Goal: Task Accomplishment & Management: Use online tool/utility

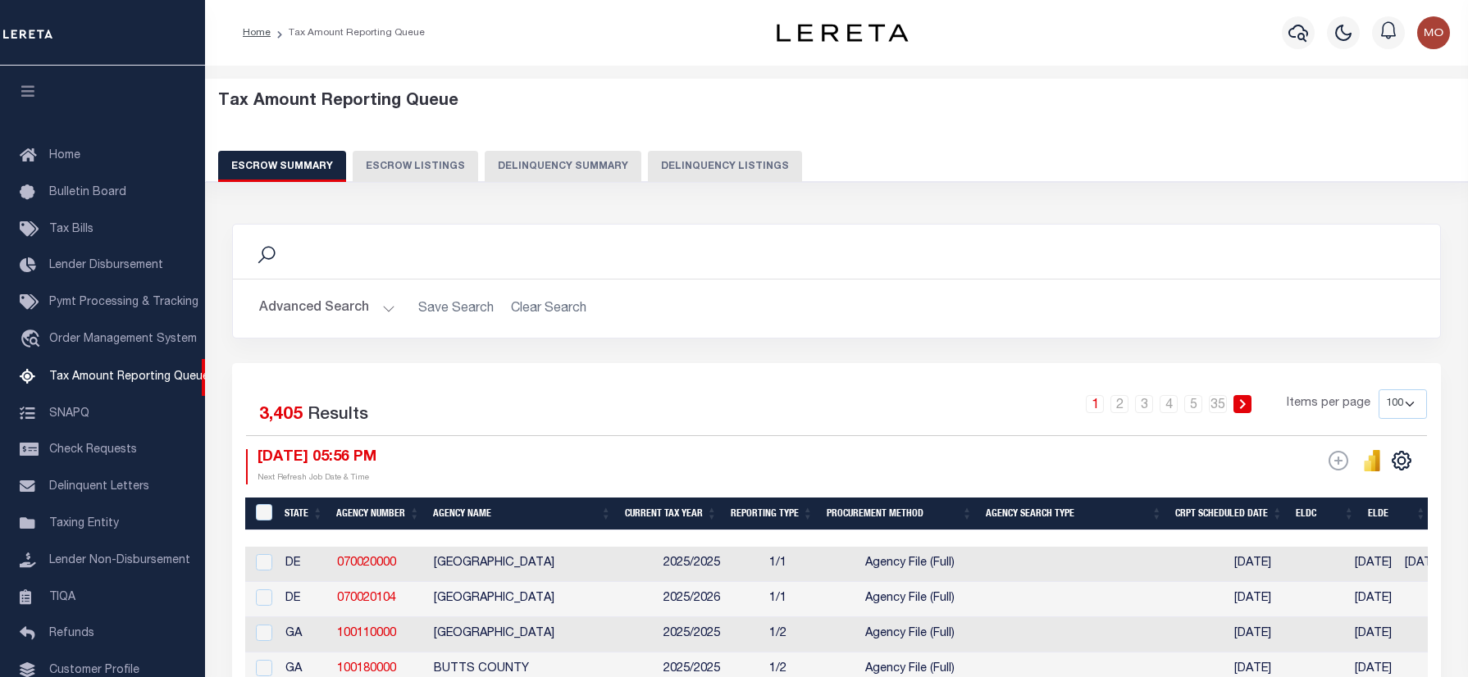
select select "100"
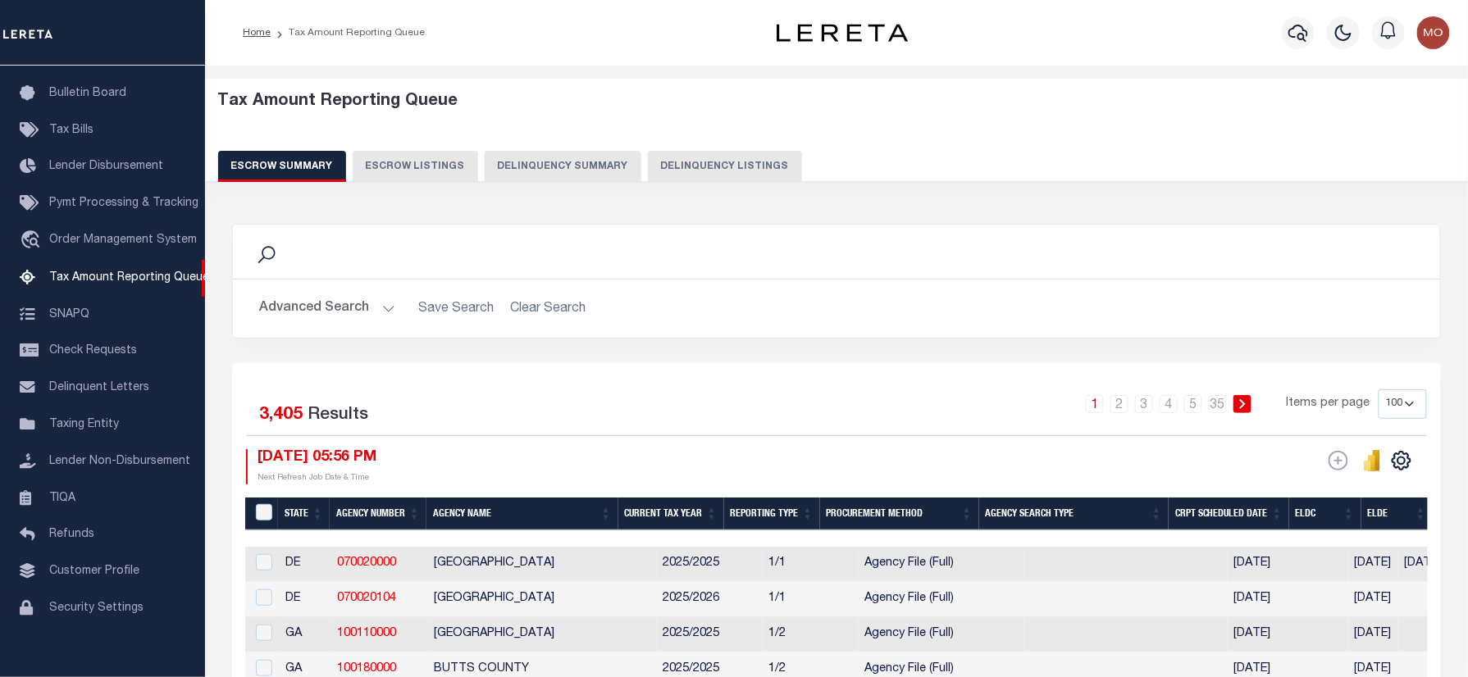
click at [683, 151] on button "Delinquency Listings" at bounding box center [725, 166] width 154 height 31
select select "100"
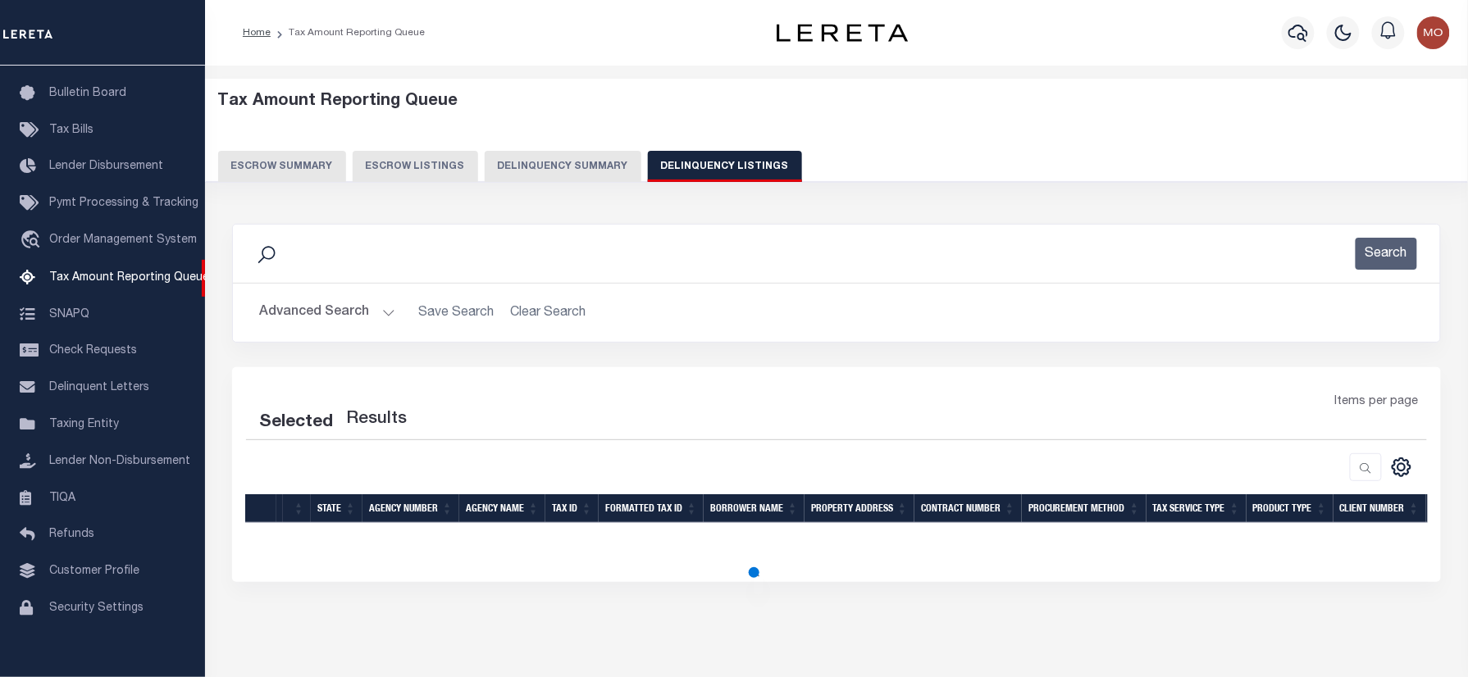
select select "100"
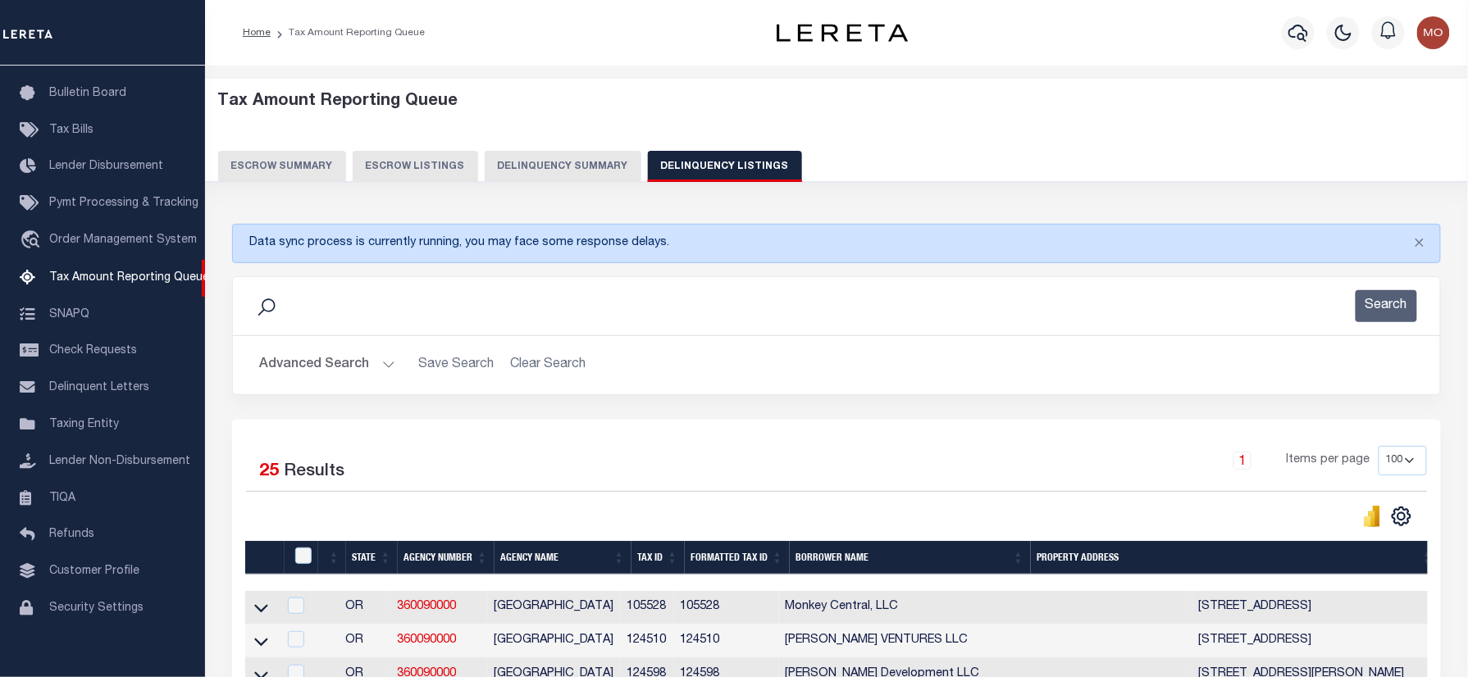
click at [384, 309] on div "Search" at bounding box center [836, 306] width 1181 height 32
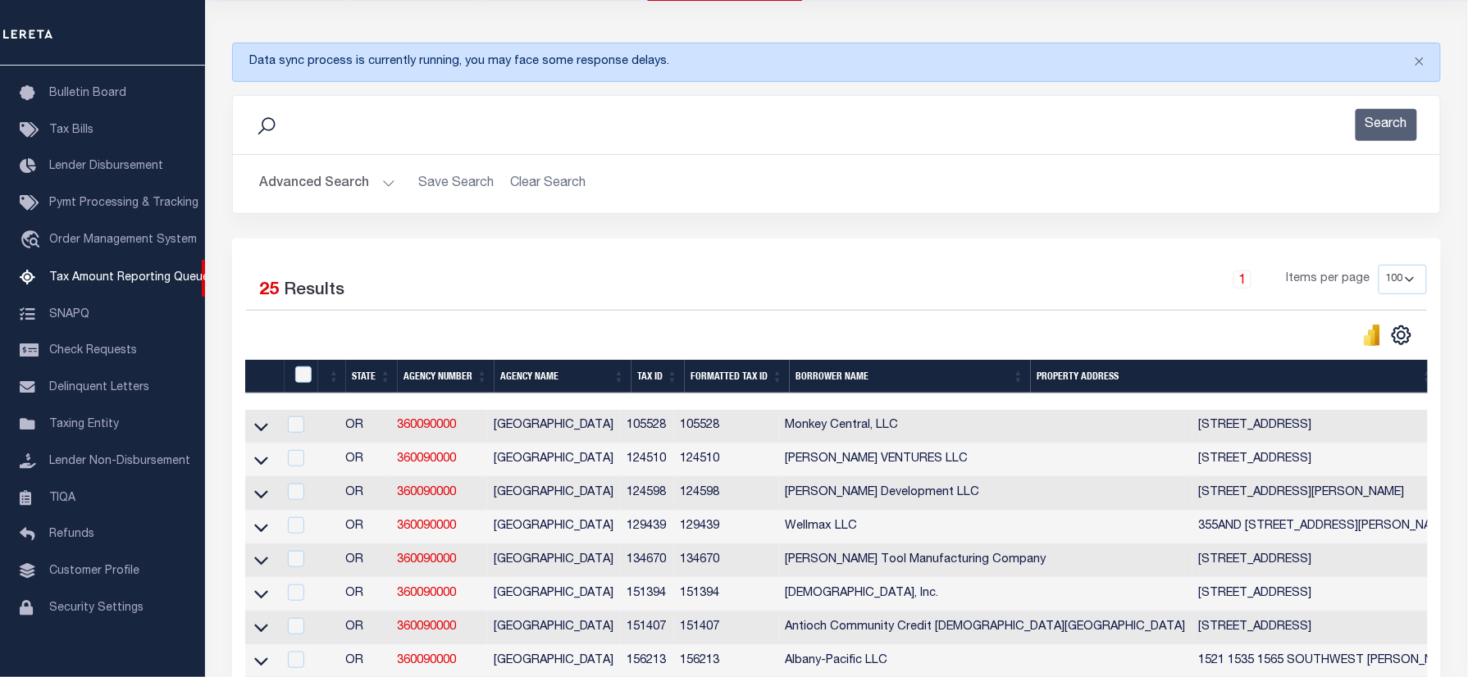
scroll to position [218, 0]
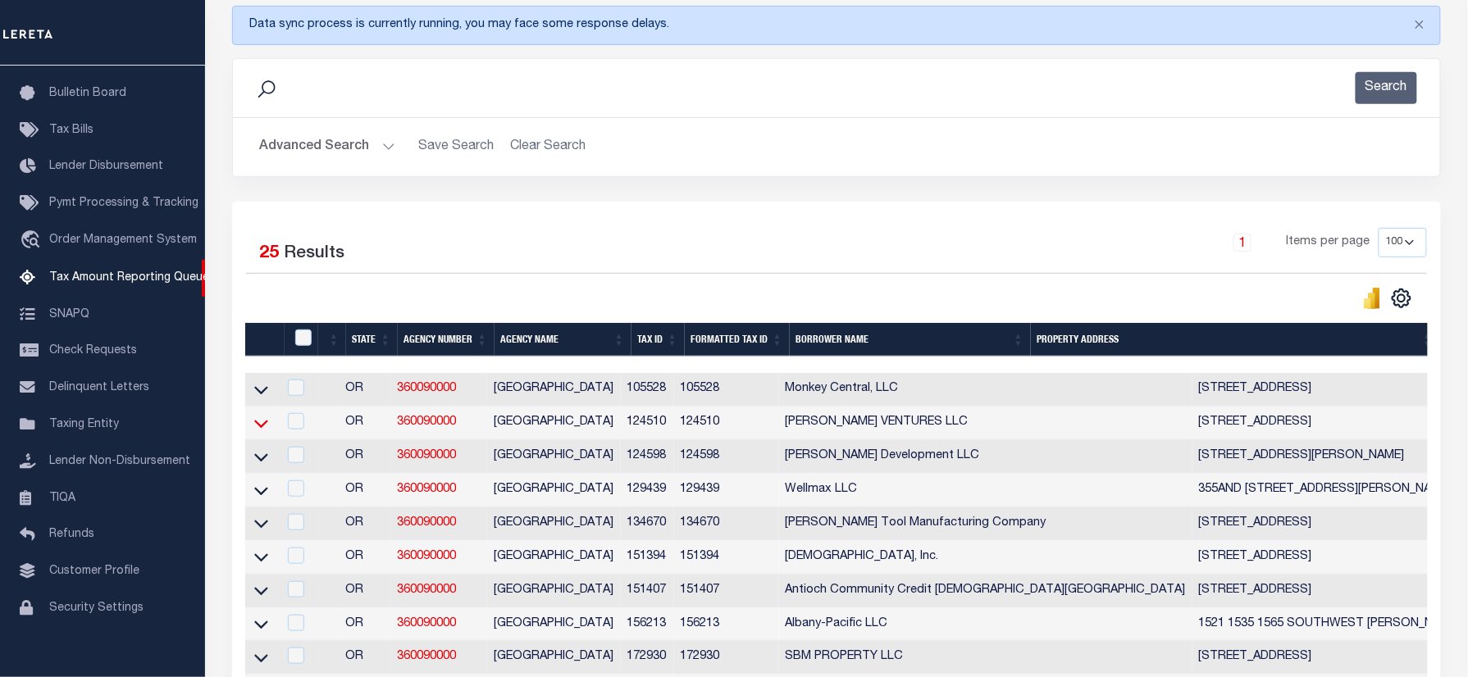
click at [259, 430] on icon at bounding box center [261, 423] width 14 height 17
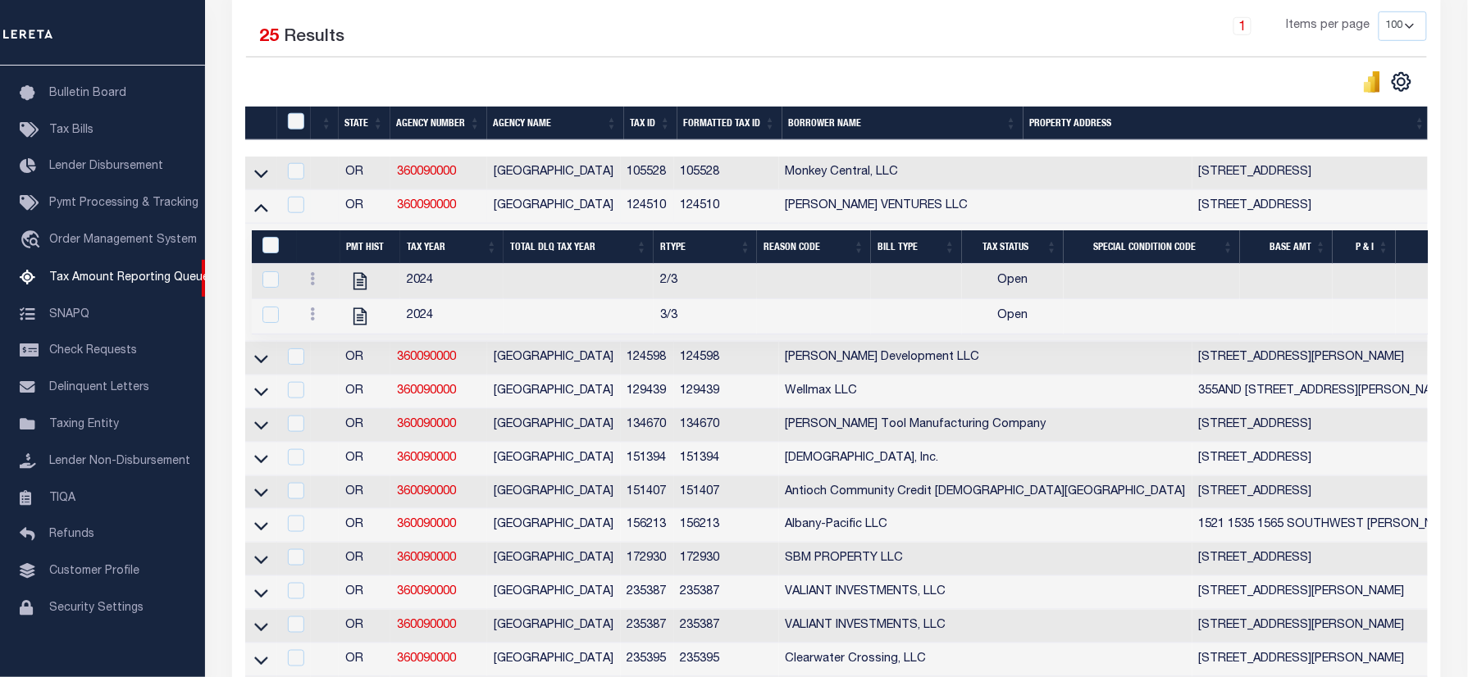
scroll to position [437, 0]
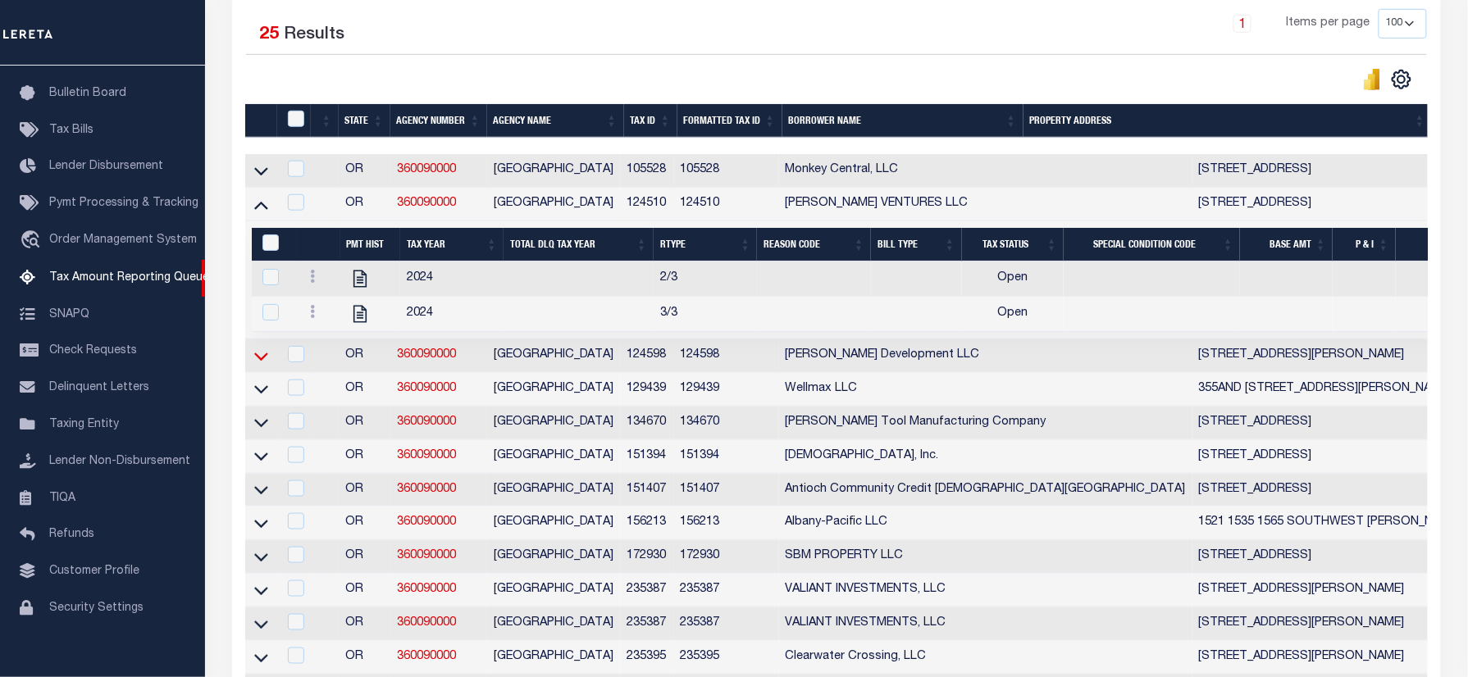
click at [259, 365] on icon at bounding box center [261, 356] width 14 height 17
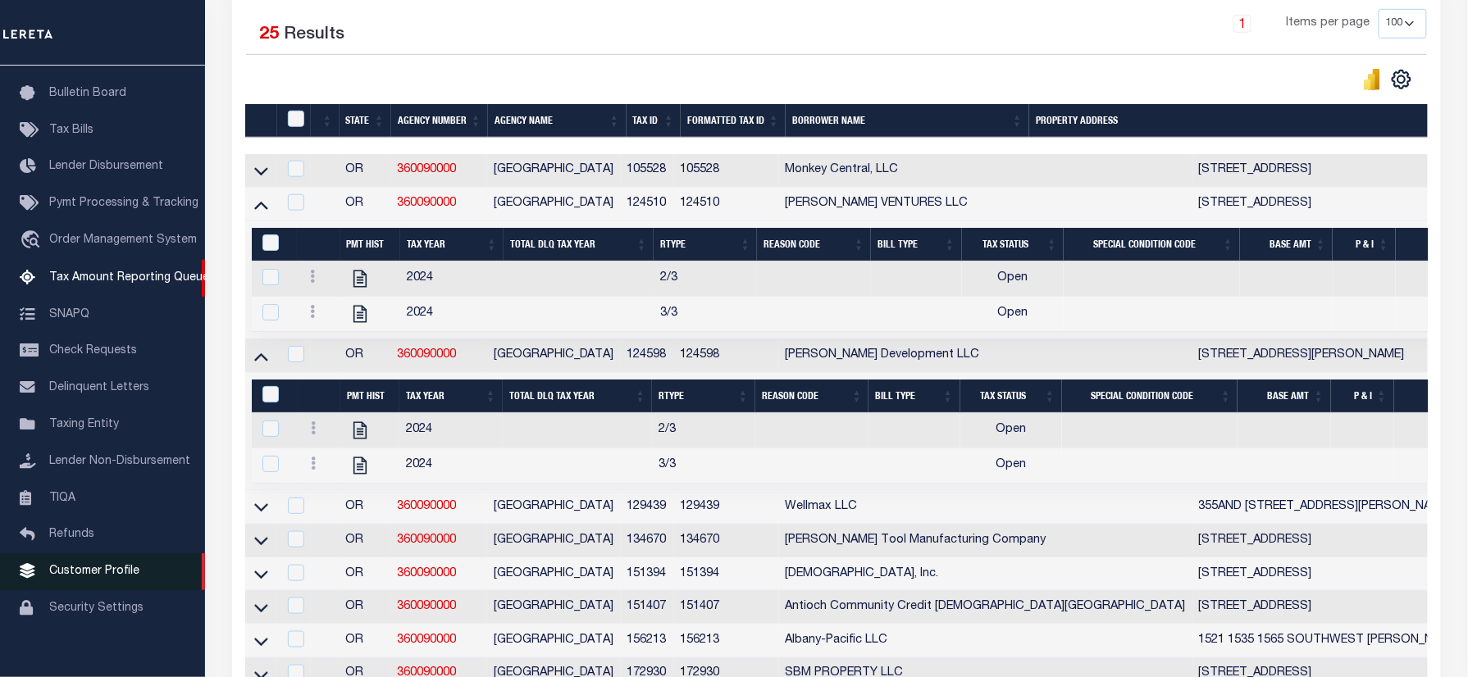
drag, startPoint x: 257, startPoint y: 522, endPoint x: 179, endPoint y: 564, distance: 88.8
click at [257, 513] on icon at bounding box center [261, 508] width 14 height 8
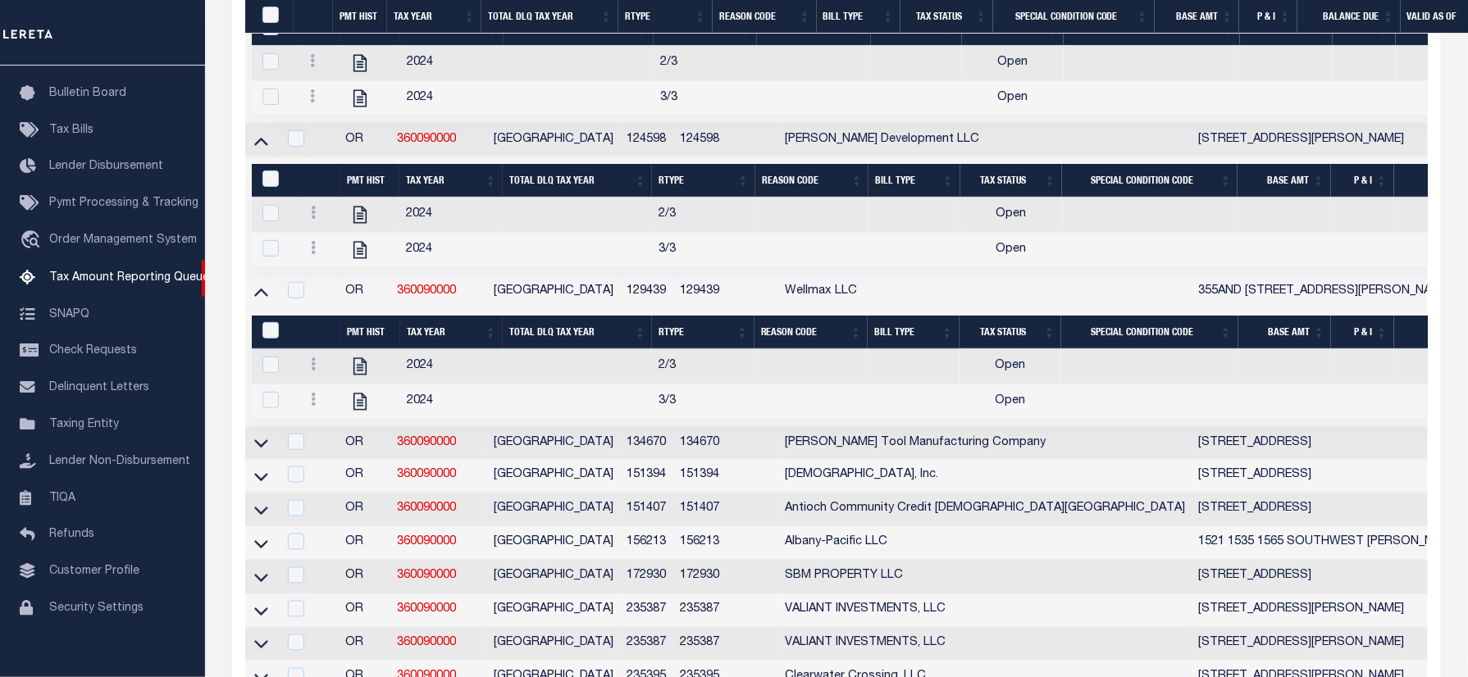
scroll to position [874, 0]
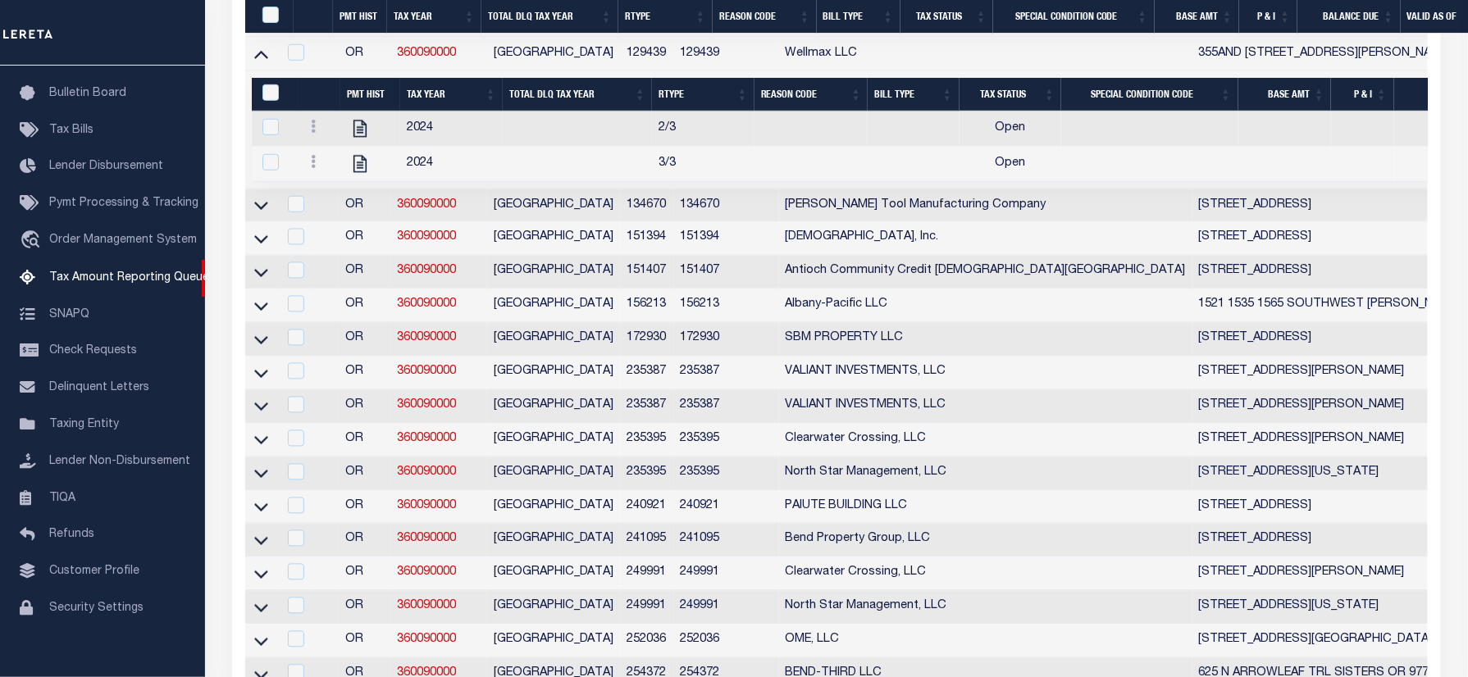
drag, startPoint x: 263, startPoint y: 221, endPoint x: 236, endPoint y: 230, distance: 28.5
click at [263, 214] on icon at bounding box center [261, 205] width 14 height 17
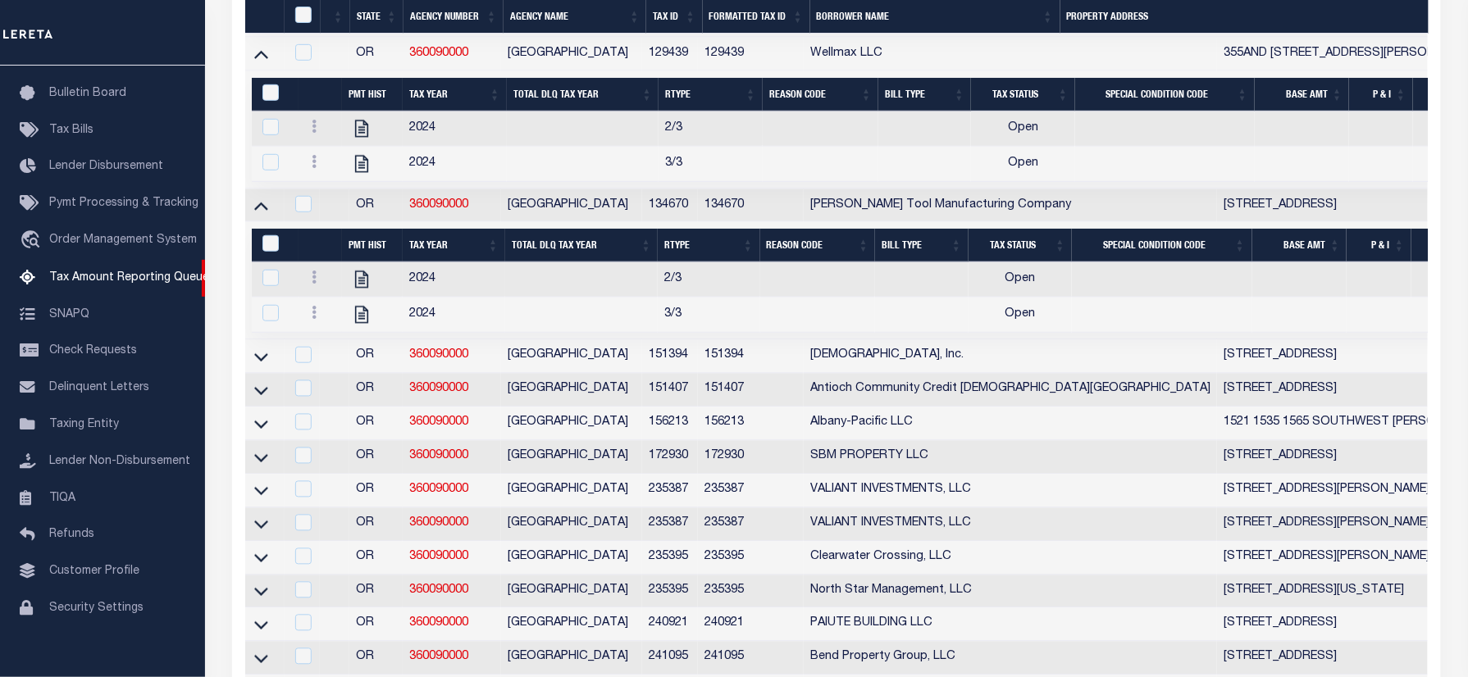
scroll to position [1421, 0]
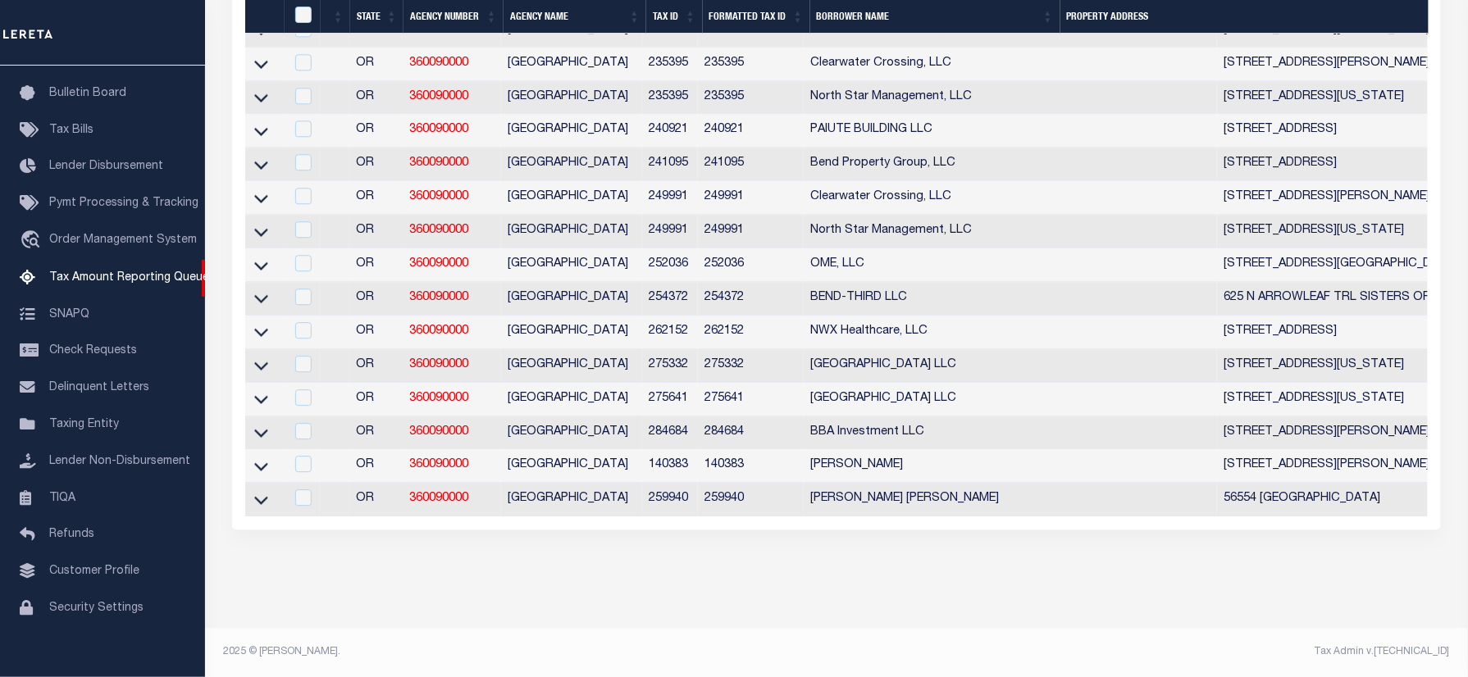
drag, startPoint x: 264, startPoint y: 451, endPoint x: 801, endPoint y: 423, distance: 537.9
click at [263, 458] on icon at bounding box center [261, 466] width 14 height 17
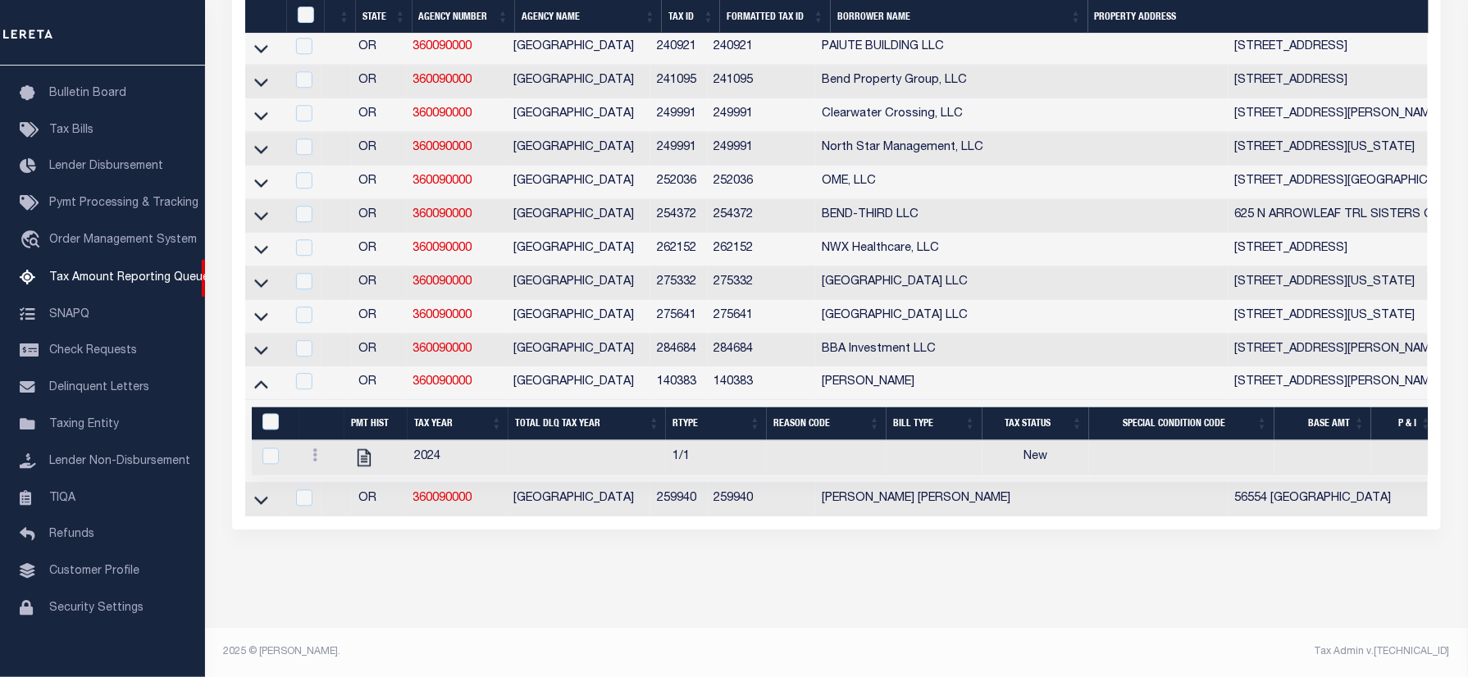
scroll to position [915, 0]
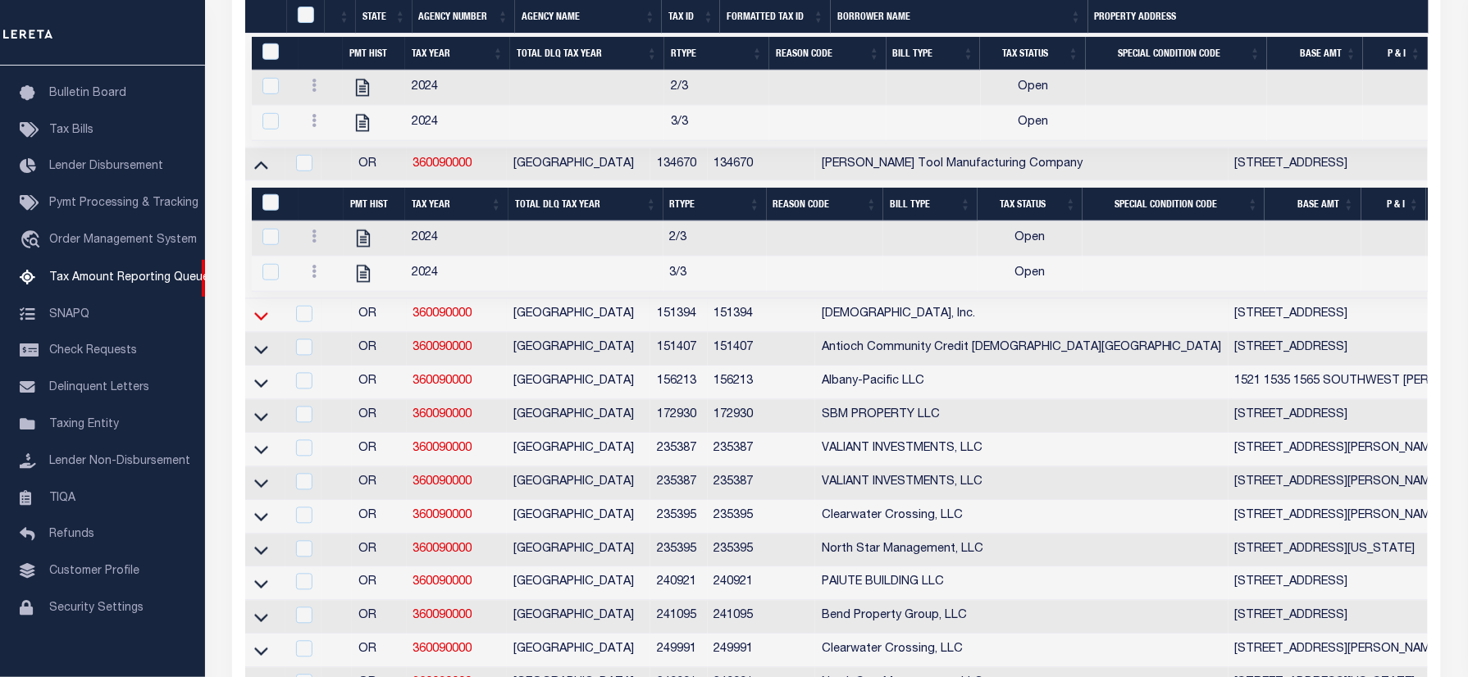
click at [262, 321] on icon at bounding box center [261, 316] width 14 height 8
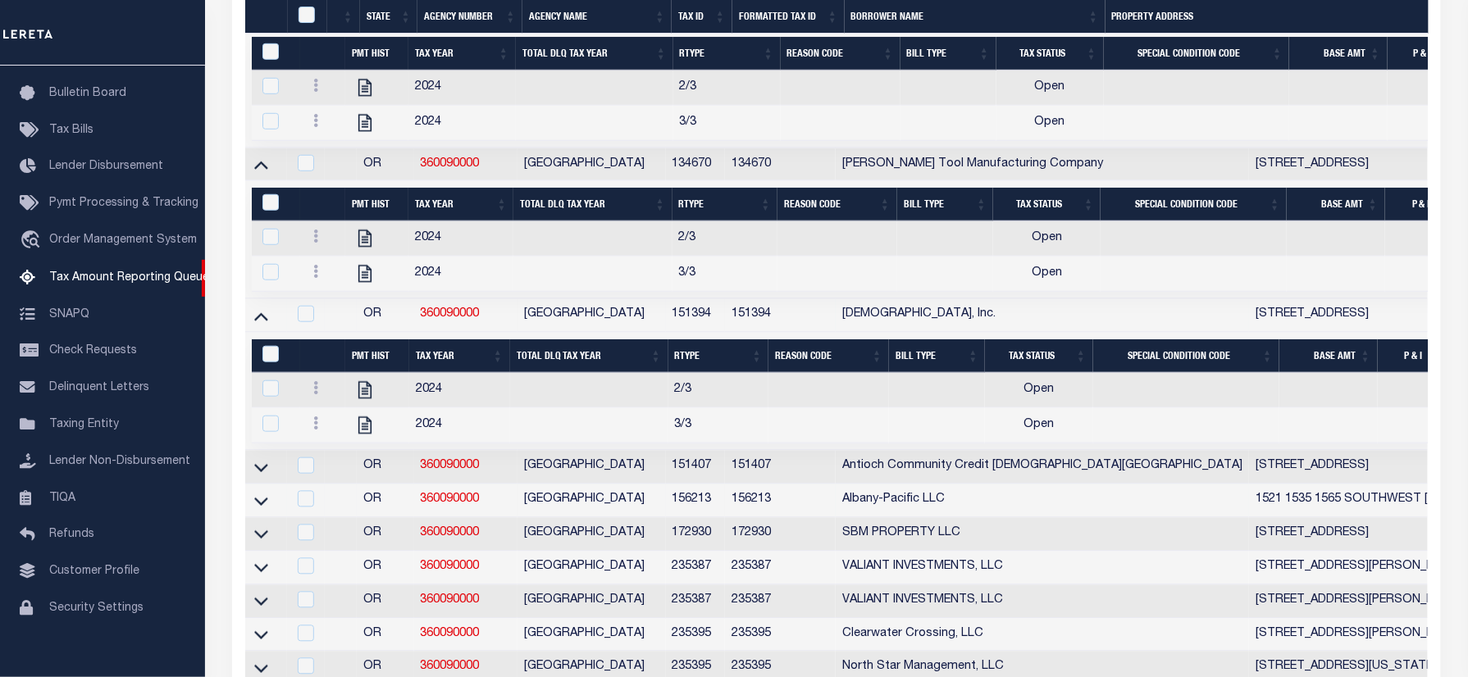
scroll to position [1133, 0]
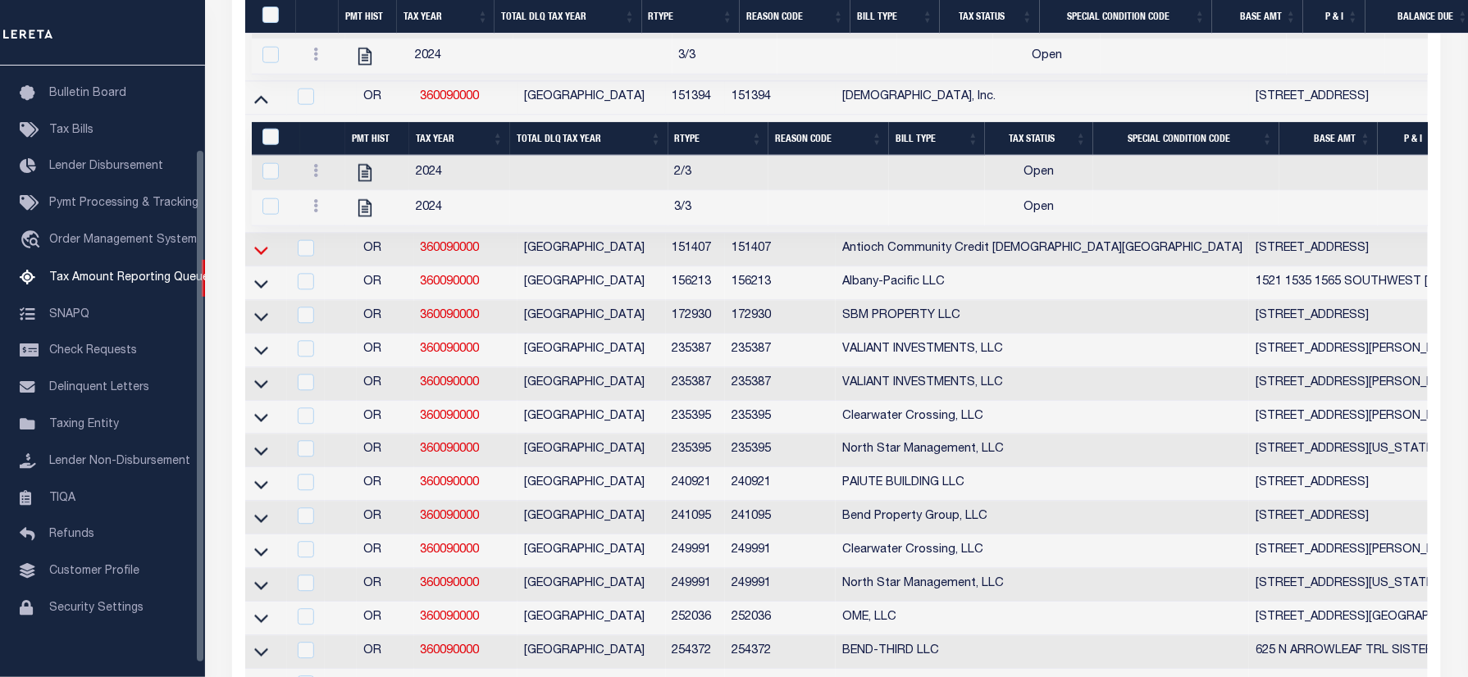
click at [259, 254] on icon at bounding box center [261, 250] width 14 height 8
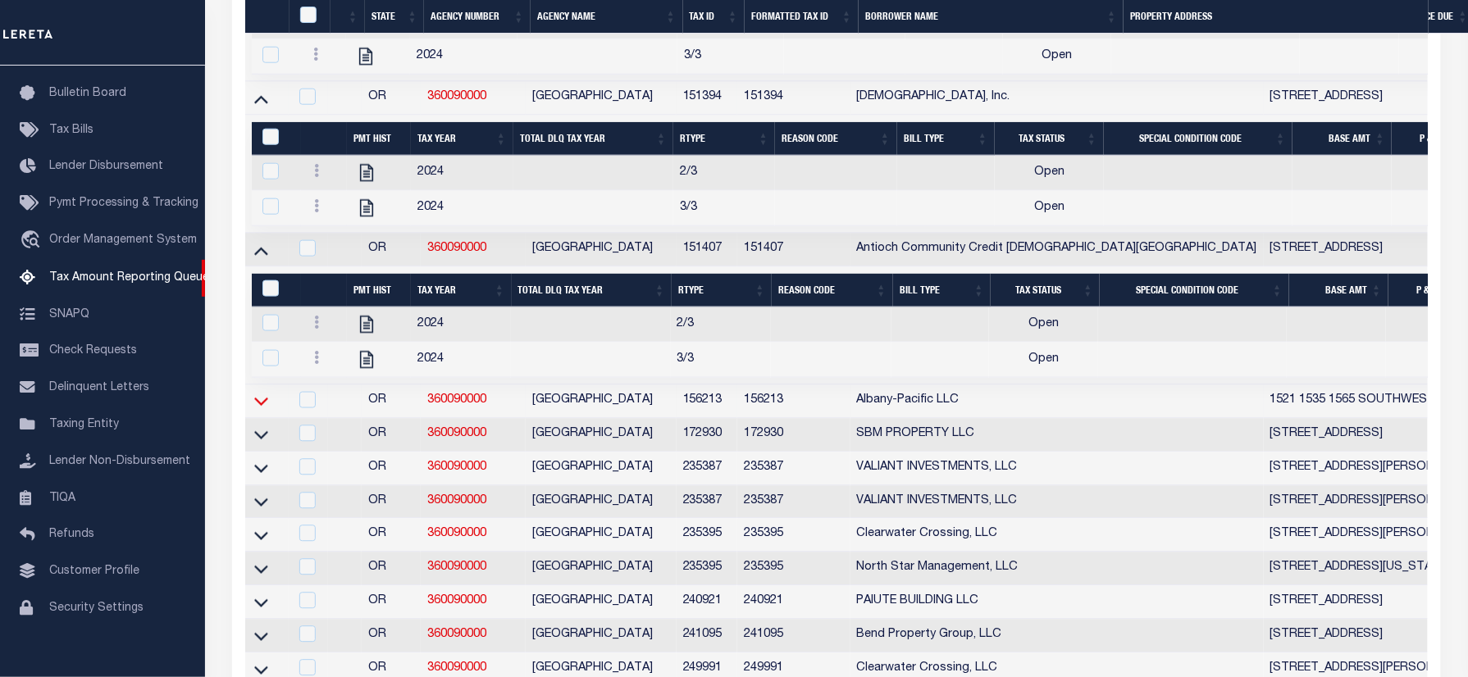
click at [260, 409] on icon at bounding box center [261, 400] width 14 height 17
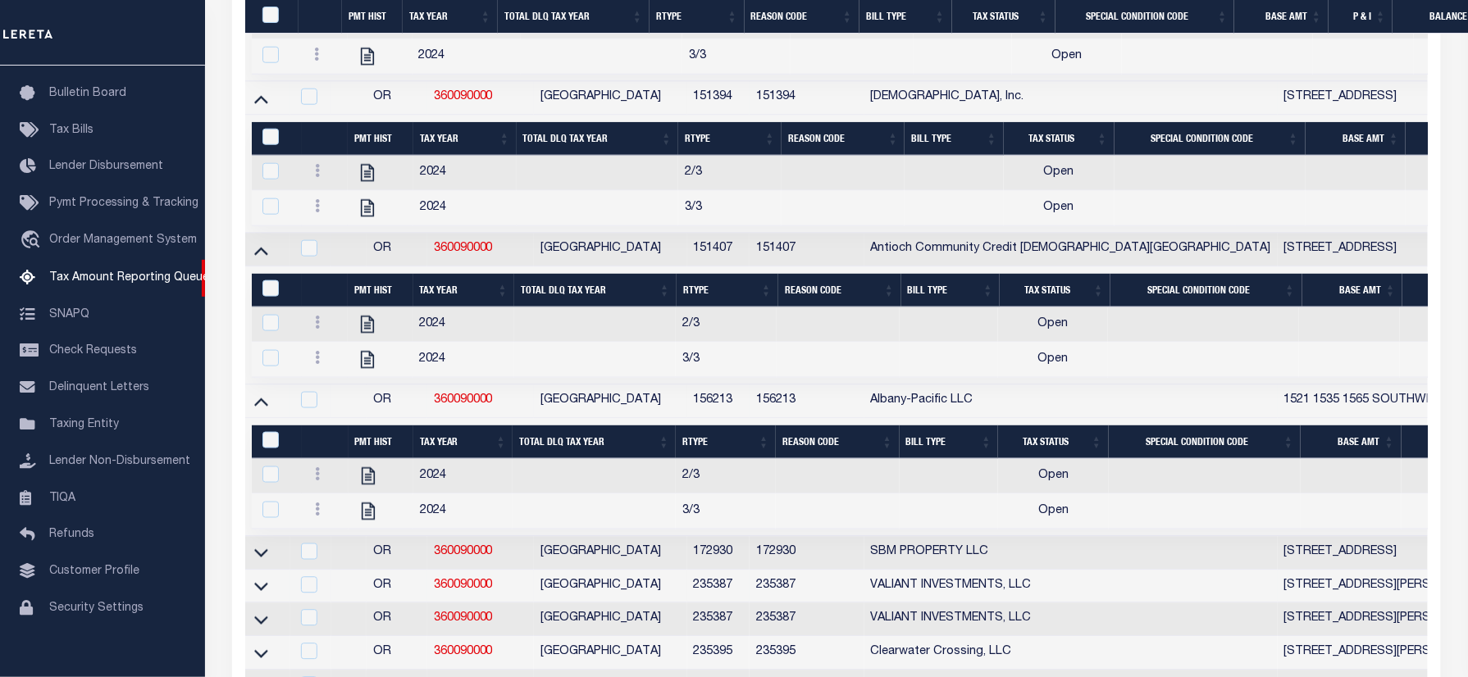
scroll to position [1462, 0]
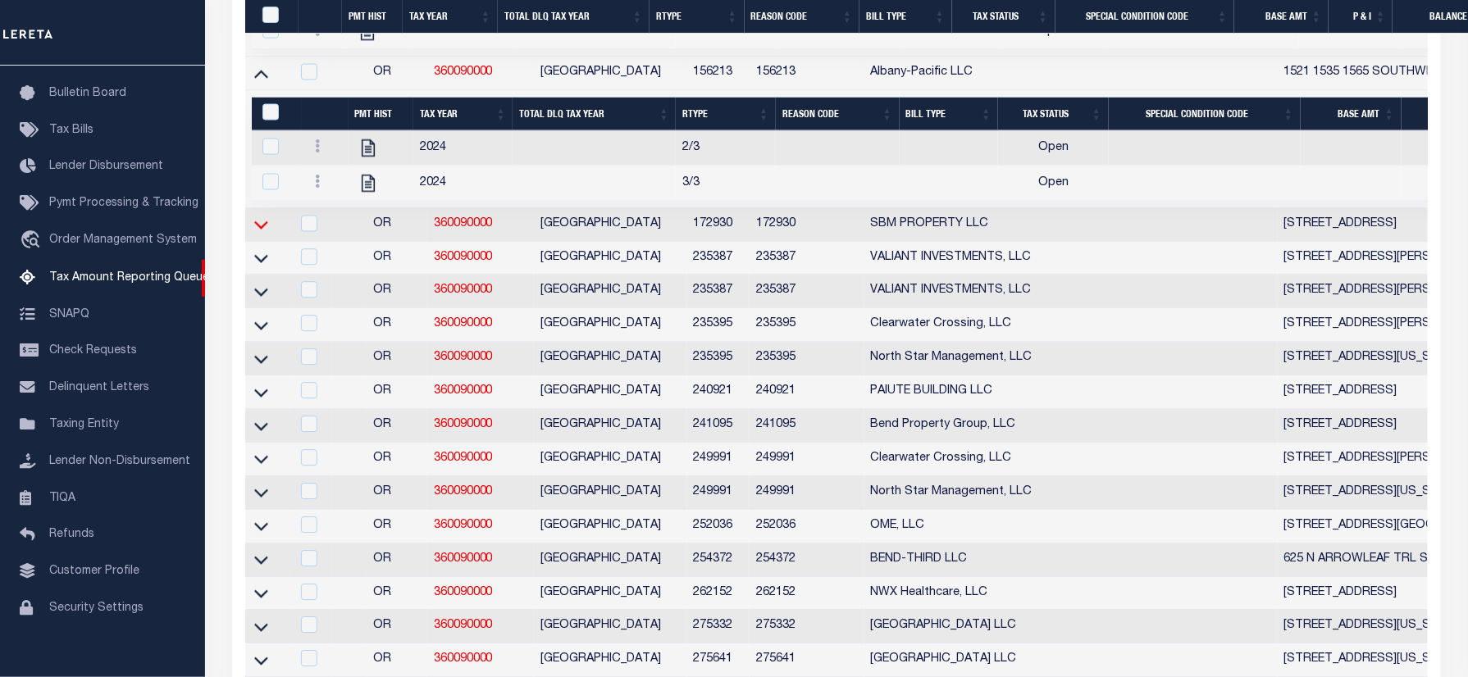
click at [259, 233] on icon at bounding box center [261, 224] width 14 height 17
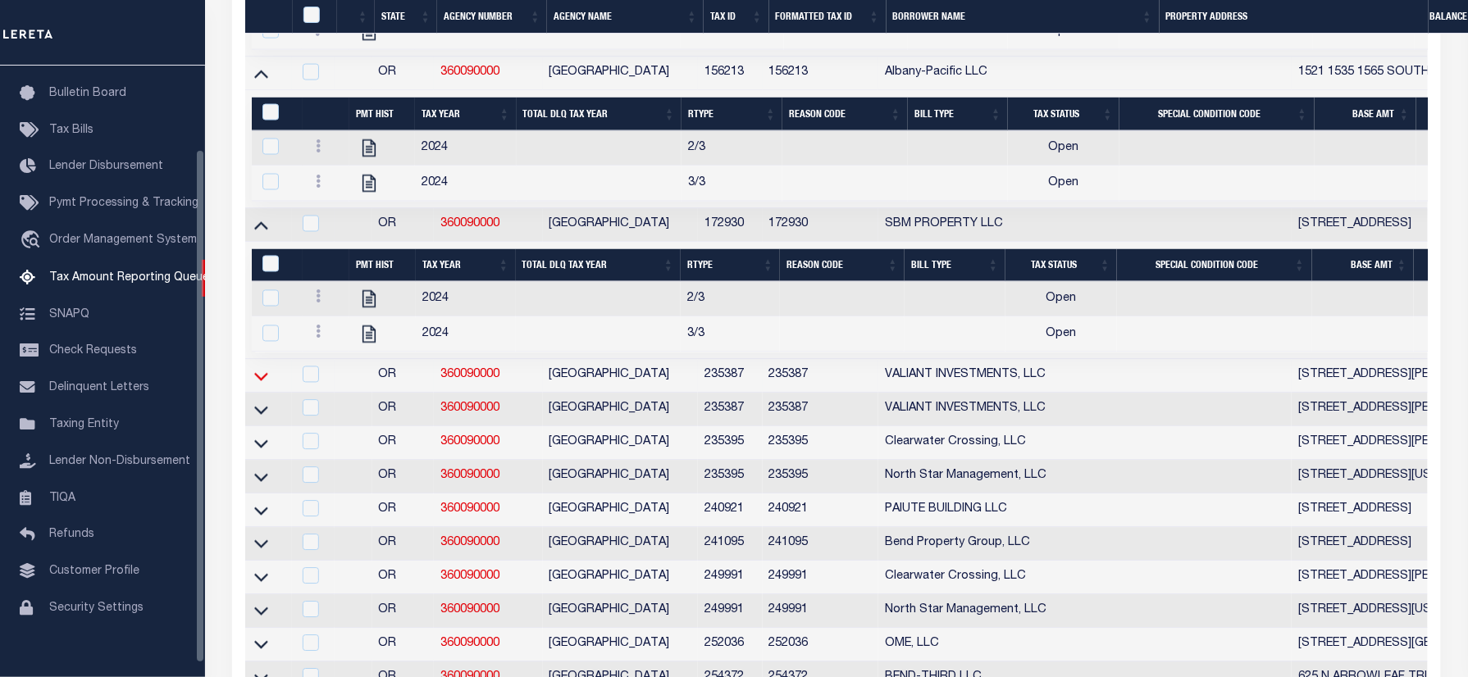
click at [260, 381] on icon at bounding box center [261, 377] width 14 height 8
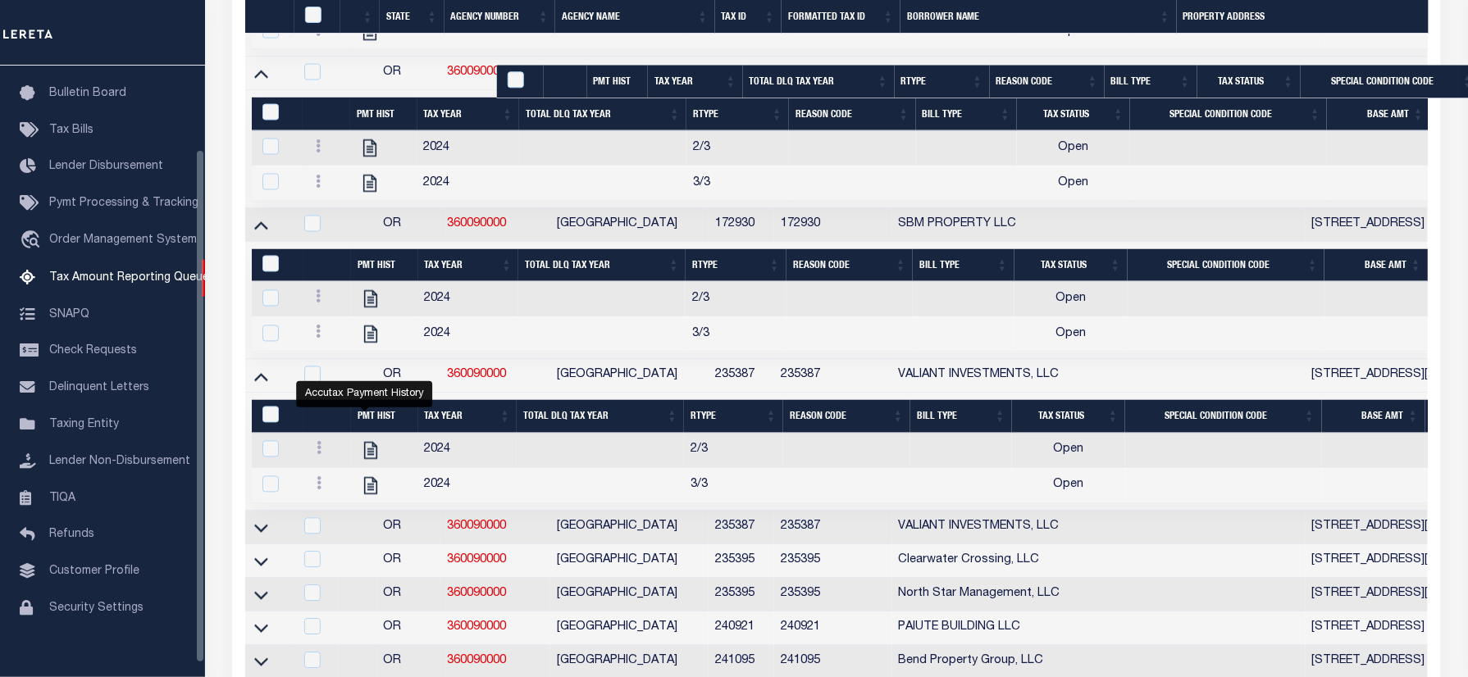
scroll to position [1571, 0]
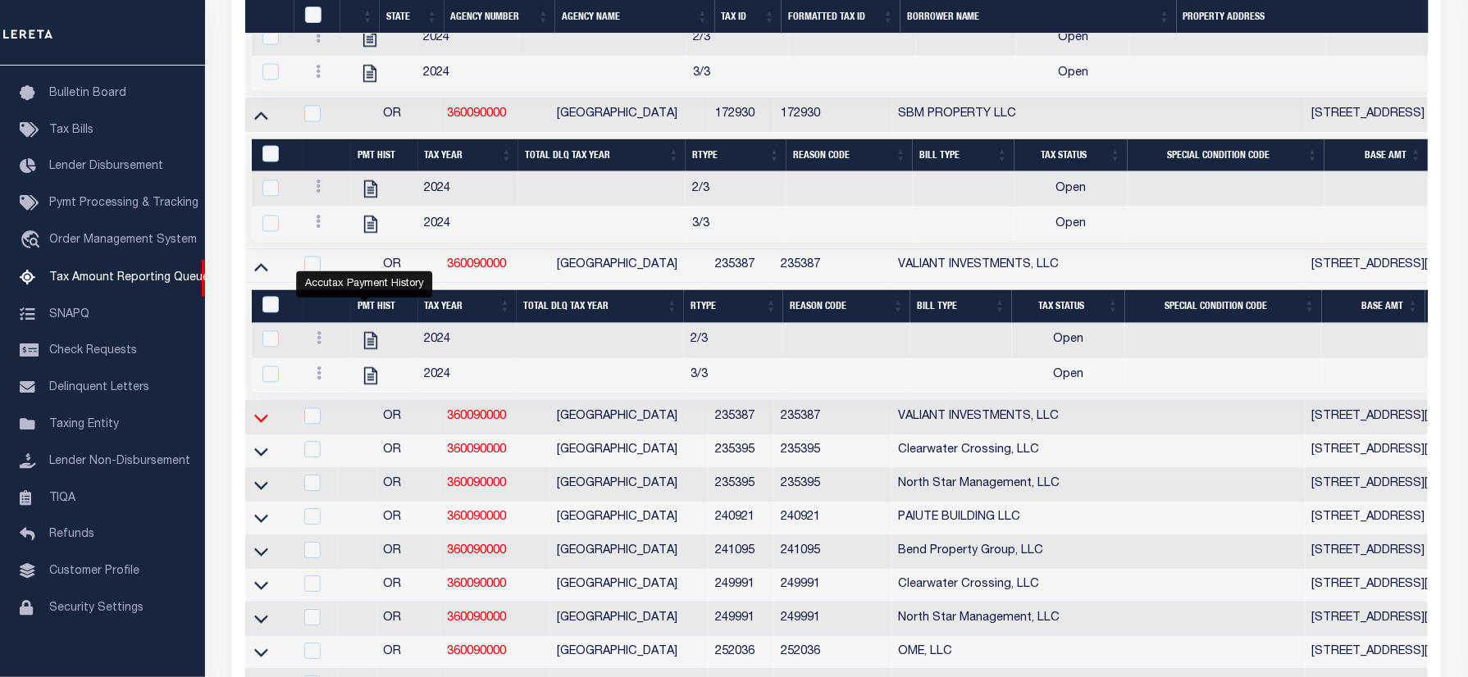
click at [260, 426] on icon at bounding box center [261, 417] width 14 height 17
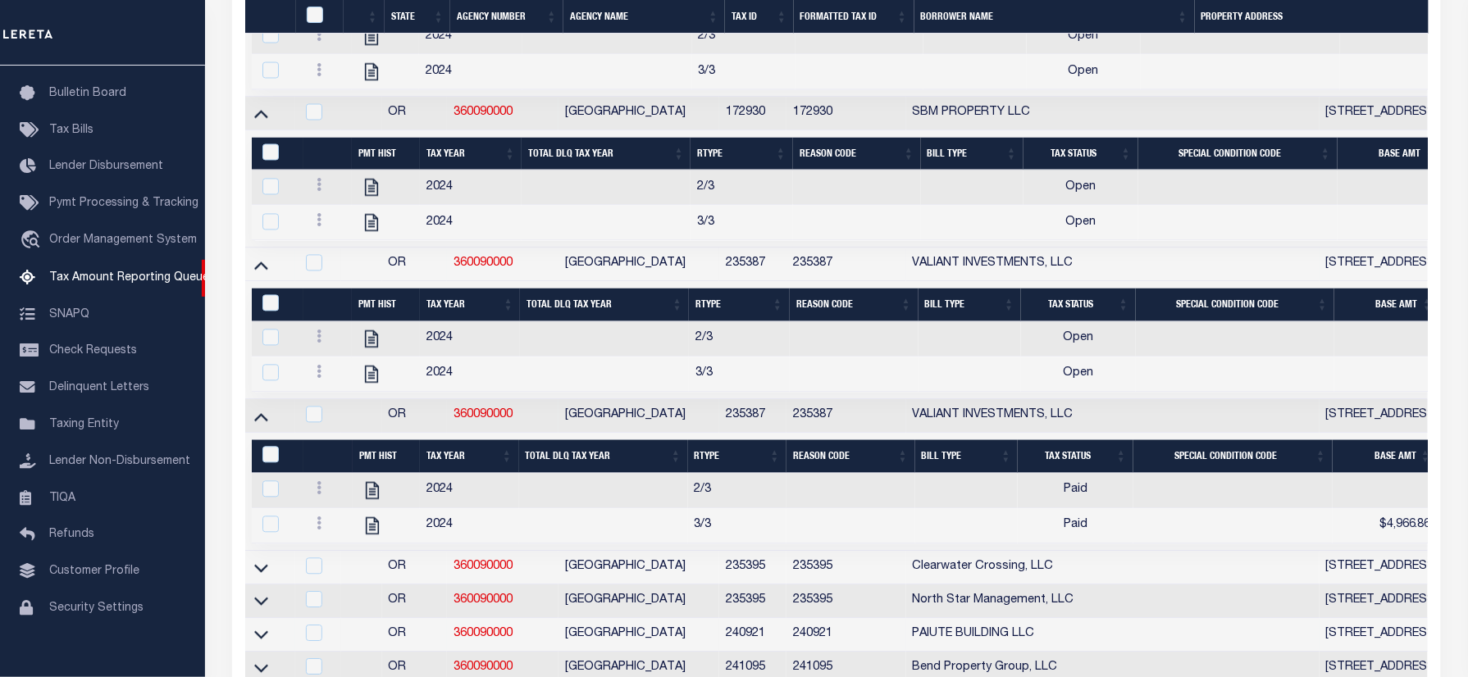
scroll to position [1900, 0]
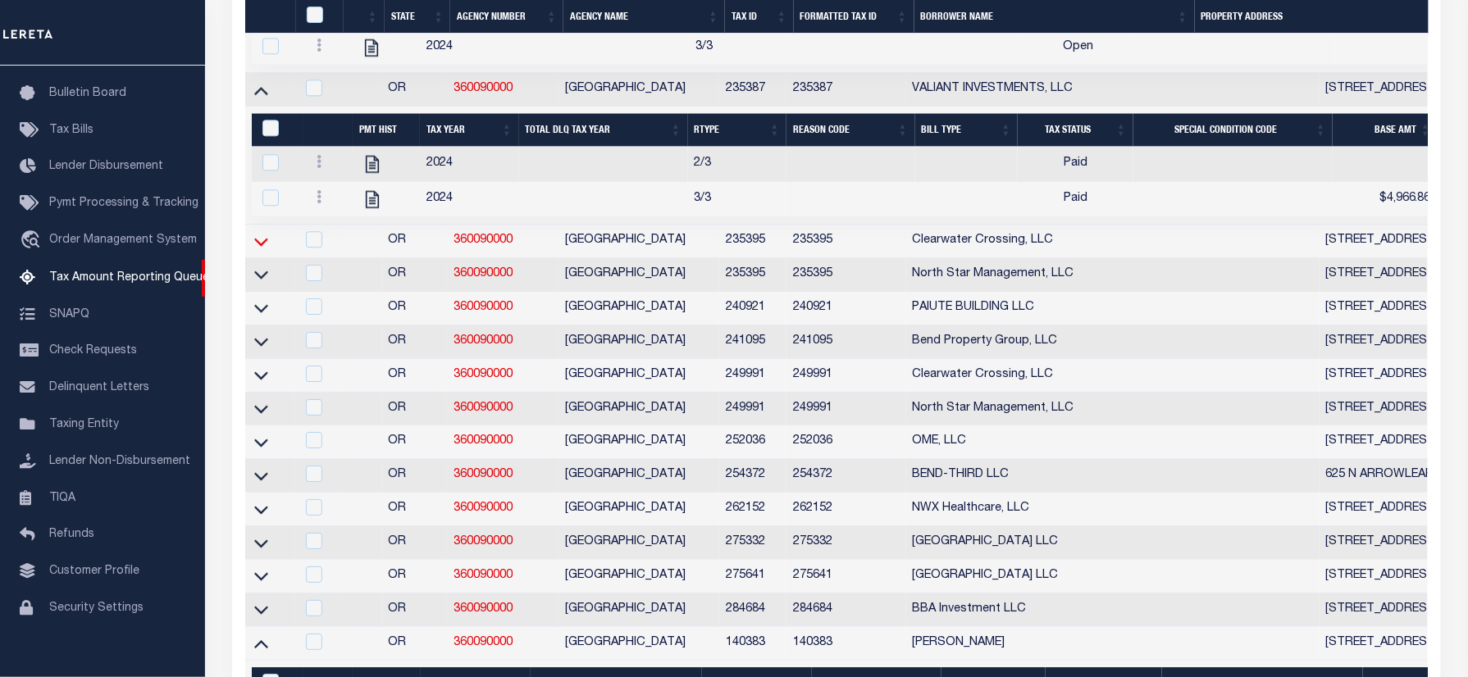
click at [263, 250] on icon at bounding box center [261, 241] width 14 height 17
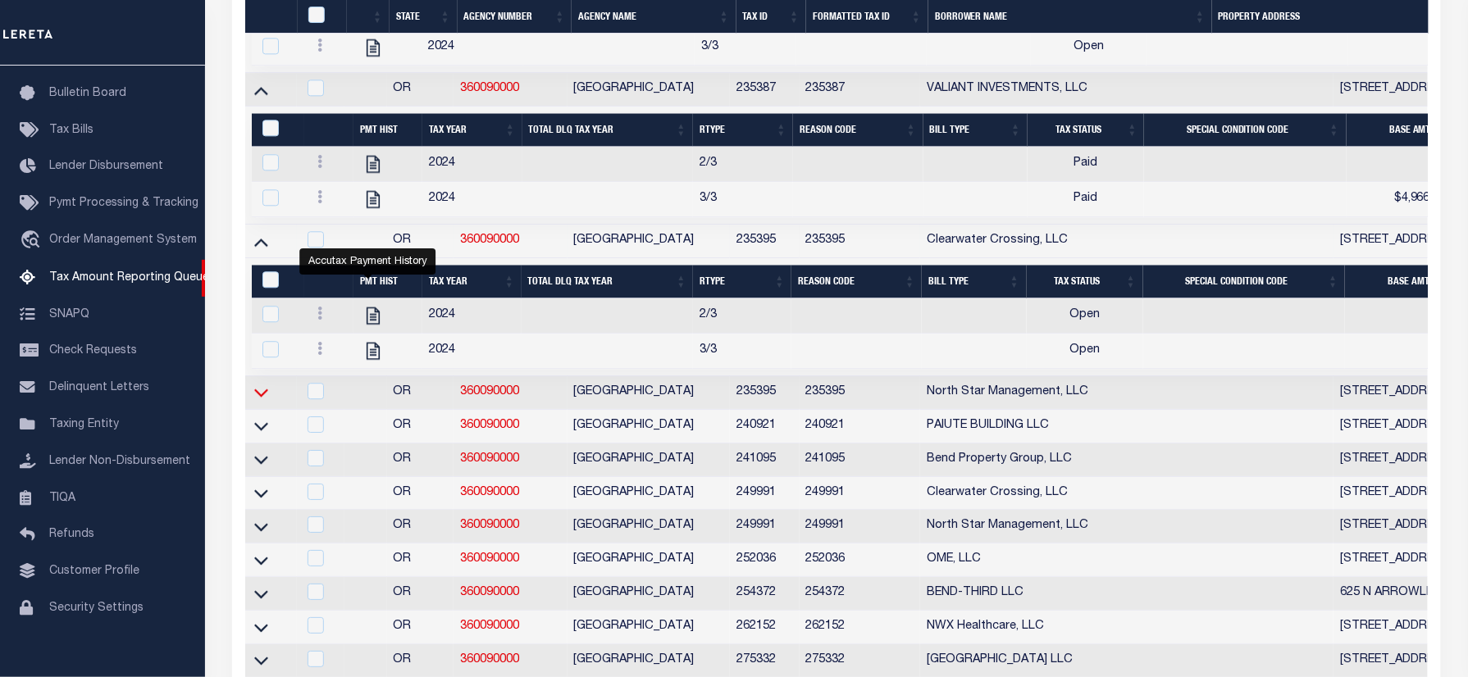
click at [260, 398] on icon at bounding box center [261, 394] width 14 height 8
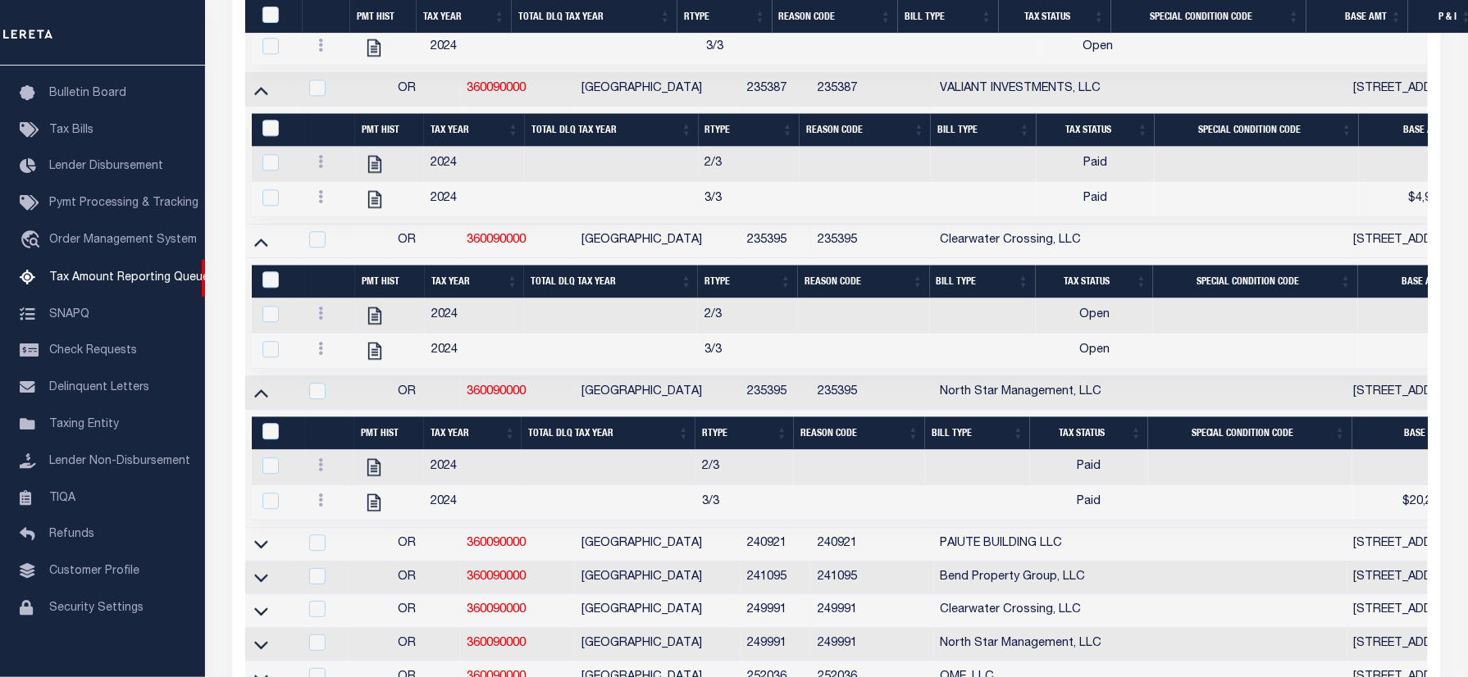
scroll to position [2228, 0]
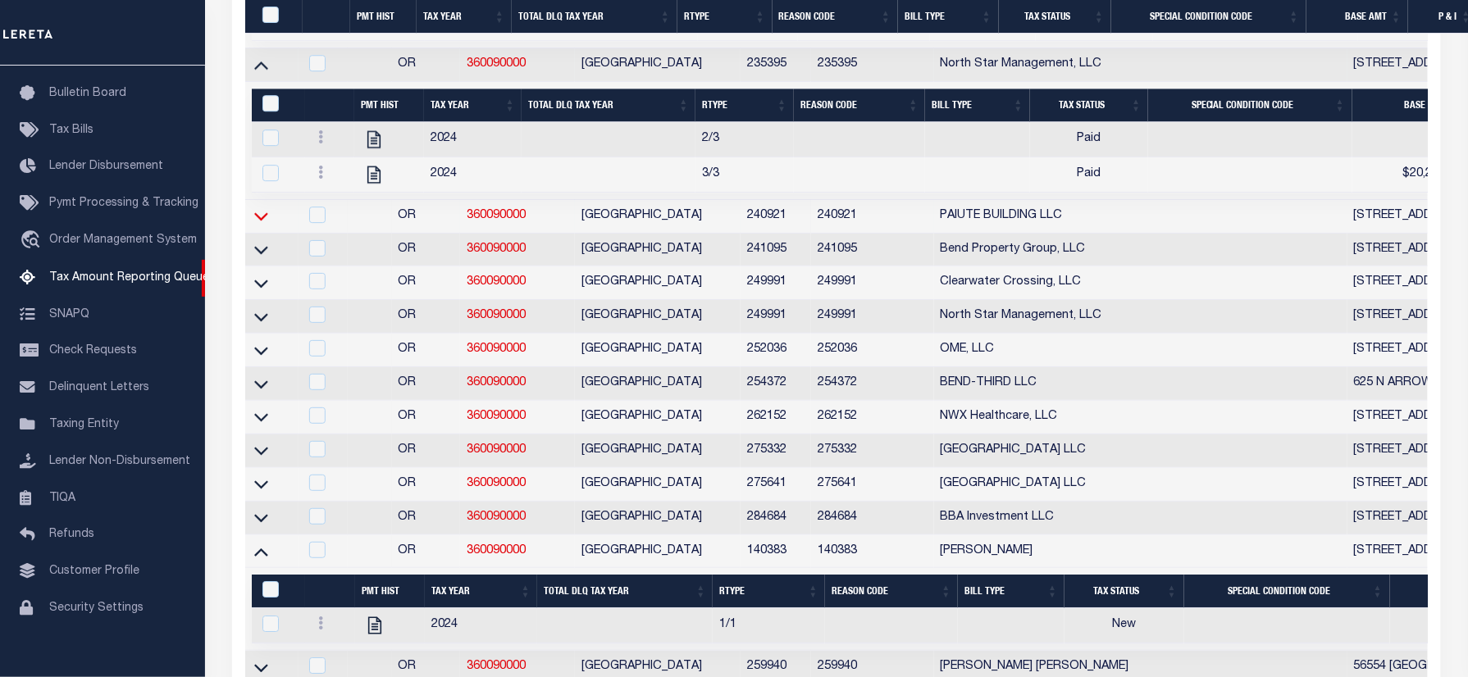
click at [267, 225] on icon at bounding box center [261, 216] width 14 height 17
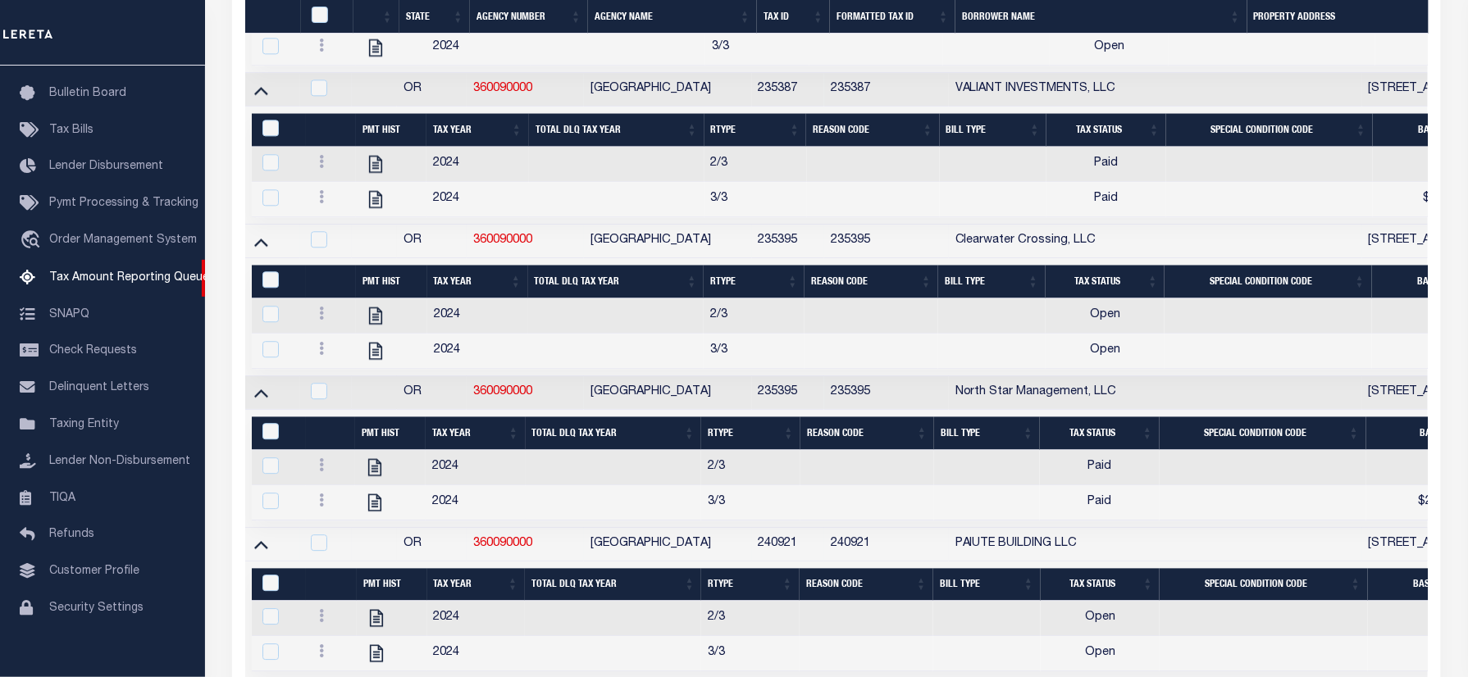
scroll to position [2315, 0]
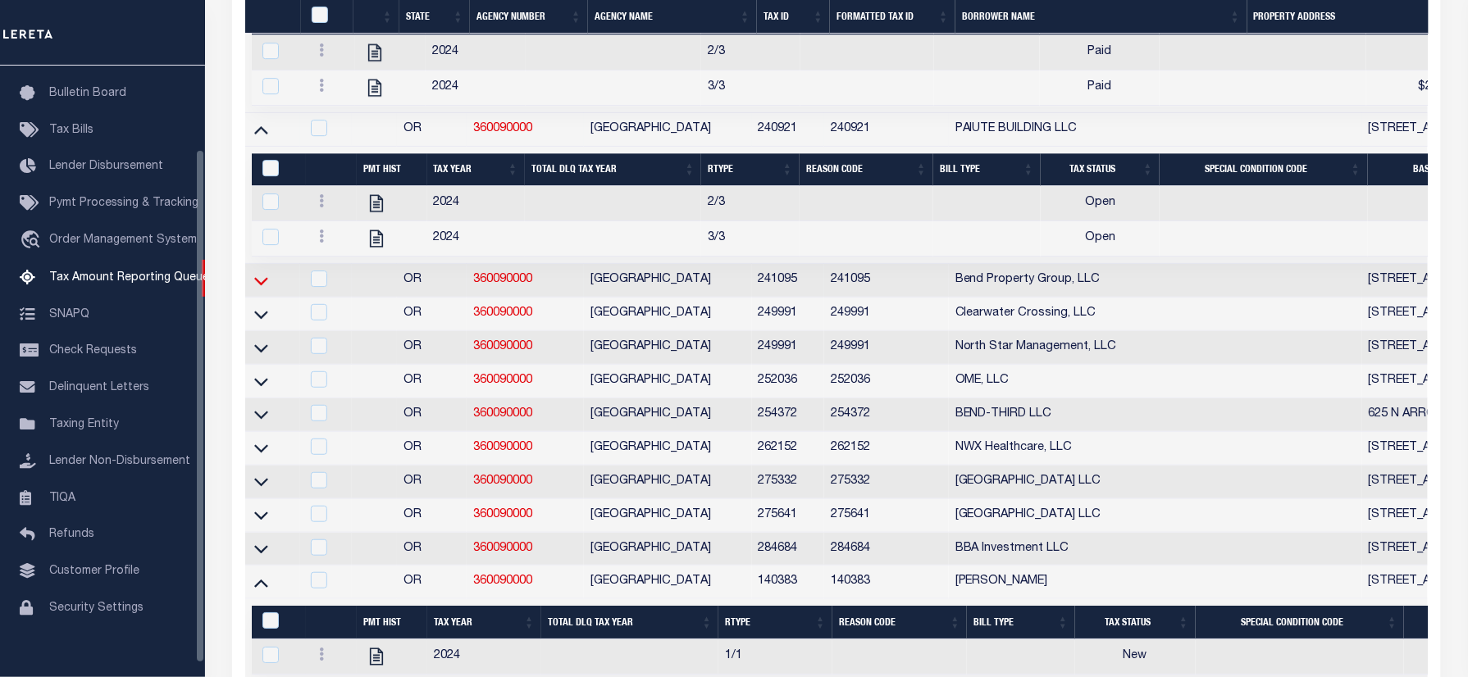
click at [260, 290] on icon at bounding box center [261, 280] width 14 height 17
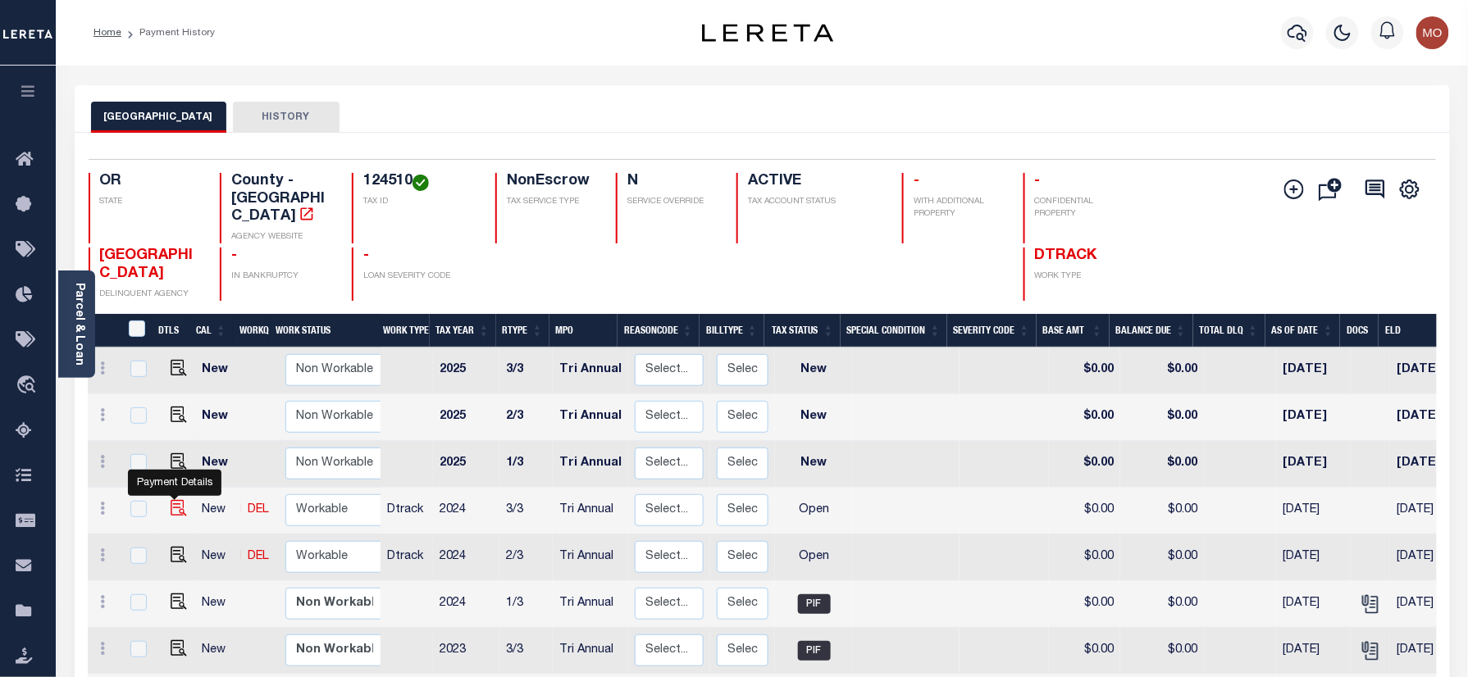
click at [171, 500] on img "" at bounding box center [179, 508] width 16 height 16
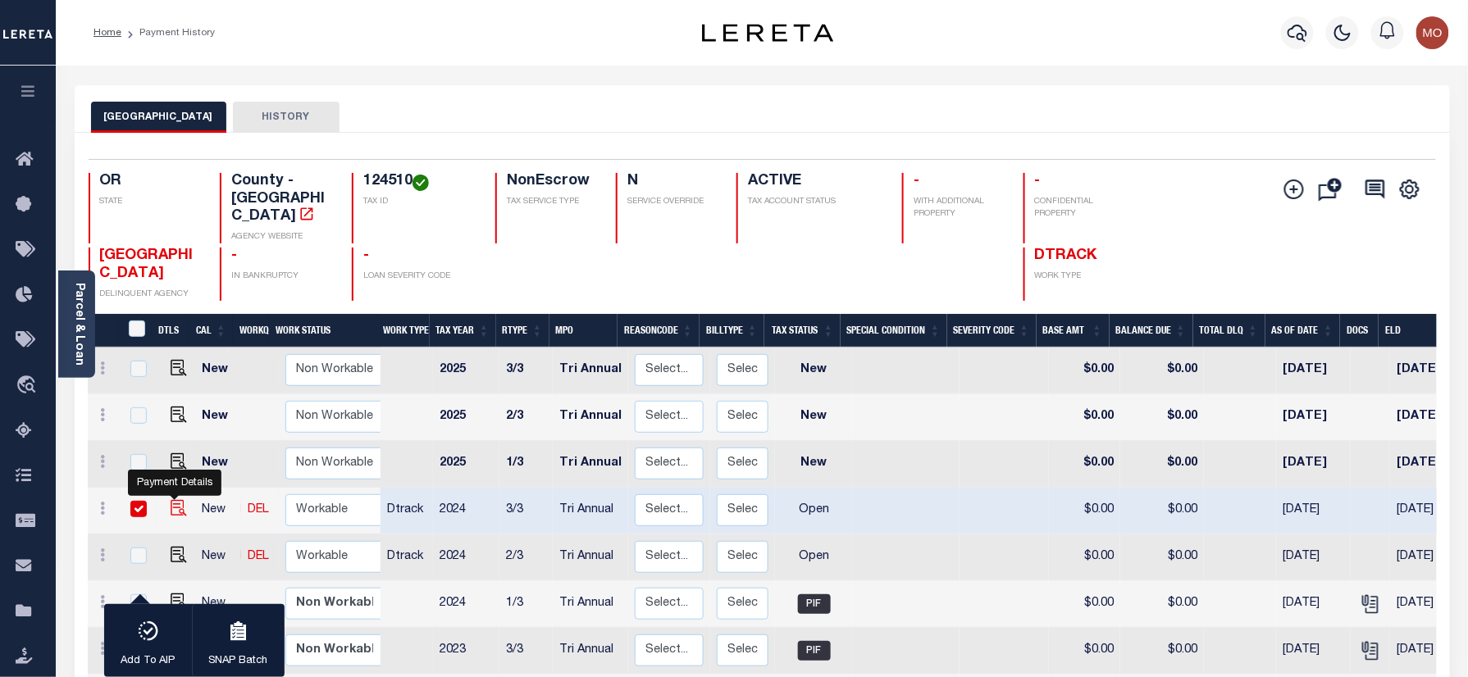
checkbox input "true"
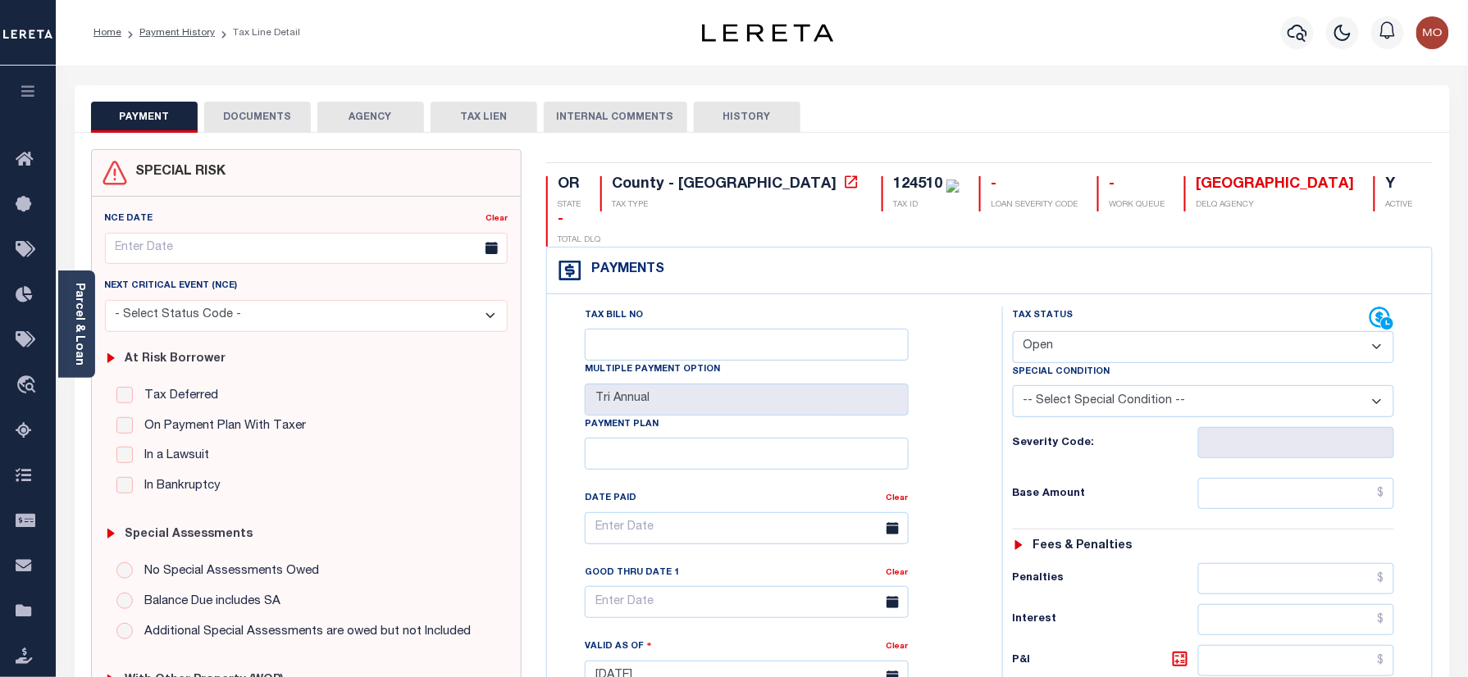
click at [893, 181] on div "124510" at bounding box center [917, 184] width 49 height 15
copy div "124510"
click at [1061, 331] on select "- Select Status Code - Open Due/Unpaid Paid Incomplete No Tax Due Internal Refu…" at bounding box center [1204, 347] width 382 height 32
select select "PYD"
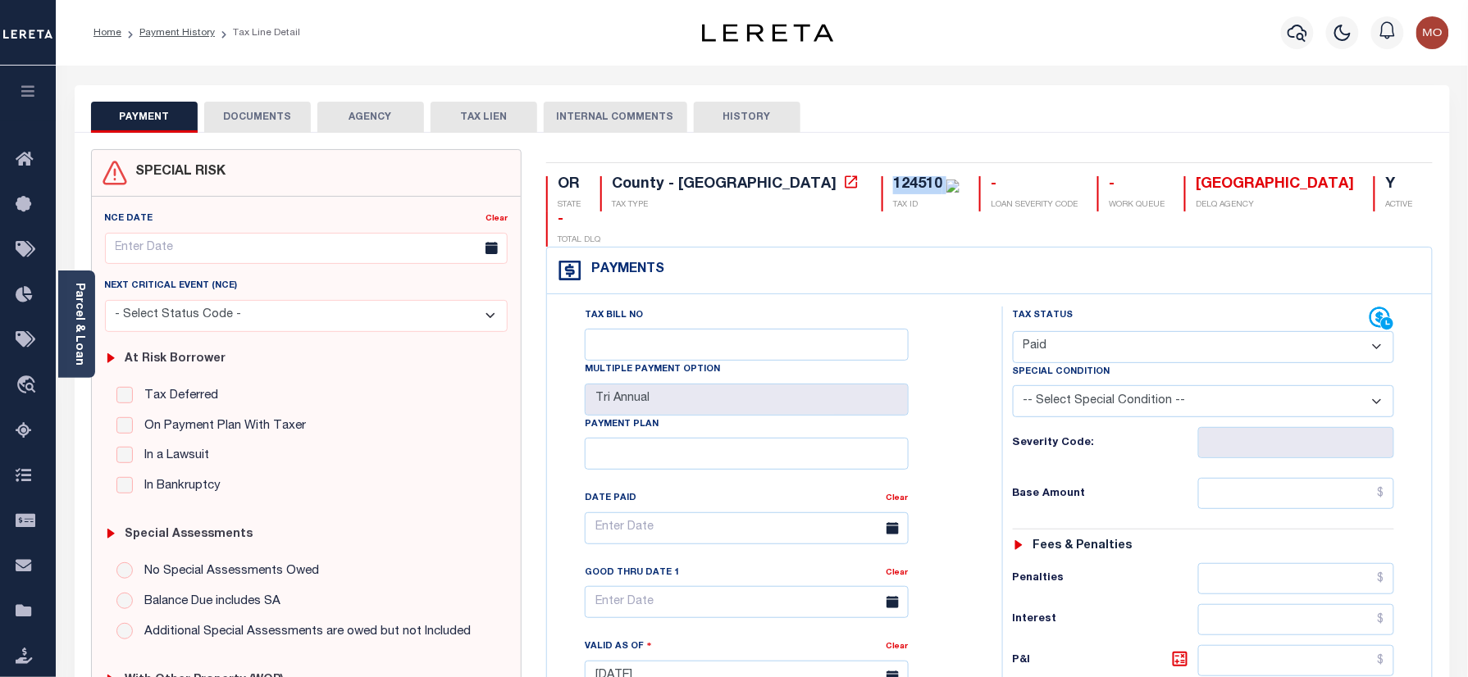
click at [1013, 331] on select "- Select Status Code - Open Due/Unpaid Paid Incomplete No Tax Due Internal Refu…" at bounding box center [1204, 347] width 382 height 32
type input "[DATE]"
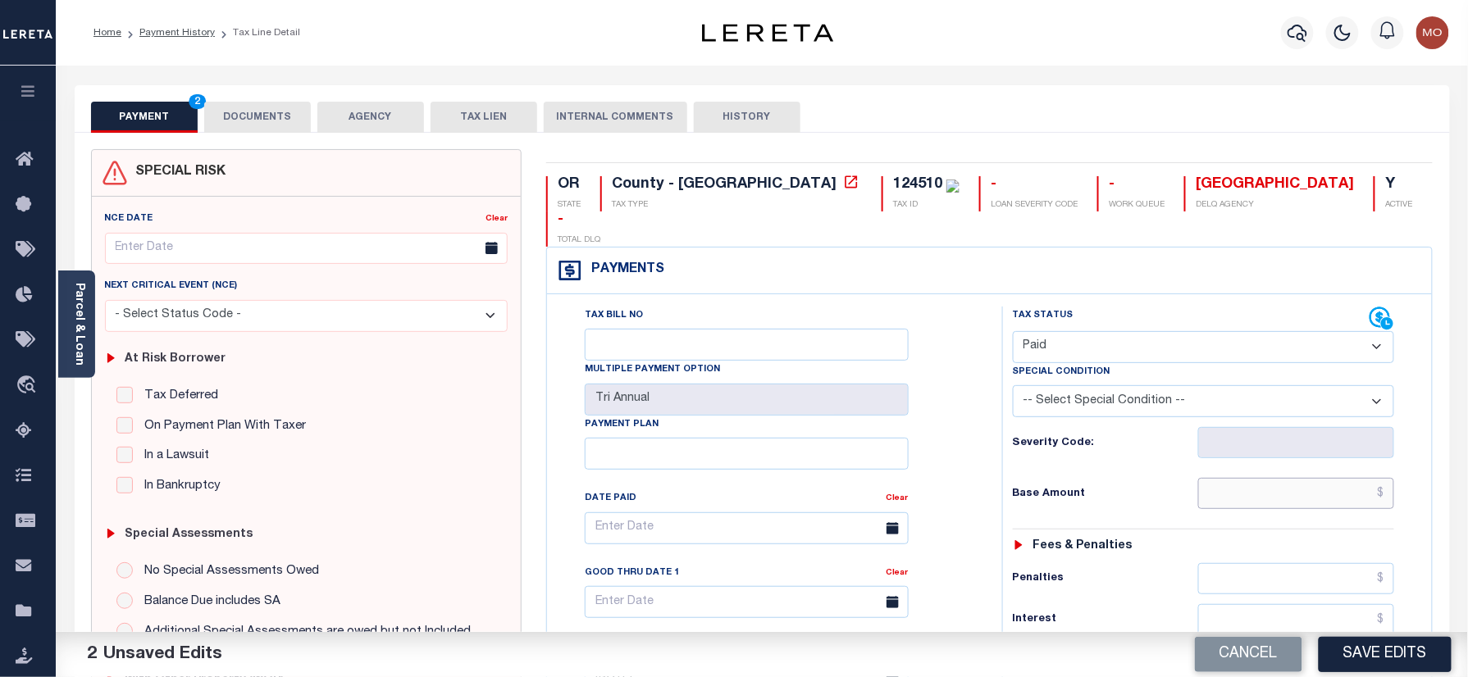
drag, startPoint x: 1255, startPoint y: 472, endPoint x: 1238, endPoint y: 472, distance: 16.4
click at [1238, 478] on input "text" at bounding box center [1296, 493] width 197 height 31
paste input "9,419.22"
type input "$9,419.22"
click at [907, 495] on link "Clear" at bounding box center [898, 499] width 22 height 8
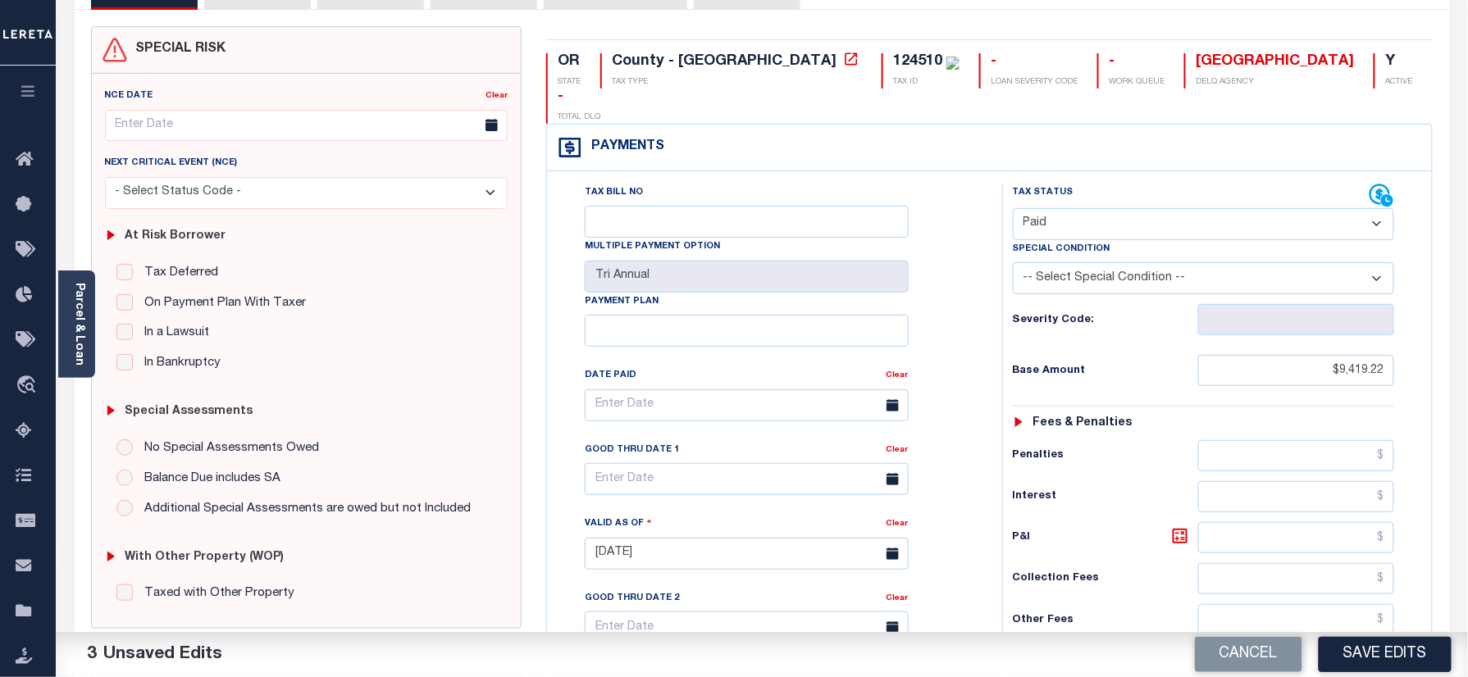
scroll to position [328, 0]
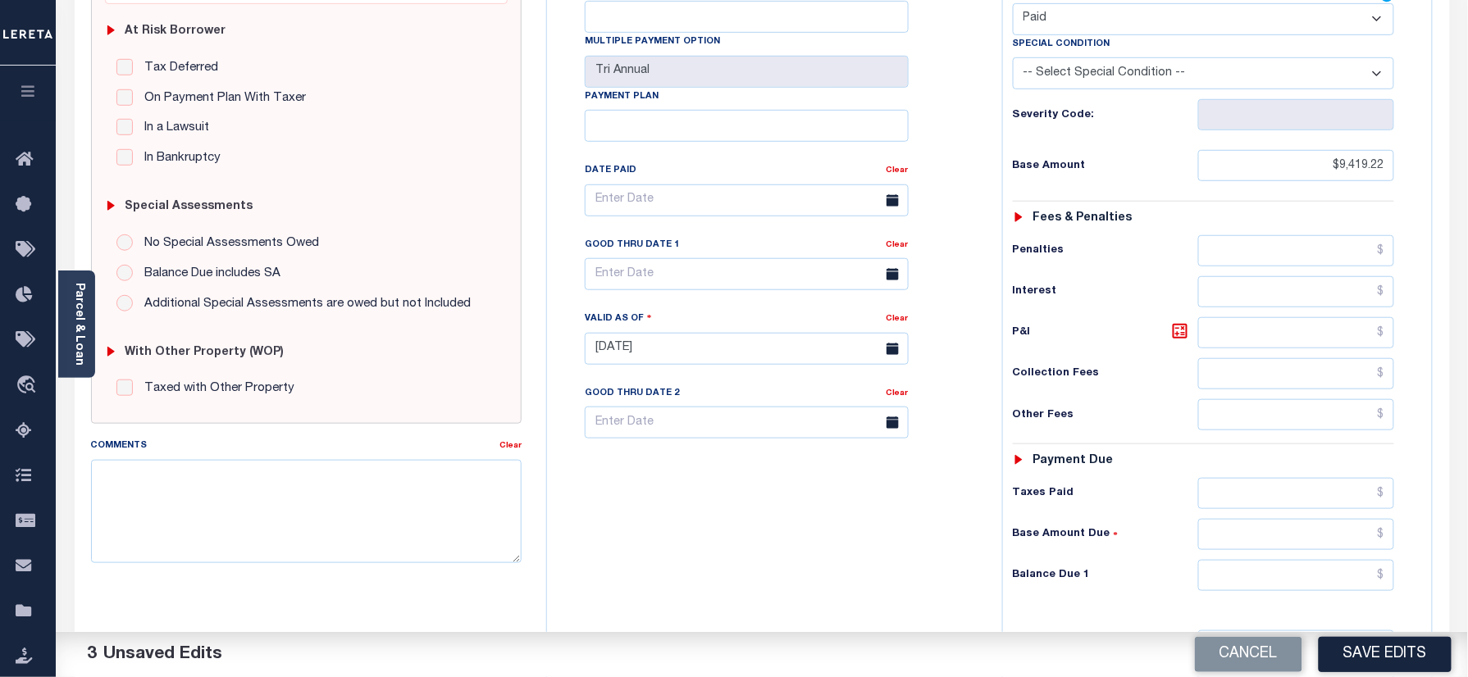
drag, startPoint x: 1260, startPoint y: 574, endPoint x: 1257, endPoint y: 549, distance: 25.5
click at [1260, 572] on div "Tax Status Status - Select Status Code -" at bounding box center [1209, 341] width 414 height 724
click at [1257, 560] on input "text" at bounding box center [1296, 575] width 197 height 31
type input "$0.00"
click at [797, 554] on div "Tax Bill No Multiple Payment Option Tri Annual Payment Plan Clear" at bounding box center [770, 341] width 439 height 724
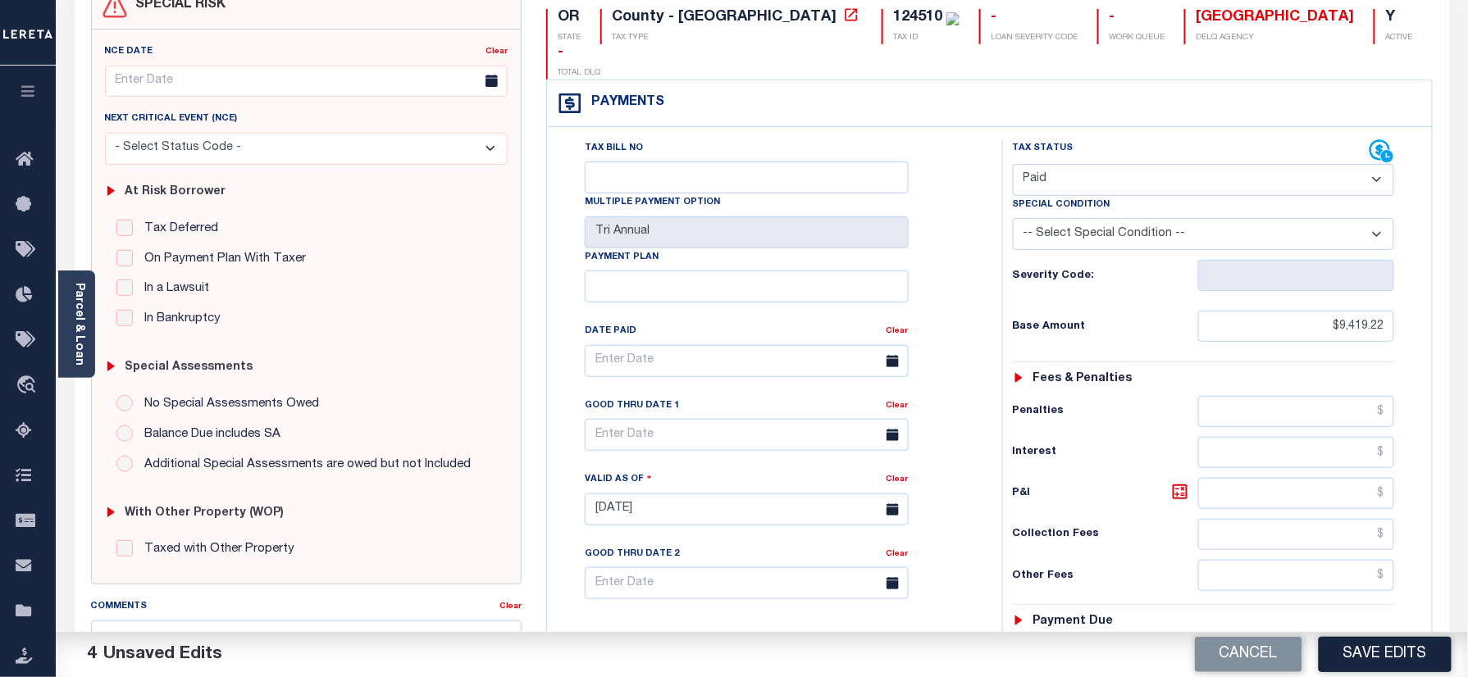
scroll to position [0, 0]
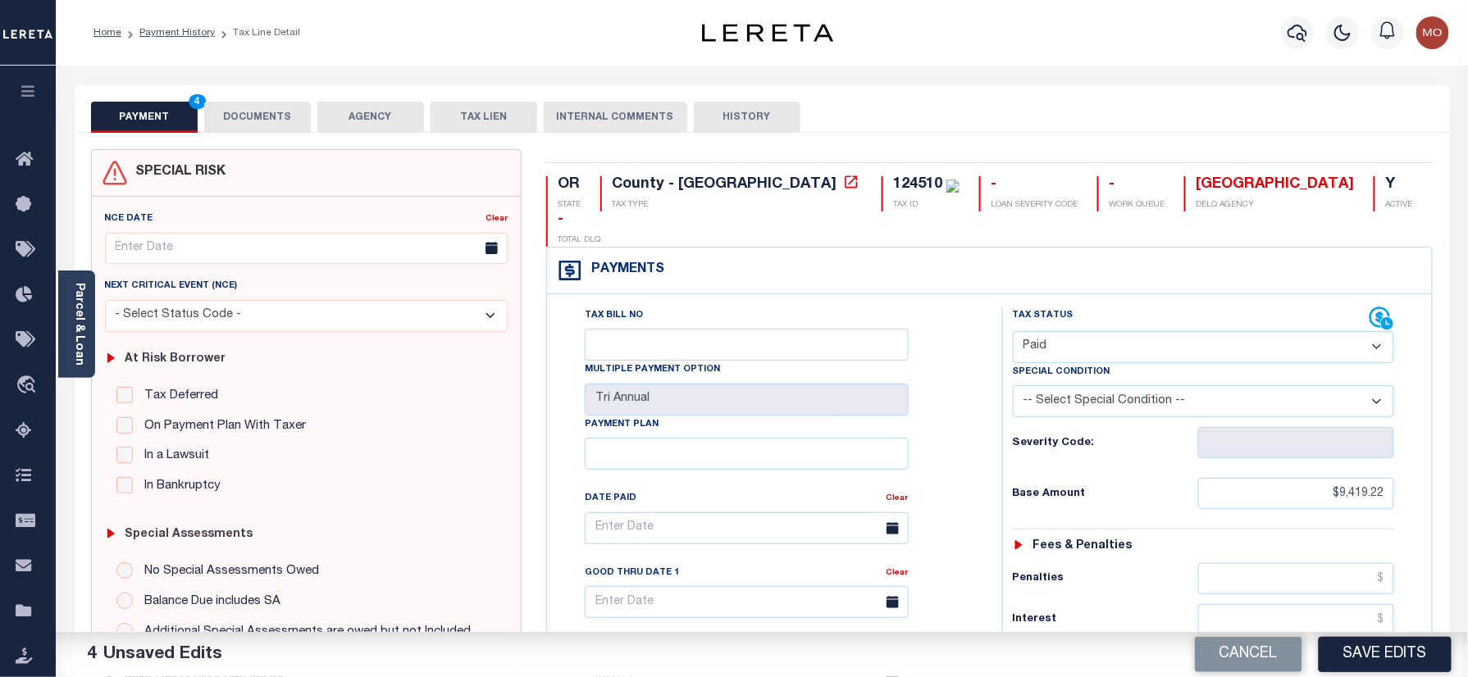
click at [893, 182] on div "124510" at bounding box center [917, 184] width 49 height 15
copy div "124510"
click at [270, 119] on button "DOCUMENTS" at bounding box center [257, 117] width 107 height 31
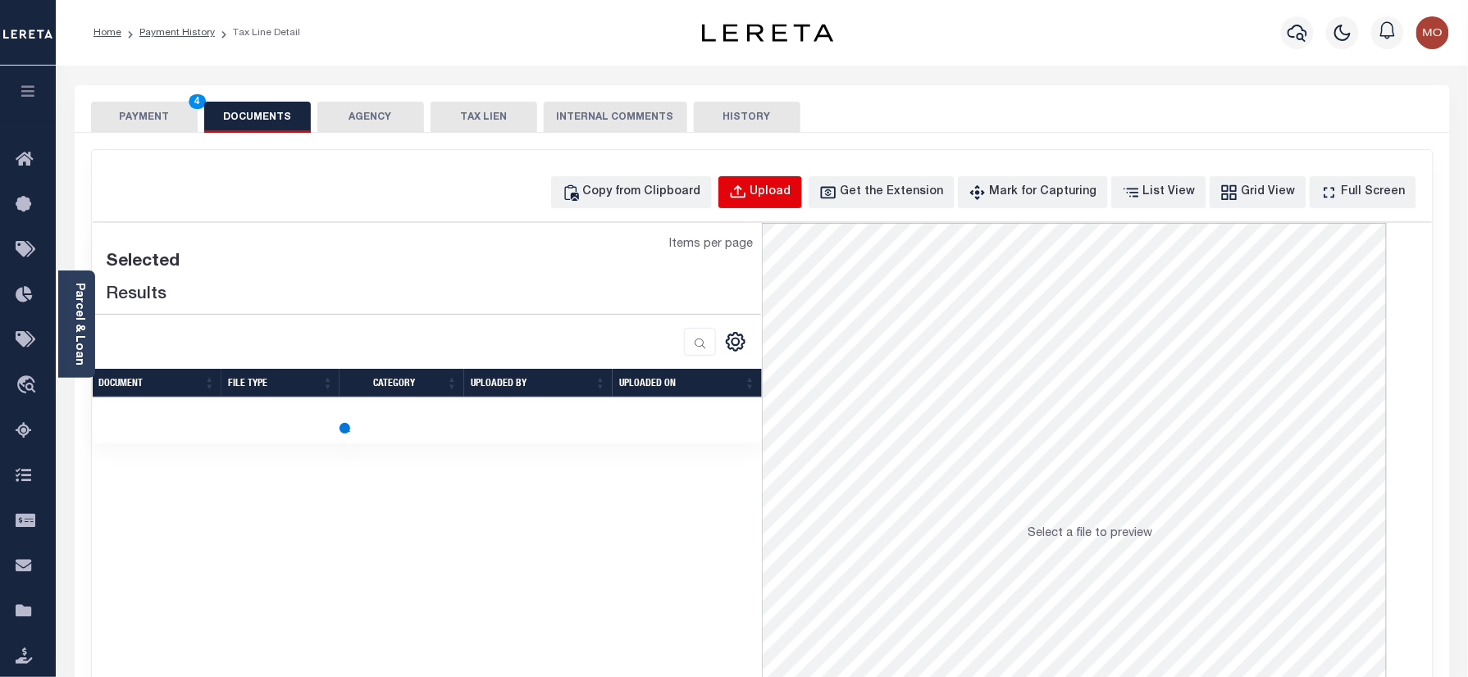
click at [782, 194] on div "Upload" at bounding box center [770, 193] width 41 height 18
select select "POP"
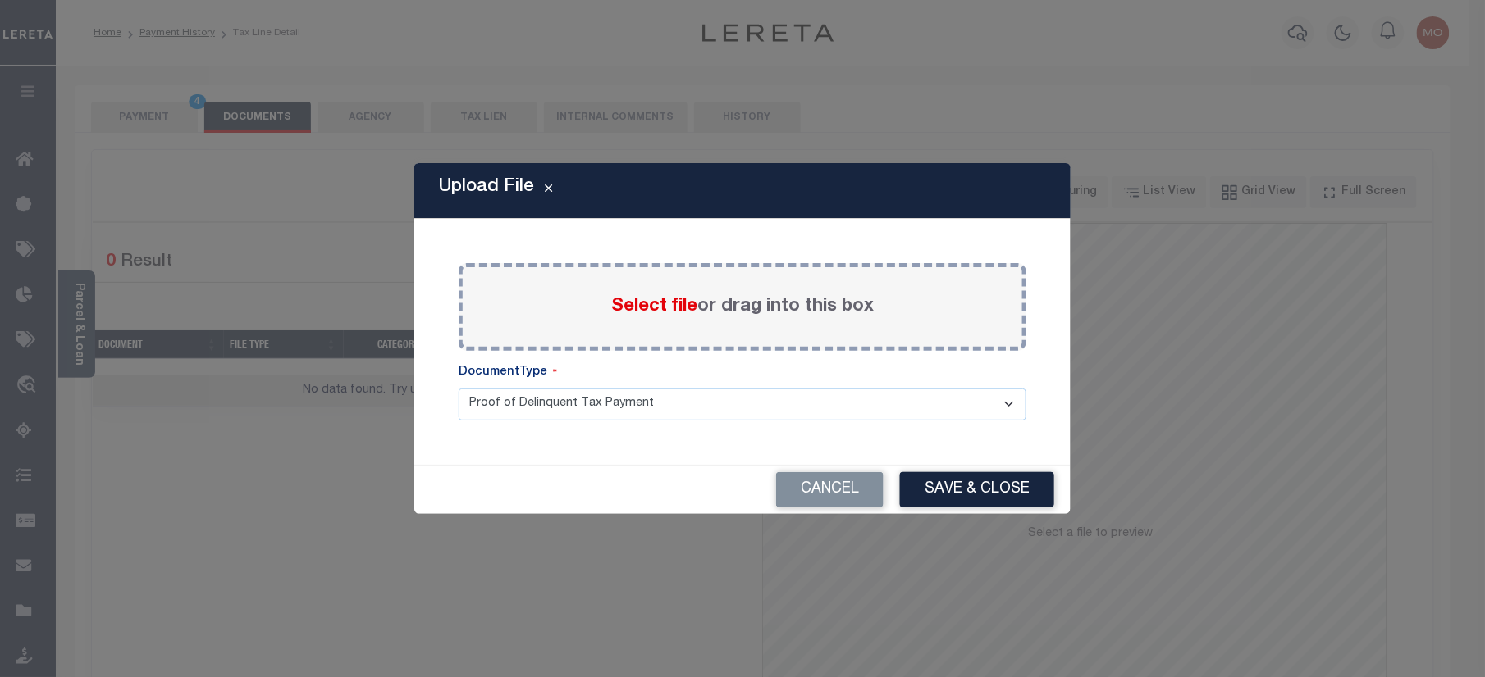
click at [658, 310] on span "Select file" at bounding box center [654, 307] width 86 height 18
click at [0, 0] on input "Select file or drag into this box" at bounding box center [0, 0] width 0 height 0
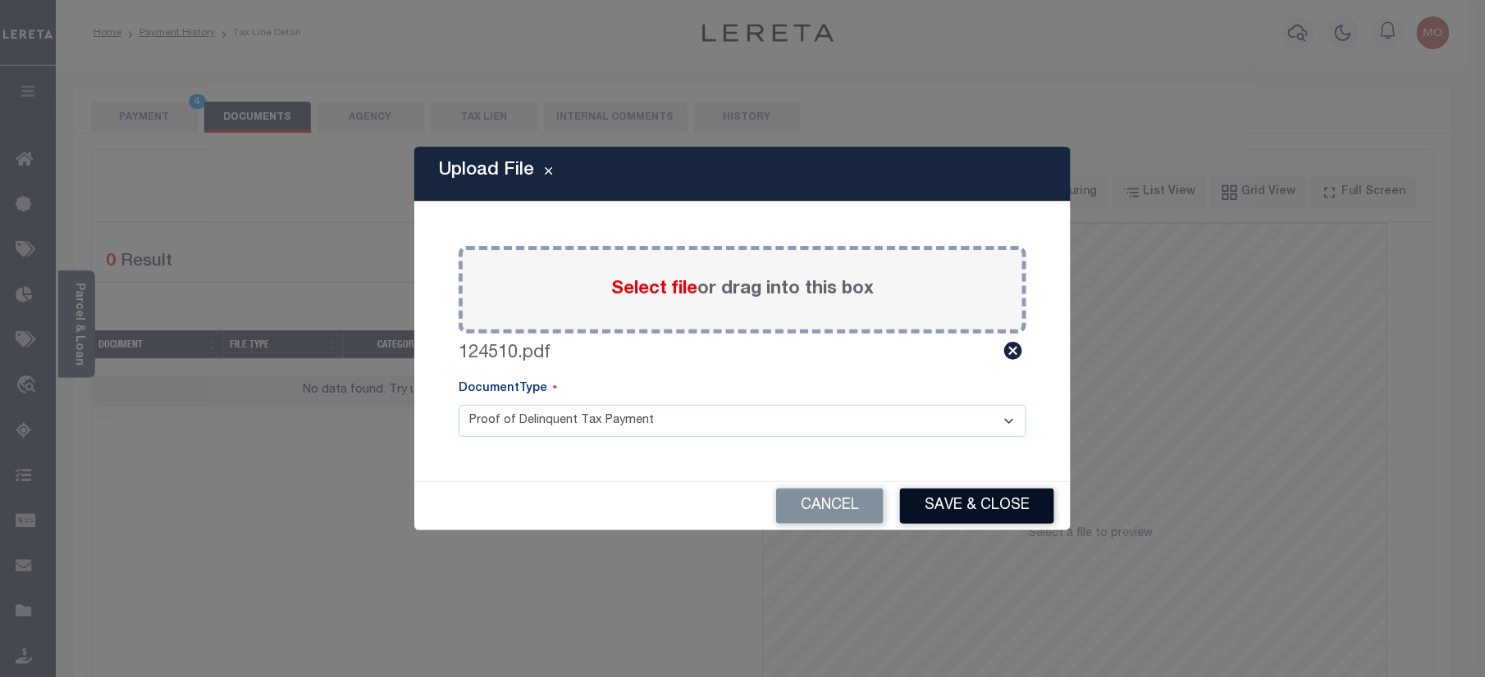
click at [983, 509] on button "Save & Close" at bounding box center [977, 506] width 154 height 35
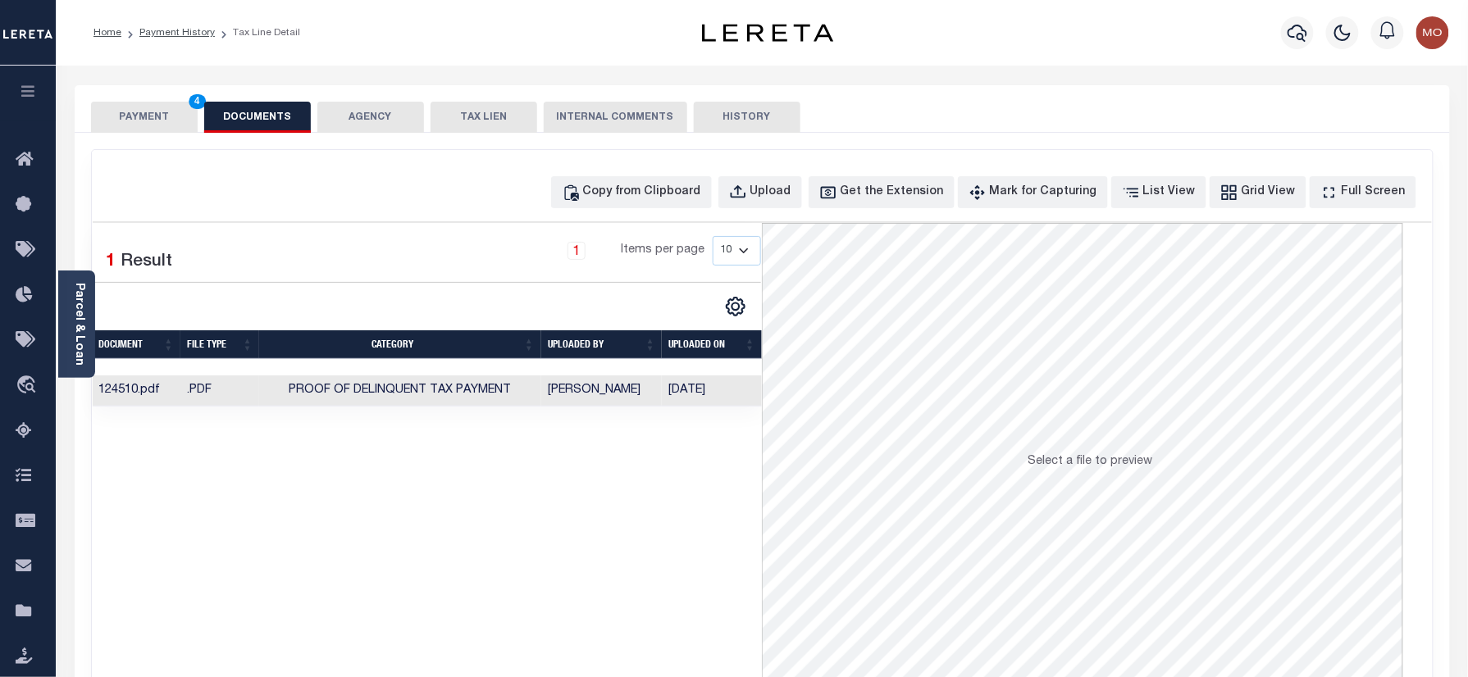
drag, startPoint x: 125, startPoint y: 113, endPoint x: 276, endPoint y: 149, distance: 155.2
click at [125, 113] on button "PAYMENT 4" at bounding box center [144, 117] width 107 height 31
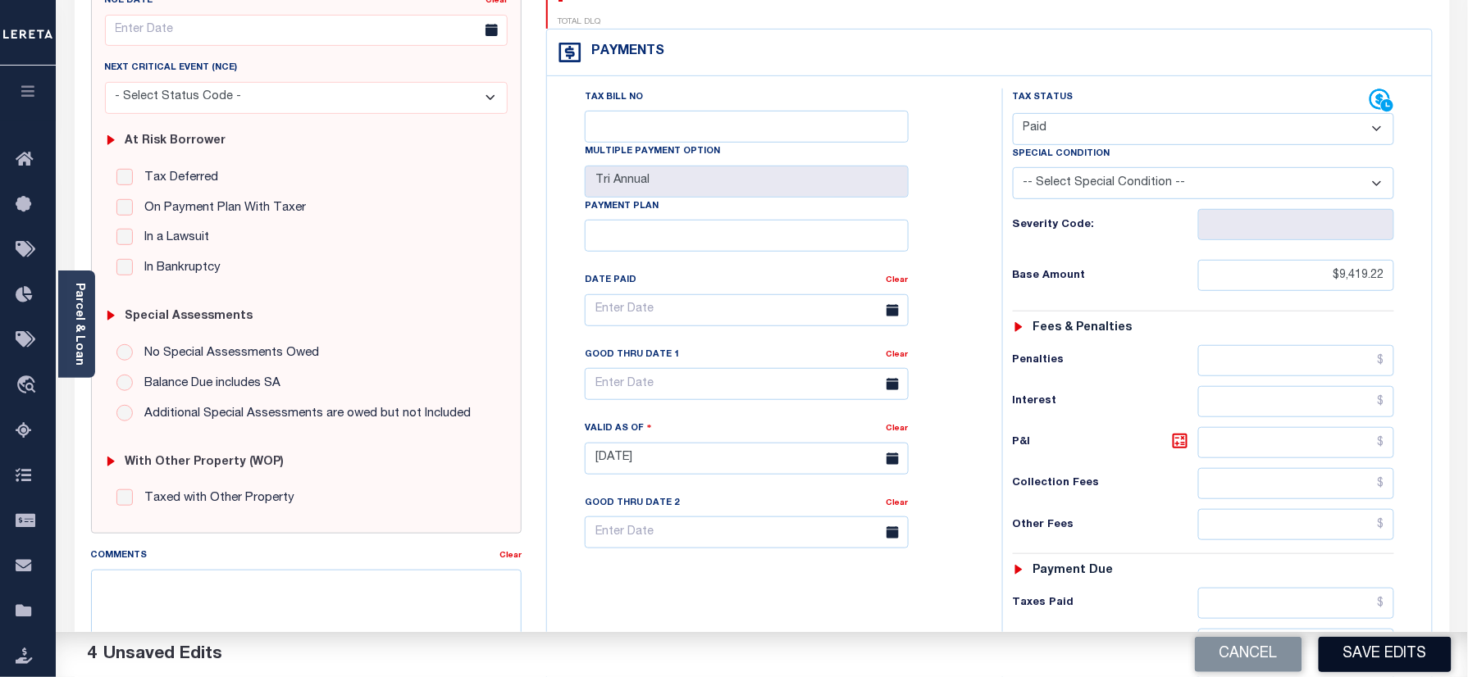
click at [1365, 653] on button "Save Edits" at bounding box center [1385, 654] width 133 height 35
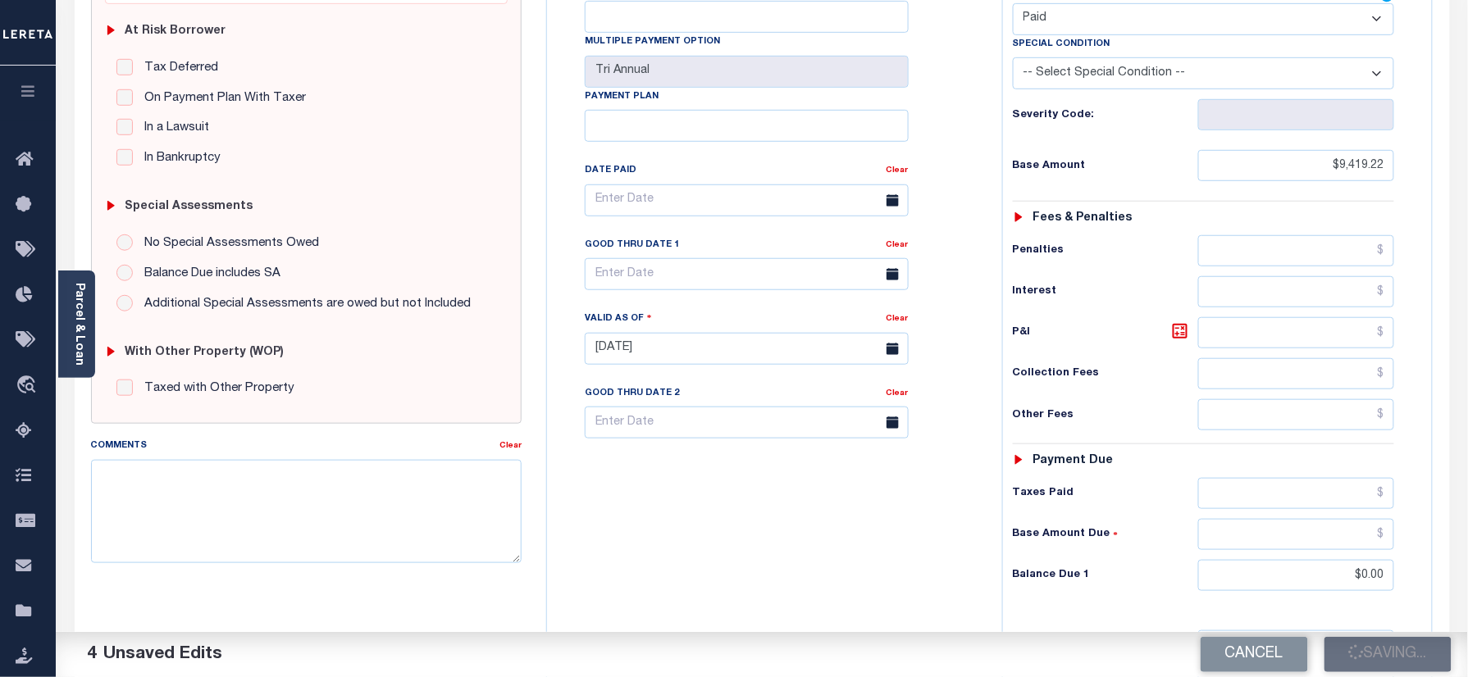
scroll to position [109, 0]
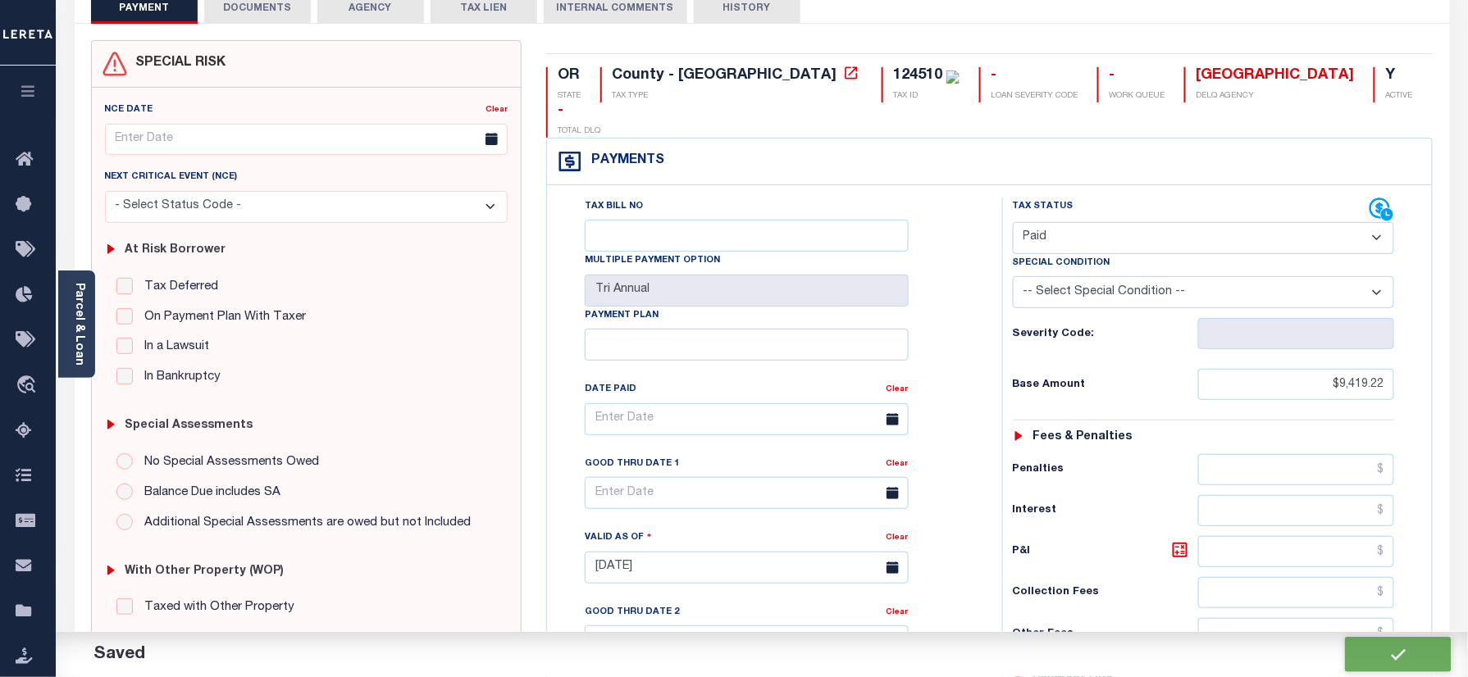
checkbox input "false"
type input "$9,419.22"
type input "$0"
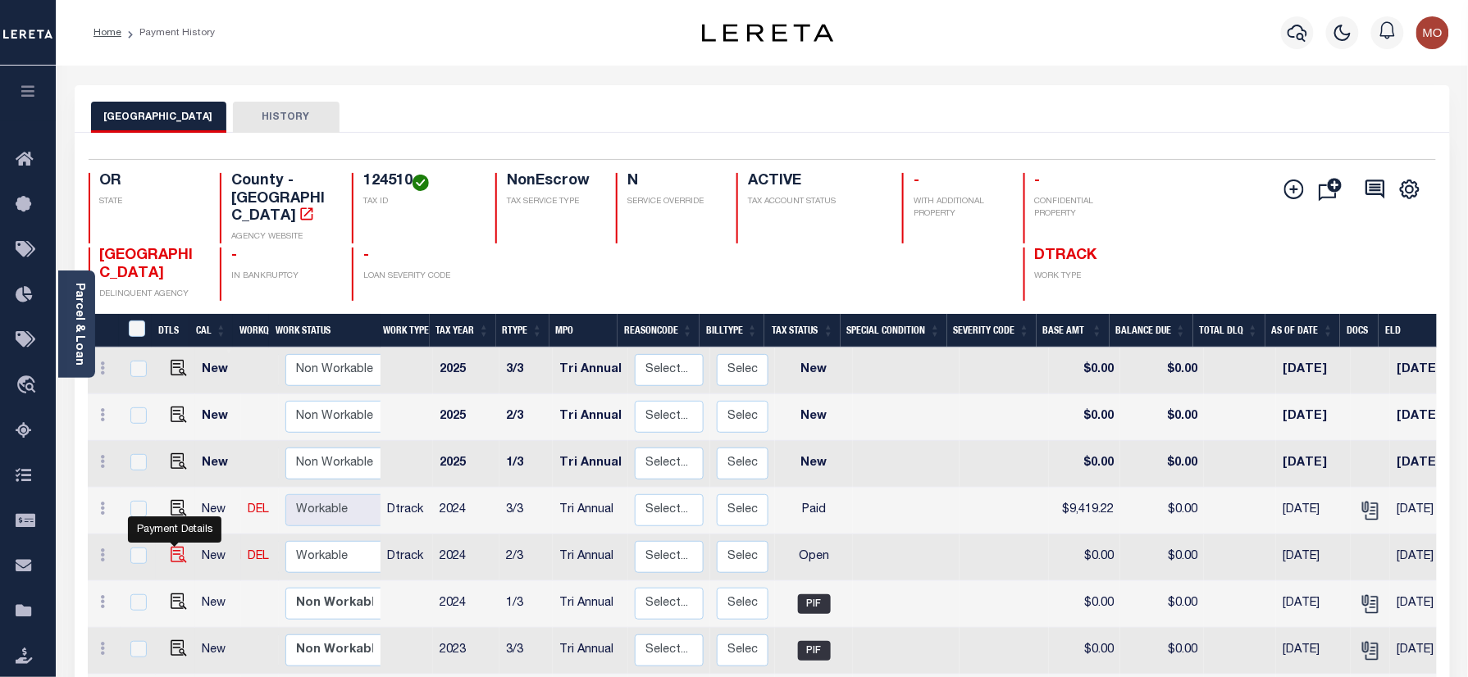
click at [175, 547] on img "" at bounding box center [179, 555] width 16 height 16
checkbox input "true"
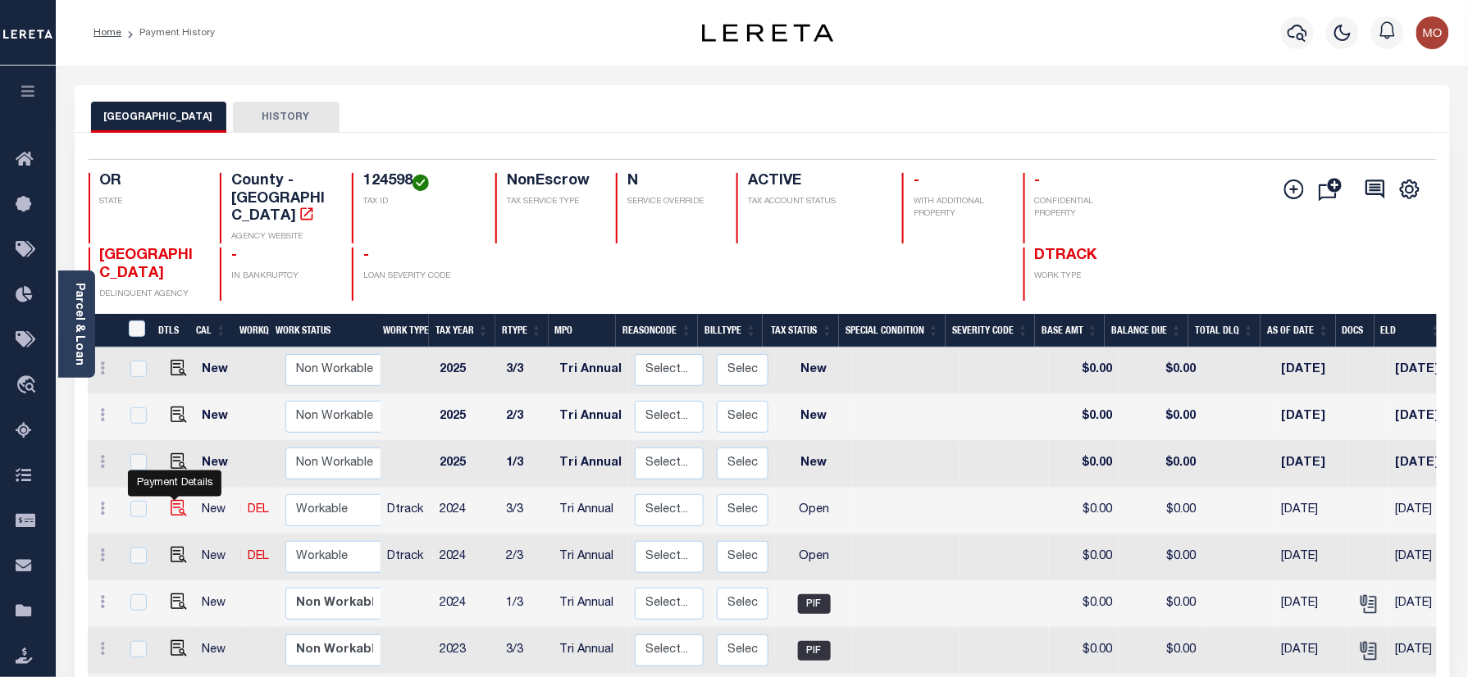
click at [177, 500] on img "" at bounding box center [179, 508] width 16 height 16
checkbox input "true"
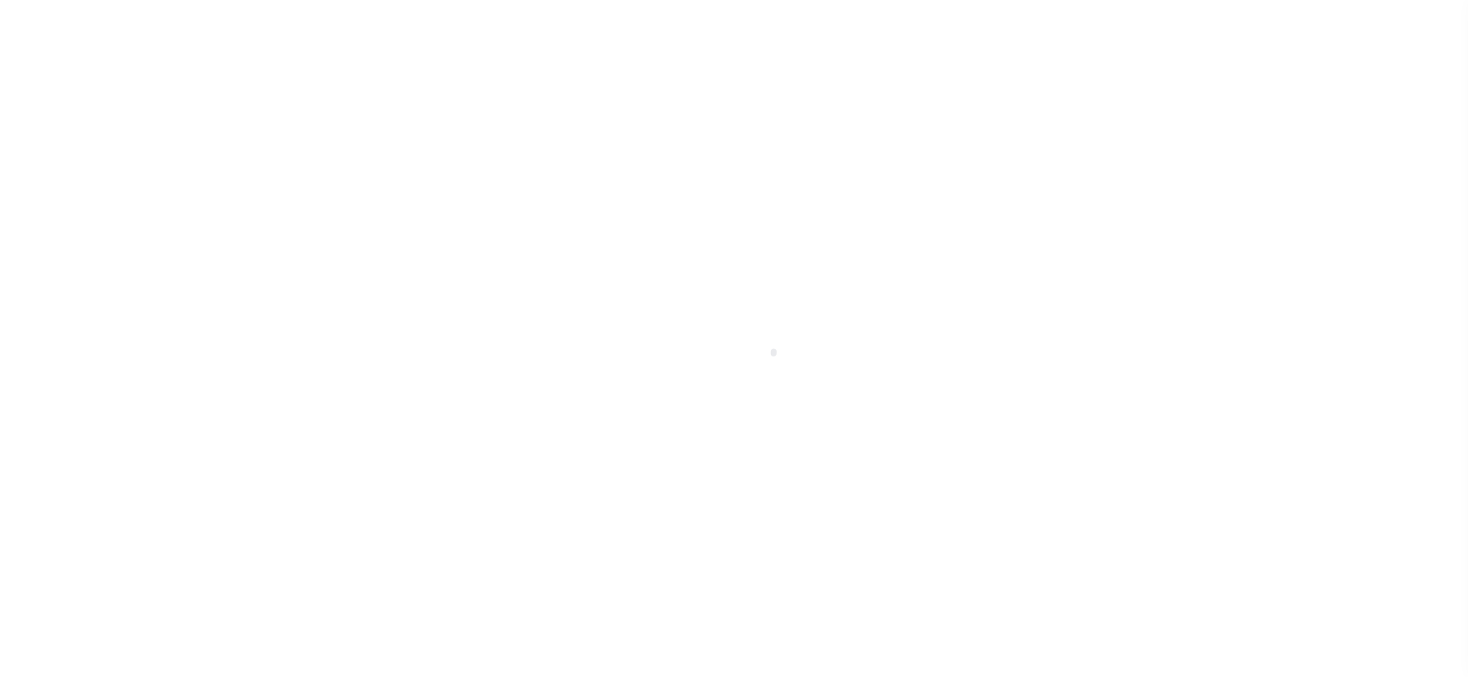
checkbox input "false"
type input "Tri Annual"
type input "02/16/2025"
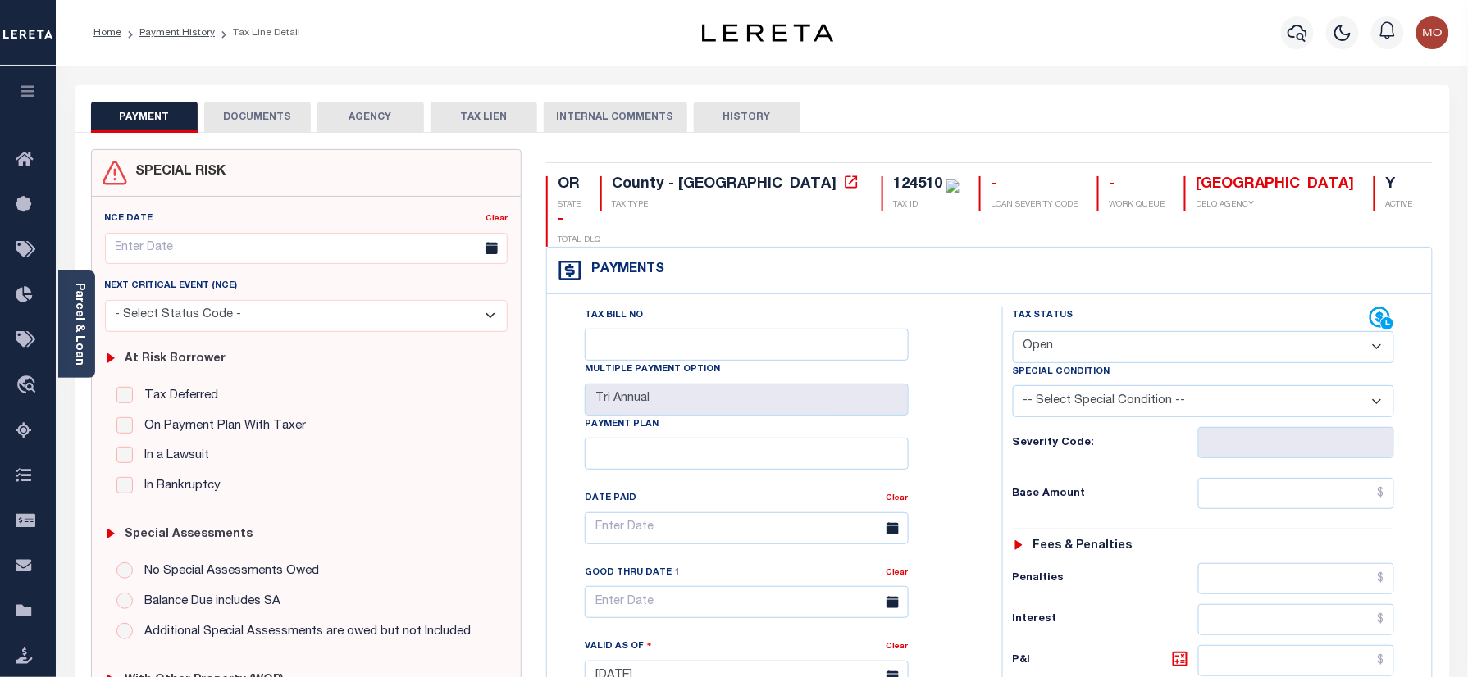
click at [1106, 307] on div "Tax Status Status" at bounding box center [1192, 319] width 358 height 25
click at [1101, 331] on select "- Select Status Code - Open Due/Unpaid Paid Incomplete No Tax Due Internal Refu…" at bounding box center [1204, 347] width 382 height 32
select select "PYD"
click at [1013, 331] on select "- Select Status Code - Open Due/Unpaid Paid Incomplete No Tax Due Internal Refu…" at bounding box center [1204, 347] width 382 height 32
type input "[DATE]"
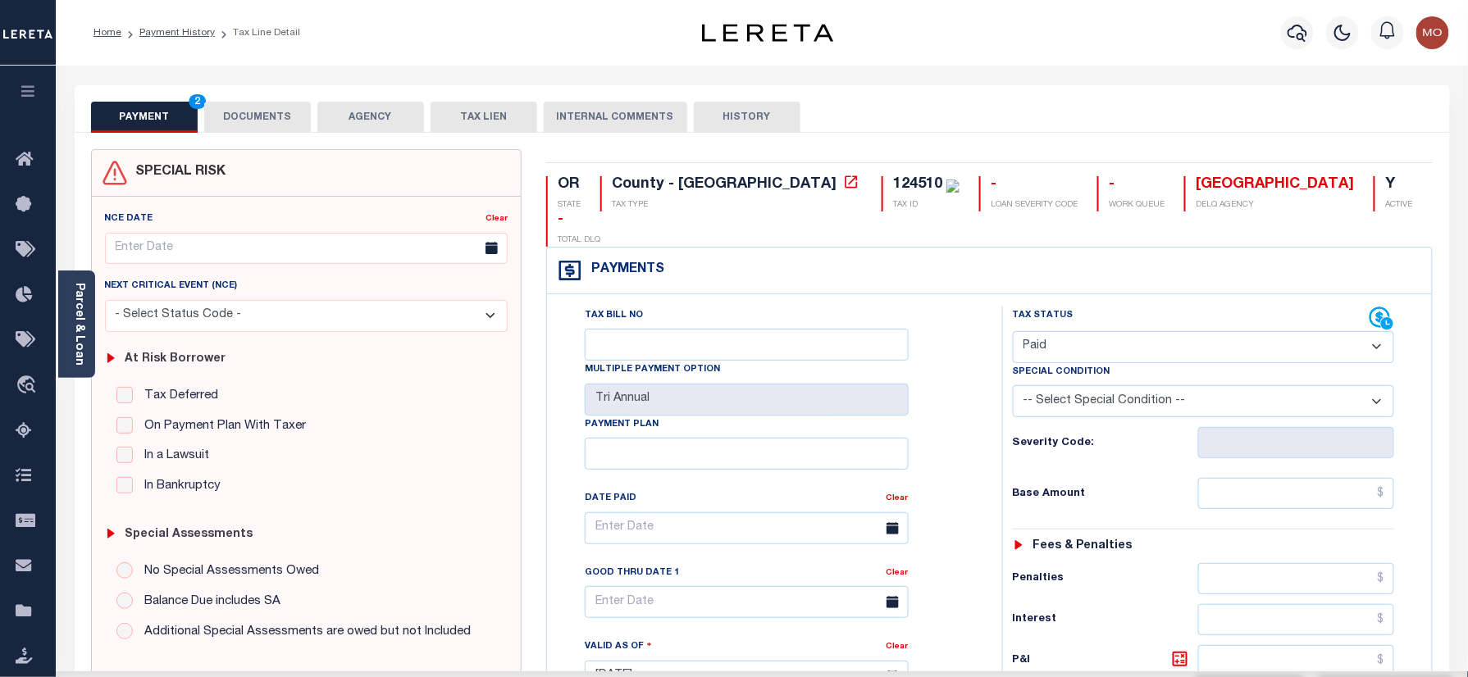
click at [971, 417] on div "Tax Bill No Multiple Payment Option Tri Annual Payment Plan Clear Clear Valid a…" at bounding box center [770, 537] width 414 height 460
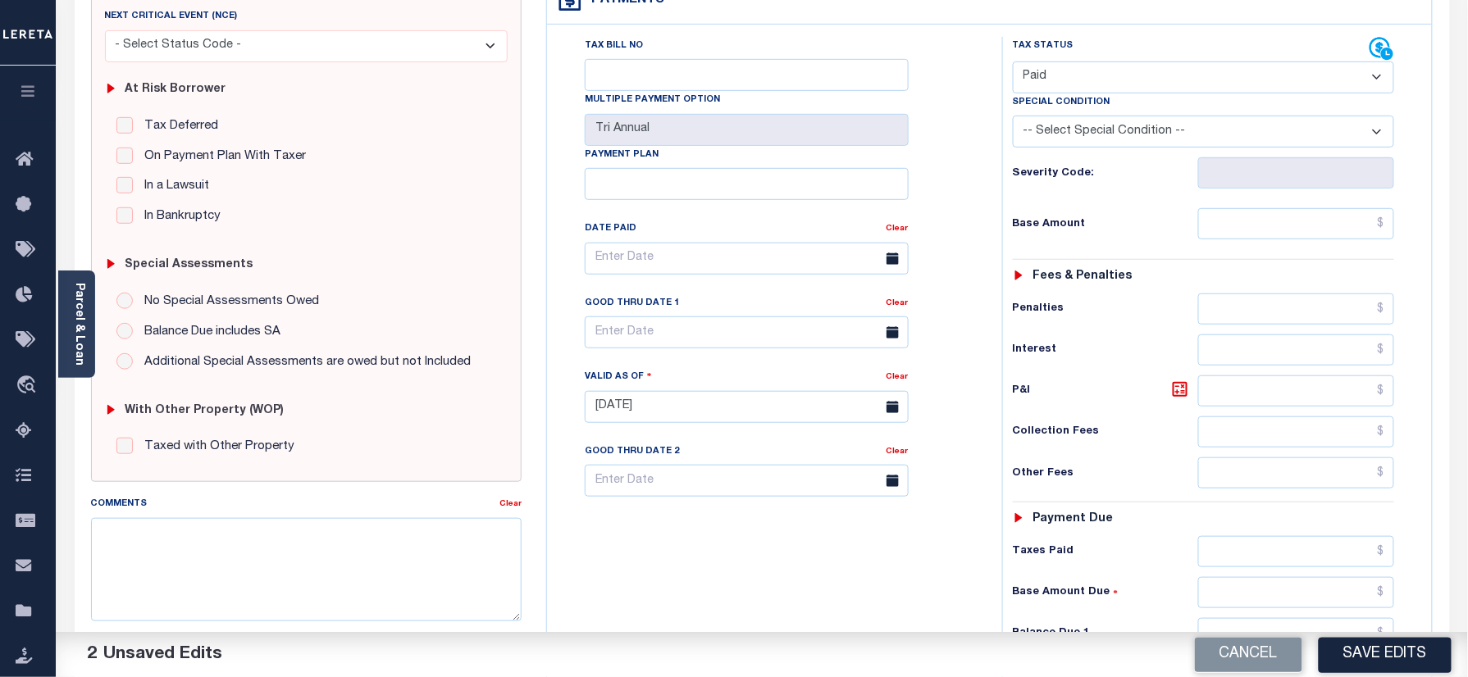
scroll to position [437, 0]
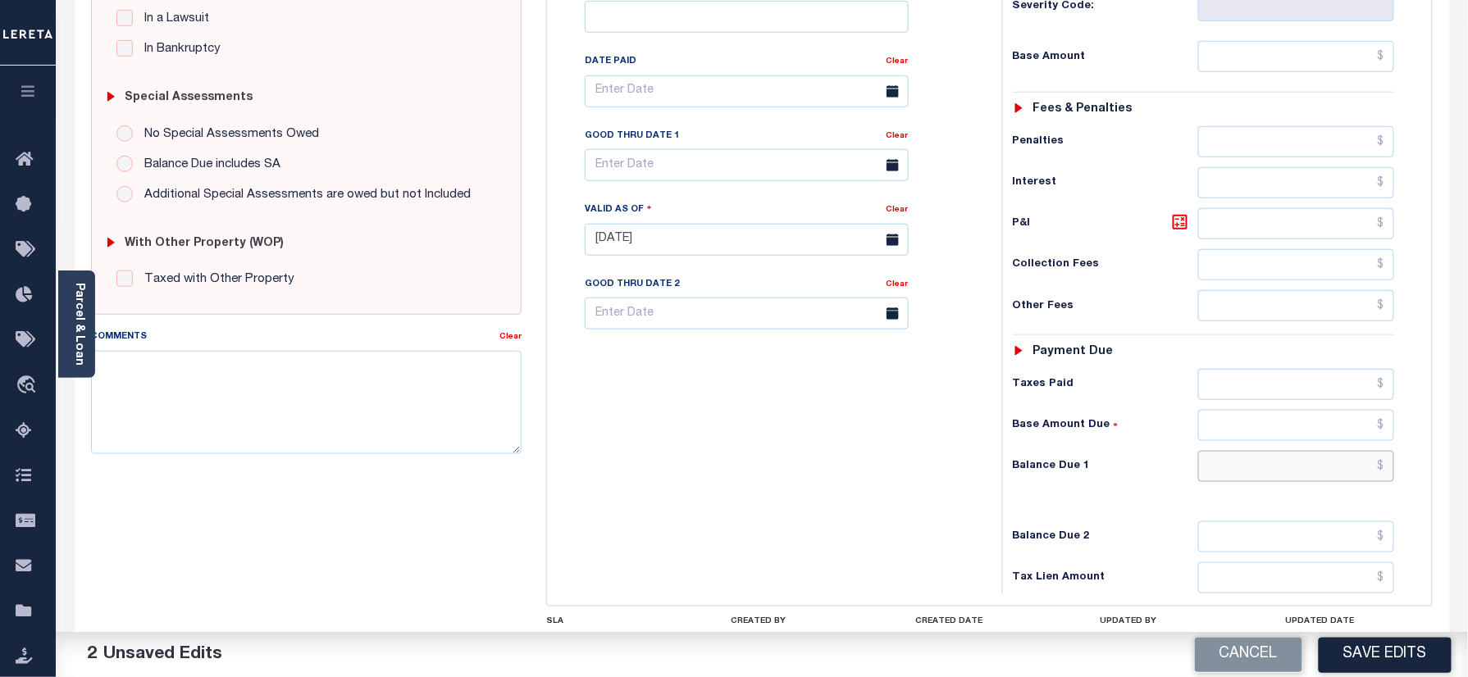
click at [1251, 451] on input "text" at bounding box center [1296, 466] width 197 height 31
type input "$0.00"
click at [391, 405] on textarea "Comments" at bounding box center [306, 402] width 431 height 103
paste textarea "Refer 2024 3/3 year for doc"
type textarea "Refer 2024 3/3 year for doc"
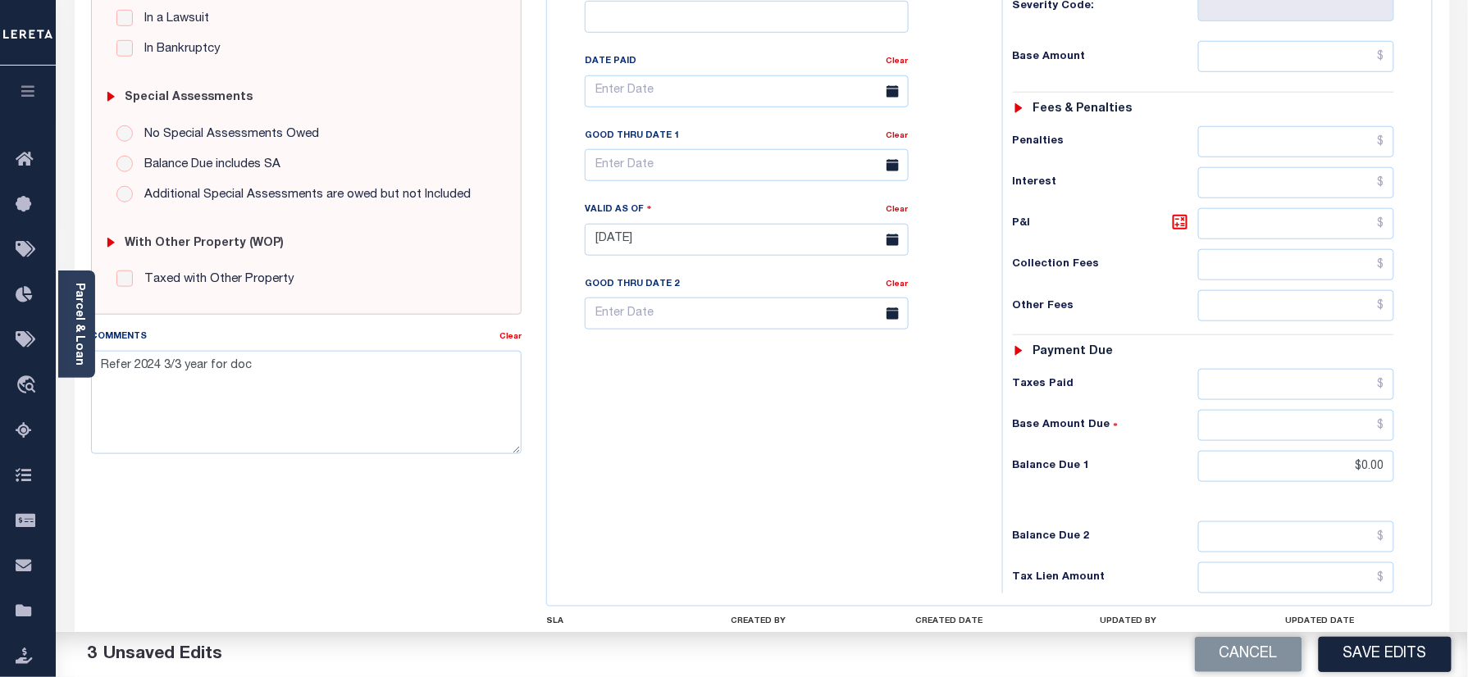
drag, startPoint x: 1380, startPoint y: 648, endPoint x: 1339, endPoint y: 628, distance: 44.8
click at [1381, 647] on button "Save Edits" at bounding box center [1385, 654] width 133 height 35
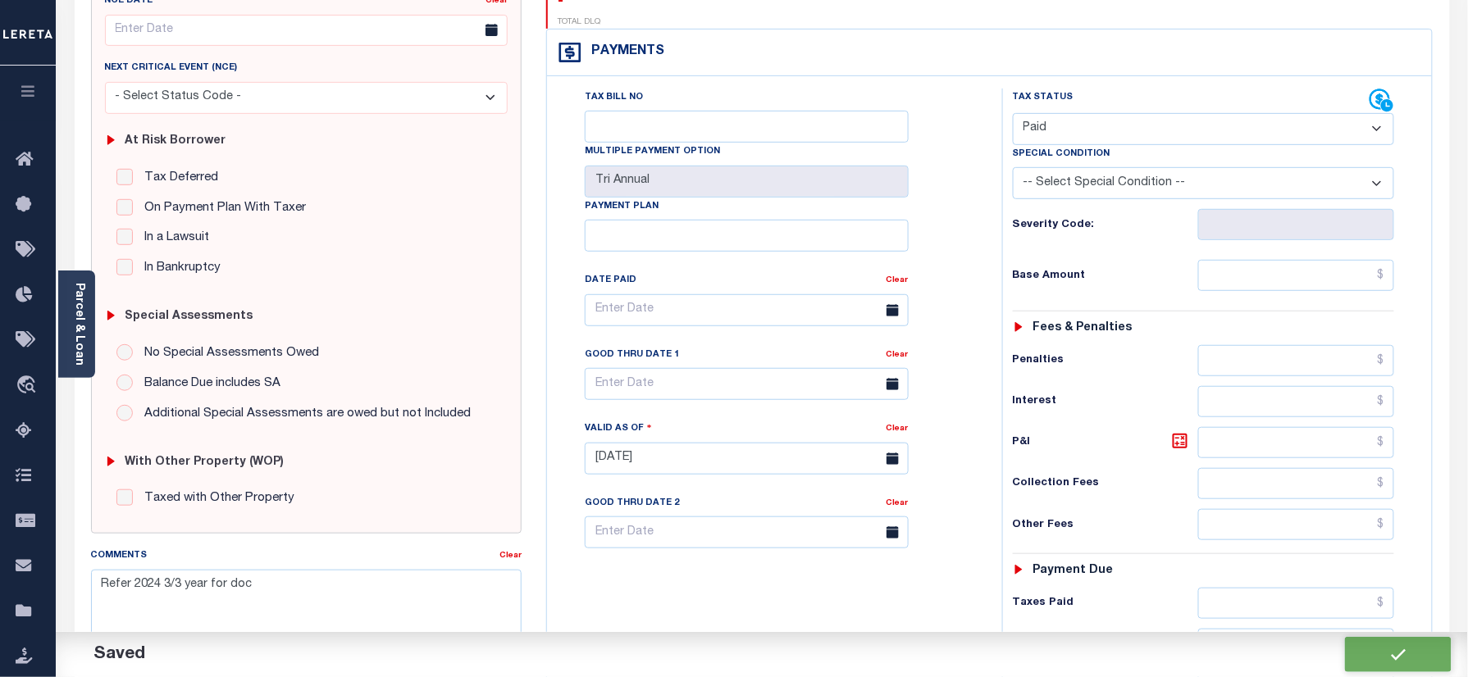
checkbox input "false"
type input "$0"
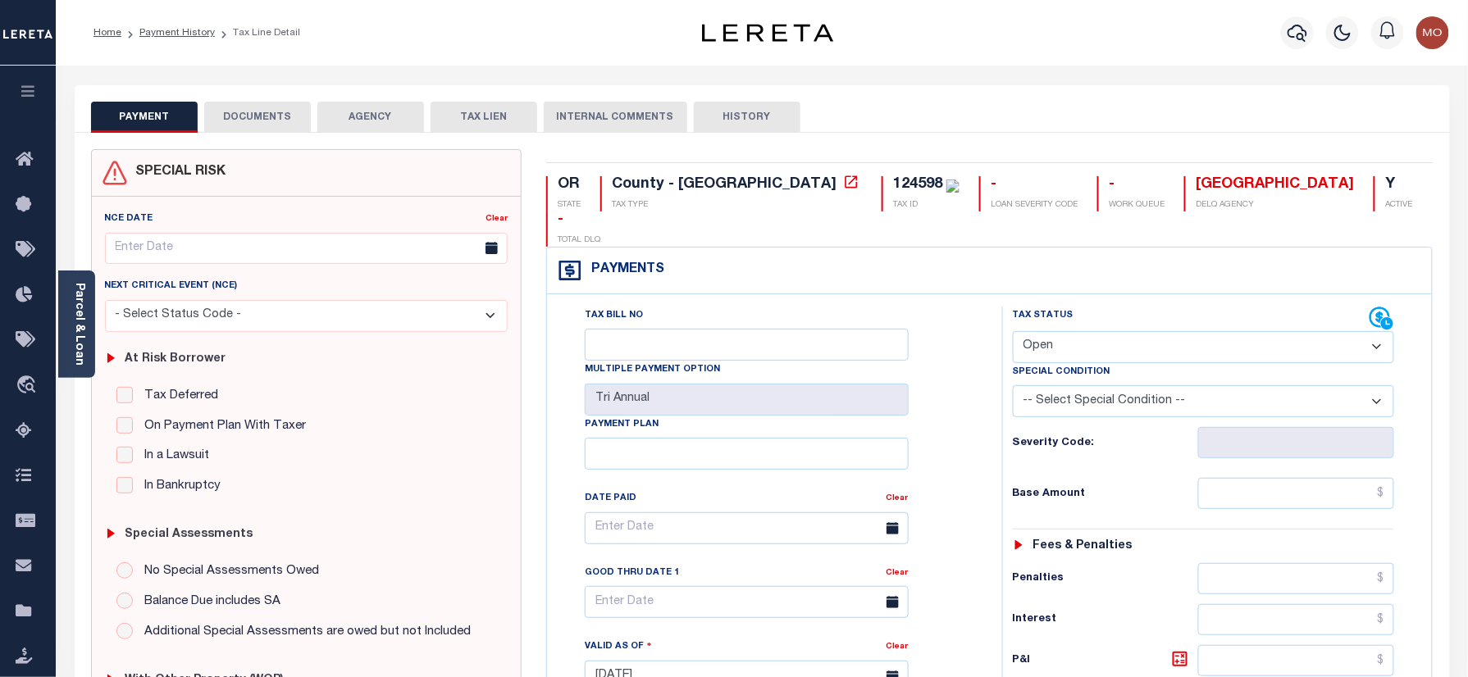
click at [882, 181] on div "124598 TAX ID" at bounding box center [921, 193] width 78 height 35
copy div "124598"
drag, startPoint x: 1096, startPoint y: 307, endPoint x: 1099, endPoint y: 335, distance: 28.1
click at [1096, 331] on select "- Select Status Code - Open Due/Unpaid Paid Incomplete No Tax Due Internal Refu…" at bounding box center [1204, 347] width 382 height 32
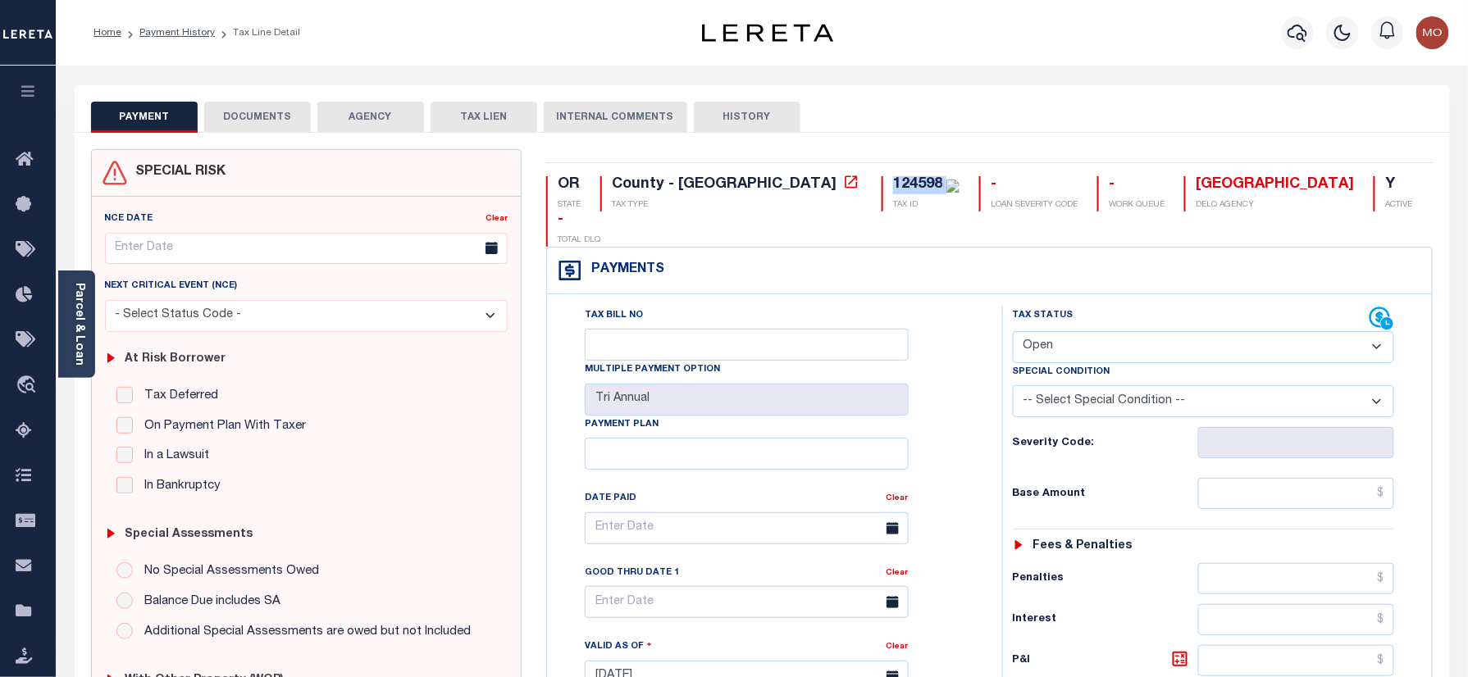
select select "PYD"
click at [1013, 331] on select "- Select Status Code - Open Due/Unpaid Paid Incomplete No Tax Due Internal Refu…" at bounding box center [1204, 347] width 382 height 32
type input "[DATE]"
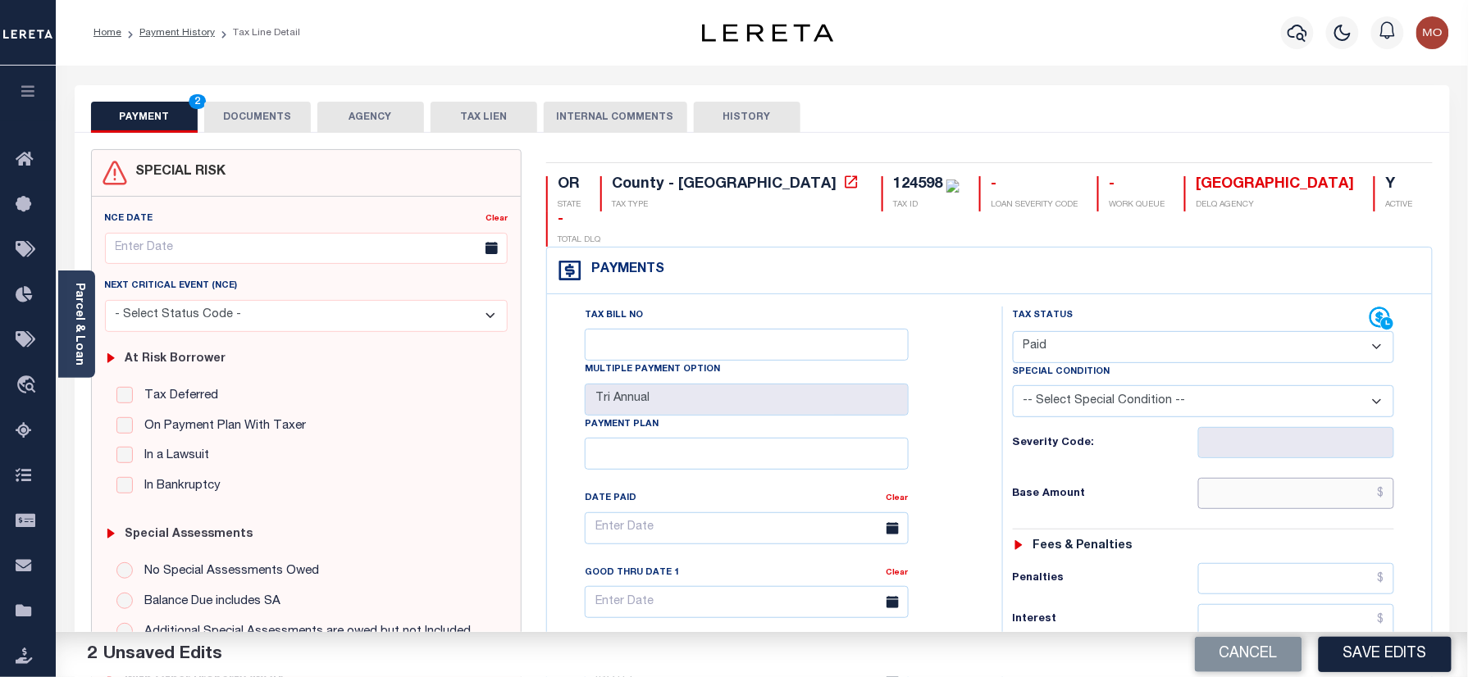
click at [1250, 478] on input "text" at bounding box center [1296, 493] width 197 height 31
paste input "1,374.41"
type input "$1,374.41"
click at [982, 438] on div "Tax Bill No Multiple Payment Option Tri Annual Payment Plan Clear" at bounding box center [770, 669] width 439 height 724
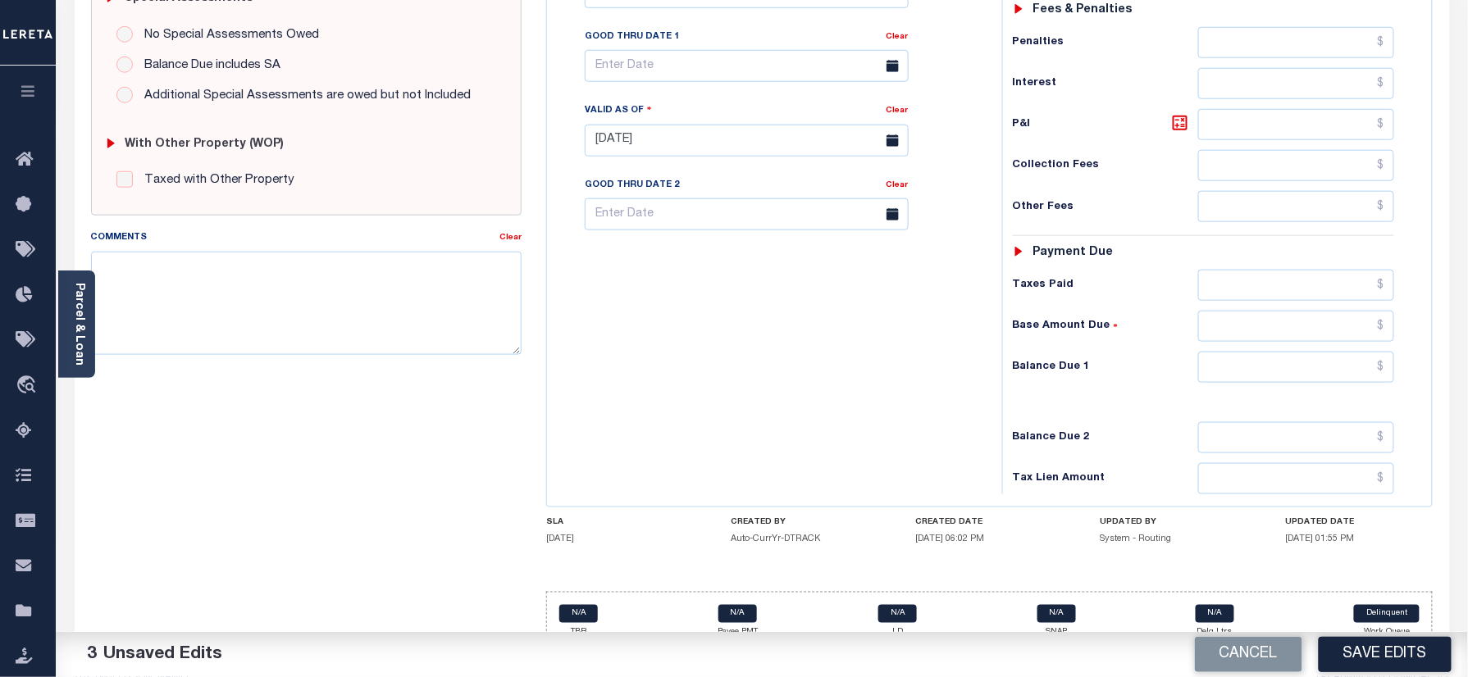
scroll to position [539, 0]
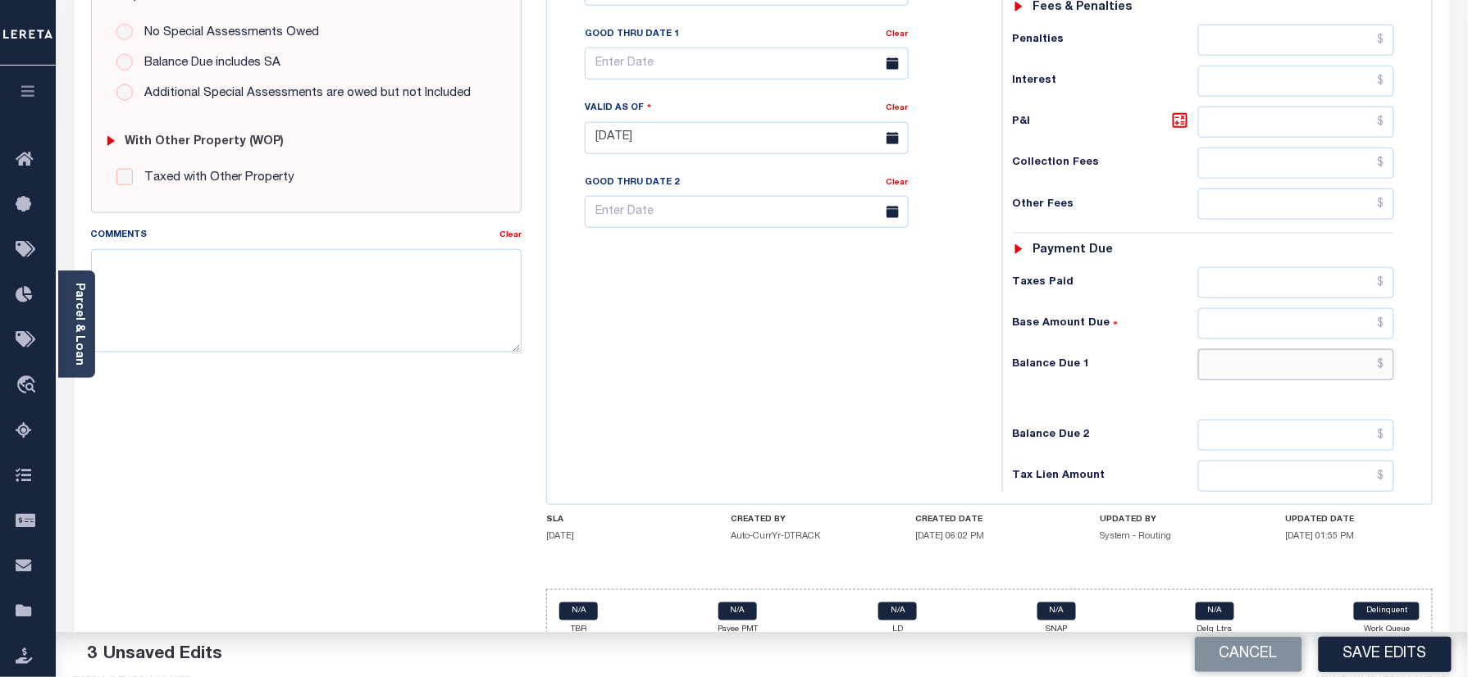
click at [1257, 349] on input "text" at bounding box center [1296, 364] width 197 height 31
type input "$0.00"
click at [385, 441] on div "SPECIAL RISK NCE Date Clear - Select Status Code -" at bounding box center [307, 136] width 456 height 1053
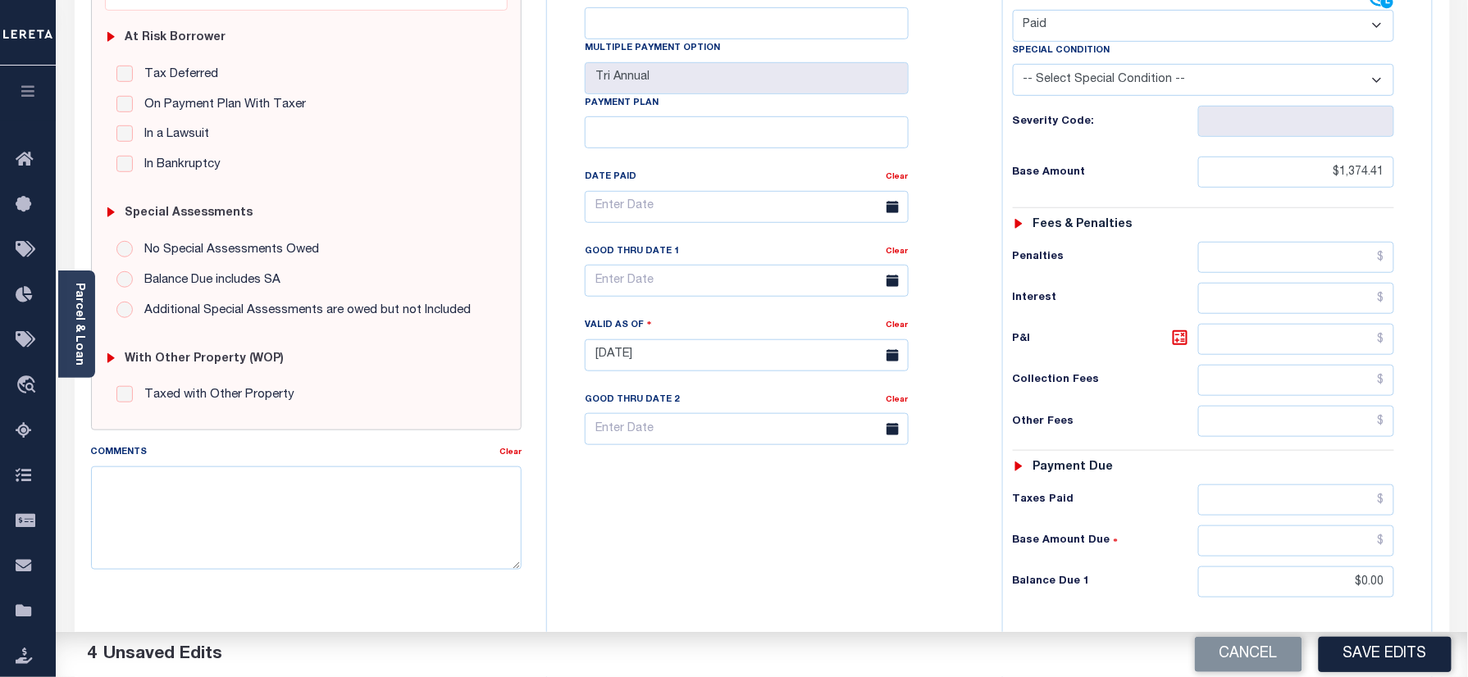
scroll to position [0, 0]
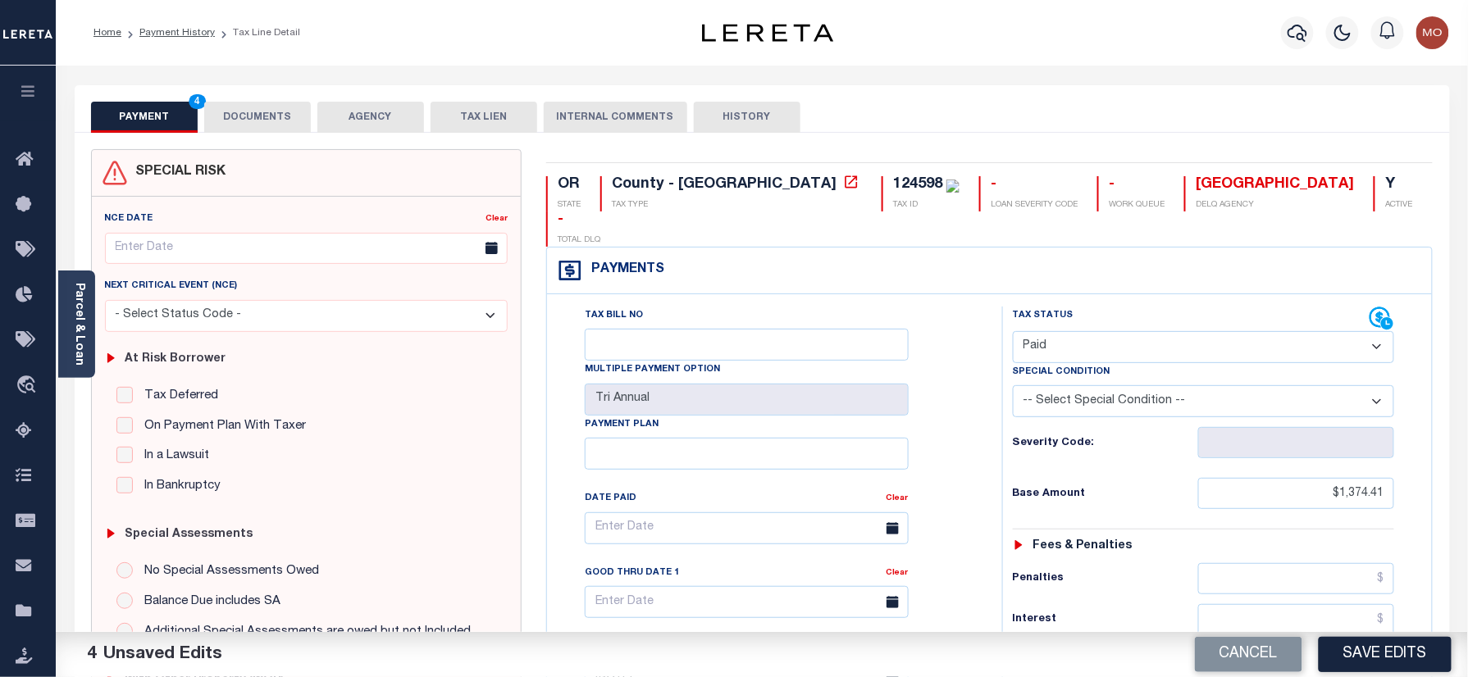
click at [893, 181] on div "124598" at bounding box center [917, 184] width 49 height 15
copy div "124598"
click at [253, 112] on button "DOCUMENTS" at bounding box center [257, 117] width 107 height 31
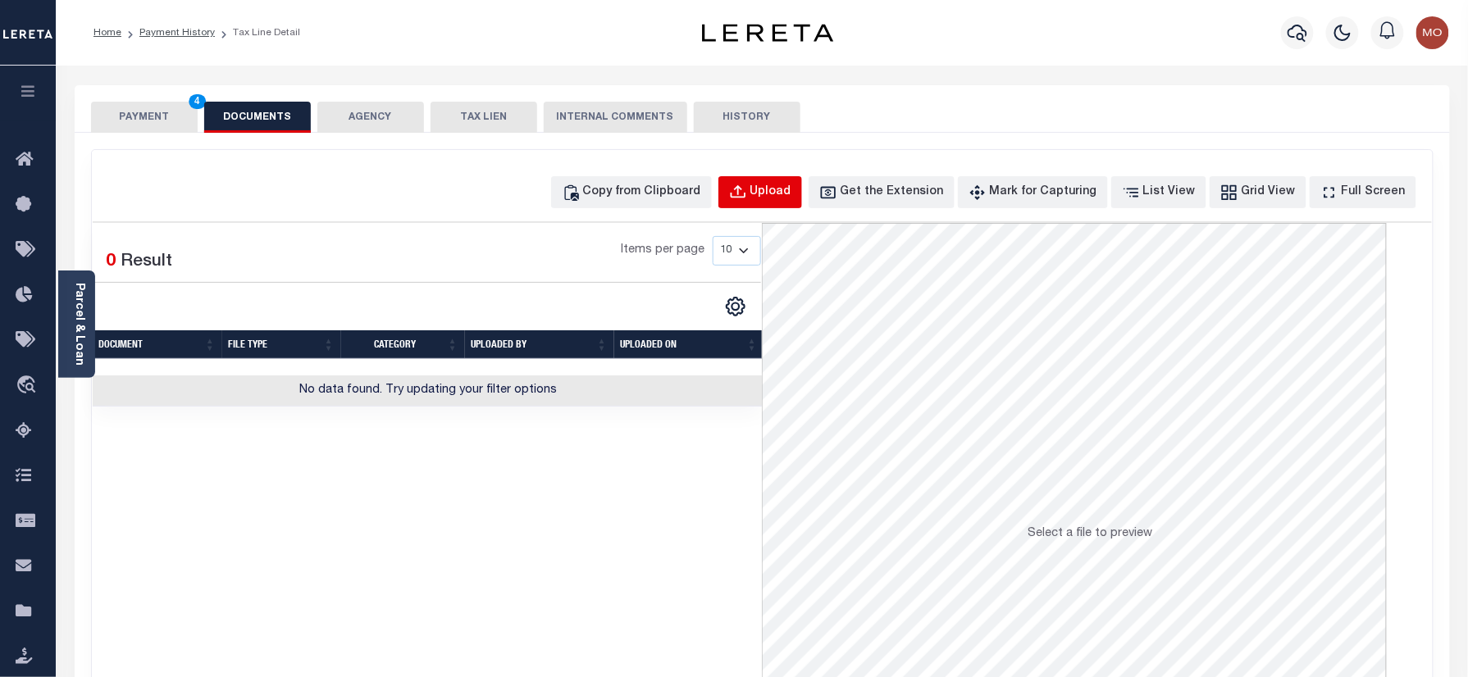
click at [782, 192] on div "Upload" at bounding box center [770, 193] width 41 height 18
select select "POP"
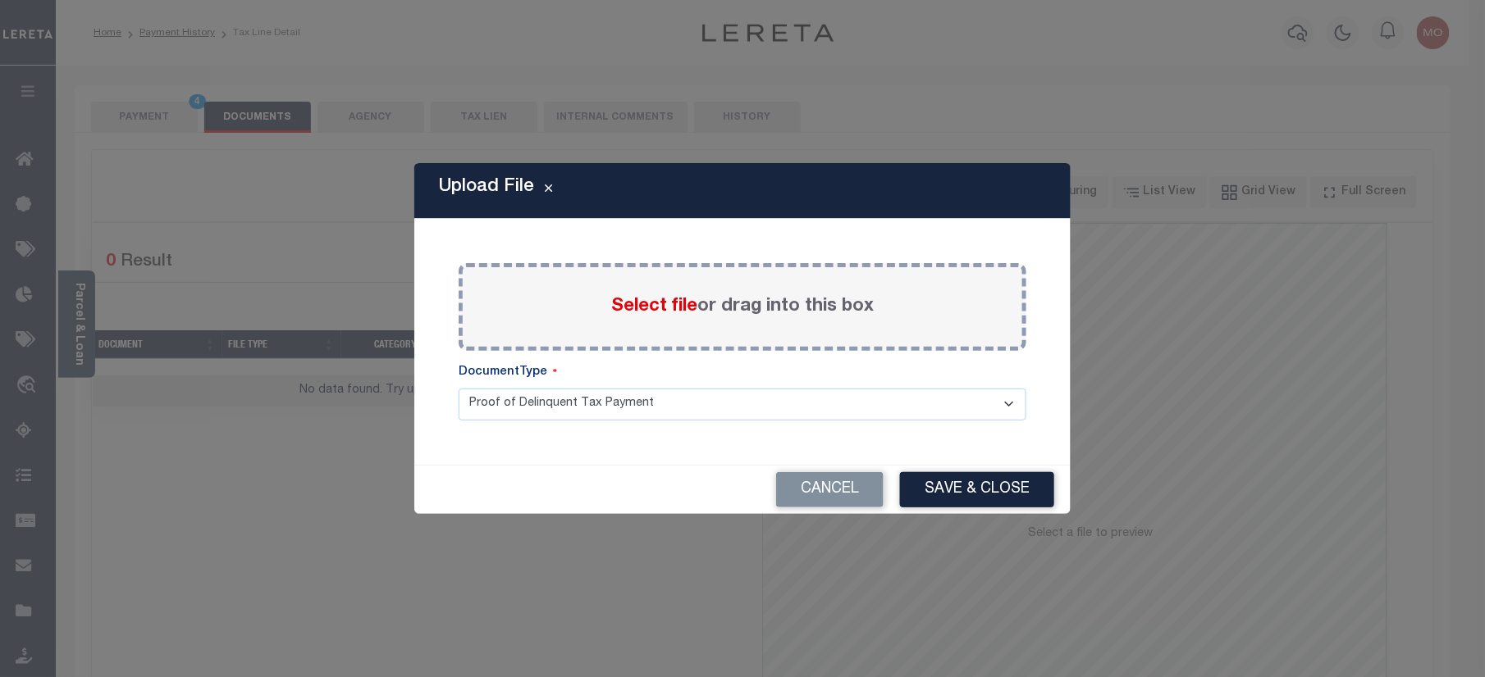
click at [623, 298] on span "Select file" at bounding box center [654, 307] width 86 height 18
click at [0, 0] on input "Select file or drag into this box" at bounding box center [0, 0] width 0 height 0
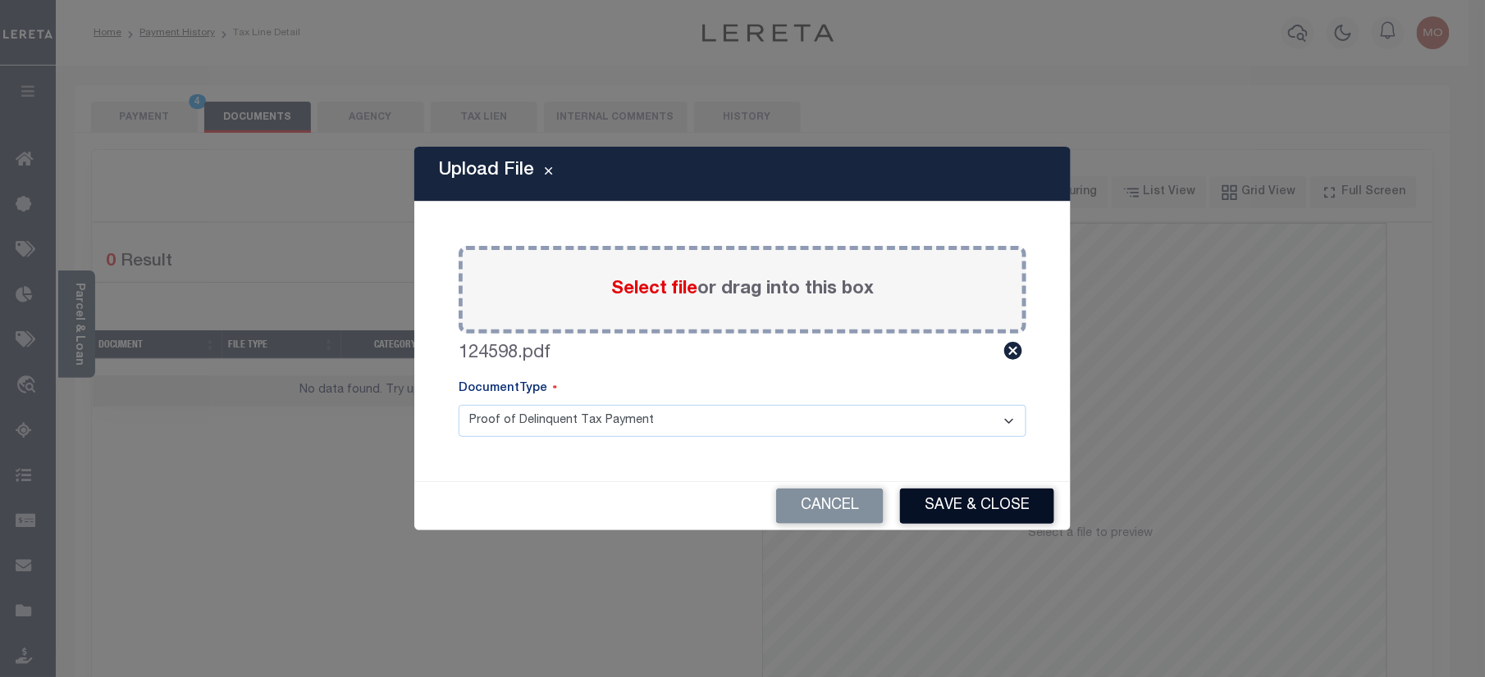
click at [938, 512] on button "Save & Close" at bounding box center [977, 506] width 154 height 35
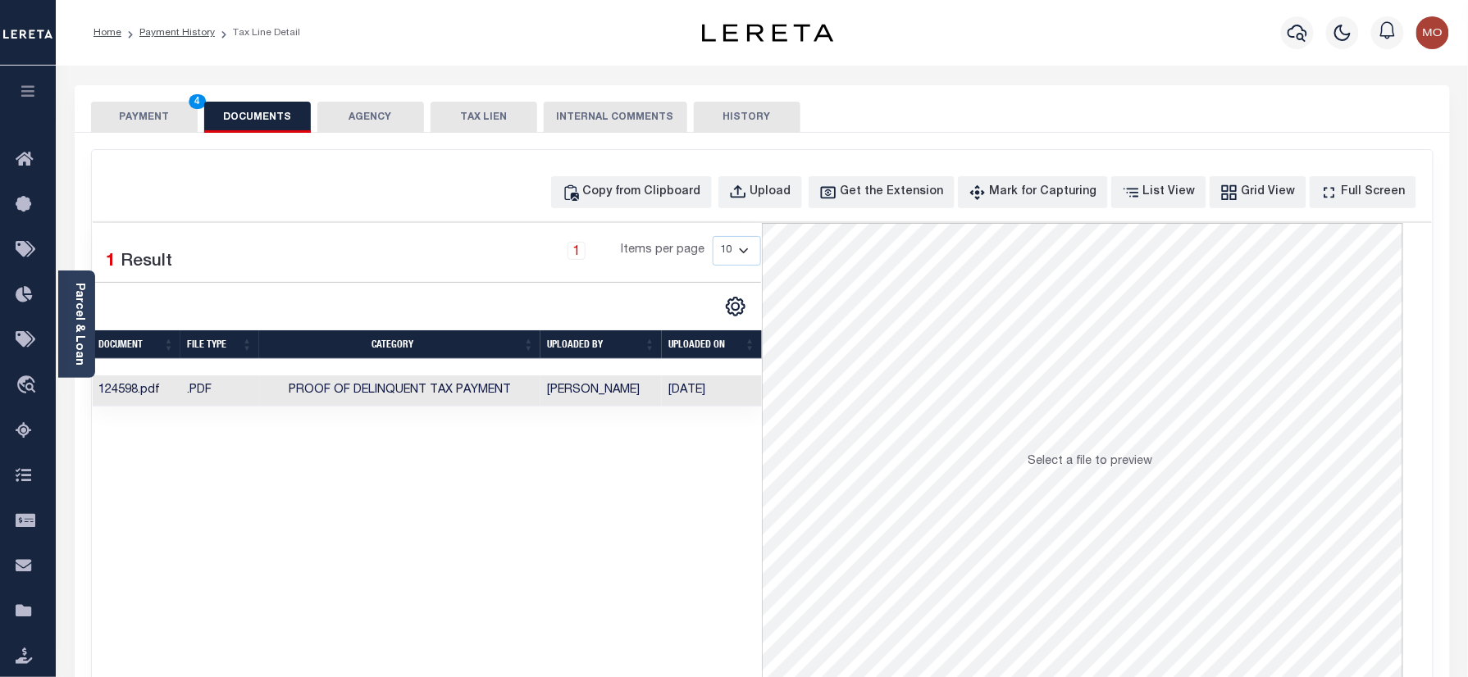
click at [161, 119] on button "PAYMENT 4" at bounding box center [144, 117] width 107 height 31
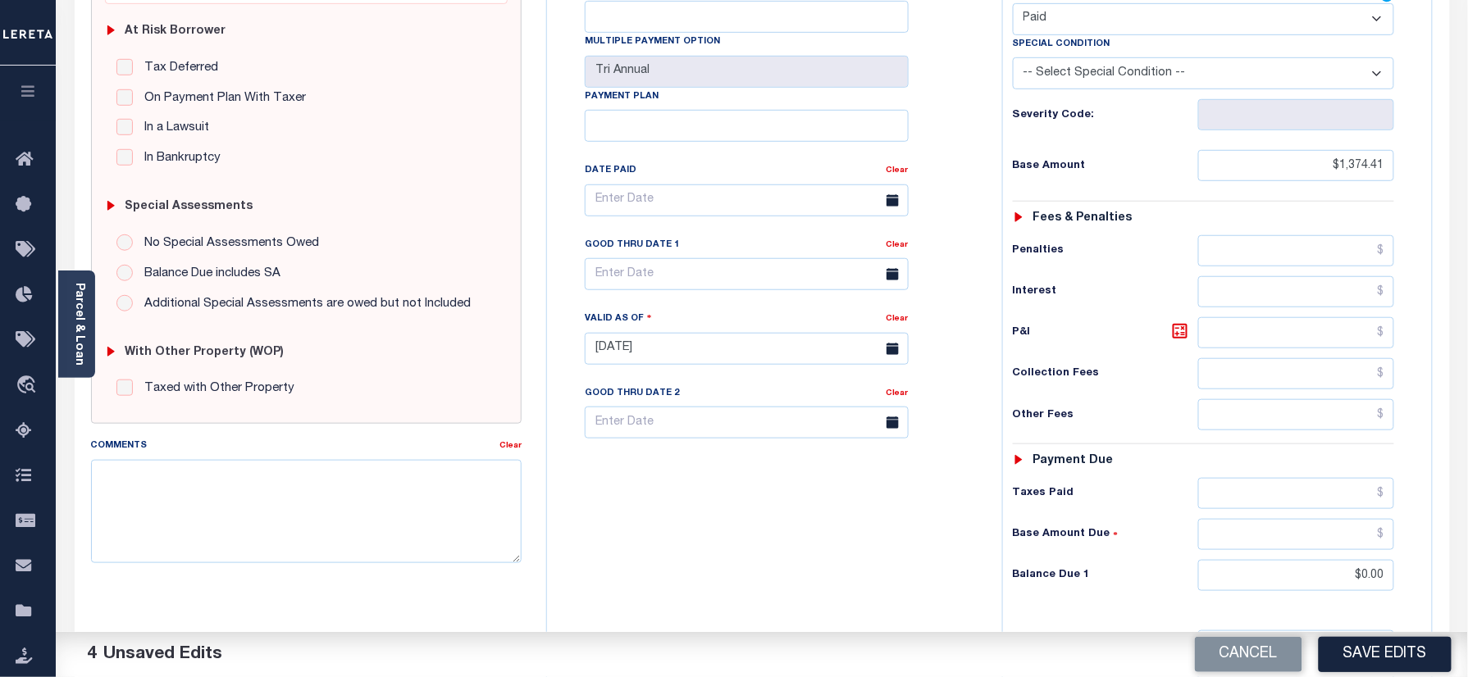
click at [1369, 663] on button "Save Edits" at bounding box center [1385, 654] width 133 height 35
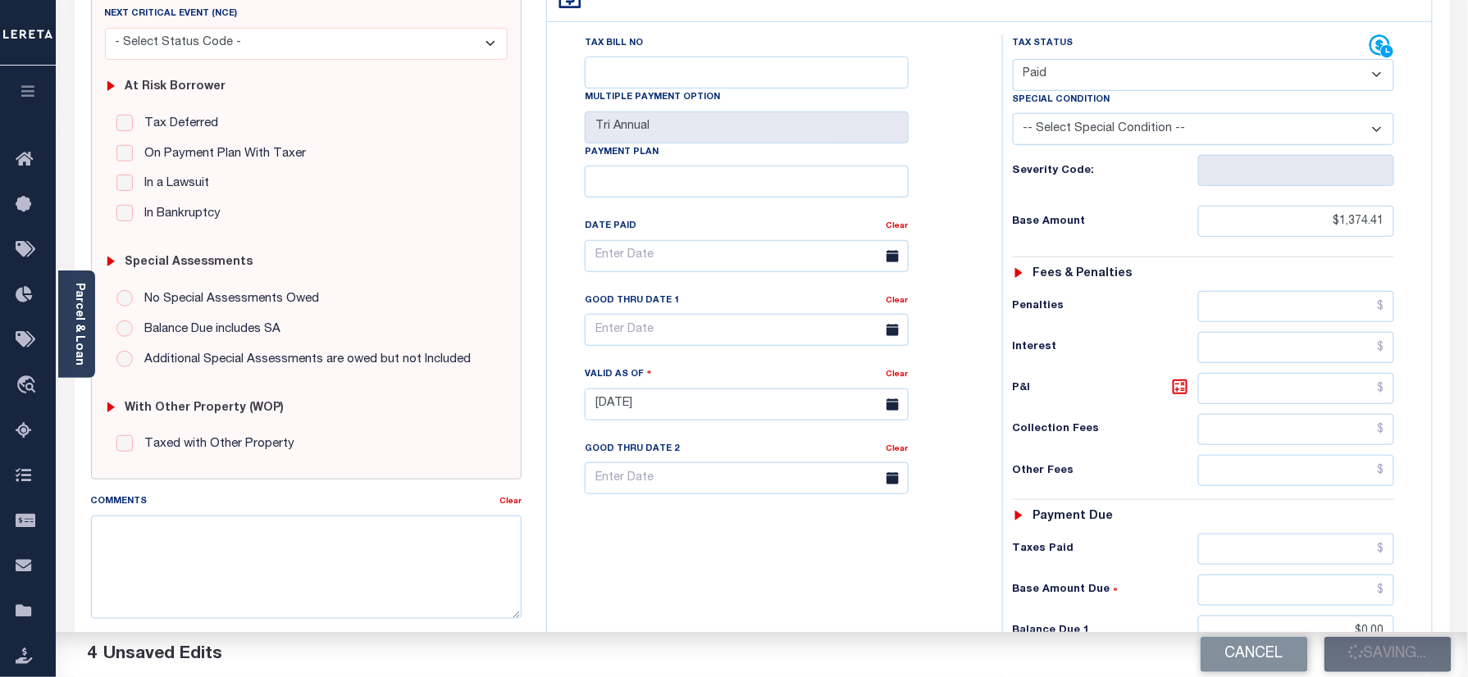
scroll to position [218, 0]
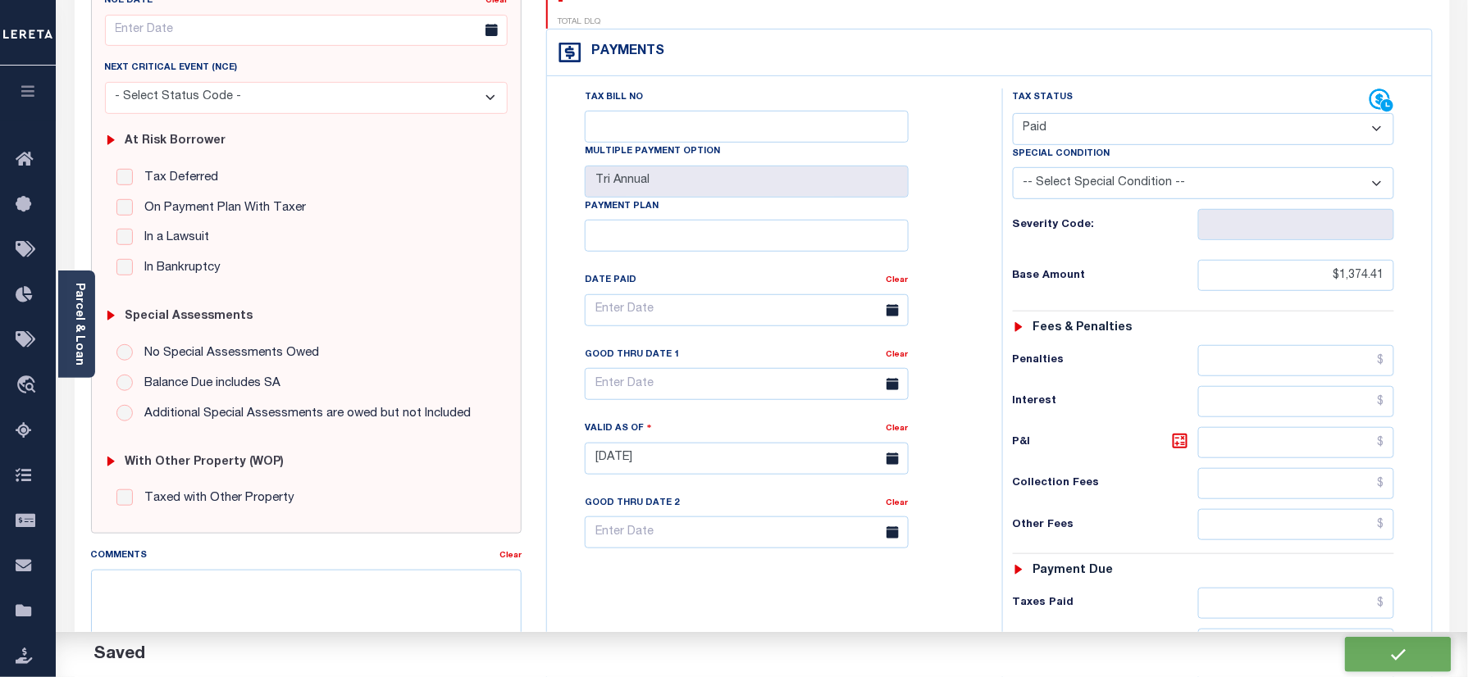
checkbox input "false"
type input "$1,374.41"
type input "$0"
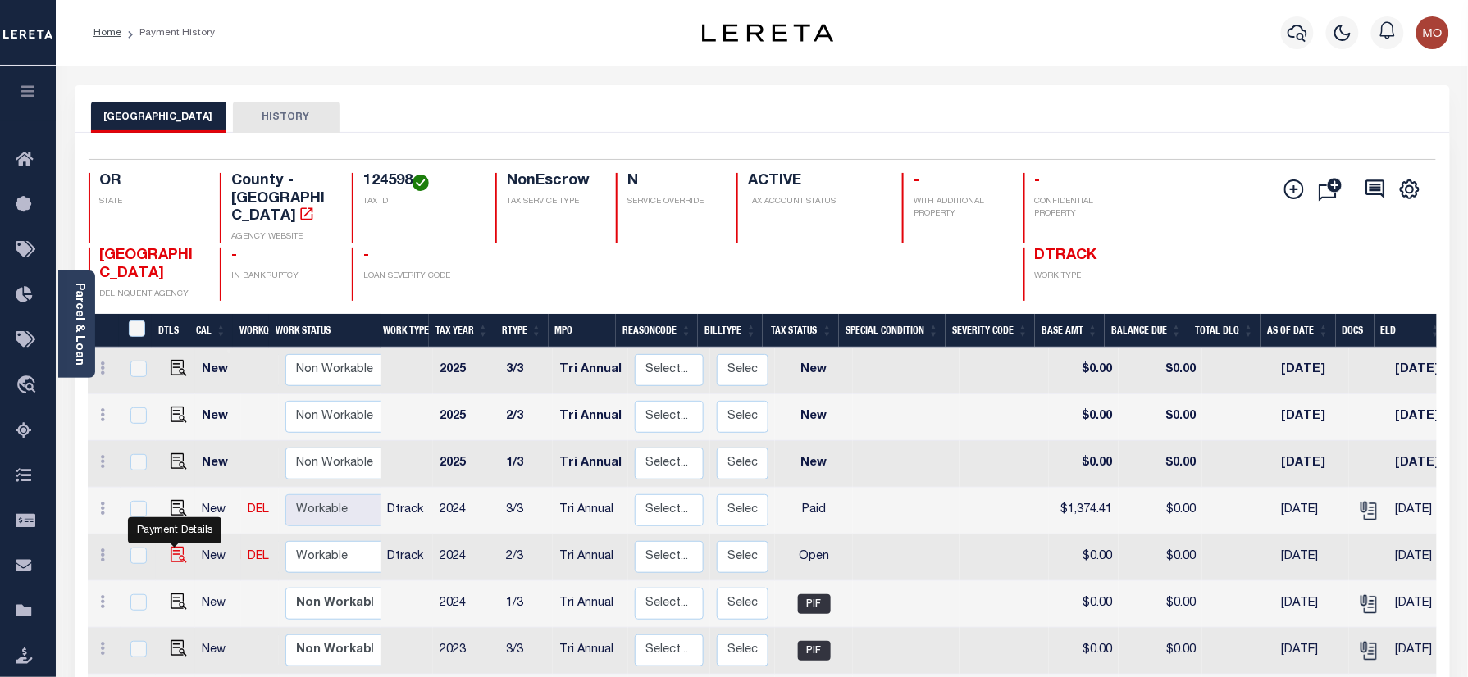
click at [171, 547] on img "" at bounding box center [179, 555] width 16 height 16
checkbox input "true"
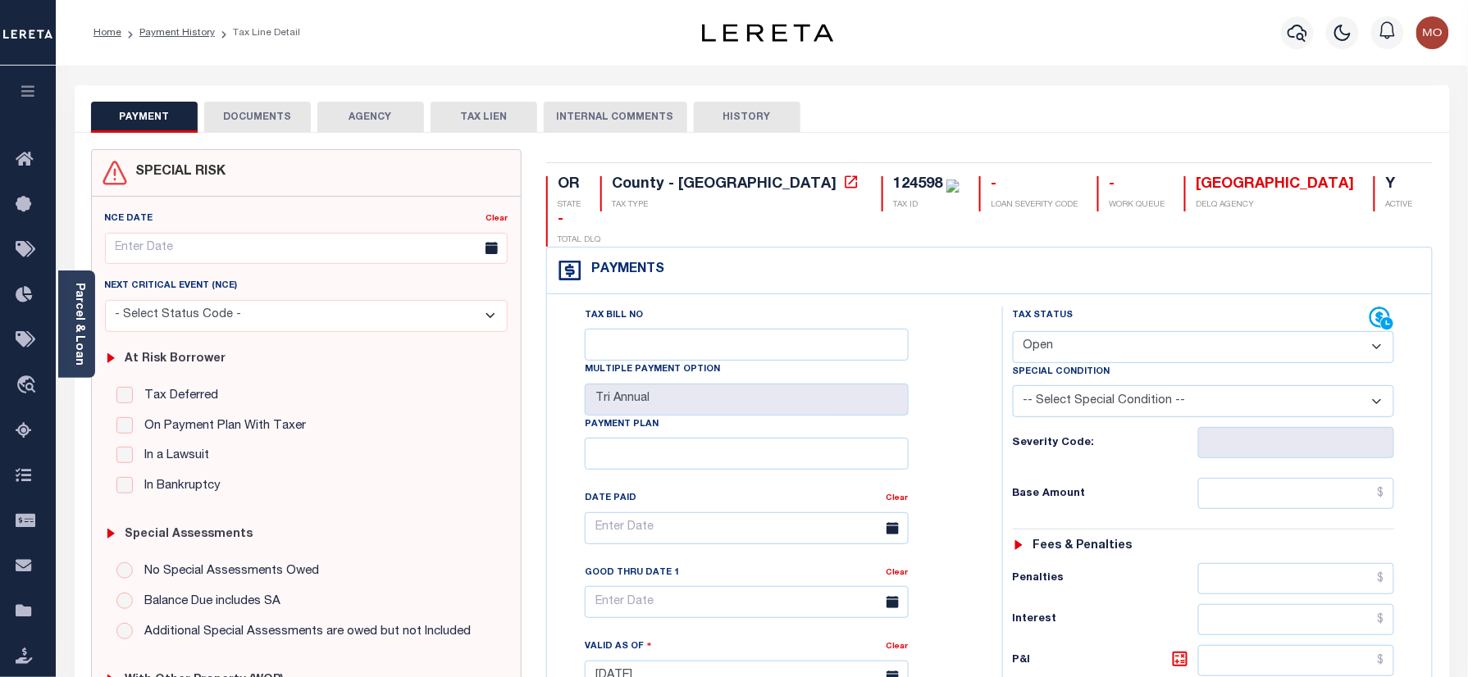
click at [1096, 331] on select "- Select Status Code - Open Due/Unpaid Paid Incomplete No Tax Due Internal Refu…" at bounding box center [1204, 347] width 382 height 32
select select "PYD"
click at [1013, 331] on select "- Select Status Code - Open Due/Unpaid Paid Incomplete No Tax Due Internal Refu…" at bounding box center [1204, 347] width 382 height 32
type input "[DATE]"
click at [978, 418] on div "Tax Bill No Multiple Payment Option Tri Annual Payment Plan Clear Clear Valid a…" at bounding box center [770, 537] width 414 height 460
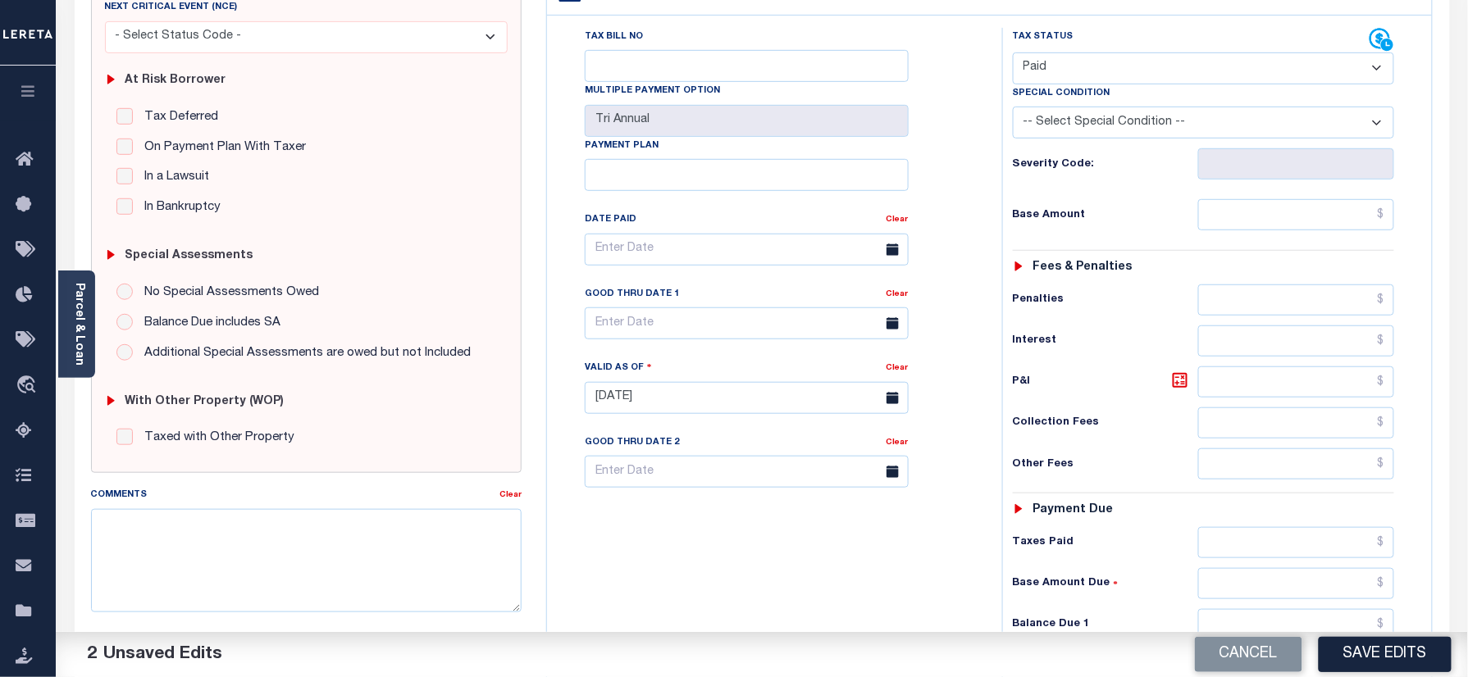
scroll to position [437, 0]
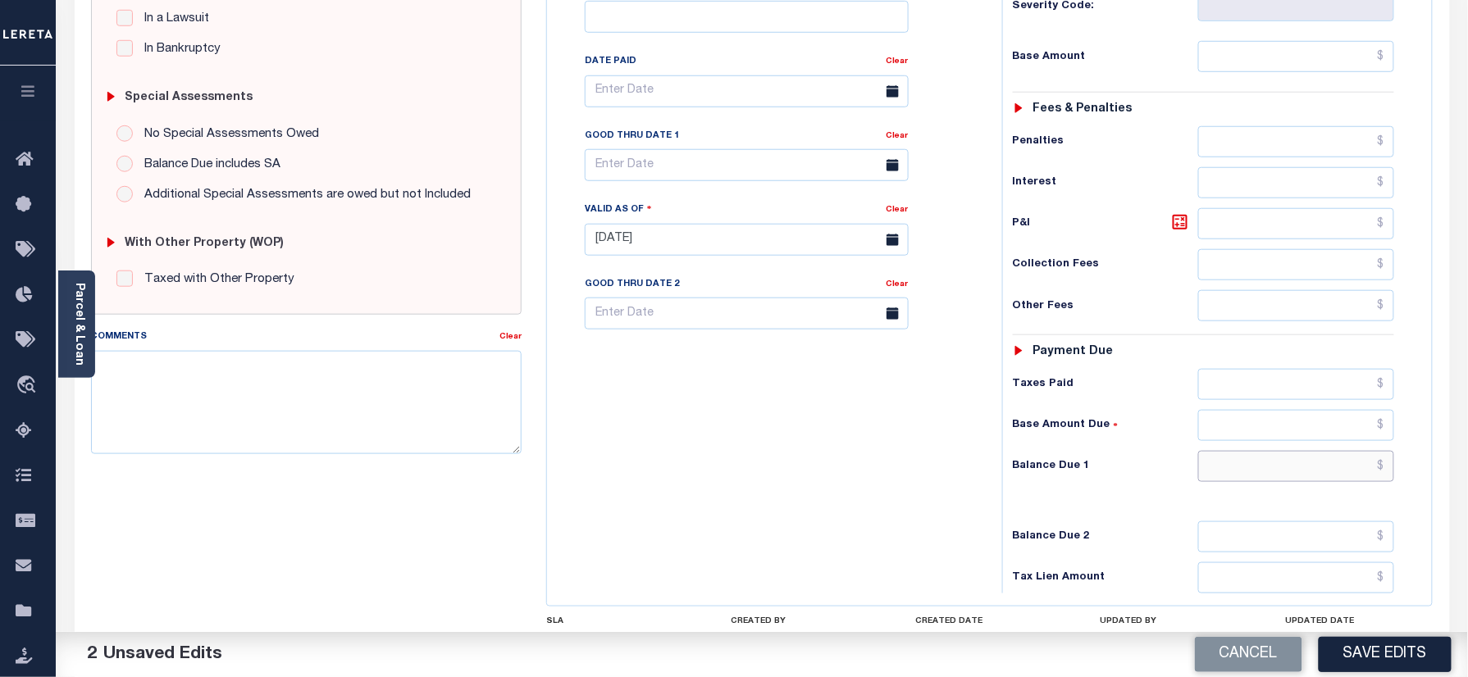
drag, startPoint x: 1245, startPoint y: 436, endPoint x: 907, endPoint y: 435, distance: 337.9
click at [1245, 451] on input "text" at bounding box center [1296, 466] width 197 height 31
type input "$0.00"
click at [897, 433] on div "Tax Bill No Multiple Payment Option Tri Annual Payment Plan Clear" at bounding box center [770, 232] width 439 height 724
click at [343, 463] on div "Comments Clear" at bounding box center [307, 397] width 456 height 139
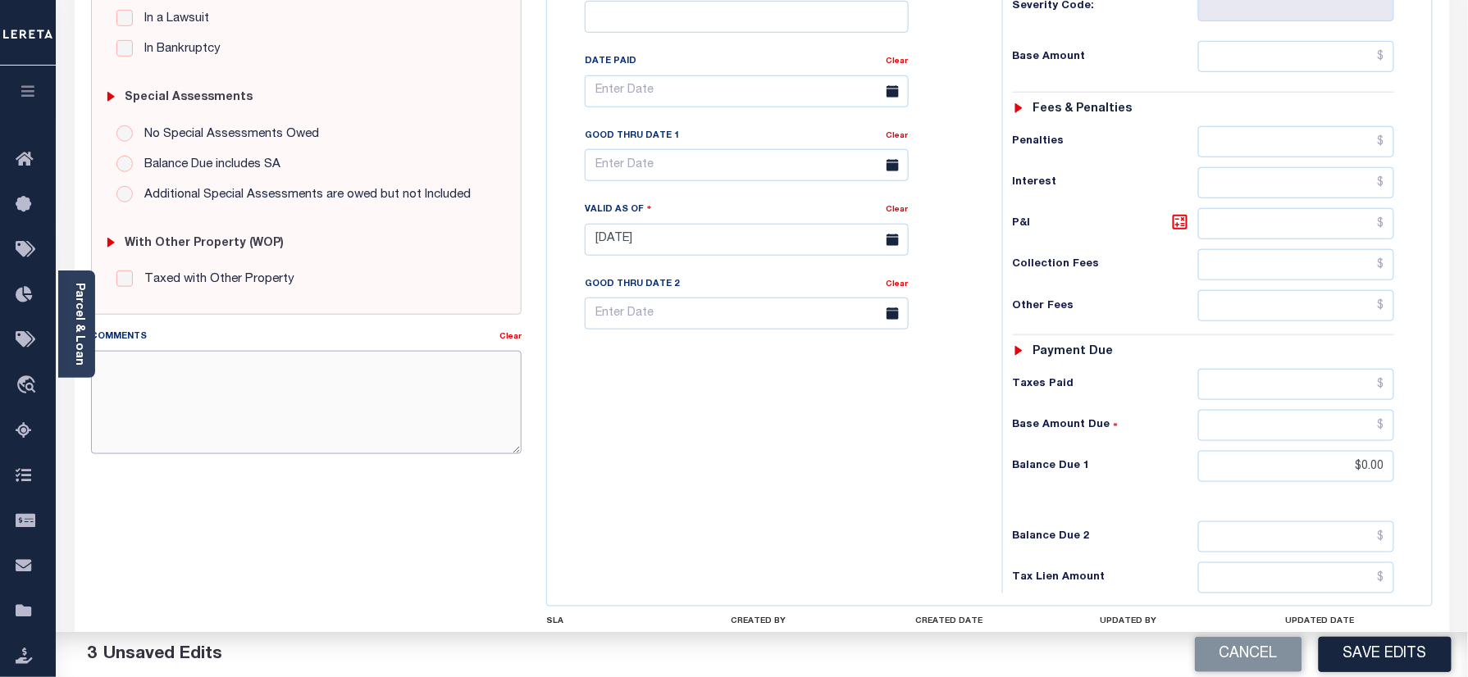
click at [330, 424] on textarea "Comments" at bounding box center [306, 402] width 431 height 103
paste textarea "Refer 2024 3/3 year for doc"
type textarea "Refer 2024 3/3 year for doc"
click at [1350, 655] on button "Save Edits" at bounding box center [1385, 654] width 133 height 35
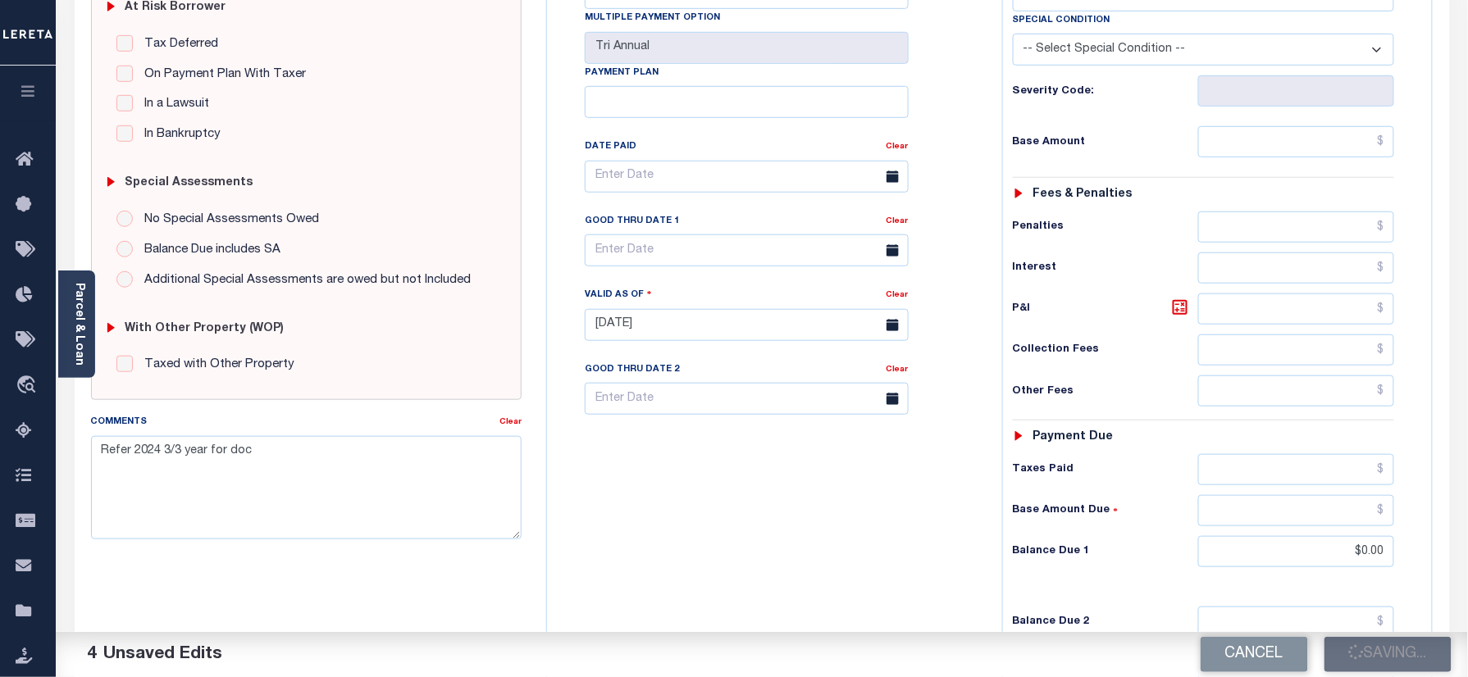
scroll to position [328, 0]
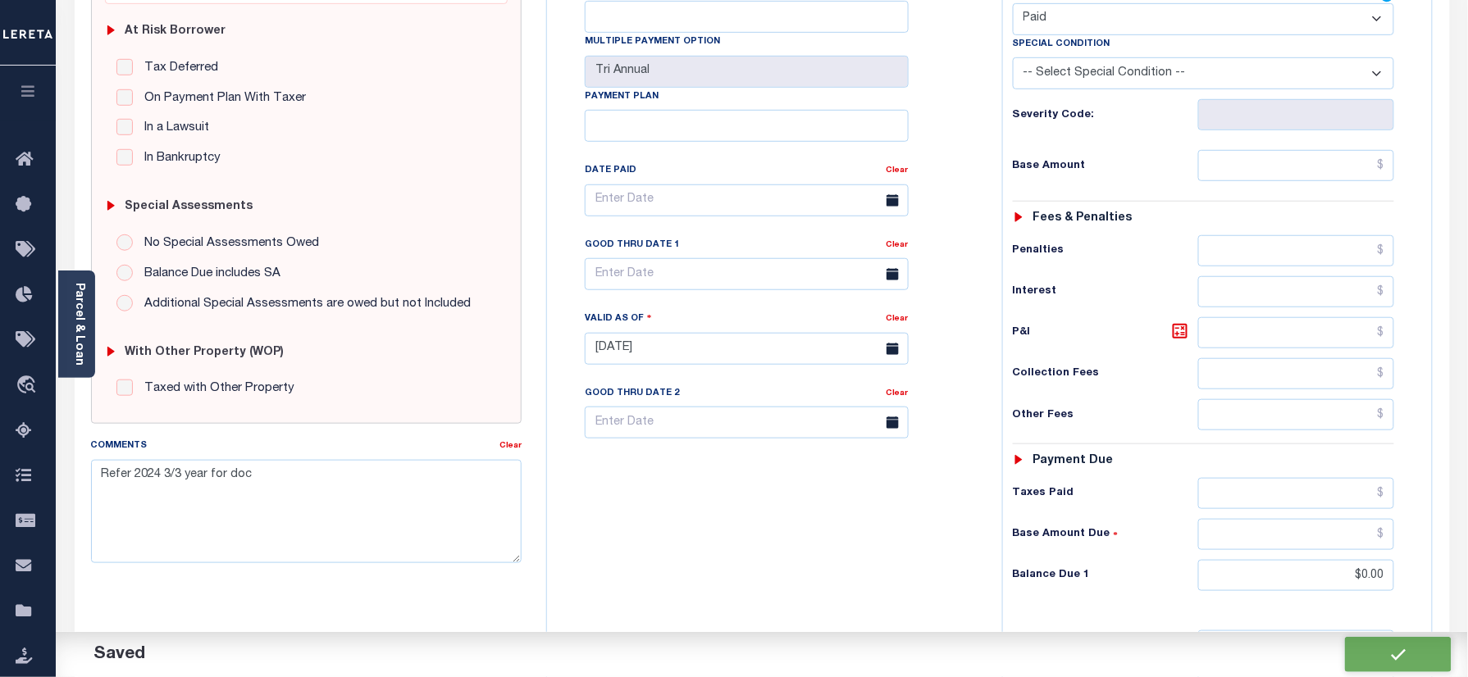
checkbox input "false"
type input "$0"
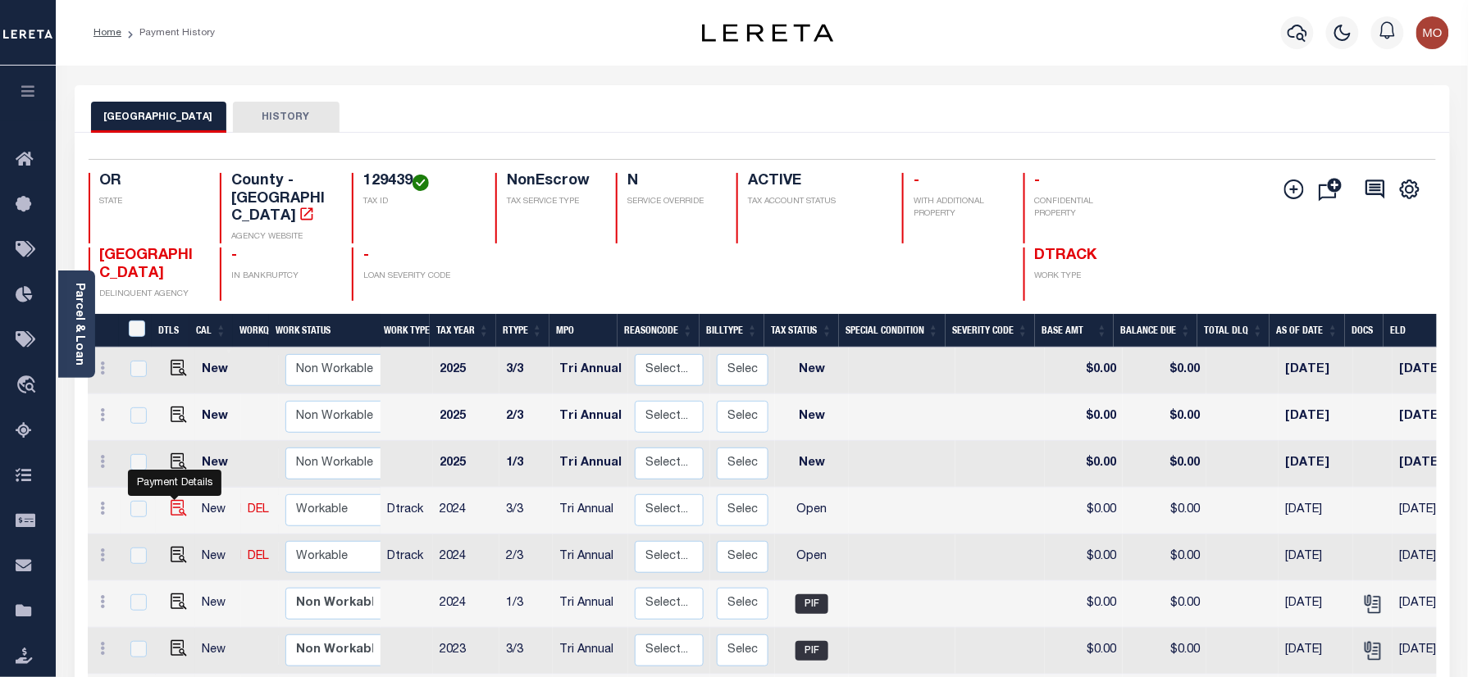
click at [174, 500] on img "" at bounding box center [179, 508] width 16 height 16
checkbox input "true"
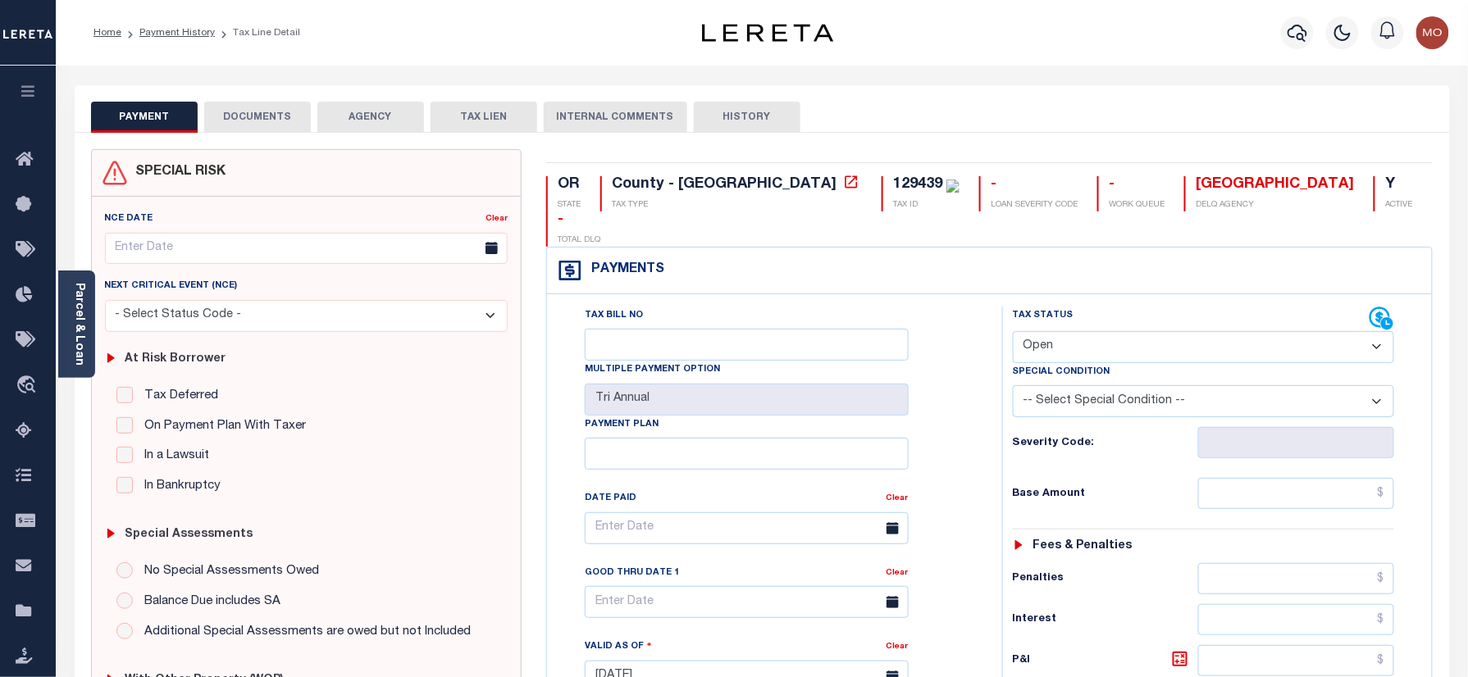
click at [778, 175] on div "OR STATE County - OR TAX TYPE 129439 TAX ID - LOAN SEVERITY CODE - WORK QUEUE D…" at bounding box center [989, 675] width 911 height 1053
click at [893, 180] on div "129439" at bounding box center [917, 184] width 49 height 15
copy div "129439"
click at [1073, 331] on select "- Select Status Code - Open Due/Unpaid Paid Incomplete No Tax Due Internal Refu…" at bounding box center [1204, 347] width 382 height 32
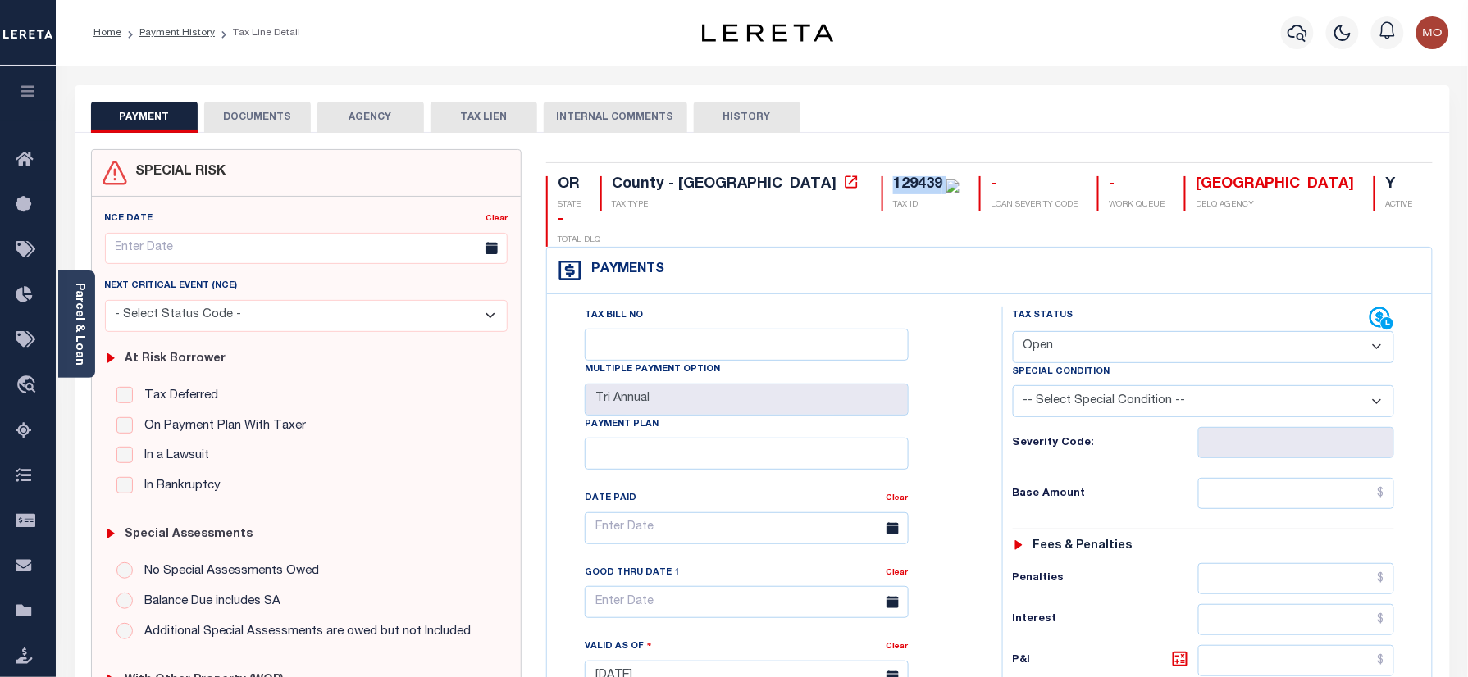
select select "PYD"
click at [1013, 331] on select "- Select Status Code - Open Due/Unpaid Paid Incomplete No Tax Due Internal Refu…" at bounding box center [1204, 347] width 382 height 32
type input "[DATE]"
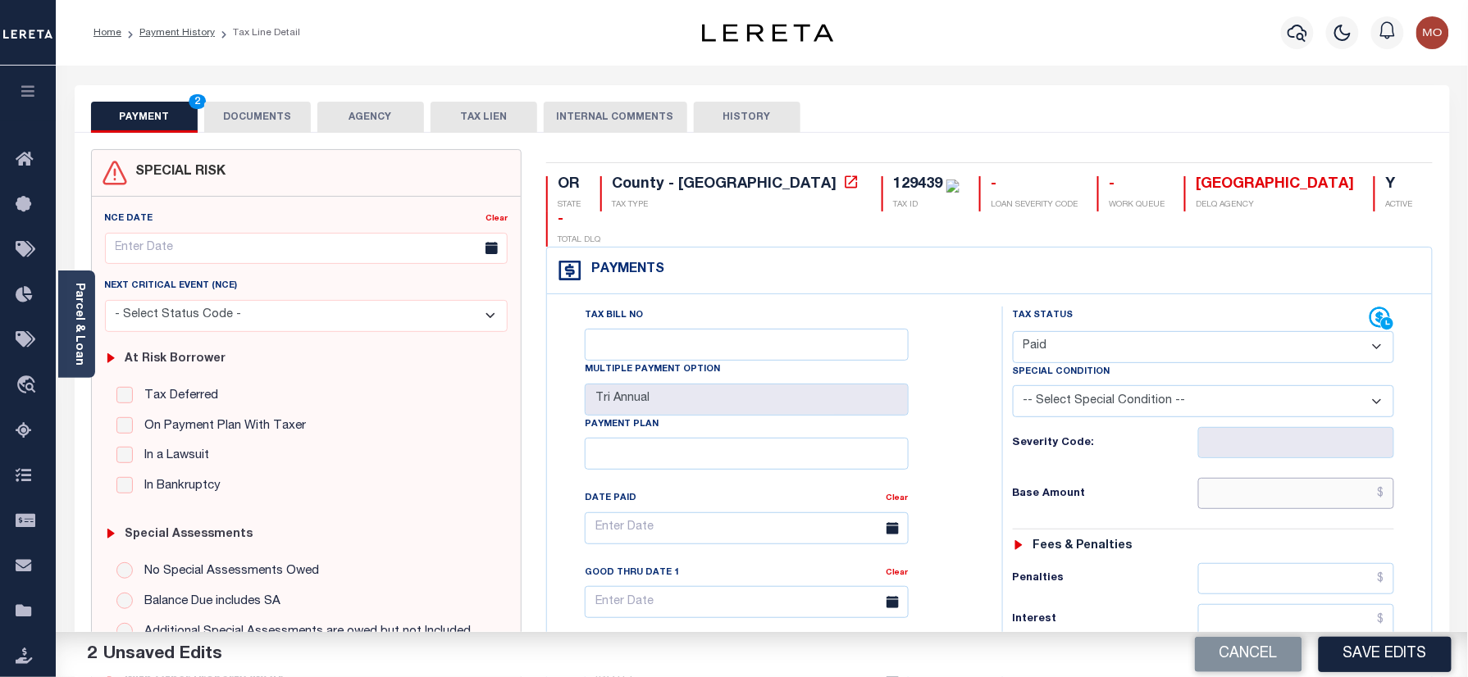
drag, startPoint x: 1240, startPoint y: 469, endPoint x: 1021, endPoint y: 460, distance: 219.2
click at [1238, 478] on input "text" at bounding box center [1296, 493] width 197 height 31
paste input "36,475.57"
type input "$36,475.57"
click at [982, 456] on div "Tax Bill No Multiple Payment Option Tri Annual Payment Plan Clear" at bounding box center [770, 669] width 439 height 724
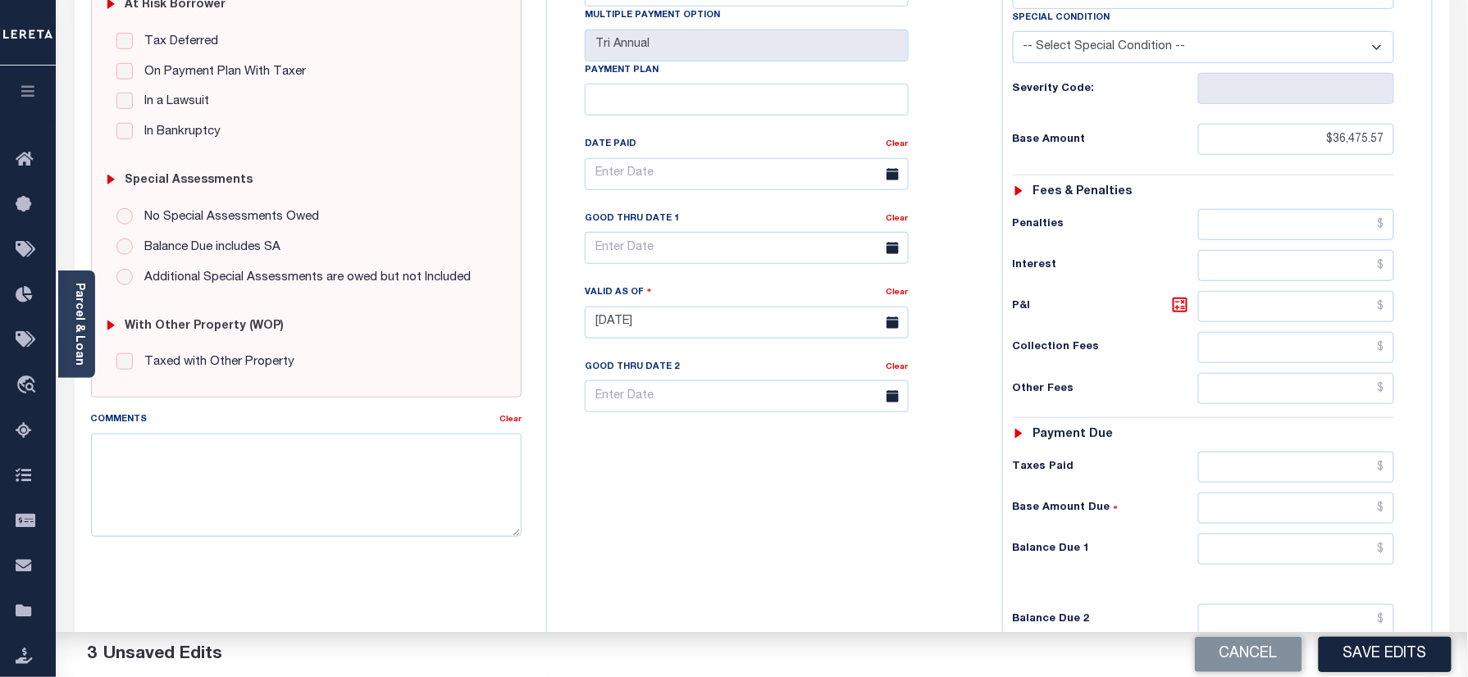
scroll to position [437, 0]
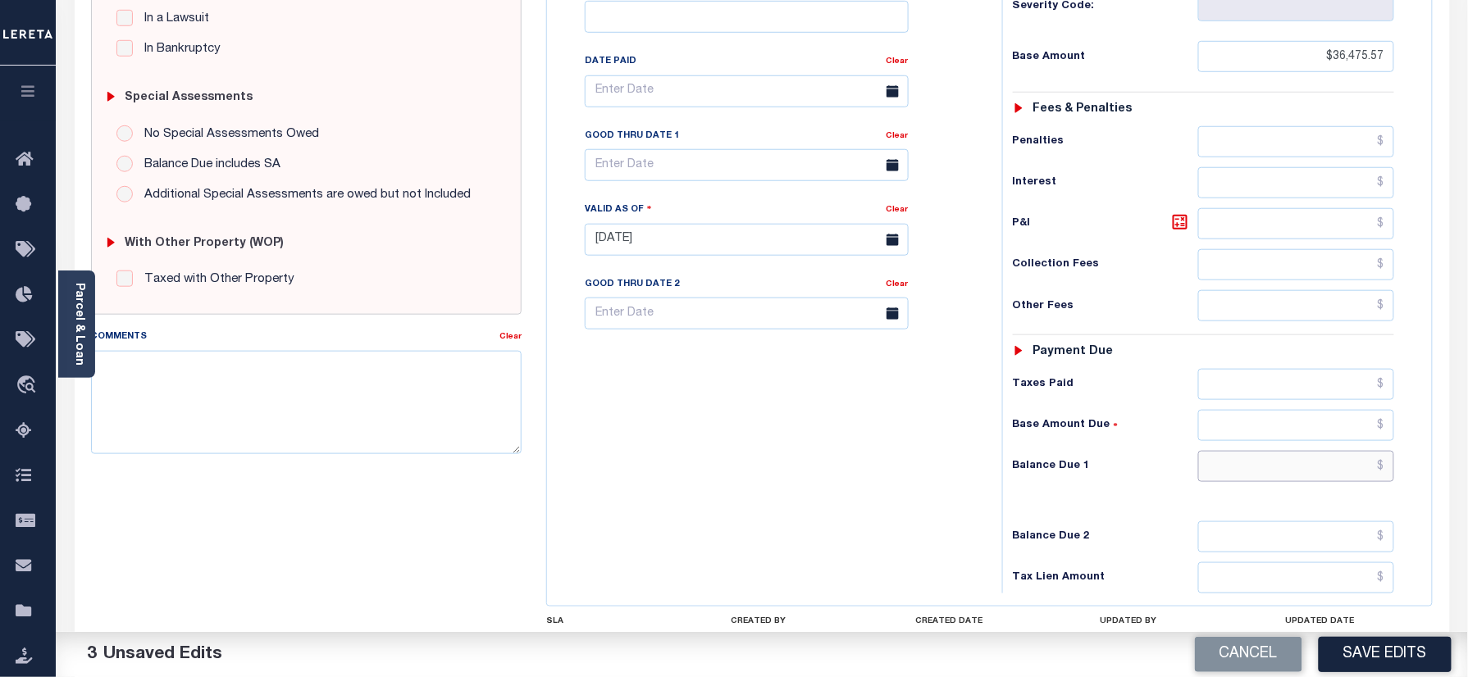
drag, startPoint x: 1275, startPoint y: 440, endPoint x: 1238, endPoint y: 444, distance: 37.1
click at [1275, 451] on input "text" at bounding box center [1296, 466] width 197 height 31
type input "$0.00"
click at [746, 372] on div "Tax Bill No Multiple Payment Option Tri Annual Payment Plan Clear" at bounding box center [770, 232] width 439 height 724
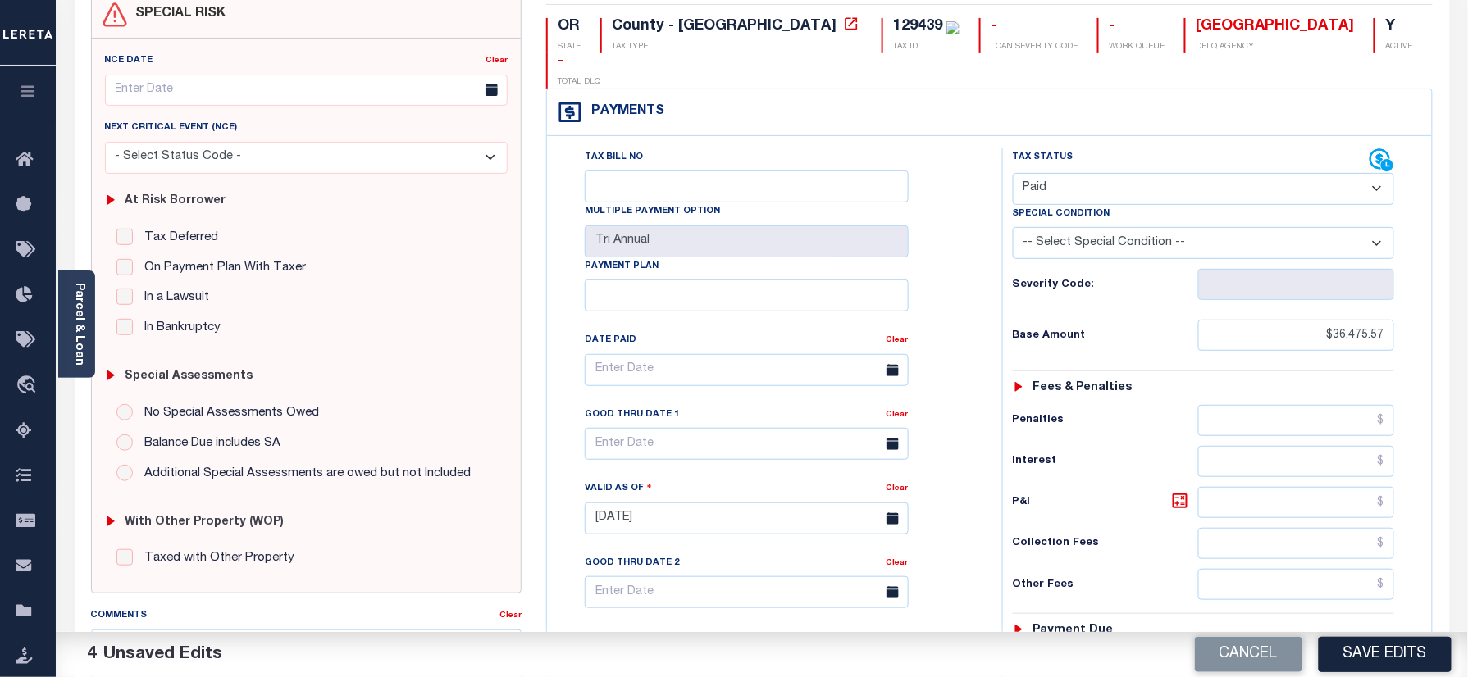
scroll to position [0, 0]
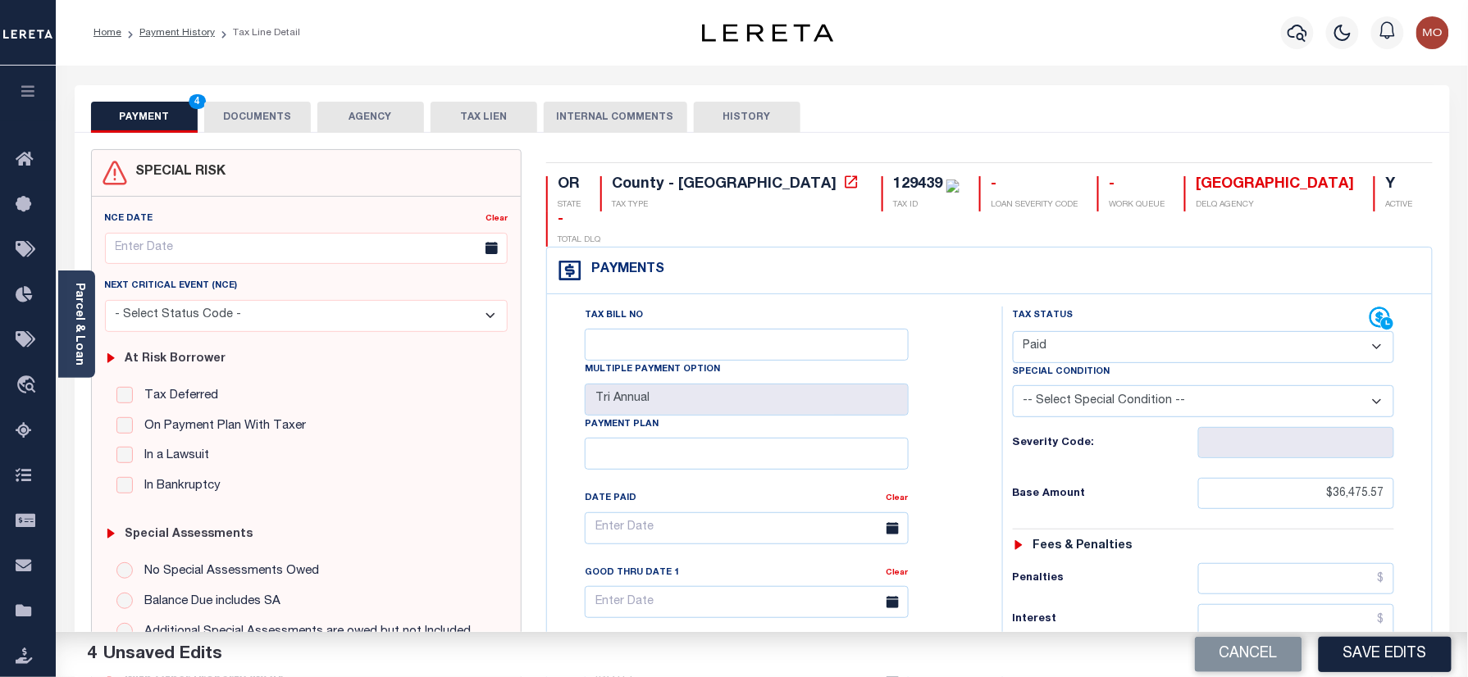
click at [893, 192] on div "129439" at bounding box center [917, 184] width 49 height 15
copy div "129439"
drag, startPoint x: 283, startPoint y: 135, endPoint x: 274, endPoint y: 115, distance: 22.4
click at [283, 135] on div "SPECIAL RISK NCE Date Clear" at bounding box center [762, 674] width 1375 height 1083
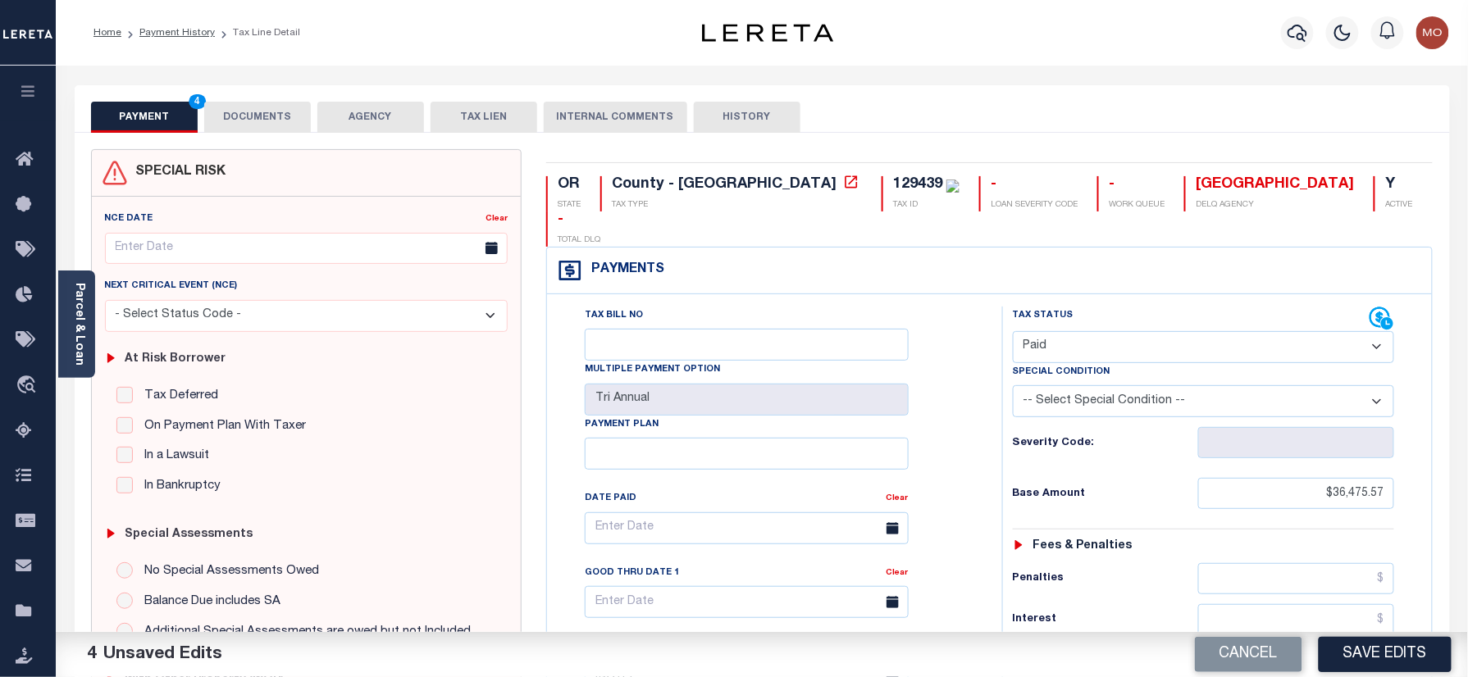
click at [244, 116] on button "DOCUMENTS" at bounding box center [257, 117] width 107 height 31
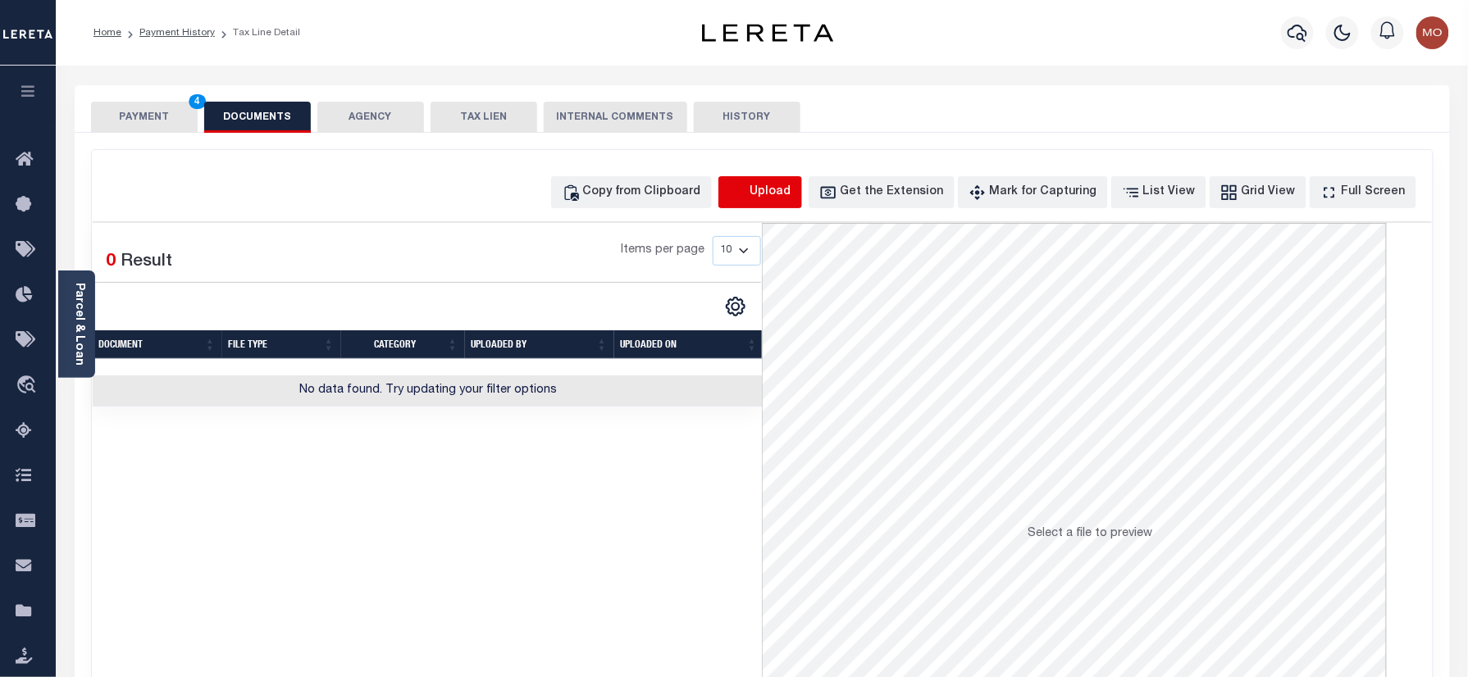
click at [747, 200] on icon "button" at bounding box center [738, 193] width 18 height 18
select select "POP"
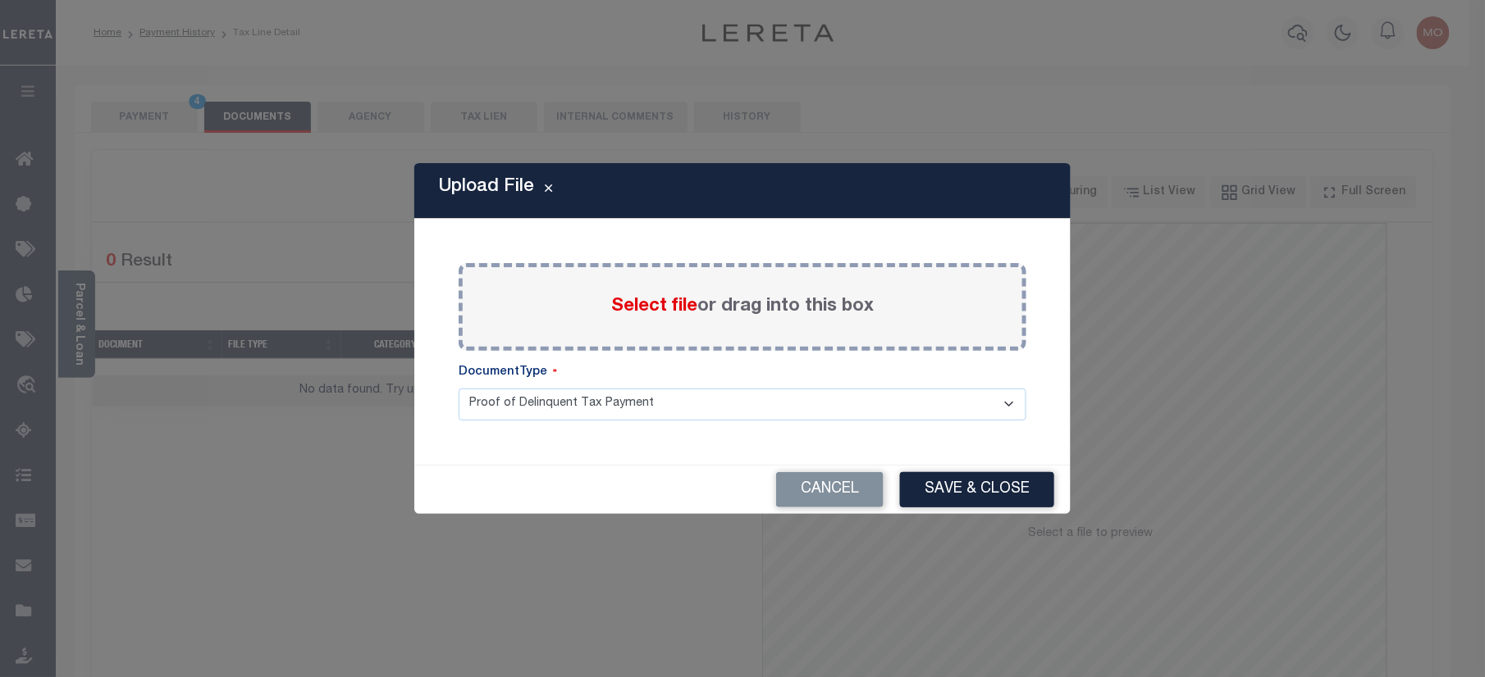
click at [634, 313] on span "Select file" at bounding box center [654, 307] width 86 height 18
click at [0, 0] on input "Select file or drag into this box" at bounding box center [0, 0] width 0 height 0
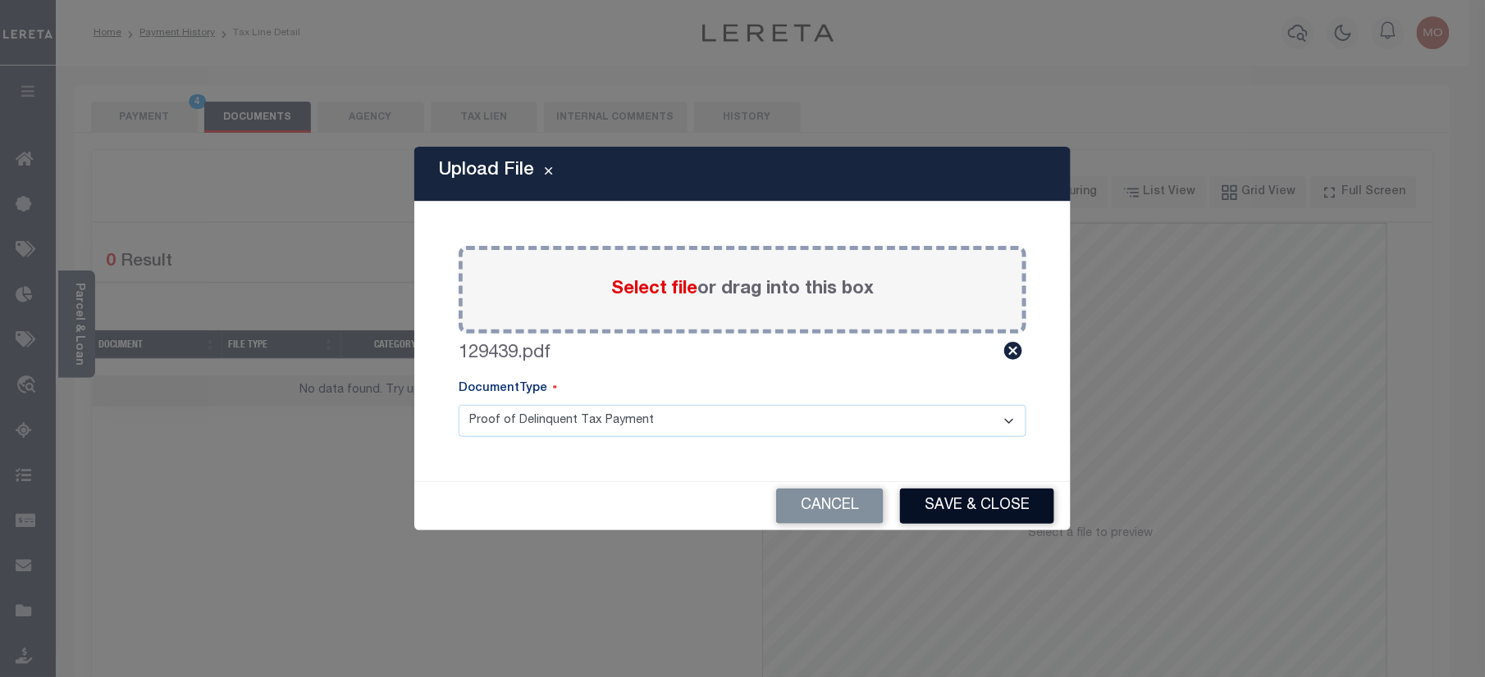
click at [925, 496] on button "Save & Close" at bounding box center [977, 506] width 154 height 35
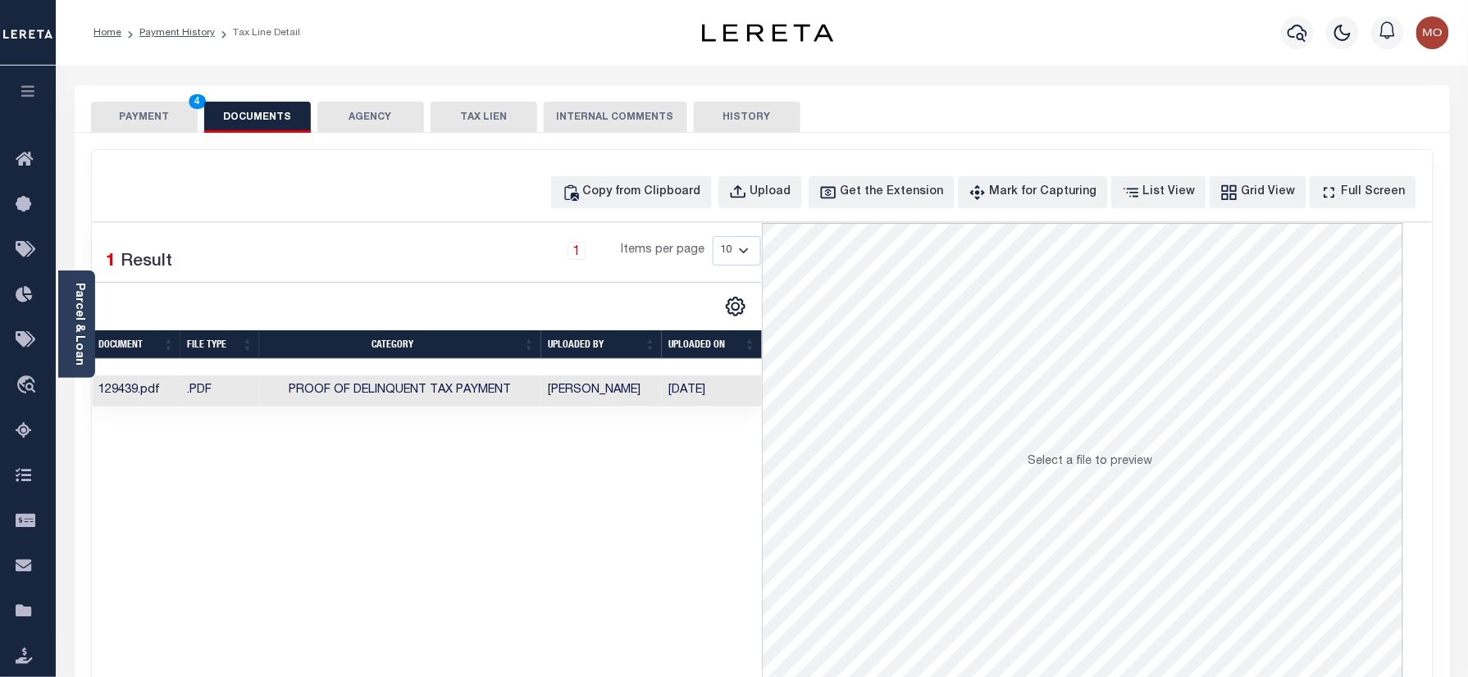
click at [156, 108] on button "PAYMENT 4" at bounding box center [144, 117] width 107 height 31
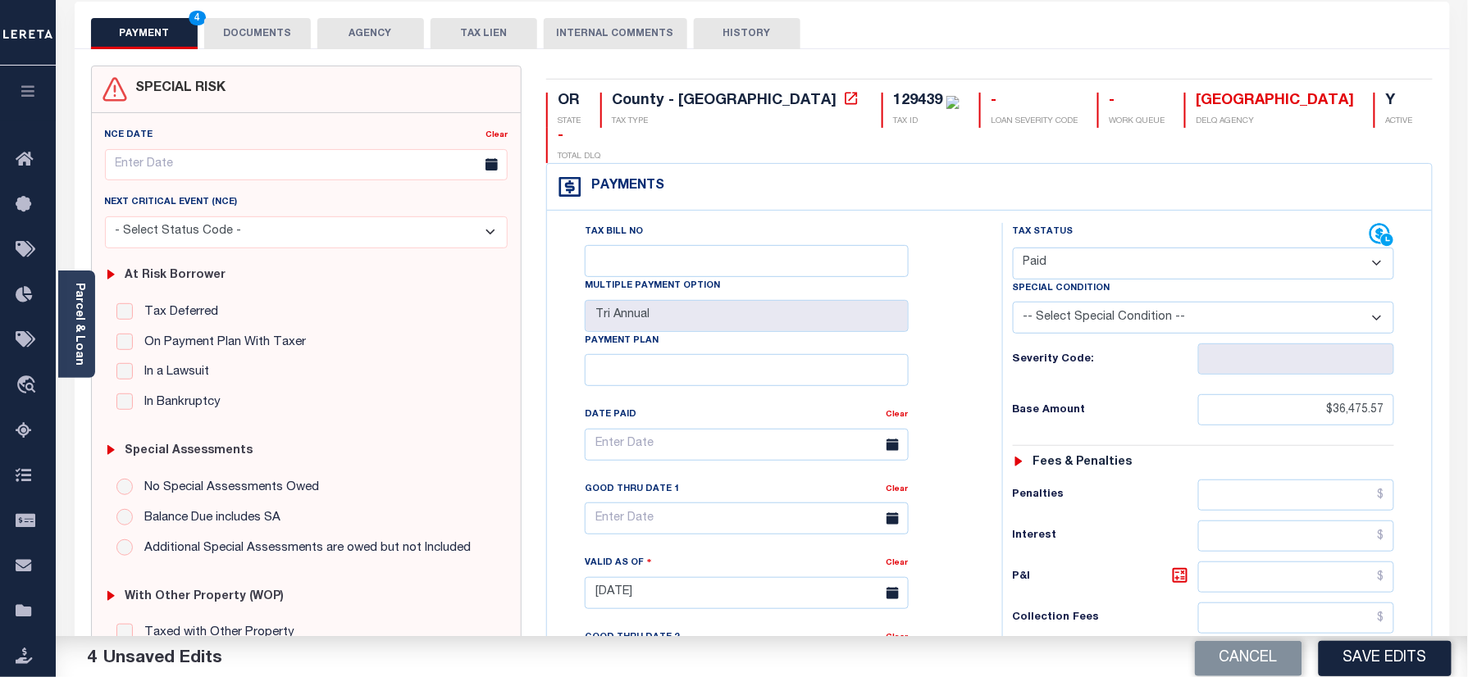
scroll to position [437, 0]
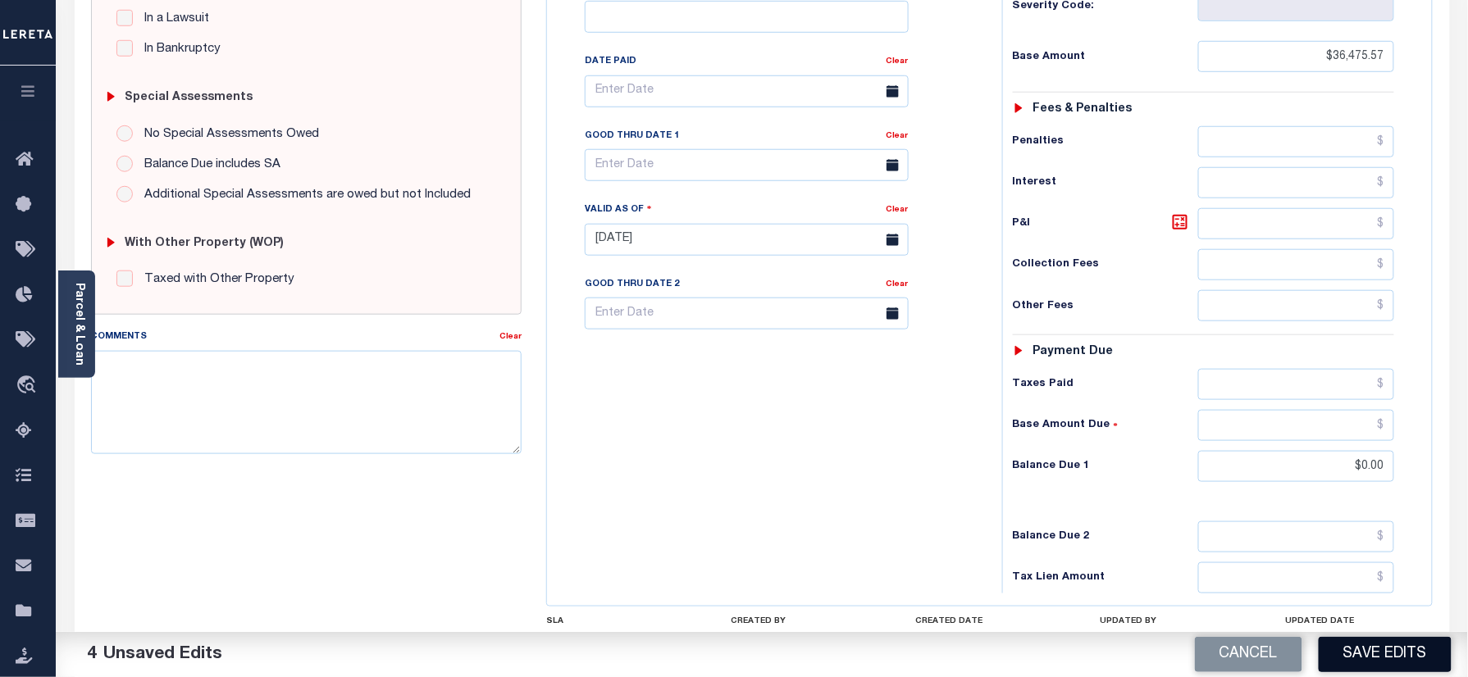
click at [1379, 646] on button "Save Edits" at bounding box center [1385, 654] width 133 height 35
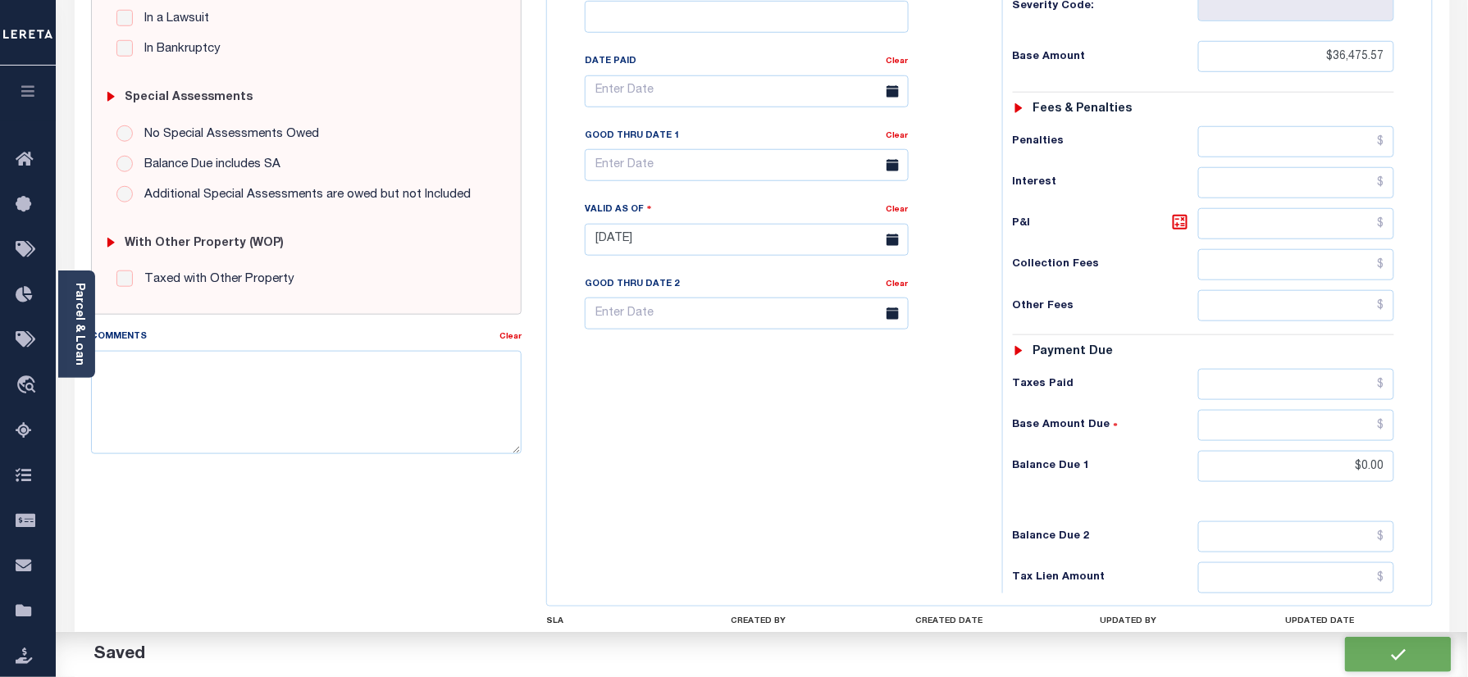
checkbox input "false"
type input "$36,475.57"
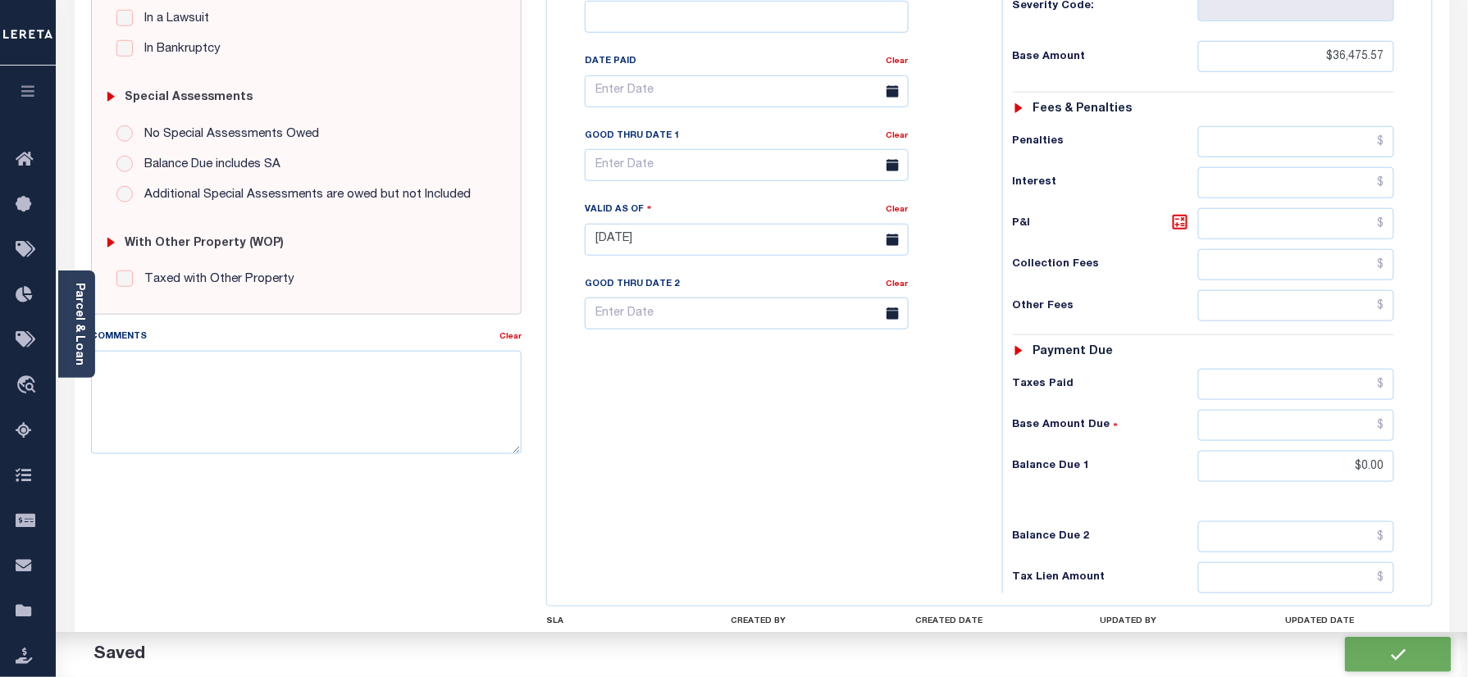
type input "$0"
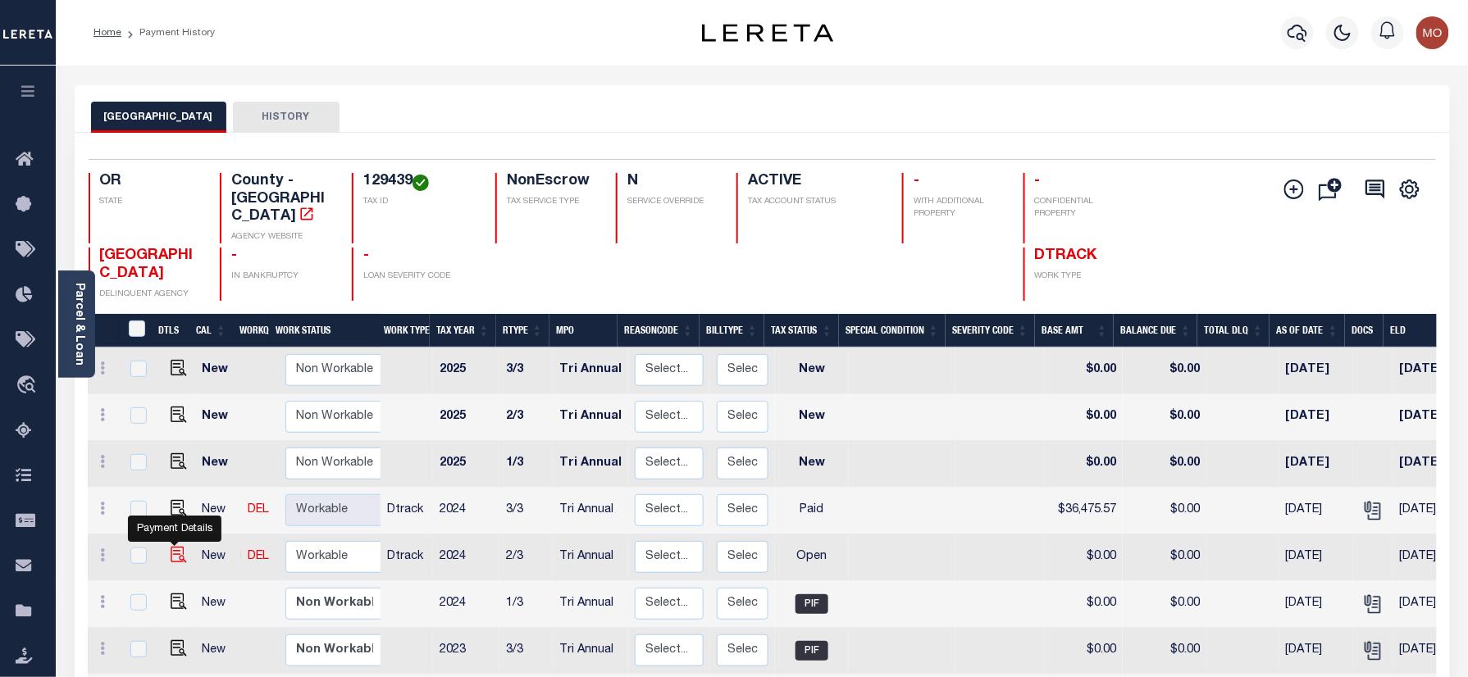
click at [171, 547] on img "" at bounding box center [179, 555] width 16 height 16
checkbox input "true"
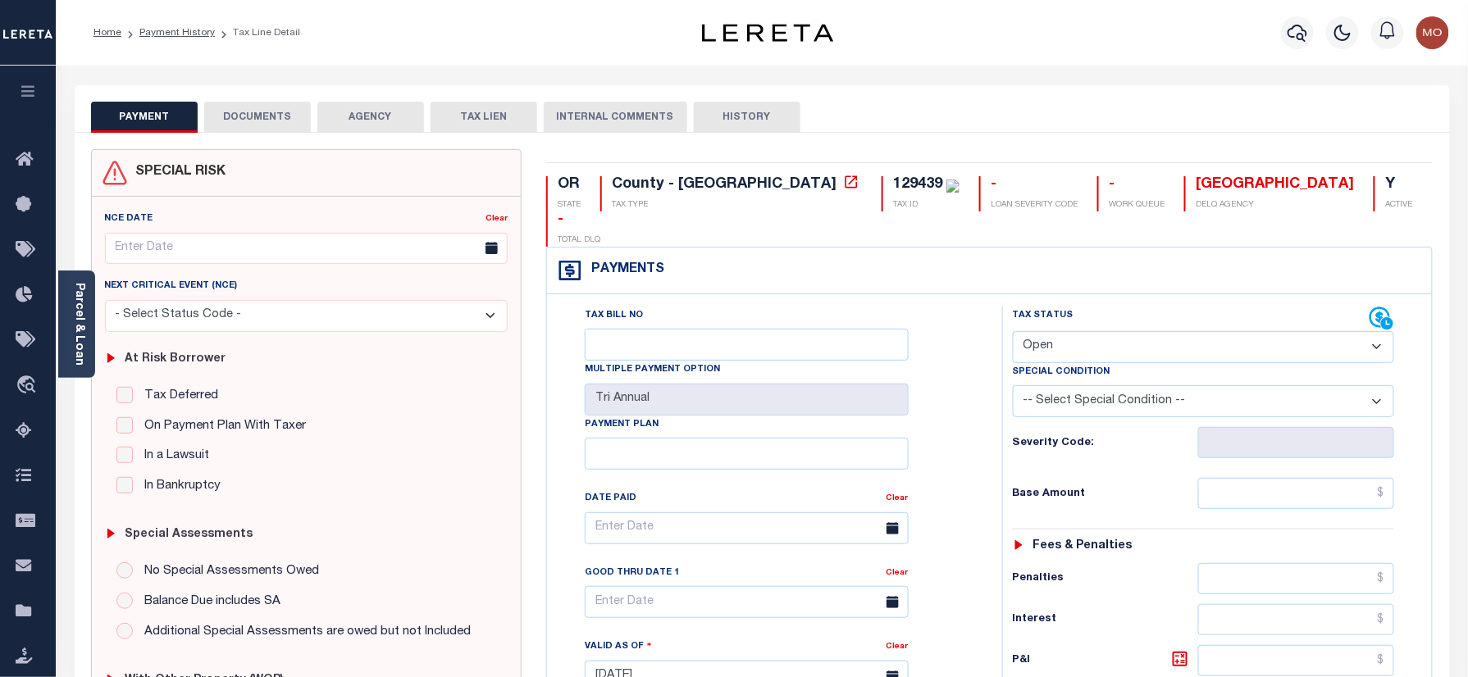
click at [1104, 331] on select "- Select Status Code - Open Due/Unpaid Paid Incomplete No Tax Due Internal Refu…" at bounding box center [1204, 347] width 382 height 32
select select "PYD"
click at [1013, 331] on select "- Select Status Code - Open Due/Unpaid Paid Incomplete No Tax Due Internal Refu…" at bounding box center [1204, 347] width 382 height 32
type input "[DATE]"
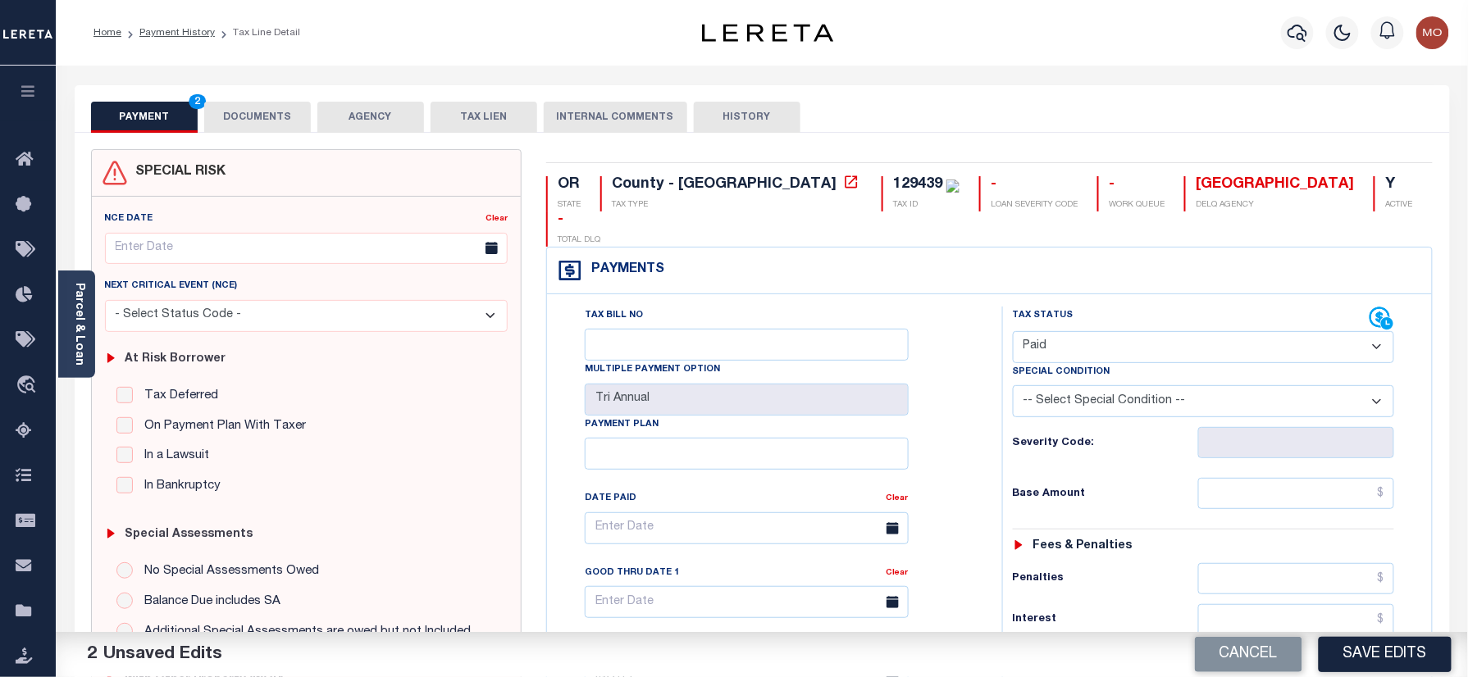
click at [959, 417] on div "Tax Bill No Multiple Payment Option Tri Annual Payment Plan Clear Clear Valid a…" at bounding box center [770, 537] width 414 height 460
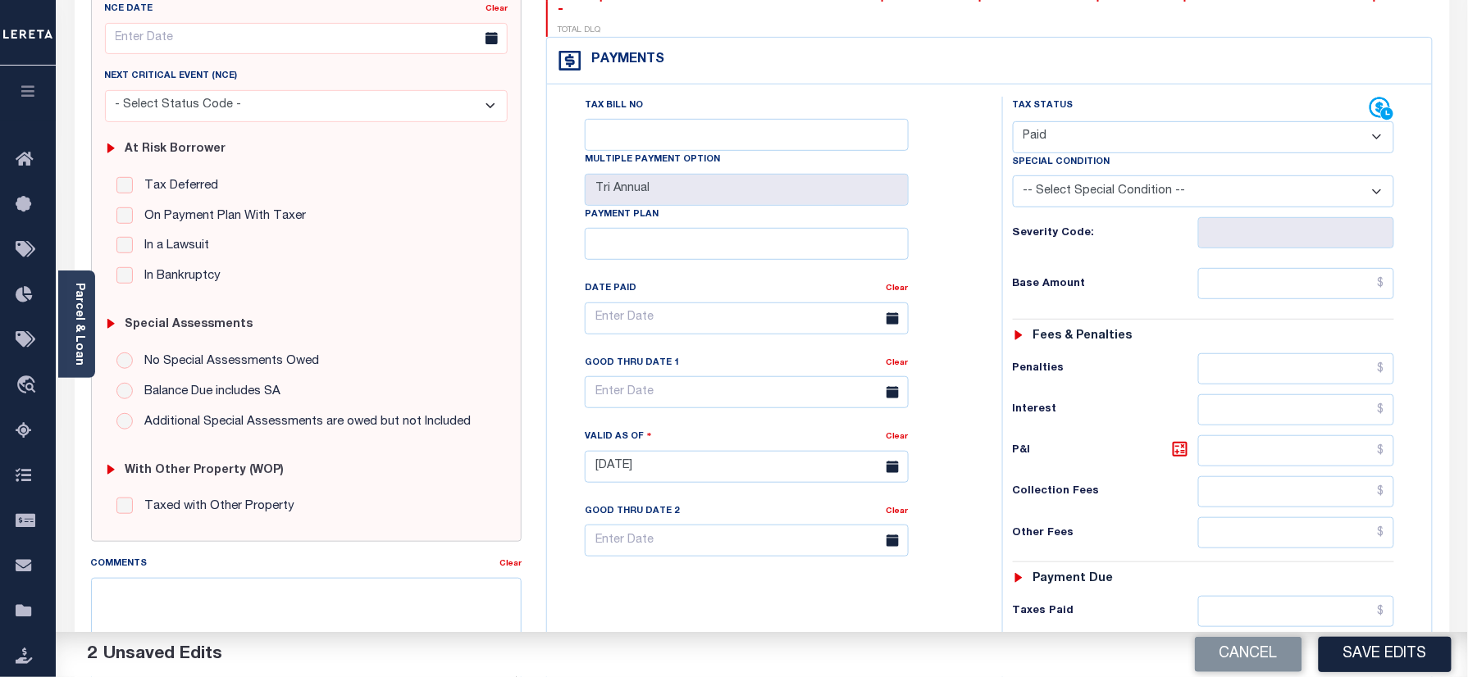
scroll to position [437, 0]
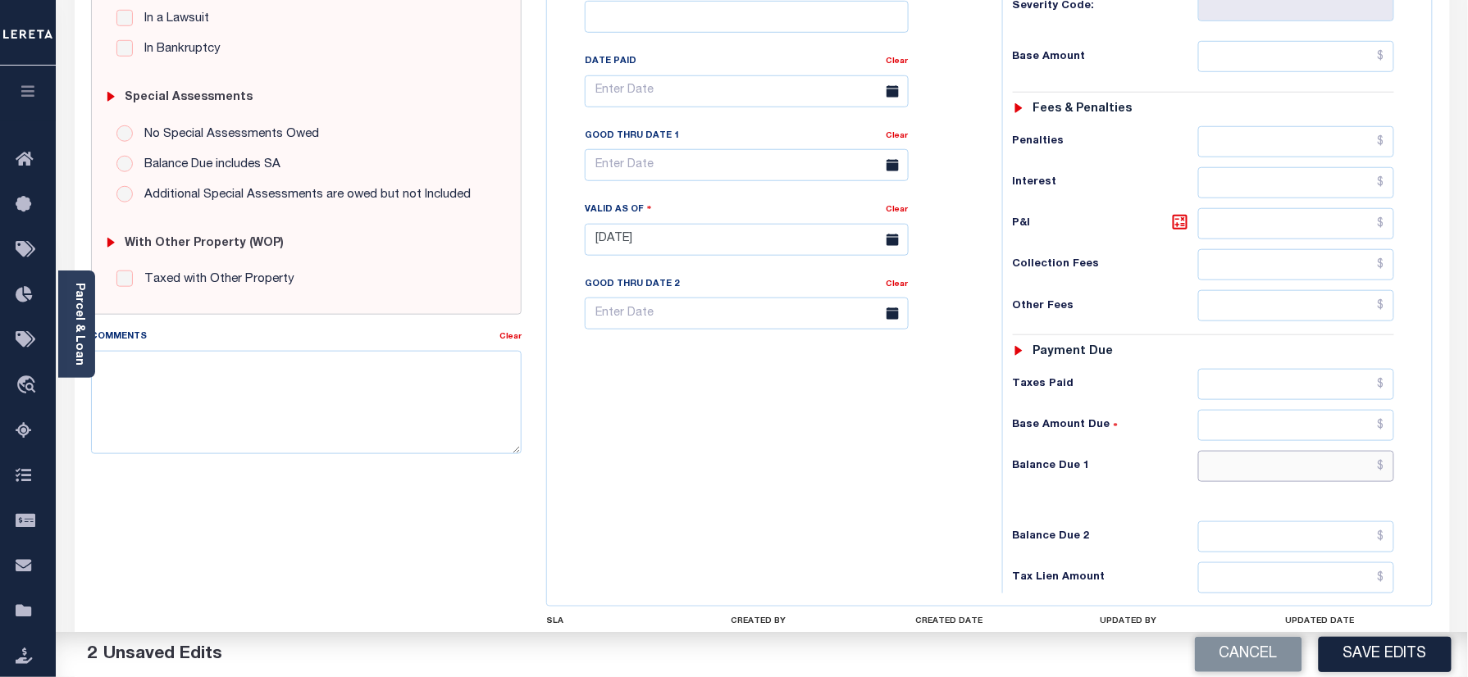
drag, startPoint x: 1258, startPoint y: 443, endPoint x: 1247, endPoint y: 443, distance: 11.5
click at [1255, 451] on input "text" at bounding box center [1296, 466] width 197 height 31
type input "$0.00"
click at [805, 441] on div "Tax Bill No Multiple Payment Option Tri Annual Payment Plan Clear" at bounding box center [770, 232] width 439 height 724
click at [296, 402] on textarea "Comments" at bounding box center [306, 402] width 431 height 103
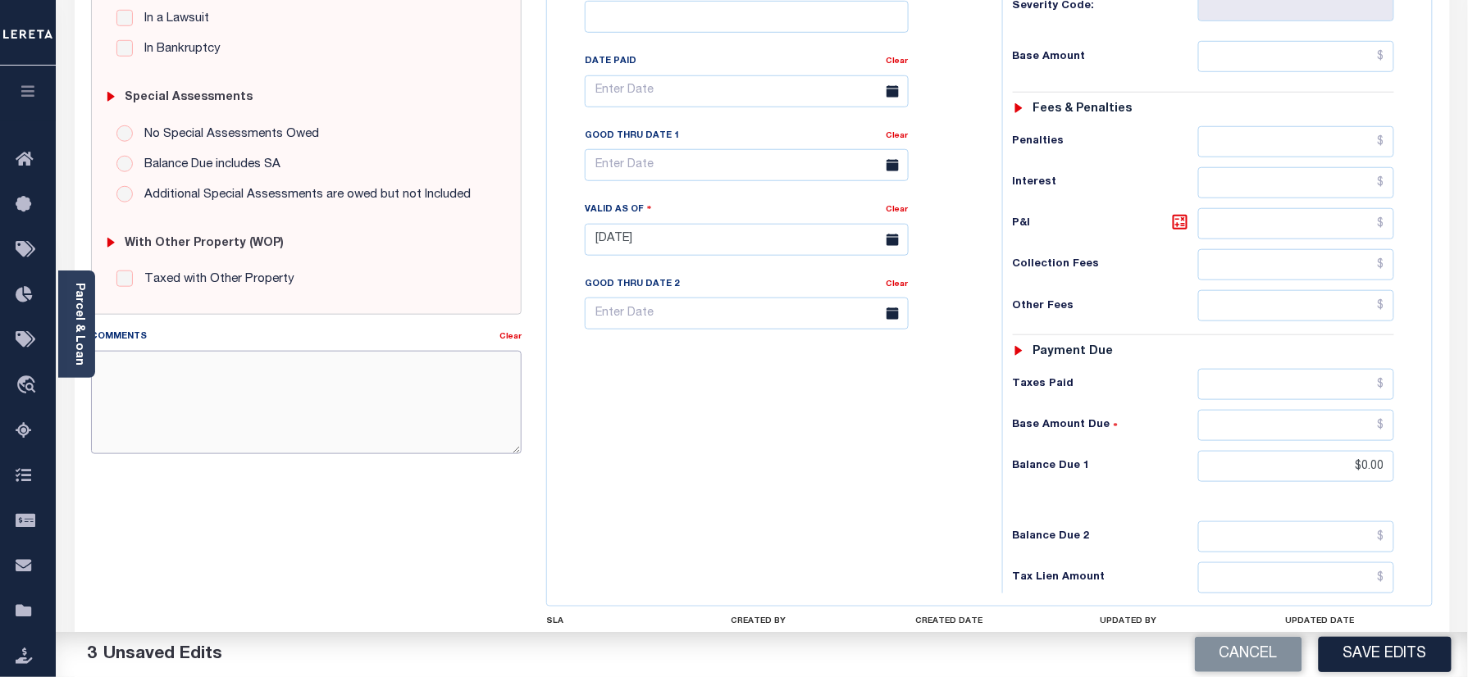
paste textarea "Refer 2024 3/3 year for doc"
type textarea "Refer 2024 3/3 year for doc"
click at [1378, 663] on button "Save Edits" at bounding box center [1385, 654] width 133 height 35
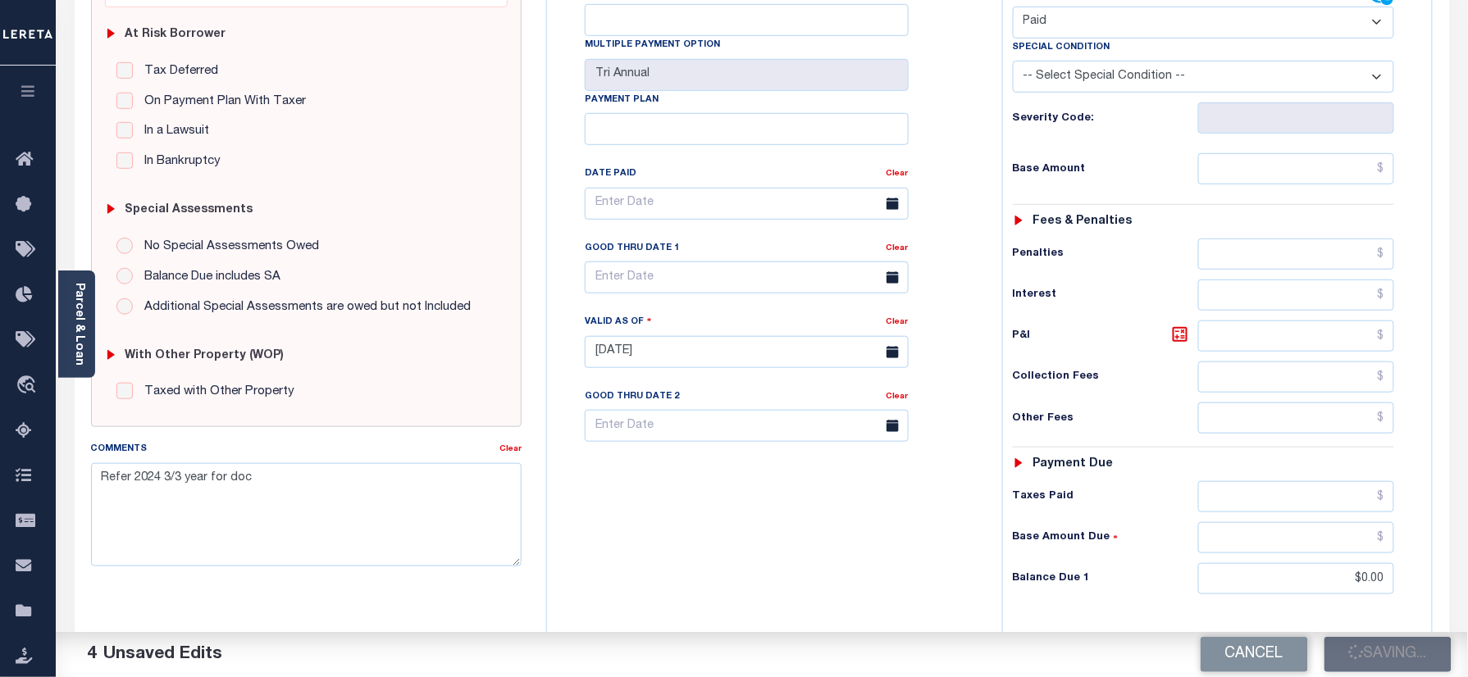
scroll to position [218, 0]
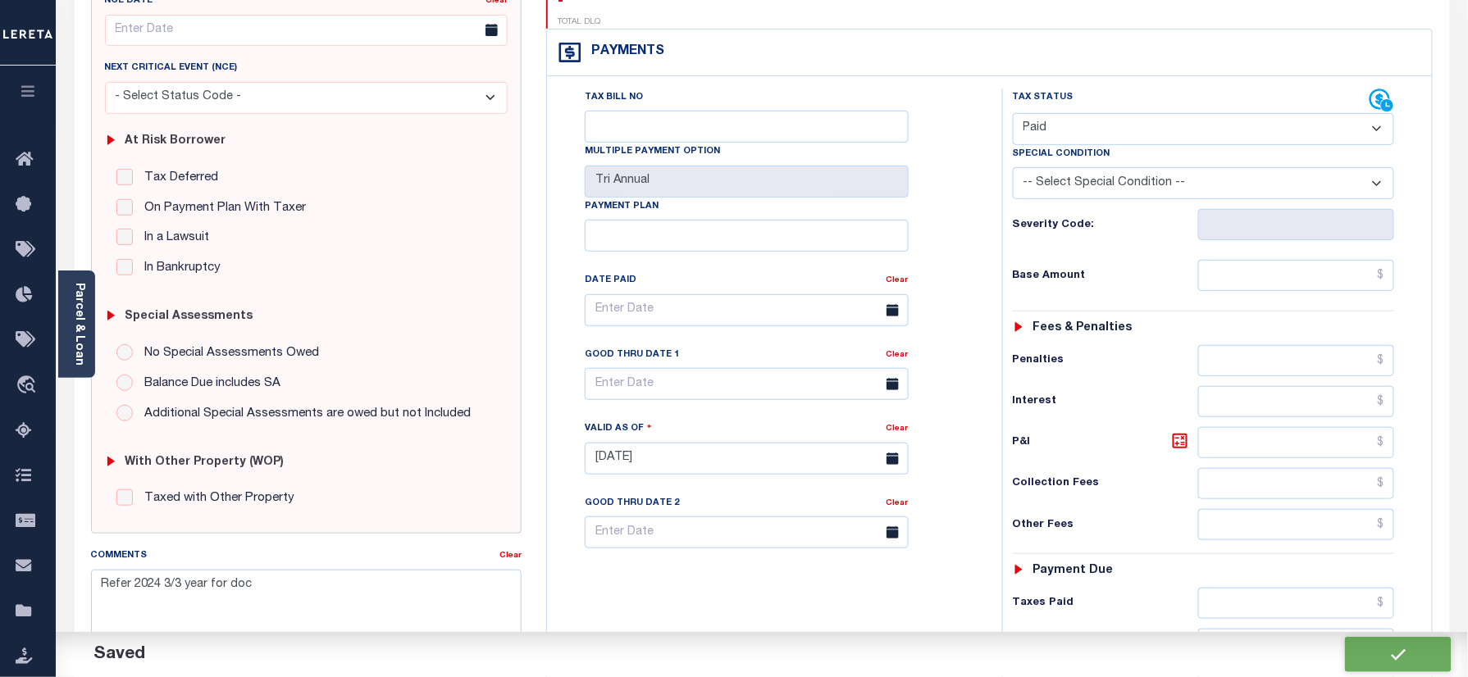
checkbox input "false"
type input "$0"
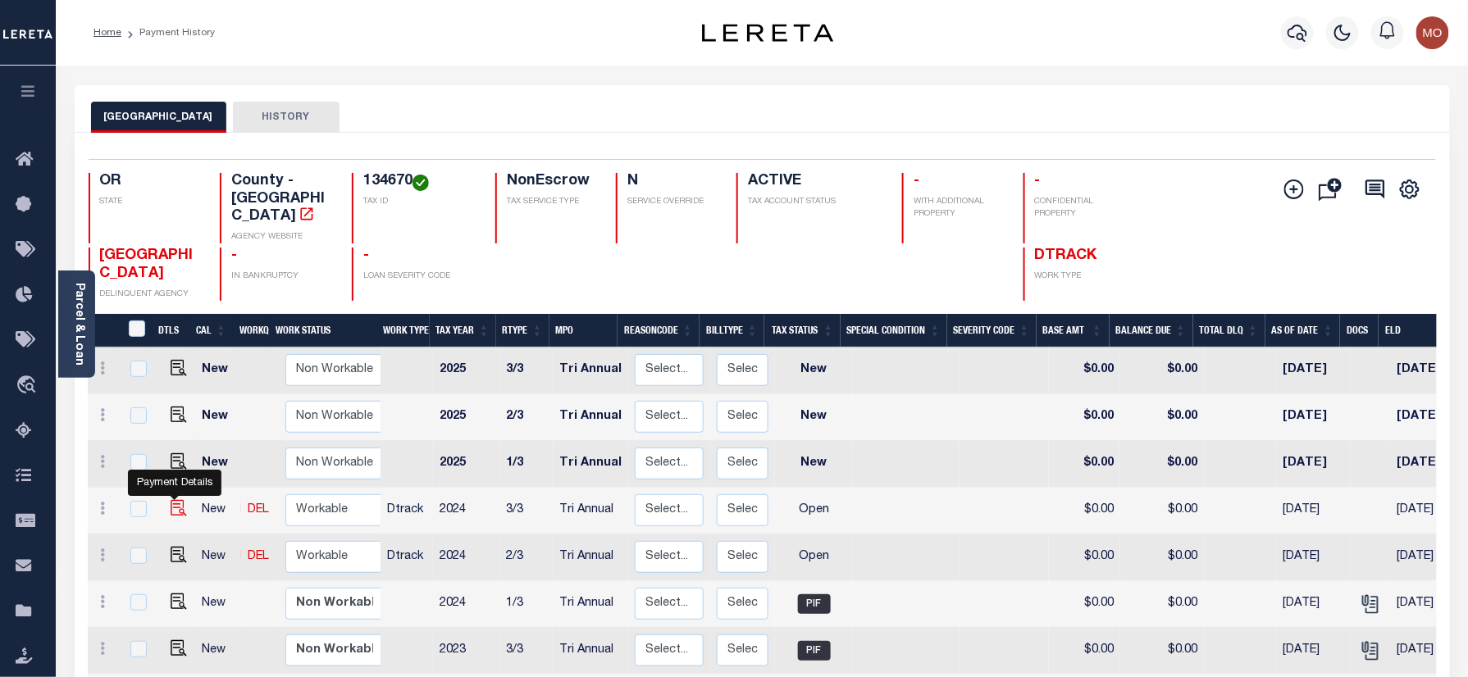
click at [171, 500] on img "" at bounding box center [179, 508] width 16 height 16
checkbox input "true"
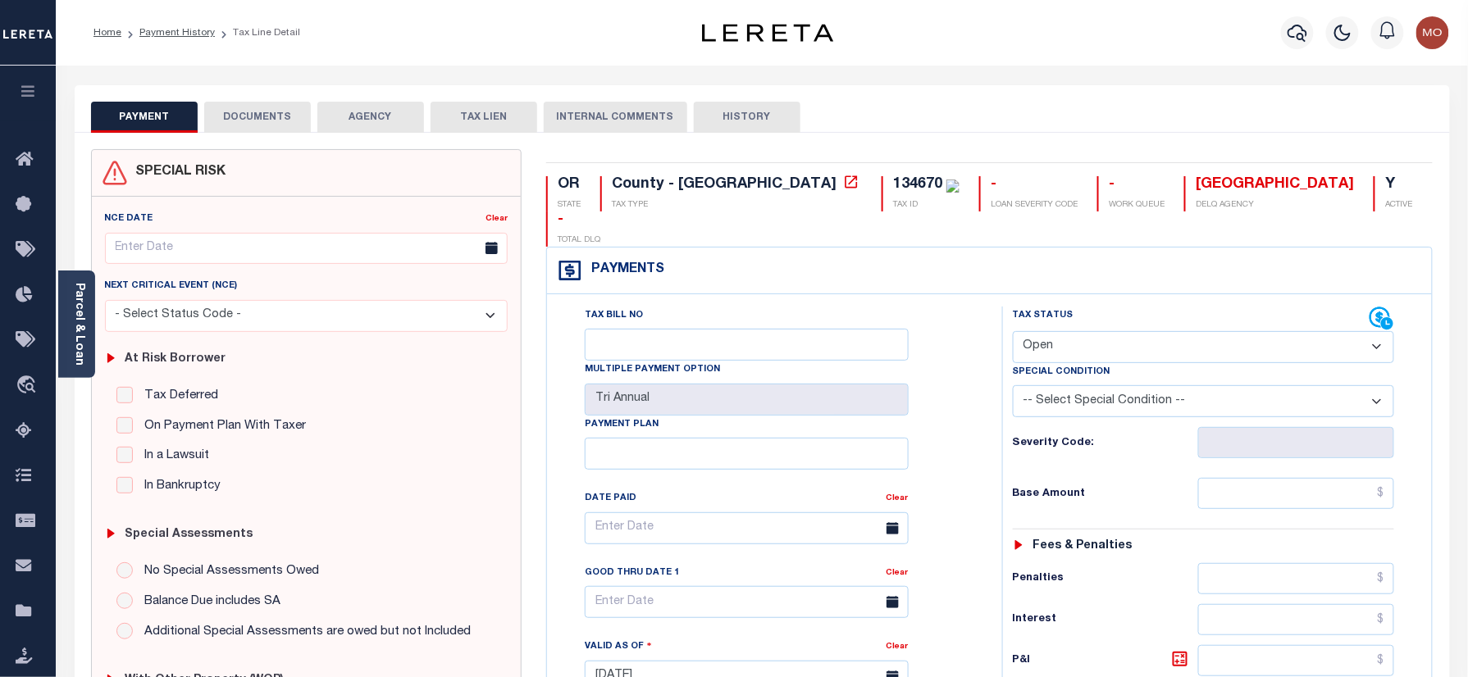
click at [893, 181] on div "134670" at bounding box center [917, 184] width 49 height 15
copy div "134670"
drag, startPoint x: 1103, startPoint y: 313, endPoint x: 1097, endPoint y: 328, distance: 16.2
click at [1103, 331] on select "- Select Status Code - Open Due/Unpaid Paid Incomplete No Tax Due Internal Refu…" at bounding box center [1204, 347] width 382 height 32
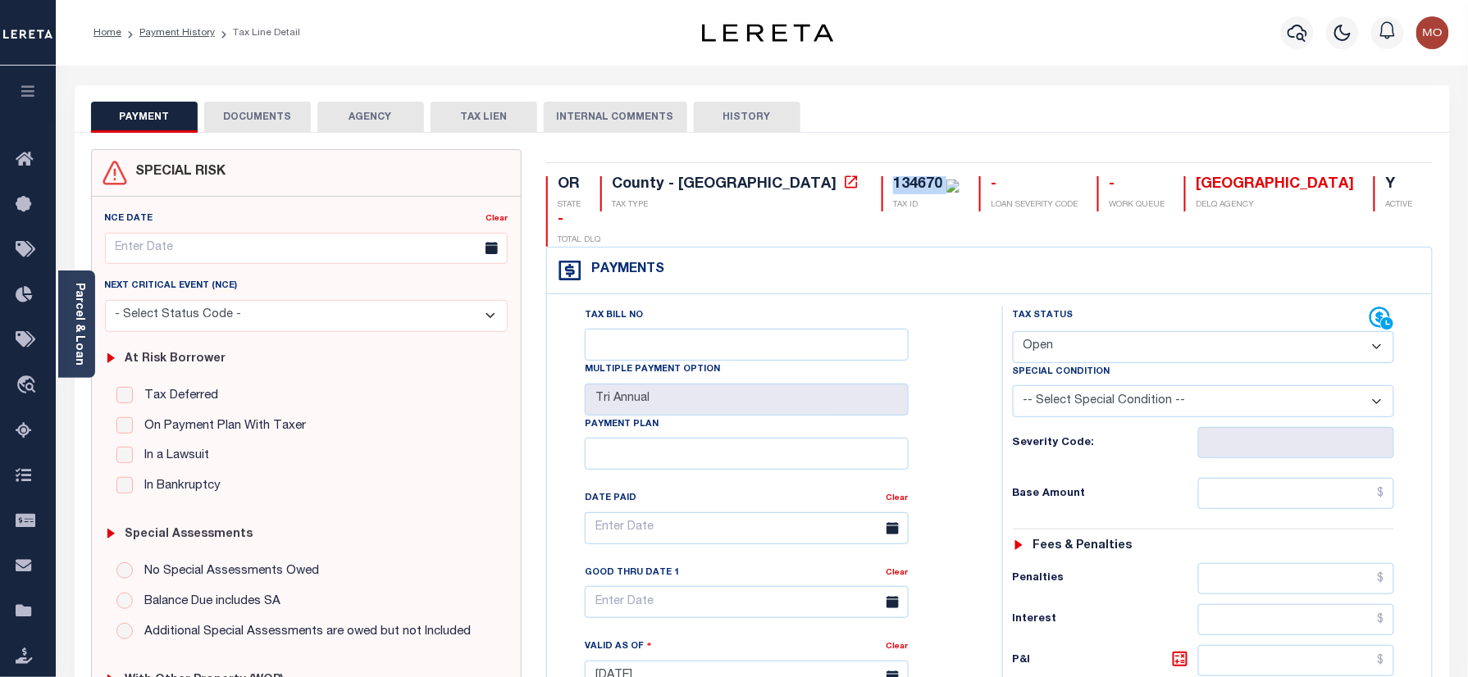
select select "PYD"
click at [1013, 331] on select "- Select Status Code - Open Due/Unpaid Paid Incomplete No Tax Due Internal Refu…" at bounding box center [1204, 347] width 382 height 32
type input "[DATE]"
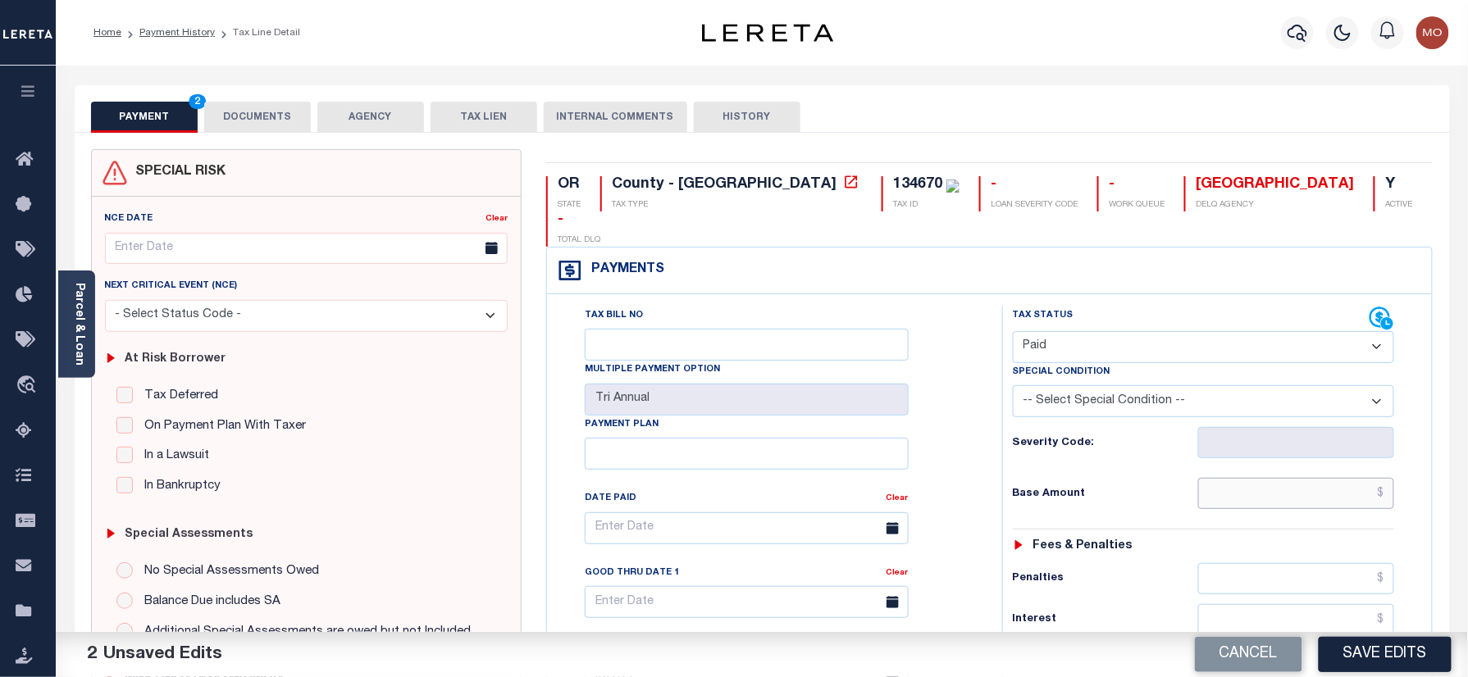
drag, startPoint x: 1242, startPoint y: 457, endPoint x: 1058, endPoint y: 457, distance: 183.7
click at [1242, 478] on input "text" at bounding box center [1296, 493] width 197 height 31
paste input "3,320.44"
type input "$3,320.44"
click at [1042, 488] on h6 "Base Amount" at bounding box center [1105, 494] width 185 height 13
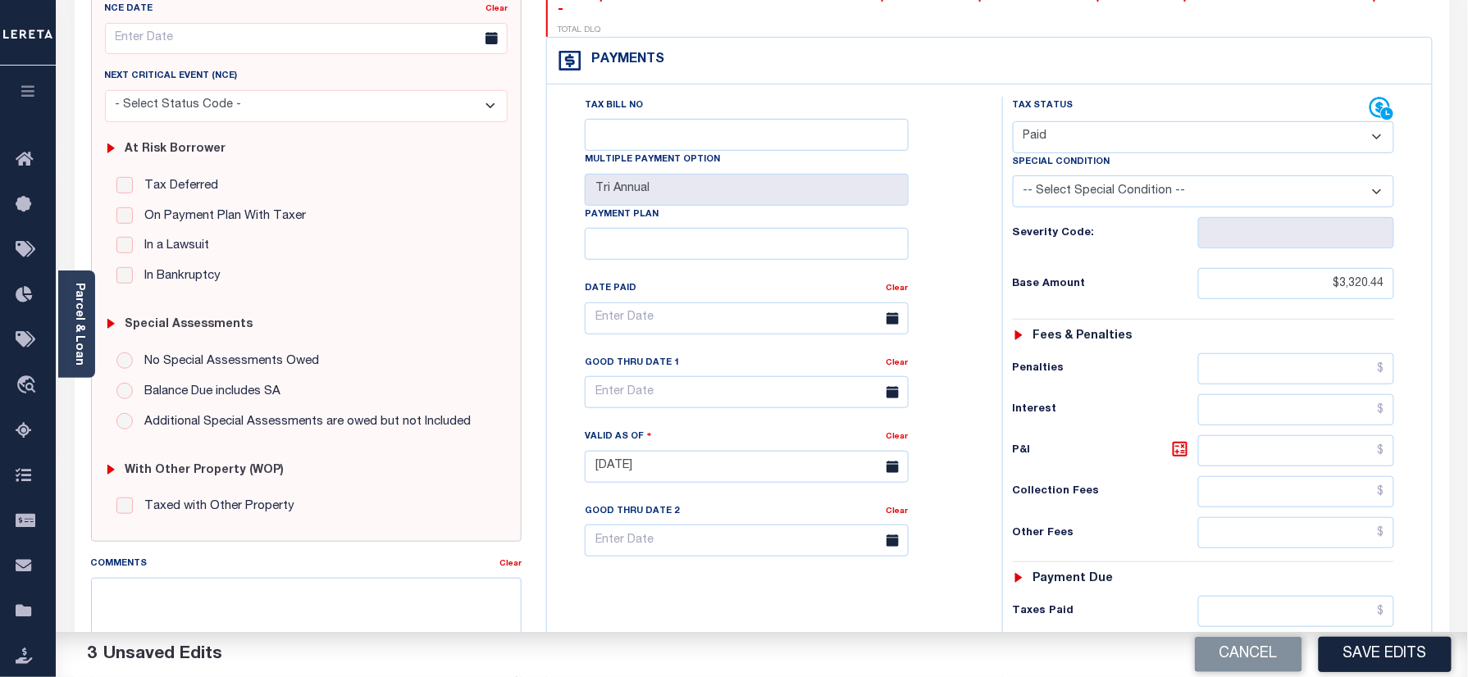
scroll to position [437, 0]
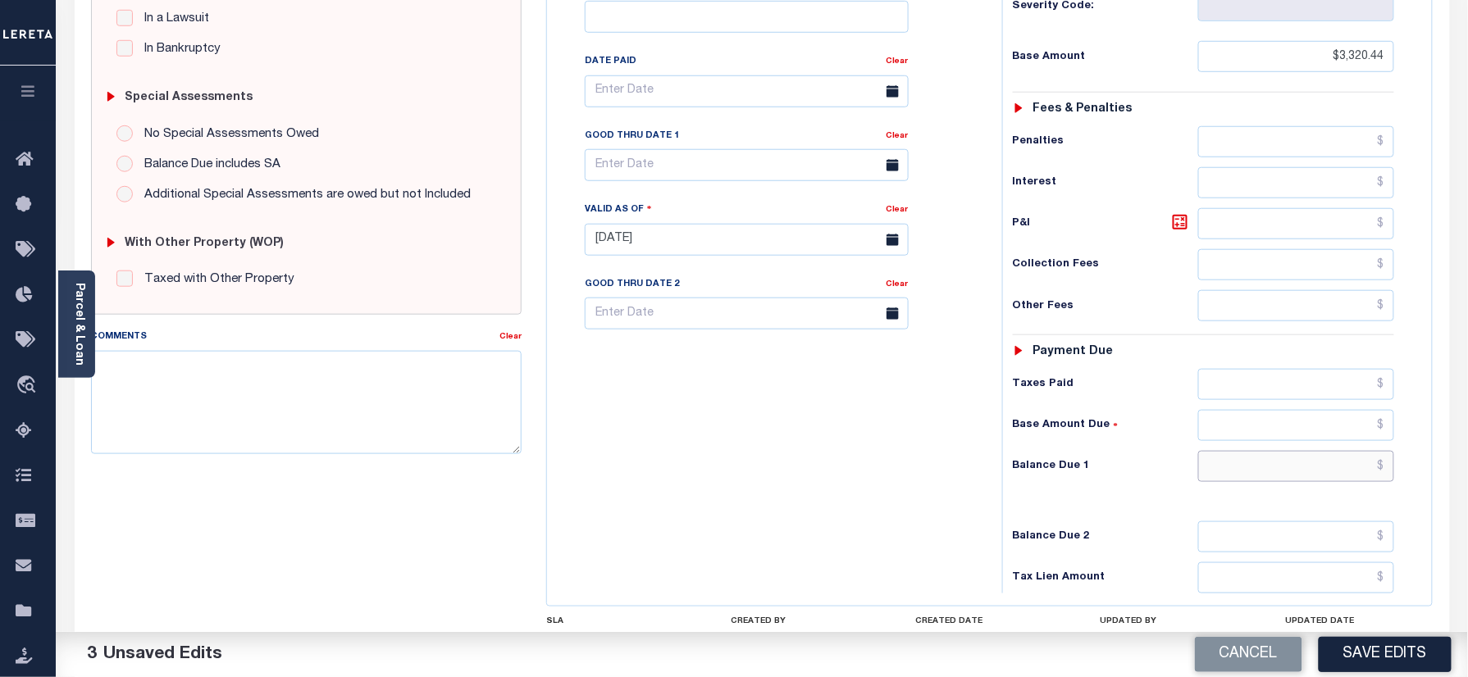
drag, startPoint x: 1264, startPoint y: 440, endPoint x: 1232, endPoint y: 446, distance: 32.5
click at [1264, 451] on input "text" at bounding box center [1296, 466] width 197 height 31
type input "$0.00"
click at [769, 460] on div "Tax Bill No Multiple Payment Option Tri Annual Payment Plan Clear" at bounding box center [770, 232] width 439 height 724
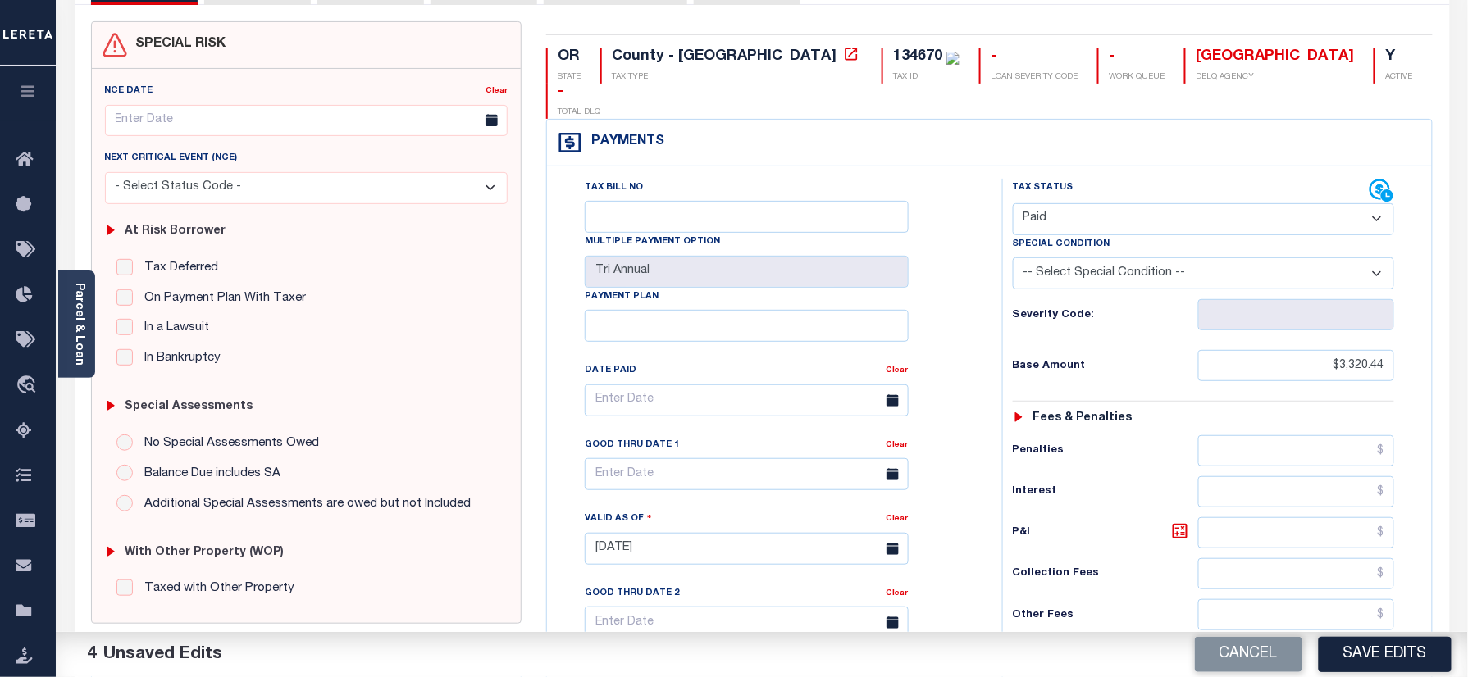
scroll to position [0, 0]
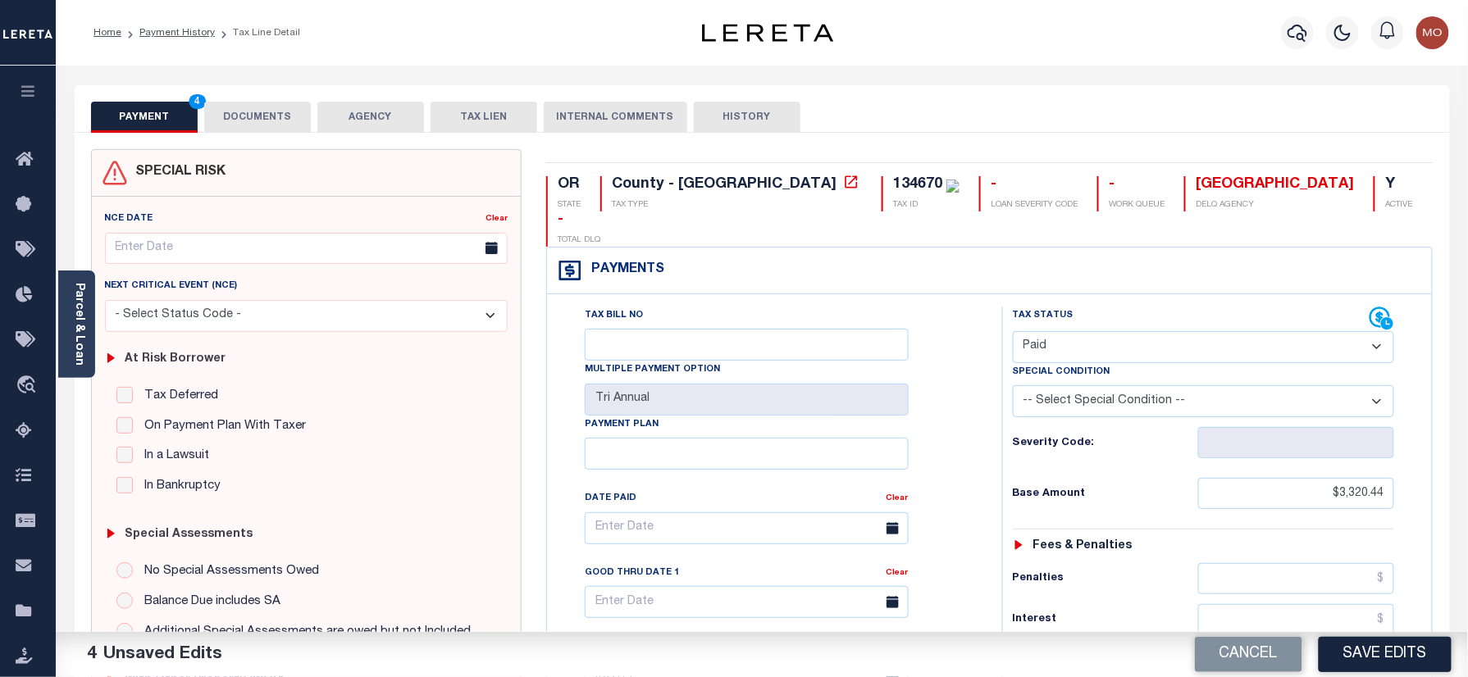
click at [893, 185] on div "134670" at bounding box center [917, 184] width 49 height 15
click at [893, 180] on div "134670" at bounding box center [917, 184] width 49 height 15
copy div "134670"
click at [287, 125] on button "DOCUMENTS" at bounding box center [257, 117] width 107 height 31
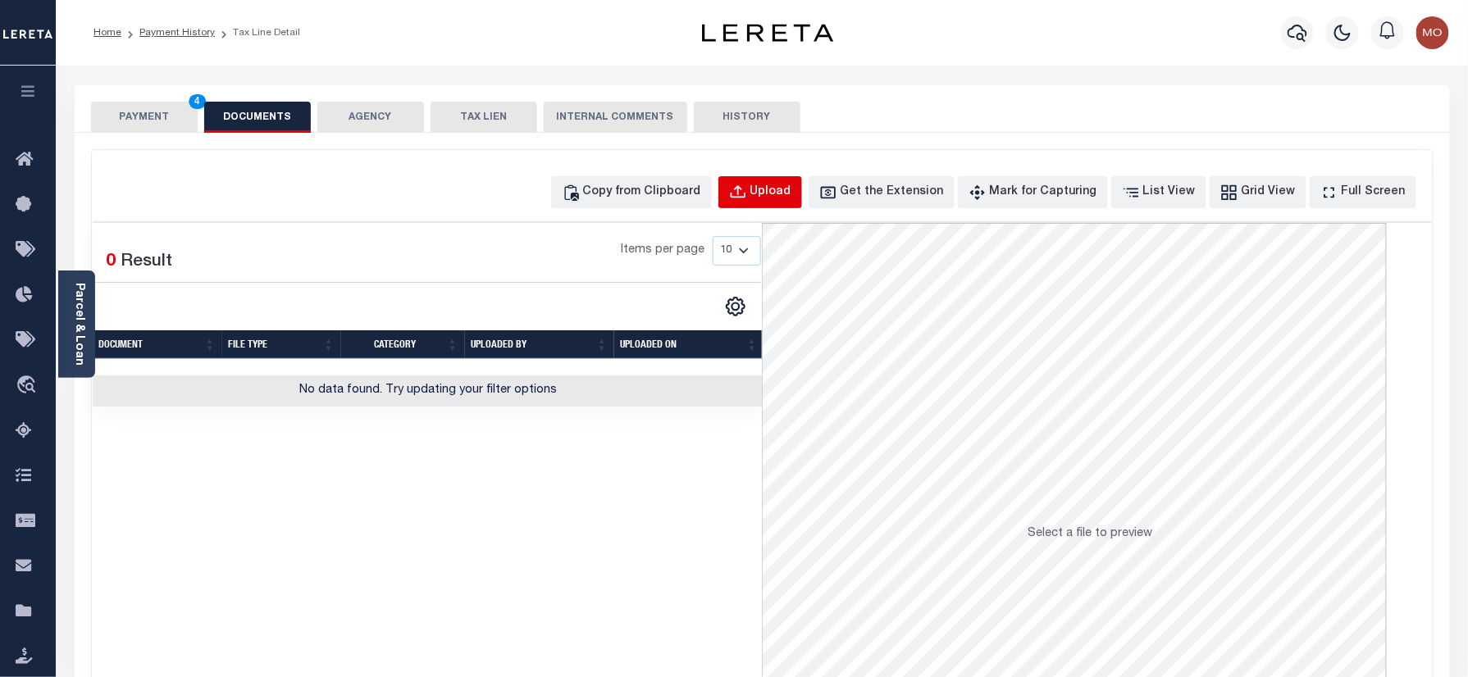
click at [763, 205] on button "Upload" at bounding box center [760, 192] width 84 height 32
select select "POP"
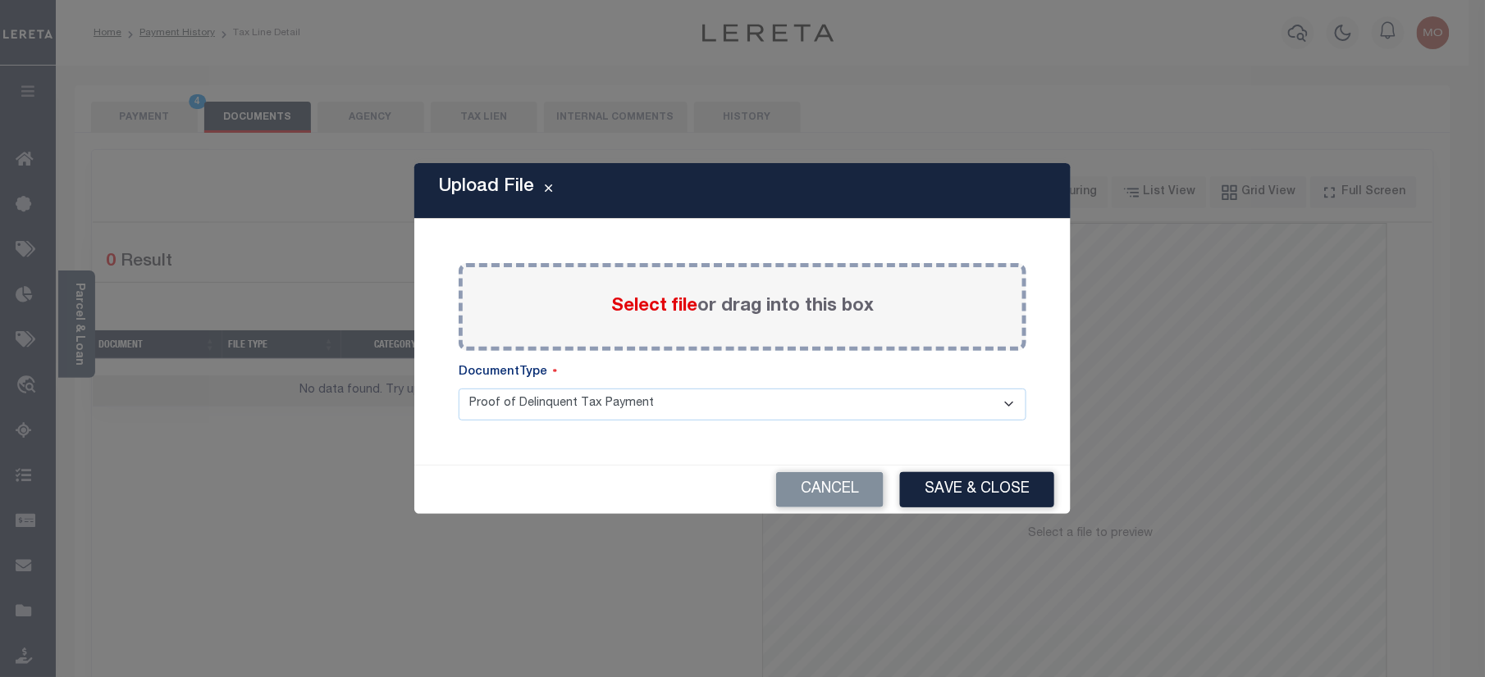
click at [630, 306] on span "Select file" at bounding box center [654, 307] width 86 height 18
click at [0, 0] on input "Select file or drag into this box" at bounding box center [0, 0] width 0 height 0
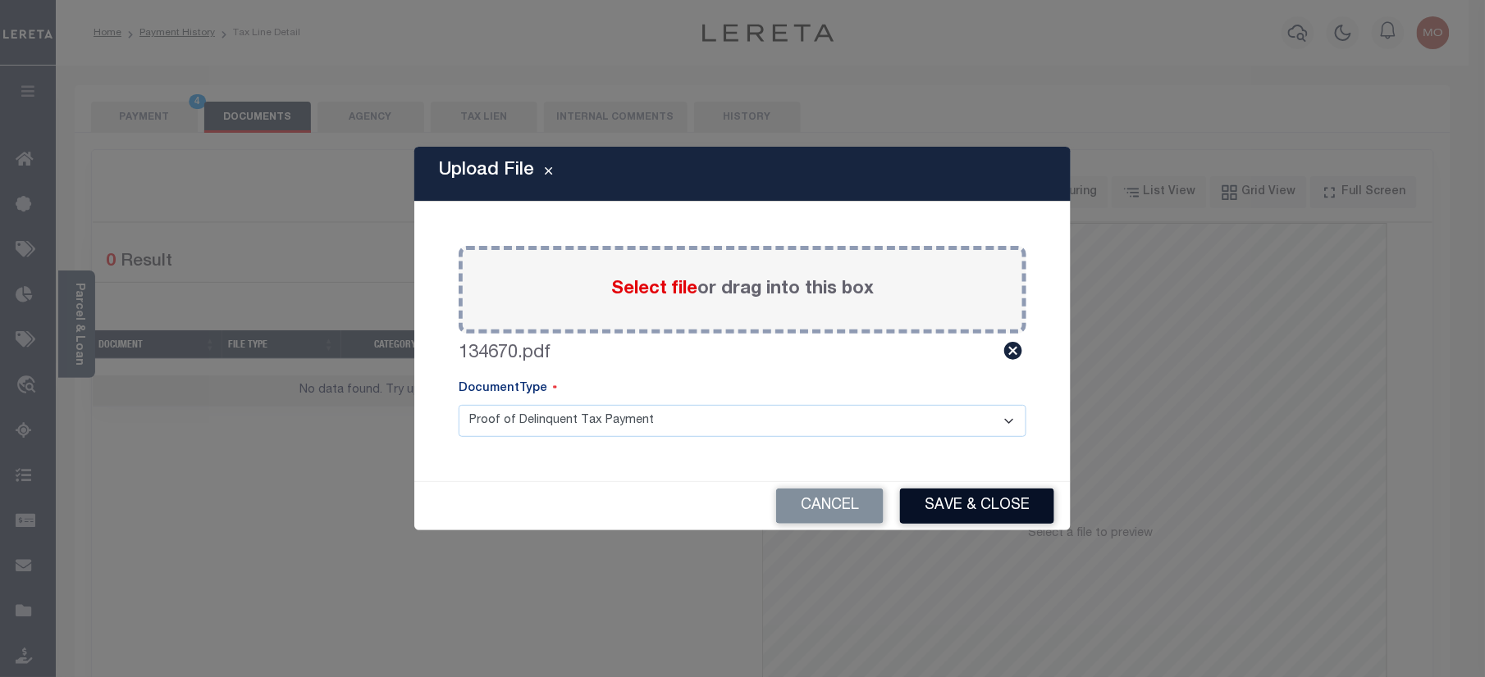
click at [933, 489] on button "Save & Close" at bounding box center [977, 506] width 154 height 35
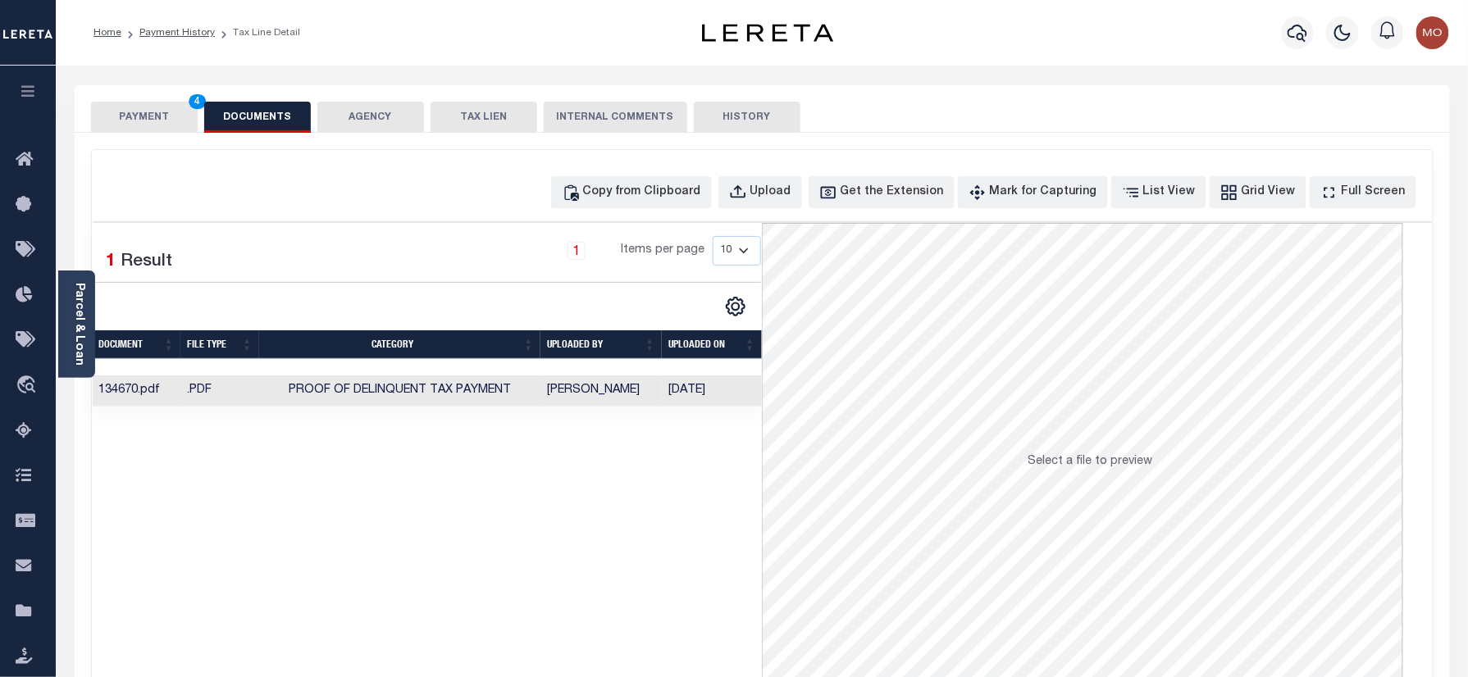
click at [161, 106] on button "PAYMENT 4" at bounding box center [144, 117] width 107 height 31
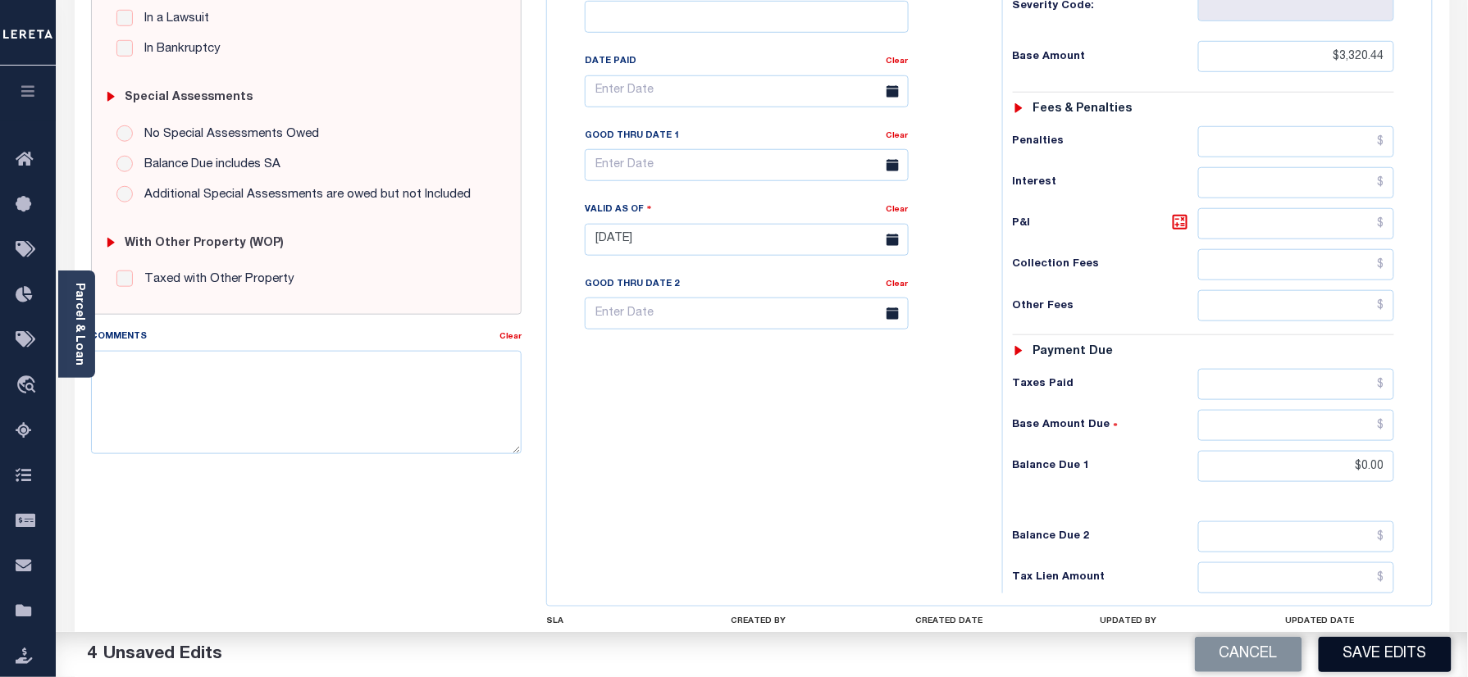
click at [1382, 663] on button "Save Edits" at bounding box center [1385, 654] width 133 height 35
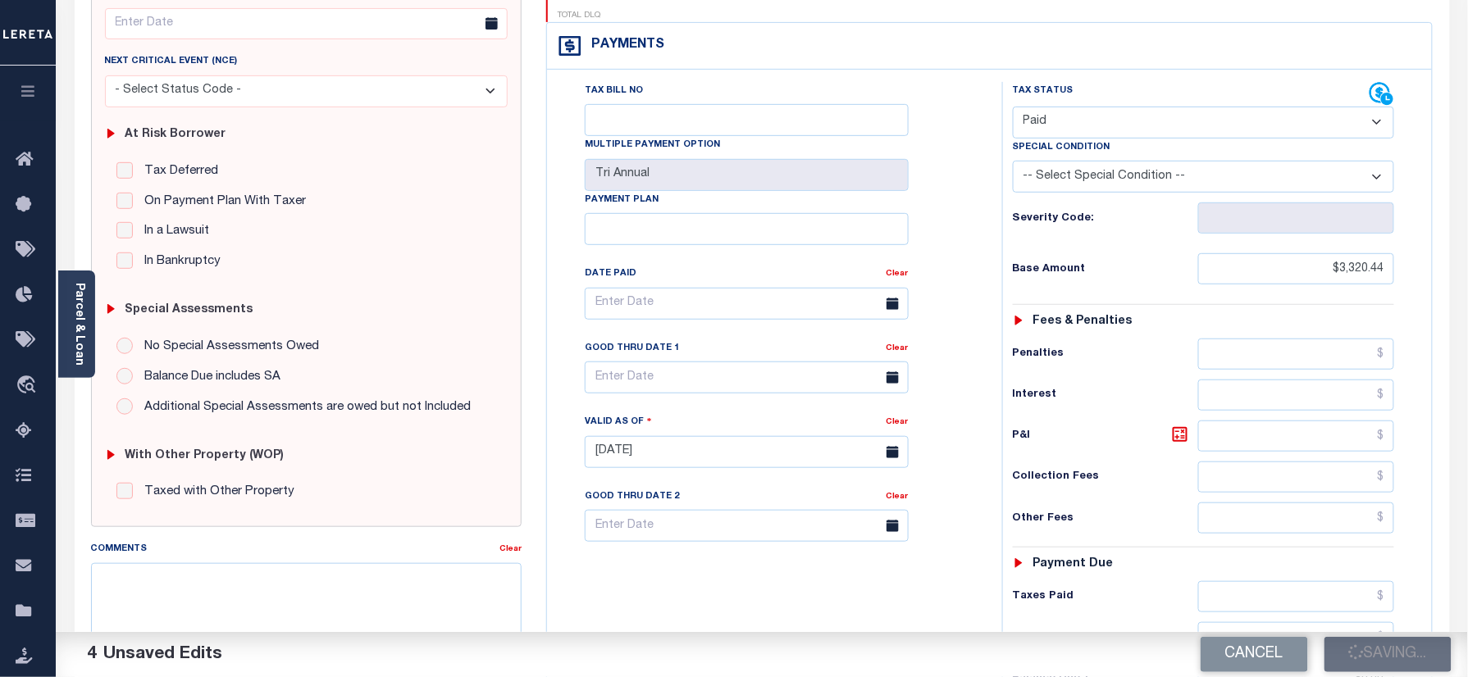
scroll to position [218, 0]
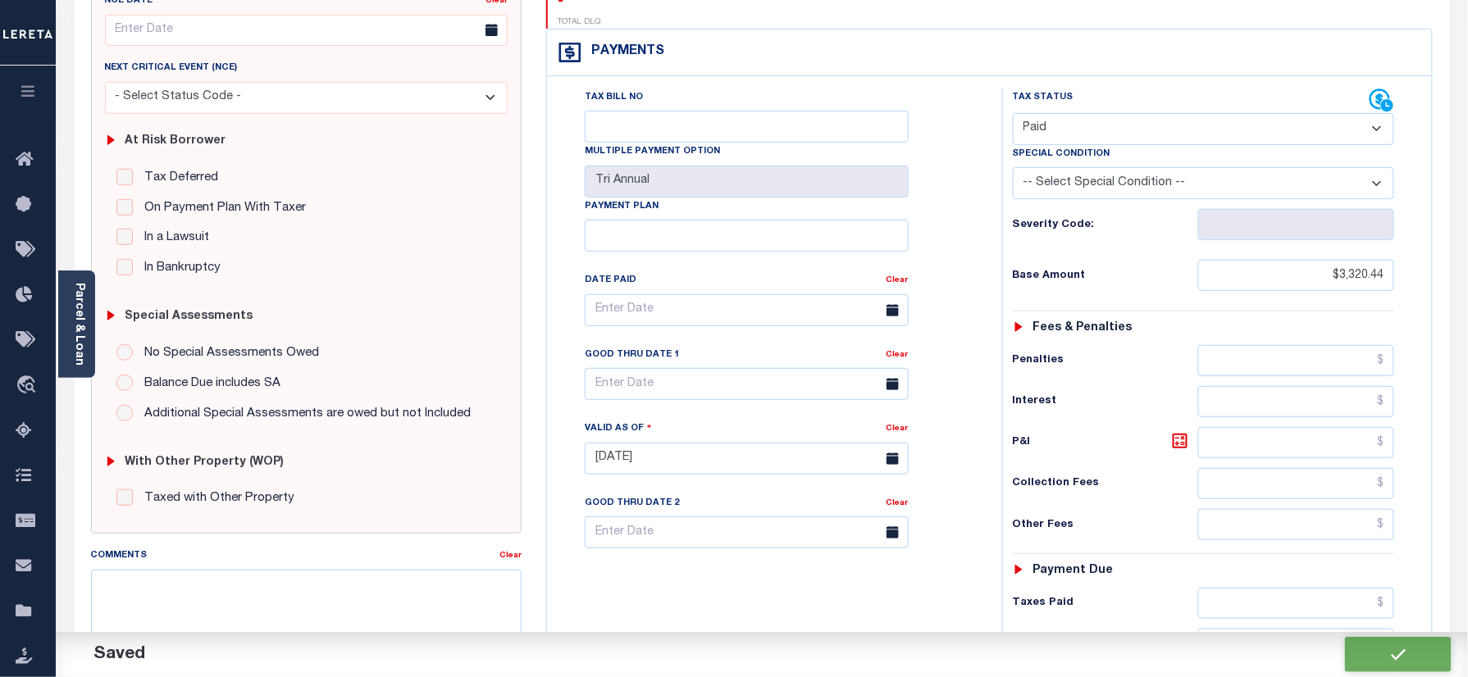
checkbox input "false"
type input "$3,320.44"
type input "$0"
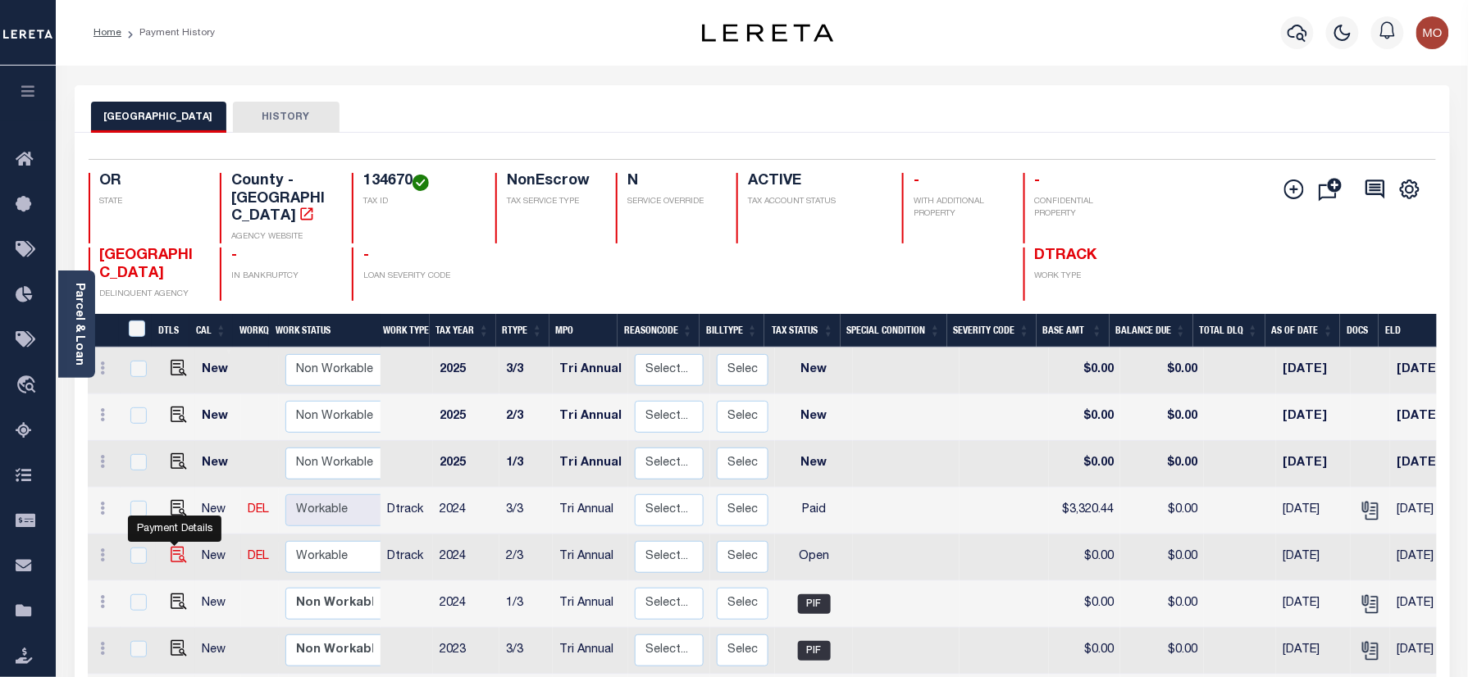
click at [171, 547] on img "" at bounding box center [179, 555] width 16 height 16
checkbox input "true"
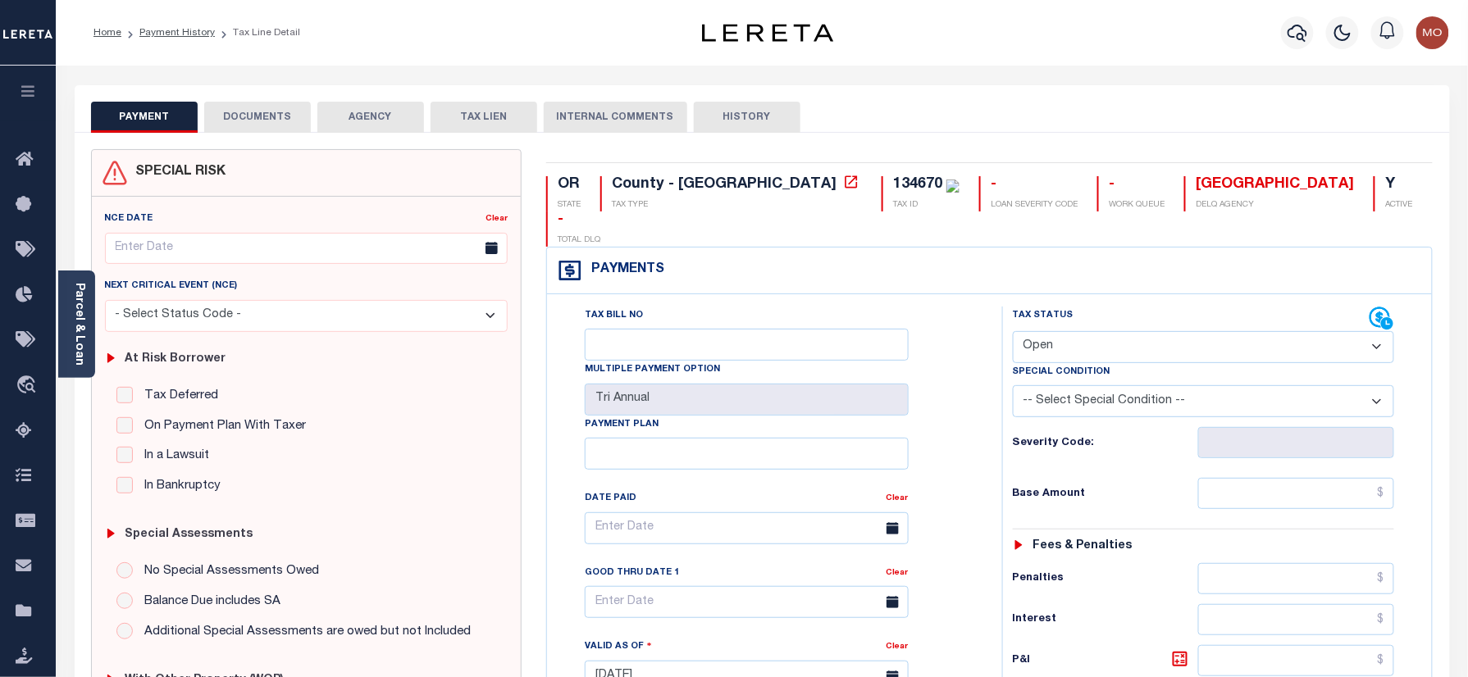
click at [1104, 331] on select "- Select Status Code - Open Due/Unpaid Paid Incomplete No Tax Due Internal Refu…" at bounding box center [1204, 347] width 382 height 32
select select "PYD"
click at [1013, 331] on select "- Select Status Code - Open Due/Unpaid Paid Incomplete No Tax Due Internal Refu…" at bounding box center [1204, 347] width 382 height 32
type input "[DATE]"
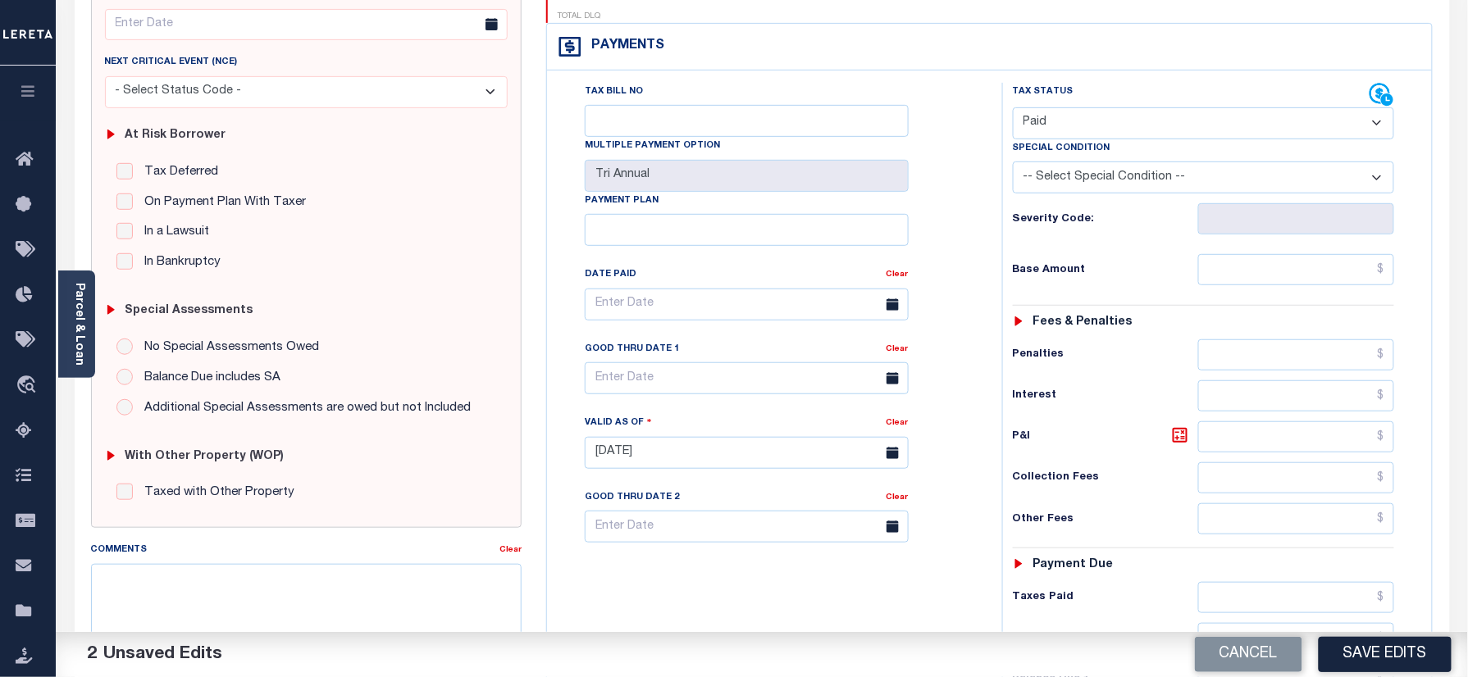
scroll to position [437, 0]
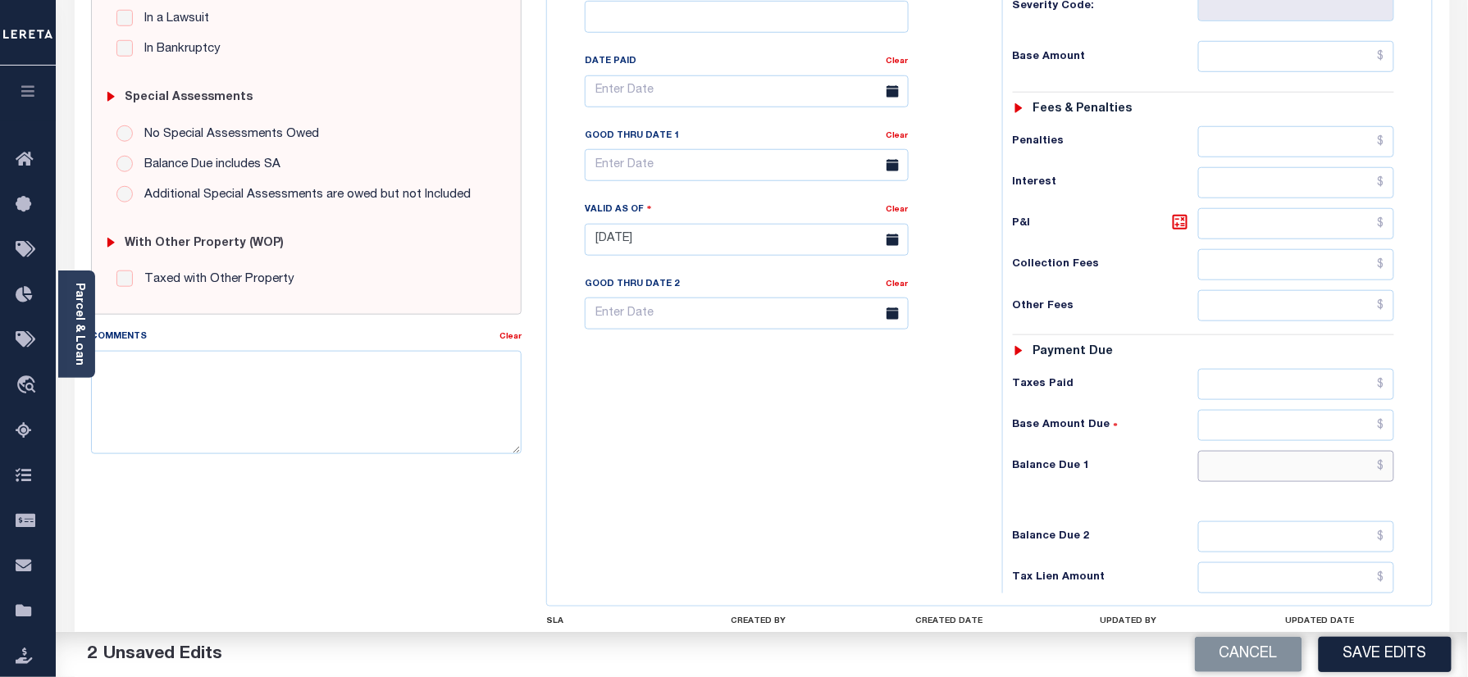
drag, startPoint x: 1264, startPoint y: 451, endPoint x: 1250, endPoint y: 451, distance: 13.9
click at [1264, 451] on input "text" at bounding box center [1296, 466] width 197 height 31
type input "$0.00"
drag, startPoint x: 389, startPoint y: 417, endPoint x: 385, endPoint y: 408, distance: 8.8
click at [389, 417] on textarea "Comments" at bounding box center [306, 402] width 431 height 103
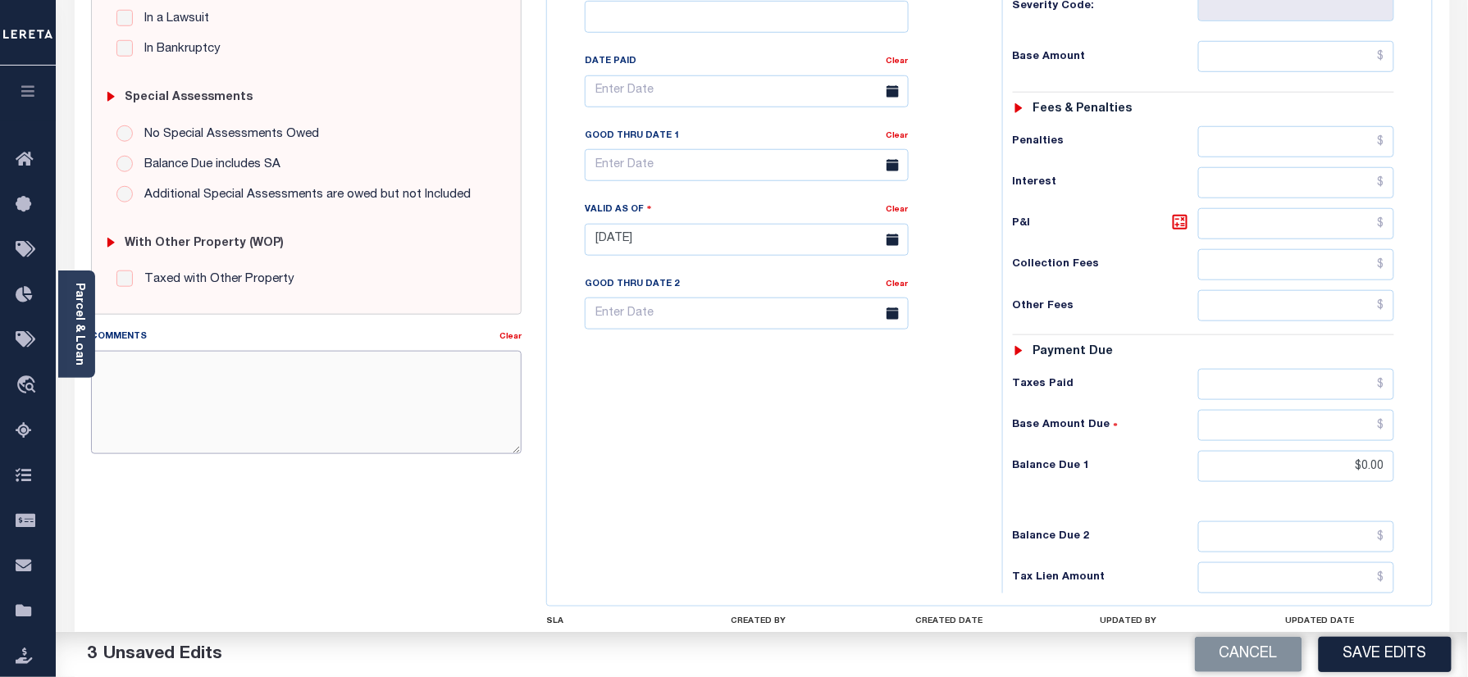
paste textarea "Refer 2024 3/3 year for doc"
type textarea "Refer 2024 3/3 year for doc"
click at [1352, 646] on button "Save Edits" at bounding box center [1385, 654] width 133 height 35
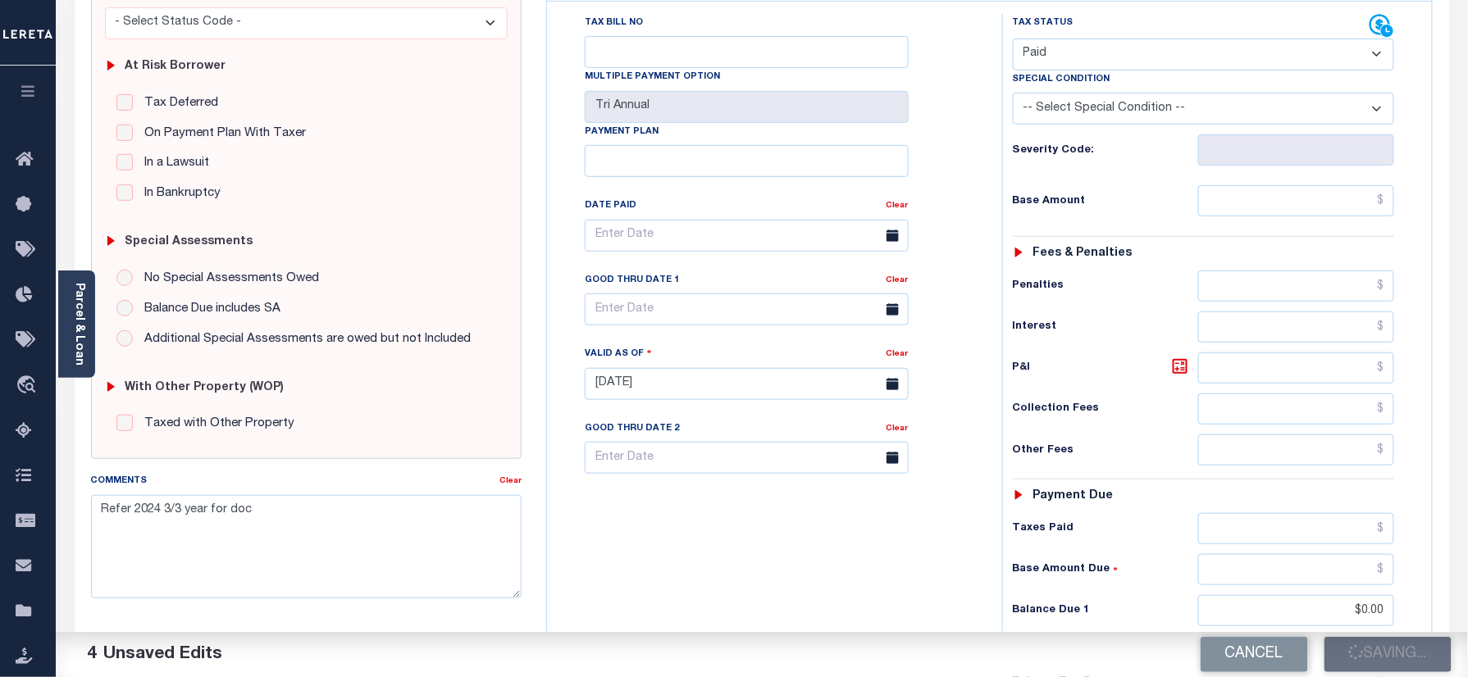
scroll to position [218, 0]
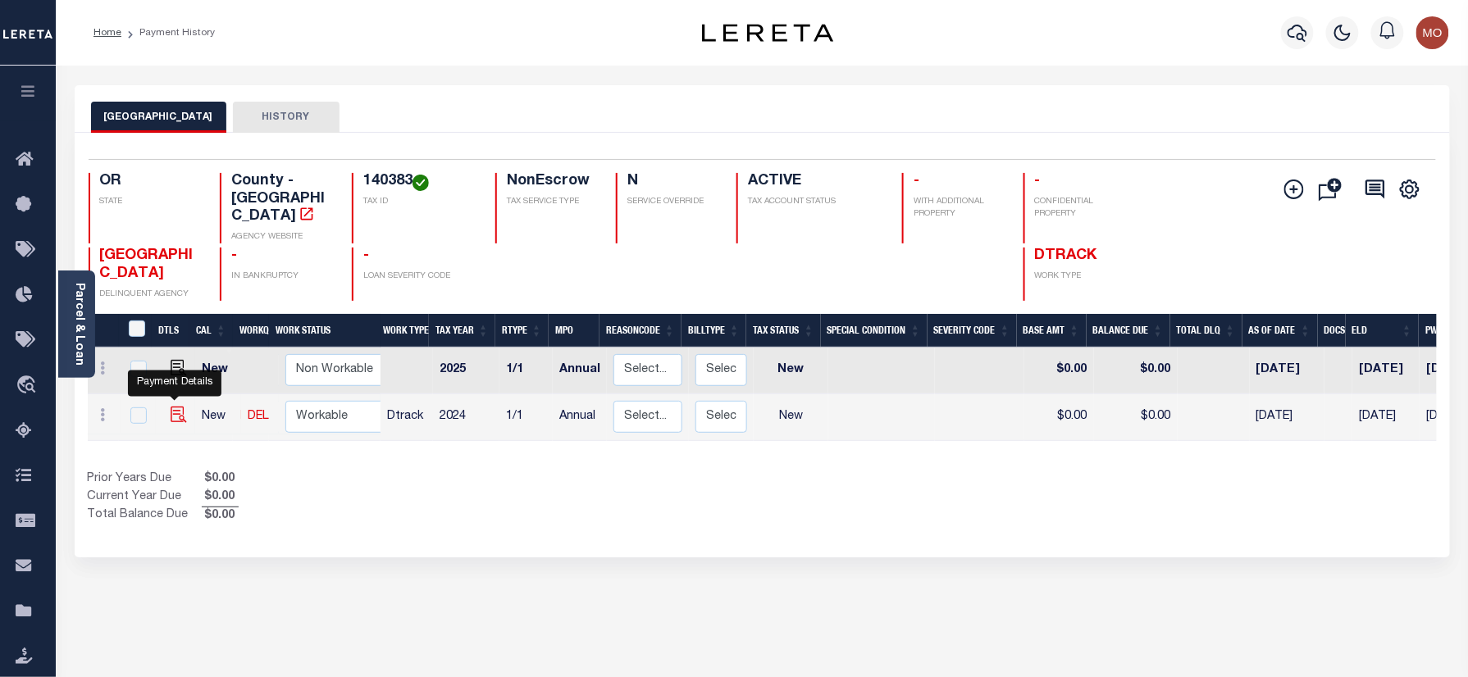
click at [177, 407] on img "" at bounding box center [179, 415] width 16 height 16
checkbox input "true"
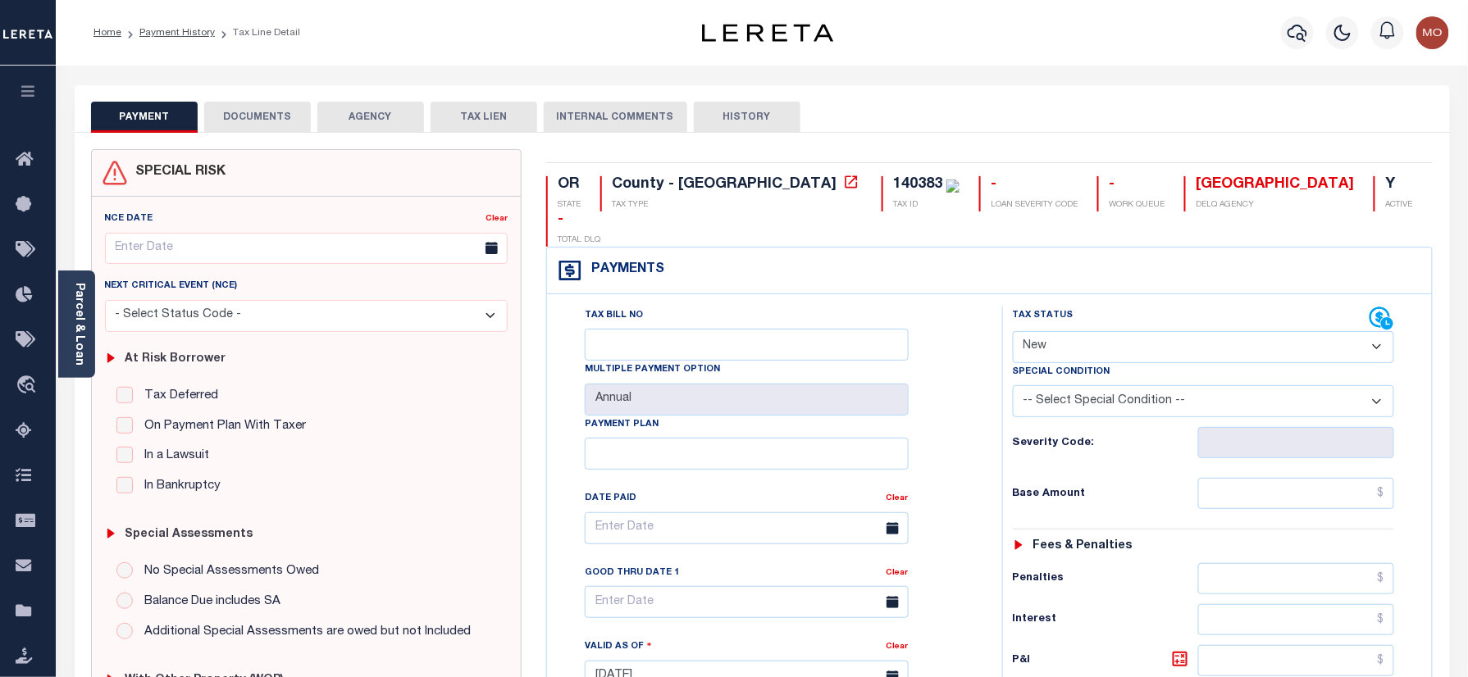
click at [893, 177] on div "140383" at bounding box center [917, 184] width 49 height 15
click at [893, 184] on div "140383" at bounding box center [917, 184] width 49 height 15
click at [893, 182] on div "140383" at bounding box center [917, 184] width 49 height 15
copy div "140383"
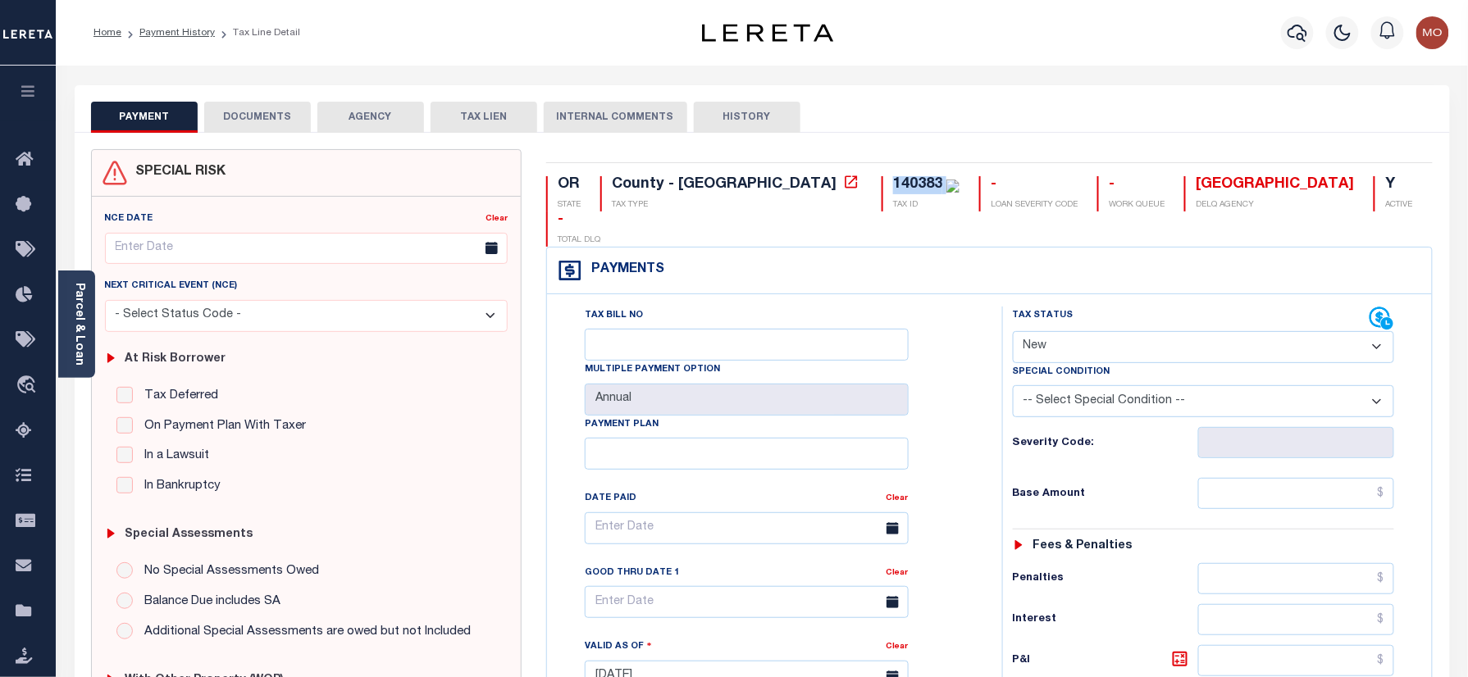
click at [1091, 331] on select "- Select Status Code - Open Due/Unpaid Paid Incomplete No Tax Due Internal Refu…" at bounding box center [1204, 347] width 382 height 32
select select "PYD"
click at [1013, 331] on select "- Select Status Code - Open Due/Unpaid Paid Incomplete No Tax Due Internal Refu…" at bounding box center [1204, 347] width 382 height 32
type input "09/11/2025"
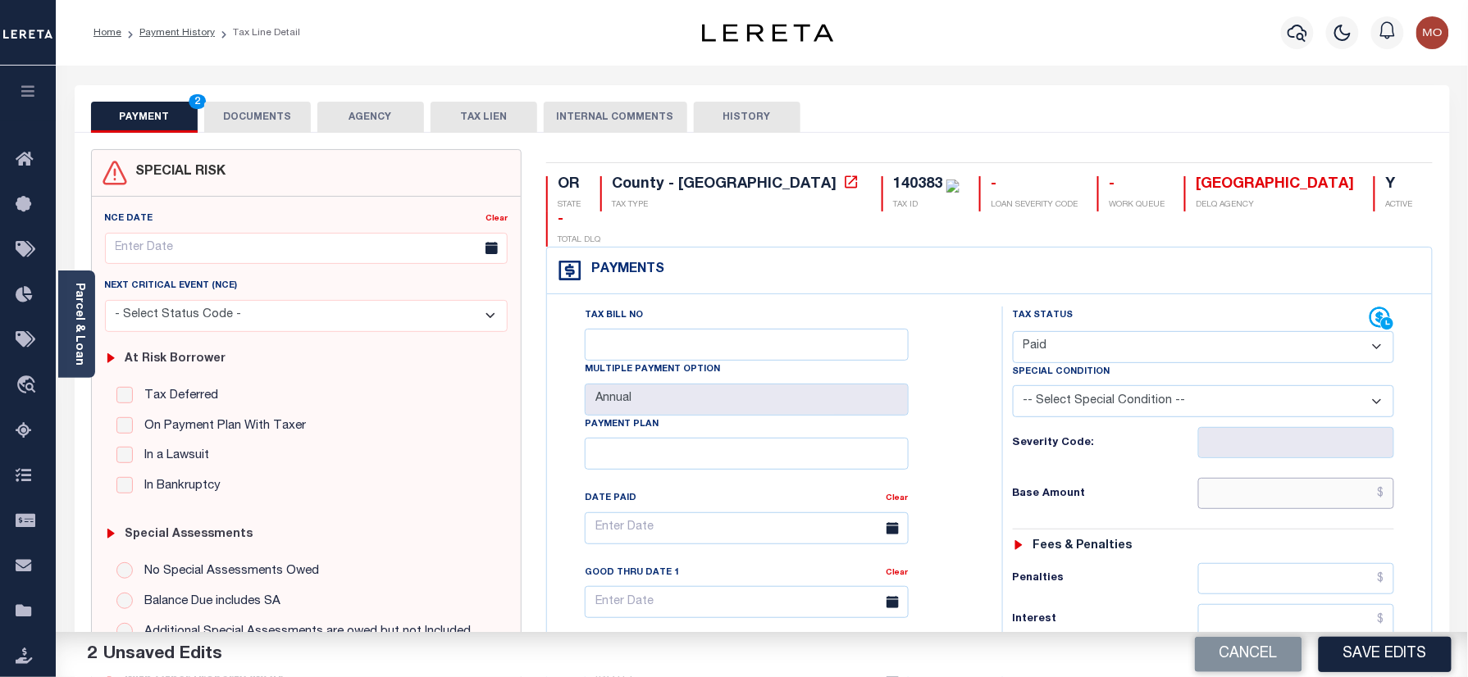
drag, startPoint x: 1248, startPoint y: 472, endPoint x: 920, endPoint y: 468, distance: 327.3
click at [1247, 478] on input "text" at bounding box center [1296, 493] width 197 height 31
paste input "306.91"
type input "$306.91"
drag, startPoint x: 919, startPoint y: 466, endPoint x: 928, endPoint y: 458, distance: 12.8
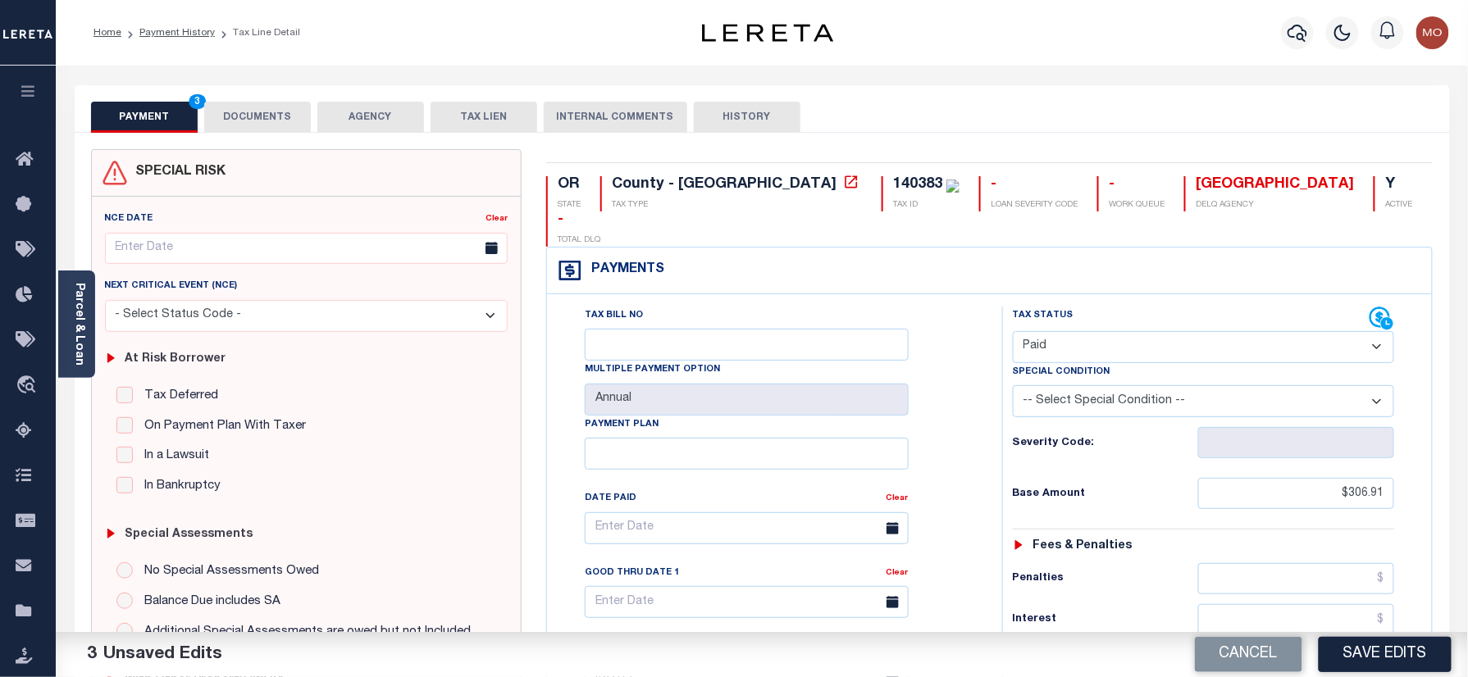
click at [919, 464] on div "Tax Bill No Multiple Payment Option Annual Payment Plan Clear Clear Valid as Of…" at bounding box center [770, 537] width 414 height 460
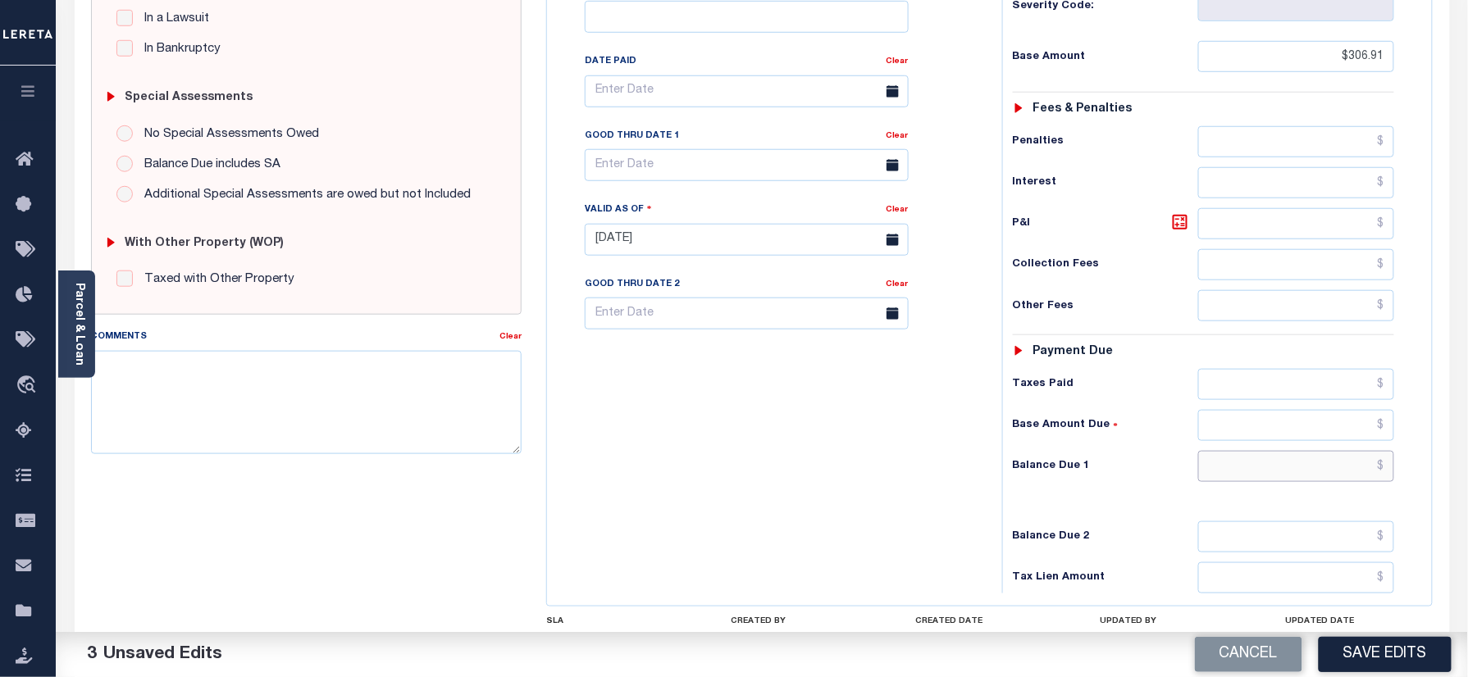
click at [1244, 451] on input "text" at bounding box center [1296, 466] width 197 height 31
type input "$0.00"
click at [782, 496] on div "Tax Bill No Multiple Payment Option Annual Payment Plan" at bounding box center [770, 232] width 439 height 724
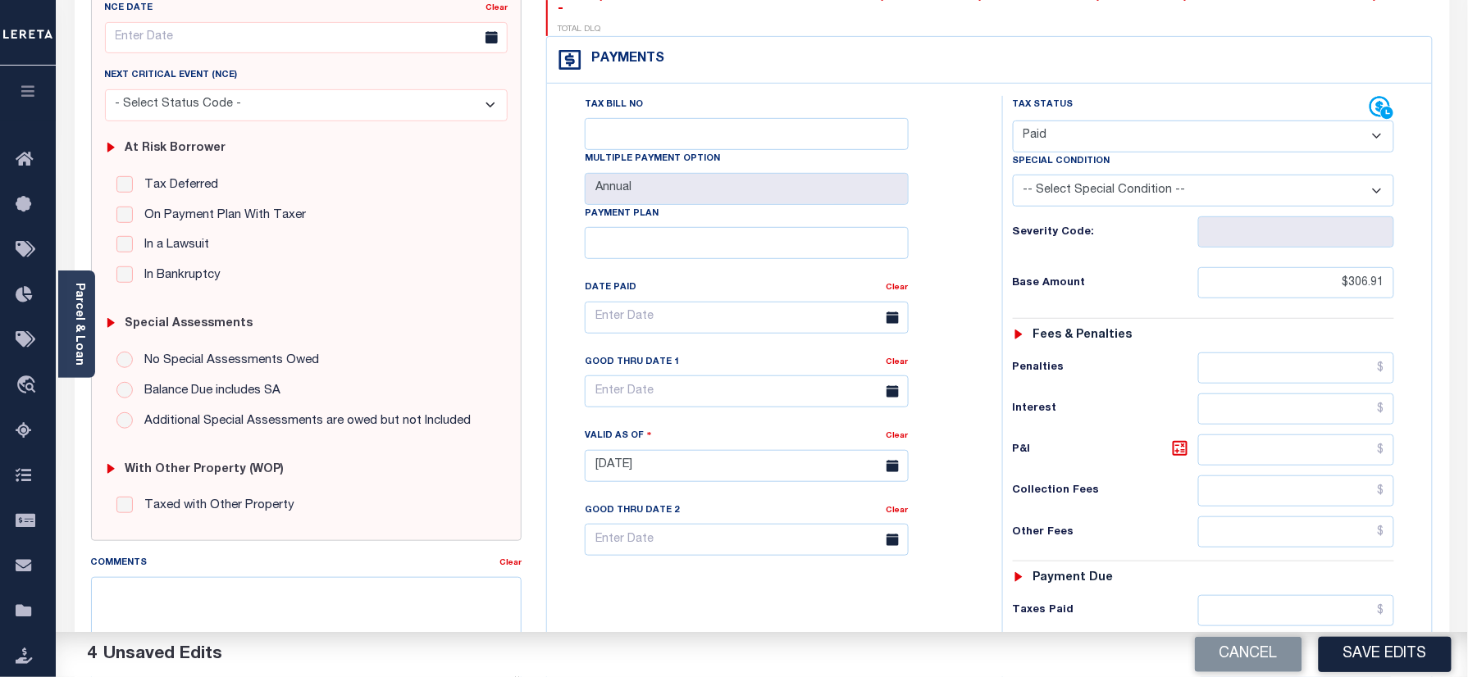
scroll to position [0, 0]
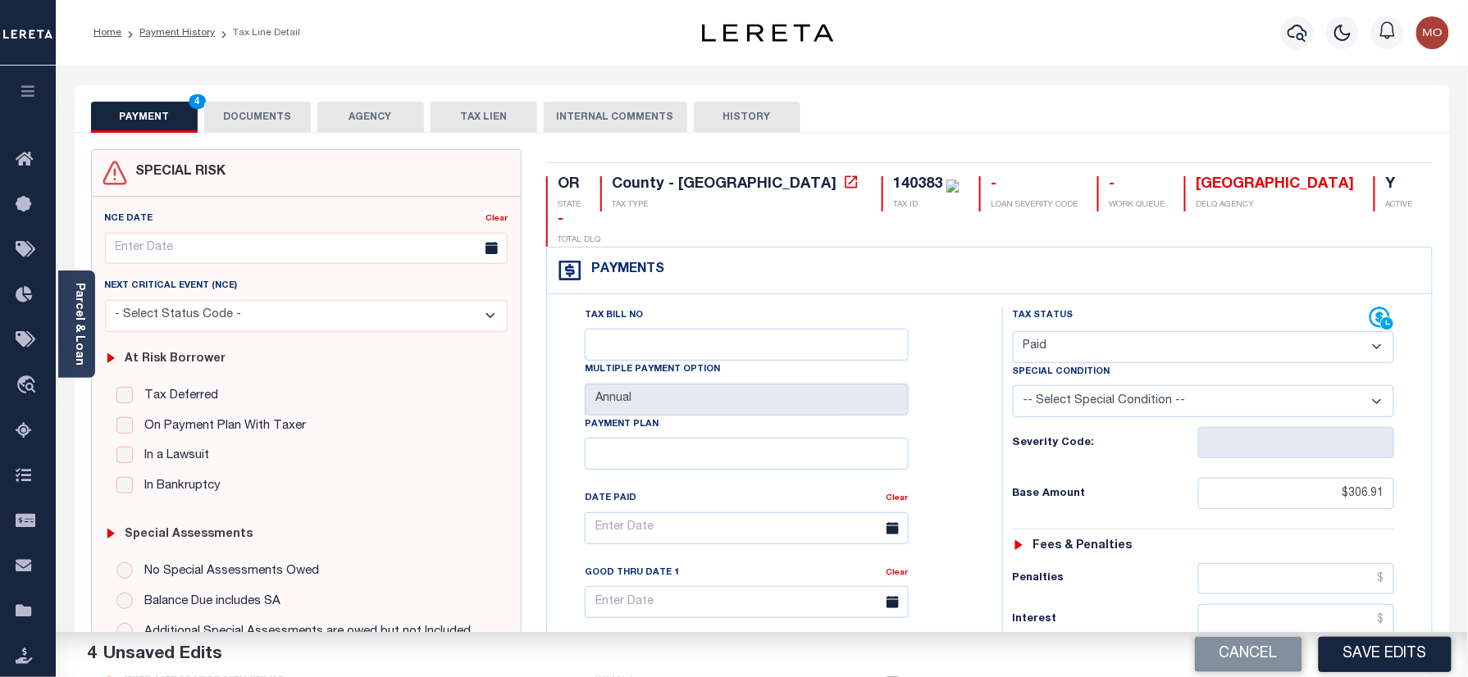
click at [893, 191] on div "140383" at bounding box center [917, 184] width 49 height 15
copy div "140383"
click at [251, 112] on button "DOCUMENTS" at bounding box center [257, 117] width 107 height 31
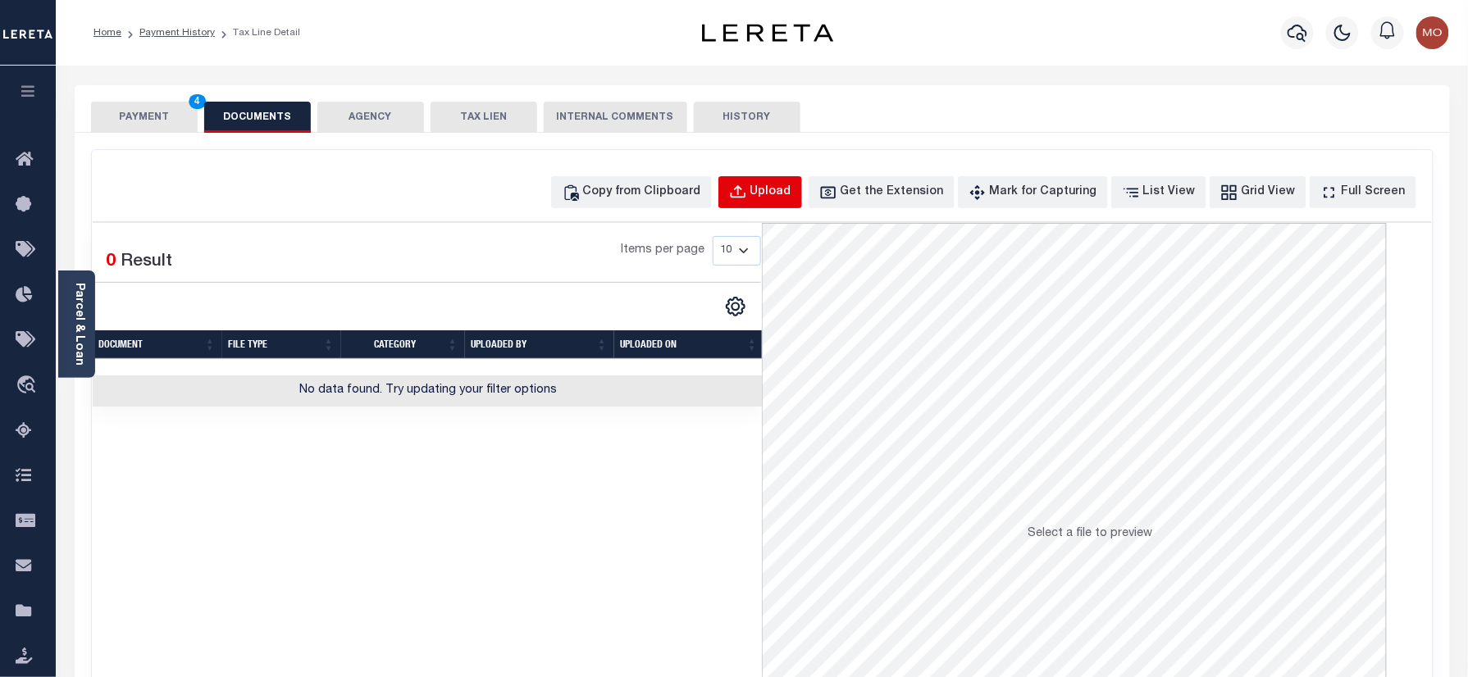
click at [778, 192] on button "Upload" at bounding box center [760, 192] width 84 height 32
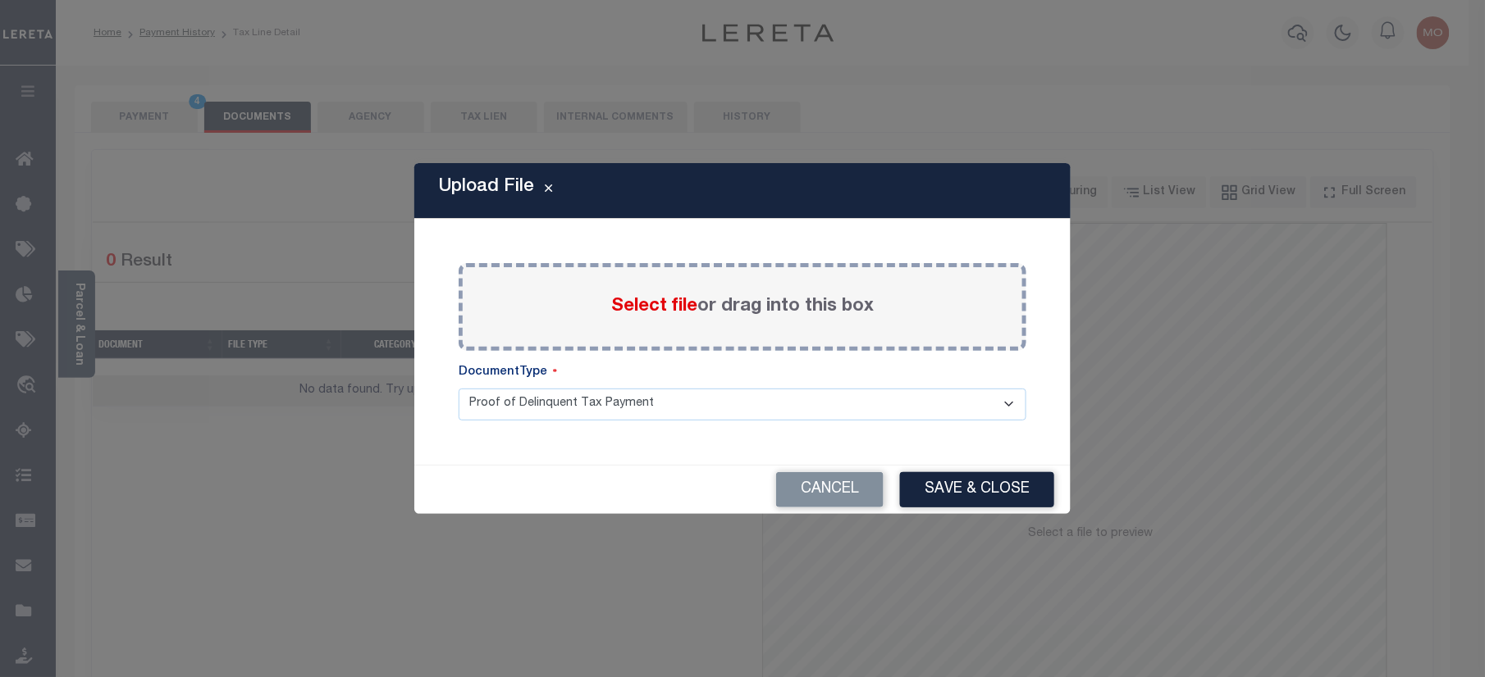
click at [682, 305] on span "Select file" at bounding box center [654, 307] width 86 height 18
click at [0, 0] on input "Select file or drag into this box" at bounding box center [0, 0] width 0 height 0
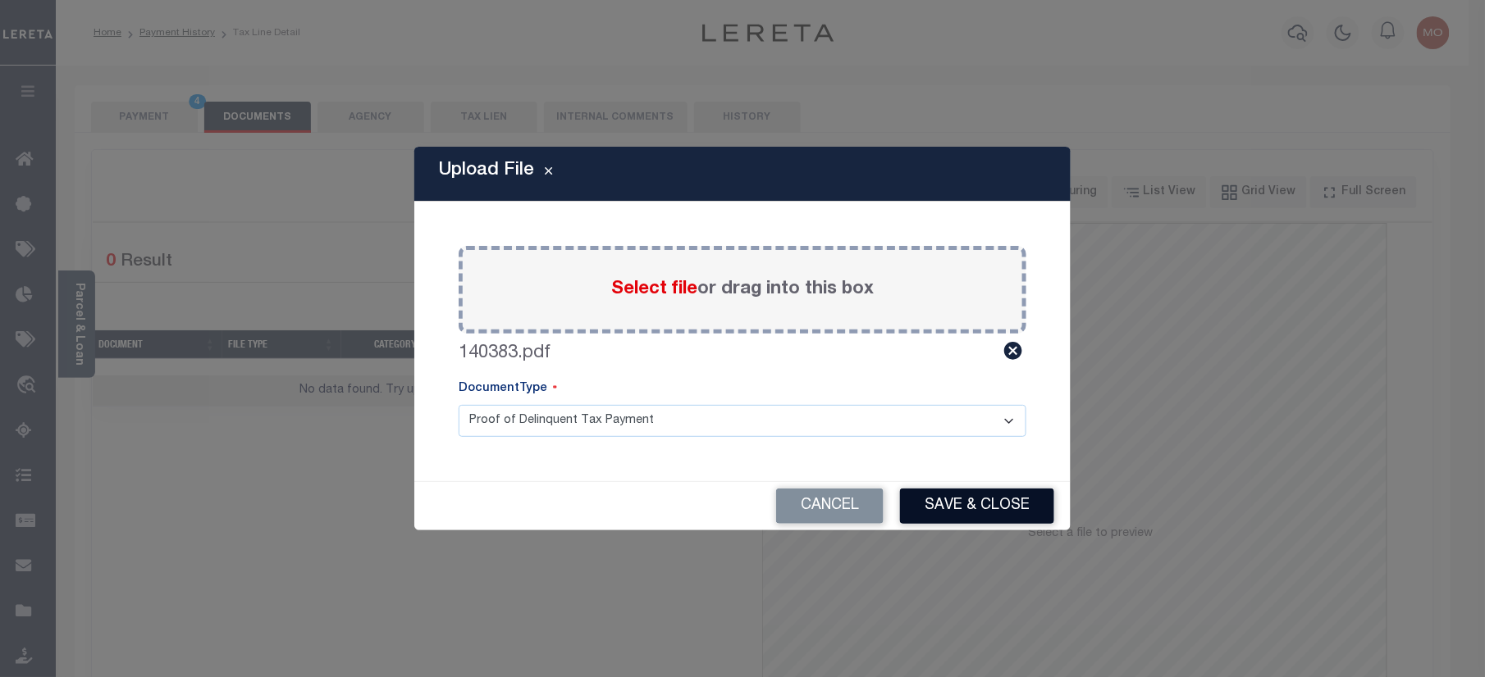
click at [965, 518] on button "Save & Close" at bounding box center [977, 506] width 154 height 35
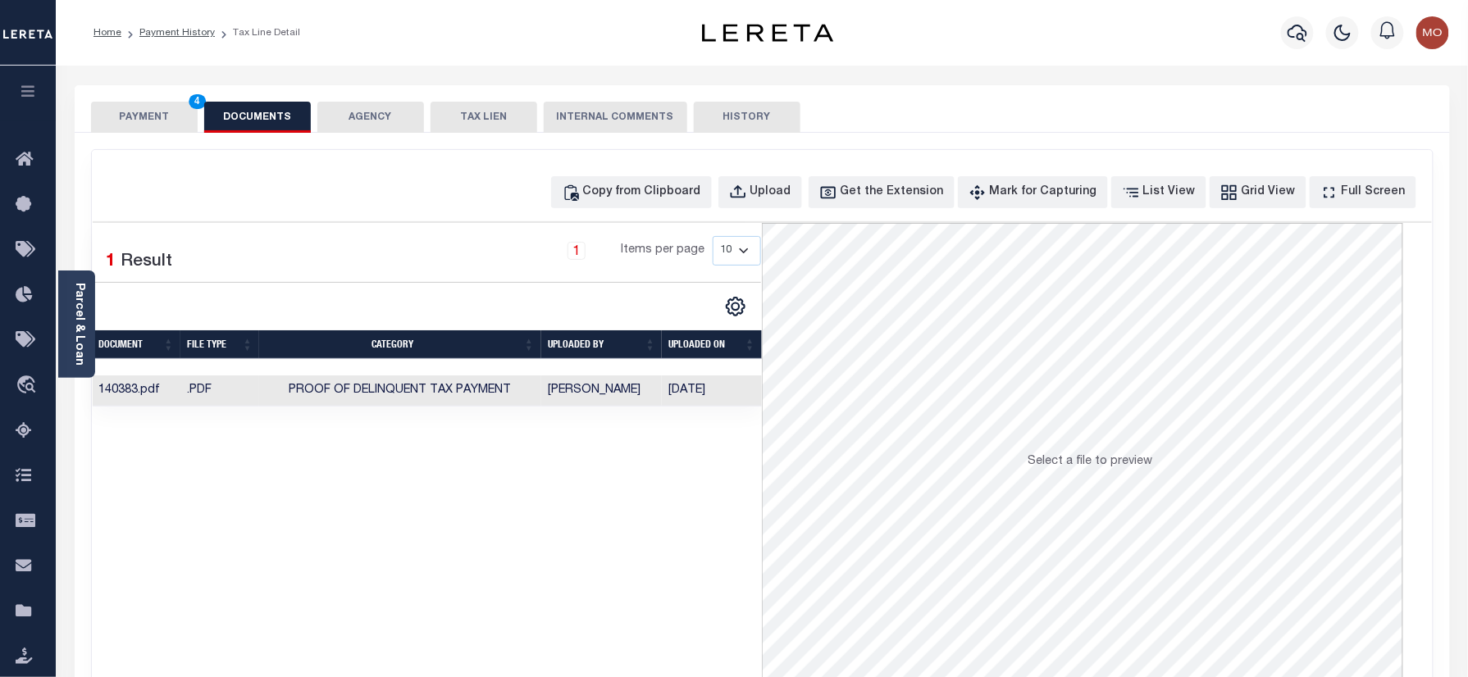
click at [164, 112] on button "PAYMENT 4" at bounding box center [144, 117] width 107 height 31
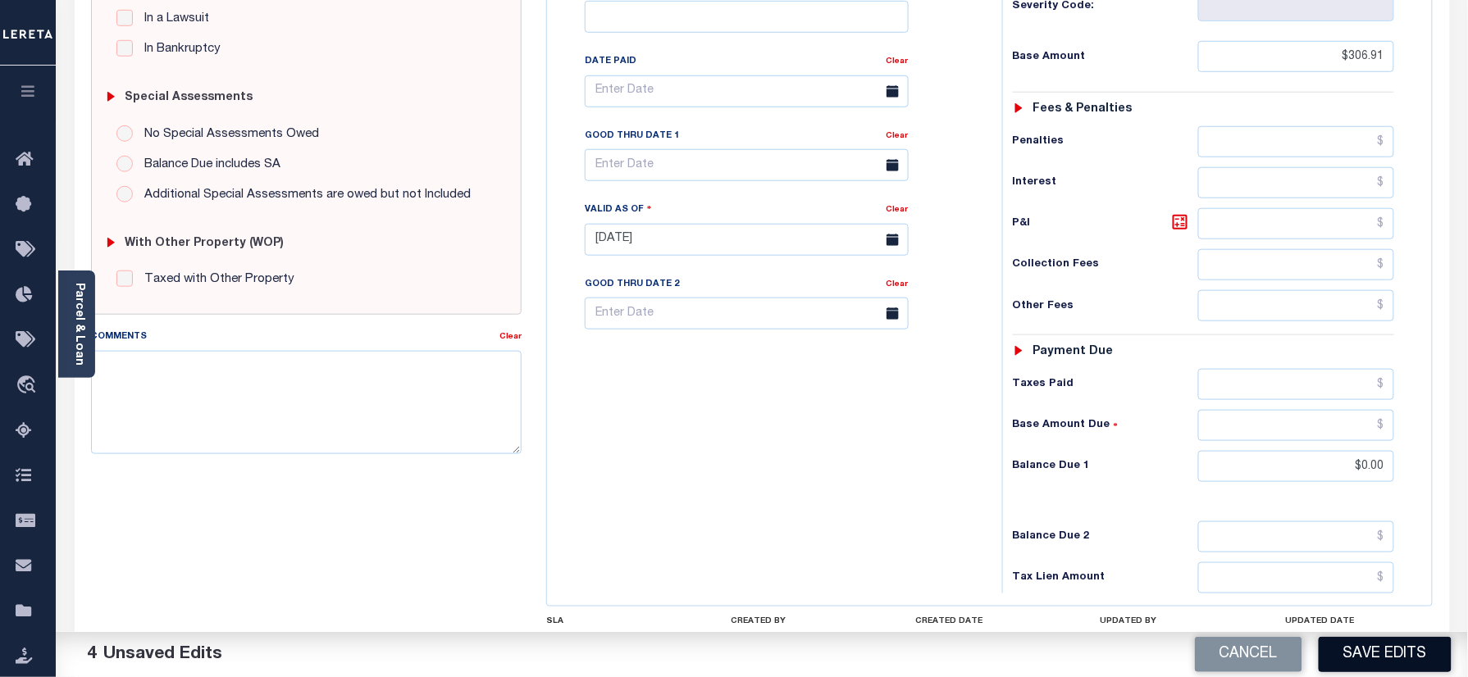
click at [1384, 663] on button "Save Edits" at bounding box center [1385, 654] width 133 height 35
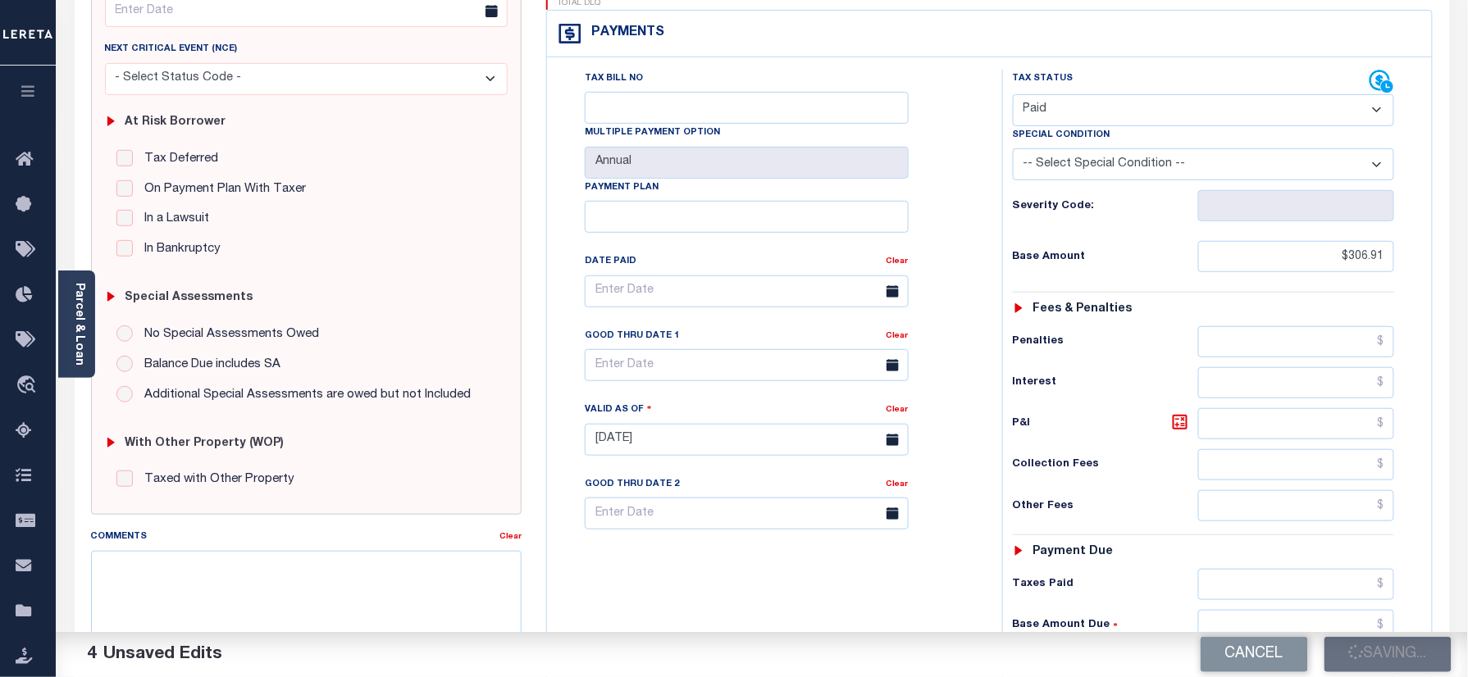
scroll to position [218, 0]
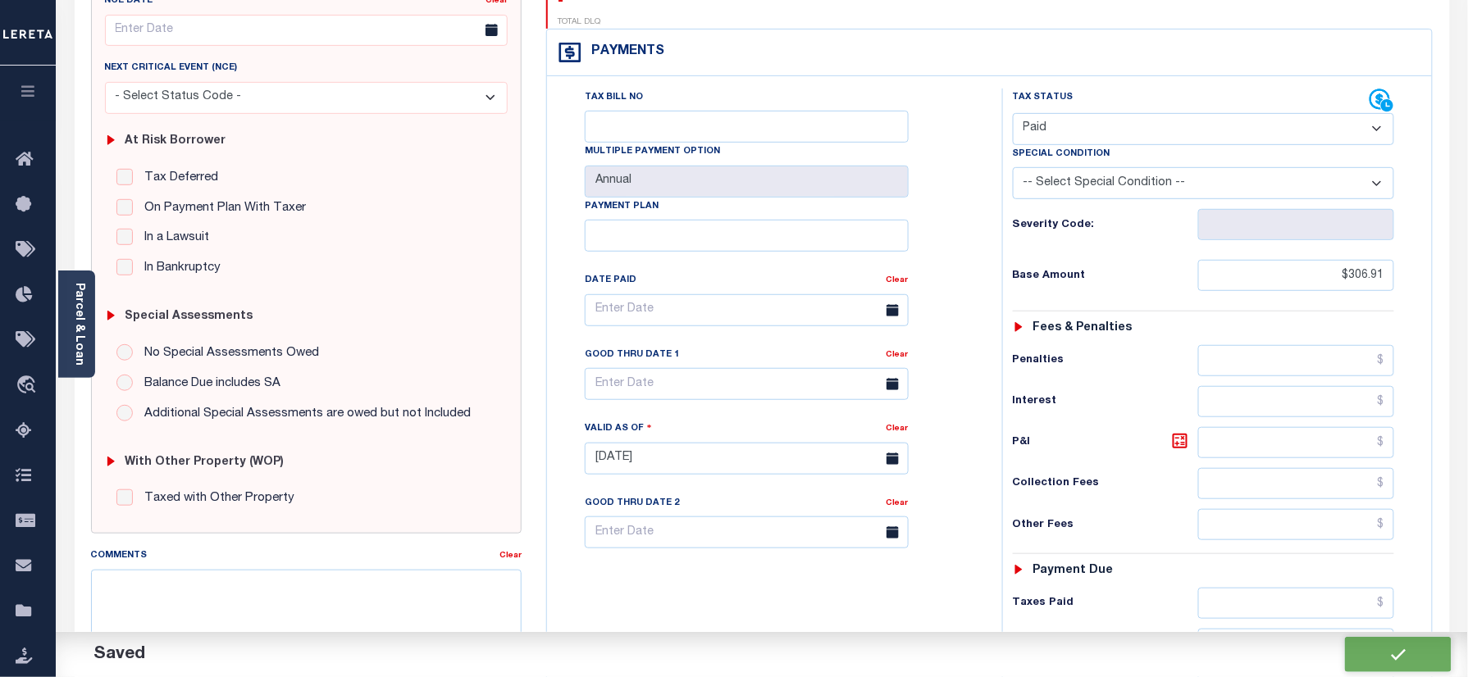
checkbox input "false"
type input "$306.91"
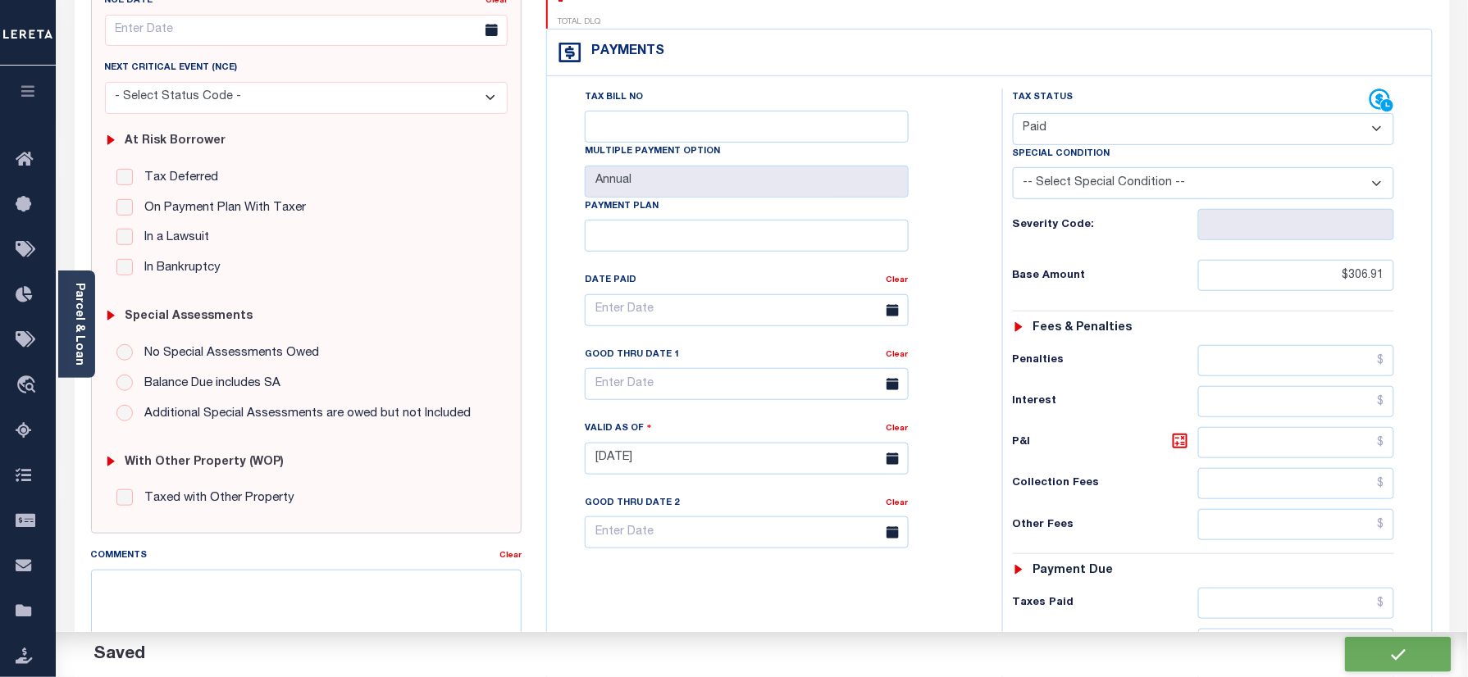
type input "$0"
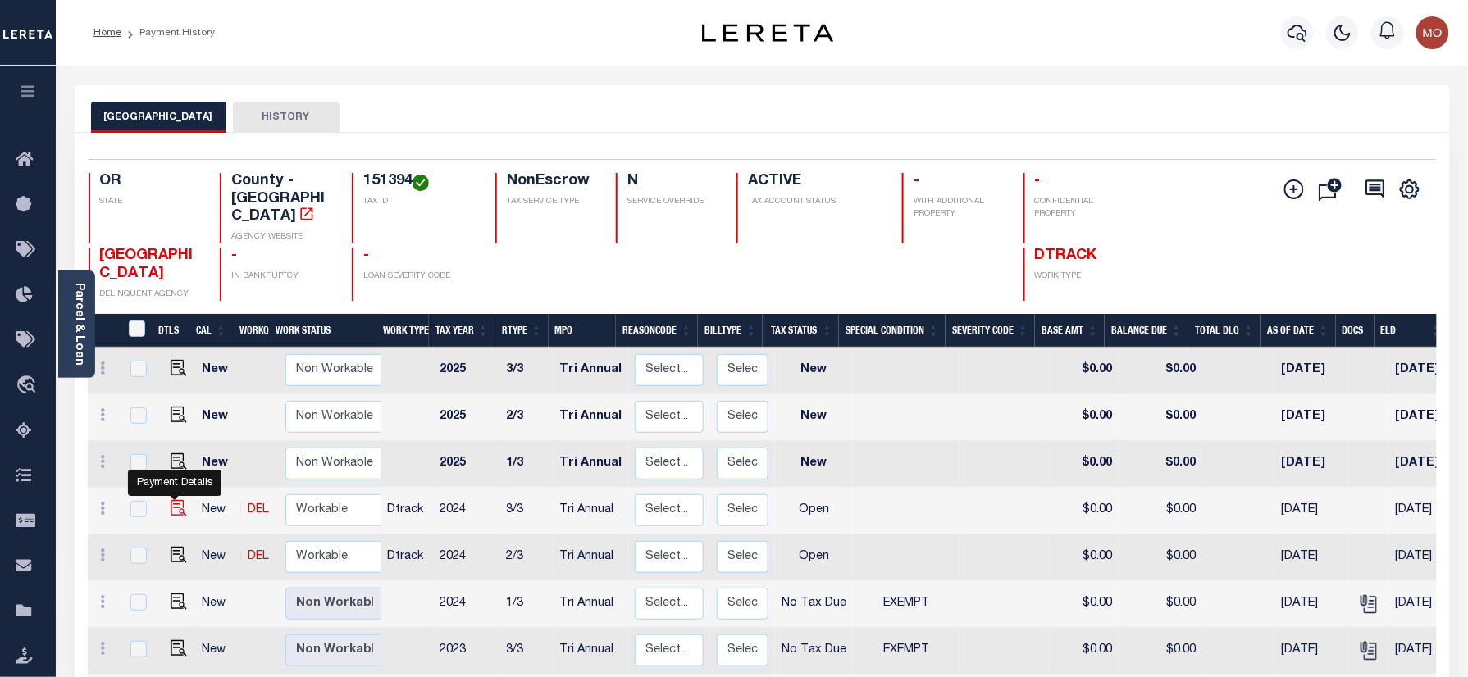
click at [171, 500] on img "" at bounding box center [179, 508] width 16 height 16
checkbox input "true"
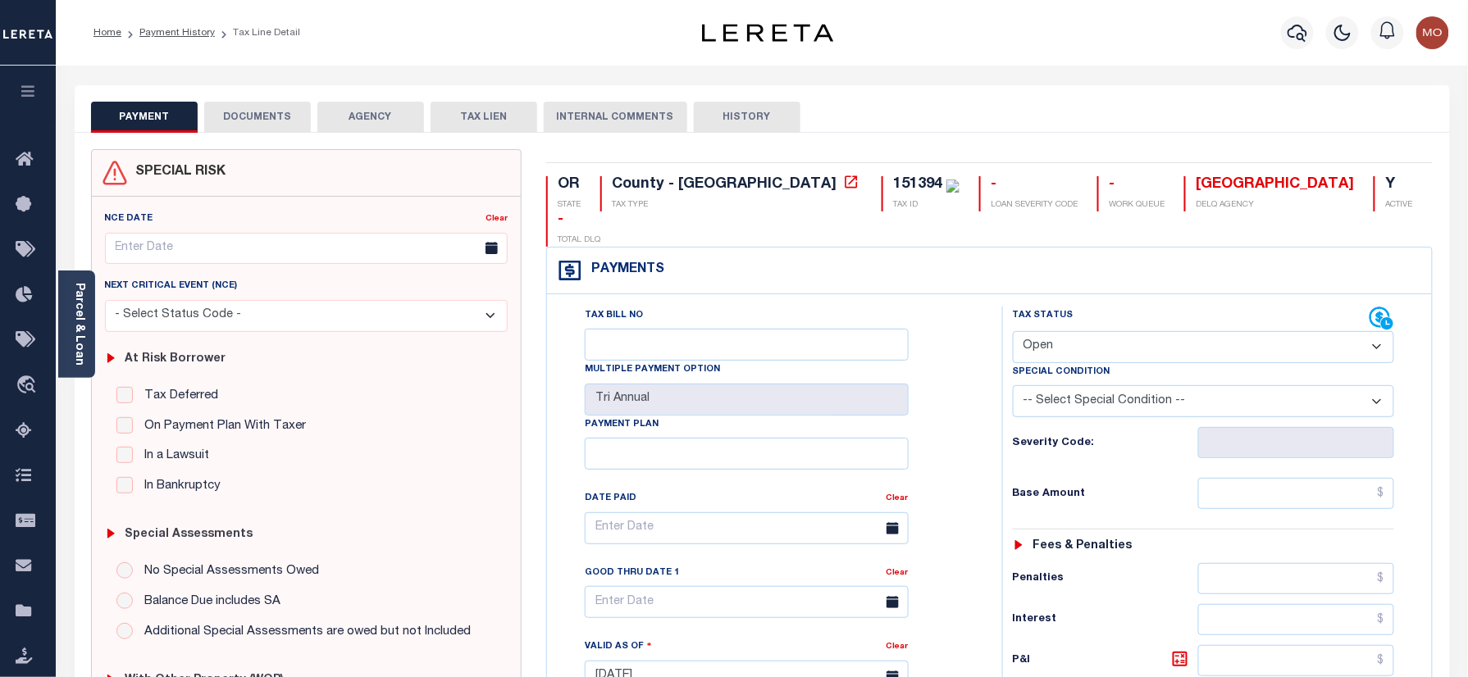
click at [893, 185] on div "151394" at bounding box center [917, 184] width 49 height 15
copy div "151394"
click at [1070, 331] on select "- Select Status Code - Open Due/Unpaid Paid Incomplete No Tax Due Internal Refu…" at bounding box center [1204, 347] width 382 height 32
select select "NTX"
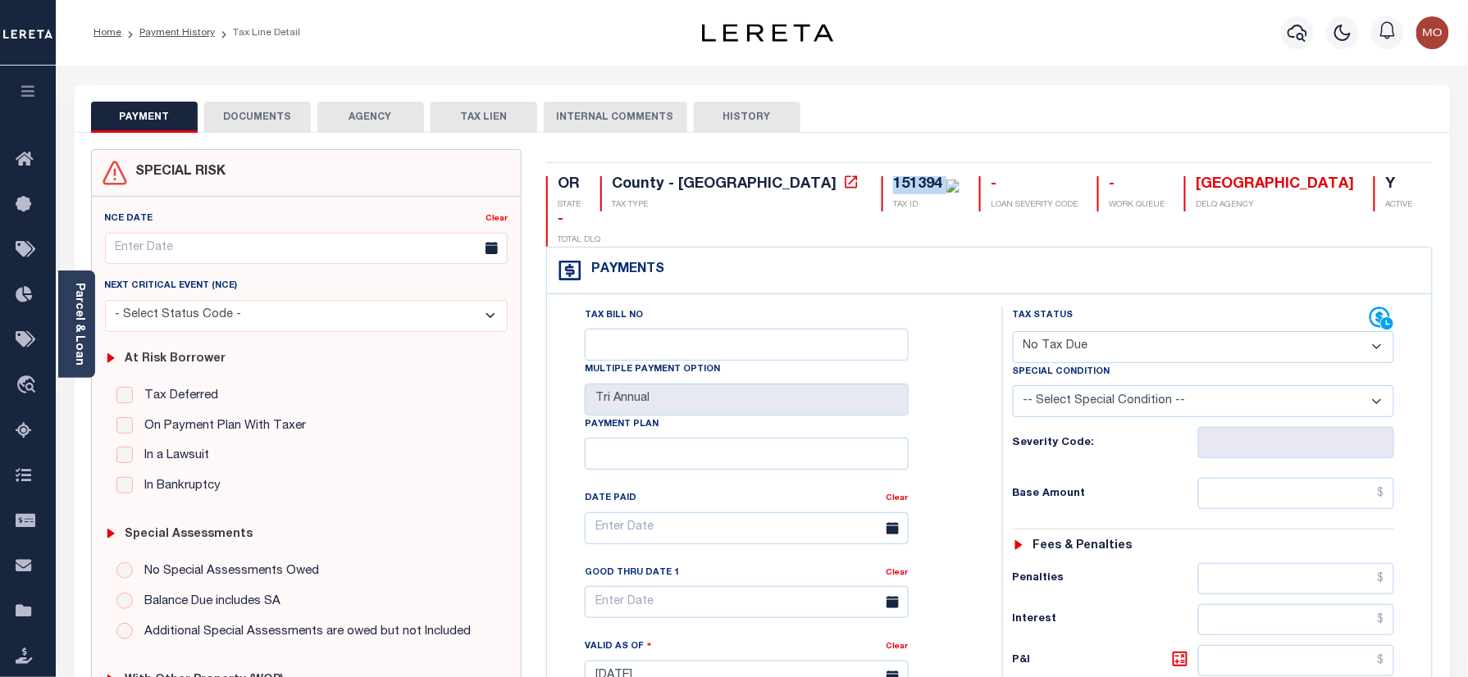
click at [1013, 331] on select "- Select Status Code - Open Due/Unpaid Paid Incomplete No Tax Due Internal Refu…" at bounding box center [1204, 347] width 382 height 32
type input "09/11/2025"
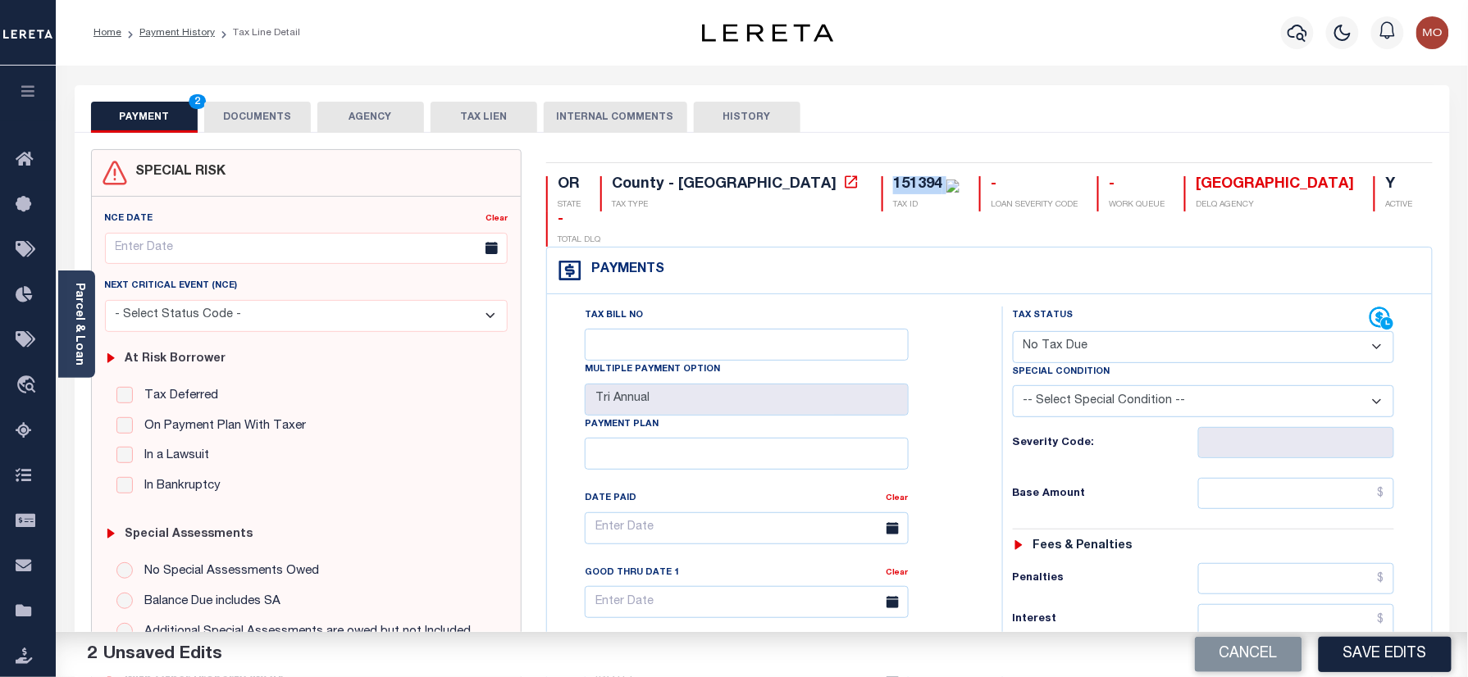
click at [1111, 385] on select "-- Select Special Condition -- 3RD PARTY TAX LIEN AGENCY TAX LIEN (A.K.A Inside…" at bounding box center [1204, 401] width 382 height 32
select select "5"
click at [1013, 385] on select "-- Select Special Condition -- 3RD PARTY TAX LIEN AGENCY TAX LIEN (A.K.A Inside…" at bounding box center [1204, 401] width 382 height 32
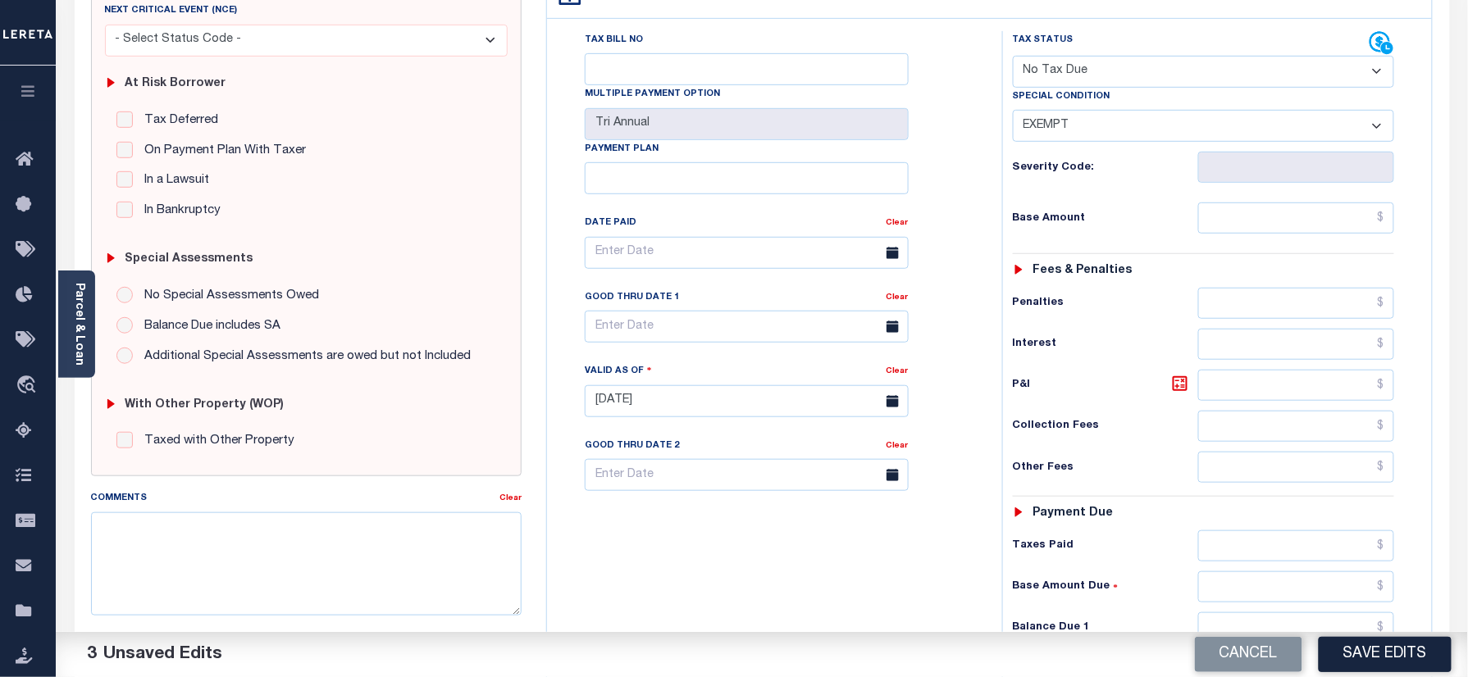
scroll to position [539, 0]
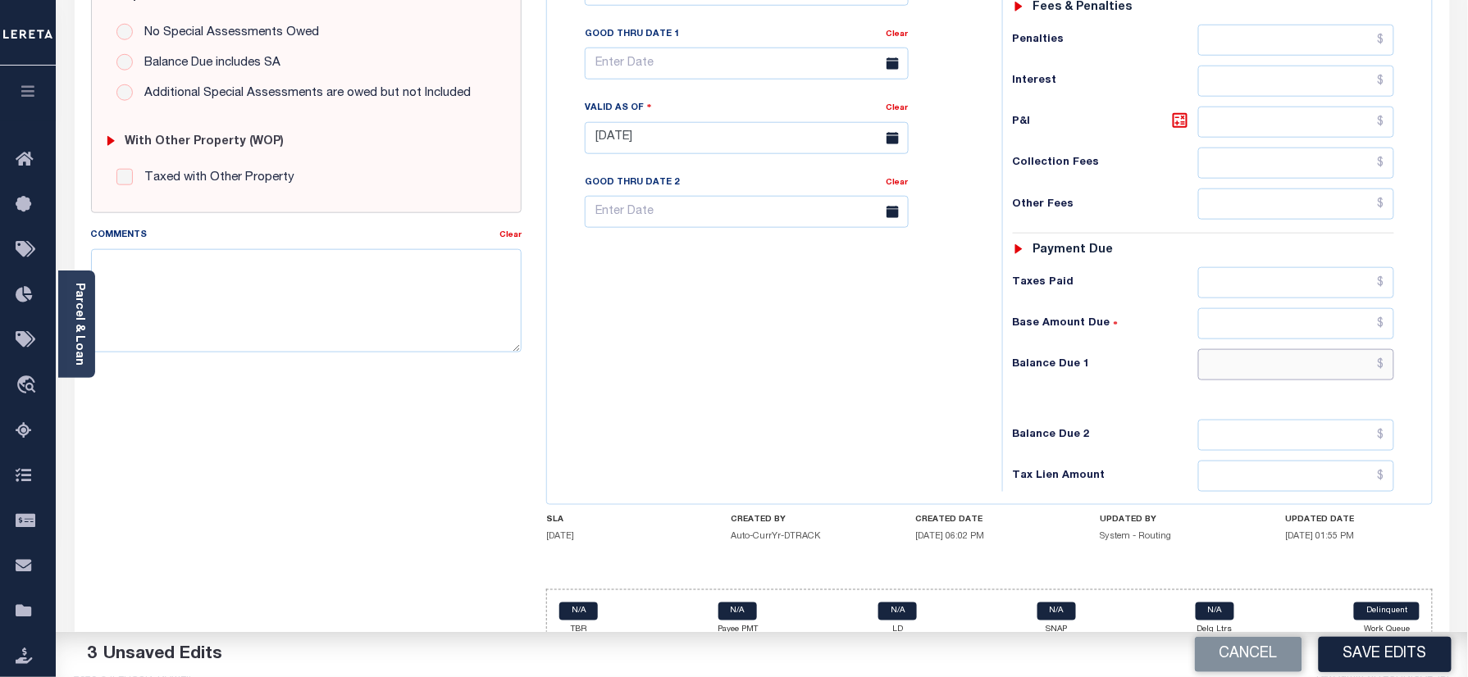
click at [1235, 349] on input "text" at bounding box center [1296, 364] width 197 height 31
type input "$0.00"
click at [682, 384] on div "Tax Bill No Multiple Payment Option Tri Annual Payment Plan Clear" at bounding box center [770, 130] width 439 height 724
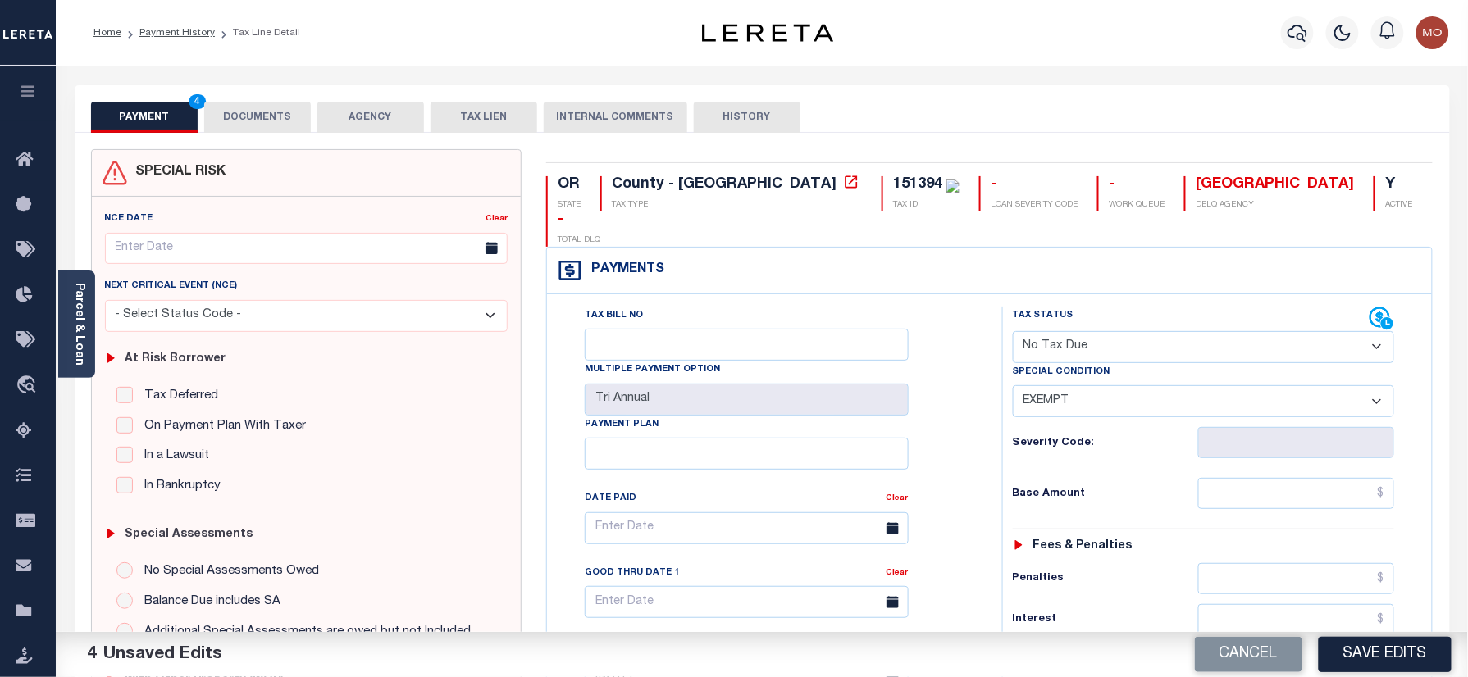
click at [786, 172] on div "OR STATE County - OR TAX TYPE 151394 TAX ID - LOAN SEVERITY CODE - WORK QUEUE D…" at bounding box center [989, 675] width 911 height 1053
copy div "151394"
click at [230, 110] on button "DOCUMENTS" at bounding box center [257, 117] width 107 height 31
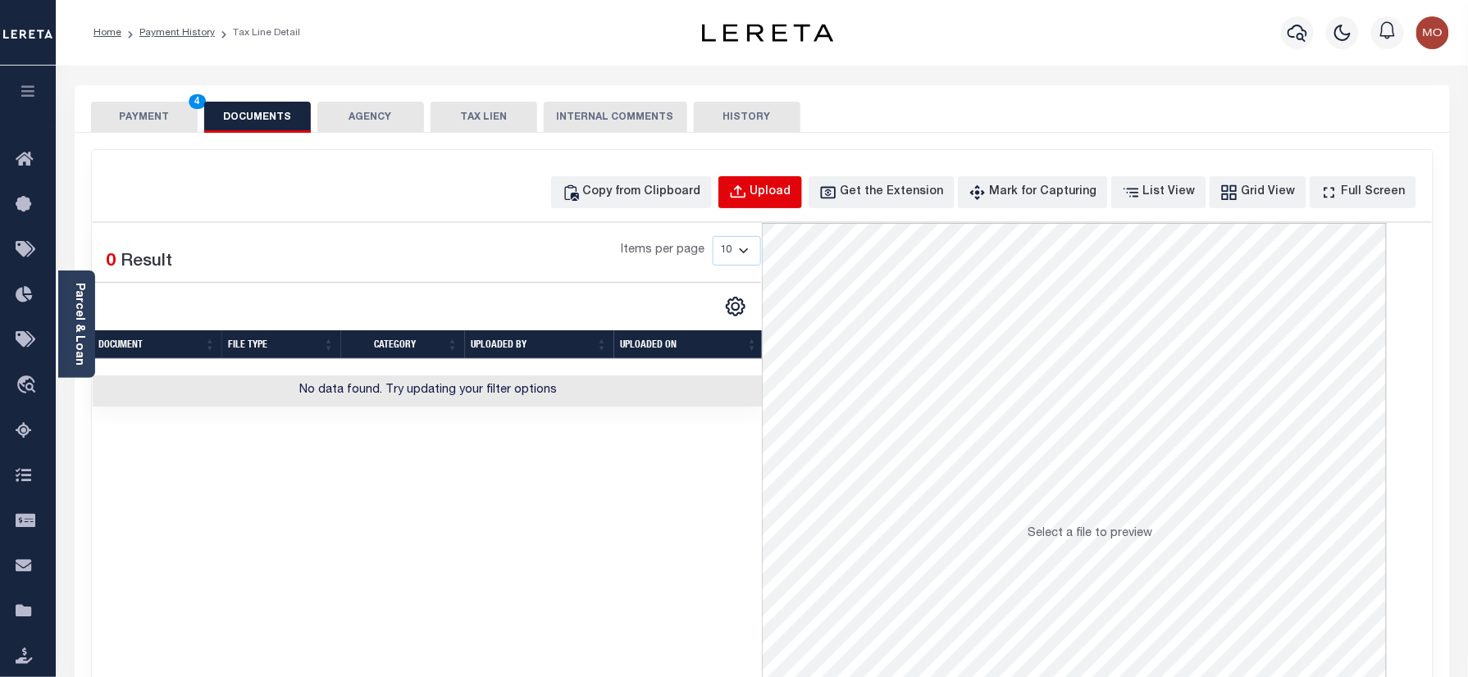
click at [779, 190] on div "Upload" at bounding box center [770, 193] width 41 height 18
select select "POP"
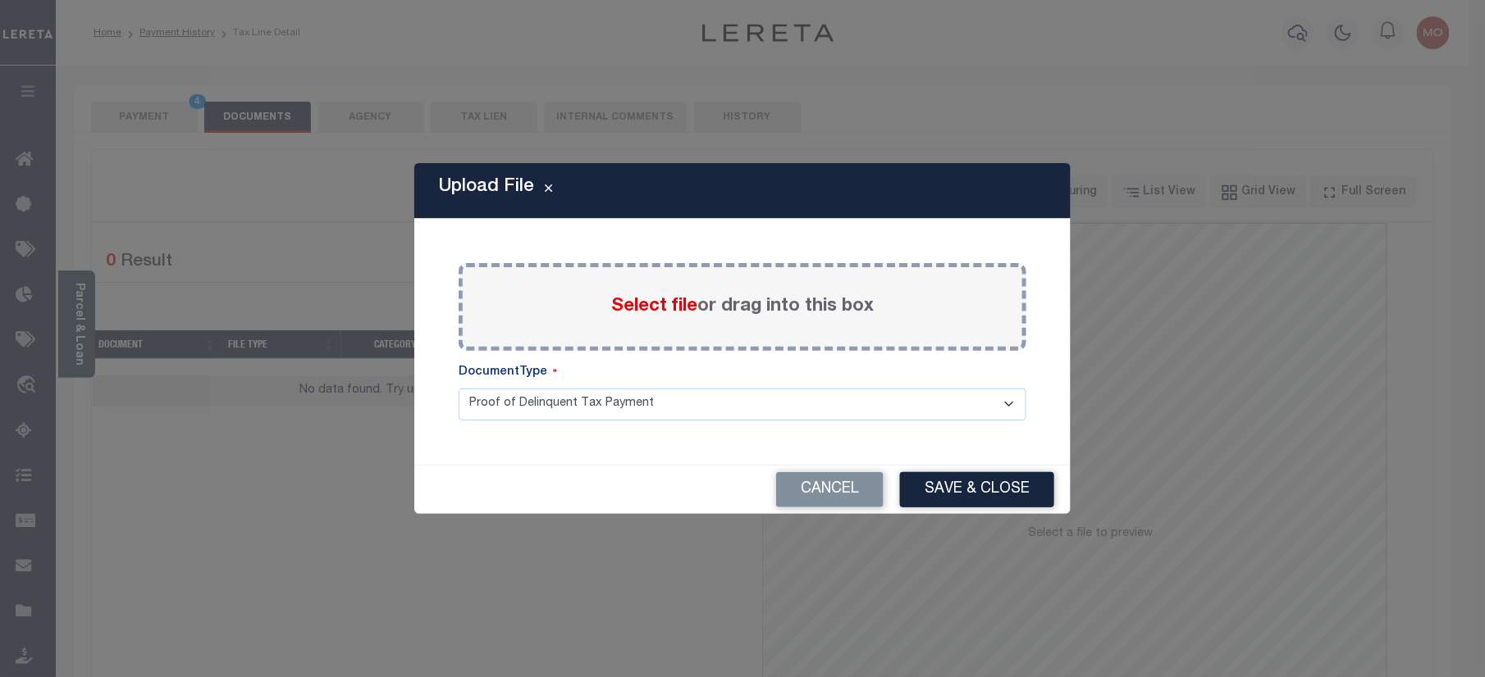
click at [651, 309] on span "Select file" at bounding box center [654, 307] width 86 height 18
click at [0, 0] on input "Select file or drag into this box" at bounding box center [0, 0] width 0 height 0
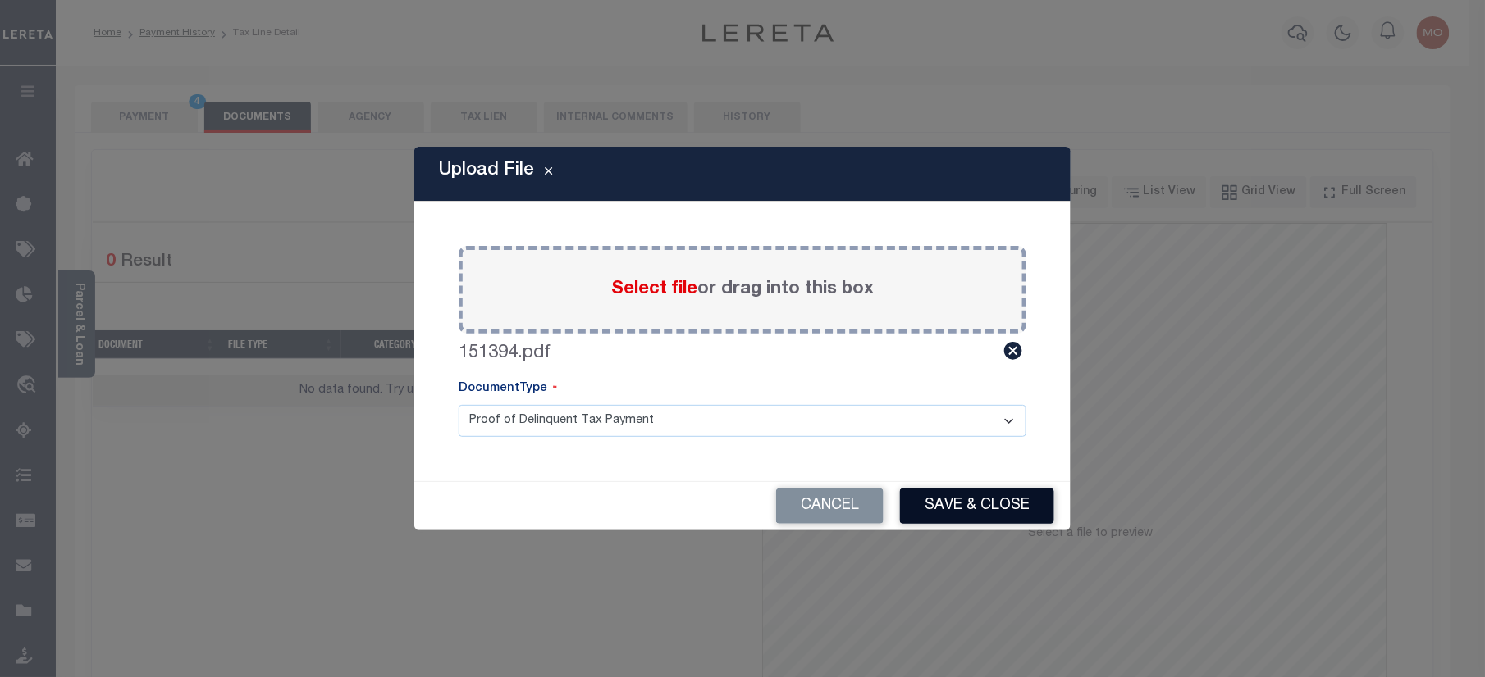
click at [960, 495] on button "Save & Close" at bounding box center [977, 506] width 154 height 35
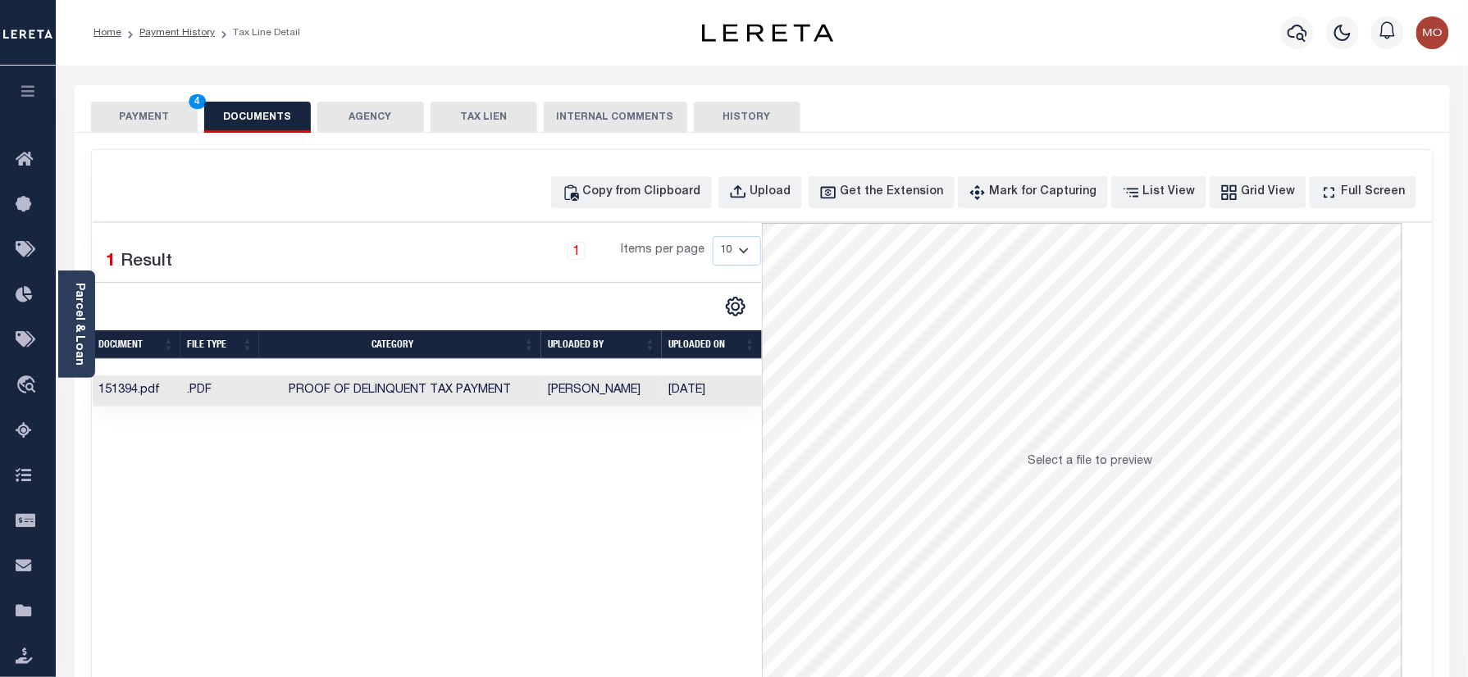
click at [136, 107] on button "PAYMENT 4" at bounding box center [144, 117] width 107 height 31
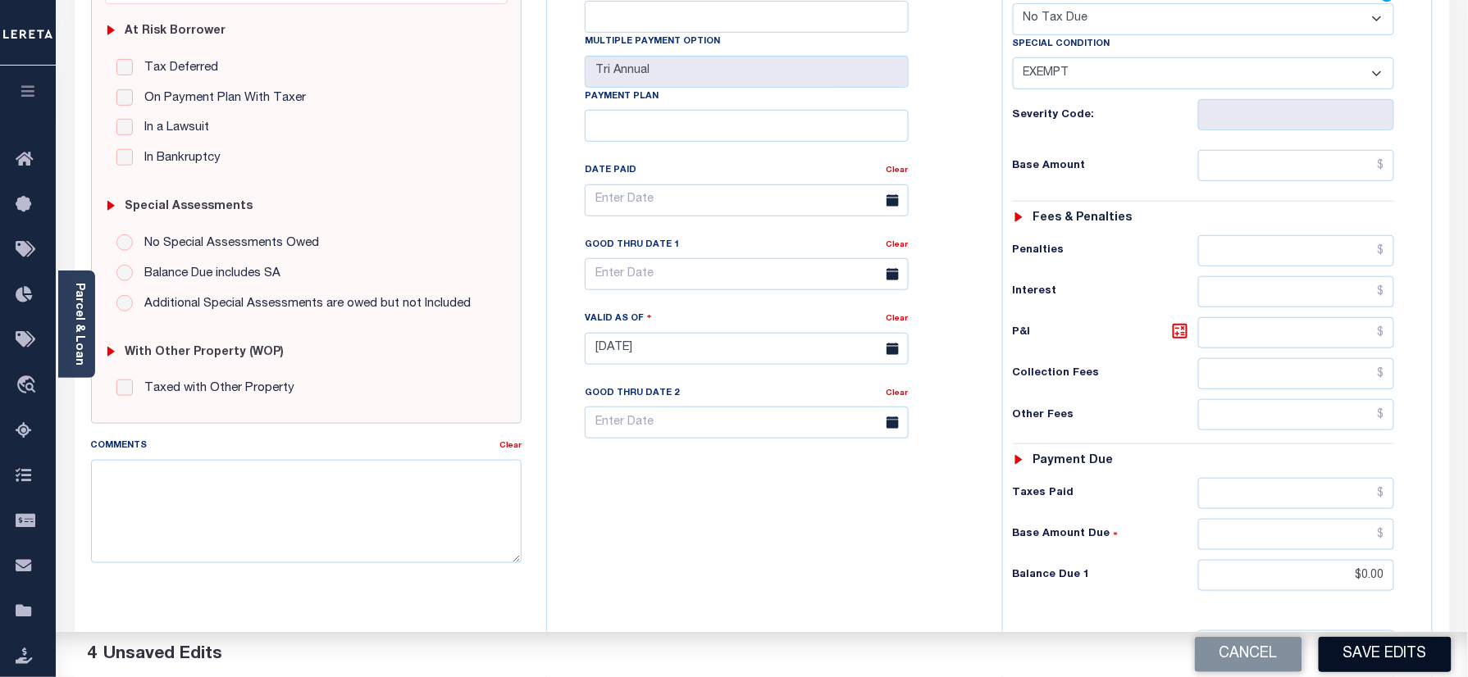
click at [1350, 650] on button "Save Edits" at bounding box center [1385, 654] width 133 height 35
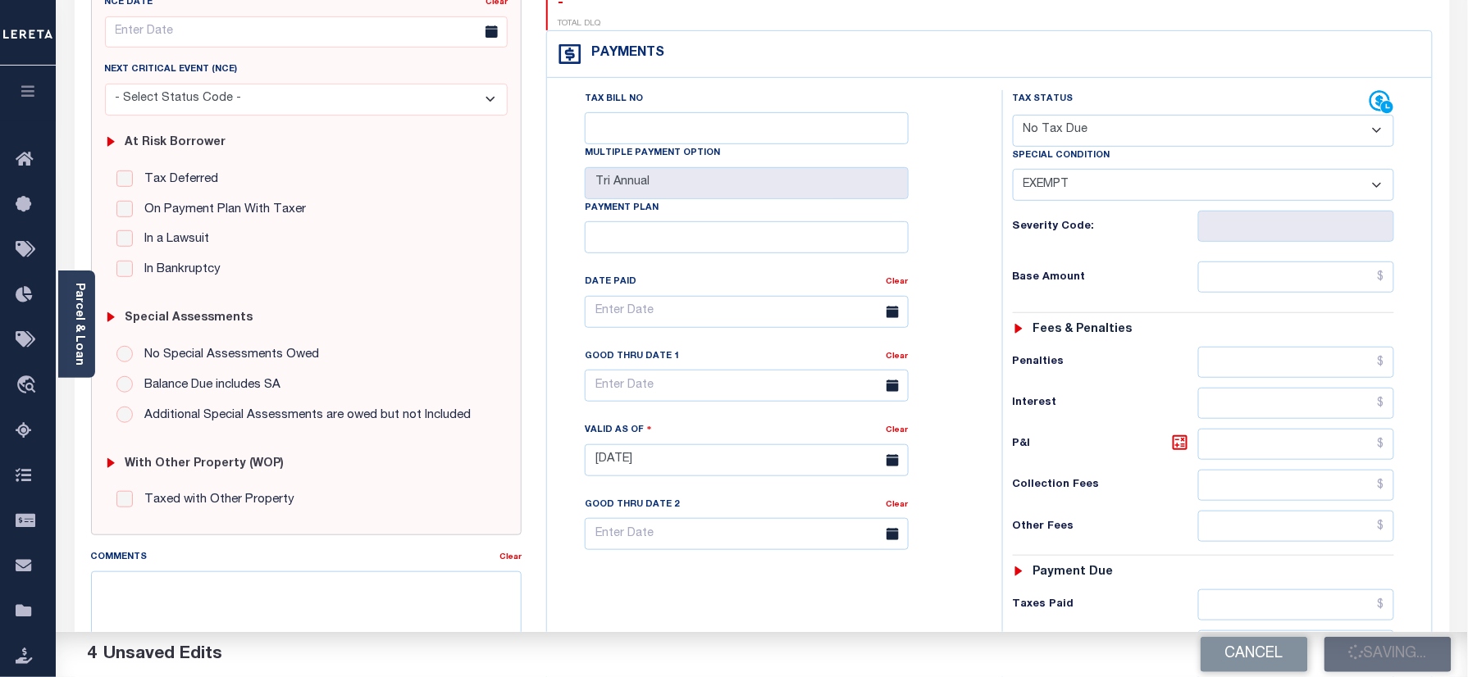
scroll to position [109, 0]
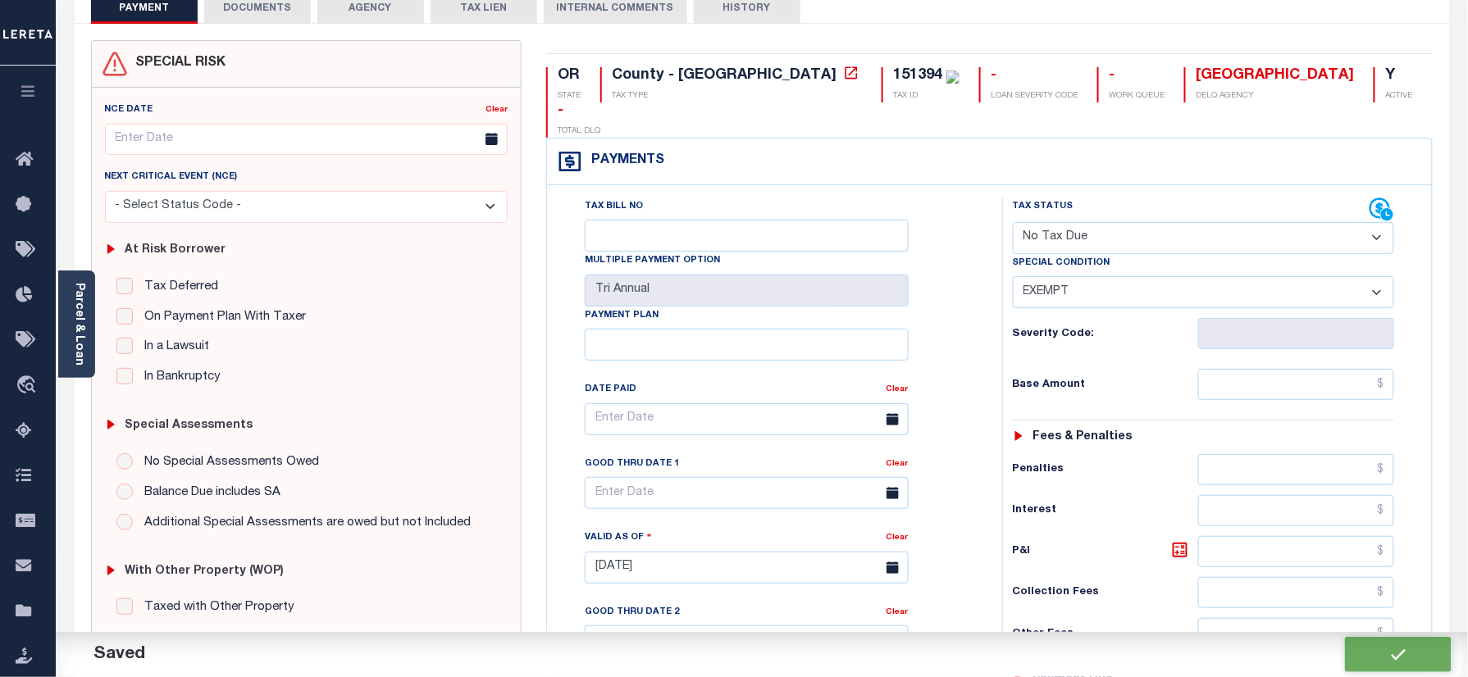
checkbox input "false"
type input "$0"
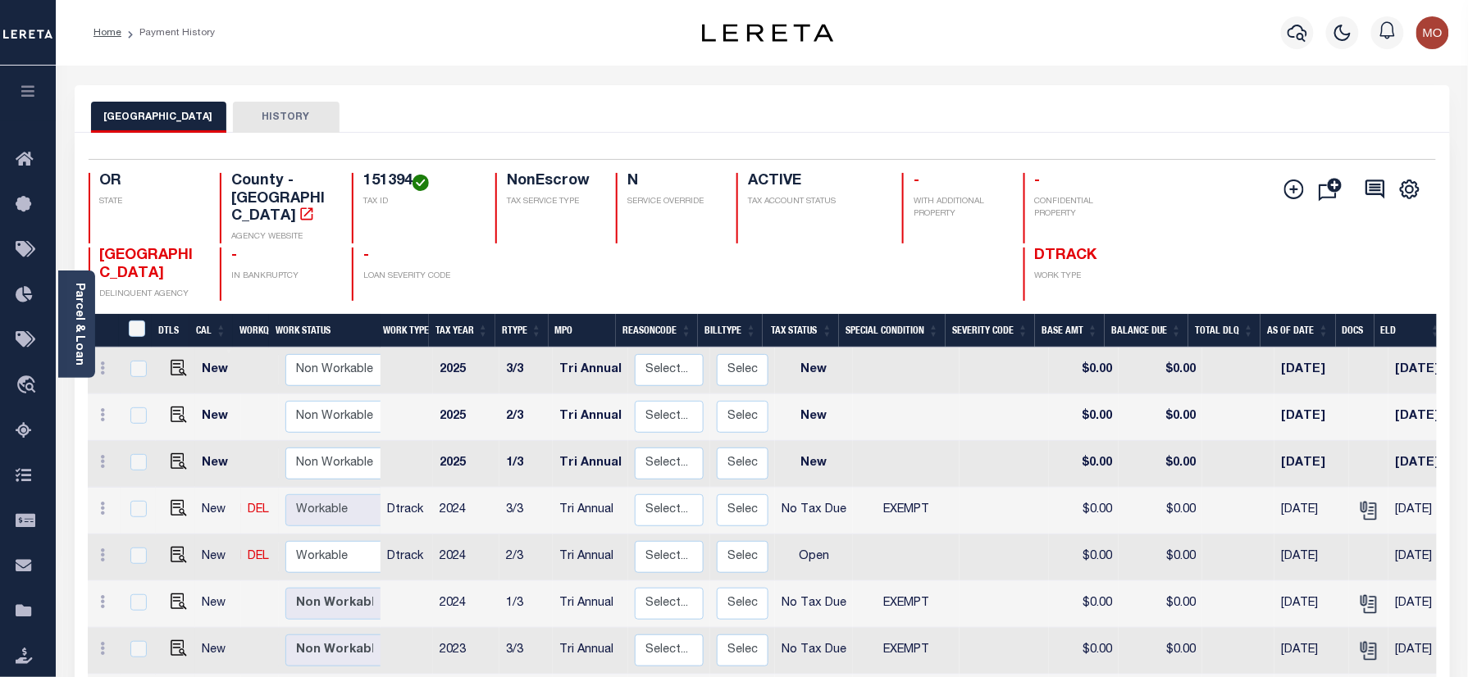
scroll to position [7, 0]
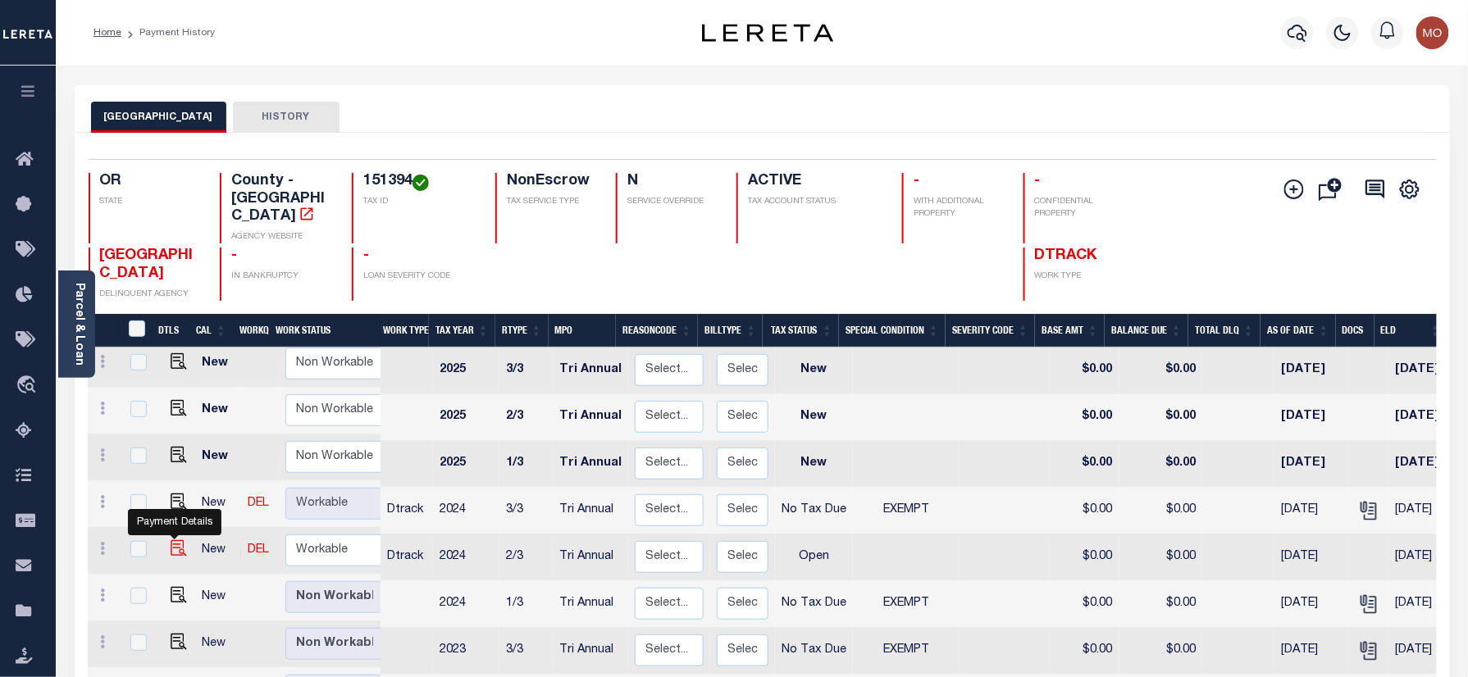
click at [174, 541] on img "" at bounding box center [179, 549] width 16 height 16
checkbox input "true"
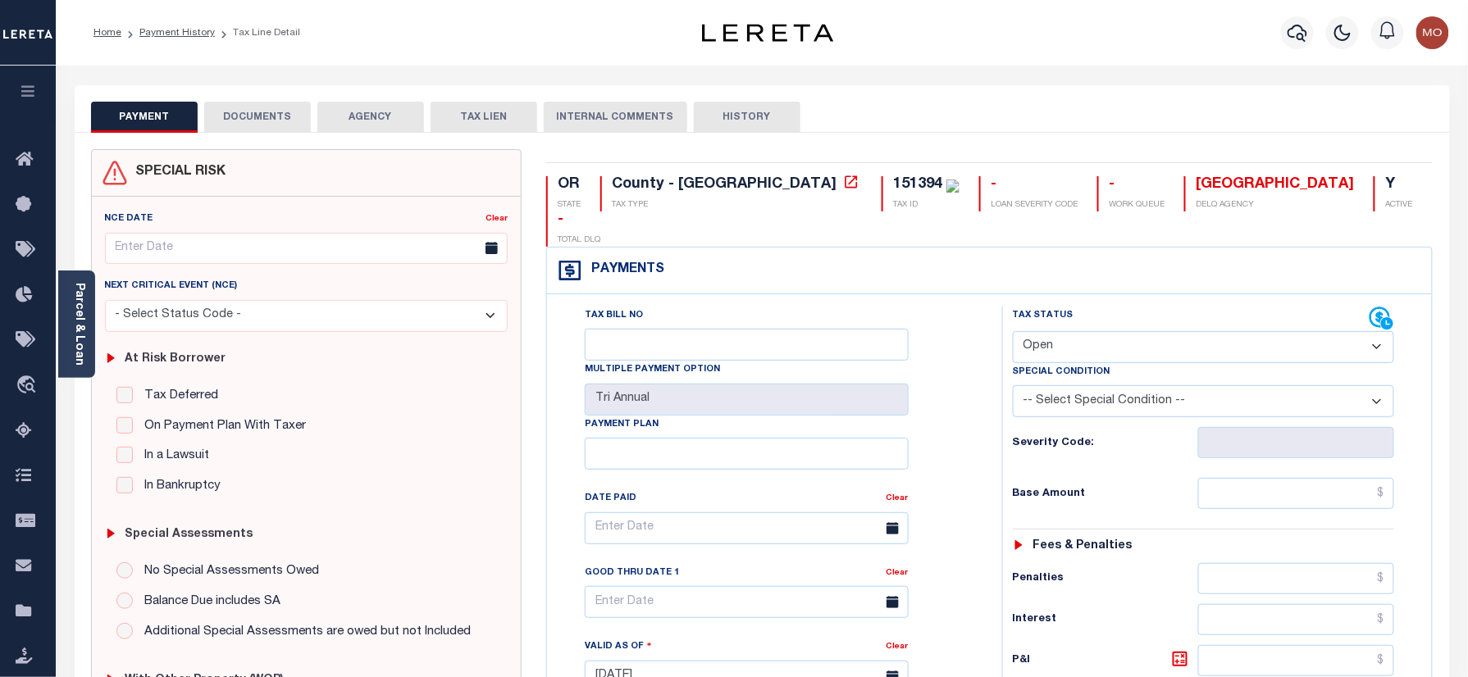
click at [1143, 331] on select "- Select Status Code - Open Due/Unpaid Paid Incomplete No Tax Due Internal Refu…" at bounding box center [1204, 347] width 382 height 32
select select "NTX"
click at [1013, 331] on select "- Select Status Code - Open Due/Unpaid Paid Incomplete No Tax Due Internal Refu…" at bounding box center [1204, 347] width 382 height 32
type input "[DATE]"
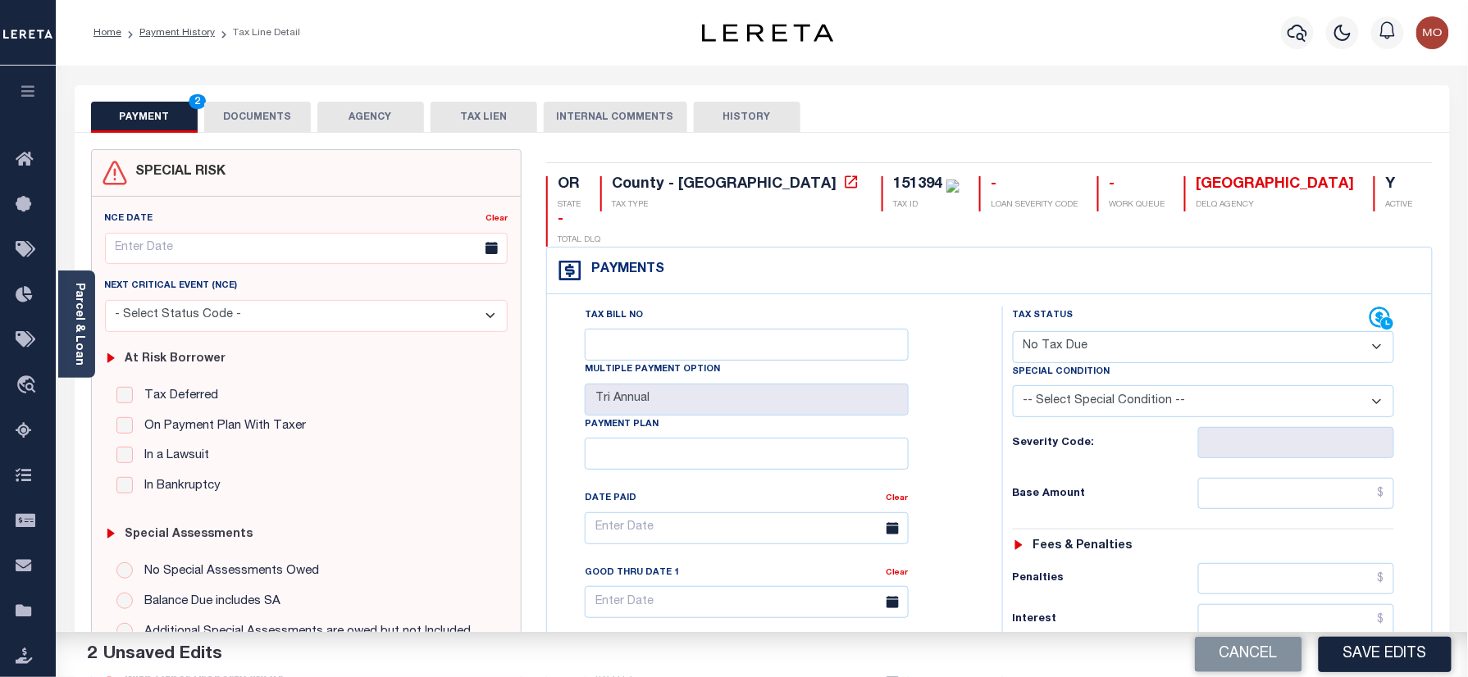
click at [1087, 385] on select "-- Select Special Condition -- 3RD PARTY TAX LIEN AGENCY TAX LIEN (A.K.A Inside…" at bounding box center [1204, 401] width 382 height 32
select select "5"
click at [1013, 385] on select "-- Select Special Condition -- 3RD PARTY TAX LIEN AGENCY TAX LIEN (A.K.A Inside…" at bounding box center [1204, 401] width 382 height 32
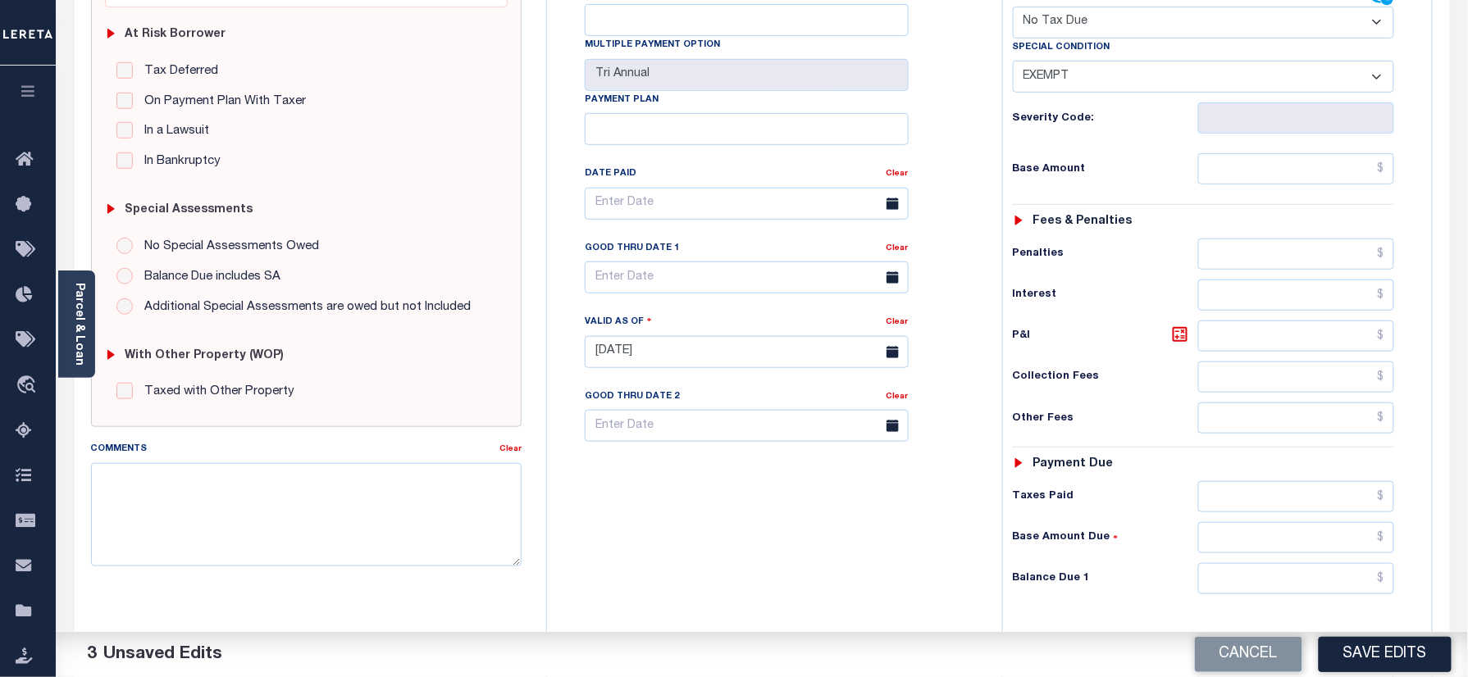
scroll to position [539, 0]
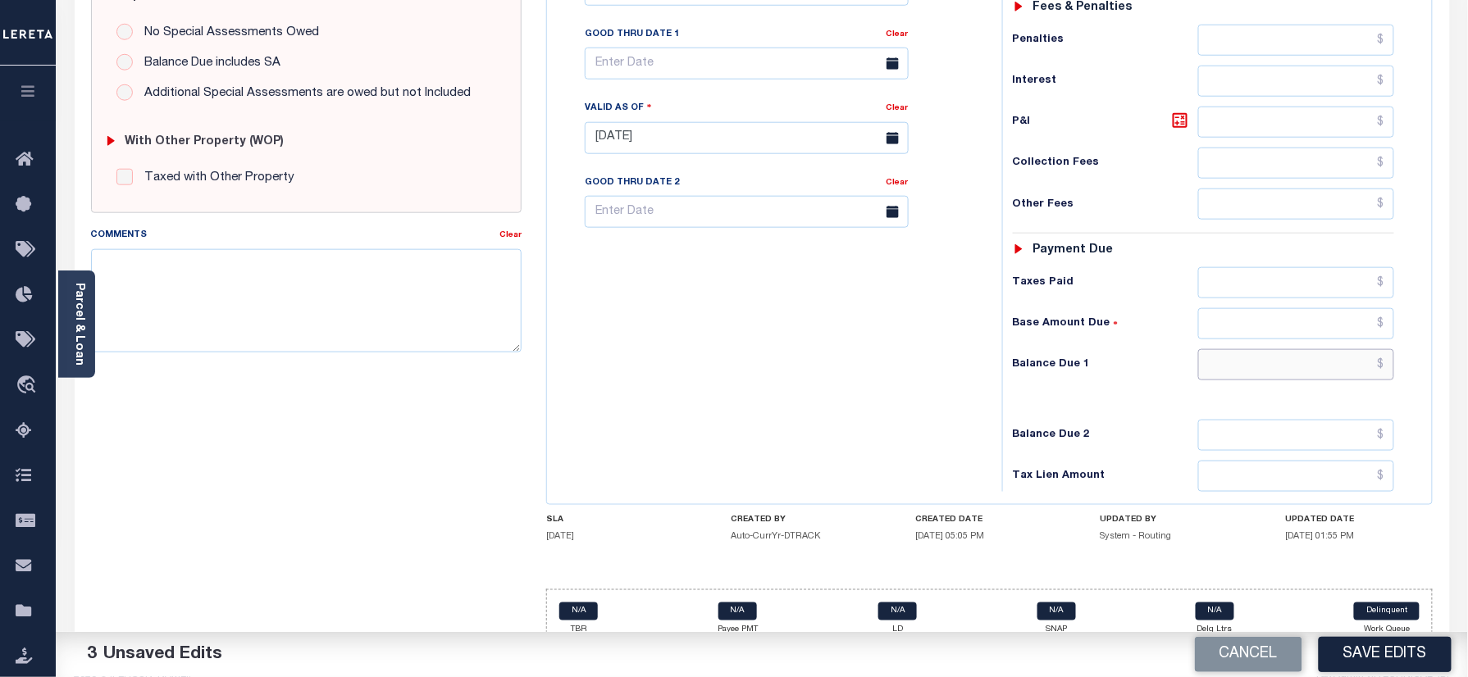
click at [1251, 349] on input "text" at bounding box center [1296, 364] width 197 height 31
type input "$0.00"
click at [861, 318] on div "Tax Bill No Multiple Payment Option Tri Annual Payment Plan Clear" at bounding box center [770, 130] width 439 height 724
click at [285, 318] on textarea "Comments" at bounding box center [306, 300] width 431 height 103
paste textarea "Refer 2024 3/3 year for doc"
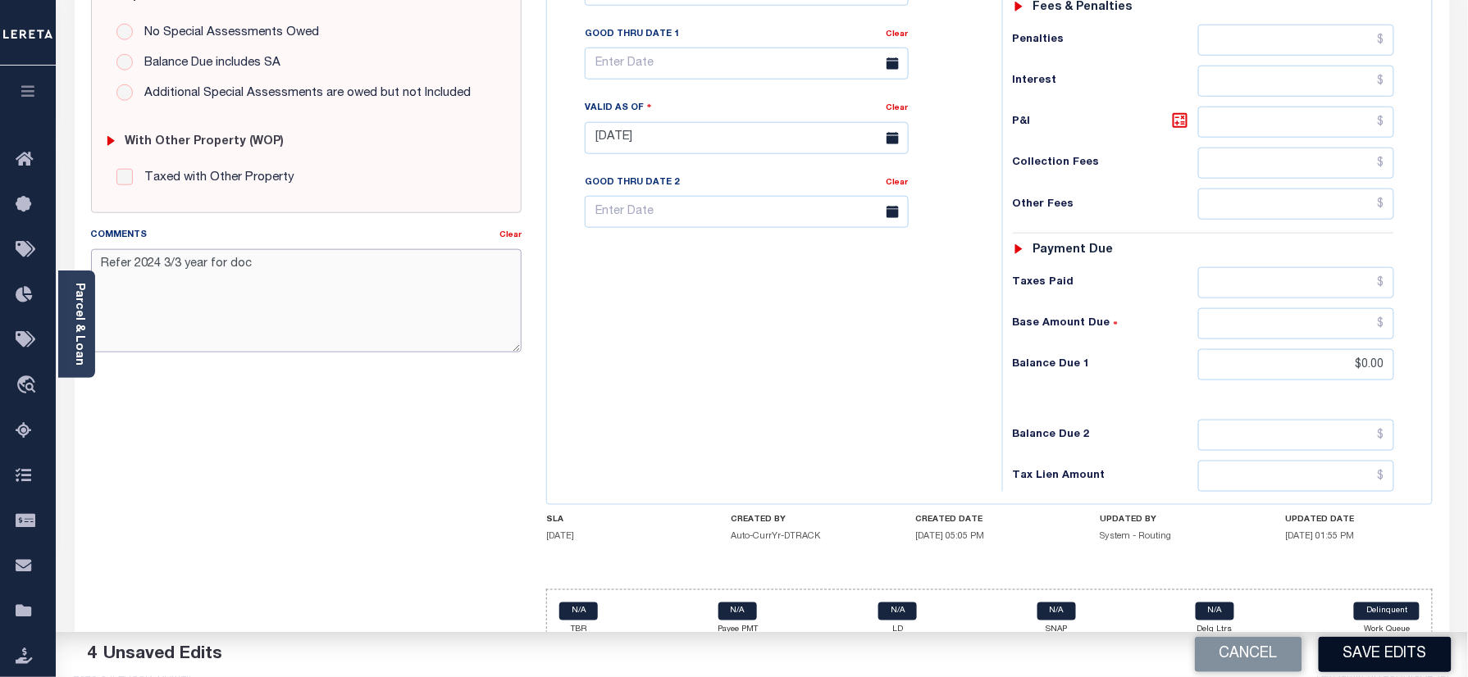
type textarea "Refer 2024 3/3 year for doc"
click at [1363, 663] on button "Save Edits" at bounding box center [1385, 654] width 133 height 35
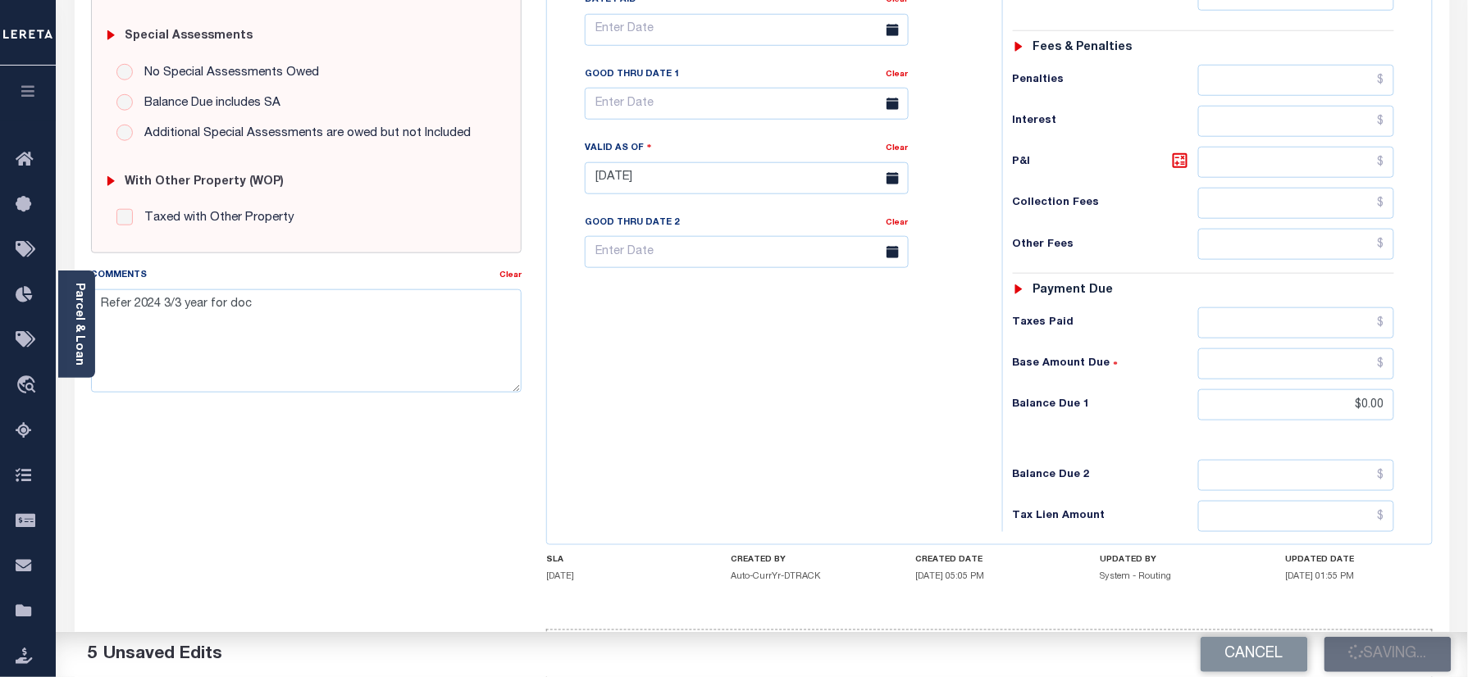
scroll to position [430, 0]
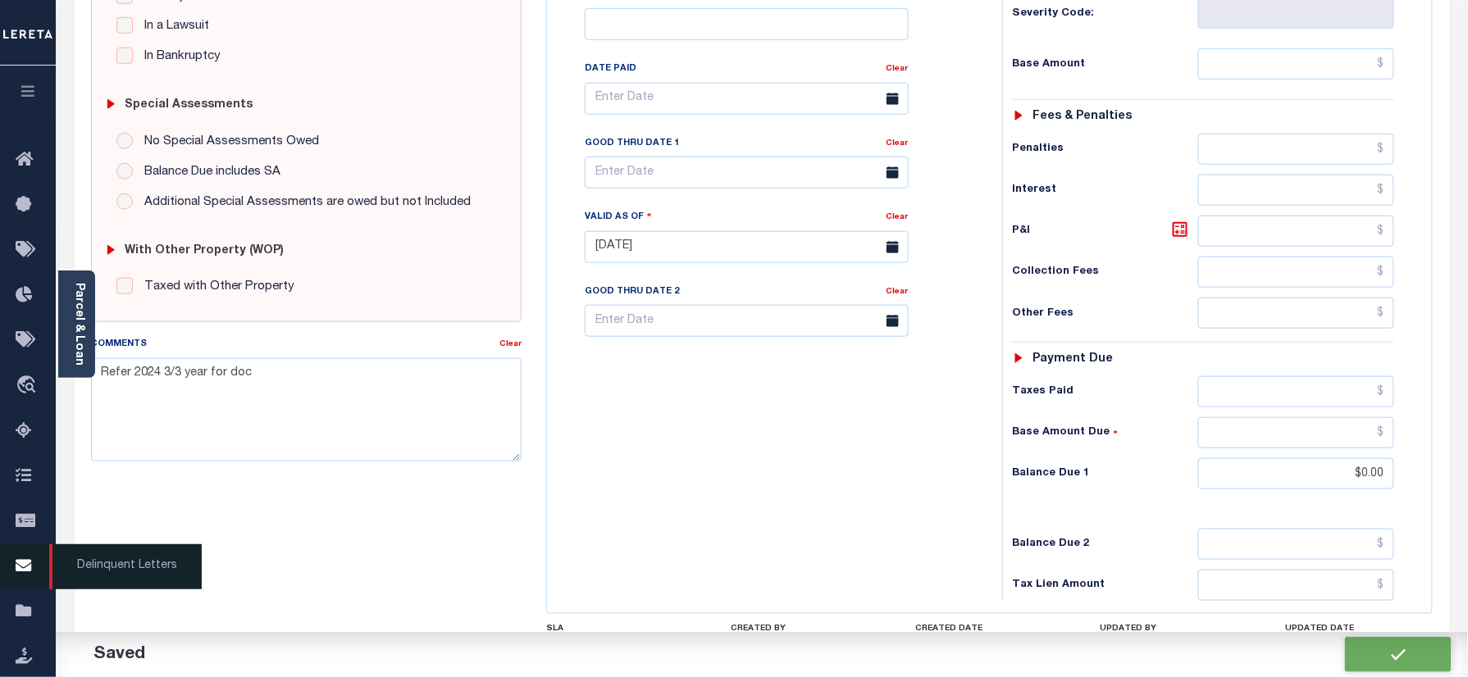
checkbox input "false"
type input "$0"
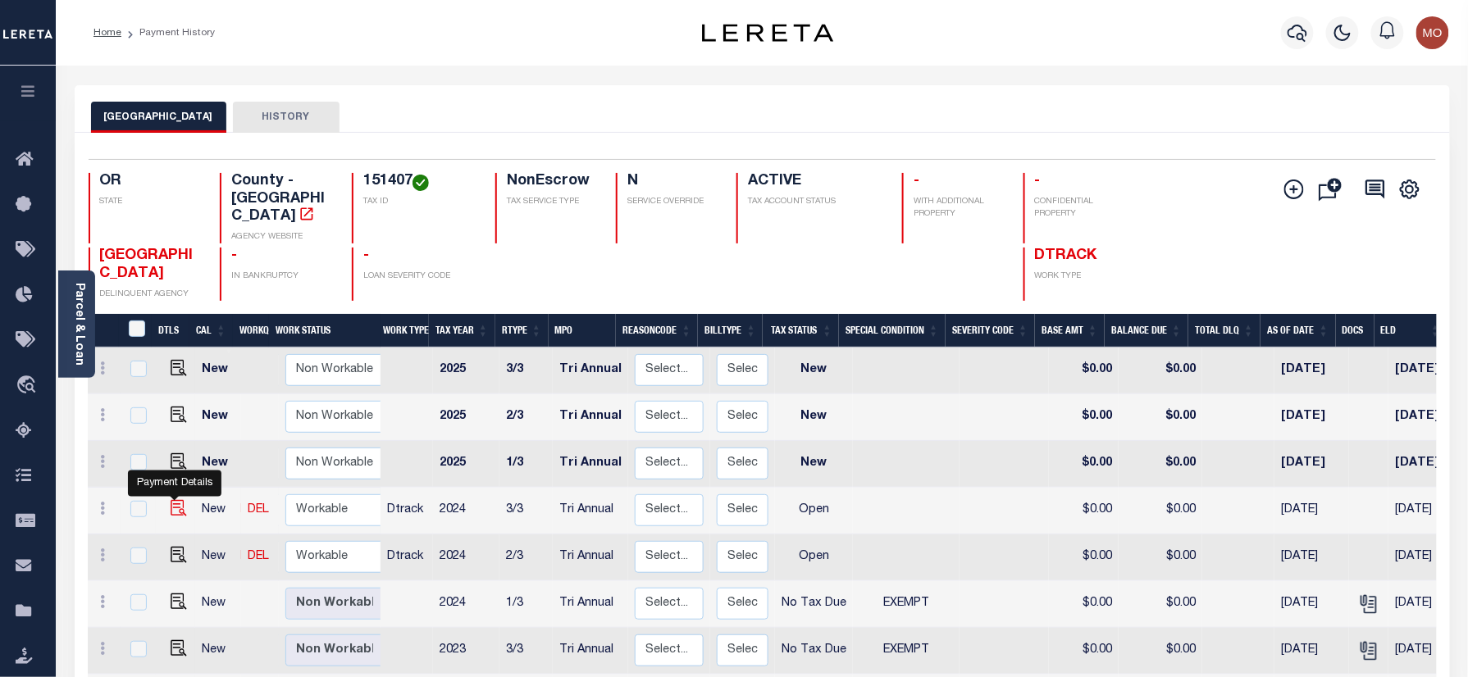
click at [171, 500] on img "" at bounding box center [179, 508] width 16 height 16
checkbox input "true"
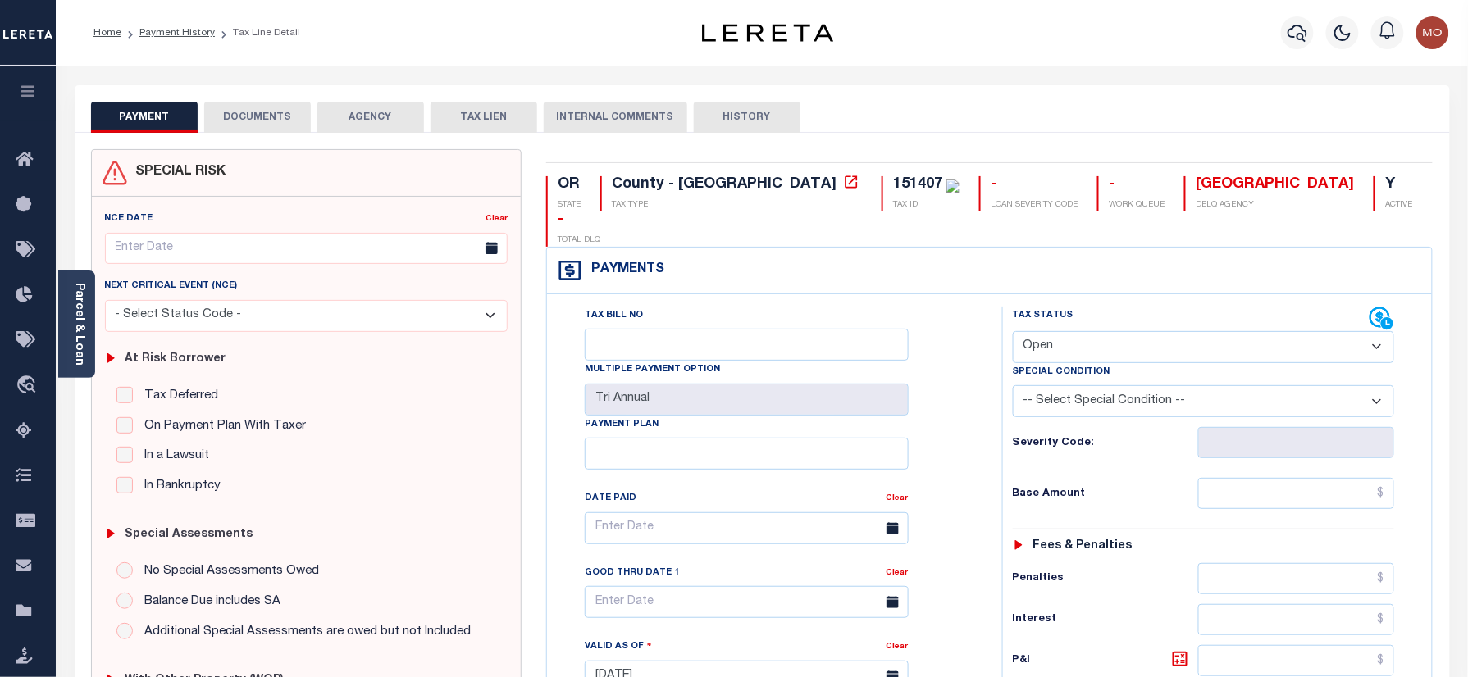
click at [893, 177] on div "151407" at bounding box center [917, 184] width 49 height 15
copy div "151407"
click at [1041, 331] on select "- Select Status Code - Open Due/Unpaid Paid Incomplete No Tax Due Internal Refu…" at bounding box center [1204, 347] width 382 height 32
select select "NTX"
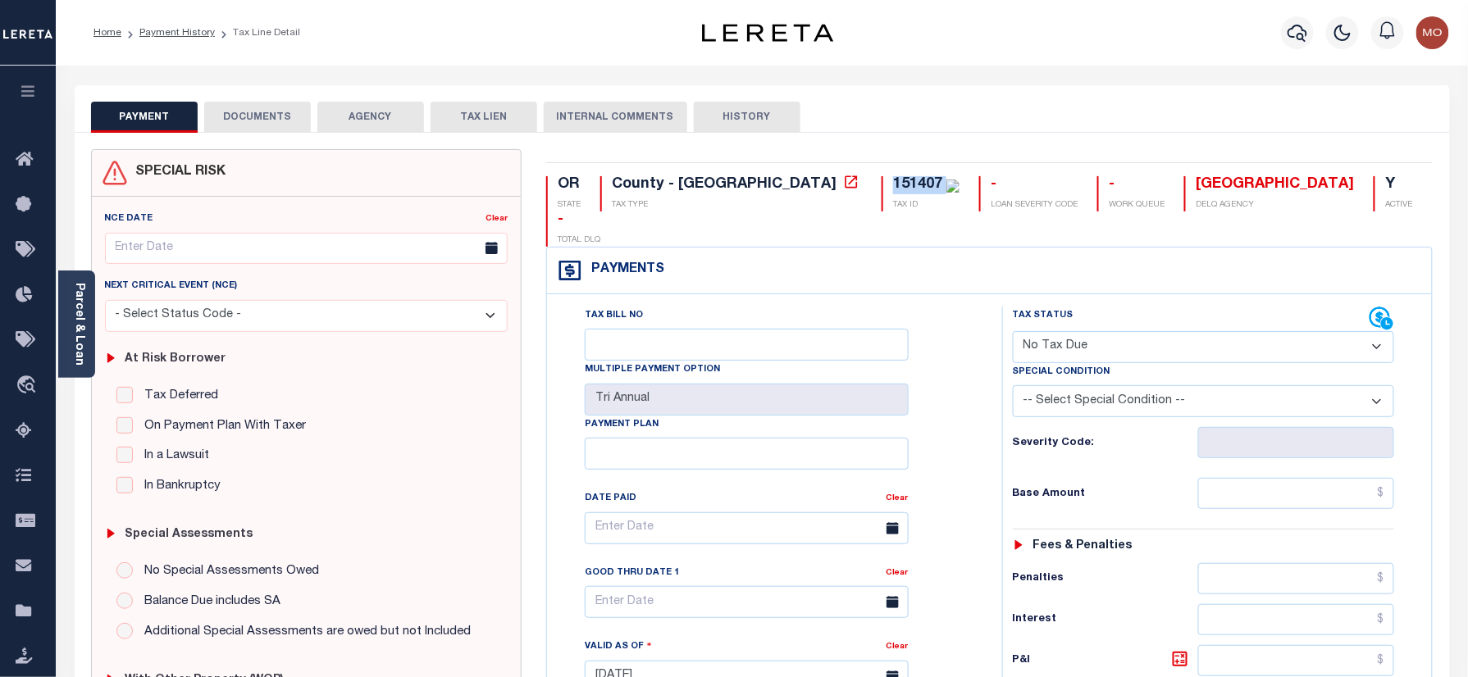
click at [1013, 331] on select "- Select Status Code - Open Due/Unpaid Paid Incomplete No Tax Due Internal Refu…" at bounding box center [1204, 347] width 382 height 32
type input "[DATE]"
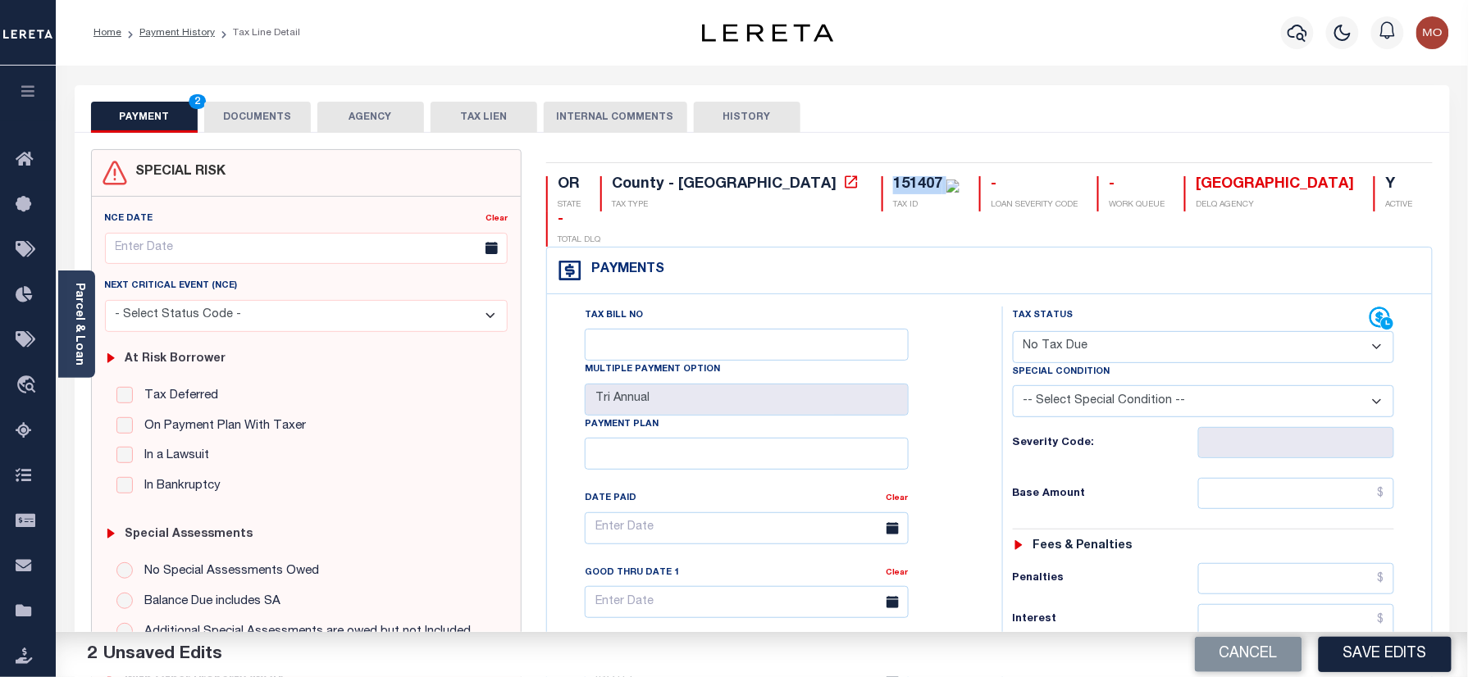
click at [1104, 385] on select "-- Select Special Condition -- 3RD PARTY TAX LIEN AGENCY TAX LIEN (A.K.A Inside…" at bounding box center [1204, 401] width 382 height 32
select select "5"
click at [1013, 385] on select "-- Select Special Condition -- 3RD PARTY TAX LIEN AGENCY TAX LIEN (A.K.A Inside…" at bounding box center [1204, 401] width 382 height 32
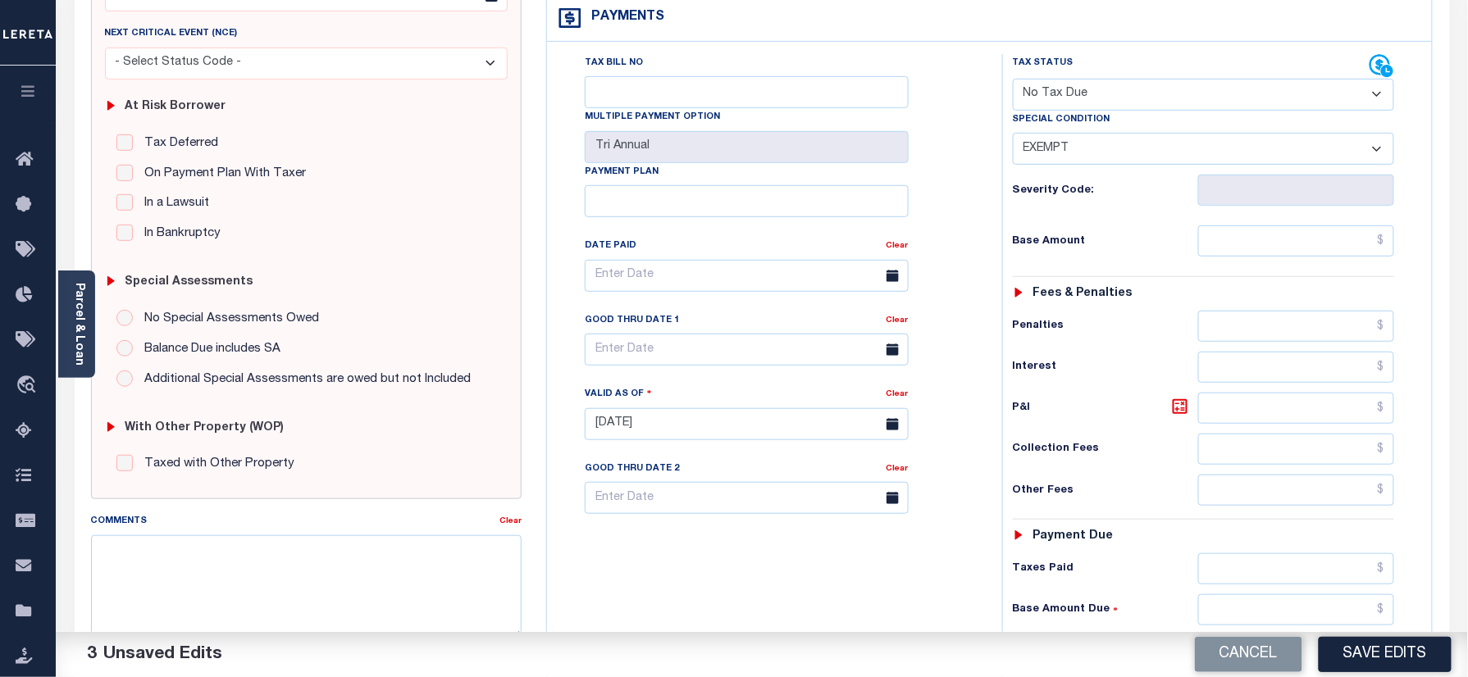
scroll to position [437, 0]
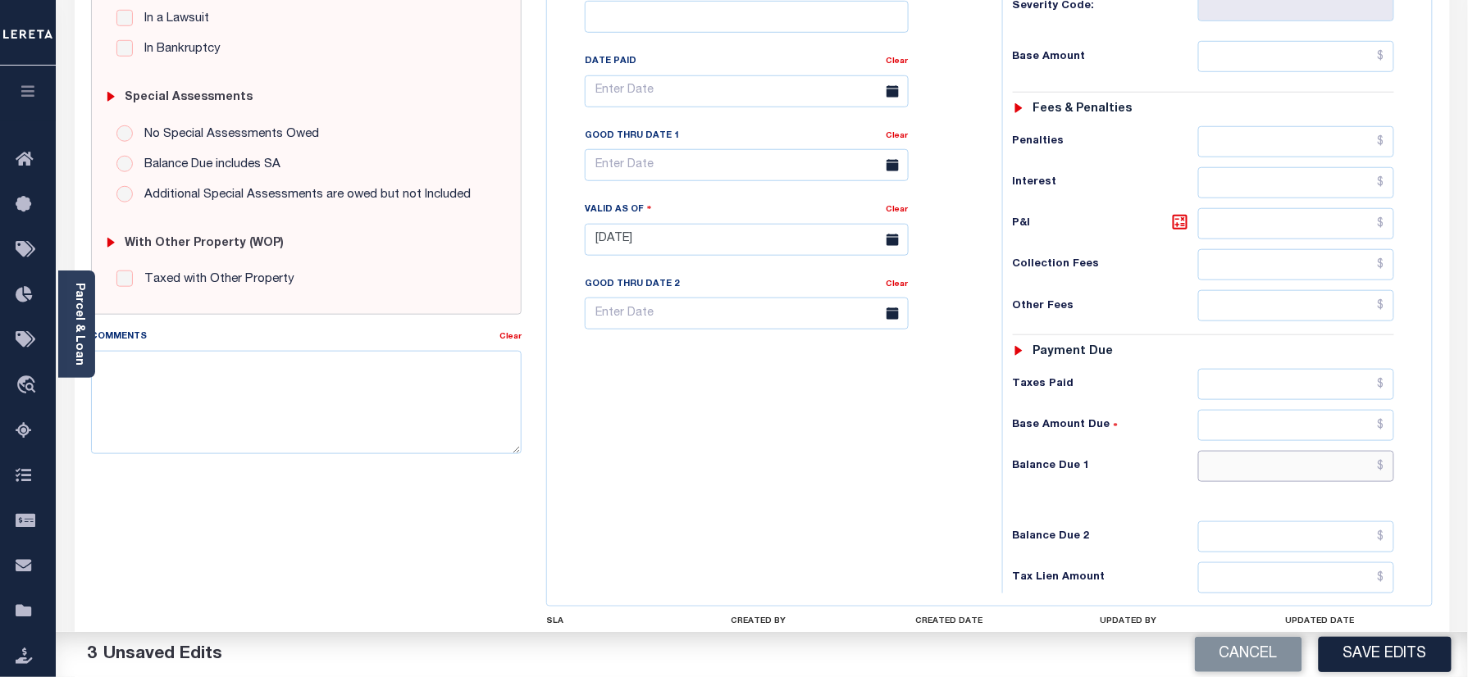
click at [1240, 451] on input "text" at bounding box center [1296, 466] width 197 height 31
type input "$0.00"
click at [706, 408] on div "Tax Bill No Multiple Payment Option Tri Annual Payment Plan Clear" at bounding box center [770, 232] width 439 height 724
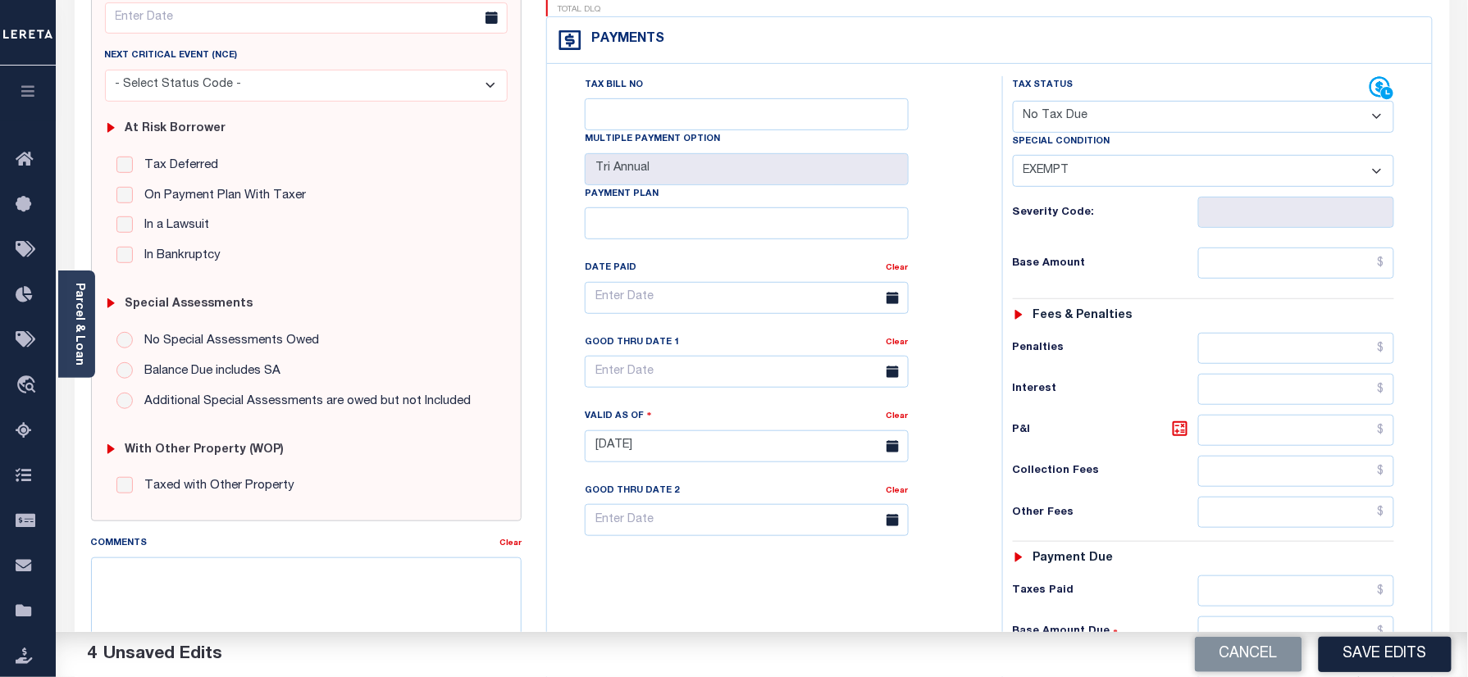
scroll to position [0, 0]
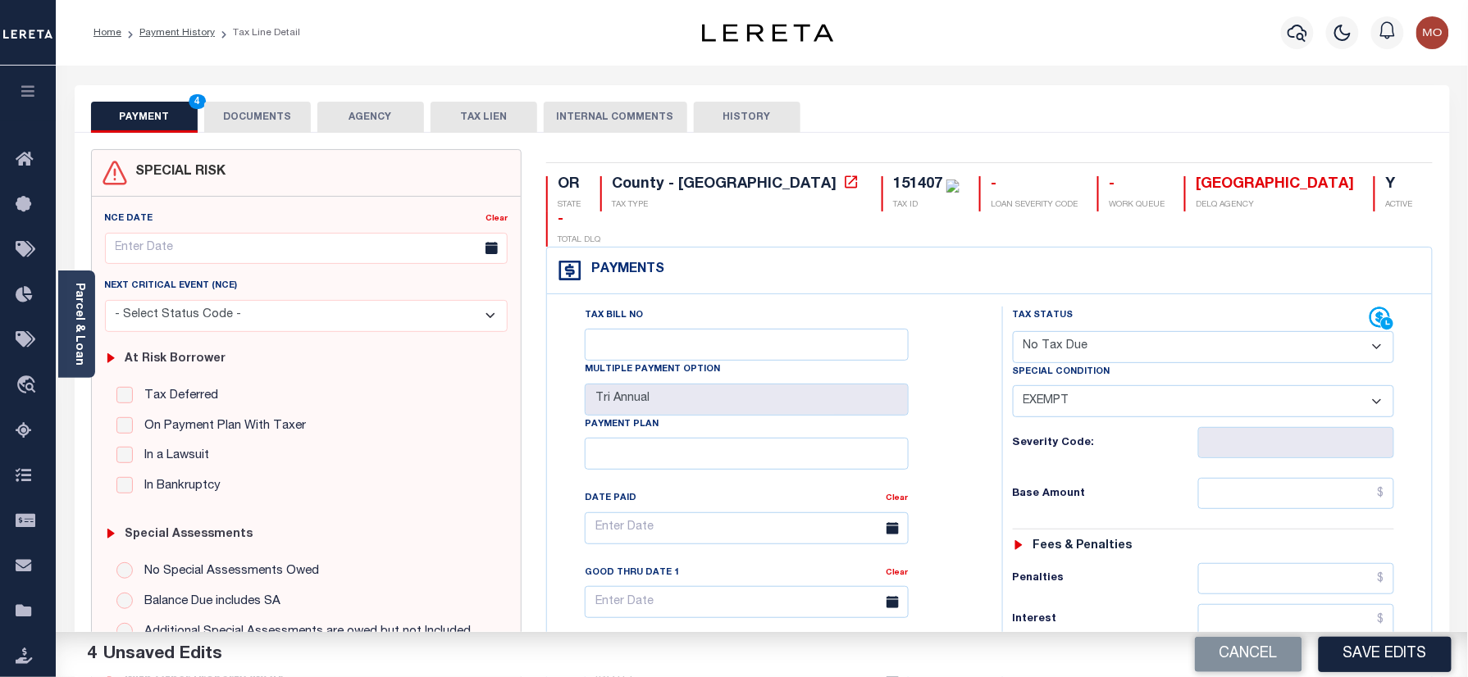
click at [893, 185] on div "151407" at bounding box center [917, 184] width 49 height 15
copy div "151407"
drag, startPoint x: 246, startPoint y: 116, endPoint x: 244, endPoint y: 125, distance: 9.4
click at [244, 116] on button "DOCUMENTS" at bounding box center [257, 117] width 107 height 31
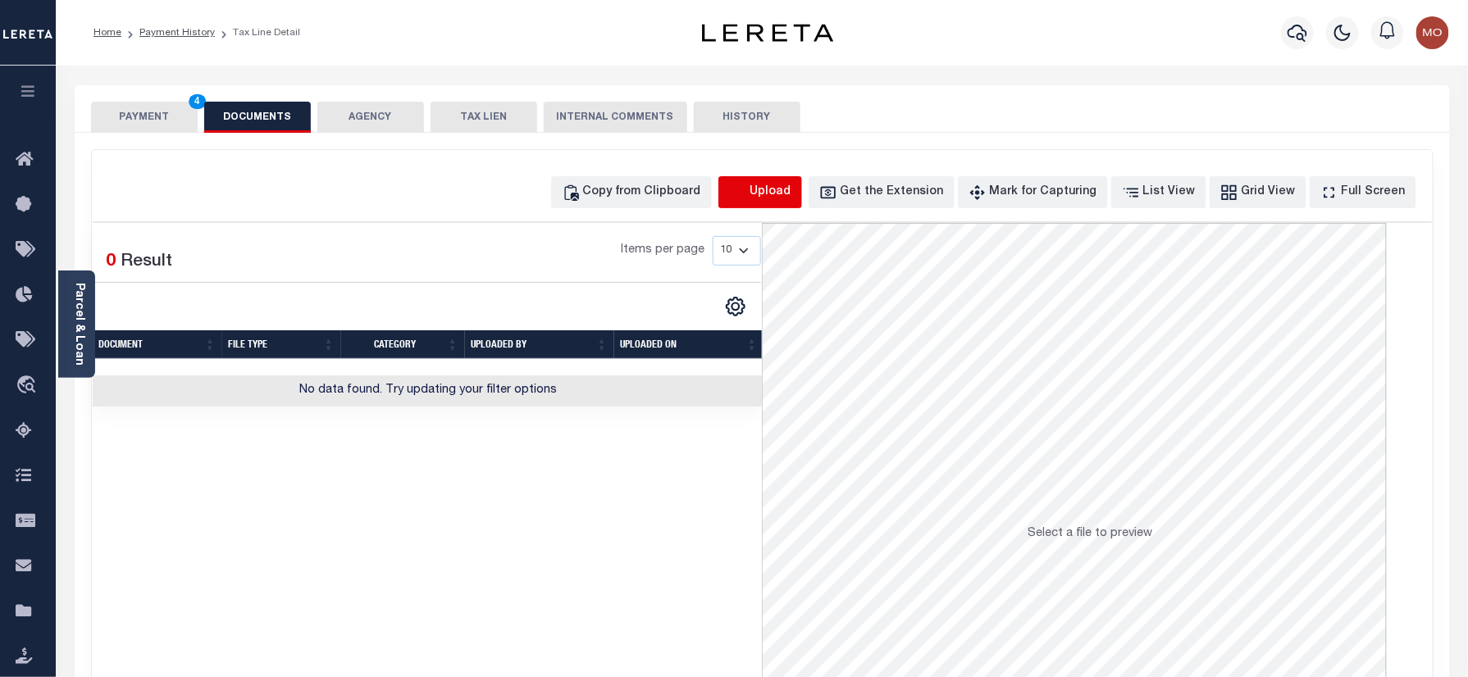
click at [747, 197] on icon "button" at bounding box center [738, 193] width 18 height 18
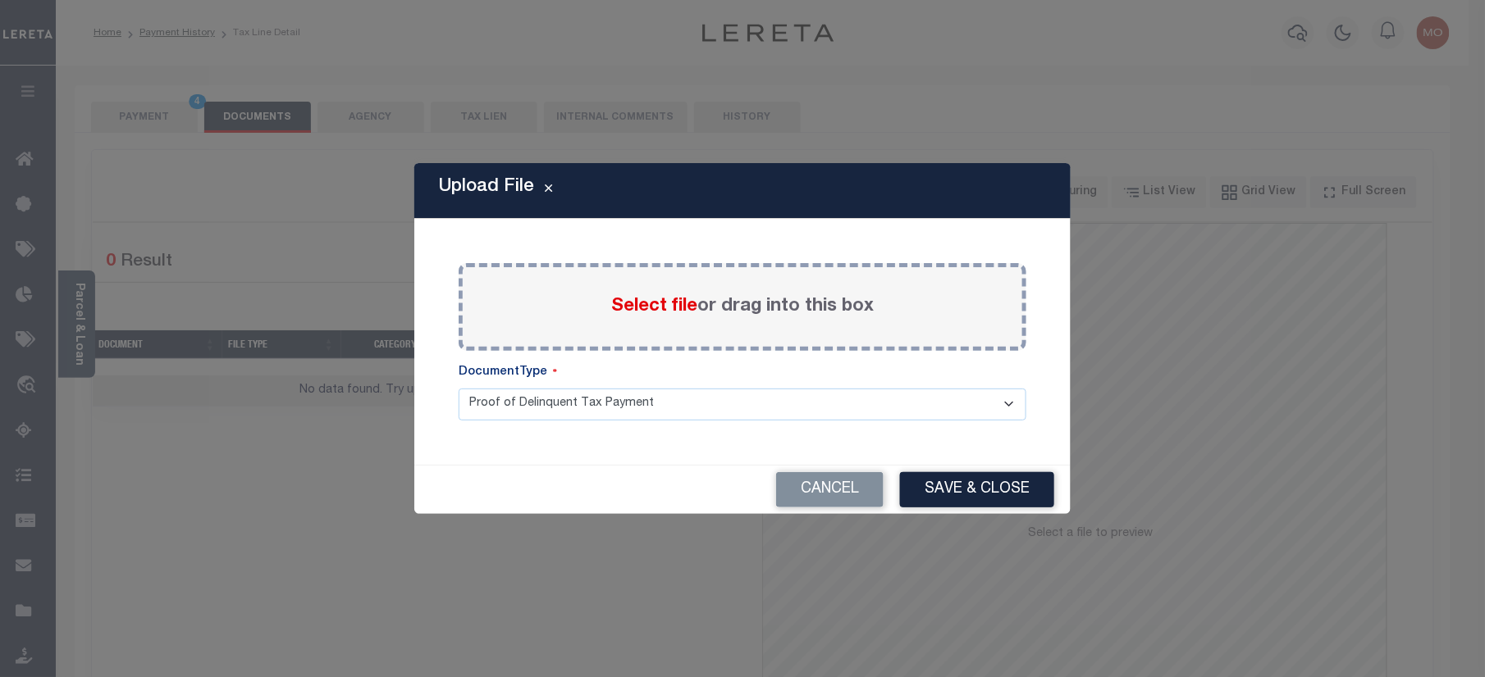
click at [640, 306] on span "Select file" at bounding box center [654, 307] width 86 height 18
click at [0, 0] on input "Select file or drag into this box" at bounding box center [0, 0] width 0 height 0
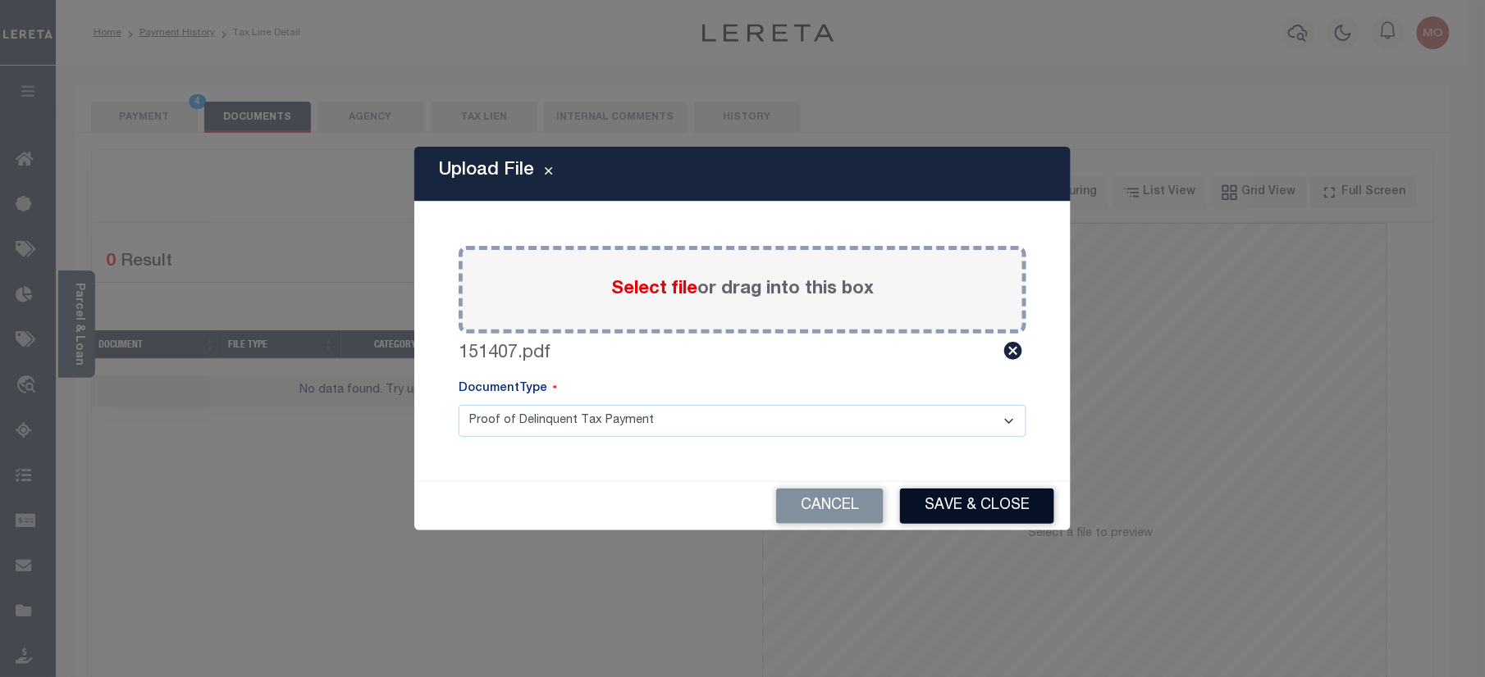
click at [958, 503] on button "Save & Close" at bounding box center [977, 506] width 154 height 35
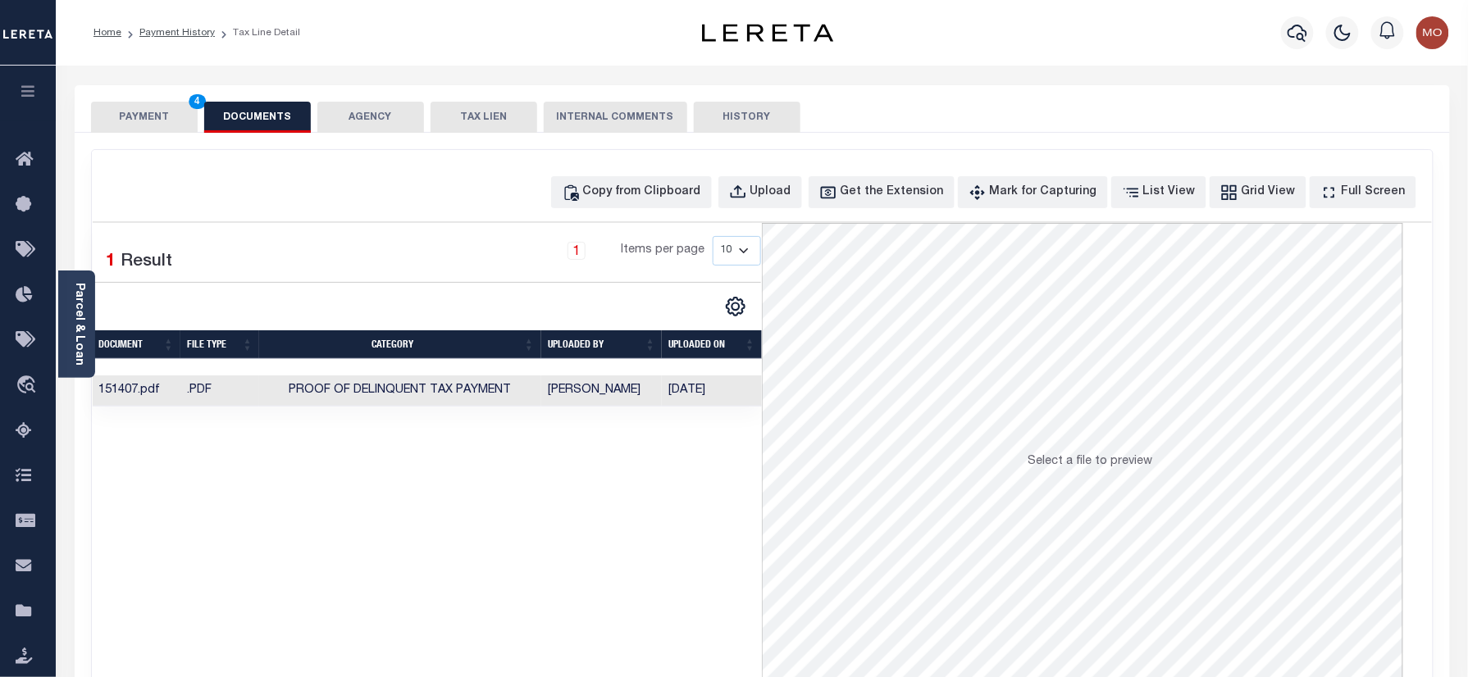
click at [188, 116] on button "PAYMENT 4" at bounding box center [144, 117] width 107 height 31
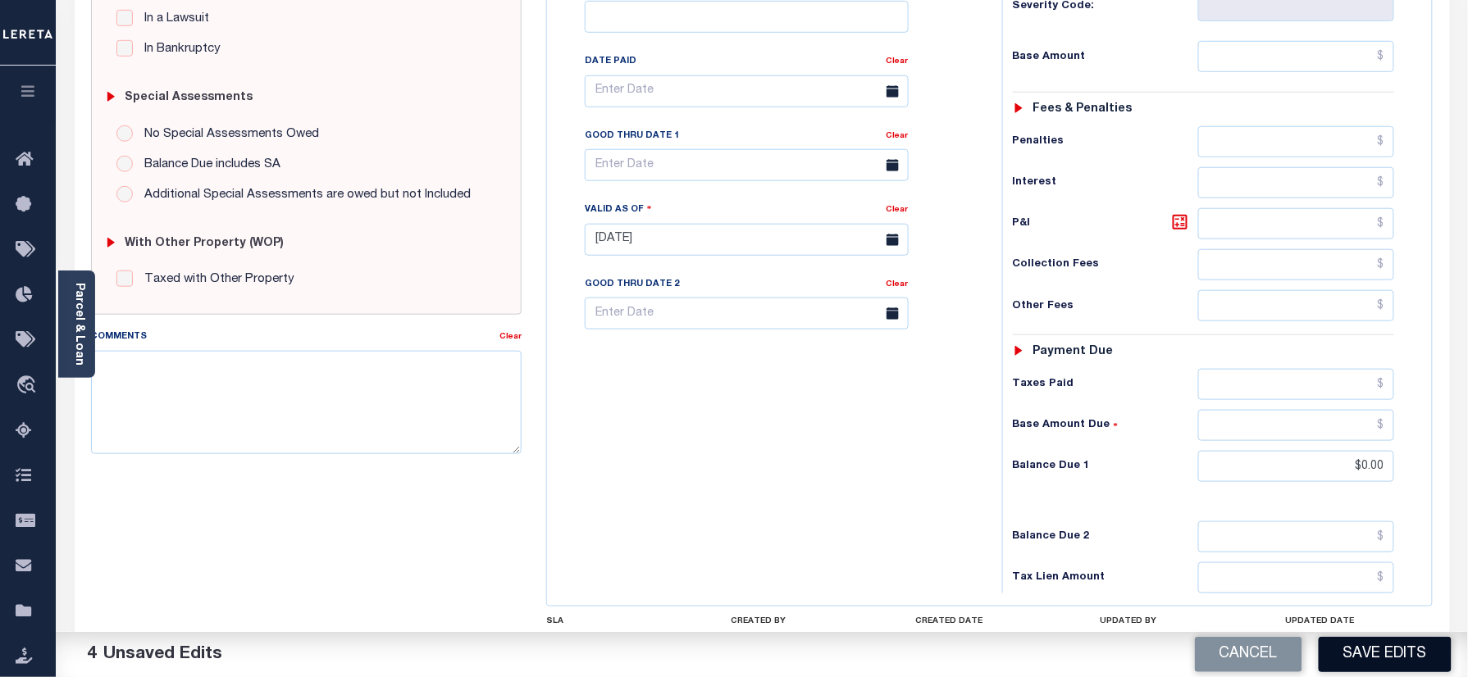
click at [1389, 658] on button "Save Edits" at bounding box center [1385, 654] width 133 height 35
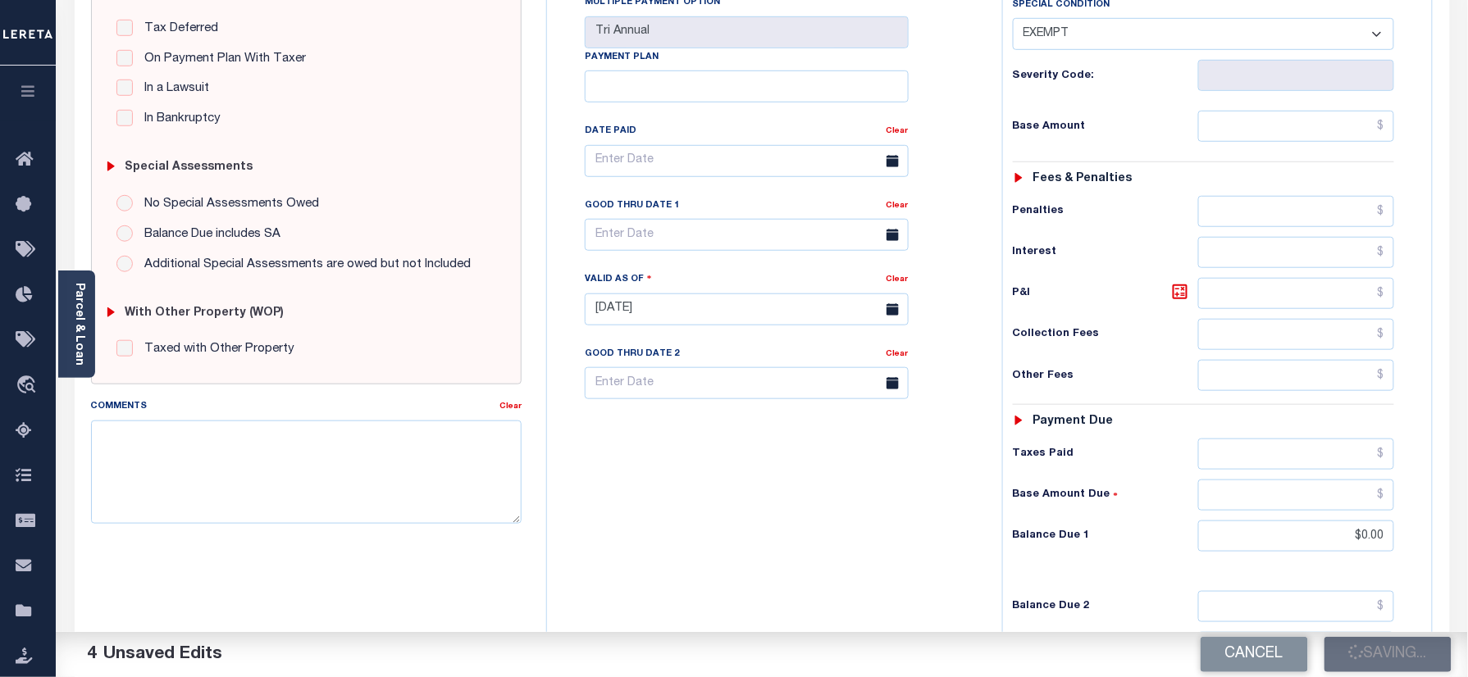
scroll to position [328, 0]
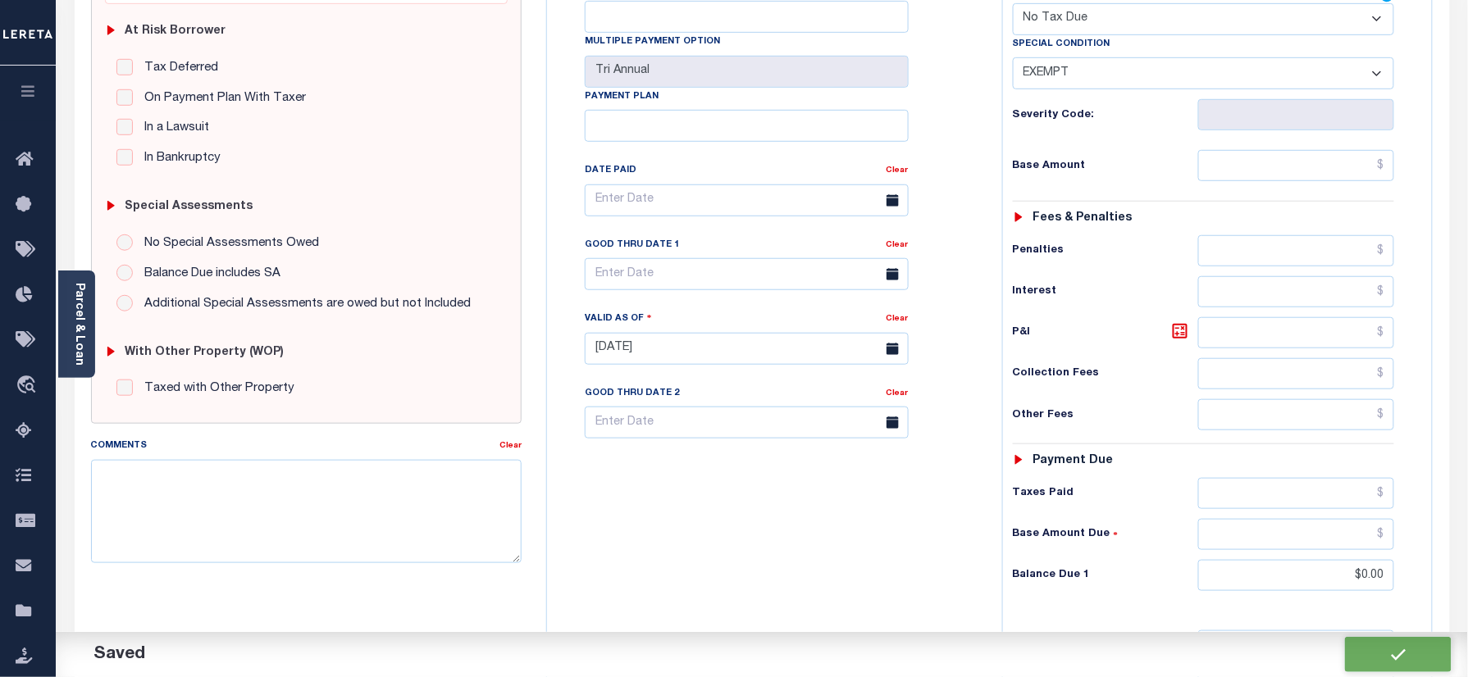
checkbox input "false"
type input "$0"
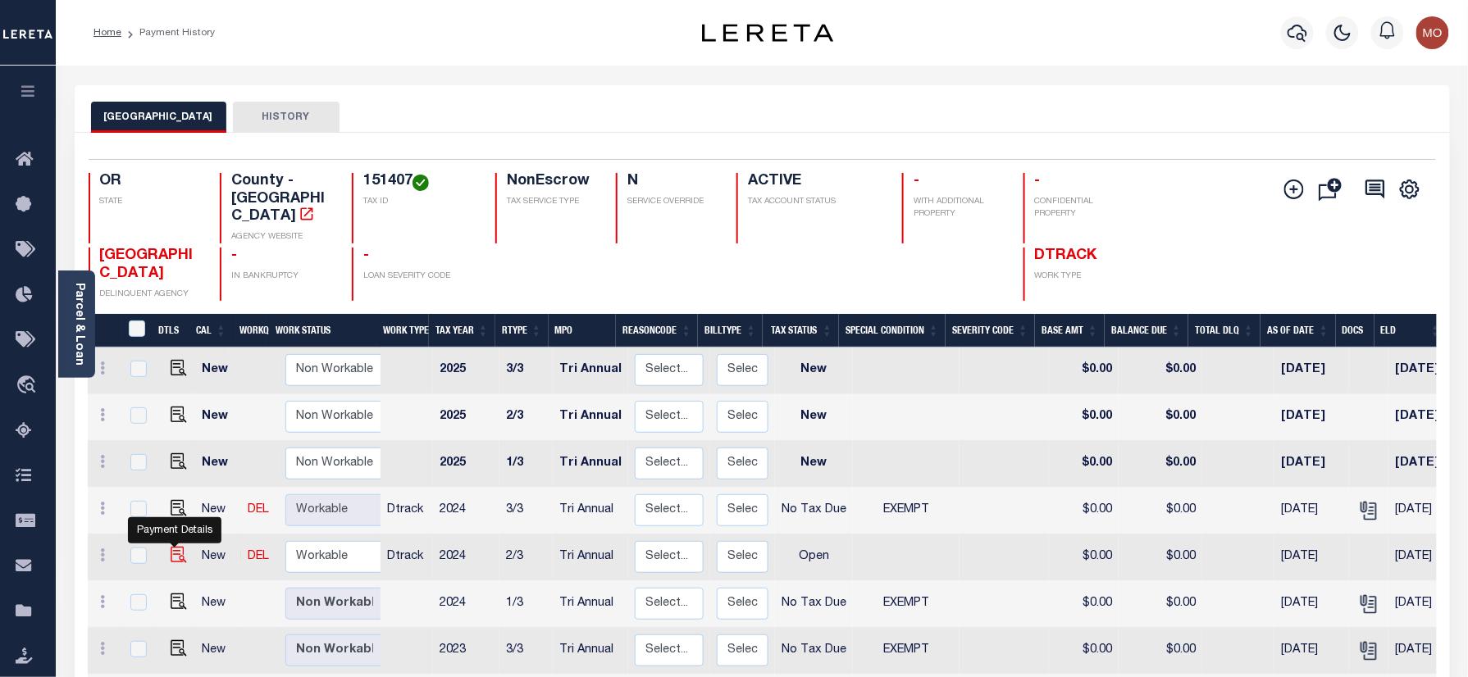
click at [179, 547] on img "" at bounding box center [179, 555] width 16 height 16
checkbox input "true"
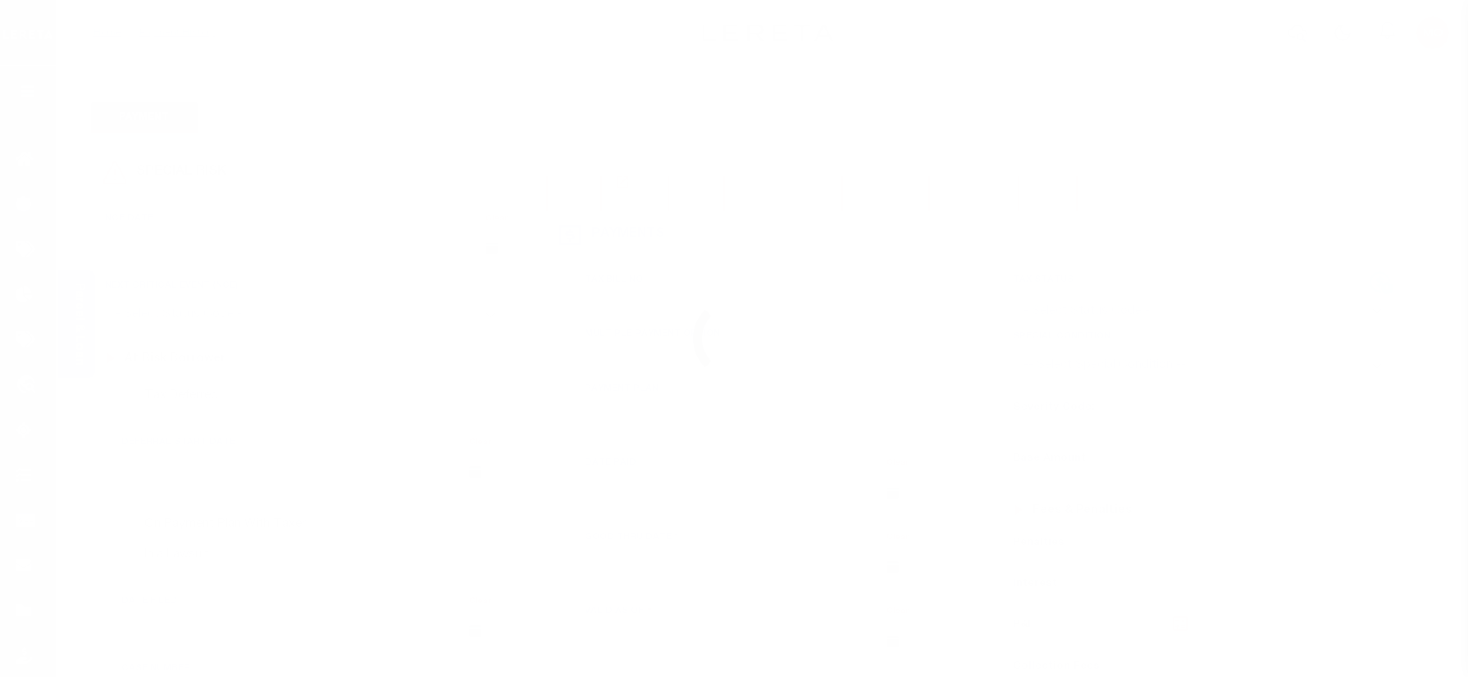
checkbox input "false"
type input "Tri Annual"
type input "[DATE]"
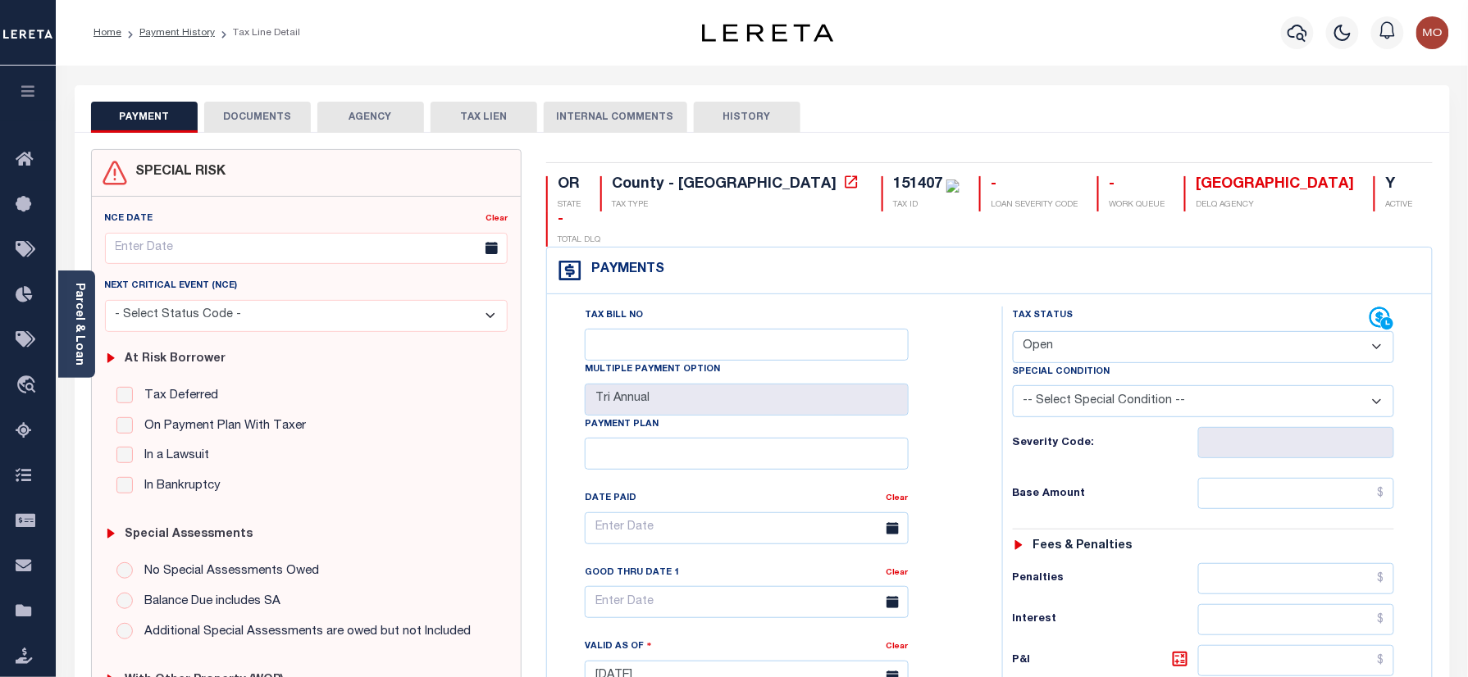
click at [1070, 331] on select "- Select Status Code - Open Due/Unpaid Paid Incomplete No Tax Due Internal Refu…" at bounding box center [1204, 347] width 382 height 32
select select "NTX"
click at [1013, 331] on select "- Select Status Code - Open Due/Unpaid Paid Incomplete No Tax Due Internal Refu…" at bounding box center [1204, 347] width 382 height 32
type input "[DATE]"
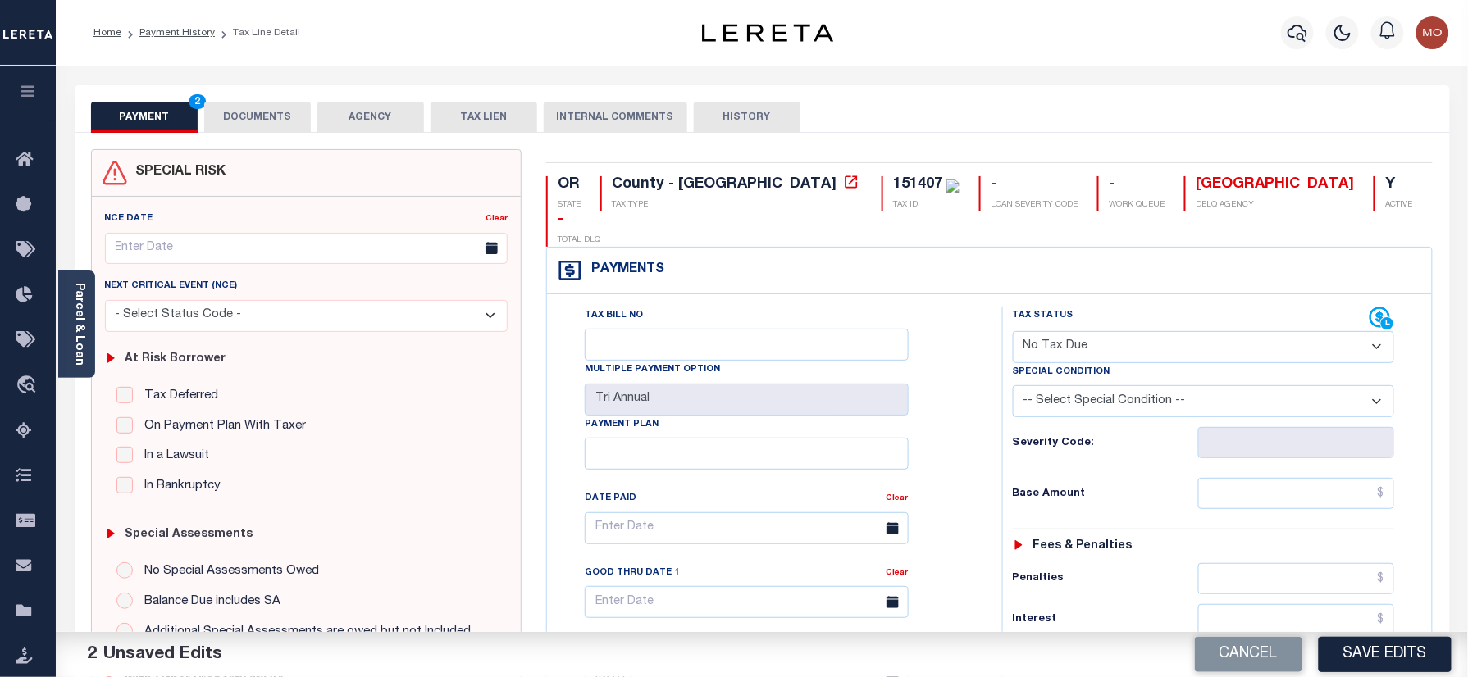
click at [1073, 385] on select "-- Select Special Condition -- 3RD PARTY TAX LIEN AGENCY TAX LIEN (A.K.A Inside…" at bounding box center [1204, 401] width 382 height 32
select select "5"
click at [1013, 385] on select "-- Select Special Condition -- 3RD PARTY TAX LIEN AGENCY TAX LIEN (A.K.A Inside…" at bounding box center [1204, 401] width 382 height 32
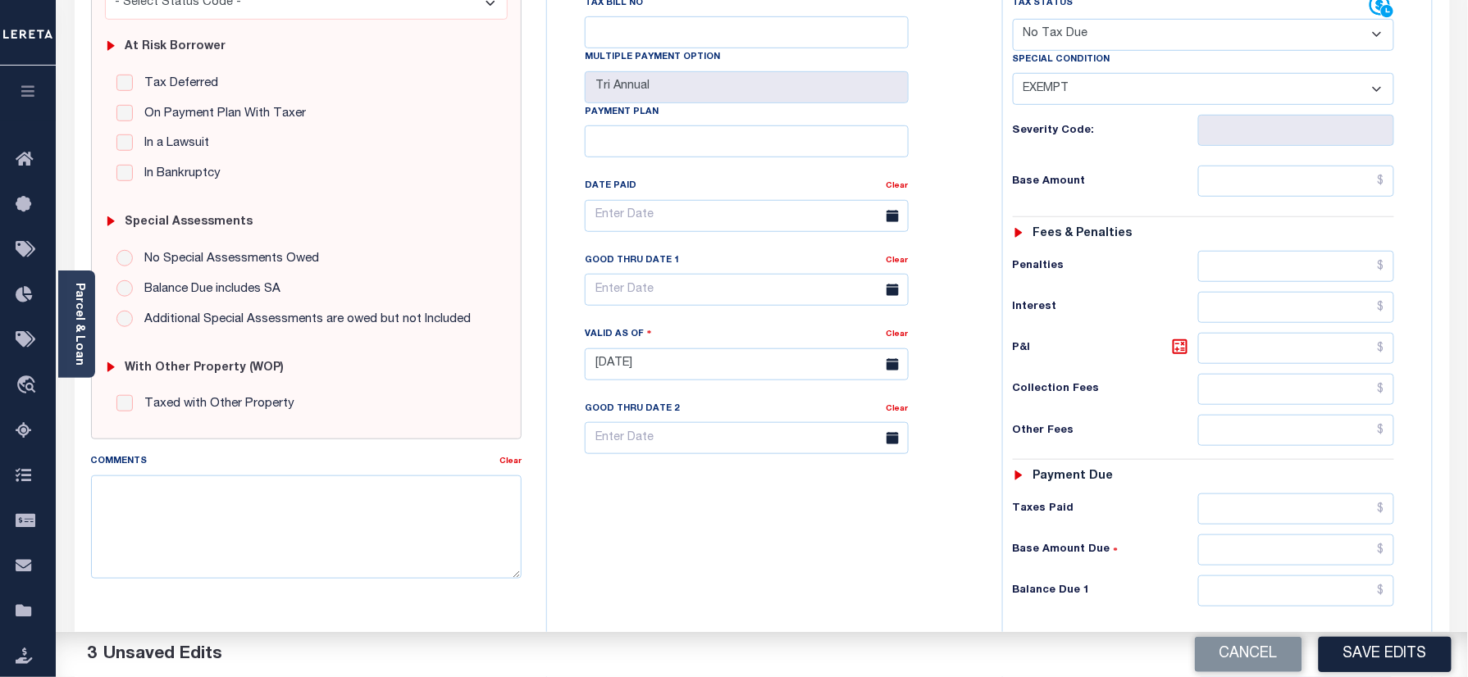
scroll to position [539, 0]
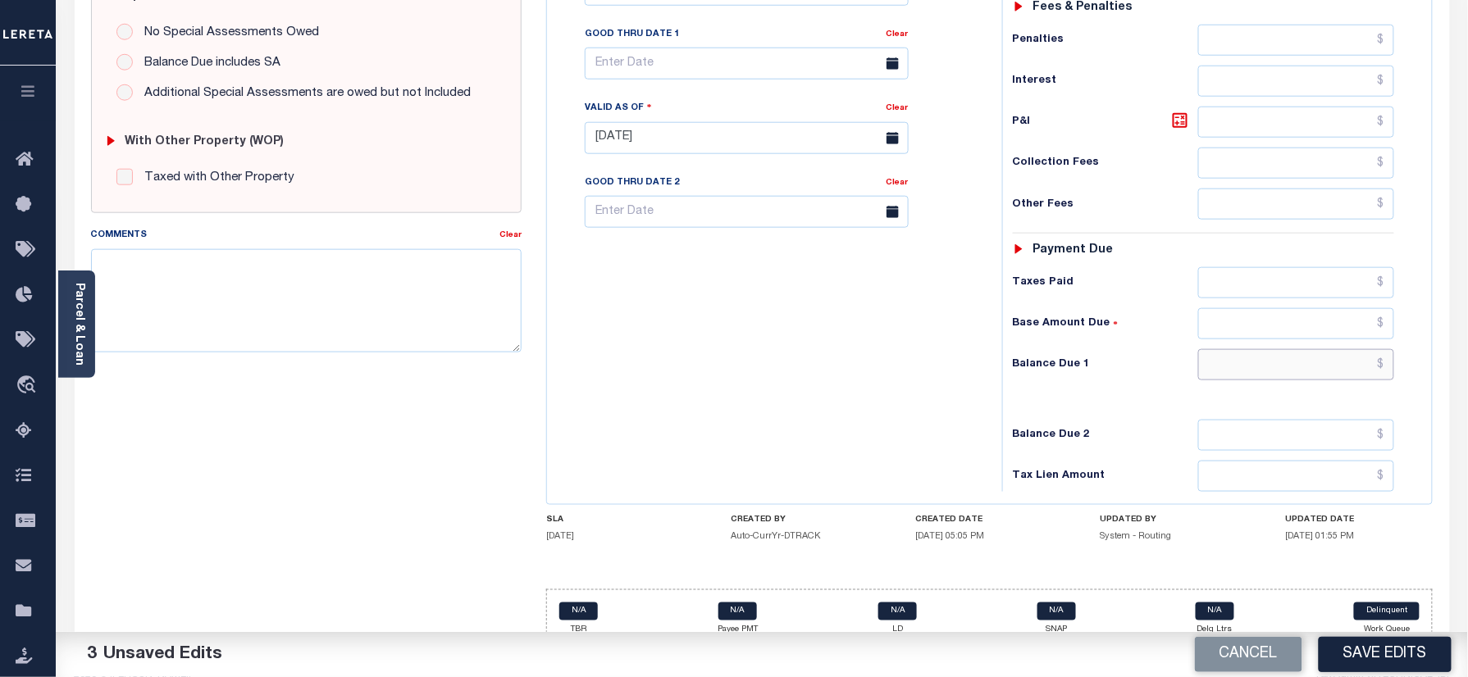
click at [1242, 349] on input "text" at bounding box center [1296, 364] width 197 height 31
type input "$0.00"
click at [318, 283] on textarea "Comments" at bounding box center [306, 300] width 431 height 103
paste textarea "Refer 2024 3/3 year for doc"
type textarea "Refer 2024 3/3 year for doc"
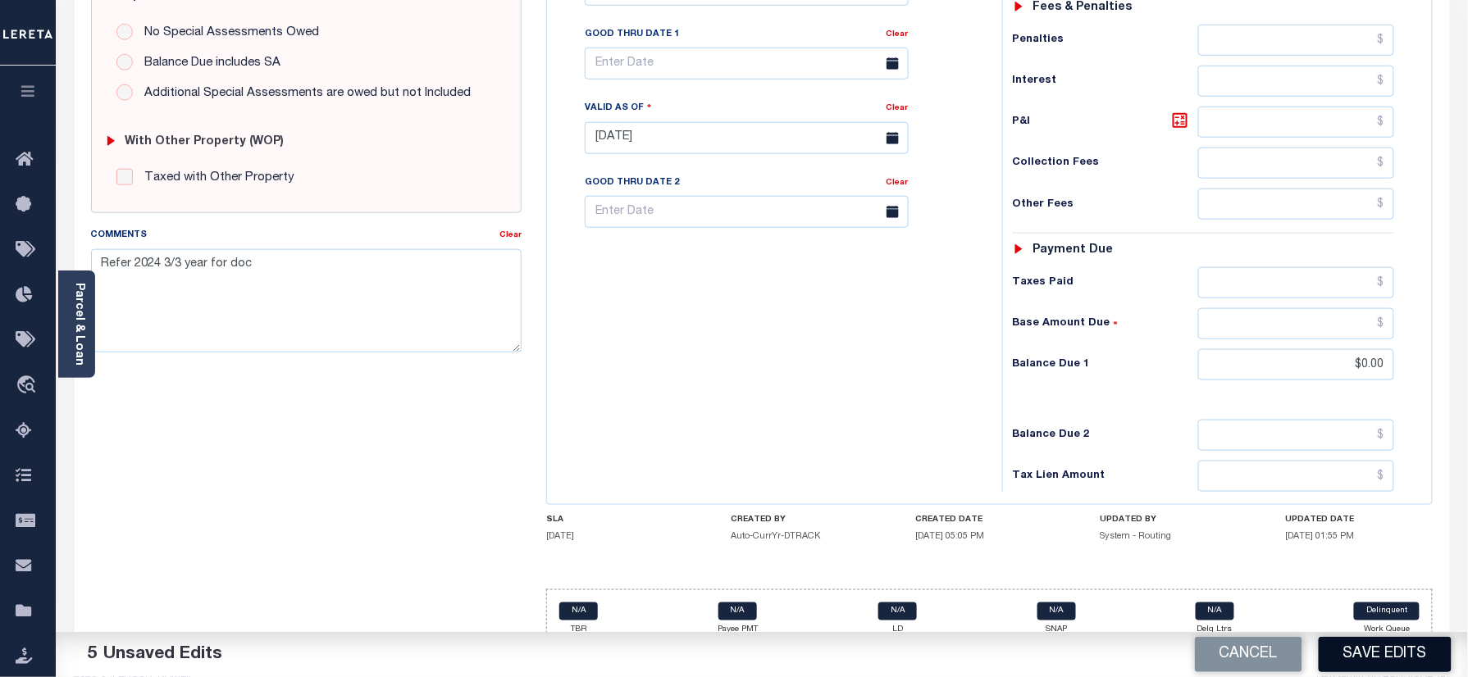
click at [1358, 654] on button "Save Edits" at bounding box center [1385, 654] width 133 height 35
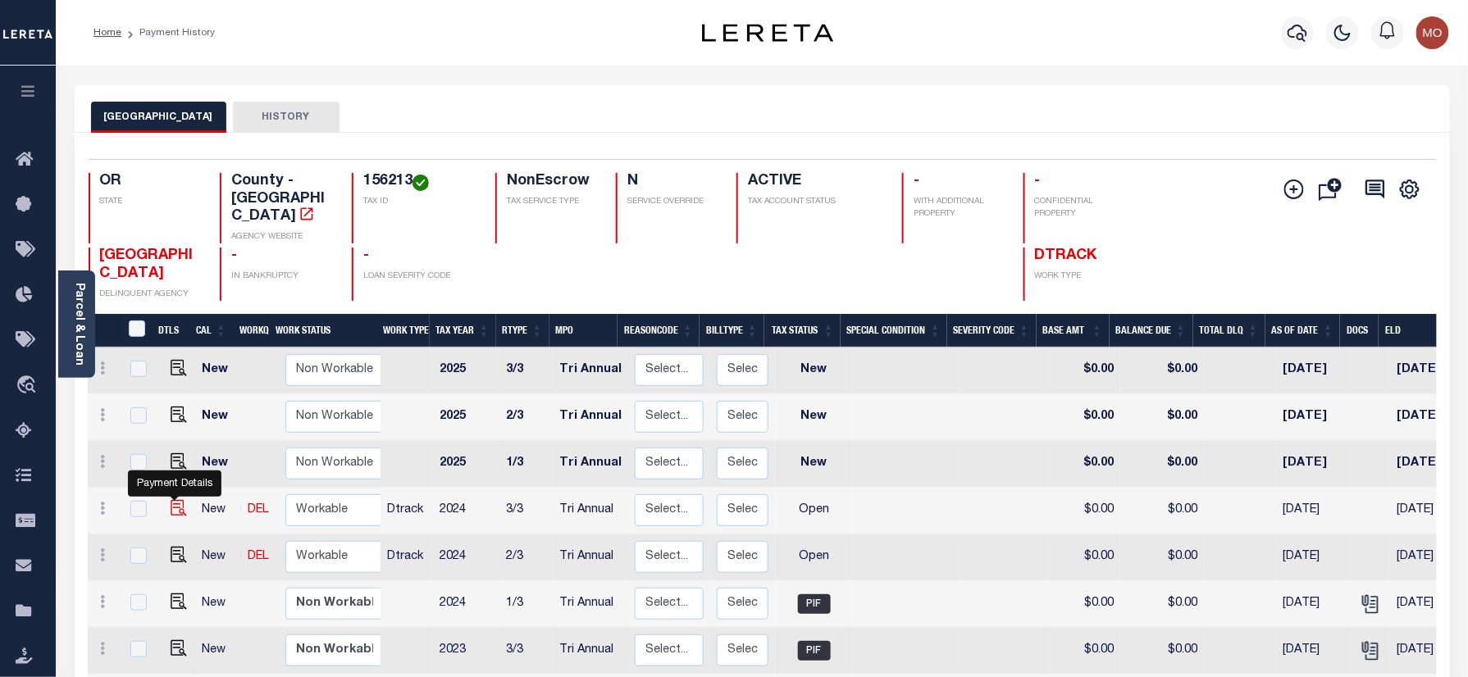
click at [172, 500] on img "" at bounding box center [179, 508] width 16 height 16
checkbox input "true"
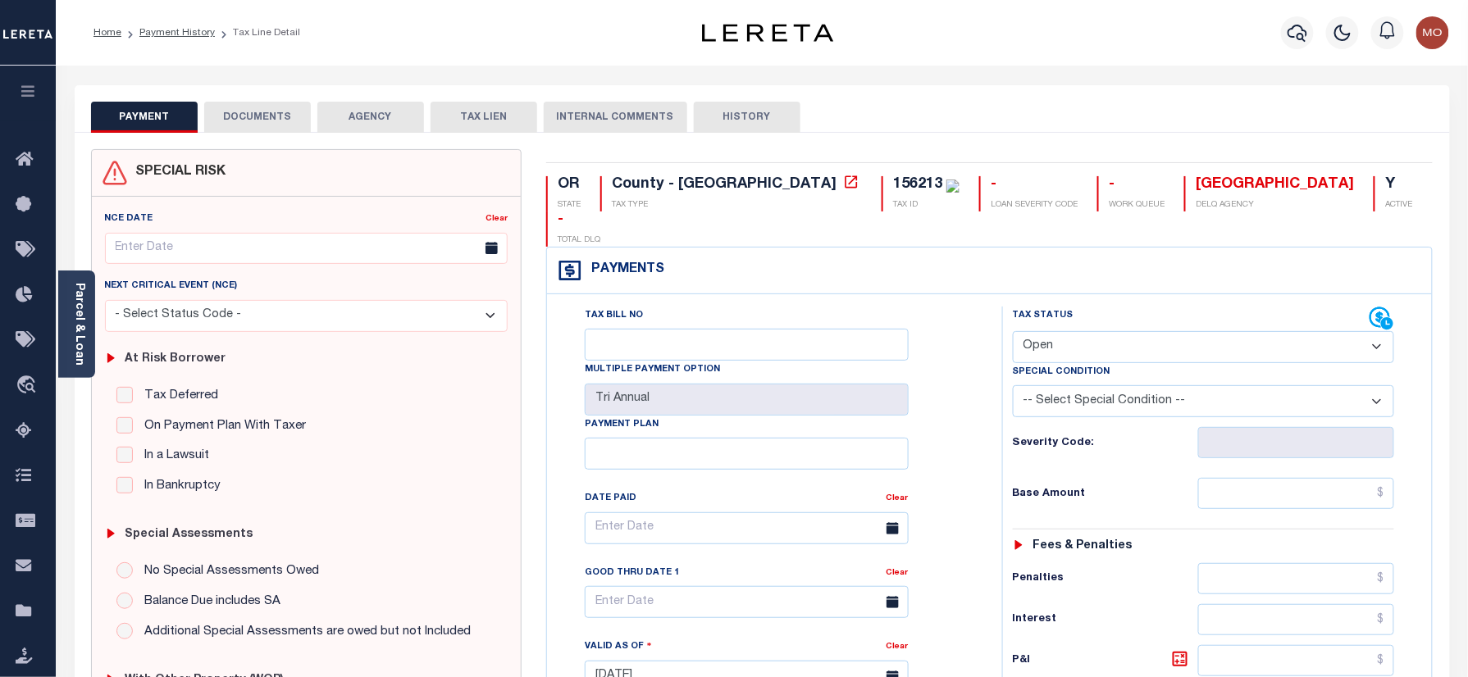
click at [893, 177] on div "156213" at bounding box center [917, 184] width 49 height 15
copy div "156213"
click at [1097, 331] on select "- Select Status Code - Open Due/Unpaid Paid Incomplete No Tax Due Internal Refu…" at bounding box center [1204, 347] width 382 height 32
select select "PYD"
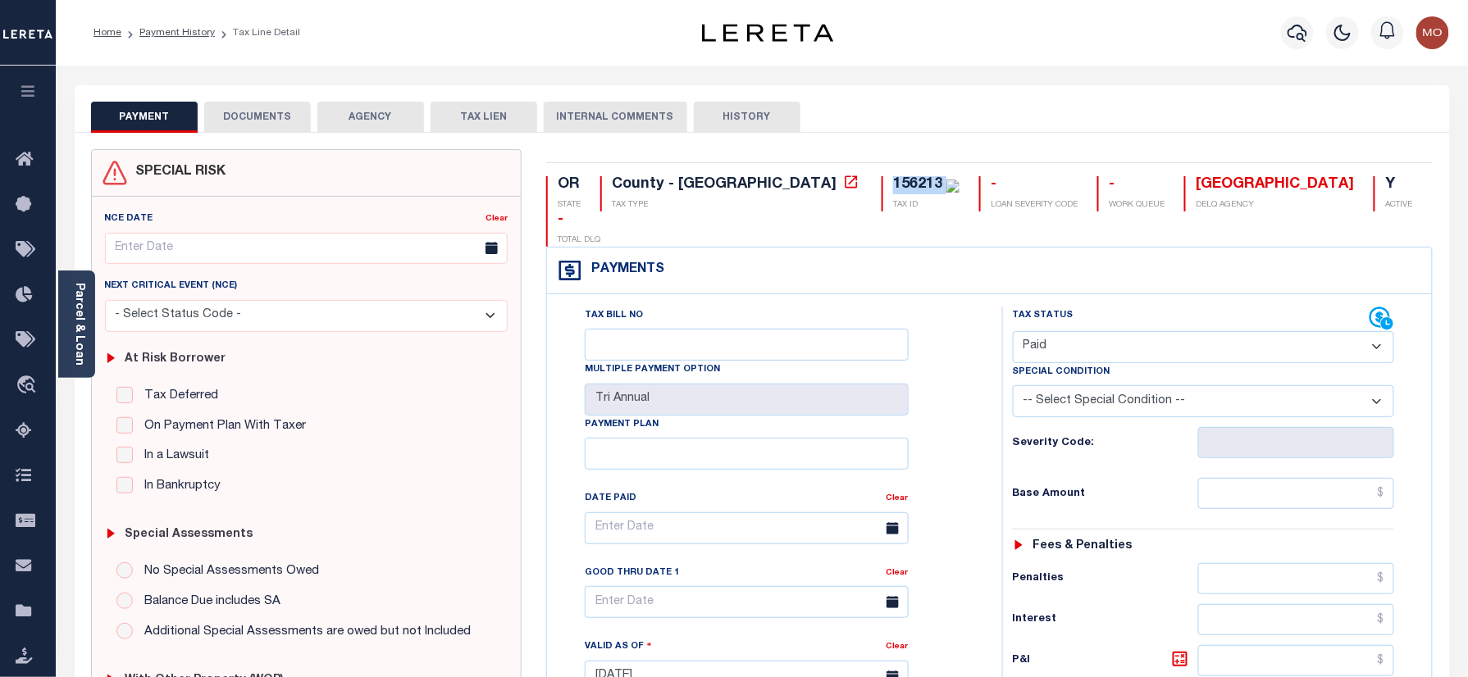
click at [1013, 331] on select "- Select Status Code - Open Due/Unpaid Paid Incomplete No Tax Due Internal Refu…" at bounding box center [1204, 347] width 382 height 32
type input "[DATE]"
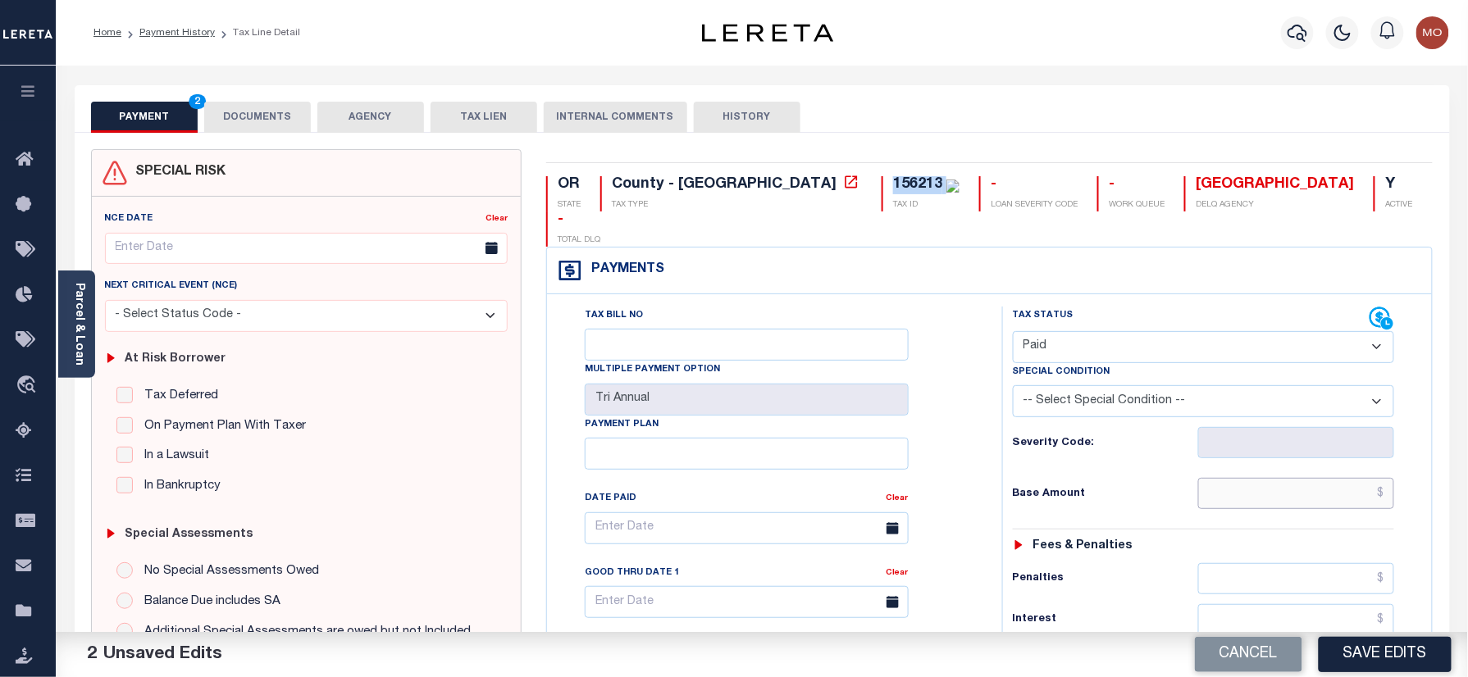
click at [1251, 478] on input "text" at bounding box center [1296, 493] width 197 height 31
paste input "29,712.43"
type input "$29,712.43"
click at [1037, 488] on h6 "Base Amount" at bounding box center [1105, 494] width 185 height 13
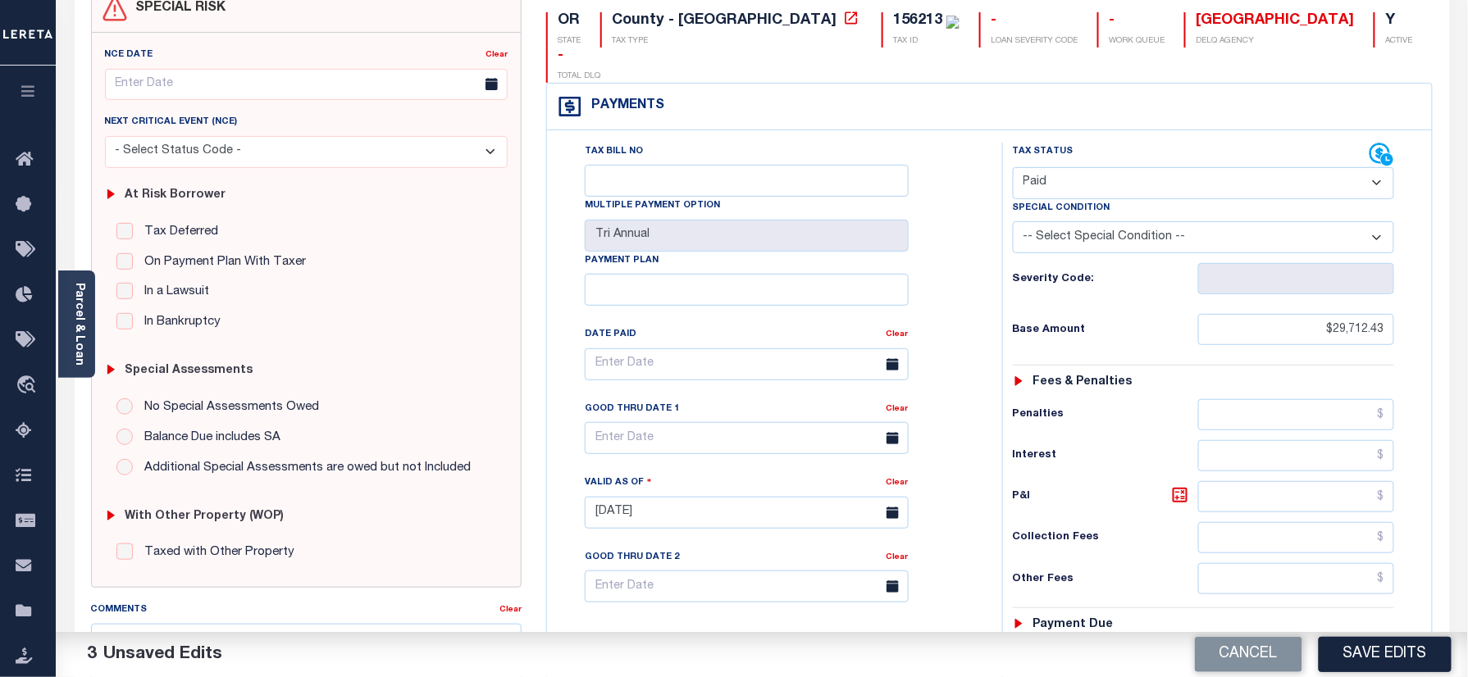
scroll to position [437, 0]
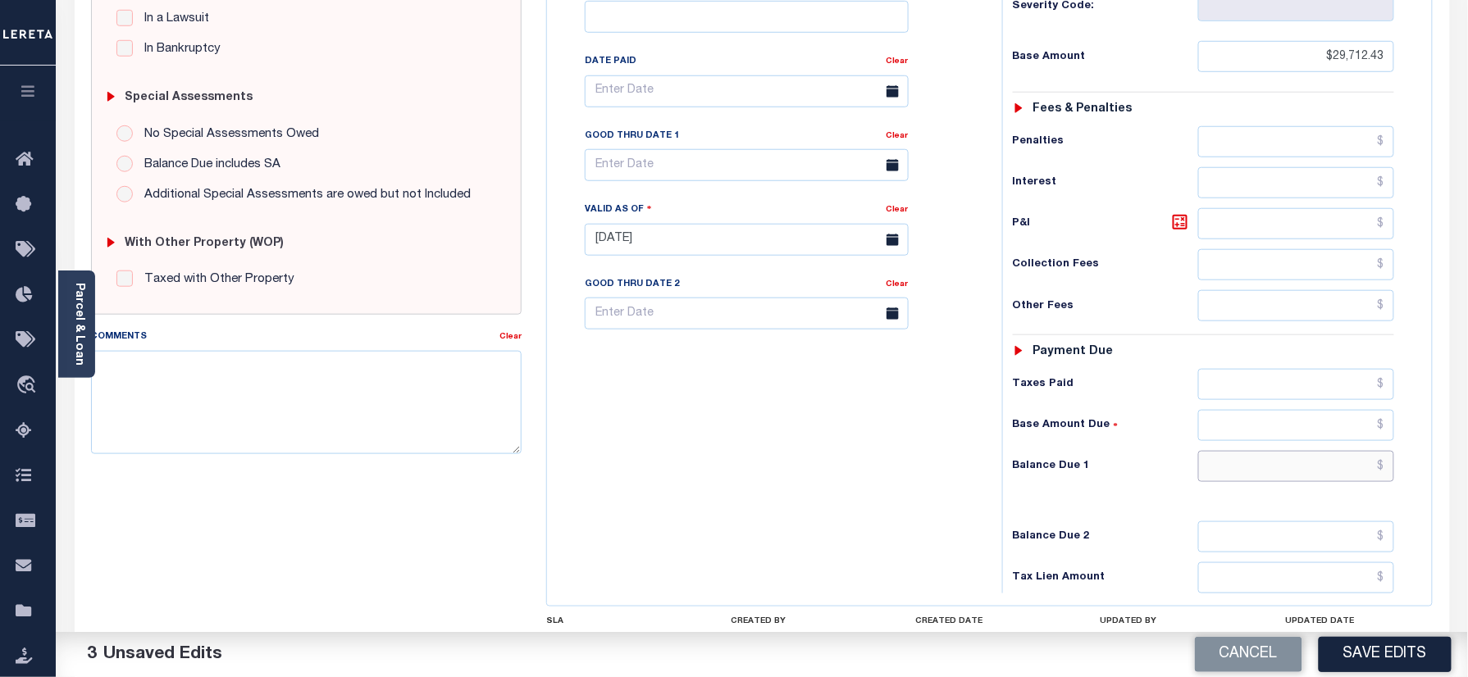
click at [1286, 451] on input "text" at bounding box center [1296, 466] width 197 height 31
type input "$0.00"
click at [661, 414] on div "Tax Bill No Multiple Payment Option Tri Annual Payment Plan Clear" at bounding box center [770, 232] width 439 height 724
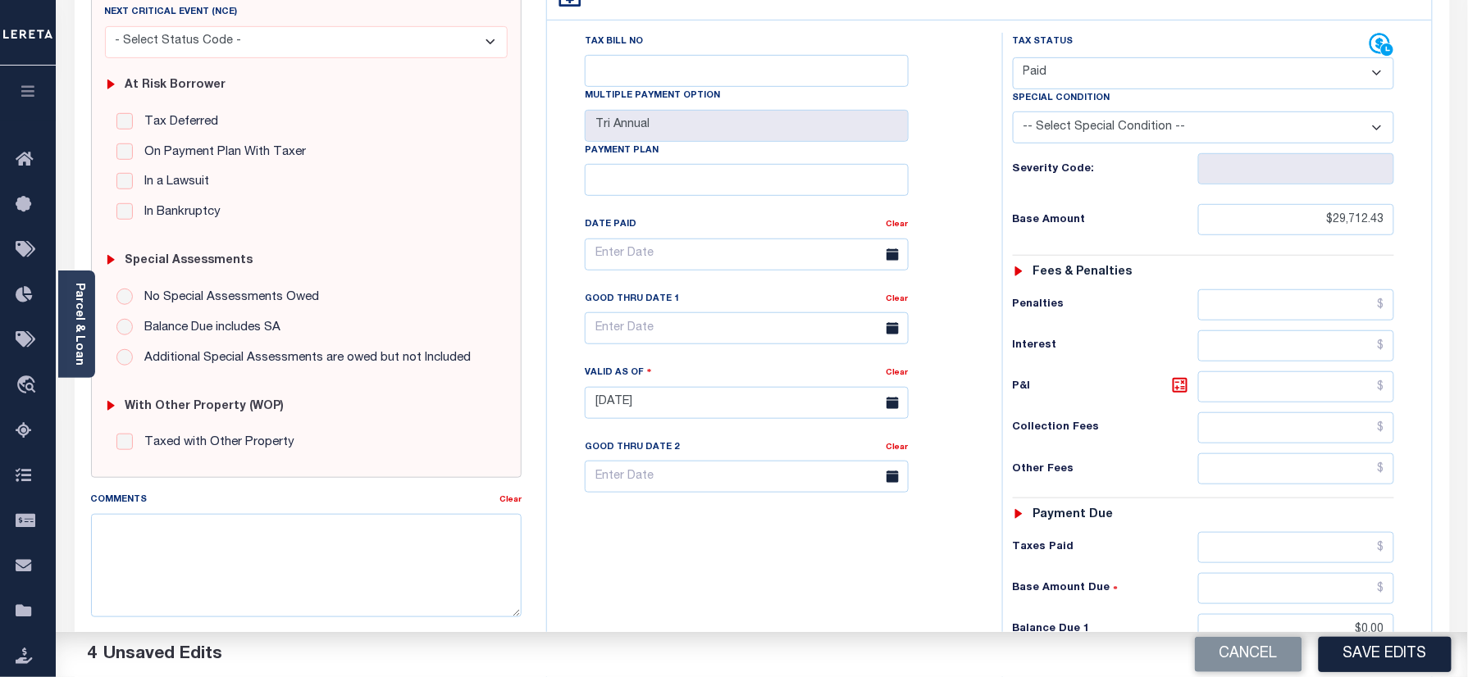
scroll to position [0, 0]
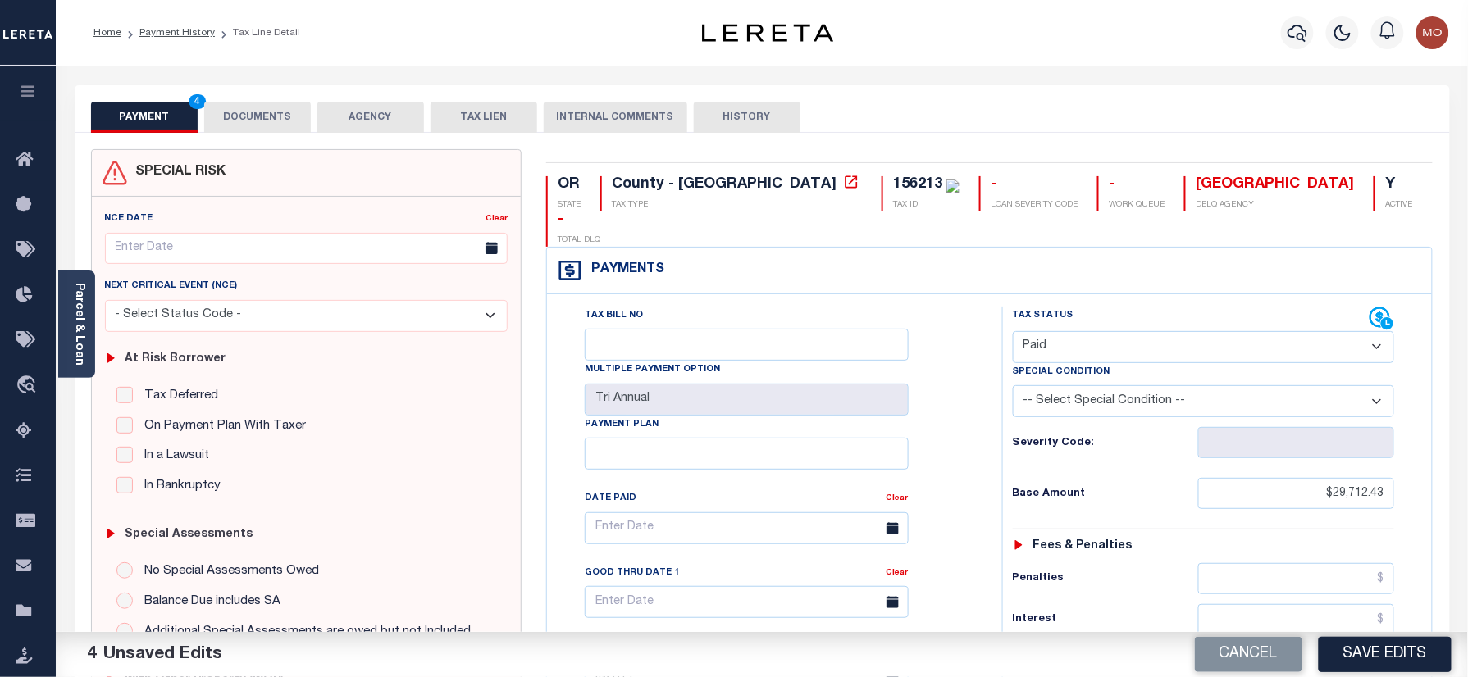
click at [893, 180] on div "156213" at bounding box center [917, 184] width 49 height 15
copy div "156213"
click at [248, 118] on button "DOCUMENTS" at bounding box center [257, 117] width 107 height 31
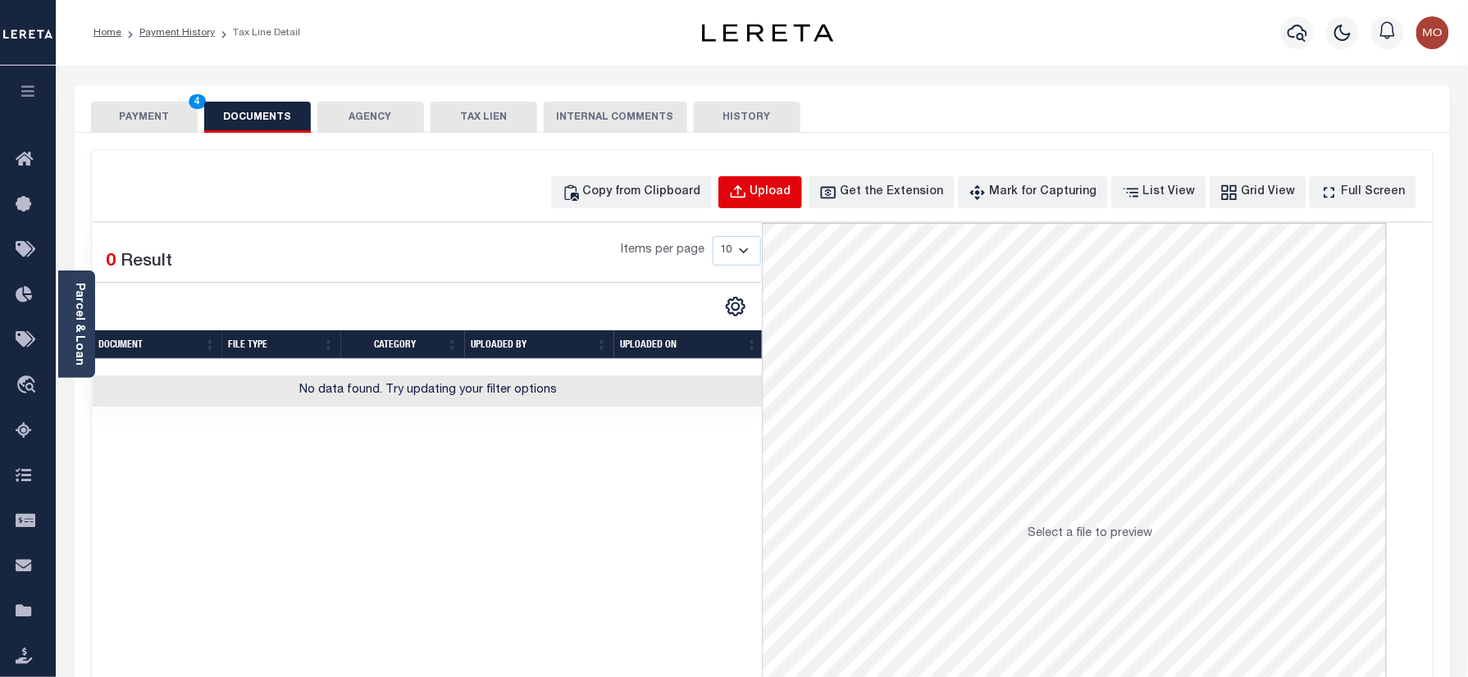
click at [782, 201] on div "Upload" at bounding box center [770, 193] width 41 height 18
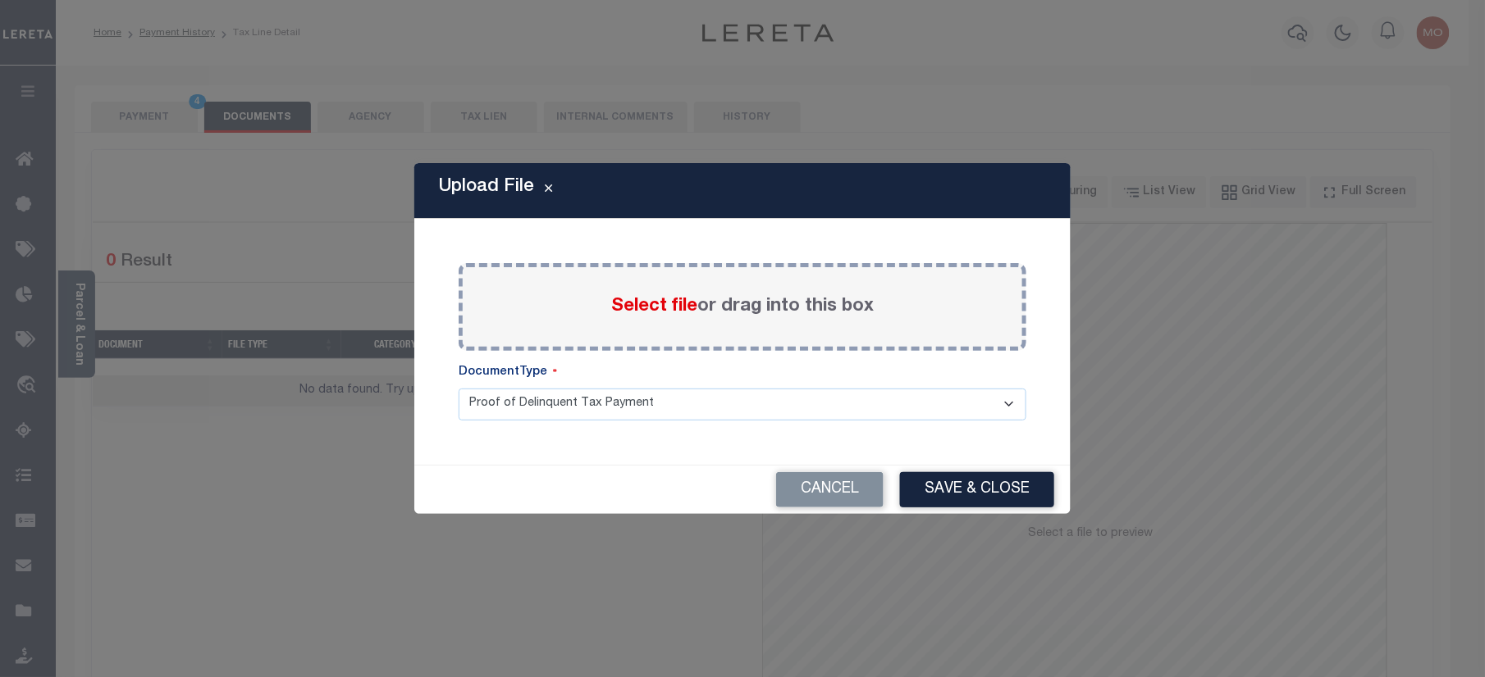
click at [621, 299] on span "Select file" at bounding box center [654, 307] width 86 height 18
click at [0, 0] on input "Select file or drag into this box" at bounding box center [0, 0] width 0 height 0
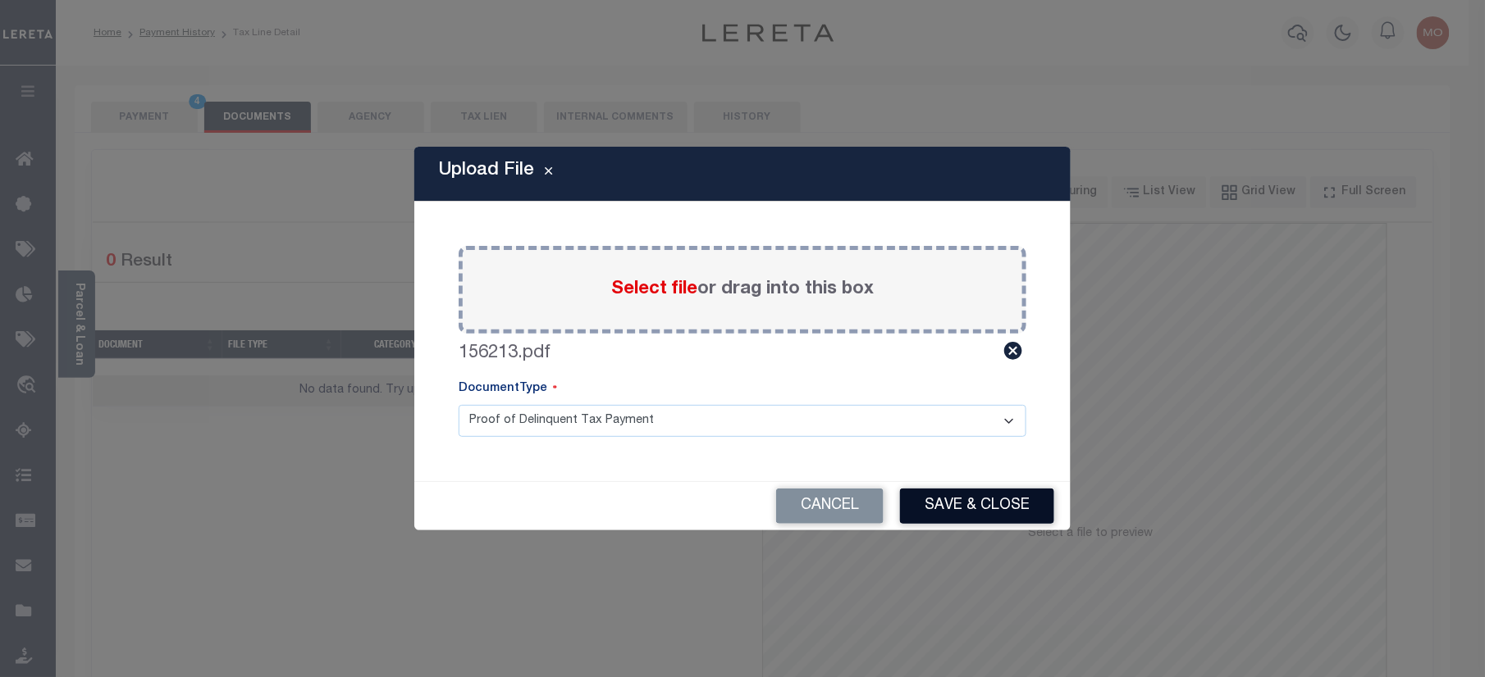
click at [960, 510] on button "Save & Close" at bounding box center [977, 506] width 154 height 35
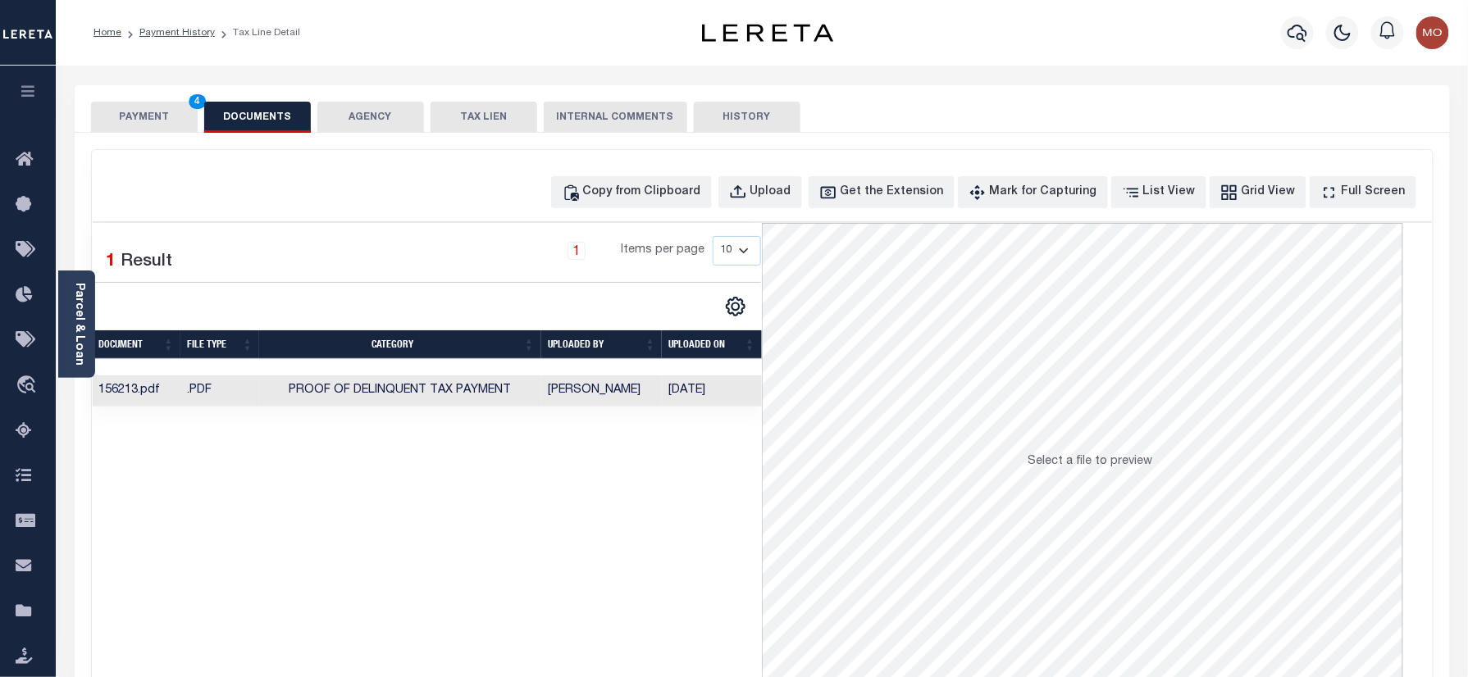
click at [176, 122] on button "PAYMENT 4" at bounding box center [144, 117] width 107 height 31
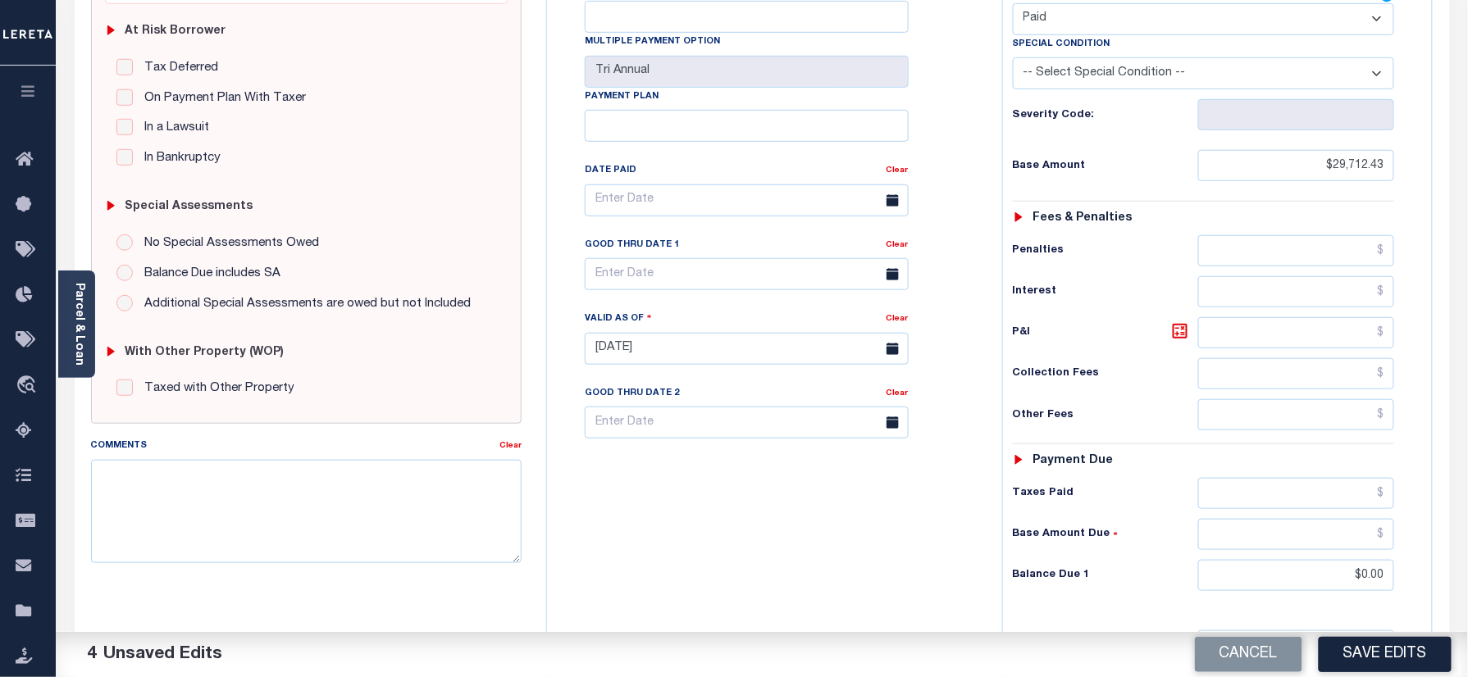
drag, startPoint x: 1372, startPoint y: 657, endPoint x: 1323, endPoint y: 644, distance: 50.9
click at [1373, 657] on button "Save Edits" at bounding box center [1385, 654] width 133 height 35
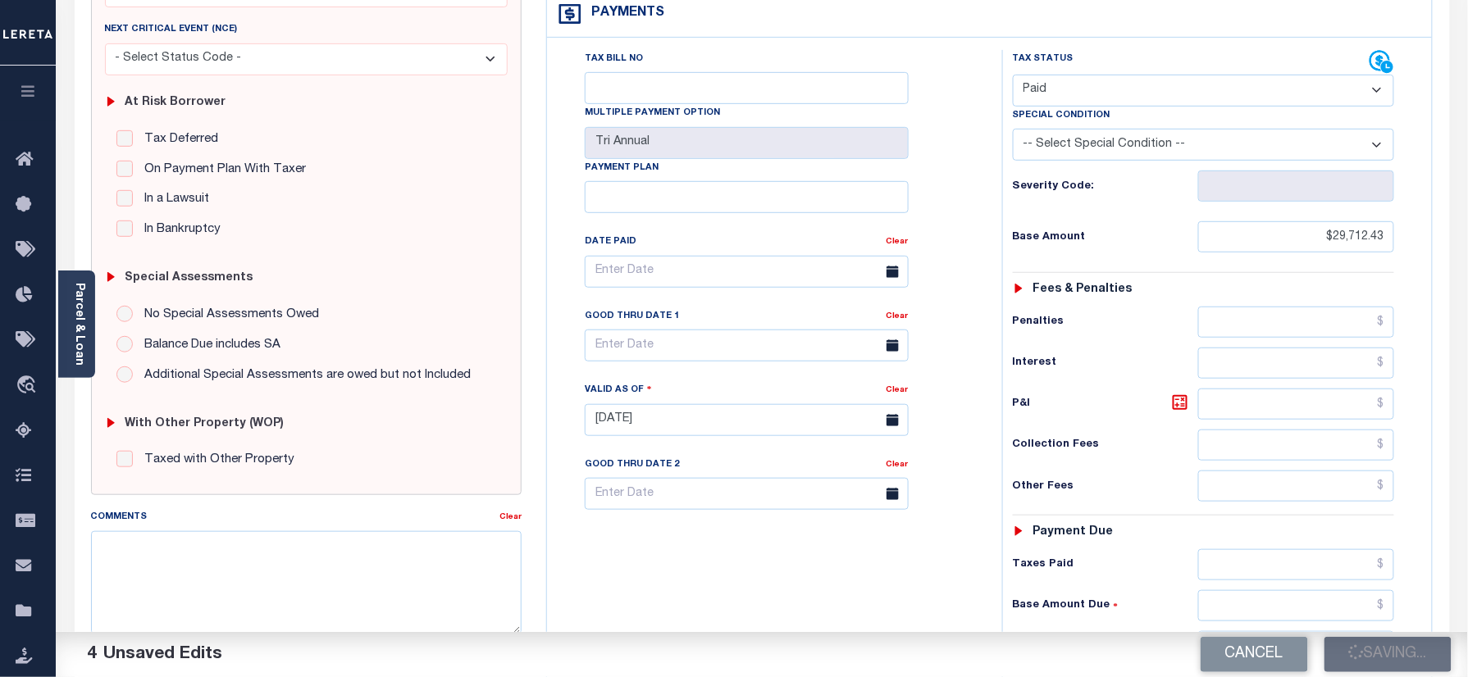
scroll to position [218, 0]
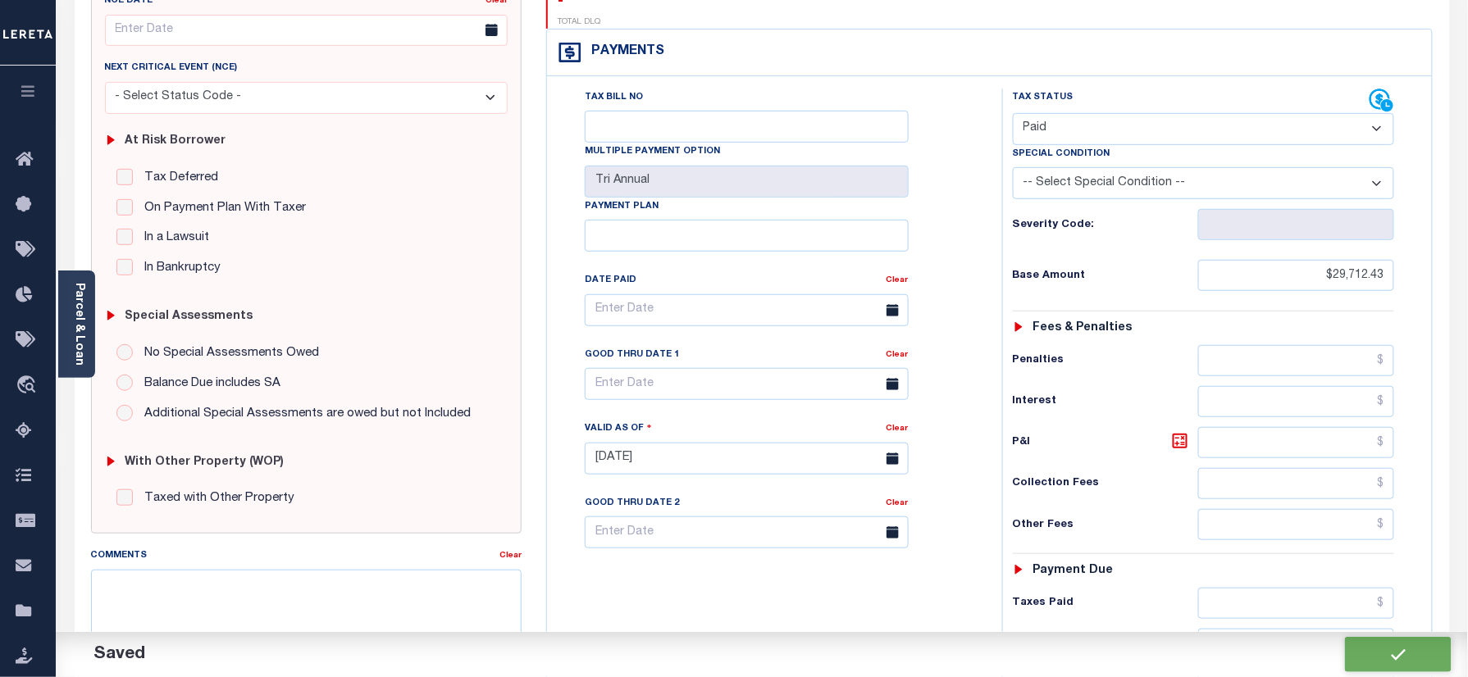
checkbox input "false"
type input "$29,712.43"
type input "$0"
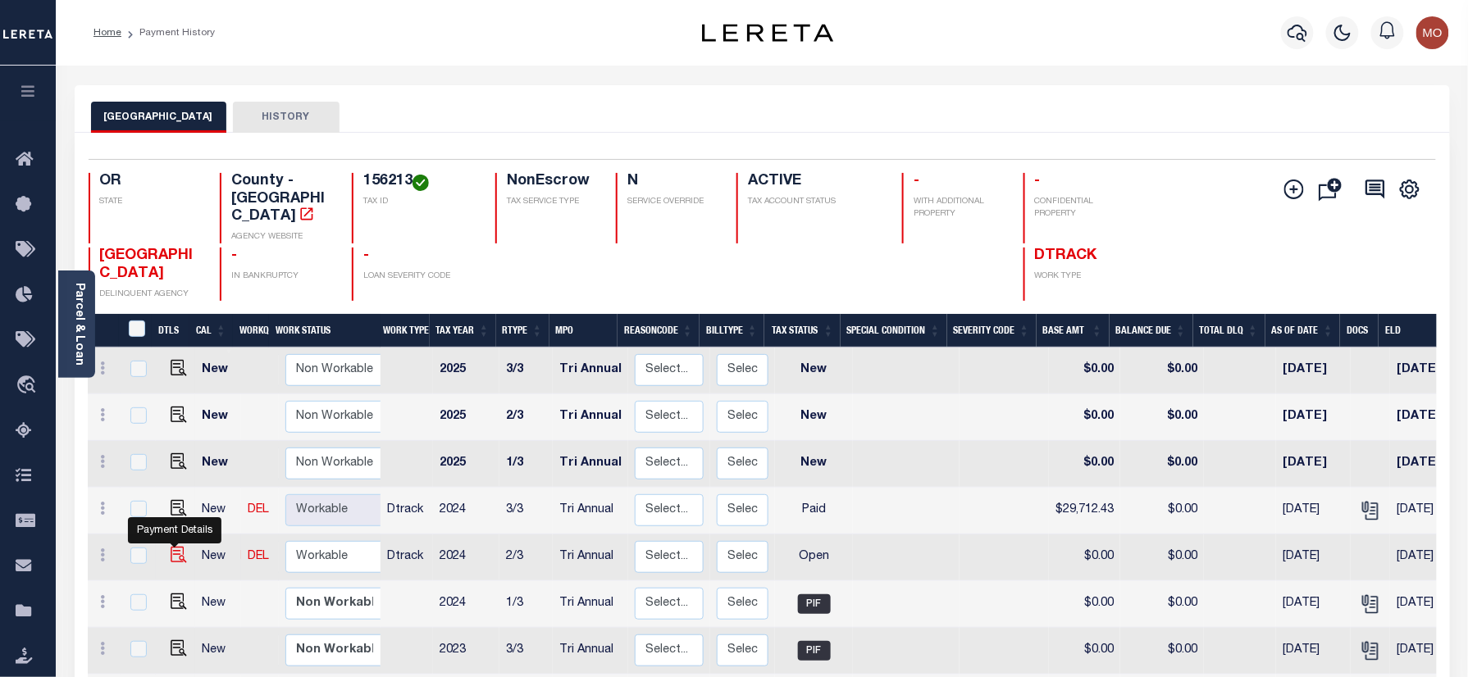
click at [174, 547] on img "" at bounding box center [179, 555] width 16 height 16
checkbox input "true"
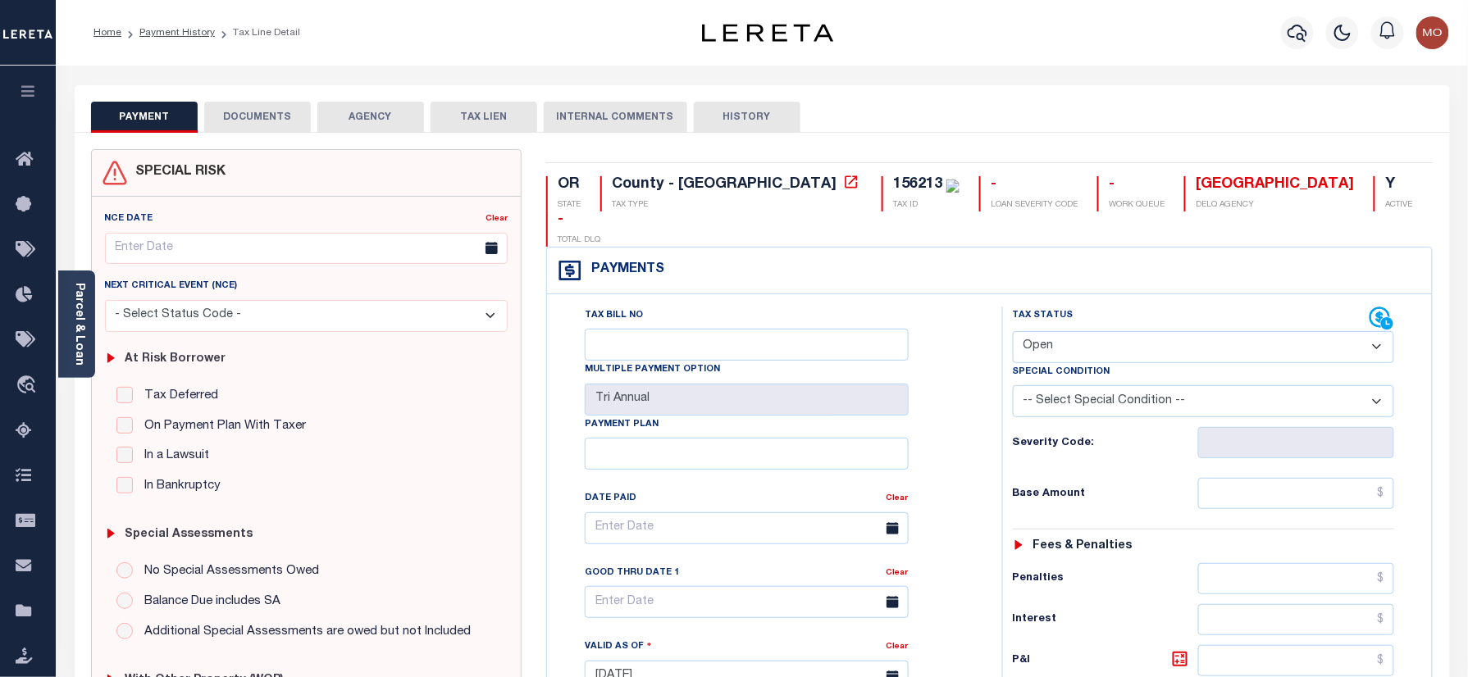
click at [1074, 331] on select "- Select Status Code - Open Due/Unpaid Paid Incomplete No Tax Due Internal Refu…" at bounding box center [1204, 347] width 382 height 32
select select "PYD"
click at [1013, 331] on select "- Select Status Code - Open Due/Unpaid Paid Incomplete No Tax Due Internal Refu…" at bounding box center [1204, 347] width 382 height 32
type input "[DATE]"
click at [981, 420] on div "Tax Bill No Multiple Payment Option Tri Annual Payment Plan Clear" at bounding box center [770, 669] width 439 height 724
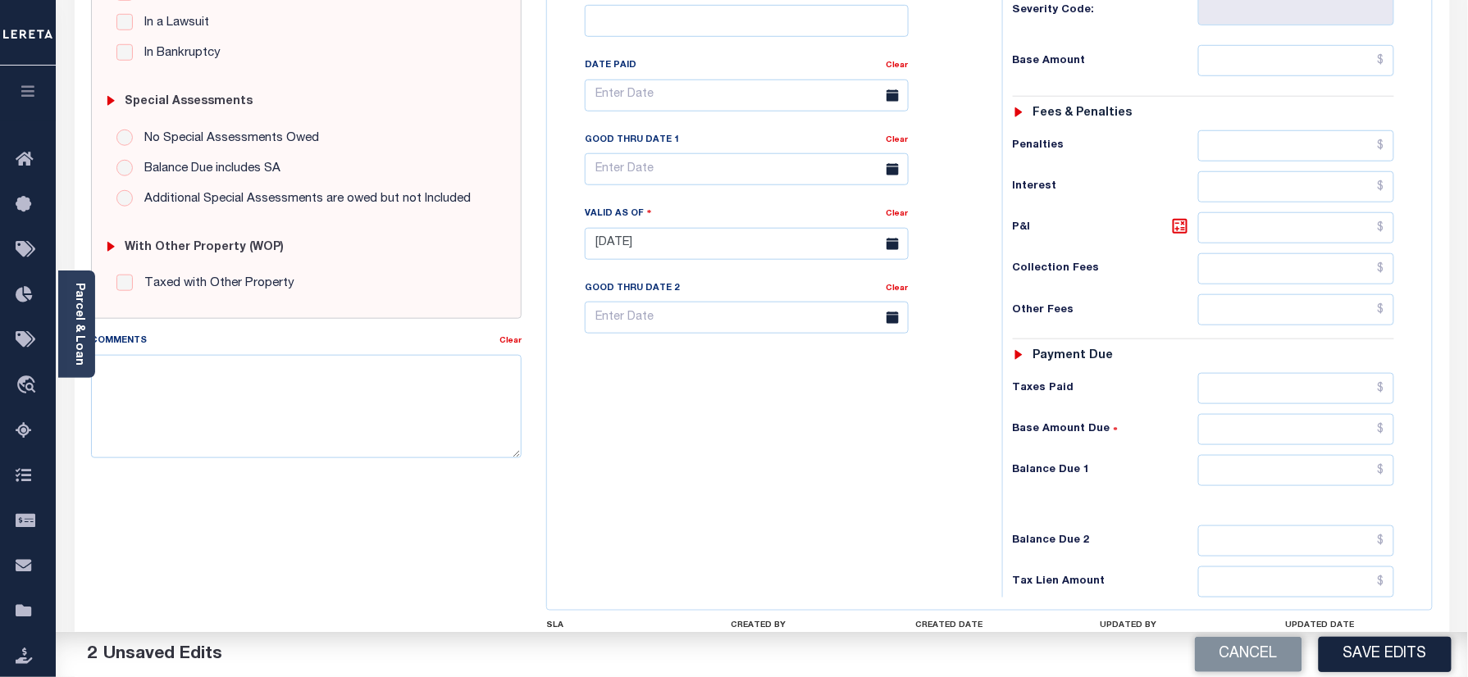
scroll to position [437, 0]
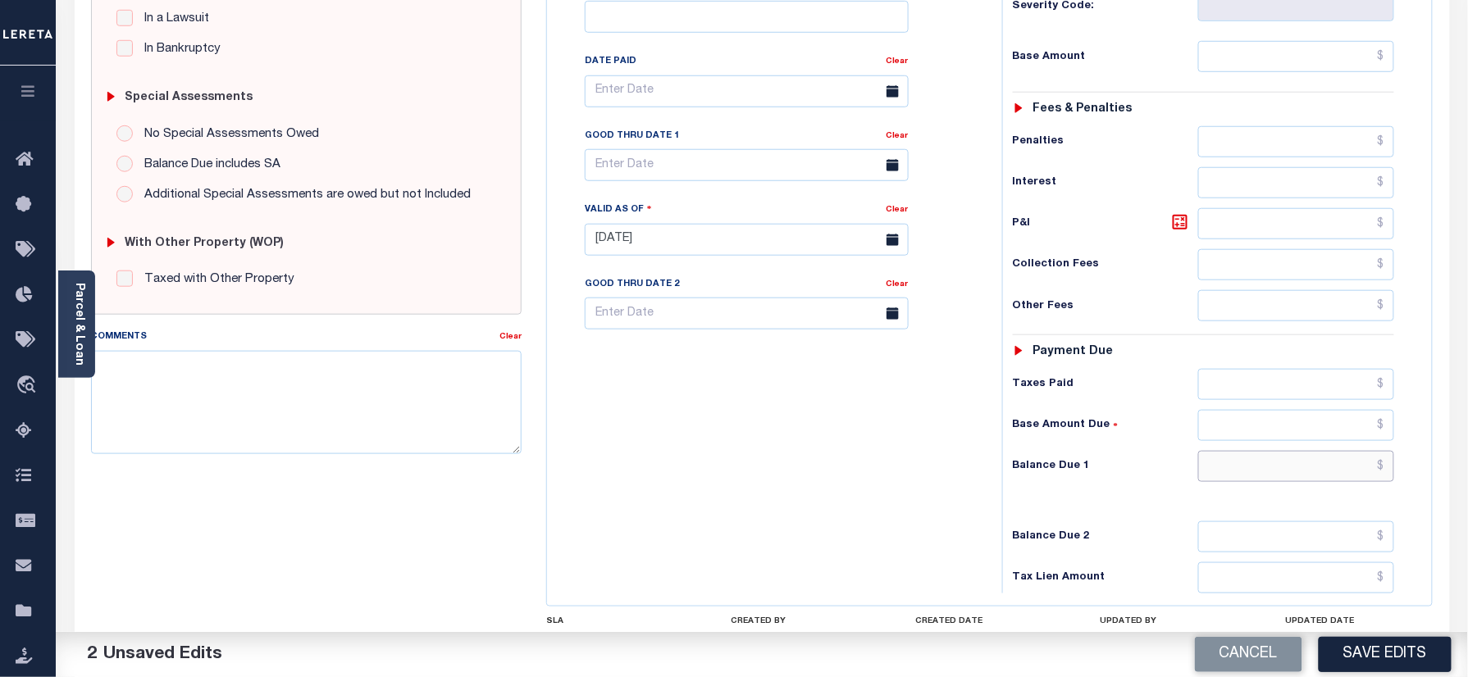
click at [1279, 451] on input "text" at bounding box center [1296, 466] width 197 height 31
type input "$0.00"
click at [680, 449] on div "Tax Bill No Multiple Payment Option Tri Annual Payment Plan Clear" at bounding box center [770, 232] width 439 height 724
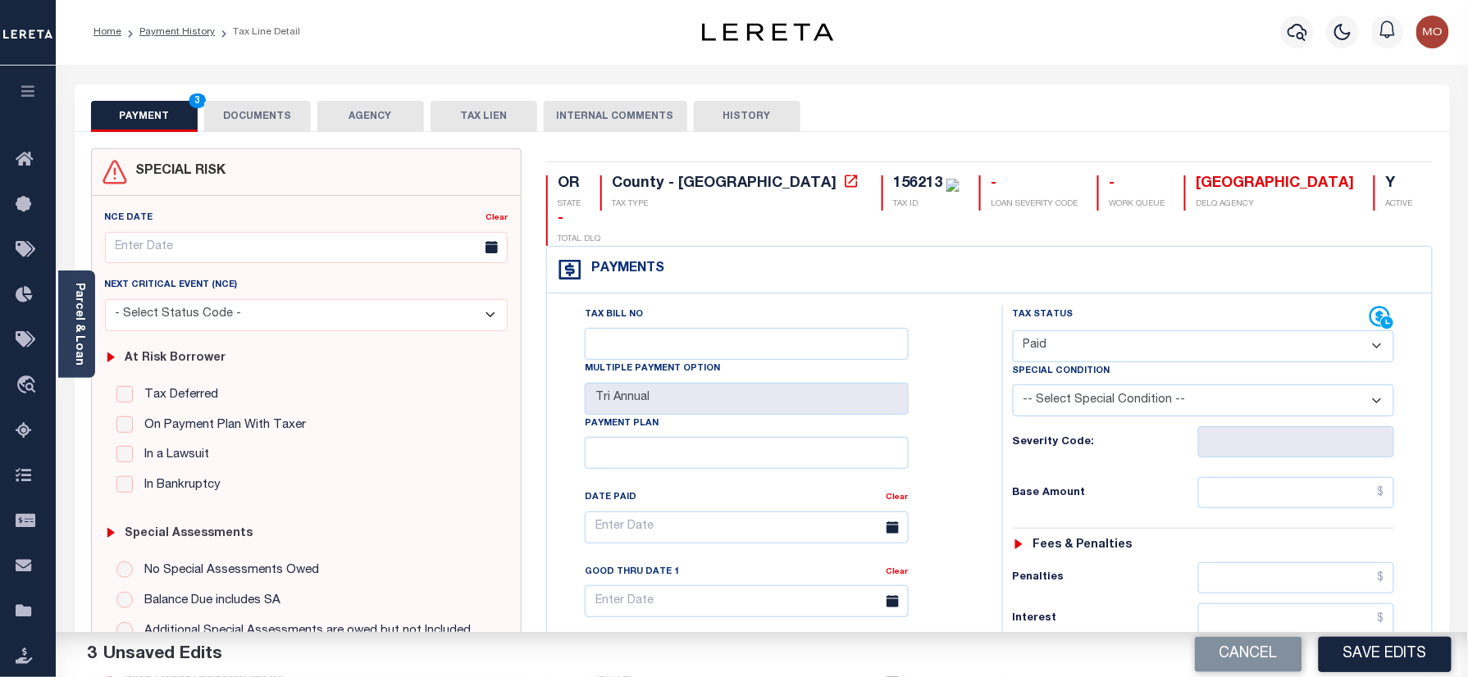
scroll to position [0, 0]
click at [256, 122] on button "DOCUMENTS" at bounding box center [257, 117] width 107 height 31
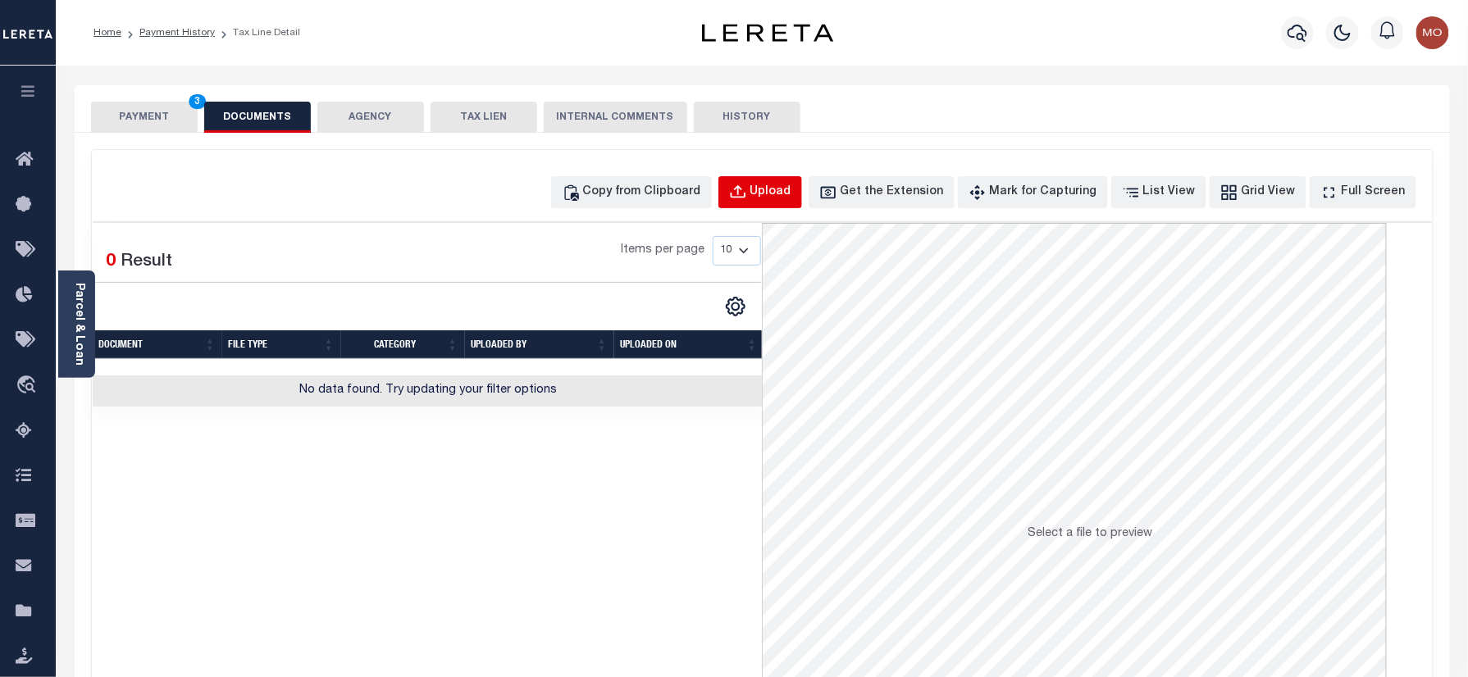
click at [785, 182] on button "Upload" at bounding box center [760, 192] width 84 height 32
select select "POP"
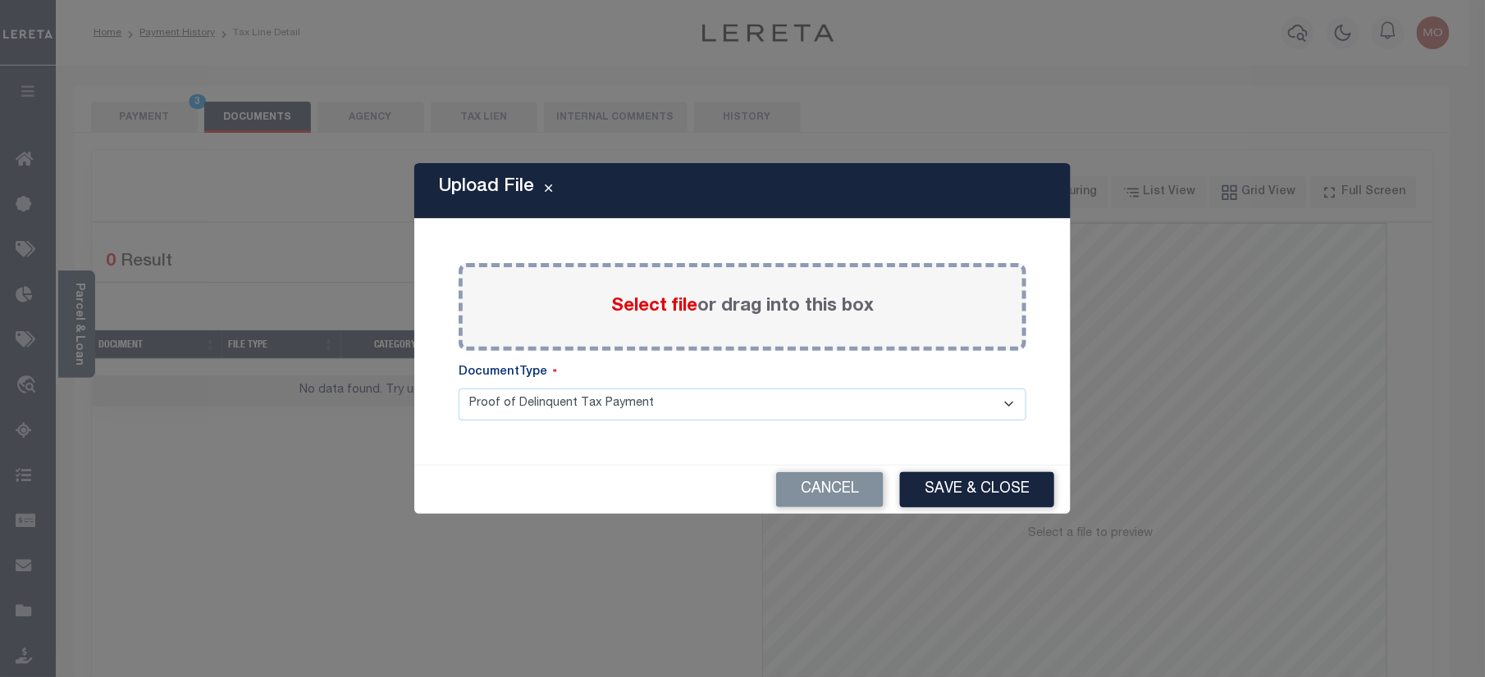
click at [664, 298] on span "Select file" at bounding box center [654, 307] width 86 height 18
click at [0, 0] on input "Select file or drag into this box" at bounding box center [0, 0] width 0 height 0
click at [823, 493] on button "Cancel" at bounding box center [829, 489] width 107 height 35
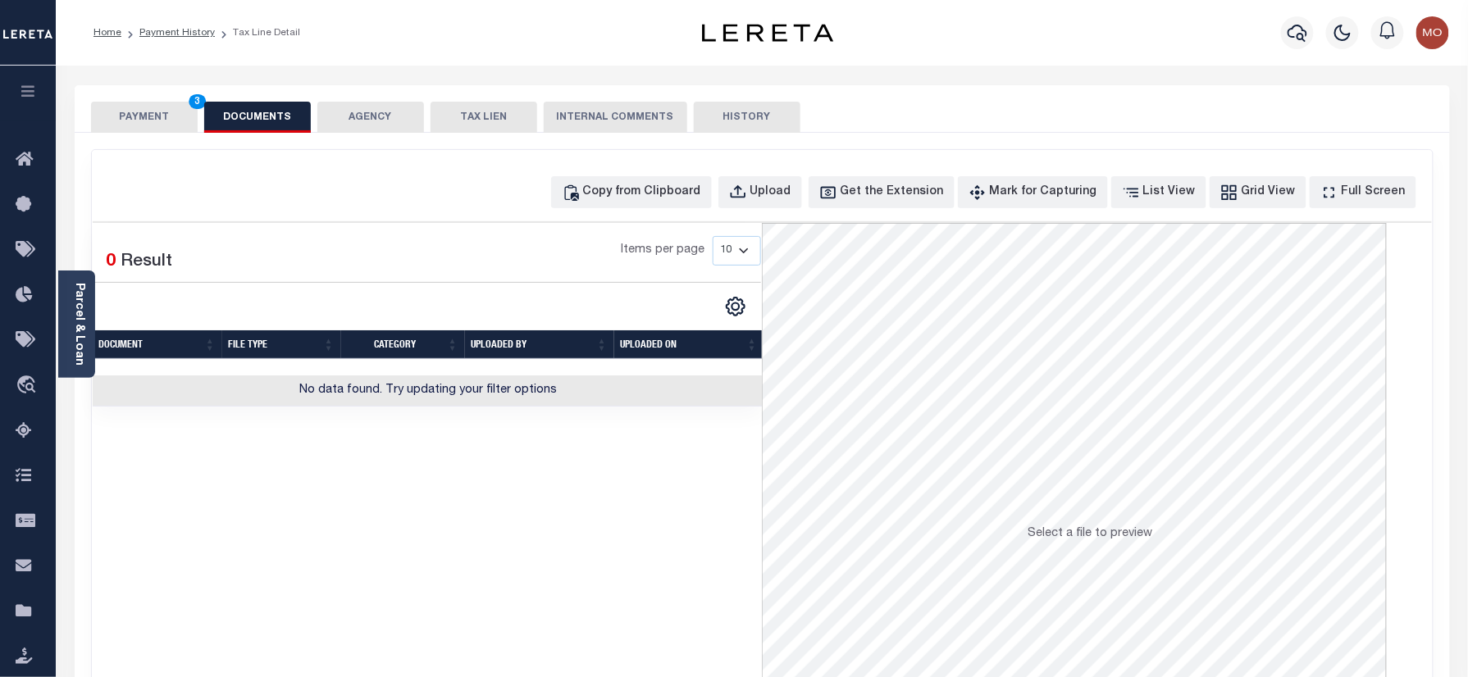
click at [123, 122] on button "PAYMENT 3" at bounding box center [144, 117] width 107 height 31
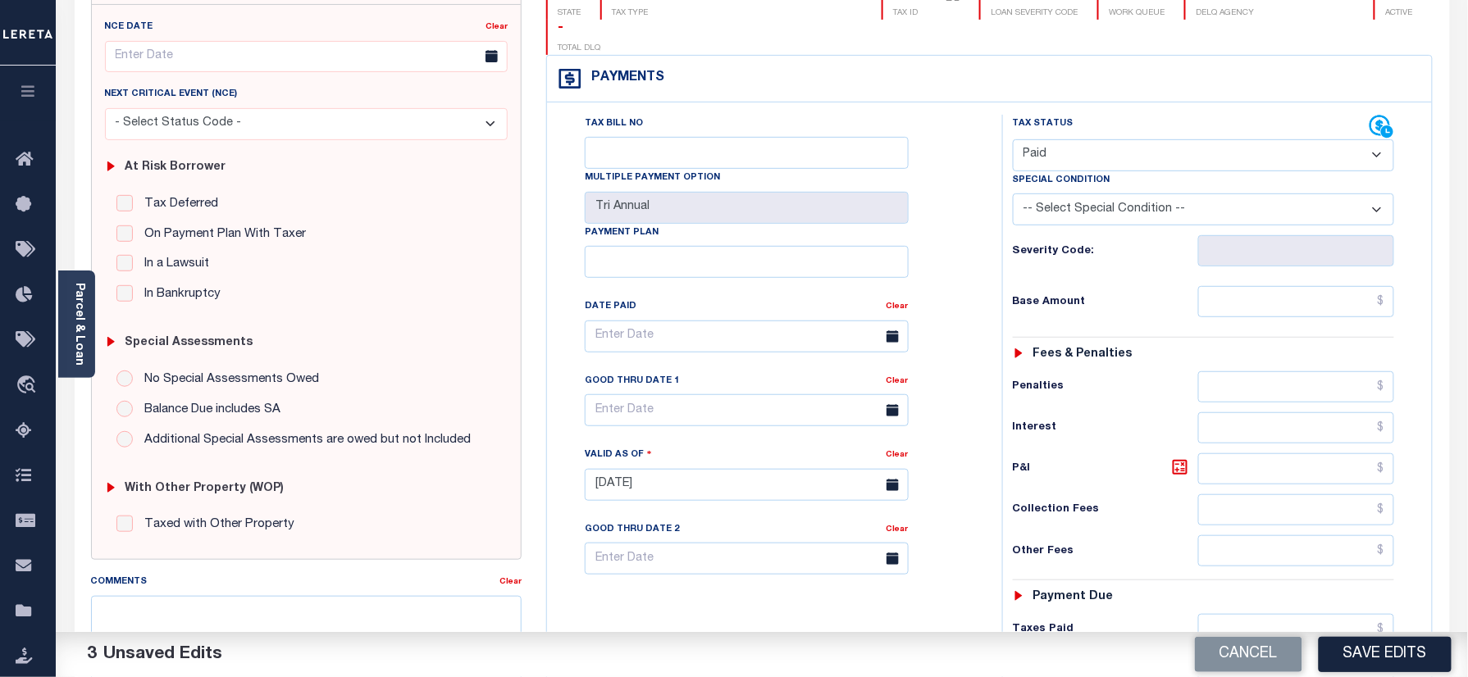
scroll to position [328, 0]
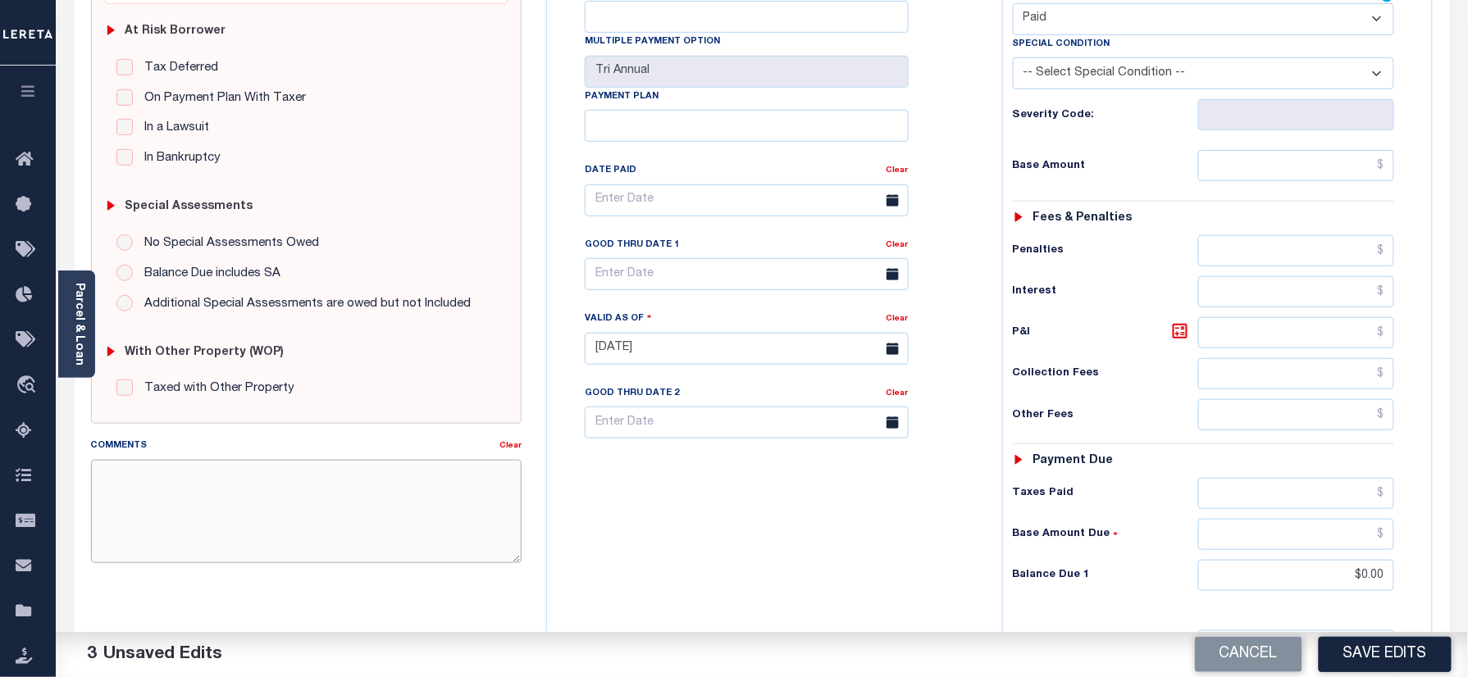
drag, startPoint x: 352, startPoint y: 504, endPoint x: 359, endPoint y: 509, distance: 8.9
click at [352, 504] on textarea "Comments" at bounding box center [306, 511] width 431 height 103
paste textarea "Refer 2024 3/3 year for doc"
type textarea "Refer 2024 3/3 year for doc"
drag, startPoint x: 1386, startPoint y: 650, endPoint x: 1147, endPoint y: 604, distance: 244.0
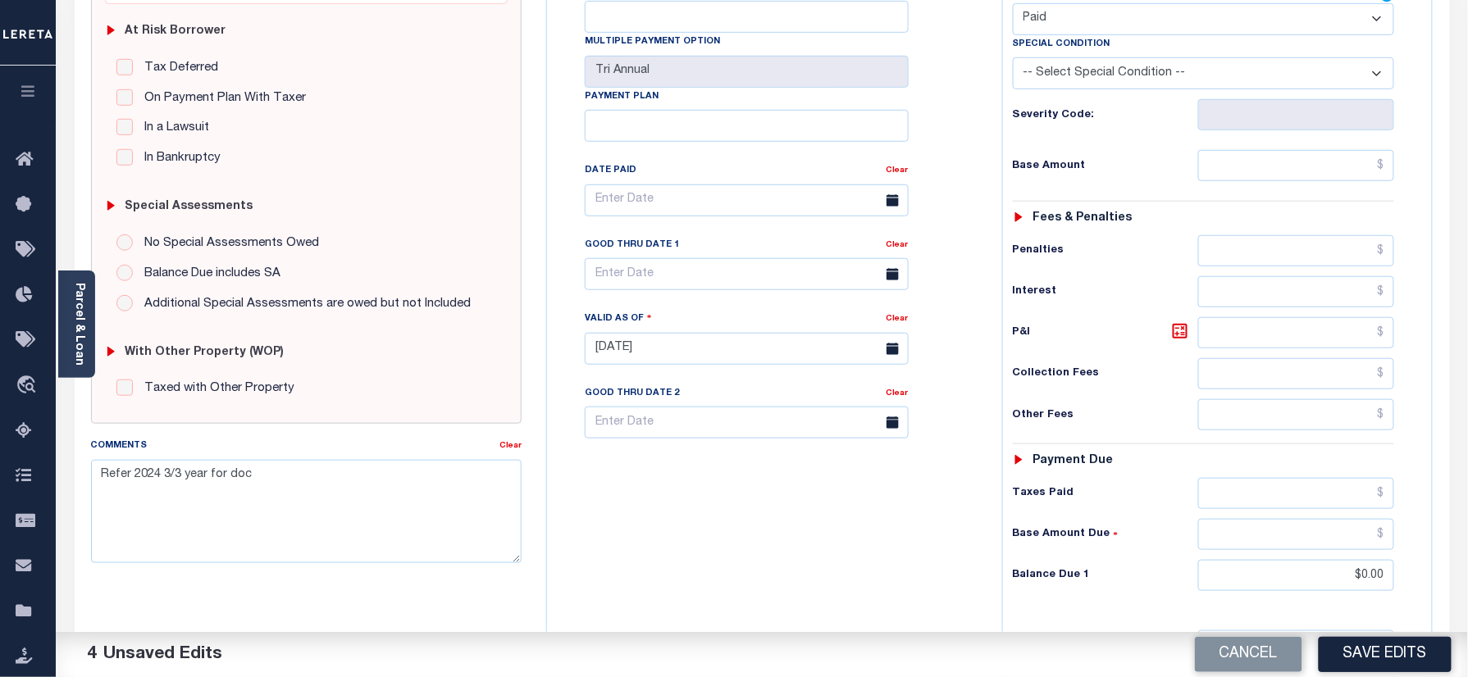
click at [1386, 650] on button "Save Edits" at bounding box center [1385, 654] width 133 height 35
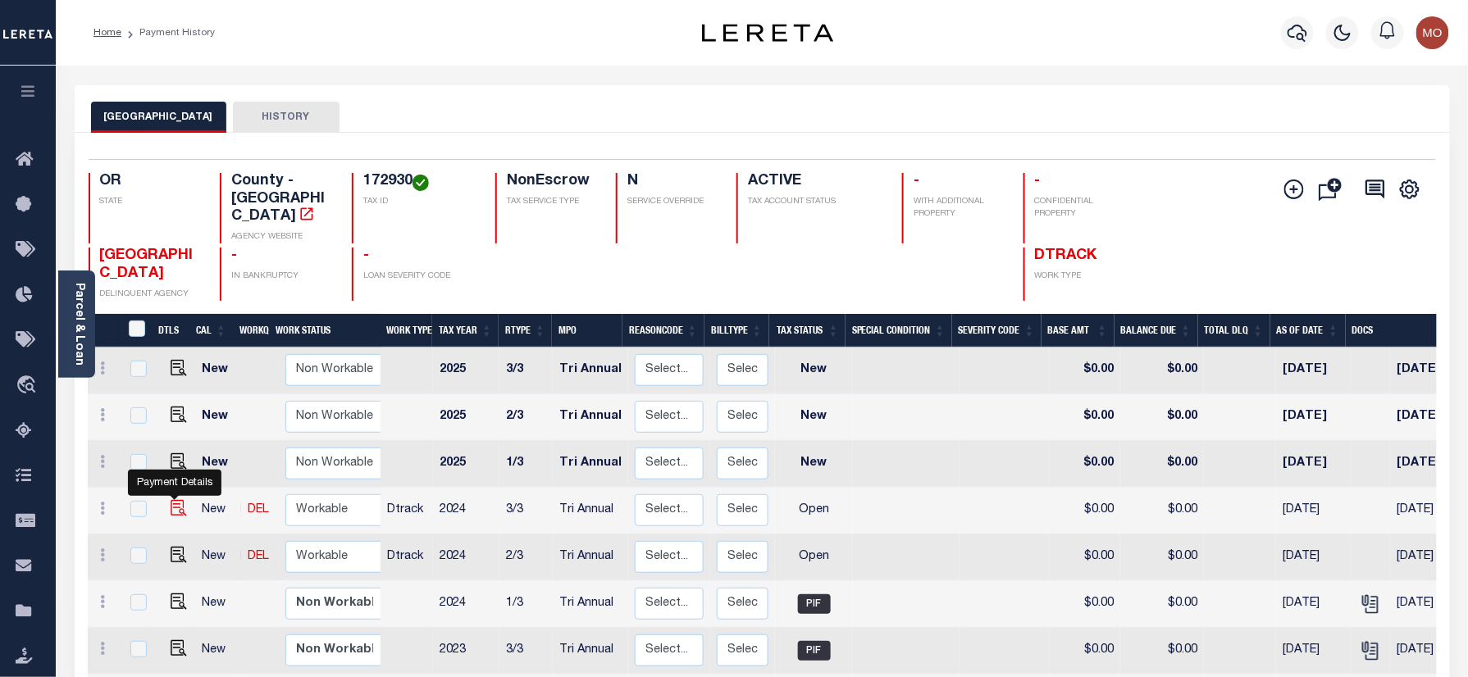
click at [174, 500] on img "" at bounding box center [179, 508] width 16 height 16
checkbox input "true"
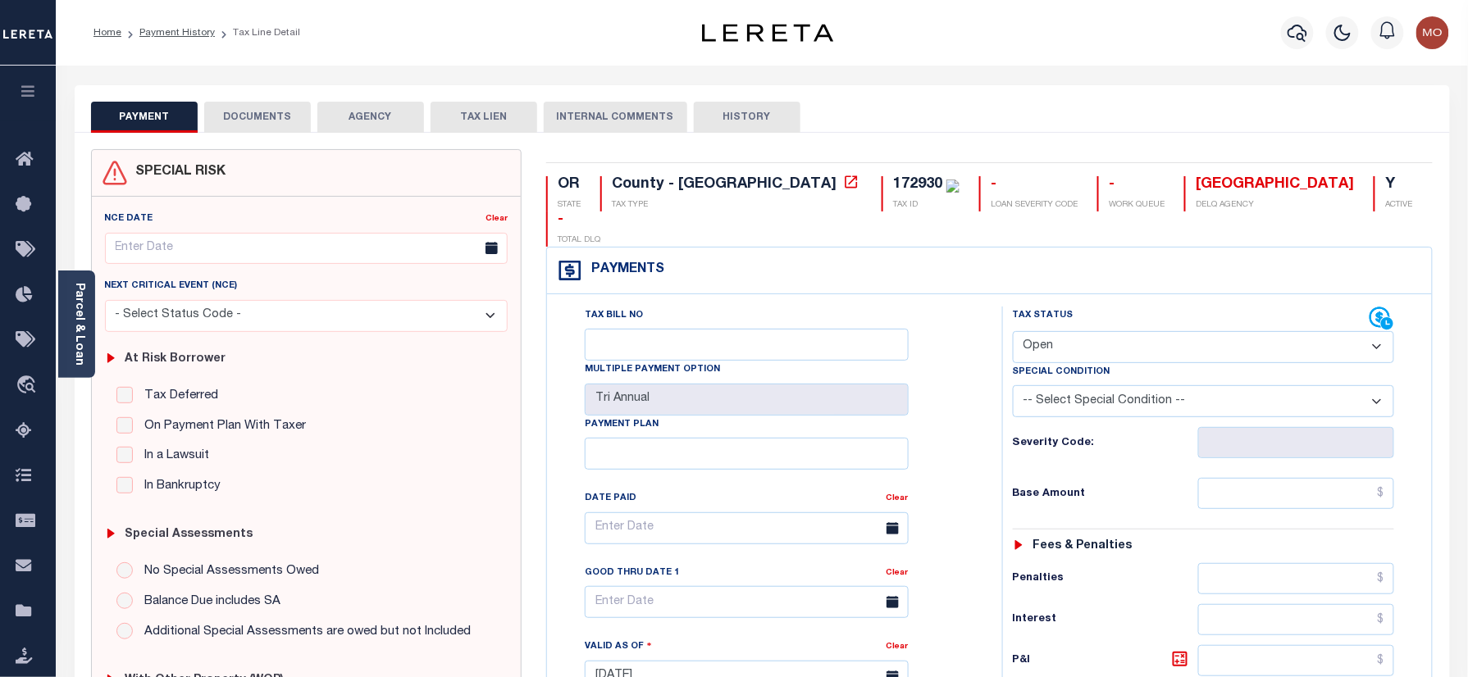
click at [893, 180] on div "172930" at bounding box center [917, 184] width 49 height 15
copy div "172930"
click at [1074, 366] on label "Special Condition" at bounding box center [1062, 373] width 98 height 14
drag, startPoint x: 1067, startPoint y: 320, endPoint x: 1076, endPoint y: 331, distance: 14.6
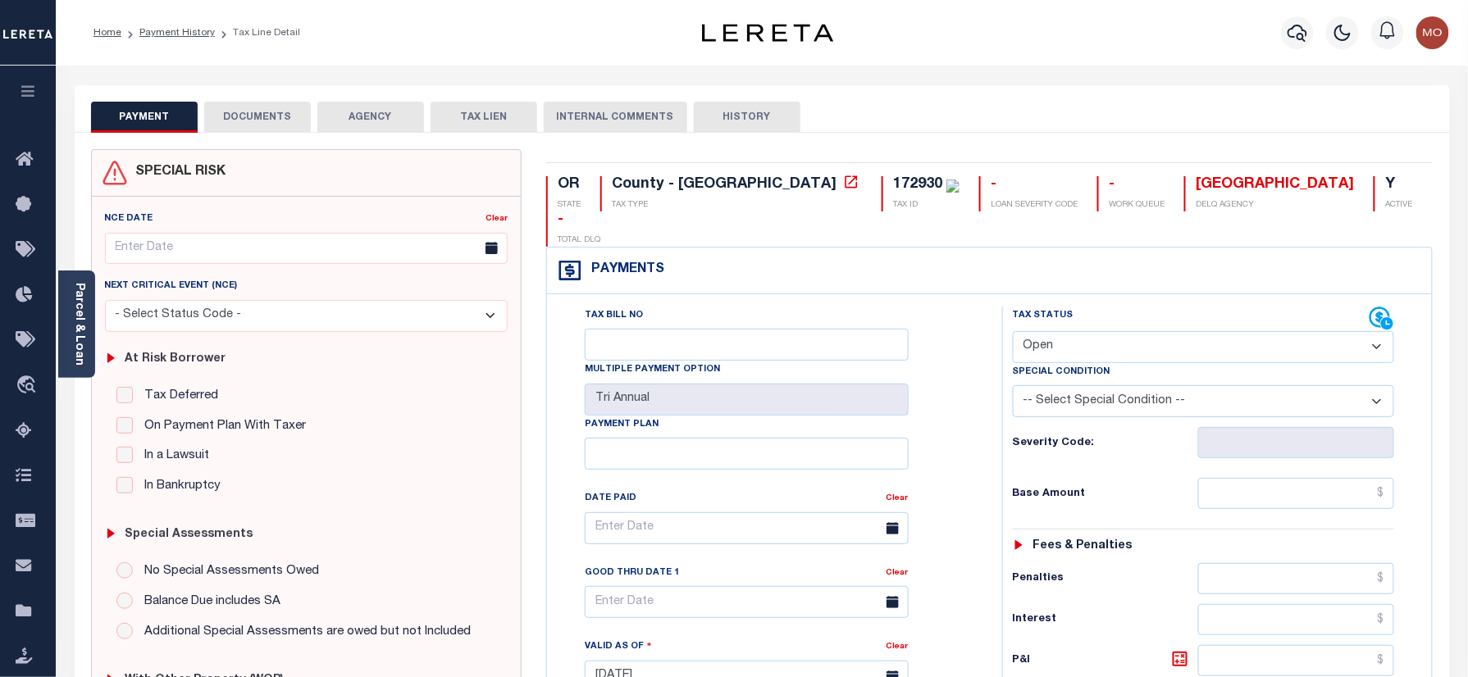
click at [1067, 331] on select "- Select Status Code - Open Due/Unpaid Paid Incomplete No Tax Due Internal Refu…" at bounding box center [1204, 347] width 382 height 32
select select "PYD"
click at [1013, 331] on select "- Select Status Code - Open Due/Unpaid Paid Incomplete No Tax Due Internal Refu…" at bounding box center [1204, 347] width 382 height 32
type input "[DATE]"
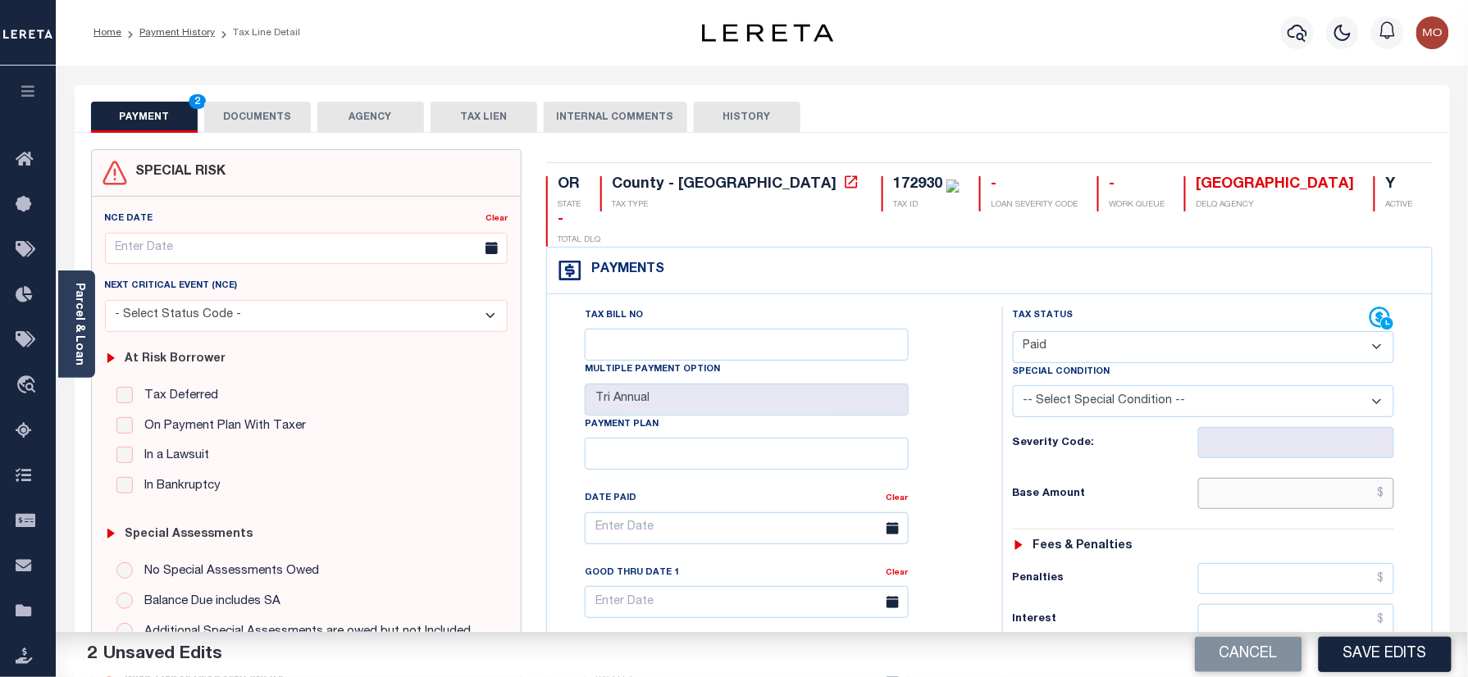
drag, startPoint x: 1251, startPoint y: 464, endPoint x: 1171, endPoint y: 464, distance: 79.6
click at [1245, 478] on input "text" at bounding box center [1296, 493] width 197 height 31
paste input "5,710.01"
type input "$5,710.01"
drag, startPoint x: 971, startPoint y: 451, endPoint x: 1037, endPoint y: 448, distance: 65.7
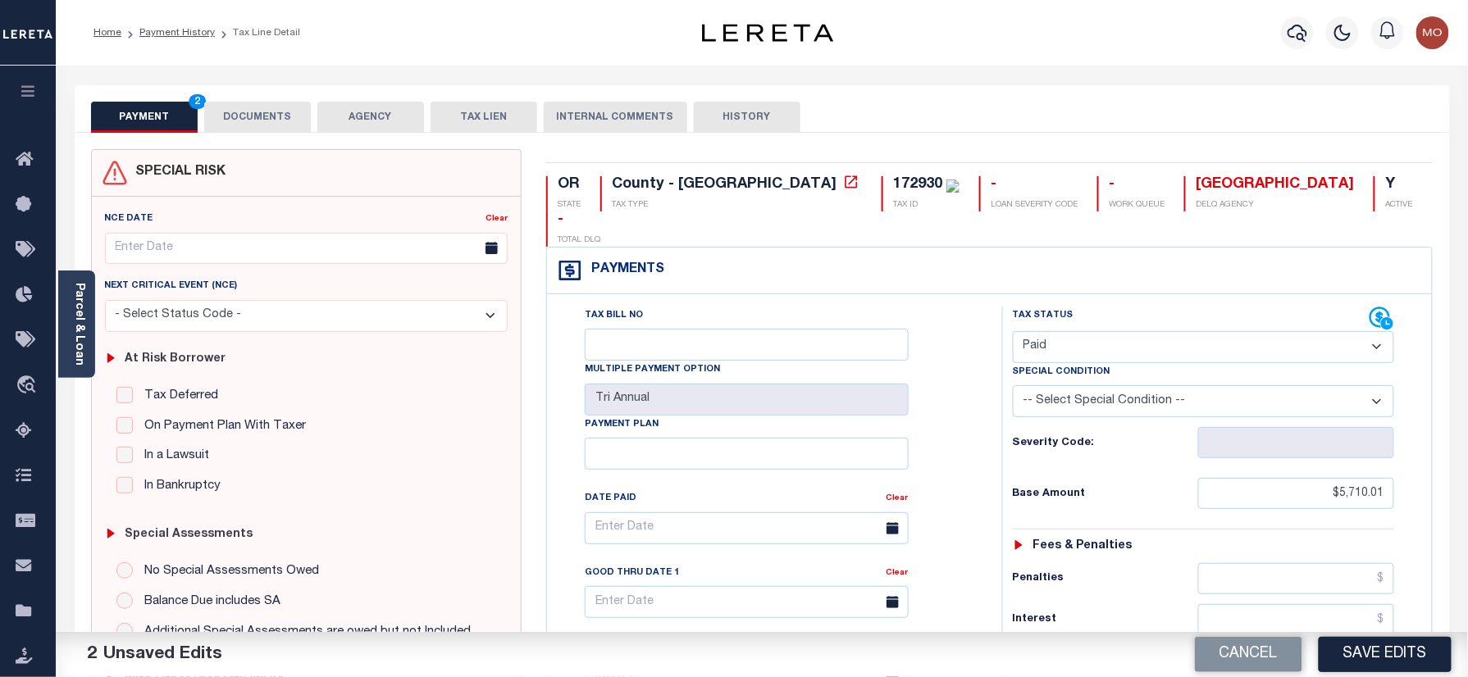
click at [971, 451] on div "Tax Bill No Multiple Payment Option Tri Annual Payment Plan Clear Clear Valid a…" at bounding box center [770, 537] width 414 height 460
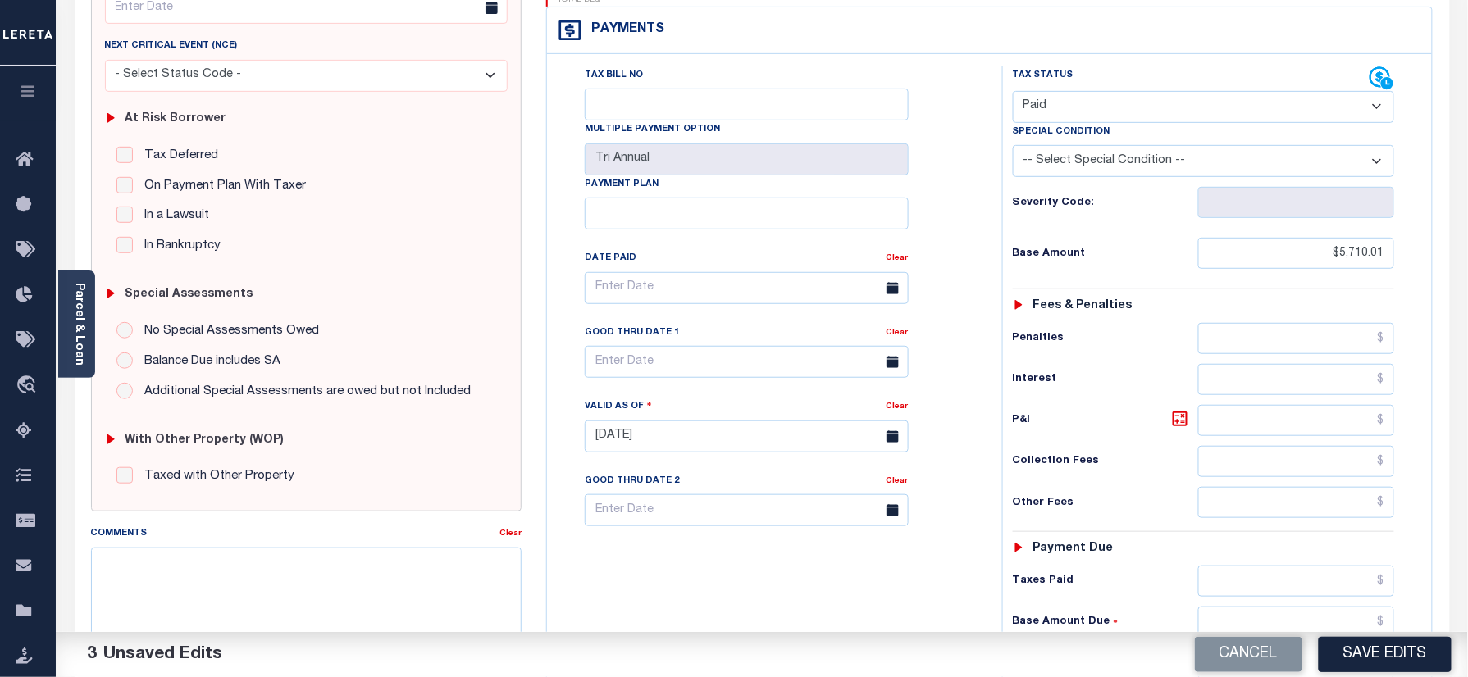
scroll to position [539, 0]
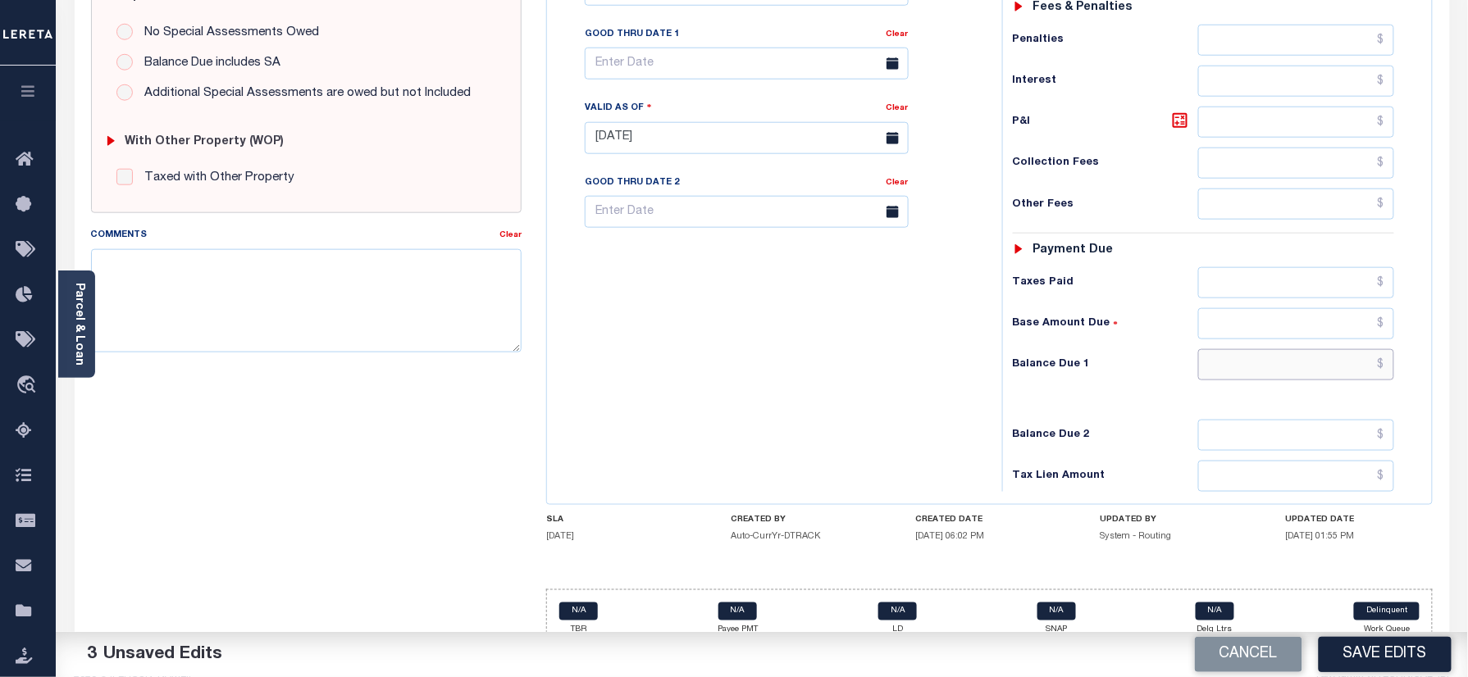
click at [1264, 349] on input "text" at bounding box center [1296, 364] width 197 height 31
type input "$0.00"
click at [814, 290] on div "Tax Bill No Multiple Payment Option Tri Annual Payment Plan Clear" at bounding box center [770, 130] width 439 height 724
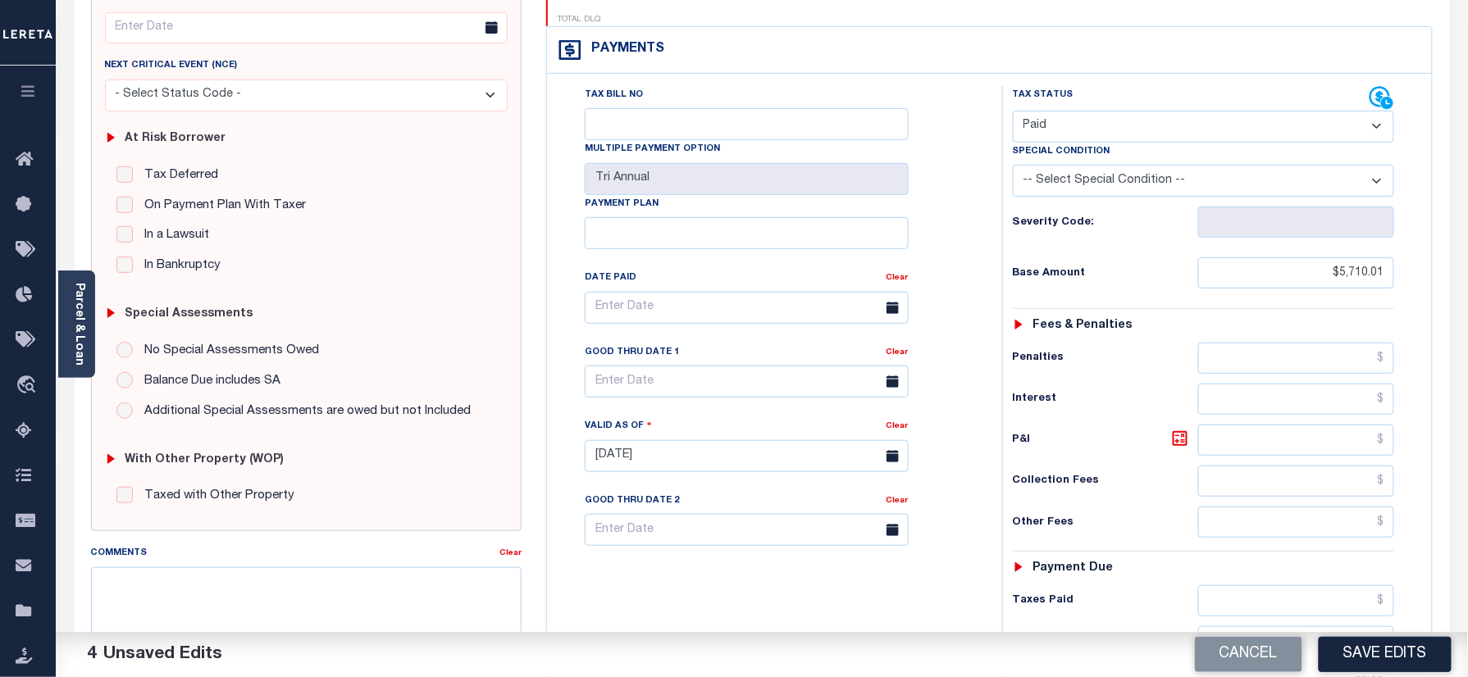
scroll to position [0, 0]
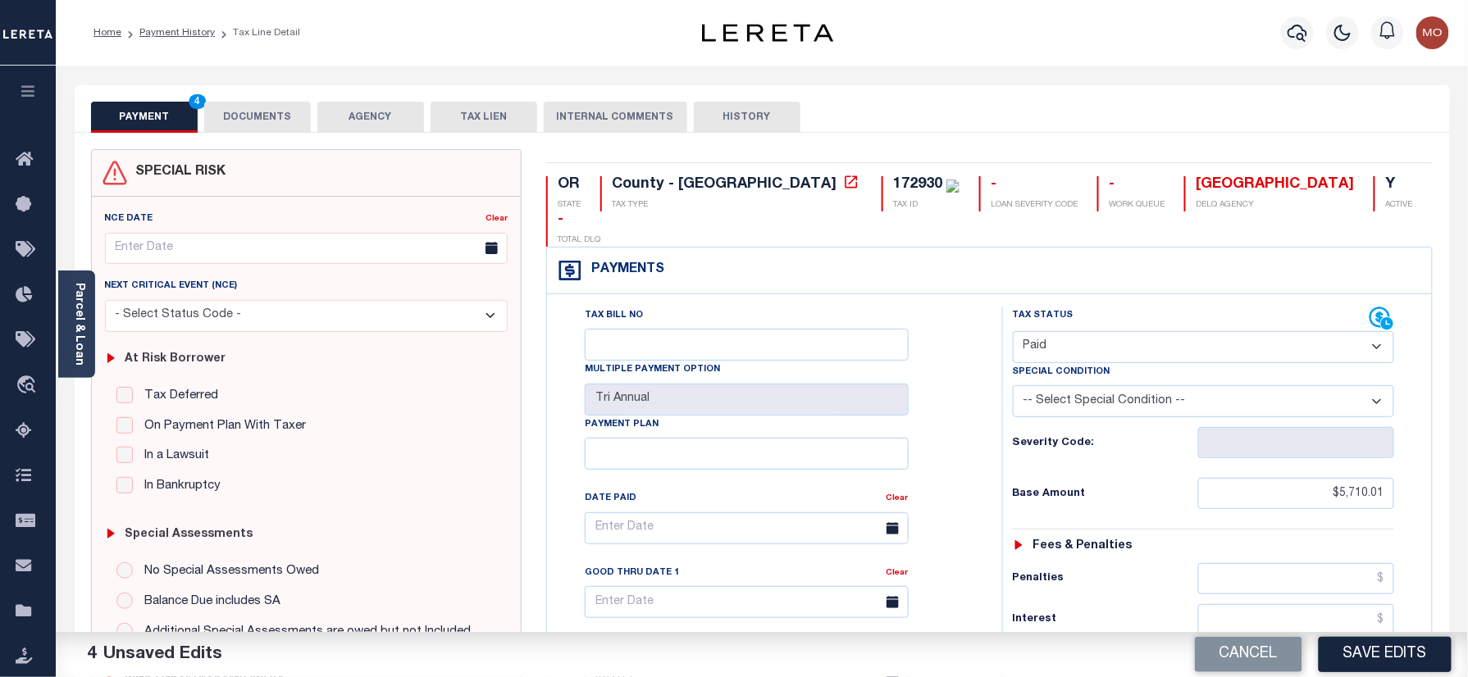
click at [893, 177] on div "172930" at bounding box center [917, 184] width 49 height 15
copy div "172930"
click at [282, 106] on button "DOCUMENTS" at bounding box center [257, 117] width 107 height 31
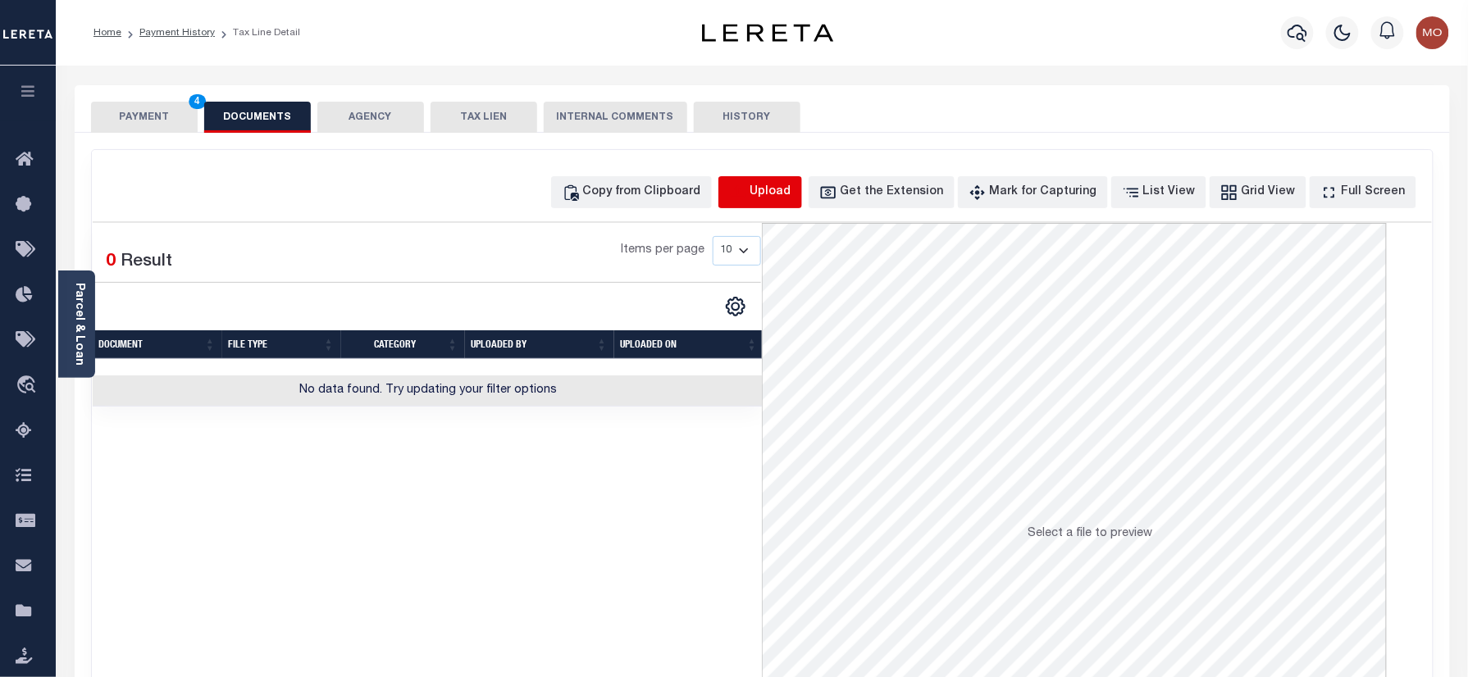
click at [747, 194] on icon "button" at bounding box center [738, 193] width 18 height 18
select select "POP"
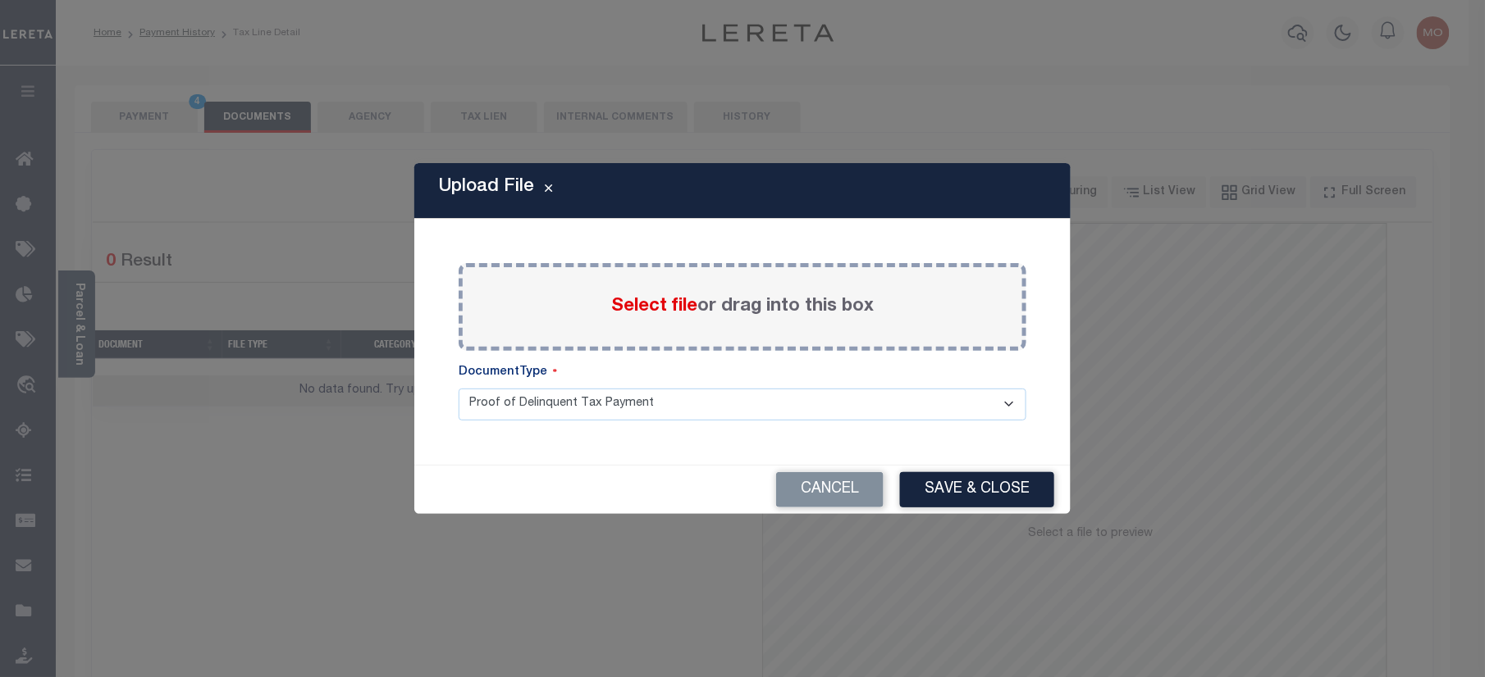
click at [631, 303] on span "Select file" at bounding box center [654, 307] width 86 height 18
click at [0, 0] on input "Select file or drag into this box" at bounding box center [0, 0] width 0 height 0
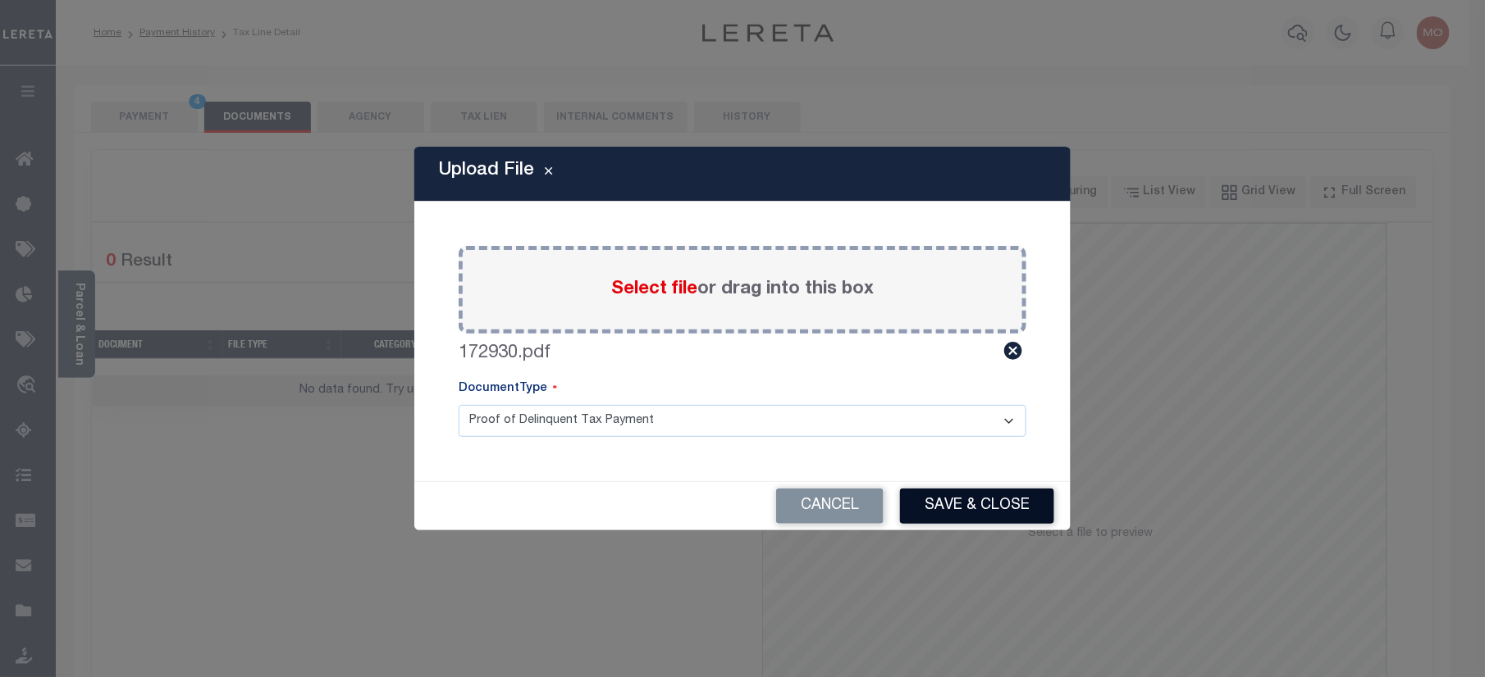
click at [936, 515] on button "Save & Close" at bounding box center [977, 506] width 154 height 35
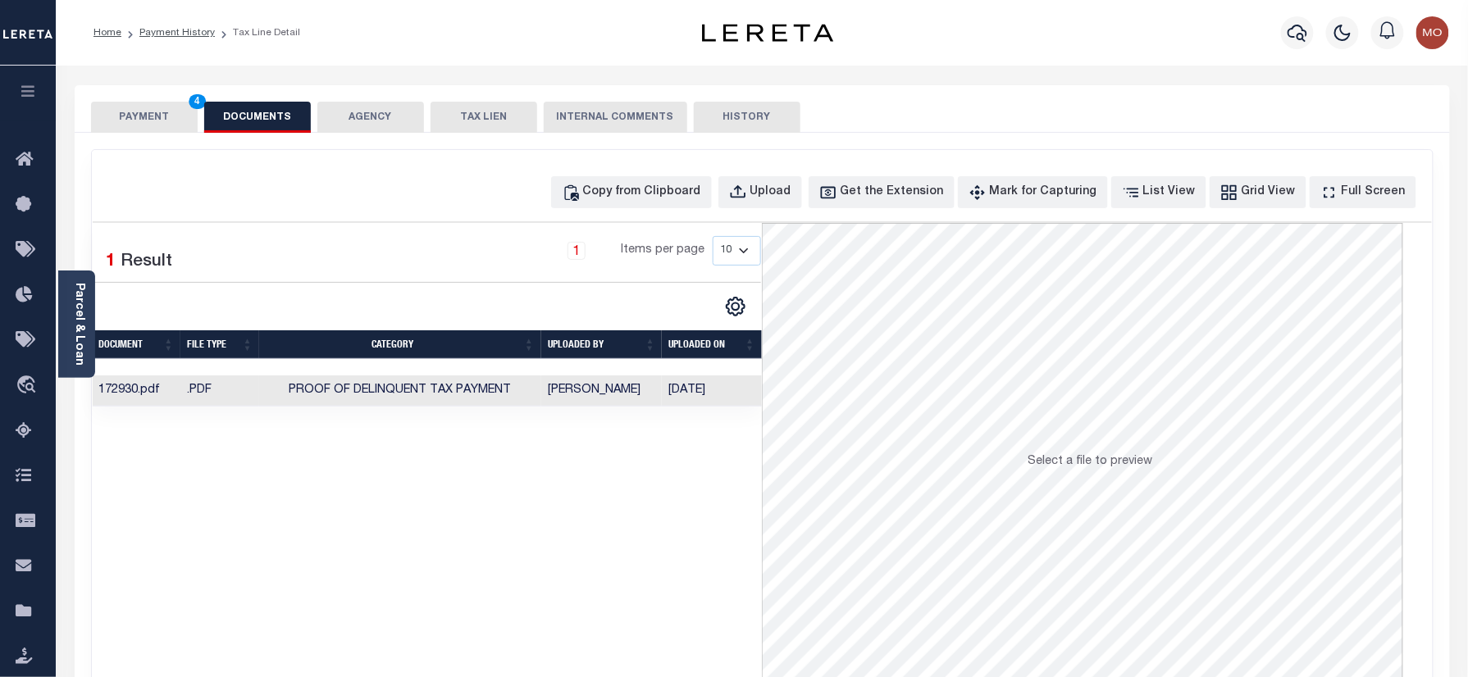
click at [153, 121] on button "PAYMENT 4" at bounding box center [144, 117] width 107 height 31
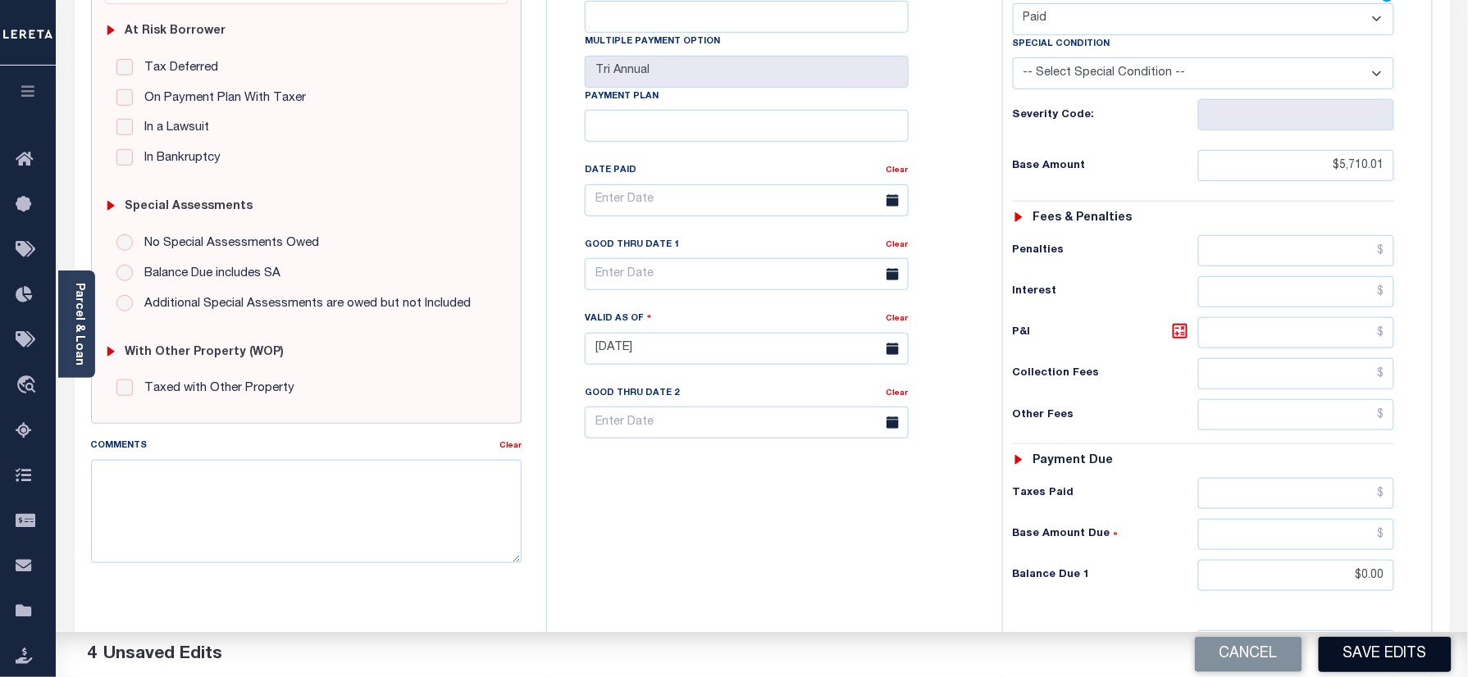
click at [1373, 653] on button "Save Edits" at bounding box center [1385, 654] width 133 height 35
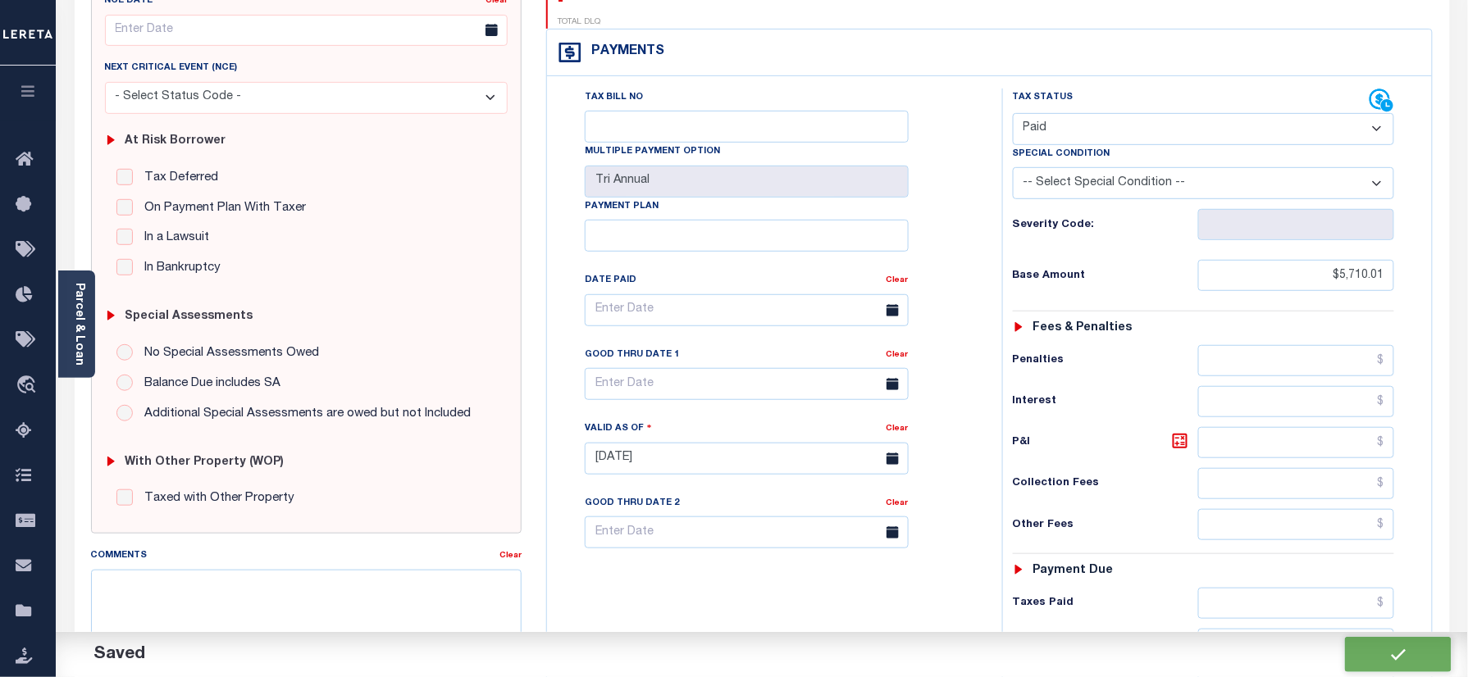
checkbox input "false"
type input "$5,710.01"
type input "$0"
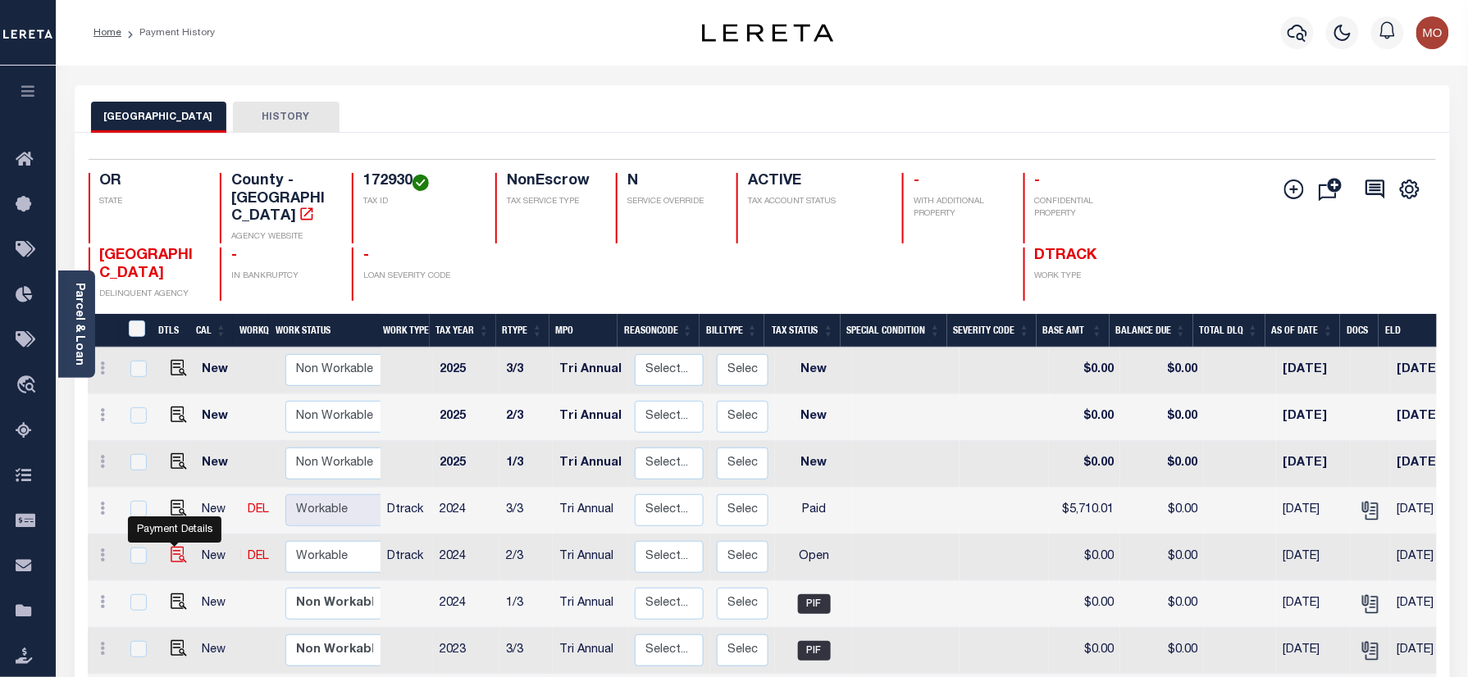
click at [178, 547] on img "" at bounding box center [179, 555] width 16 height 16
checkbox input "true"
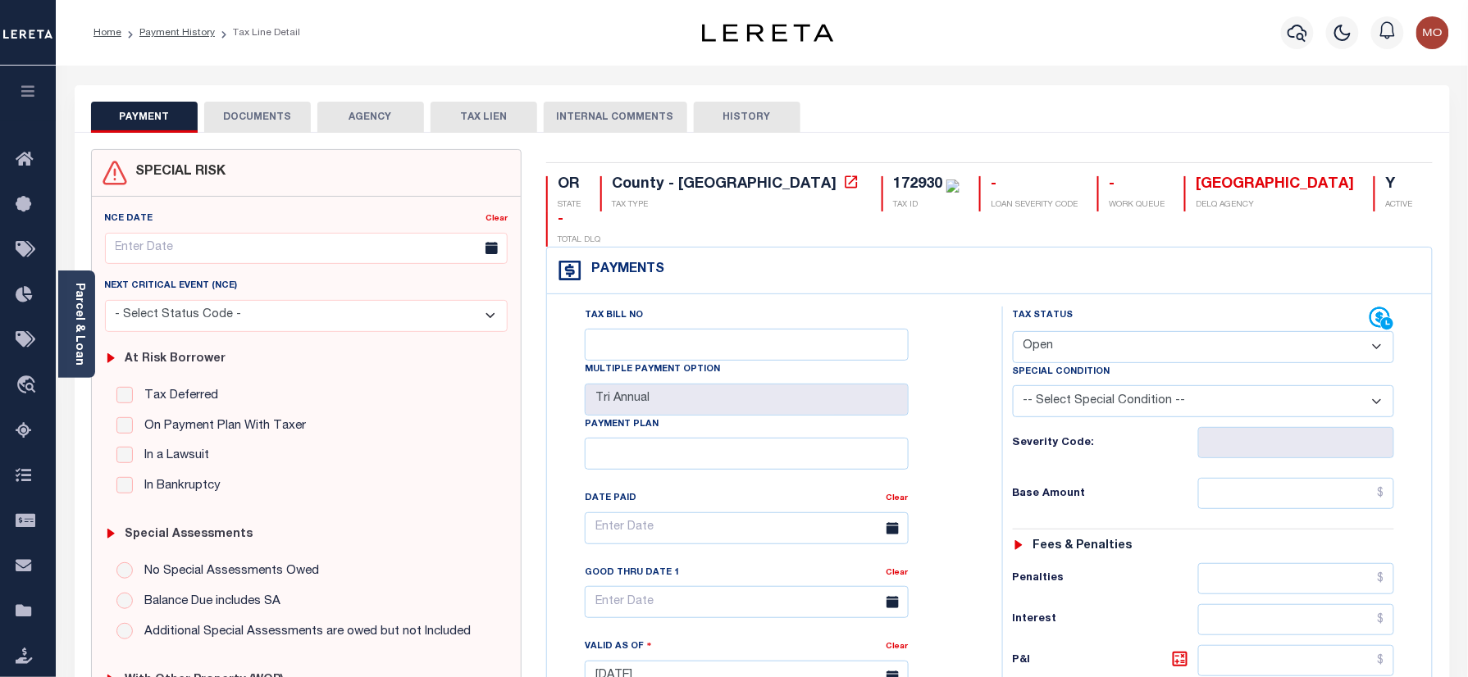
click at [1077, 331] on select "- Select Status Code - Open Due/Unpaid Paid Incomplete No Tax Due Internal Refu…" at bounding box center [1204, 347] width 382 height 32
select select "PYD"
click at [1013, 331] on select "- Select Status Code - Open Due/Unpaid Paid Incomplete No Tax Due Internal Refu…" at bounding box center [1204, 347] width 382 height 32
type input "[DATE]"
click at [983, 431] on div "Tax Bill No Multiple Payment Option Tri Annual Payment Plan Clear" at bounding box center [770, 669] width 439 height 724
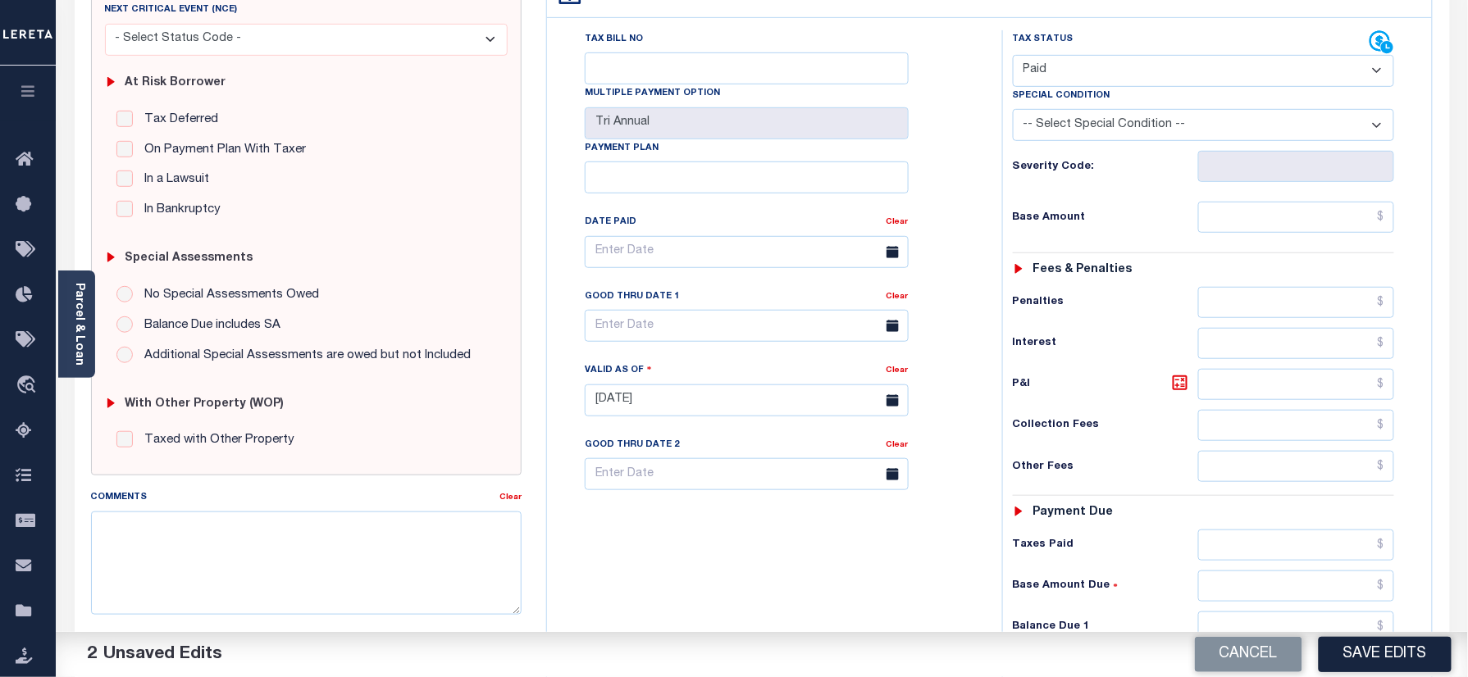
scroll to position [437, 0]
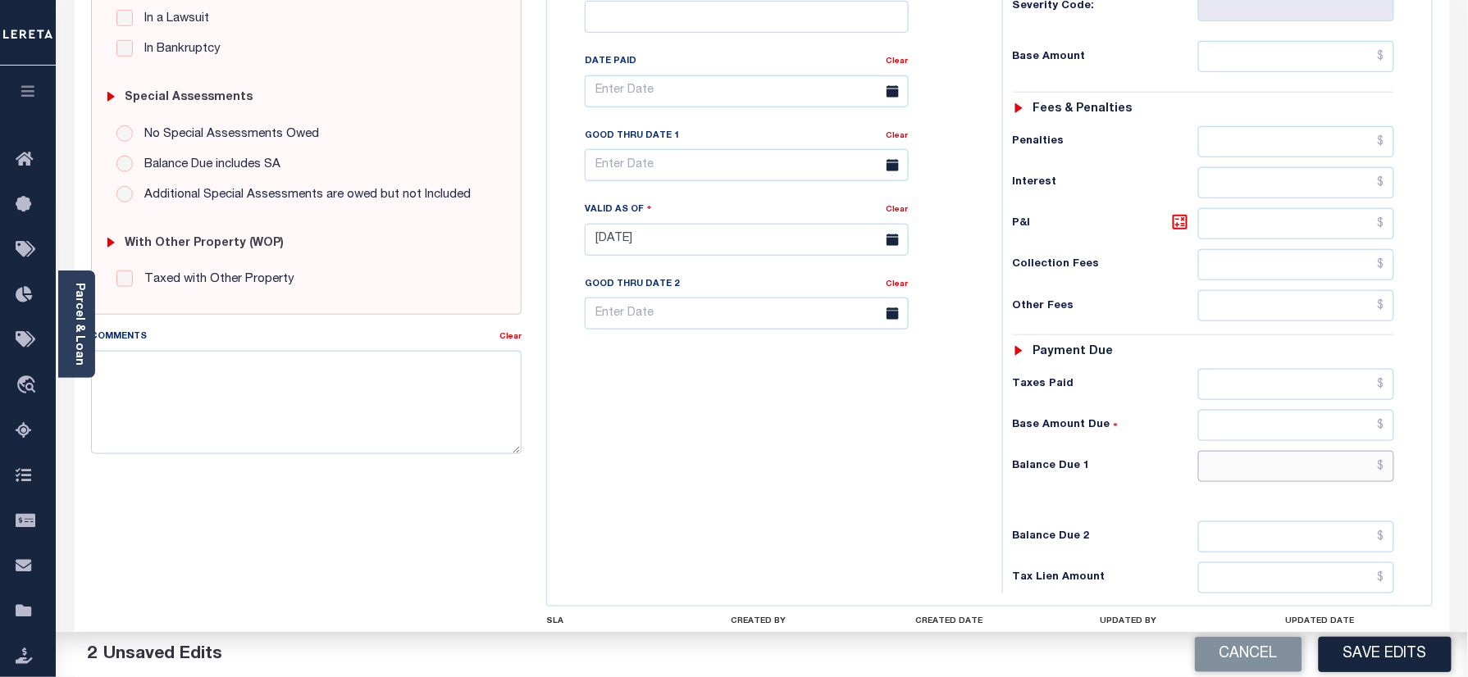
click at [1260, 451] on input "text" at bounding box center [1296, 466] width 197 height 31
type input "$0.00"
click at [295, 408] on textarea "Comments" at bounding box center [306, 402] width 431 height 103
paste textarea "Refer 2024 3/3 year for doc"
type textarea "Refer 2024 3/3 year for doc"
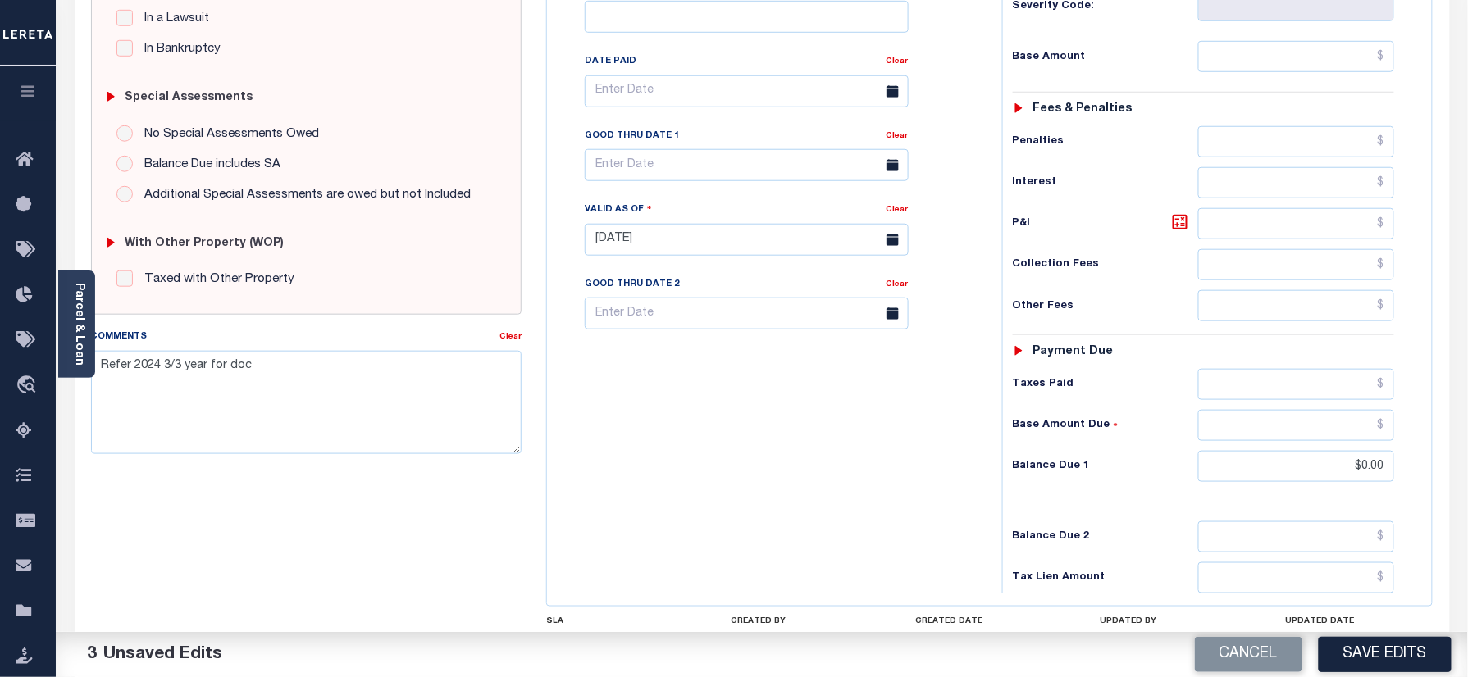
drag, startPoint x: 1395, startPoint y: 648, endPoint x: 1044, endPoint y: 551, distance: 364.1
click at [1394, 648] on button "Save Edits" at bounding box center [1385, 654] width 133 height 35
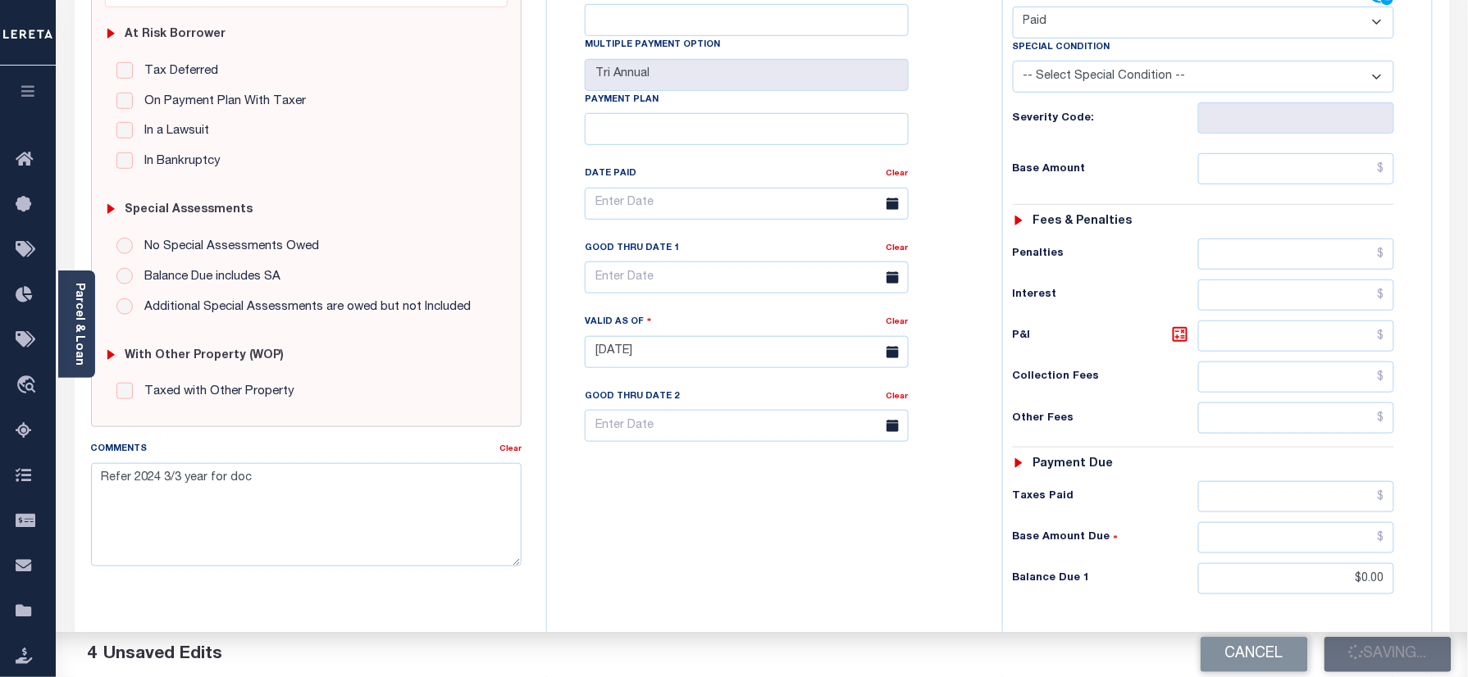
scroll to position [218, 0]
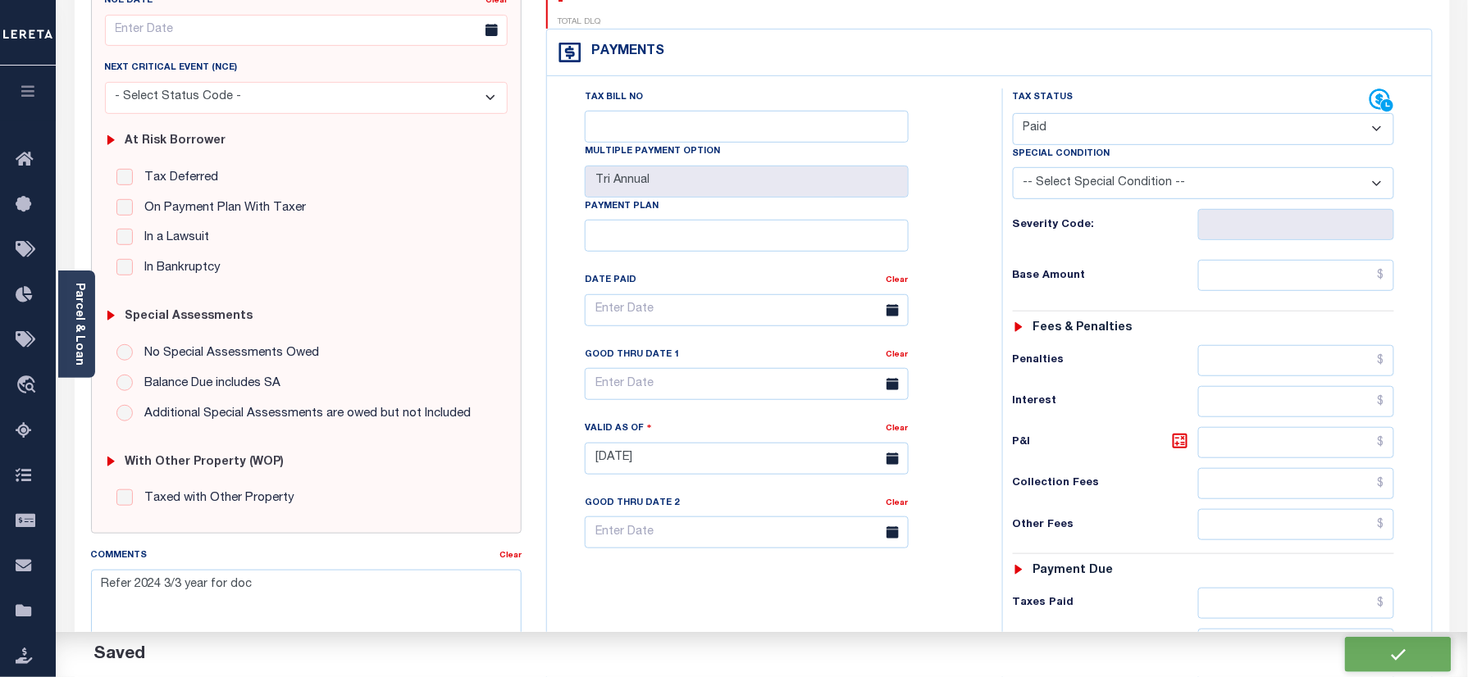
checkbox input "false"
type input "$0"
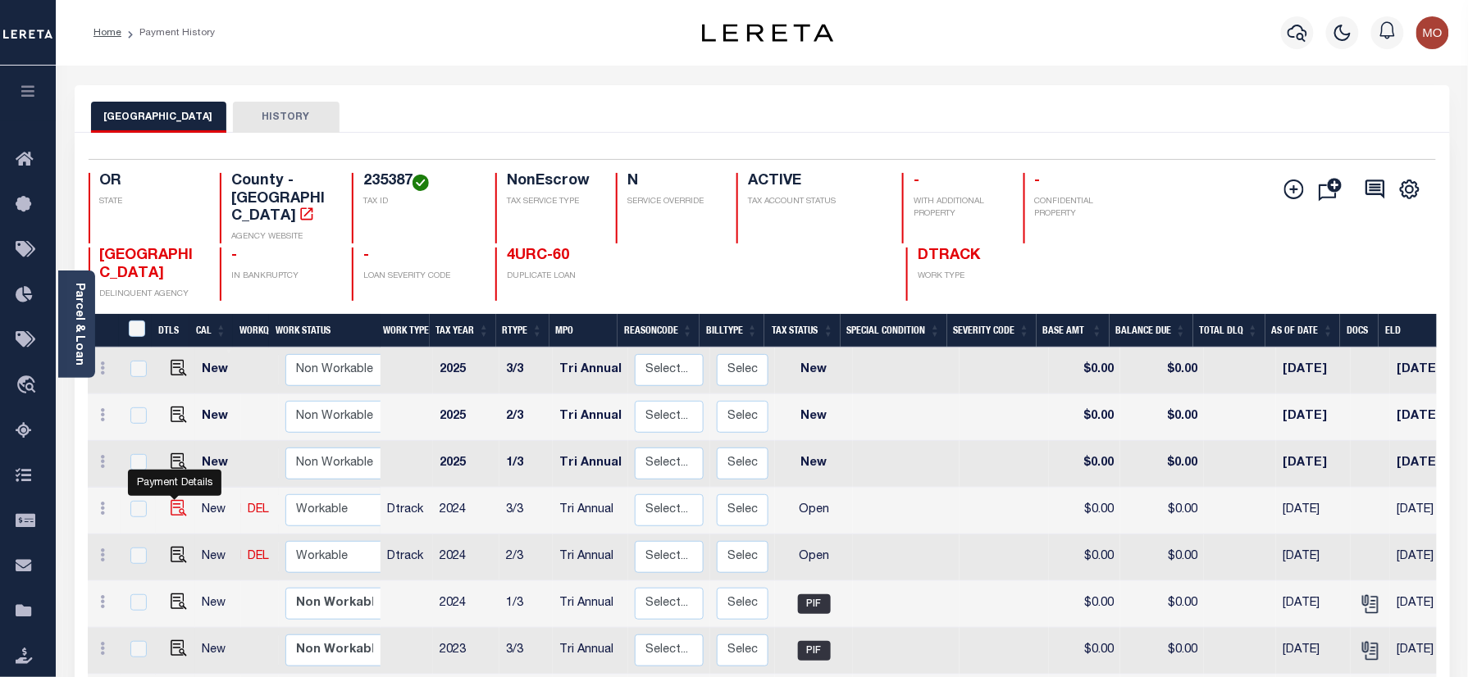
click at [171, 500] on img "" at bounding box center [179, 508] width 16 height 16
checkbox input "true"
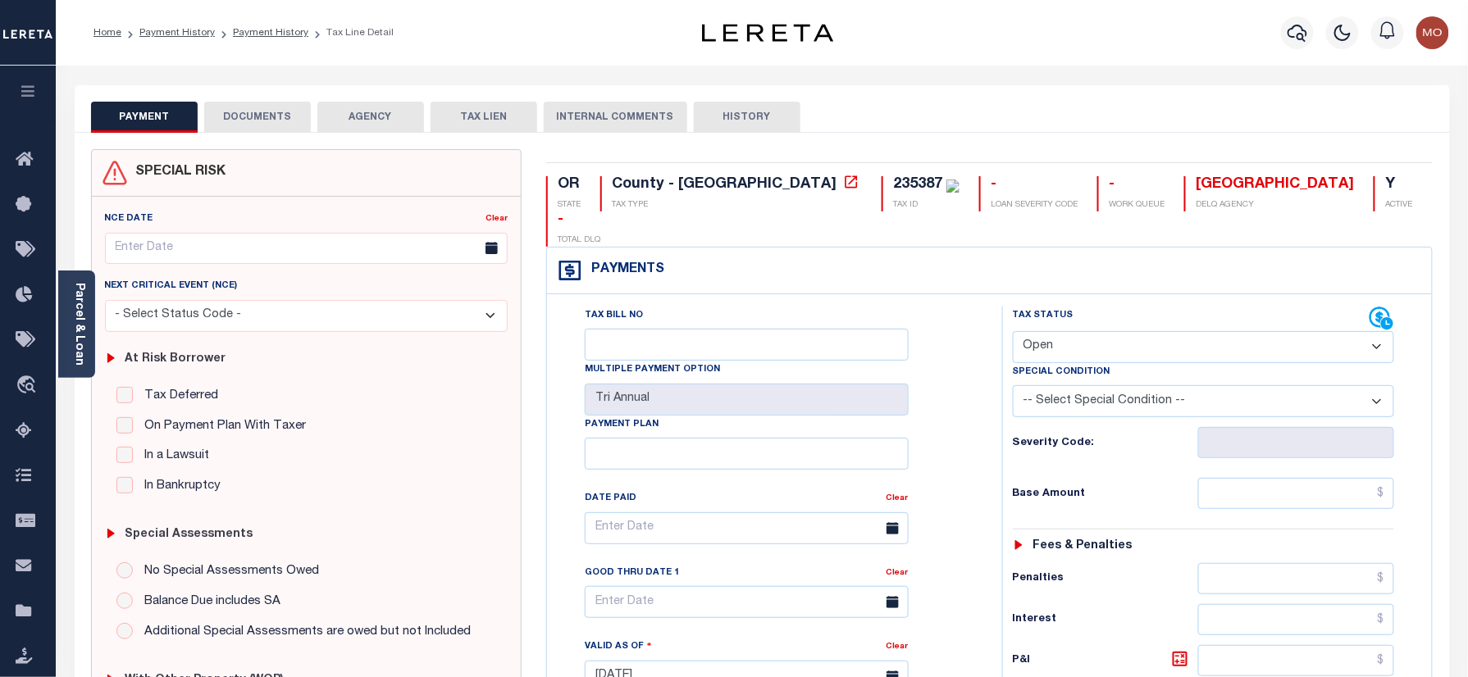
click at [893, 184] on div "235387" at bounding box center [917, 184] width 49 height 15
copy div "235387"
click at [1106, 331] on select "- Select Status Code - Open Due/Unpaid Paid Incomplete No Tax Due Internal Refu…" at bounding box center [1204, 347] width 382 height 32
select select "PYD"
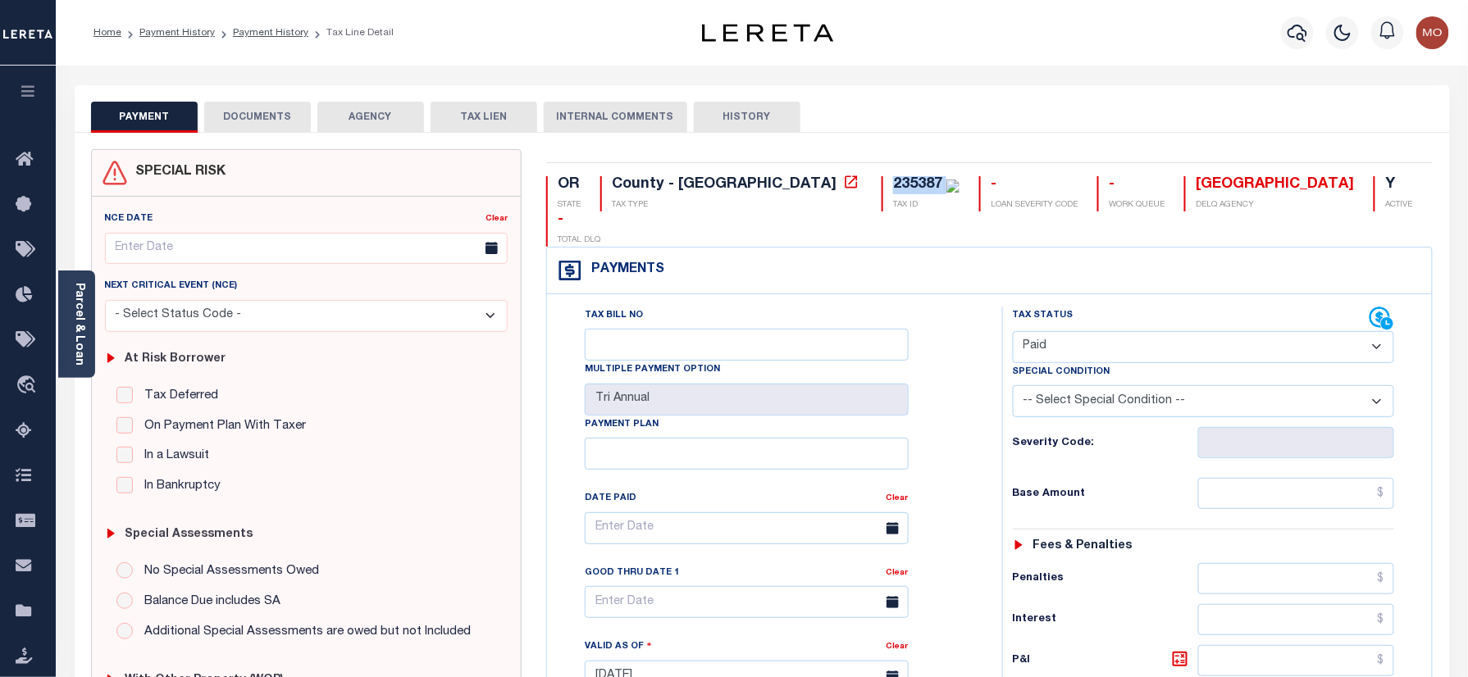
click at [1013, 331] on select "- Select Status Code - Open Due/Unpaid Paid Incomplete No Tax Due Internal Refu…" at bounding box center [1204, 347] width 382 height 32
type input "[DATE]"
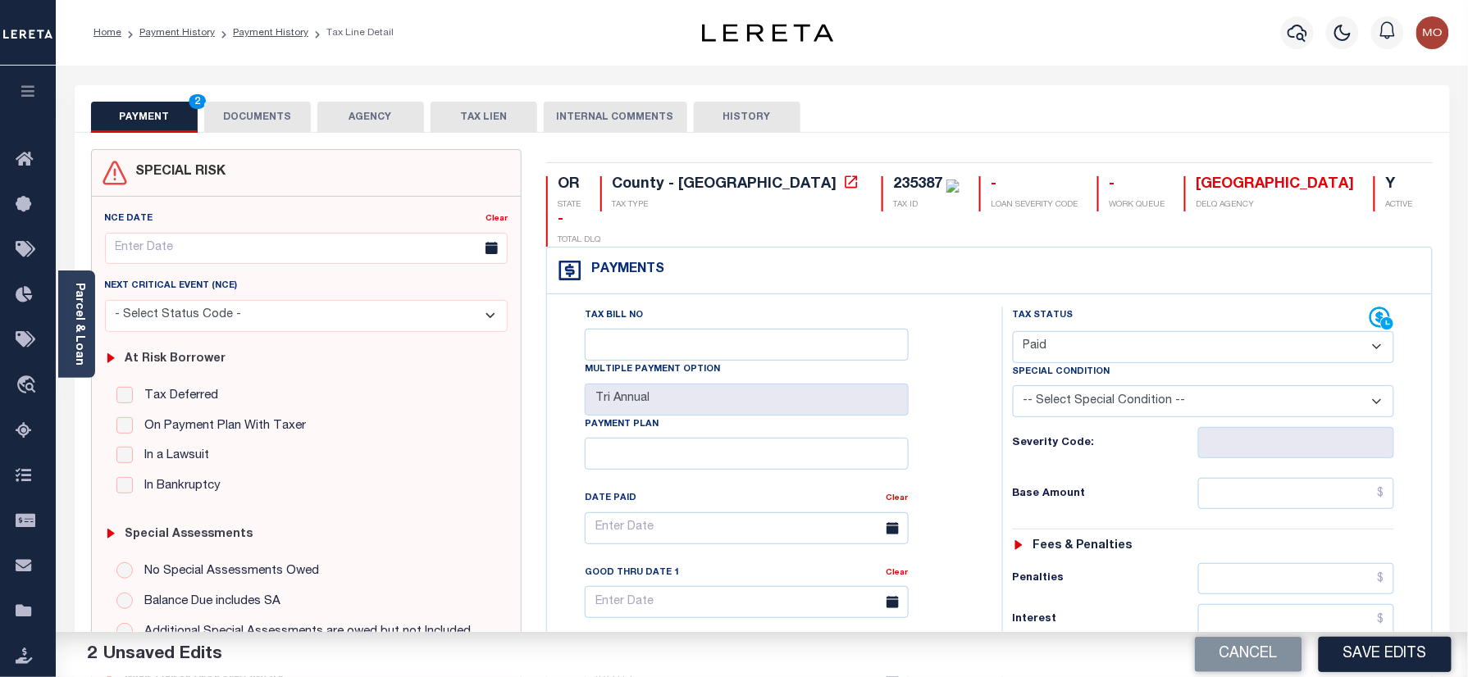
click at [1241, 446] on div "Tax Status Status - Select Status Code -" at bounding box center [1209, 669] width 414 height 724
drag, startPoint x: 1252, startPoint y: 468, endPoint x: 1021, endPoint y: 463, distance: 230.5
click at [1251, 478] on input "text" at bounding box center [1296, 493] width 197 height 31
paste input "4,966.86"
type input "$4,966.86"
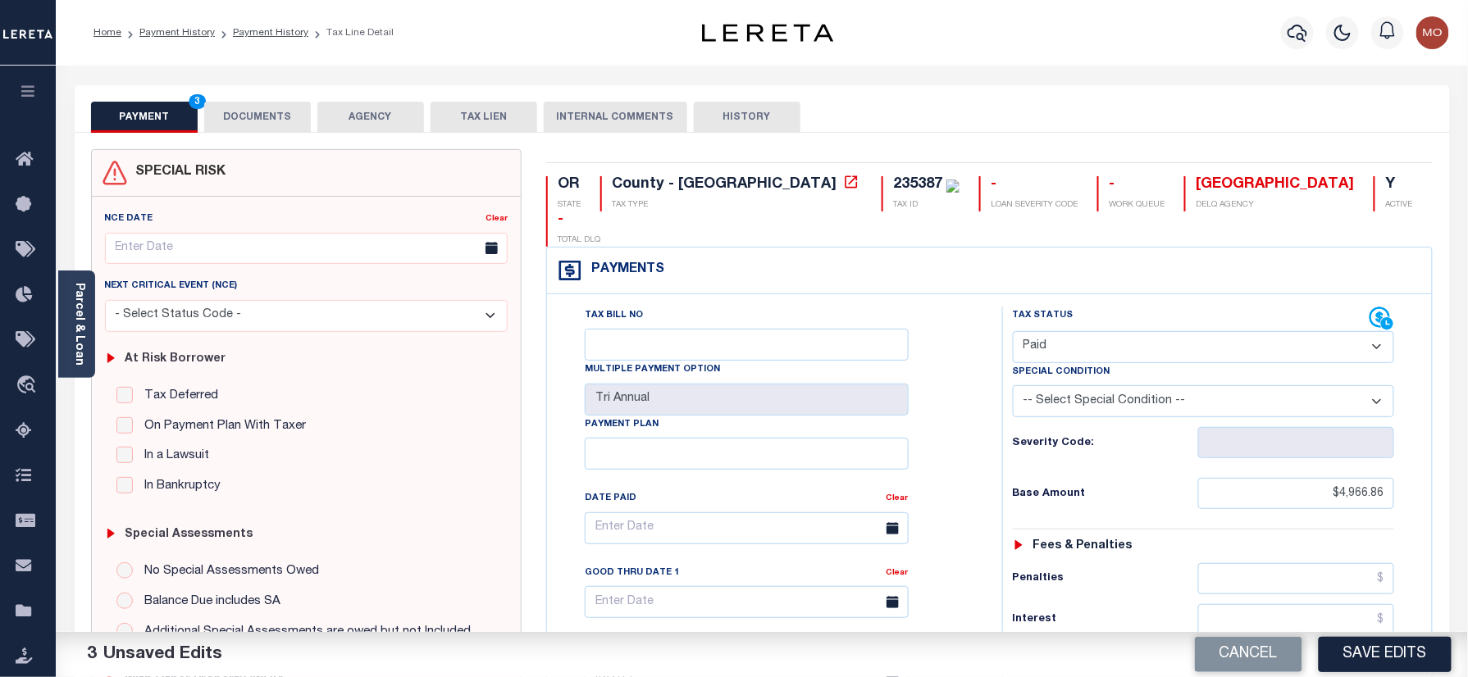
click at [978, 449] on div "Tax Bill No Multiple Payment Option Tri Annual Payment Plan Clear" at bounding box center [770, 669] width 439 height 724
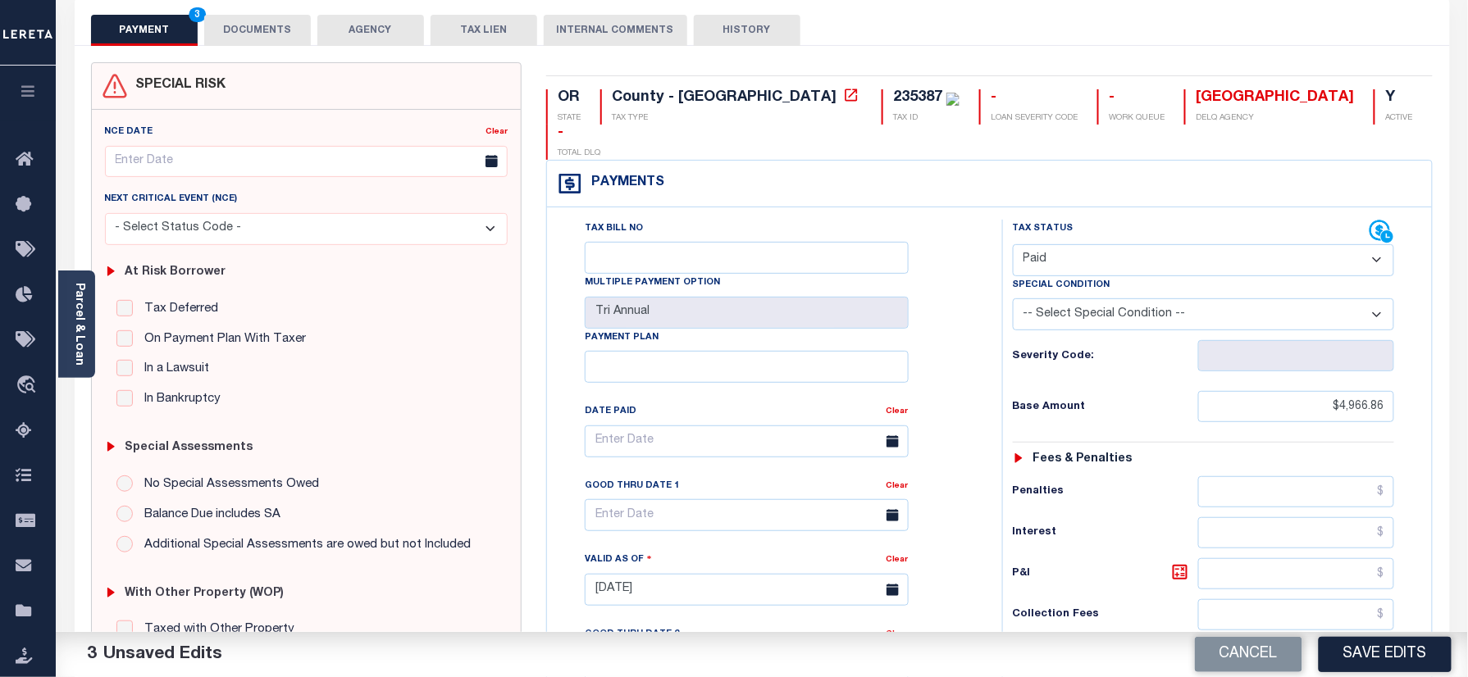
scroll to position [539, 0]
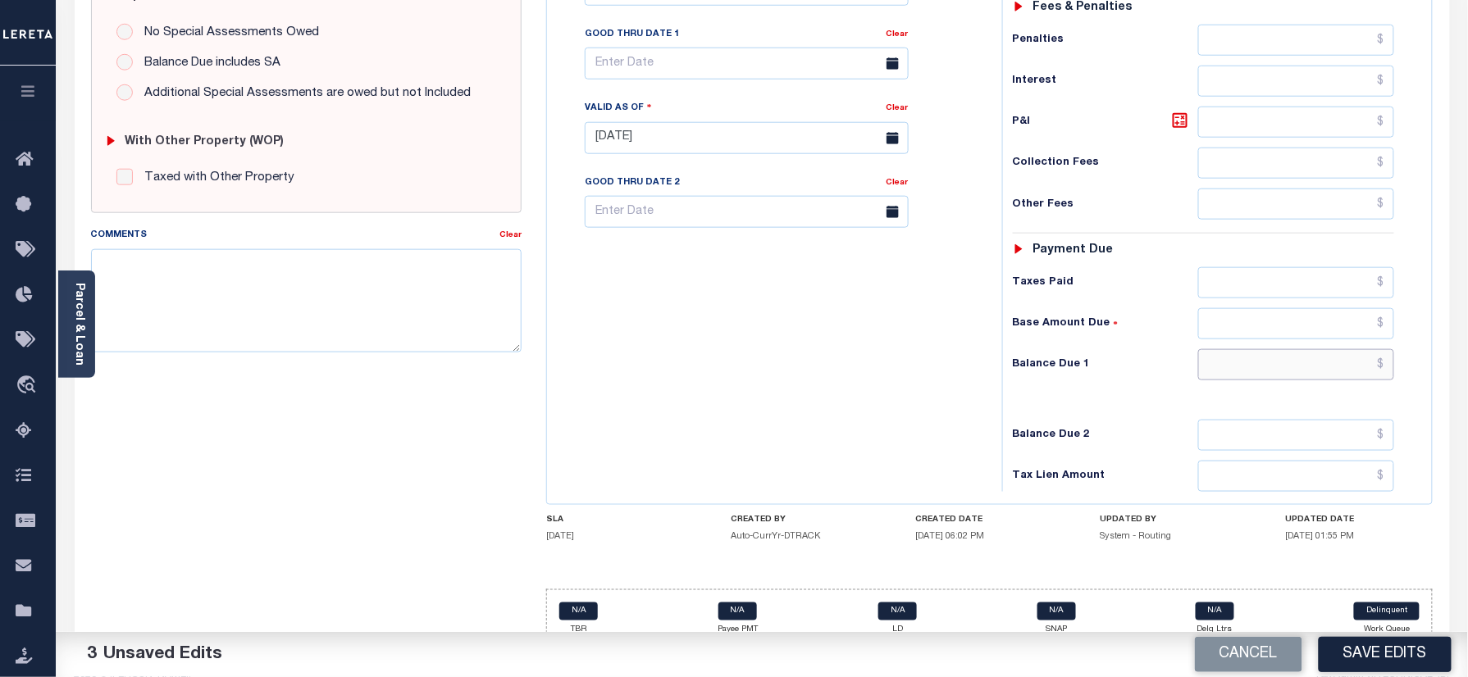
click at [1260, 351] on input "text" at bounding box center [1296, 364] width 197 height 31
type input "$0.00"
click at [769, 338] on div "Tax Bill No Multiple Payment Option Tri Annual Payment Plan Clear" at bounding box center [770, 130] width 439 height 724
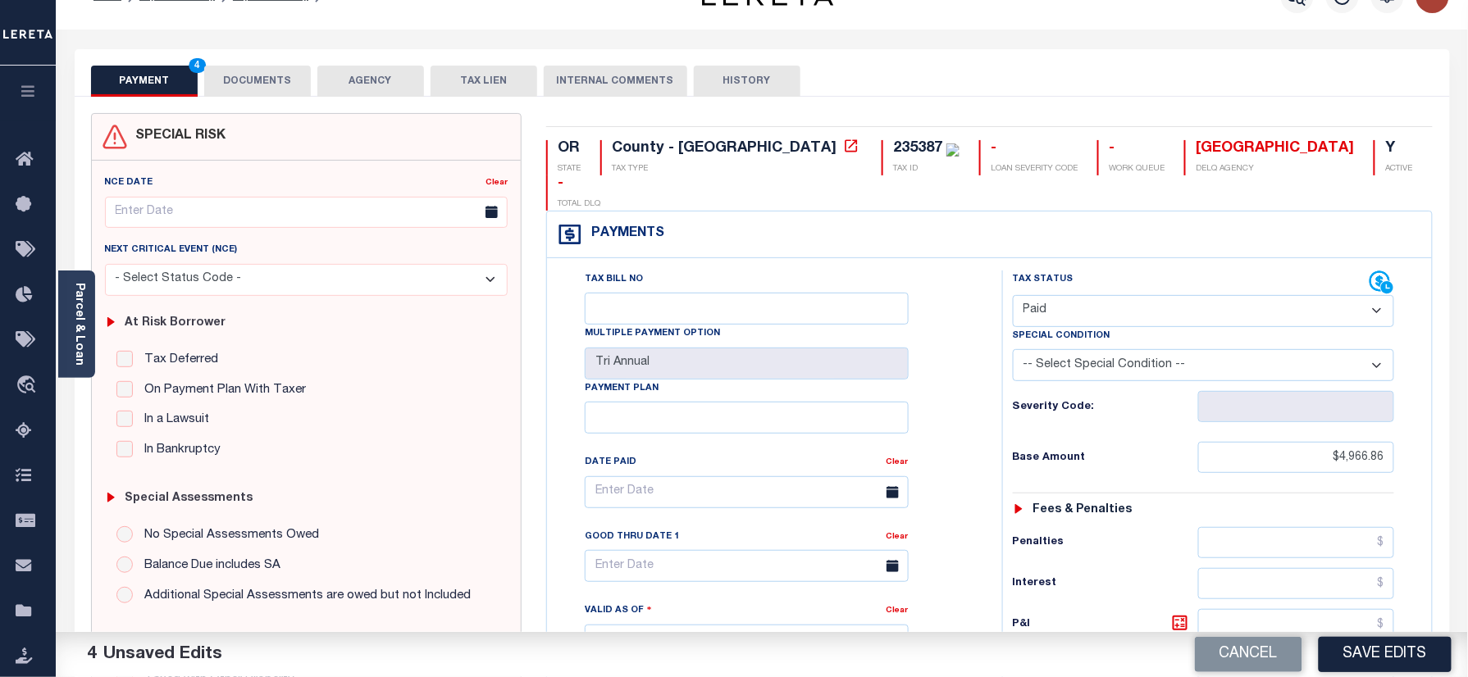
scroll to position [0, 0]
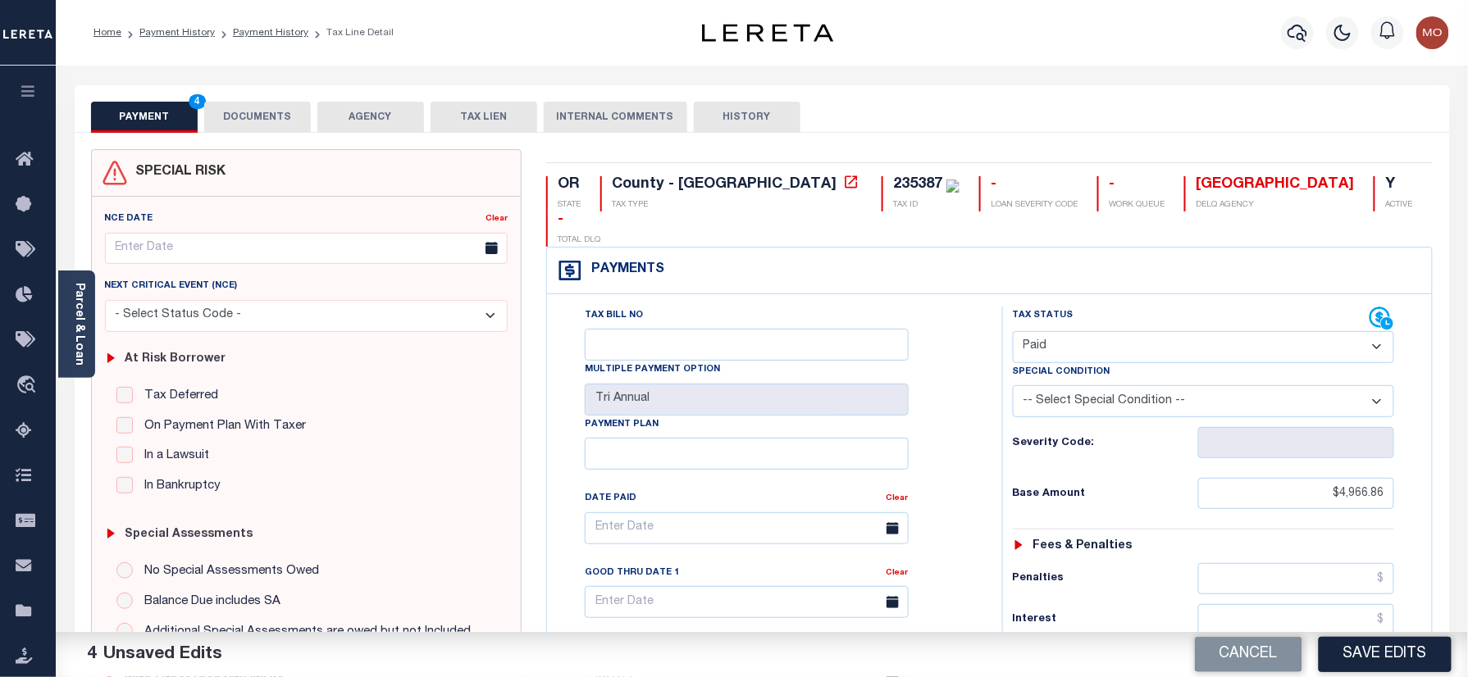
click at [893, 181] on div "235387" at bounding box center [917, 184] width 49 height 15
copy div "235387"
click at [259, 110] on button "DOCUMENTS" at bounding box center [257, 117] width 107 height 31
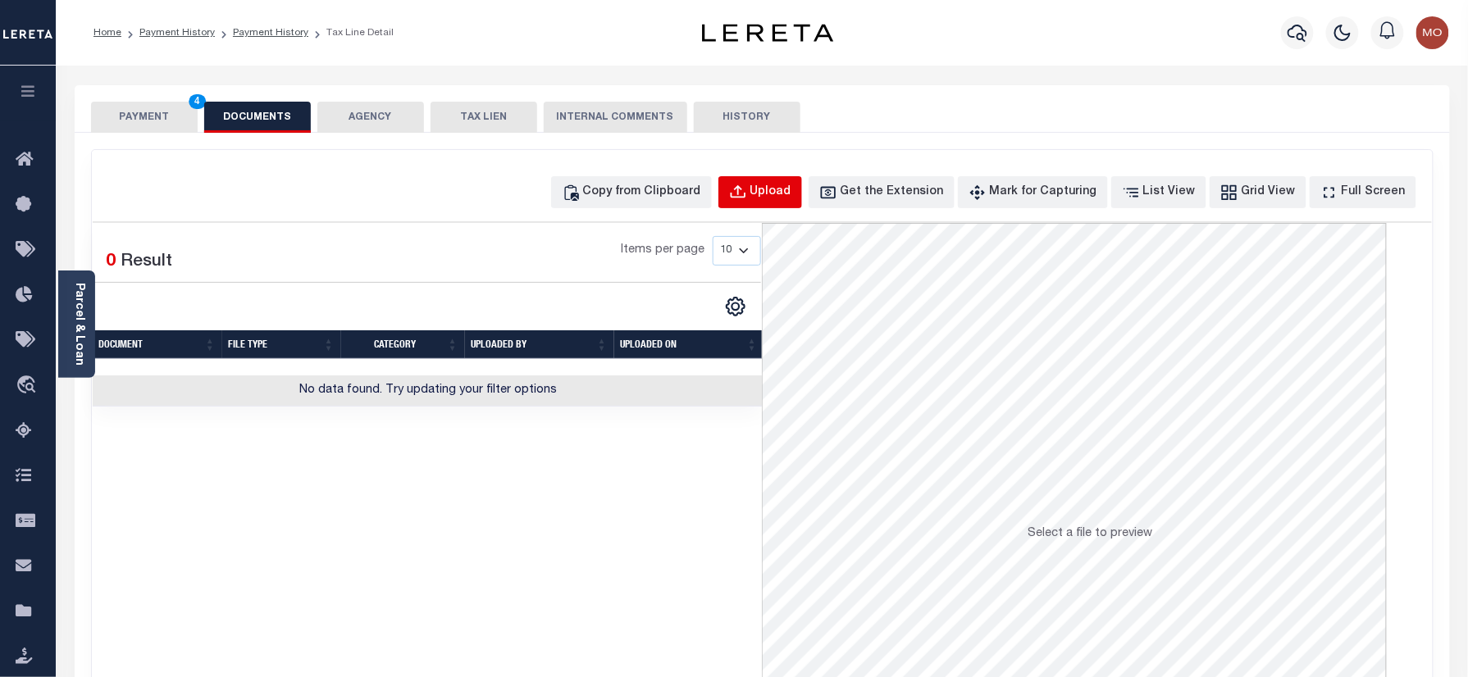
click at [791, 192] on div "Upload" at bounding box center [770, 193] width 41 height 18
select select "POP"
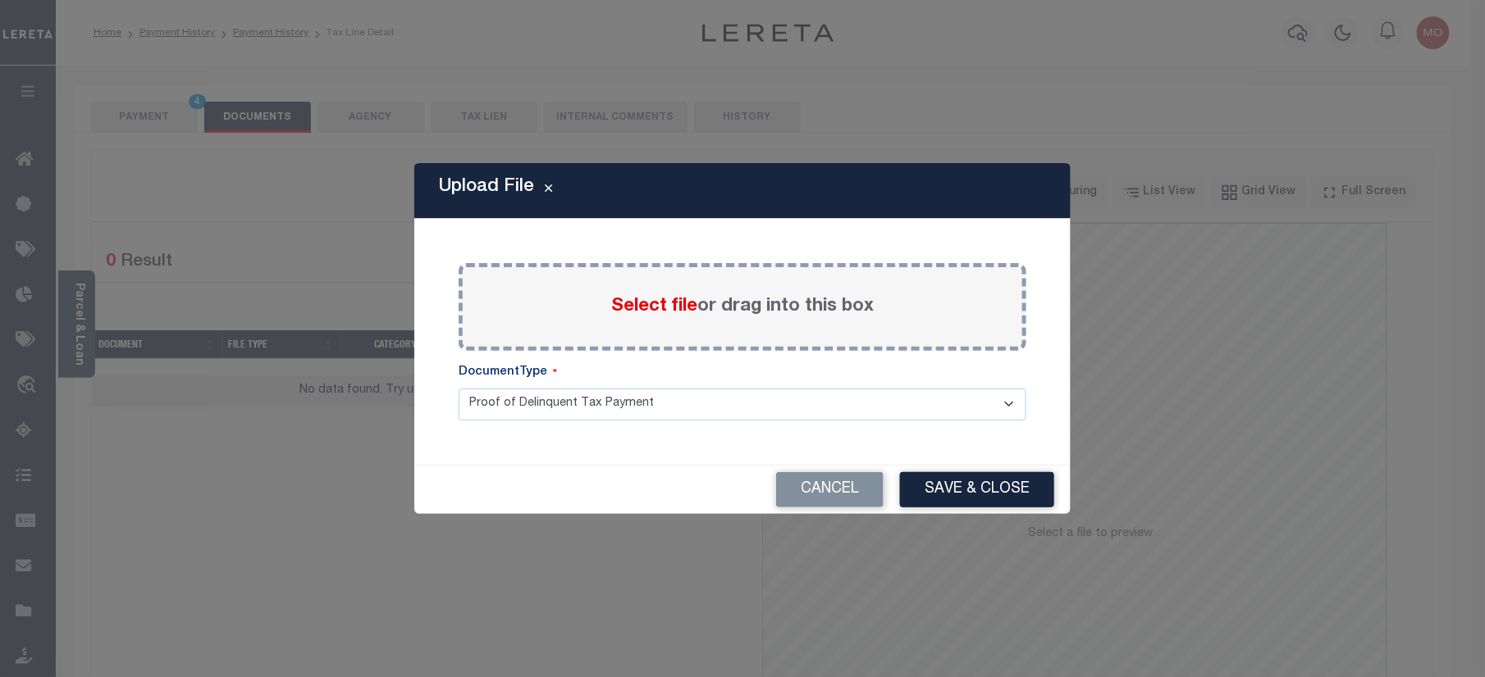
click at [648, 298] on span "Select file" at bounding box center [654, 307] width 86 height 18
click at [0, 0] on input "Select file or drag into this box" at bounding box center [0, 0] width 0 height 0
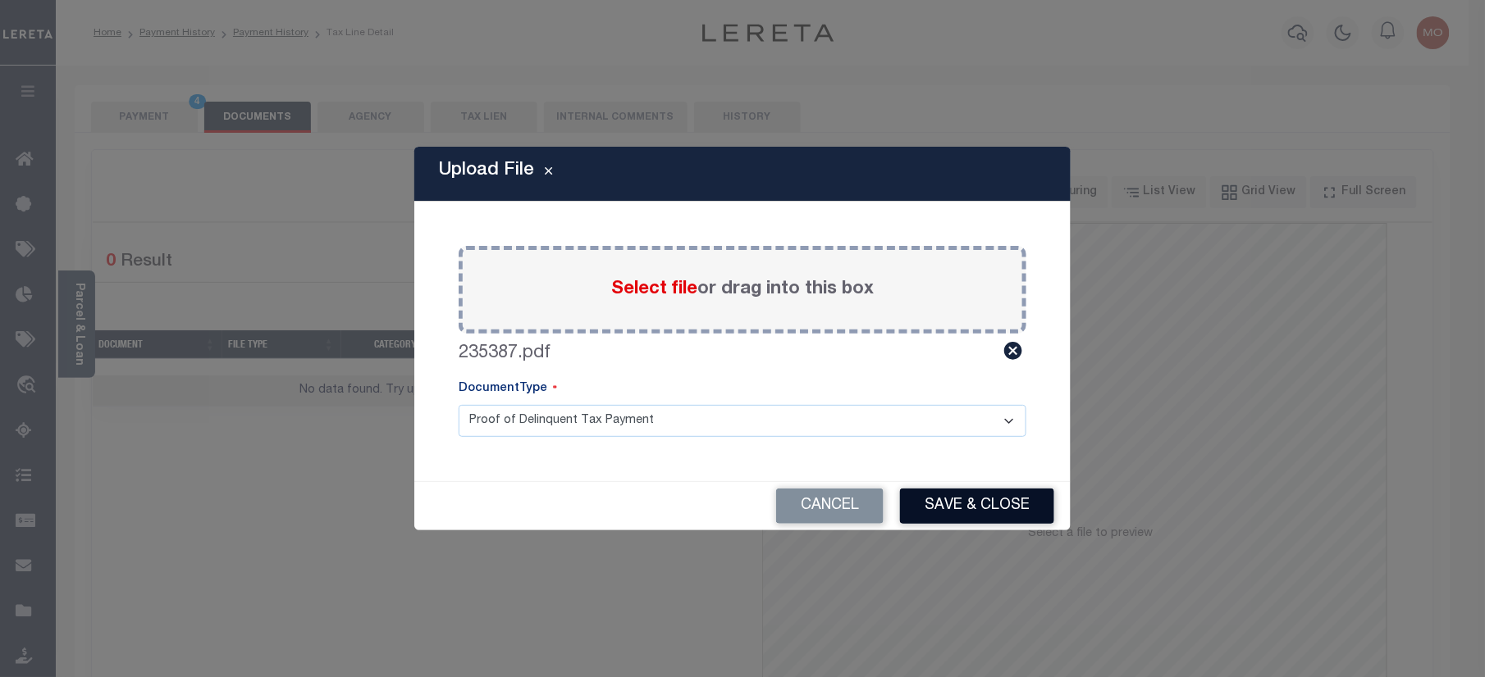
click at [927, 509] on button "Save & Close" at bounding box center [977, 506] width 154 height 35
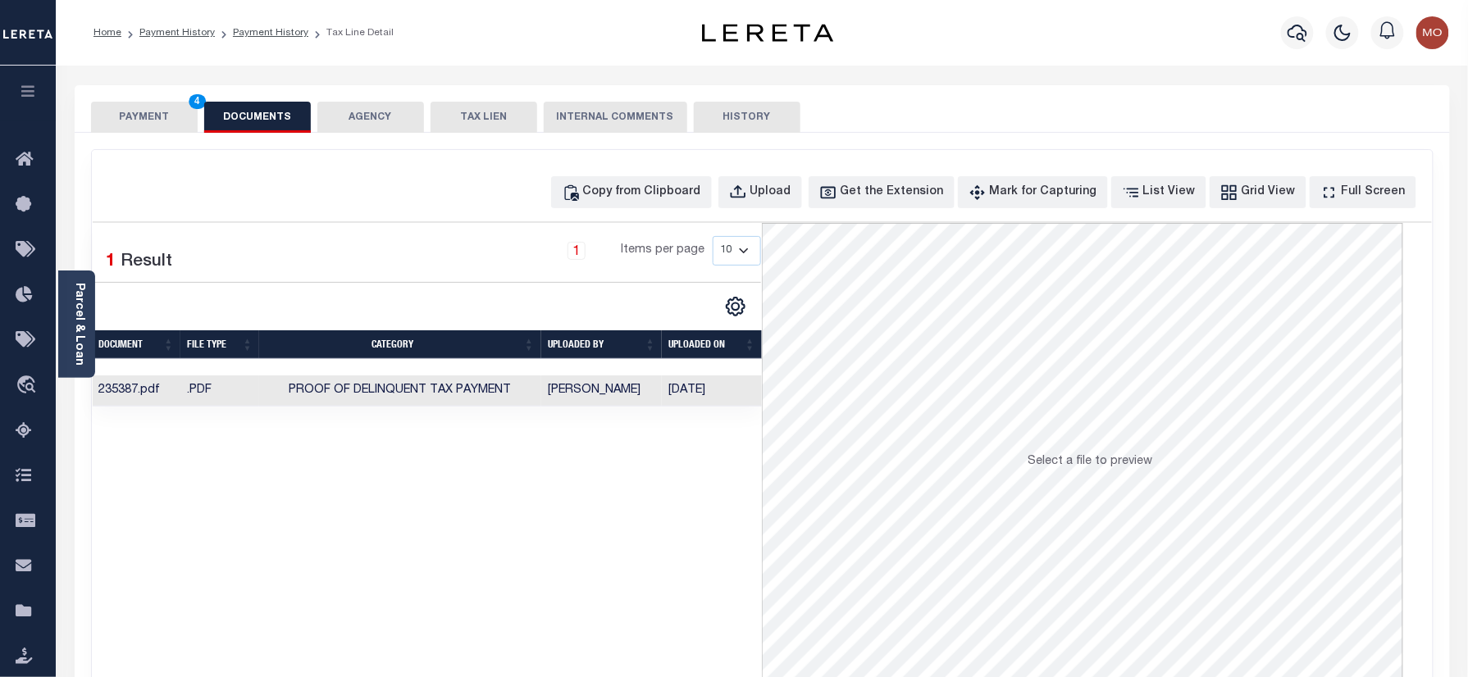
click at [142, 123] on button "PAYMENT 4" at bounding box center [144, 117] width 107 height 31
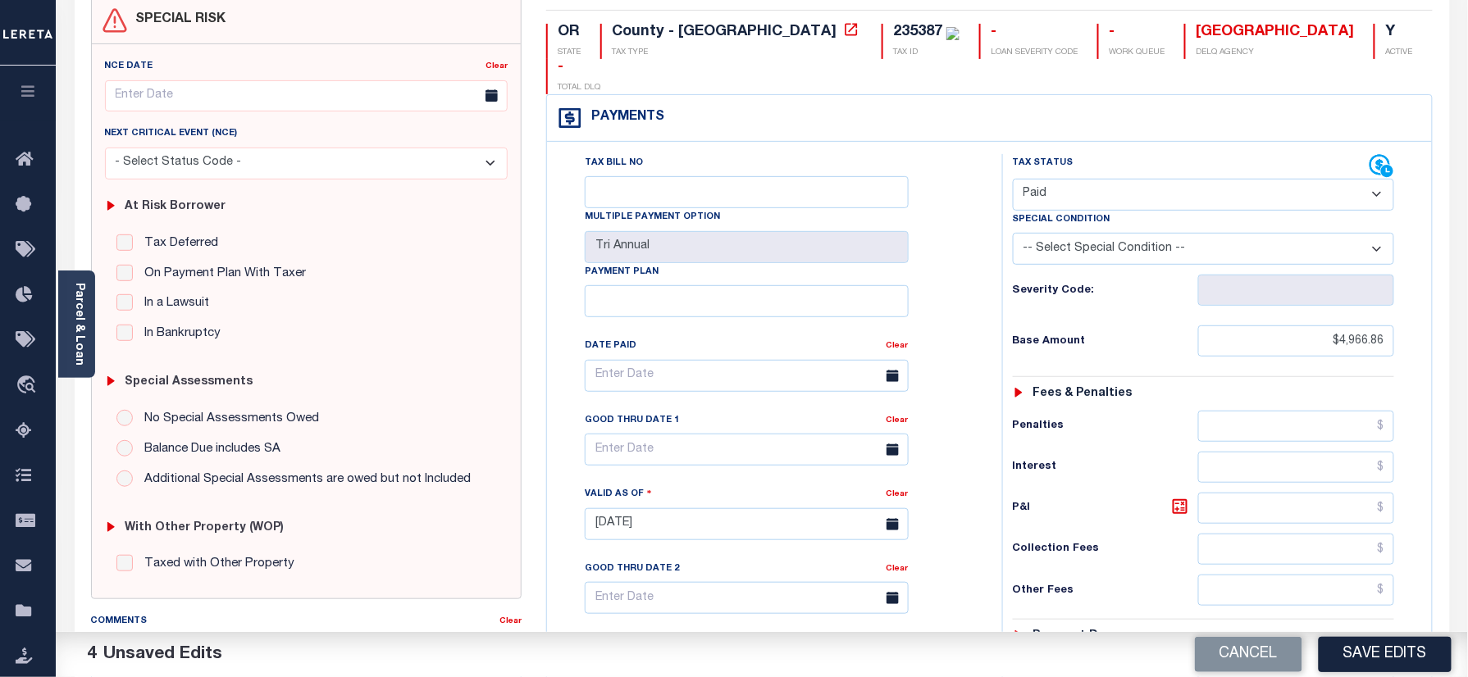
scroll to position [328, 0]
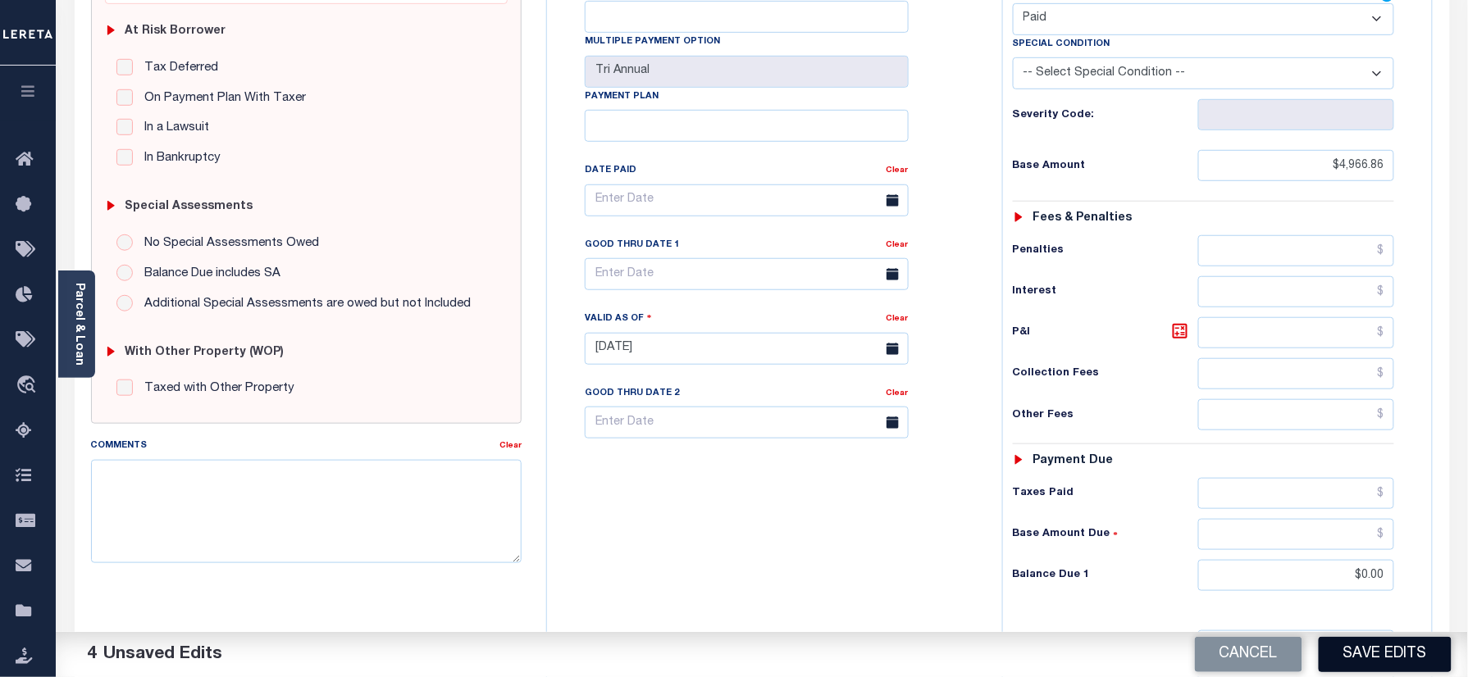
click at [1373, 661] on button "Save Edits" at bounding box center [1385, 654] width 133 height 35
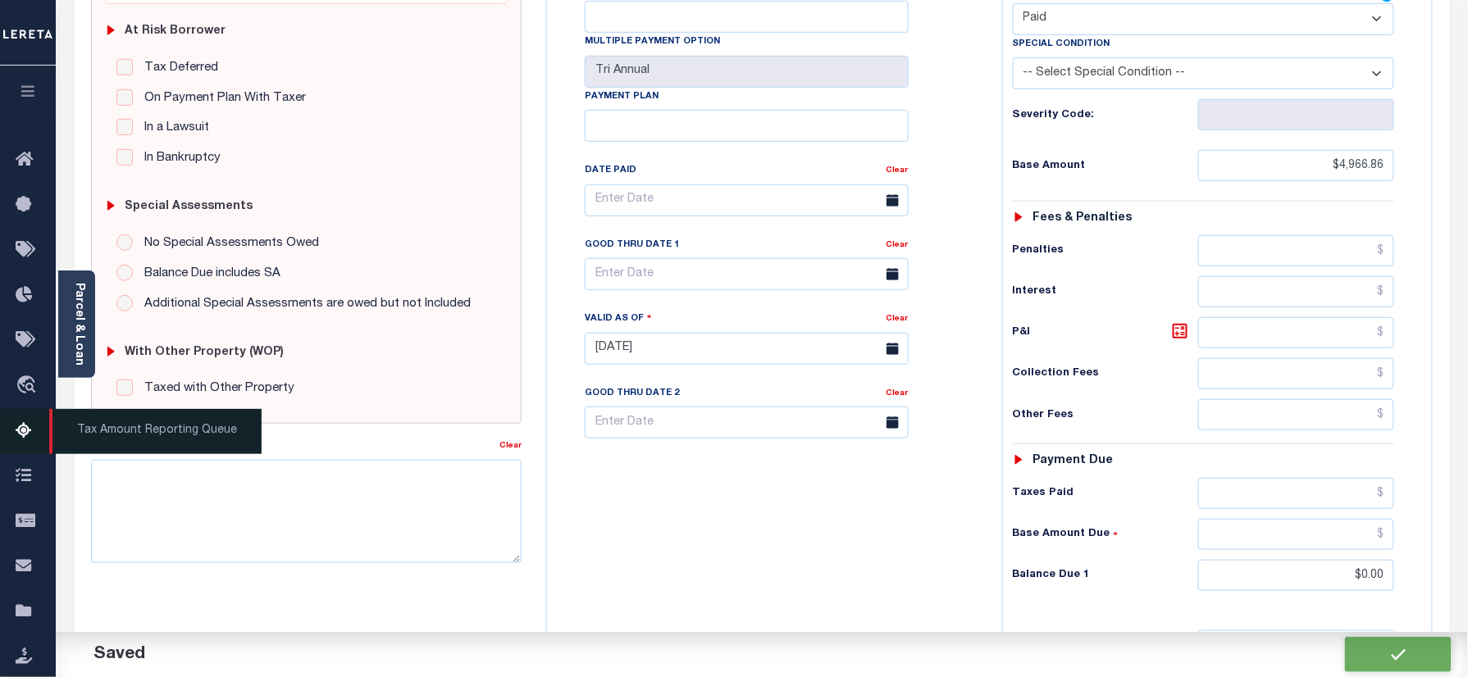
checkbox input "false"
type input "$4,966.86"
type input "$0"
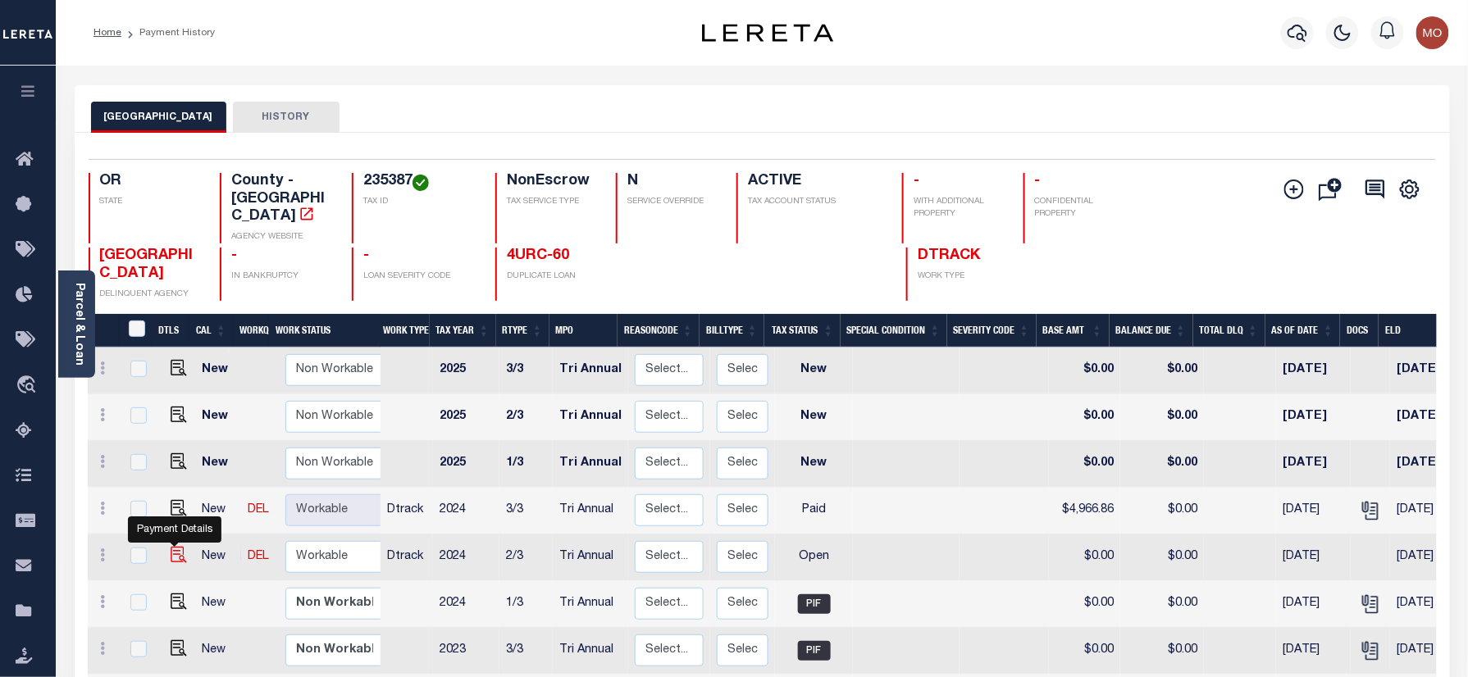
click at [175, 547] on img "" at bounding box center [179, 555] width 16 height 16
checkbox input "true"
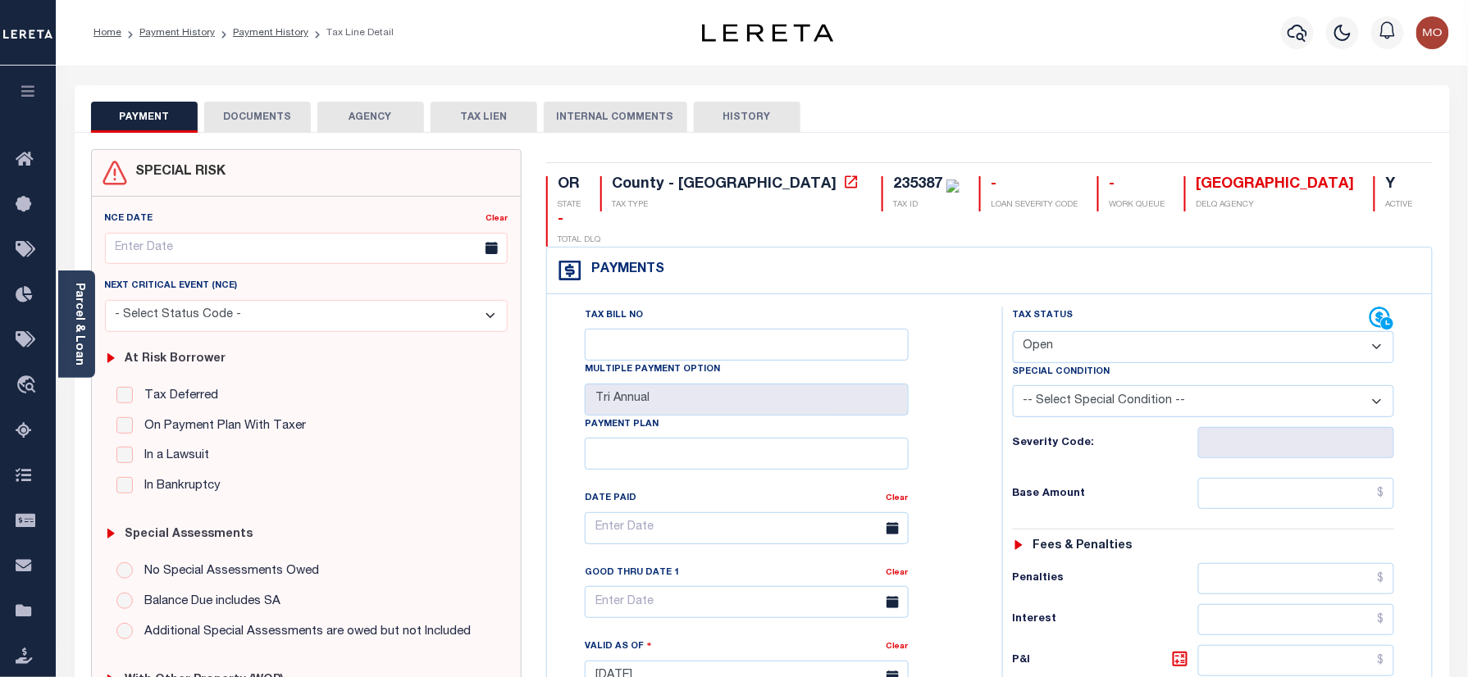
drag, startPoint x: 1065, startPoint y: 312, endPoint x: 1066, endPoint y: 322, distance: 10.0
click at [1065, 331] on select "- Select Status Code - Open Due/Unpaid Paid Incomplete No Tax Due Internal Refu…" at bounding box center [1204, 347] width 382 height 32
select select "PYD"
click at [1013, 331] on select "- Select Status Code - Open Due/Unpaid Paid Incomplete No Tax Due Internal Refu…" at bounding box center [1204, 347] width 382 height 32
type input "[DATE]"
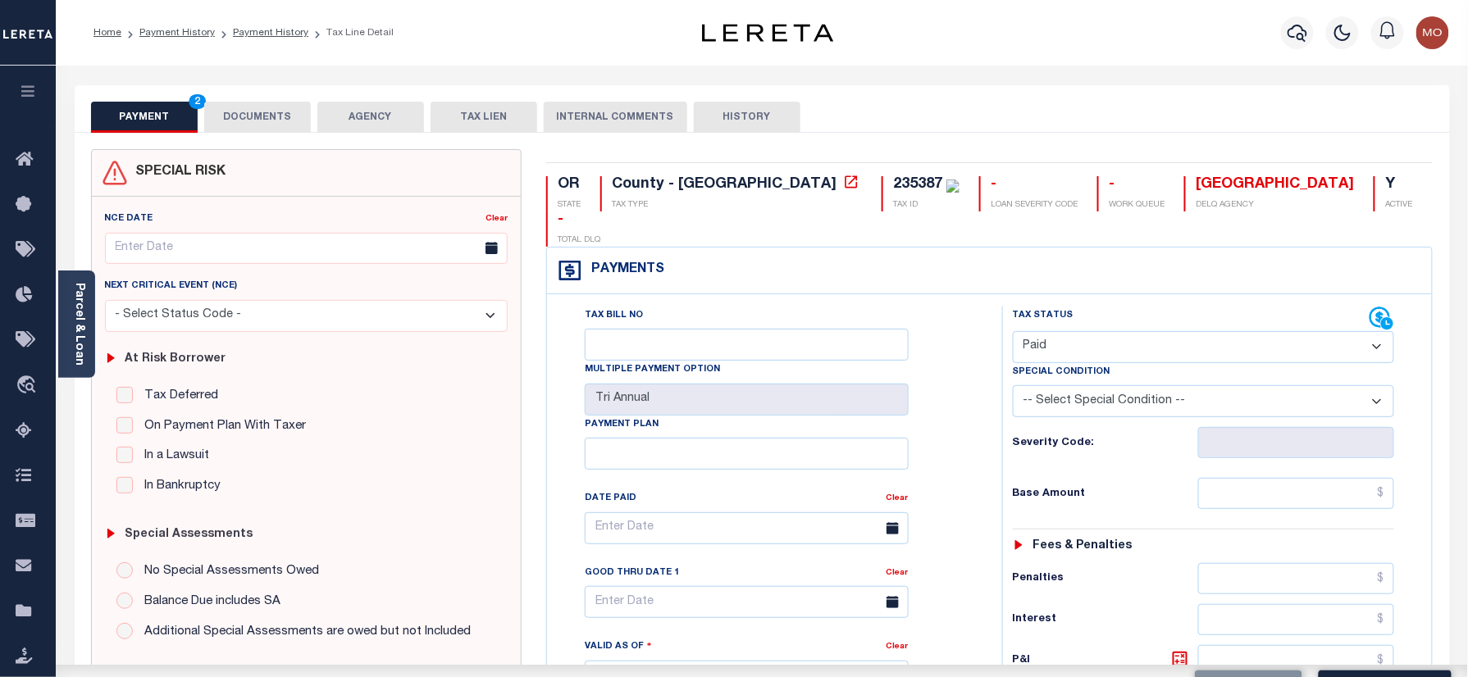
click at [1001, 417] on div "Severity Code:" at bounding box center [1204, 437] width 407 height 41
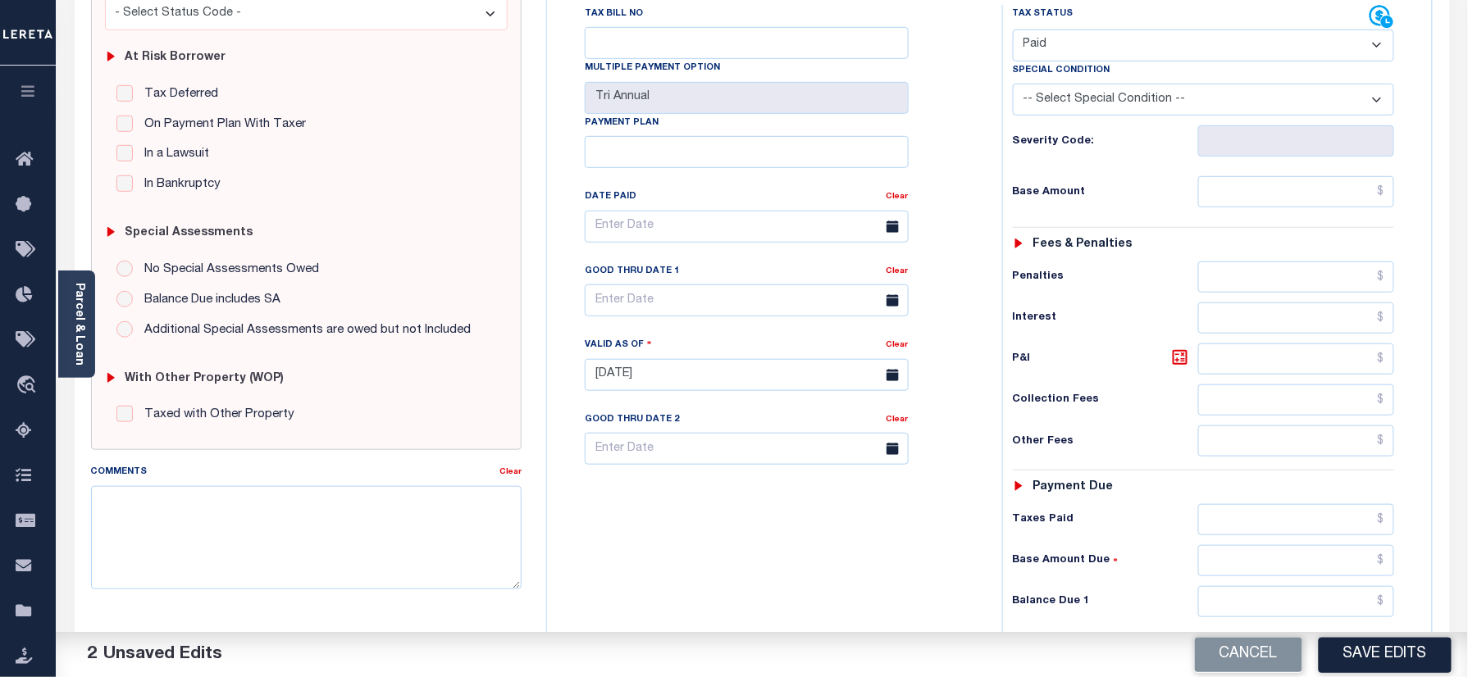
scroll to position [437, 0]
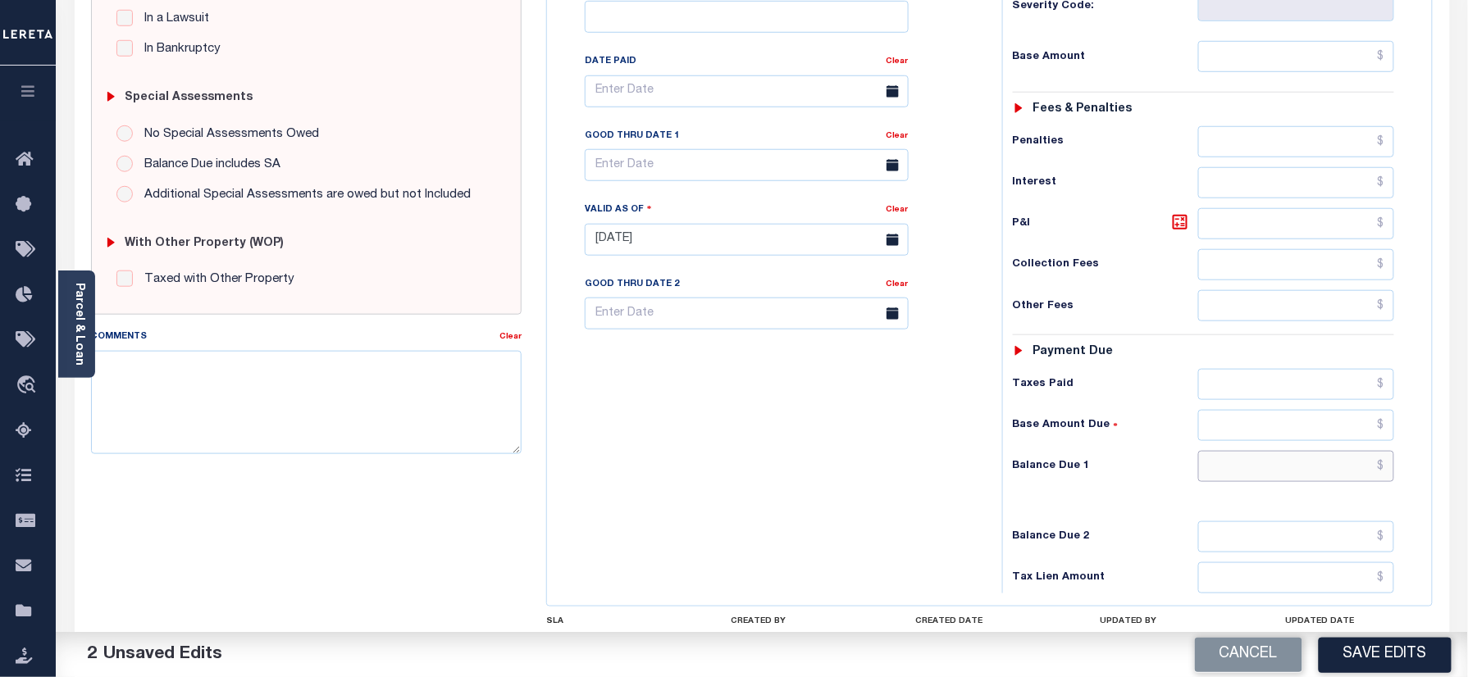
click at [1238, 451] on input "text" at bounding box center [1296, 466] width 197 height 31
type input "$0.00"
click at [378, 415] on textarea "Comments" at bounding box center [306, 402] width 431 height 103
paste textarea "Refer 2024 3/3 year for doc"
type textarea "Refer 2024 3/3 year for doc"
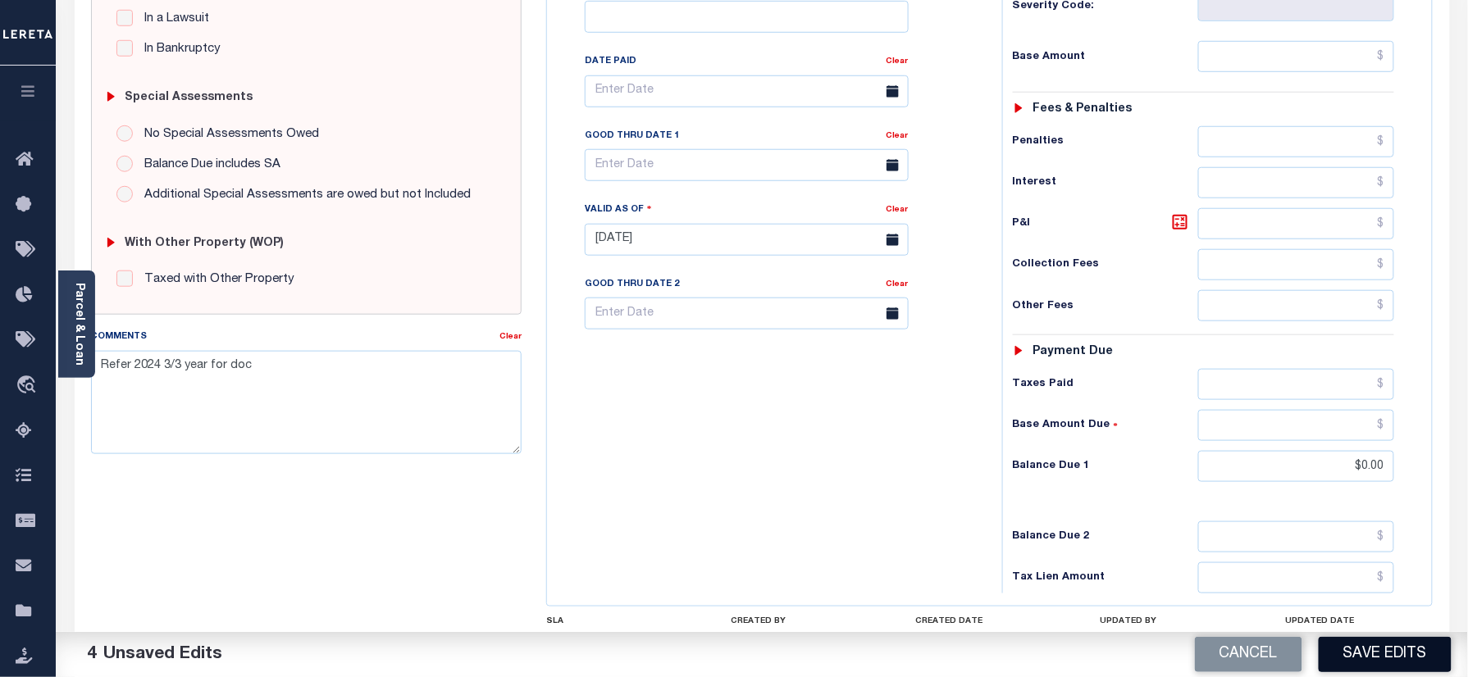
click at [1365, 657] on button "Save Edits" at bounding box center [1385, 654] width 133 height 35
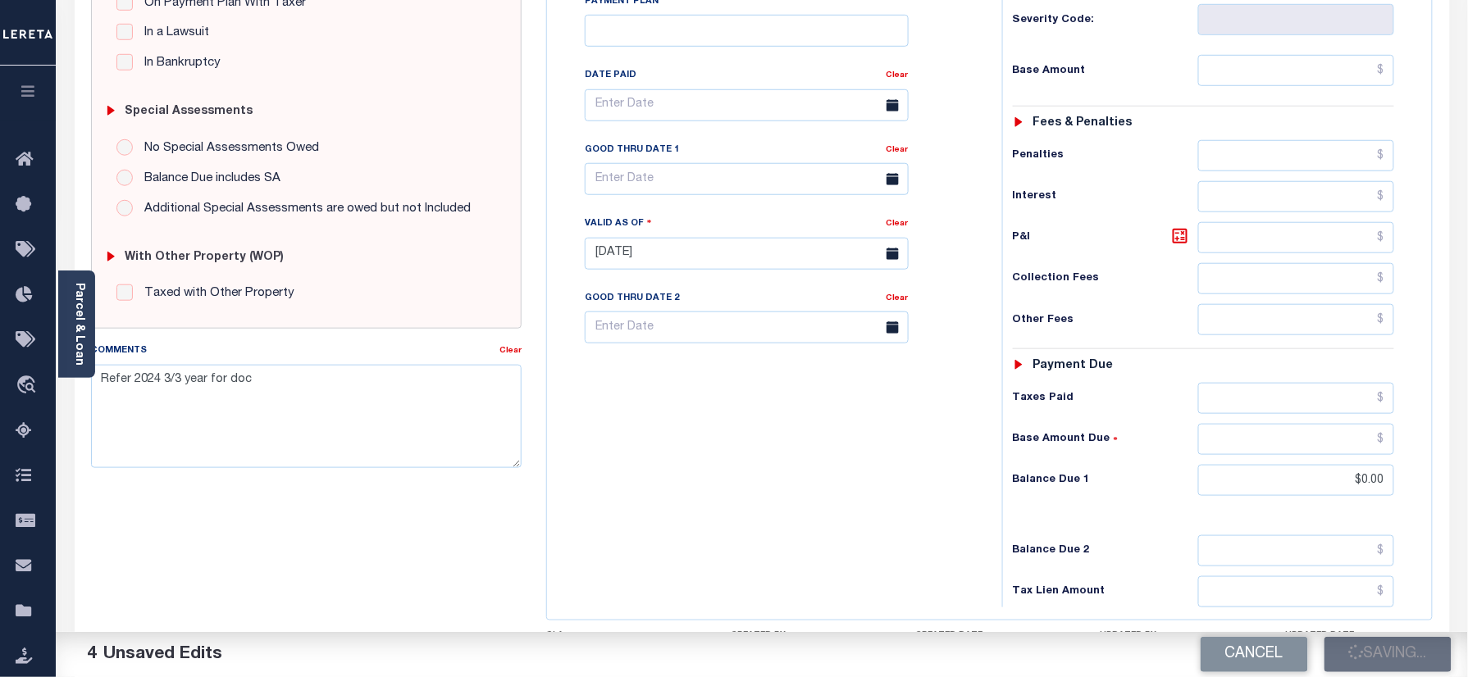
scroll to position [218, 0]
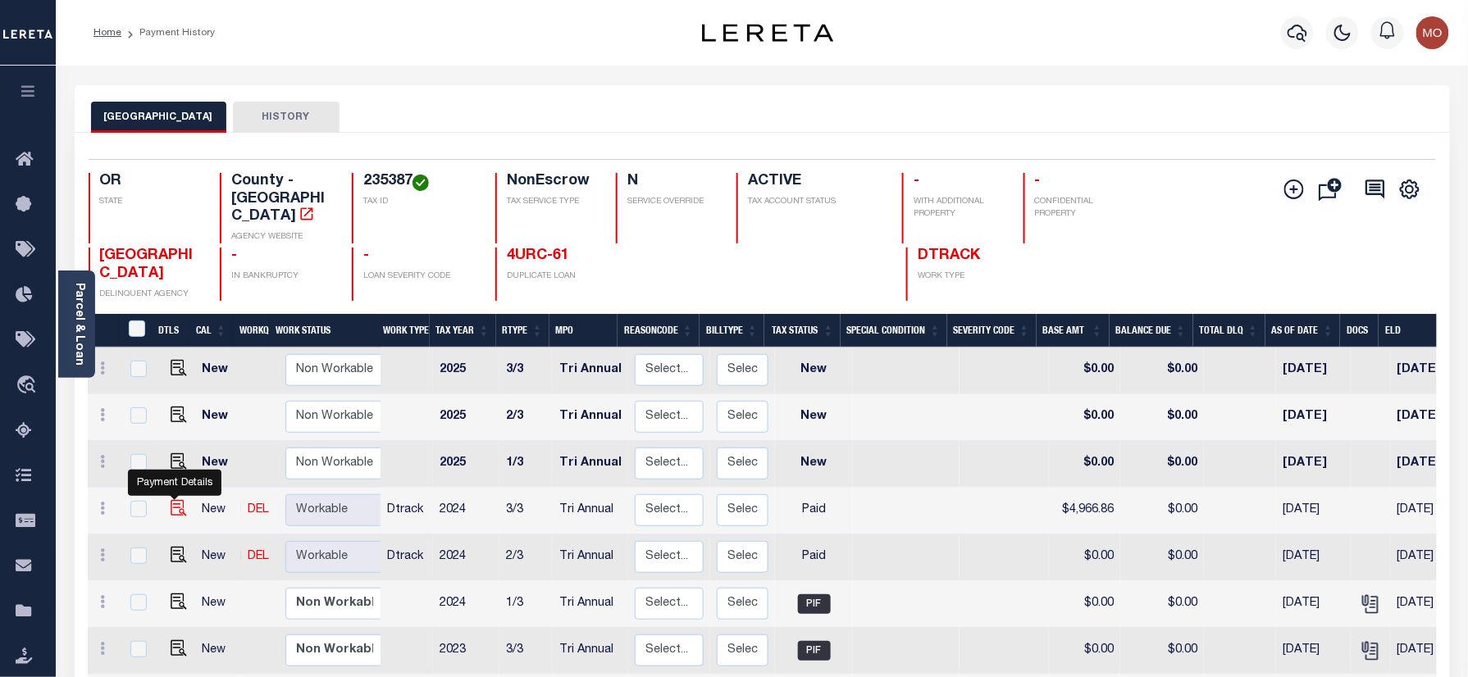
click at [174, 500] on img "" at bounding box center [179, 508] width 16 height 16
checkbox input "true"
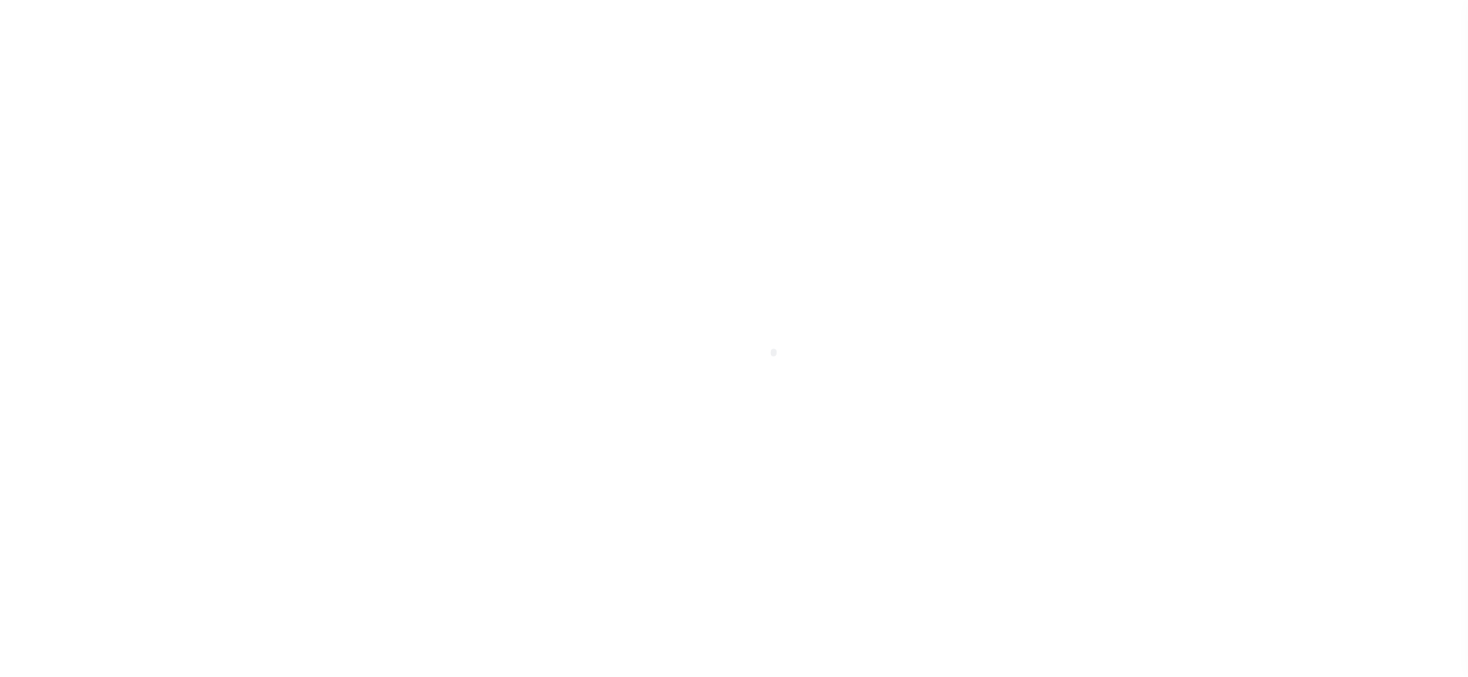
select select "PYD"
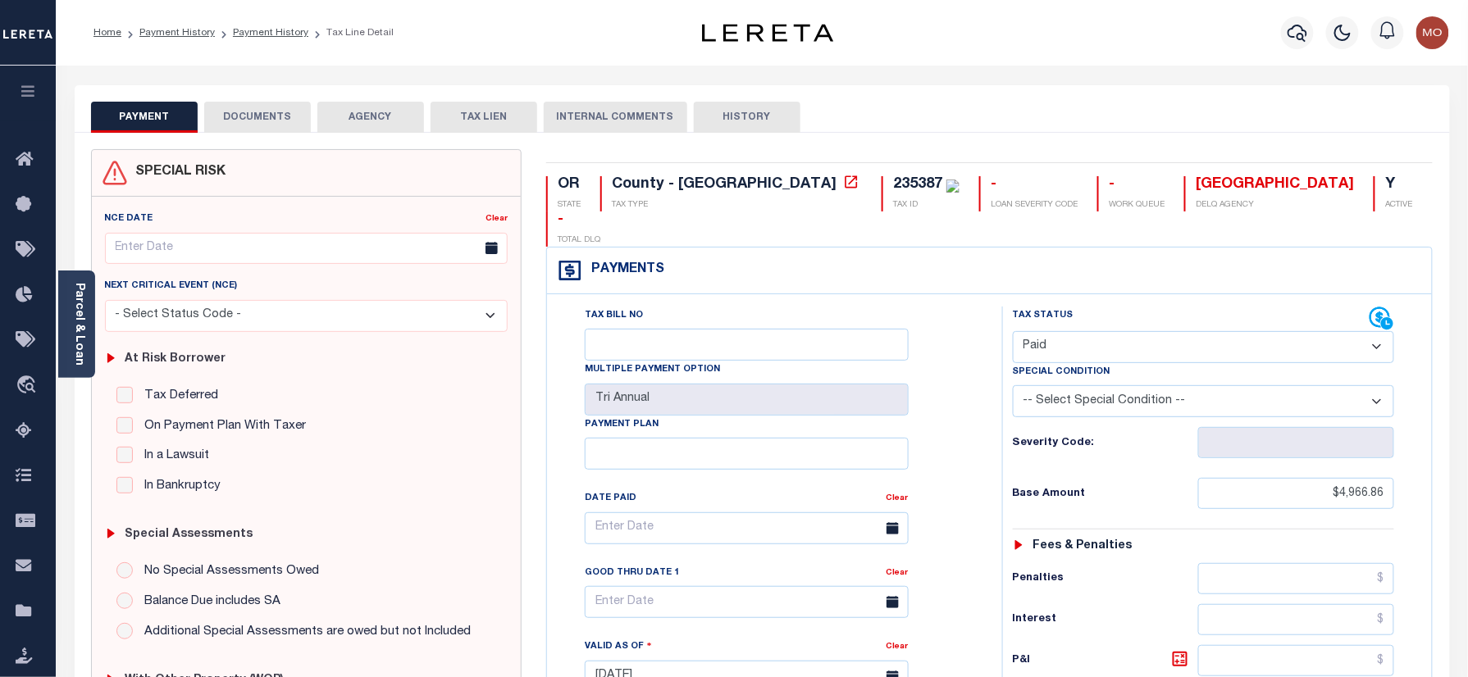
click at [779, 175] on div "OR STATE County - OR TAX TYPE 235387 TAX ID - LOAN SEVERITY CODE - WORK QUEUE D…" at bounding box center [989, 675] width 911 height 1053
copy div "235387"
click at [893, 182] on div "235387" at bounding box center [917, 184] width 49 height 15
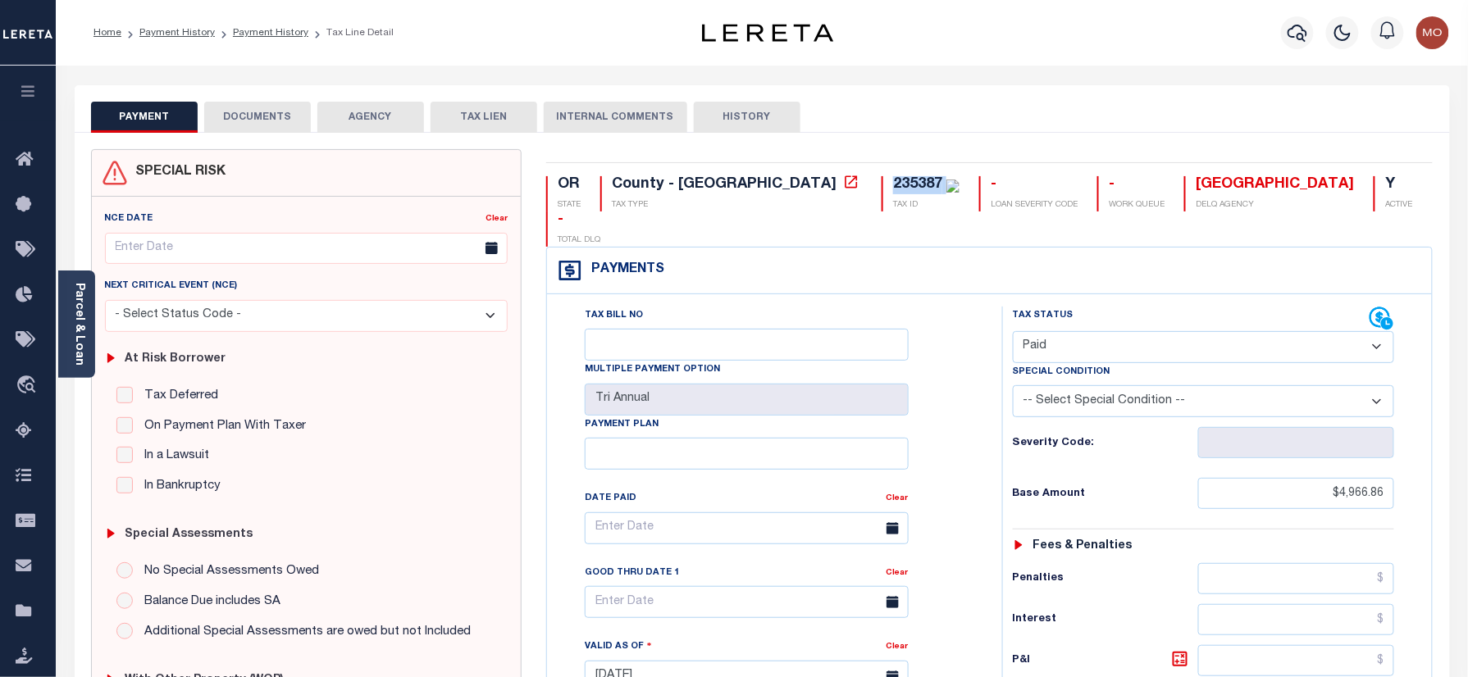
click at [254, 122] on button "DOCUMENTS" at bounding box center [257, 117] width 107 height 31
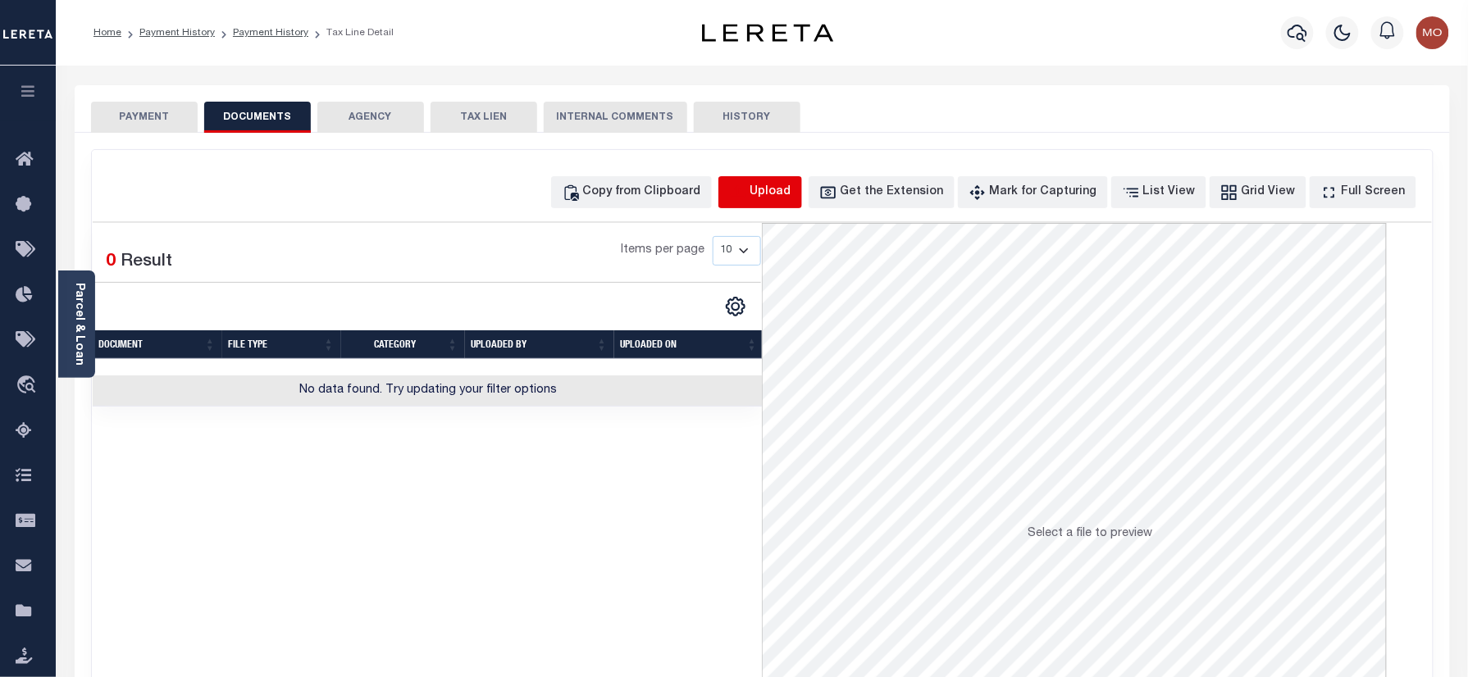
click at [747, 198] on icon "button" at bounding box center [738, 193] width 18 height 18
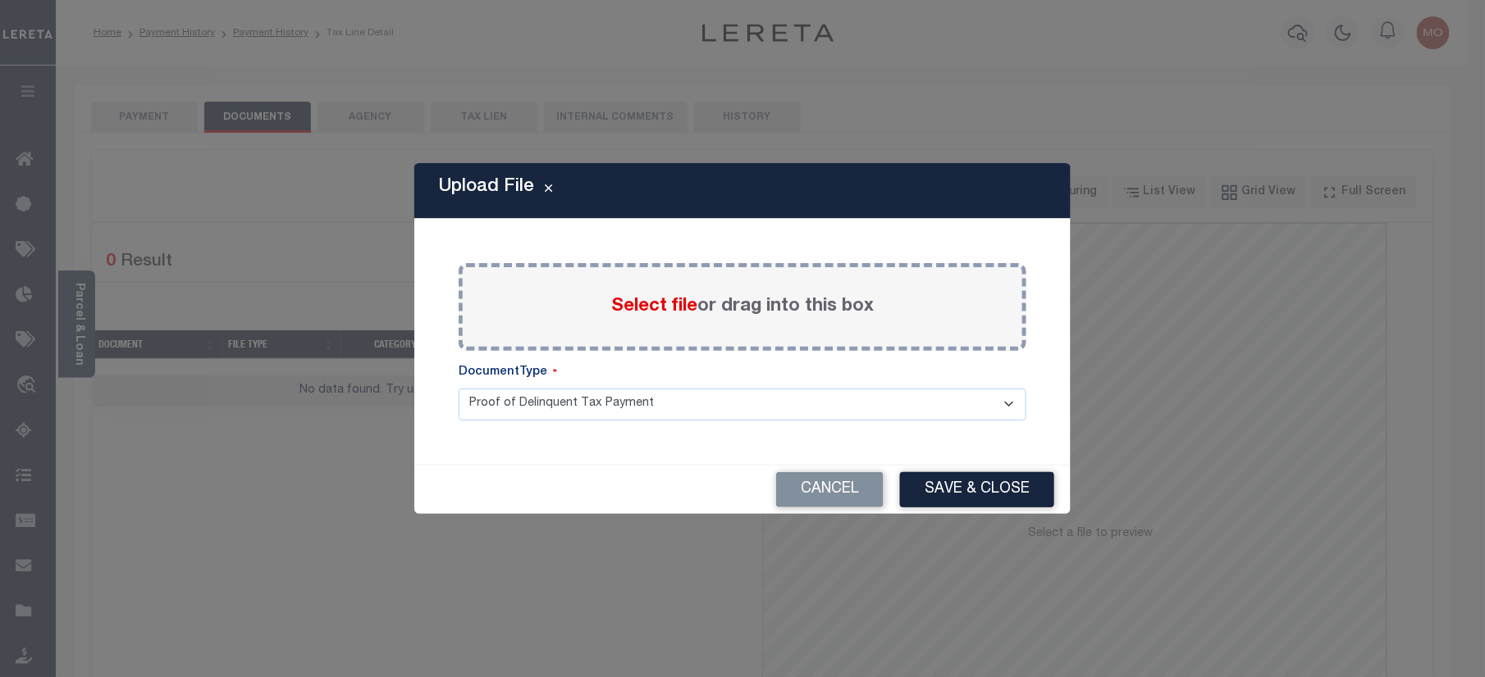
click at [621, 315] on span "Select file" at bounding box center [654, 307] width 86 height 18
click at [0, 0] on input "Select file or drag into this box" at bounding box center [0, 0] width 0 height 0
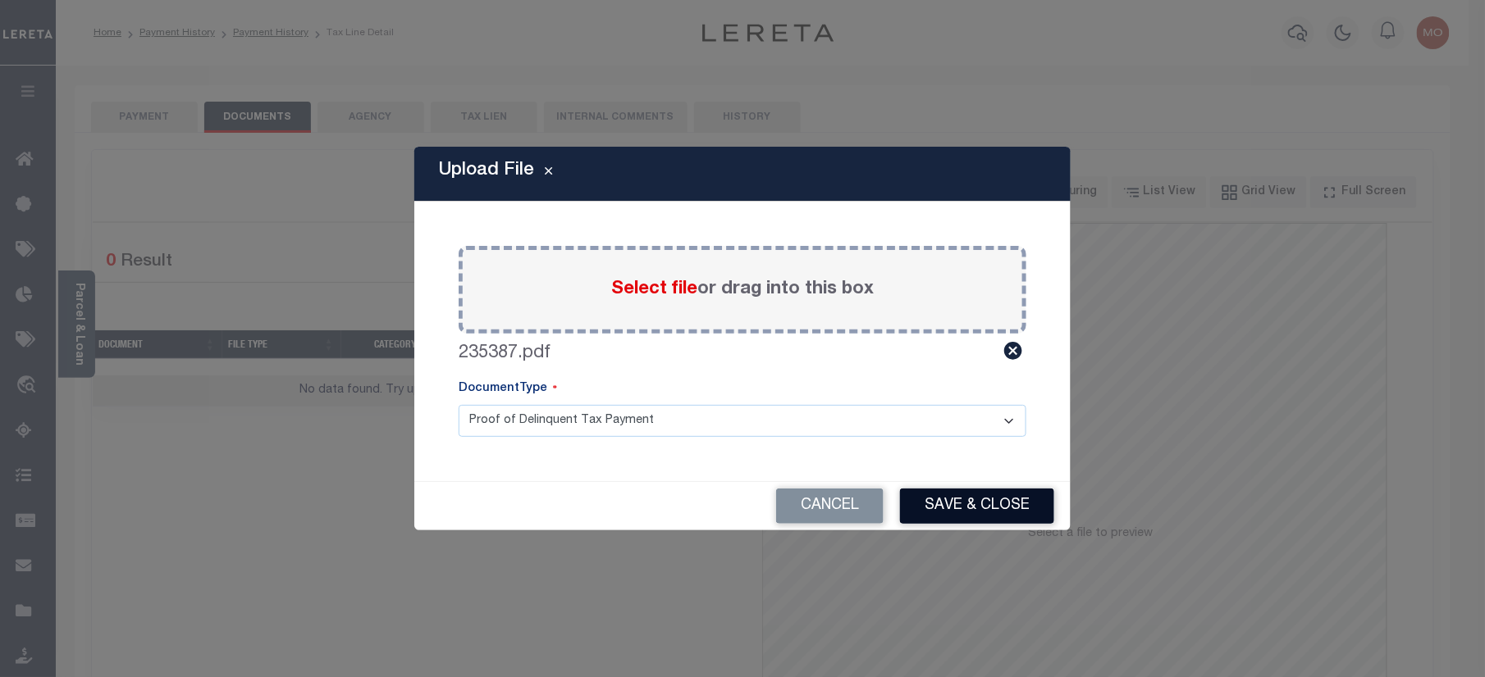
click at [968, 517] on button "Save & Close" at bounding box center [977, 506] width 154 height 35
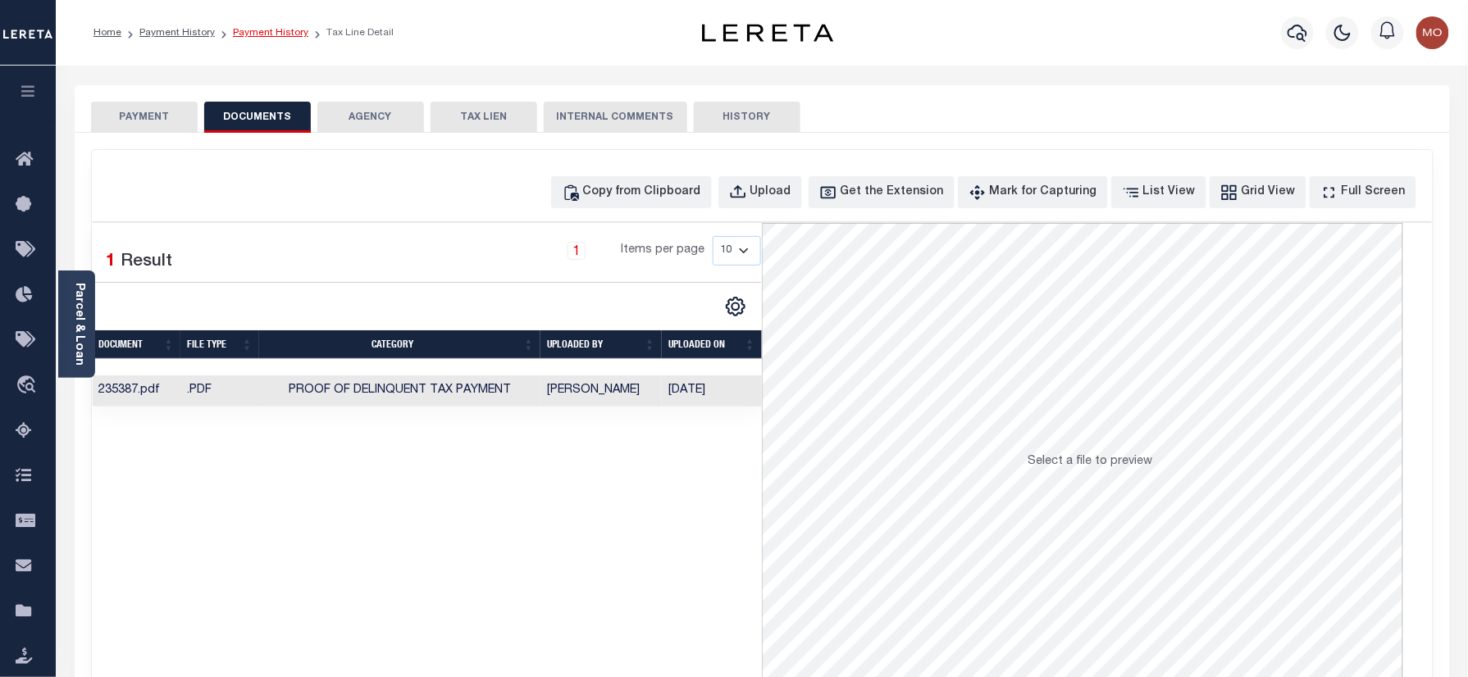
click at [266, 28] on link "Payment History" at bounding box center [270, 33] width 75 height 10
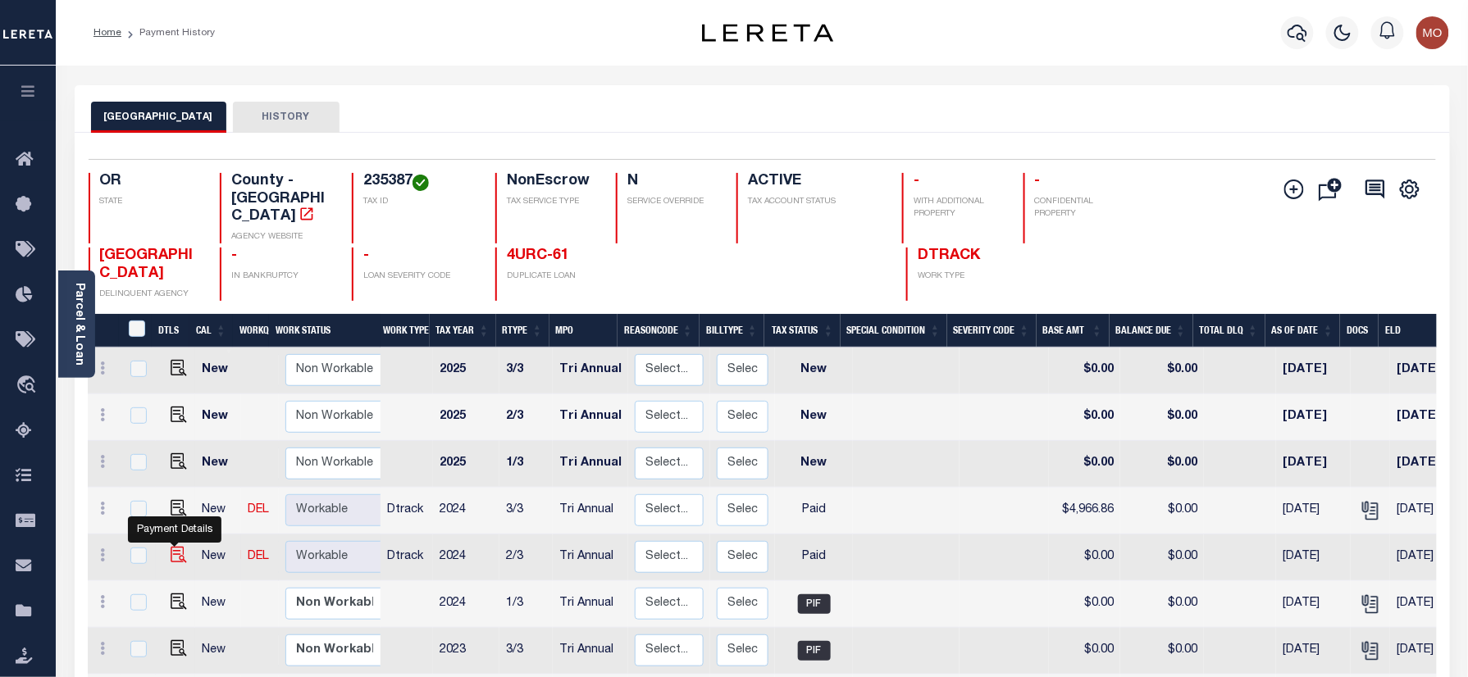
click at [174, 547] on img "" at bounding box center [179, 555] width 16 height 16
checkbox input "true"
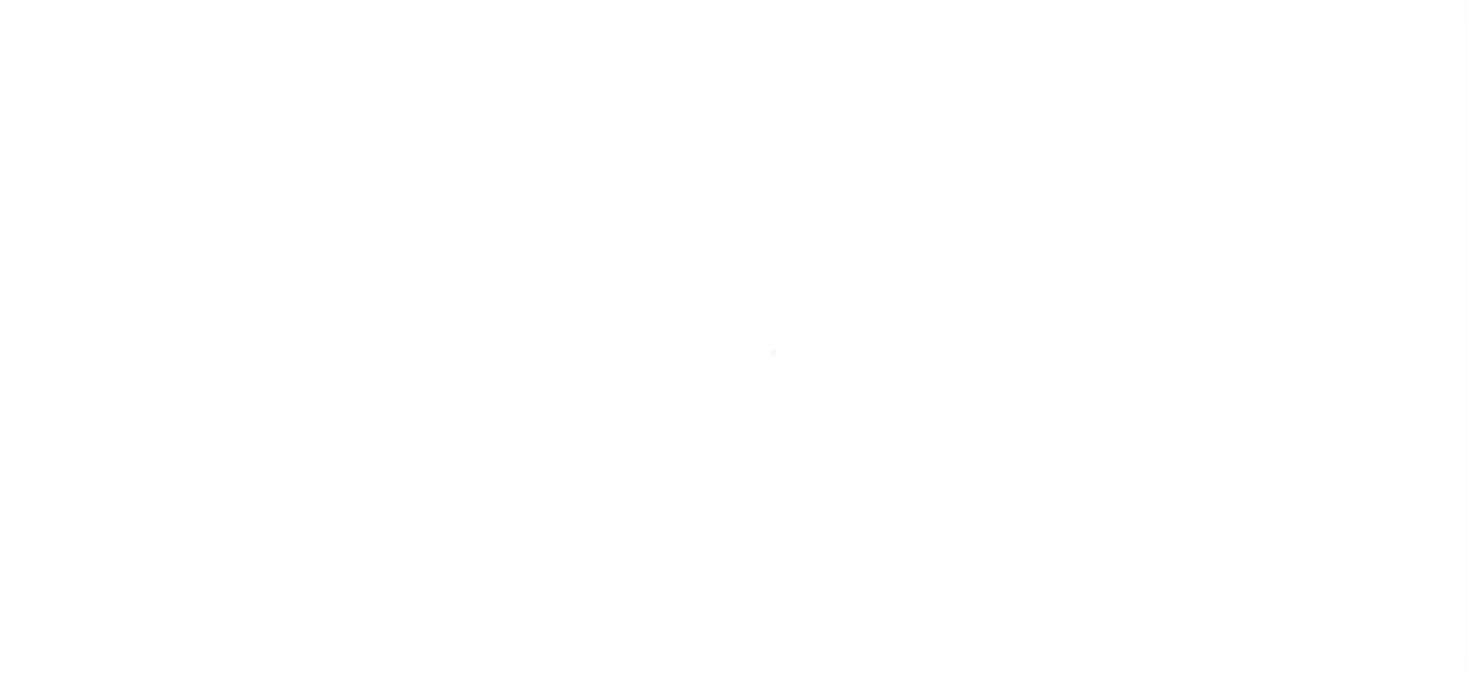
select select "PYD"
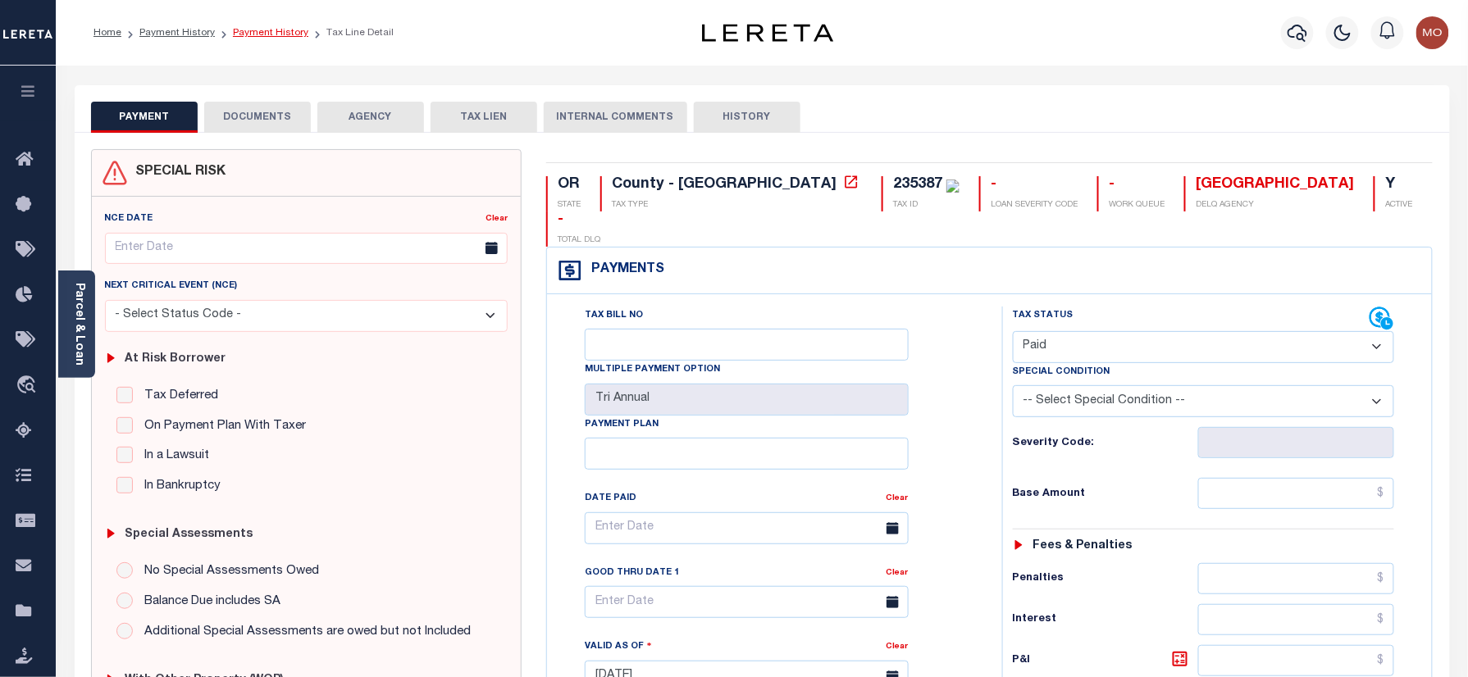
click at [250, 30] on link "Payment History" at bounding box center [270, 33] width 75 height 10
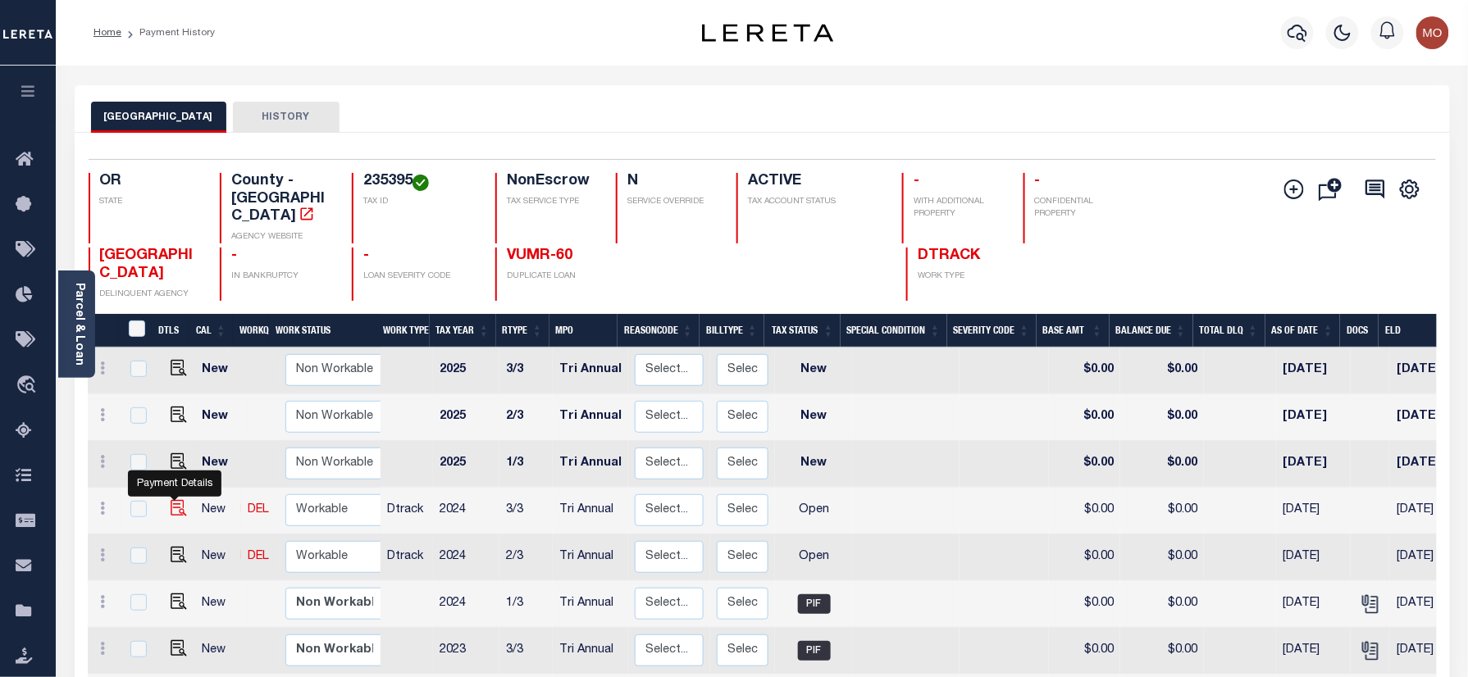
click at [171, 500] on img "" at bounding box center [179, 508] width 16 height 16
checkbox input "true"
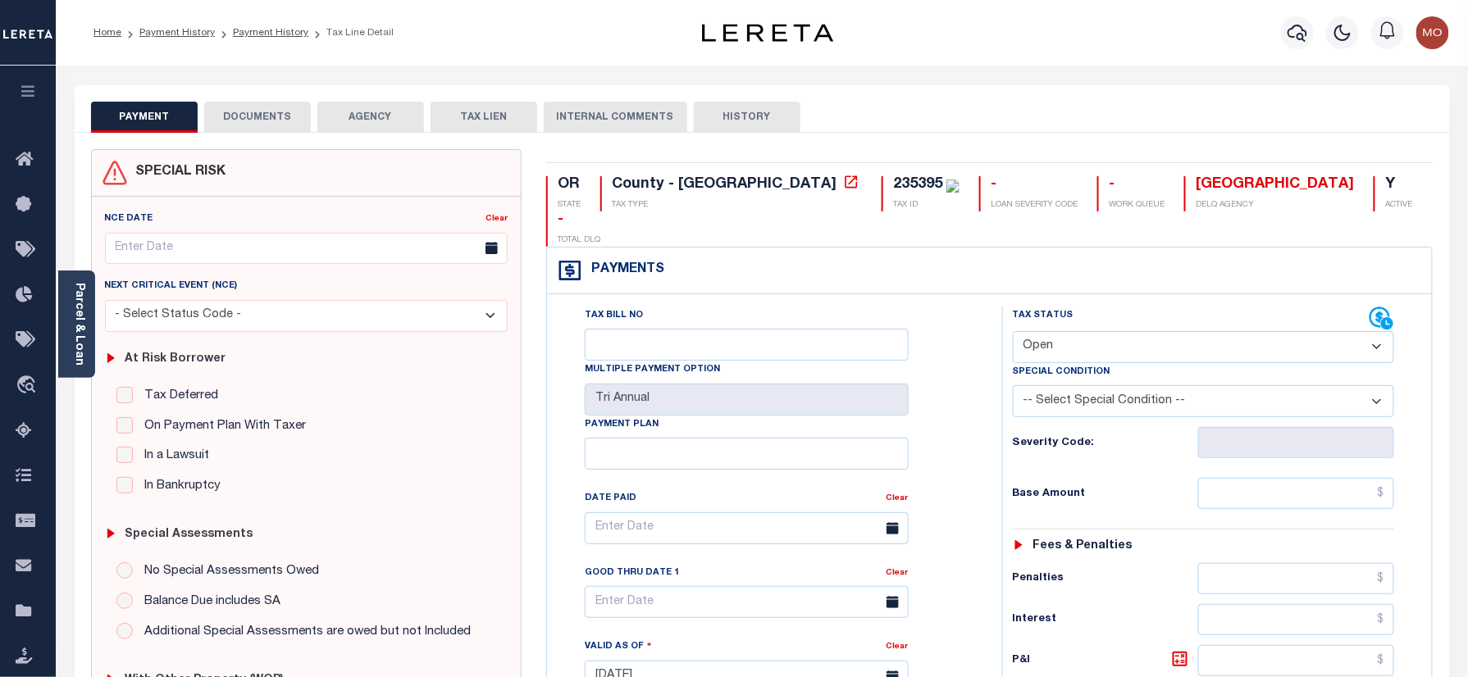
click at [893, 176] on div "235395" at bounding box center [926, 185] width 66 height 18
copy div "235395"
click at [1074, 331] on select "- Select Status Code - Open Due/Unpaid Paid Incomplete No Tax Due Internal Refu…" at bounding box center [1204, 347] width 382 height 32
select select "PYD"
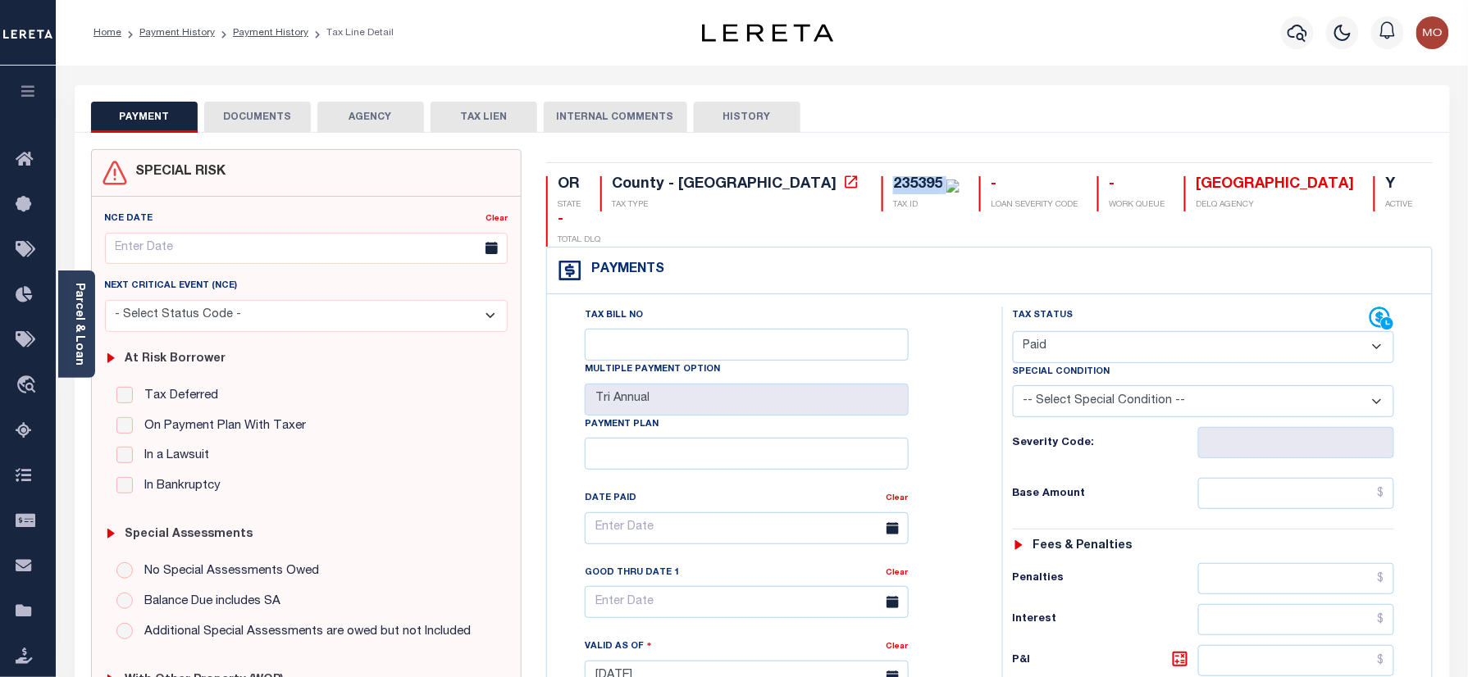
click at [1013, 331] on select "- Select Status Code - Open Due/Unpaid Paid Incomplete No Tax Due Internal Refu…" at bounding box center [1204, 347] width 382 height 32
type input "[DATE]"
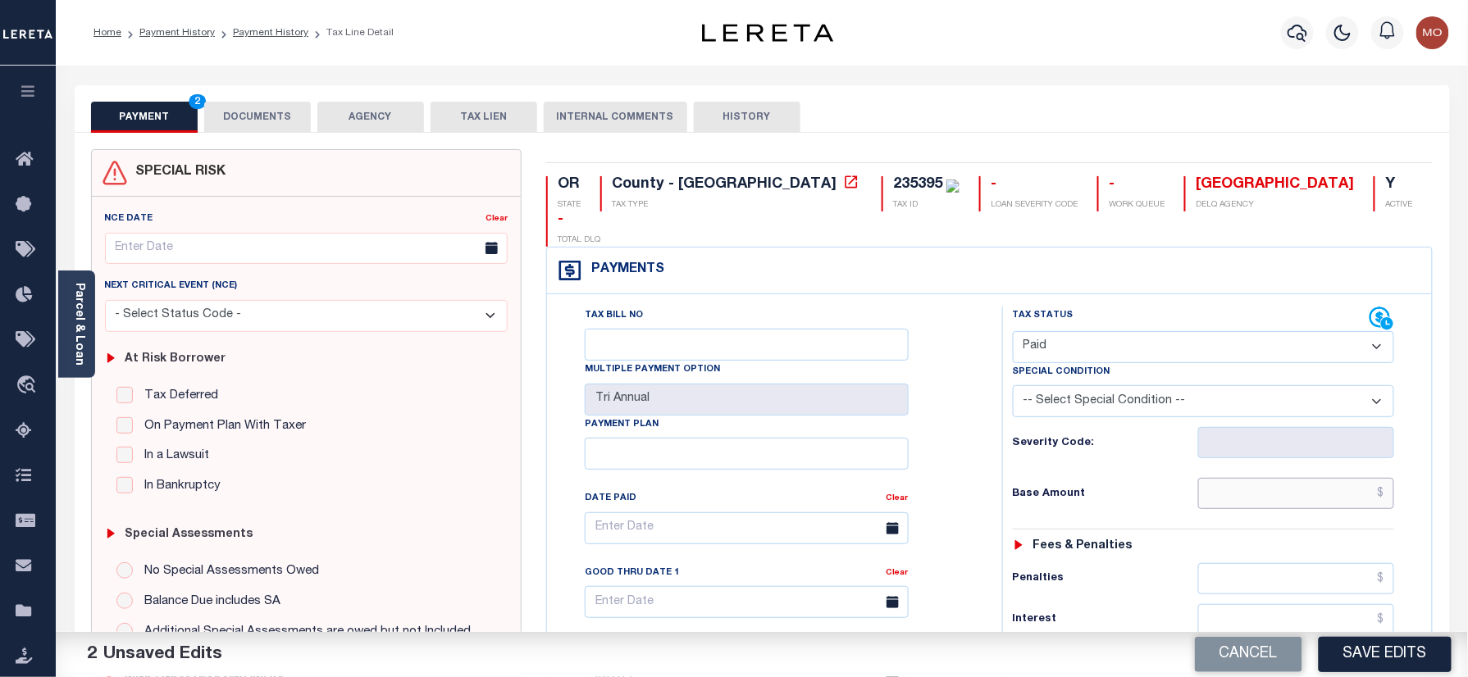
drag, startPoint x: 1279, startPoint y: 464, endPoint x: 929, endPoint y: 469, distance: 350.3
click at [1279, 478] on input "text" at bounding box center [1296, 493] width 197 height 31
paste input "20,205.16"
type input "$20,205.16"
click at [906, 495] on link "Clear" at bounding box center [898, 499] width 22 height 8
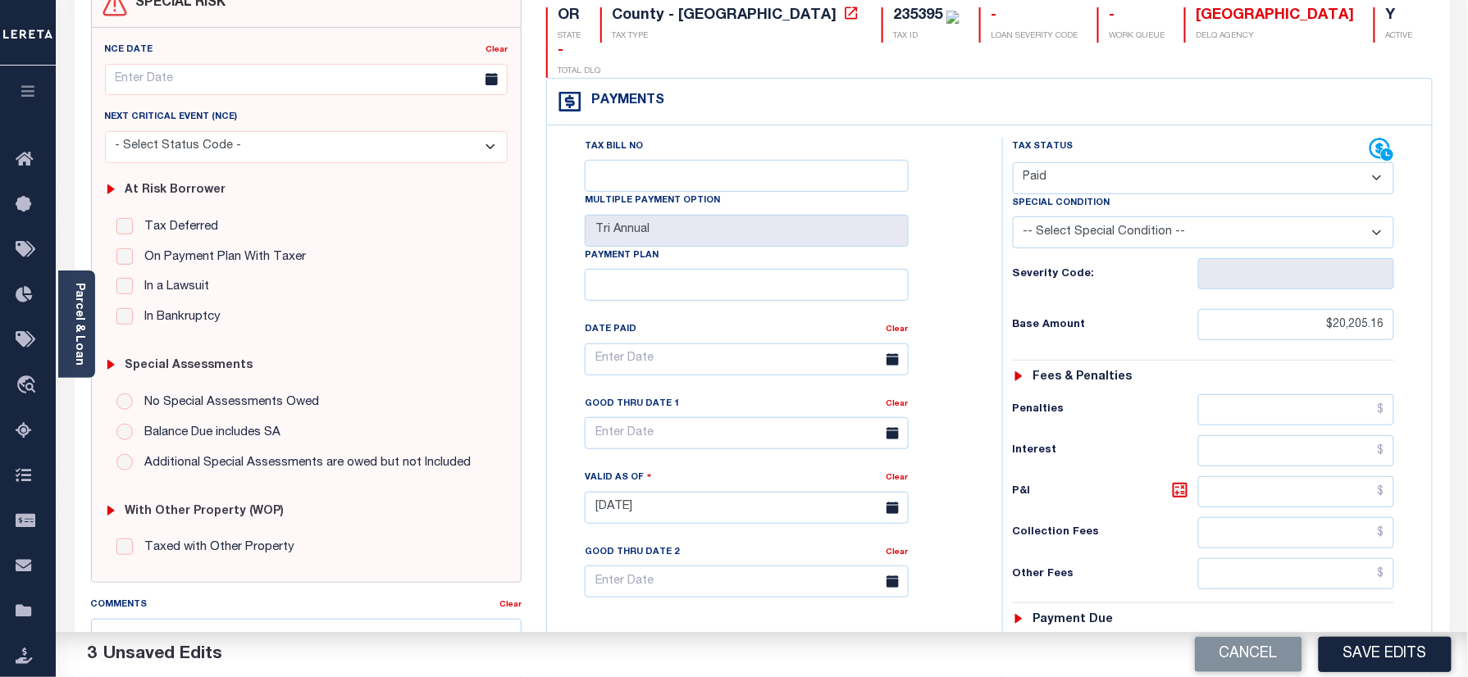
scroll to position [437, 0]
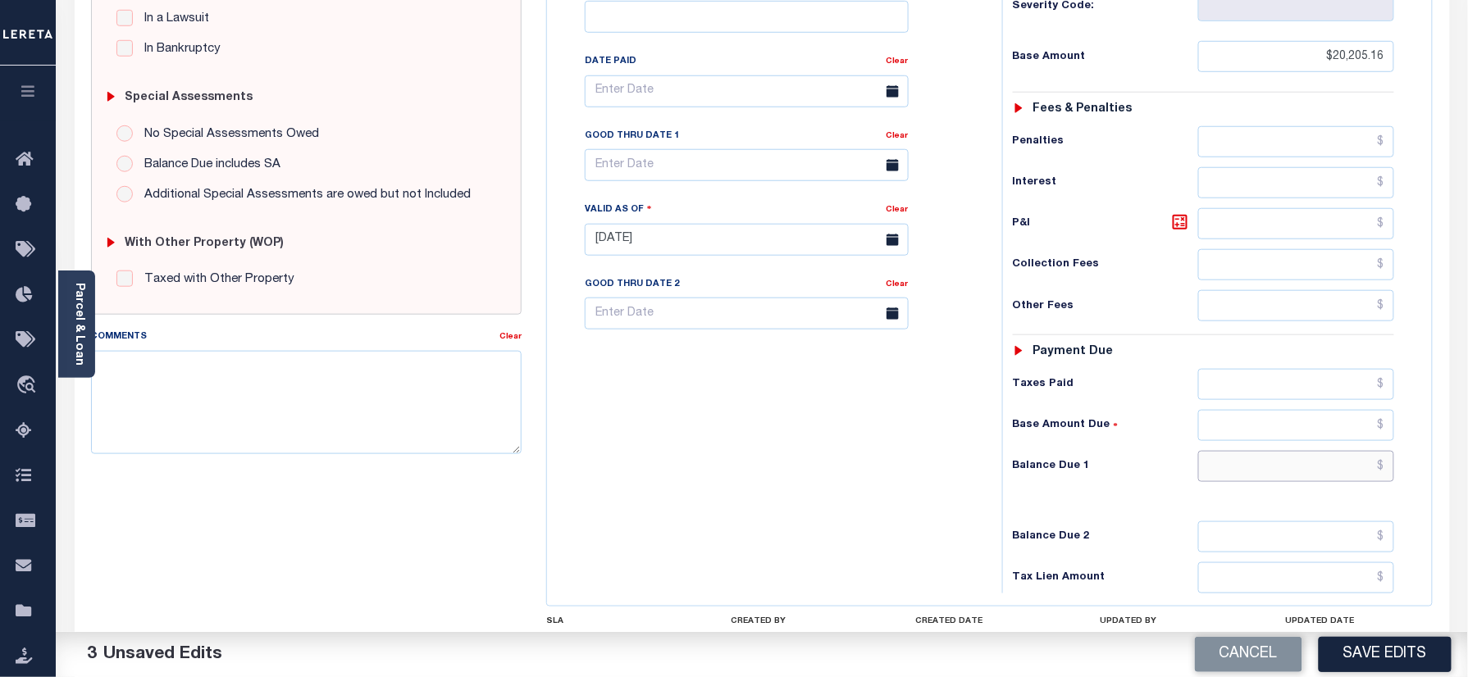
click at [1240, 451] on input "text" at bounding box center [1296, 466] width 197 height 31
type input "$0.00"
click at [827, 425] on div "Tax Bill No Multiple Payment Option Tri Annual Payment Plan Clear" at bounding box center [770, 232] width 439 height 724
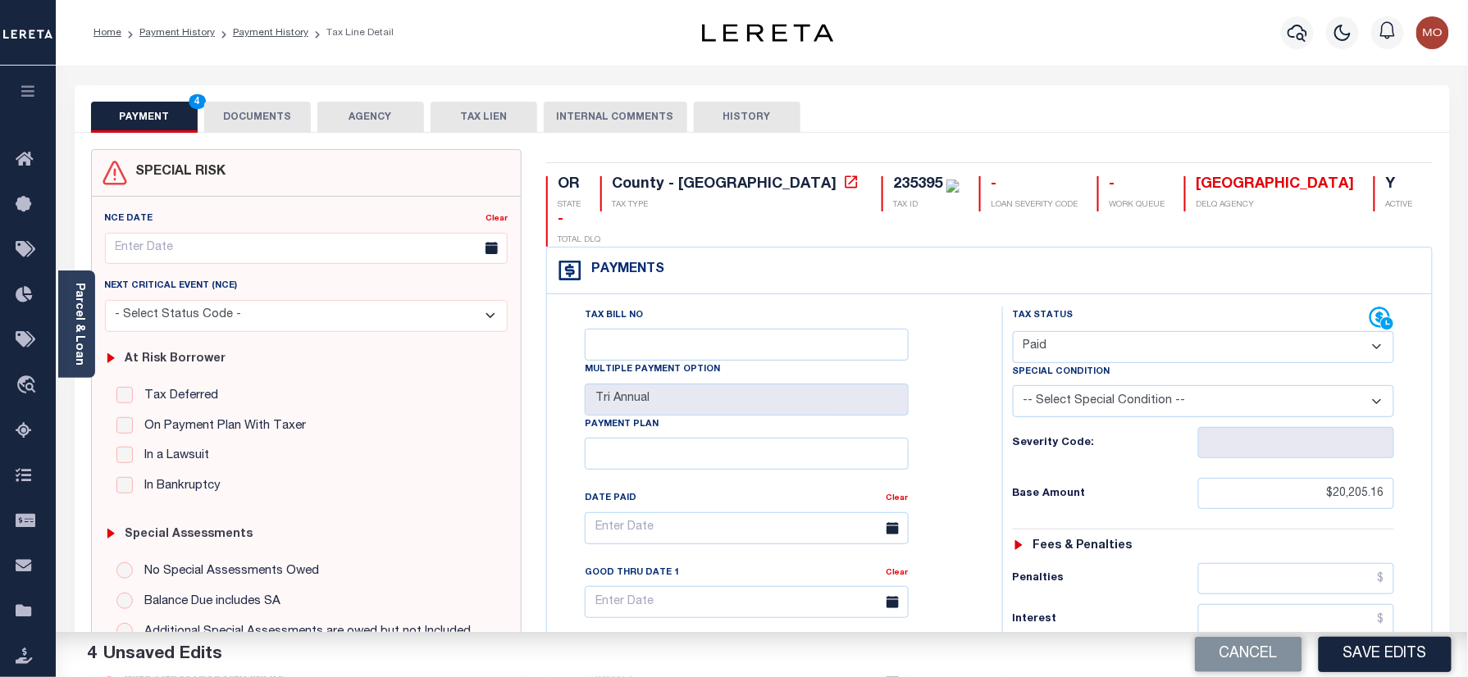
click at [776, 175] on div "OR STATE County - OR TAX TYPE 235395 TAX ID - LOAN SEVERITY CODE - WORK QUEUE D…" at bounding box center [989, 675] width 911 height 1053
copy div "235395"
click at [240, 107] on button "DOCUMENTS" at bounding box center [257, 117] width 107 height 31
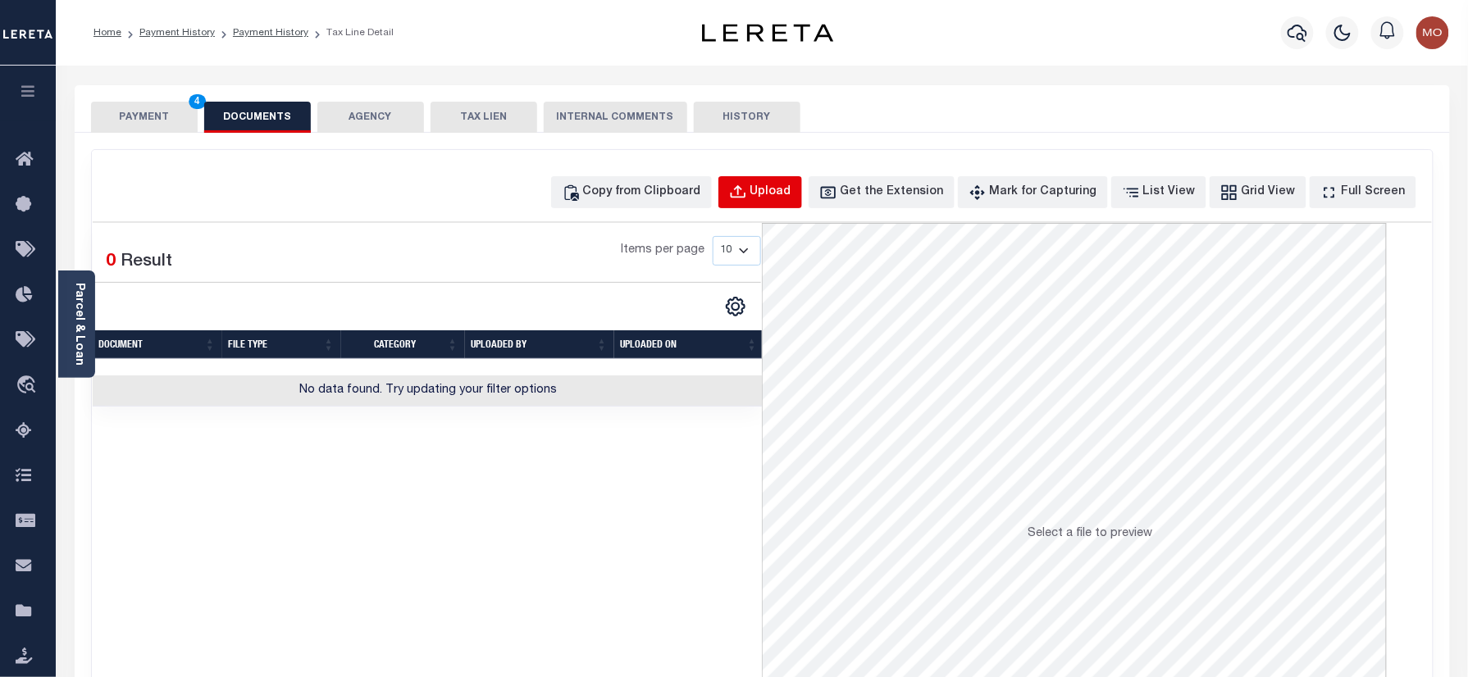
click at [775, 202] on button "Upload" at bounding box center [760, 192] width 84 height 32
select select "POP"
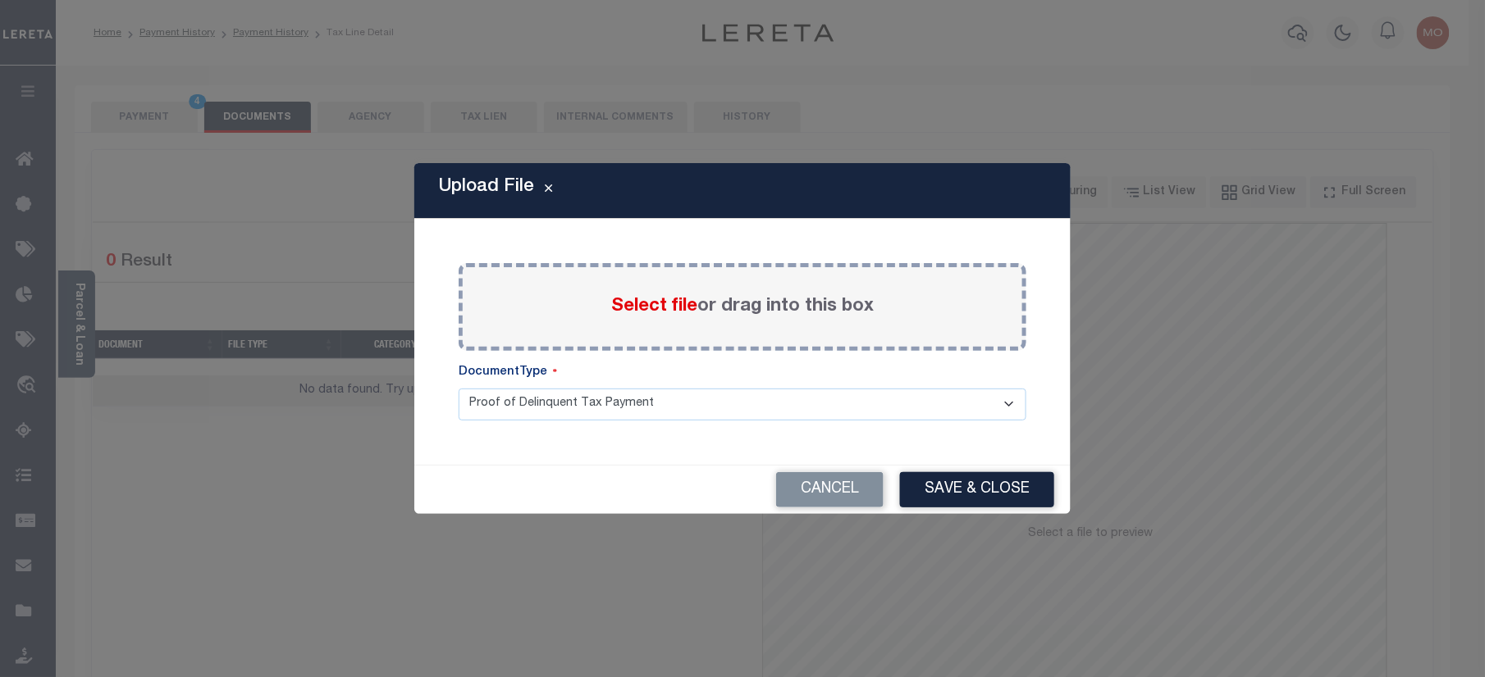
click at [677, 298] on span "Select file" at bounding box center [654, 307] width 86 height 18
click at [0, 0] on input "Select file or drag into this box" at bounding box center [0, 0] width 0 height 0
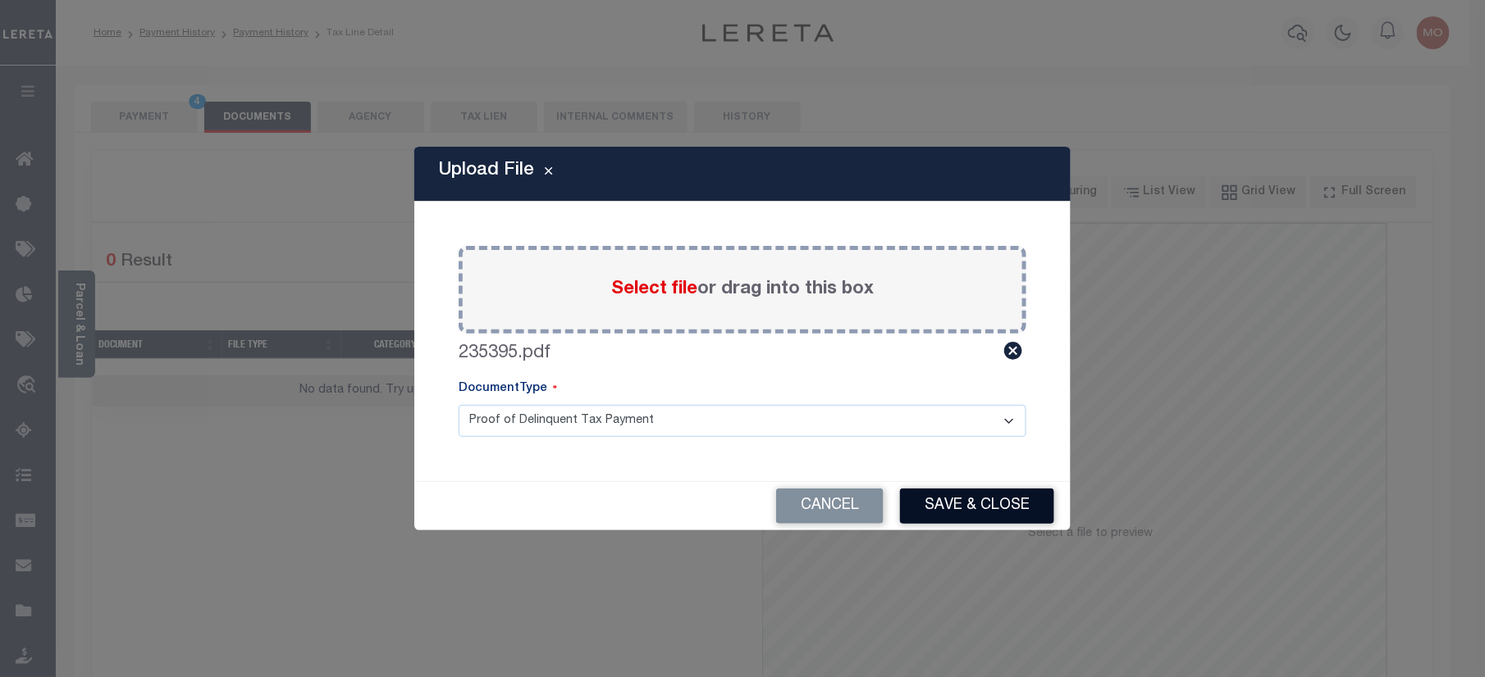
click at [1015, 489] on button "Save & Close" at bounding box center [977, 506] width 154 height 35
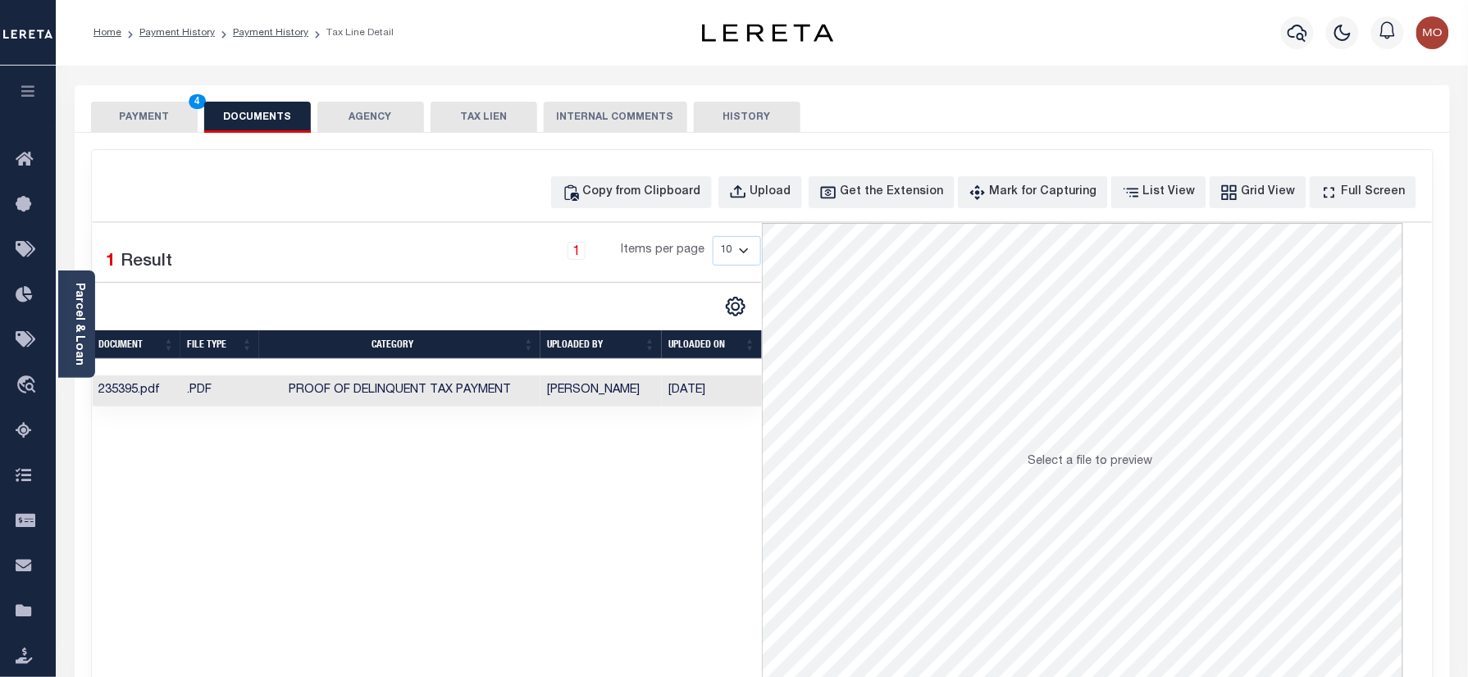
click at [135, 116] on button "PAYMENT 4" at bounding box center [144, 117] width 107 height 31
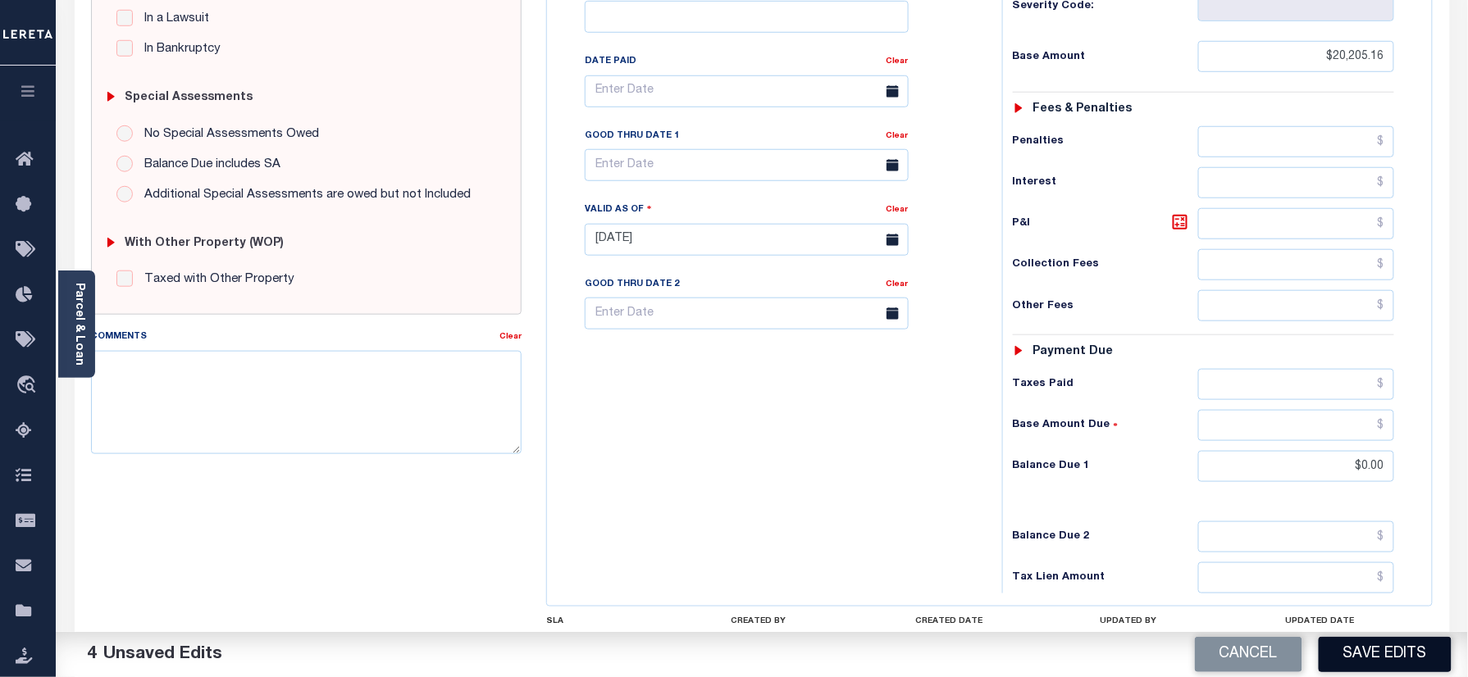
click at [1386, 650] on button "Save Edits" at bounding box center [1385, 654] width 133 height 35
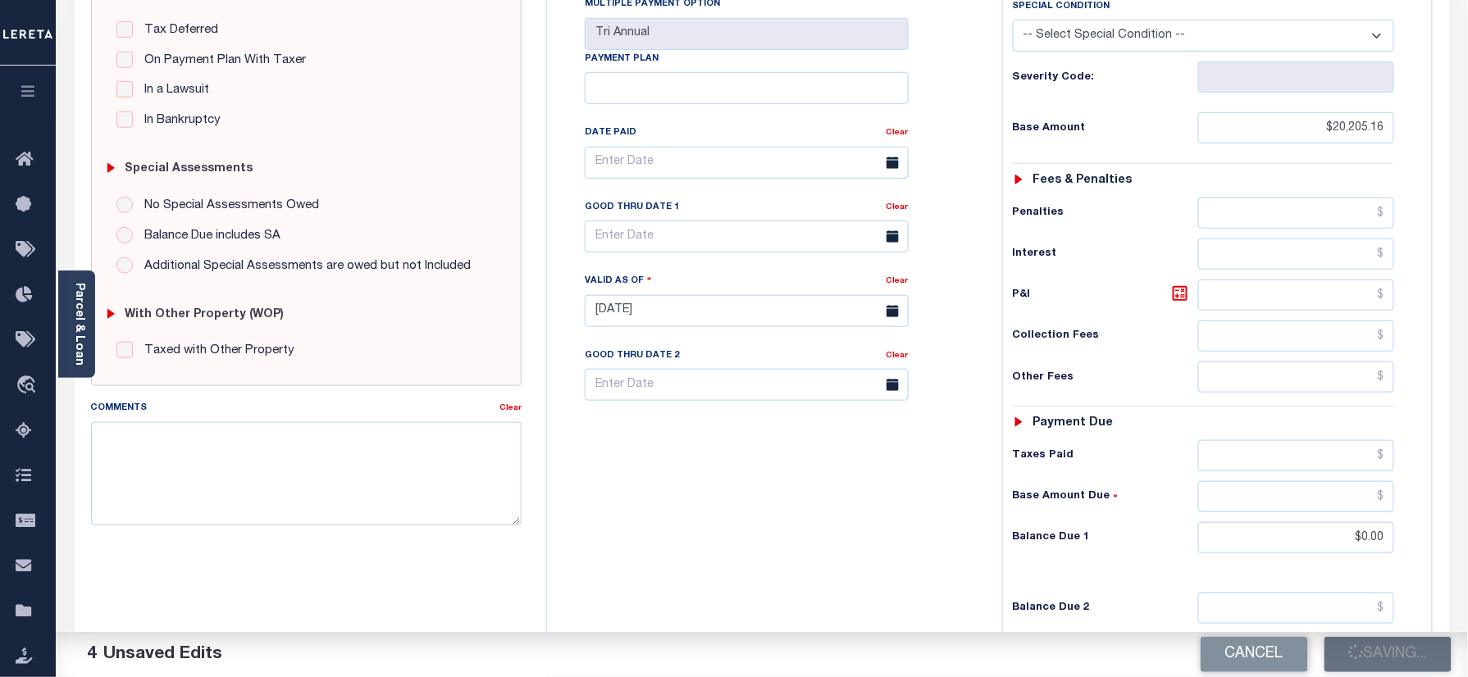
scroll to position [328, 0]
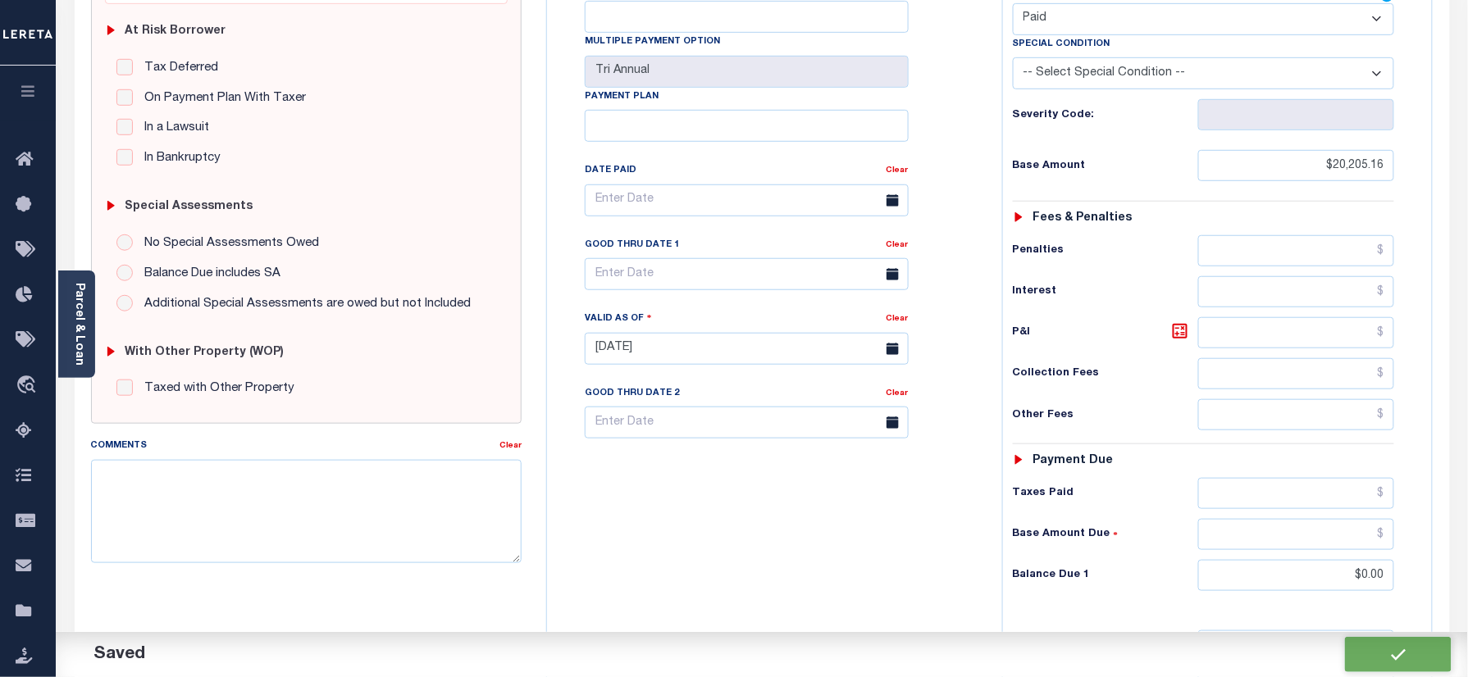
checkbox input "false"
type input "$20,205.16"
type input "$0"
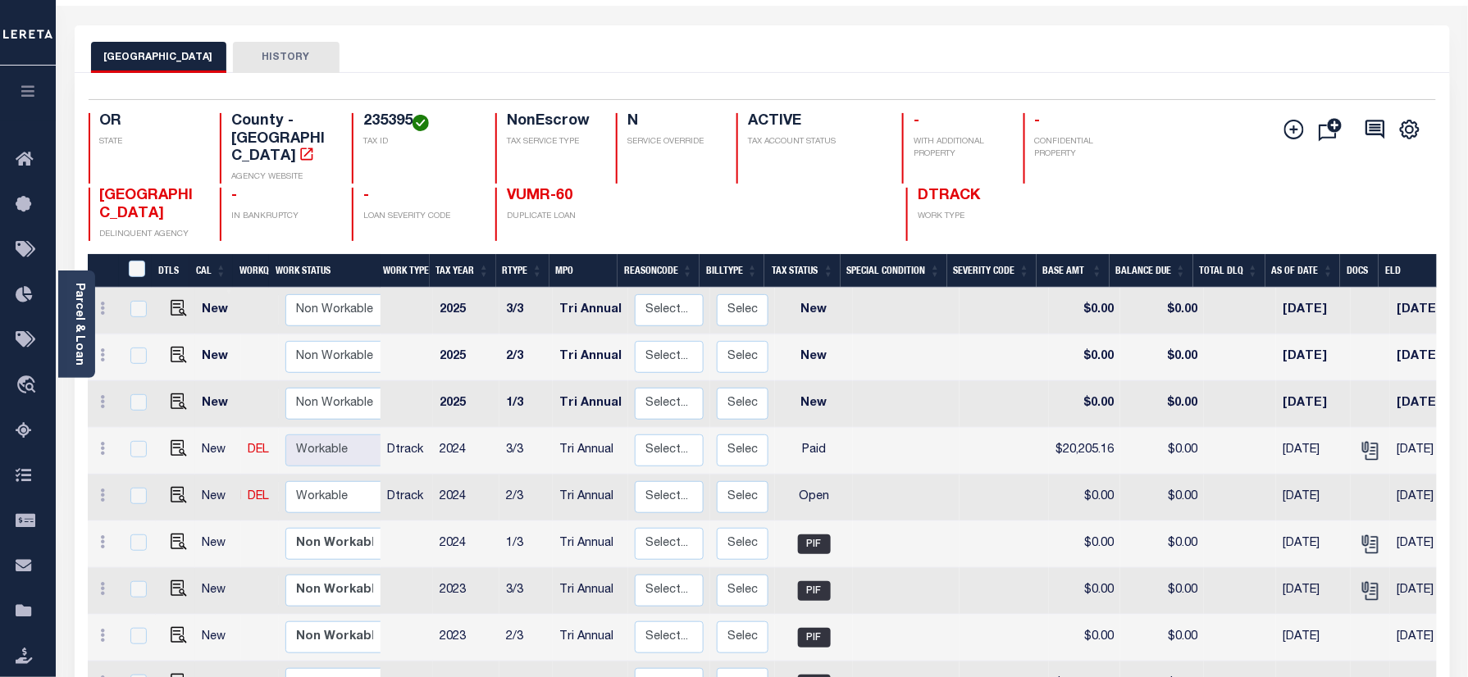
scroll to position [109, 0]
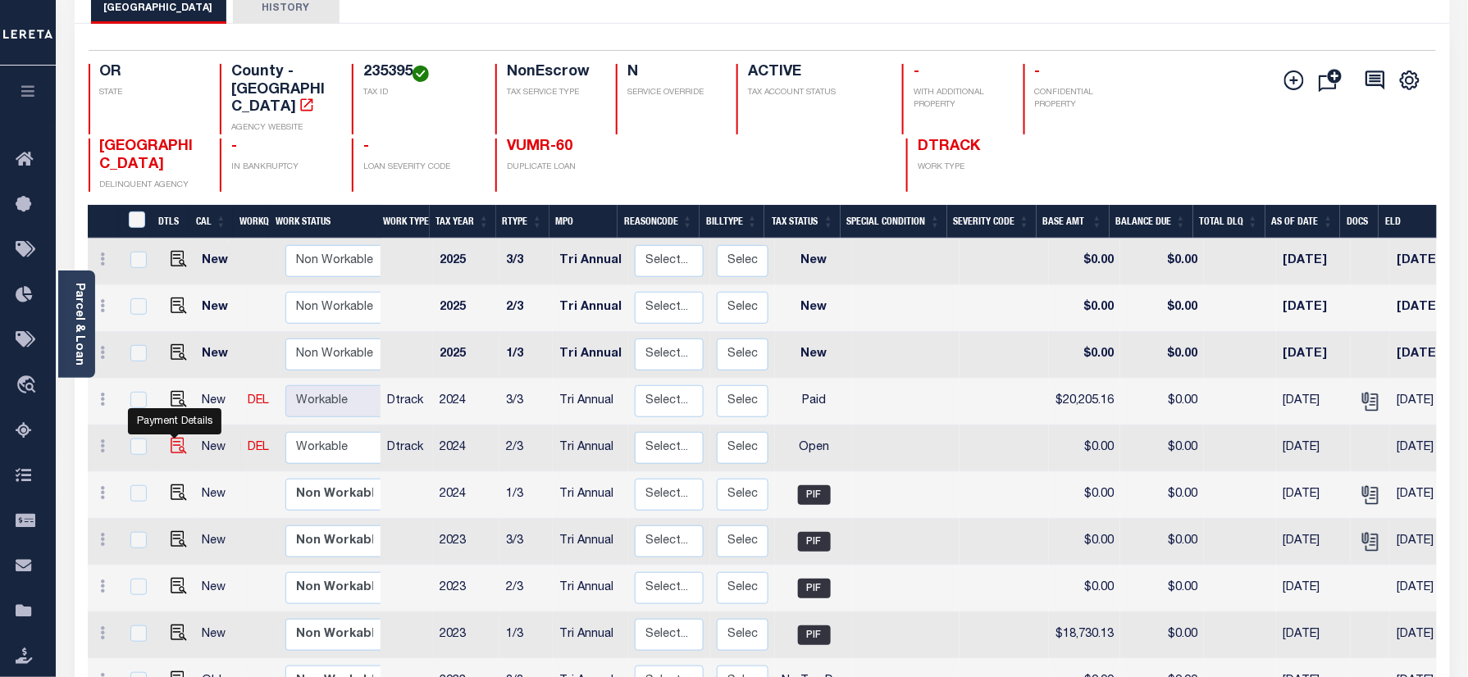
click at [176, 438] on img "" at bounding box center [179, 446] width 16 height 16
checkbox input "true"
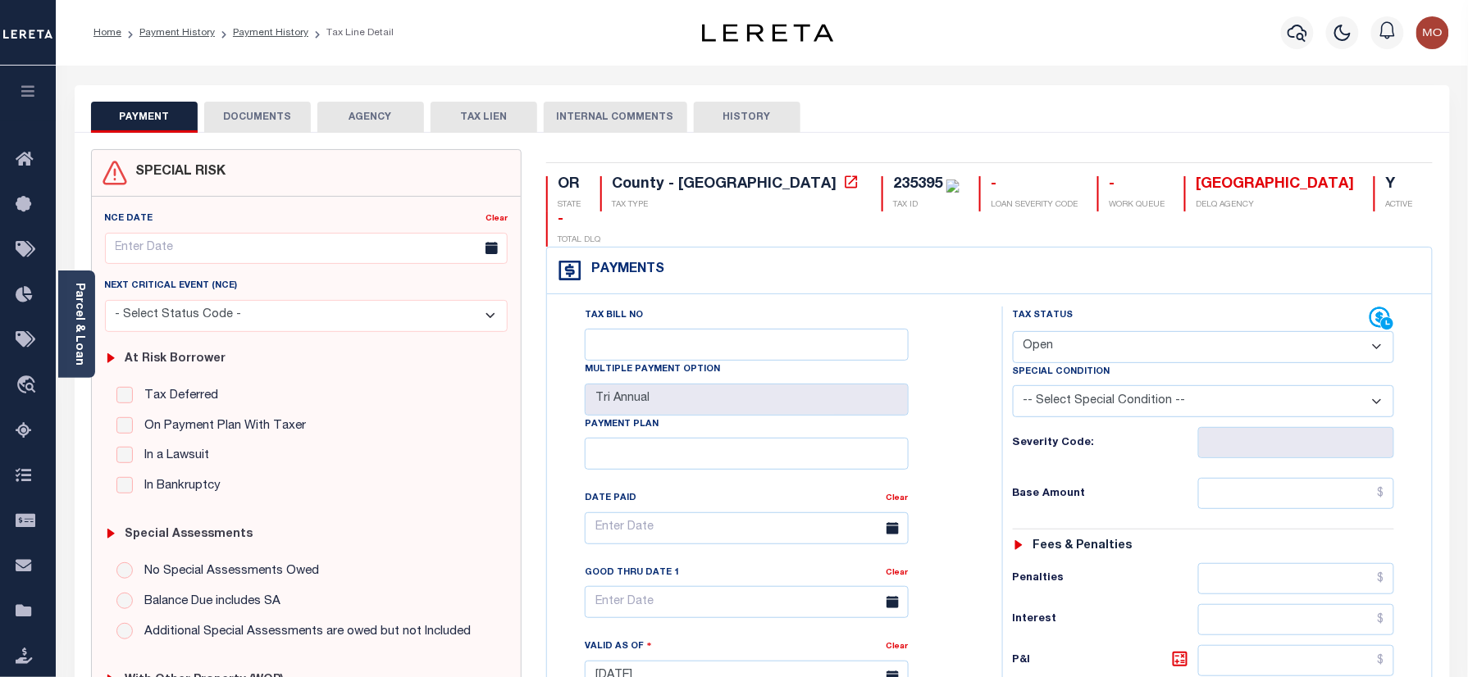
click at [1083, 331] on select "- Select Status Code - Open Due/Unpaid Paid Incomplete No Tax Due Internal Refu…" at bounding box center [1204, 347] width 382 height 32
select select "PYD"
click at [1013, 331] on select "- Select Status Code - Open Due/Unpaid Paid Incomplete No Tax Due Internal Refu…" at bounding box center [1204, 347] width 382 height 32
type input "[DATE]"
click at [1008, 422] on div "Severity Code:" at bounding box center [1204, 437] width 407 height 41
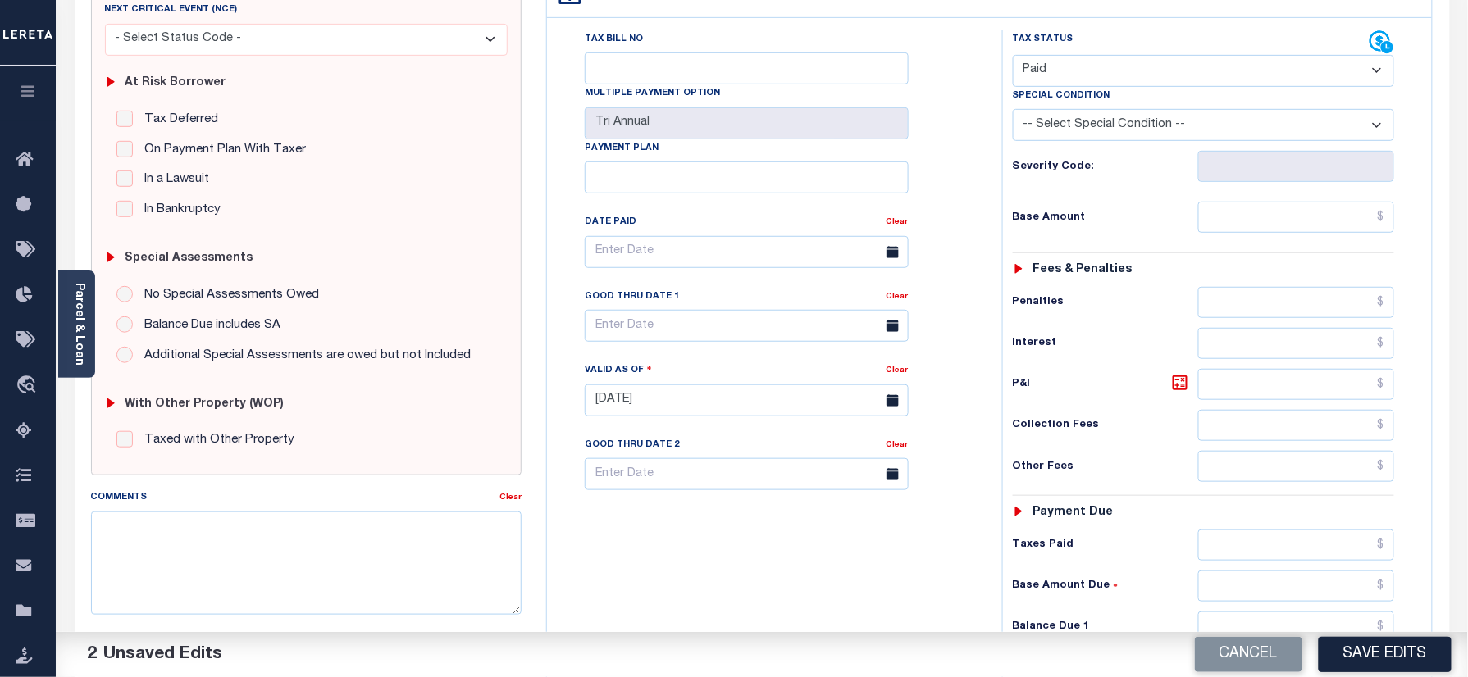
scroll to position [437, 0]
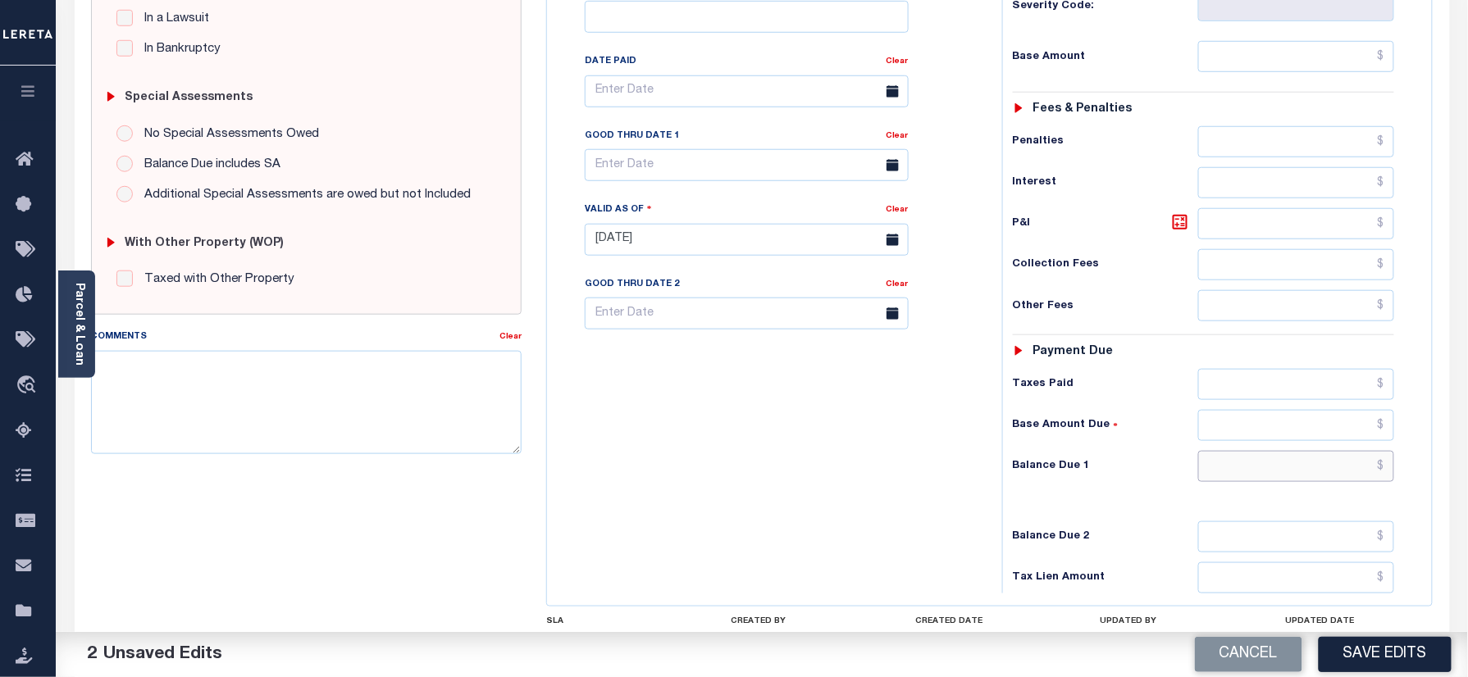
click at [1243, 451] on input "text" at bounding box center [1296, 466] width 197 height 31
type input "$0.00"
click at [453, 414] on textarea "Comments" at bounding box center [306, 402] width 431 height 103
paste textarea "Refer 2024 3/3 year for doc"
type textarea "Refer 2024 3/3 year for doc"
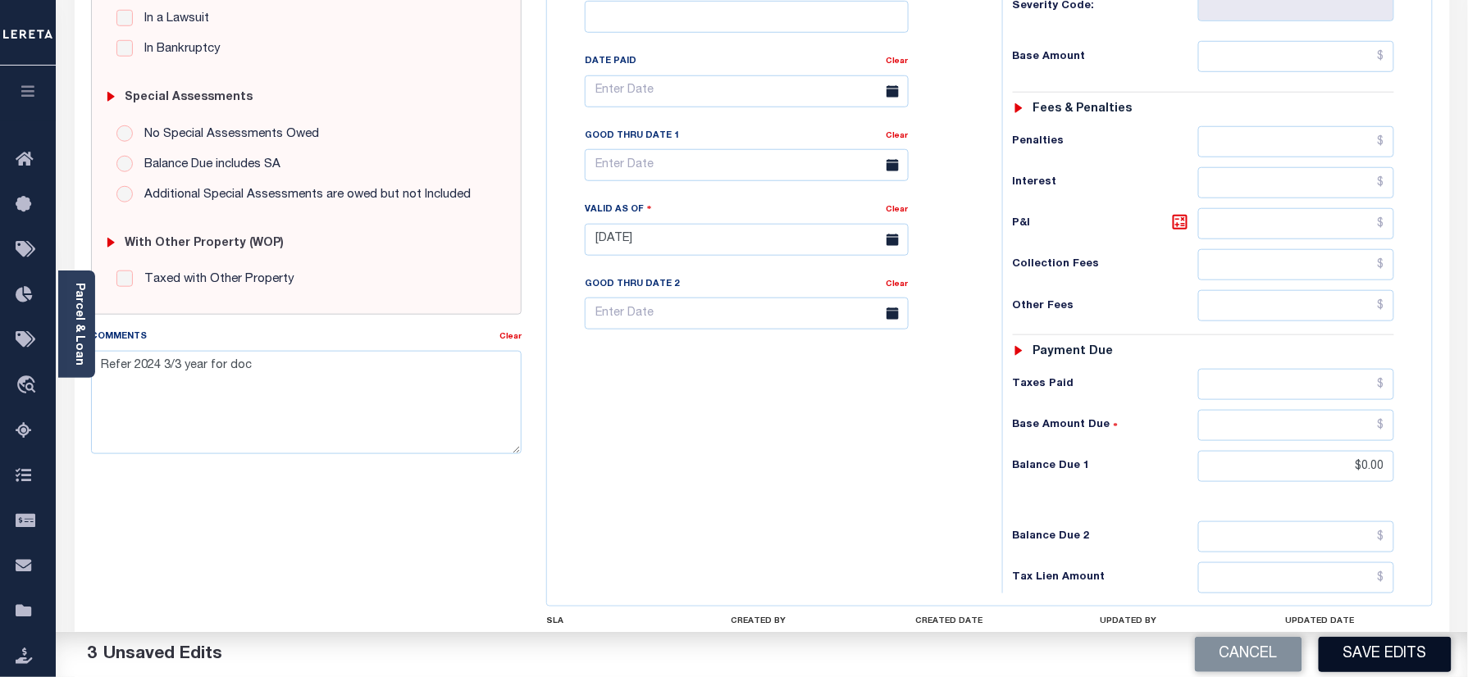
click at [1396, 655] on button "Save Edits" at bounding box center [1385, 654] width 133 height 35
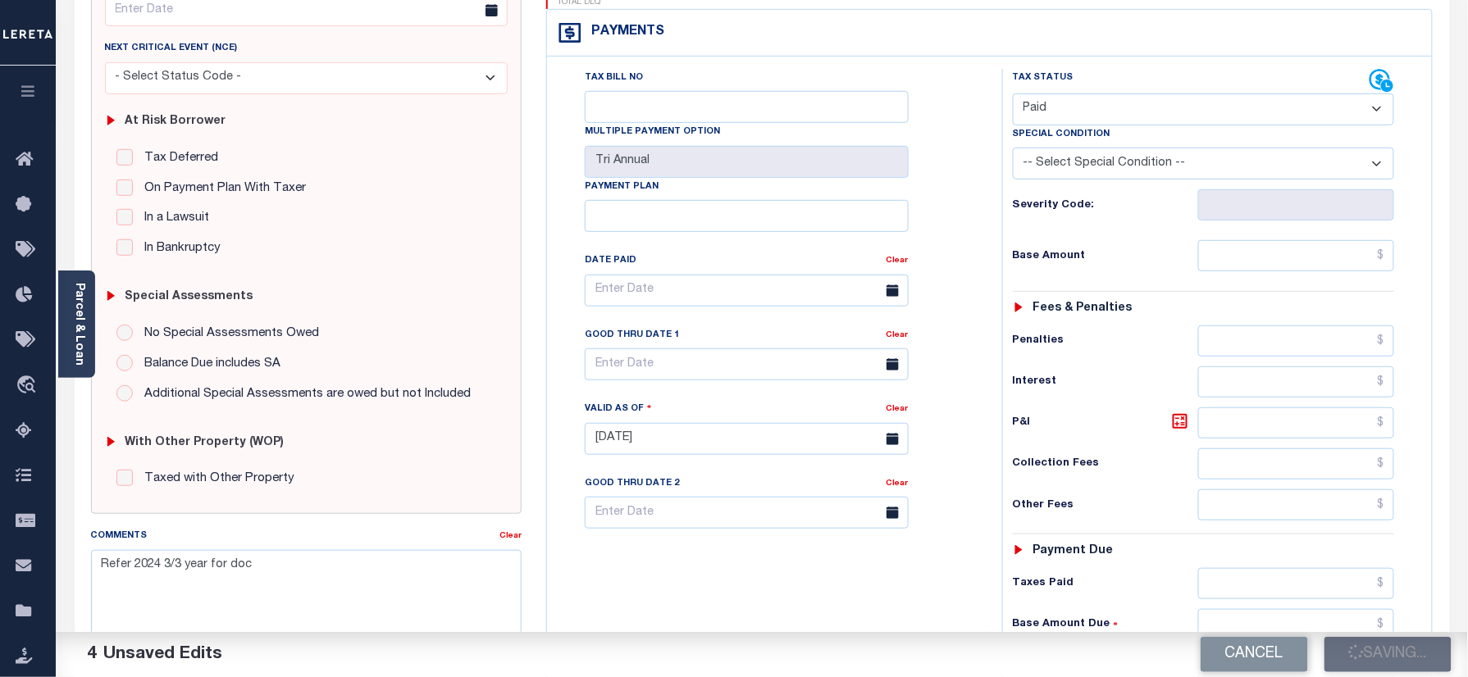
scroll to position [218, 0]
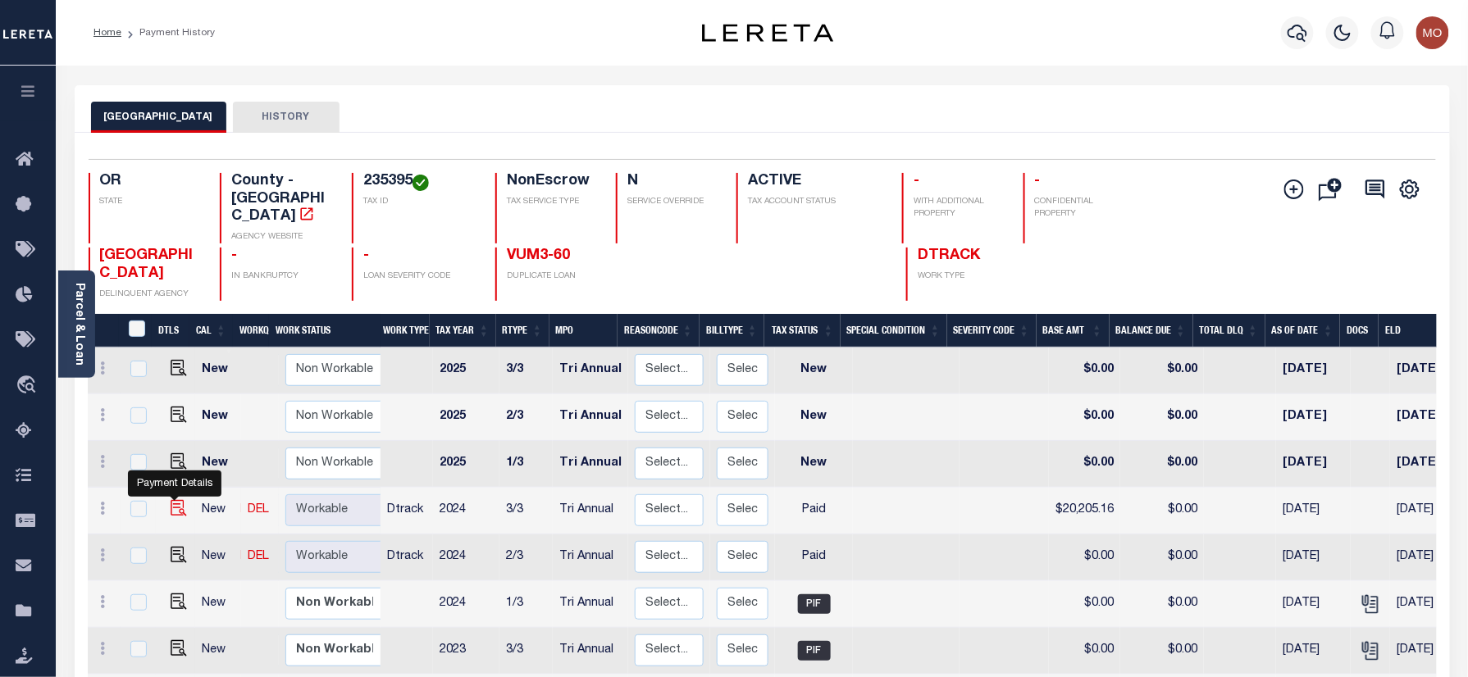
click at [174, 500] on img "" at bounding box center [179, 508] width 16 height 16
checkbox input "true"
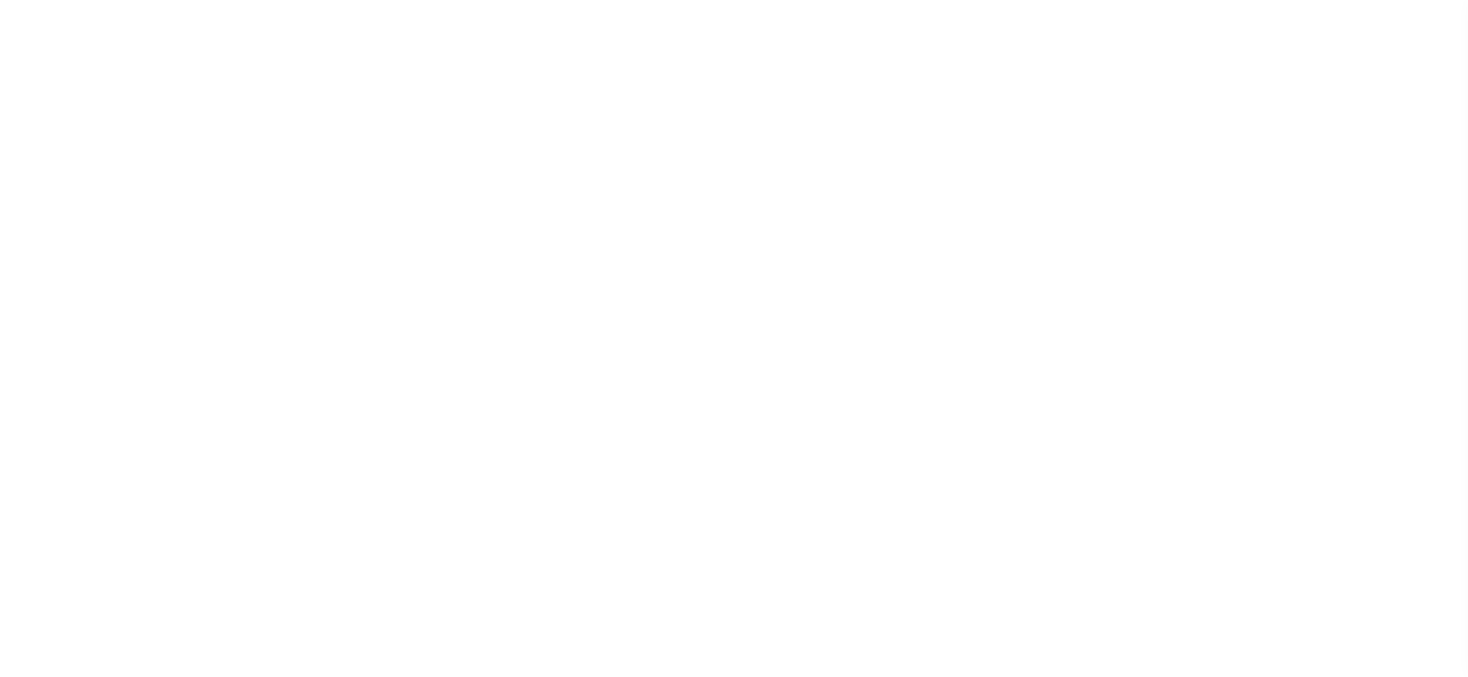
select select "PYD"
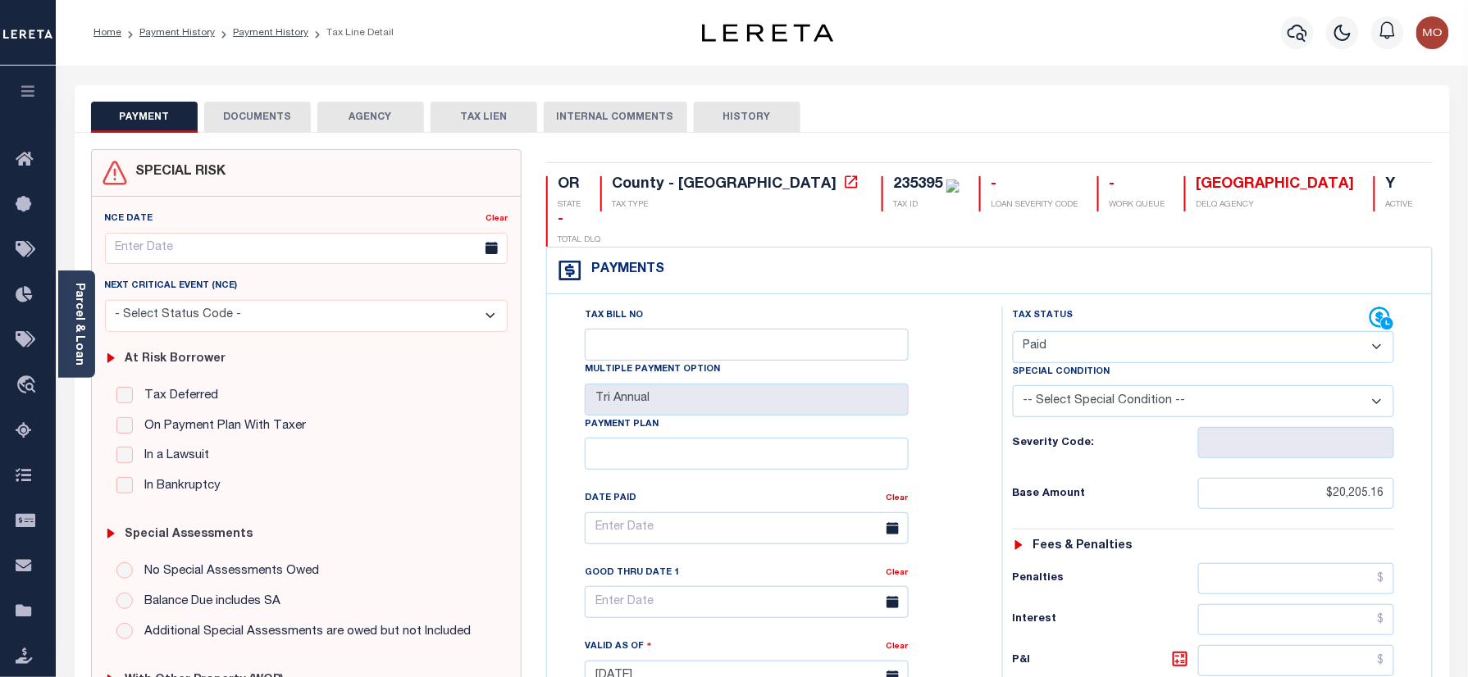
click at [893, 176] on div "235395" at bounding box center [926, 185] width 66 height 18
copy div "235395"
click at [258, 106] on button "DOCUMENTS" at bounding box center [257, 117] width 107 height 31
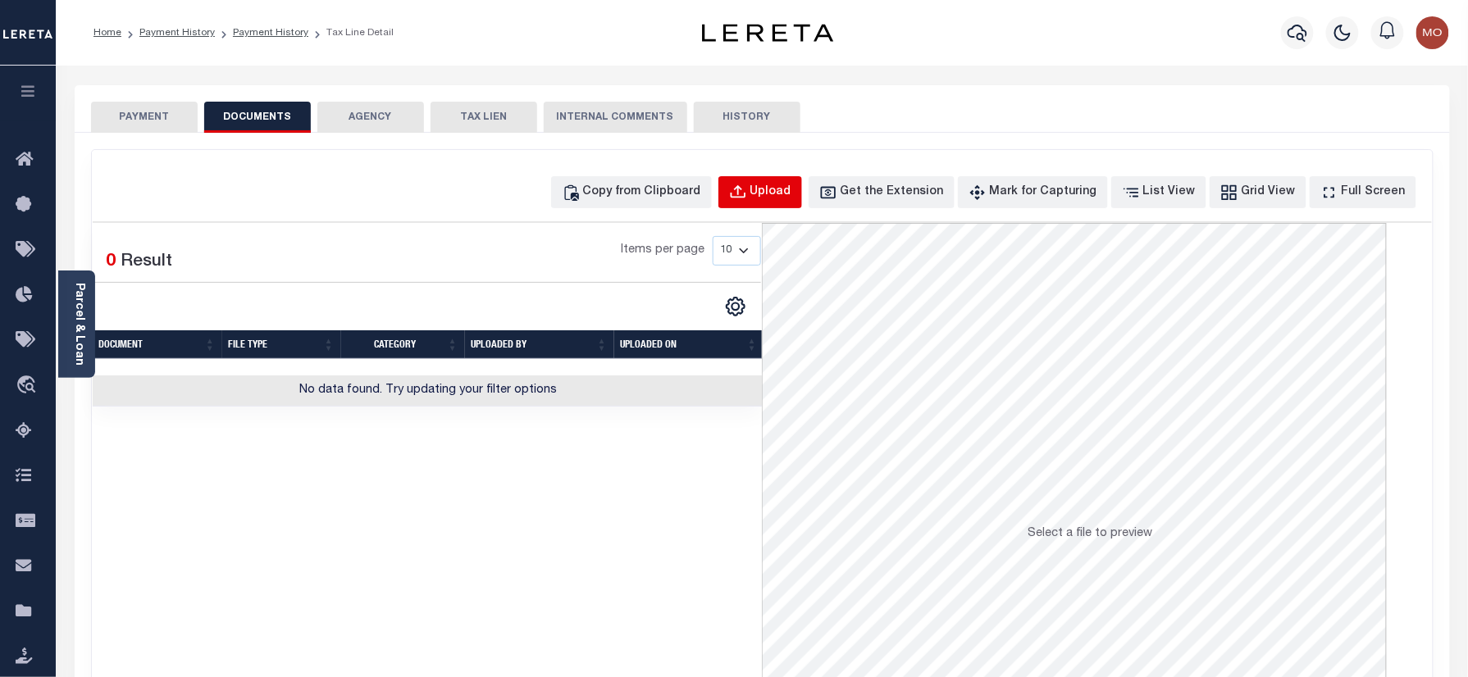
click at [779, 194] on div "Upload" at bounding box center [770, 193] width 41 height 18
select select "POP"
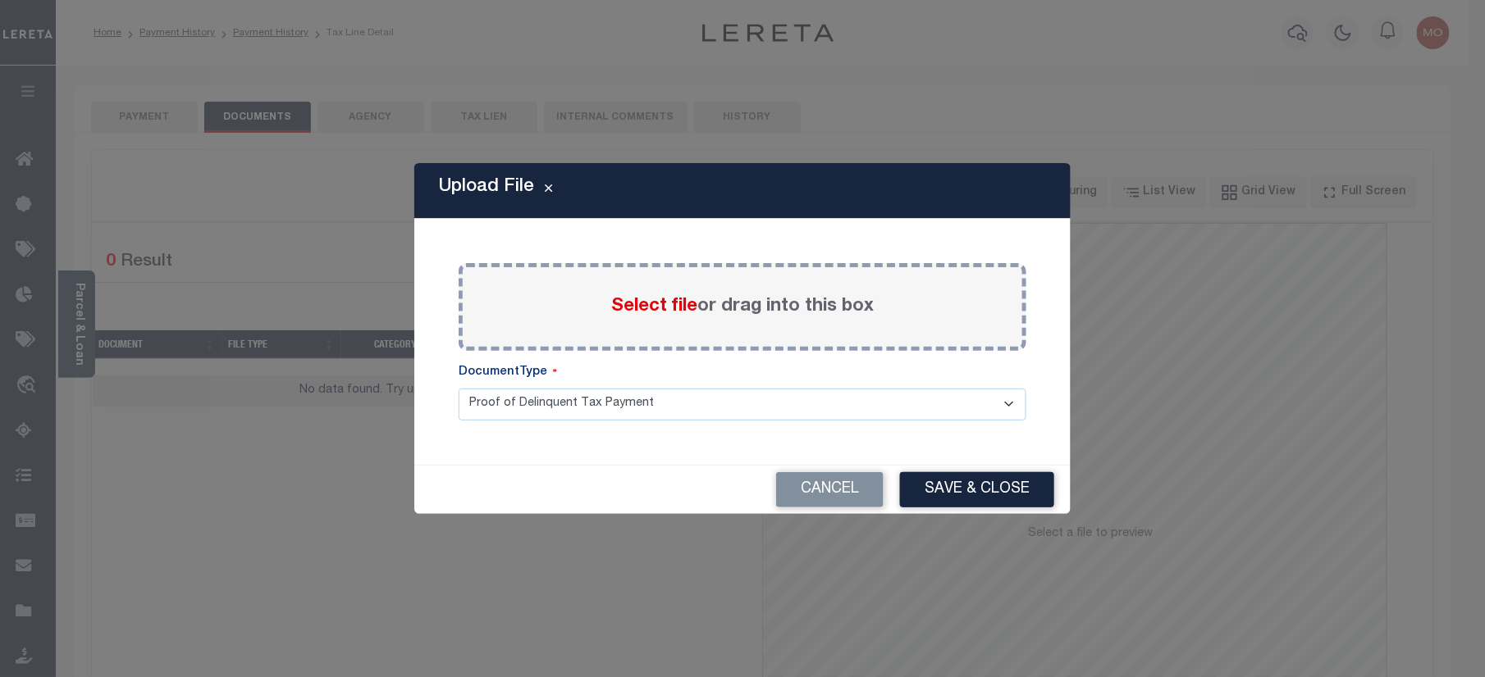
click at [636, 308] on span "Select file" at bounding box center [654, 307] width 86 height 18
click at [0, 0] on input "Select file or drag into this box" at bounding box center [0, 0] width 0 height 0
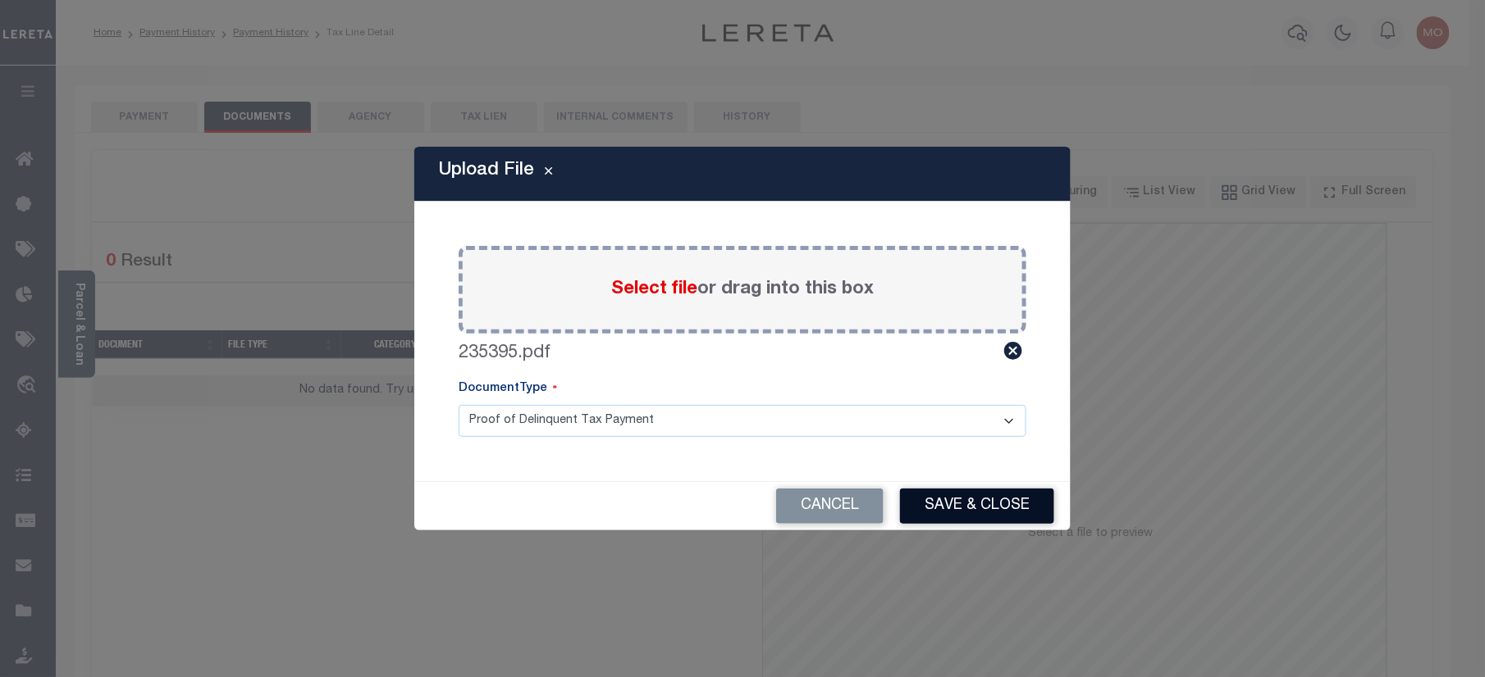
click at [989, 490] on button "Save & Close" at bounding box center [977, 506] width 154 height 35
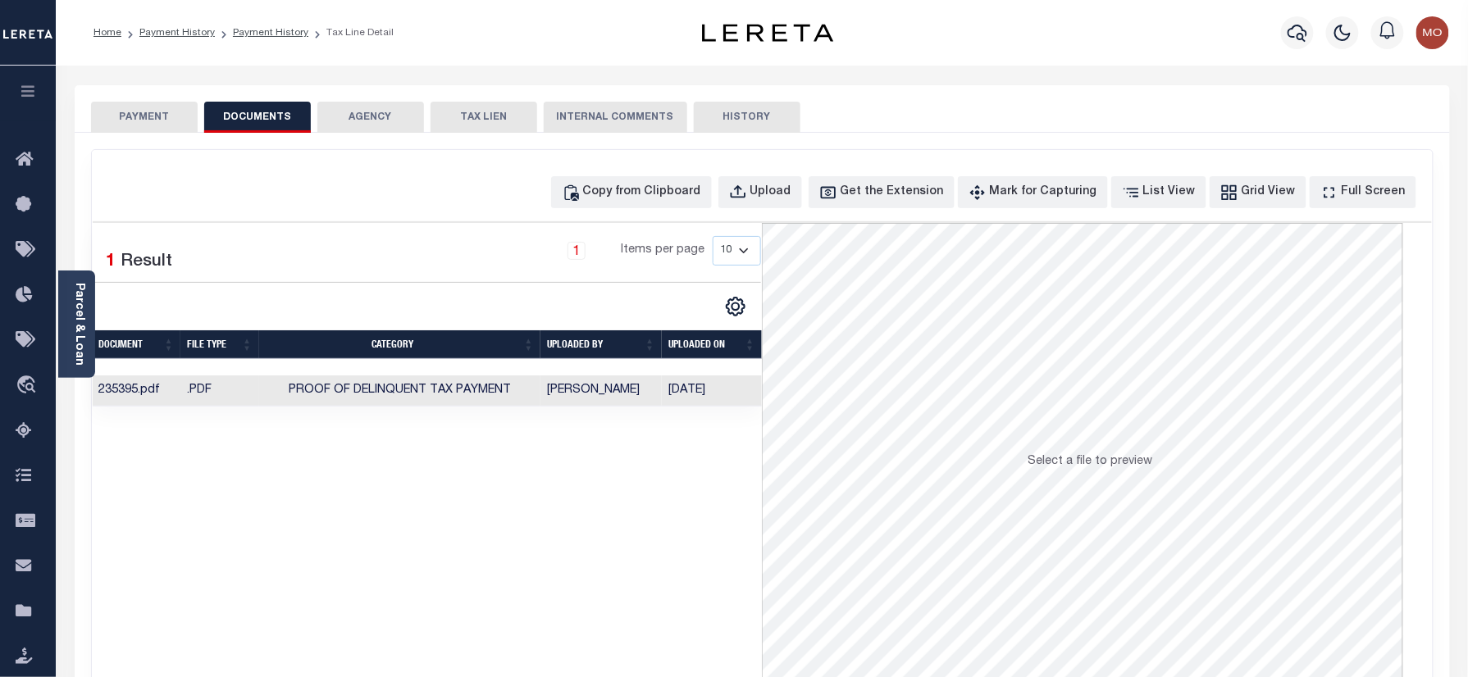
click at [254, 21] on ol "Home Payment History Payment History Tax Line Detail" at bounding box center [243, 33] width 326 height 34
click at [241, 39] on li "Payment History" at bounding box center [262, 32] width 94 height 15
click at [244, 34] on link "Payment History" at bounding box center [270, 33] width 75 height 10
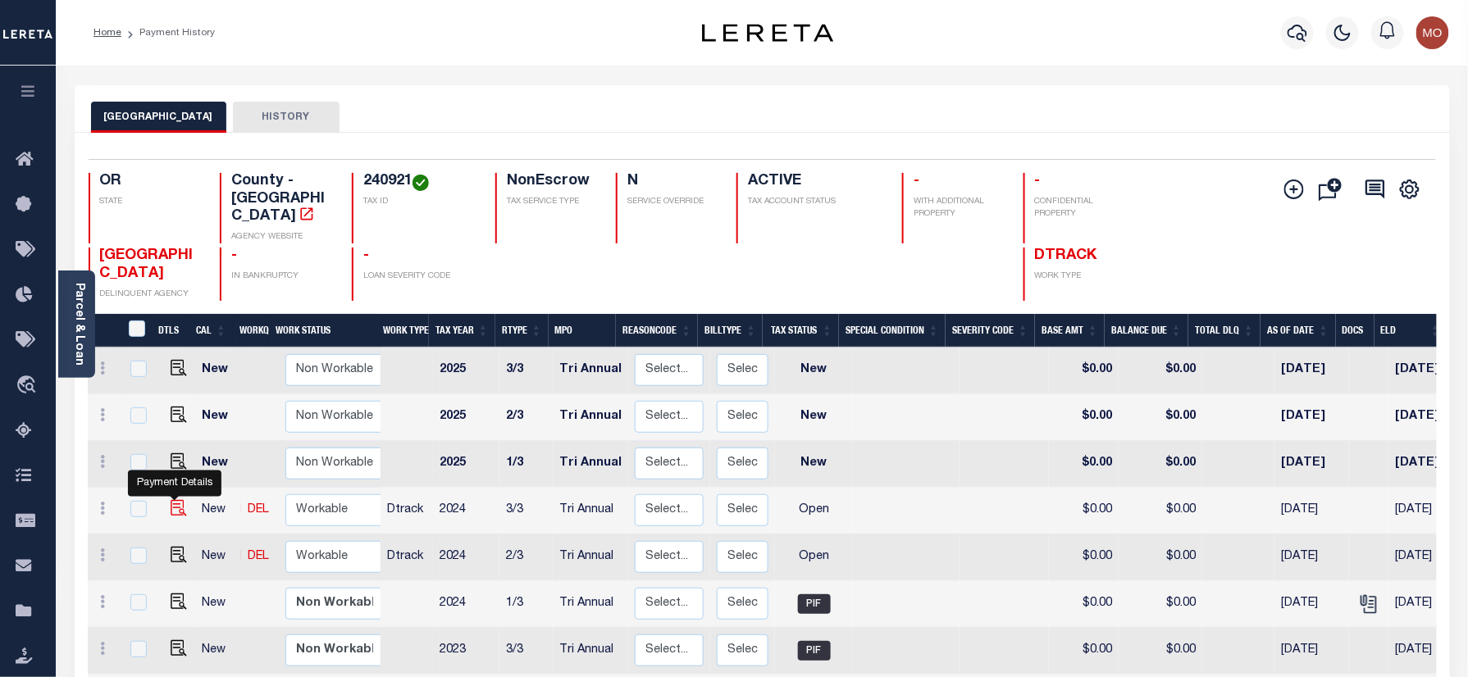
click at [171, 500] on img "" at bounding box center [179, 508] width 16 height 16
checkbox input "true"
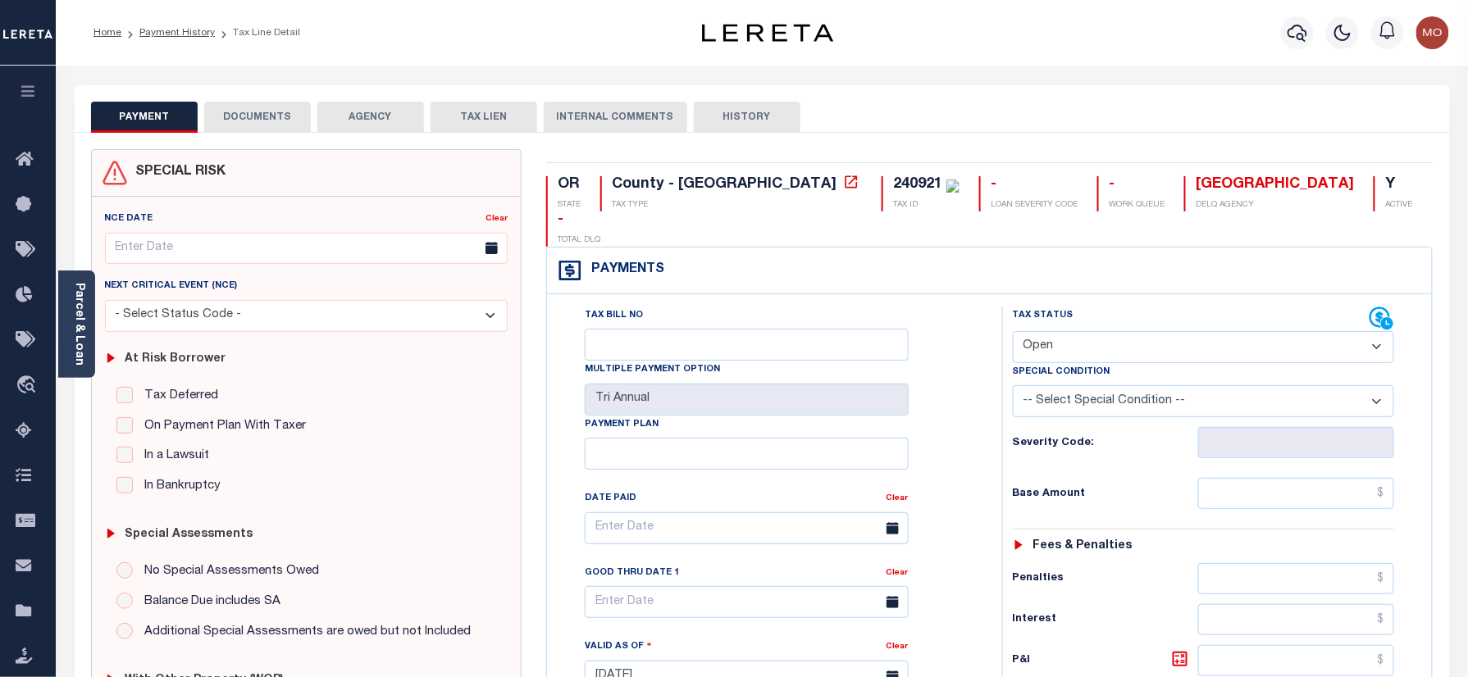
click at [893, 187] on div "240921" at bounding box center [917, 184] width 49 height 15
copy div "240921"
drag, startPoint x: 1107, startPoint y: 303, endPoint x: 1120, endPoint y: 333, distance: 32.3
click at [1107, 331] on select "- Select Status Code - Open Due/Unpaid Paid Incomplete No Tax Due Internal Refu…" at bounding box center [1204, 347] width 382 height 32
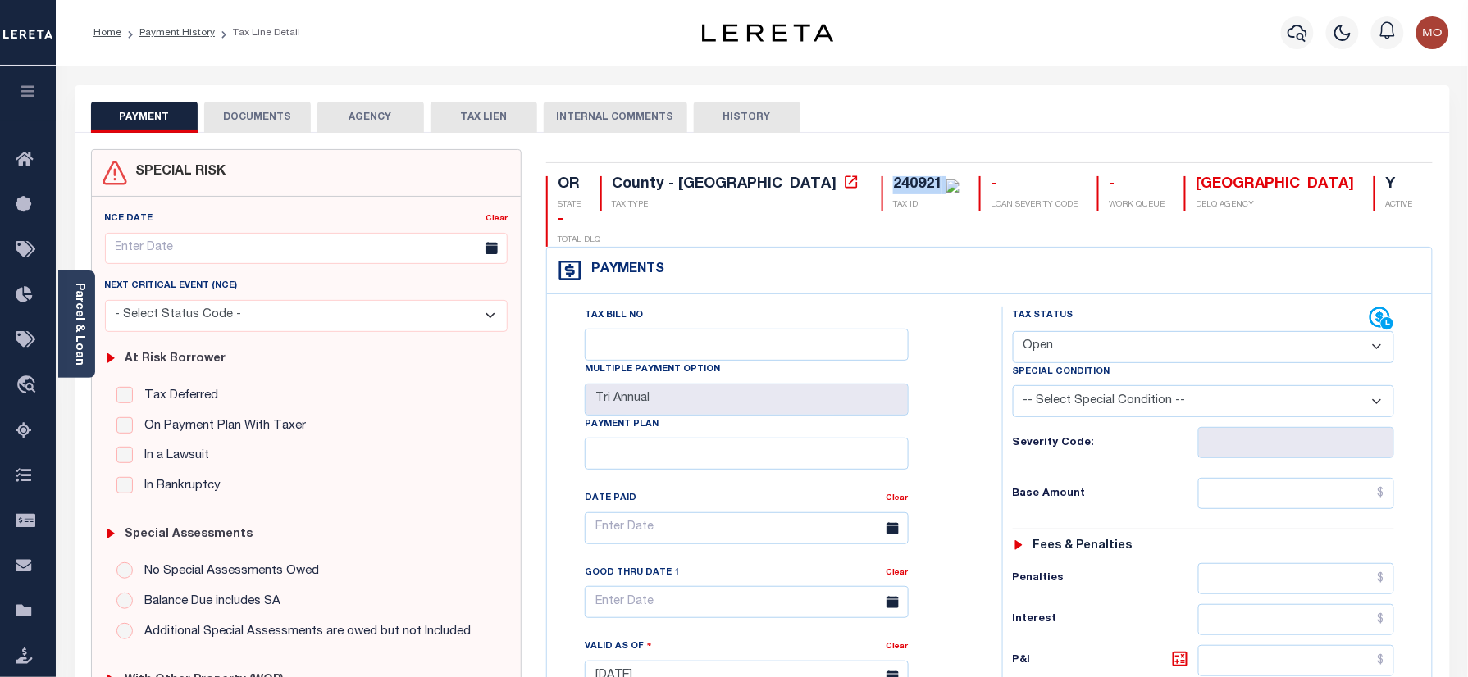
select select "PYD"
click at [1013, 331] on select "- Select Status Code - Open Due/Unpaid Paid Incomplete No Tax Due Internal Refu…" at bounding box center [1204, 347] width 382 height 32
type input "[DATE]"
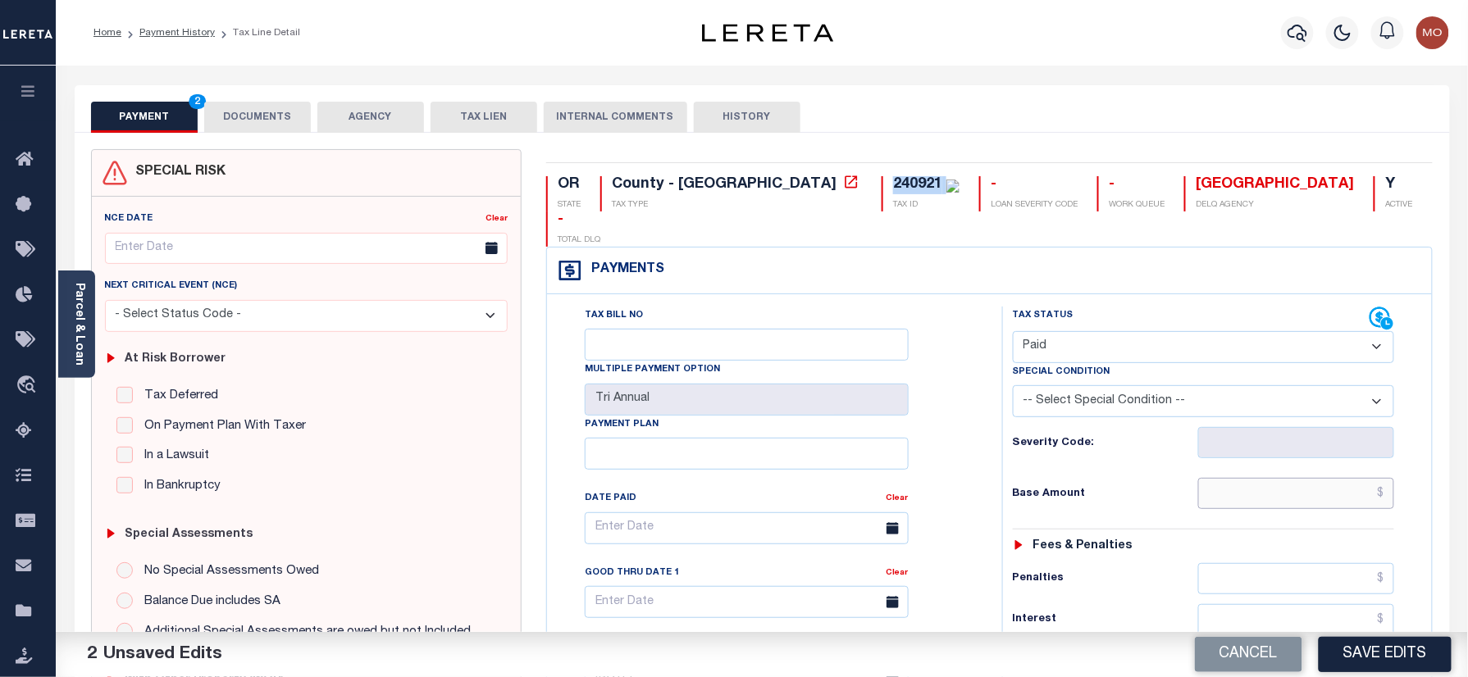
click at [1294, 478] on input "text" at bounding box center [1296, 493] width 197 height 31
paste input "3,578.8"
type input "$3,578.80"
click at [991, 457] on div "Tax Status Status" at bounding box center [1209, 669] width 439 height 724
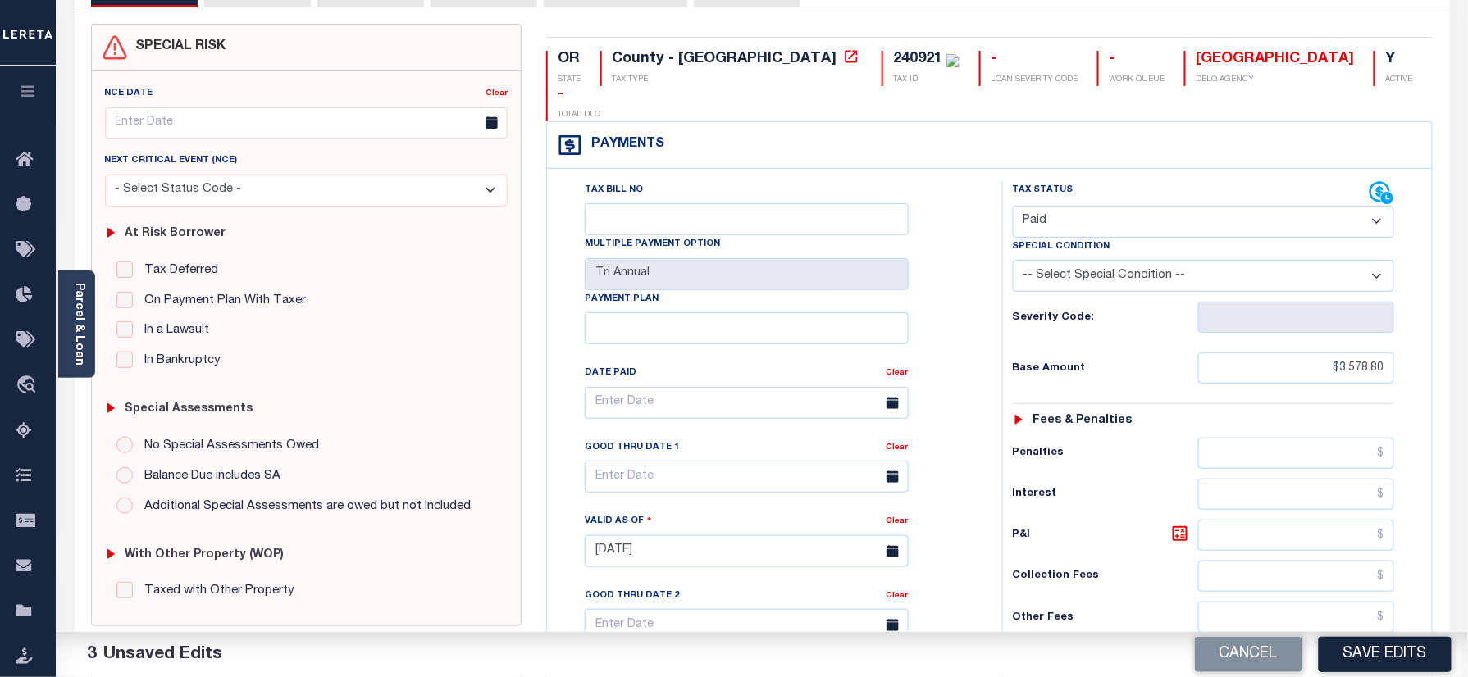
scroll to position [437, 0]
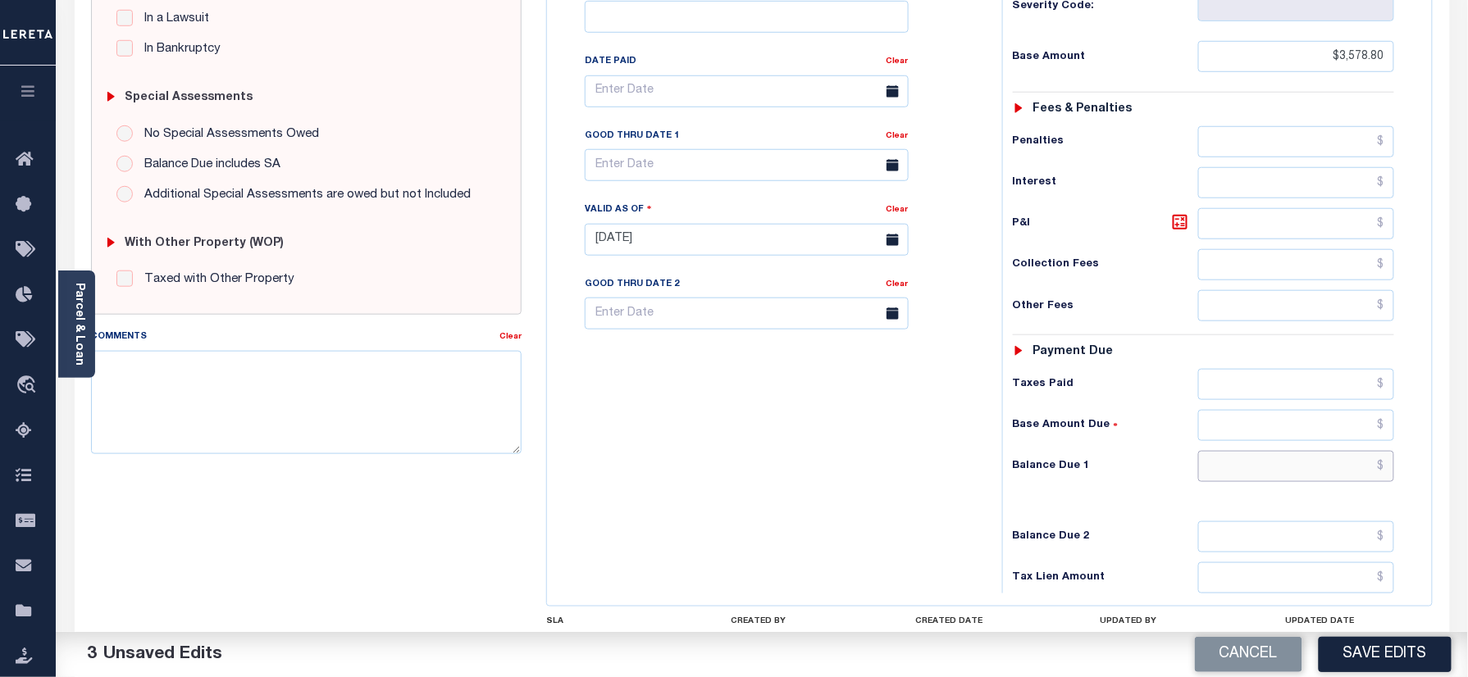
click at [1265, 451] on input "text" at bounding box center [1296, 466] width 197 height 31
type input "$0.00"
click at [714, 457] on div "Tax Bill No Multiple Payment Option Tri Annual Payment Plan Clear" at bounding box center [770, 232] width 439 height 724
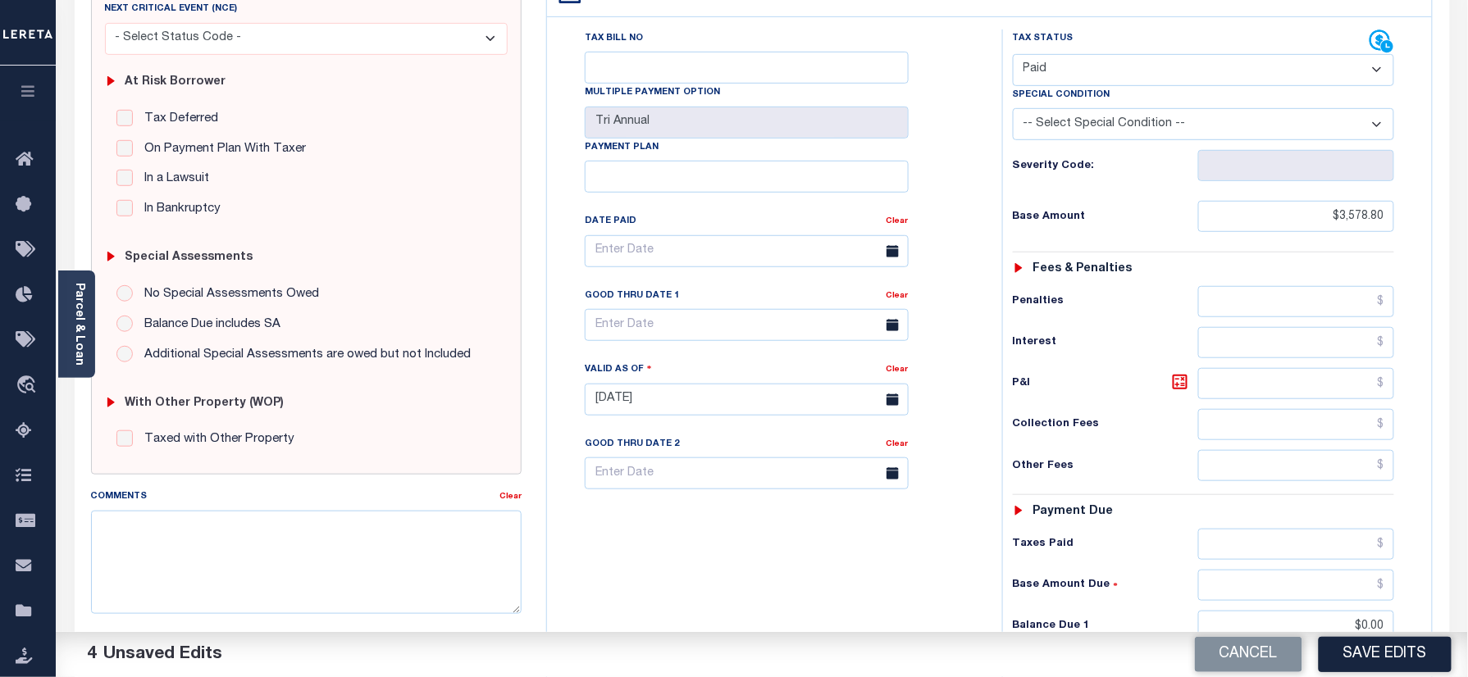
scroll to position [0, 0]
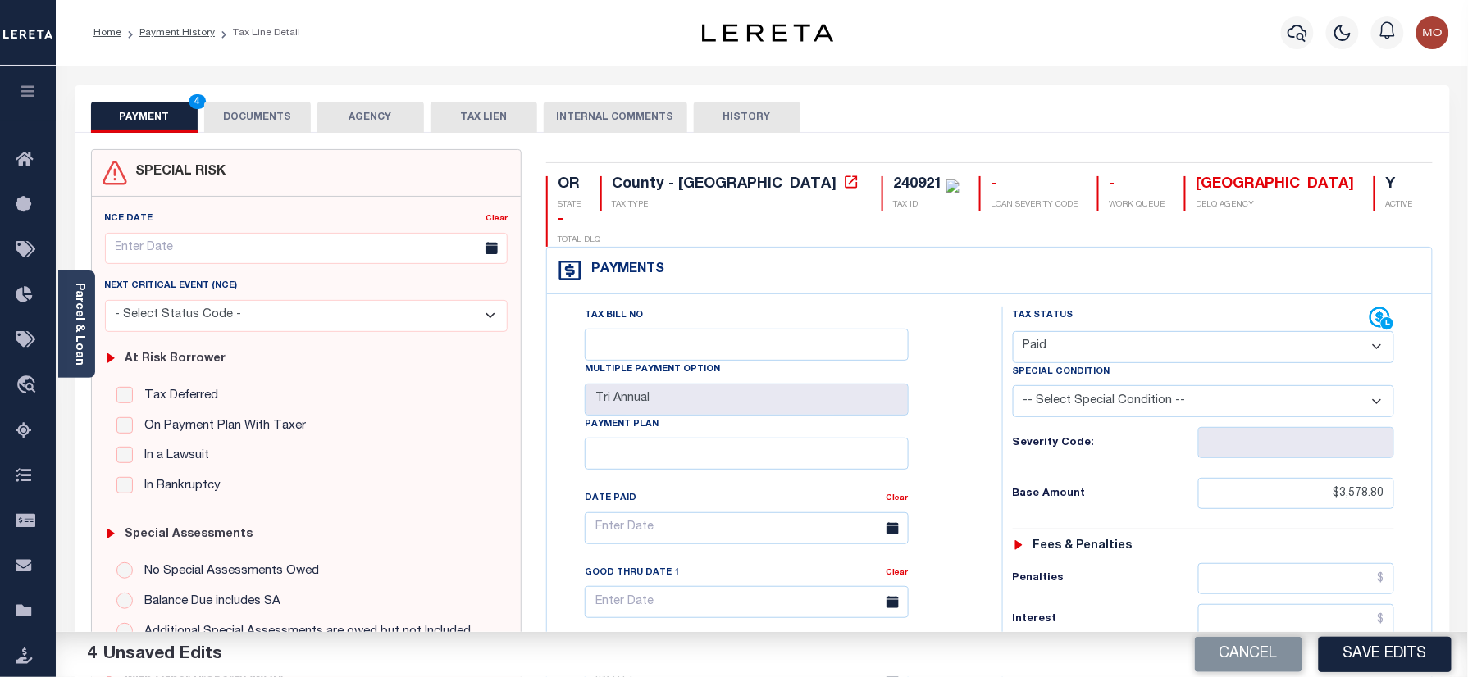
click at [893, 182] on div "240921" at bounding box center [917, 184] width 49 height 15
copy div "240921"
click at [303, 128] on button "DOCUMENTS" at bounding box center [257, 117] width 107 height 31
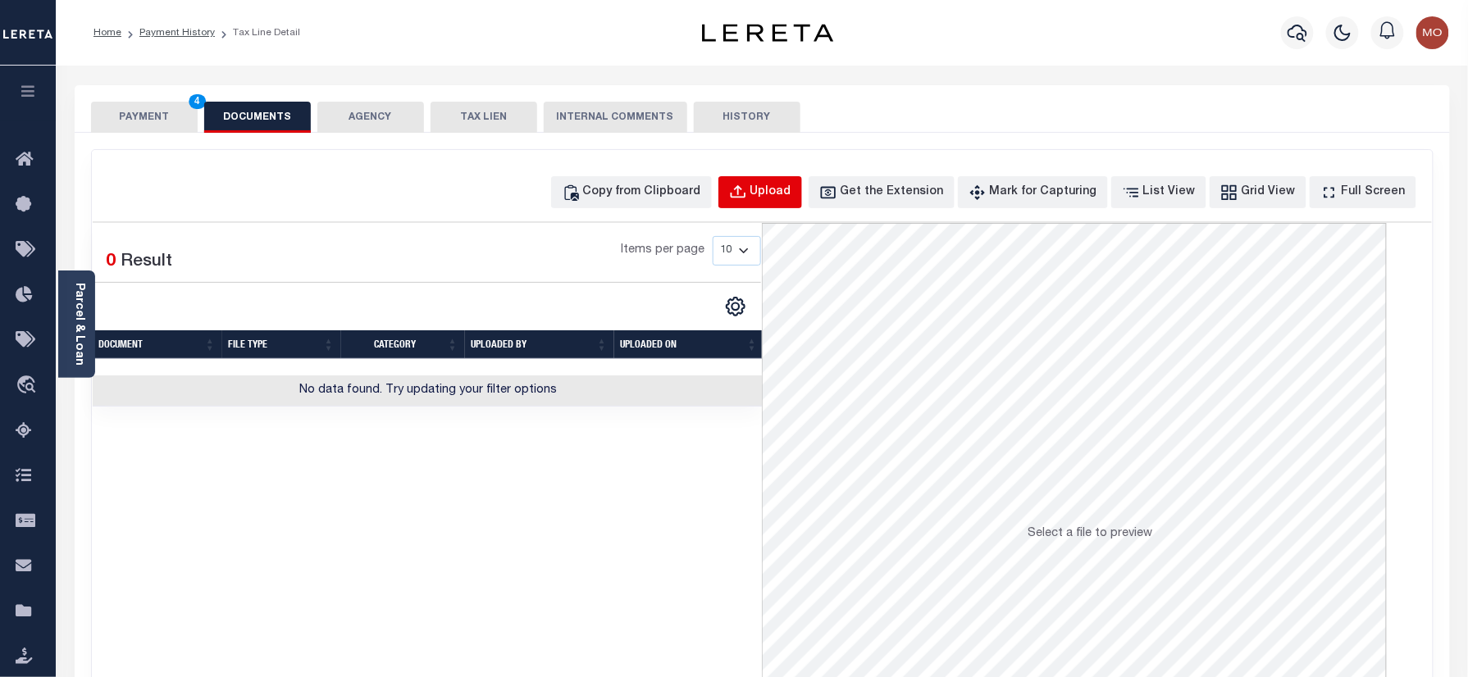
click at [791, 194] on div "Upload" at bounding box center [770, 193] width 41 height 18
select select "POP"
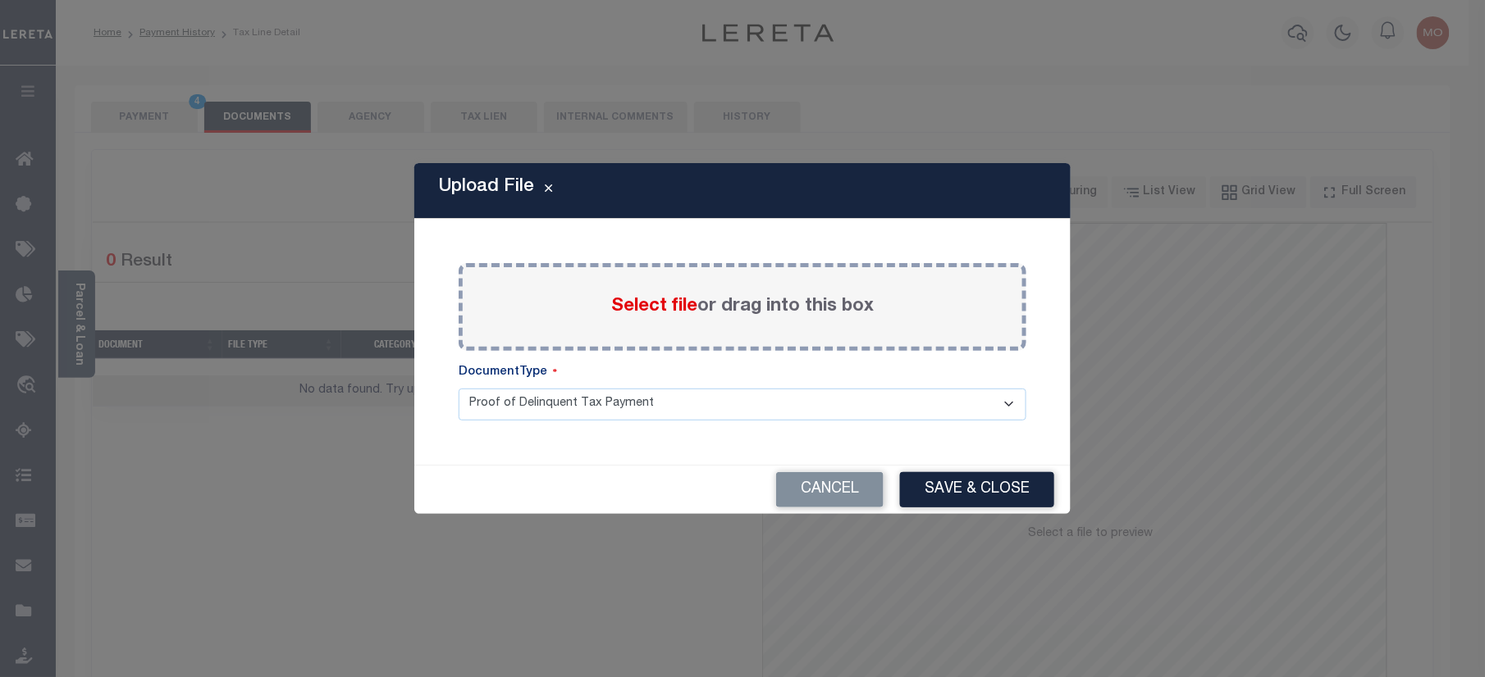
click at [647, 305] on span "Select file" at bounding box center [654, 307] width 86 height 18
click at [0, 0] on input "Select file or drag into this box" at bounding box center [0, 0] width 0 height 0
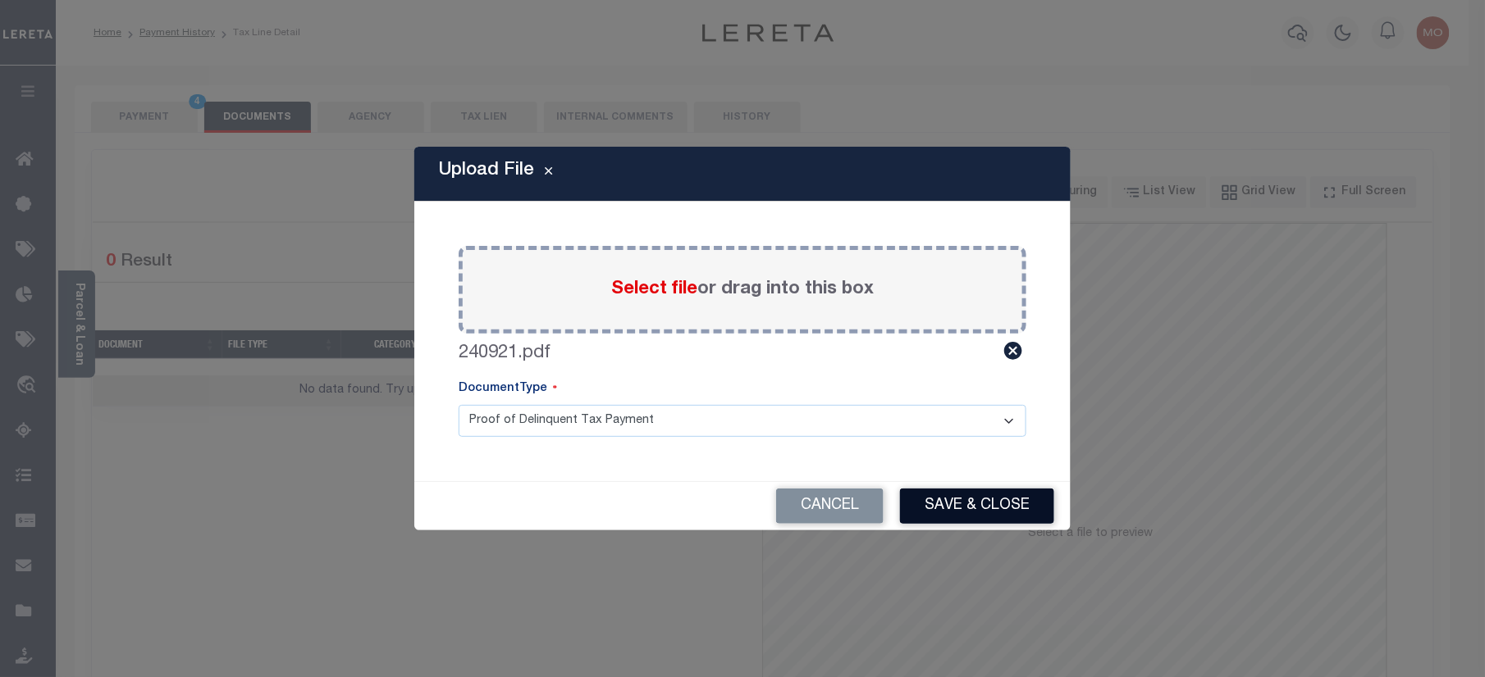
click at [1010, 513] on button "Save & Close" at bounding box center [977, 506] width 154 height 35
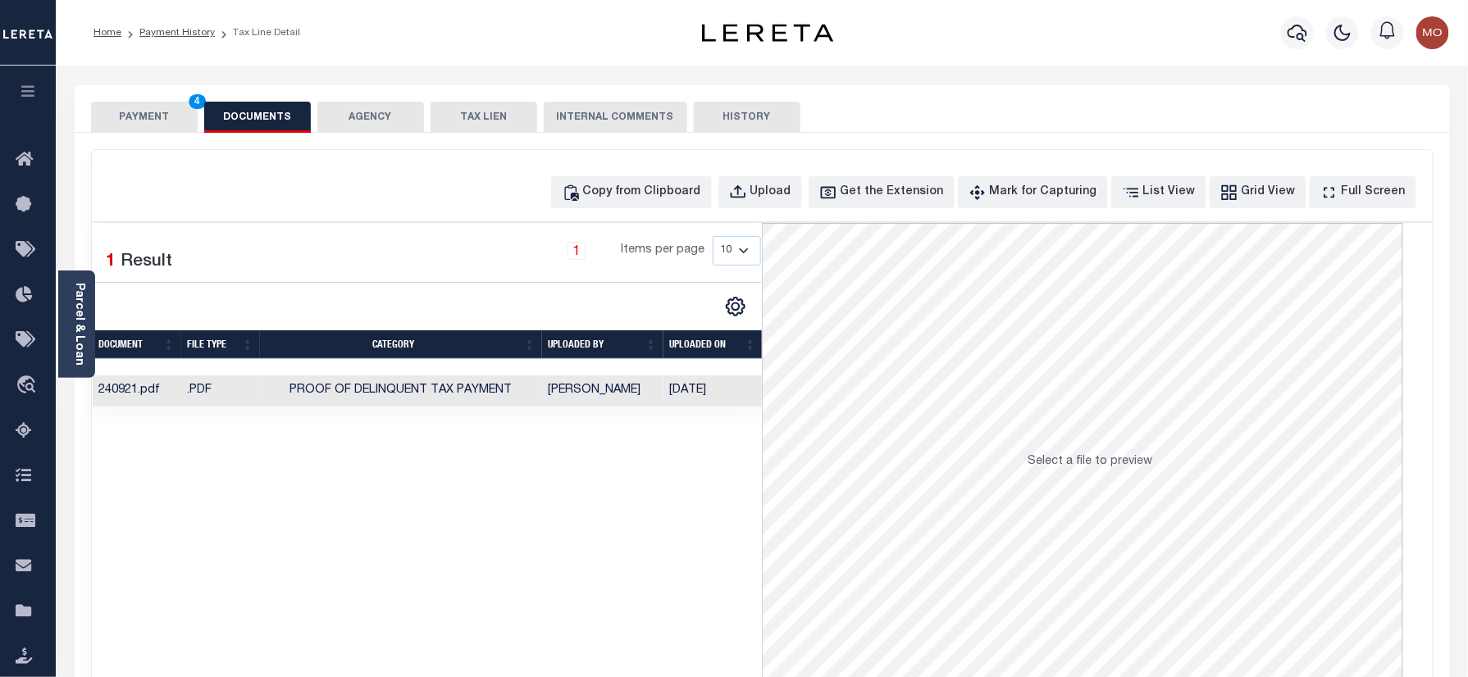
click at [157, 118] on button "PAYMENT 4" at bounding box center [144, 117] width 107 height 31
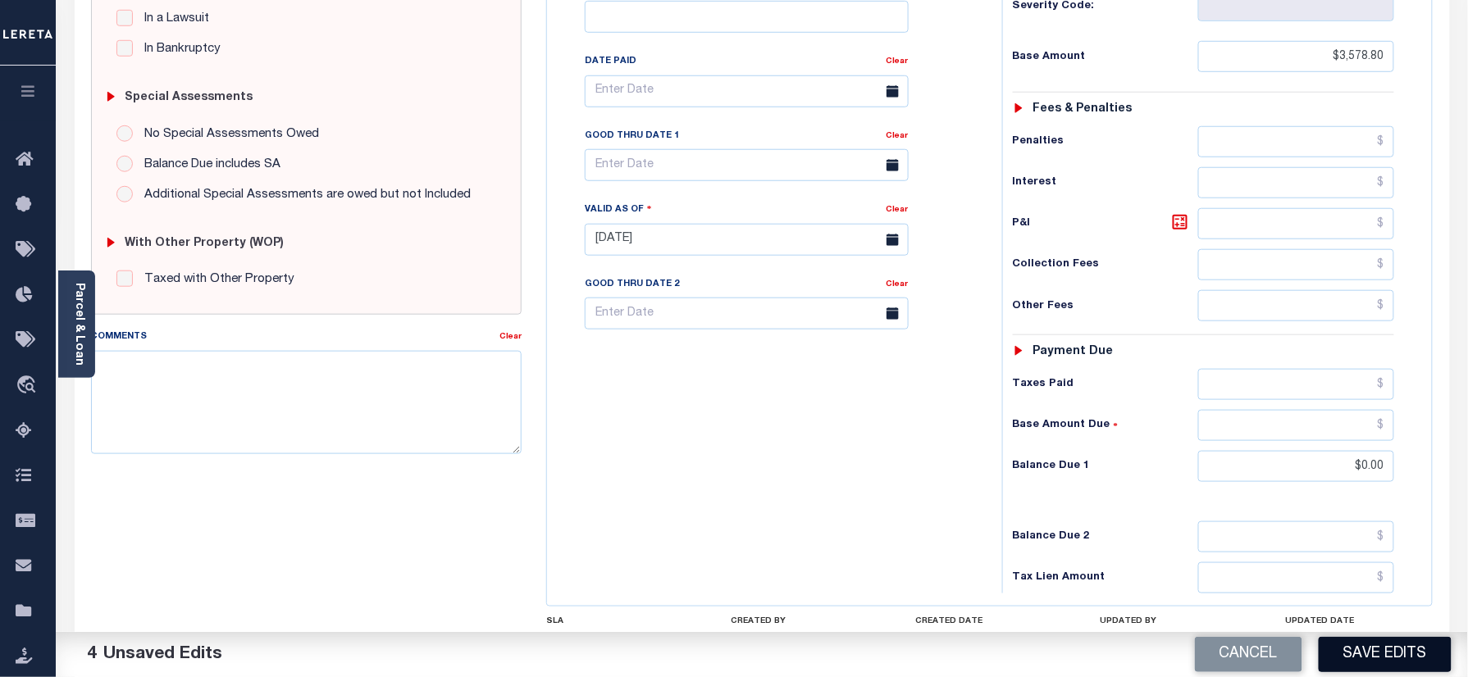
click at [1366, 655] on button "Save Edits" at bounding box center [1385, 654] width 133 height 35
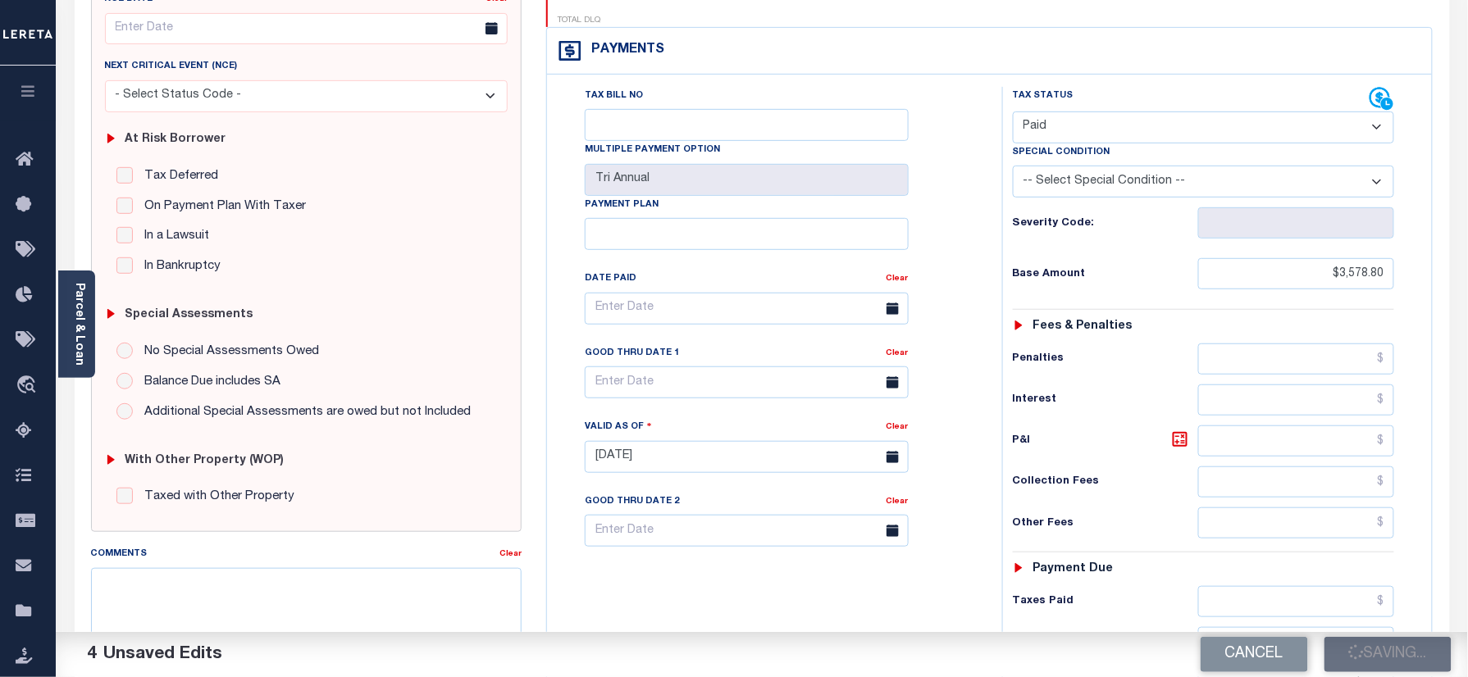
scroll to position [218, 0]
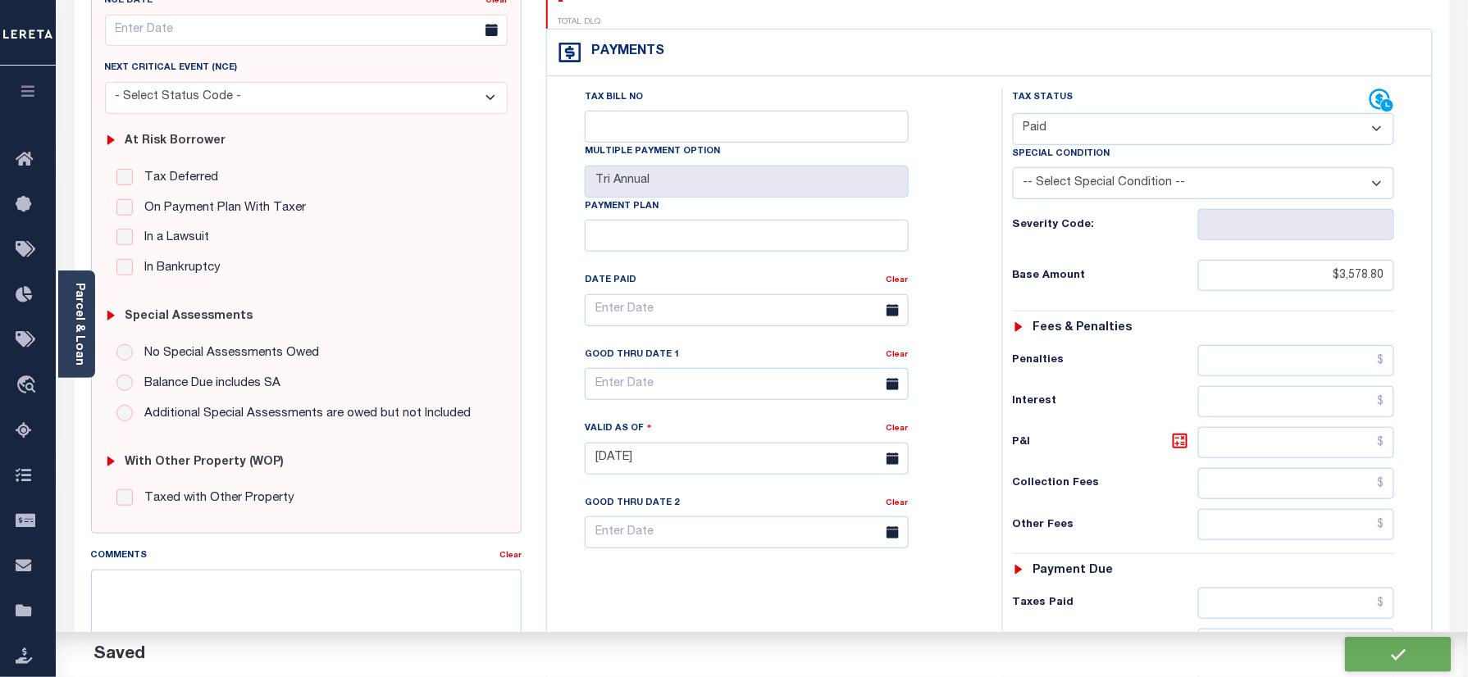
checkbox input "false"
type input "$3,578.8"
type input "$0"
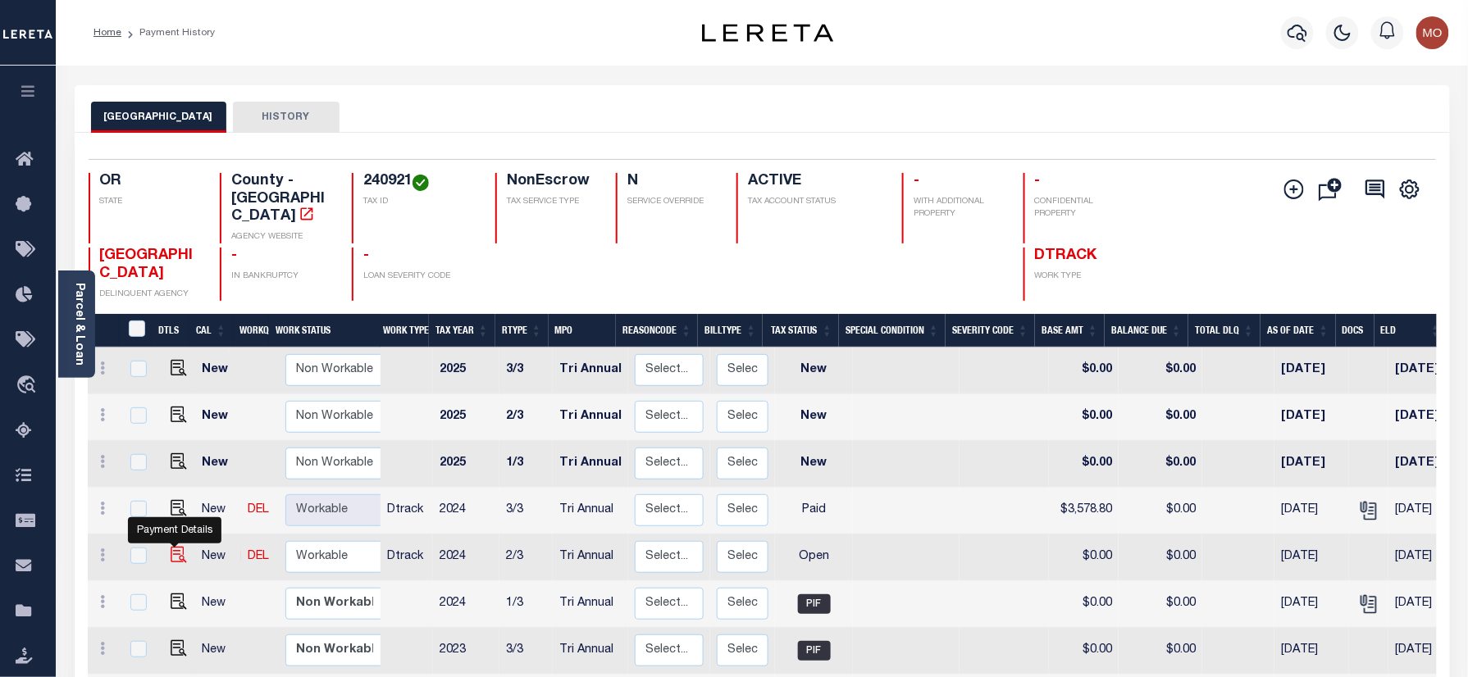
click at [171, 547] on img "" at bounding box center [179, 555] width 16 height 16
checkbox input "true"
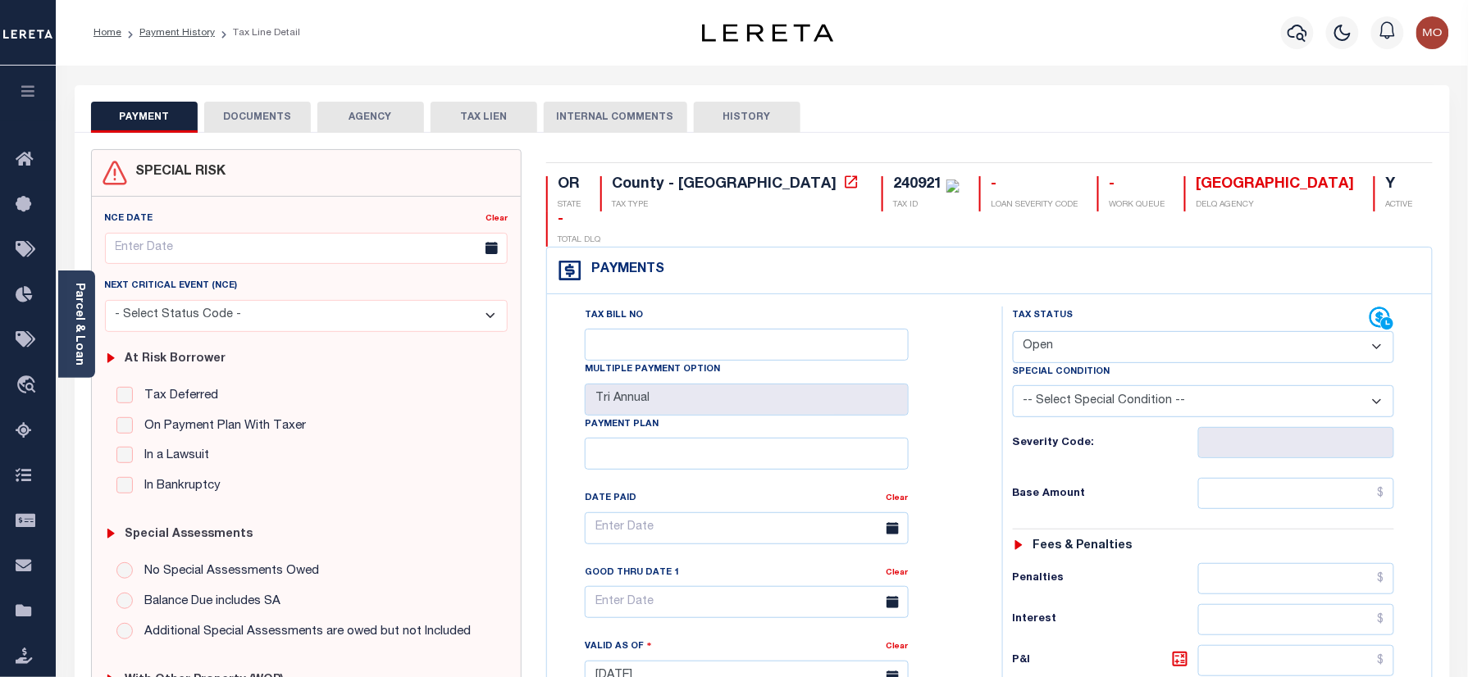
drag, startPoint x: 1088, startPoint y: 310, endPoint x: 1091, endPoint y: 325, distance: 15.1
click at [1088, 331] on select "- Select Status Code - Open Due/Unpaid Paid Incomplete No Tax Due Internal Refu…" at bounding box center [1204, 347] width 382 height 32
select select "PYD"
click at [1013, 331] on select "- Select Status Code - Open Due/Unpaid Paid Incomplete No Tax Due Internal Refu…" at bounding box center [1204, 347] width 382 height 32
type input "[DATE]"
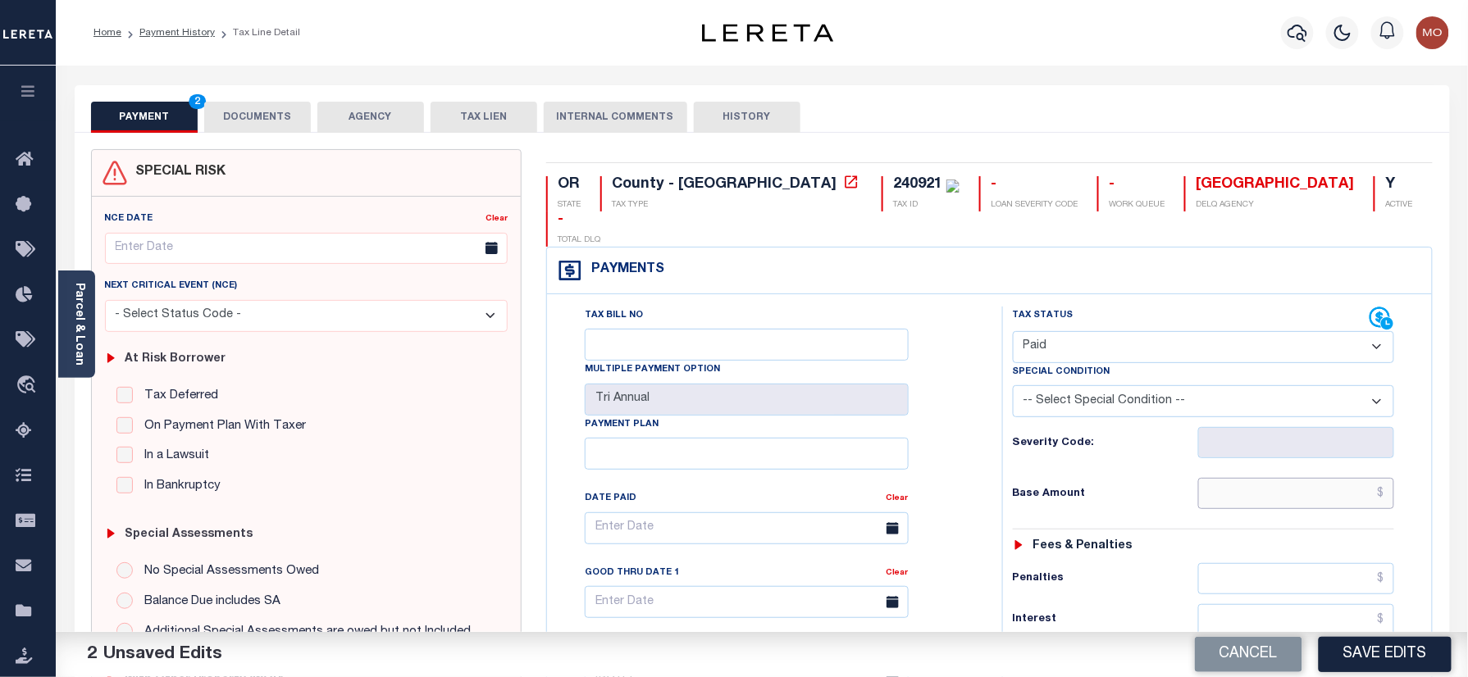
drag, startPoint x: 1244, startPoint y: 472, endPoint x: 1074, endPoint y: 463, distance: 170.8
click at [1244, 478] on input "text" at bounding box center [1296, 493] width 197 height 31
click at [1017, 488] on h6 "Base Amount" at bounding box center [1105, 494] width 185 height 13
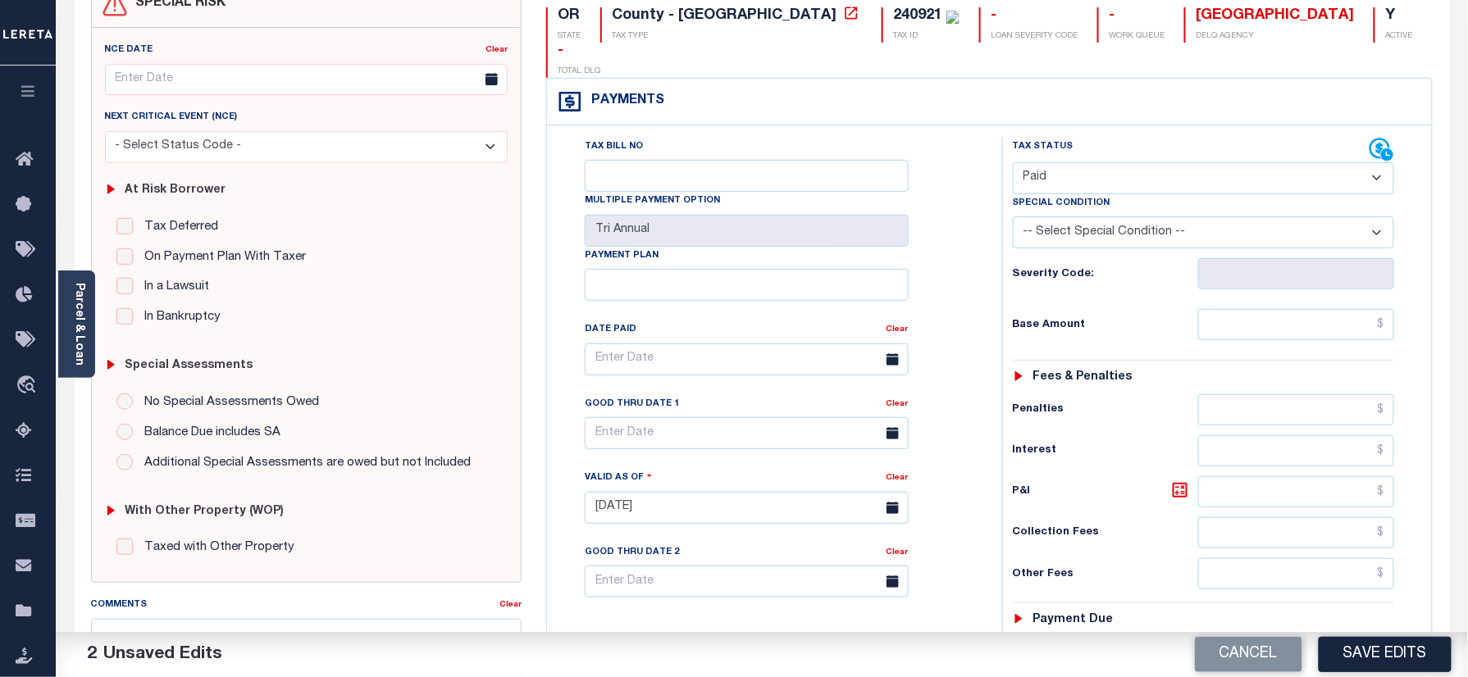
scroll to position [437, 0]
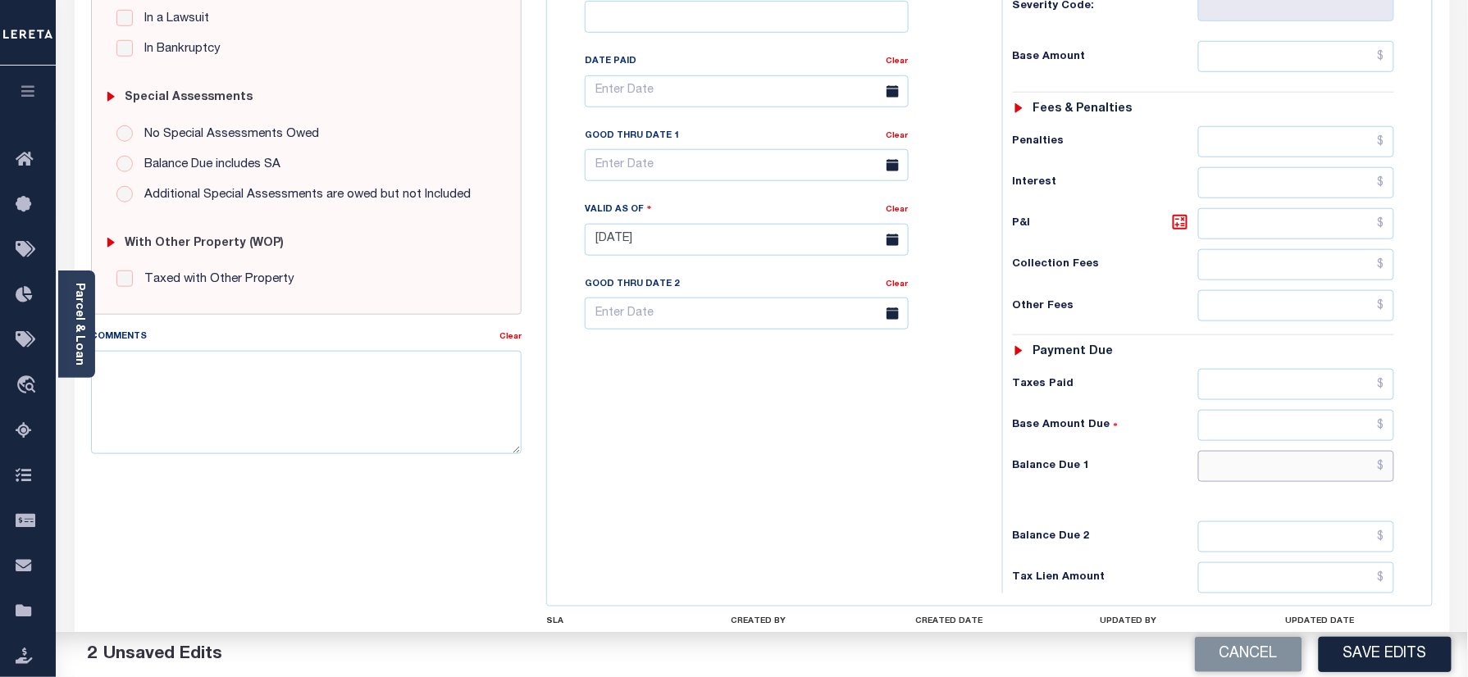
click at [1229, 451] on input "text" at bounding box center [1296, 466] width 197 height 31
type input "$0.00"
click at [384, 436] on textarea "Comments" at bounding box center [306, 402] width 431 height 103
paste textarea "Refer 2024 3/3 year for doc"
type textarea "Refer 2024 3/3 year for doc"
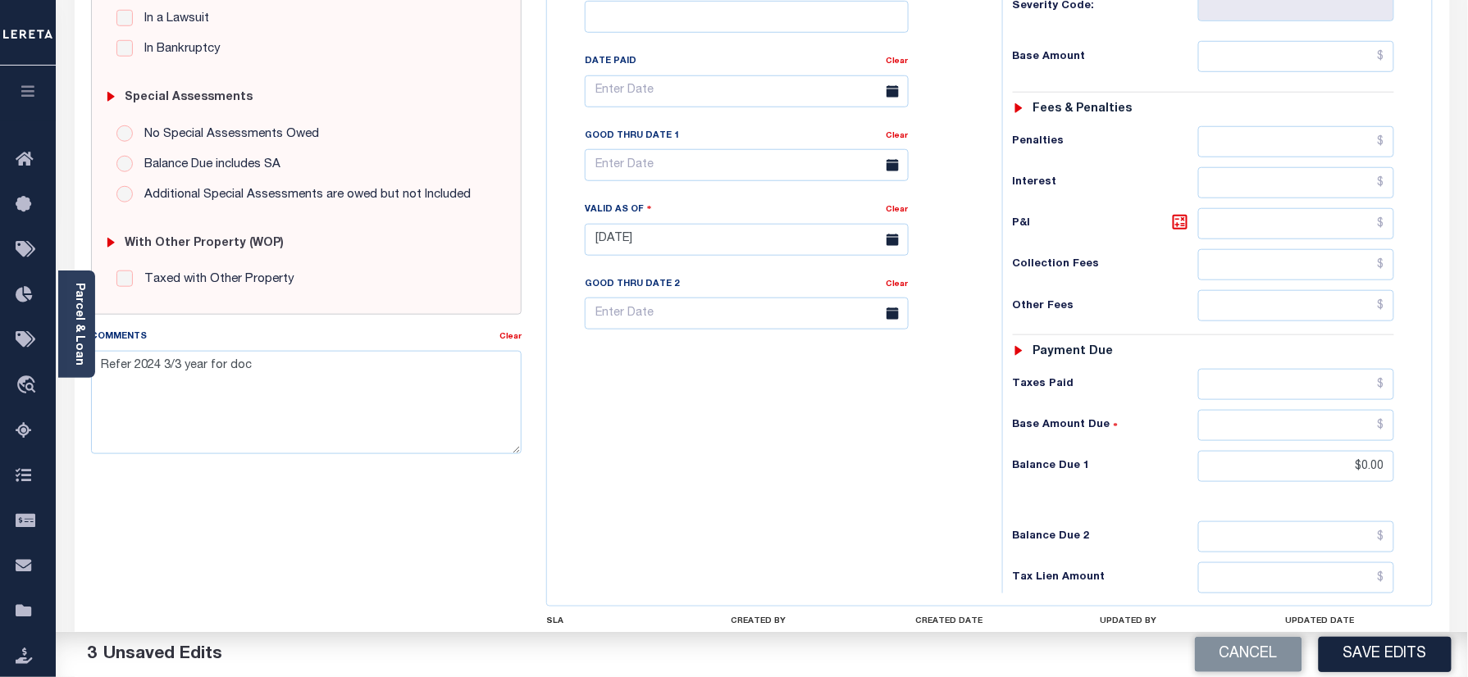
drag, startPoint x: 1386, startPoint y: 655, endPoint x: 1275, endPoint y: 595, distance: 126.2
click at [1386, 655] on button "Save Edits" at bounding box center [1385, 654] width 133 height 35
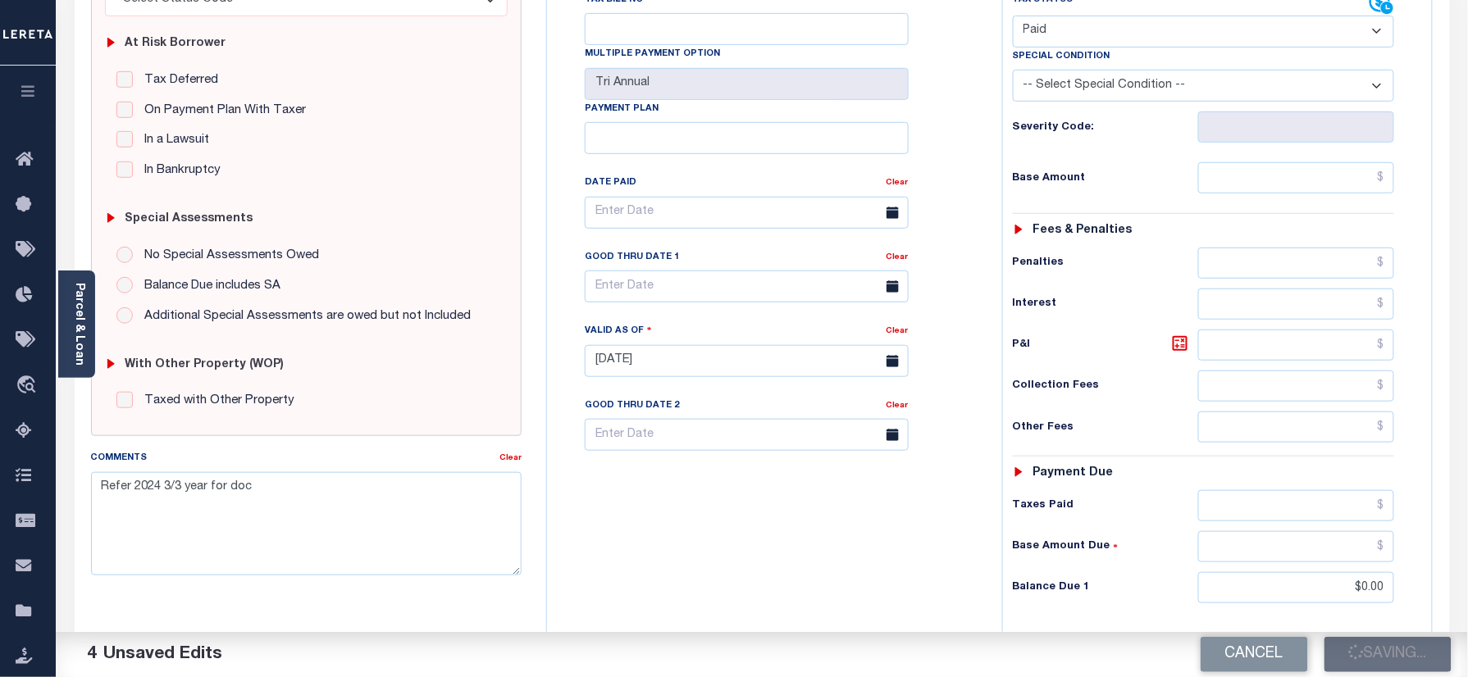
scroll to position [218, 0]
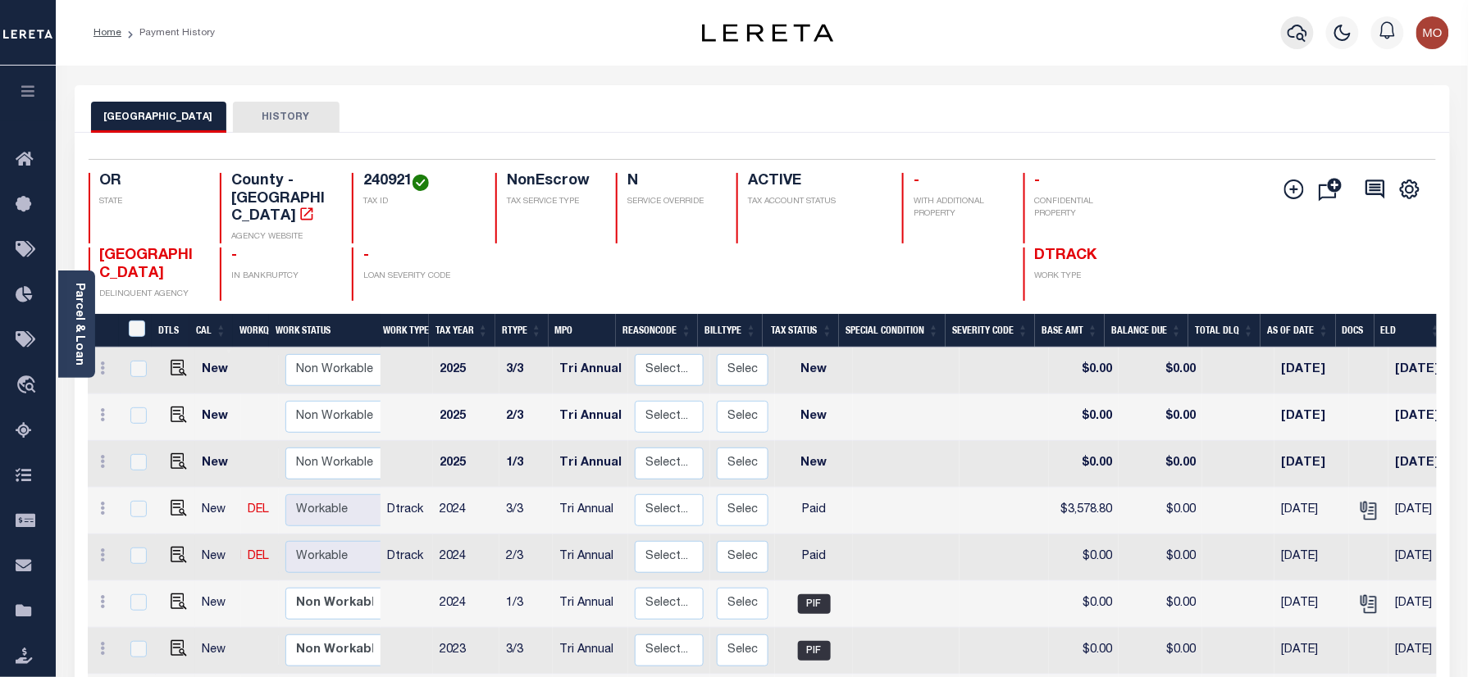
click at [1302, 34] on icon "button" at bounding box center [1298, 33] width 20 height 17
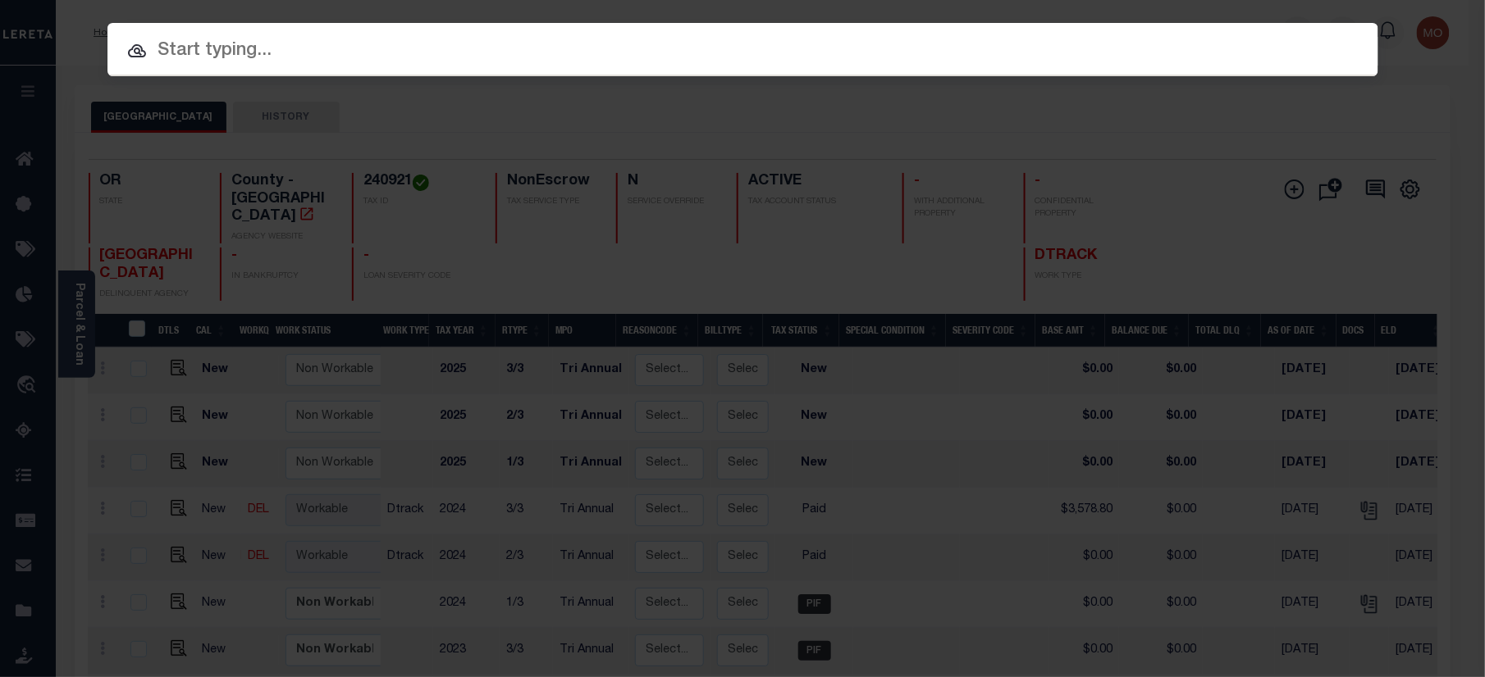
click at [365, 43] on input "text" at bounding box center [742, 51] width 1270 height 29
paste input "VUMR-60"
type input "VUMR-60"
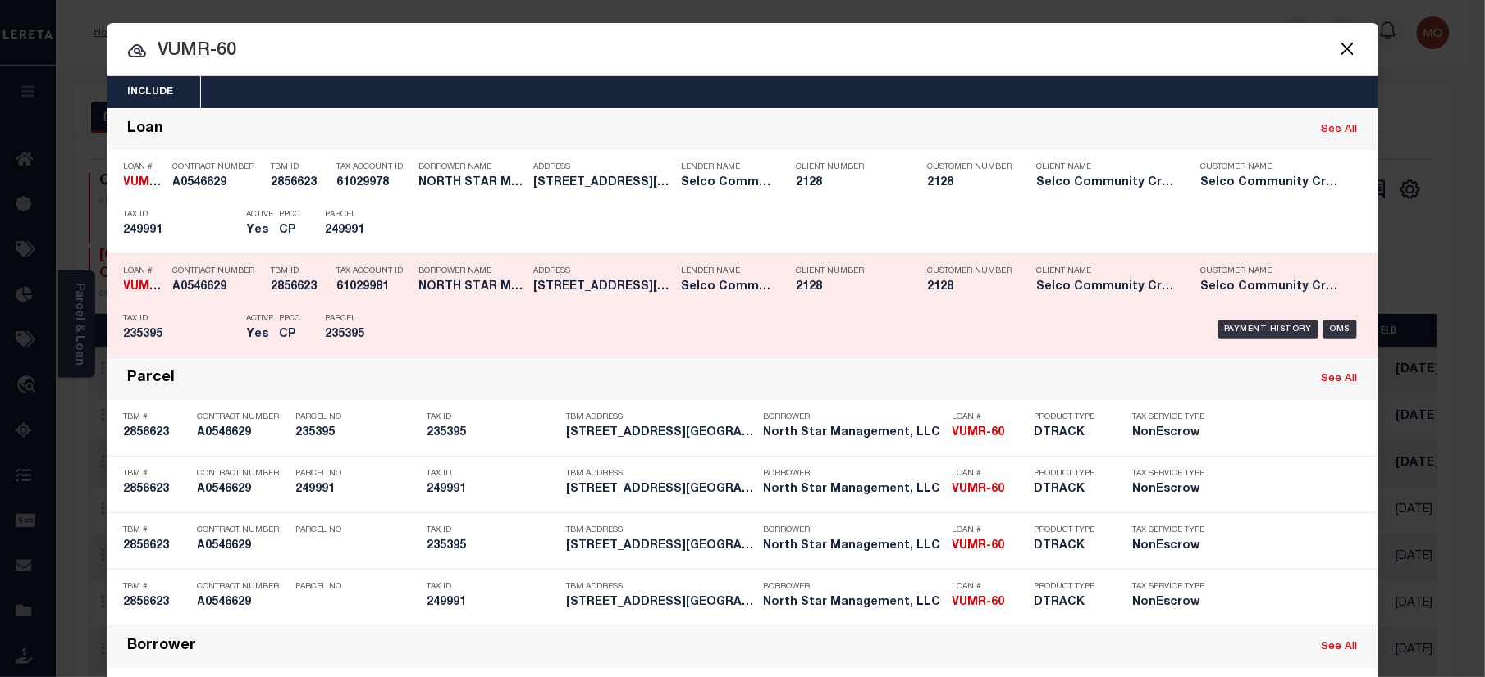
click at [247, 306] on div "Active Yes" at bounding box center [260, 330] width 27 height 48
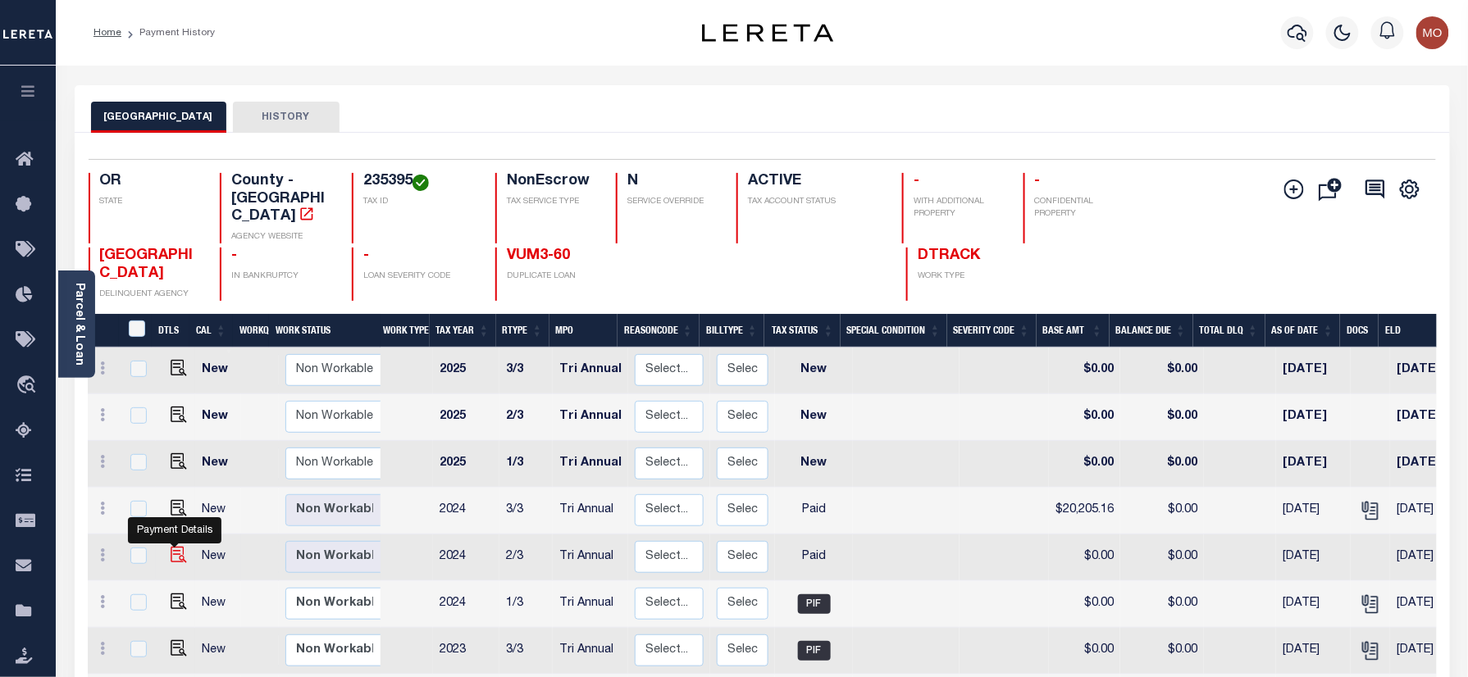
click at [171, 547] on img "" at bounding box center [179, 555] width 16 height 16
checkbox input "true"
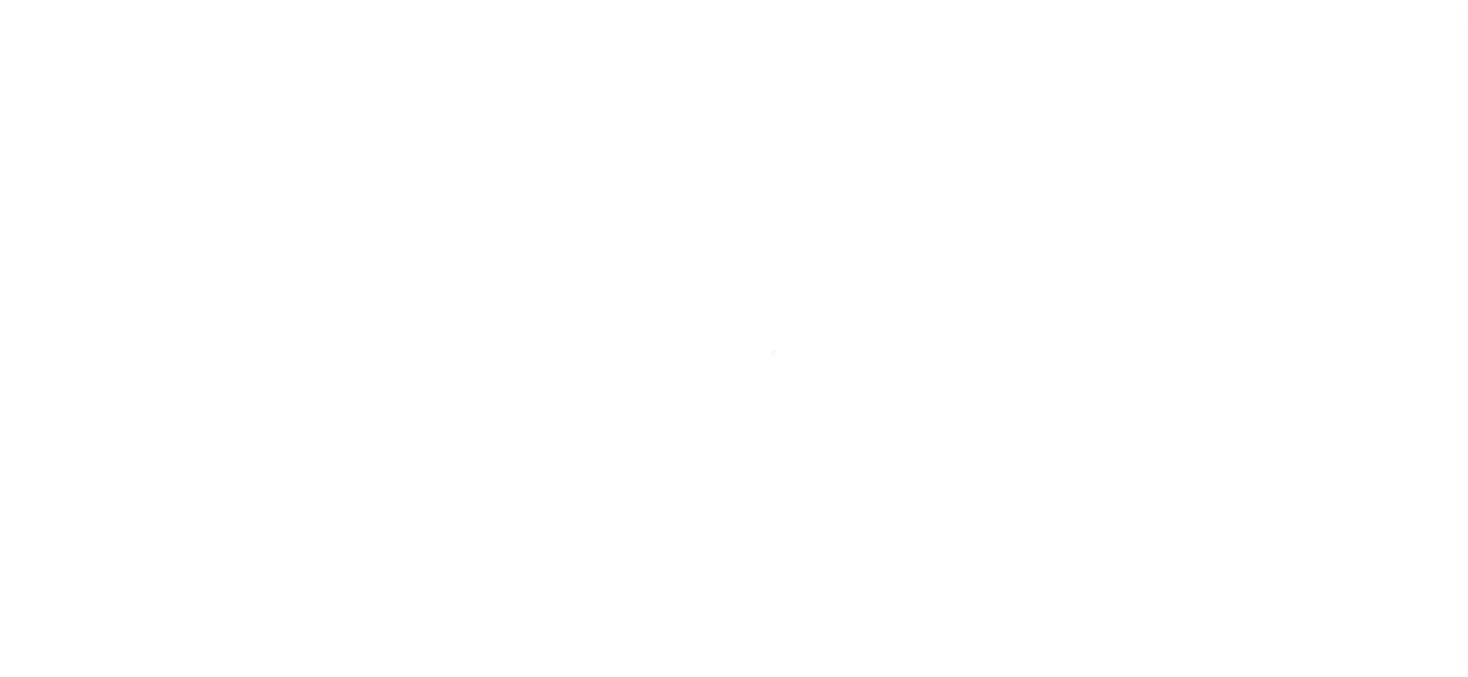
select select "PYD"
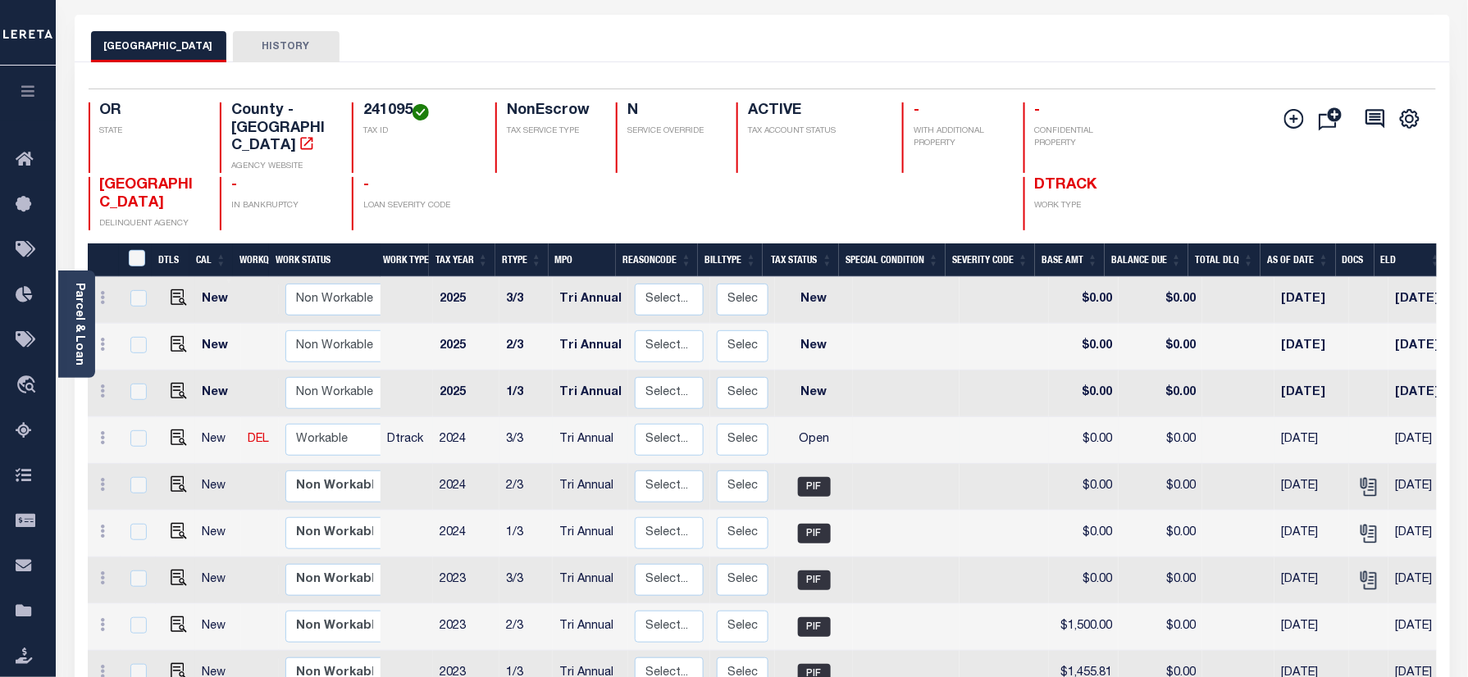
scroll to position [109, 0]
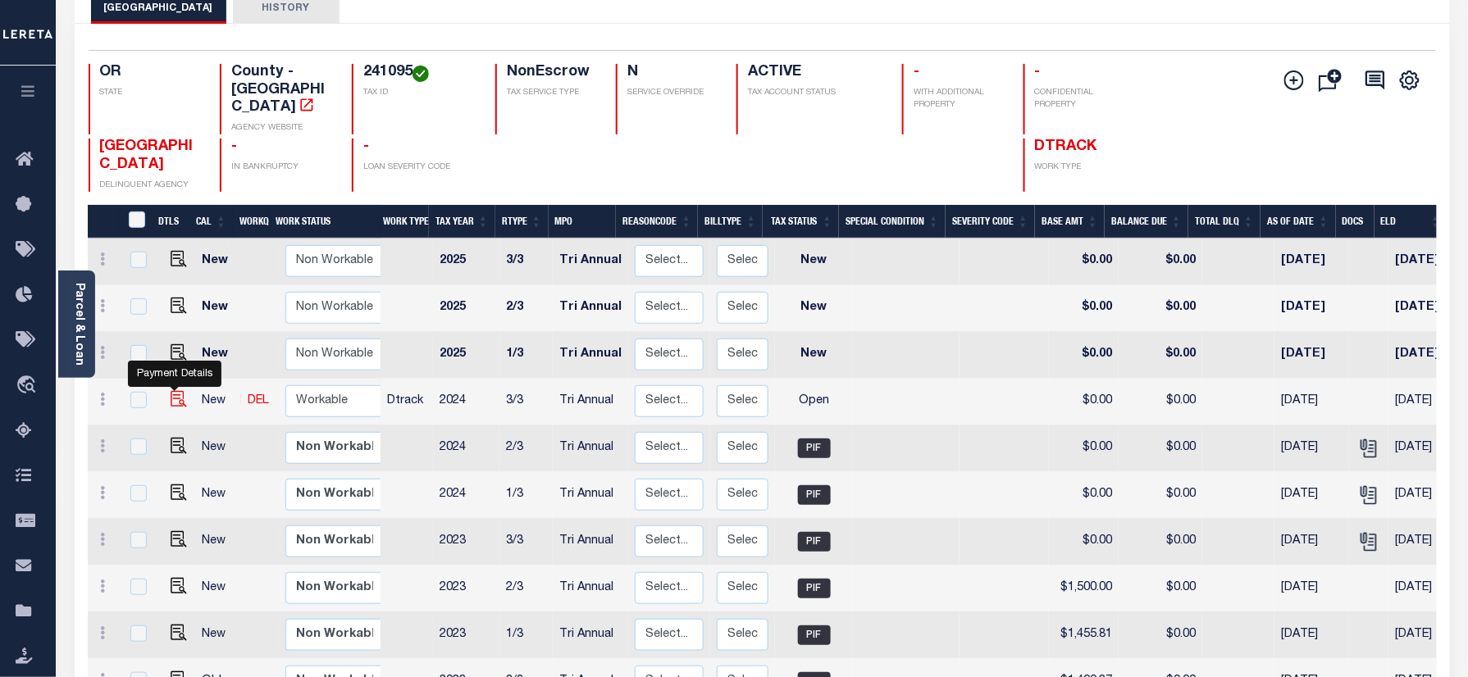
click at [171, 391] on img "" at bounding box center [179, 399] width 16 height 16
checkbox input "true"
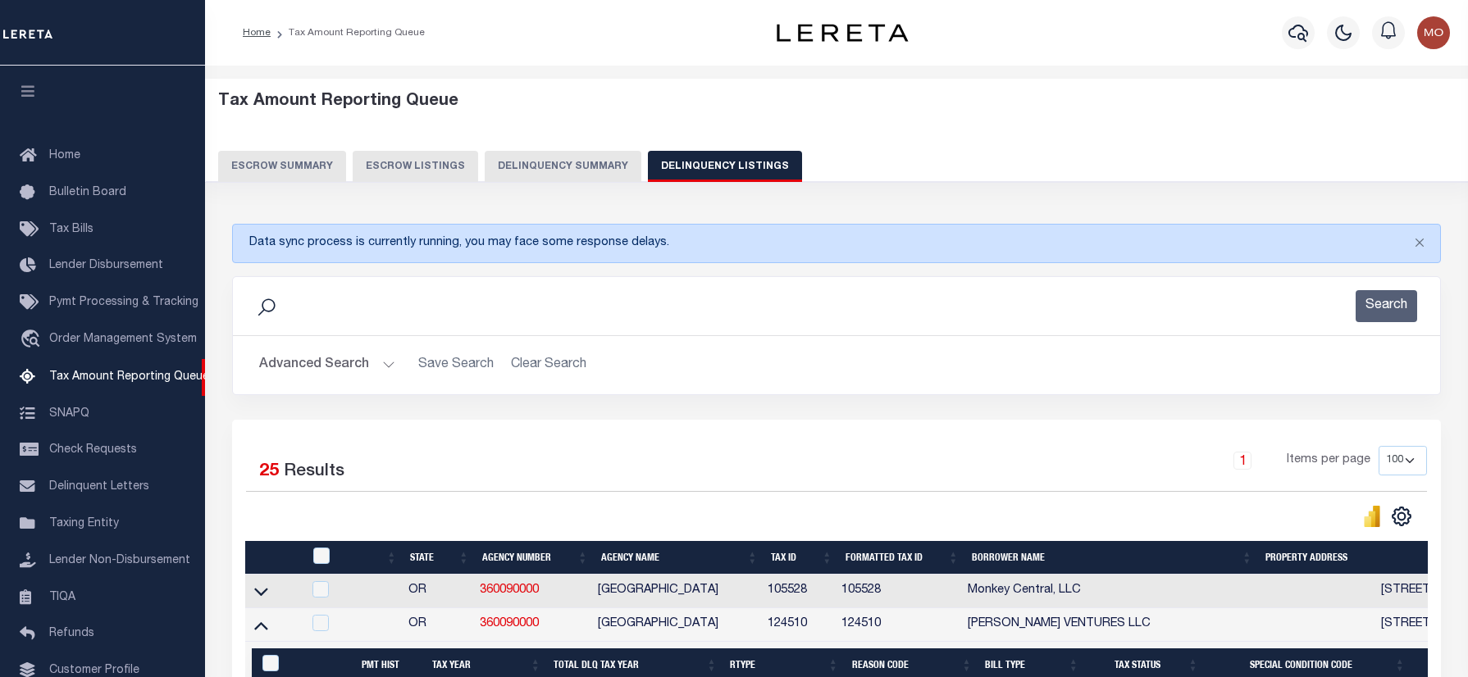
select select "100"
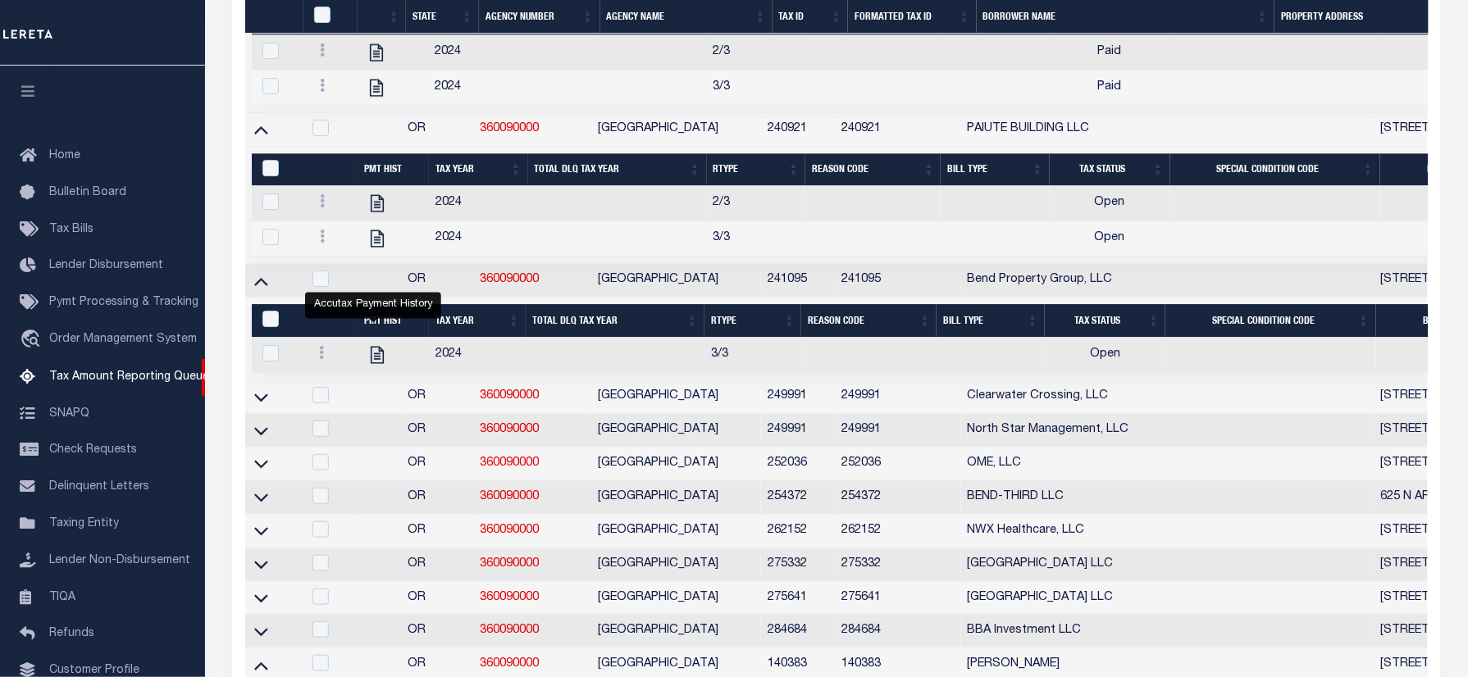
scroll to position [99, 0]
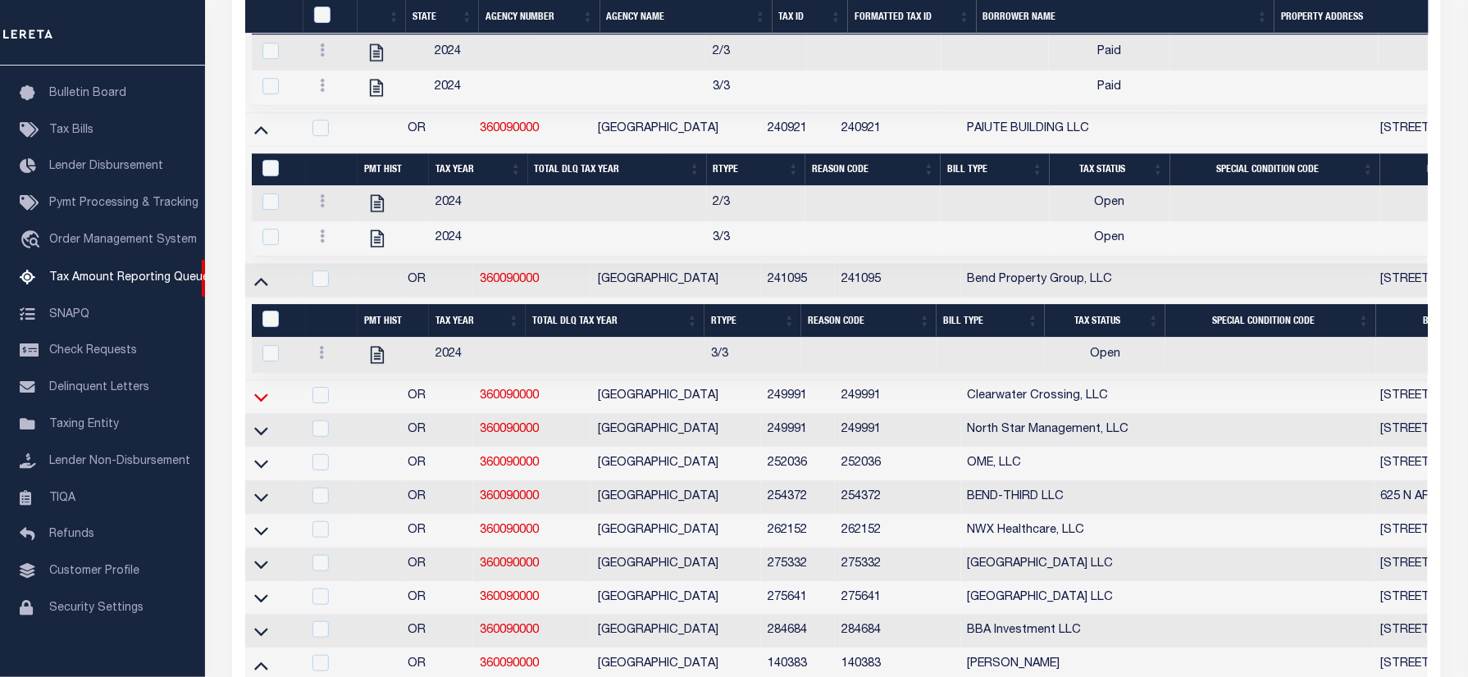
click at [262, 402] on icon at bounding box center [261, 398] width 14 height 8
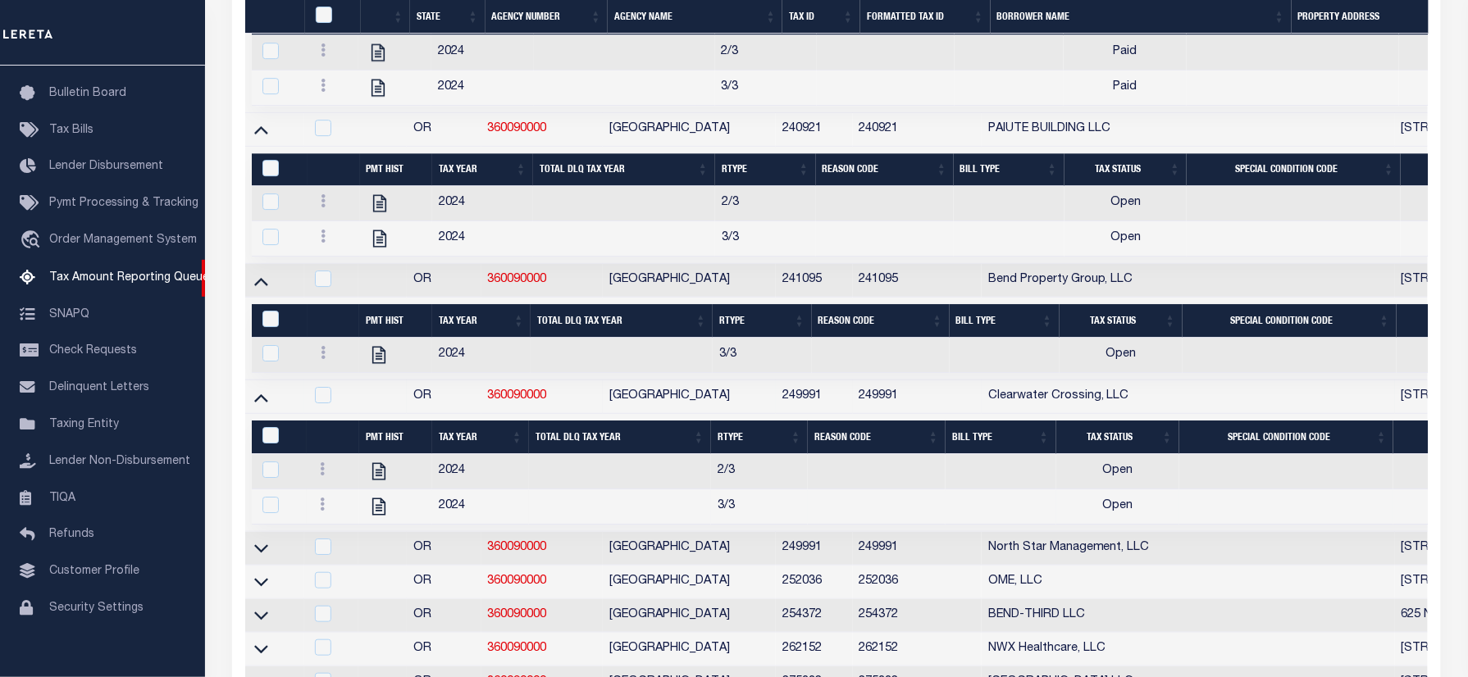
scroll to position [2424, 0]
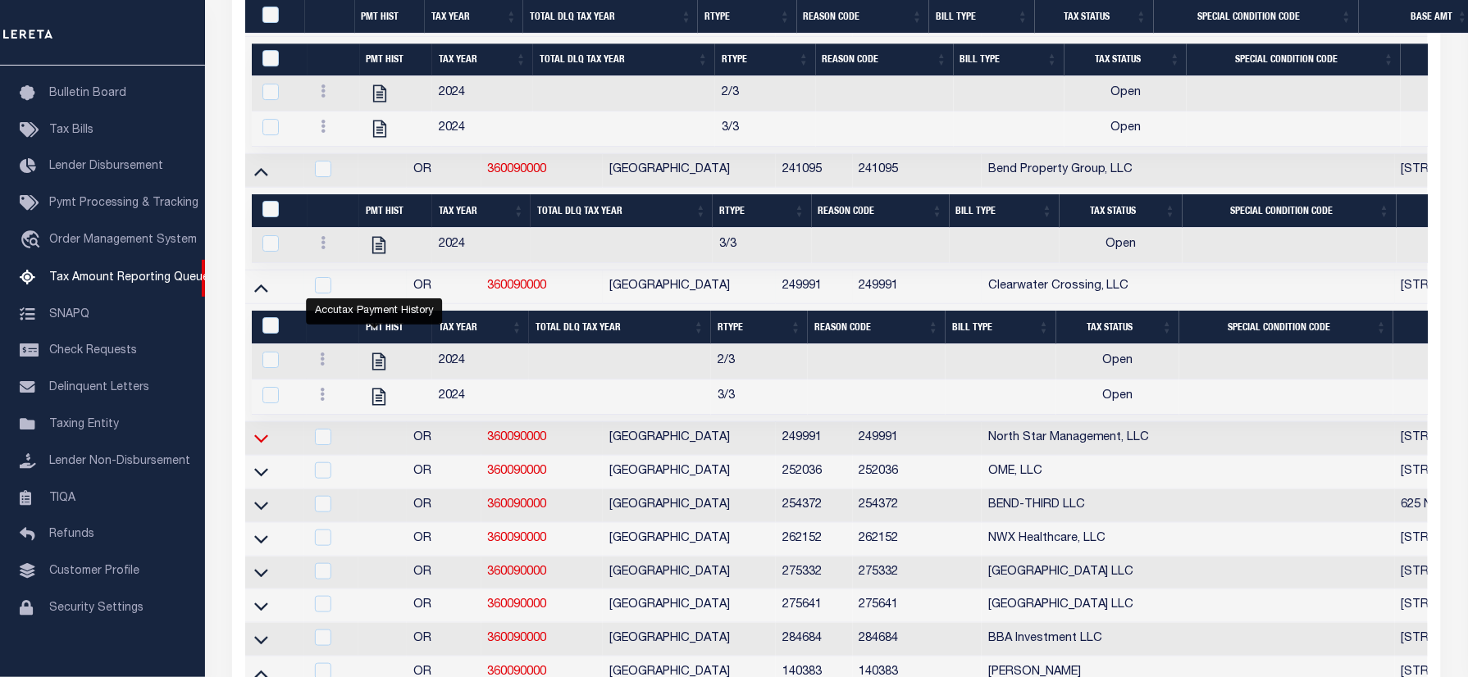
click at [262, 447] on icon at bounding box center [261, 438] width 14 height 17
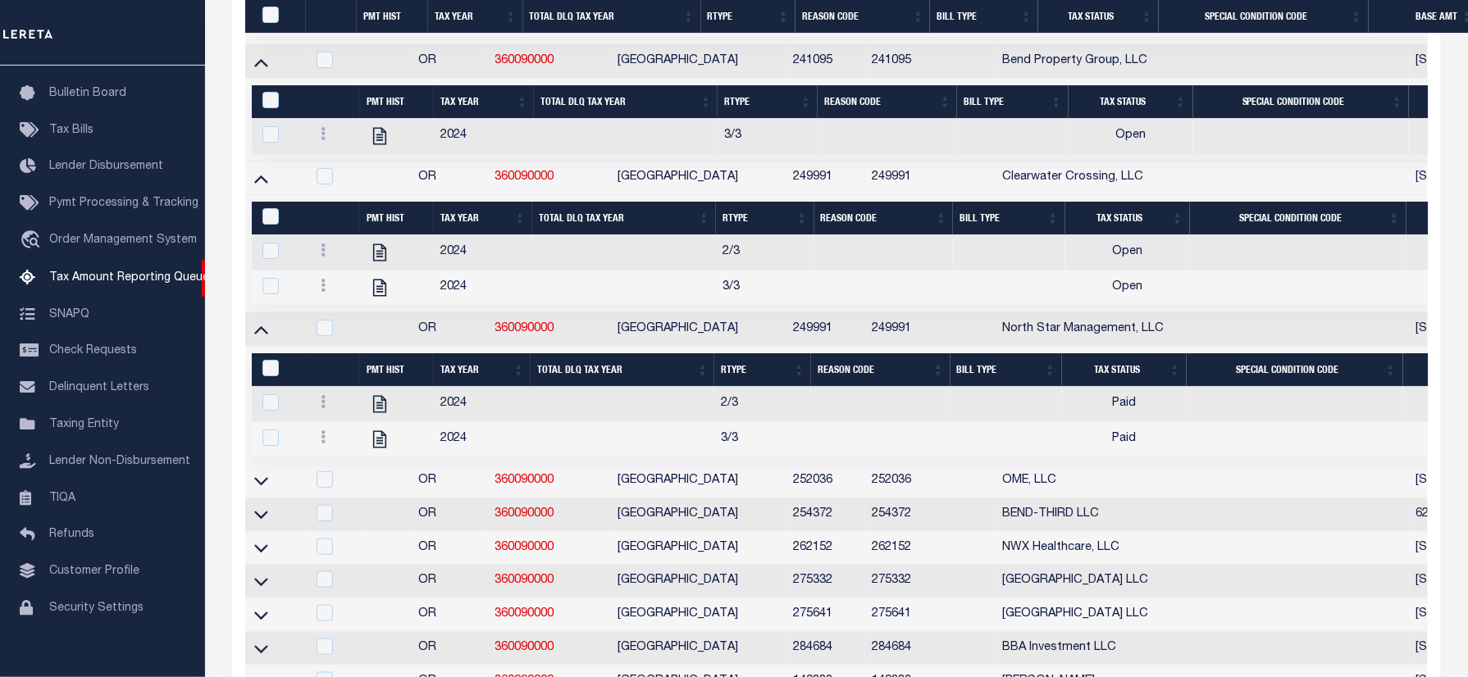
scroll to position [2862, 0]
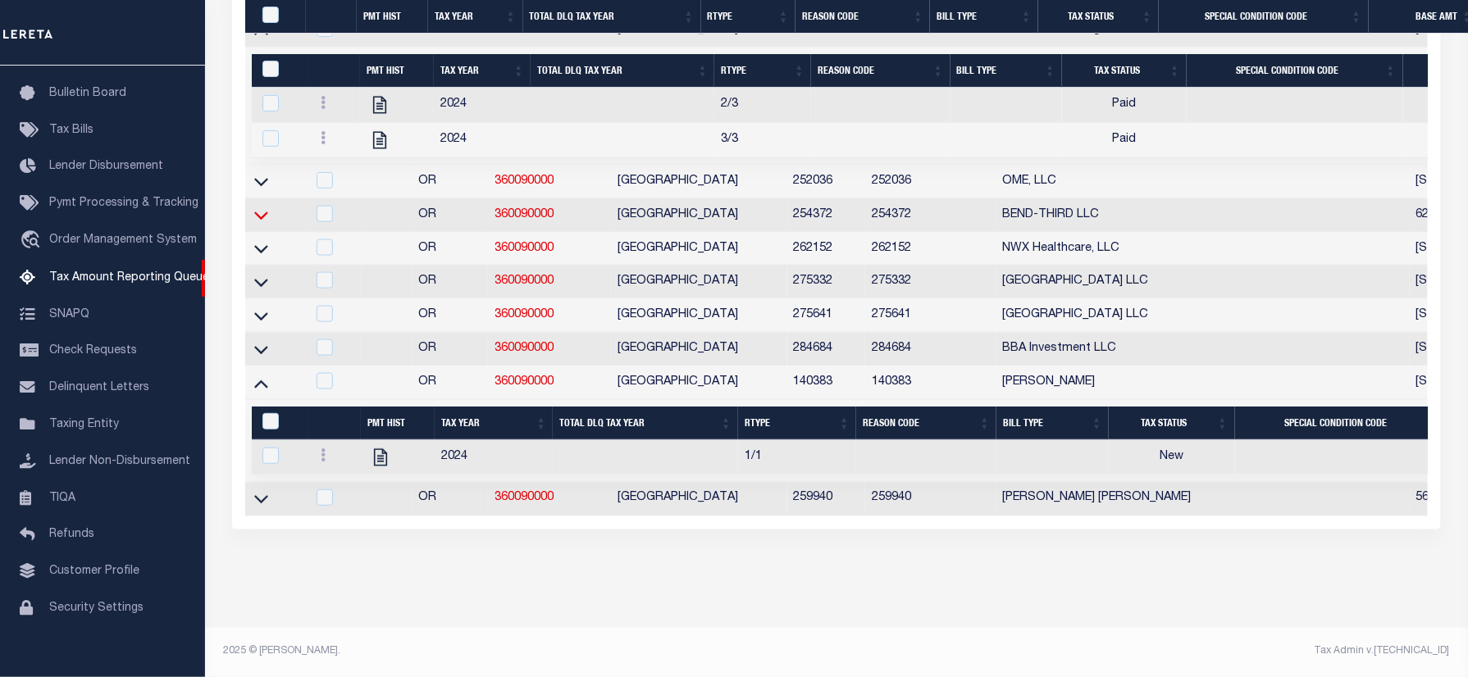
click at [263, 224] on icon at bounding box center [261, 215] width 14 height 17
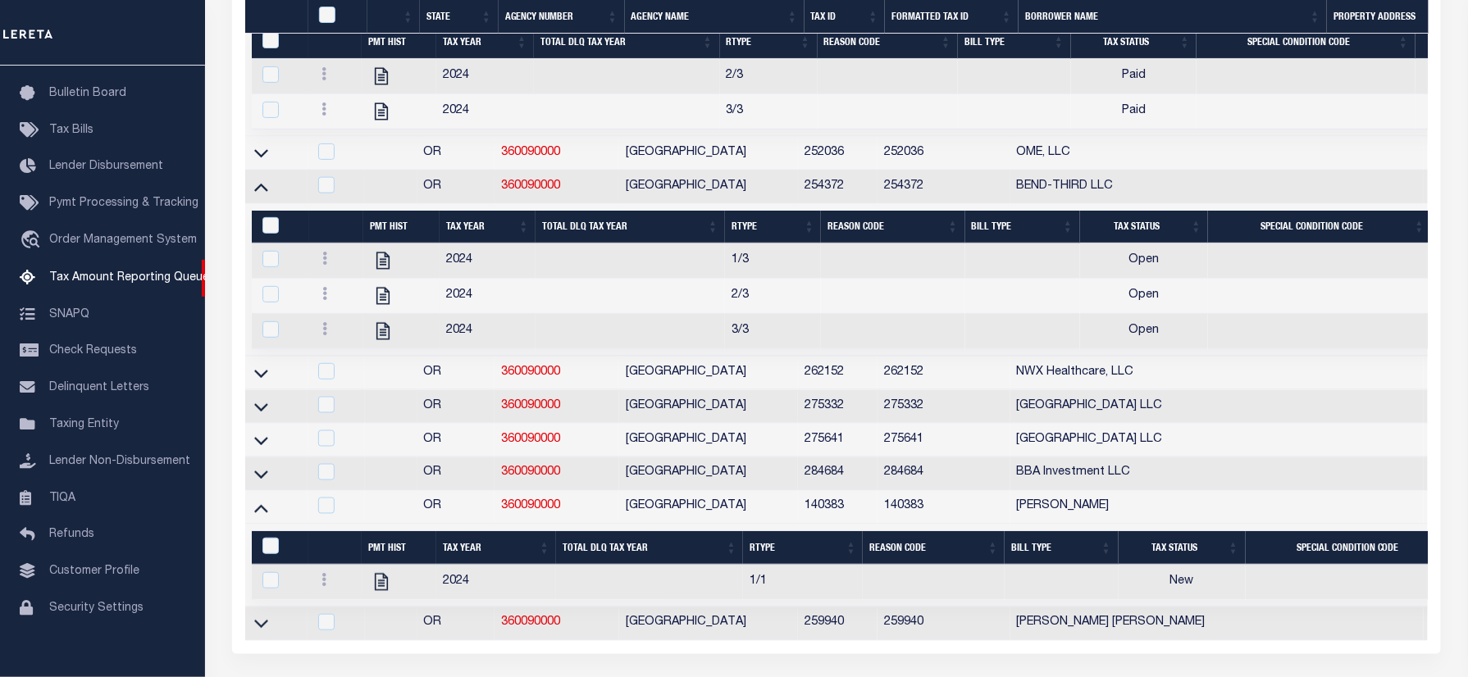
scroll to position [3078, 0]
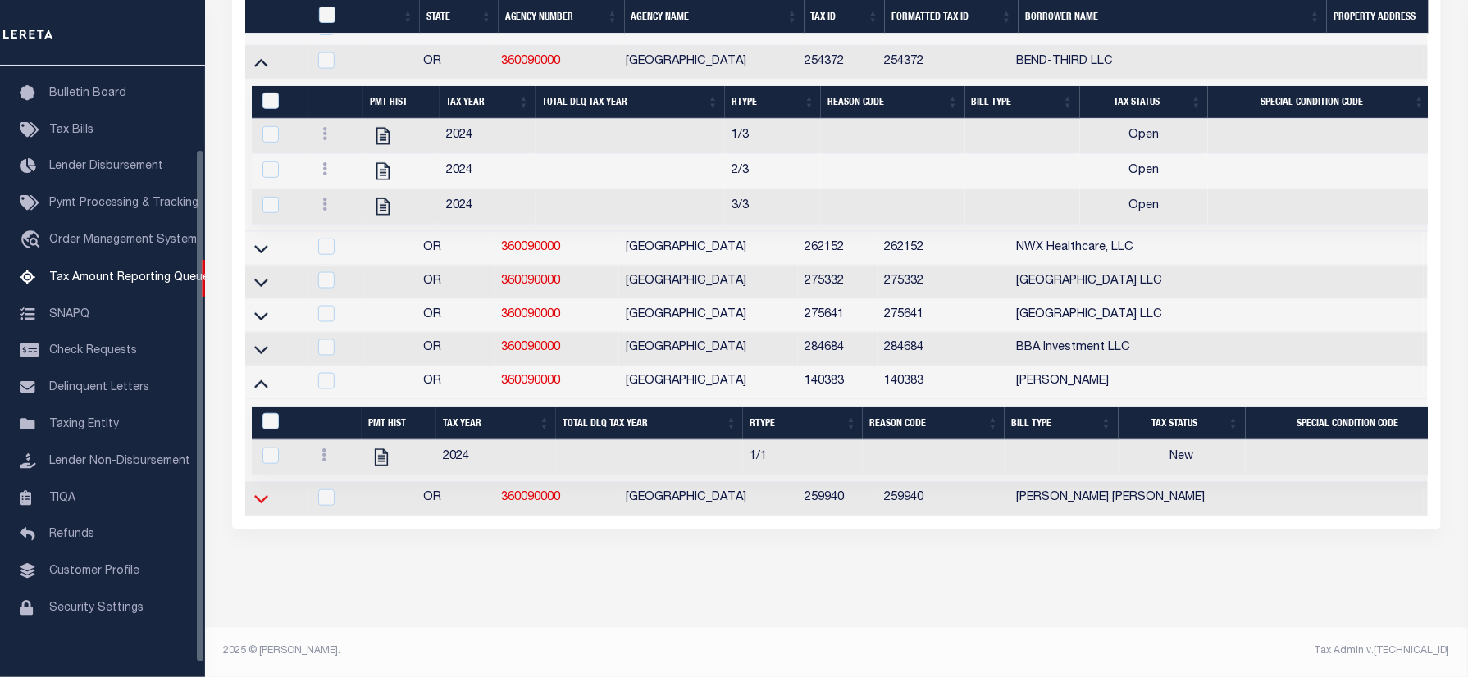
click at [261, 490] on icon at bounding box center [261, 498] width 14 height 17
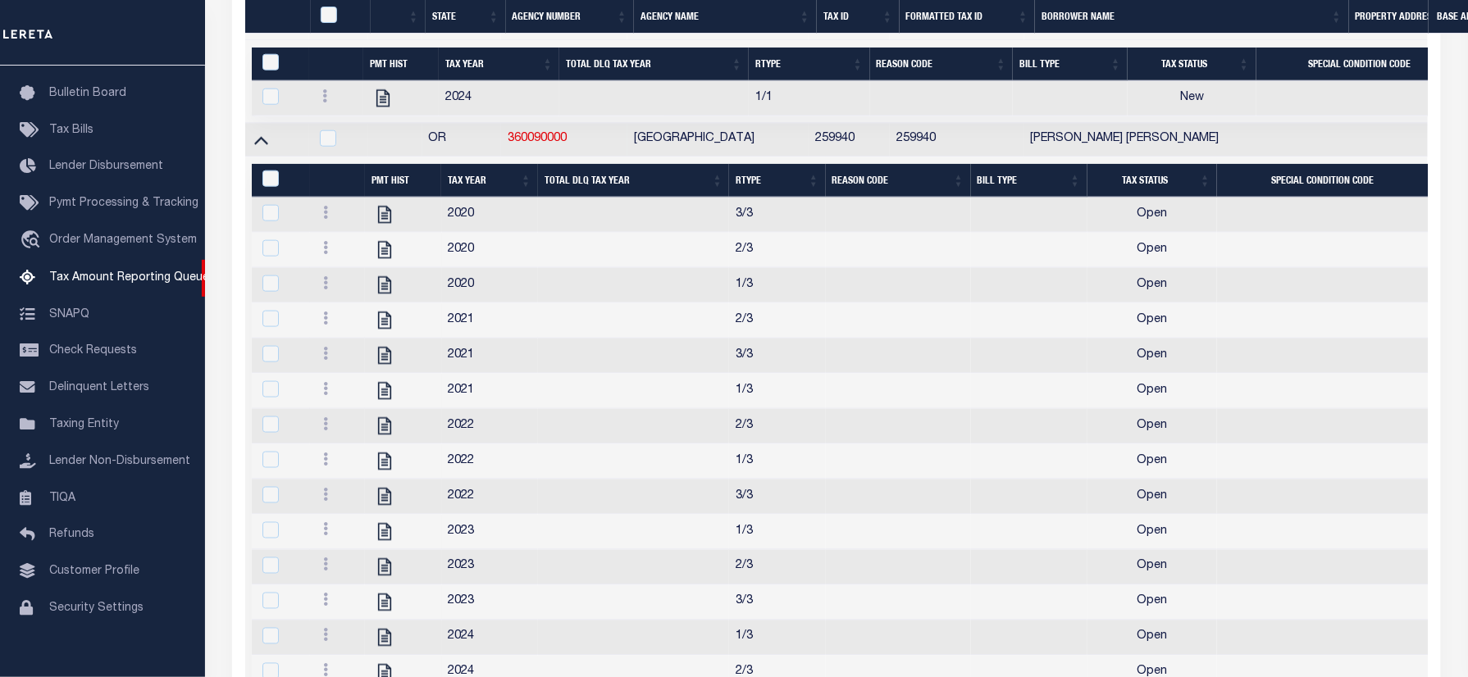
scroll to position [2972, 0]
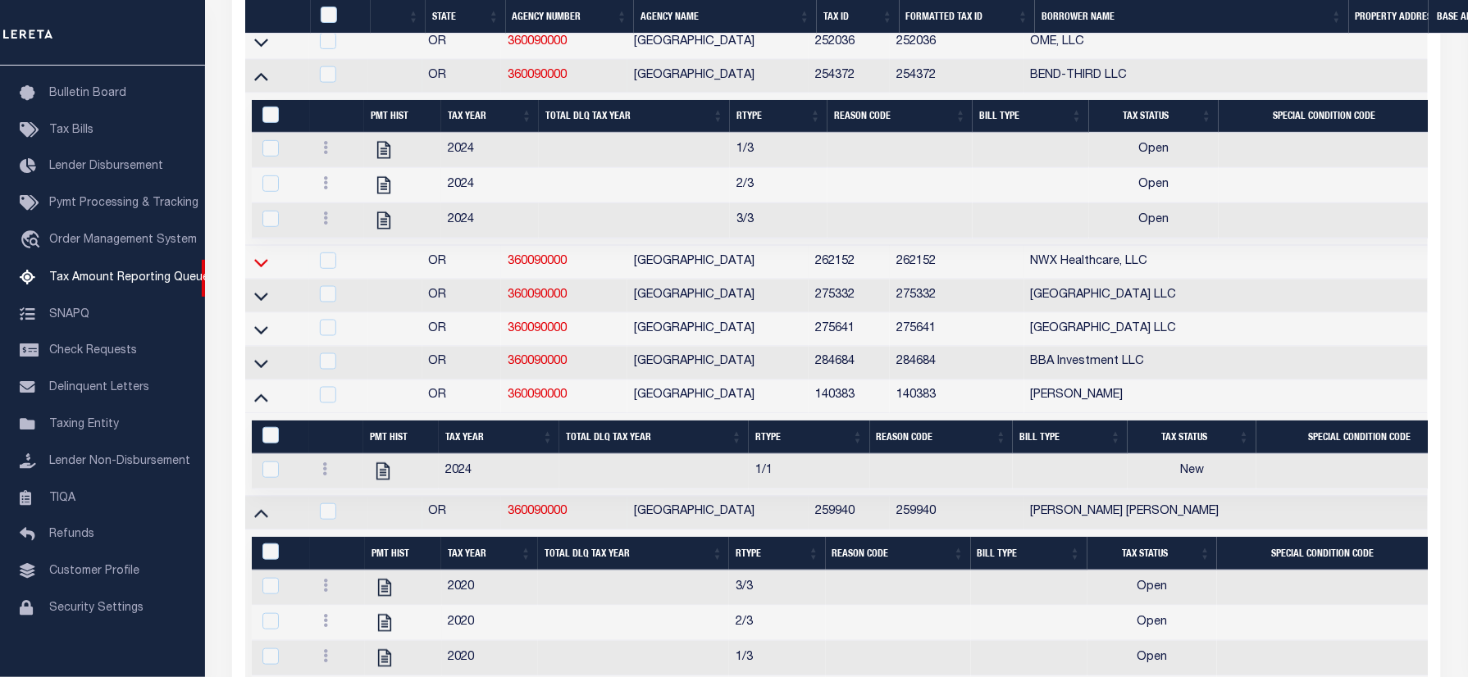
click at [258, 271] on icon at bounding box center [261, 262] width 14 height 17
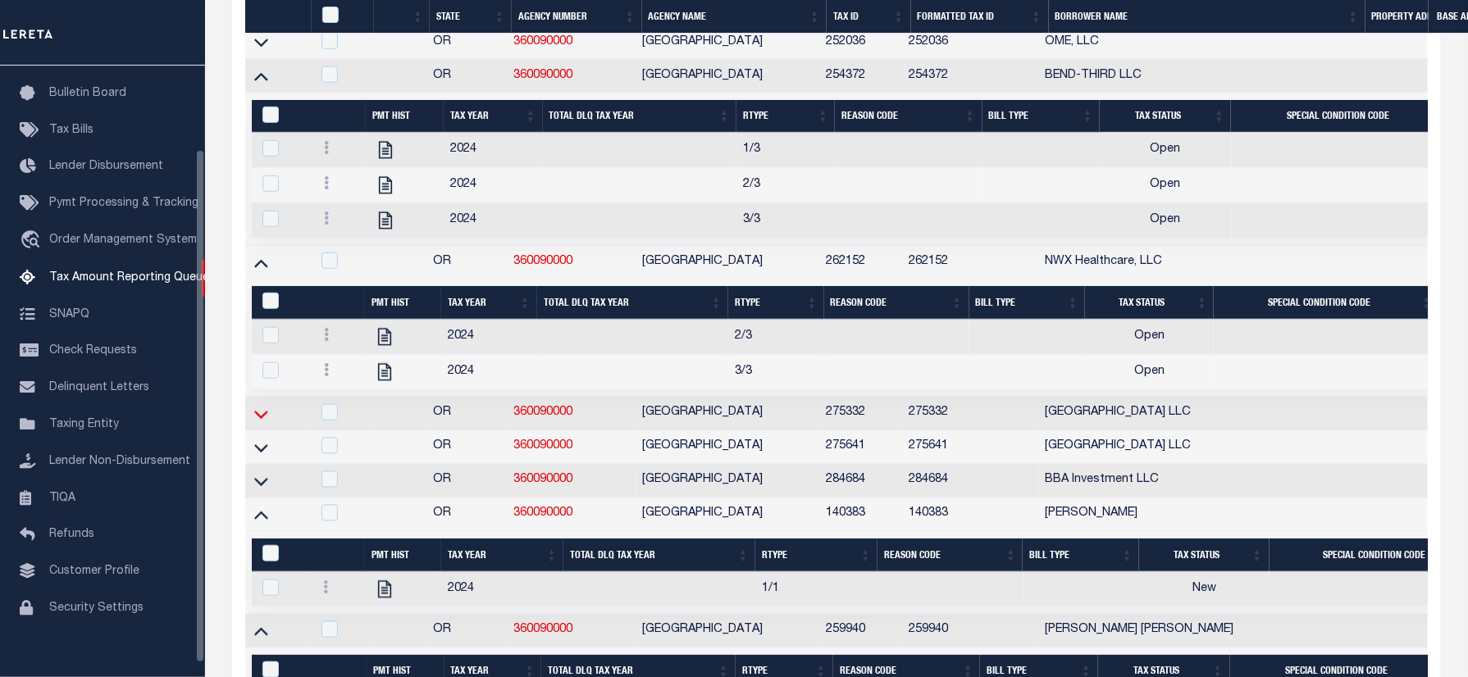
click at [262, 419] on icon at bounding box center [261, 415] width 14 height 8
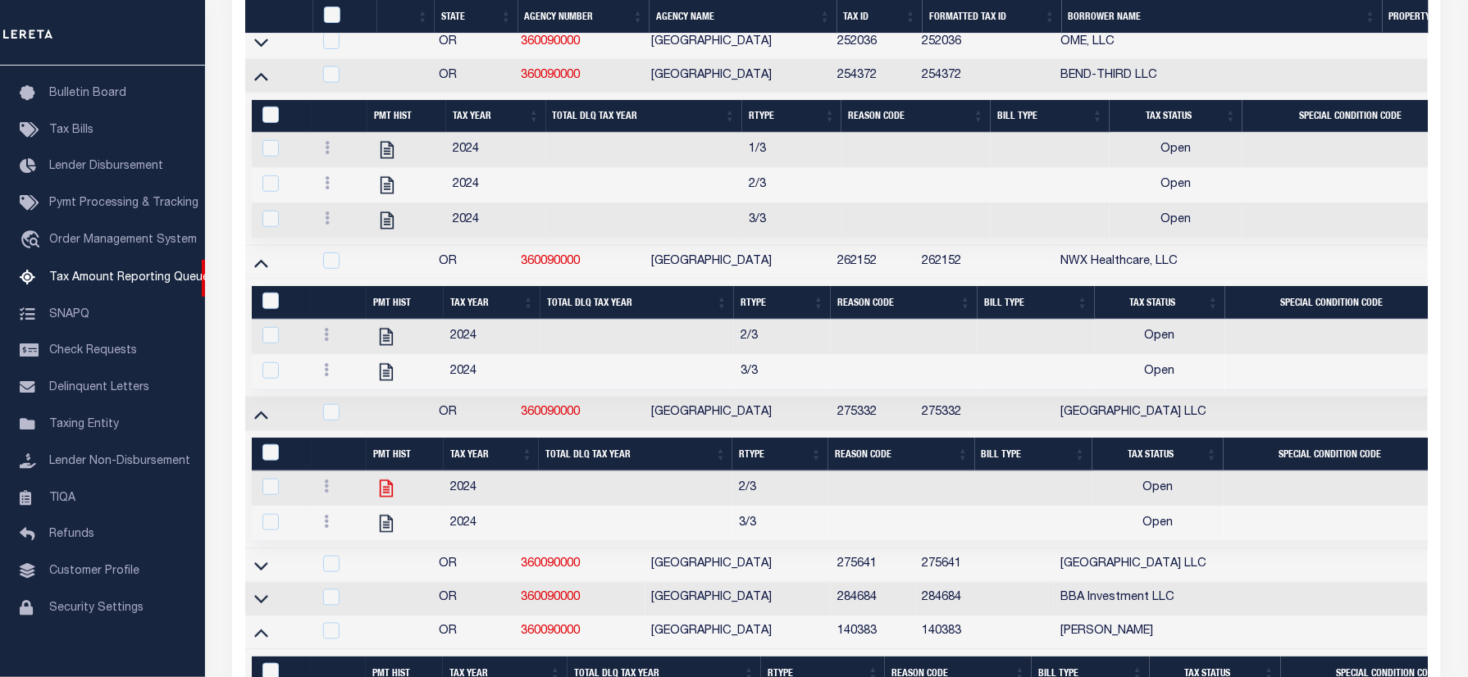
scroll to position [3081, 0]
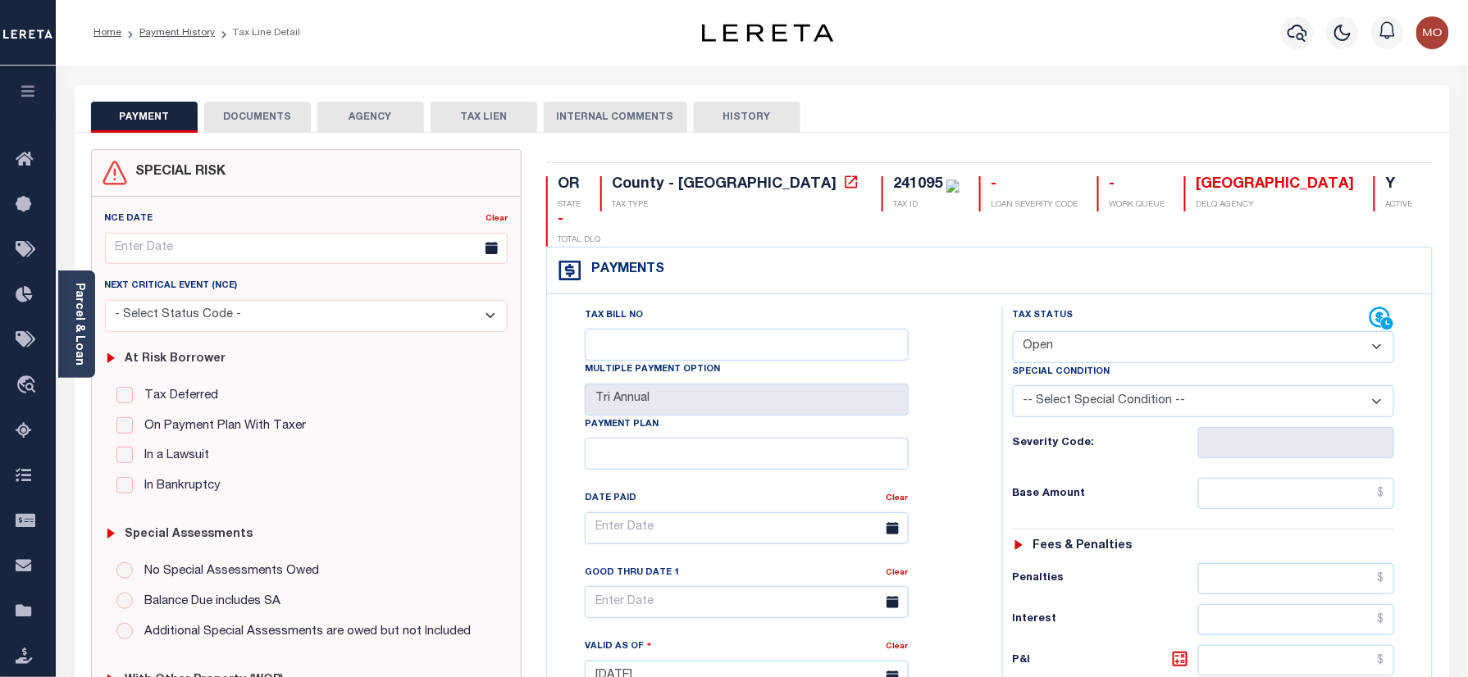
click at [893, 179] on div "241095" at bounding box center [917, 184] width 49 height 15
copy div "241095"
click at [1127, 331] on select "- Select Status Code - Open Due/Unpaid Paid Incomplete No Tax Due Internal Refu…" at bounding box center [1204, 347] width 382 height 32
select select "PYD"
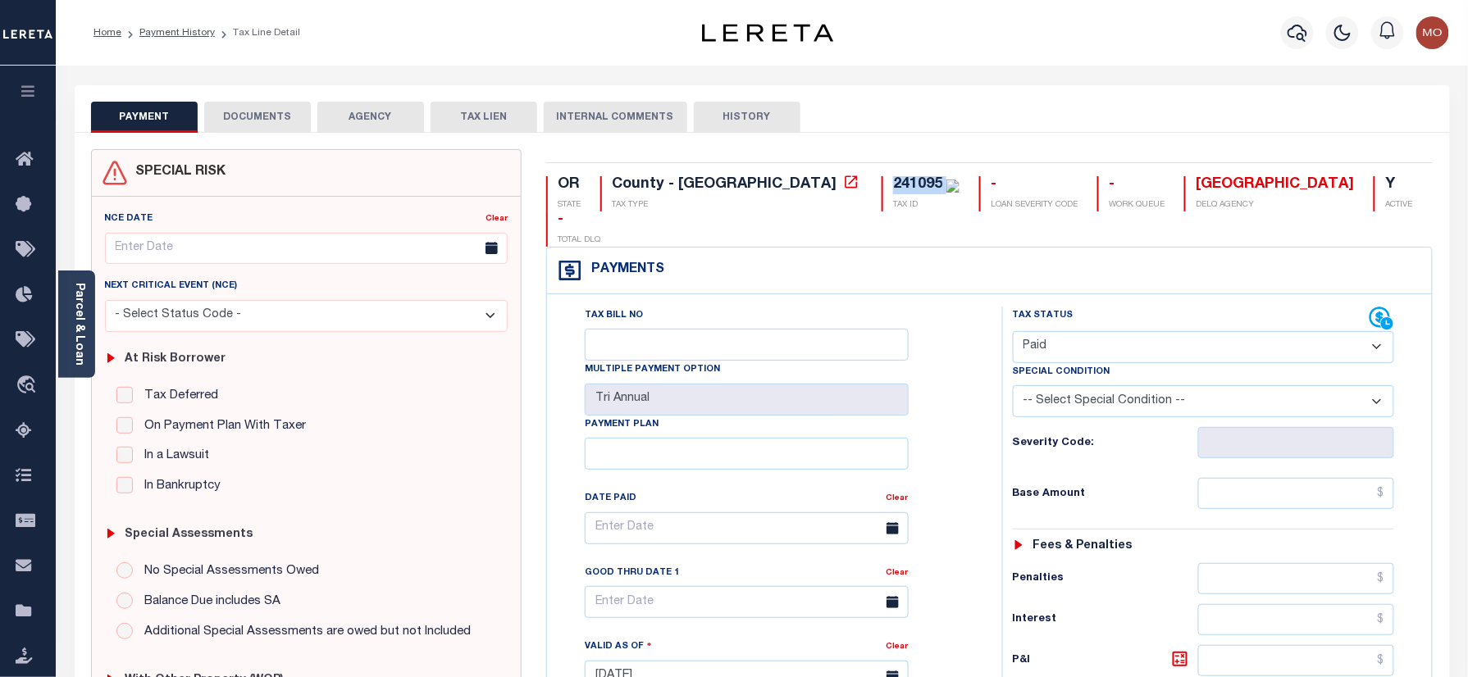
click at [1013, 331] on select "- Select Status Code - Open Due/Unpaid Paid Incomplete No Tax Due Internal Refu…" at bounding box center [1204, 347] width 382 height 32
type input "[DATE]"
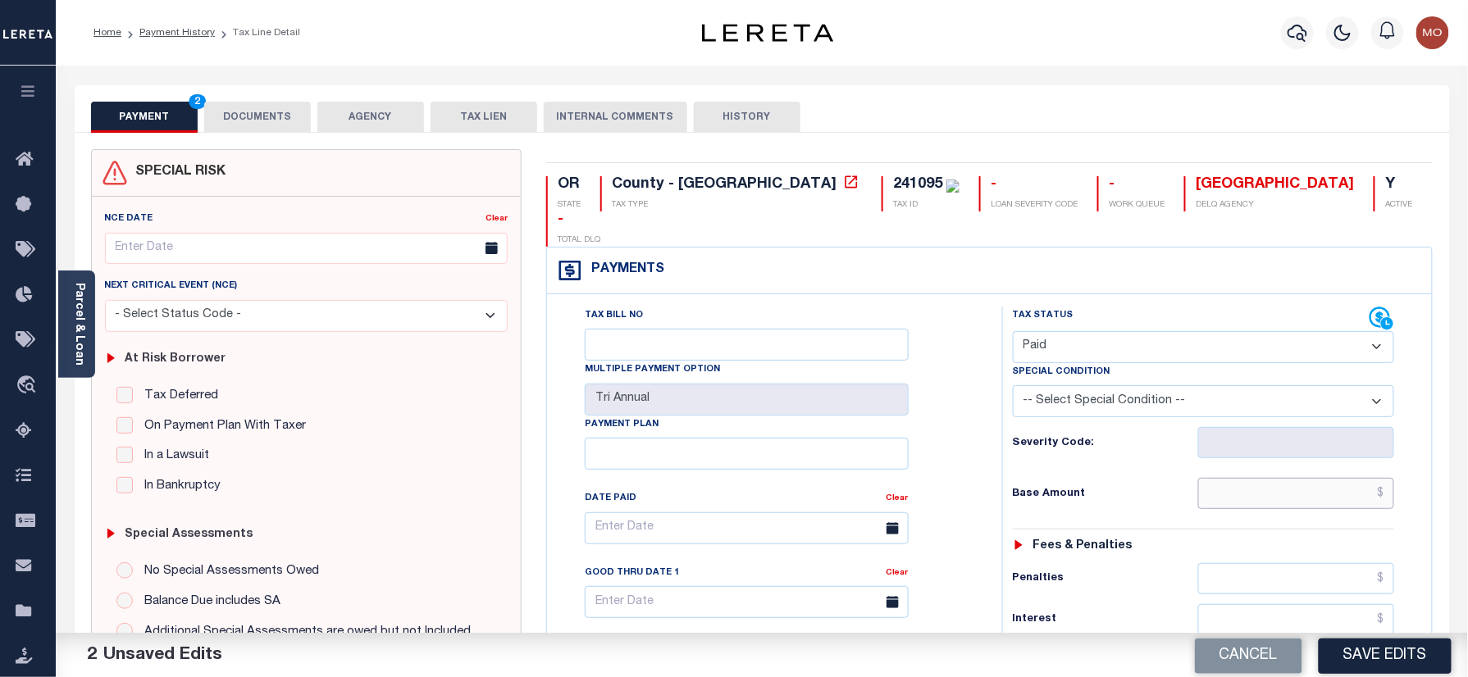
drag, startPoint x: 1258, startPoint y: 461, endPoint x: 985, endPoint y: 458, distance: 273.1
click at [1257, 478] on input "text" at bounding box center [1296, 493] width 197 height 31
paste input "1,570.43"
type input "$1,570.43"
click at [969, 445] on div "Tax Bill No Multiple Payment Option Tri Annual Payment Plan Clear Clear Valid a…" at bounding box center [770, 537] width 414 height 460
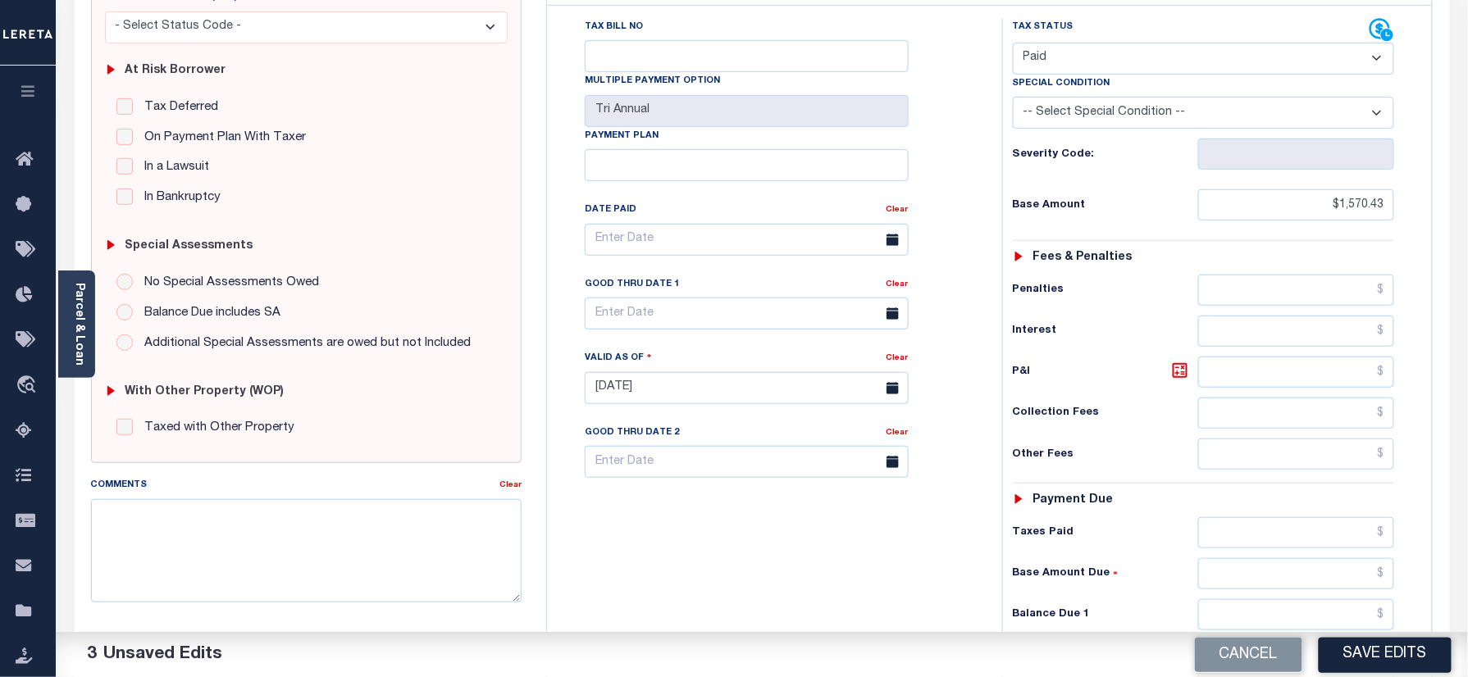
scroll to position [437, 0]
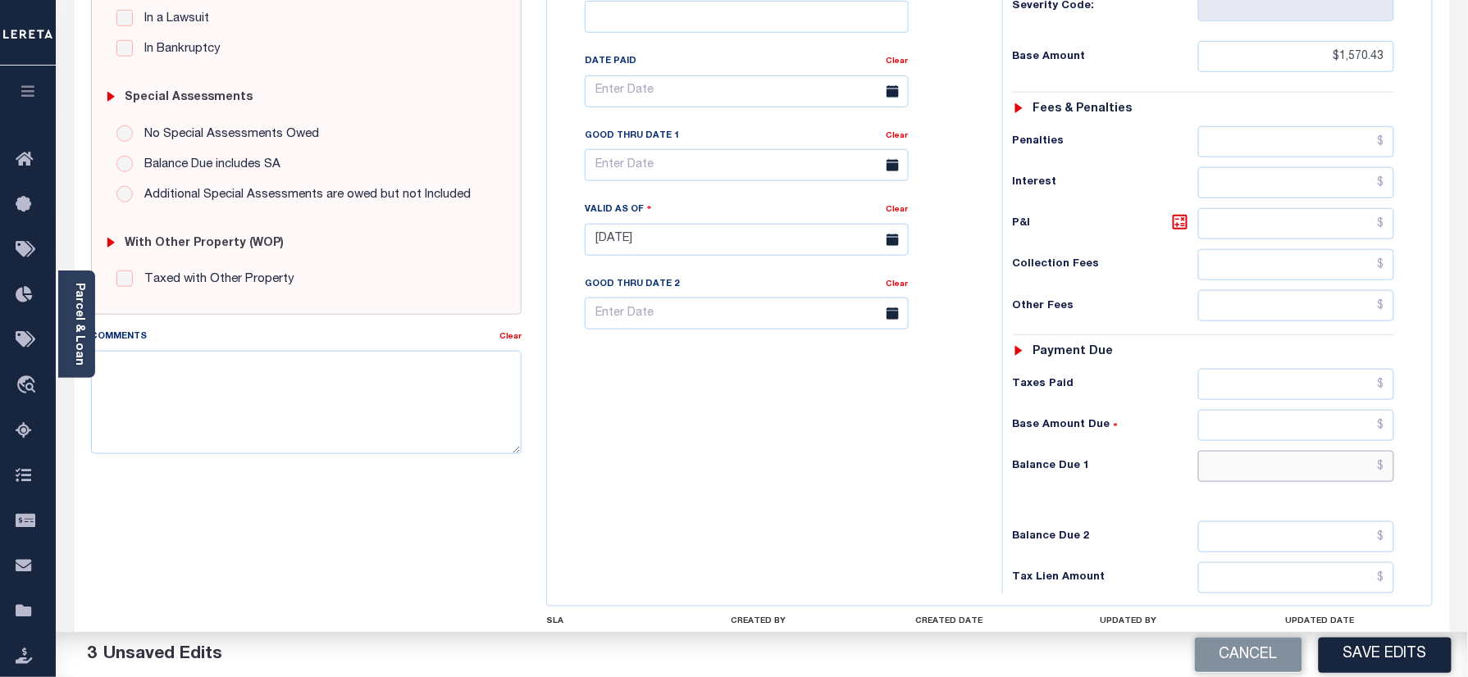
click at [1279, 451] on input "text" at bounding box center [1296, 466] width 197 height 31
type input "$0.00"
click at [939, 430] on div "Tax Bill No Multiple Payment Option Tri Annual Payment Plan Clear" at bounding box center [770, 232] width 439 height 724
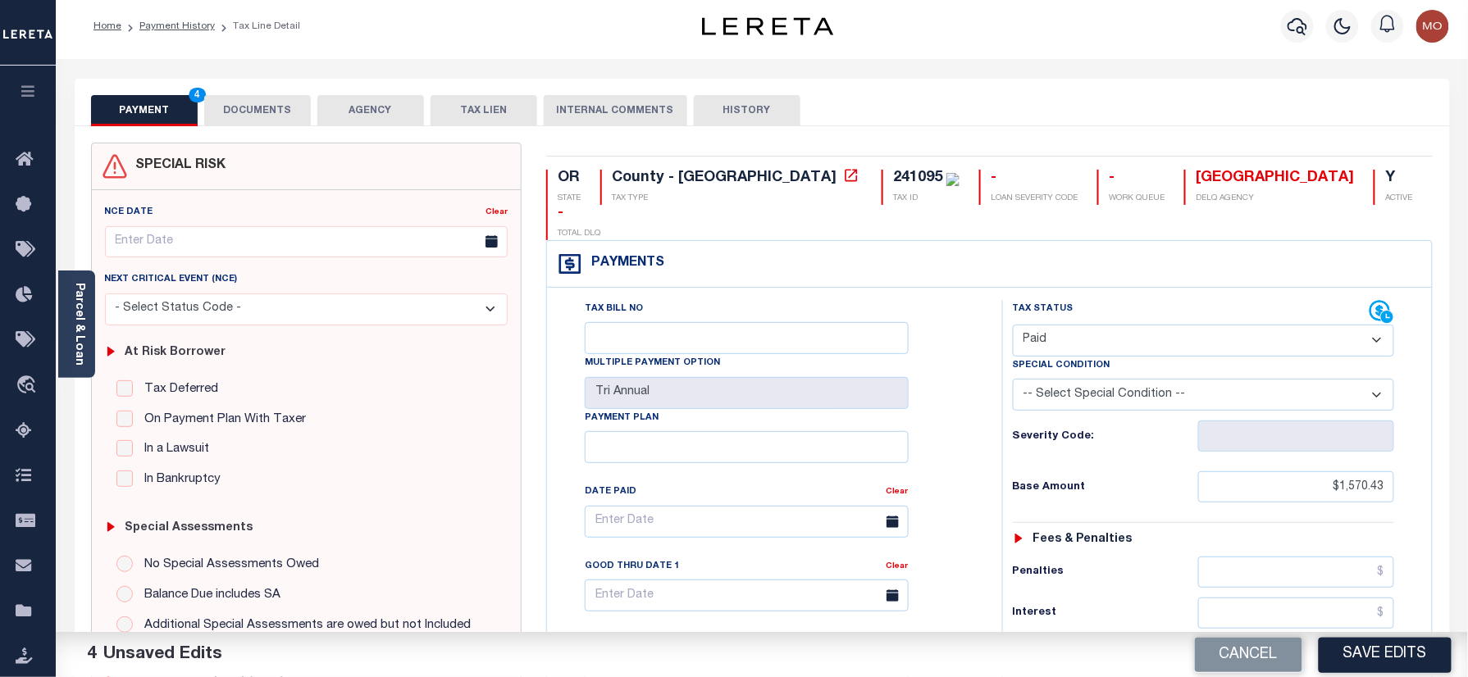
scroll to position [0, 0]
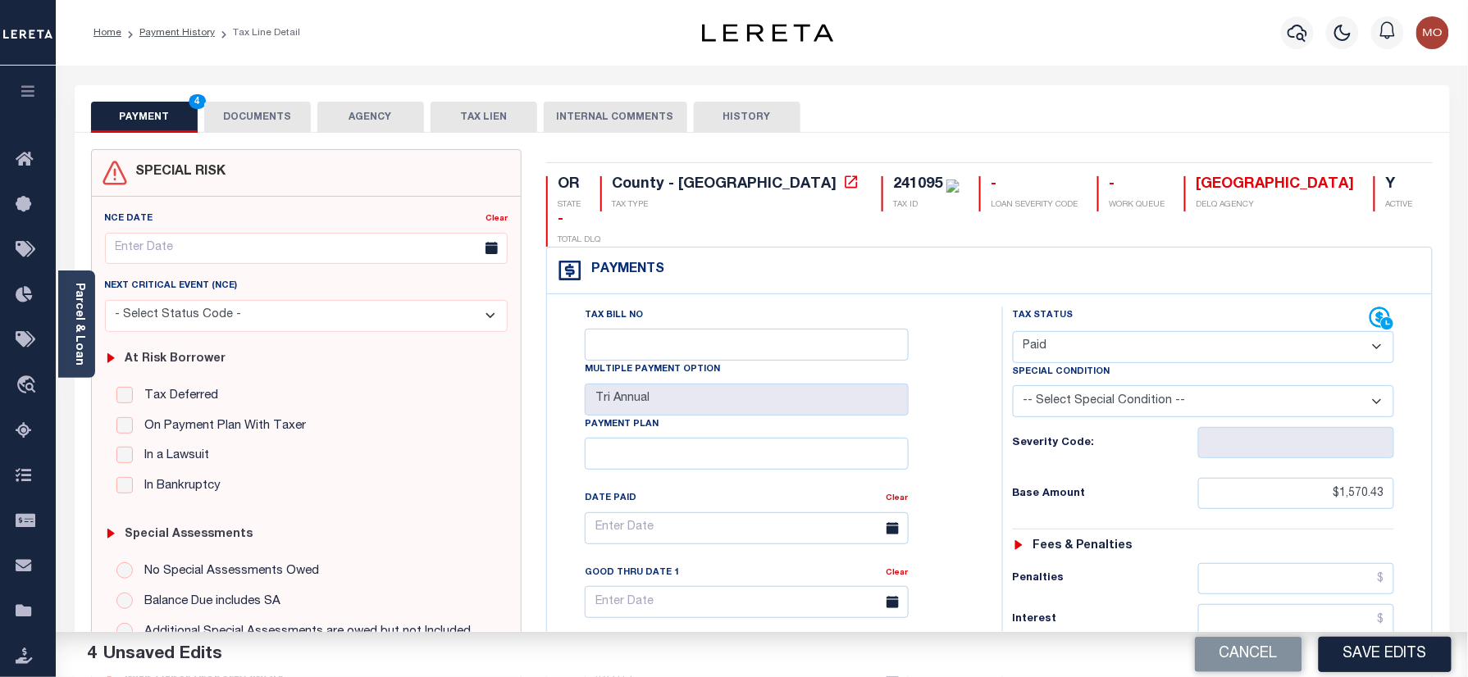
click at [893, 178] on div "241095" at bounding box center [917, 184] width 49 height 15
copy div "241095"
click at [259, 107] on button "DOCUMENTS" at bounding box center [257, 117] width 107 height 31
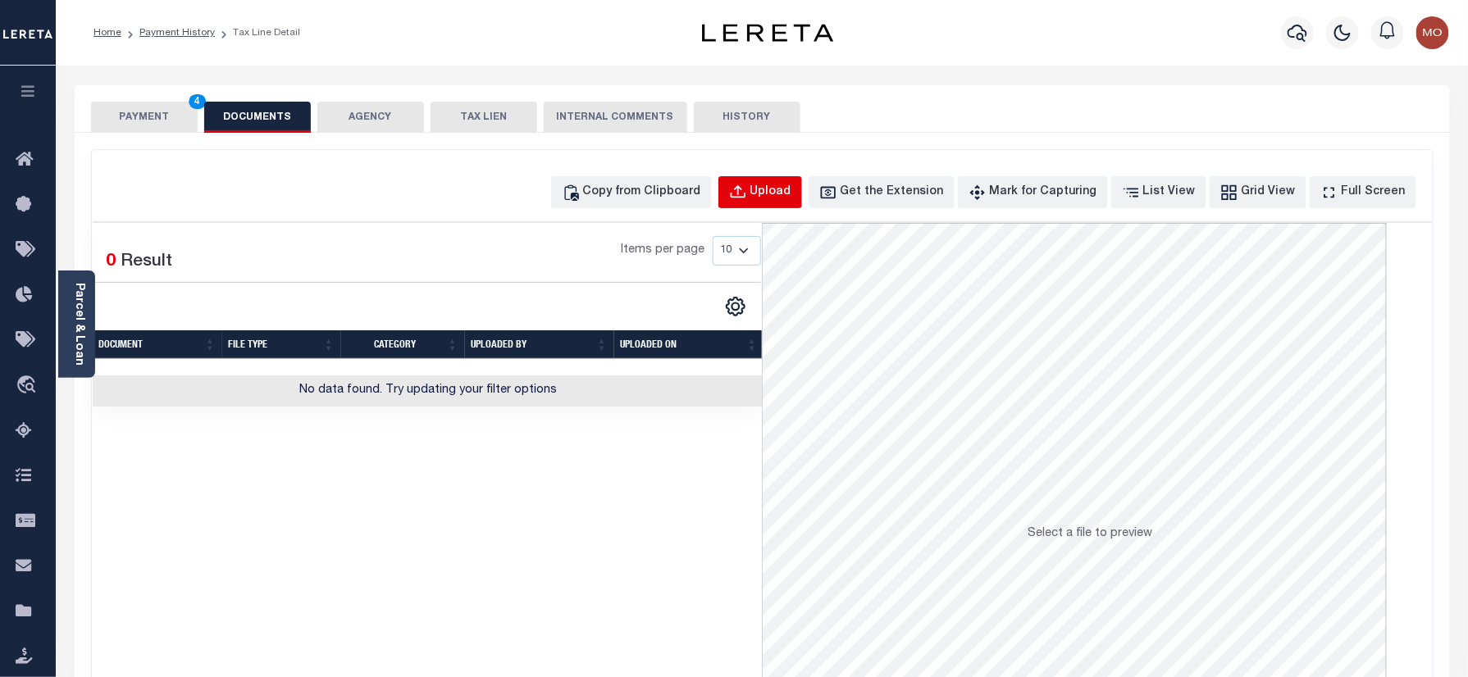
click at [782, 194] on div "Upload" at bounding box center [770, 193] width 41 height 18
select select "POP"
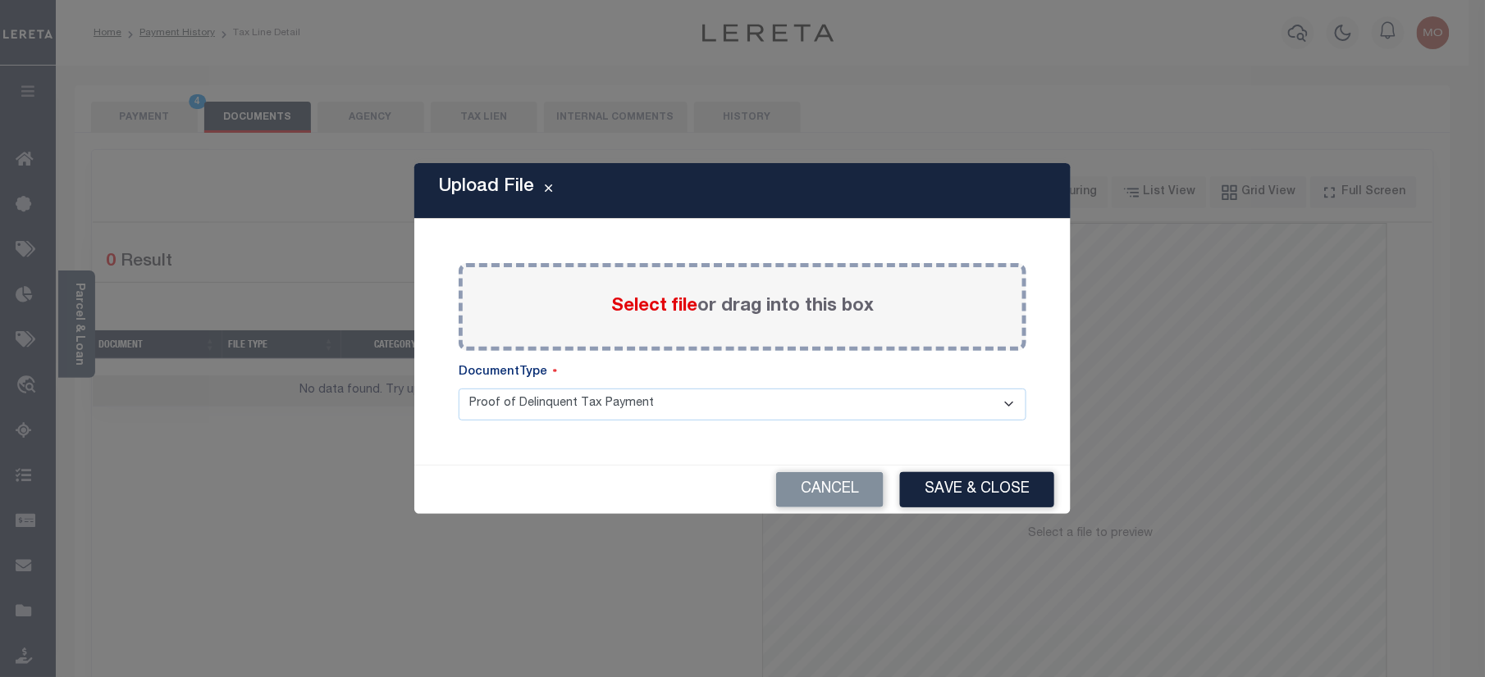
click at [630, 307] on span "Select file" at bounding box center [654, 307] width 86 height 18
click at [0, 0] on input "Select file or drag into this box" at bounding box center [0, 0] width 0 height 0
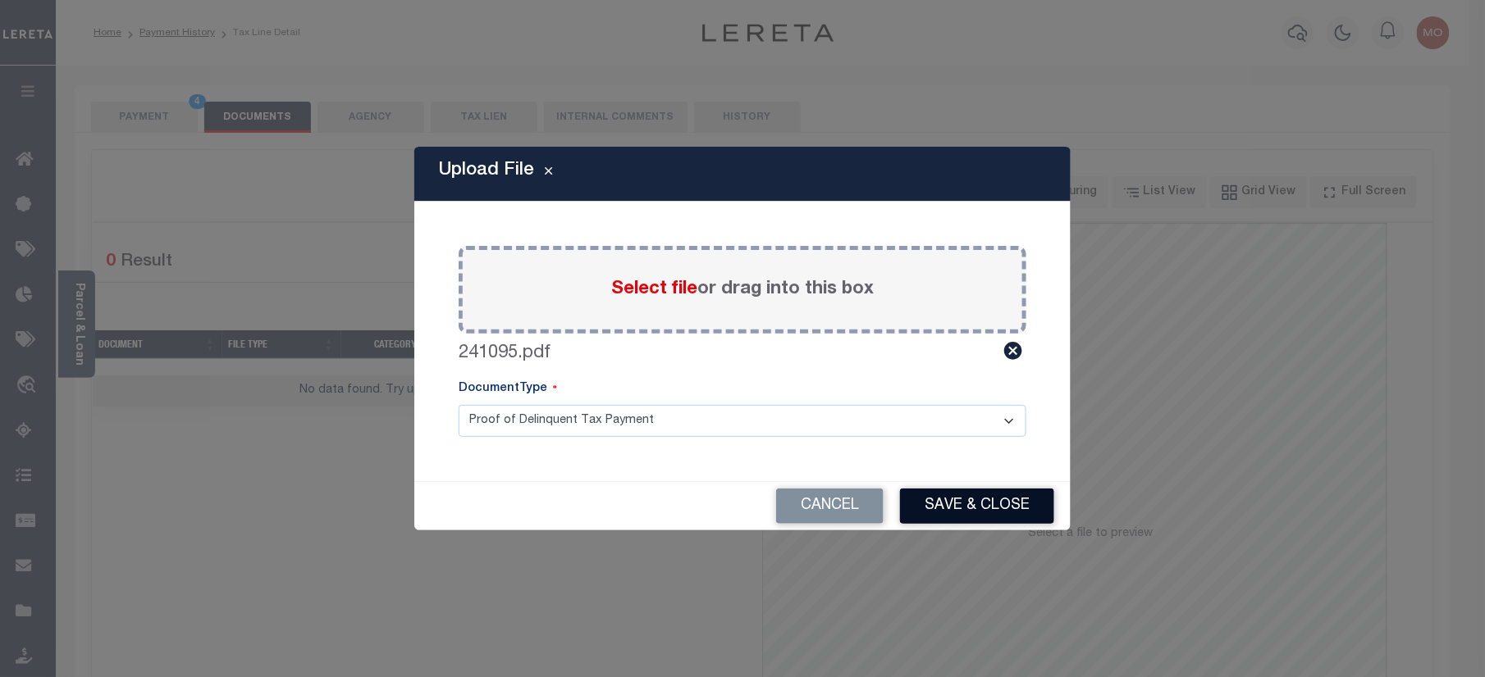
click at [992, 499] on button "Save & Close" at bounding box center [977, 506] width 154 height 35
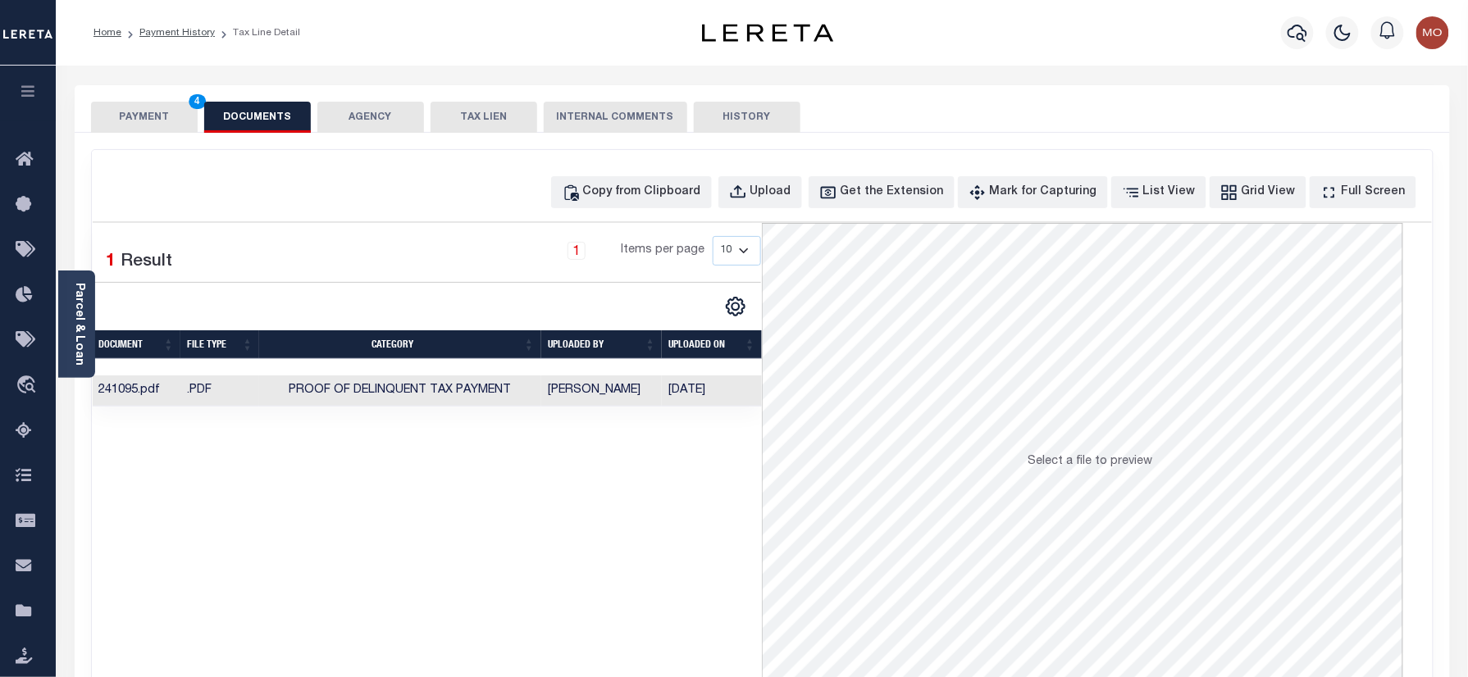
click at [144, 112] on button "PAYMENT 4" at bounding box center [144, 117] width 107 height 31
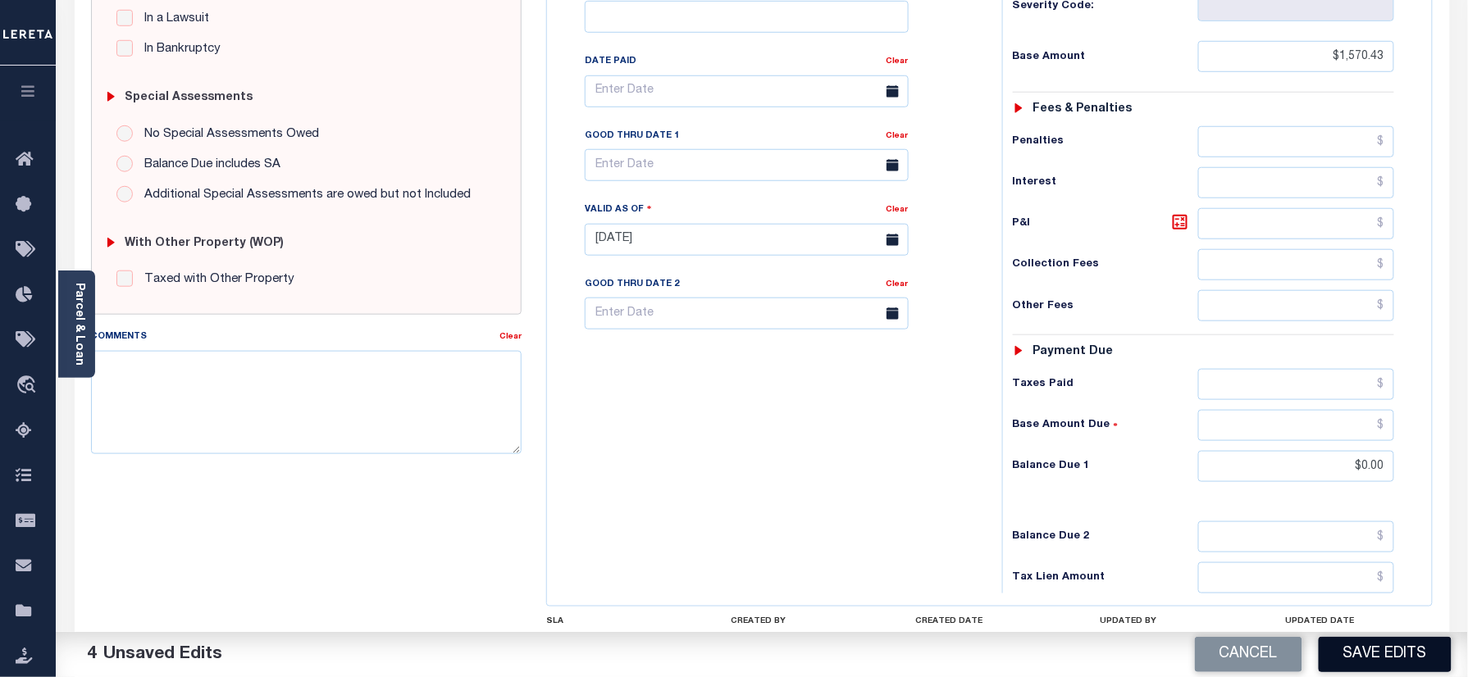
click at [1392, 648] on button "Save Edits" at bounding box center [1385, 654] width 133 height 35
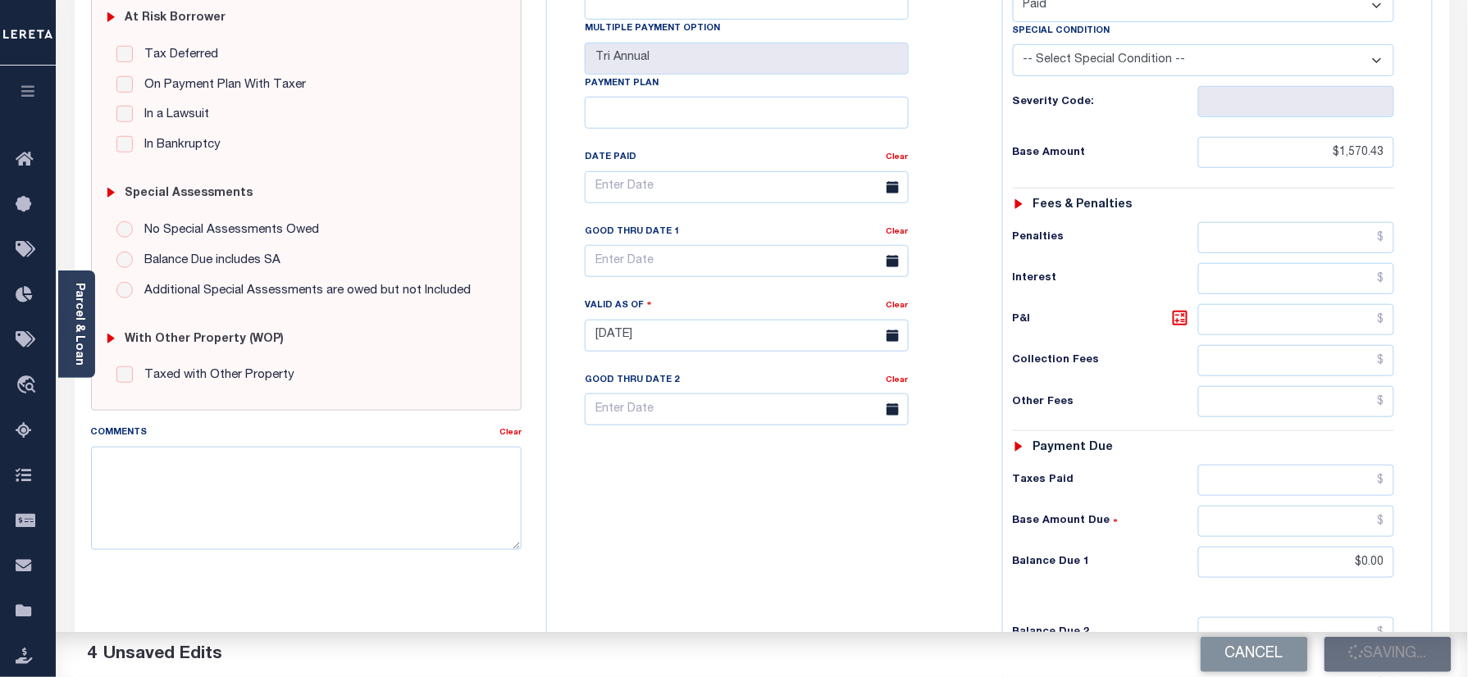
scroll to position [218, 0]
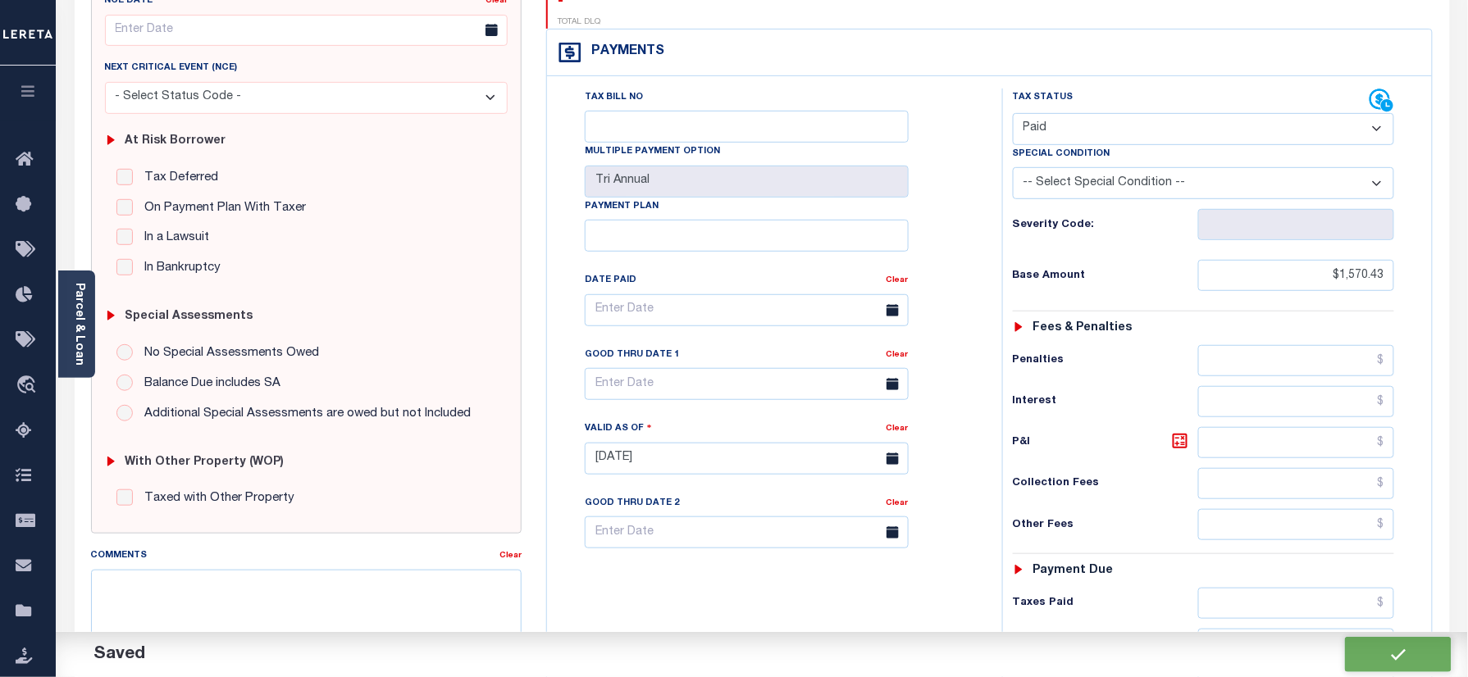
checkbox input "false"
type input "$1,570.43"
type input "$0"
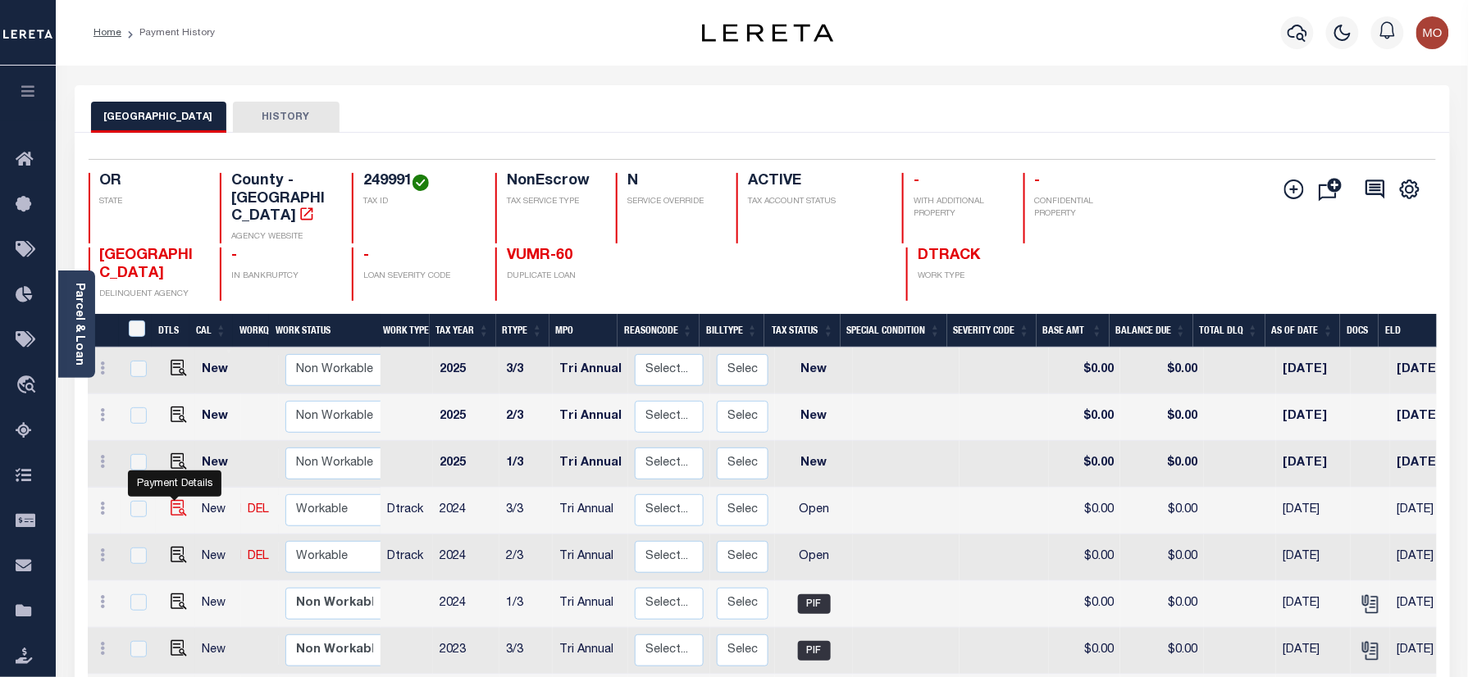
click at [174, 500] on img "" at bounding box center [179, 508] width 16 height 16
checkbox input "true"
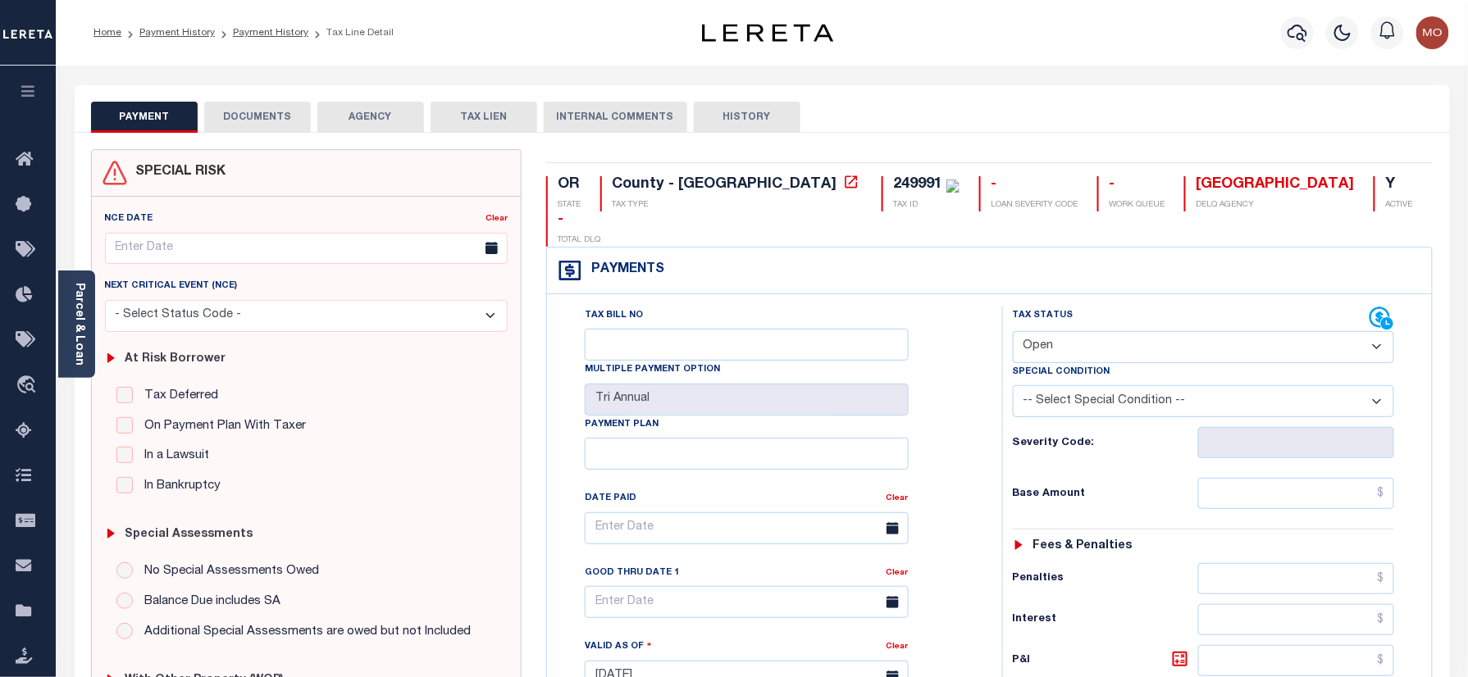
click at [893, 180] on div "249991" at bounding box center [917, 184] width 49 height 15
copy div "249991"
click at [1106, 331] on select "- Select Status Code - Open Due/Unpaid Paid Incomplete No Tax Due Internal Refu…" at bounding box center [1204, 347] width 382 height 32
select select "PYD"
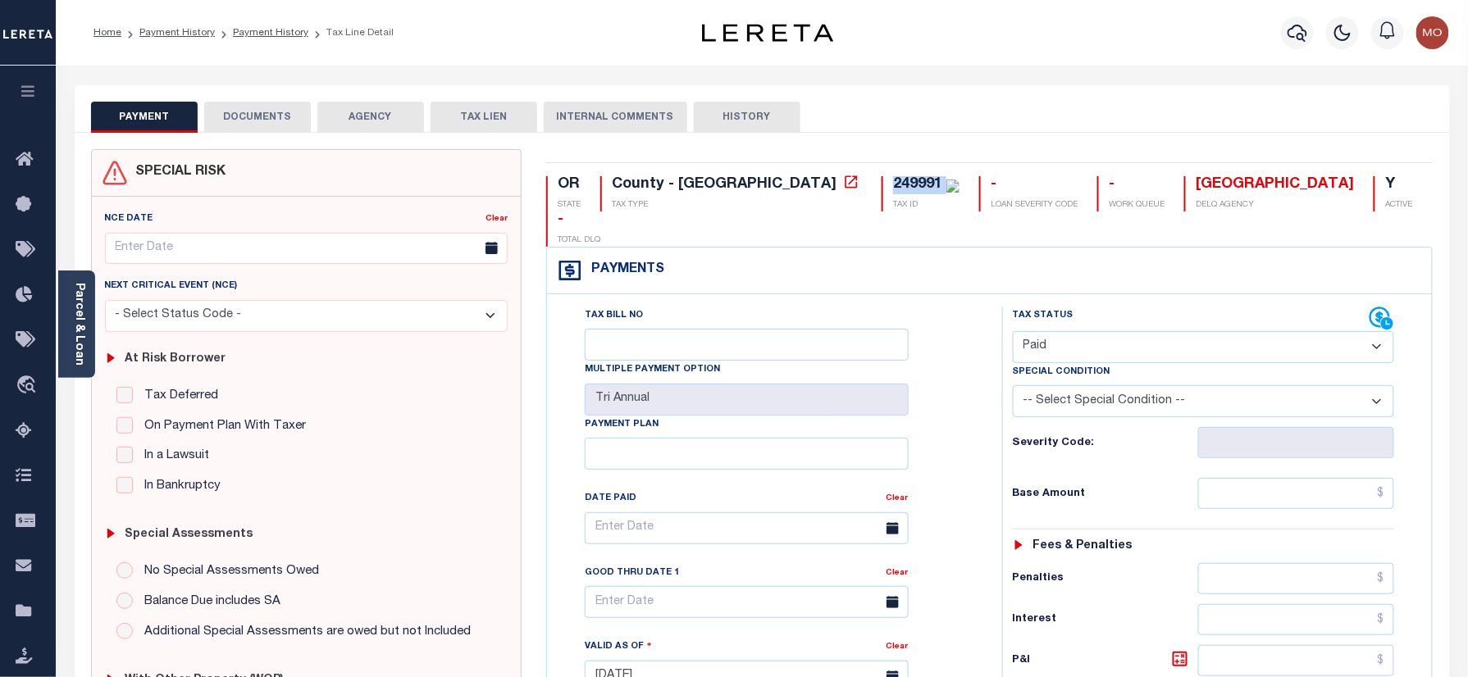
click at [1013, 331] on select "- Select Status Code - Open Due/Unpaid Paid Incomplete No Tax Due Internal Refu…" at bounding box center [1204, 347] width 382 height 32
type input "[DATE]"
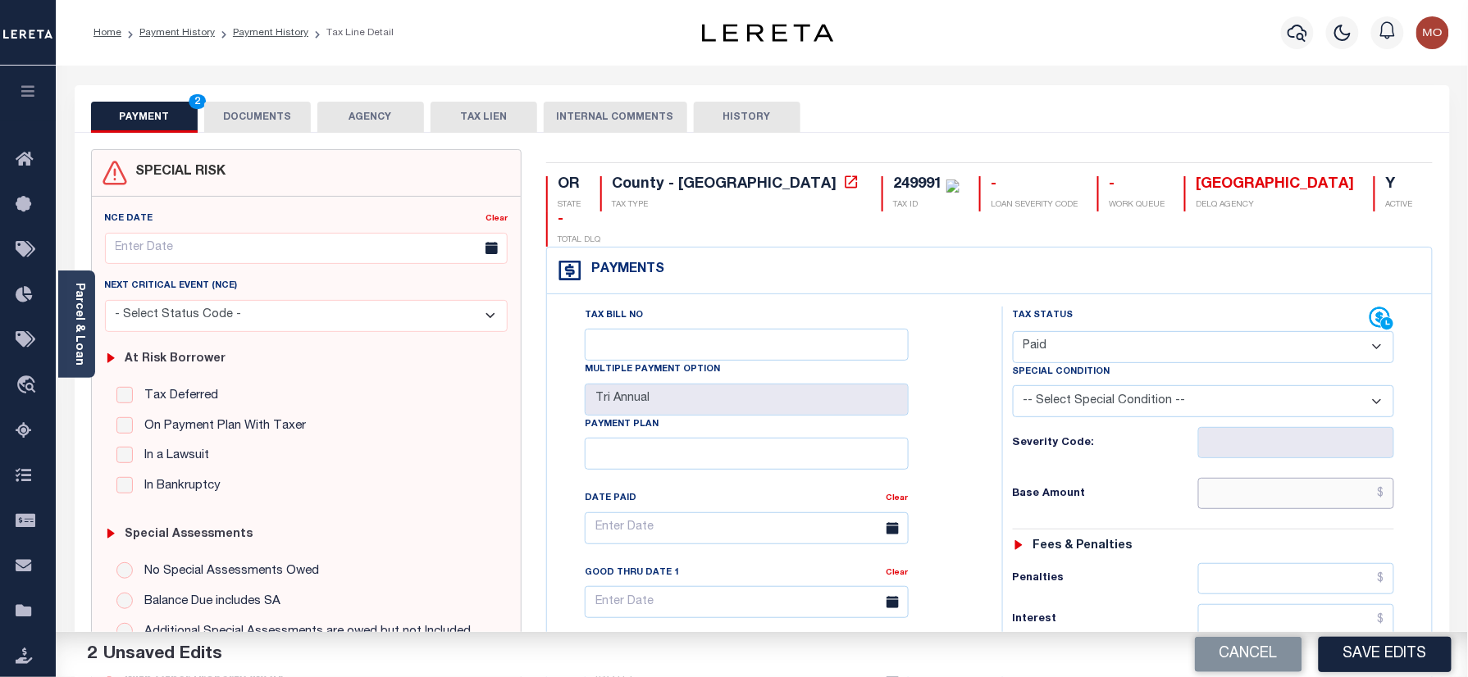
drag, startPoint x: 1261, startPoint y: 468, endPoint x: 1024, endPoint y: 466, distance: 237.9
click at [1261, 478] on input "text" at bounding box center [1296, 493] width 197 height 31
paste input "20,292.12"
type input "$20,292.12"
click at [960, 461] on div "Tax Bill No Multiple Payment Option Tri Annual Payment Plan Clear Clear Valid a…" at bounding box center [770, 537] width 414 height 460
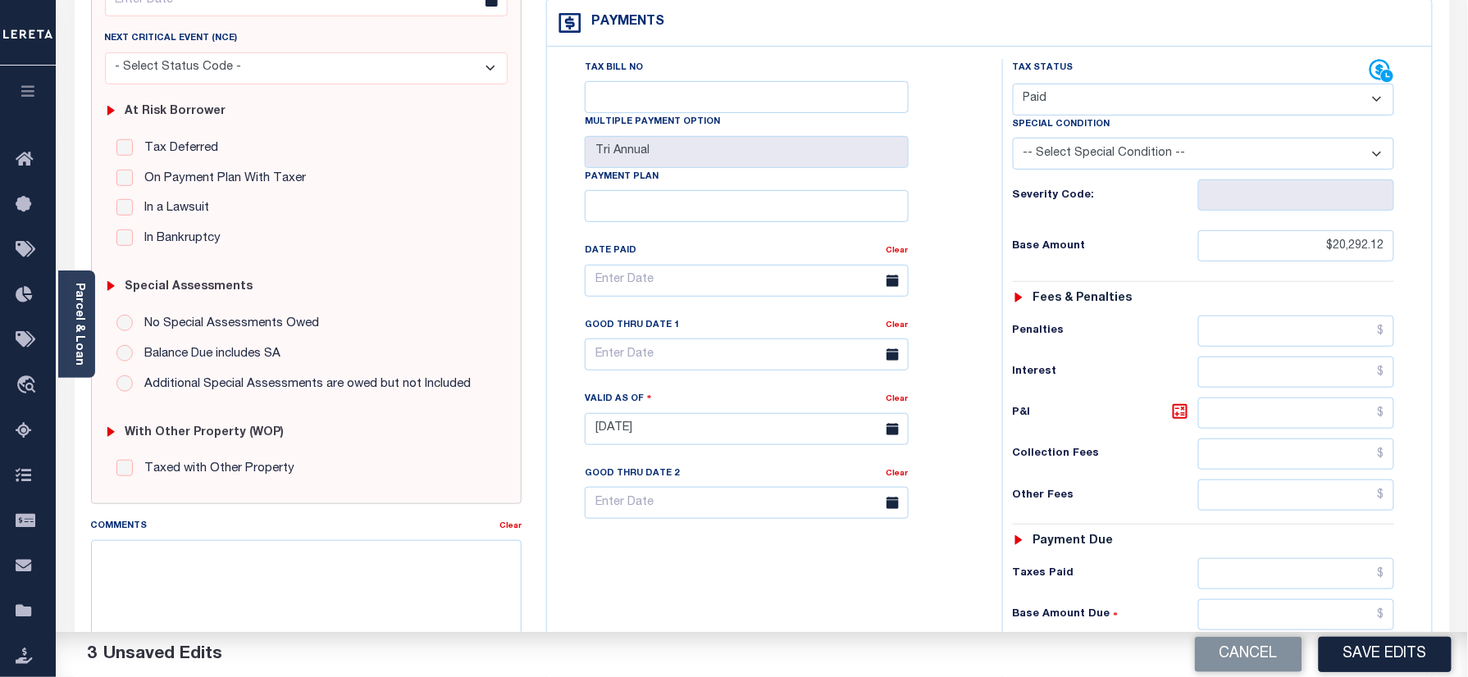
scroll to position [539, 0]
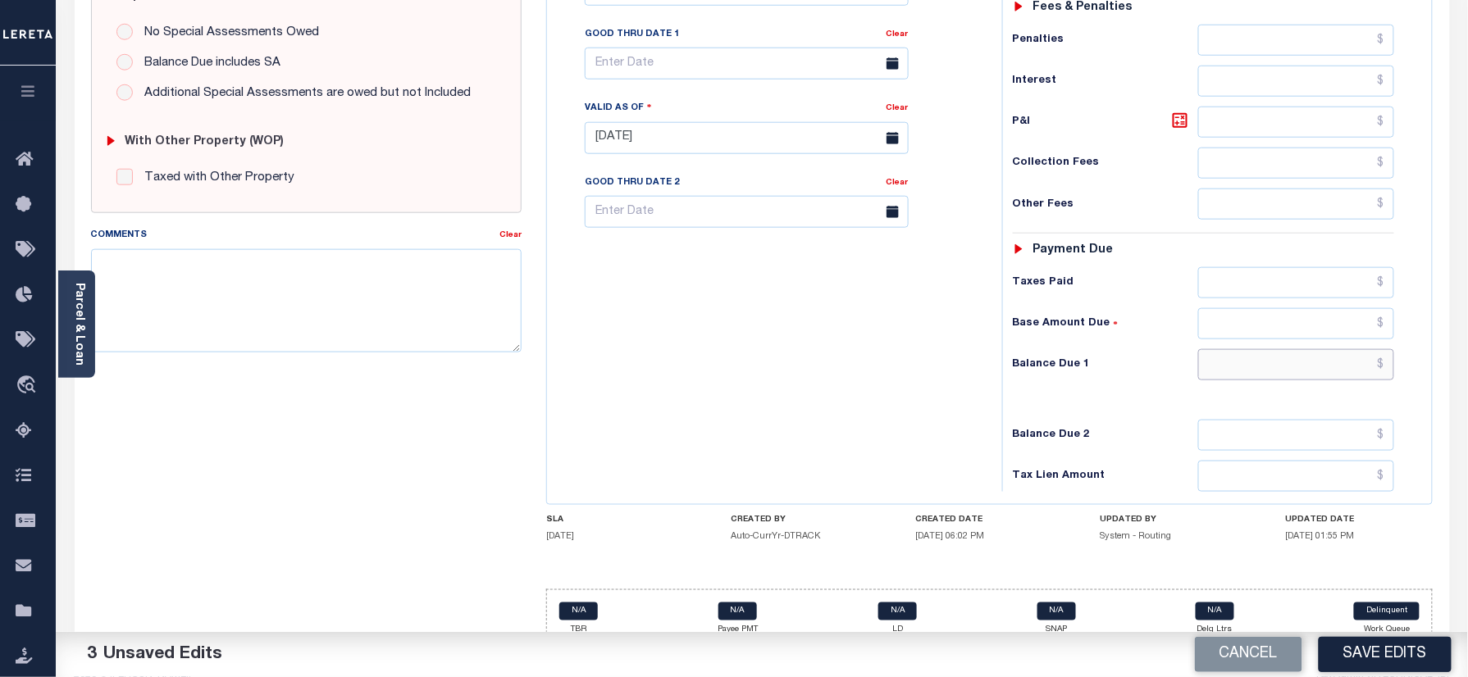
click at [1238, 349] on input "text" at bounding box center [1296, 364] width 197 height 31
type input "$0.00"
click at [722, 351] on div "Tax Bill No Multiple Payment Option Tri Annual Payment Plan Clear" at bounding box center [770, 130] width 439 height 724
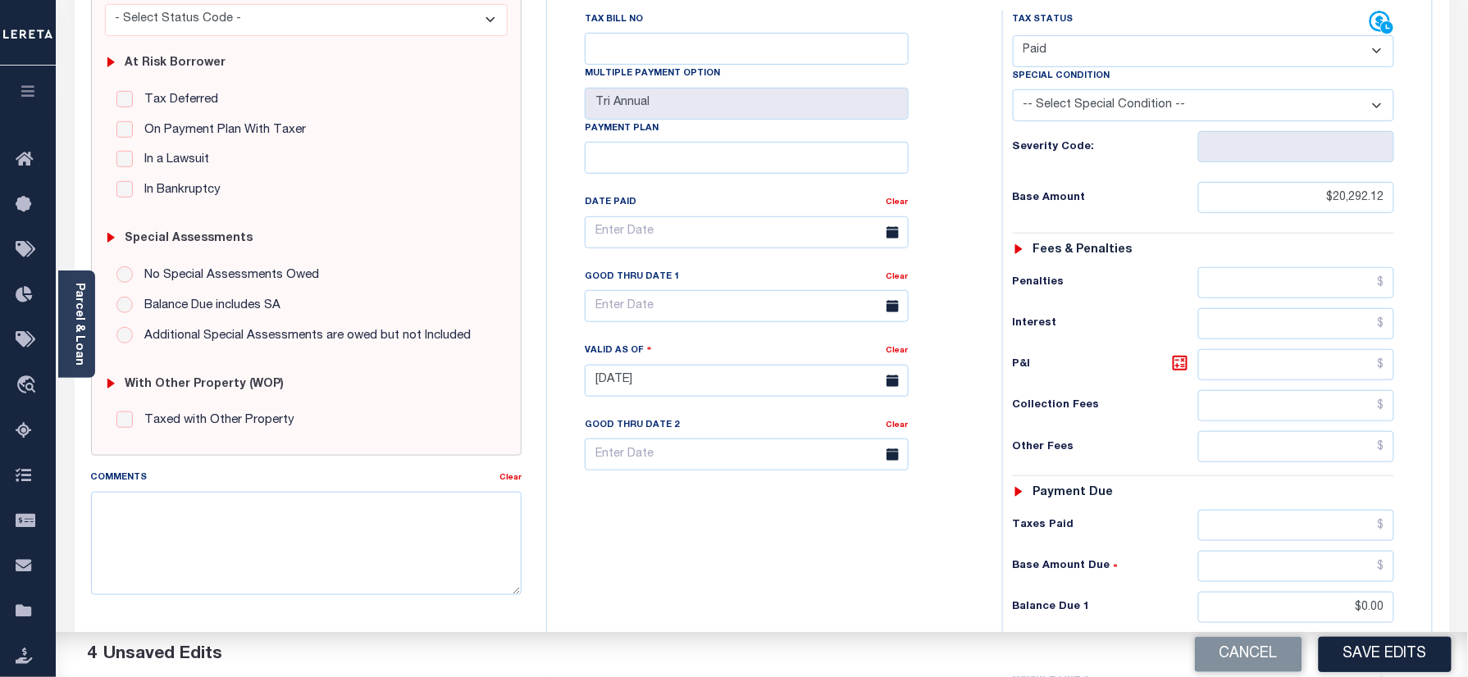
scroll to position [0, 0]
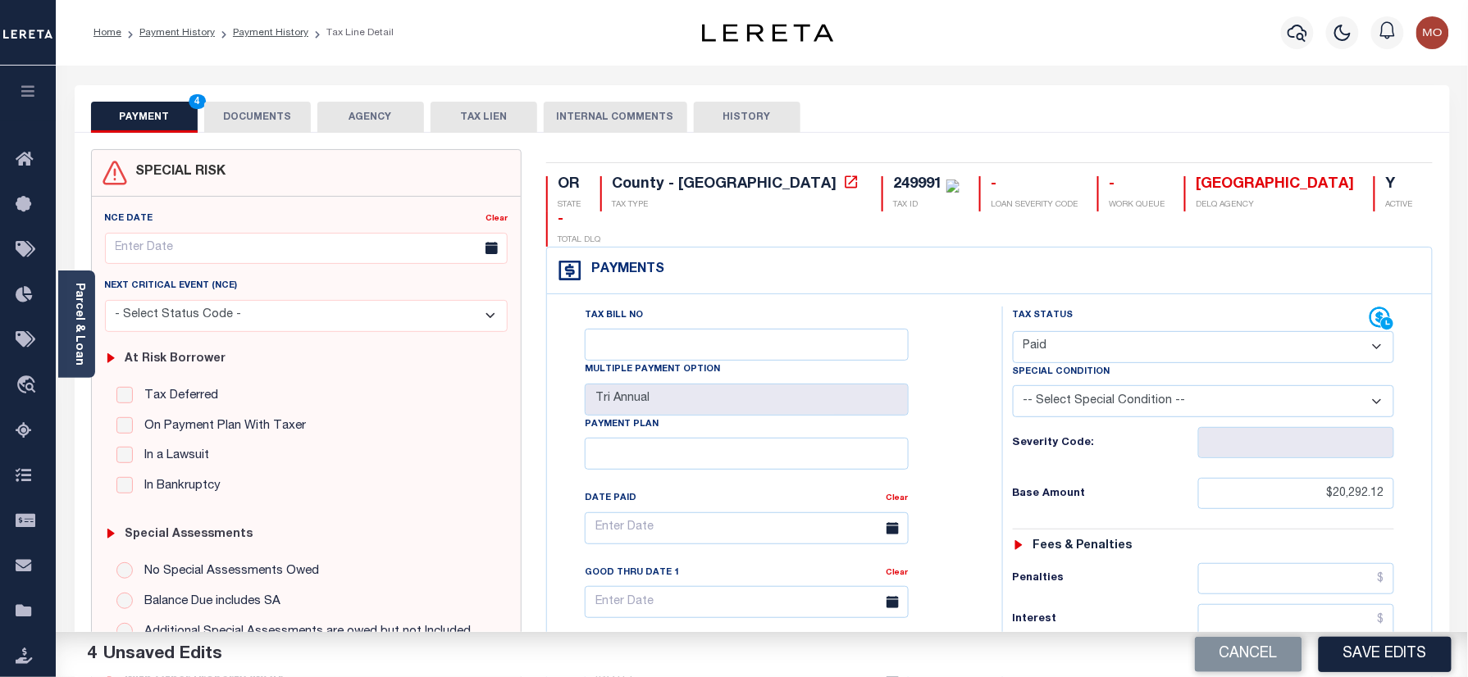
click at [893, 185] on div "249991" at bounding box center [917, 184] width 49 height 15
copy div "249991"
click at [272, 121] on button "DOCUMENTS" at bounding box center [257, 117] width 107 height 31
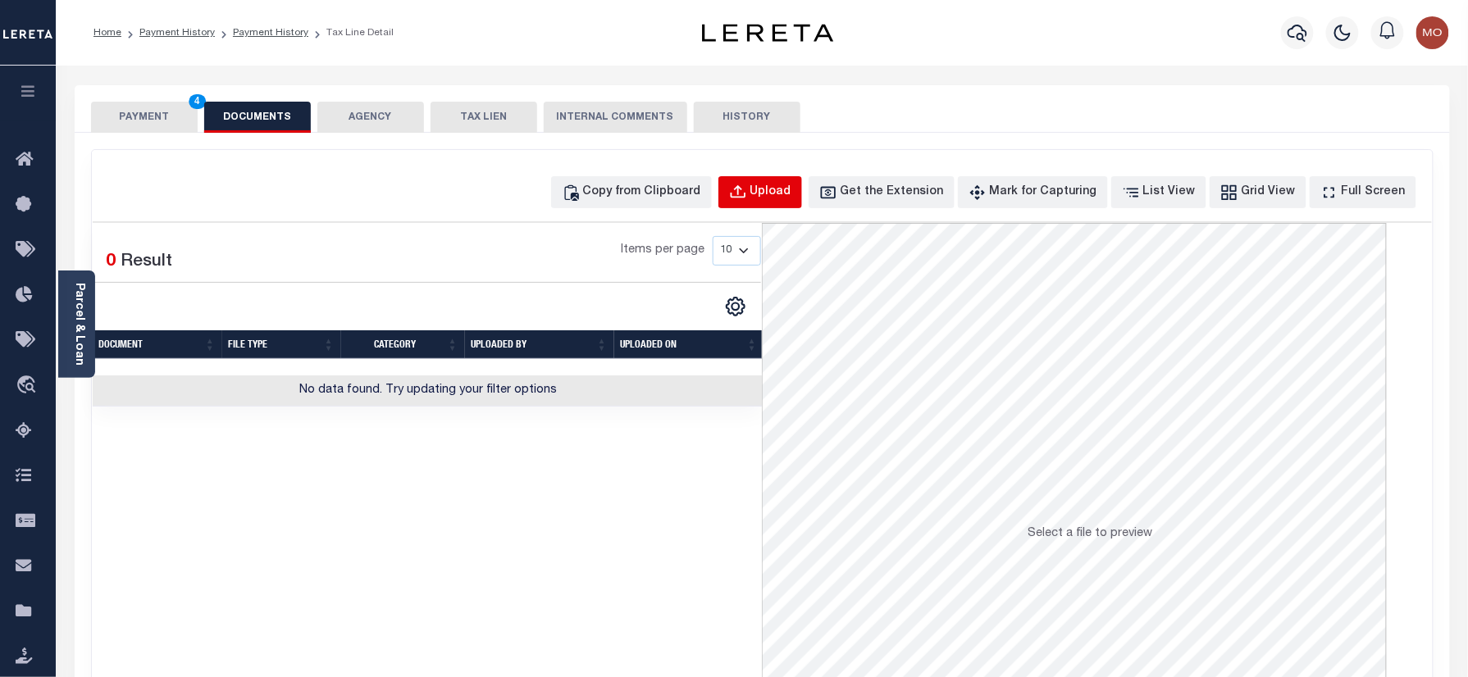
click at [802, 194] on button "Upload" at bounding box center [760, 192] width 84 height 32
select select "POP"
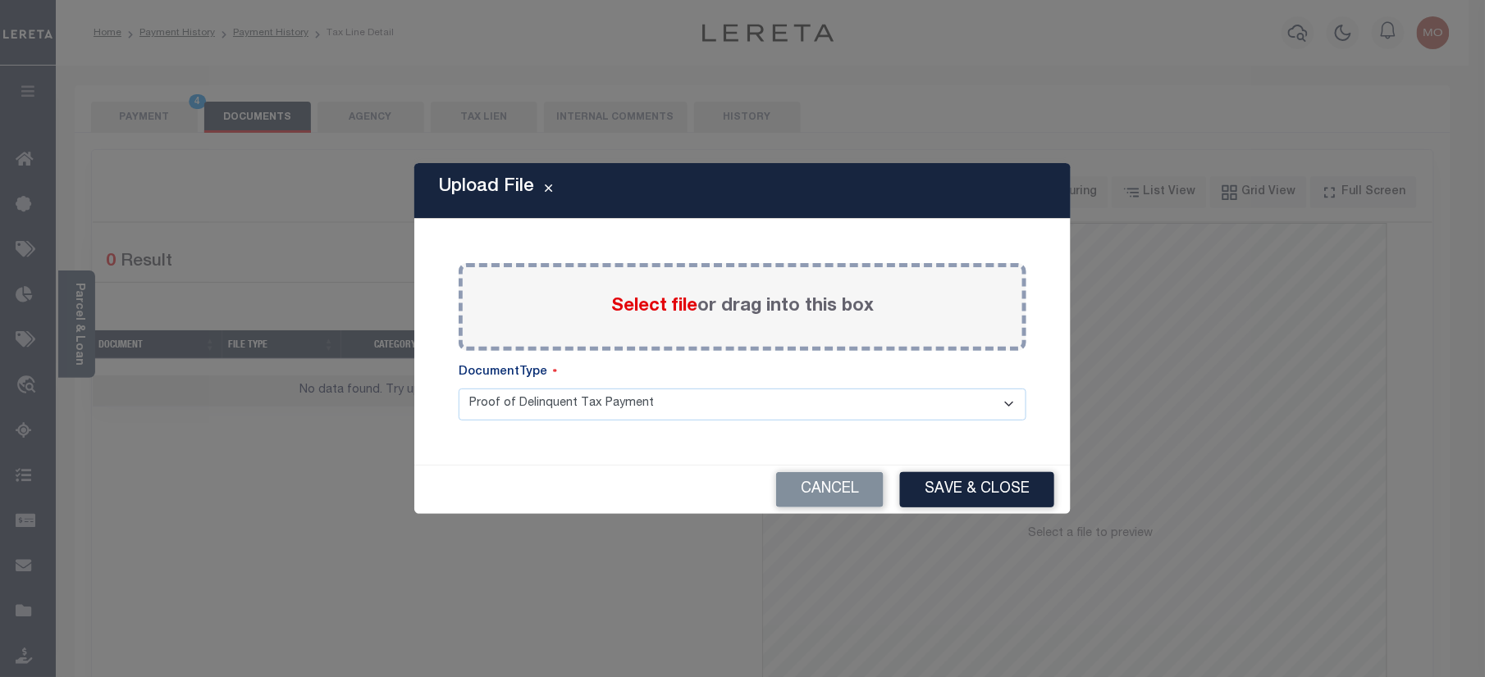
click at [667, 306] on span "Select file" at bounding box center [654, 307] width 86 height 18
click at [0, 0] on input "Select file or drag into this box" at bounding box center [0, 0] width 0 height 0
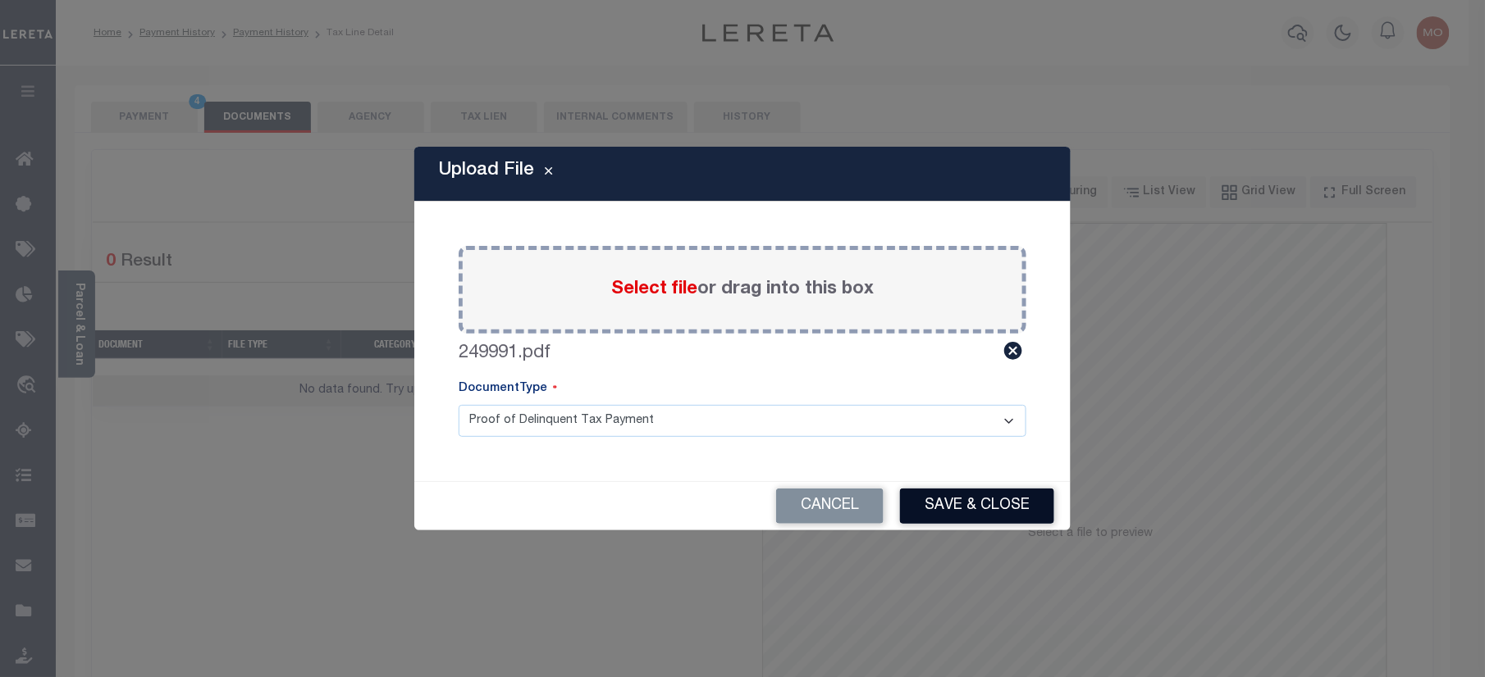
click at [928, 523] on div "Cancel Save & Close" at bounding box center [742, 506] width 656 height 48
click at [936, 503] on button "Save & Close" at bounding box center [977, 506] width 154 height 35
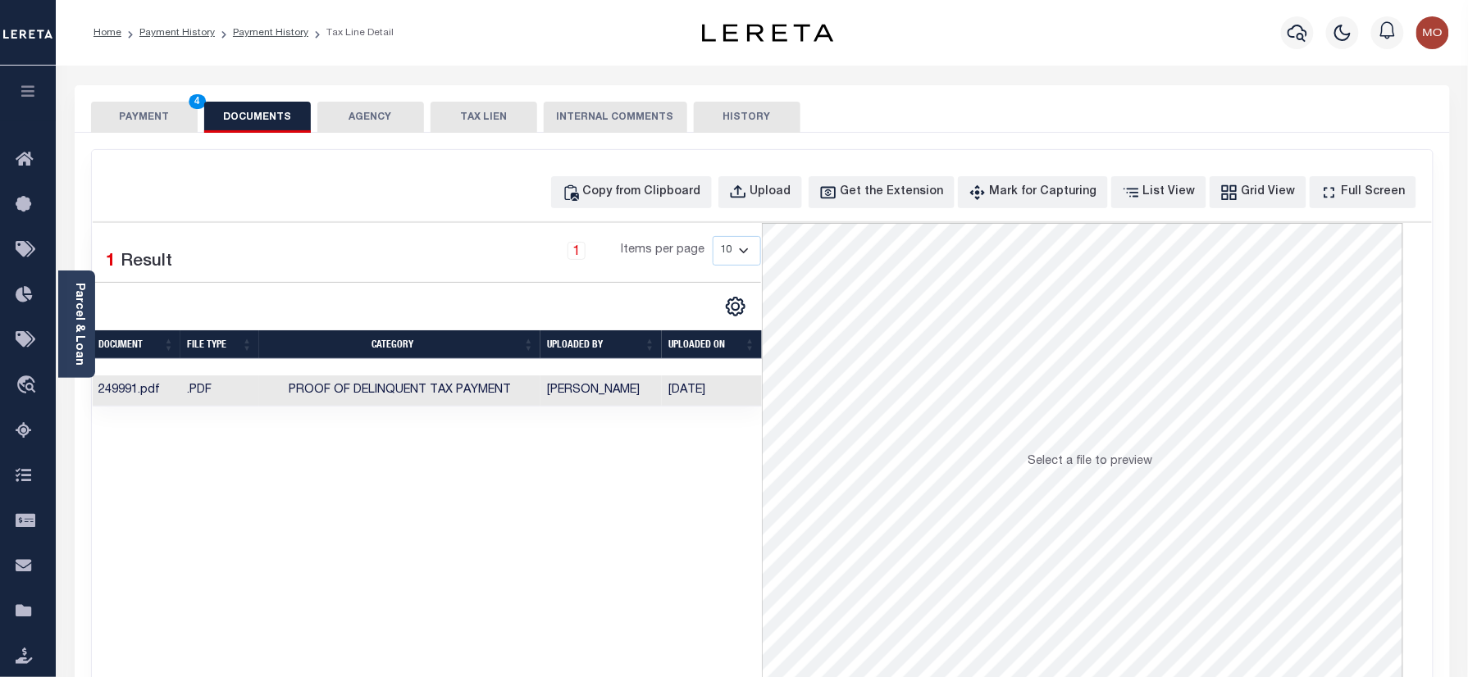
click at [155, 121] on button "PAYMENT 4" at bounding box center [144, 117] width 107 height 31
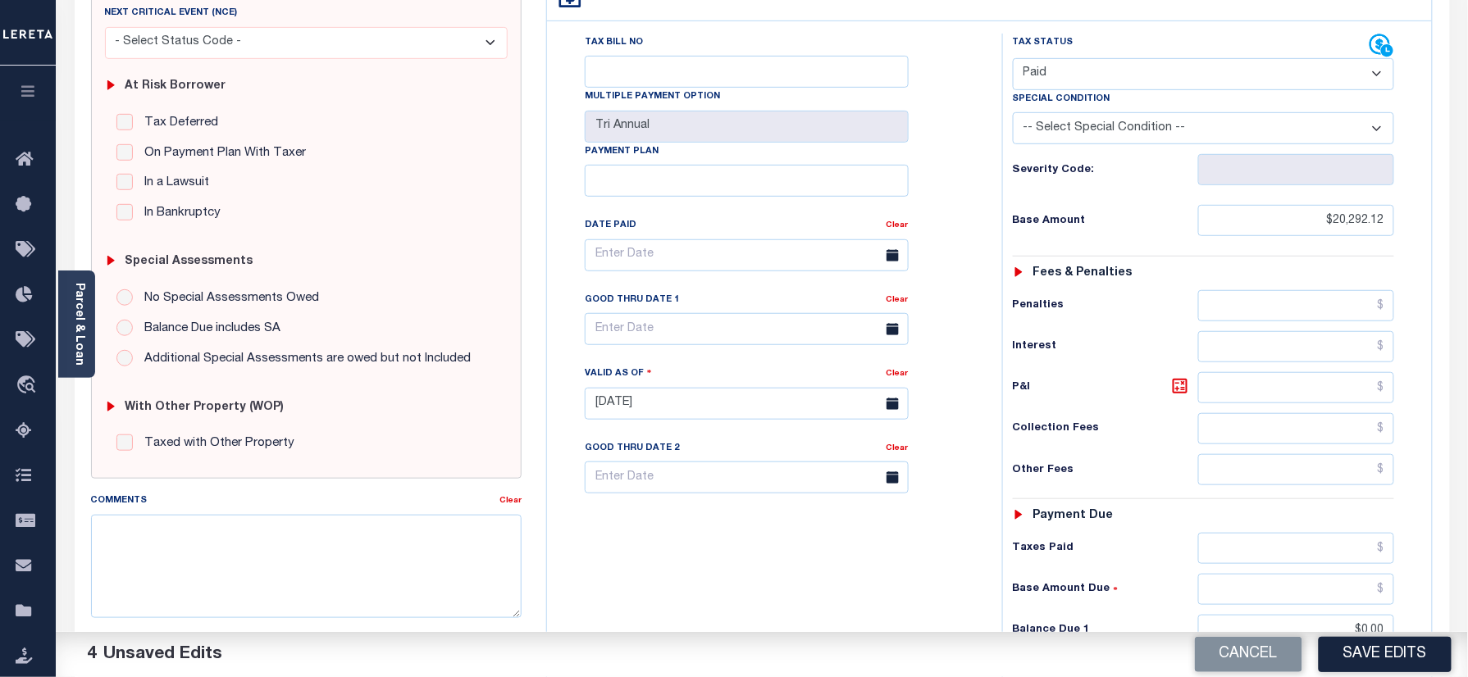
scroll to position [437, 0]
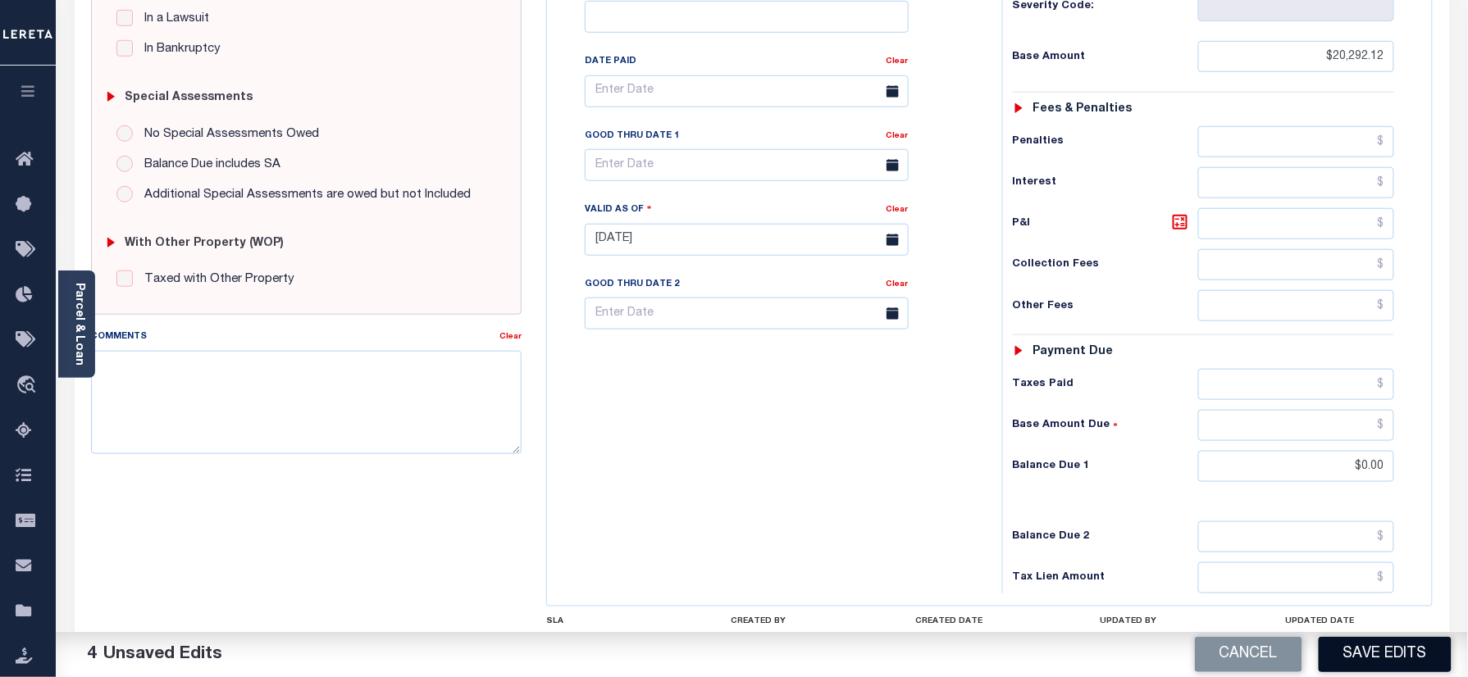
click at [1375, 659] on button "Save Edits" at bounding box center [1385, 654] width 133 height 35
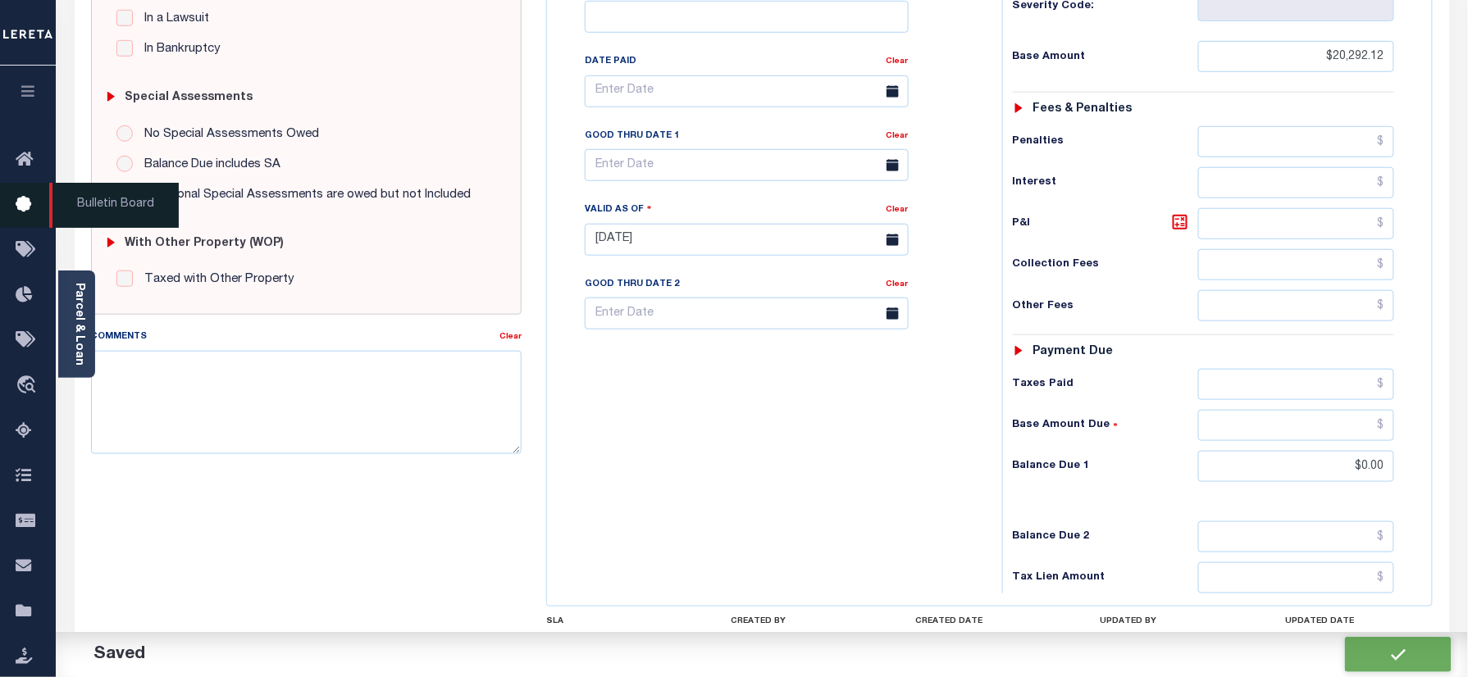
checkbox input "false"
type input "$20,292.12"
type input "$0"
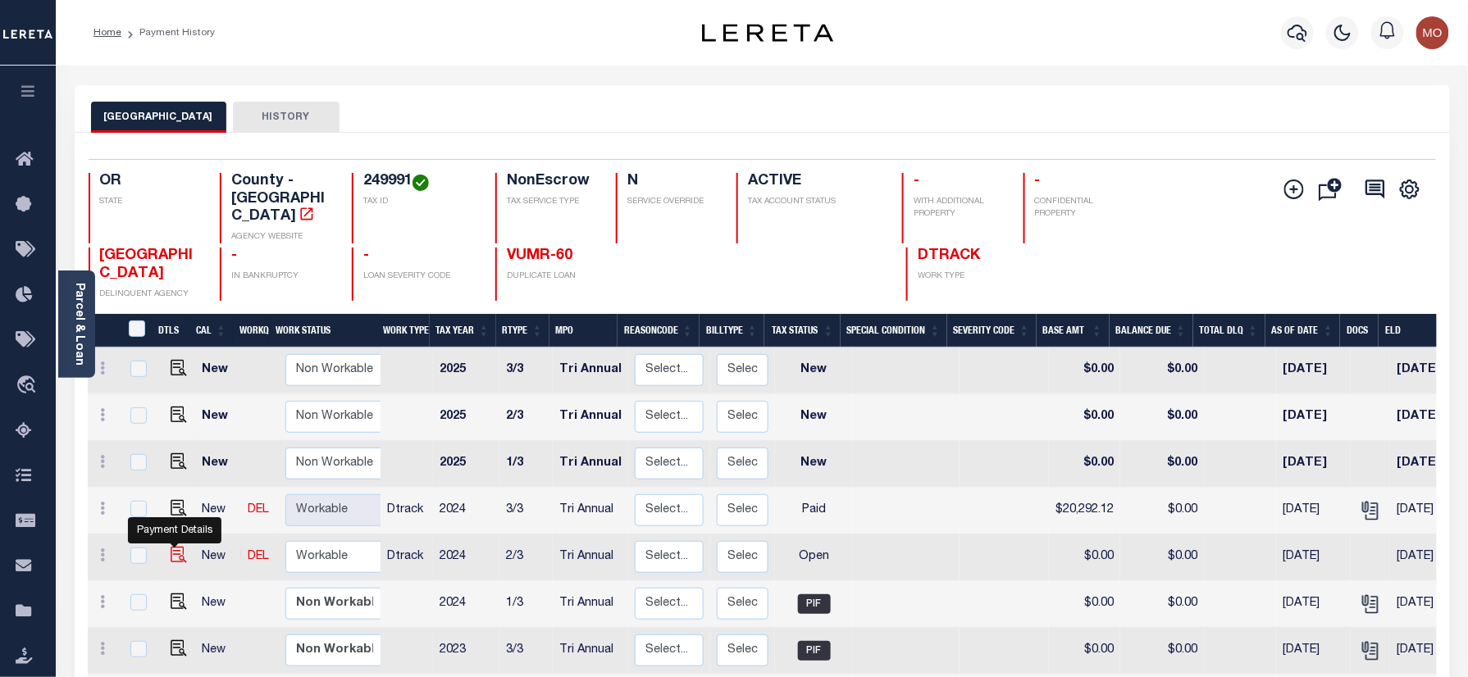
click at [171, 547] on img "" at bounding box center [179, 555] width 16 height 16
checkbox input "true"
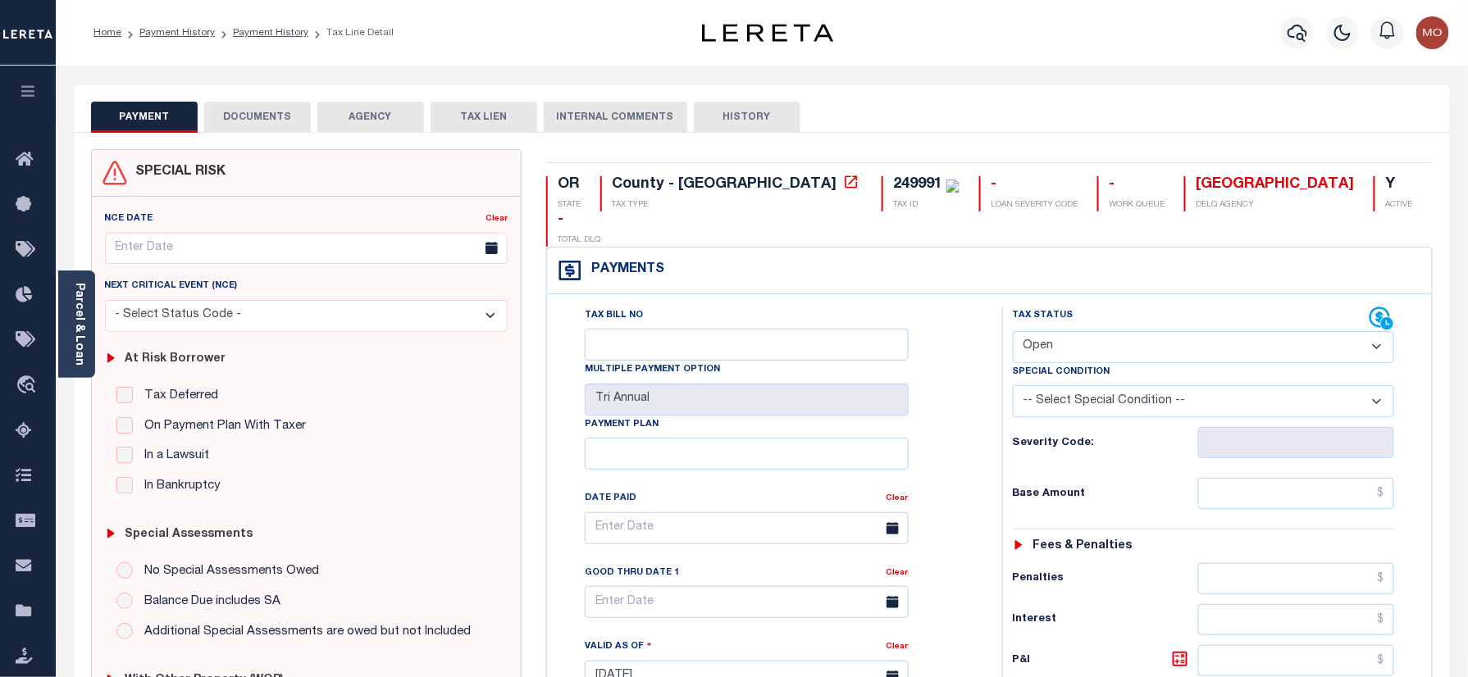
drag, startPoint x: 1084, startPoint y: 309, endPoint x: 1089, endPoint y: 330, distance: 21.1
click at [1084, 331] on select "- Select Status Code - Open Due/Unpaid Paid Incomplete No Tax Due Internal Refu…" at bounding box center [1204, 347] width 382 height 32
select select "PYD"
click at [1013, 331] on select "- Select Status Code - Open Due/Unpaid Paid Incomplete No Tax Due Internal Refu…" at bounding box center [1204, 347] width 382 height 32
type input "[DATE]"
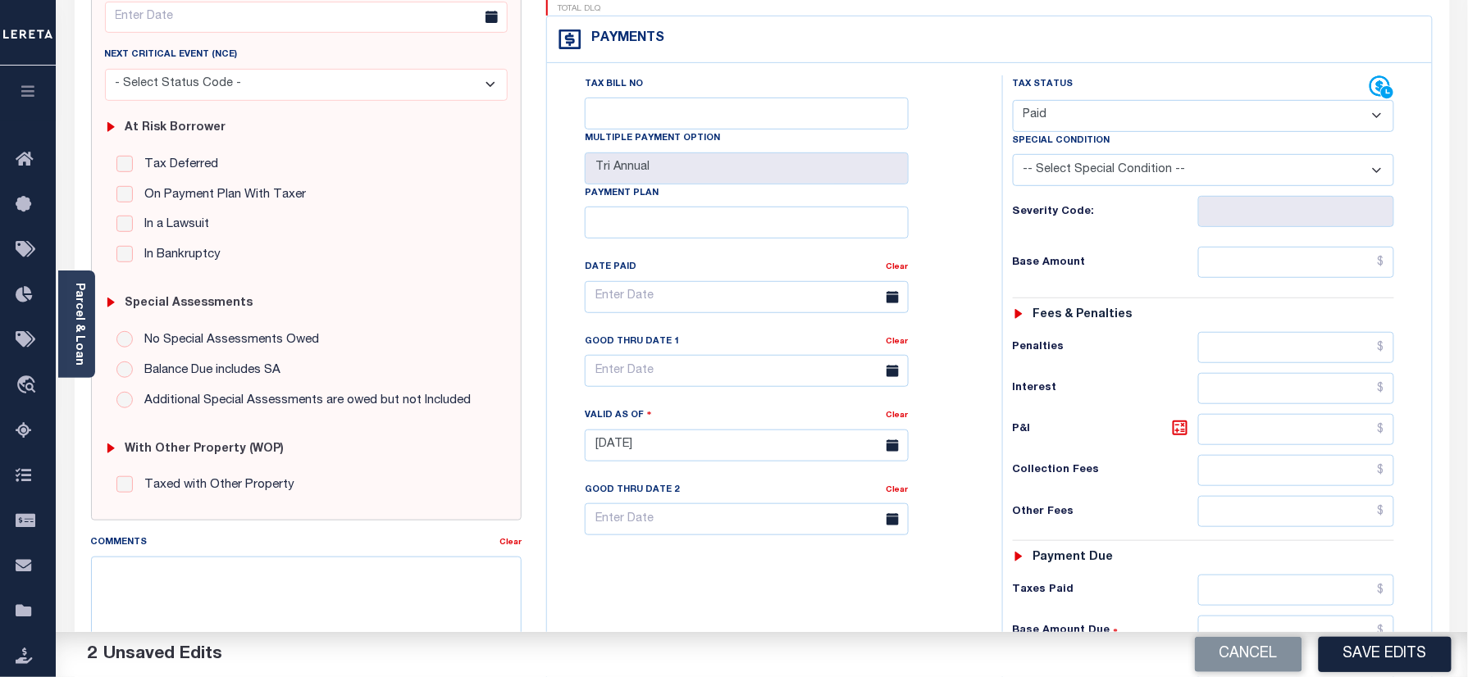
scroll to position [437, 0]
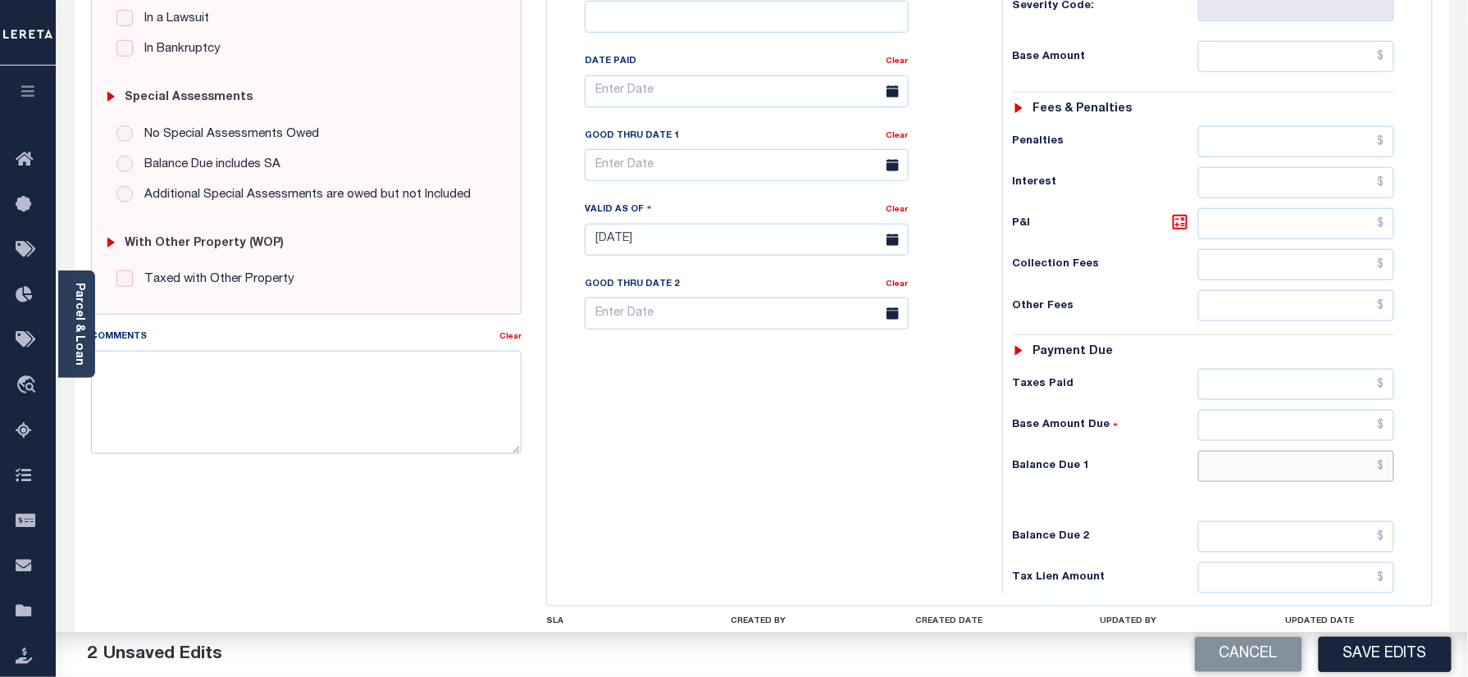
click at [1250, 451] on input "text" at bounding box center [1296, 466] width 197 height 31
type input "$0.00"
click at [295, 417] on textarea "Comments" at bounding box center [306, 402] width 431 height 103
paste textarea "Refer 2024 3/3 year for doc"
type textarea "Refer 2024 3/3 year for doc"
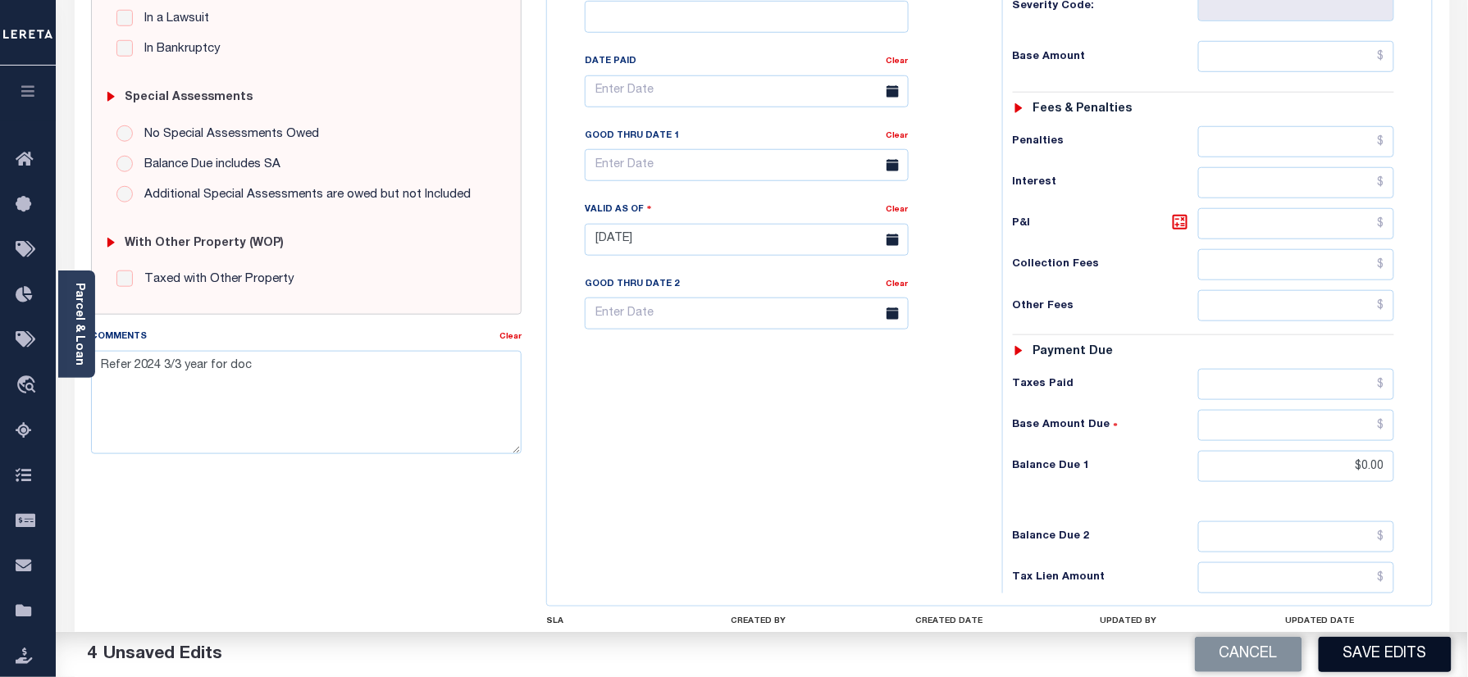
click at [1355, 656] on button "Save Edits" at bounding box center [1385, 654] width 133 height 35
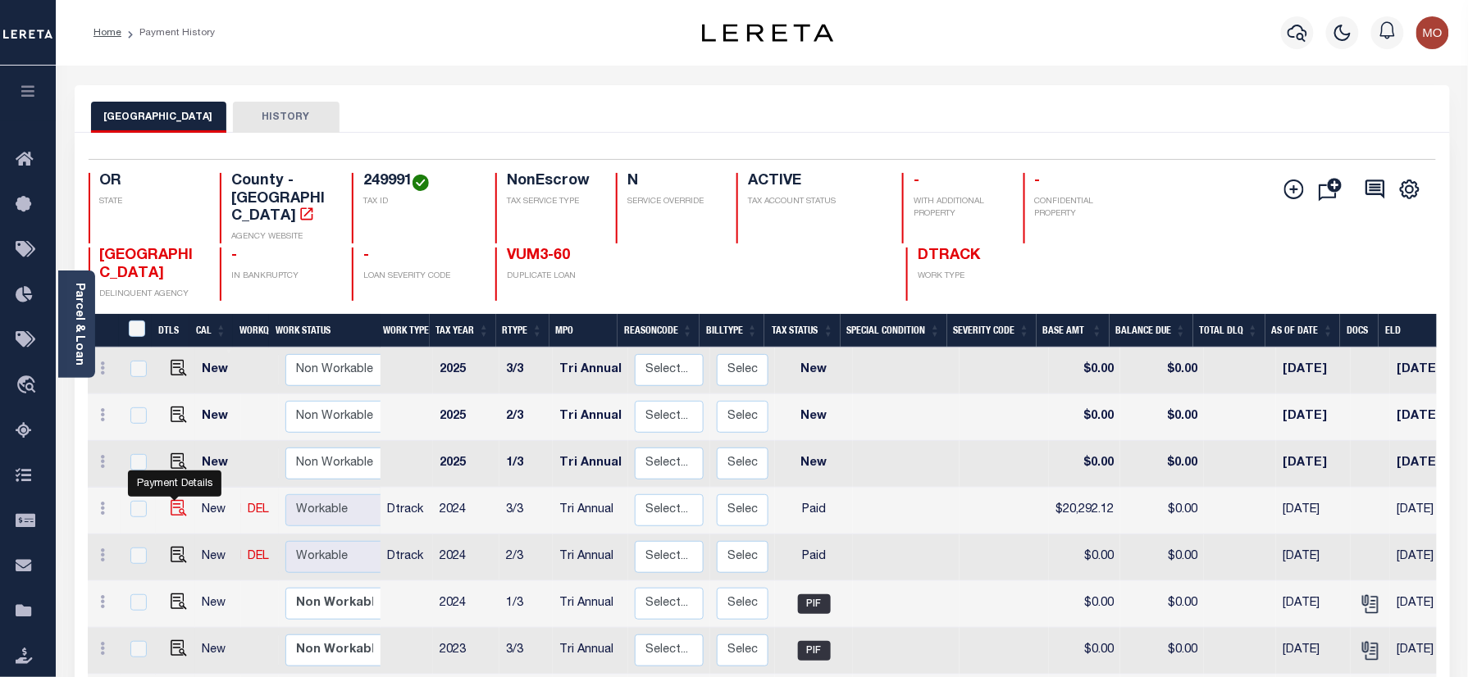
click at [175, 500] on img "" at bounding box center [179, 508] width 16 height 16
checkbox input "true"
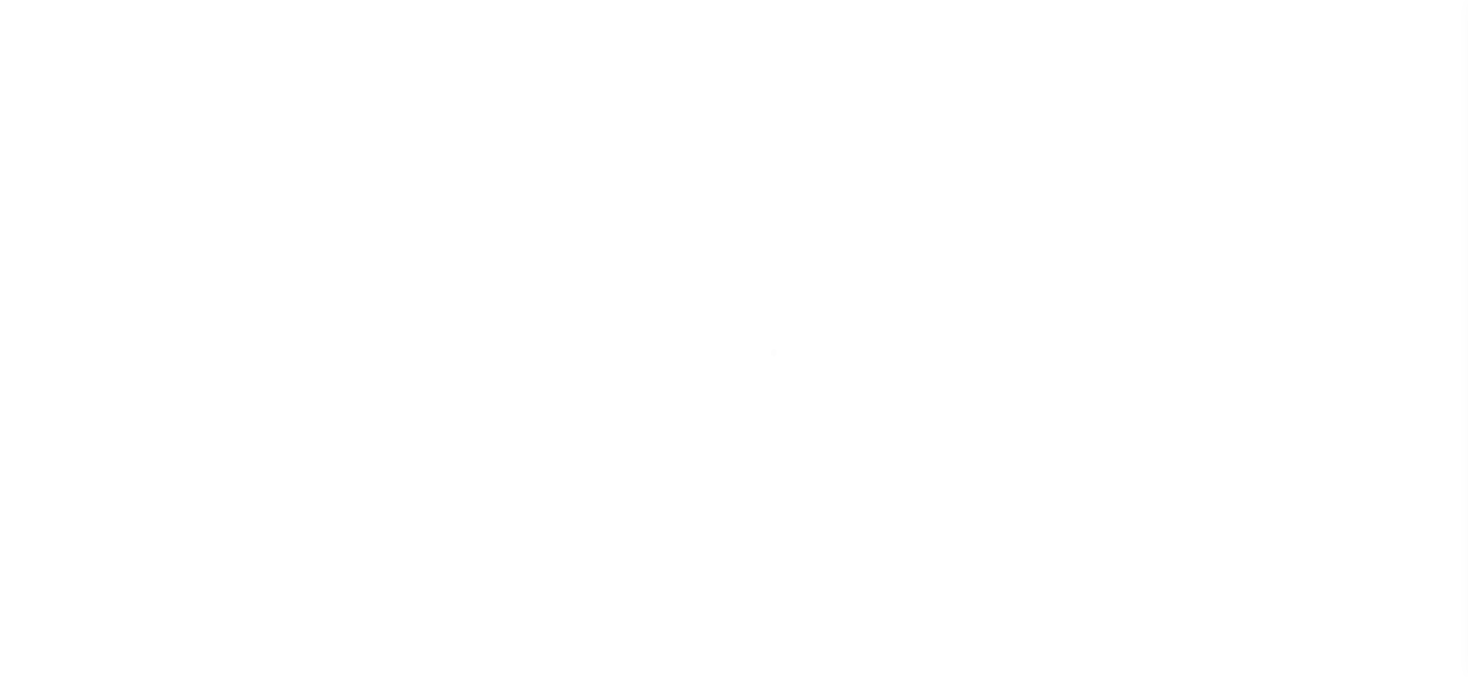
select select "PYD"
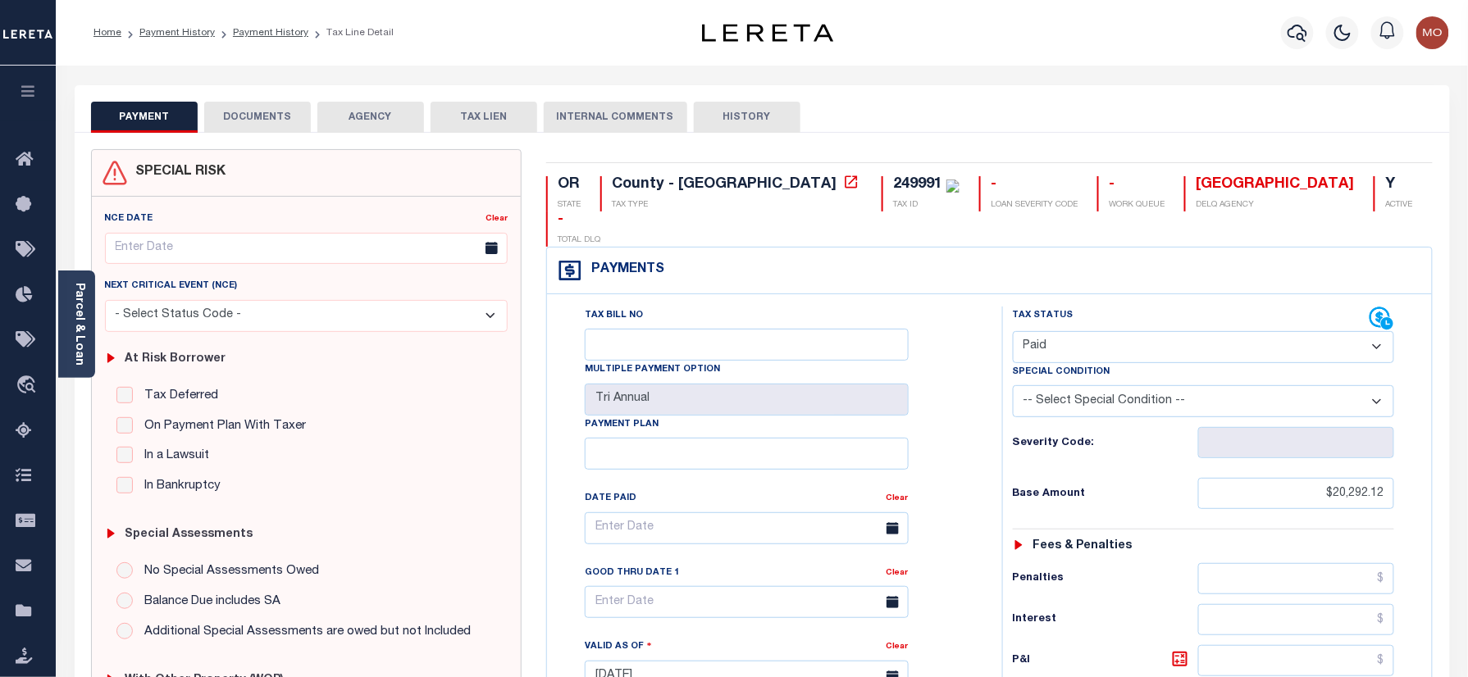
click at [272, 106] on button "DOCUMENTS" at bounding box center [257, 117] width 107 height 31
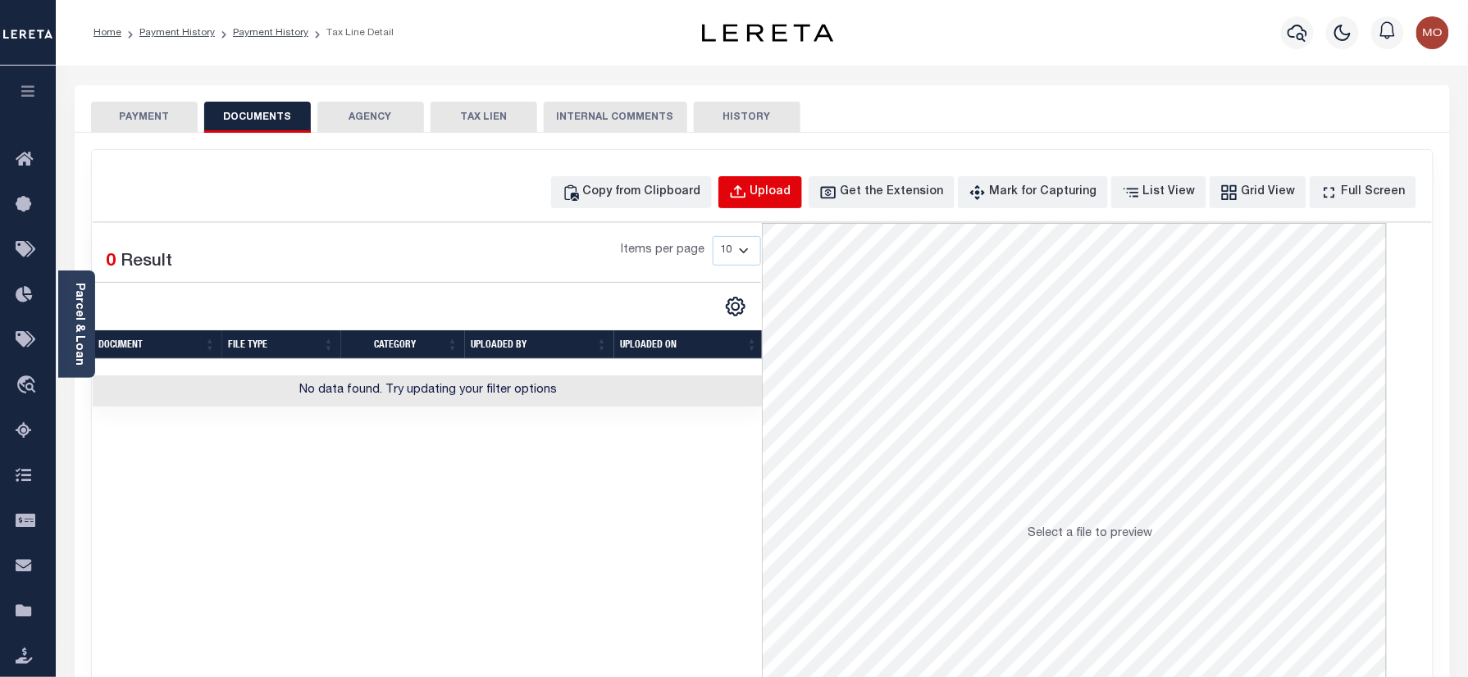
click at [778, 187] on button "Upload" at bounding box center [760, 192] width 84 height 32
select select "POP"
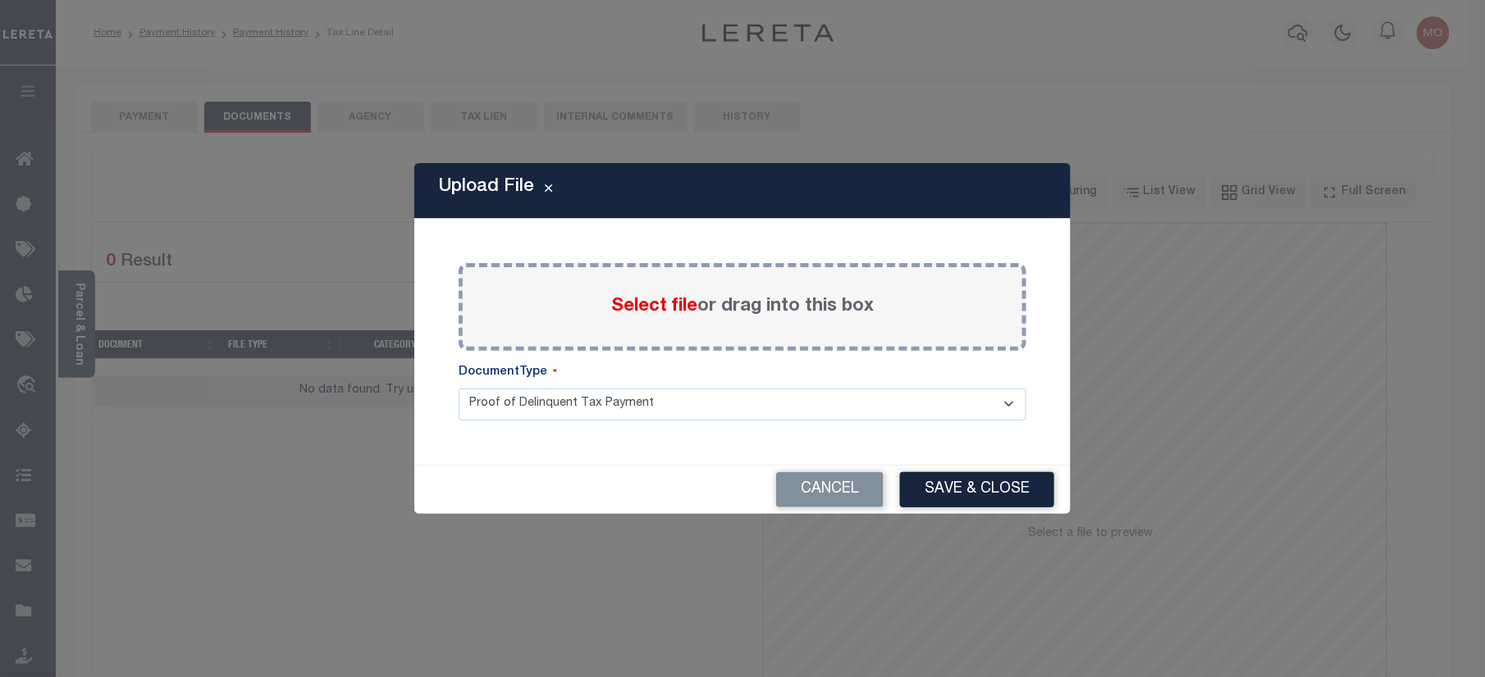
click at [658, 305] on span "Select file" at bounding box center [654, 307] width 86 height 18
click at [0, 0] on input "Select file or drag into this box" at bounding box center [0, 0] width 0 height 0
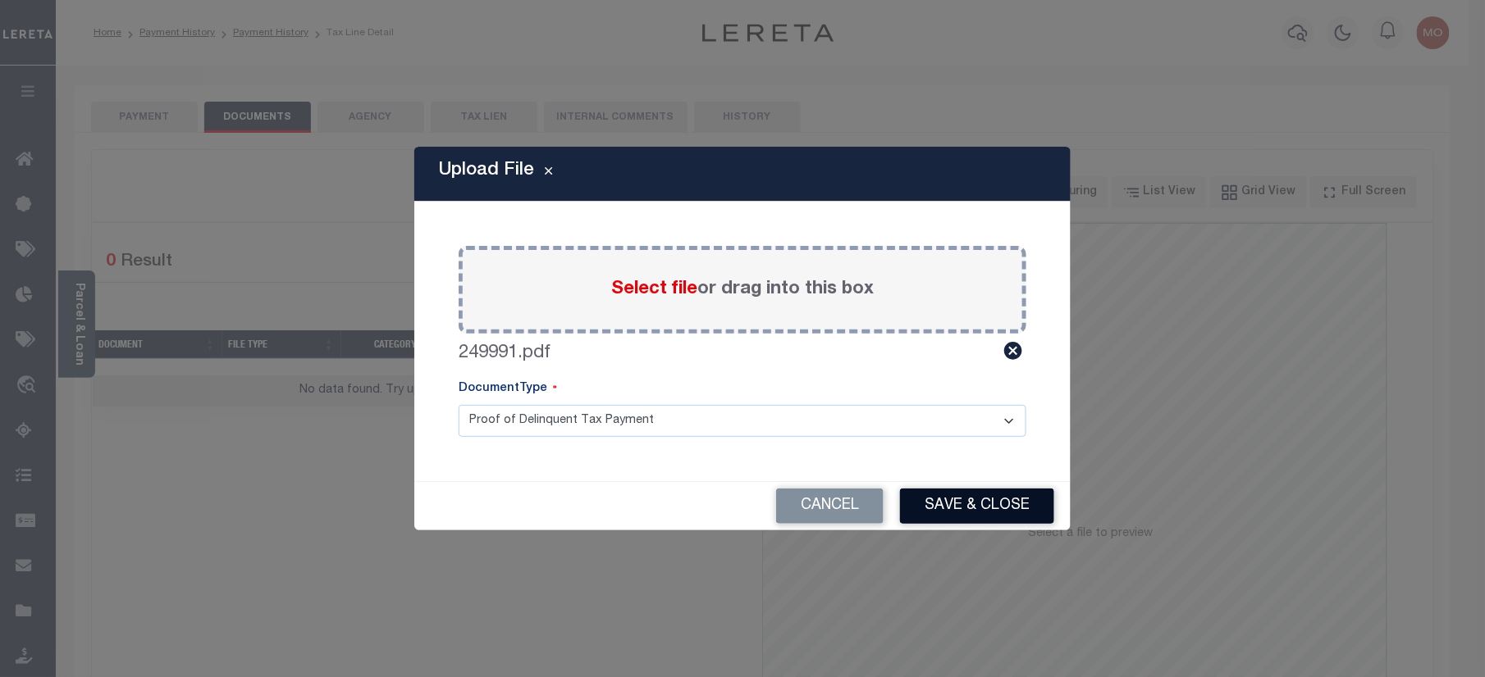
click at [962, 509] on button "Save & Close" at bounding box center [977, 506] width 154 height 35
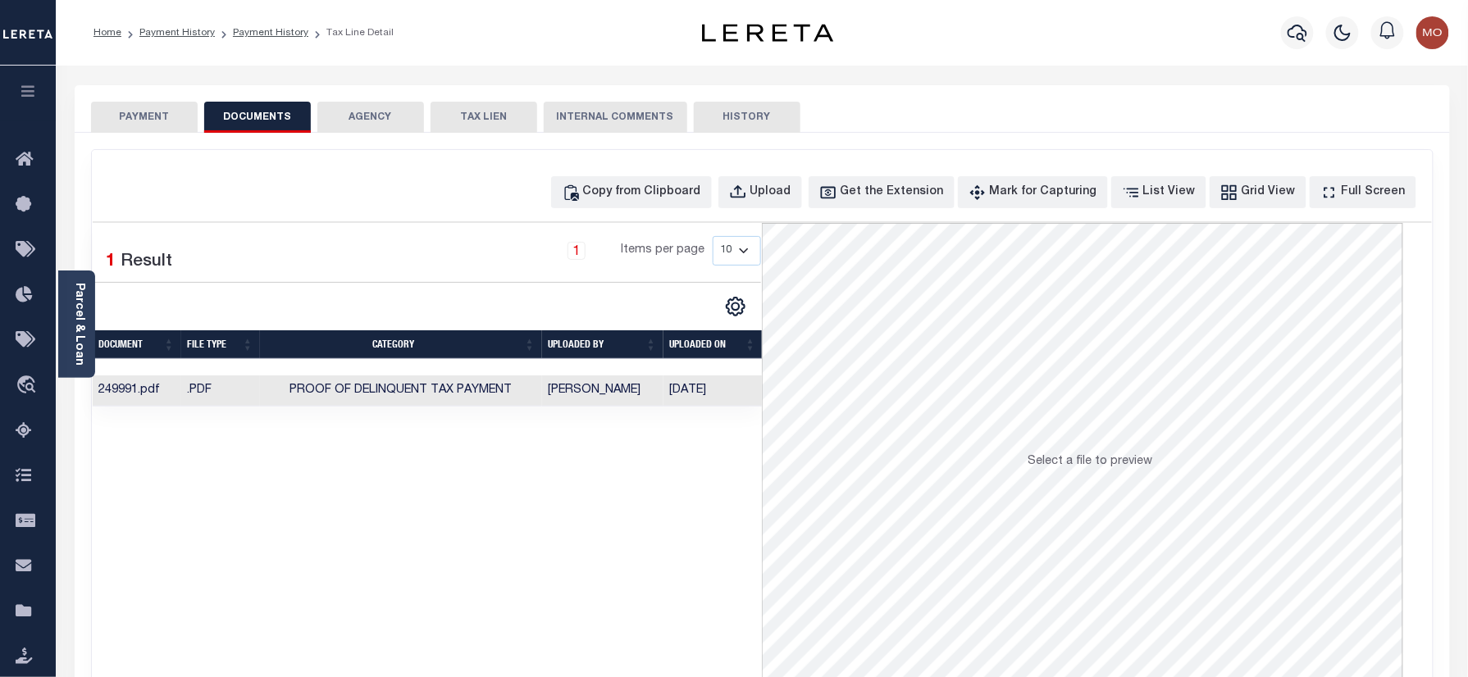
click at [248, 24] on ol "Home Payment History Payment History Tax Line Detail" at bounding box center [243, 33] width 326 height 34
click at [247, 31] on link "Payment History" at bounding box center [270, 33] width 75 height 10
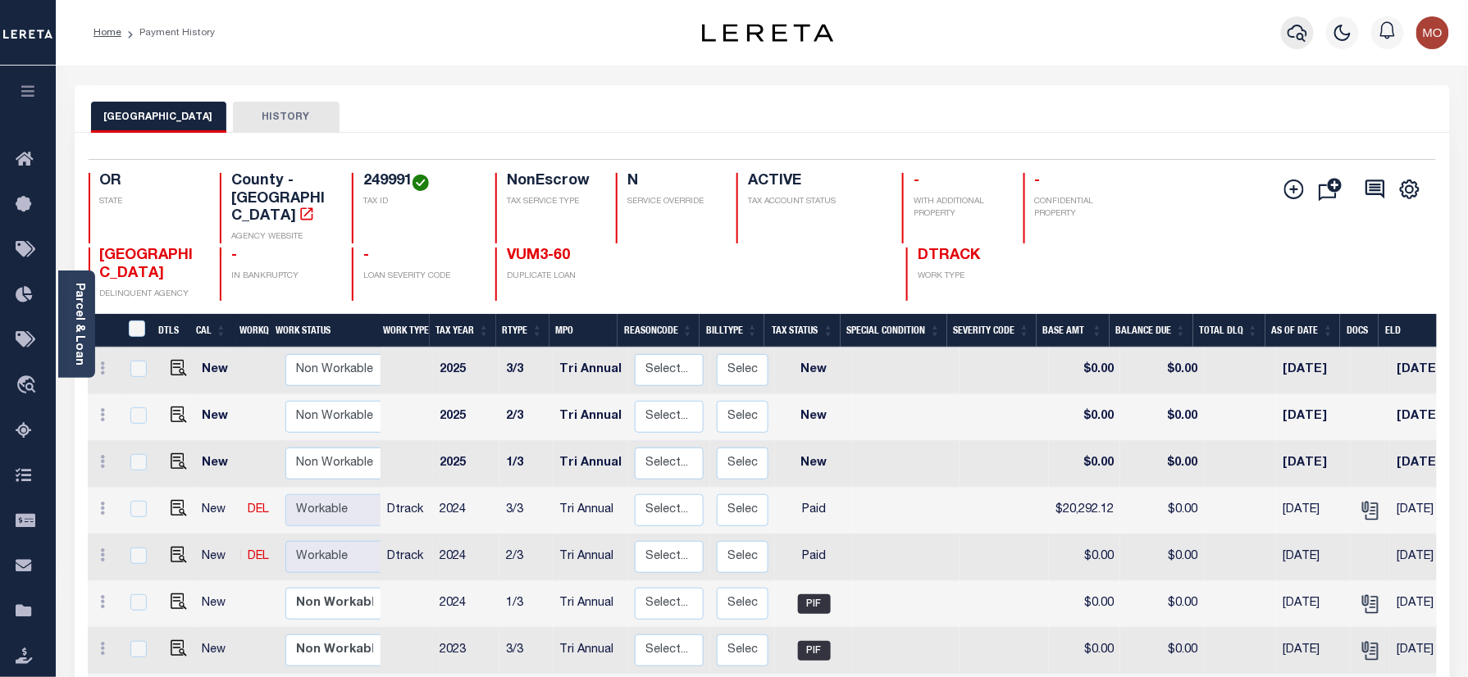
click at [1301, 36] on icon "button" at bounding box center [1298, 33] width 20 height 20
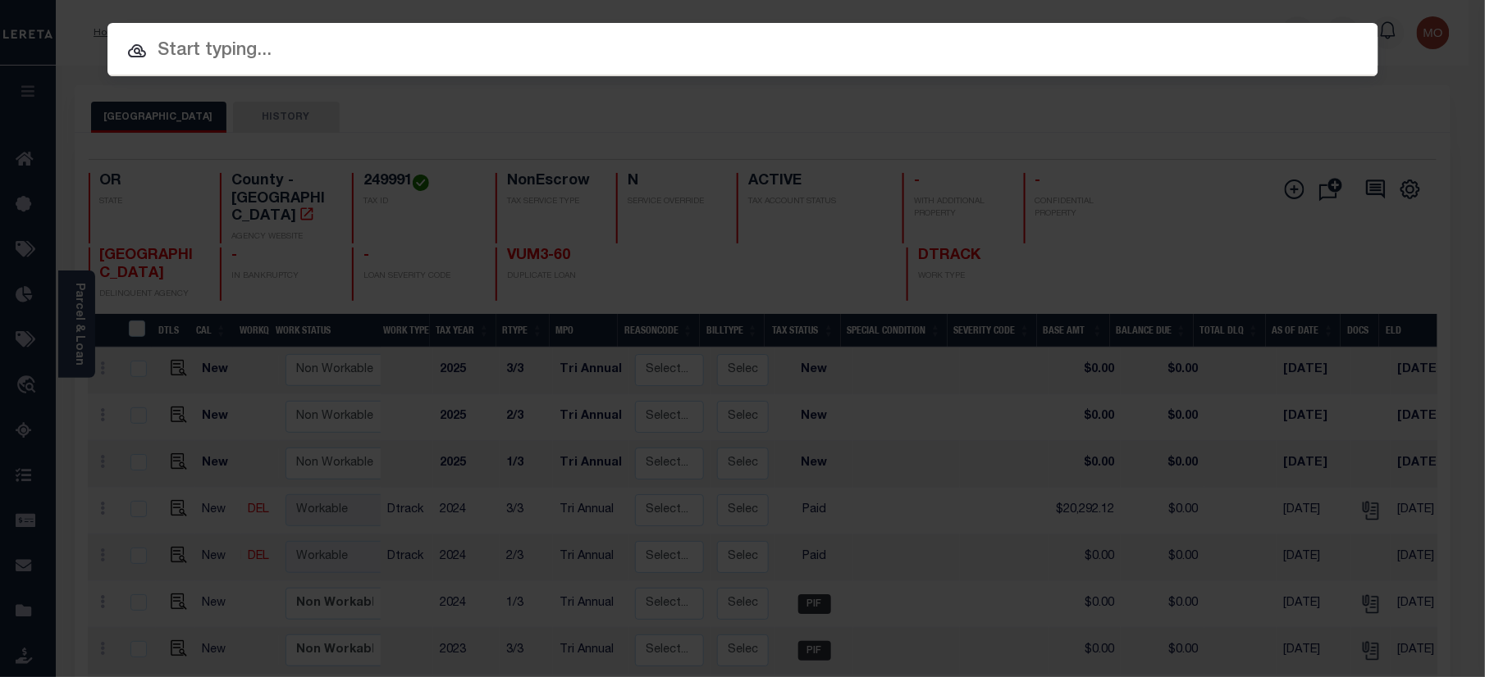
click at [253, 41] on input "text" at bounding box center [742, 51] width 1270 height 29
paste input "5ZK6-60"
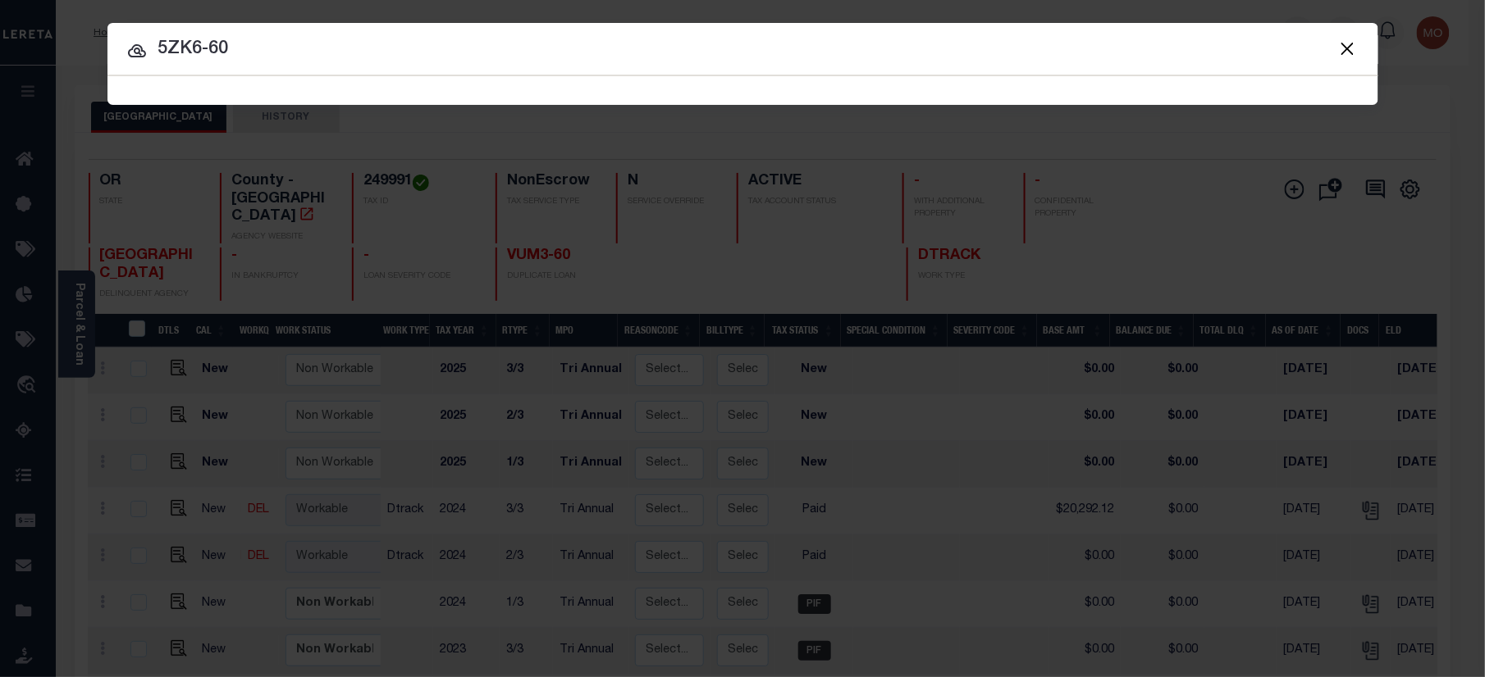
type input "5ZK6-60"
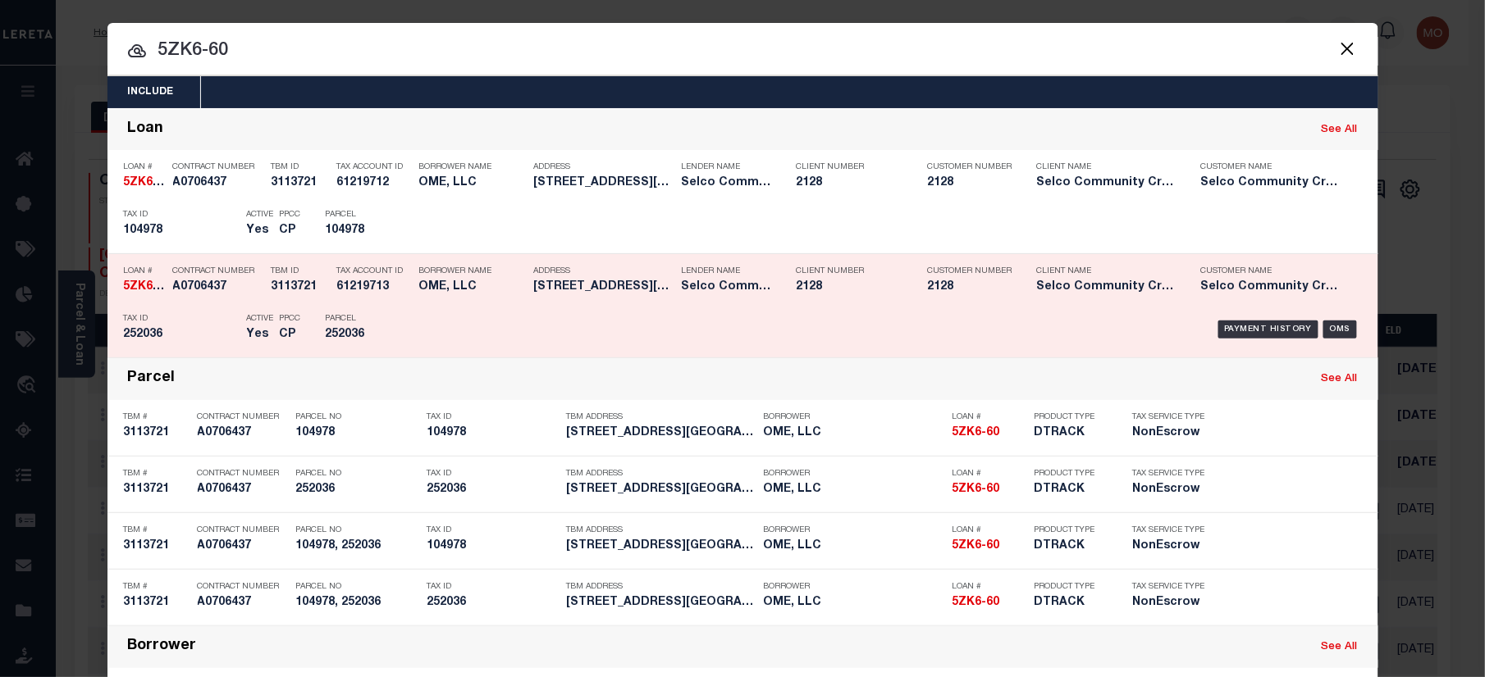
click at [201, 332] on h5 "252036" at bounding box center [181, 335] width 115 height 14
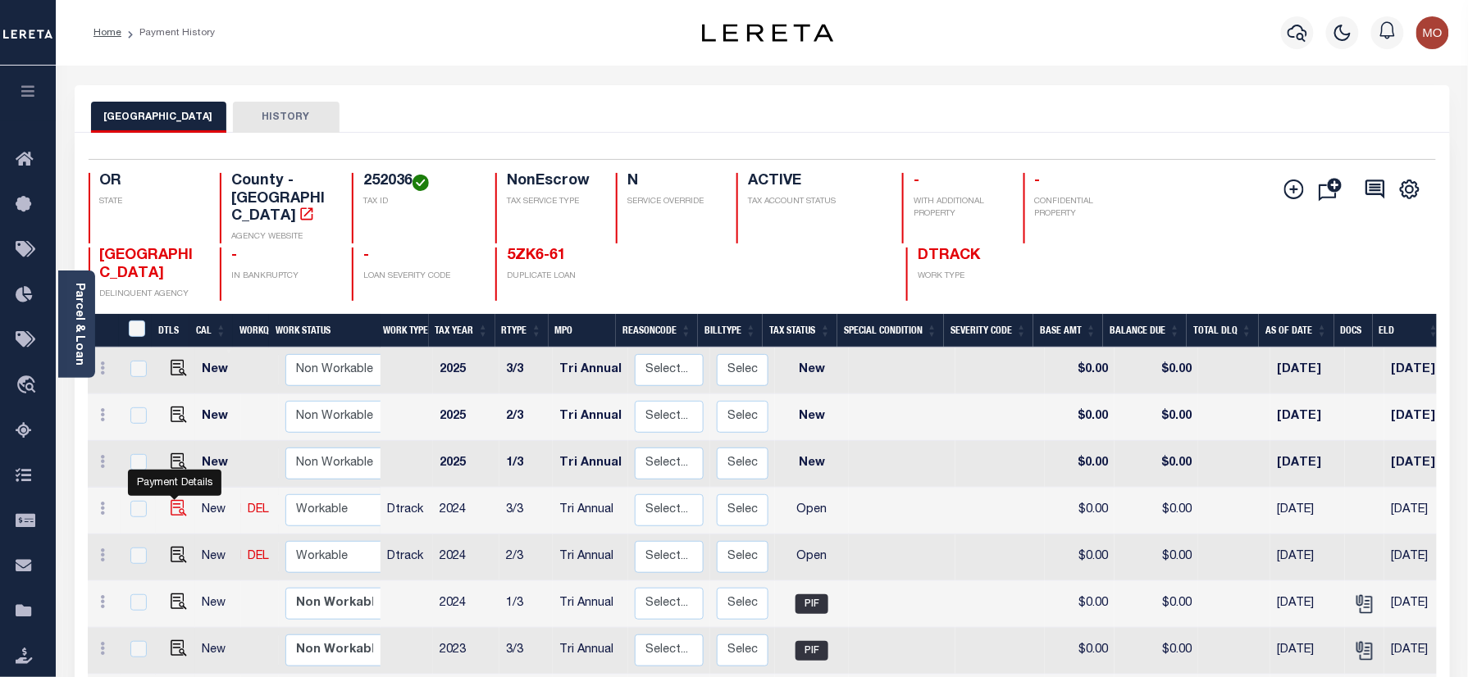
click at [176, 500] on img "" at bounding box center [179, 508] width 16 height 16
checkbox input "true"
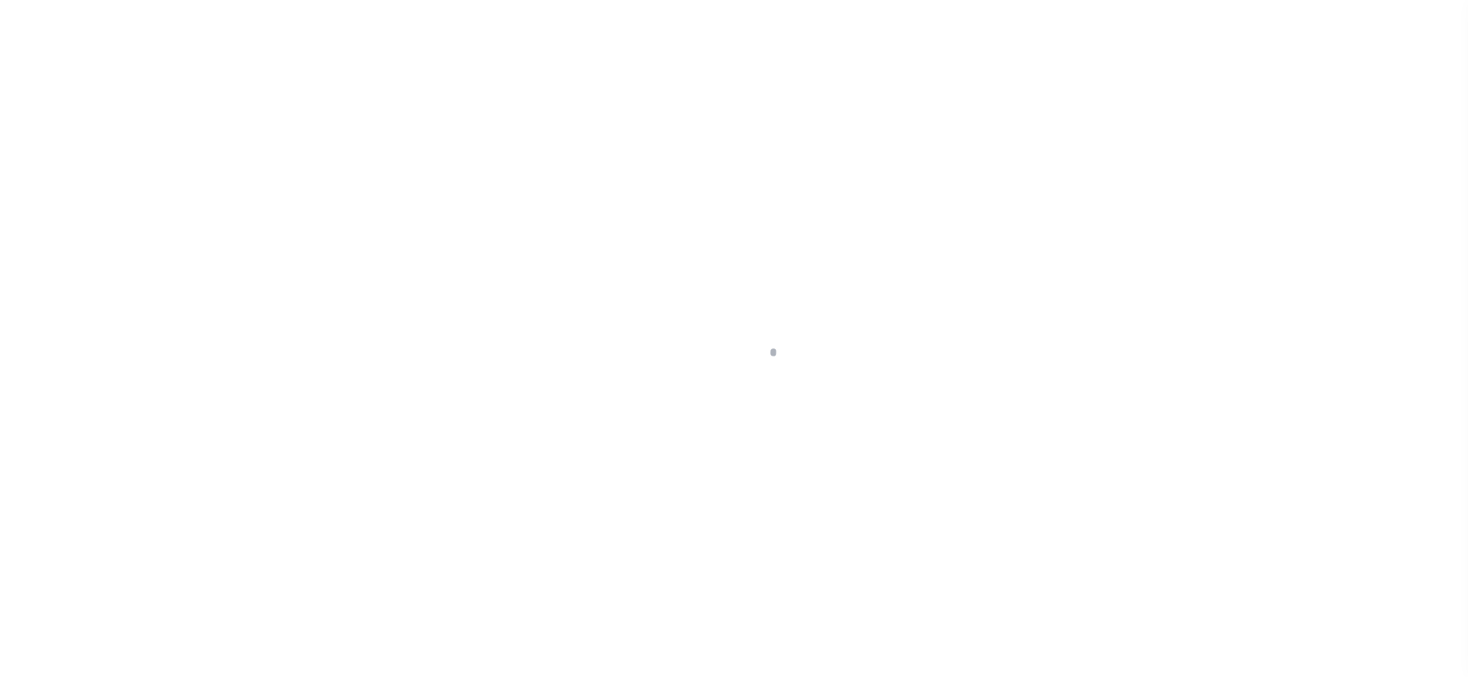
checkbox input "false"
type input "Tri Annual"
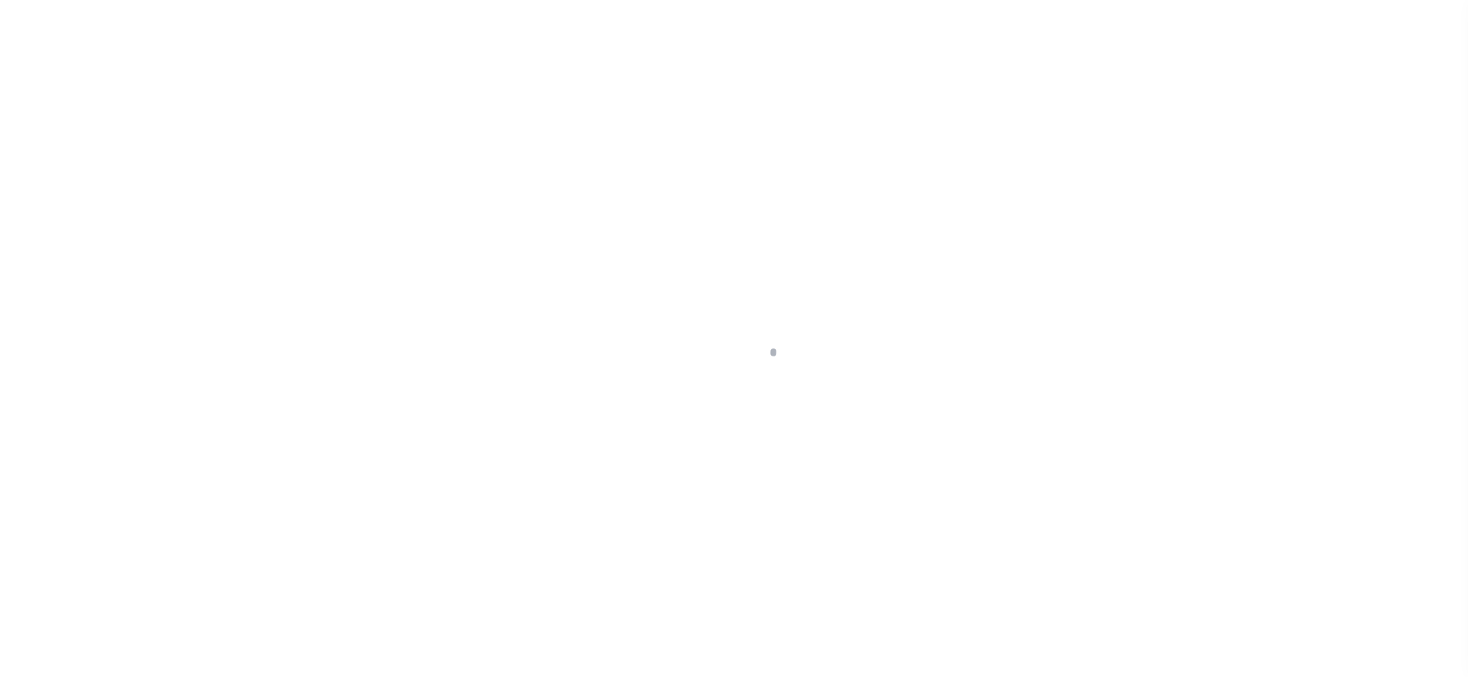
type input "[DATE]"
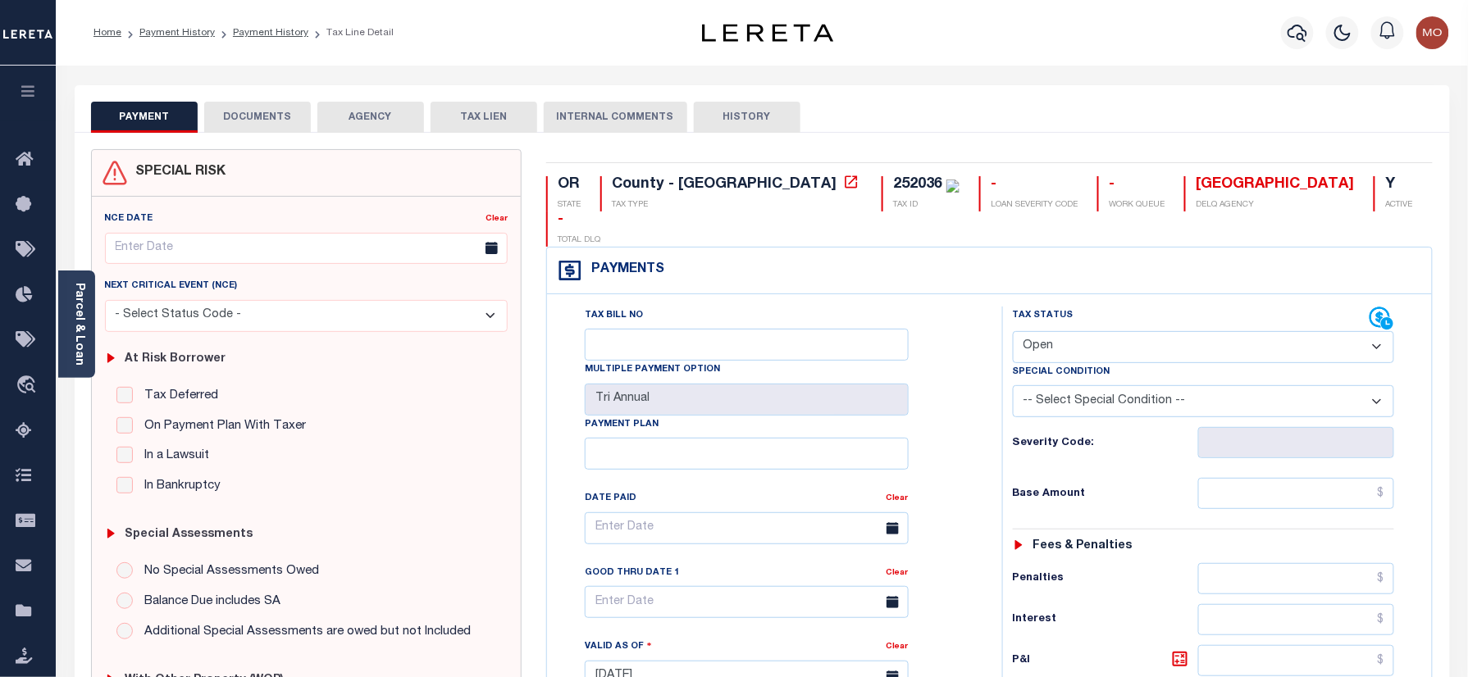
drag, startPoint x: 1092, startPoint y: 312, endPoint x: 1097, endPoint y: 332, distance: 20.9
click at [1092, 331] on select "- Select Status Code - Open Due/Unpaid Paid Incomplete No Tax Due Internal Refu…" at bounding box center [1204, 347] width 382 height 32
select select "PYD"
click at [1013, 331] on select "- Select Status Code - Open Due/Unpaid Paid Incomplete No Tax Due Internal Refu…" at bounding box center [1204, 347] width 382 height 32
type input "[DATE]"
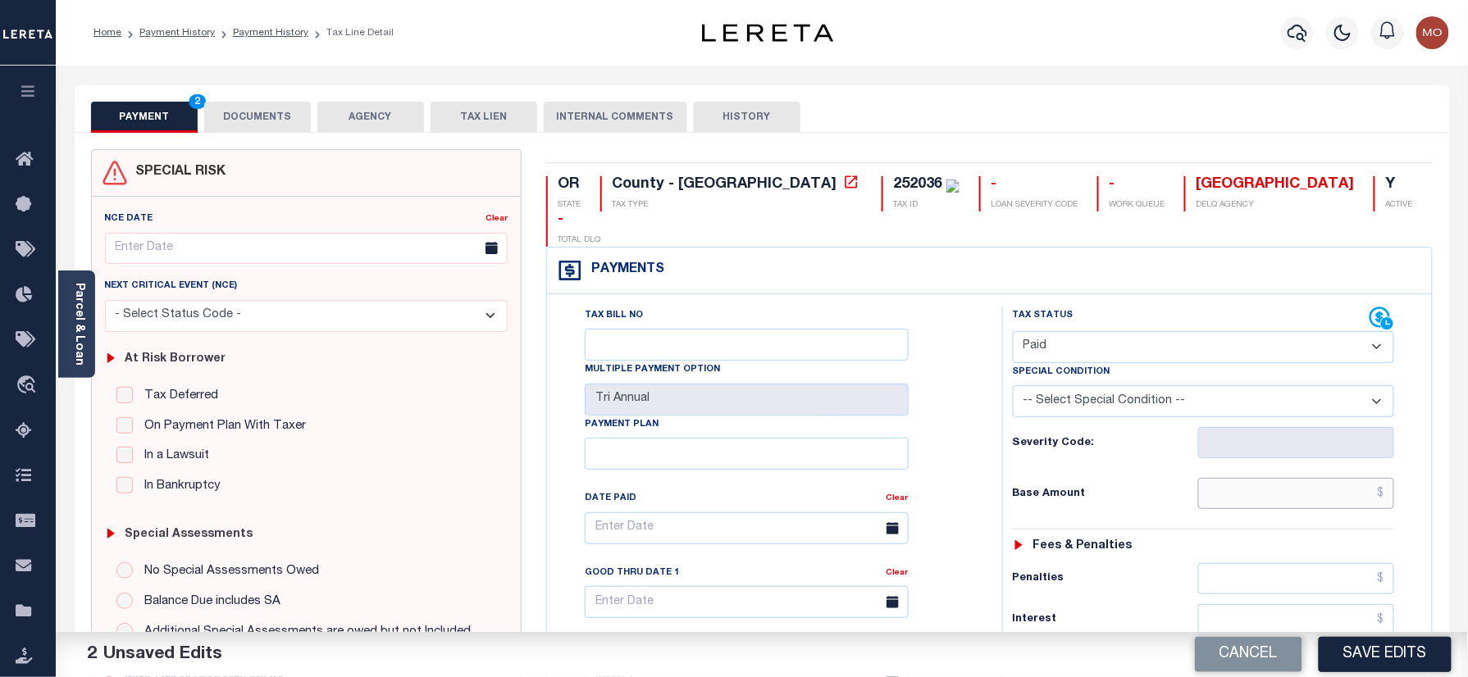
click at [1235, 478] on input "text" at bounding box center [1296, 493] width 197 height 31
paste input "1,691.03"
type input "$1,691.03"
click at [972, 445] on div "Tax Bill No Multiple Payment Option Tri Annual Payment Plan Clear Clear Valid a…" at bounding box center [770, 537] width 414 height 460
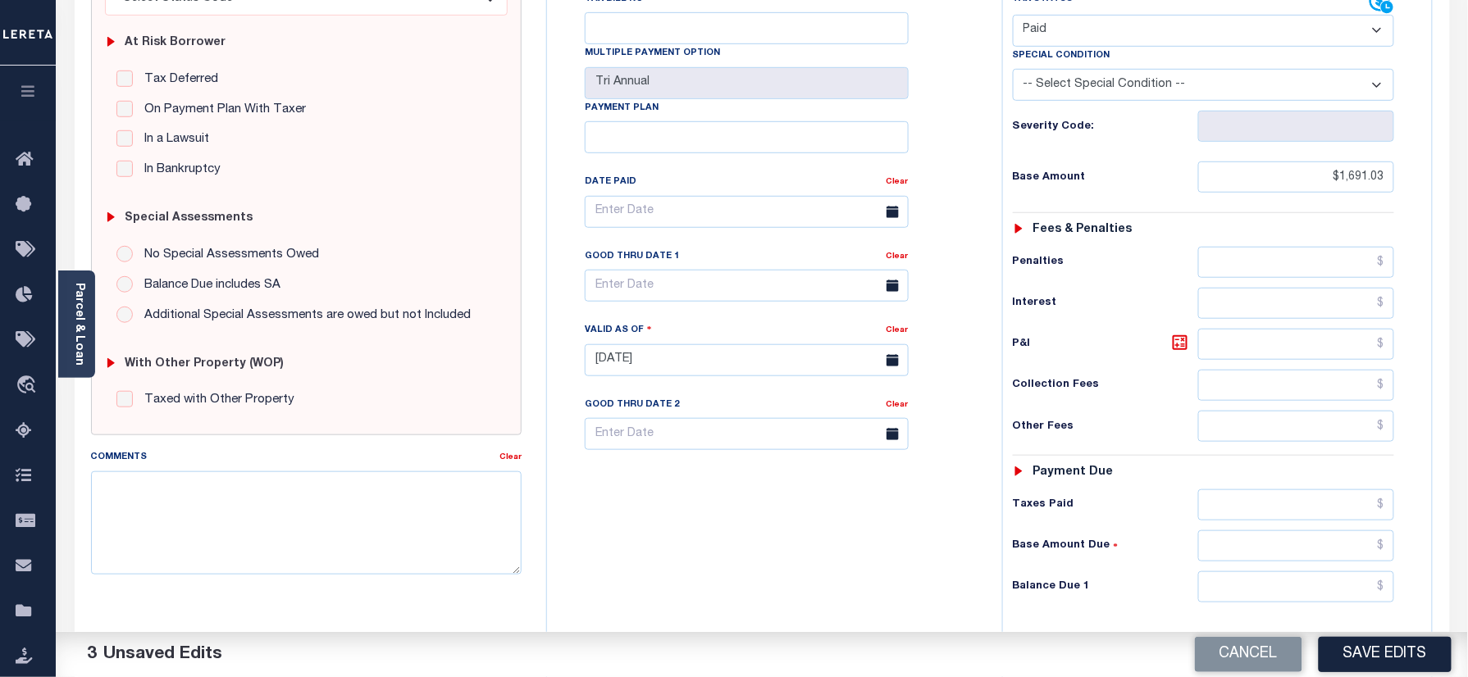
scroll to position [539, 0]
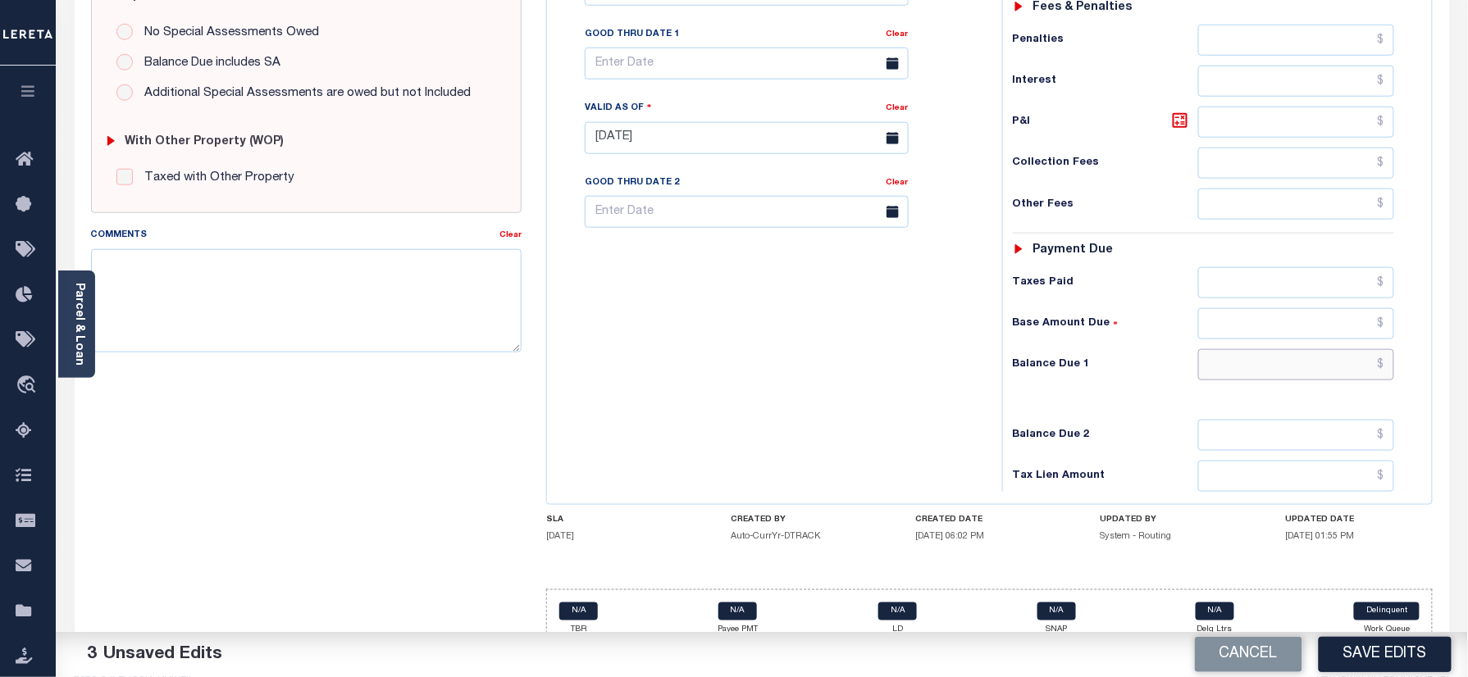
click at [1238, 349] on input "text" at bounding box center [1296, 364] width 197 height 31
type input "$0.00"
click at [693, 367] on div "Tax Bill No Multiple Payment Option Tri Annual Payment Plan Clear" at bounding box center [770, 130] width 439 height 724
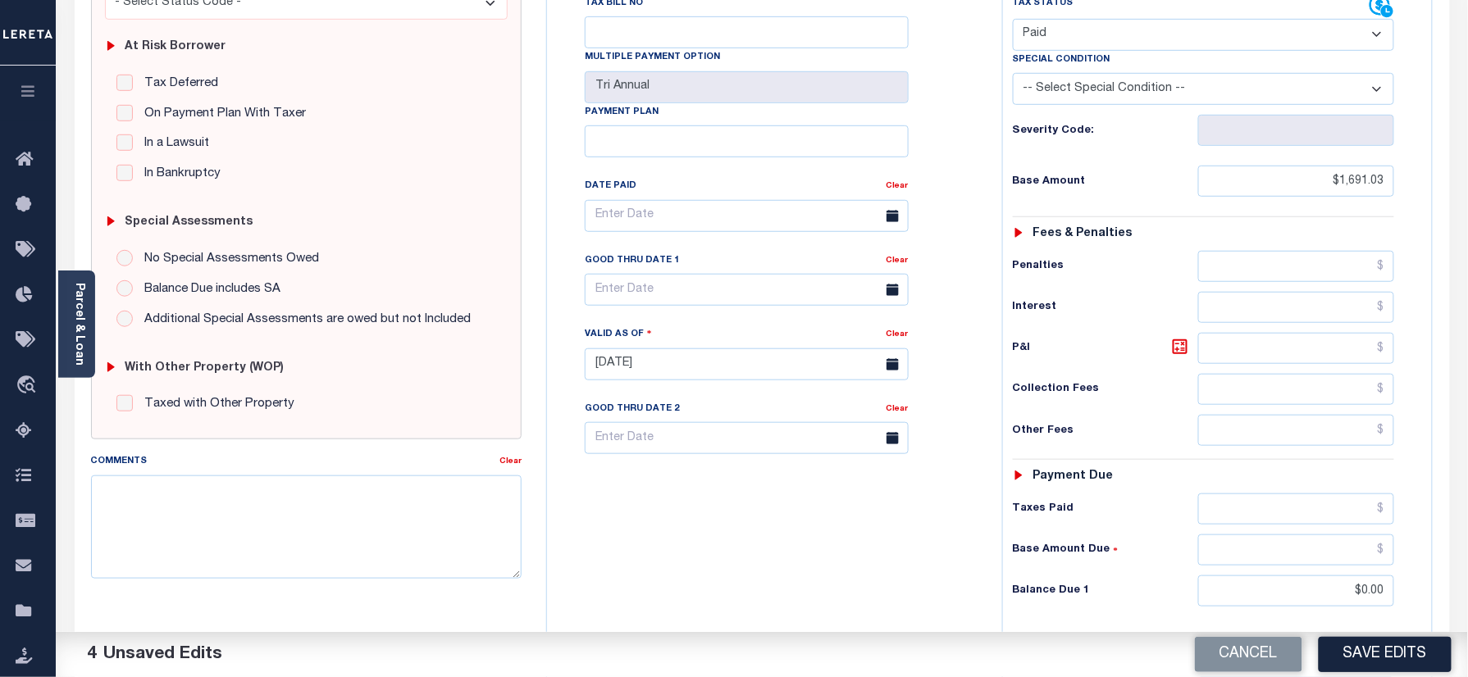
scroll to position [0, 0]
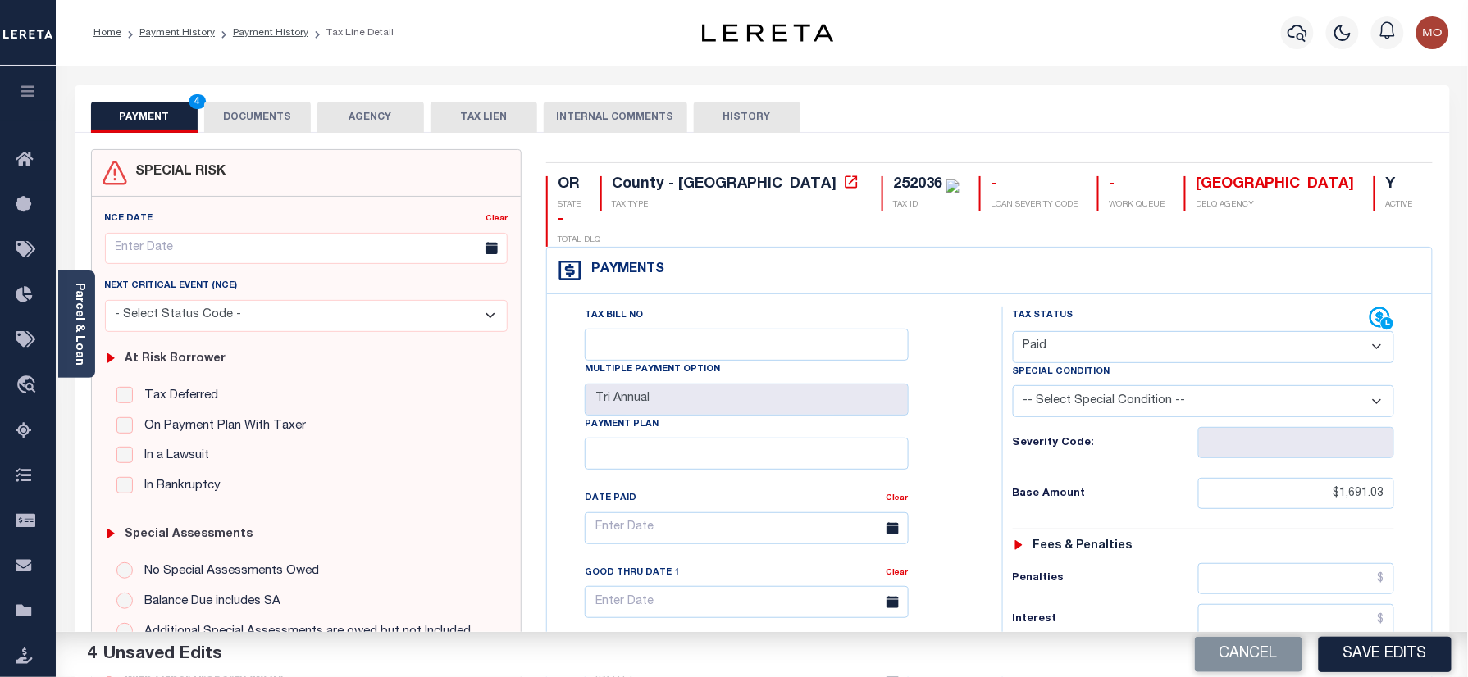
click at [893, 191] on div "252036" at bounding box center [917, 184] width 49 height 15
click at [893, 190] on div "252036" at bounding box center [917, 184] width 49 height 15
copy div "252036"
click at [280, 120] on button "DOCUMENTS" at bounding box center [257, 117] width 107 height 31
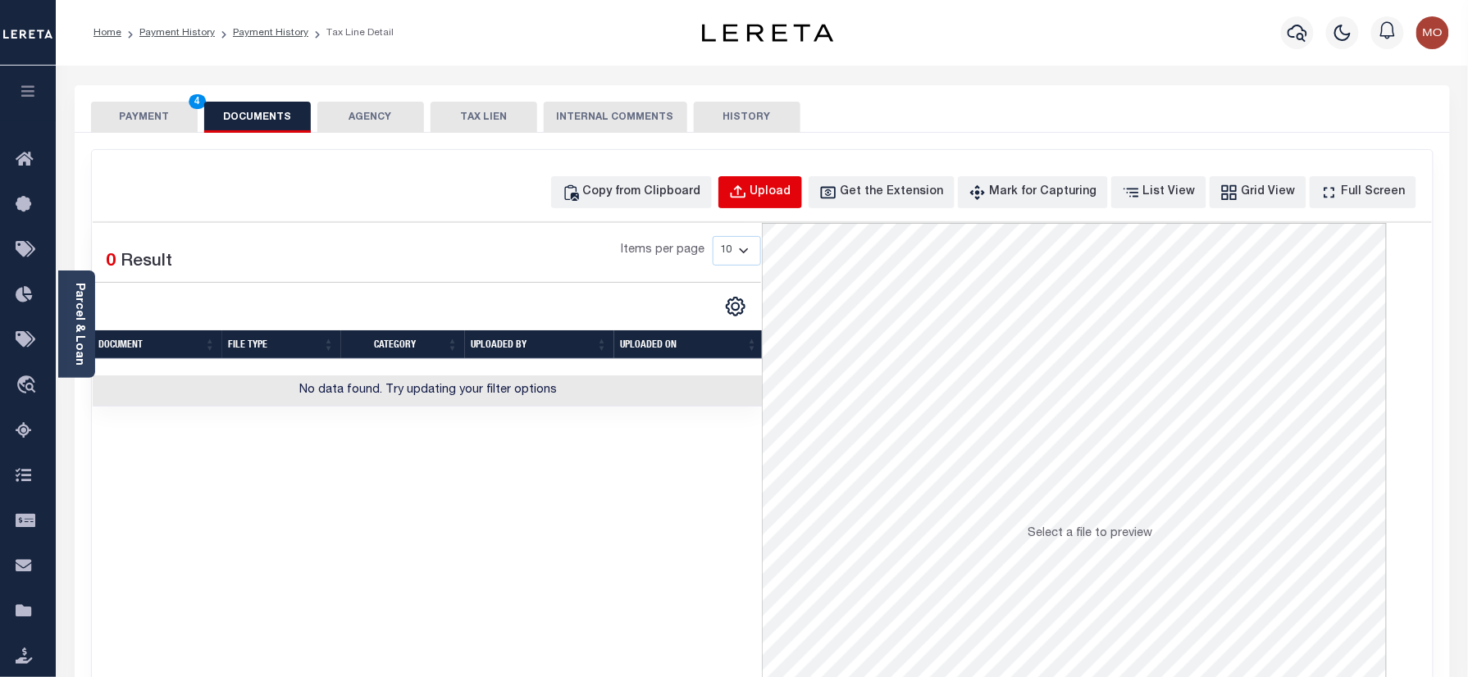
click at [786, 188] on div "Upload" at bounding box center [770, 193] width 41 height 18
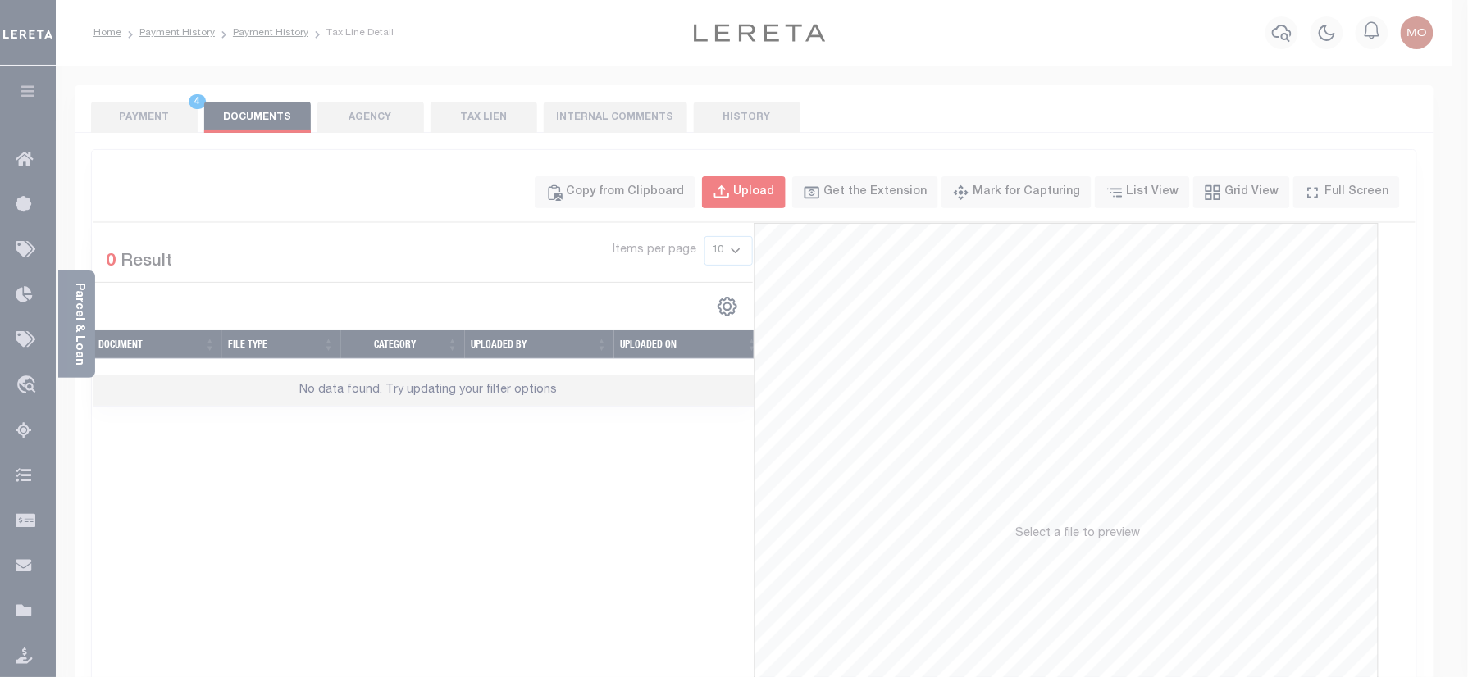
select select "POP"
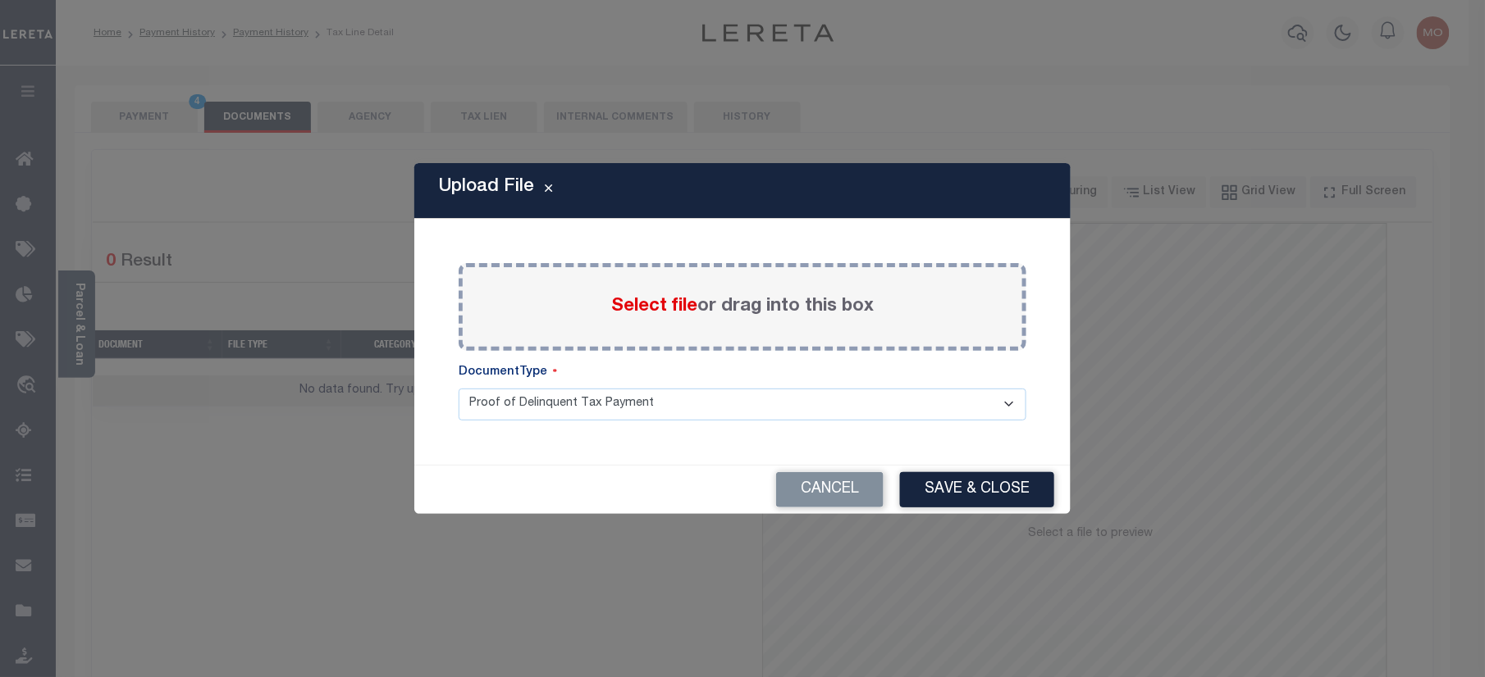
click at [648, 310] on span "Select file" at bounding box center [654, 307] width 86 height 18
click at [0, 0] on input "Select file or drag into this box" at bounding box center [0, 0] width 0 height 0
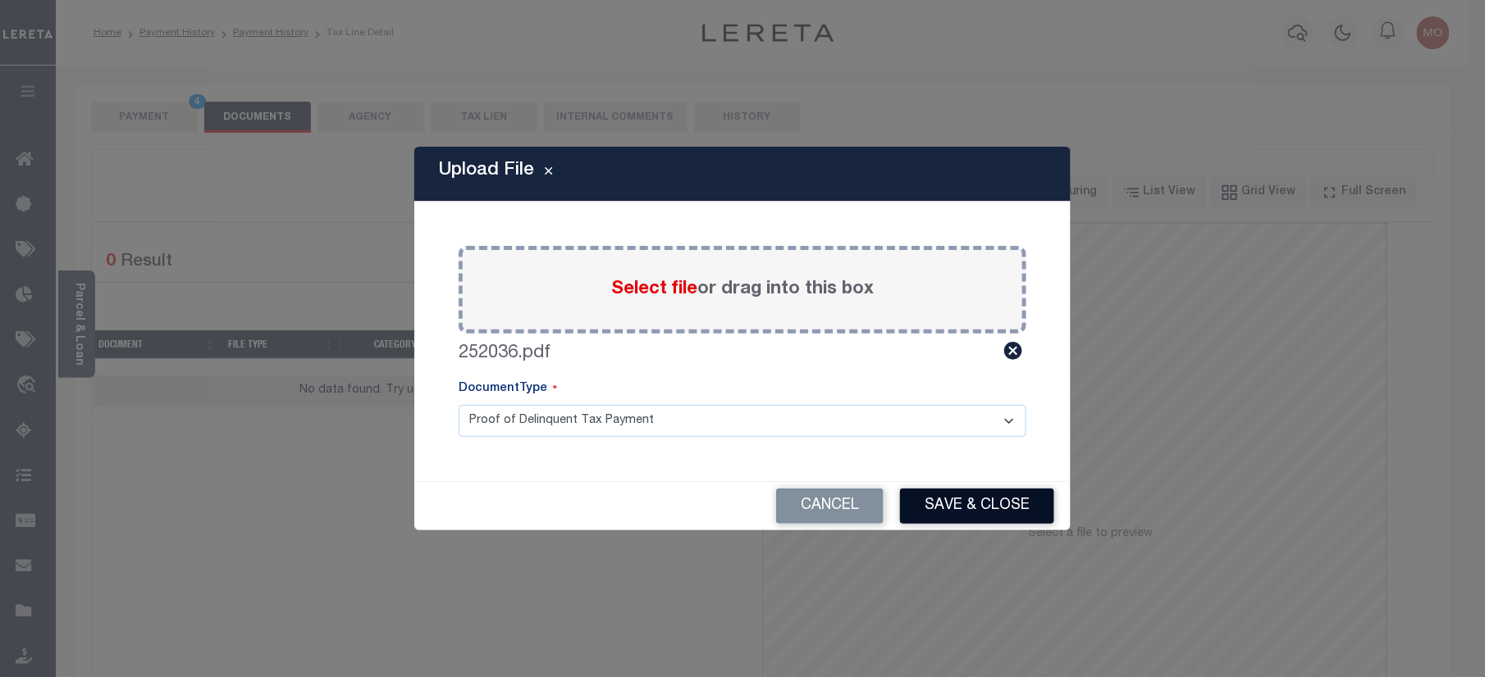
click at [965, 505] on button "Save & Close" at bounding box center [977, 506] width 154 height 35
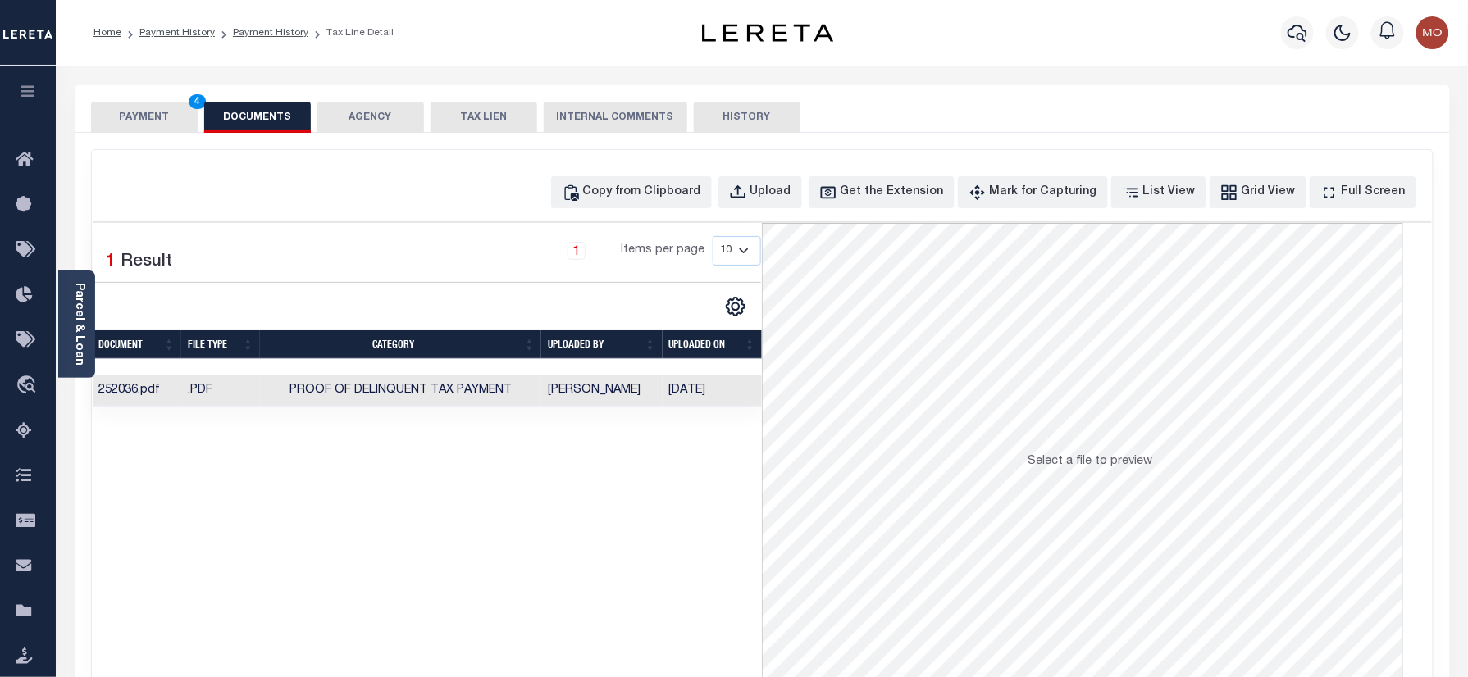
click at [158, 119] on button "PAYMENT 4" at bounding box center [144, 117] width 107 height 31
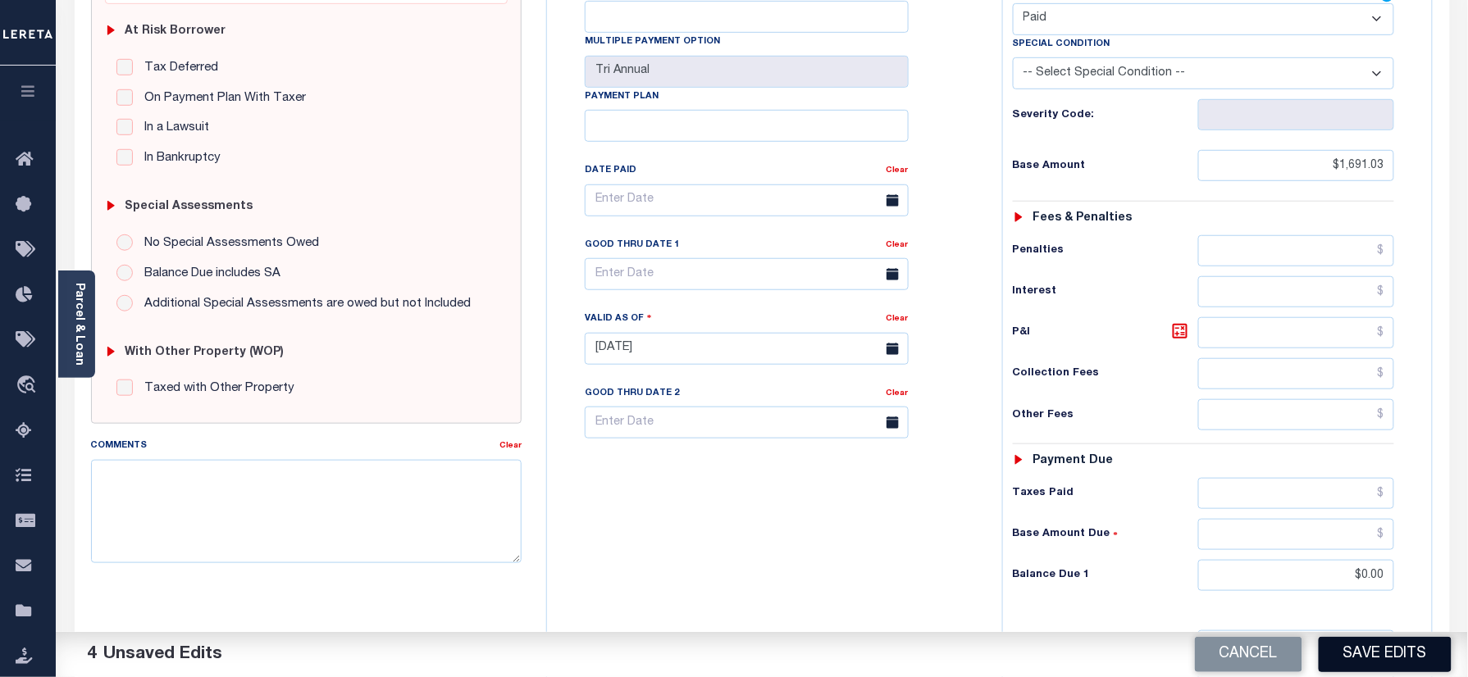
click at [1385, 648] on button "Save Edits" at bounding box center [1385, 654] width 133 height 35
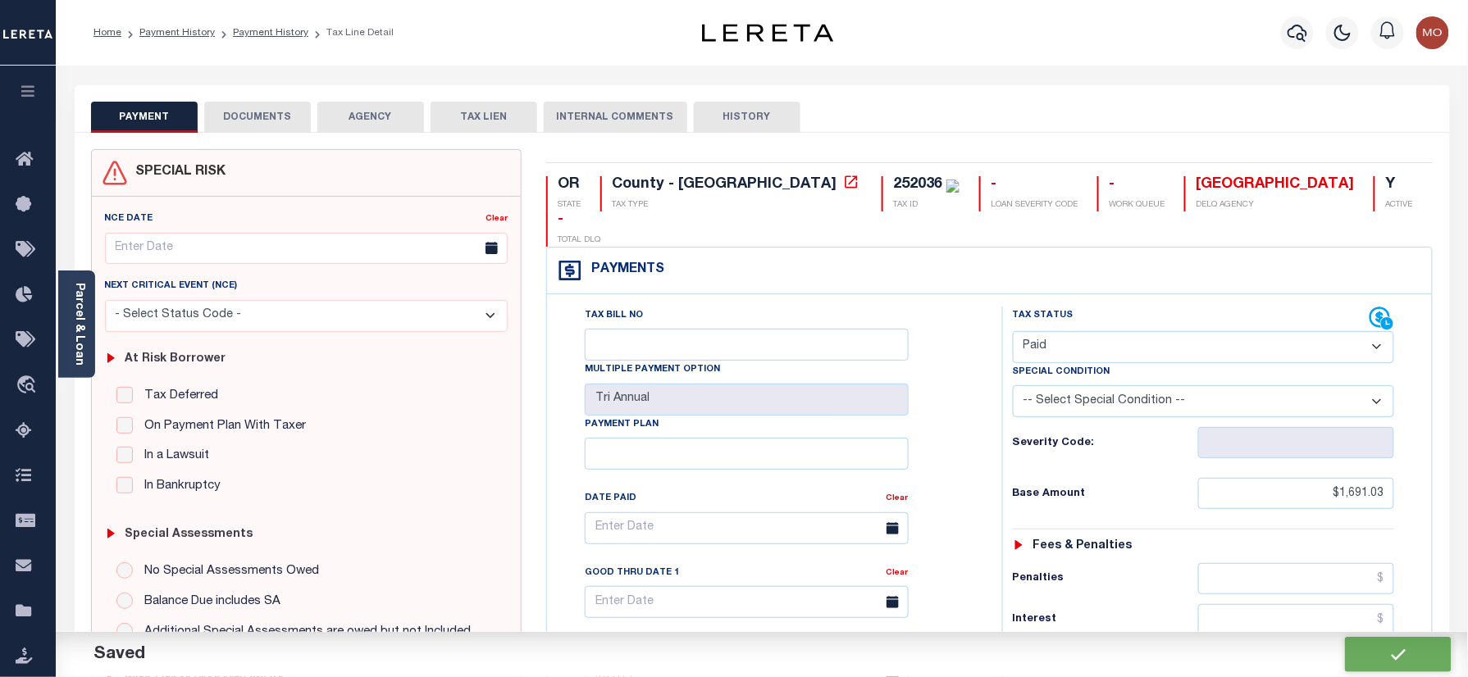
checkbox input "false"
type input "$1,691.03"
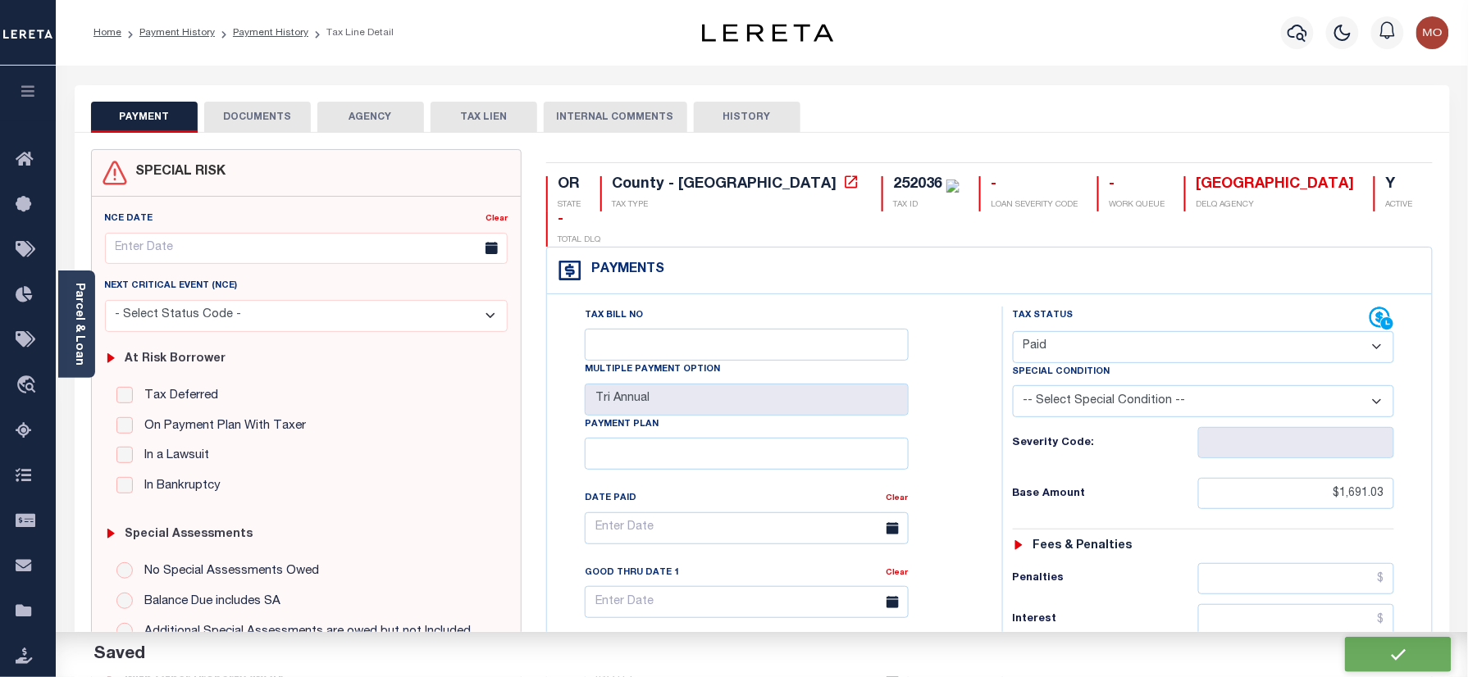
type input "$0"
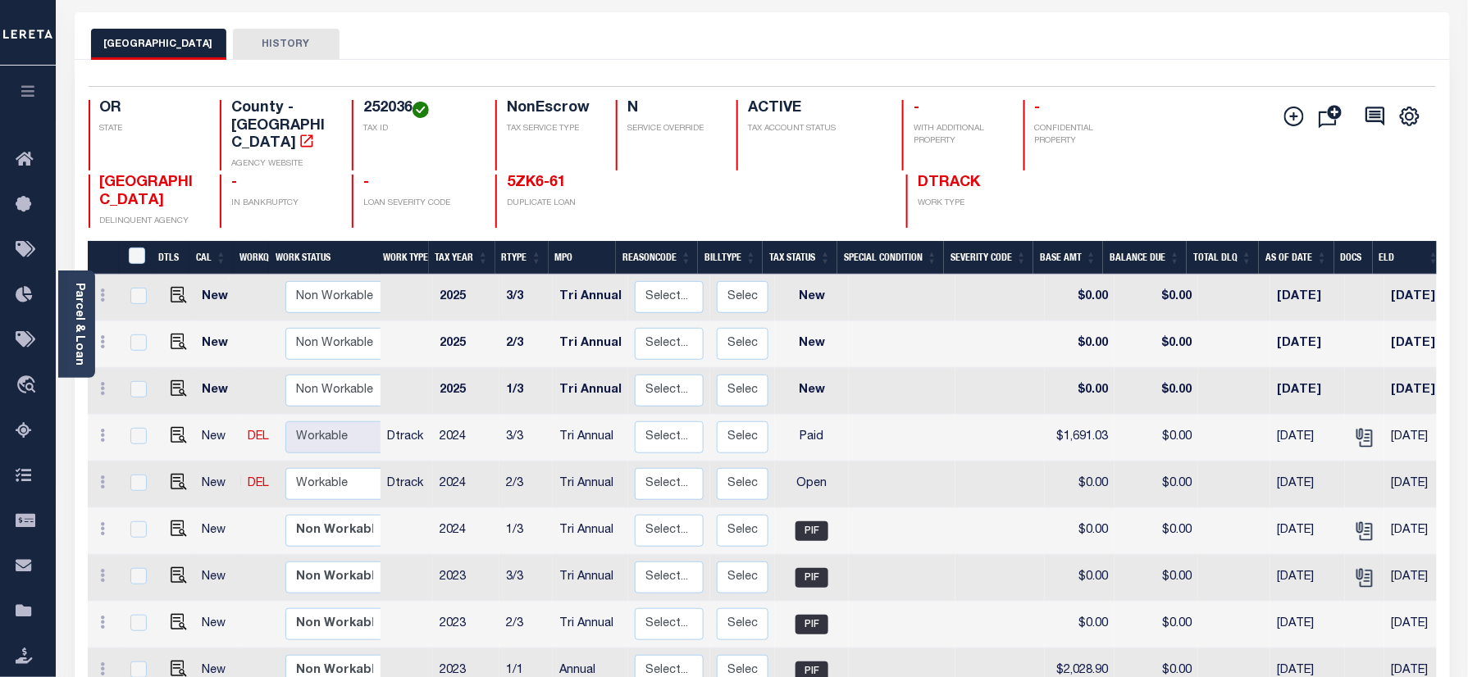
scroll to position [109, 0]
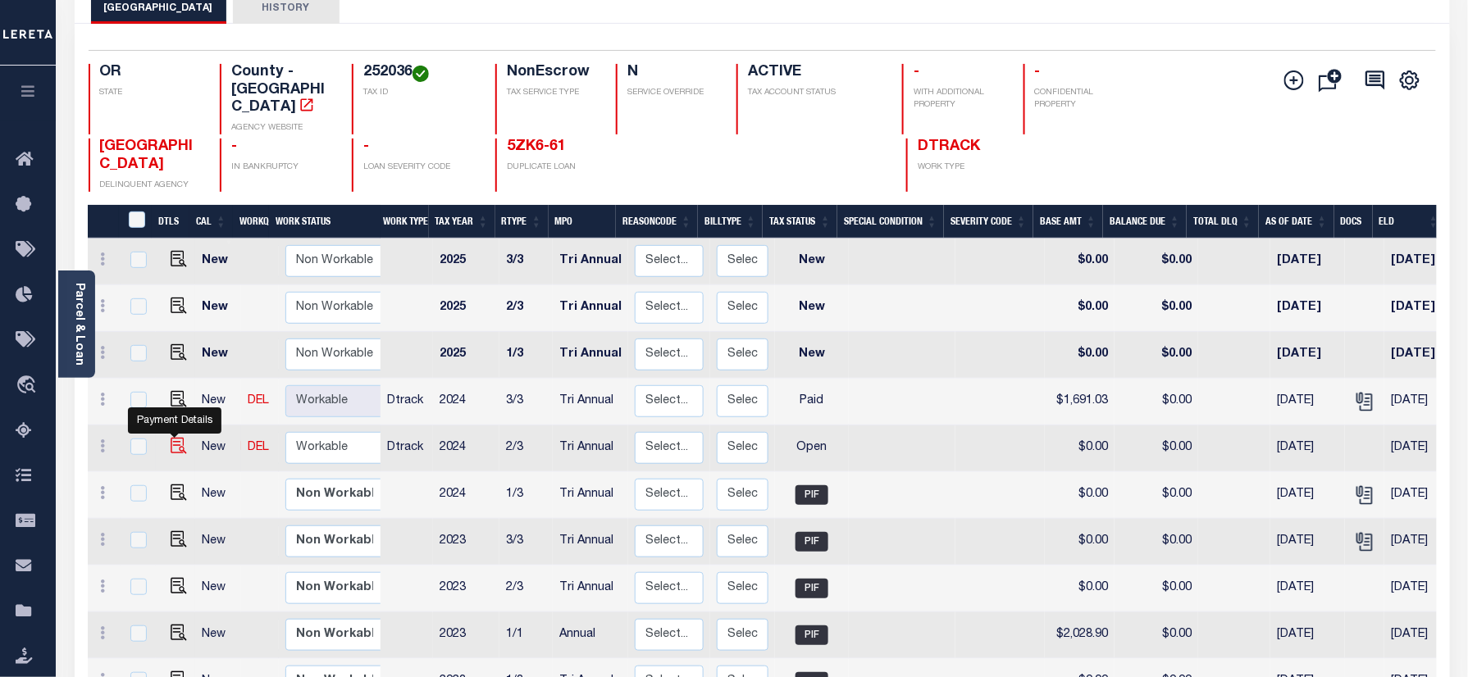
click at [171, 438] on img "" at bounding box center [179, 446] width 16 height 16
checkbox input "true"
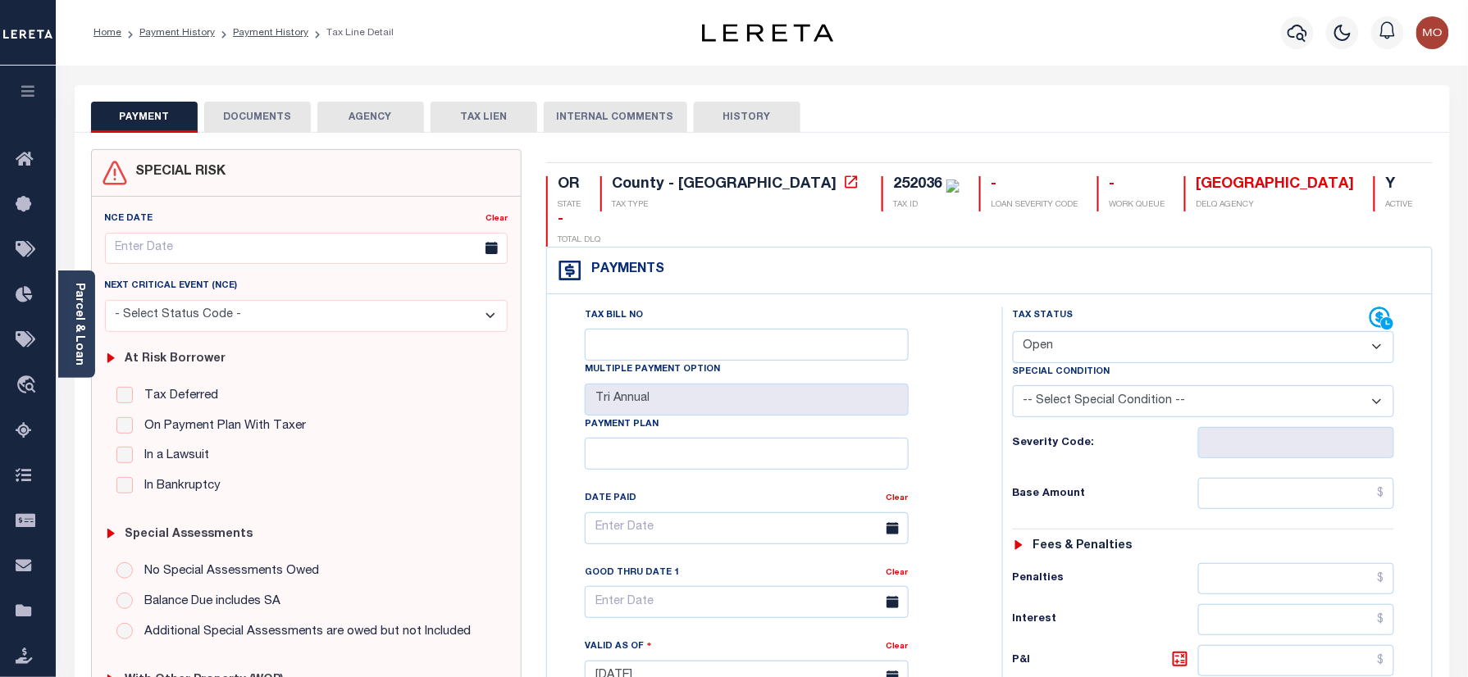
click at [1092, 331] on select "- Select Status Code - Open Due/Unpaid Paid Incomplete No Tax Due Internal Refu…" at bounding box center [1204, 347] width 382 height 32
select select "PYD"
click at [1013, 331] on select "- Select Status Code - Open Due/Unpaid Paid Incomplete No Tax Due Internal Refu…" at bounding box center [1204, 347] width 382 height 32
type input "[DATE]"
click at [996, 415] on div "Tax Status Status" at bounding box center [1209, 669] width 439 height 724
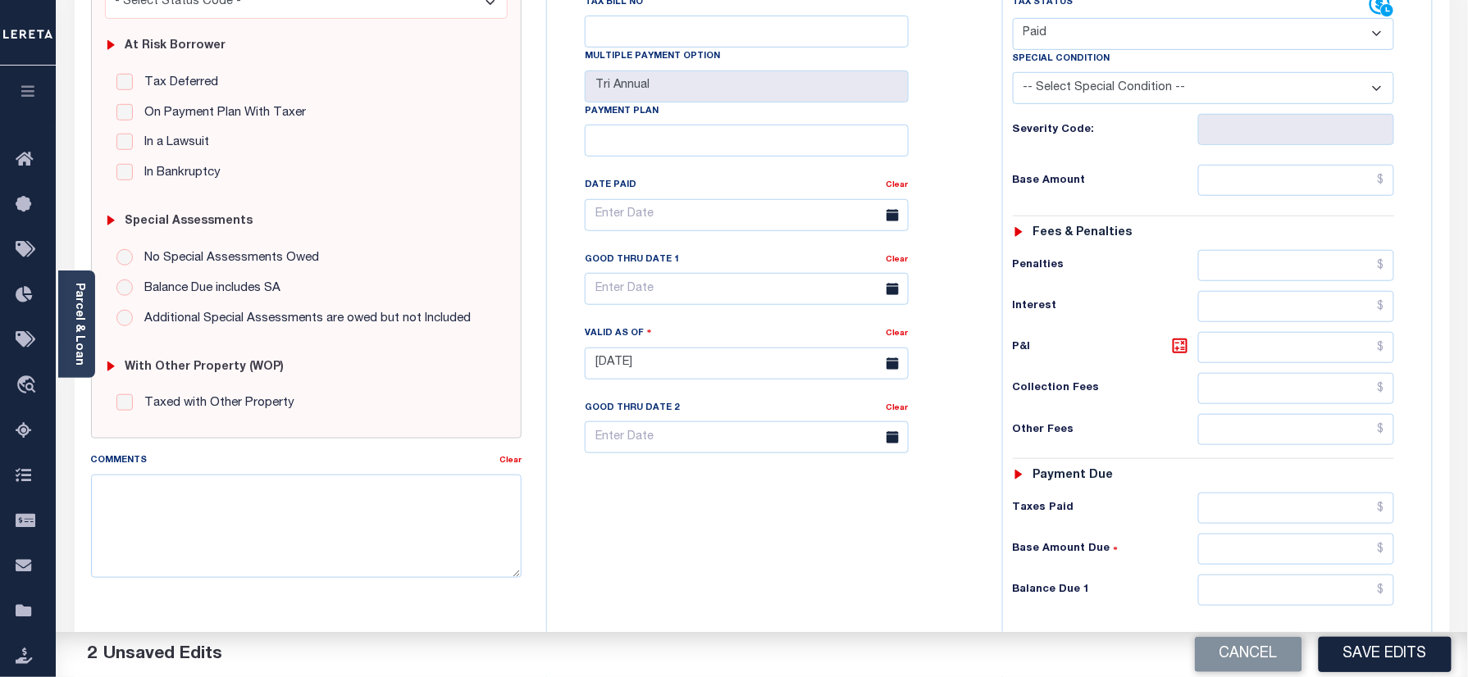
scroll to position [328, 0]
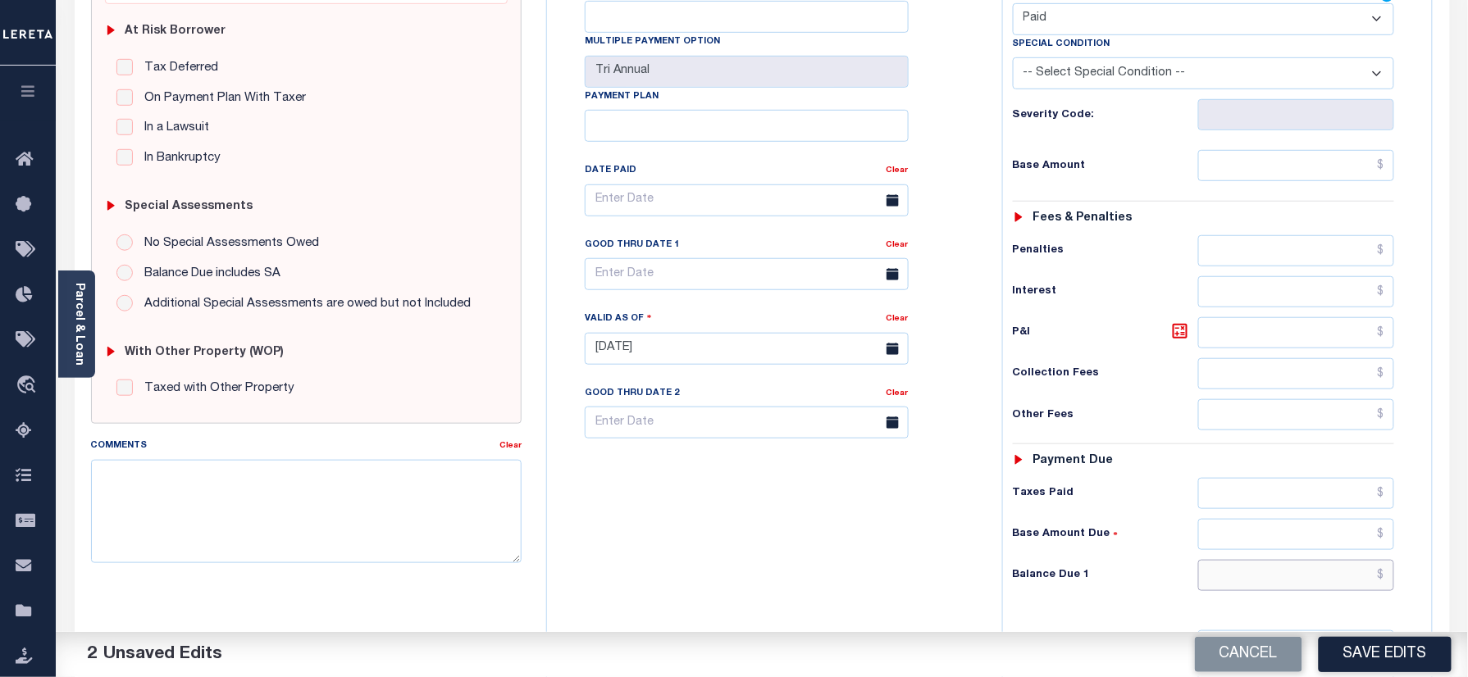
click at [1252, 560] on input "text" at bounding box center [1296, 575] width 197 height 31
type input "$0.00"
click at [248, 507] on textarea "Comments" at bounding box center [306, 511] width 431 height 103
paste textarea "Refer 2024 3/3 year for doc"
type textarea "Refer 2024 3/3 year for doc"
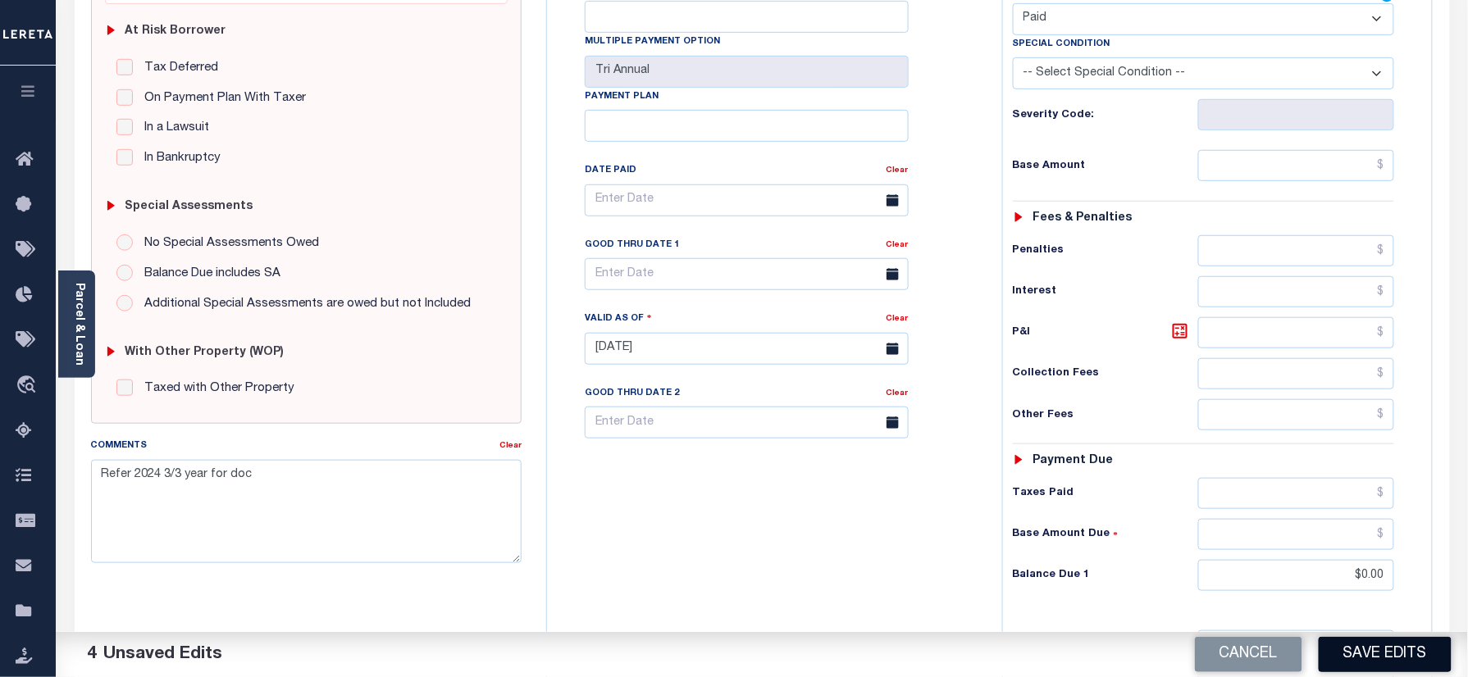
click at [1383, 651] on button "Save Edits" at bounding box center [1385, 654] width 133 height 35
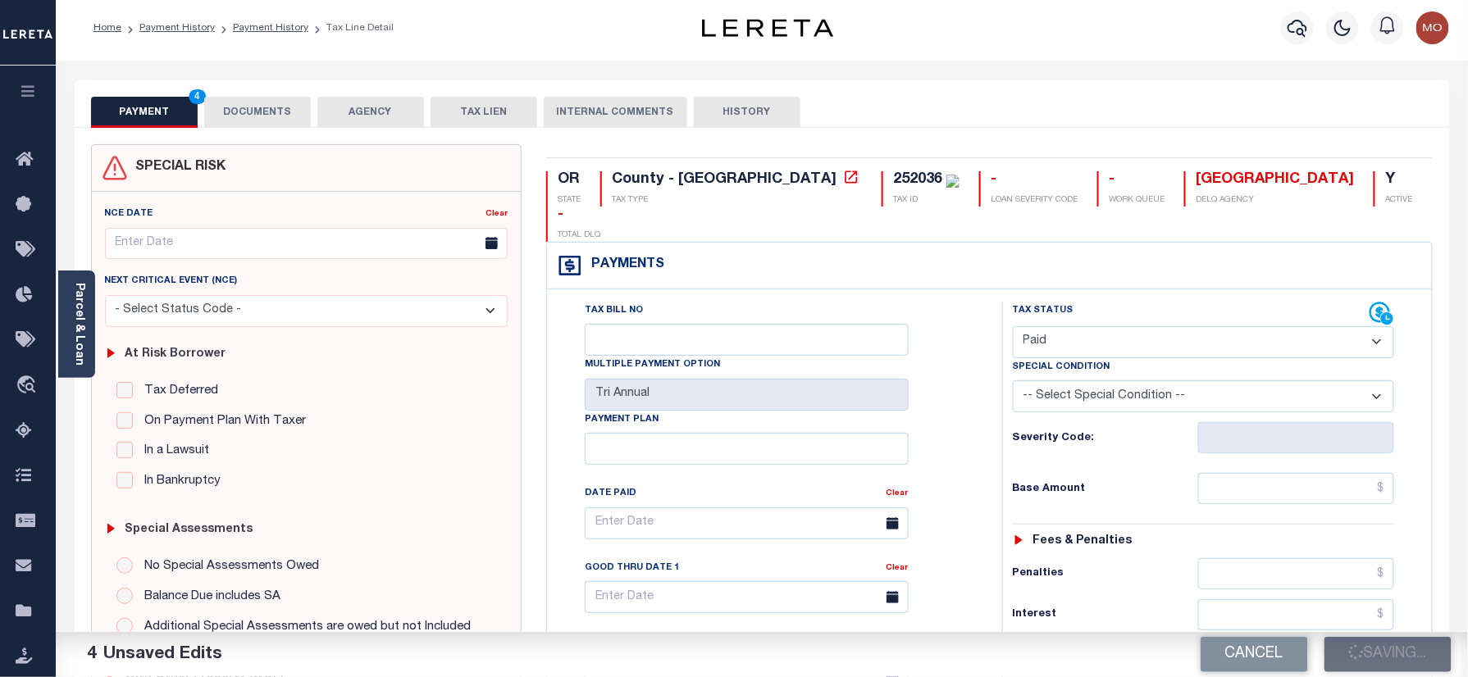
scroll to position [0, 0]
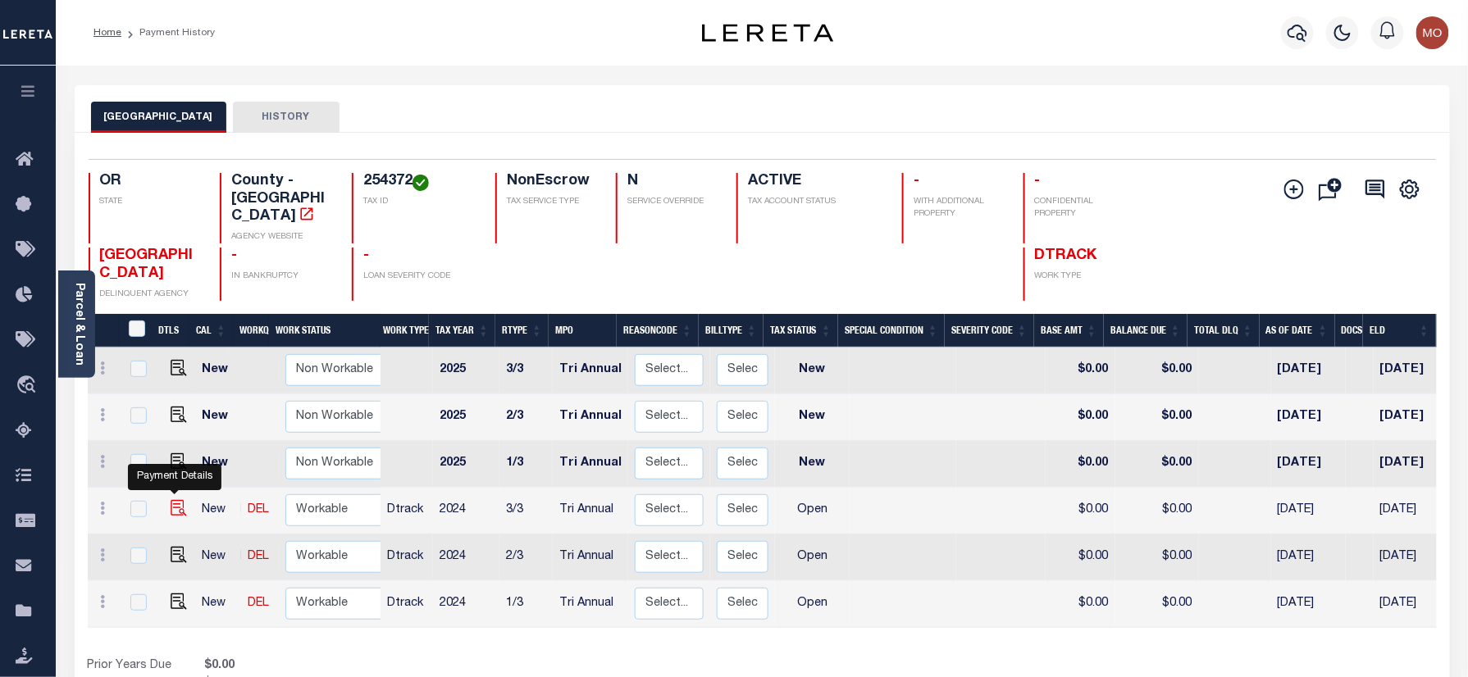
click at [178, 500] on img "" at bounding box center [179, 508] width 16 height 16
checkbox input "true"
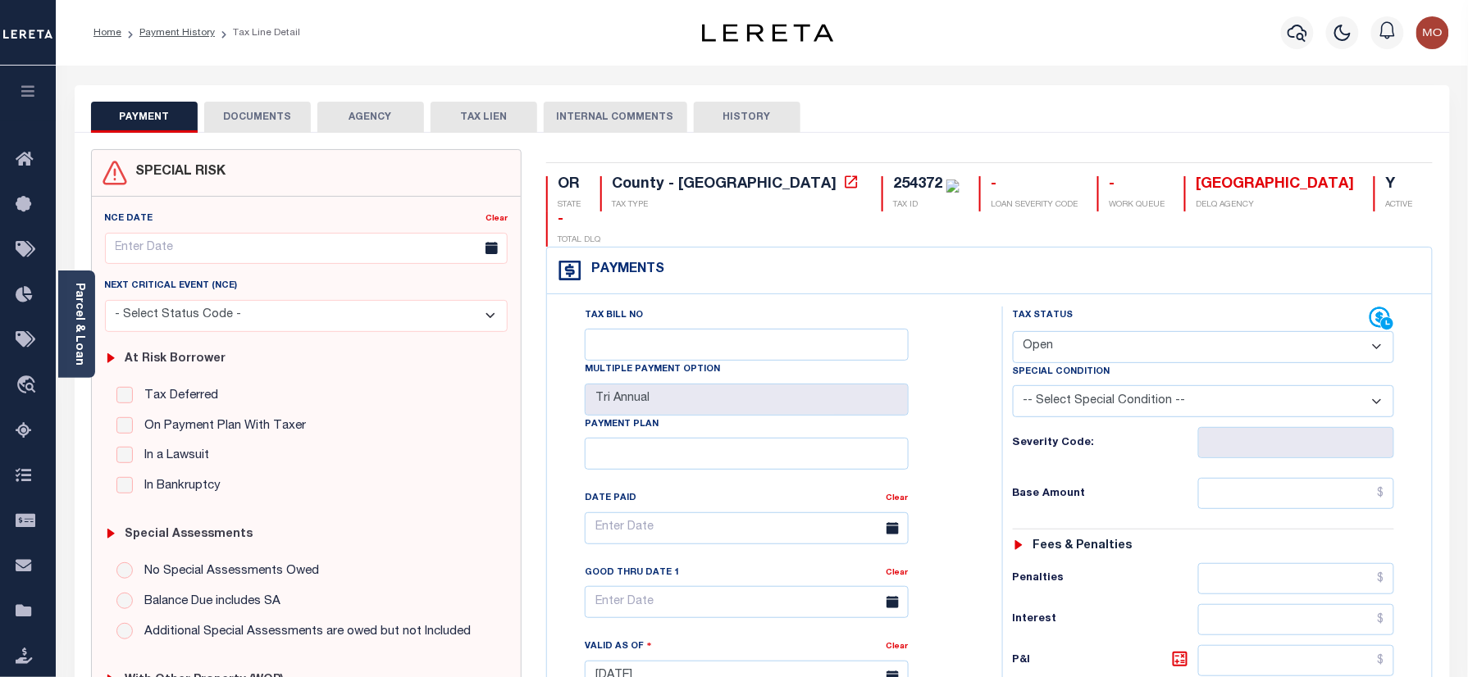
click at [893, 178] on div "254372" at bounding box center [917, 184] width 49 height 15
copy div "254372"
drag, startPoint x: 1120, startPoint y: 306, endPoint x: 1124, endPoint y: 316, distance: 10.4
click at [1120, 331] on select "- Select Status Code - Open Due/Unpaid Paid Incomplete No Tax Due Internal Refu…" at bounding box center [1204, 347] width 382 height 32
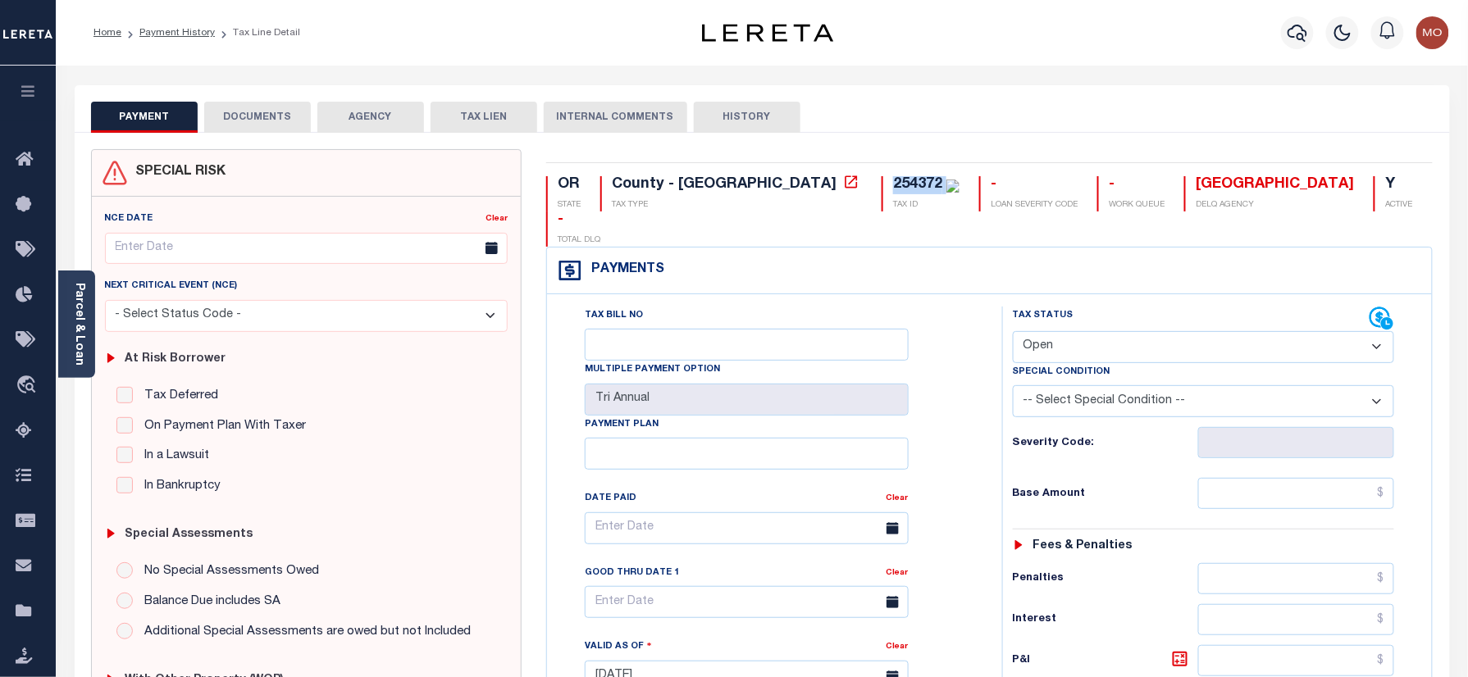
select select "PYD"
click at [1013, 331] on select "- Select Status Code - Open Due/Unpaid Paid Incomplete No Tax Due Internal Refu…" at bounding box center [1204, 347] width 382 height 32
type input "[DATE]"
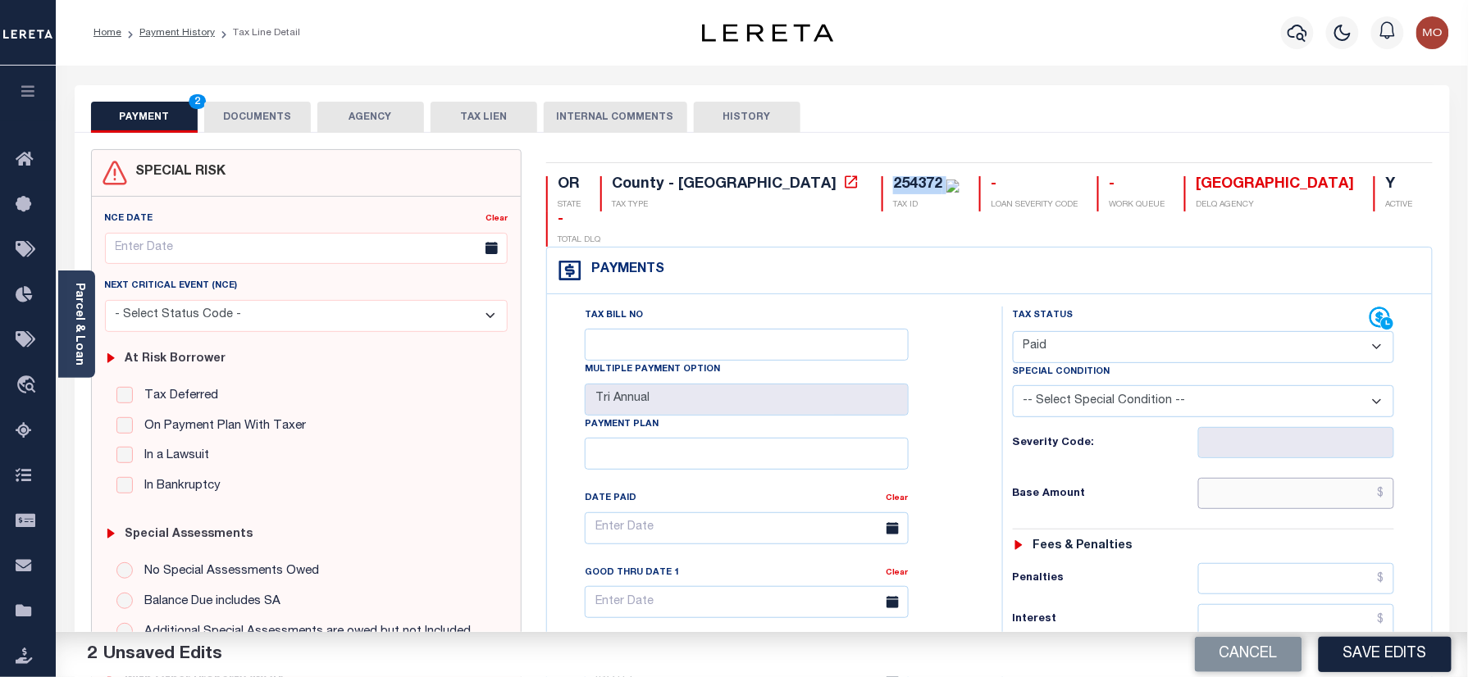
drag, startPoint x: 1243, startPoint y: 469, endPoint x: 1168, endPoint y: 464, distance: 75.6
click at [1243, 478] on input "text" at bounding box center [1296, 493] width 197 height 31
paste input "46,476.12"
type input "$46,476.12"
click at [984, 464] on div "Tax Bill No Multiple Payment Option Tri Annual Payment Plan Clear" at bounding box center [770, 669] width 439 height 724
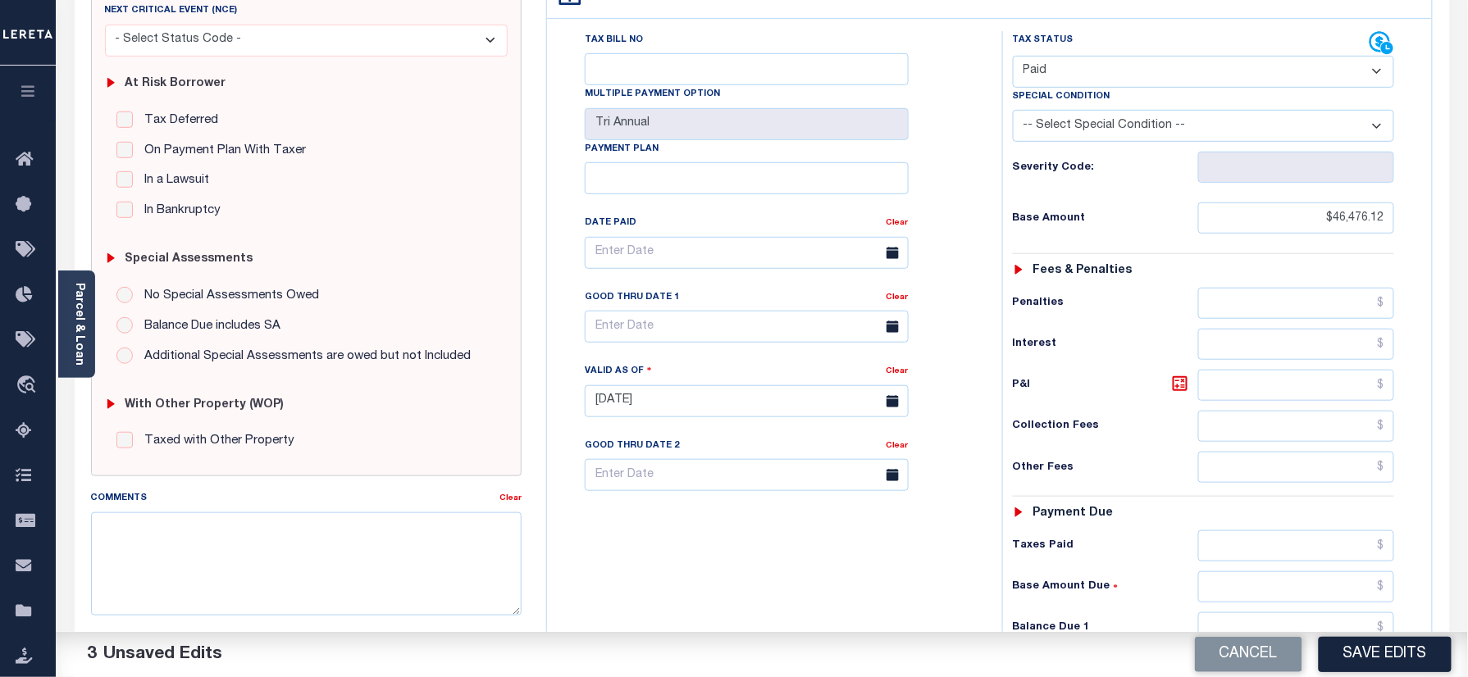
scroll to position [437, 0]
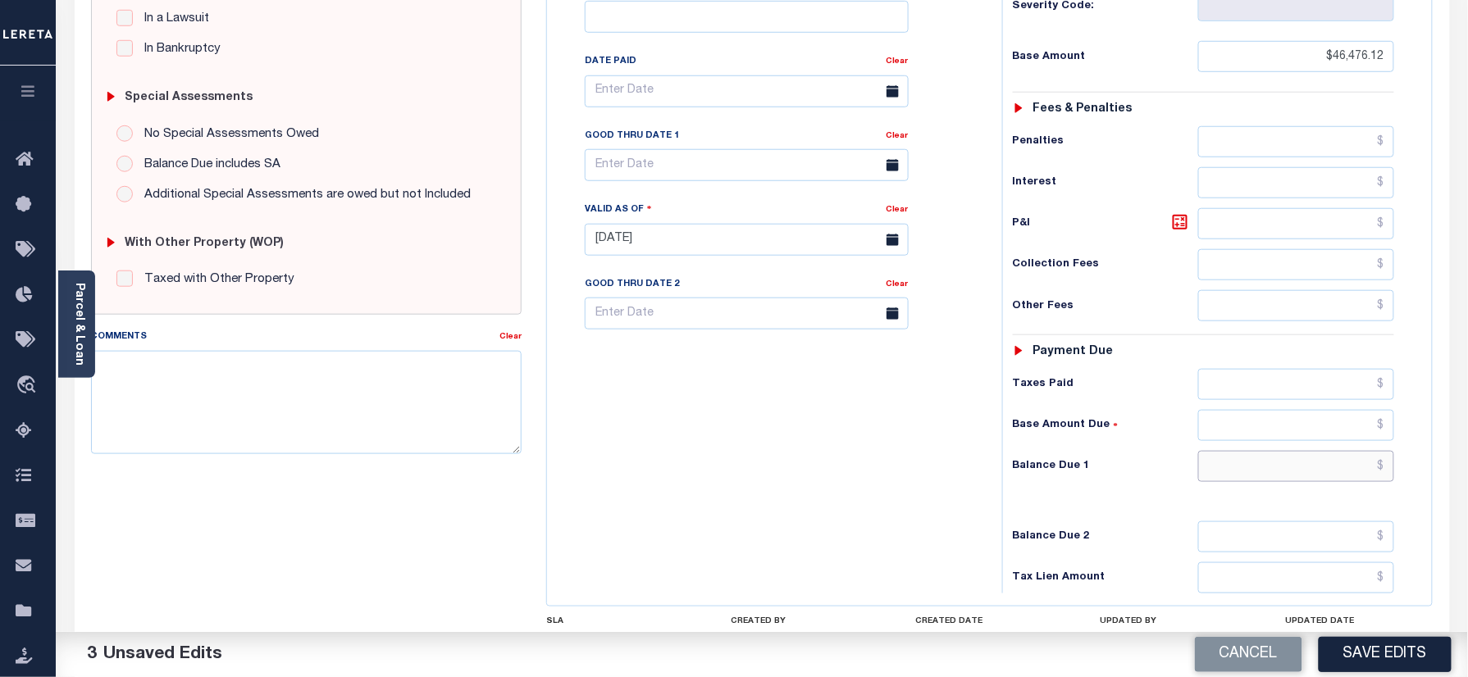
click at [1247, 451] on input "text" at bounding box center [1296, 466] width 197 height 31
type input "$0.00"
click at [804, 545] on div "Tax Bill No Multiple Payment Option Tri Annual Payment Plan Clear" at bounding box center [770, 232] width 439 height 724
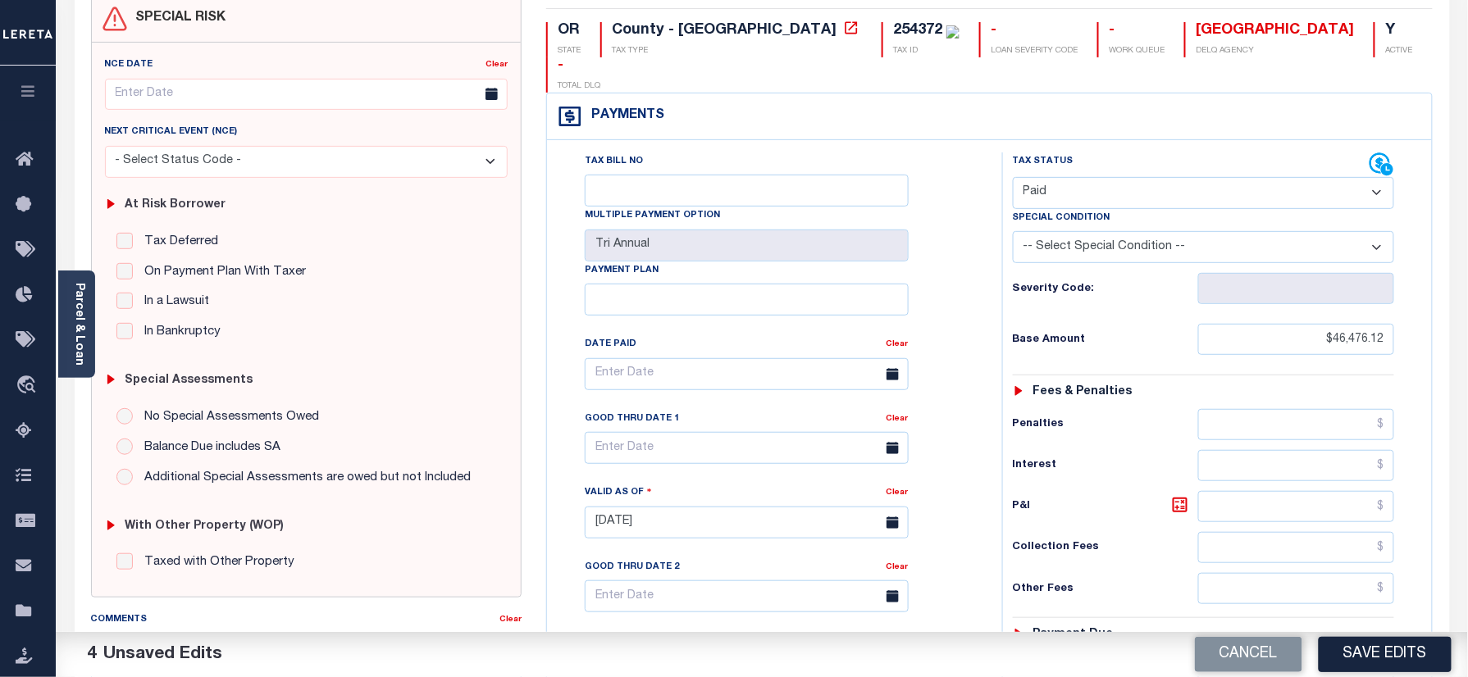
scroll to position [0, 0]
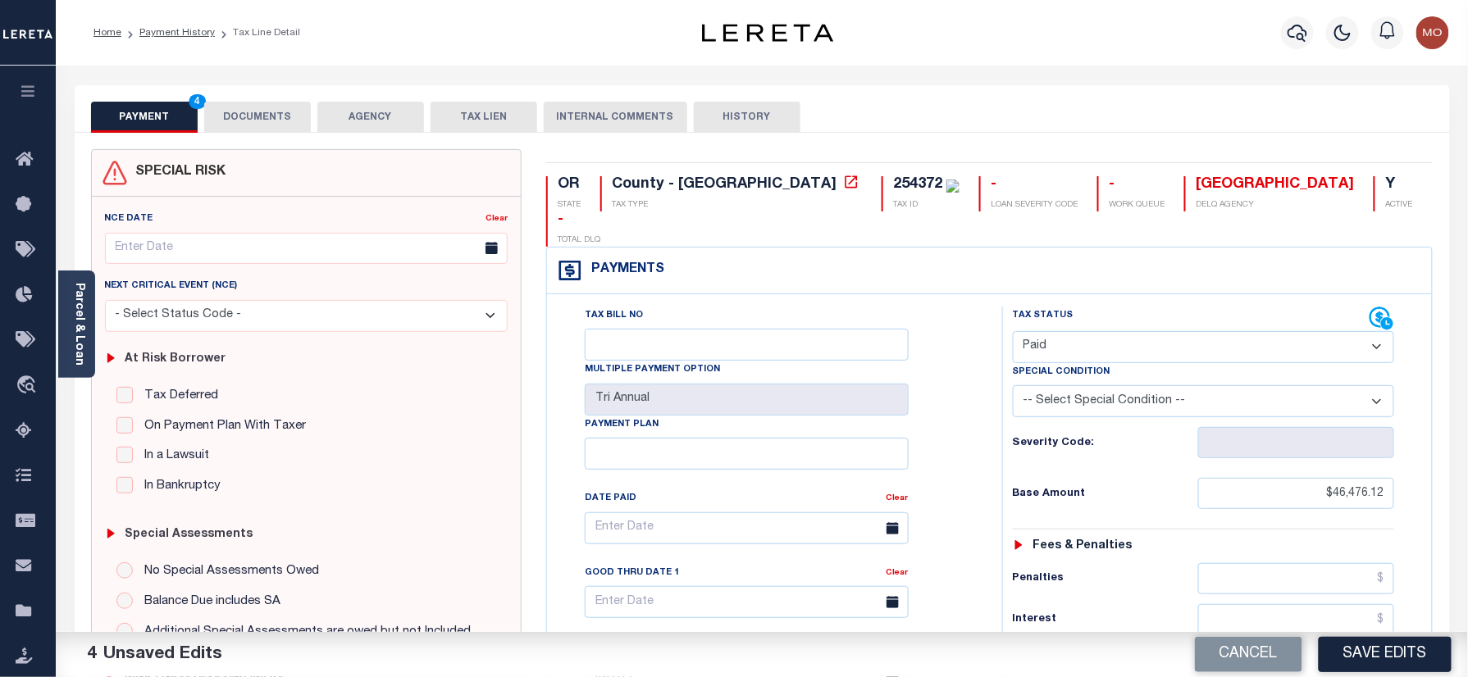
click at [893, 190] on div "254372" at bounding box center [917, 184] width 49 height 15
copy div "254372"
click at [249, 102] on button "DOCUMENTS" at bounding box center [257, 117] width 107 height 31
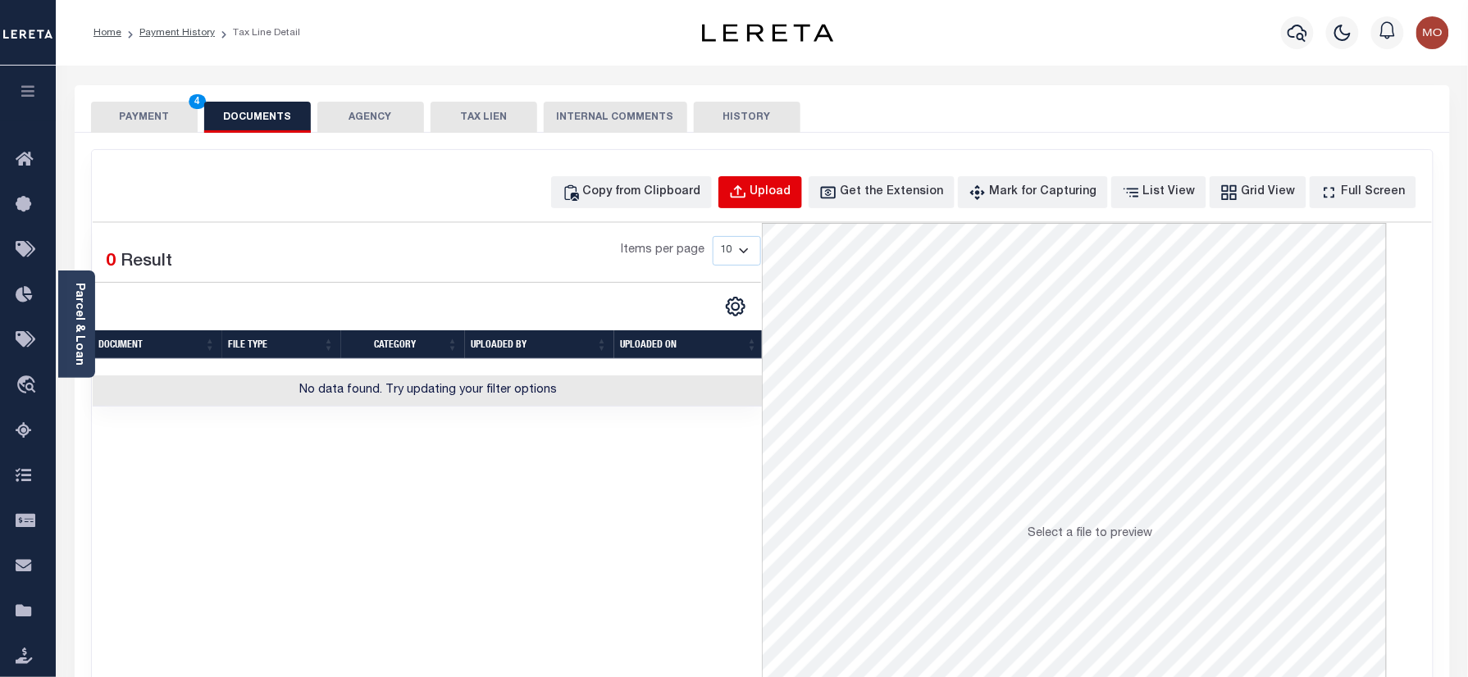
click at [781, 192] on div "Upload" at bounding box center [770, 193] width 41 height 18
select select "POP"
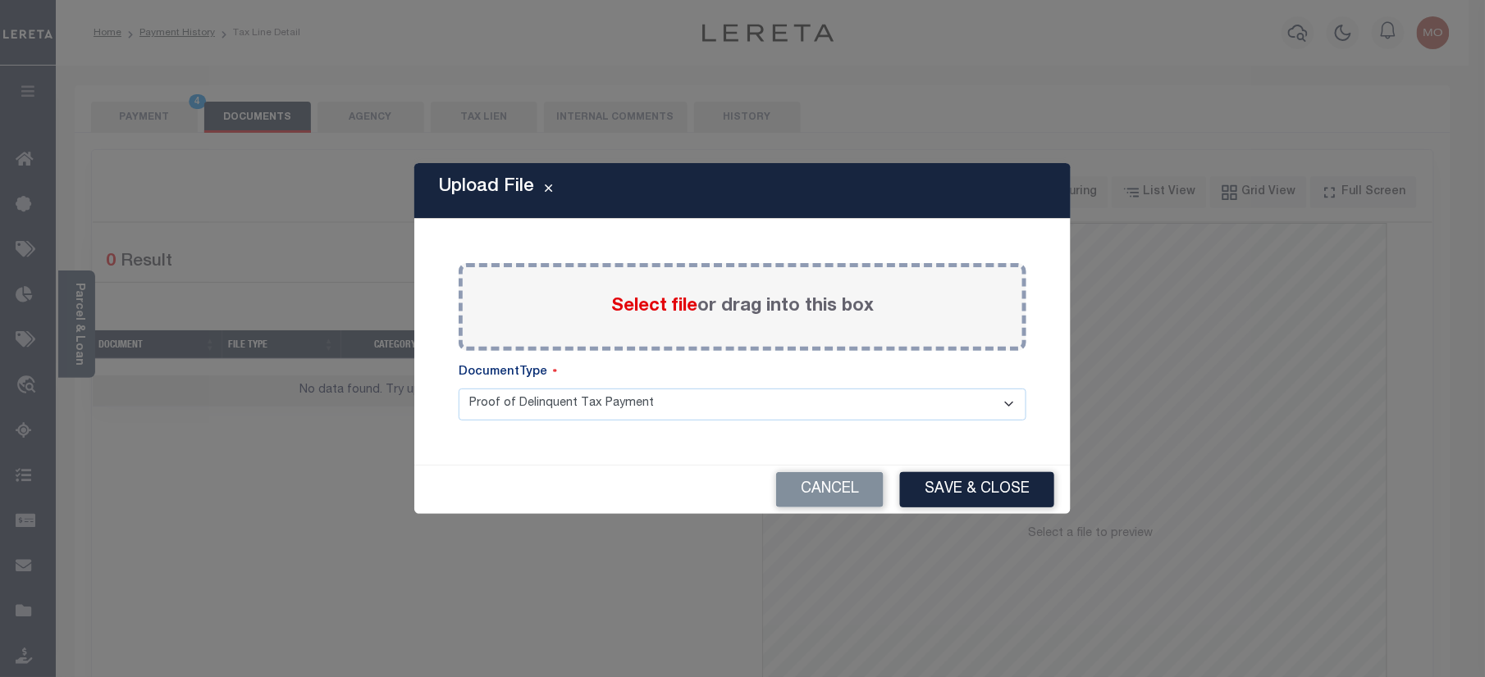
click at [630, 292] on div "Select file or drag into this box" at bounding box center [742, 307] width 568 height 88
click at [624, 299] on span "Select file" at bounding box center [654, 307] width 86 height 18
click at [0, 0] on input "Select file or drag into this box" at bounding box center [0, 0] width 0 height 0
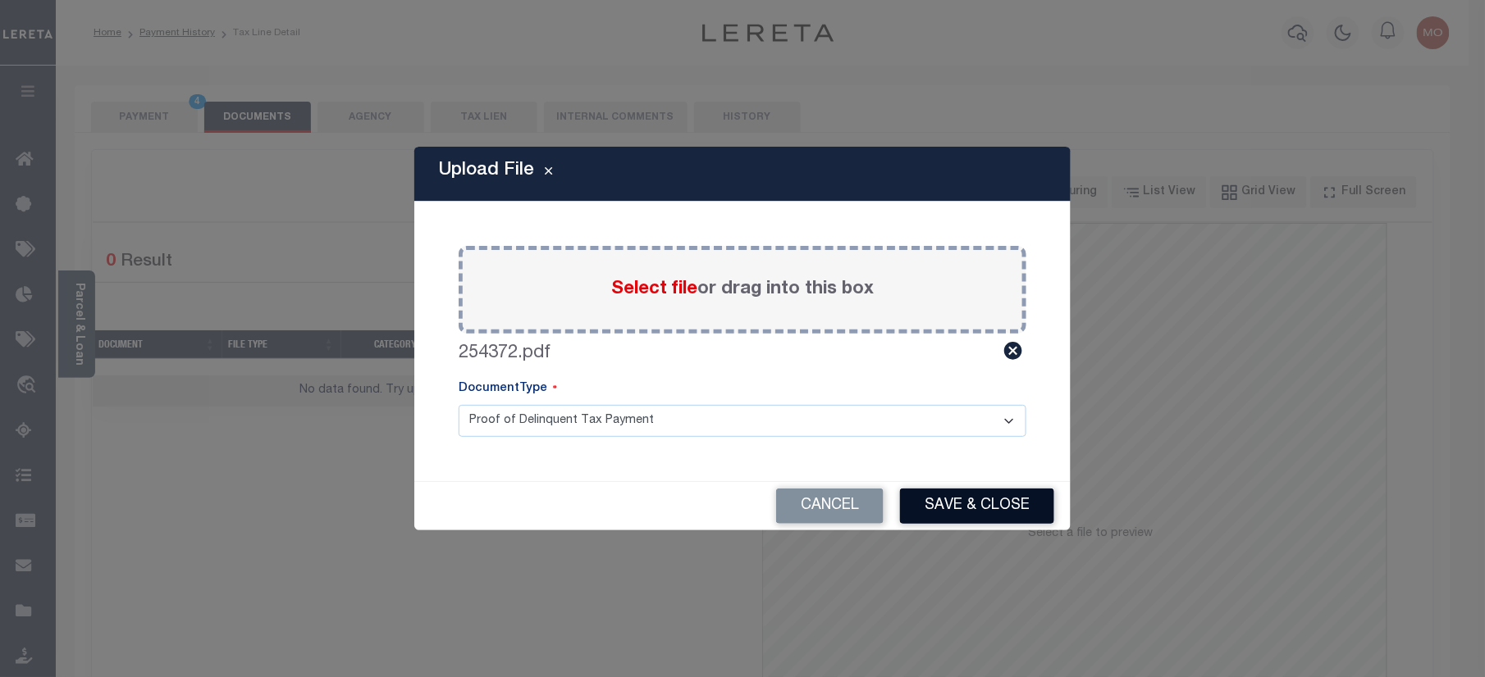
click at [968, 512] on button "Save & Close" at bounding box center [977, 506] width 154 height 35
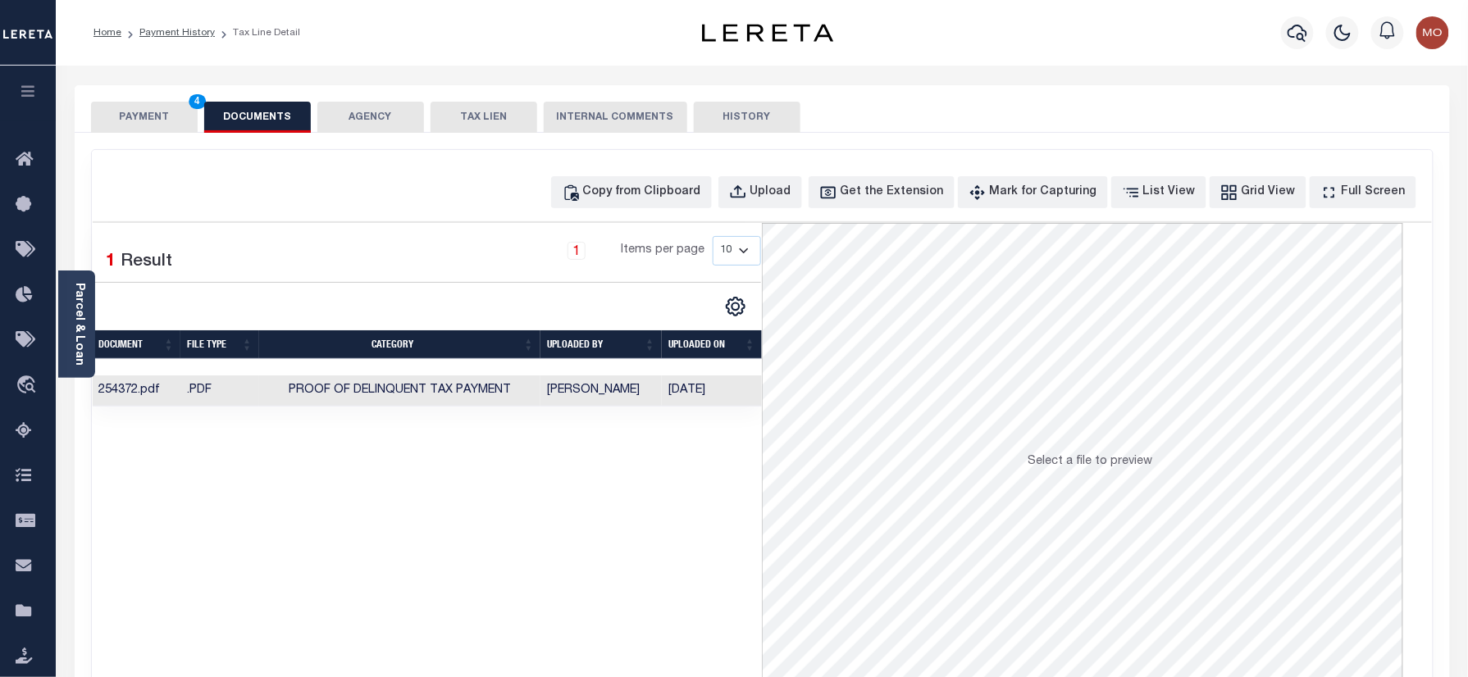
click at [135, 121] on button "PAYMENT 4" at bounding box center [144, 117] width 107 height 31
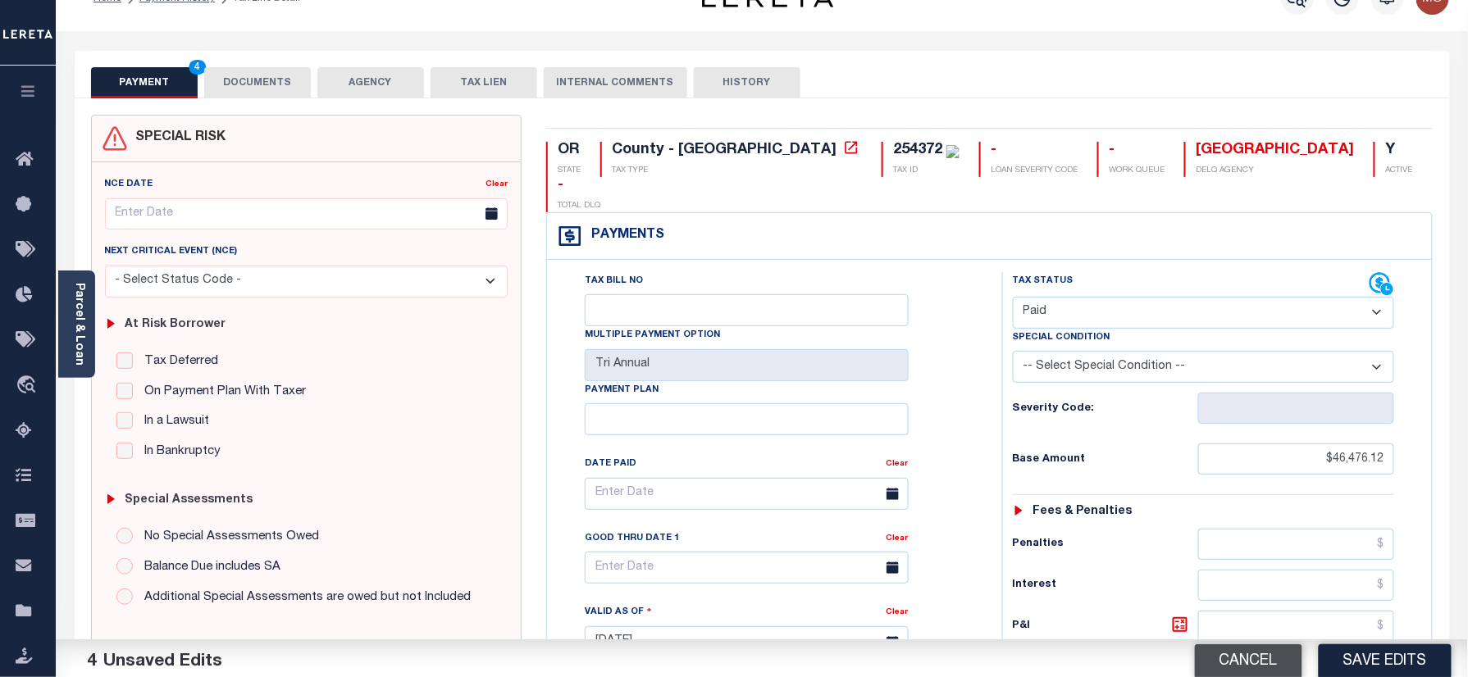
scroll to position [328, 0]
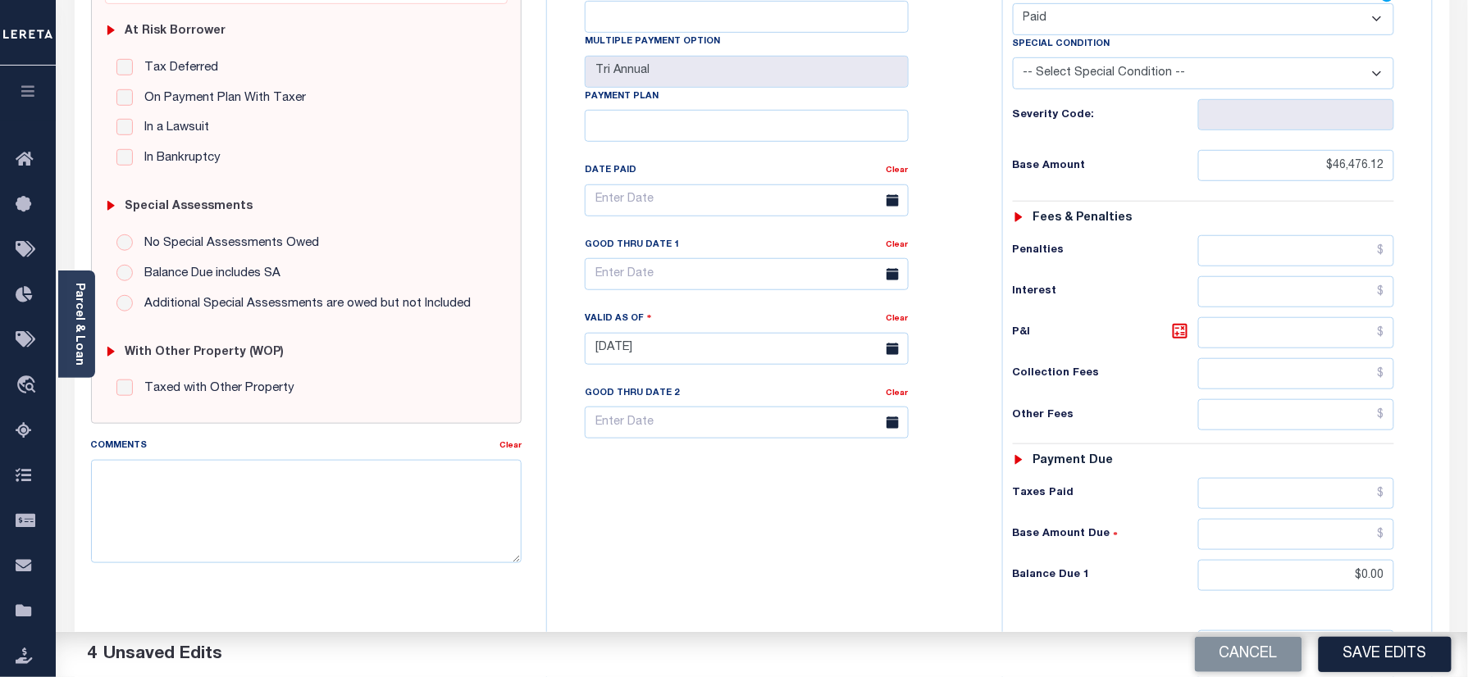
click at [1386, 667] on button "Save Edits" at bounding box center [1385, 654] width 133 height 35
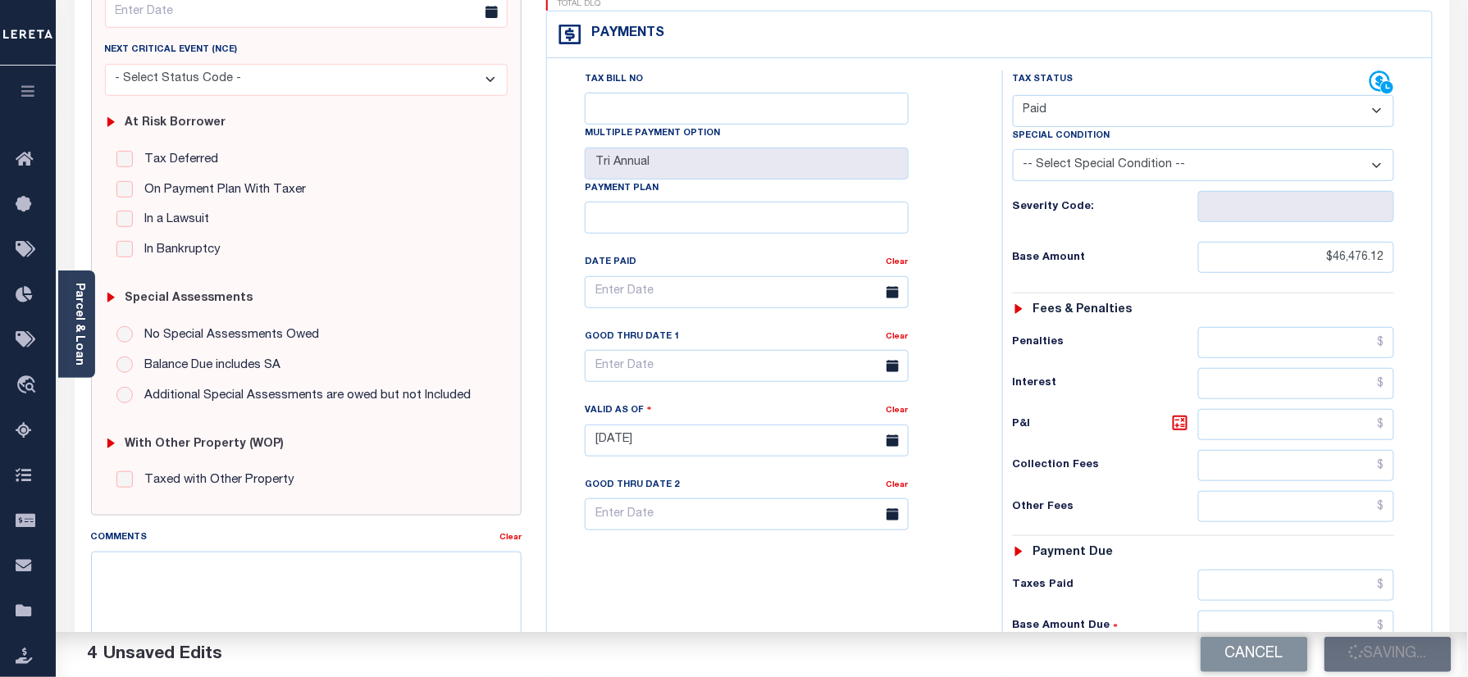
scroll to position [109, 0]
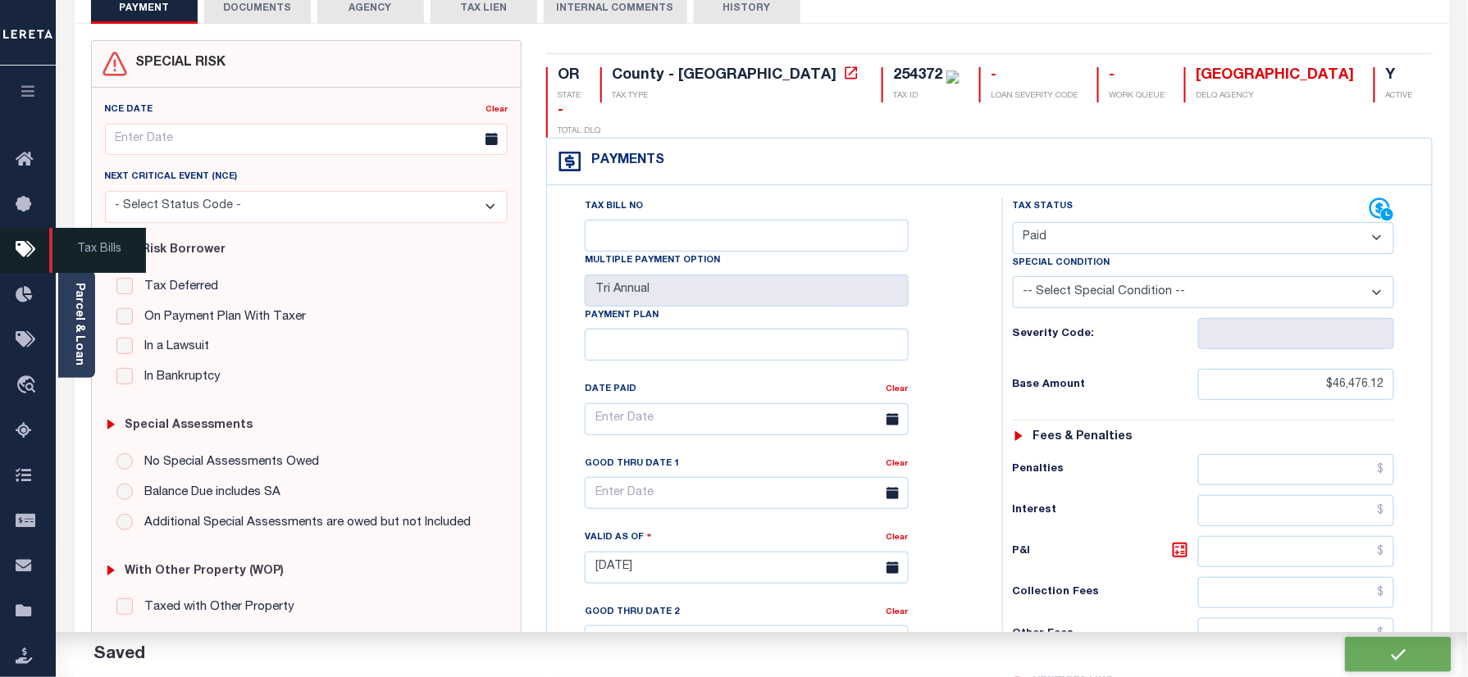
checkbox input "false"
type input "$46,476.12"
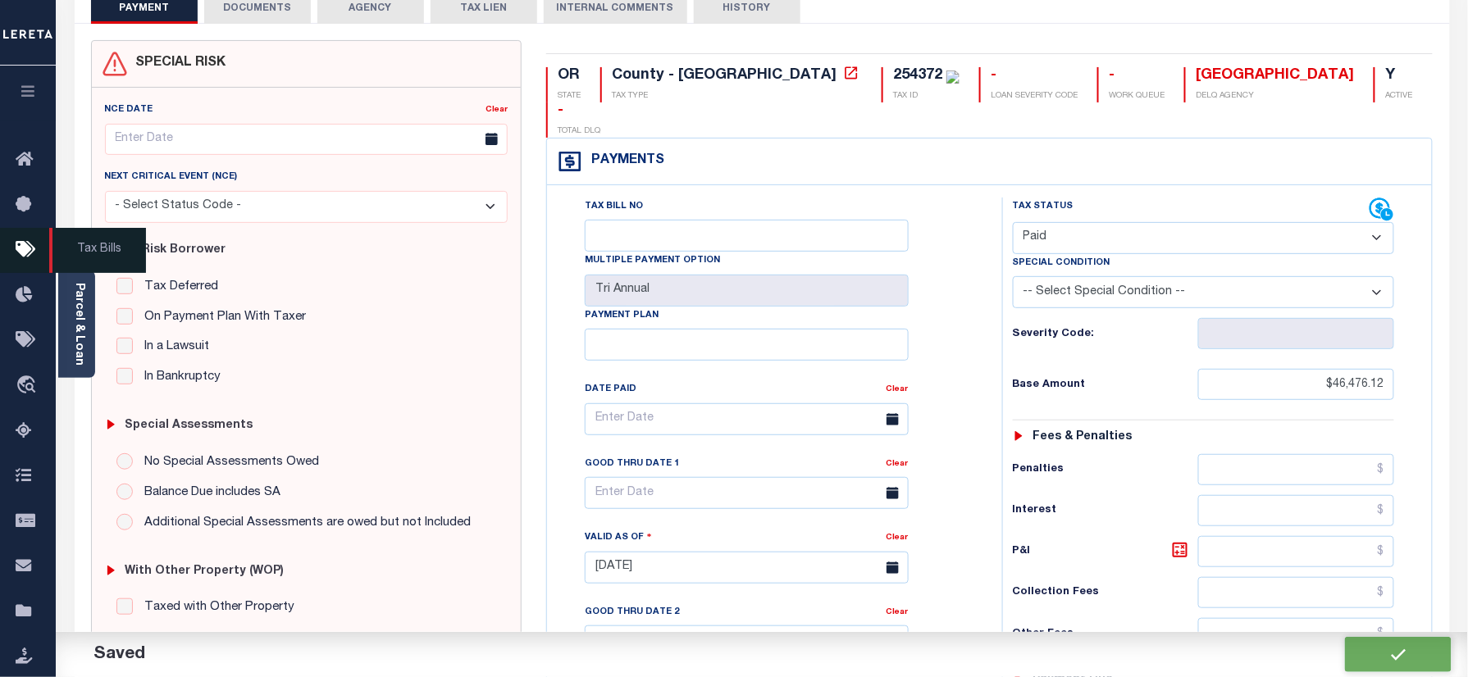
type input "$0"
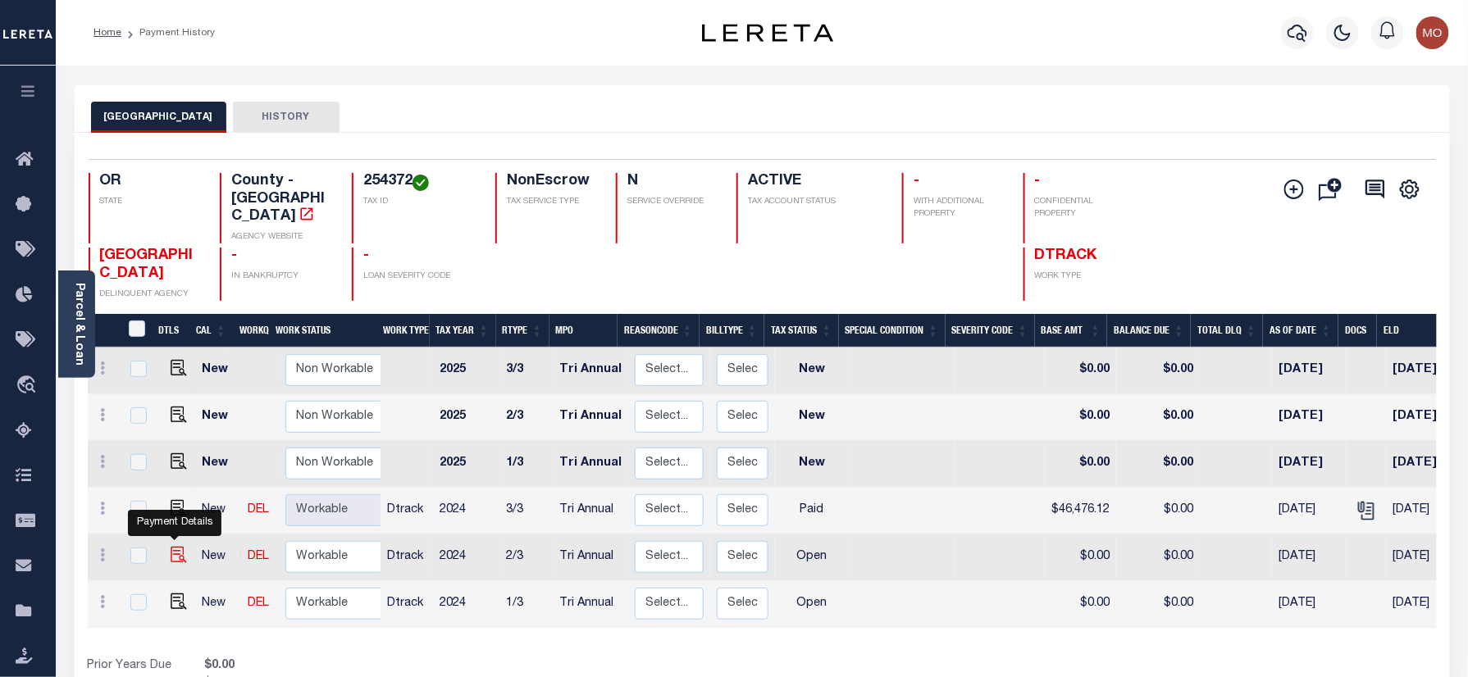
click at [171, 547] on img "" at bounding box center [179, 555] width 16 height 16
checkbox input "true"
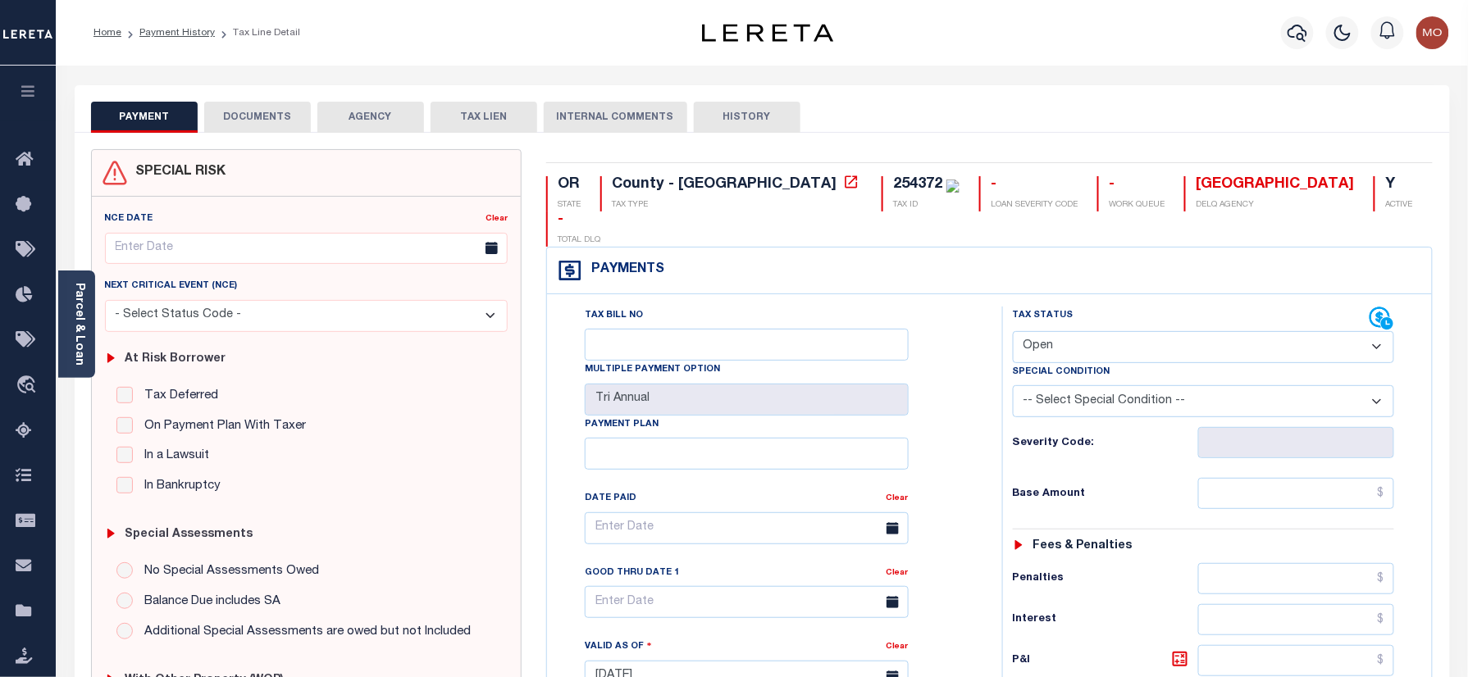
click at [1068, 331] on select "- Select Status Code - Open Due/Unpaid Paid Incomplete No Tax Due Internal Refu…" at bounding box center [1204, 347] width 382 height 32
select select "PYD"
click at [1013, 331] on select "- Select Status Code - Open Due/Unpaid Paid Incomplete No Tax Due Internal Refu…" at bounding box center [1204, 347] width 382 height 32
type input "[DATE]"
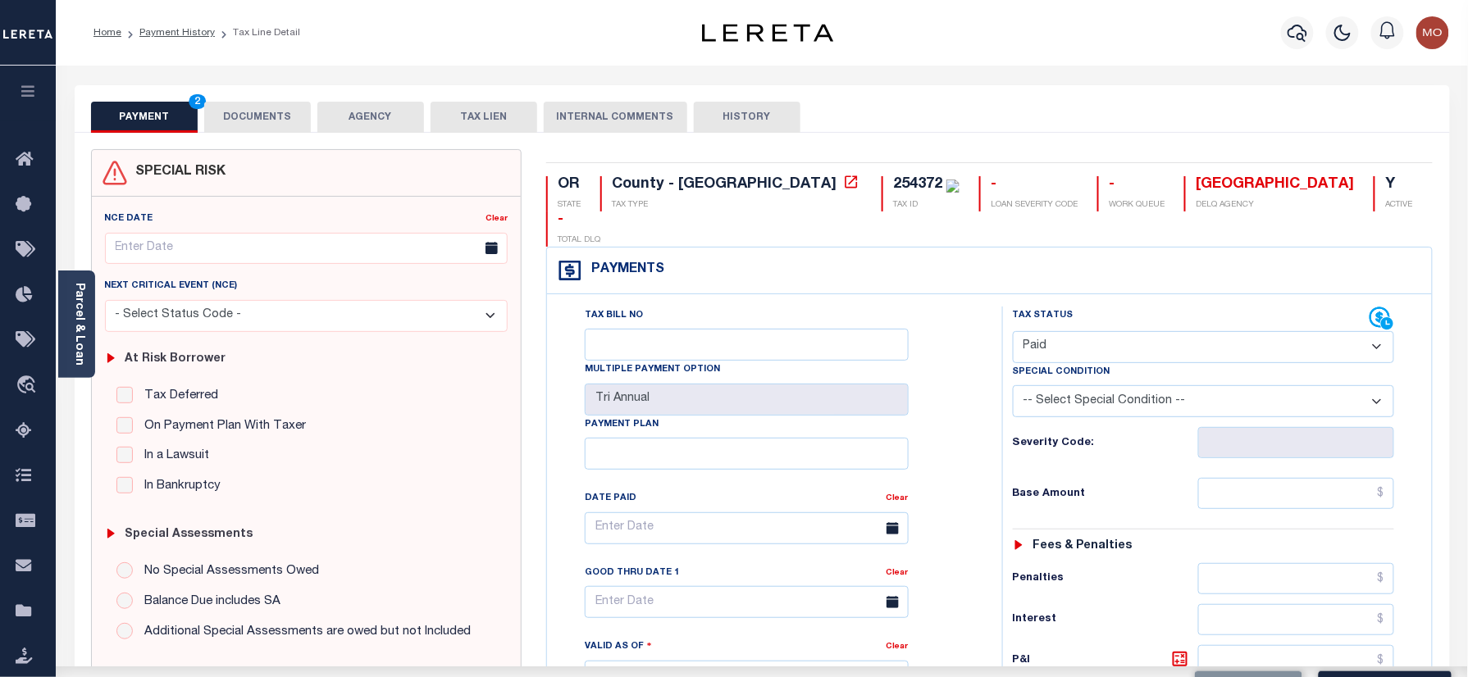
click at [936, 433] on div "Tax Bill No Multiple Payment Option Tri Annual Payment Plan Clear Clear Valid a…" at bounding box center [770, 537] width 414 height 460
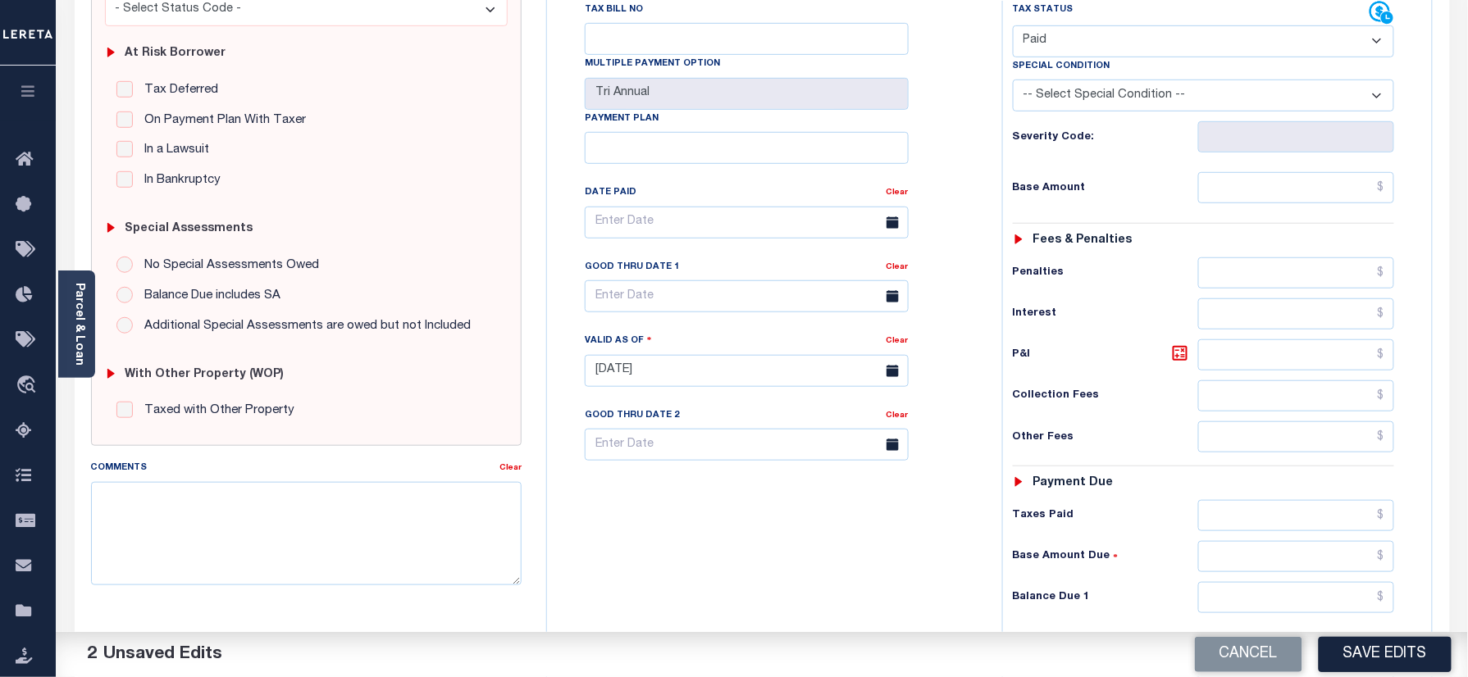
scroll to position [437, 0]
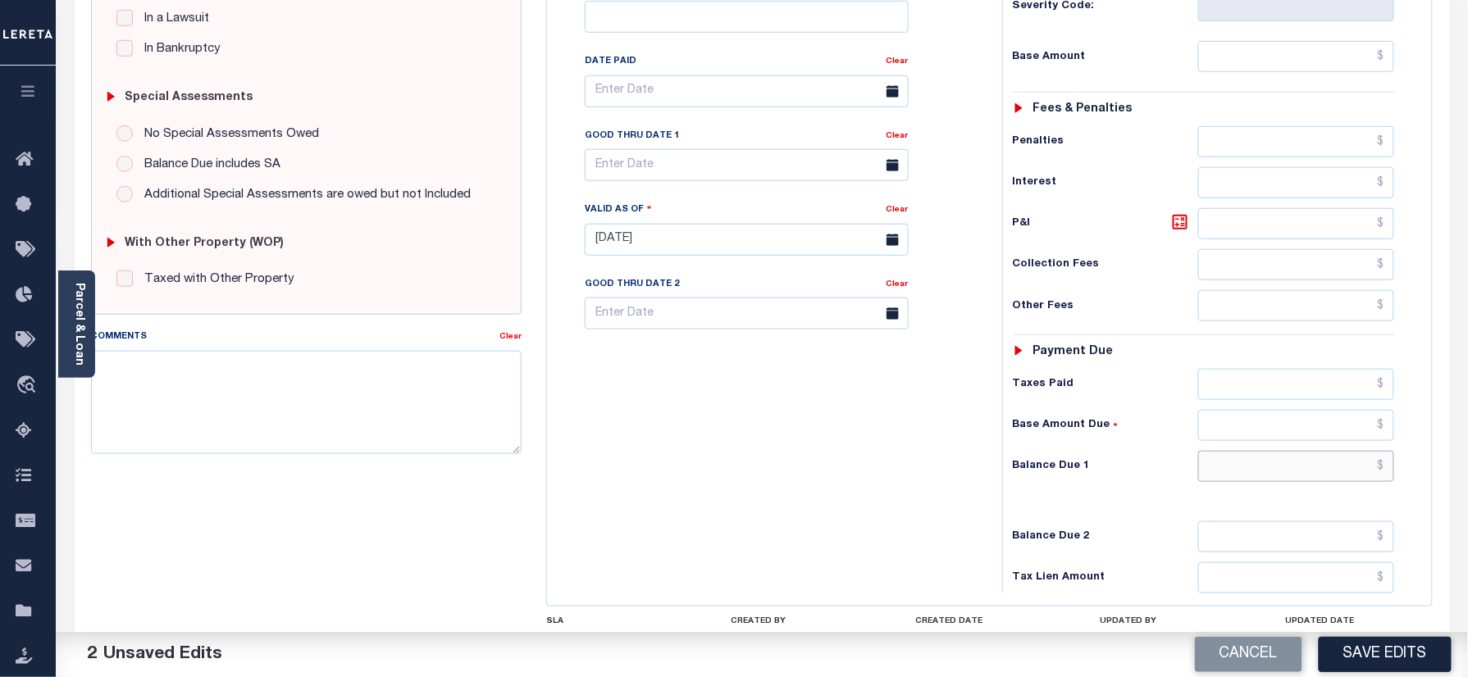
click at [1254, 451] on input "text" at bounding box center [1296, 466] width 197 height 31
type input "$0.00"
click at [348, 405] on textarea "Comments" at bounding box center [306, 402] width 431 height 103
paste textarea "Refer 2024 3/3 year for doc"
type textarea "Refer 2024 3/3 year for doc"
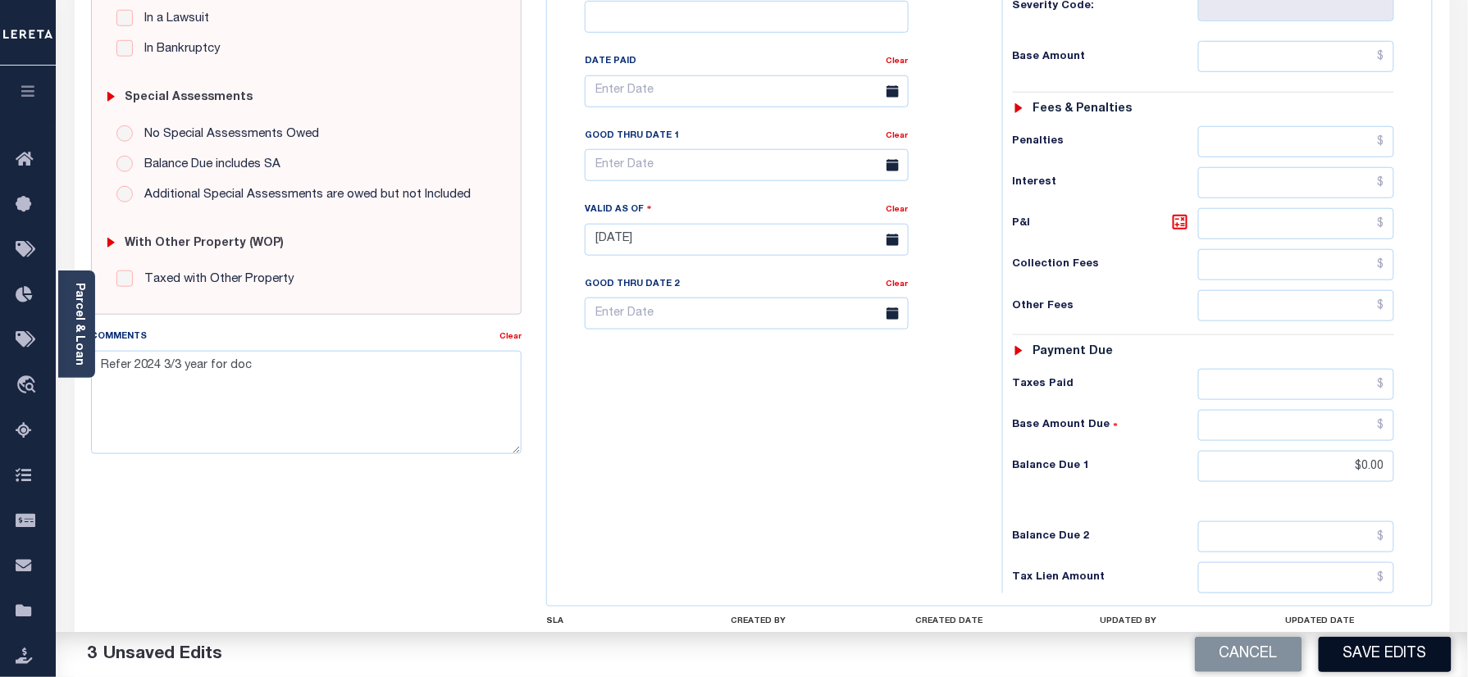
click at [1398, 668] on button "Save Edits" at bounding box center [1385, 654] width 133 height 35
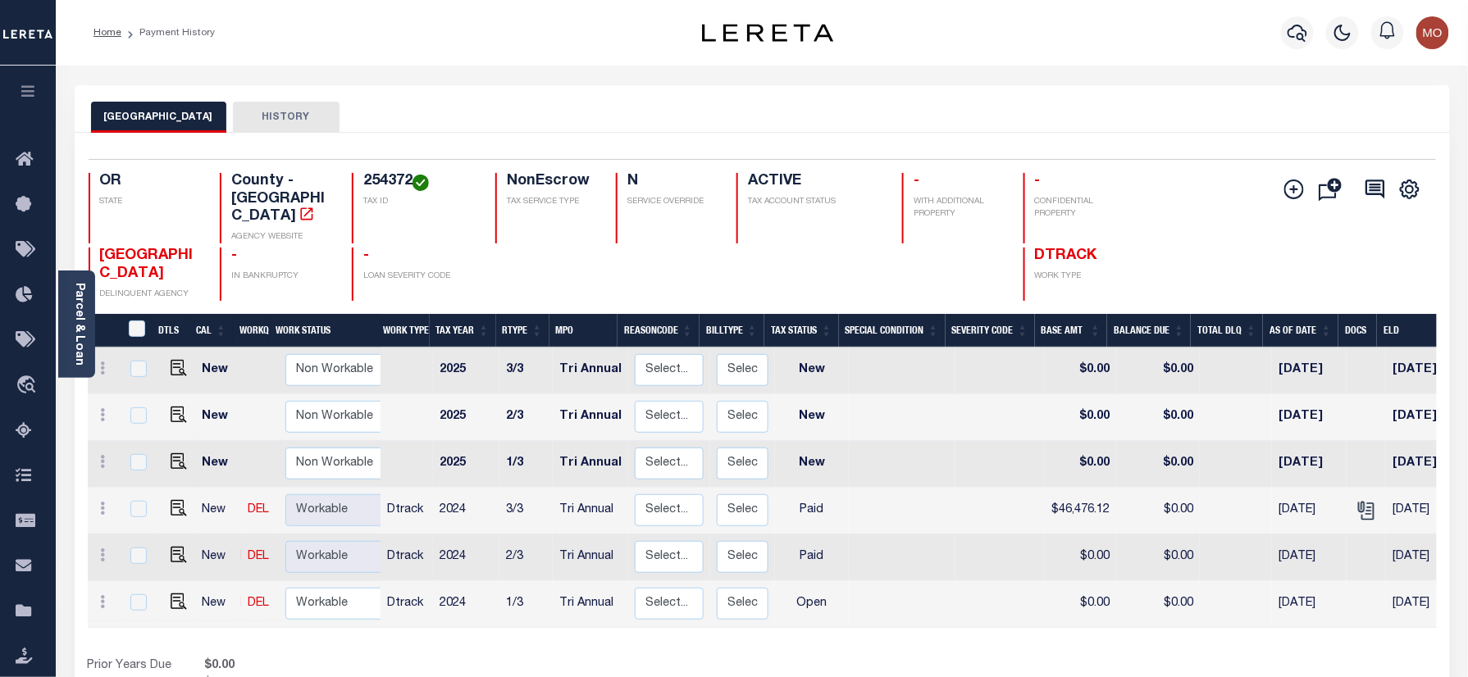
click at [169, 595] on td at bounding box center [176, 605] width 40 height 47
checkbox input "true"
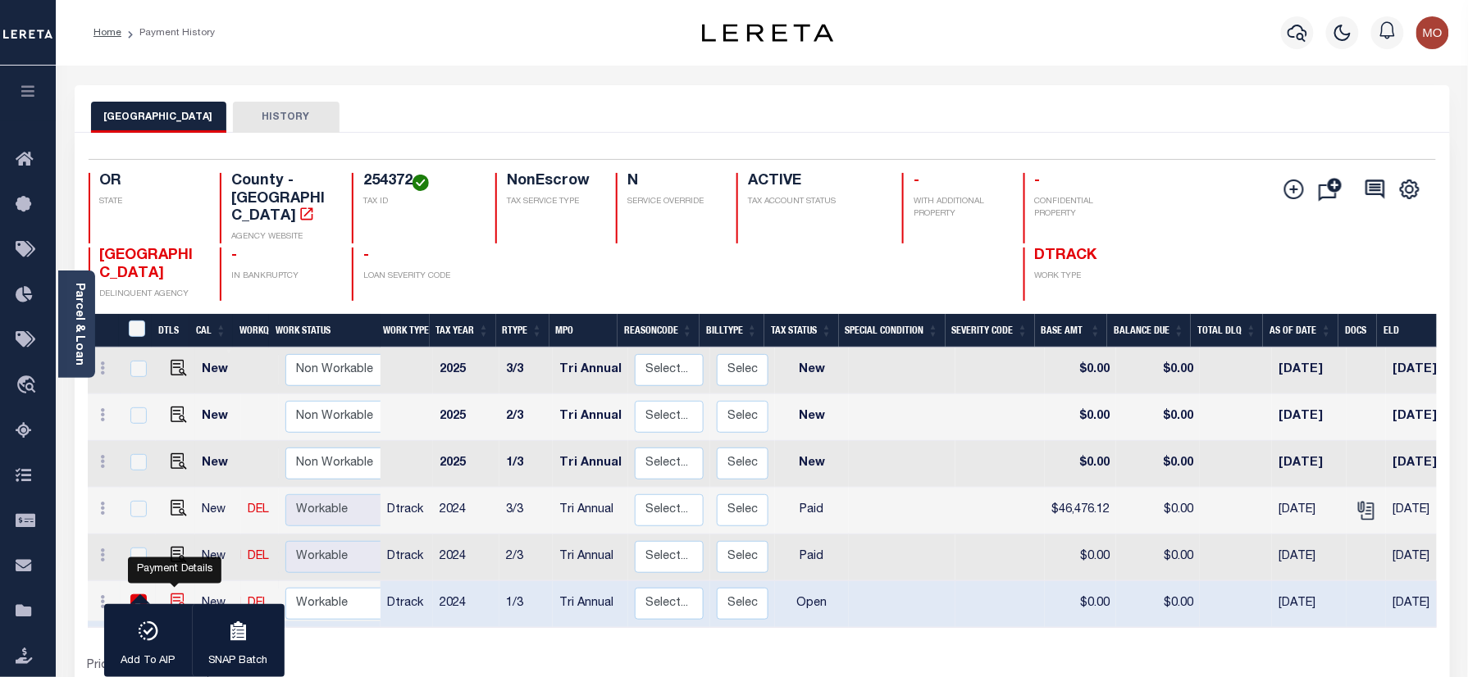
click at [171, 594] on img "" at bounding box center [179, 602] width 16 height 16
checkbox input "false"
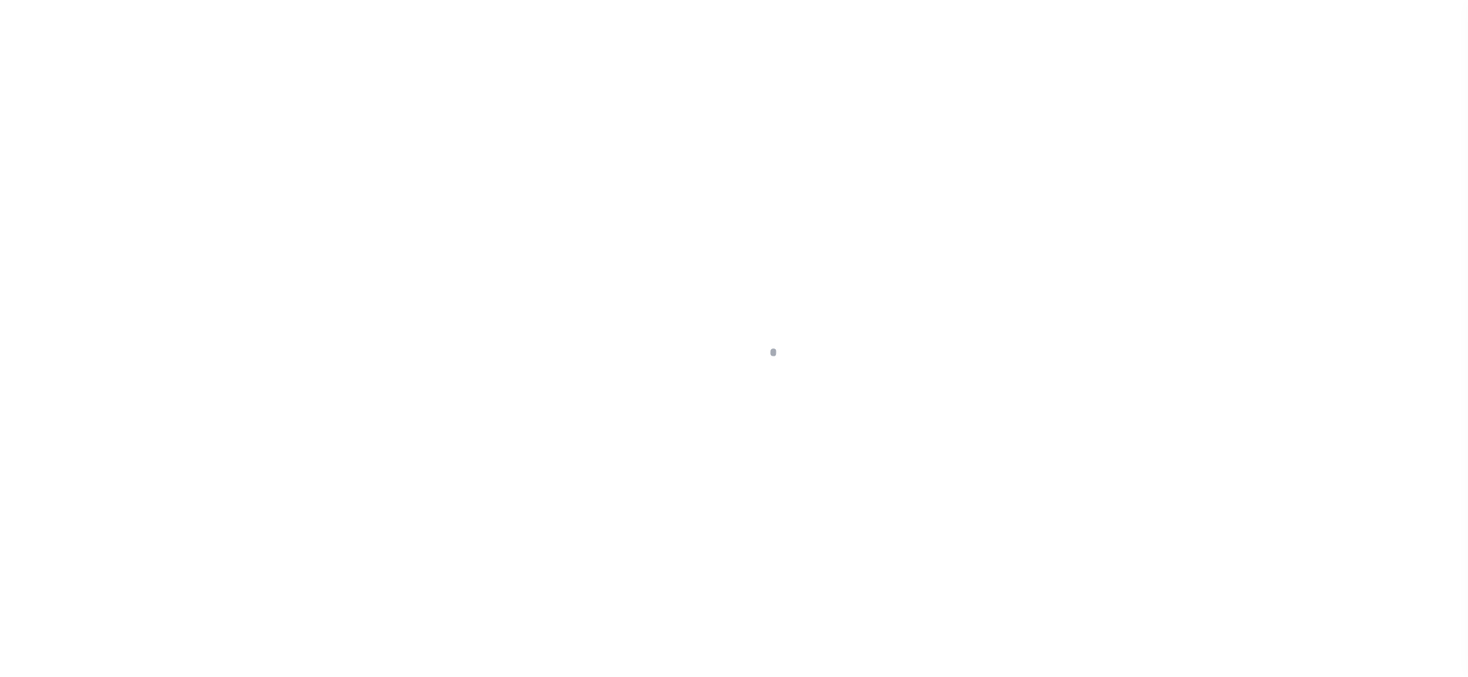
checkbox input "false"
type input "Tri Annual"
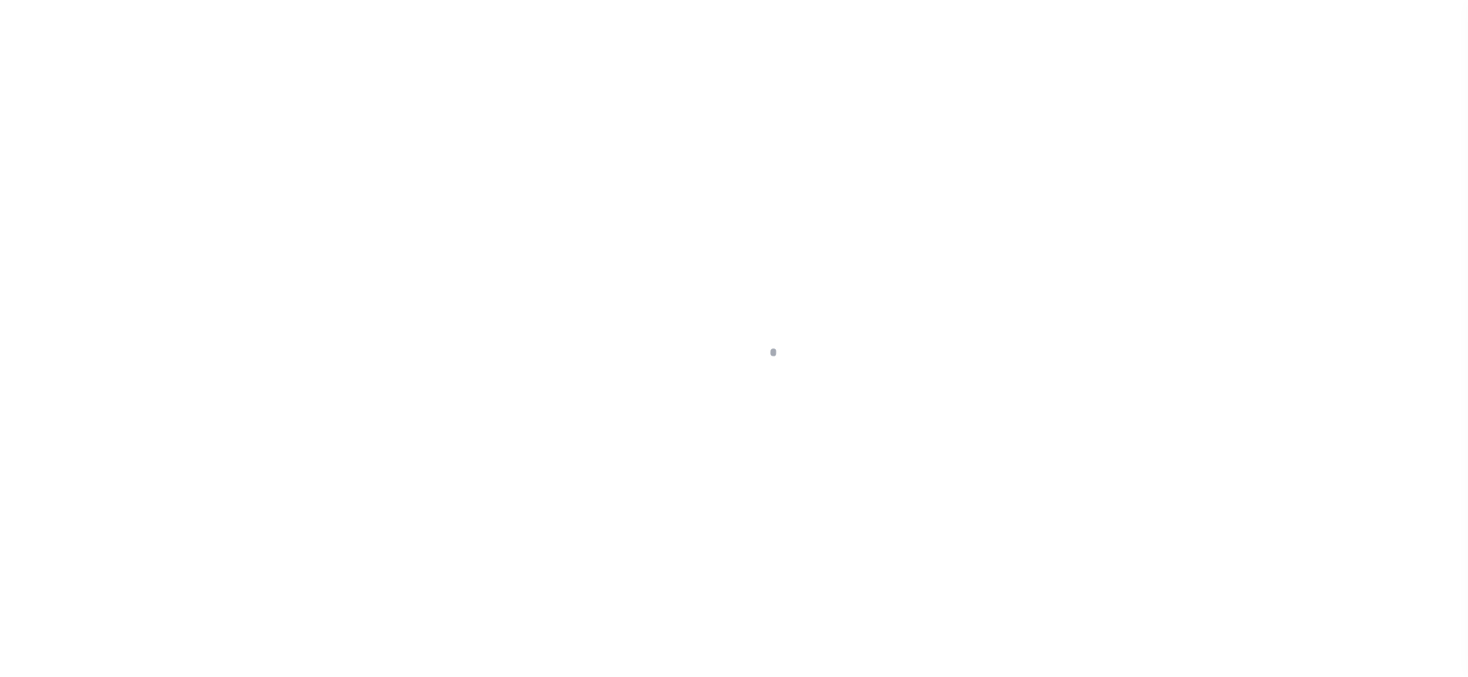
type input "[DATE]"
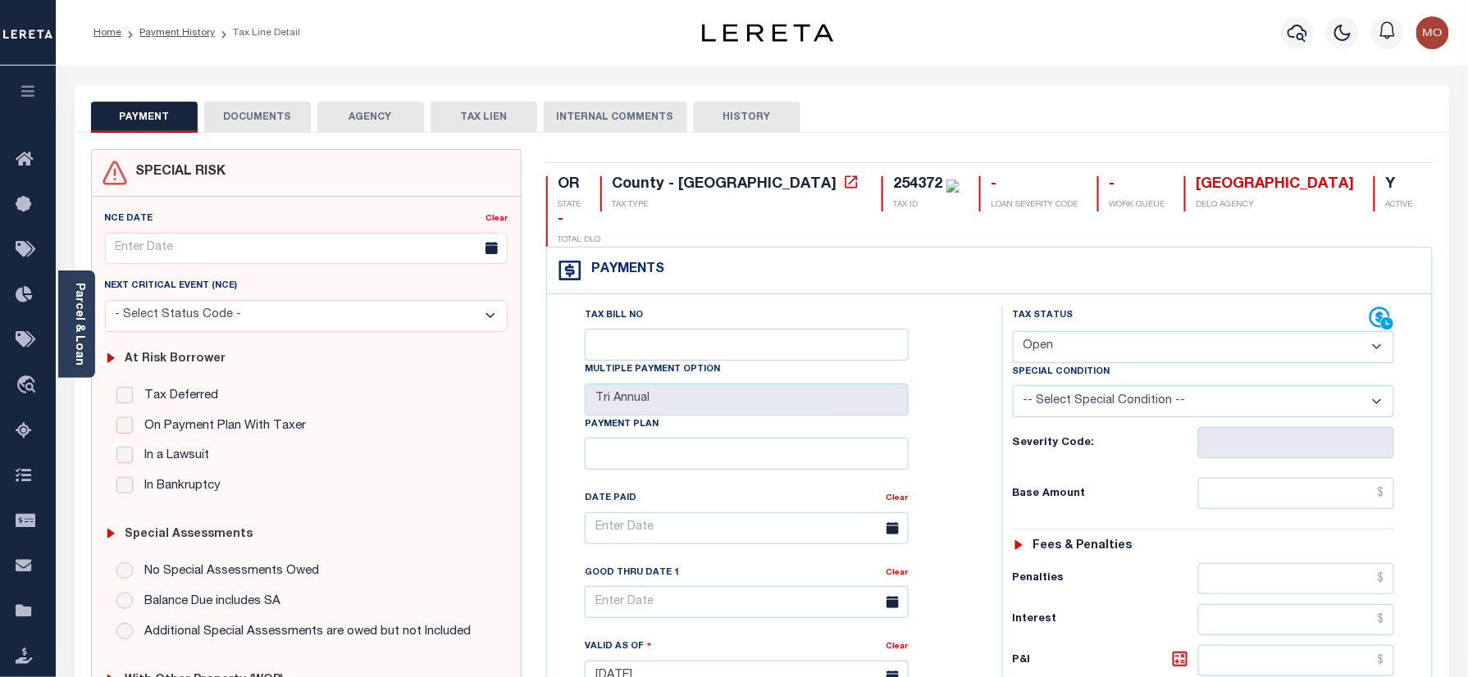
click at [1089, 331] on select "- Select Status Code - Open Due/Unpaid Paid Incomplete No Tax Due Internal Refu…" at bounding box center [1204, 347] width 382 height 32
select select "PYD"
click at [1013, 331] on select "- Select Status Code - Open Due/Unpaid Paid Incomplete No Tax Due Internal Refu…" at bounding box center [1204, 347] width 382 height 32
type input "09/11/2025"
click at [942, 437] on div "Tax Bill No Multiple Payment Option Tri Annual Payment Plan Clear Clear Valid a…" at bounding box center [770, 537] width 414 height 460
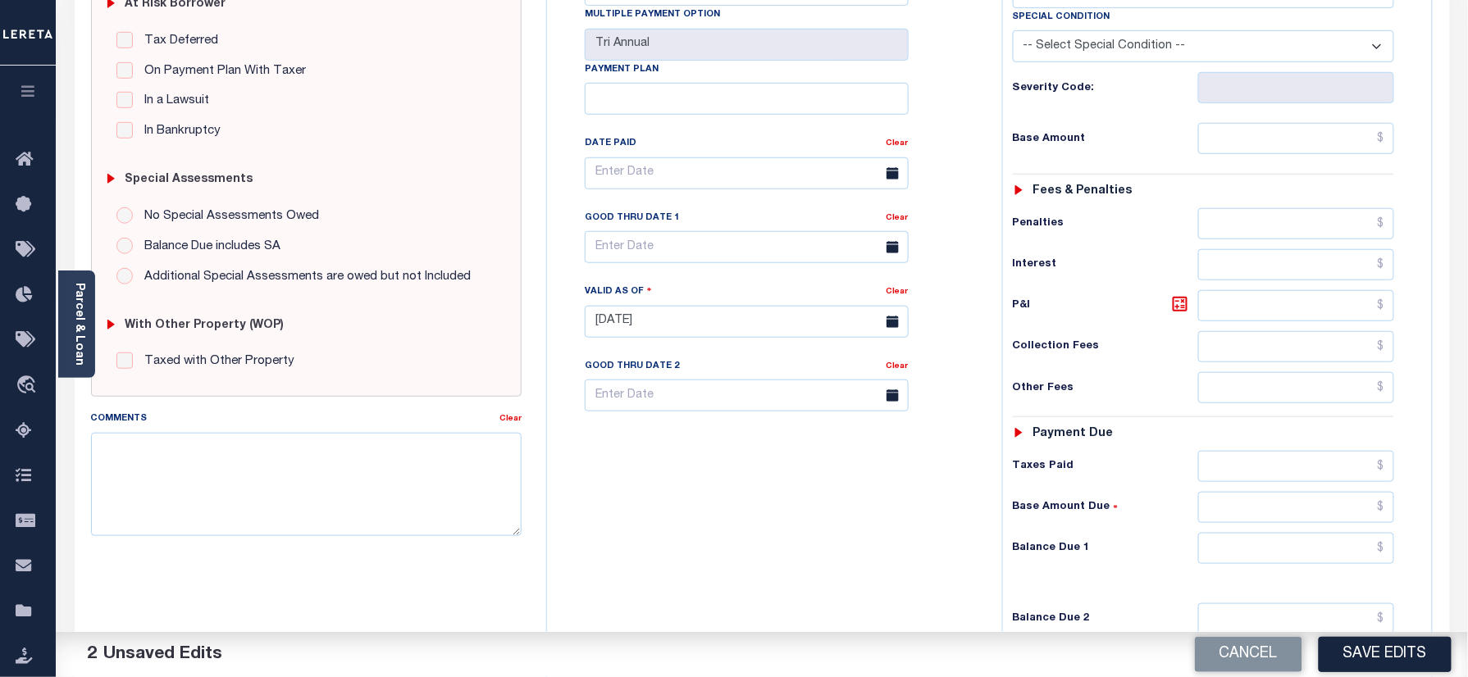
scroll to position [437, 0]
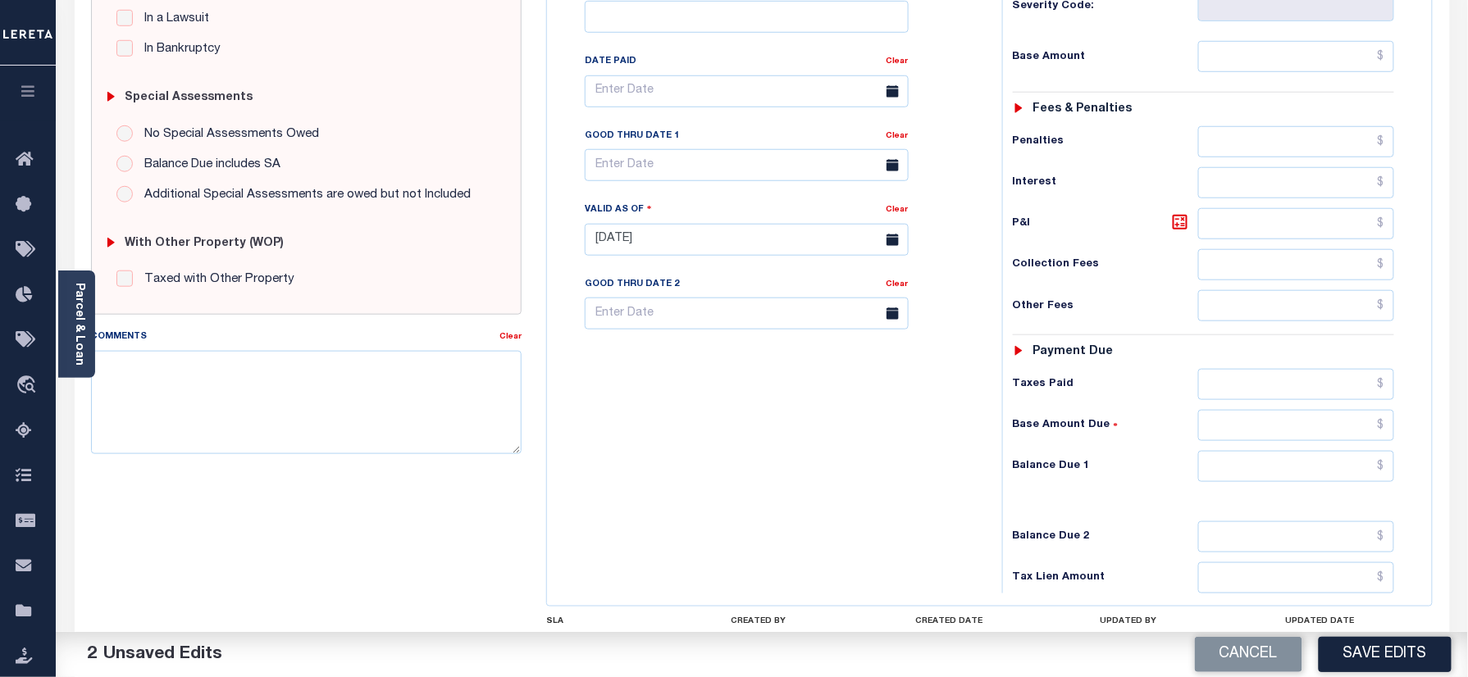
click at [1255, 457] on div "Tax Status Status - Select Status Code -" at bounding box center [1209, 232] width 414 height 724
click at [1278, 451] on input "text" at bounding box center [1296, 466] width 197 height 31
type input "$0.00"
click at [366, 414] on textarea "Comments" at bounding box center [306, 402] width 431 height 103
paste textarea "Refer 2024 3/3 year for doc"
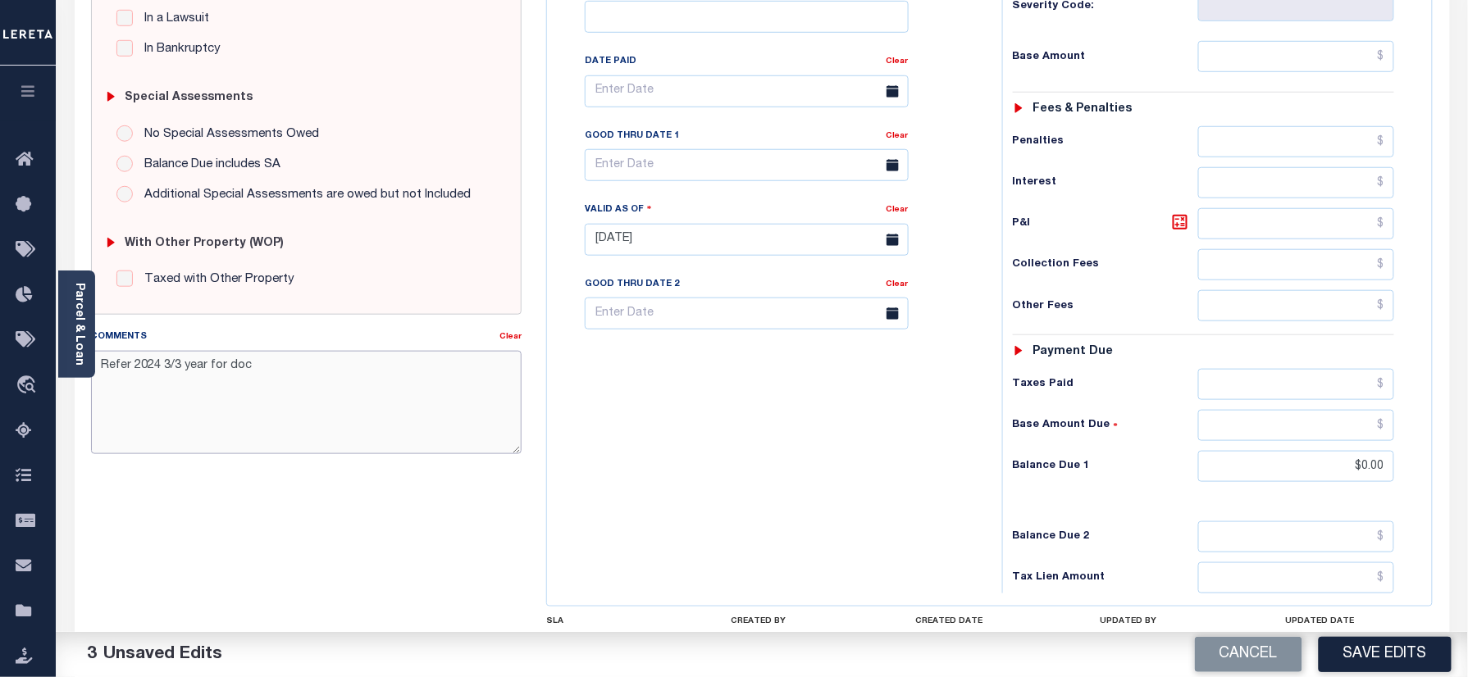
type textarea "Refer 2024 3/3 year for doc"
click at [1370, 645] on button "Save Edits" at bounding box center [1385, 654] width 133 height 35
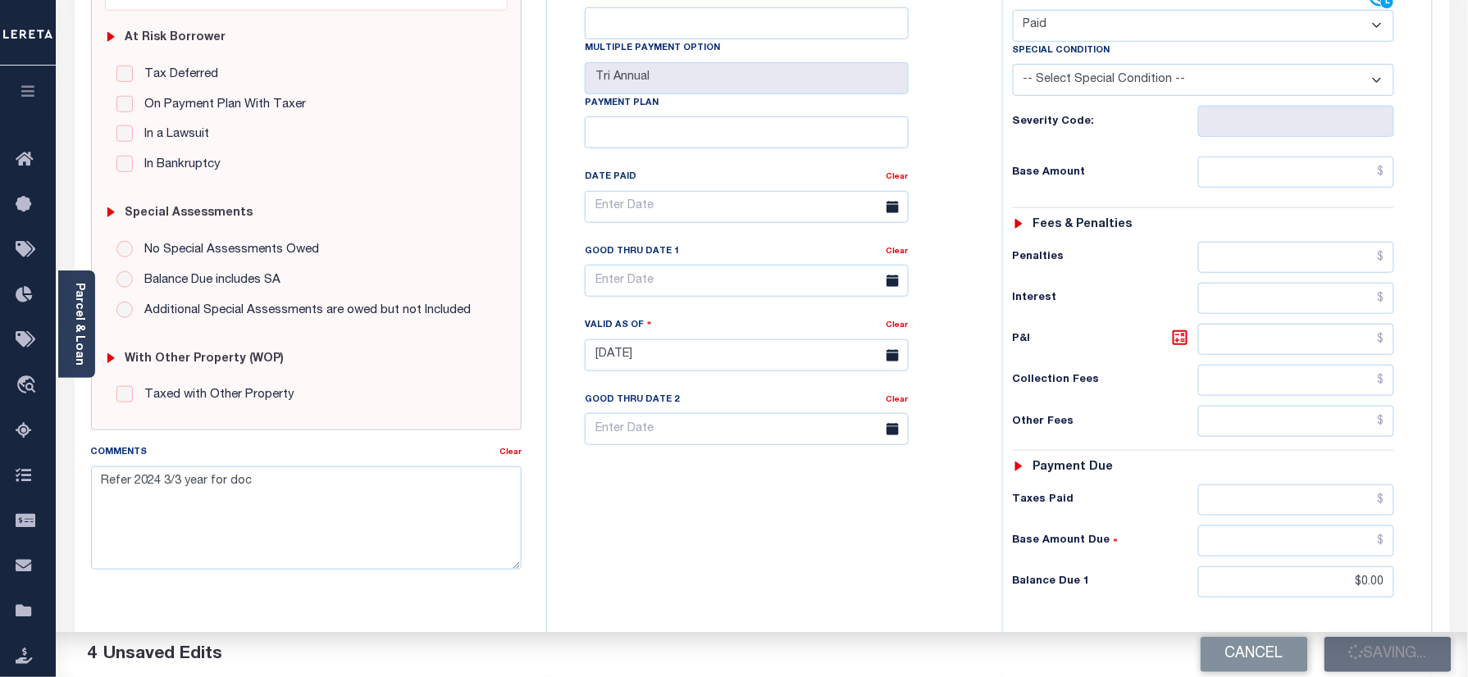
scroll to position [218, 0]
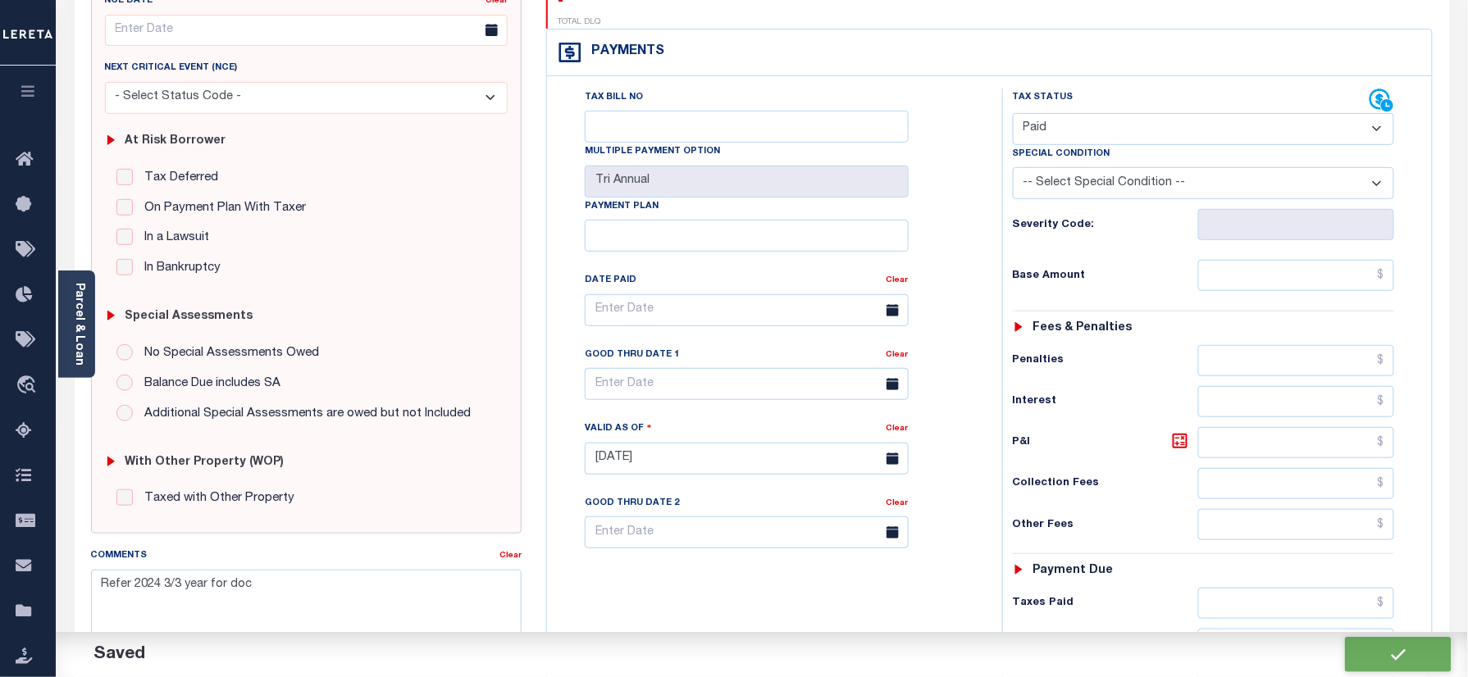
checkbox input "false"
type input "$0"
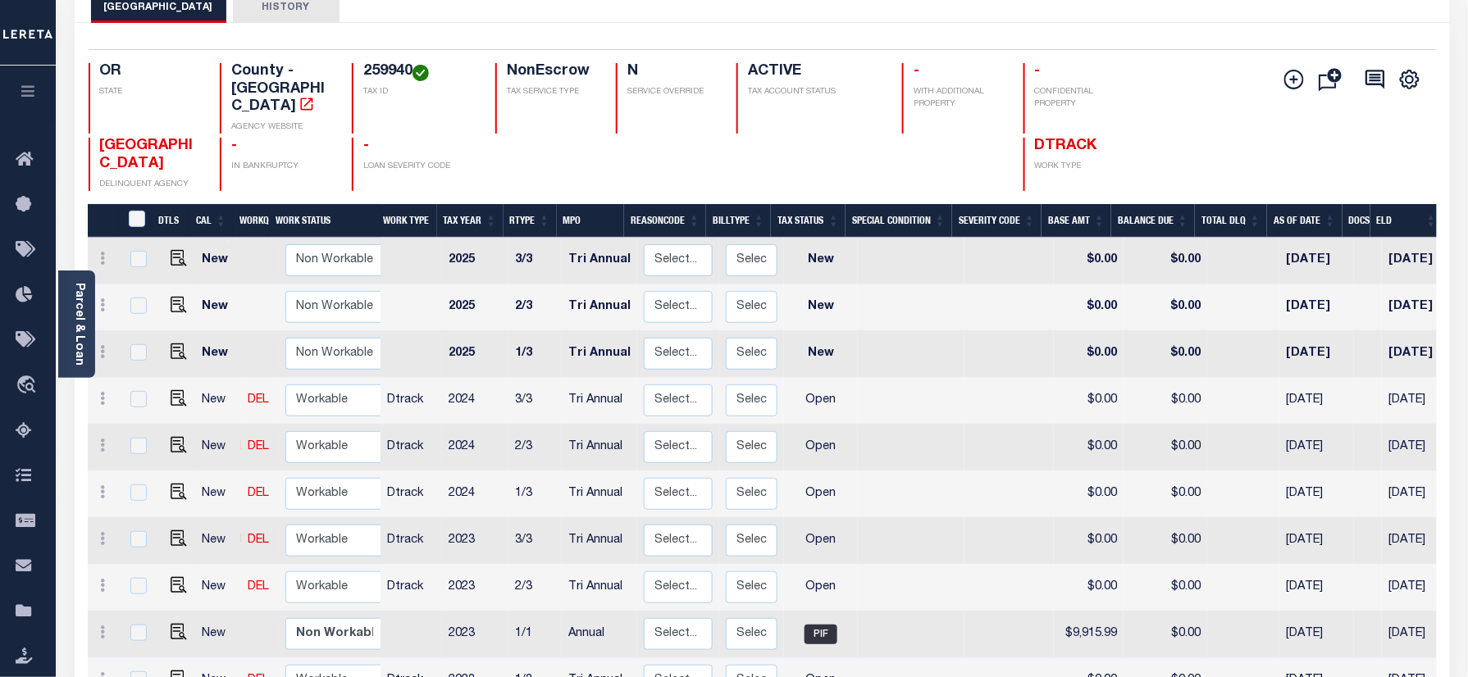
scroll to position [109, 0]
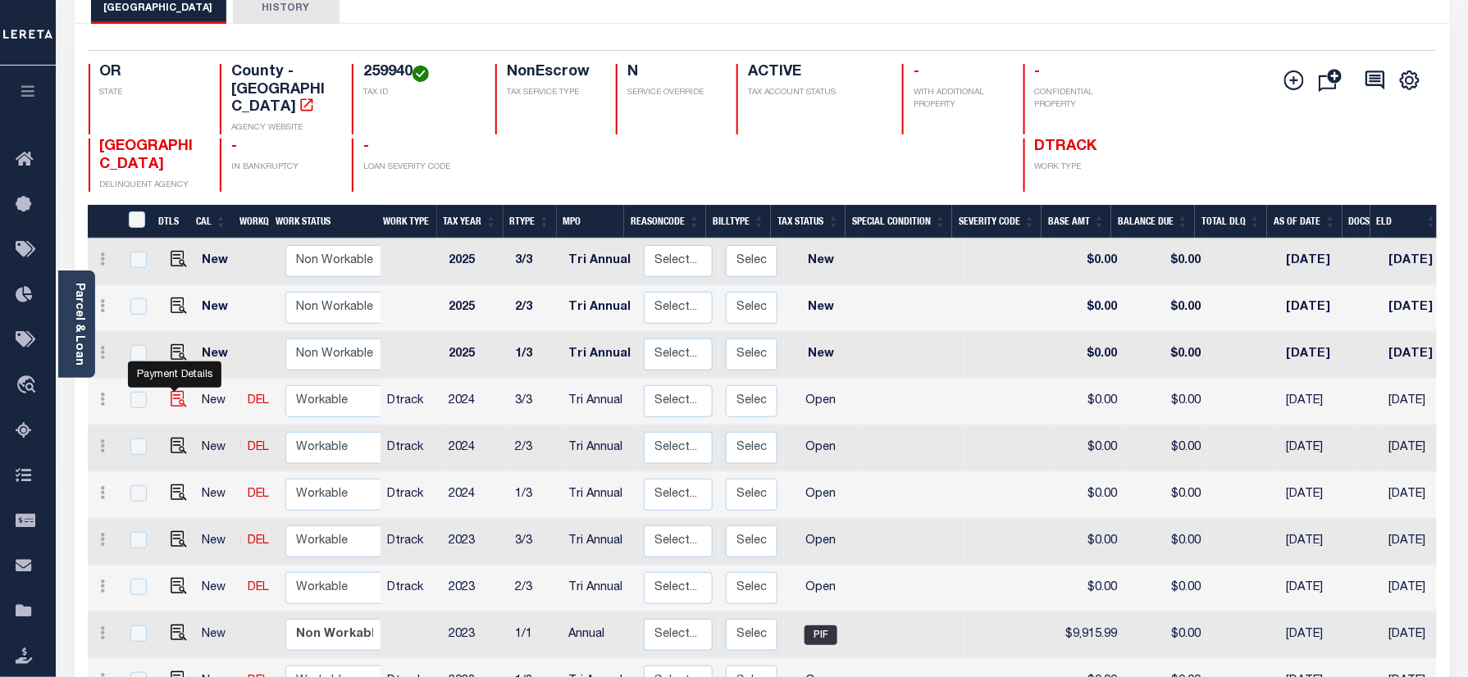
click at [171, 391] on img "" at bounding box center [179, 399] width 16 height 16
checkbox input "true"
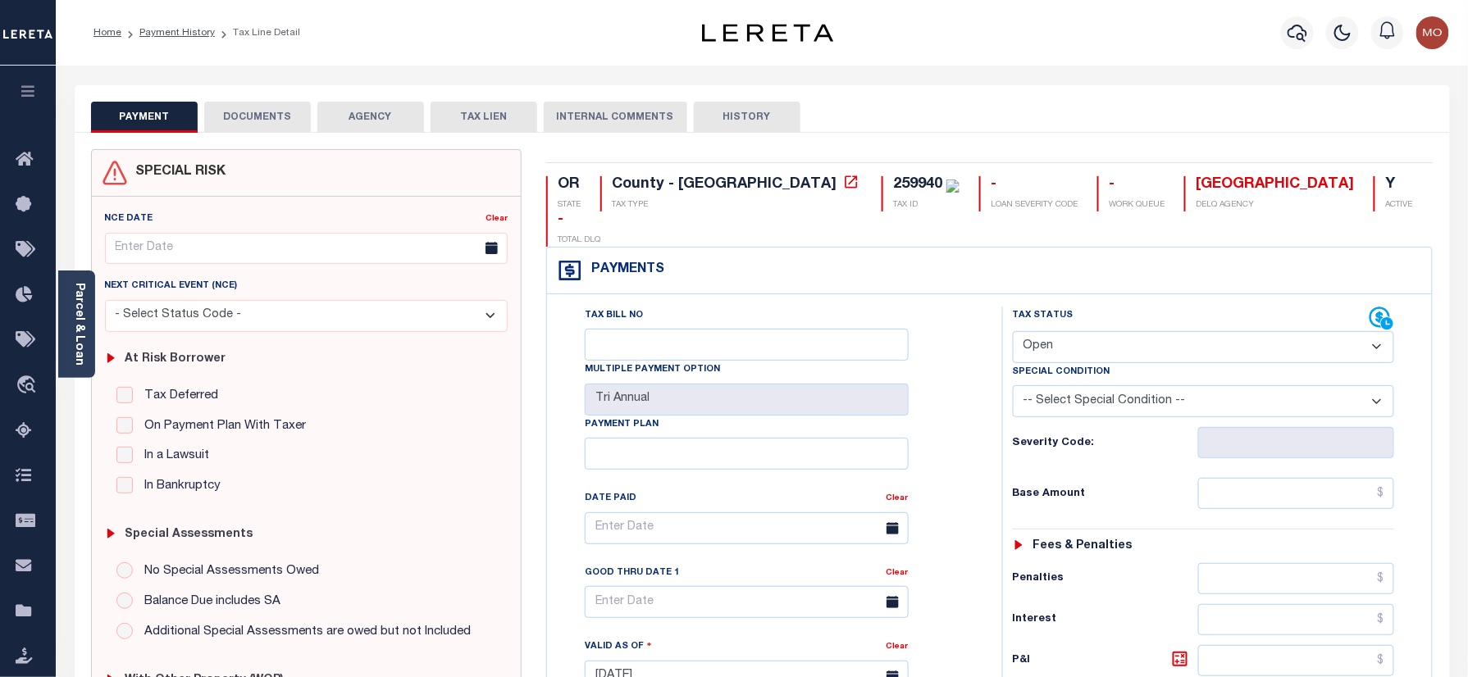
click at [893, 200] on p "TAX ID" at bounding box center [926, 205] width 66 height 12
click at [893, 178] on div "259940" at bounding box center [917, 184] width 49 height 15
copy div "259940"
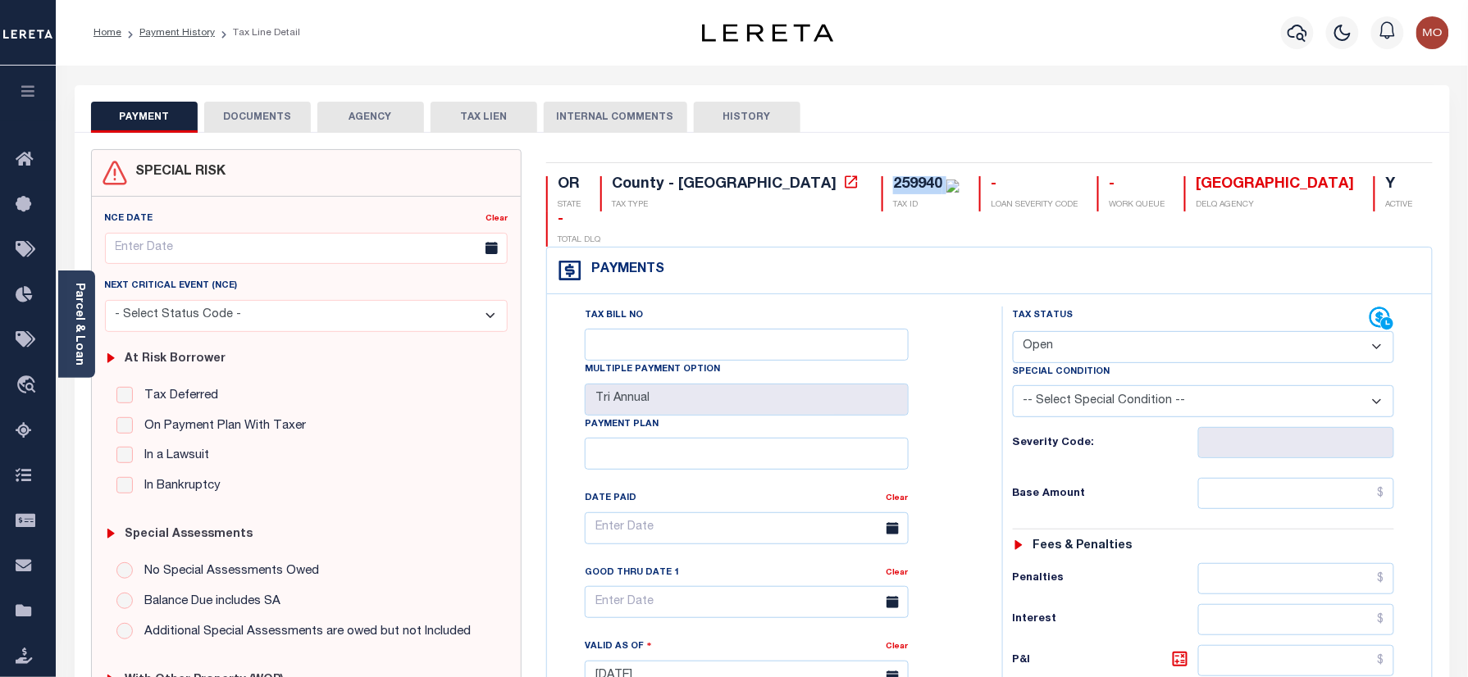
click at [1110, 331] on select "- Select Status Code - Open Due/Unpaid Paid Incomplete No Tax Due Internal Refu…" at bounding box center [1204, 347] width 382 height 32
select select "PYD"
click at [1013, 331] on select "- Select Status Code - Open Due/Unpaid Paid Incomplete No Tax Due Internal Refu…" at bounding box center [1204, 347] width 382 height 32
type input "[DATE]"
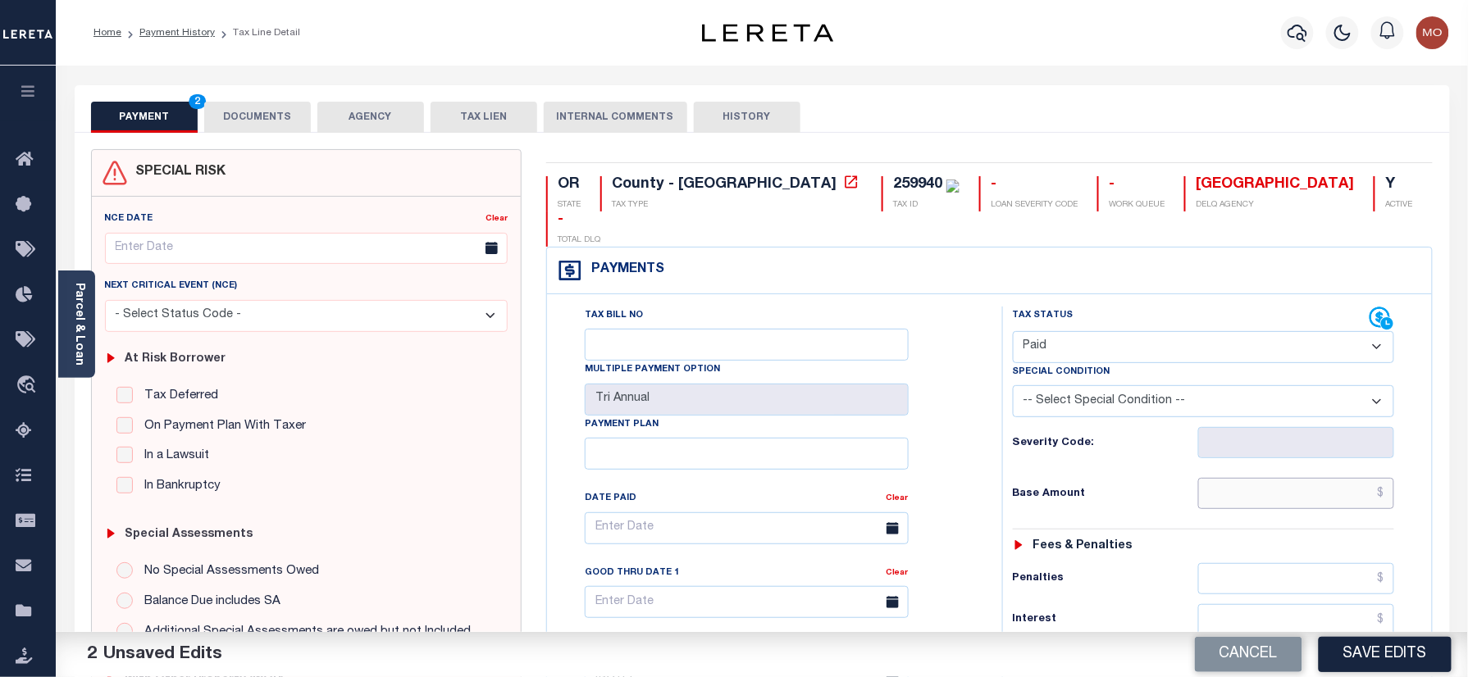
click at [1238, 478] on input "text" at bounding box center [1296, 493] width 197 height 31
paste input "3,503.65"
type input "$3,503.65"
click at [951, 458] on div "Tax Bill No Multiple Payment Option Tri Annual Payment Plan Clear Clear Valid a…" at bounding box center [770, 537] width 414 height 460
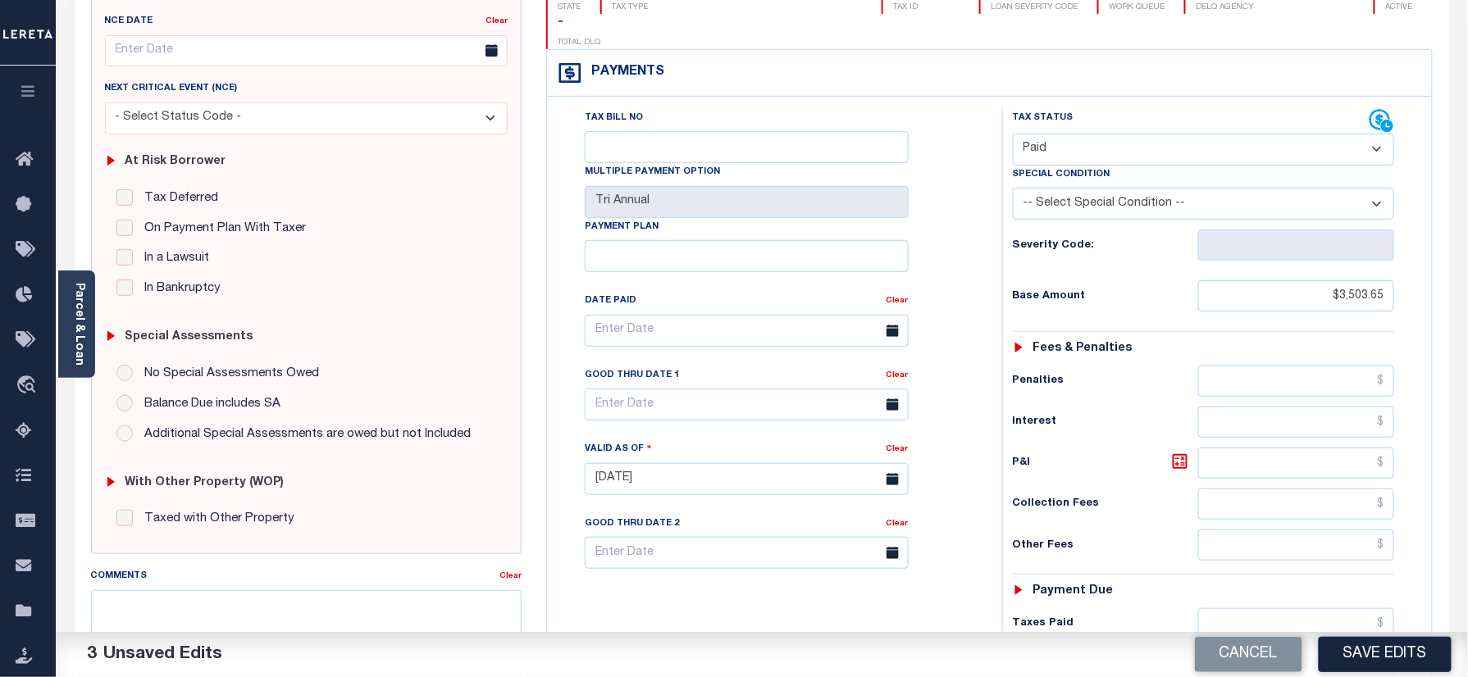
scroll to position [437, 0]
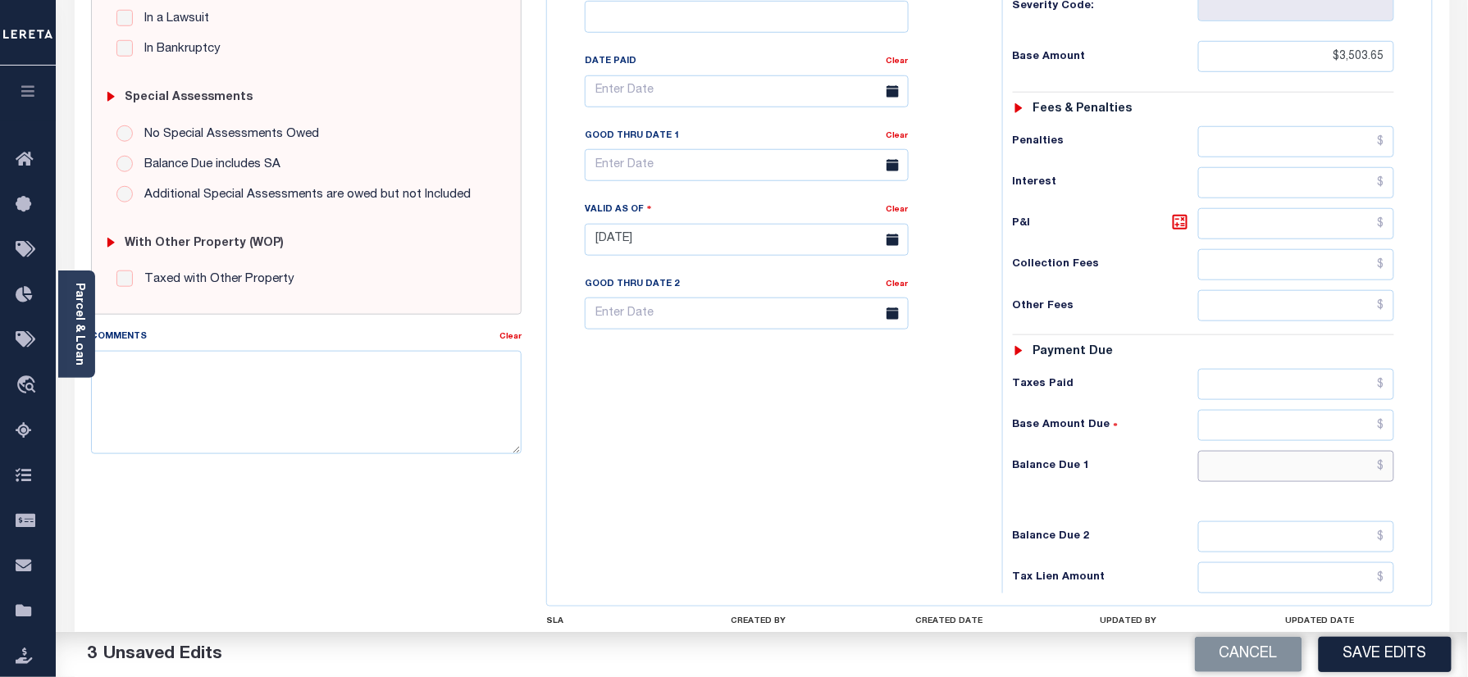
click at [1257, 451] on input "text" at bounding box center [1296, 466] width 197 height 31
type input "$0.00"
click at [834, 447] on div "Tax Bill No Multiple Payment Option Tri Annual Payment Plan Clear" at bounding box center [770, 232] width 439 height 724
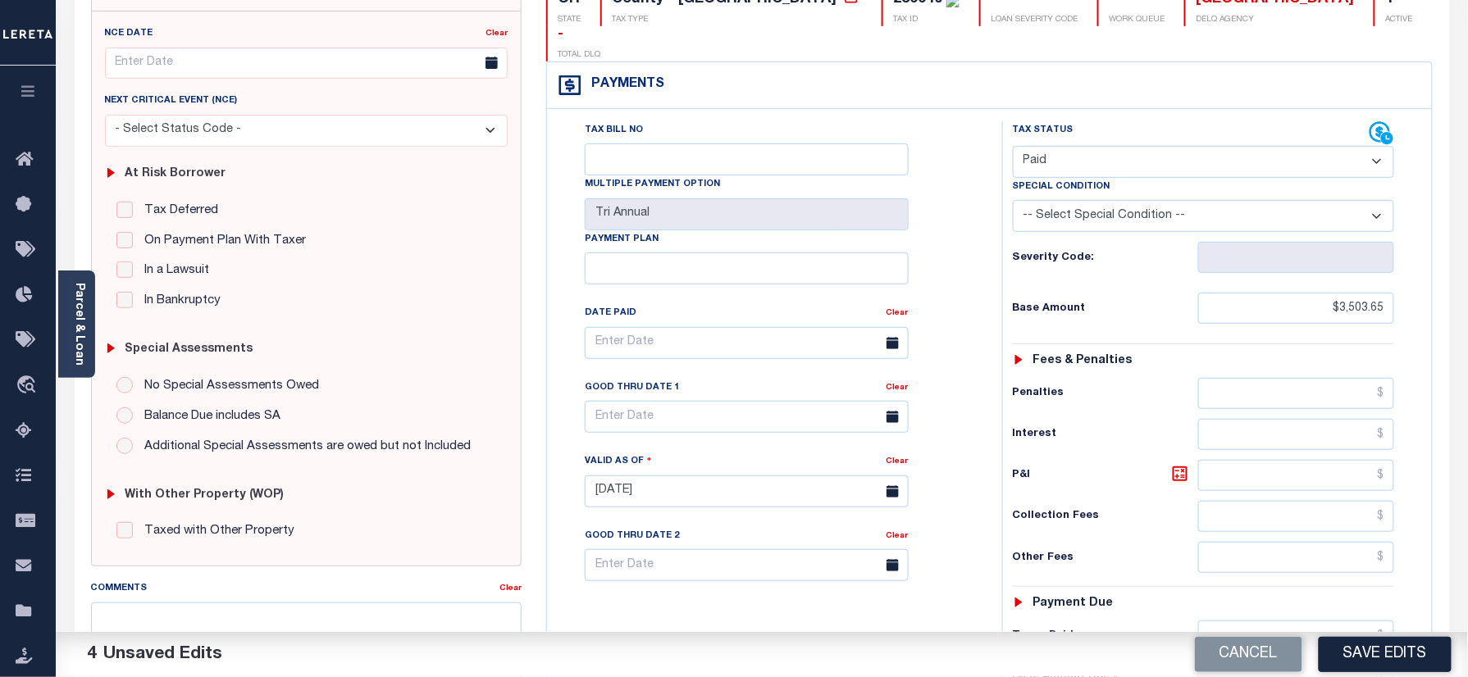
scroll to position [0, 0]
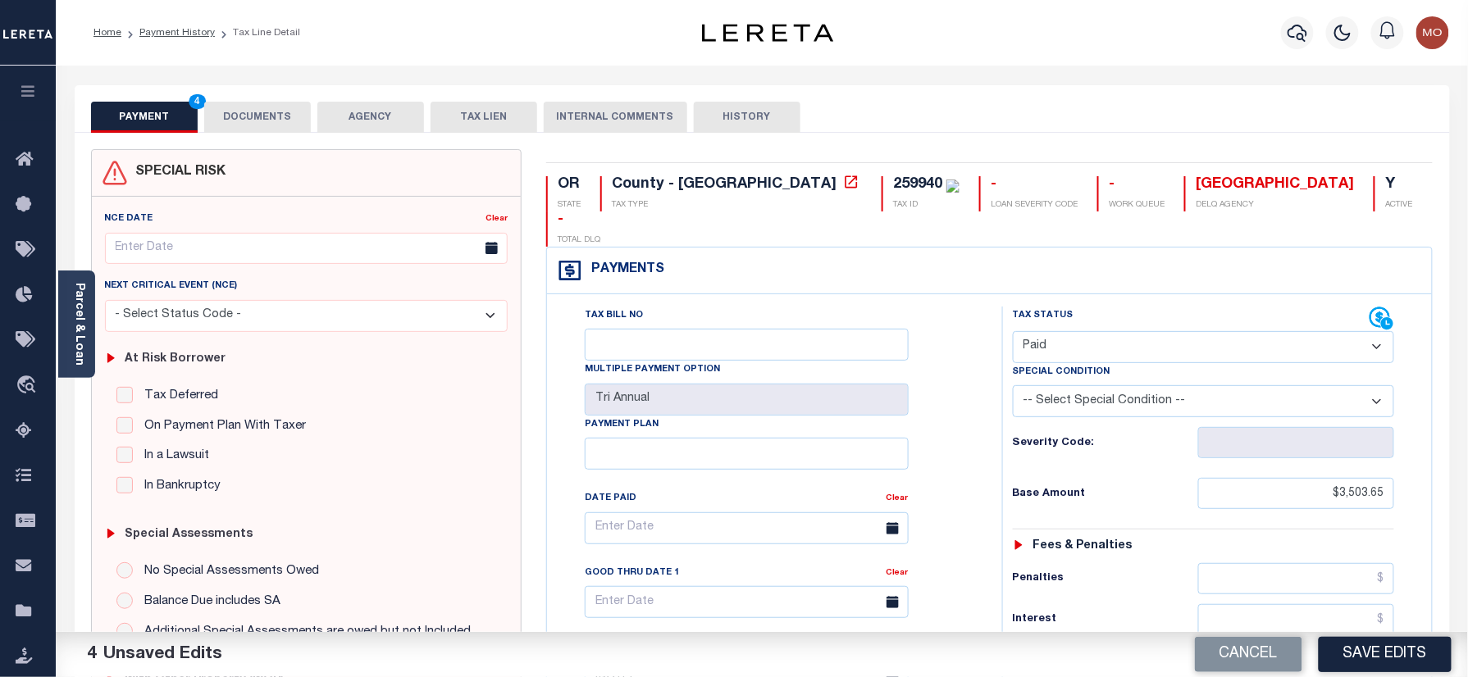
click at [882, 198] on div "259940 TAX ID" at bounding box center [921, 193] width 78 height 35
click at [893, 188] on div "259940" at bounding box center [917, 184] width 49 height 15
copy div "259940"
click at [269, 116] on button "DOCUMENTS" at bounding box center [257, 117] width 107 height 31
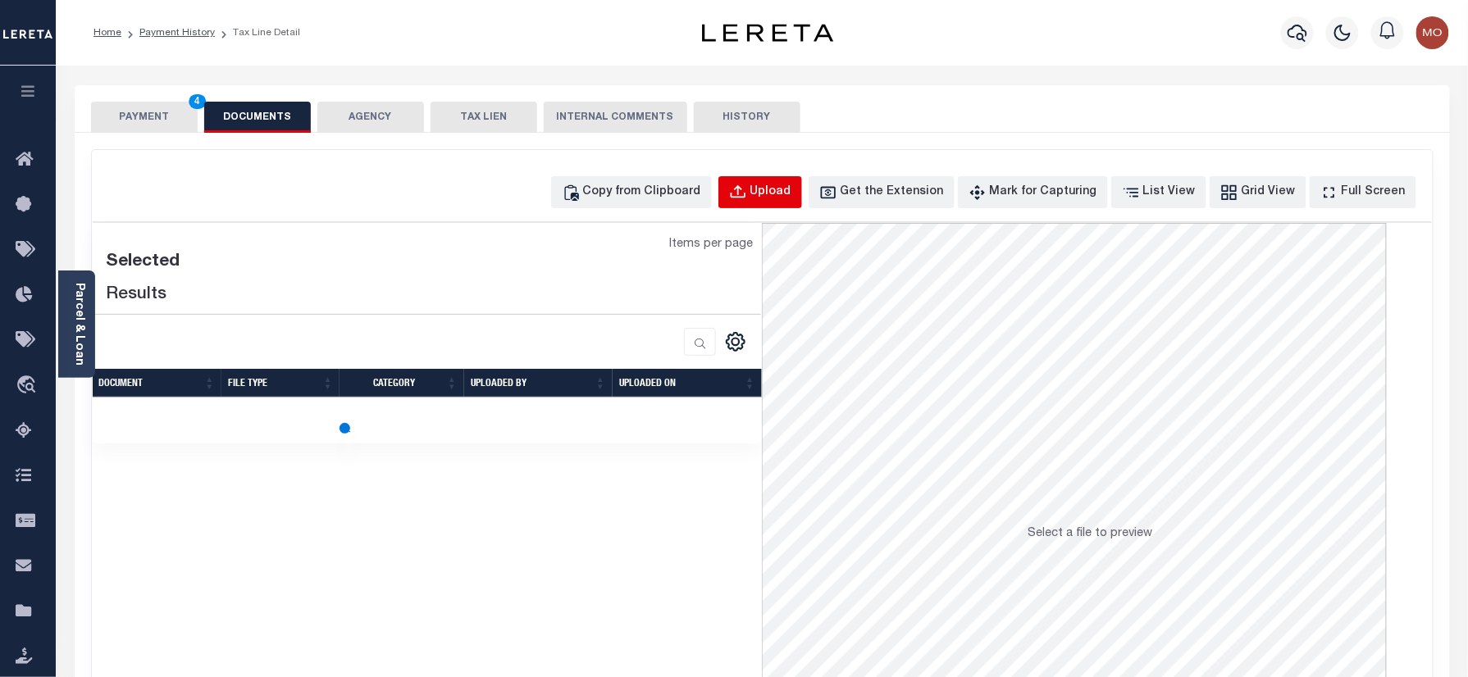
click at [791, 191] on div "Upload" at bounding box center [770, 193] width 41 height 18
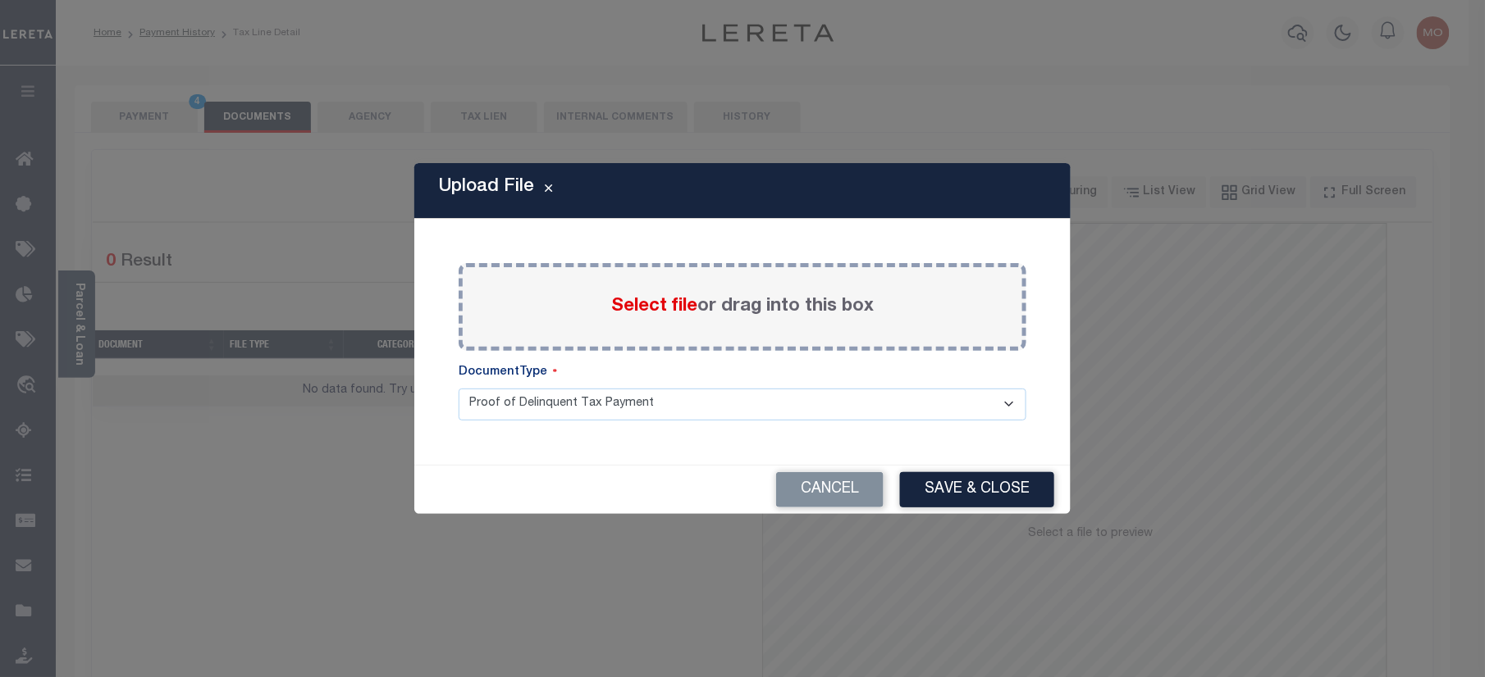
click at [647, 308] on span "Select file" at bounding box center [654, 307] width 86 height 18
click at [0, 0] on input "Select file or drag into this box" at bounding box center [0, 0] width 0 height 0
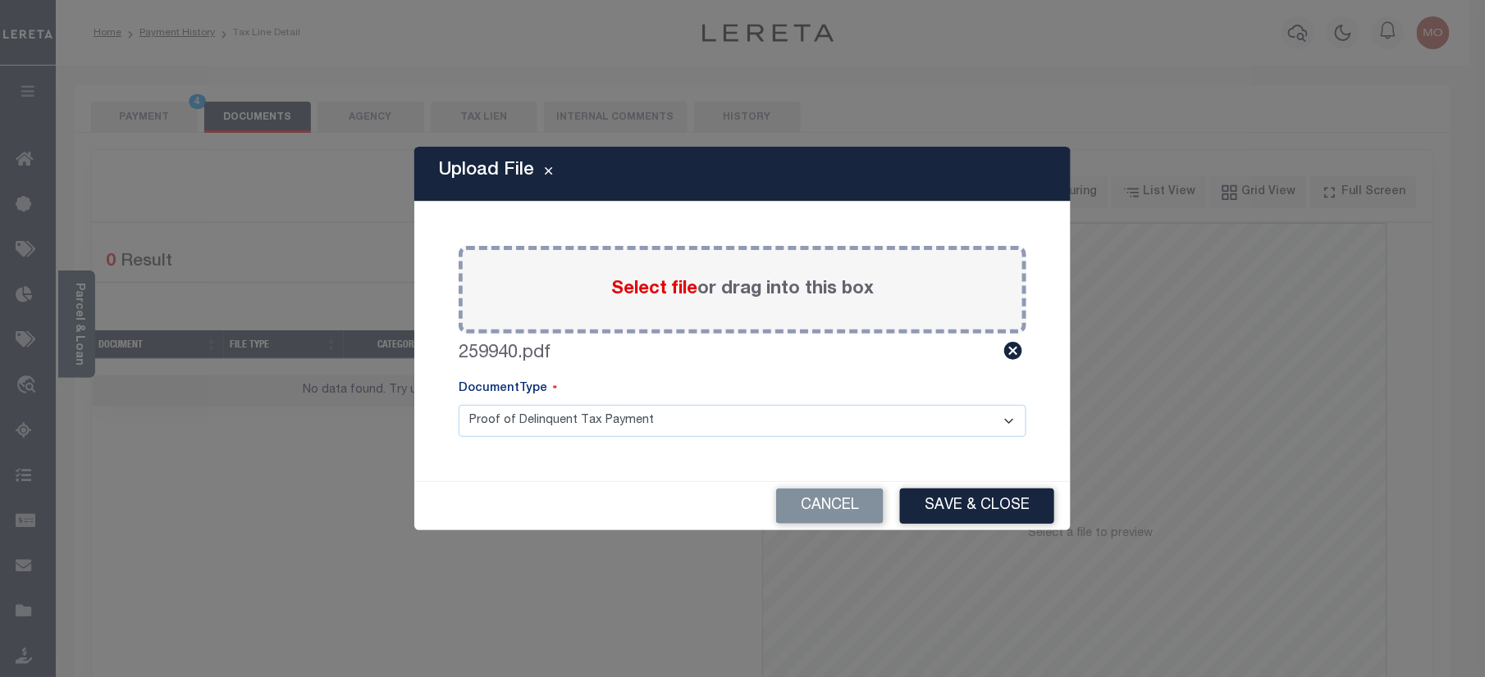
click at [935, 487] on div "Cancel Save & Close" at bounding box center [742, 506] width 656 height 48
click at [961, 512] on button "Save & Close" at bounding box center [977, 506] width 154 height 35
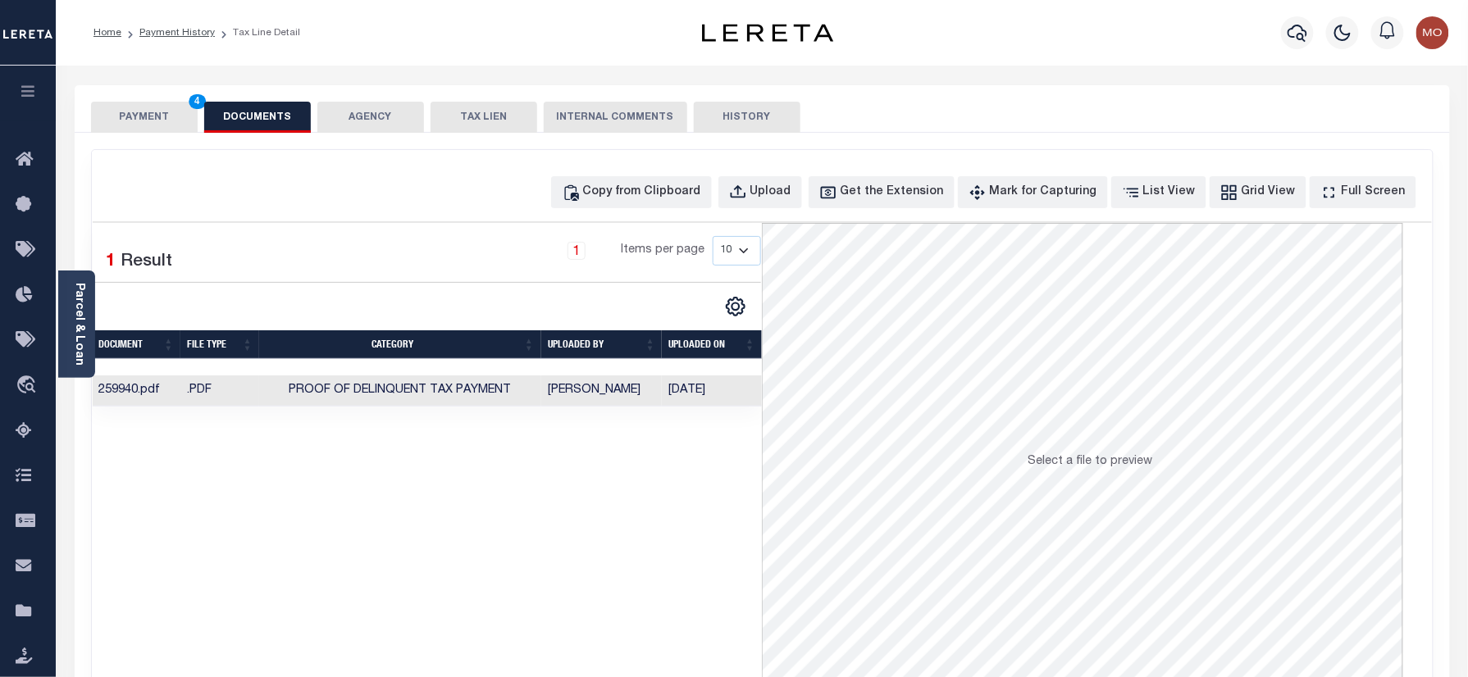
click at [156, 108] on button "PAYMENT 4" at bounding box center [144, 117] width 107 height 31
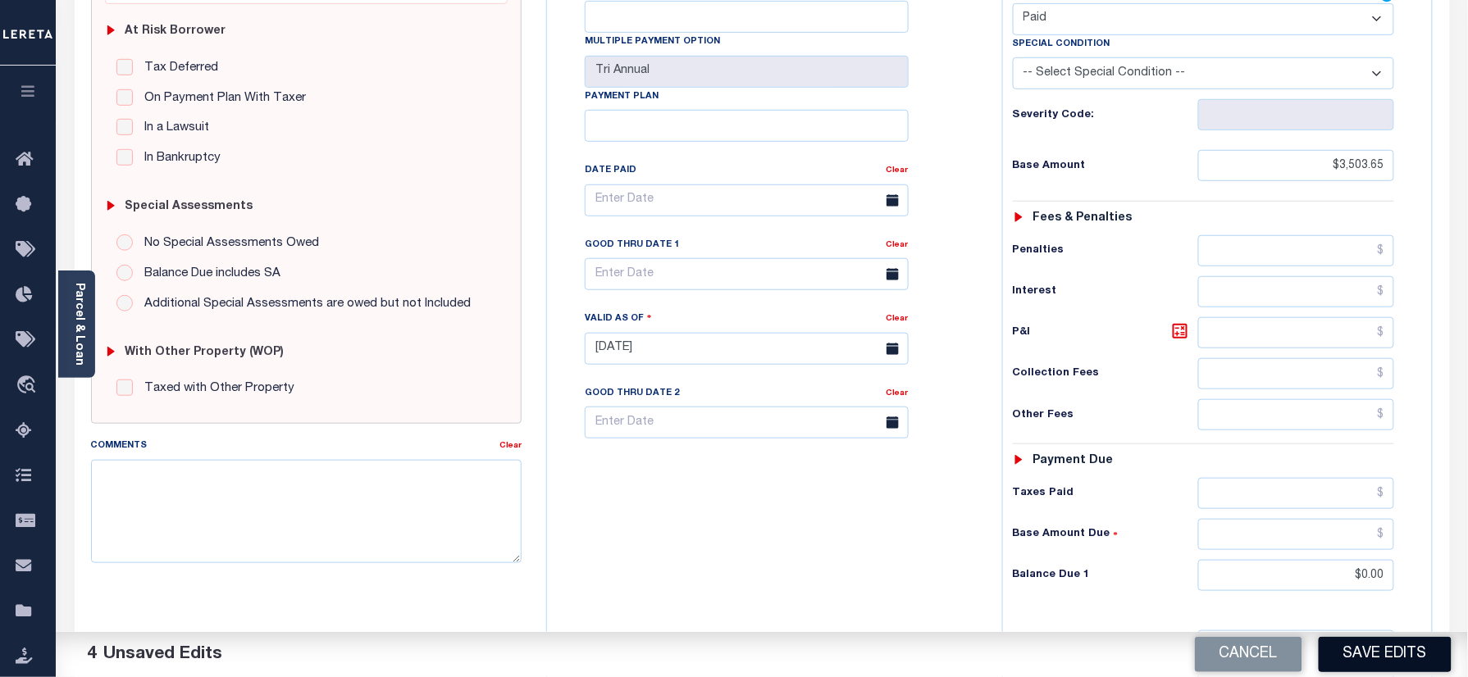
click at [1378, 647] on button "Save Edits" at bounding box center [1385, 654] width 133 height 35
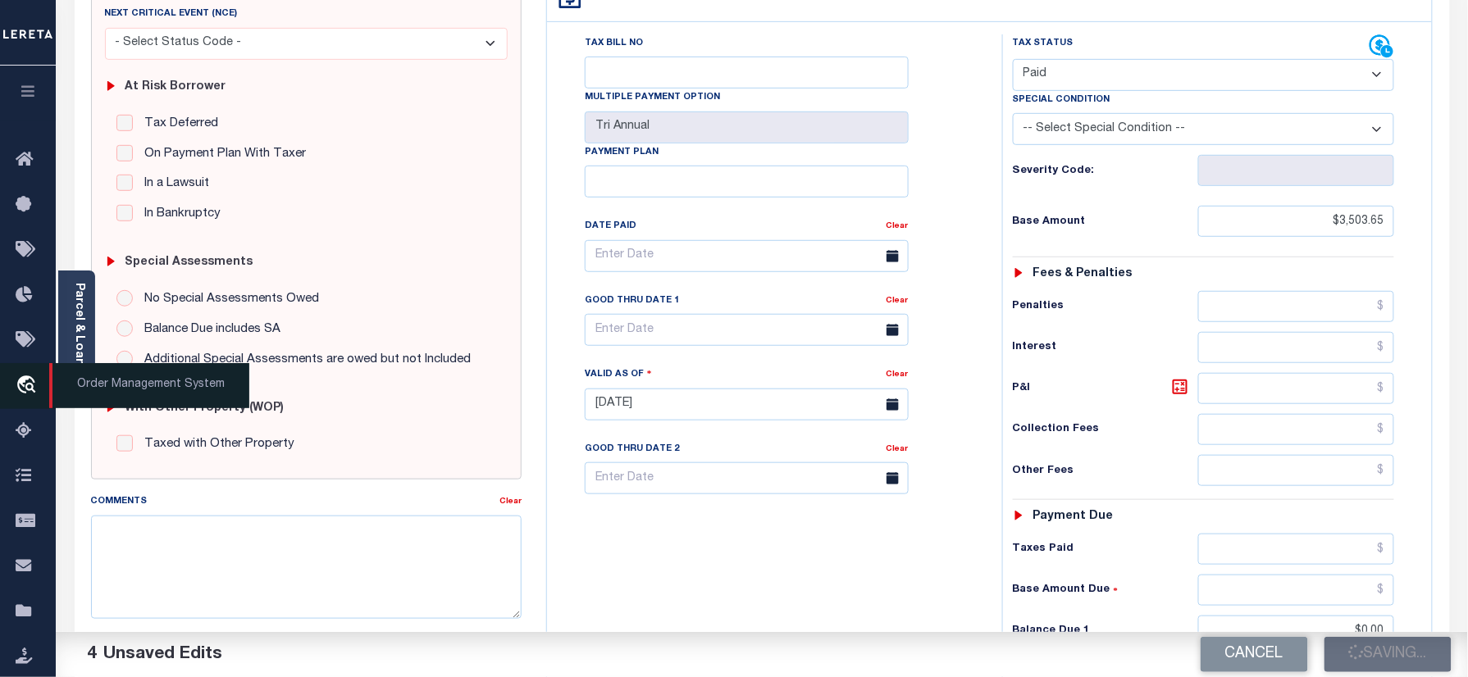
scroll to position [218, 0]
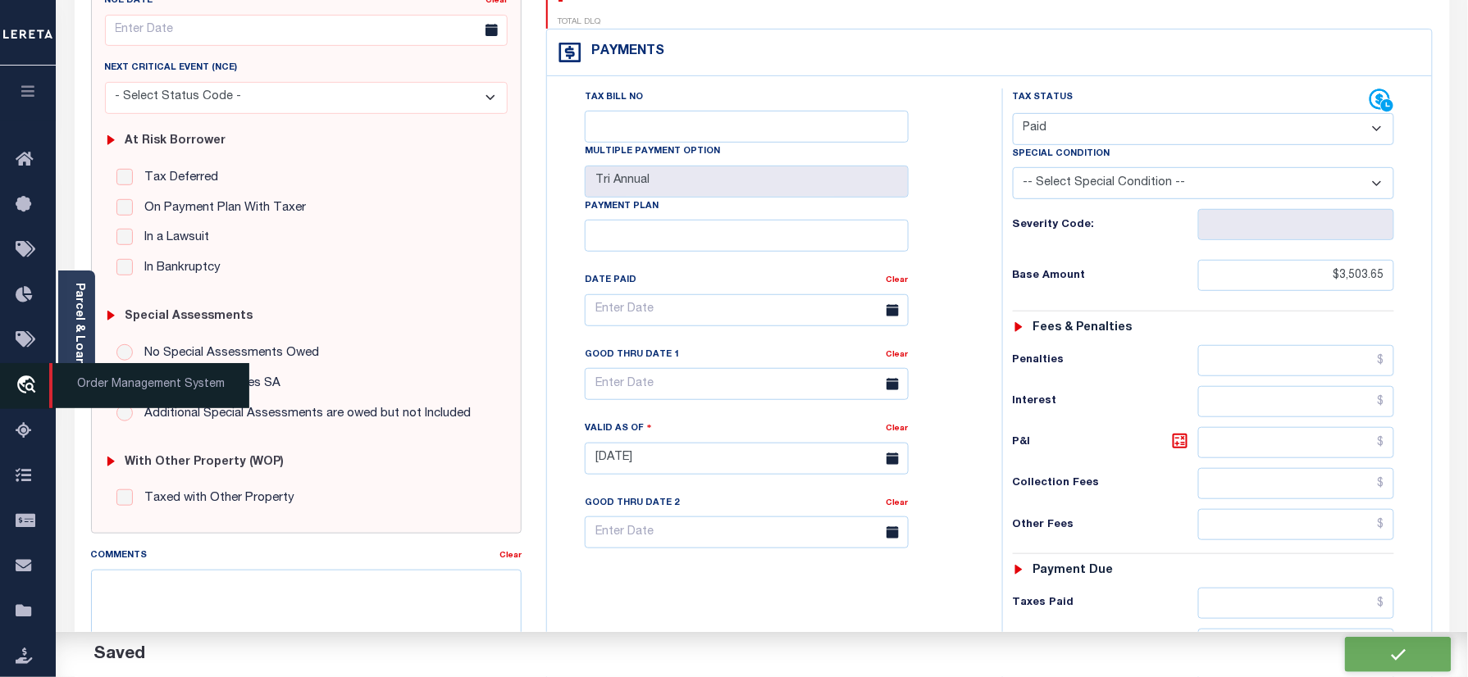
checkbox input "false"
type input "$3,503.65"
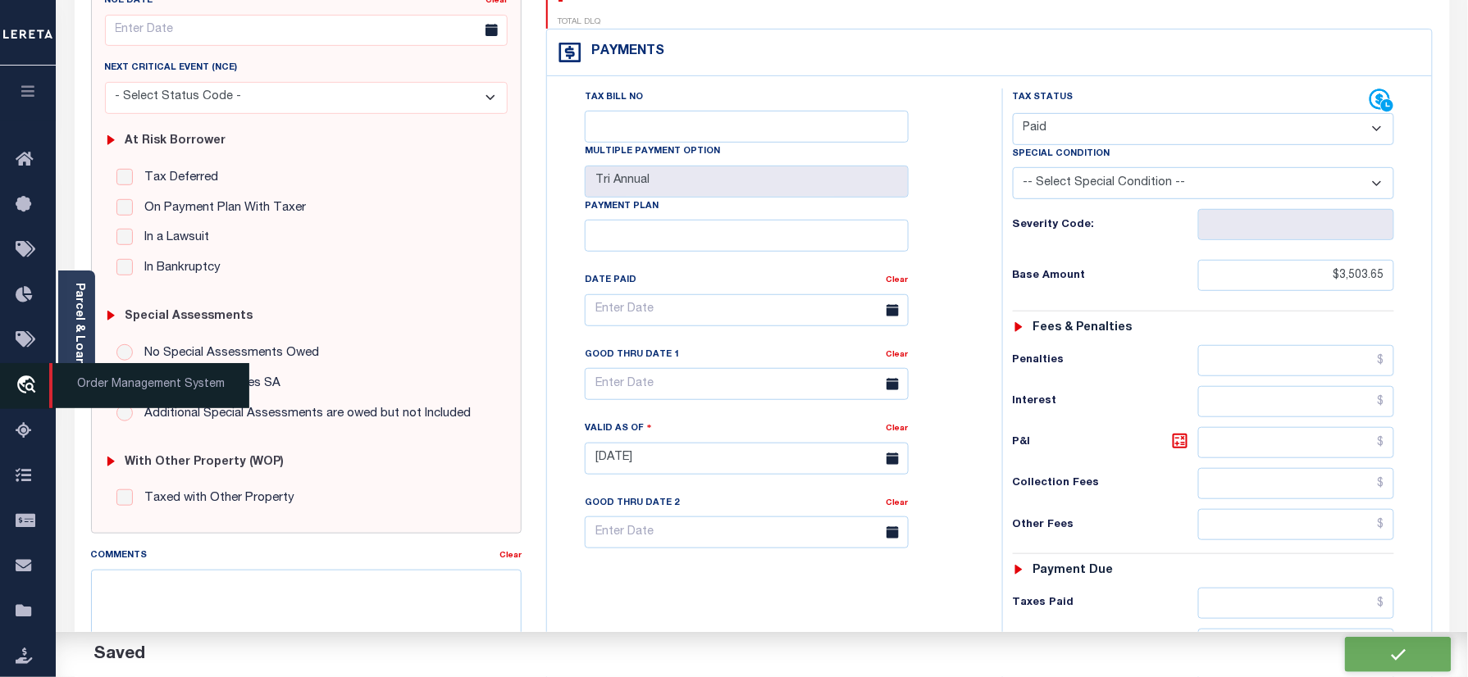
type input "$0"
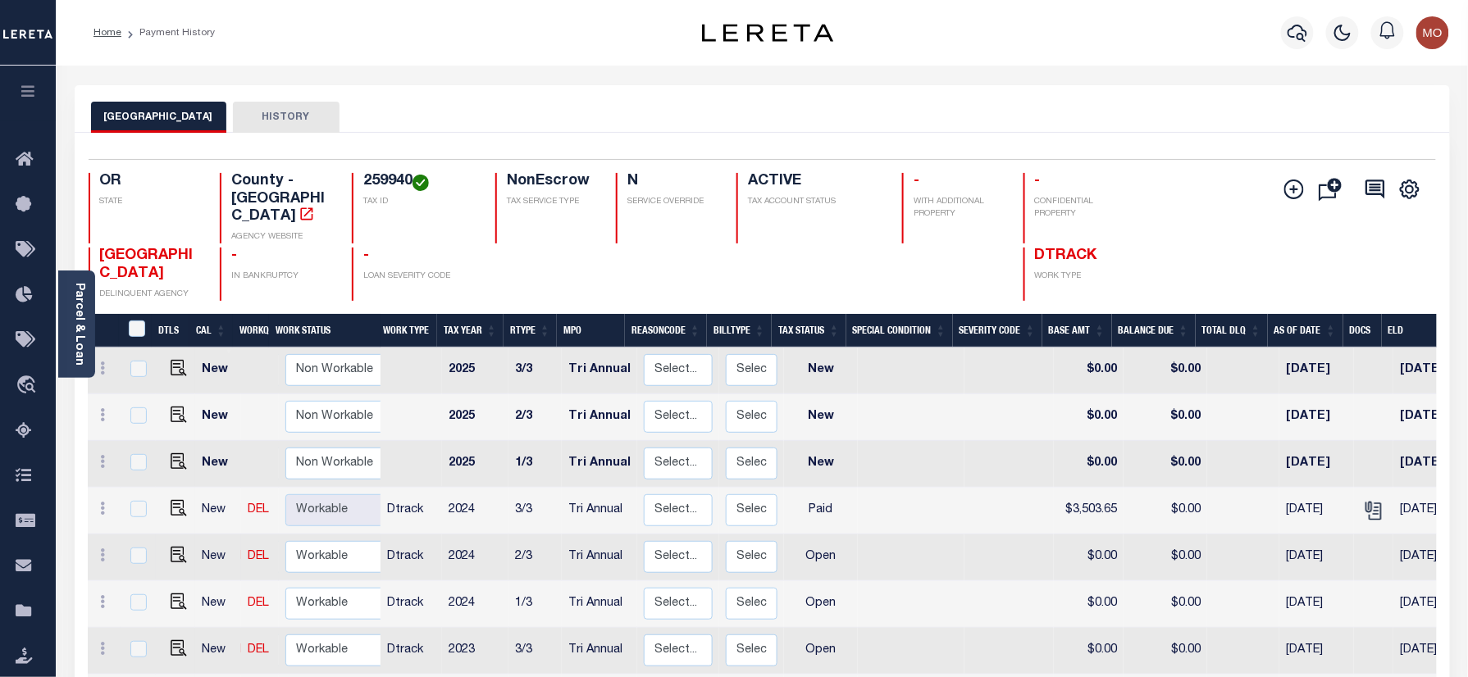
scroll to position [7, 0]
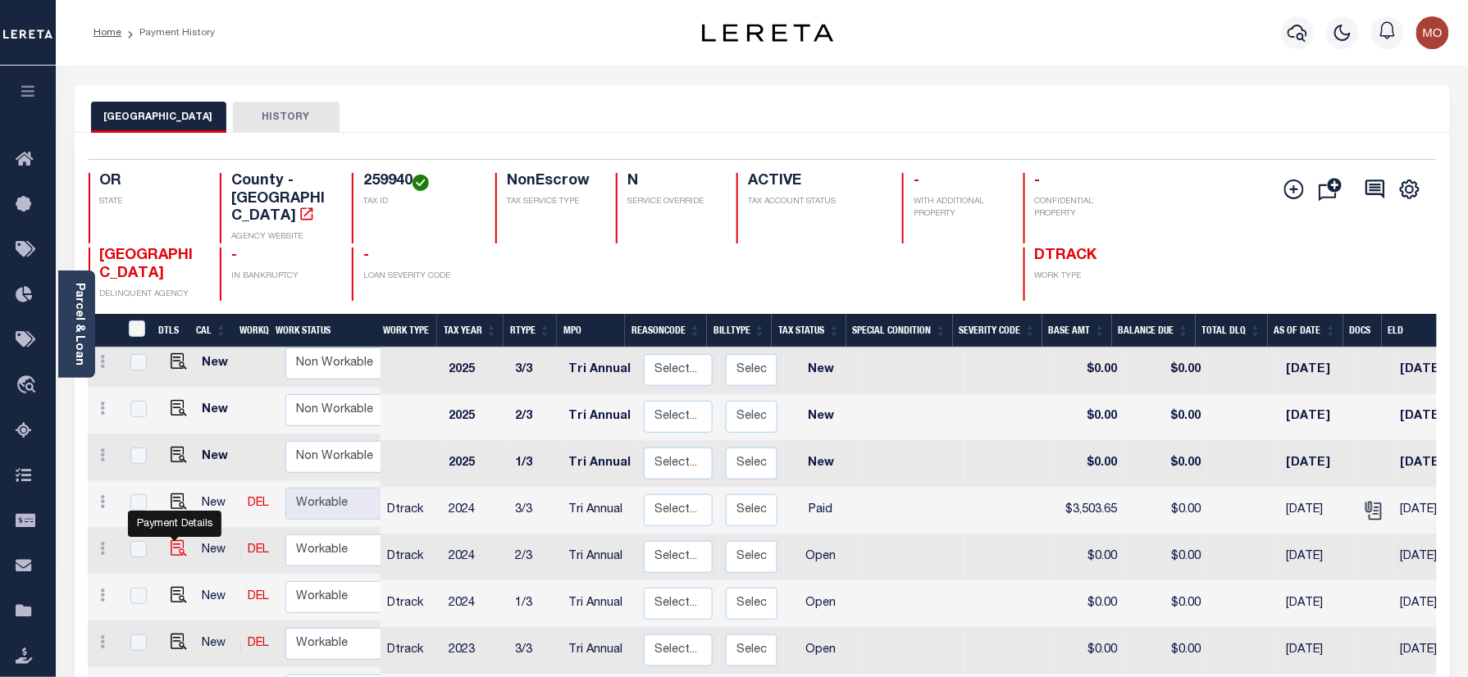
click at [175, 541] on img "" at bounding box center [179, 549] width 16 height 16
checkbox input "true"
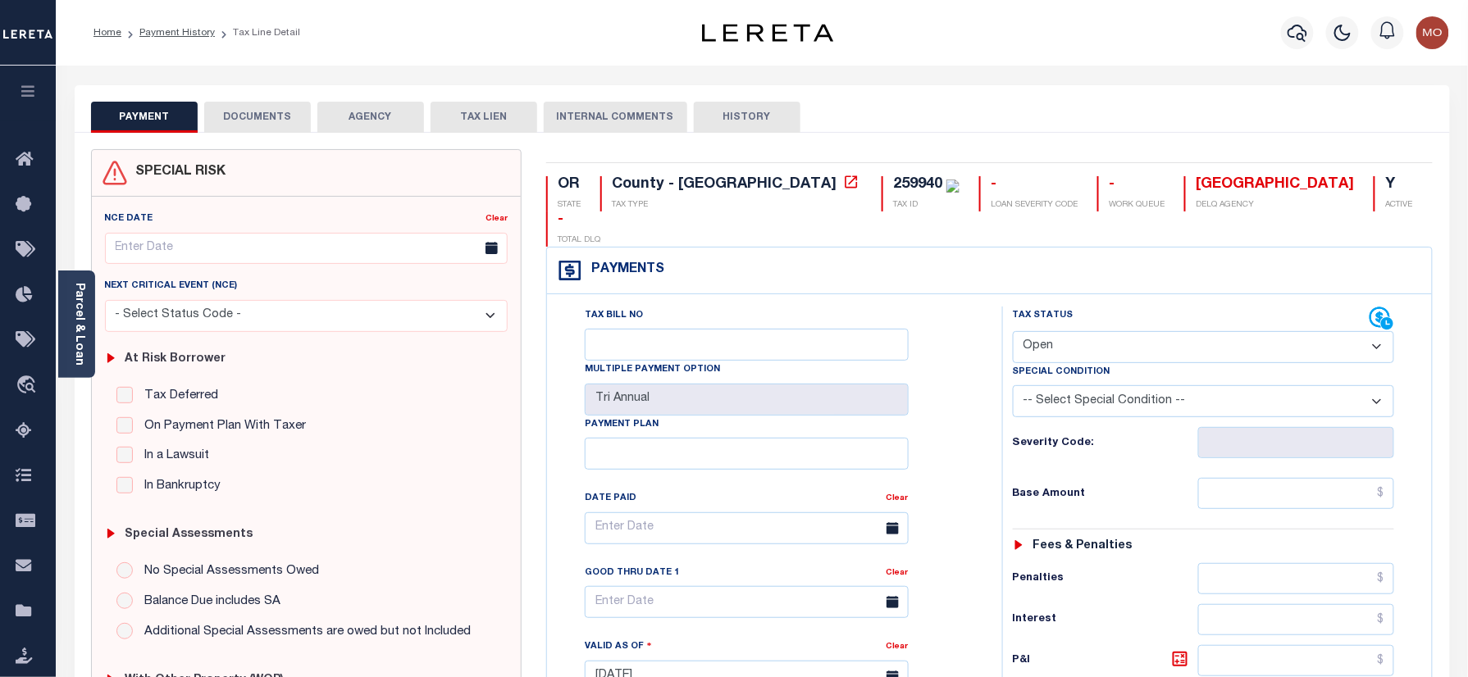
click at [1074, 331] on select "- Select Status Code - Open Due/Unpaid Paid Incomplete No Tax Due Internal Refu…" at bounding box center [1204, 347] width 382 height 32
select select "PYD"
click at [1013, 331] on select "- Select Status Code - Open Due/Unpaid Paid Incomplete No Tax Due Internal Refu…" at bounding box center [1204, 347] width 382 height 32
type input "[DATE]"
click at [1022, 437] on h6 "Severity Code:" at bounding box center [1105, 443] width 185 height 13
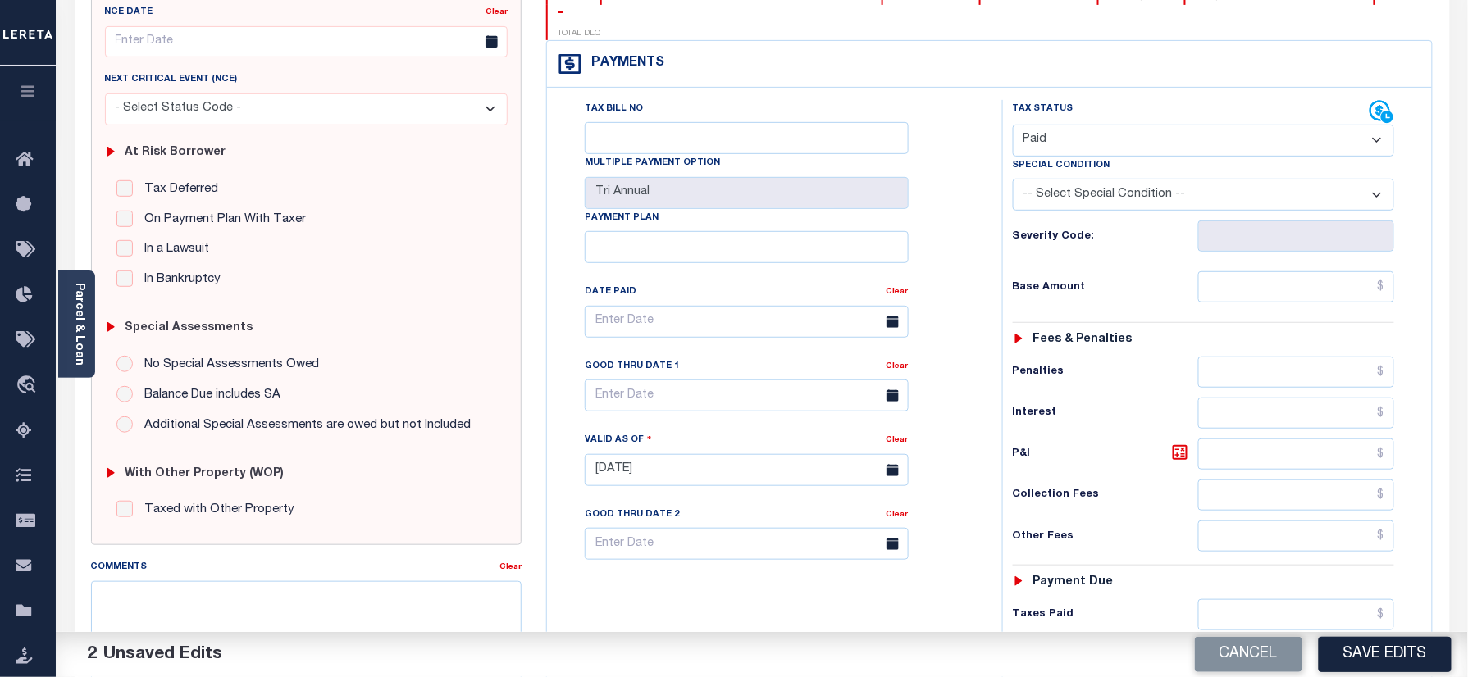
scroll to position [437, 0]
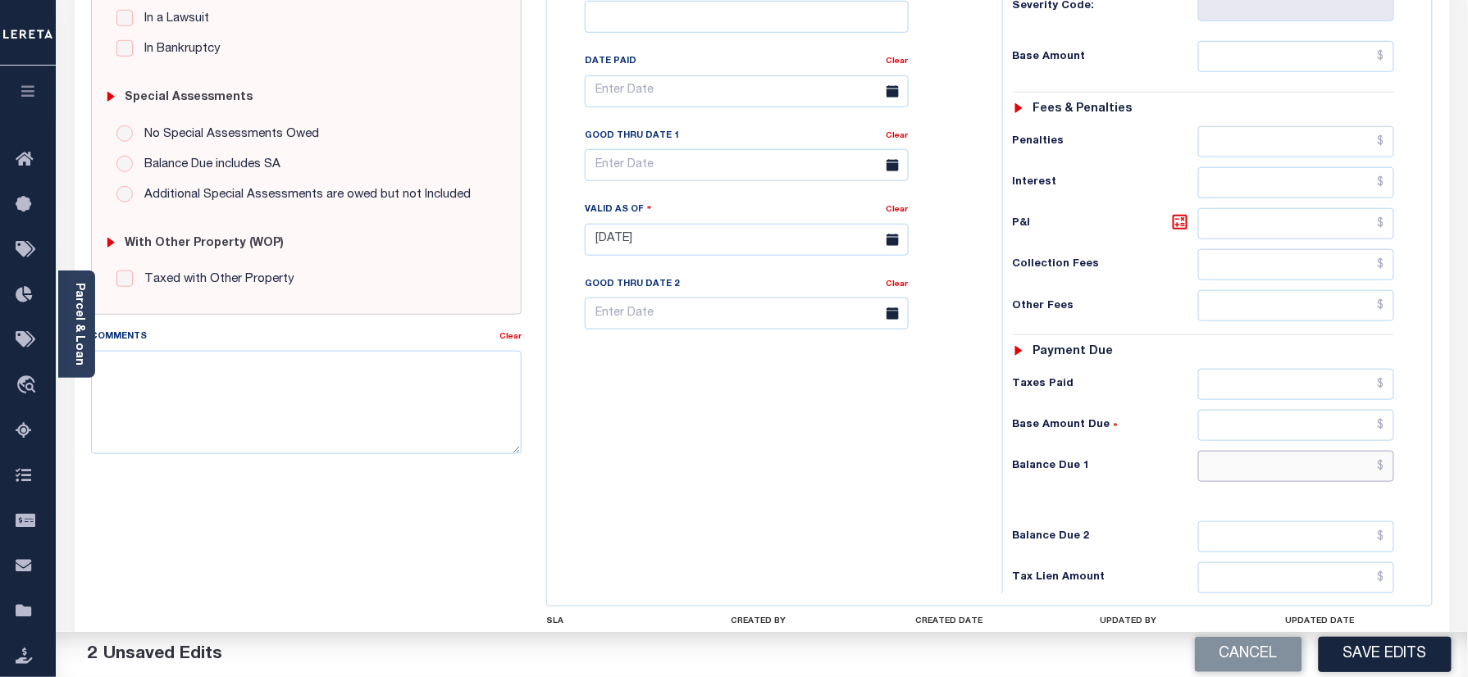
drag, startPoint x: 1248, startPoint y: 431, endPoint x: 1120, endPoint y: 440, distance: 127.5
click at [1248, 451] on input "text" at bounding box center [1296, 466] width 197 height 31
type input "$0.00"
drag, startPoint x: 398, startPoint y: 427, endPoint x: 420, endPoint y: 441, distance: 26.2
click at [398, 427] on textarea "Comments" at bounding box center [306, 402] width 431 height 103
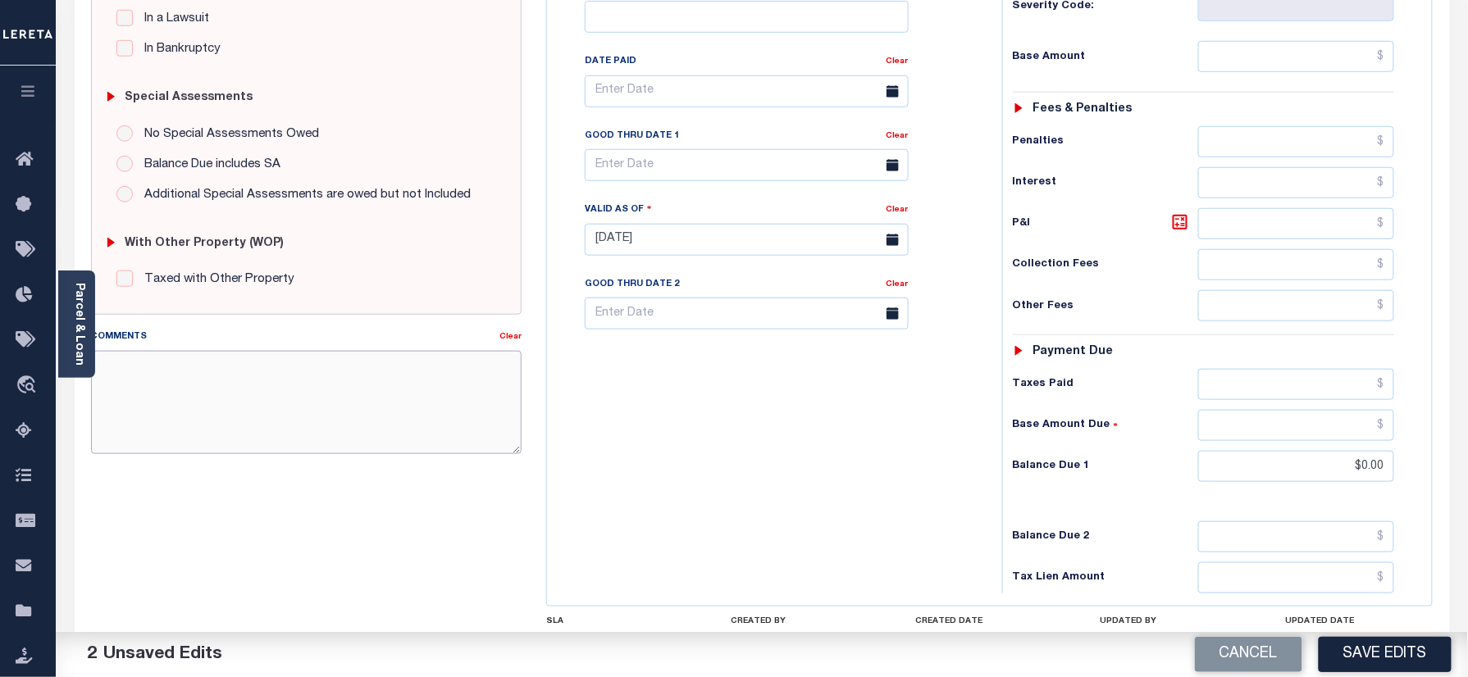
paste textarea "Refer 2024 3/3 year for doc"
type textarea "Refer 2024 3/3 year for doc"
drag, startPoint x: 1405, startPoint y: 663, endPoint x: 1382, endPoint y: 656, distance: 23.9
click at [1405, 663] on button "Save Edits" at bounding box center [1385, 654] width 133 height 35
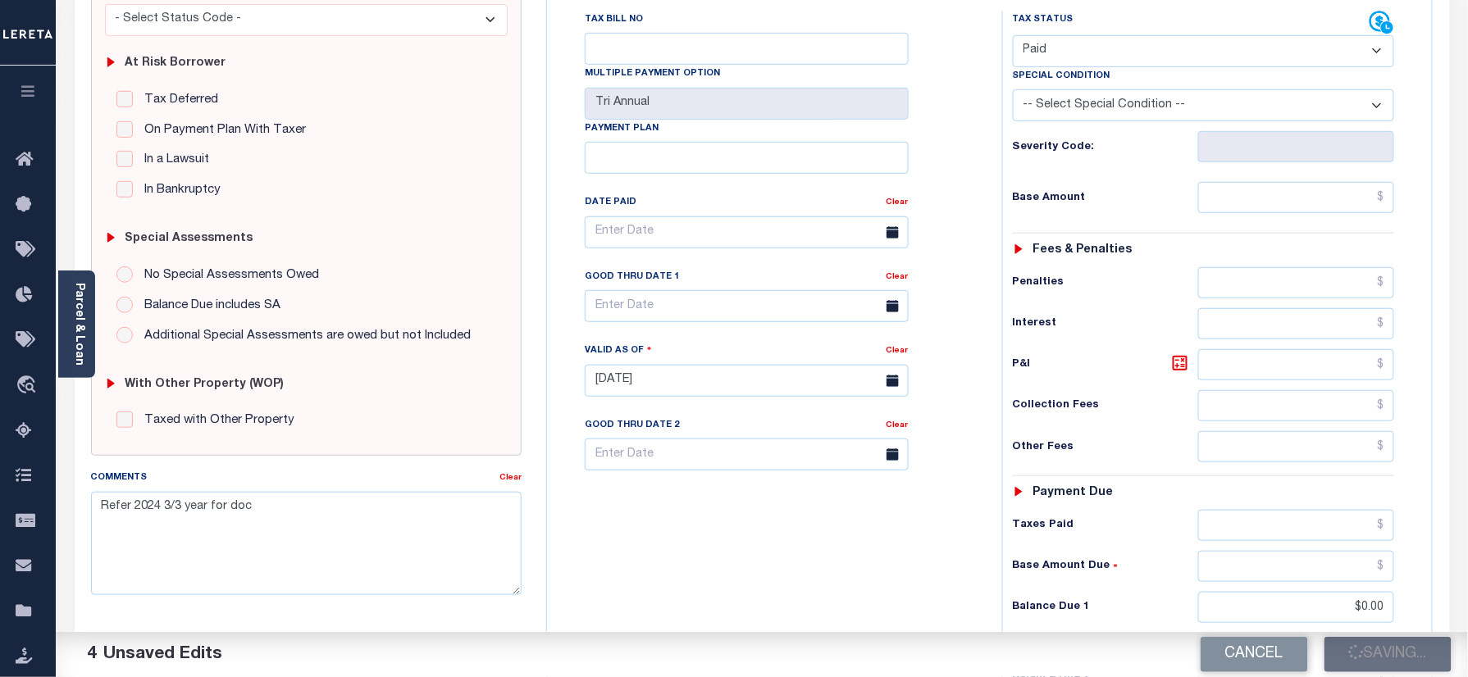
scroll to position [218, 0]
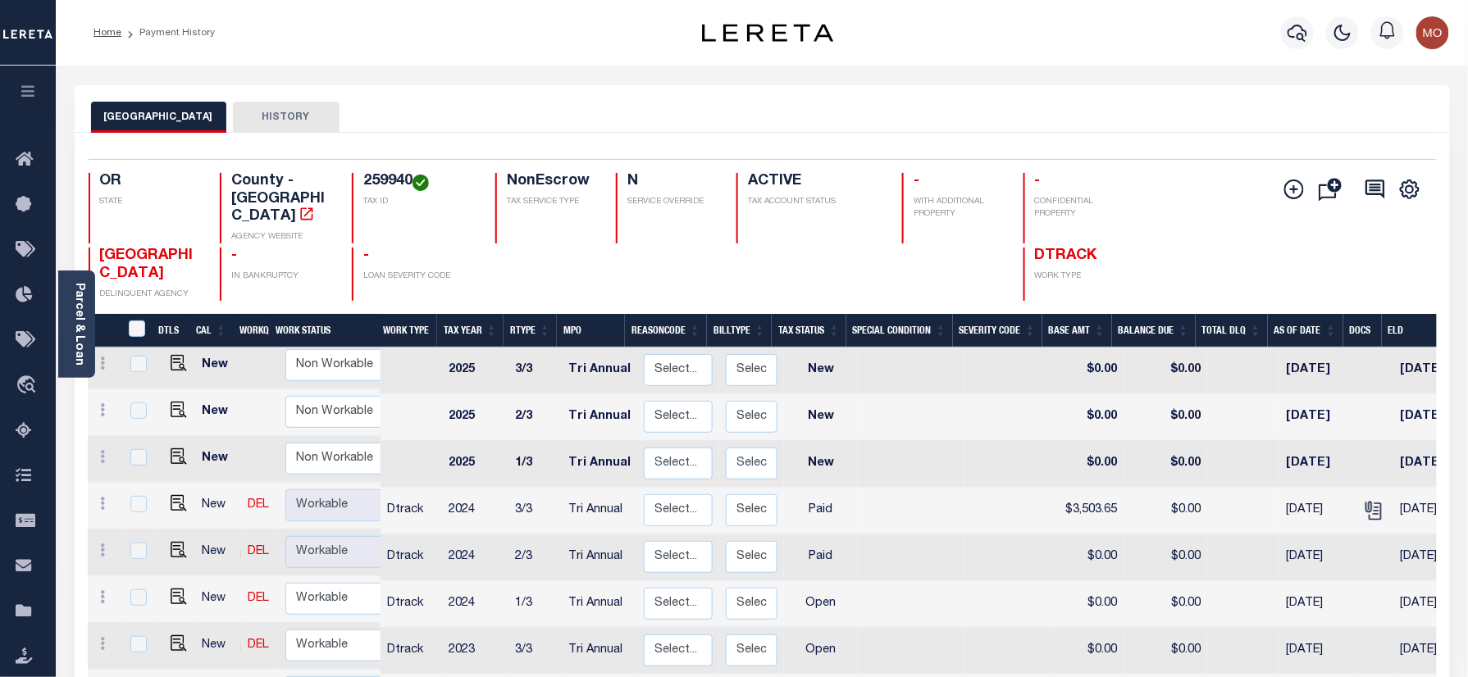
scroll to position [7, 0]
click at [175, 587] on img "" at bounding box center [179, 595] width 16 height 16
checkbox input "true"
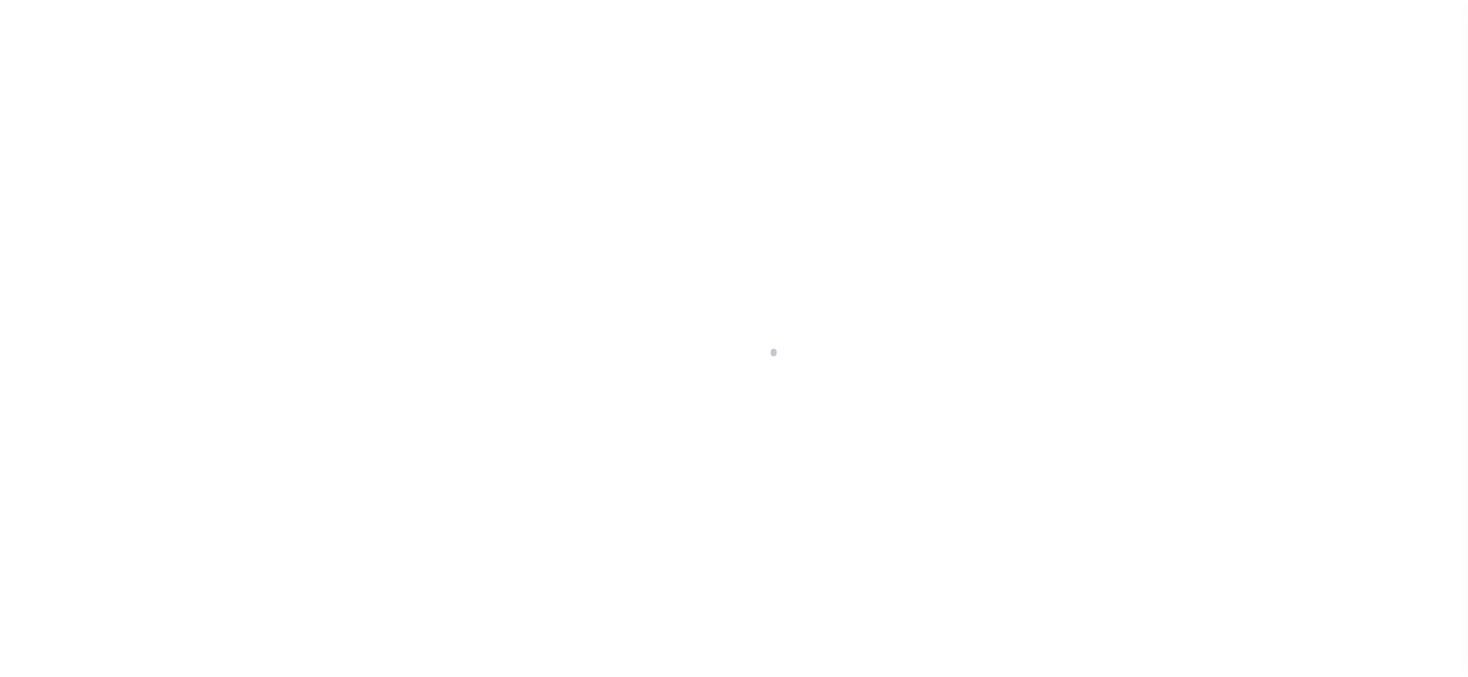
checkbox input "false"
type input "Tri Annual"
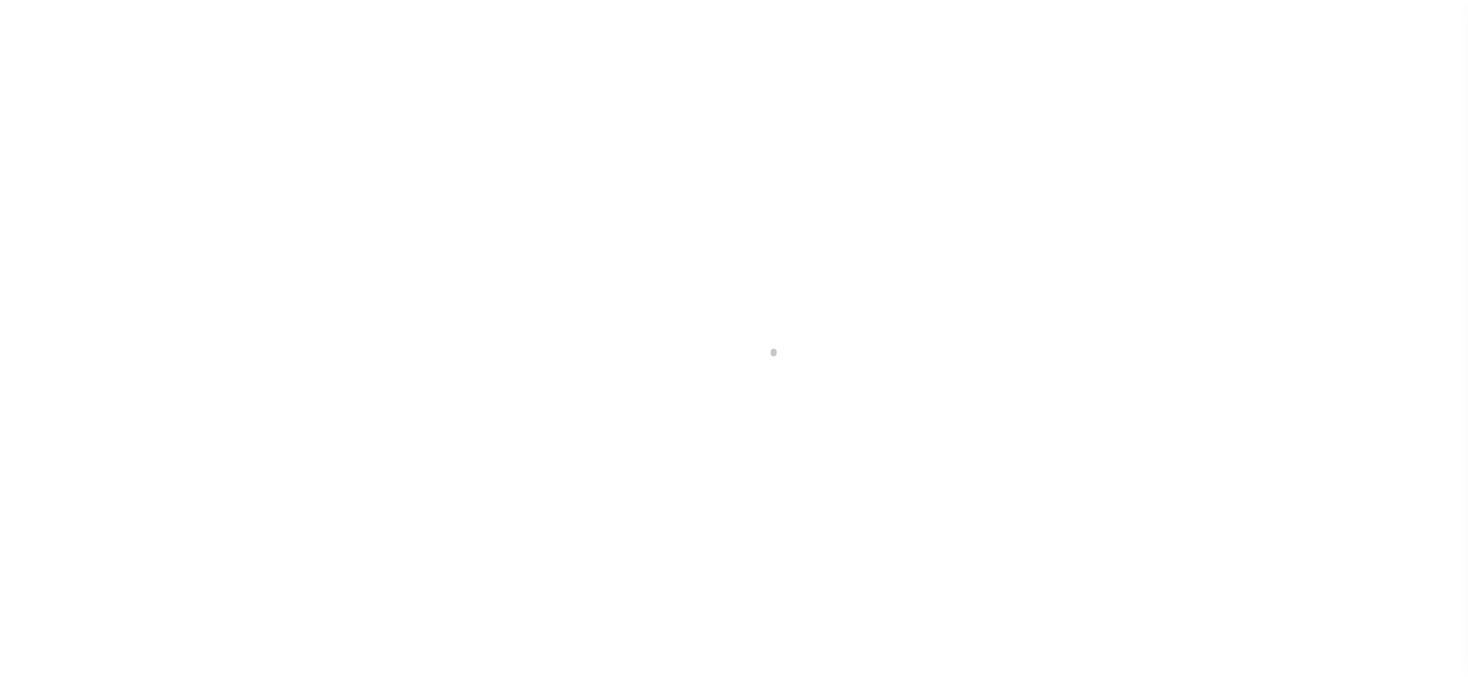
type input "[DATE]"
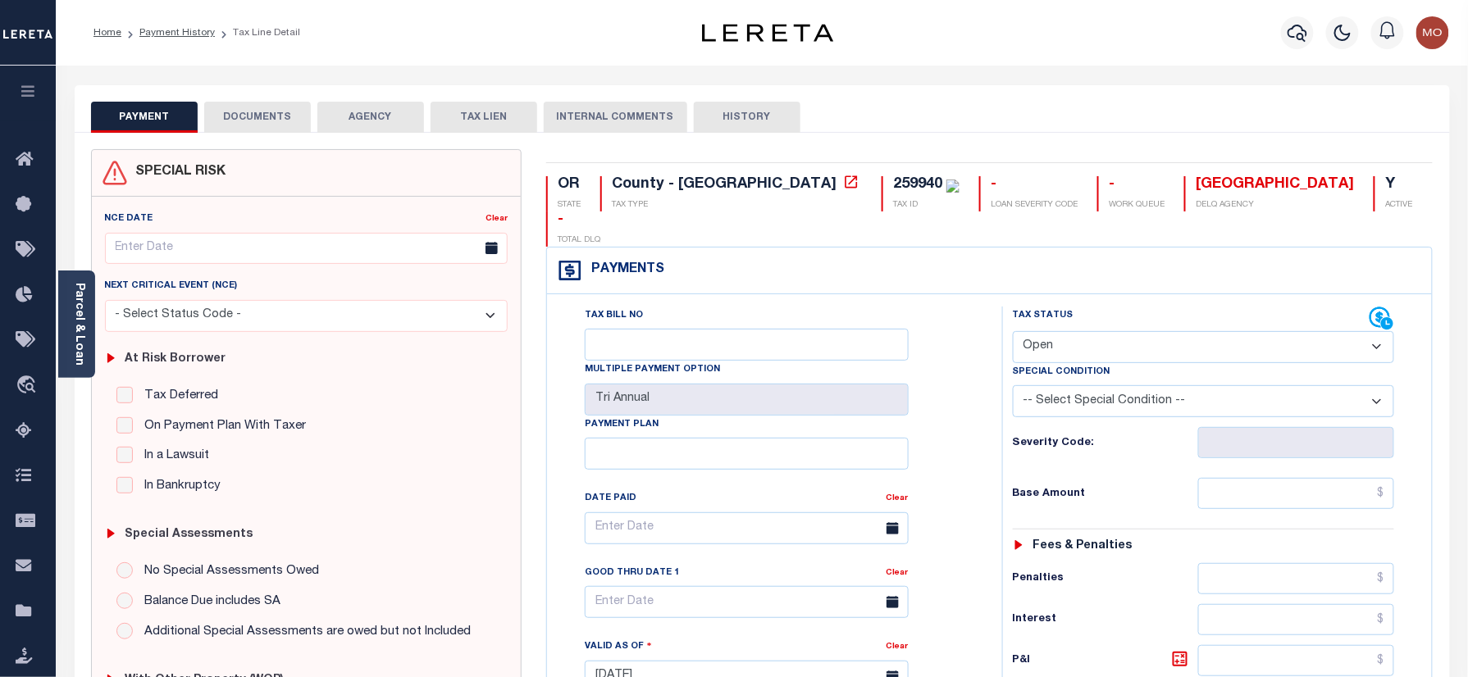
click at [1066, 331] on select "- Select Status Code - Open Due/Unpaid Paid Incomplete No Tax Due Internal Refu…" at bounding box center [1204, 347] width 382 height 32
select select "PYD"
click at [1013, 331] on select "- Select Status Code - Open Due/Unpaid Paid Incomplete No Tax Due Internal Refu…" at bounding box center [1204, 347] width 382 height 32
type input "[DATE]"
click at [962, 420] on div "Tax Bill No Multiple Payment Option Tri Annual Payment Plan Clear Clear Valid a…" at bounding box center [770, 537] width 414 height 460
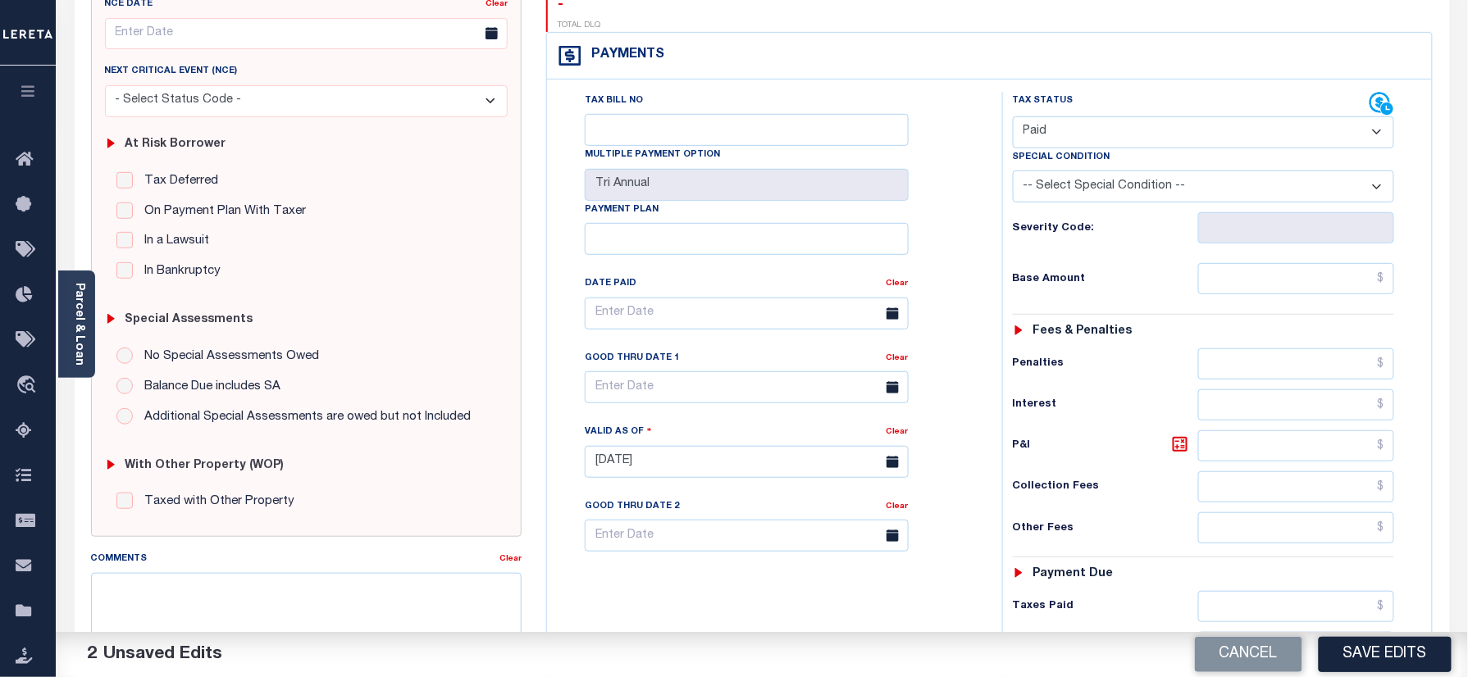
scroll to position [328, 0]
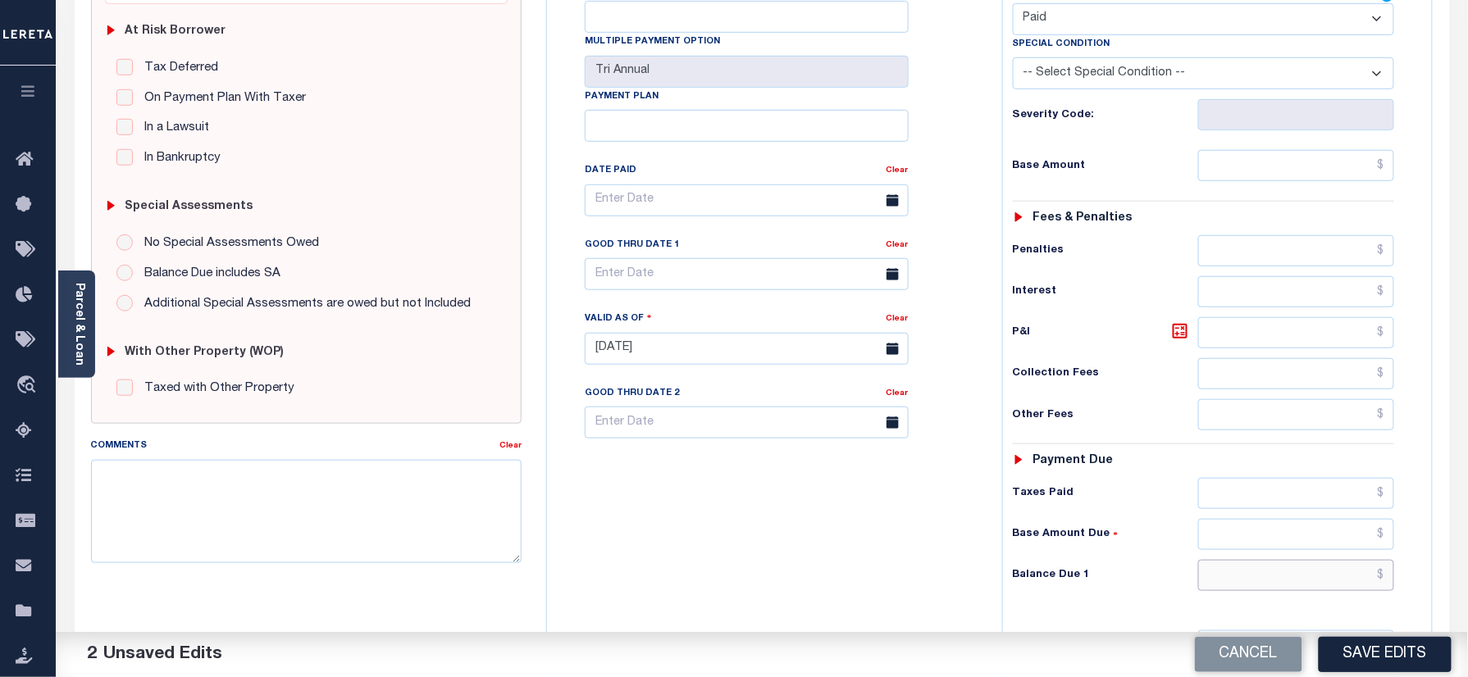
click at [1238, 560] on input "text" at bounding box center [1296, 575] width 197 height 31
type input "$0.00"
click at [375, 516] on textarea "Comments" at bounding box center [306, 511] width 431 height 103
paste textarea "Refer 2024 3/3 year for doc"
type textarea "Refer 2024 3/3 year for doc"
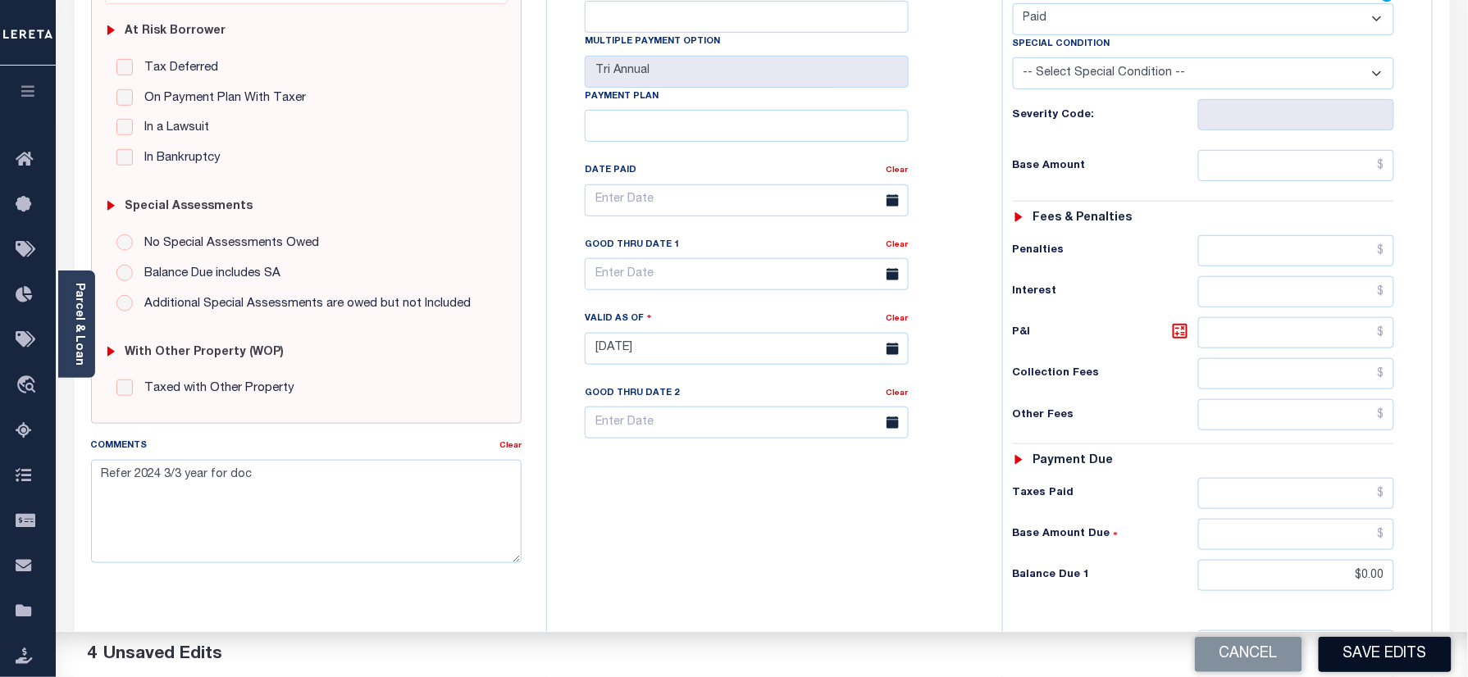
click at [1349, 657] on button "Save Edits" at bounding box center [1385, 654] width 133 height 35
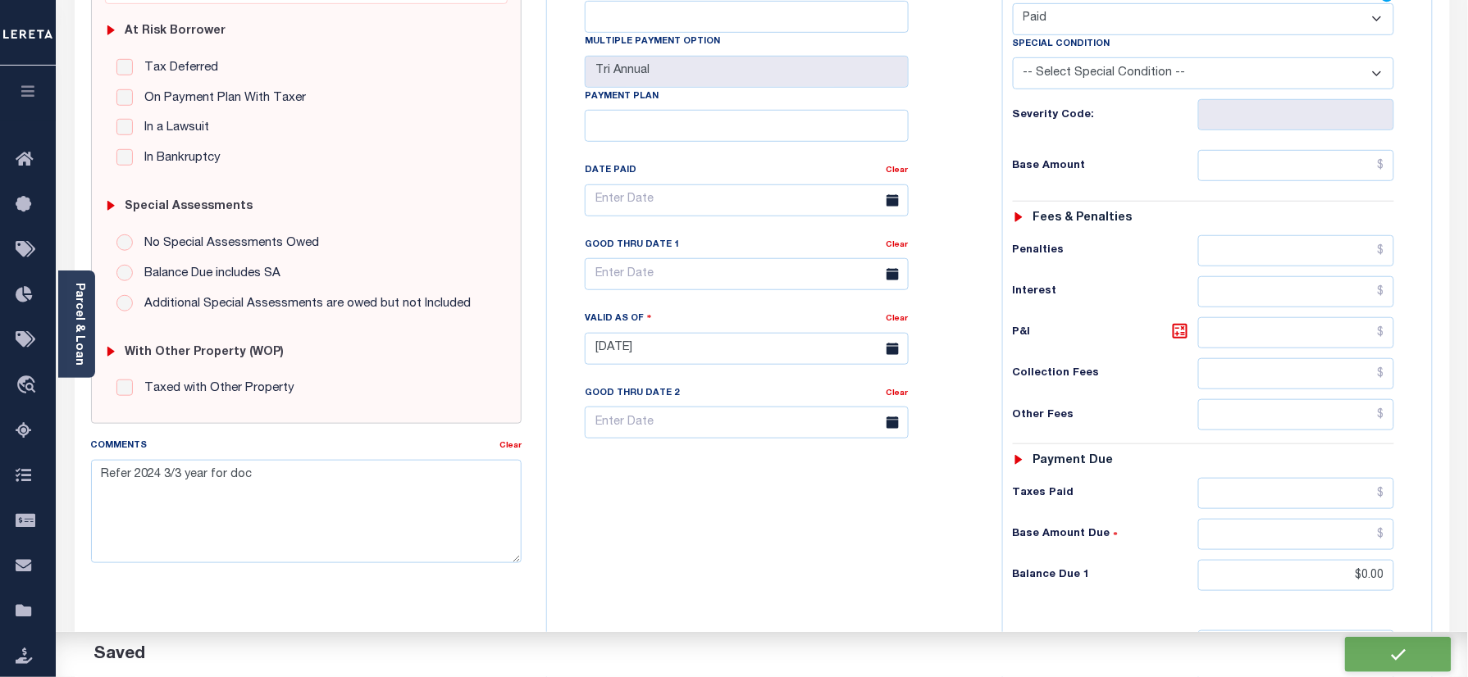
checkbox input "false"
type input "$0"
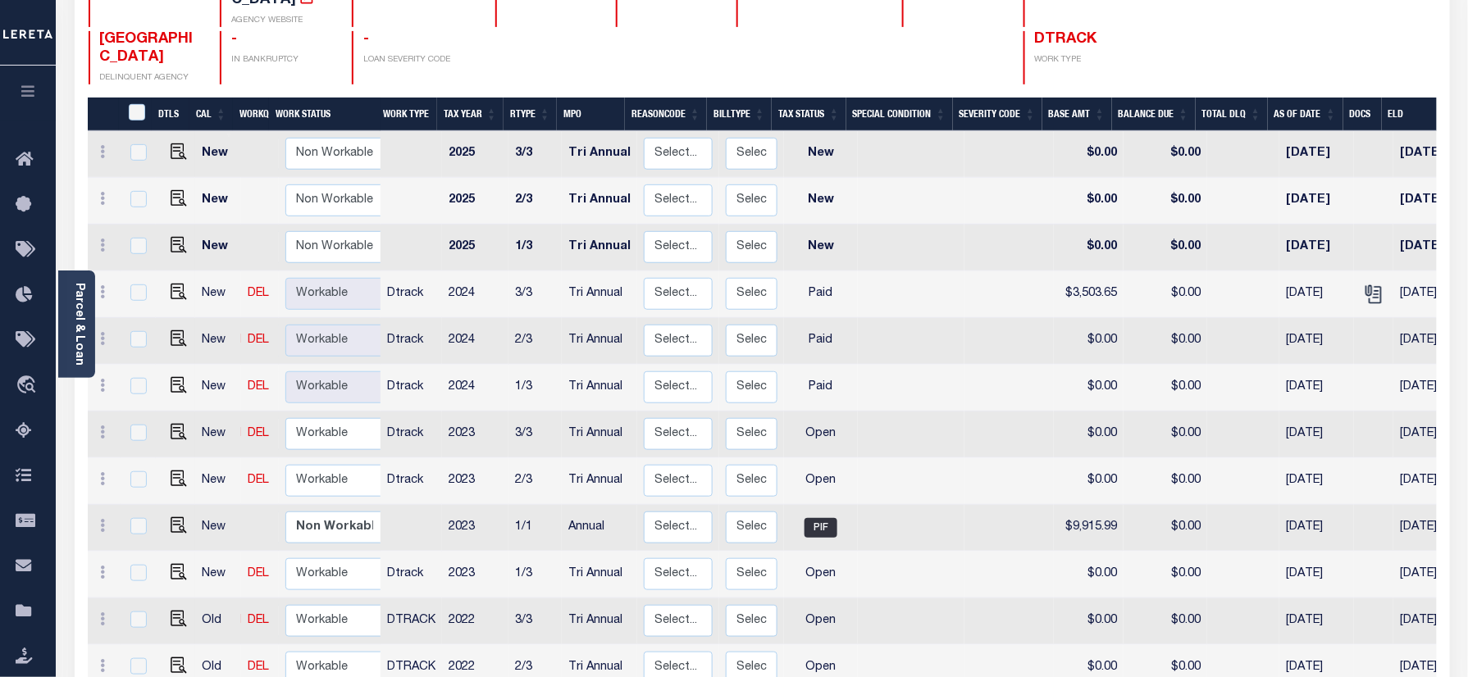
scroll to position [218, 0]
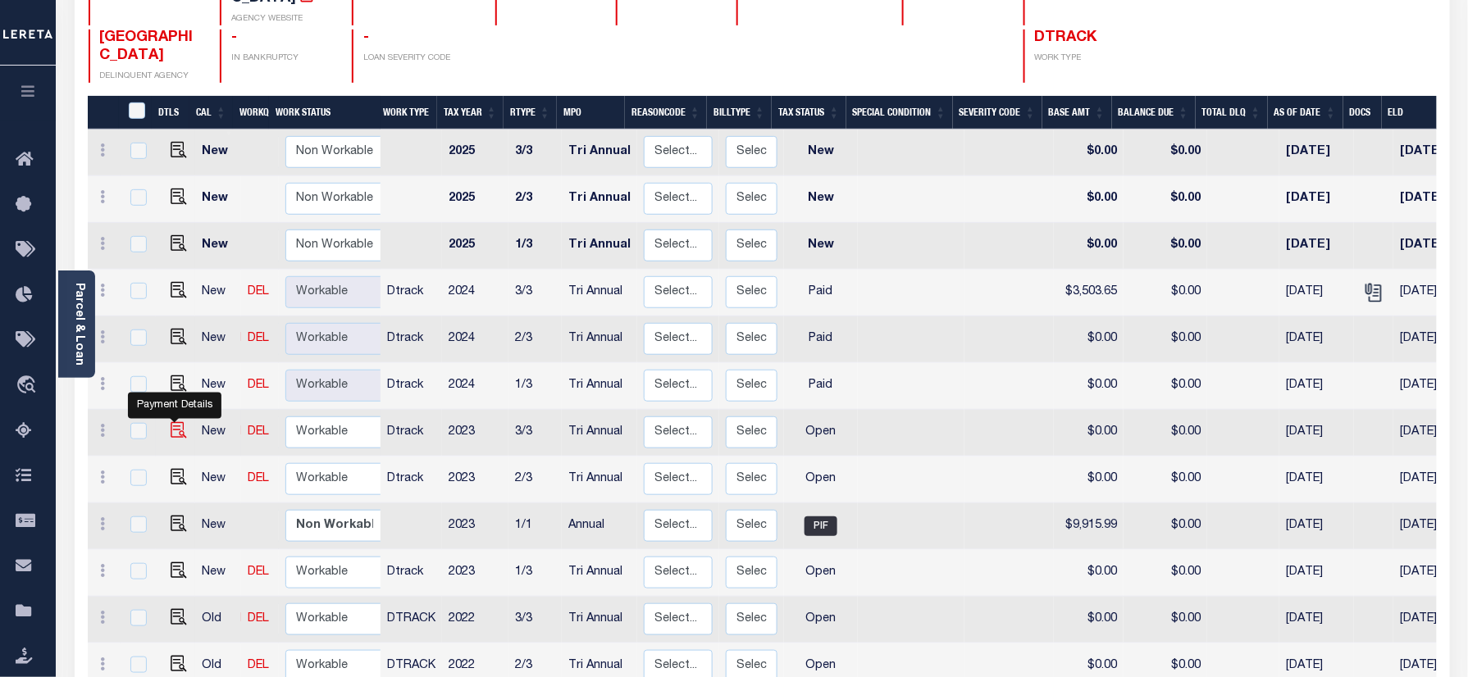
click at [175, 422] on img "" at bounding box center [179, 430] width 16 height 16
checkbox input "true"
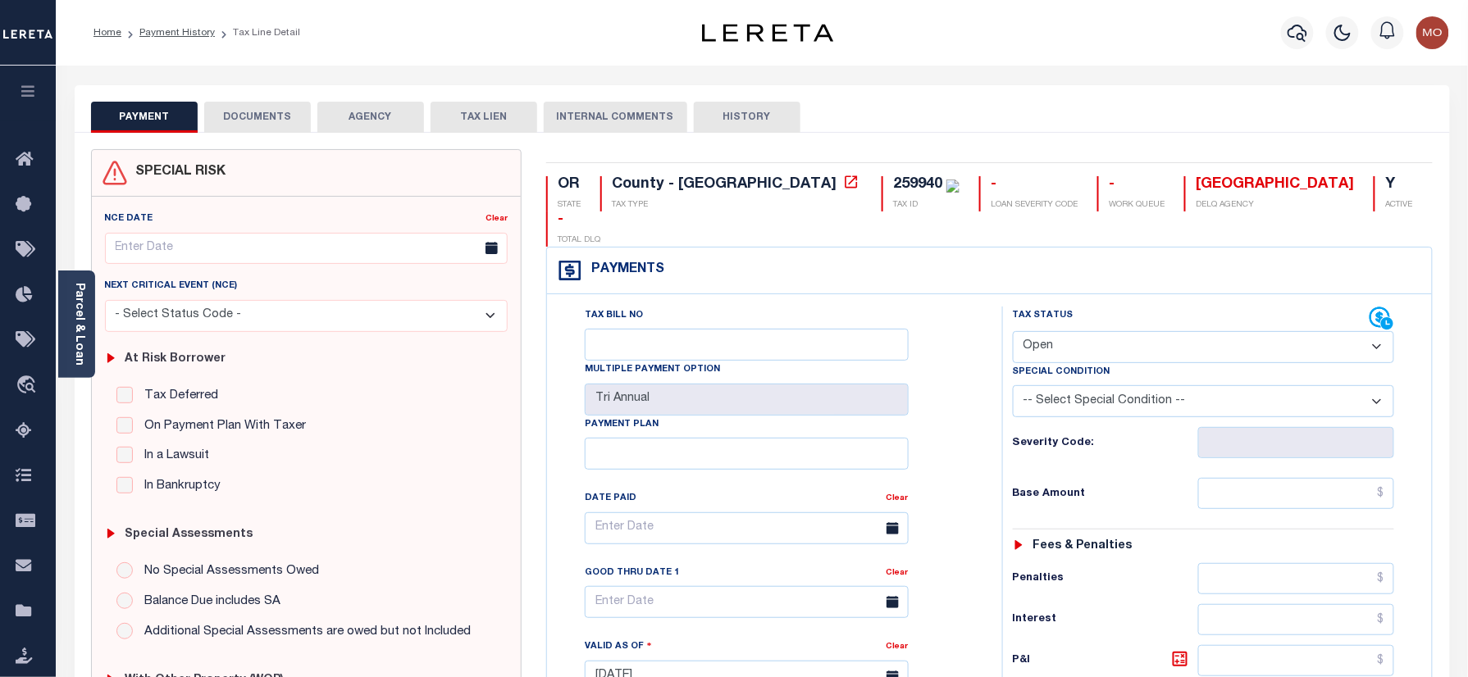
click at [1087, 331] on select "- Select Status Code - Open Due/Unpaid Paid Incomplete No Tax Due Internal Refu…" at bounding box center [1204, 347] width 382 height 32
select select "PYD"
click at [1013, 331] on select "- Select Status Code - Open Due/Unpaid Paid Incomplete No Tax Due Internal Refu…" at bounding box center [1204, 347] width 382 height 32
type input "[DATE]"
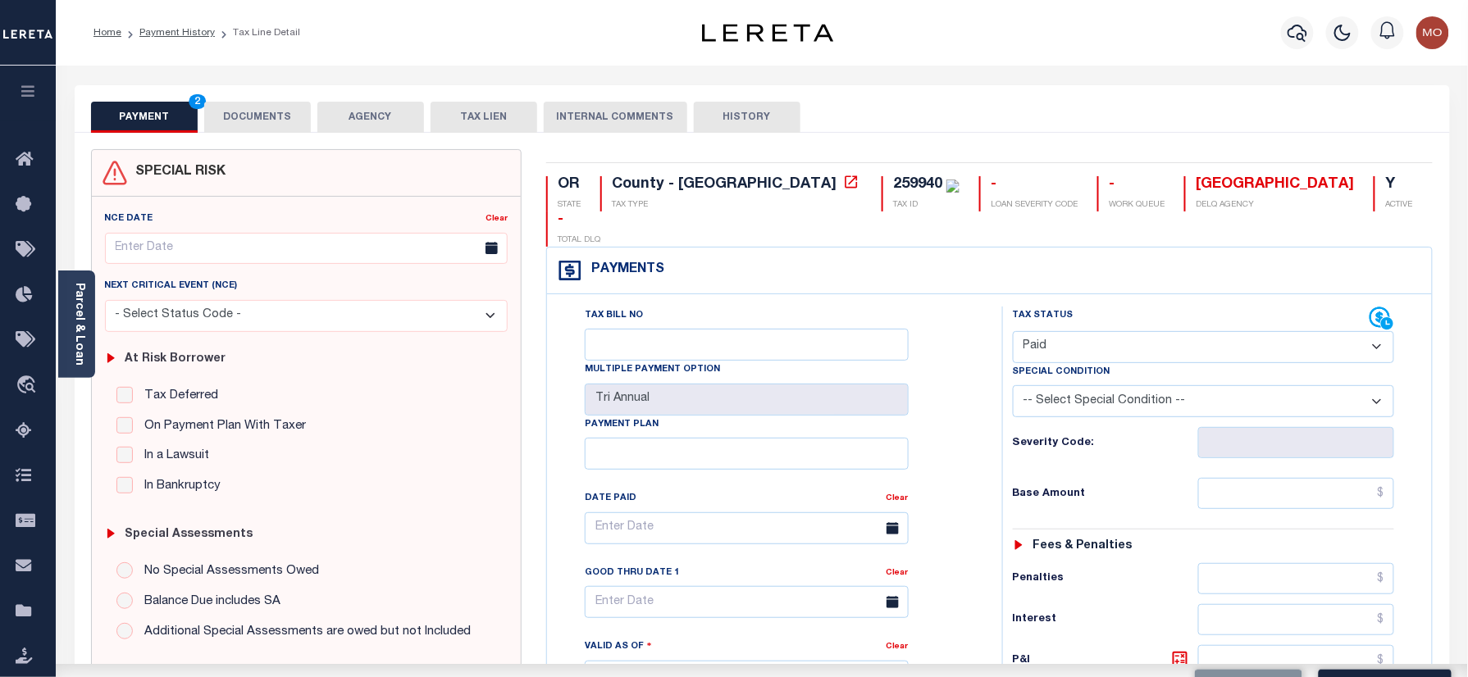
click at [971, 428] on div "Tax Bill No Multiple Payment Option Tri Annual Payment Plan Clear Clear Valid a…" at bounding box center [770, 537] width 414 height 460
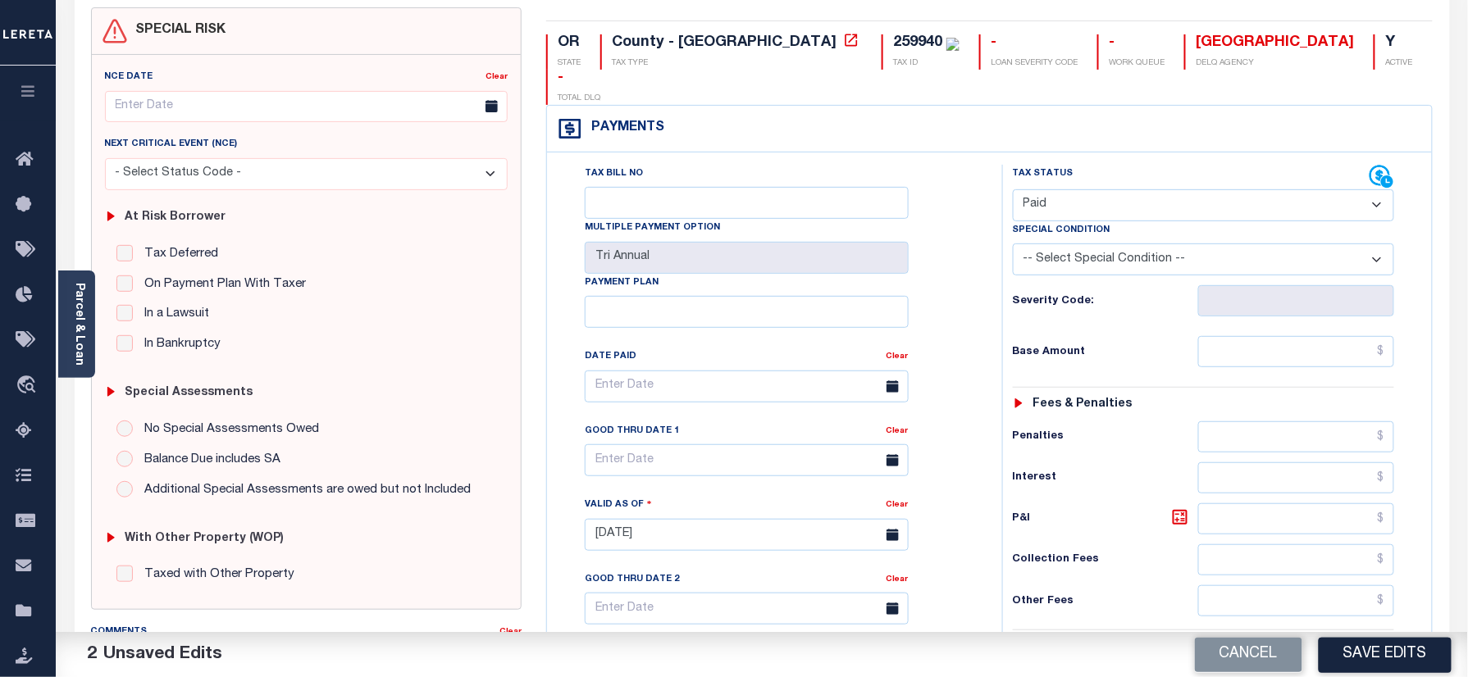
scroll to position [437, 0]
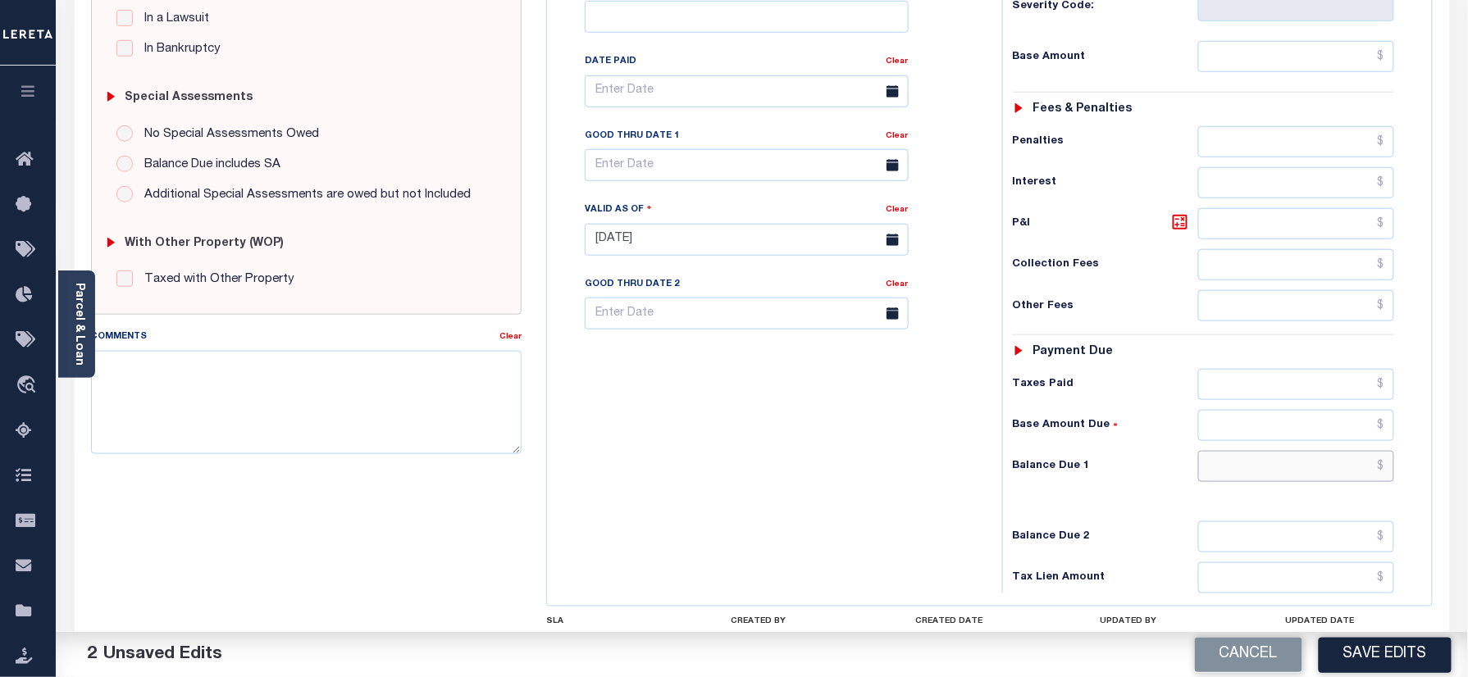
click at [1243, 451] on input "text" at bounding box center [1296, 466] width 197 height 31
type input "$0.00"
click at [292, 404] on textarea "Comments" at bounding box center [306, 402] width 431 height 103
paste textarea "Refer 2024 3/3 year for doc"
type textarea "Refer 2024 3/3 year for doc"
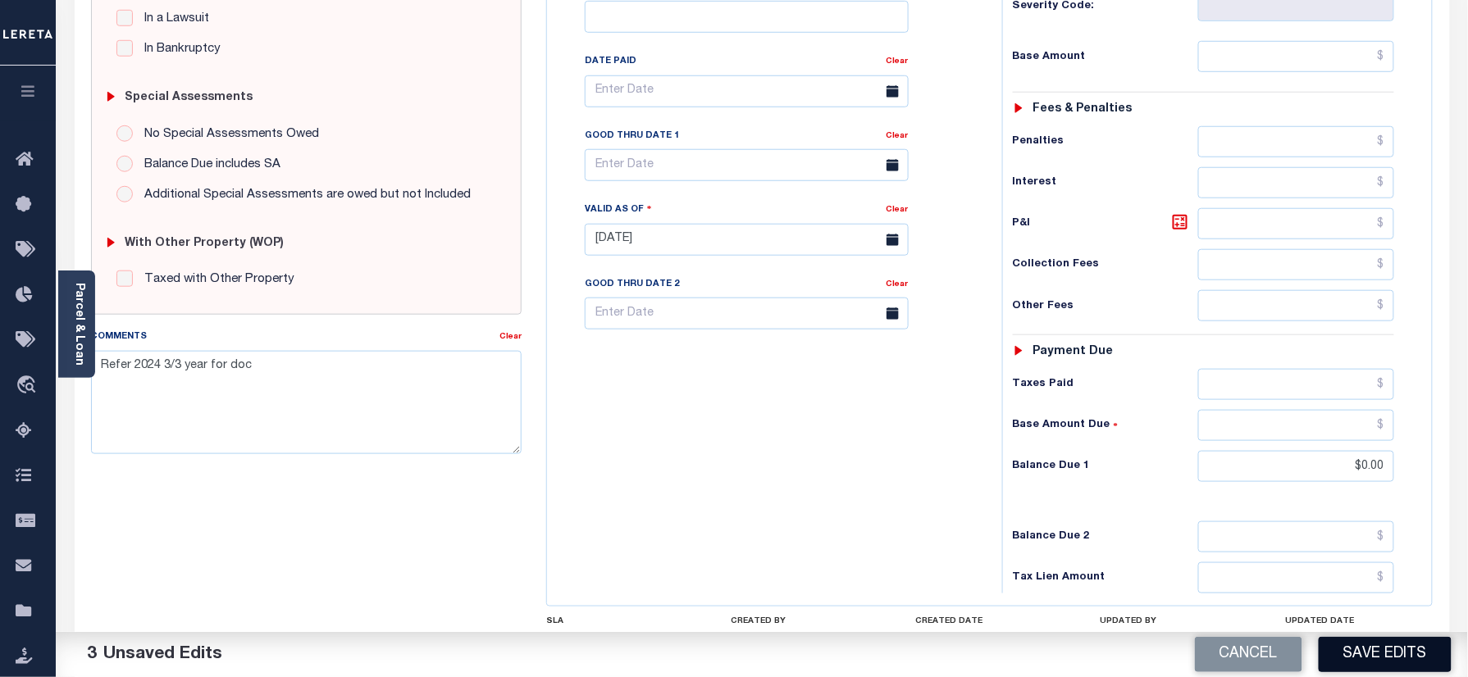
click at [1398, 651] on button "Save Edits" at bounding box center [1385, 654] width 133 height 35
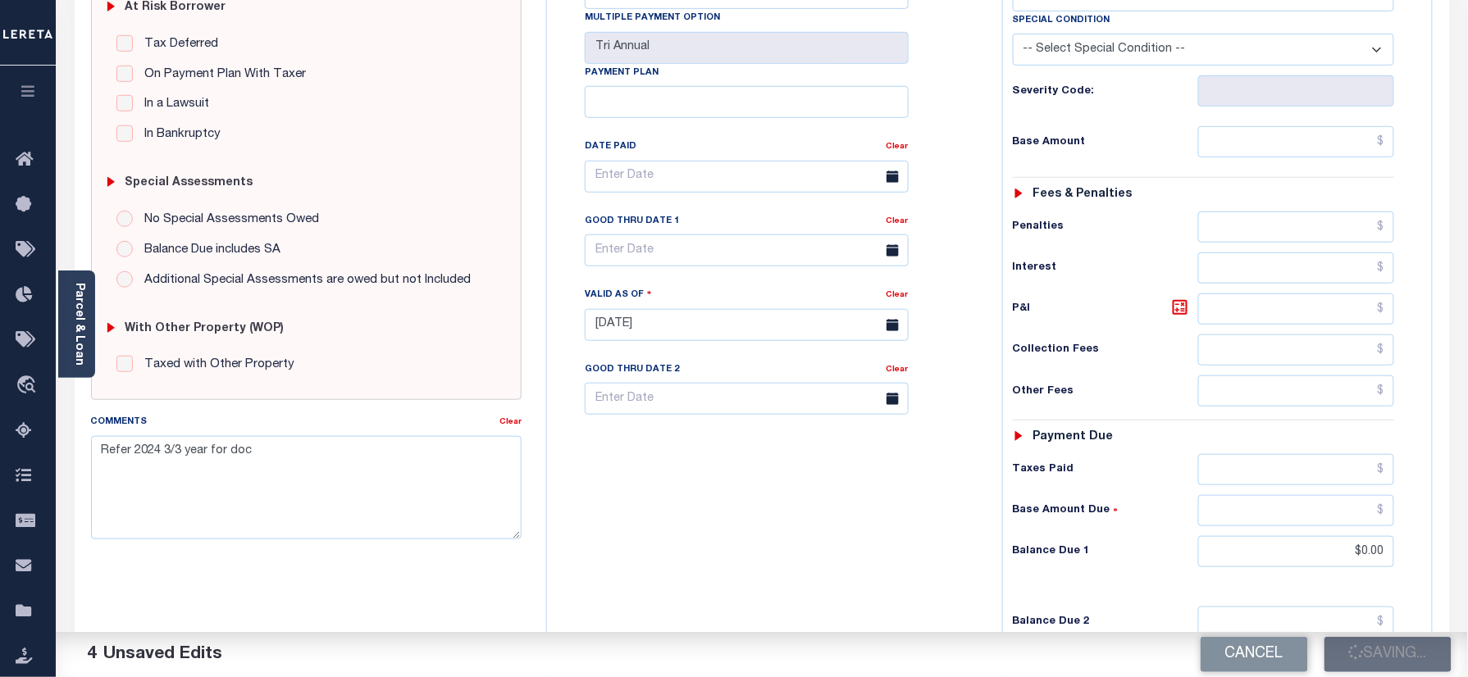
scroll to position [328, 0]
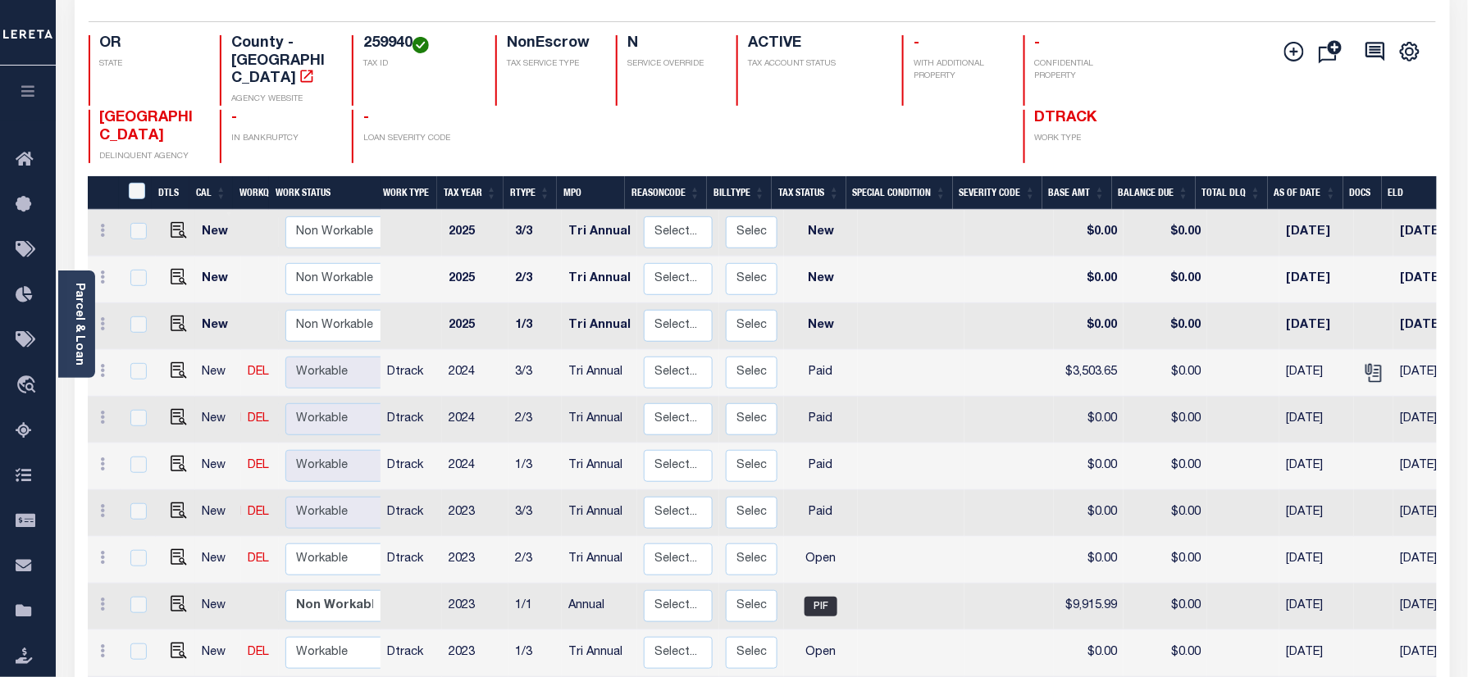
scroll to position [328, 0]
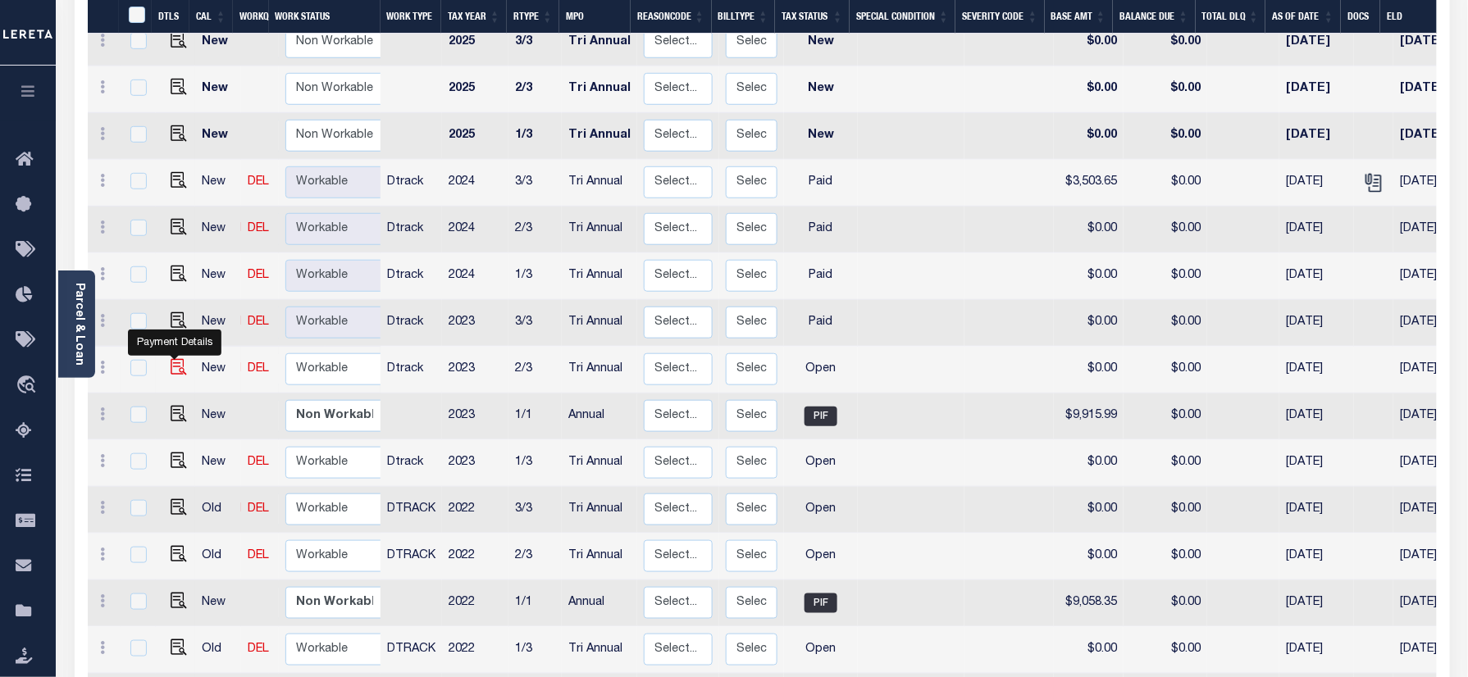
click at [174, 359] on img "" at bounding box center [179, 367] width 16 height 16
checkbox input "true"
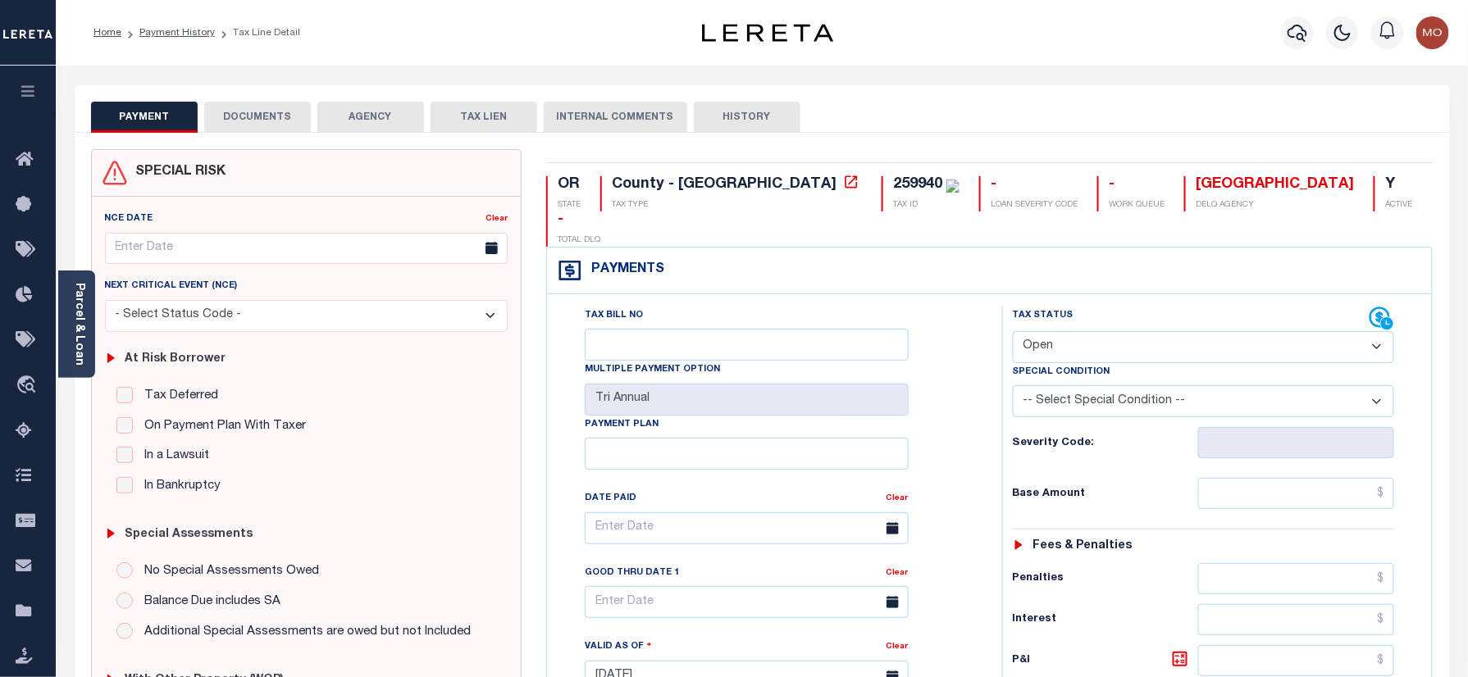
click at [1089, 331] on select "- Select Status Code - Open Due/Unpaid Paid Incomplete No Tax Due Internal Refu…" at bounding box center [1204, 347] width 382 height 32
select select "PYD"
click at [1013, 331] on select "- Select Status Code - Open Due/Unpaid Paid Incomplete No Tax Due Internal Refu…" at bounding box center [1204, 347] width 382 height 32
type input "[DATE]"
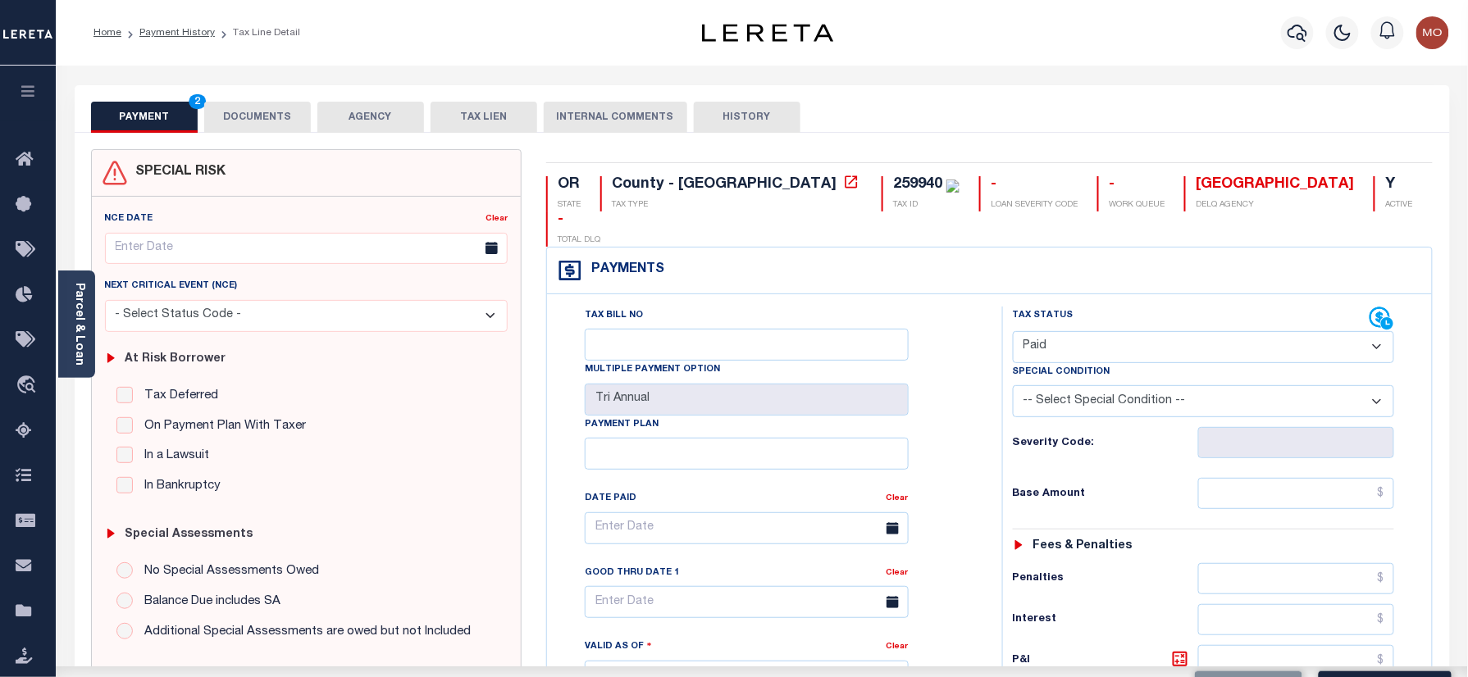
click at [962, 423] on div "Tax Bill No Multiple Payment Option Tri Annual Payment Plan Clear Clear Valid a…" at bounding box center [770, 537] width 414 height 460
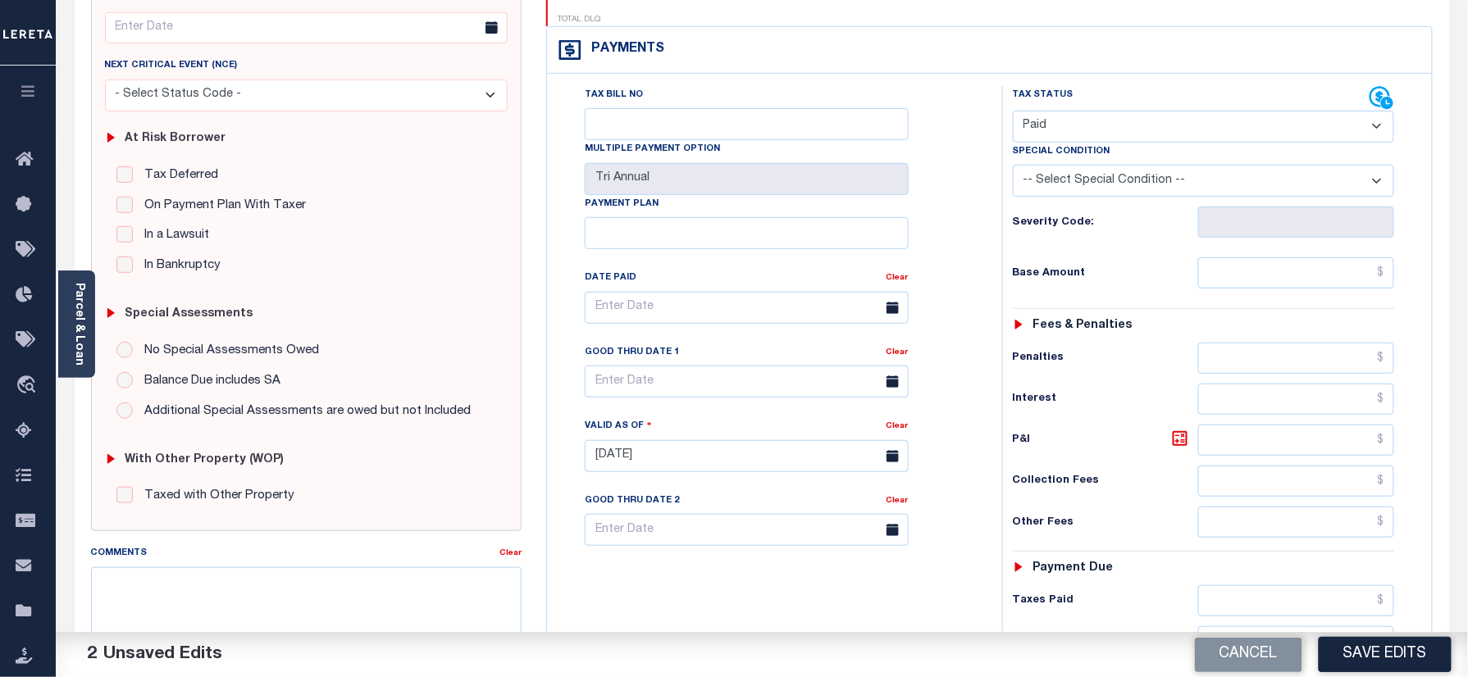
scroll to position [437, 0]
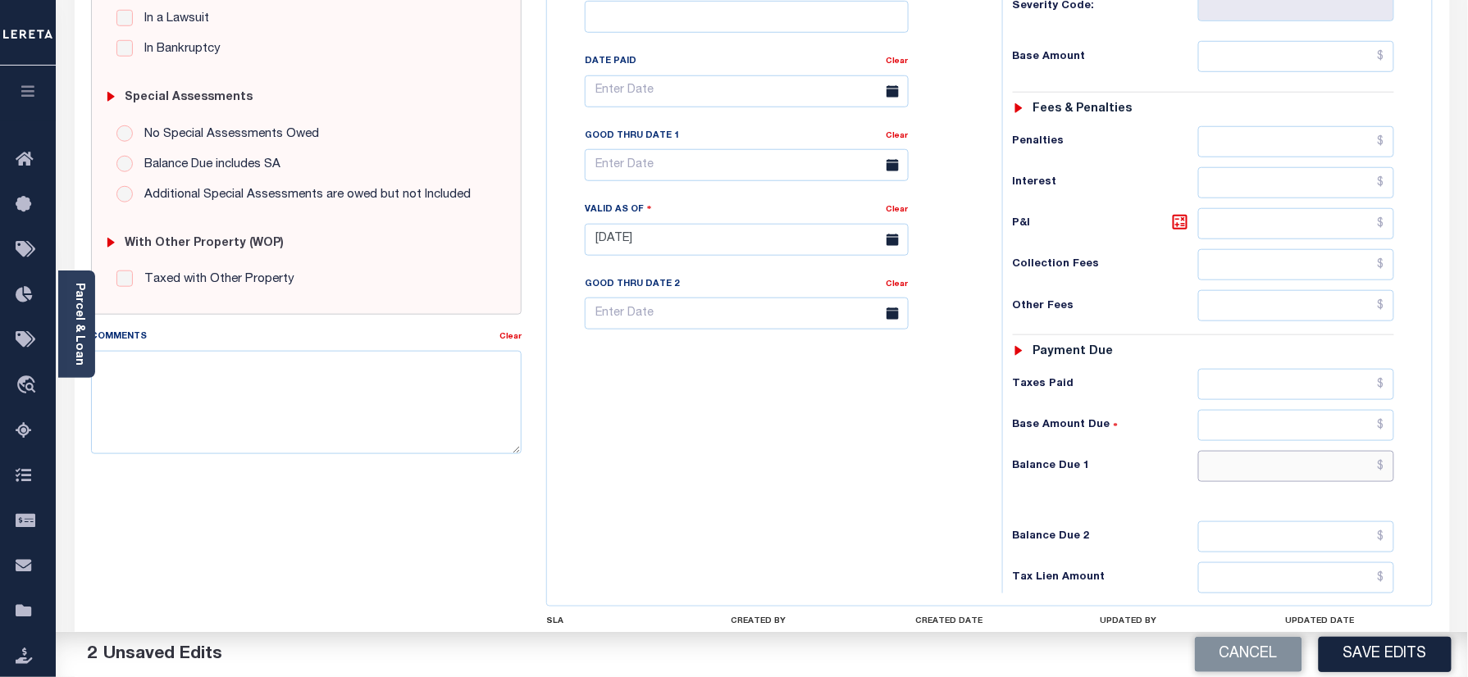
click at [1241, 451] on input "text" at bounding box center [1296, 466] width 197 height 31
type input "$0.00"
click at [394, 421] on textarea "Comments" at bounding box center [306, 402] width 431 height 103
paste textarea "Refer 2024 3/3 year for doc"
type textarea "Refer 2024 3/3 year for doc"
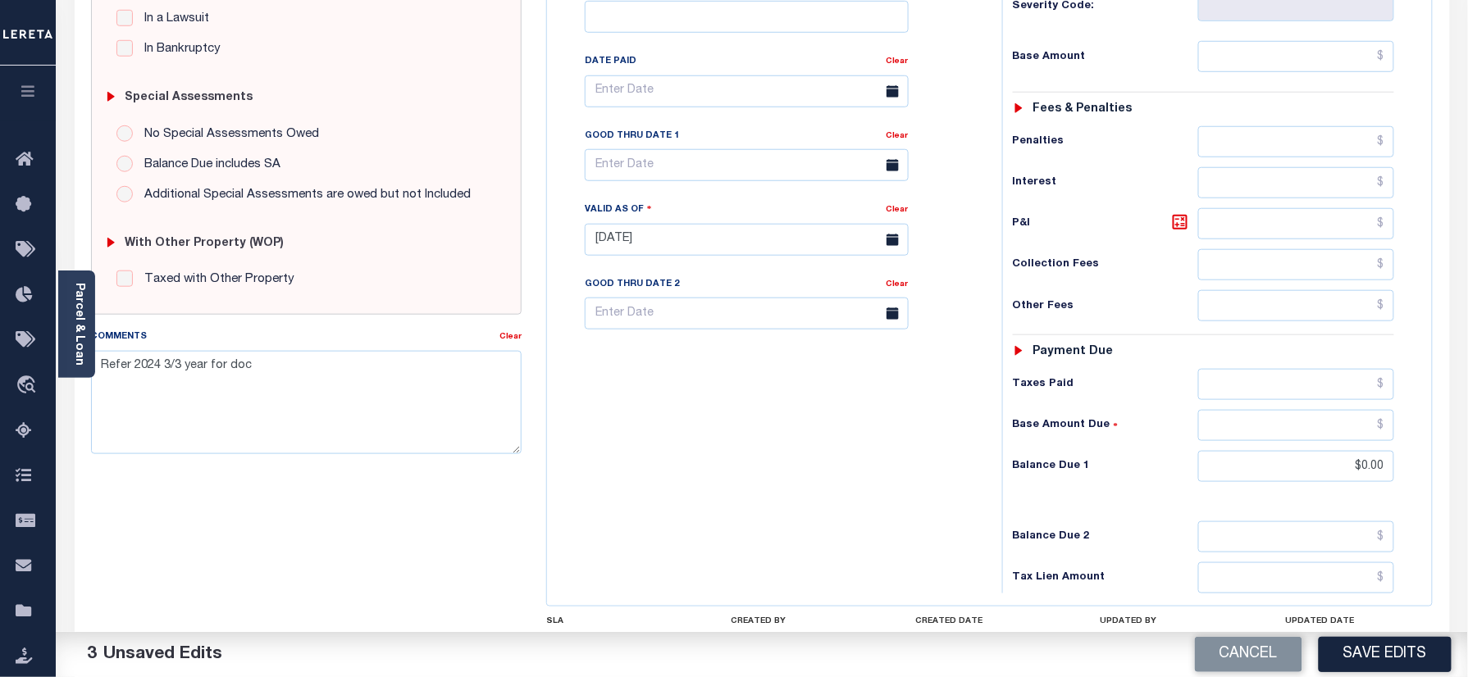
drag, startPoint x: 1365, startPoint y: 650, endPoint x: 1307, endPoint y: 624, distance: 63.1
click at [1365, 650] on button "Save Edits" at bounding box center [1385, 654] width 133 height 35
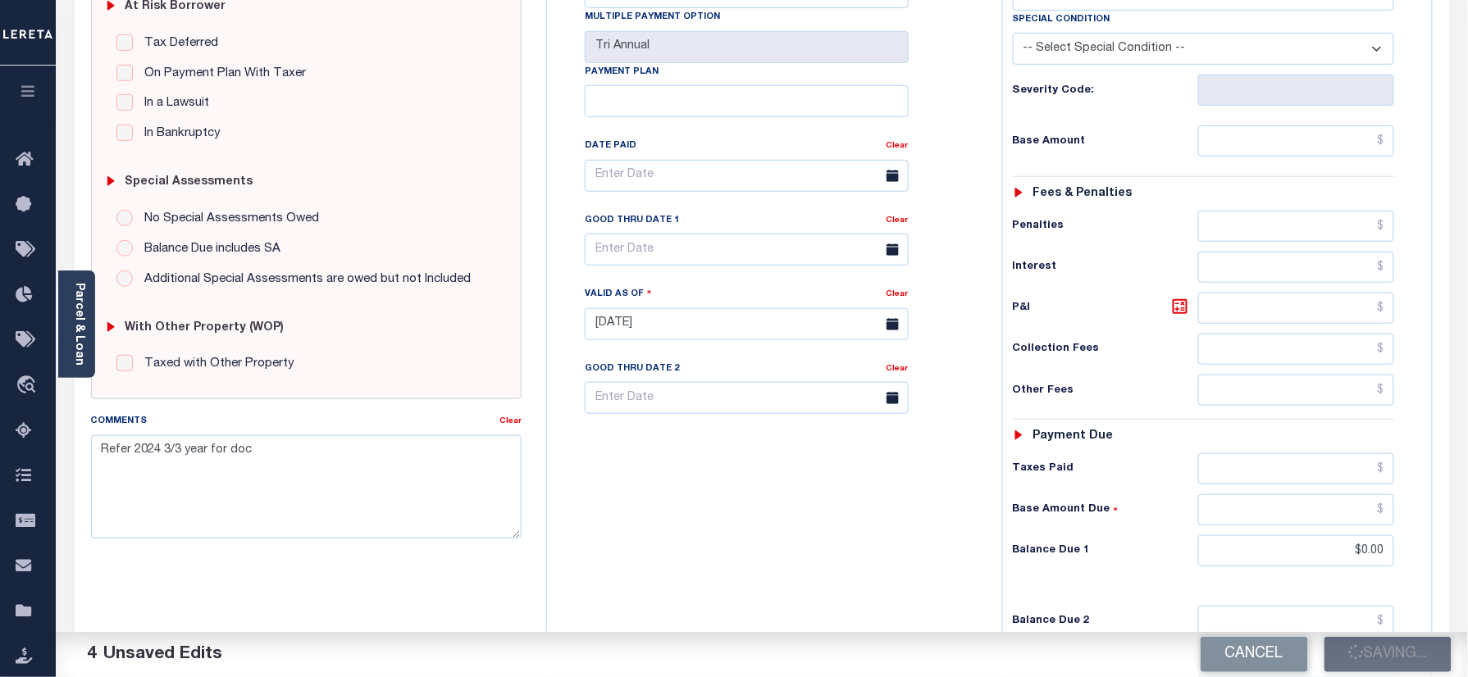
scroll to position [328, 0]
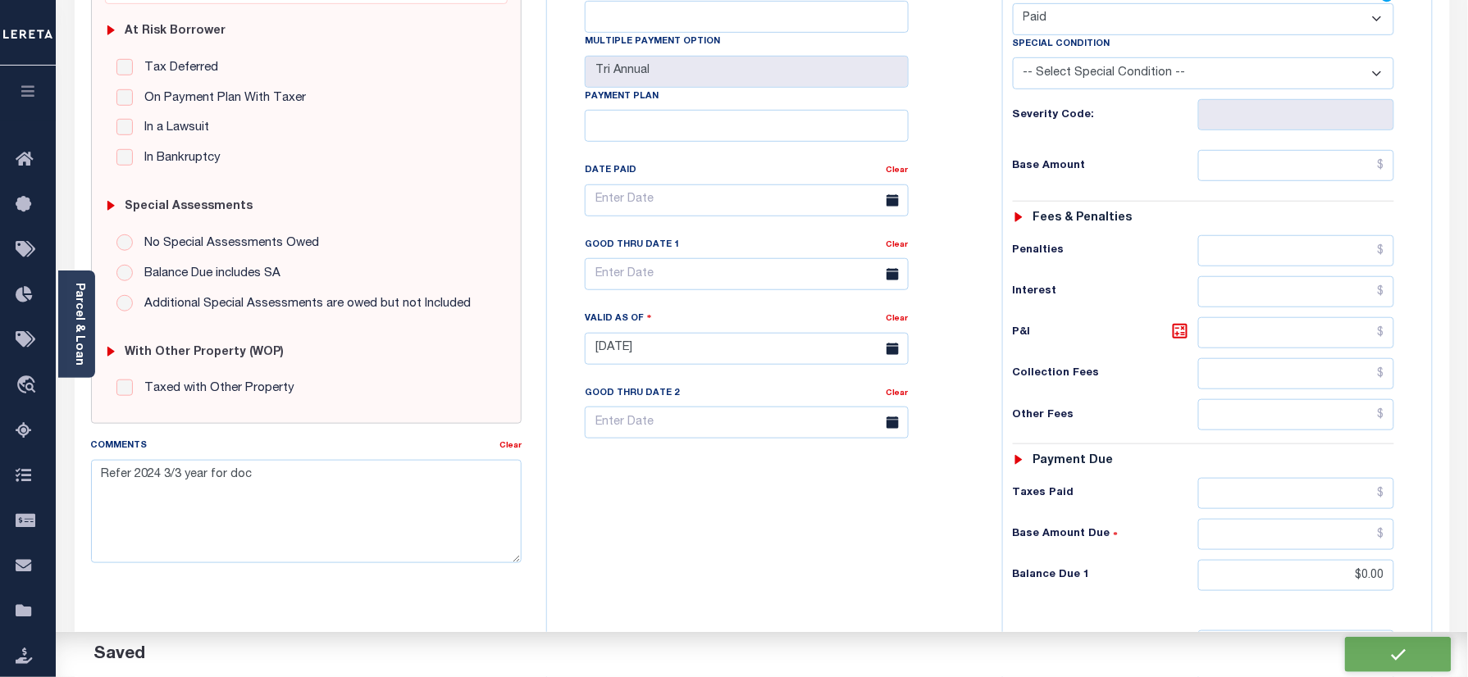
checkbox input "false"
type input "$0"
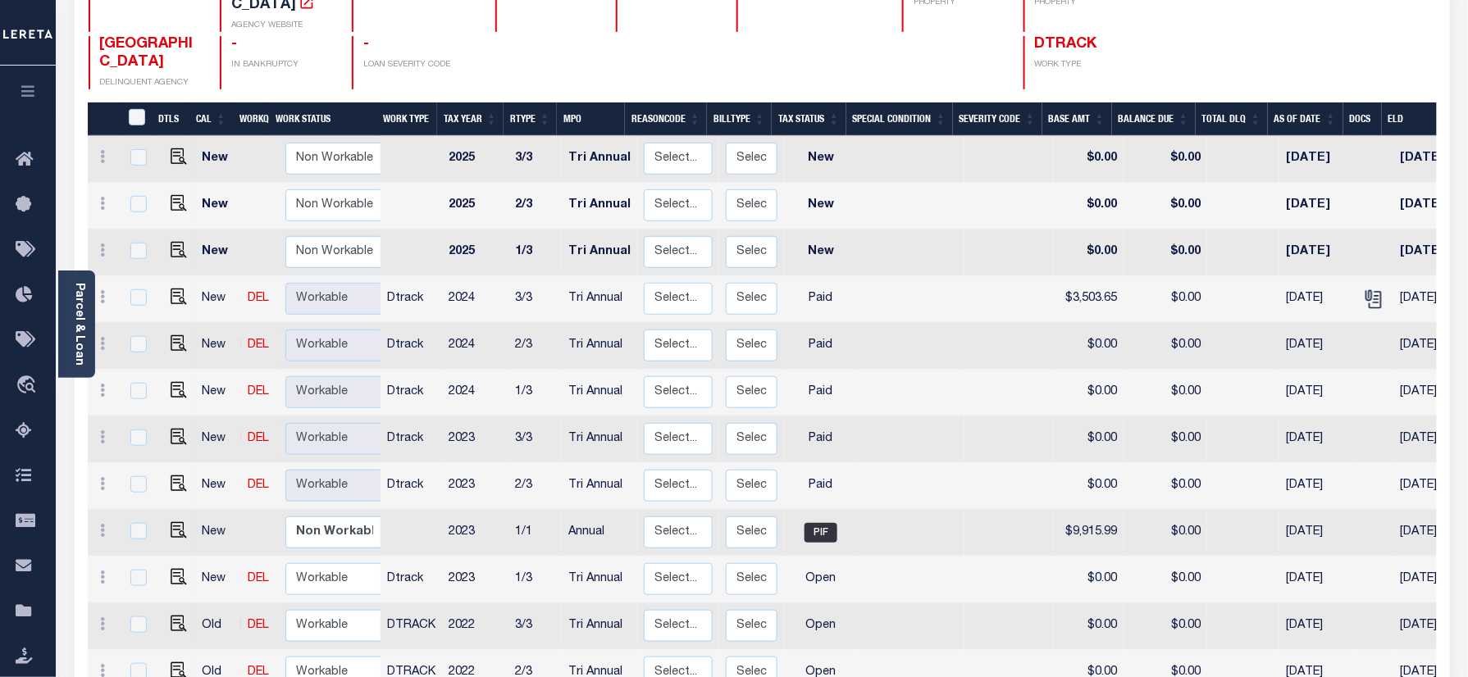
scroll to position [218, 0]
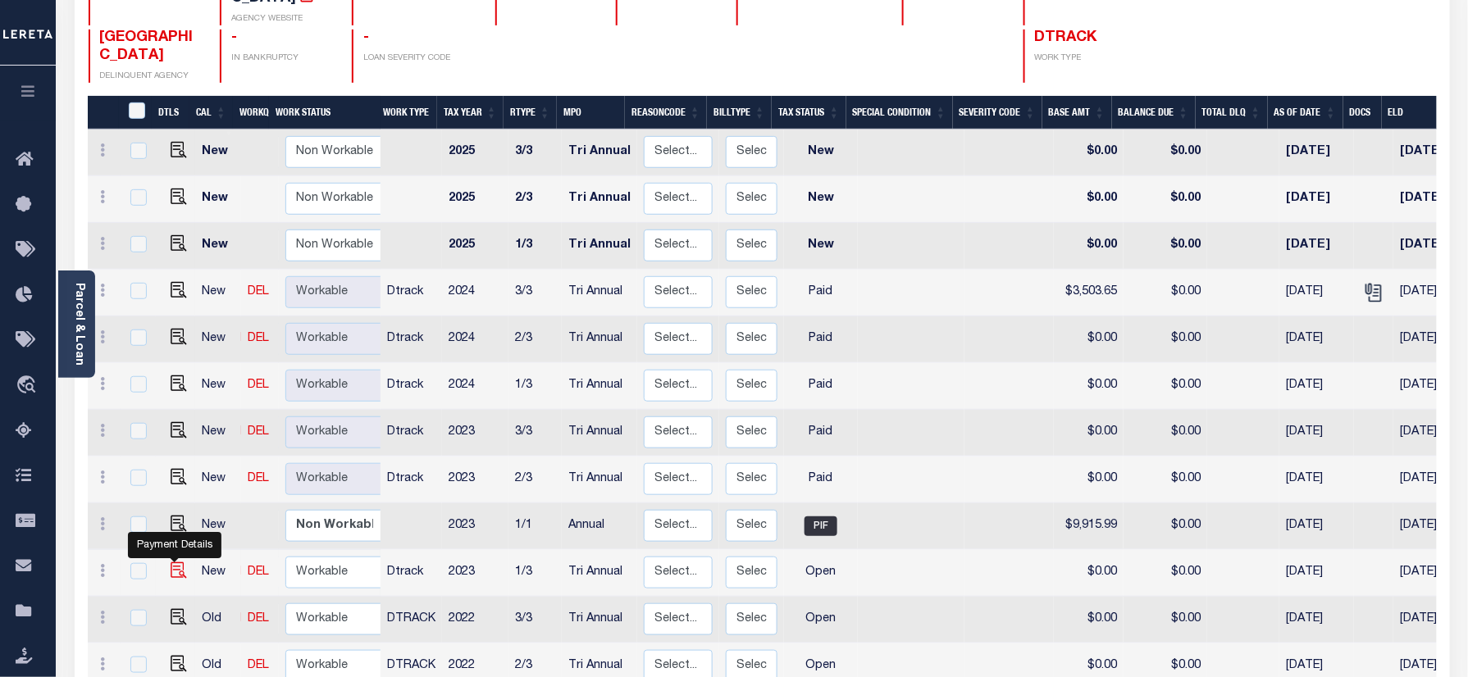
click at [174, 563] on img "" at bounding box center [179, 571] width 16 height 16
checkbox input "true"
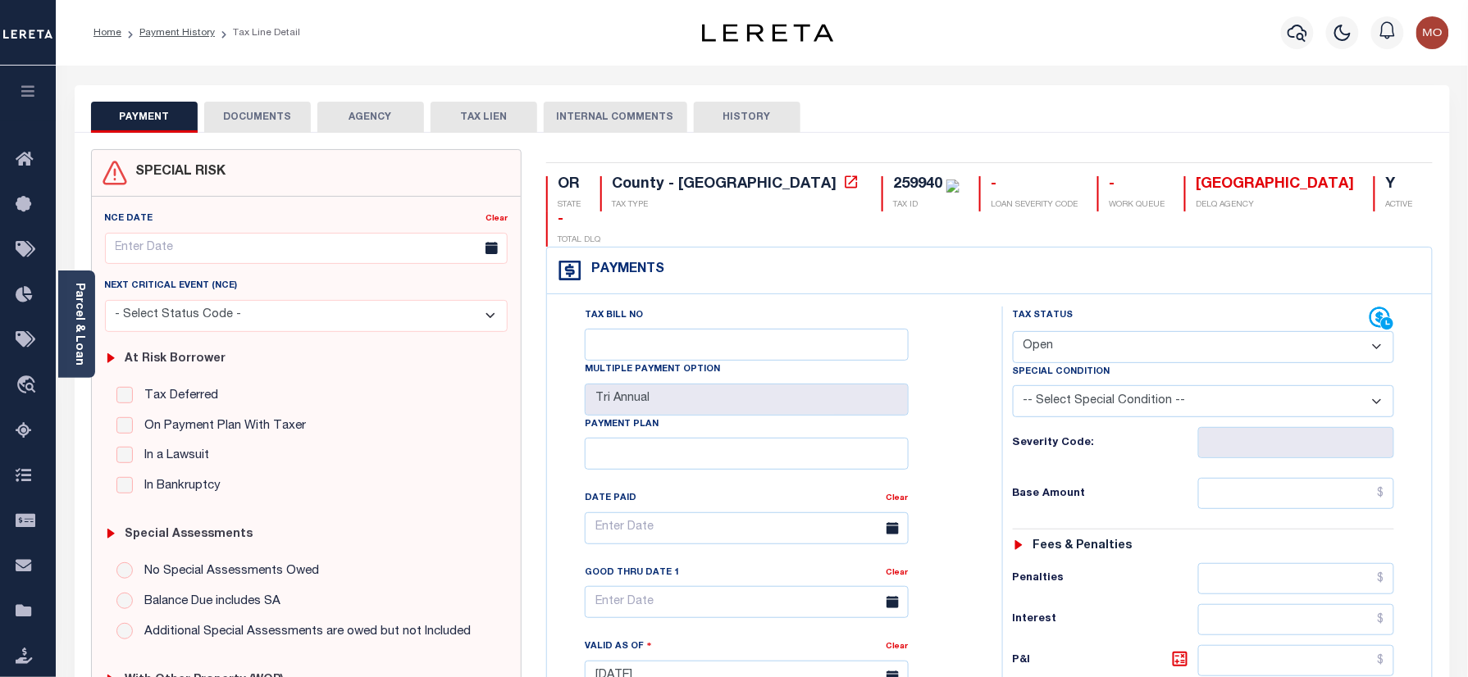
drag, startPoint x: 1066, startPoint y: 319, endPoint x: 1066, endPoint y: 330, distance: 10.7
click at [1066, 331] on select "- Select Status Code - Open Due/Unpaid Paid Incomplete No Tax Due Internal Refu…" at bounding box center [1204, 347] width 382 height 32
select select "PYD"
click at [1013, 331] on select "- Select Status Code - Open Due/Unpaid Paid Incomplete No Tax Due Internal Refu…" at bounding box center [1204, 347] width 382 height 32
type input "[DATE]"
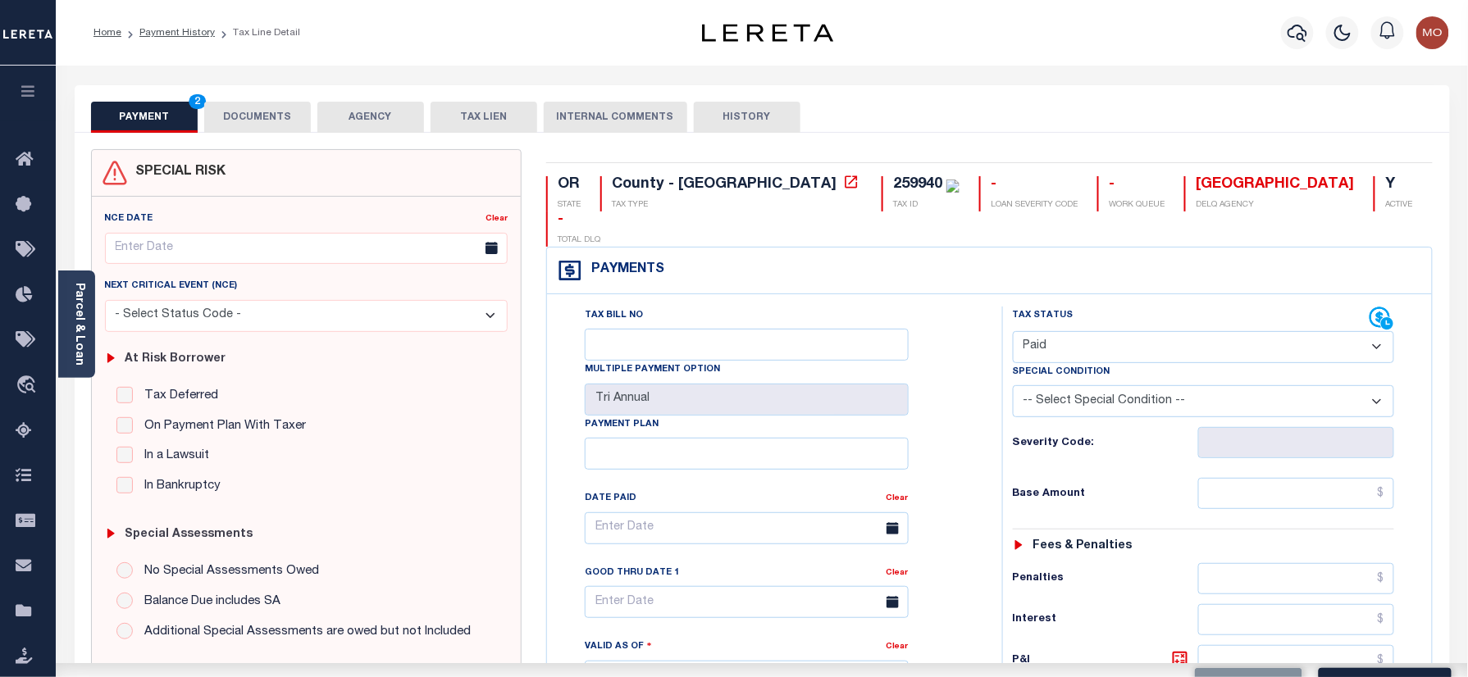
drag, startPoint x: 959, startPoint y: 427, endPoint x: 1015, endPoint y: 435, distance: 56.3
click at [961, 427] on div "Tax Bill No Multiple Payment Option Tri Annual Payment Plan Clear Clear Valid a…" at bounding box center [770, 537] width 414 height 460
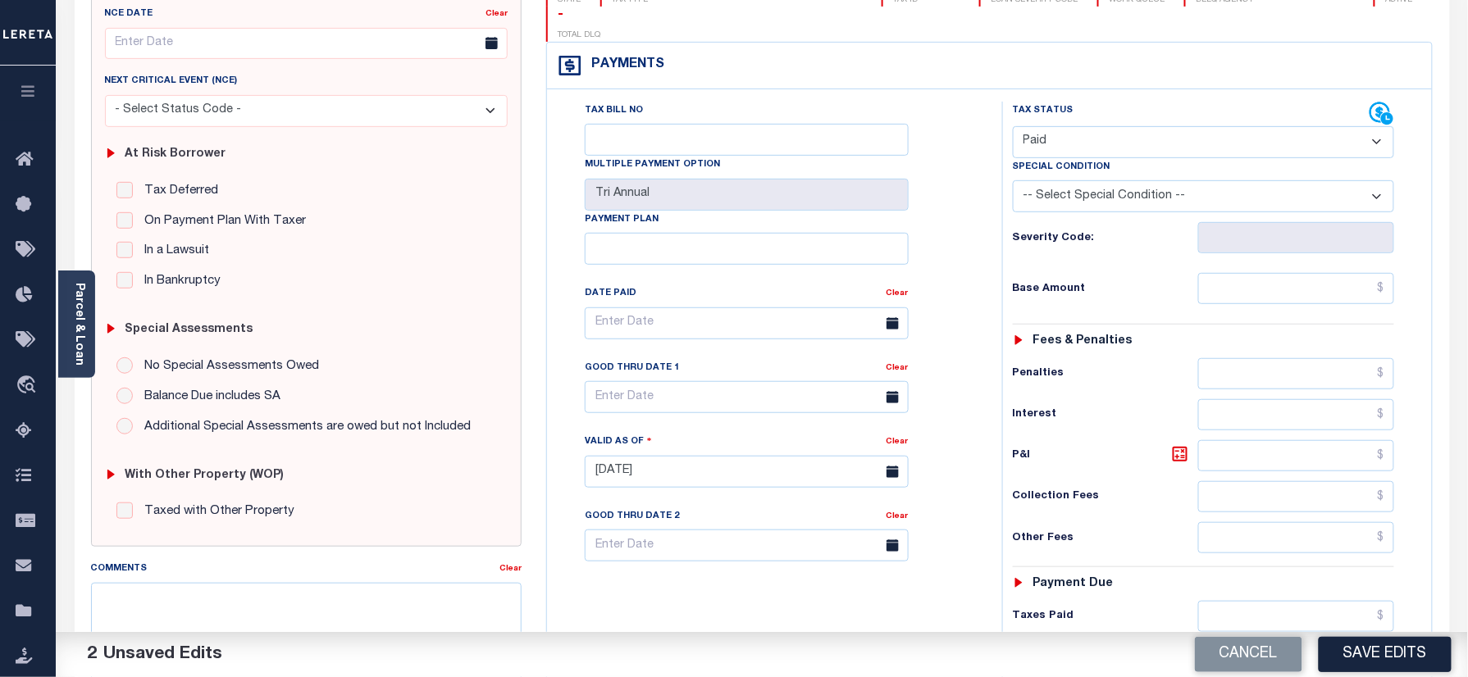
scroll to position [437, 0]
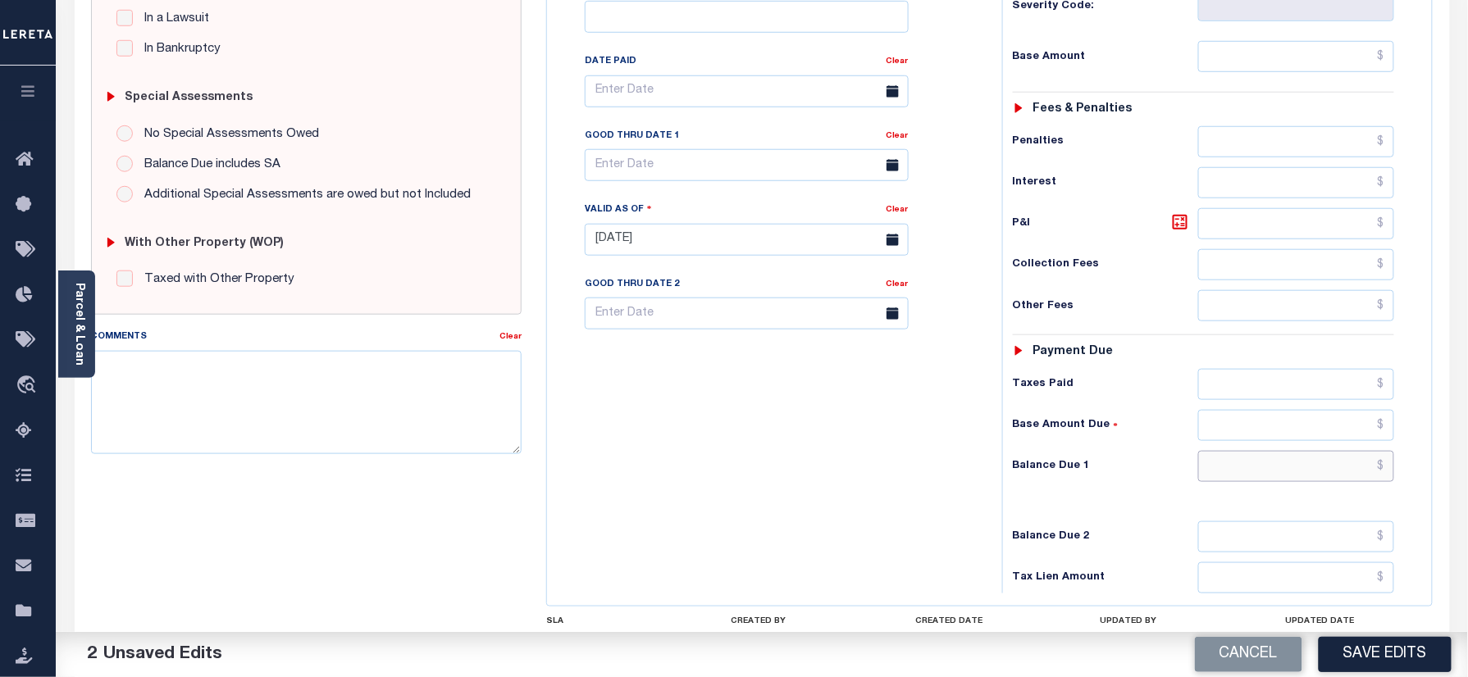
click at [1235, 451] on input "text" at bounding box center [1296, 466] width 197 height 31
type input "$0.00"
drag, startPoint x: 363, startPoint y: 428, endPoint x: 412, endPoint y: 436, distance: 49.9
click at [363, 428] on textarea "Comments" at bounding box center [306, 402] width 431 height 103
paste textarea "Refer 2024 3/3 year for doc"
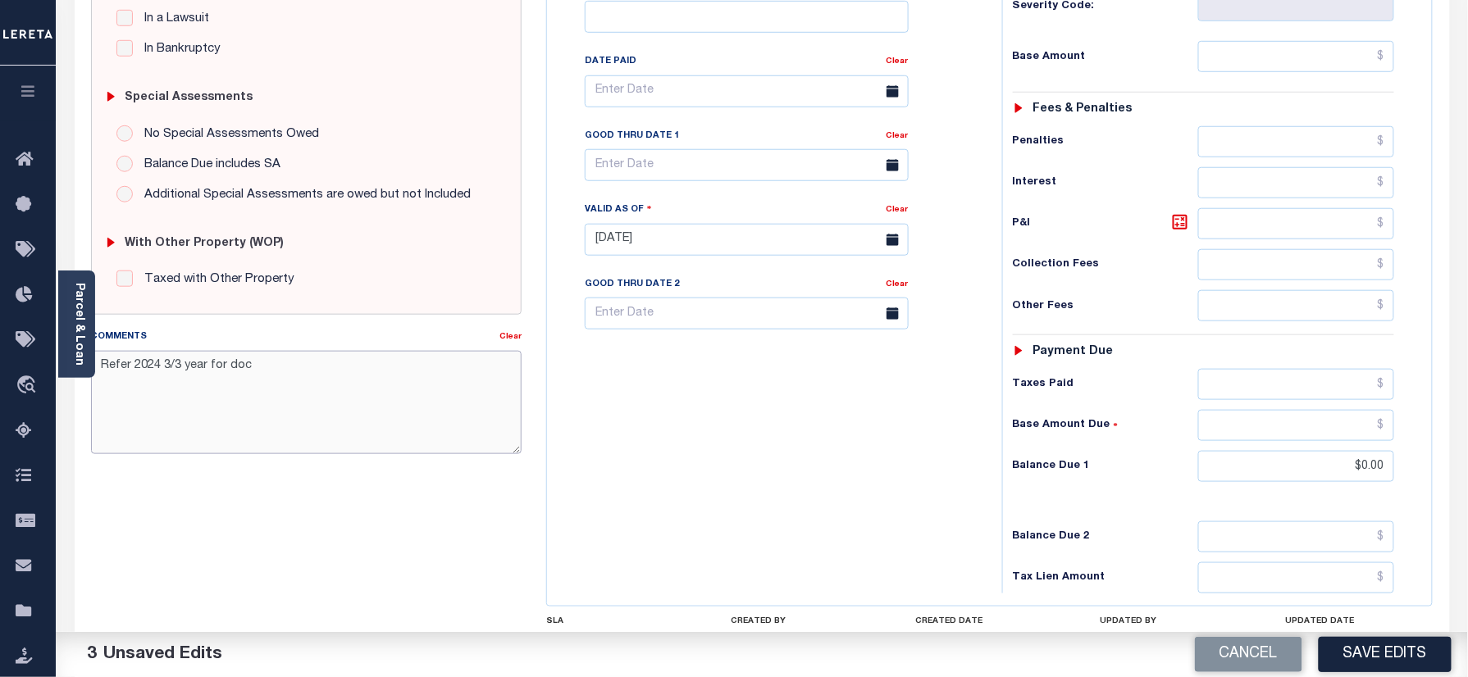
type textarea "Refer 2024 3/3 year for doc"
click at [1411, 653] on button "Save Edits" at bounding box center [1385, 654] width 133 height 35
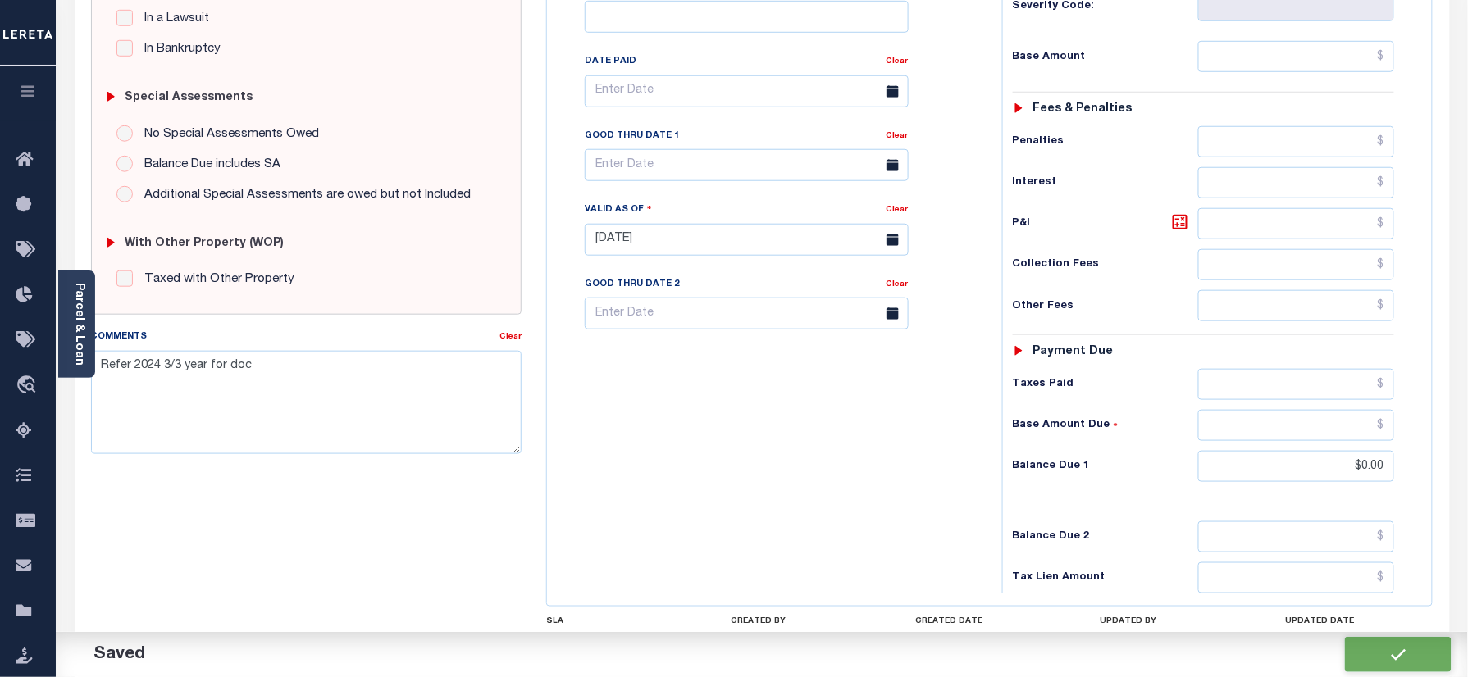
checkbox input "false"
type input "$0"
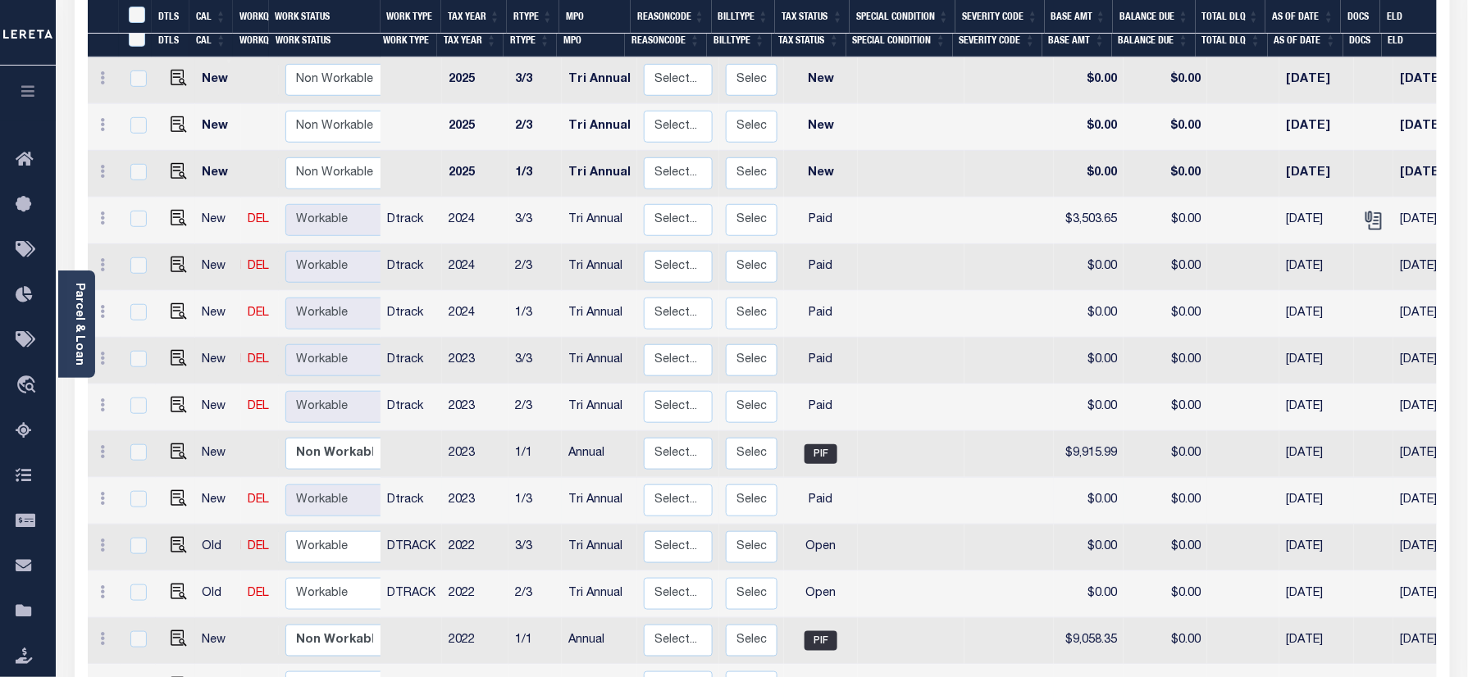
scroll to position [328, 0]
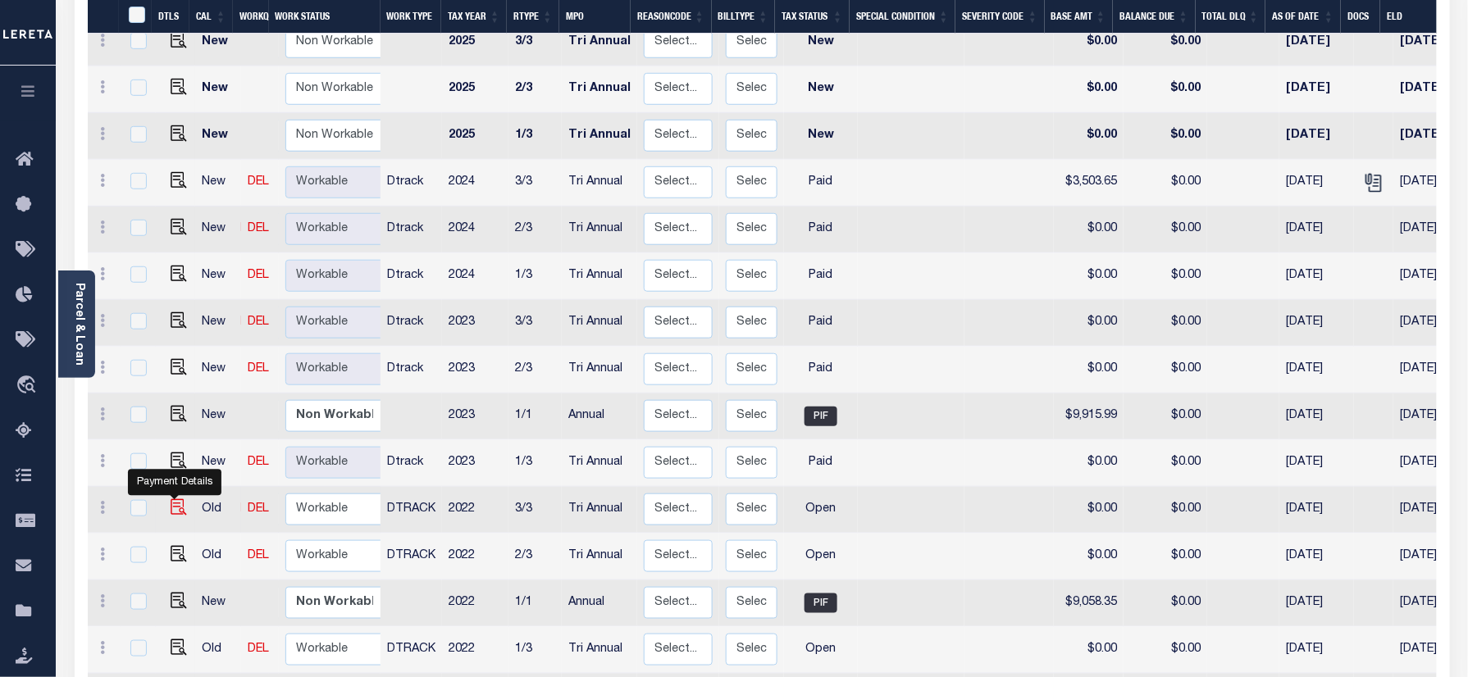
click at [171, 499] on img "" at bounding box center [179, 507] width 16 height 16
checkbox input "true"
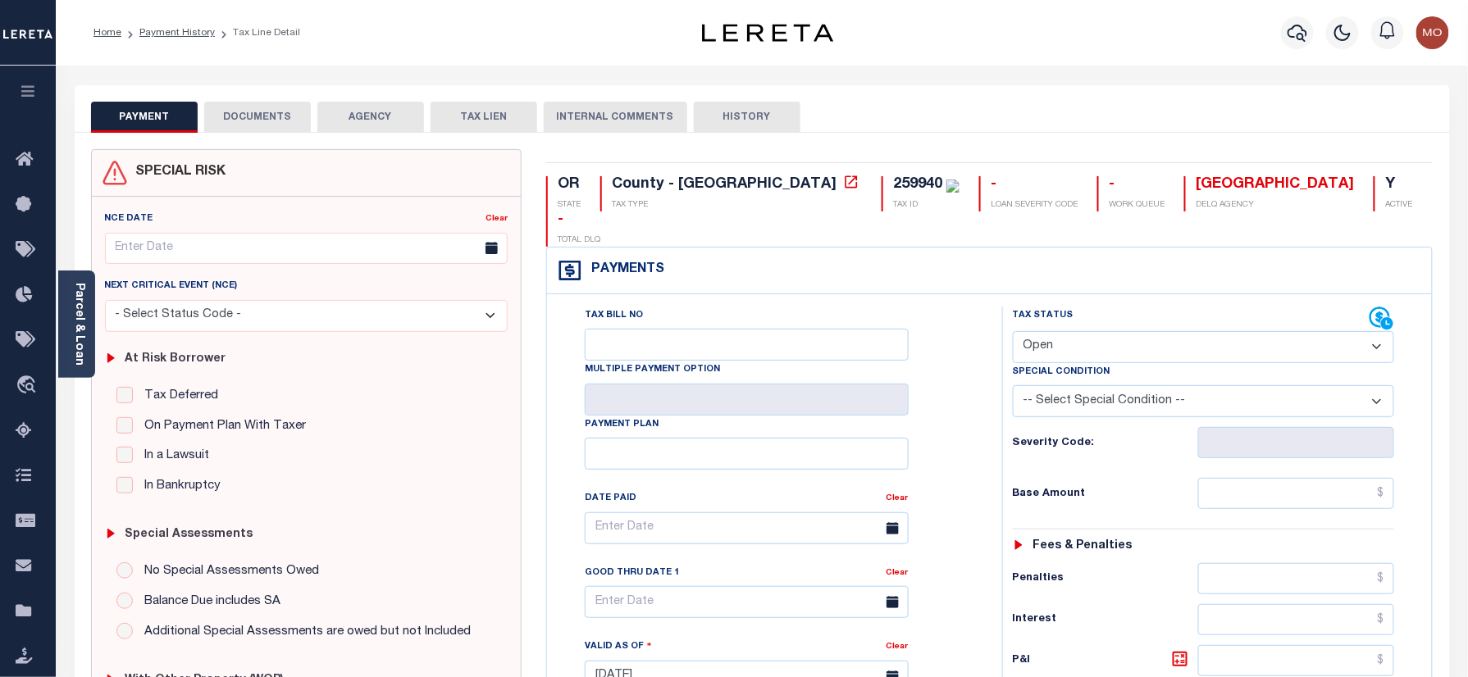
drag, startPoint x: 1071, startPoint y: 306, endPoint x: 1076, endPoint y: 328, distance: 22.7
click at [1071, 331] on select "- Select Status Code - Open Due/Unpaid Paid Incomplete No Tax Due Internal Refu…" at bounding box center [1204, 347] width 382 height 32
select select "PYD"
click at [1013, 331] on select "- Select Status Code - Open Due/Unpaid Paid Incomplete No Tax Due Internal Refu…" at bounding box center [1204, 347] width 382 height 32
type input "[DATE]"
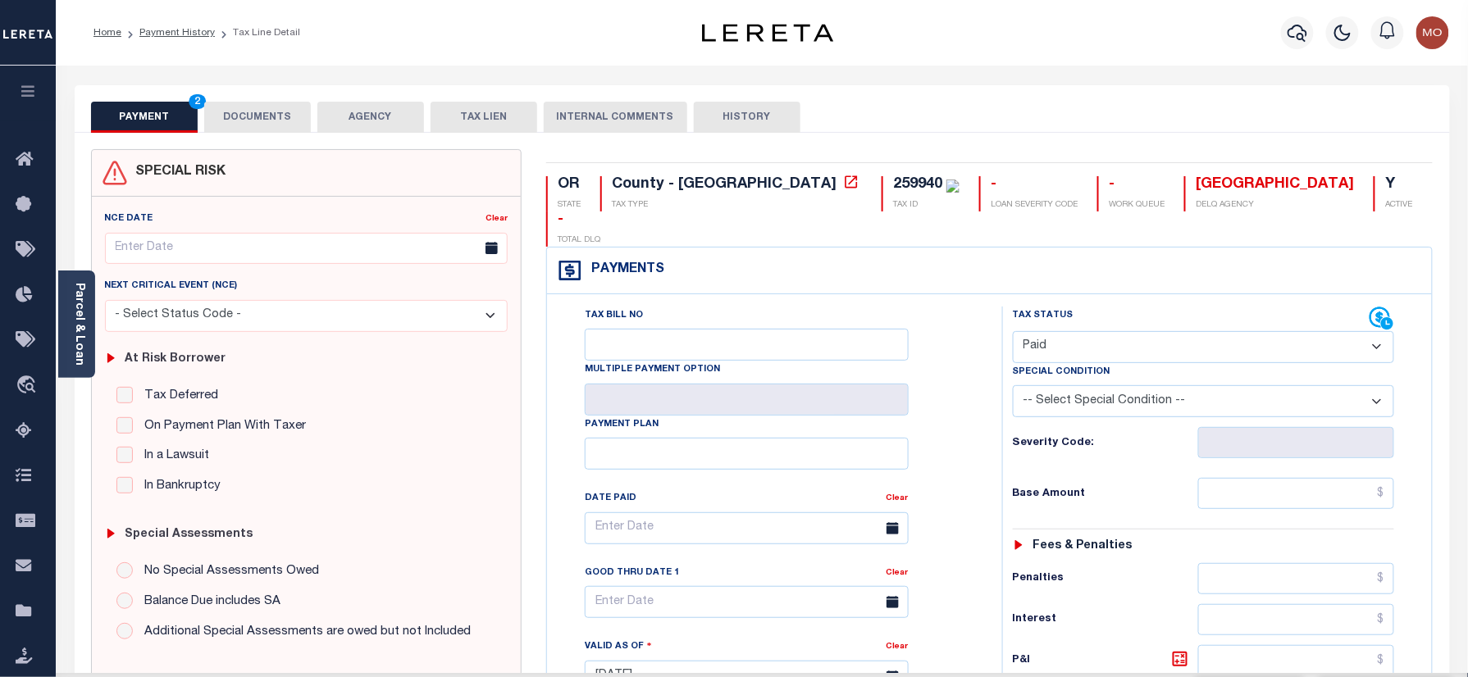
drag, startPoint x: 910, startPoint y: 415, endPoint x: 943, endPoint y: 408, distance: 33.6
click at [924, 413] on div "Tax Bill No Multiple Payment Option Payment Plan Clear" at bounding box center [770, 537] width 414 height 460
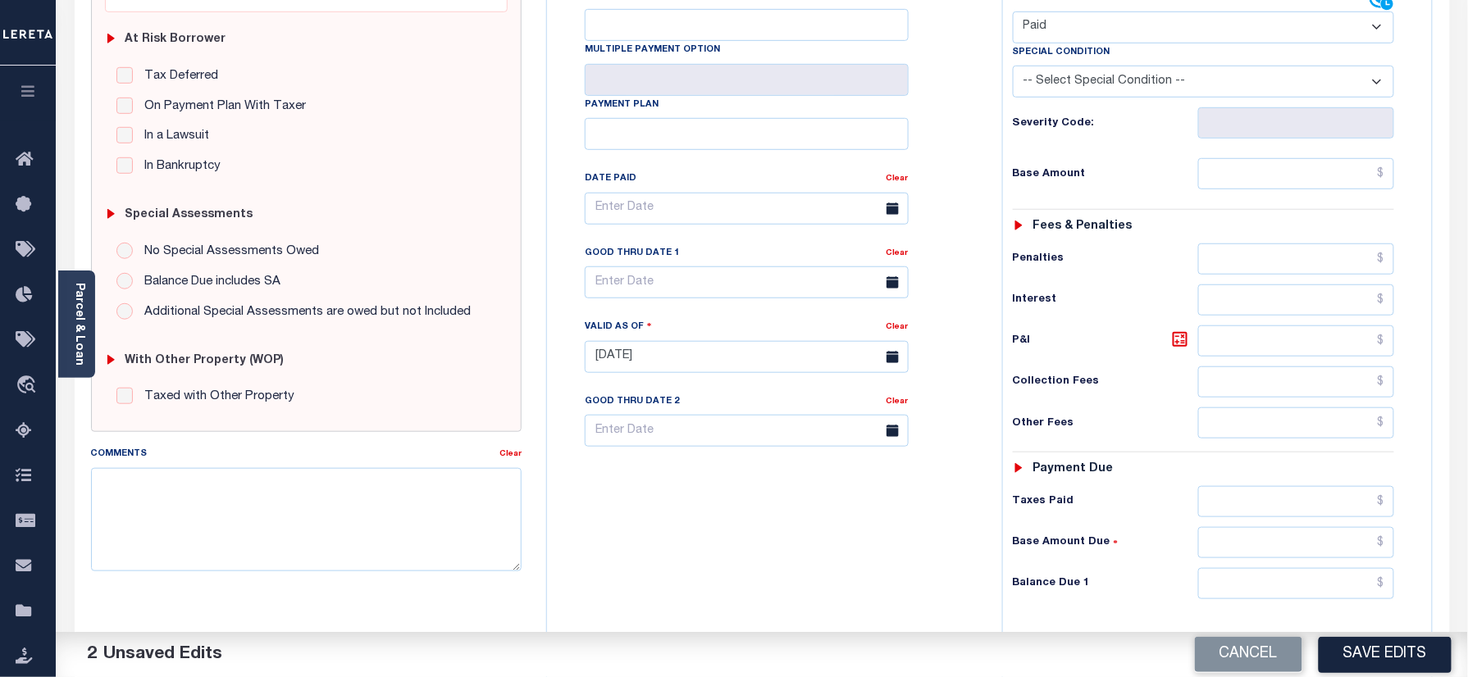
scroll to position [539, 0]
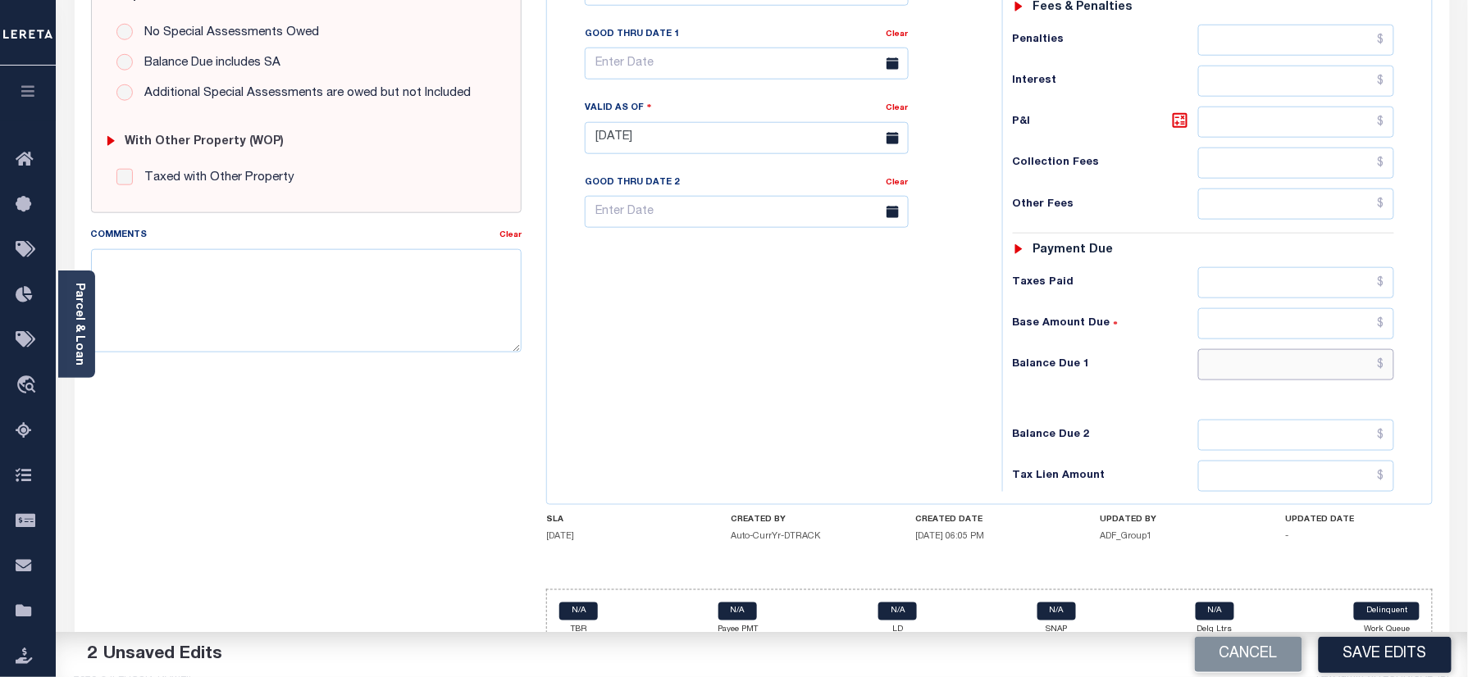
drag, startPoint x: 1257, startPoint y: 335, endPoint x: 1211, endPoint y: 320, distance: 48.2
click at [1257, 349] on input "text" at bounding box center [1296, 364] width 197 height 31
type input "$0.00"
click at [194, 303] on textarea "Comments" at bounding box center [306, 300] width 431 height 103
paste textarea "Refer 2024 3/3 year for doc"
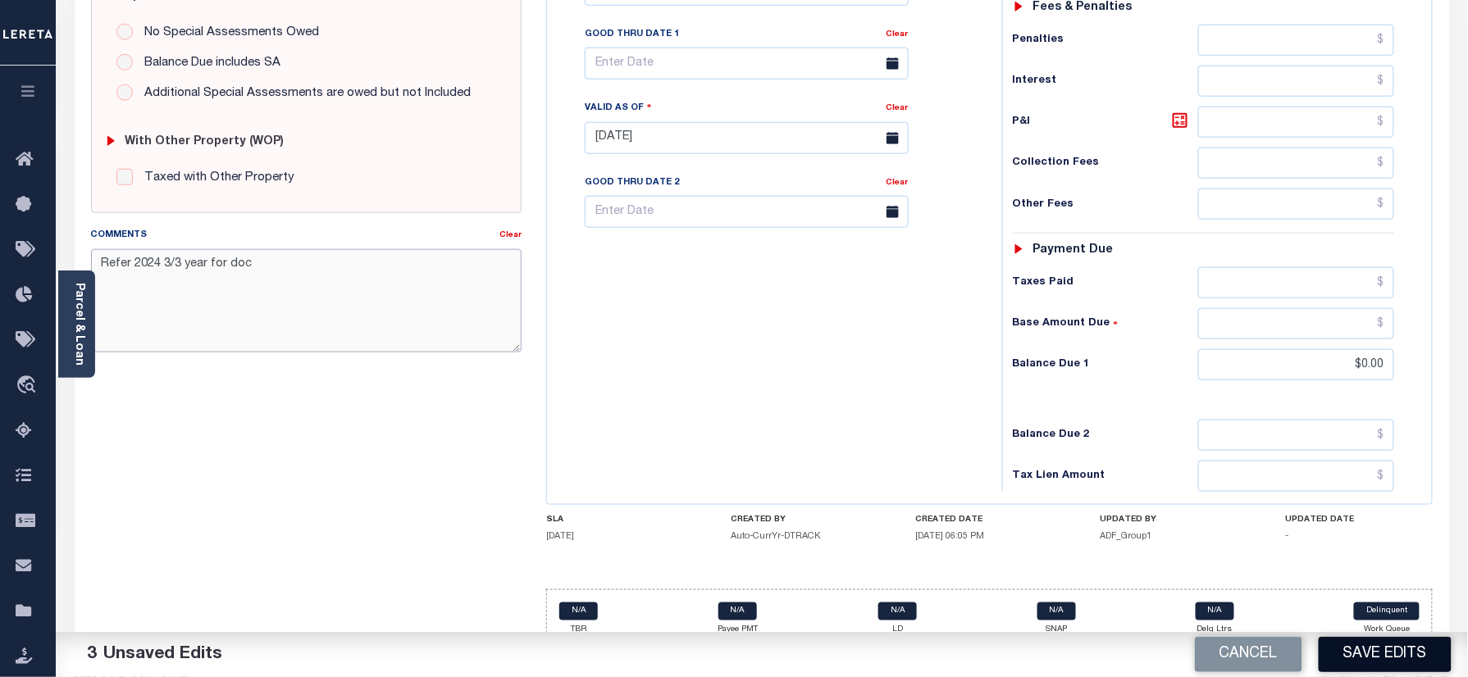
type textarea "Refer 2024 3/3 year for doc"
click at [1339, 638] on button "Save Edits" at bounding box center [1385, 654] width 133 height 35
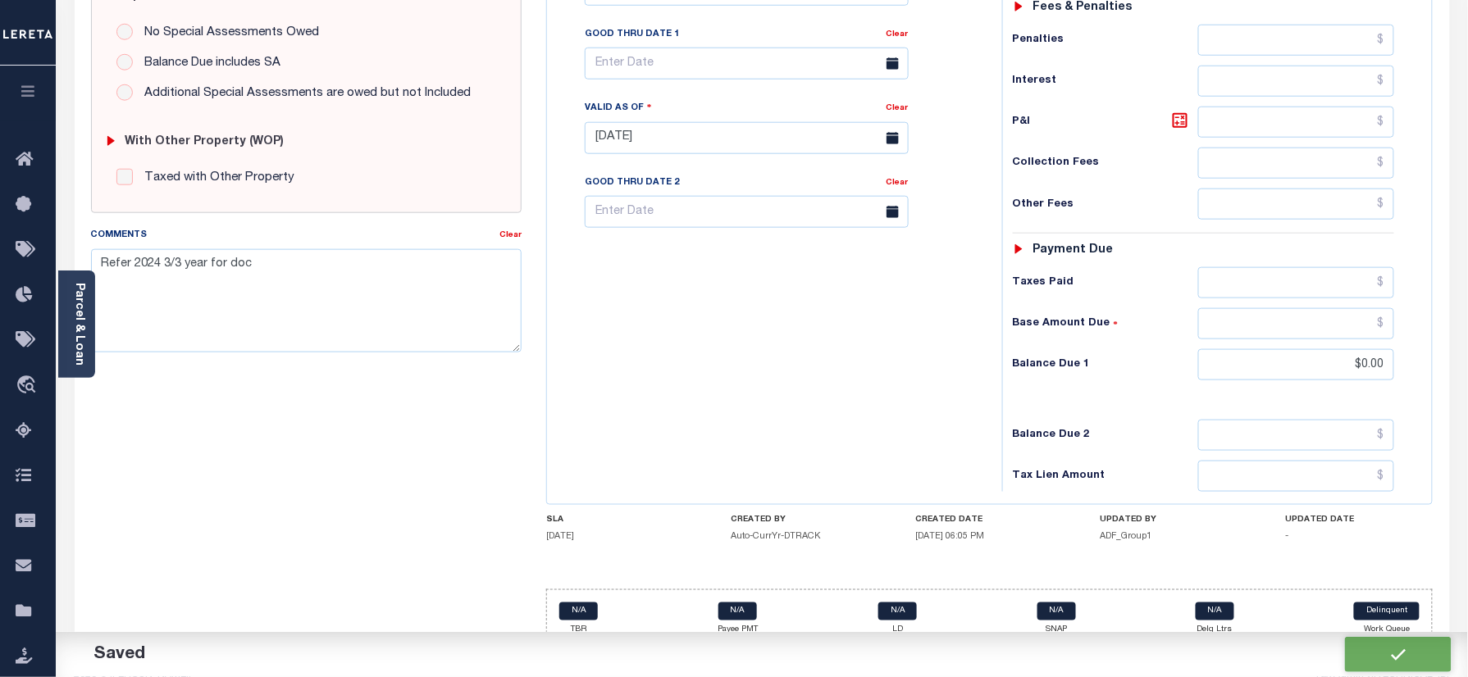
checkbox input "false"
type input "$0"
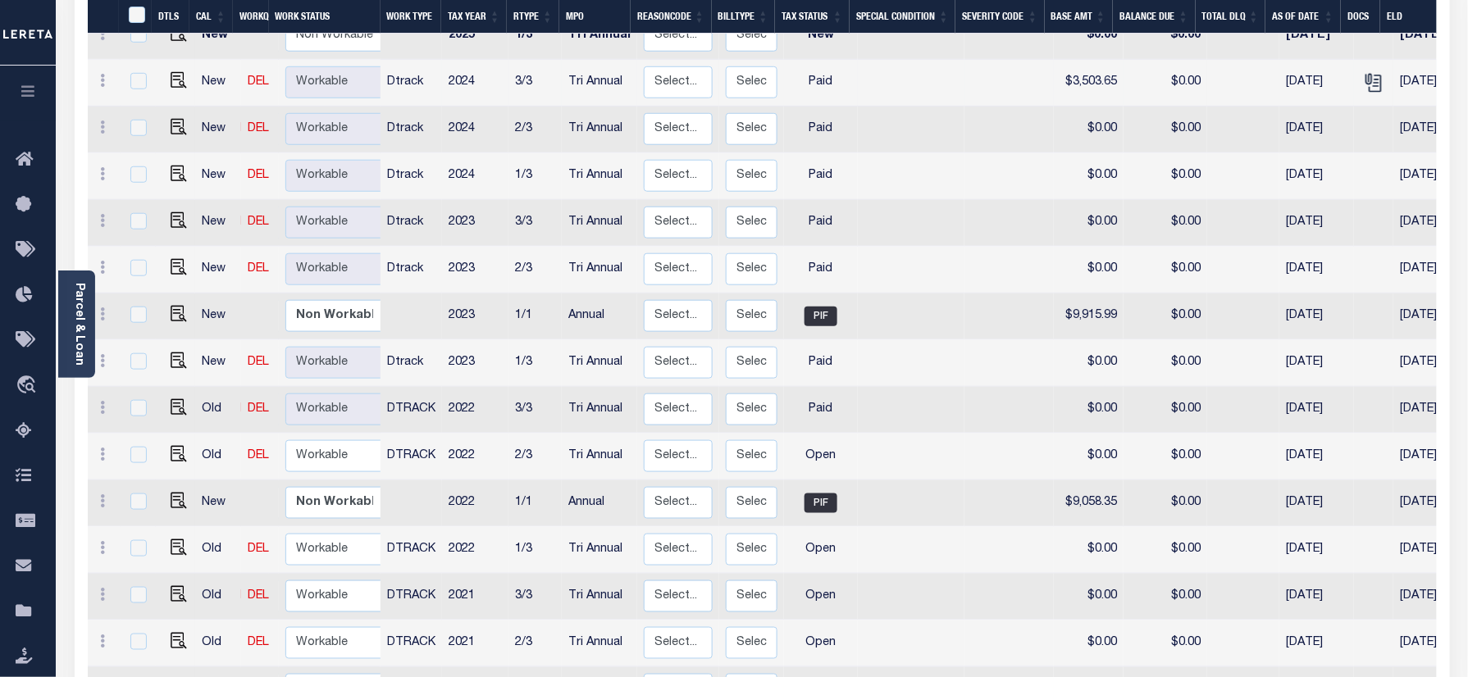
scroll to position [437, 0]
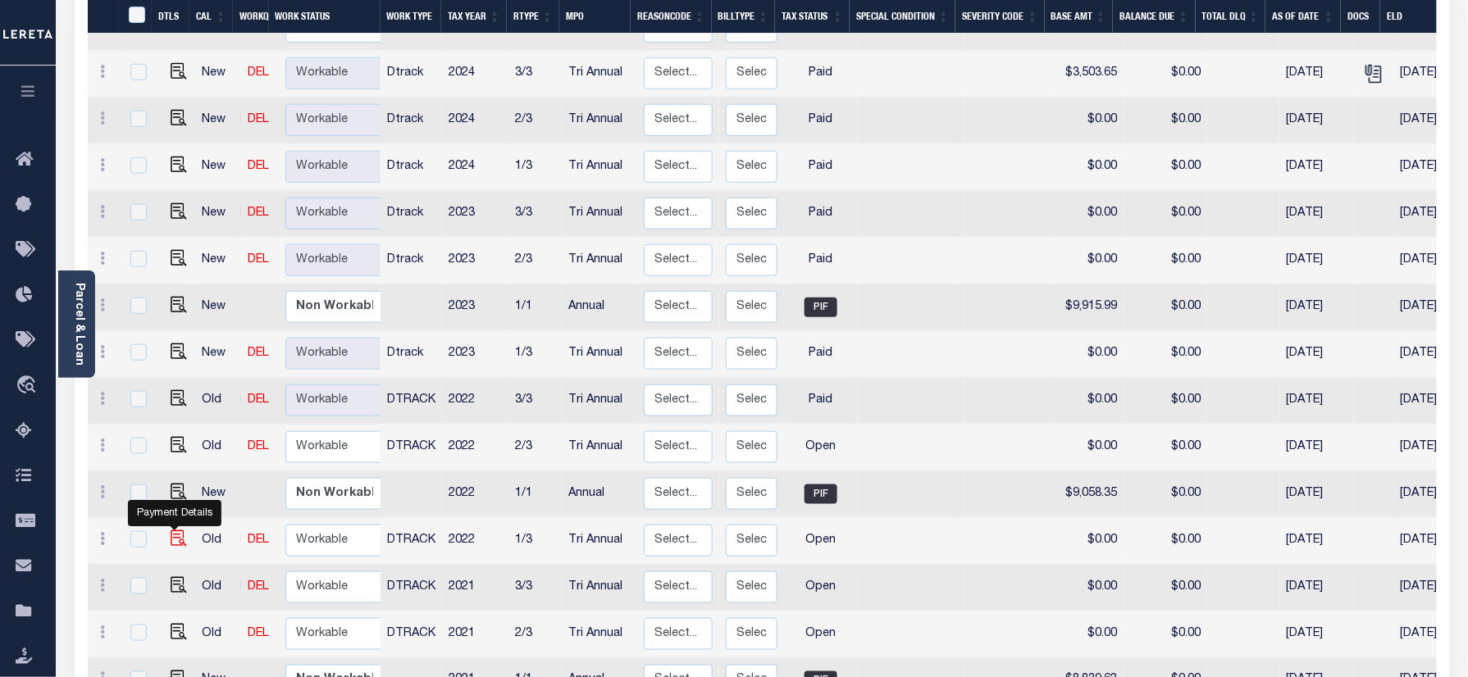
click at [171, 531] on img "" at bounding box center [179, 539] width 16 height 16
checkbox input "true"
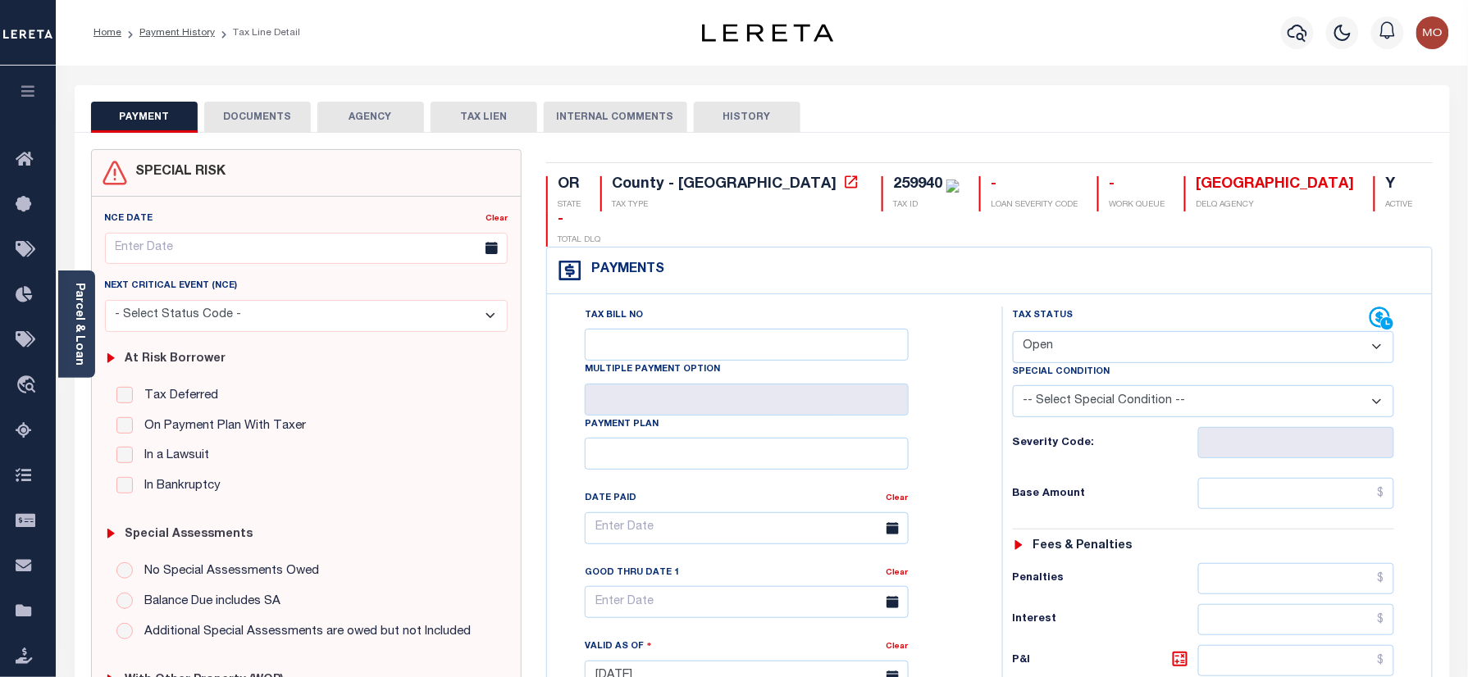
click at [1061, 331] on select "- Select Status Code - Open Due/Unpaid Paid Incomplete No Tax Due Internal Refu…" at bounding box center [1204, 347] width 382 height 32
select select "PYD"
click at [1013, 331] on select "- Select Status Code - Open Due/Unpaid Paid Incomplete No Tax Due Internal Refu…" at bounding box center [1204, 347] width 382 height 32
type input "[DATE]"
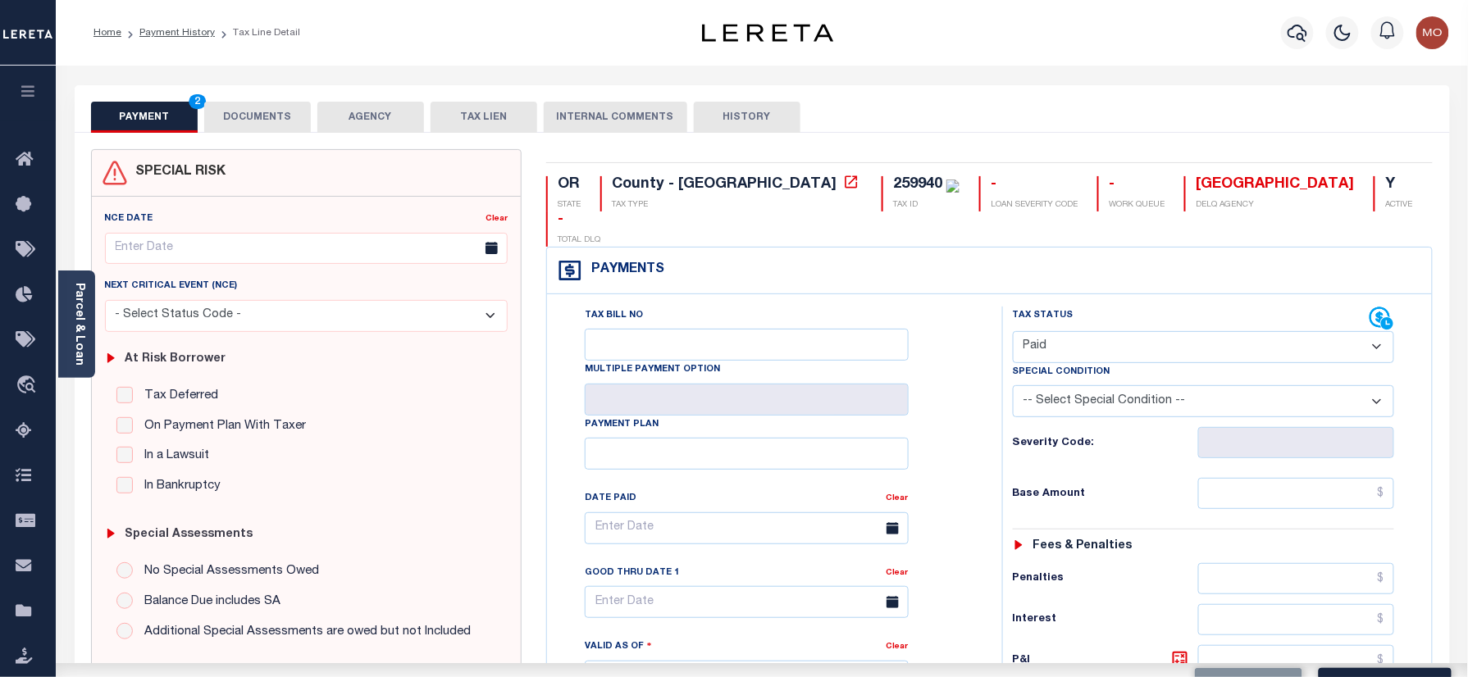
click at [973, 422] on div "Tax Bill No Multiple Payment Option Payment Plan Clear" at bounding box center [770, 537] width 414 height 460
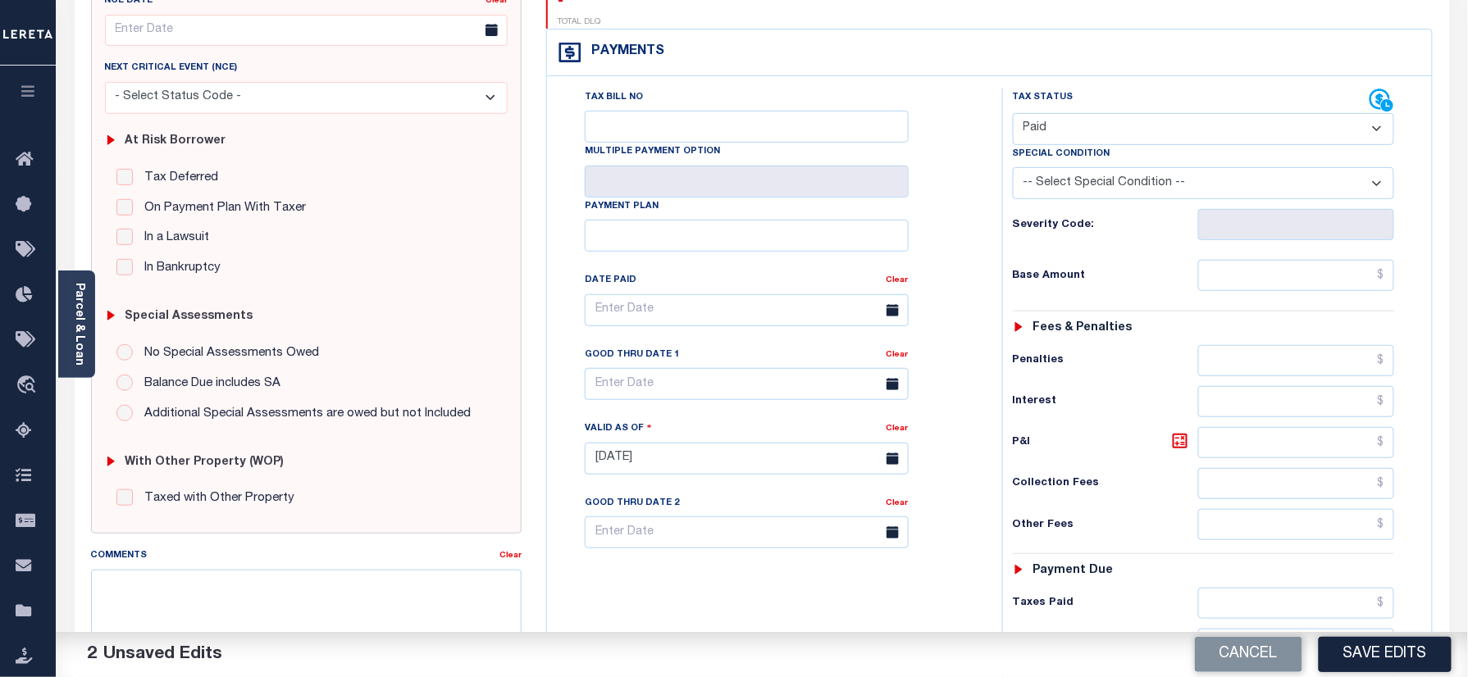
scroll to position [437, 0]
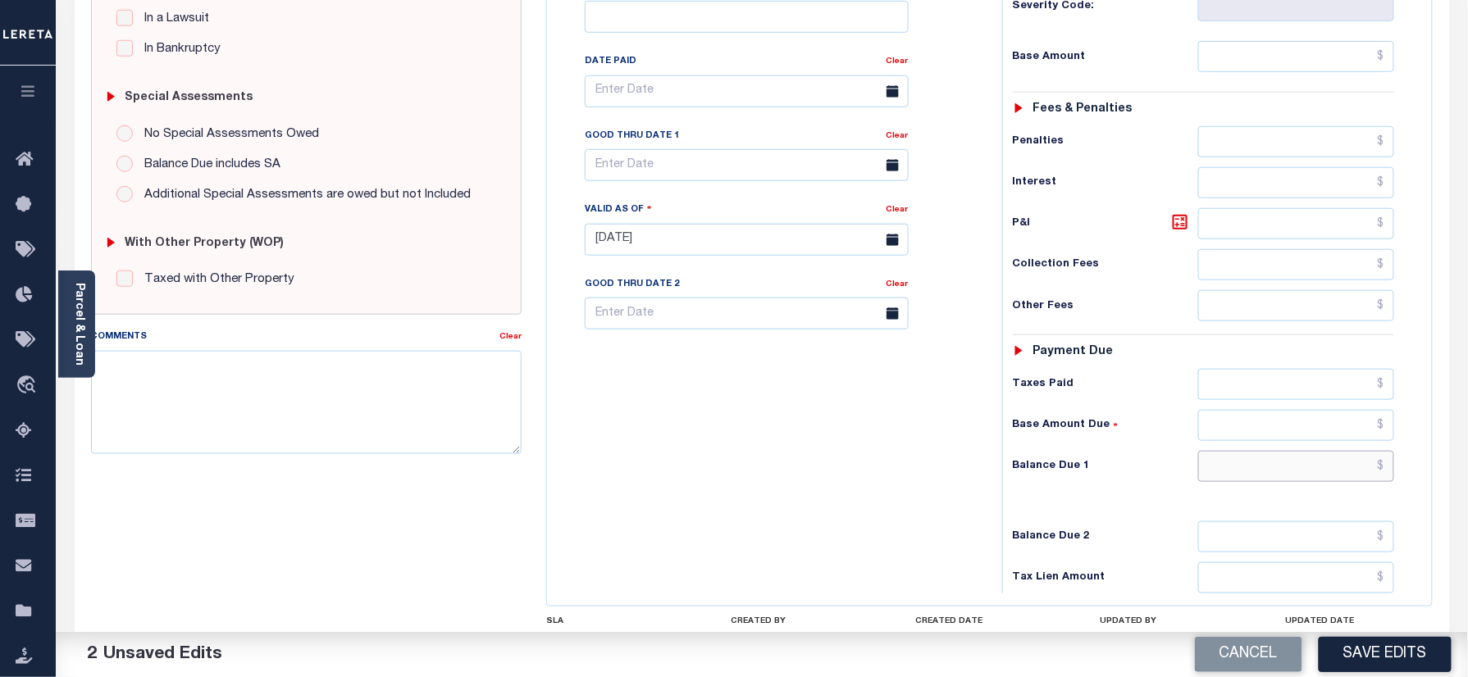
click at [1241, 451] on input "text" at bounding box center [1296, 466] width 197 height 31
type input "$0.00"
click at [382, 407] on textarea "Comments" at bounding box center [306, 402] width 431 height 103
paste textarea "Refer 2024 3/3 year for doc"
type textarea "Refer 2024 3/3 year for doc"
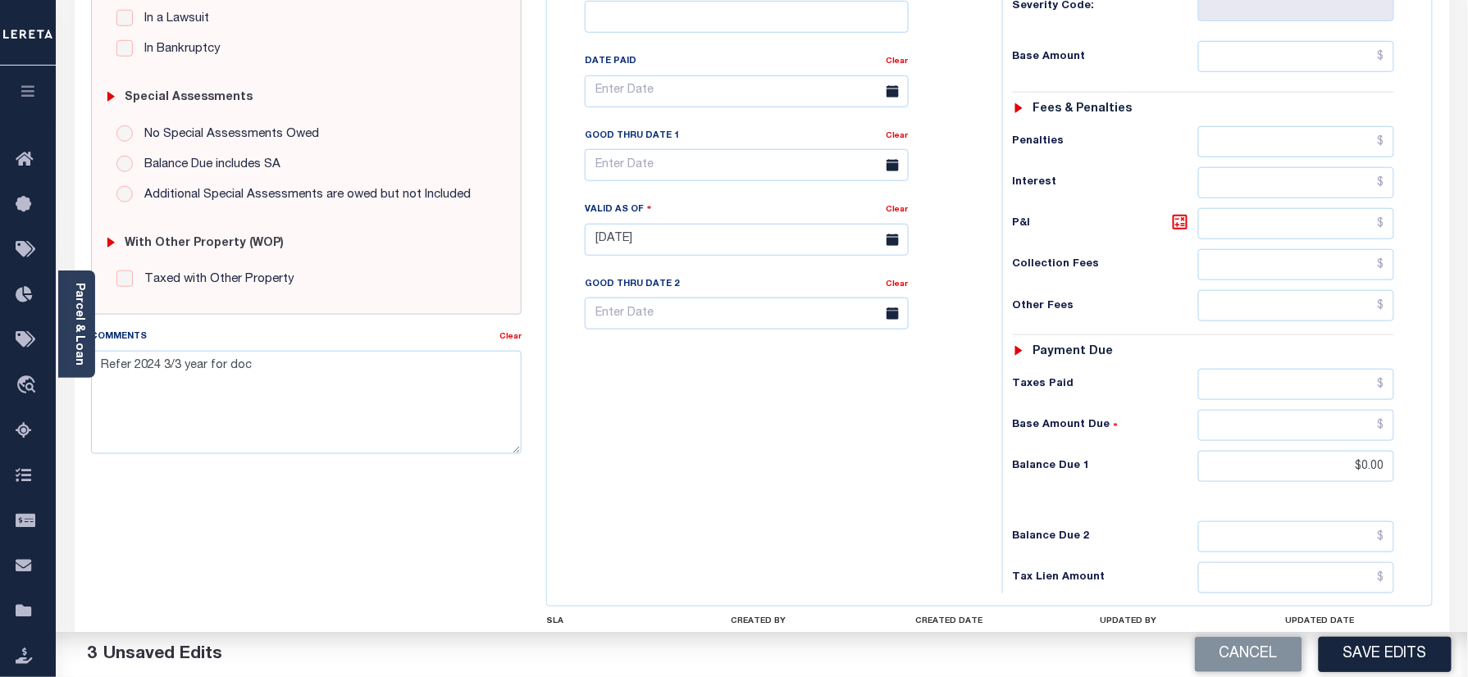
drag, startPoint x: 1409, startPoint y: 658, endPoint x: 1385, endPoint y: 650, distance: 24.9
click at [1404, 658] on button "Save Edits" at bounding box center [1385, 654] width 133 height 35
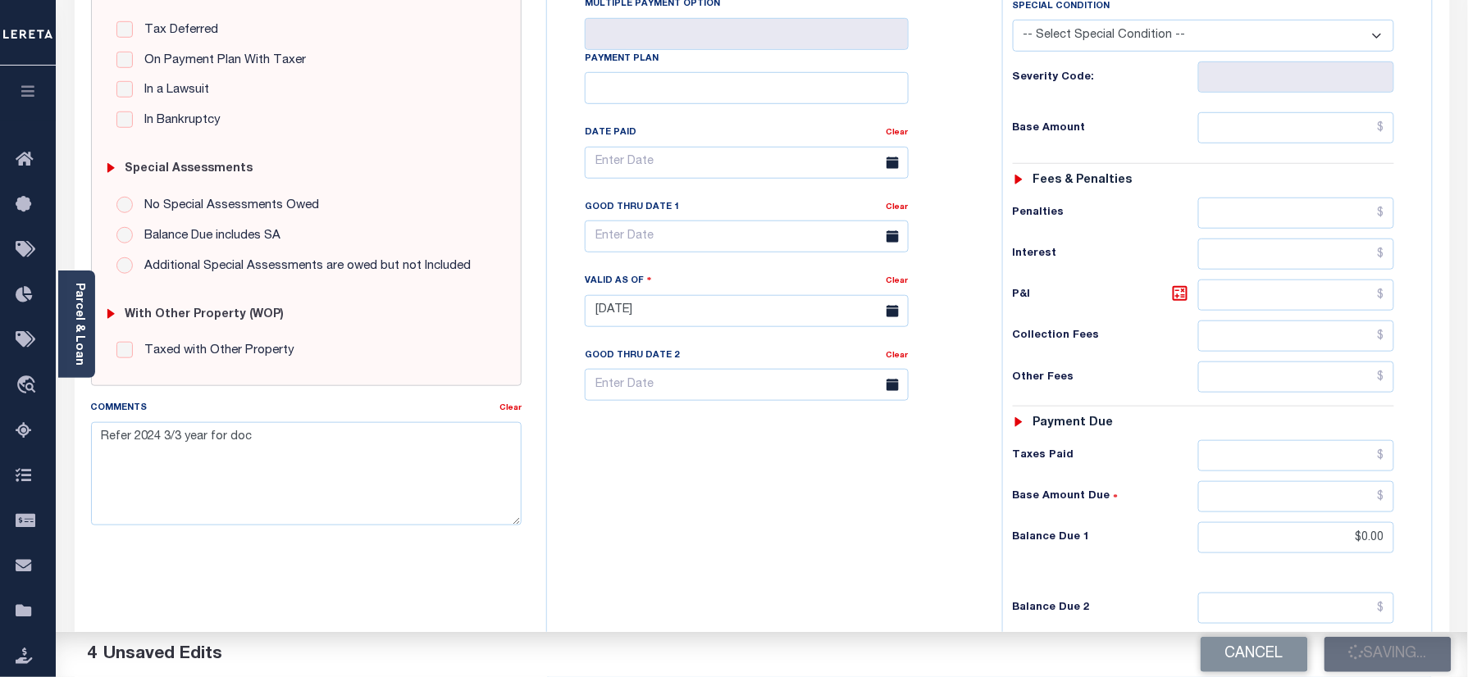
scroll to position [328, 0]
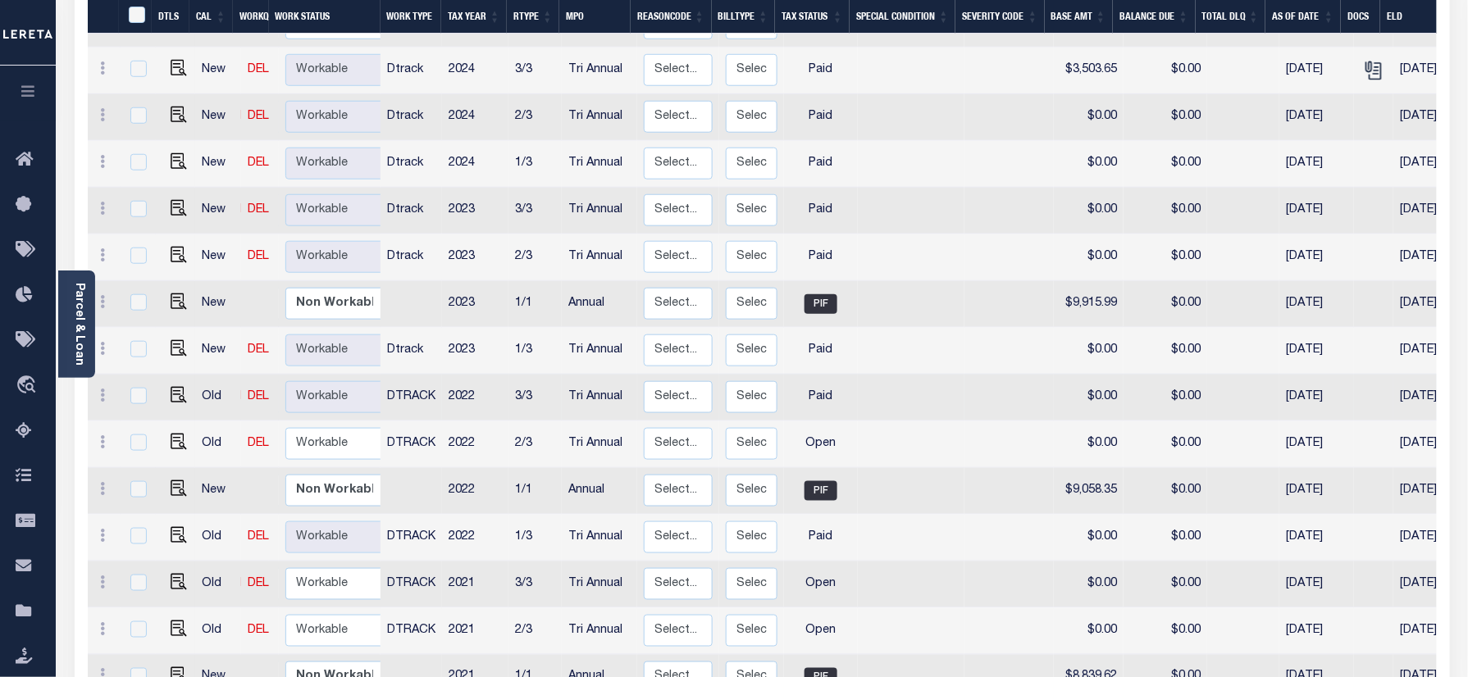
scroll to position [546, 0]
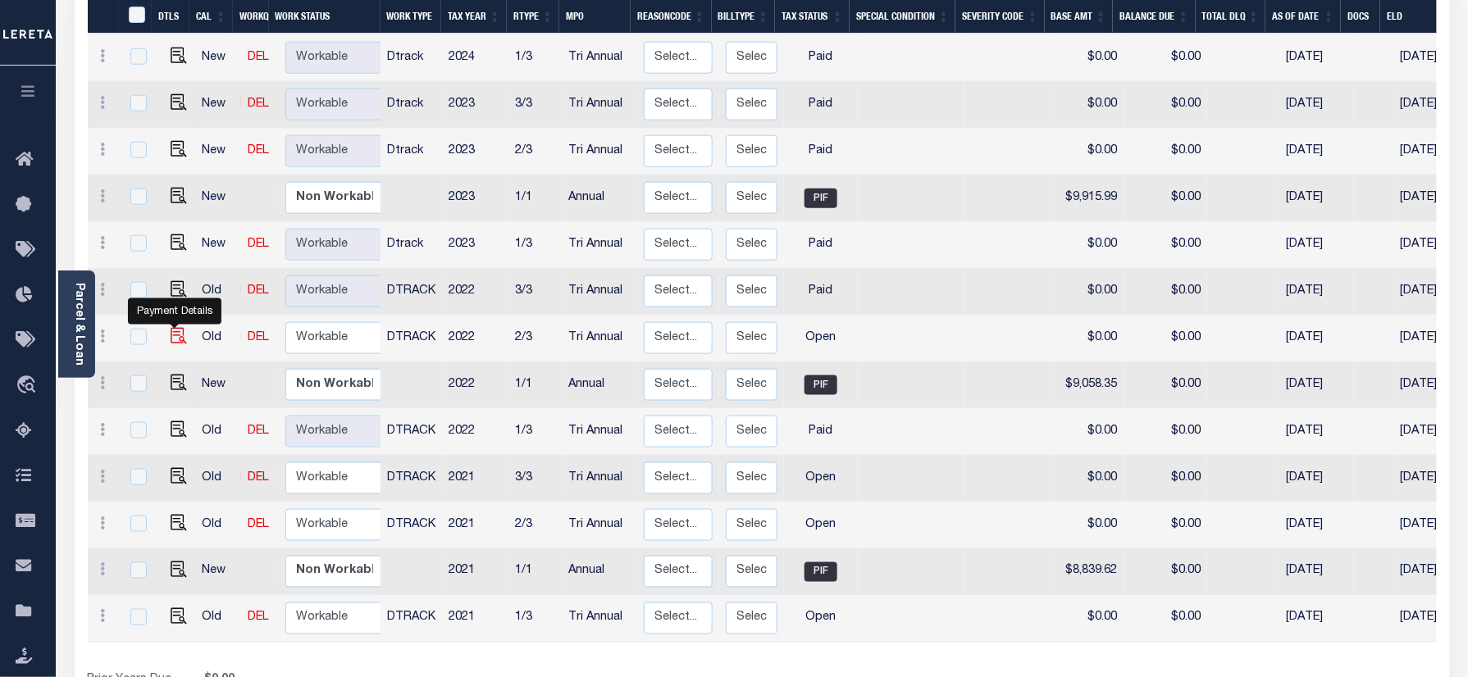
click at [178, 328] on img "" at bounding box center [179, 336] width 16 height 16
checkbox input "true"
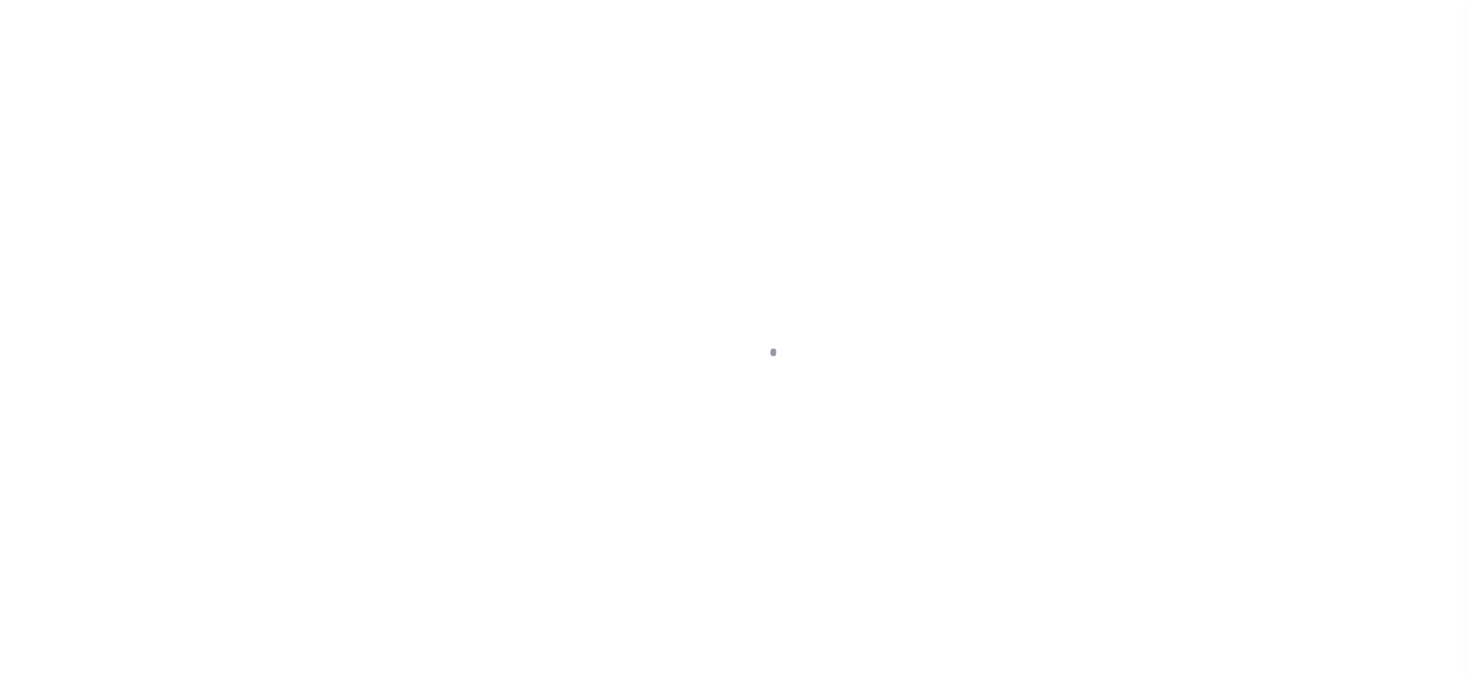
checkbox input "false"
type input "[DATE]"
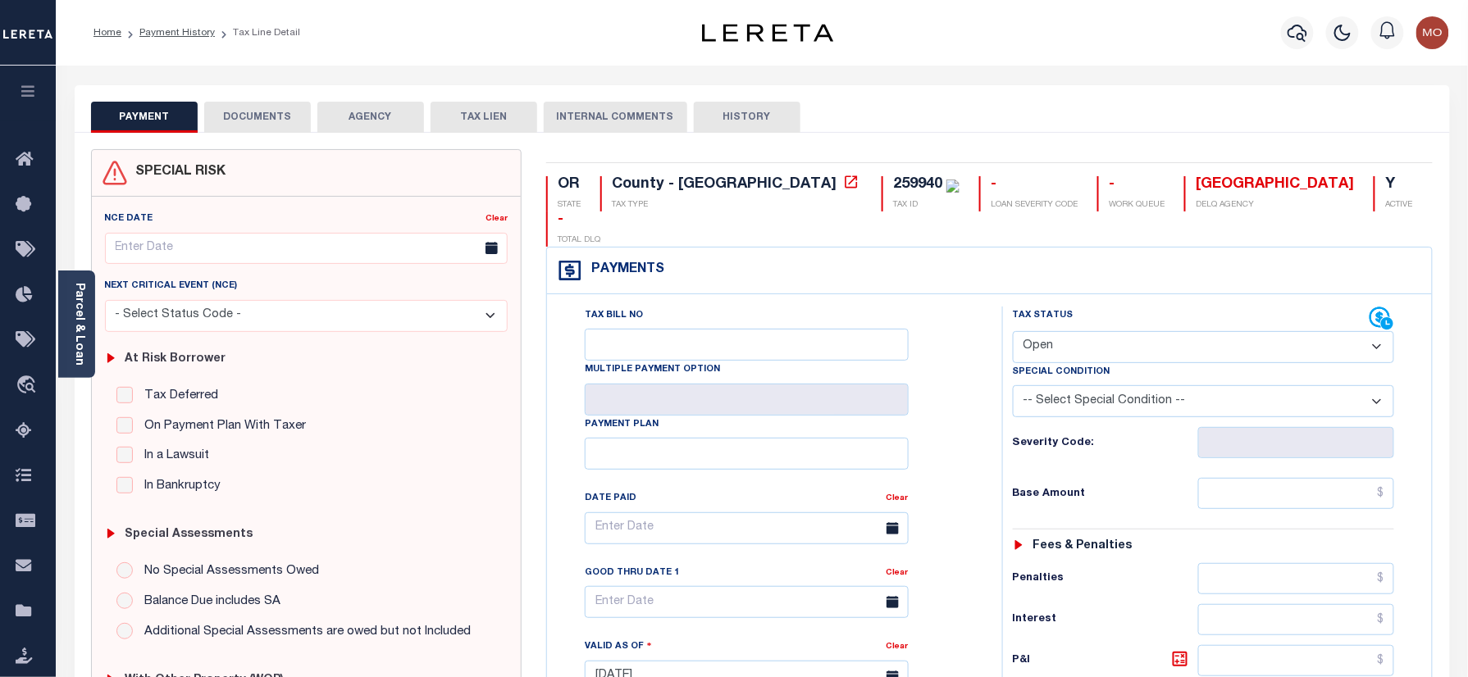
click at [1070, 331] on select "- Select Status Code - Open Due/Unpaid Paid Incomplete No Tax Due Internal Refu…" at bounding box center [1204, 347] width 382 height 32
select select "PYD"
click at [1013, 331] on select "- Select Status Code - Open Due/Unpaid Paid Incomplete No Tax Due Internal Refu…" at bounding box center [1204, 347] width 382 height 32
type input "[DATE]"
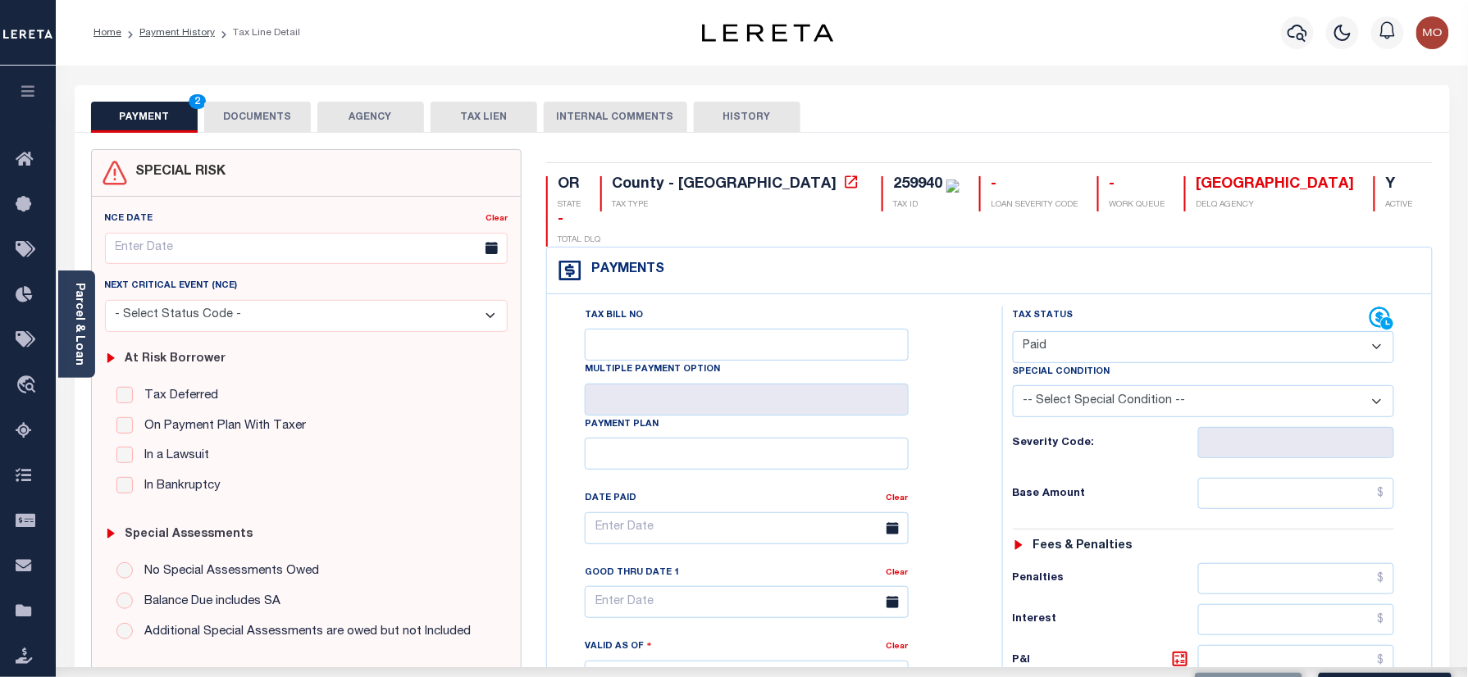
click at [999, 421] on div "Tax Status Status" at bounding box center [1209, 669] width 439 height 724
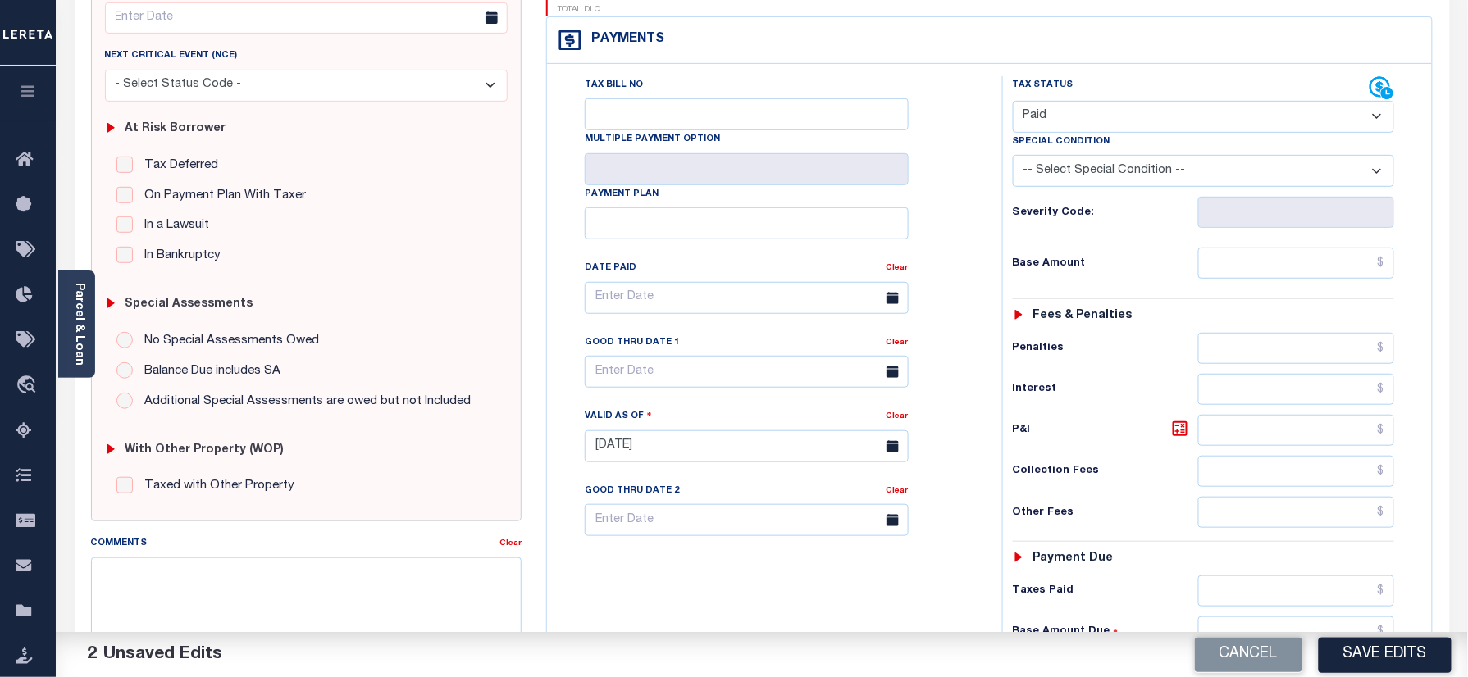
scroll to position [437, 0]
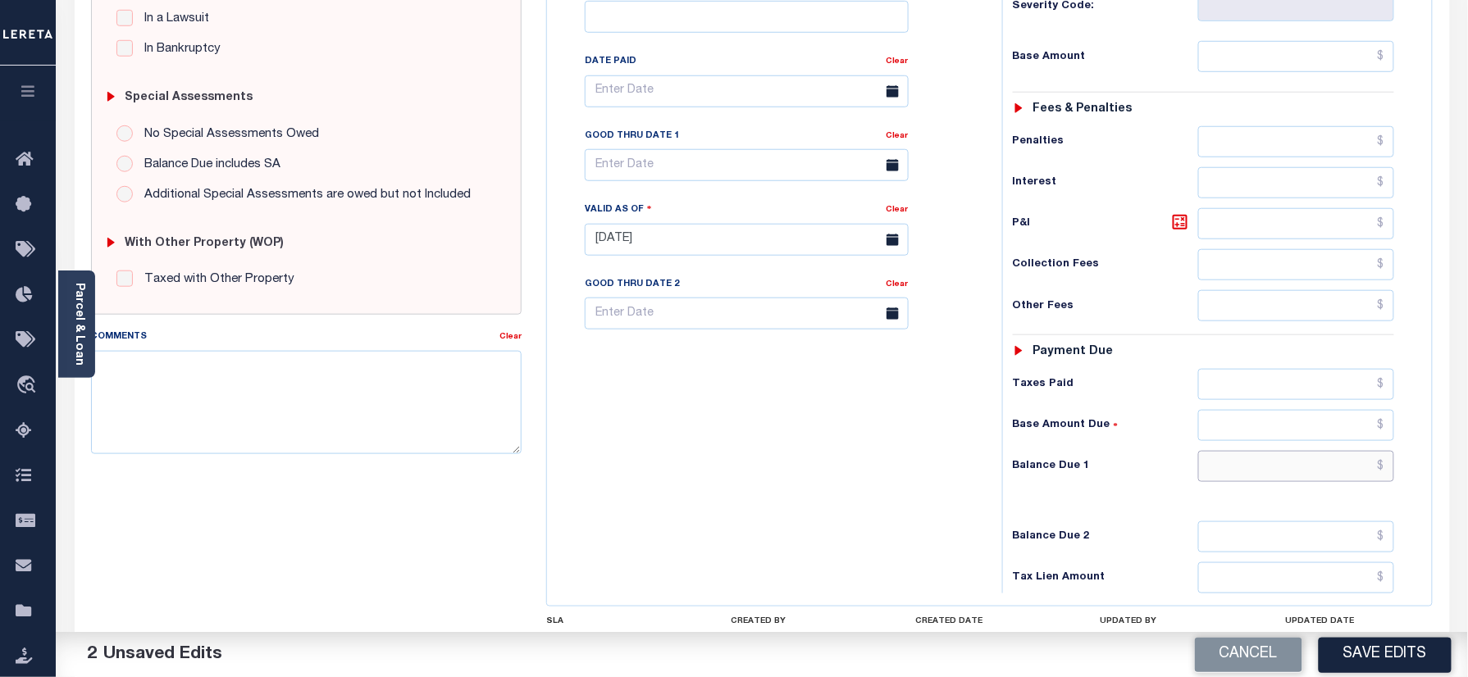
click at [1257, 451] on input "text" at bounding box center [1296, 466] width 197 height 31
type input "$0.00"
click at [296, 444] on textarea "Comments" at bounding box center [306, 402] width 431 height 103
paste textarea "Refer 2024 3/3 year for doc"
type textarea "Refer 2024 3/3 year for doc"
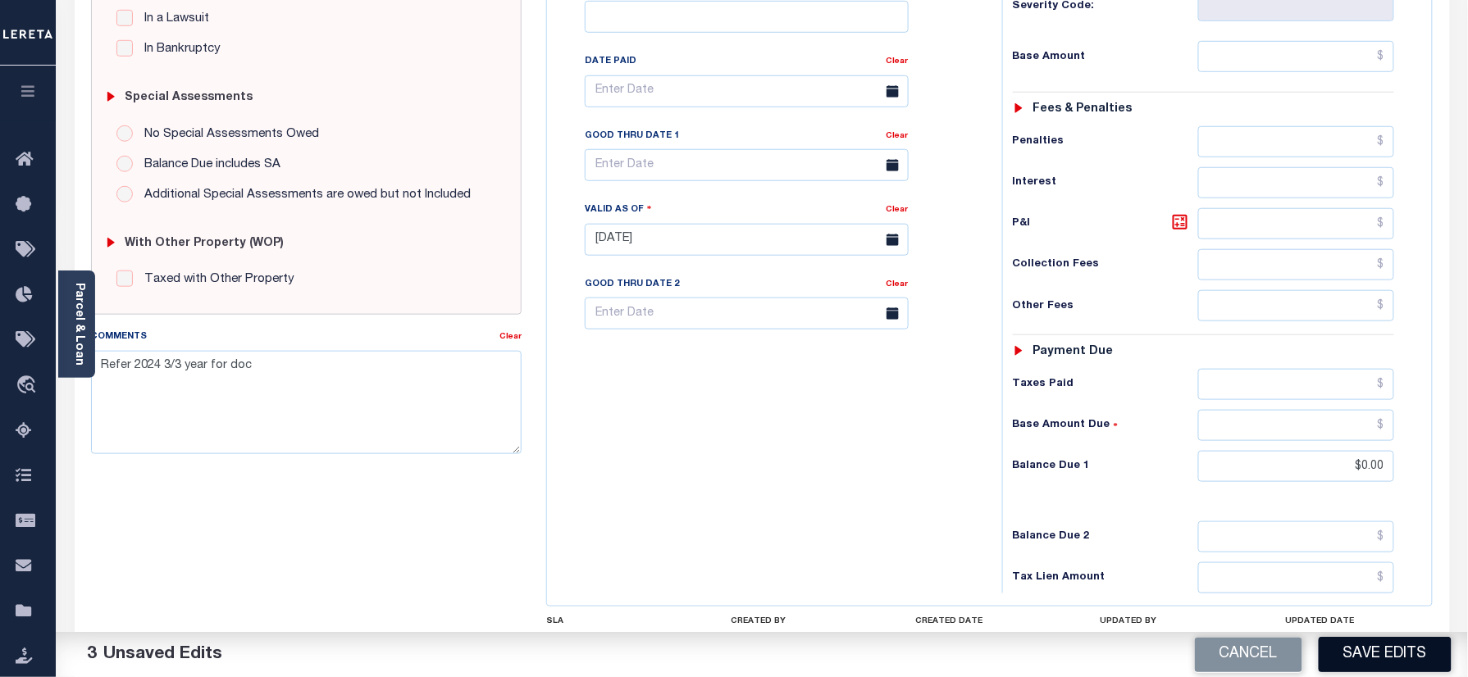
click at [1343, 646] on button "Save Edits" at bounding box center [1385, 654] width 133 height 35
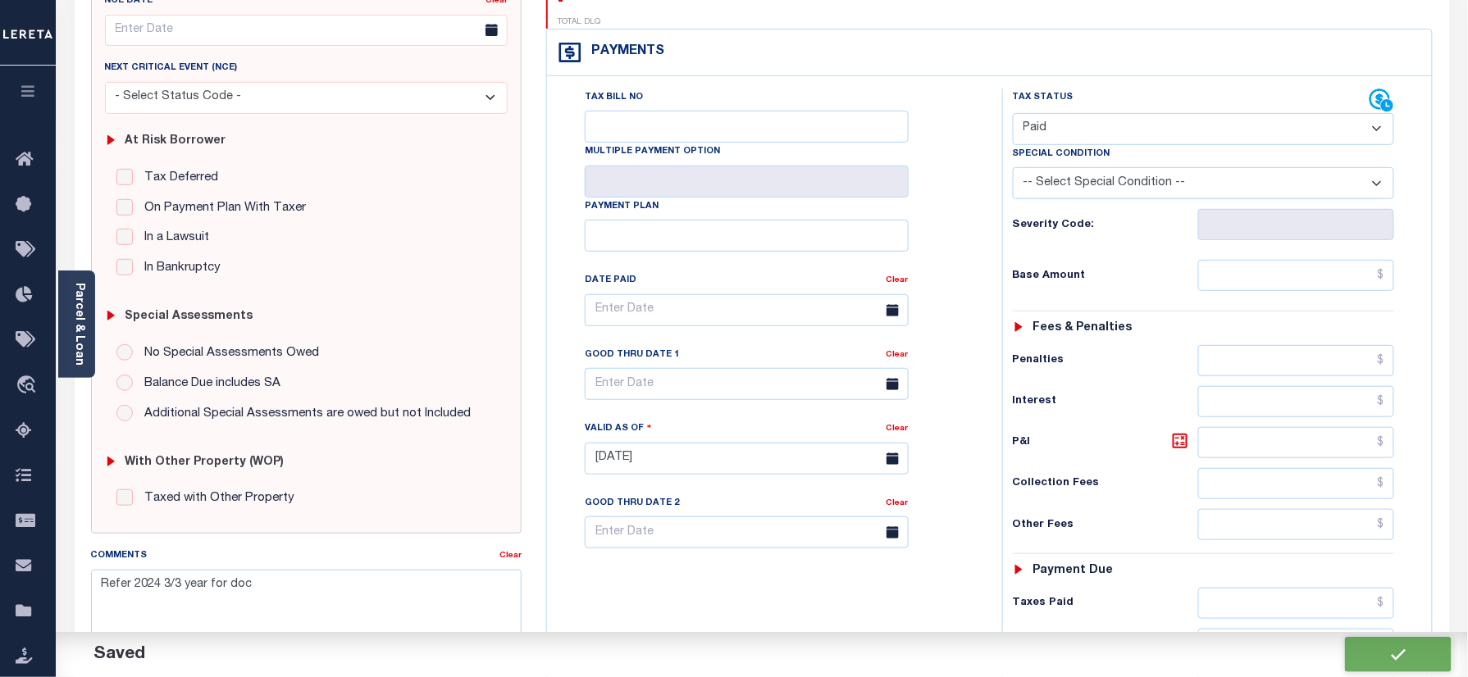
checkbox input "false"
type input "$0"
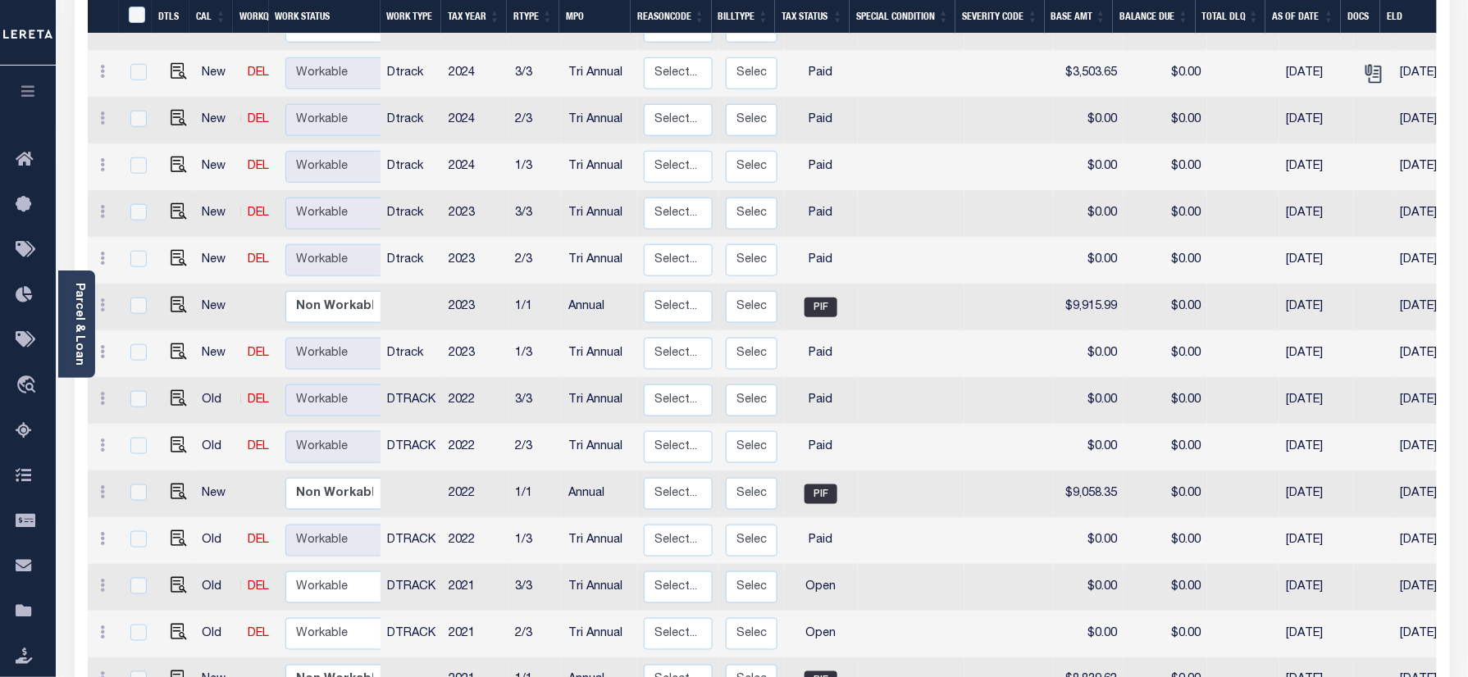
scroll to position [635, 0]
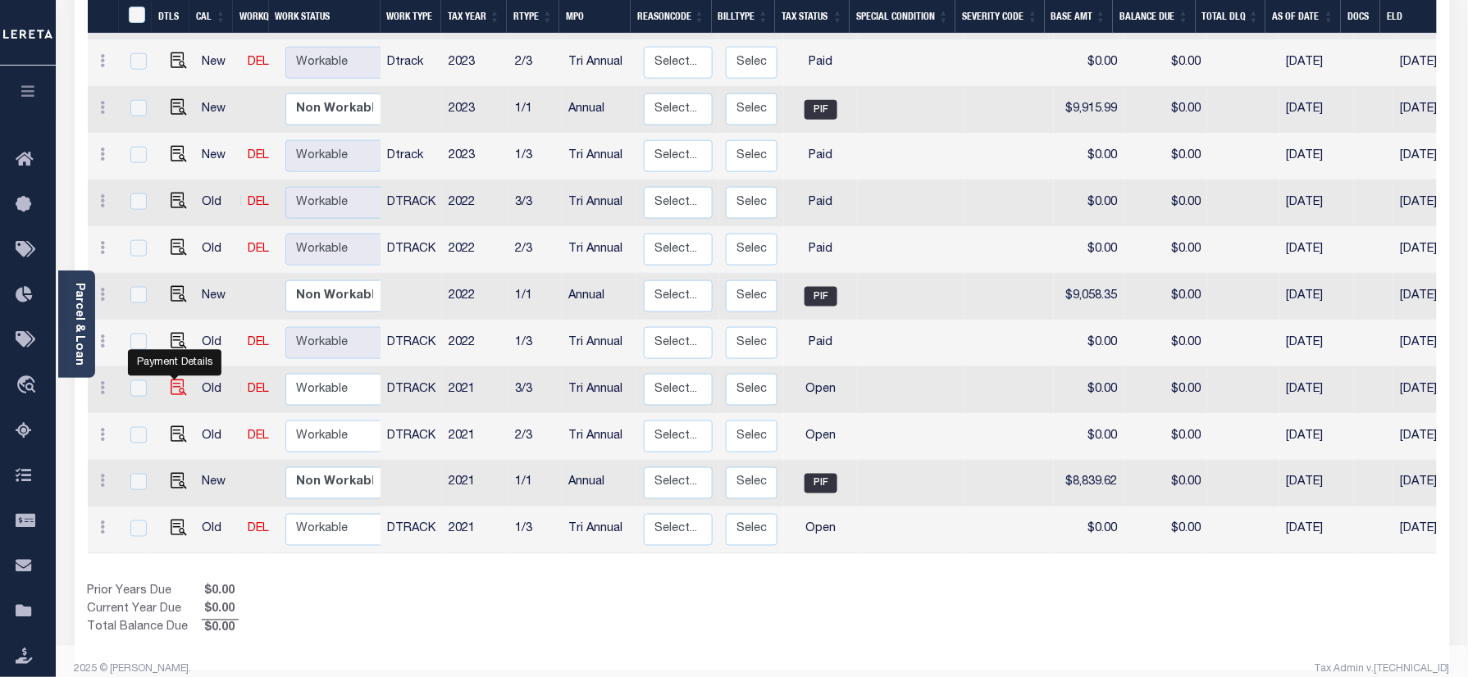
click at [171, 380] on img "" at bounding box center [179, 388] width 16 height 16
checkbox input "true"
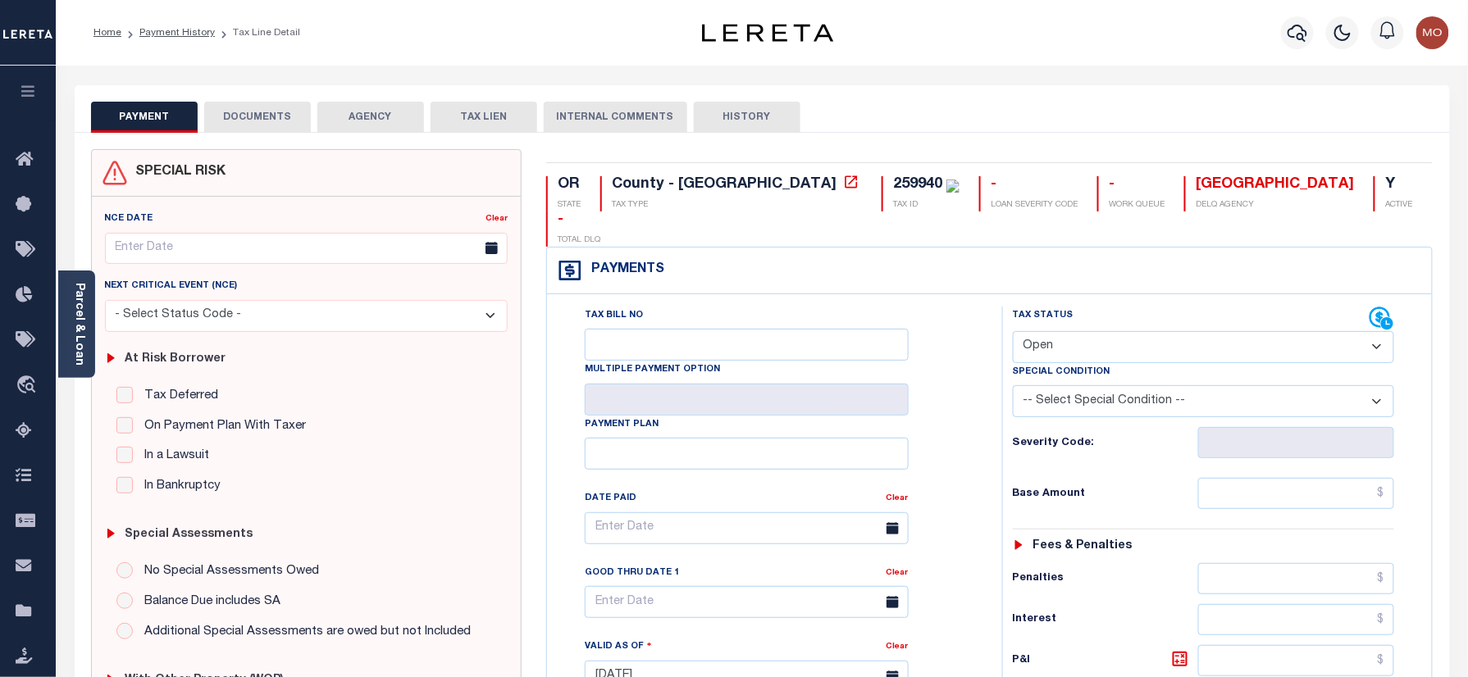
click at [1061, 331] on select "- Select Status Code - Open Due/Unpaid Paid Incomplete No Tax Due Internal Refu…" at bounding box center [1204, 347] width 382 height 32
select select "PYD"
click at [1013, 331] on select "- Select Status Code - Open Due/Unpaid Paid Incomplete No Tax Due Internal Refu…" at bounding box center [1204, 347] width 382 height 32
type input "[DATE]"
click at [998, 411] on div "Tax Status Status" at bounding box center [1209, 669] width 439 height 724
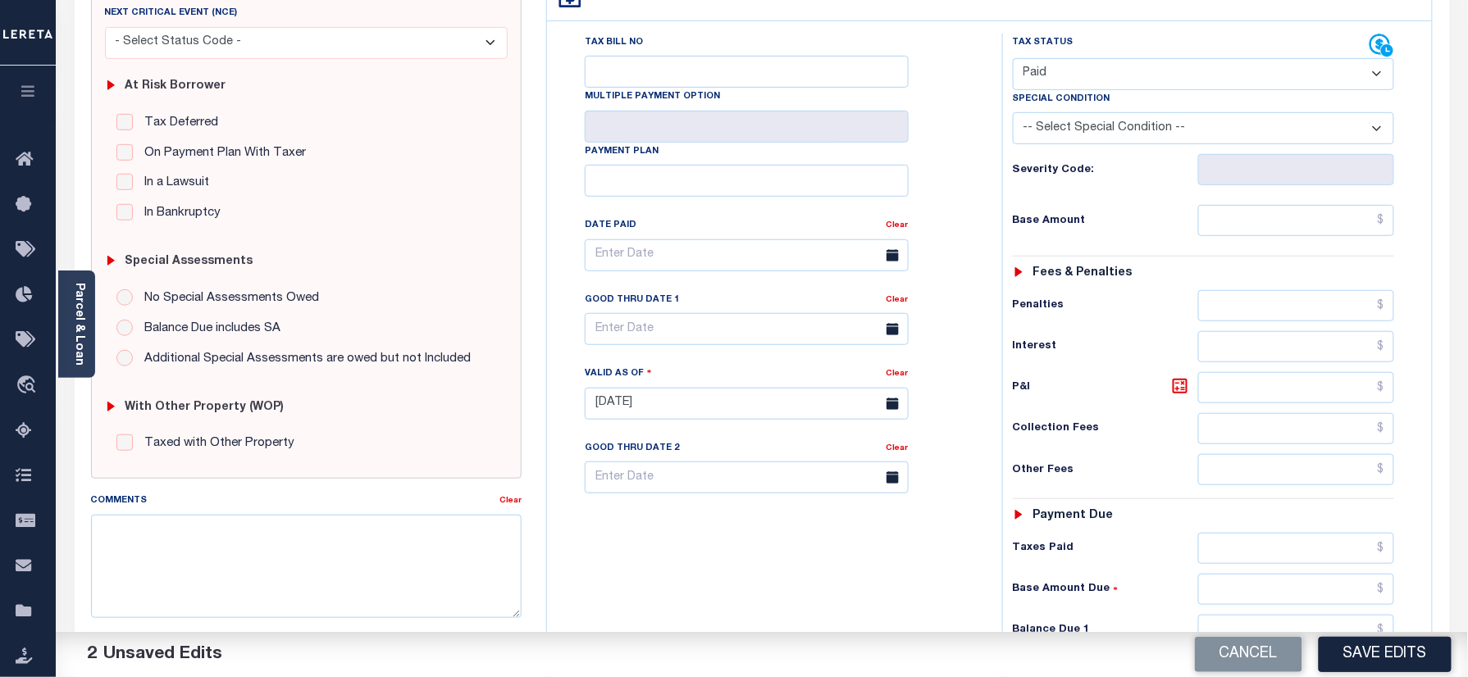
scroll to position [437, 0]
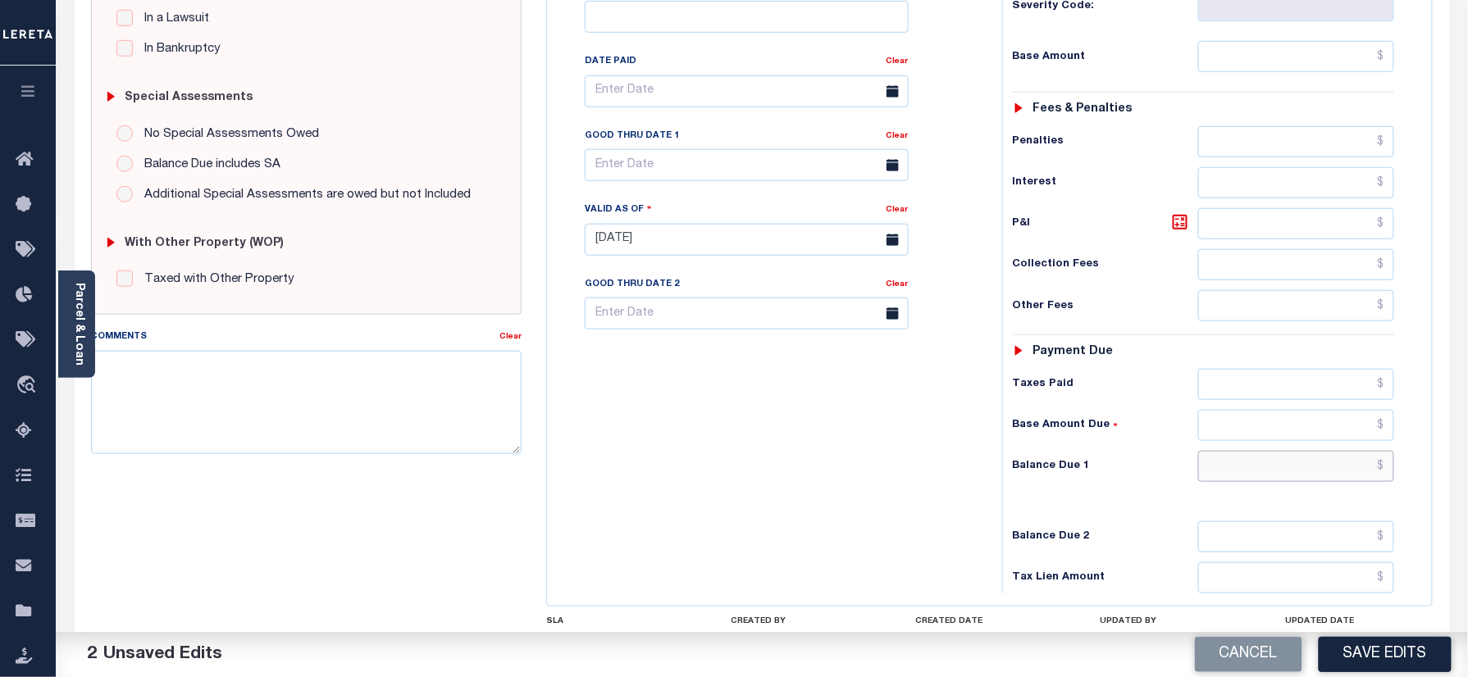
click at [1248, 451] on input "text" at bounding box center [1296, 466] width 197 height 31
type input "$0.00"
click at [387, 413] on textarea "Comments" at bounding box center [306, 402] width 431 height 103
paste textarea "Refer 2024 3/3 year for doc"
type textarea "Refer 2024 3/3 year for doc"
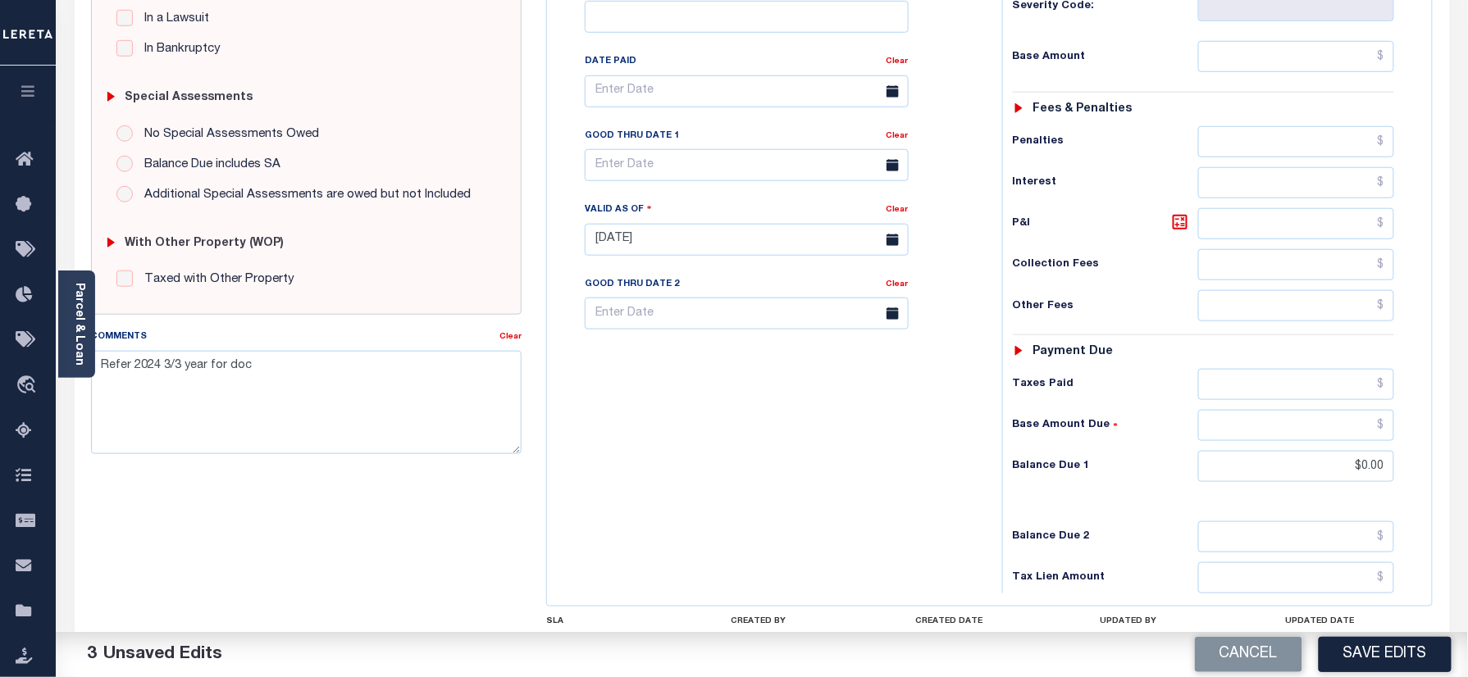
click at [1375, 643] on button "Save Edits" at bounding box center [1385, 654] width 133 height 35
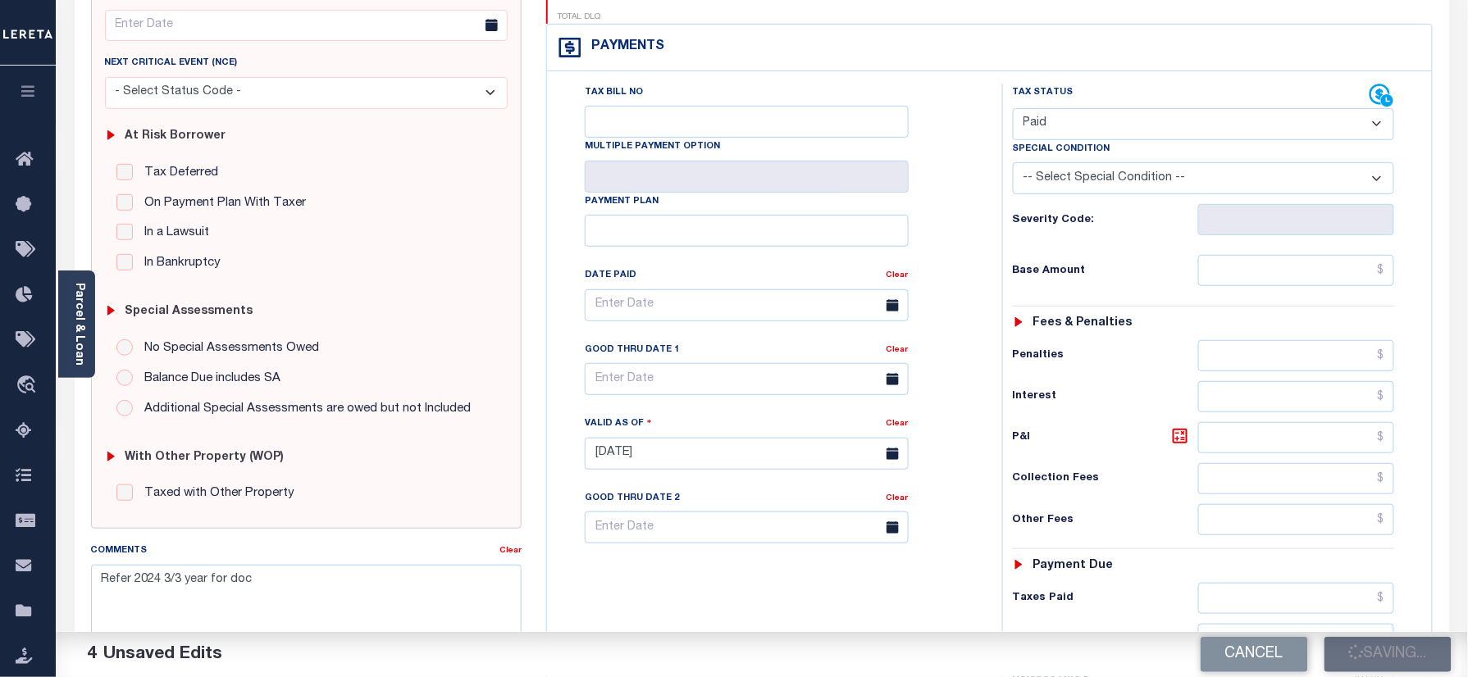
scroll to position [218, 0]
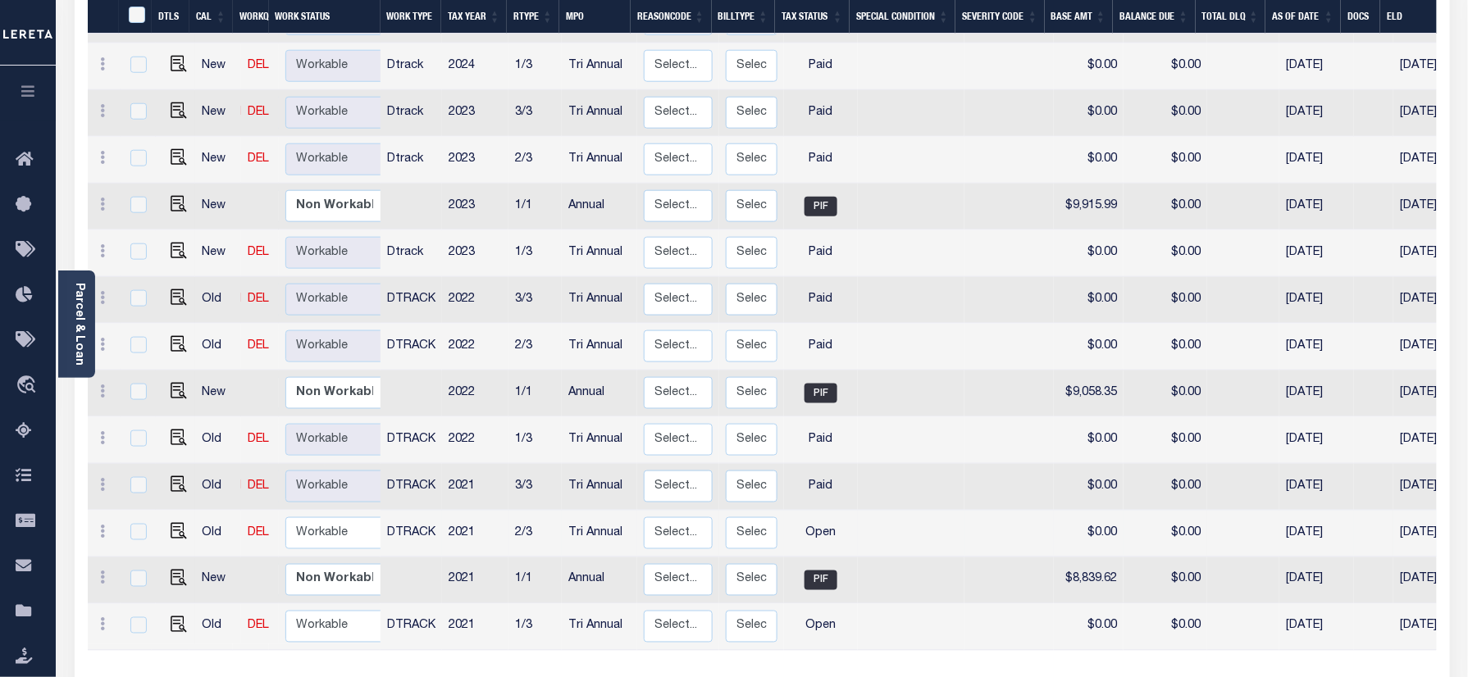
scroll to position [635, 0]
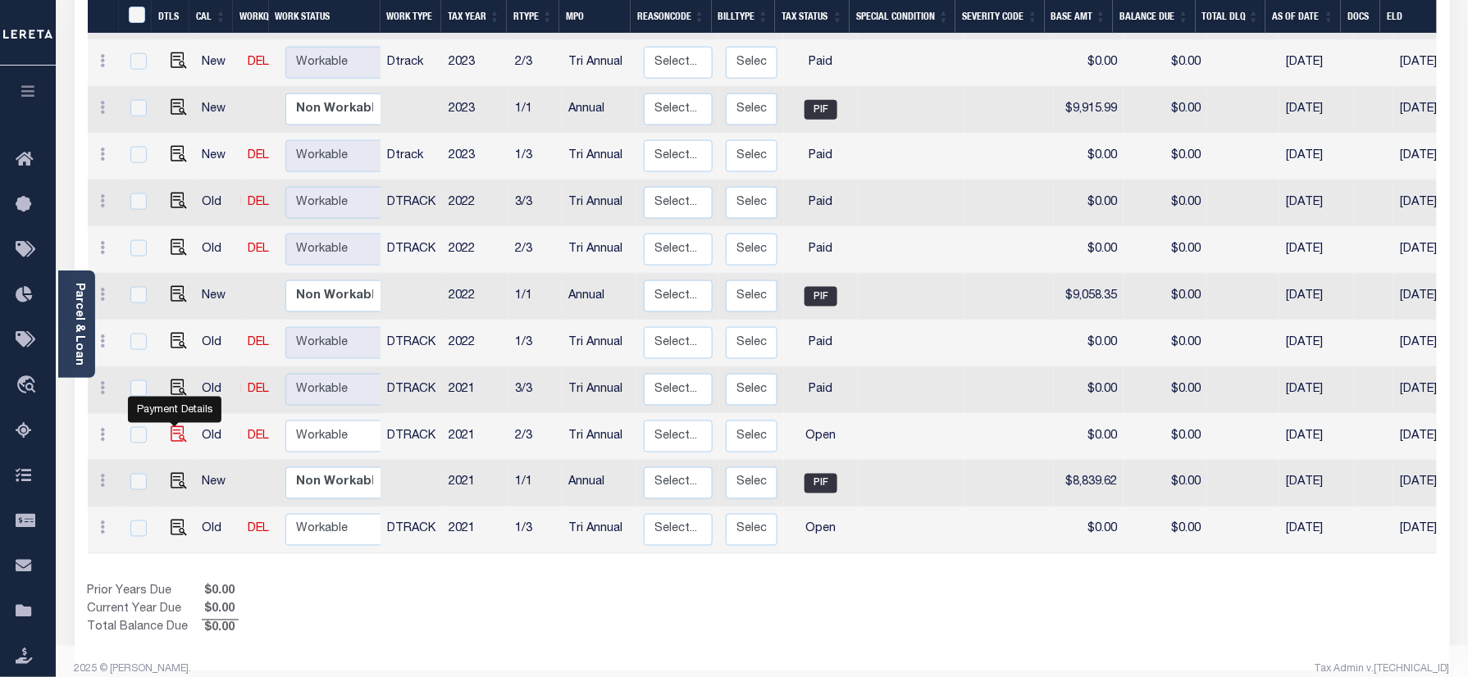
click at [171, 426] on img "" at bounding box center [179, 434] width 16 height 16
checkbox input "true"
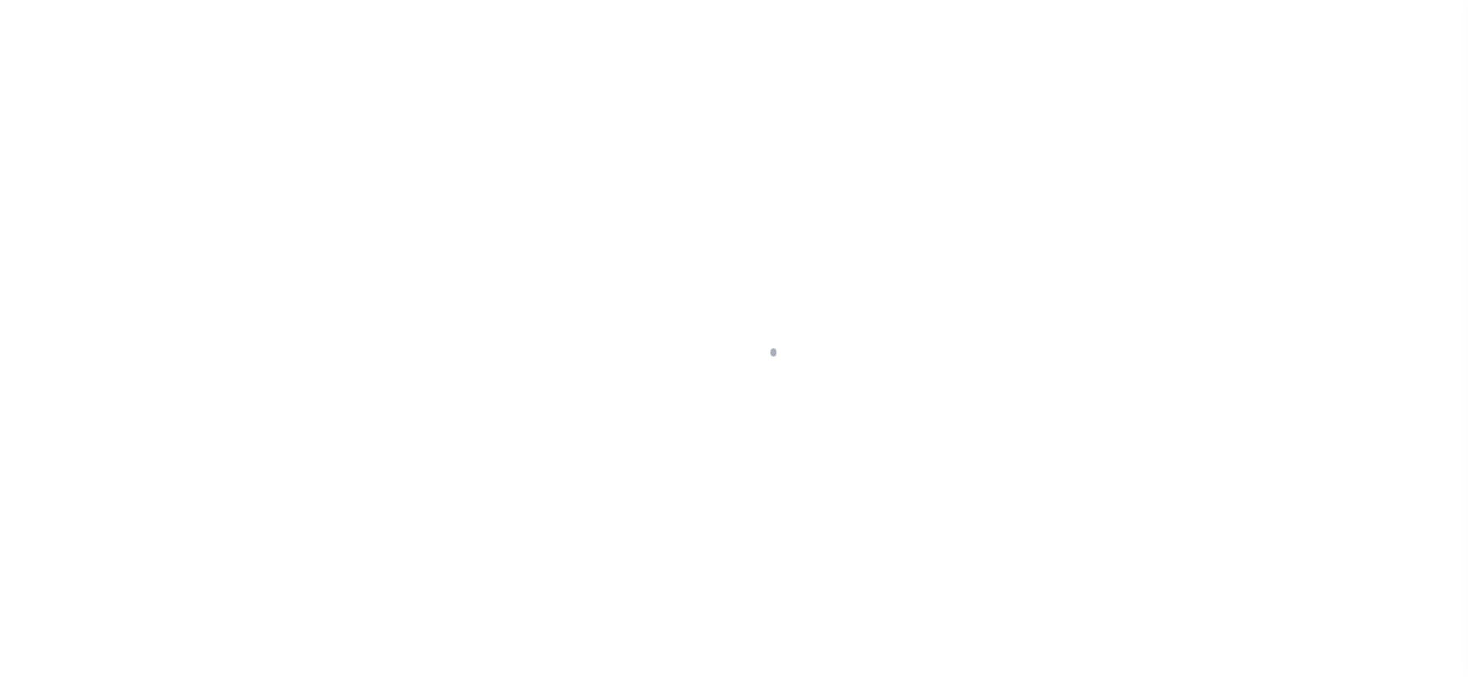
checkbox input "false"
type input "11/03/2023"
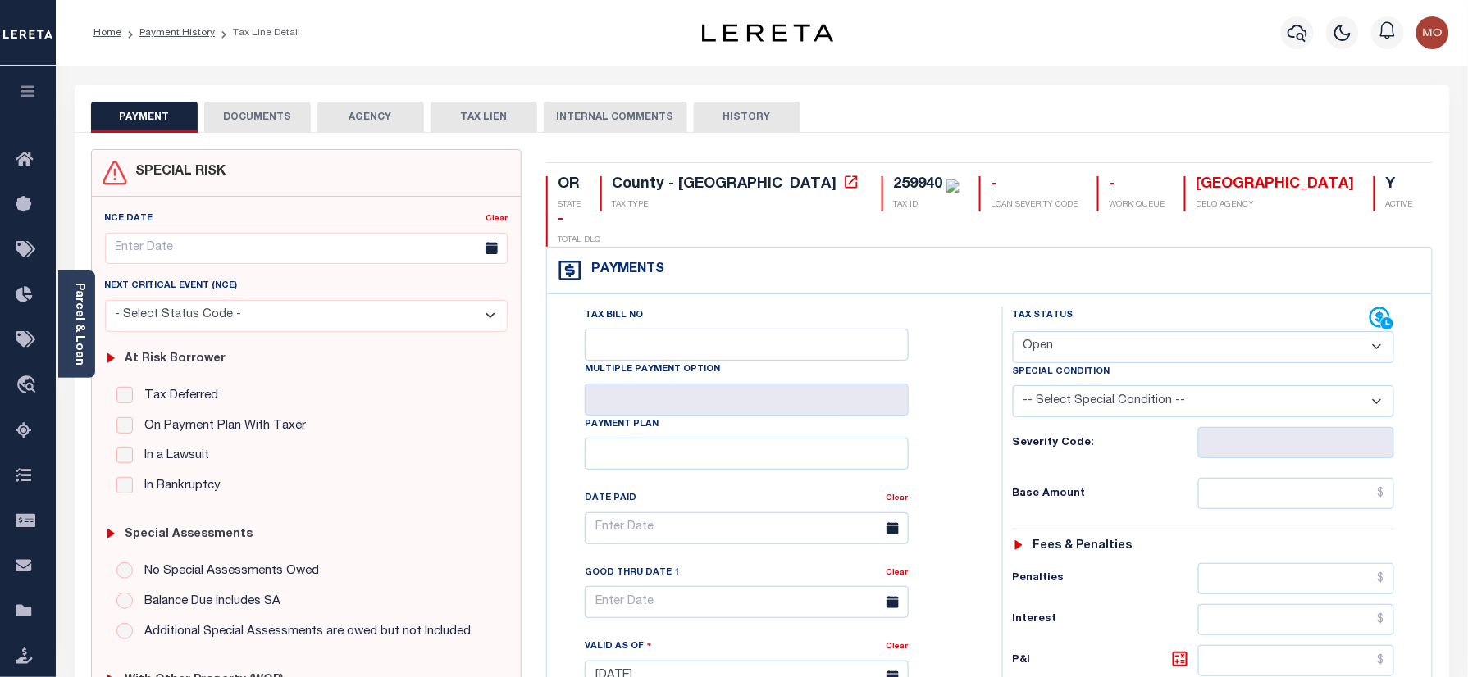
click at [1064, 331] on select "- Select Status Code - Open Due/Unpaid Paid Incomplete No Tax Due Internal Refu…" at bounding box center [1204, 347] width 382 height 32
select select "PYD"
click at [1013, 331] on select "- Select Status Code - Open Due/Unpaid Paid Incomplete No Tax Due Internal Refu…" at bounding box center [1204, 347] width 382 height 32
type input "[DATE]"
drag, startPoint x: 910, startPoint y: 421, endPoint x: 972, endPoint y: 417, distance: 62.4
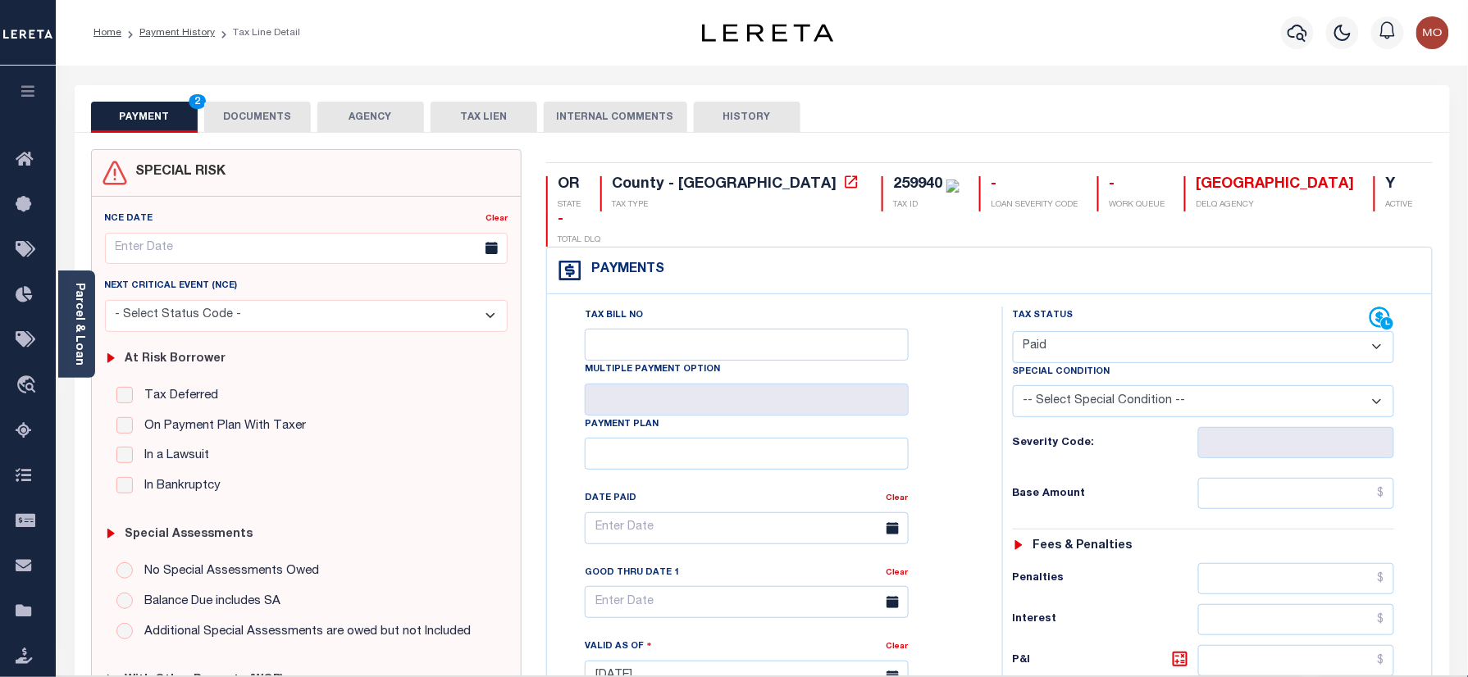
click at [915, 421] on div "Tax Bill No Multiple Payment Option Payment Plan Clear" at bounding box center [770, 537] width 414 height 460
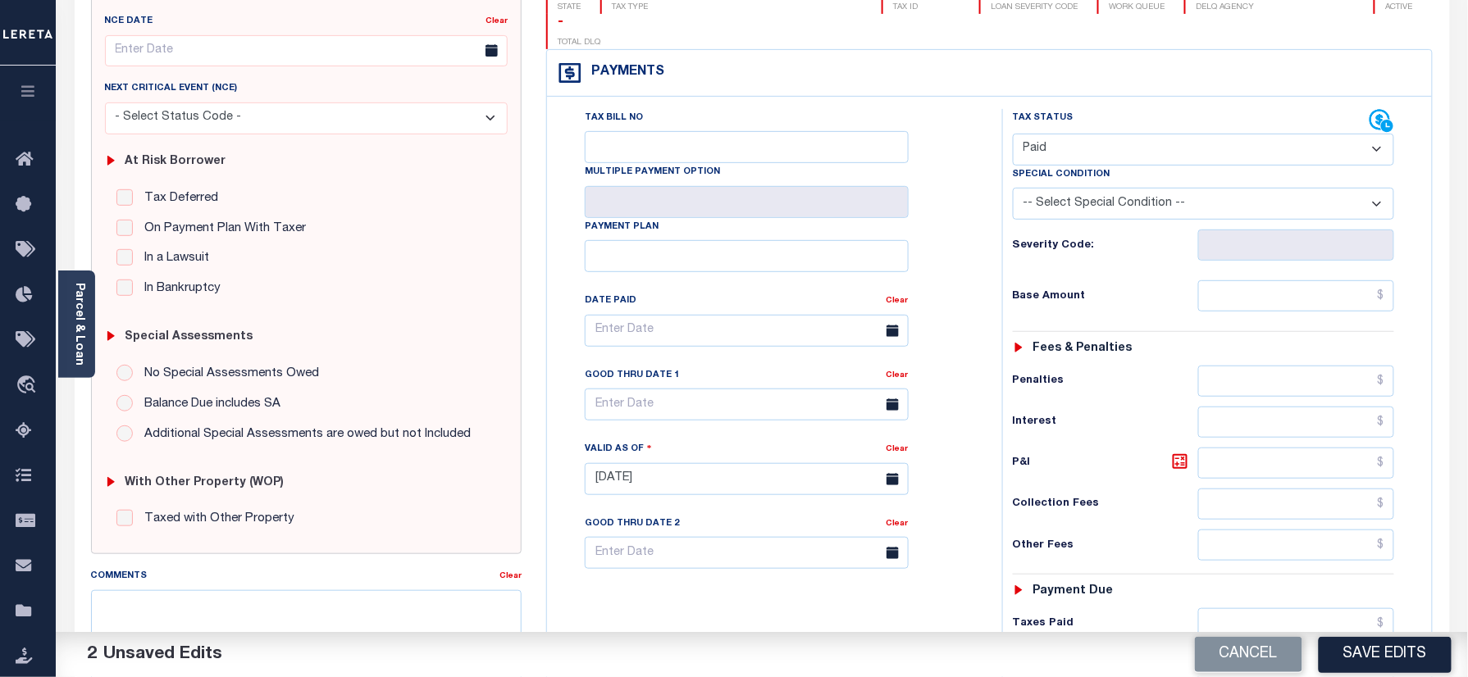
scroll to position [437, 0]
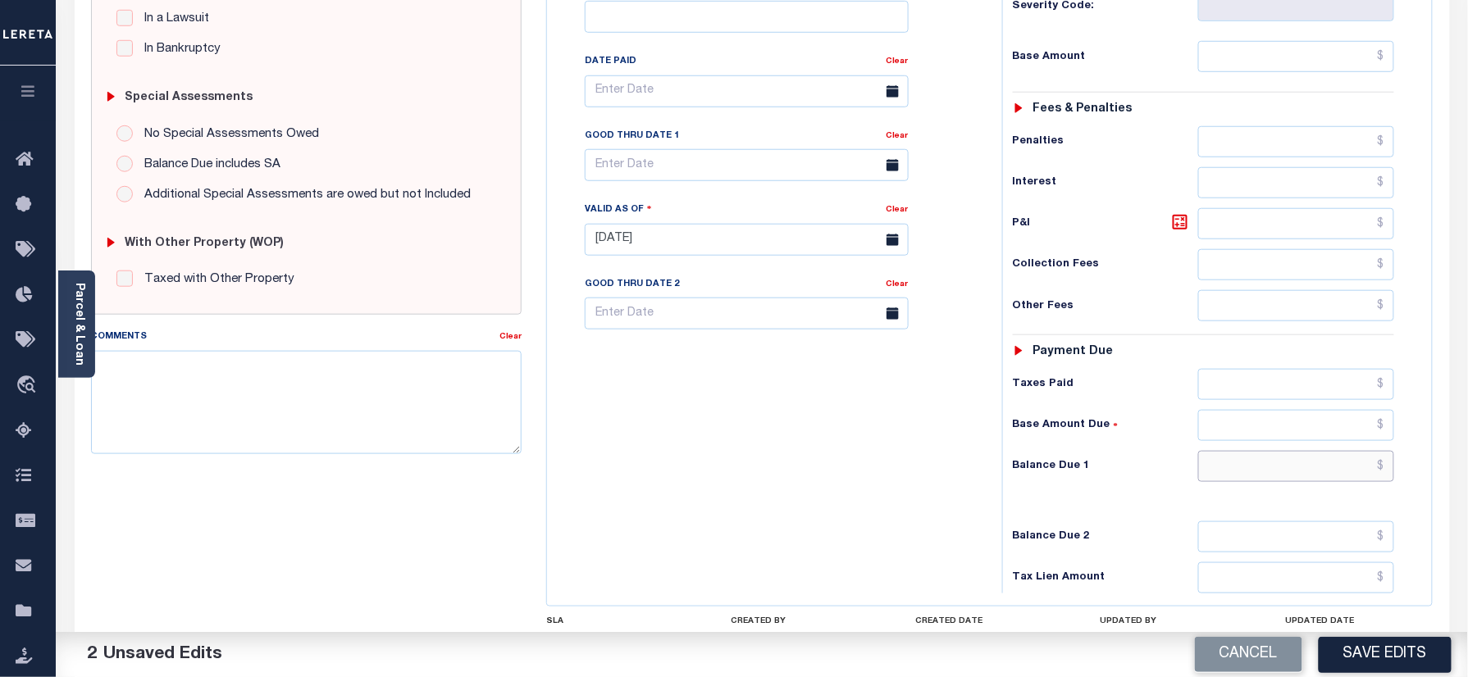
click at [1254, 451] on input "text" at bounding box center [1296, 466] width 197 height 31
type input "$0.00"
click at [417, 433] on textarea "Comments" at bounding box center [306, 402] width 431 height 103
paste textarea "Refer 2024 3/3 year for doc"
type textarea "Refer 2024 3/3 year for doc"
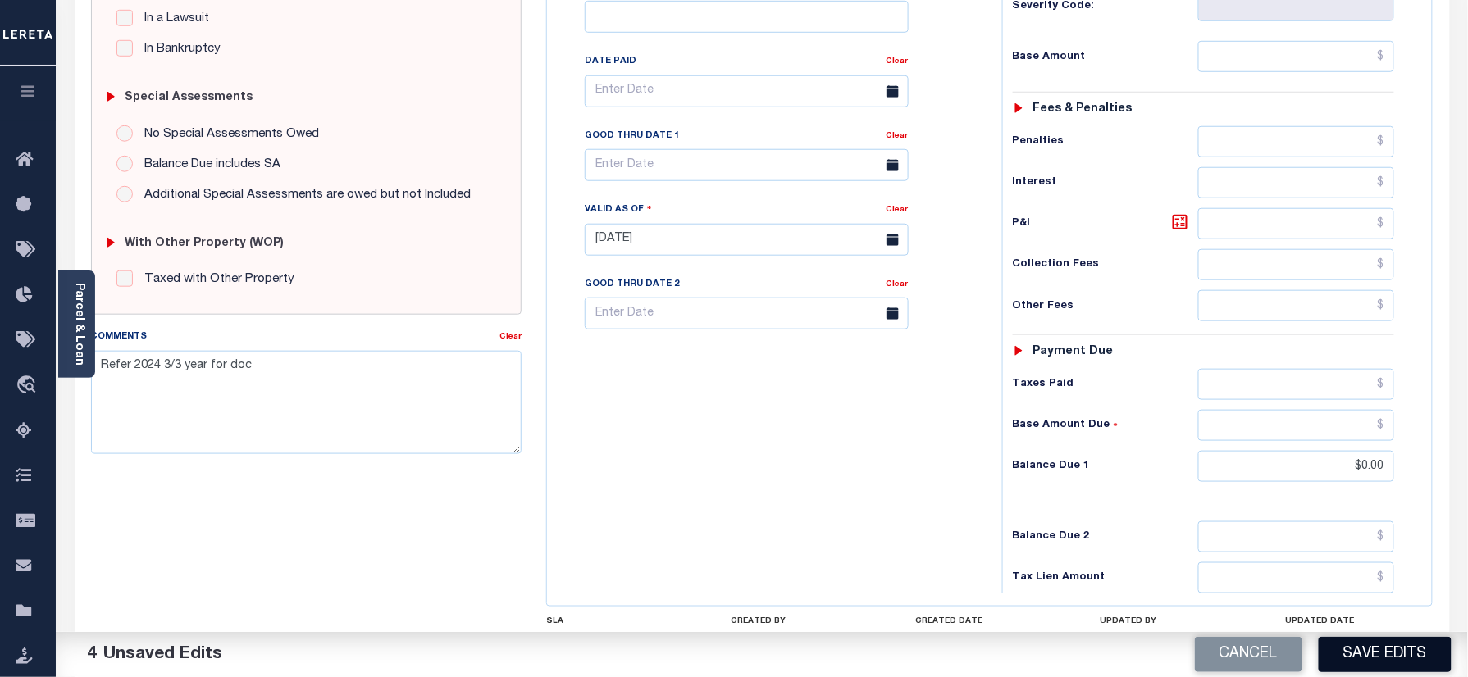
click at [1368, 658] on button "Save Edits" at bounding box center [1385, 654] width 133 height 35
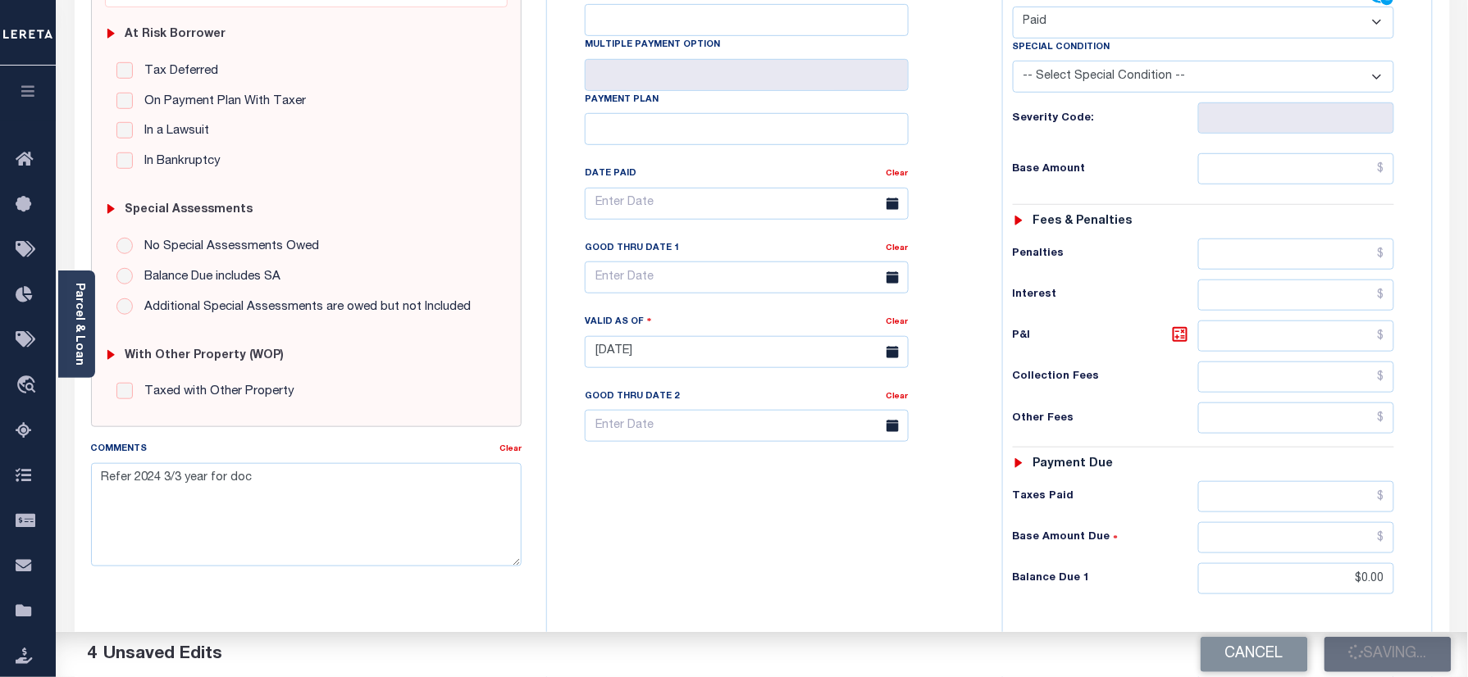
scroll to position [109, 0]
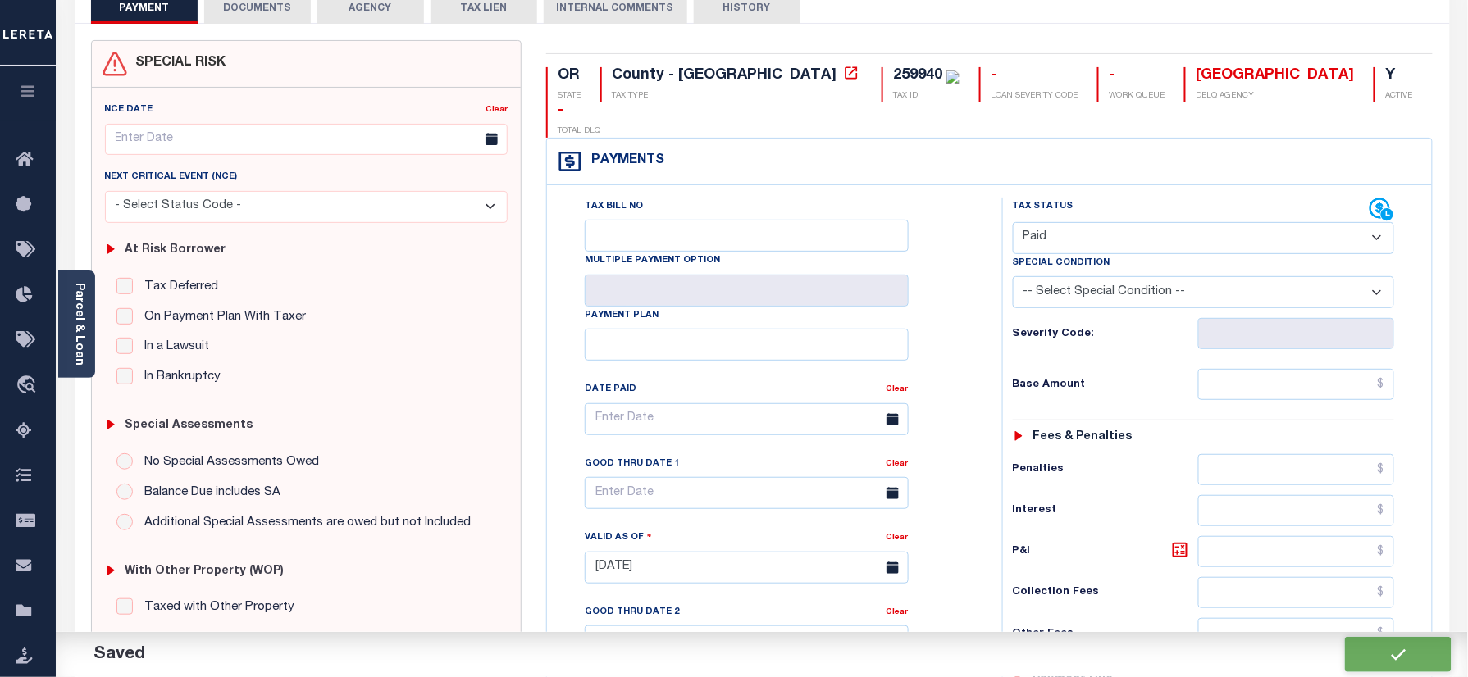
checkbox input "false"
type input "$0"
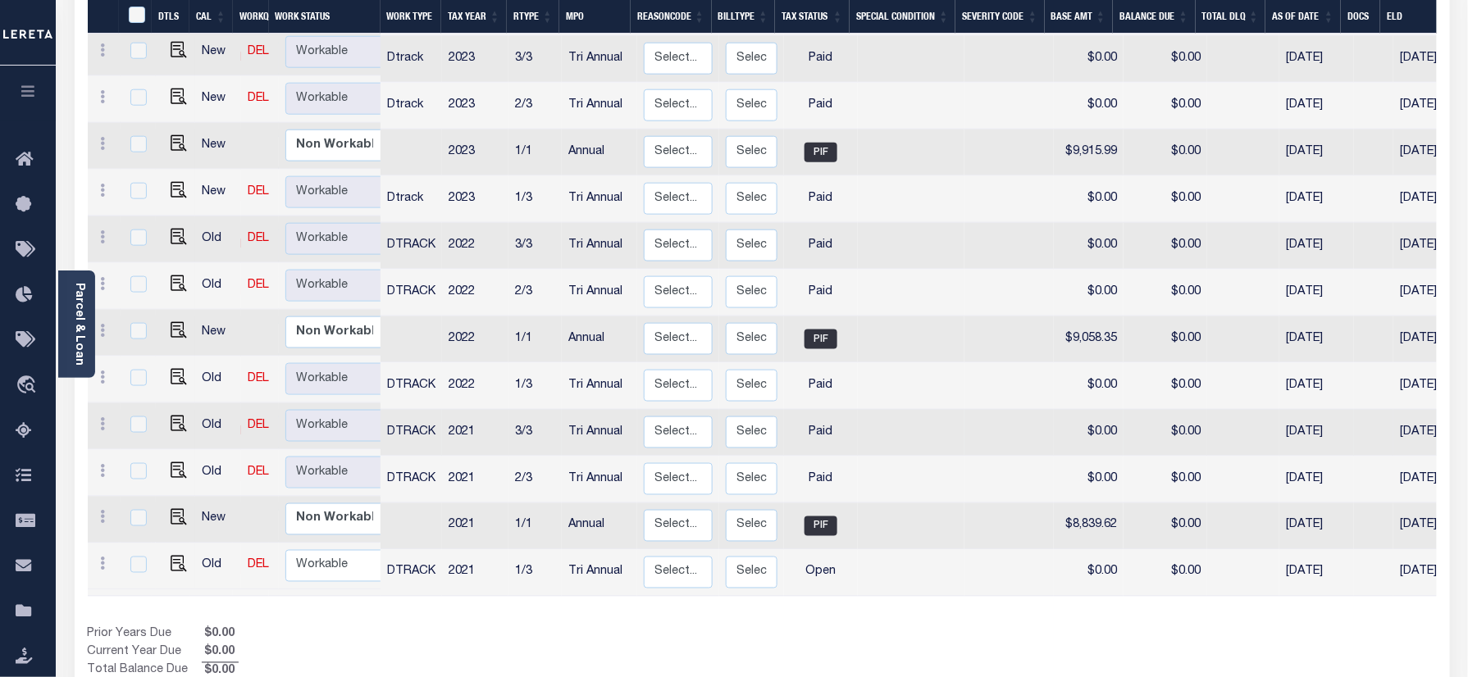
scroll to position [635, 0]
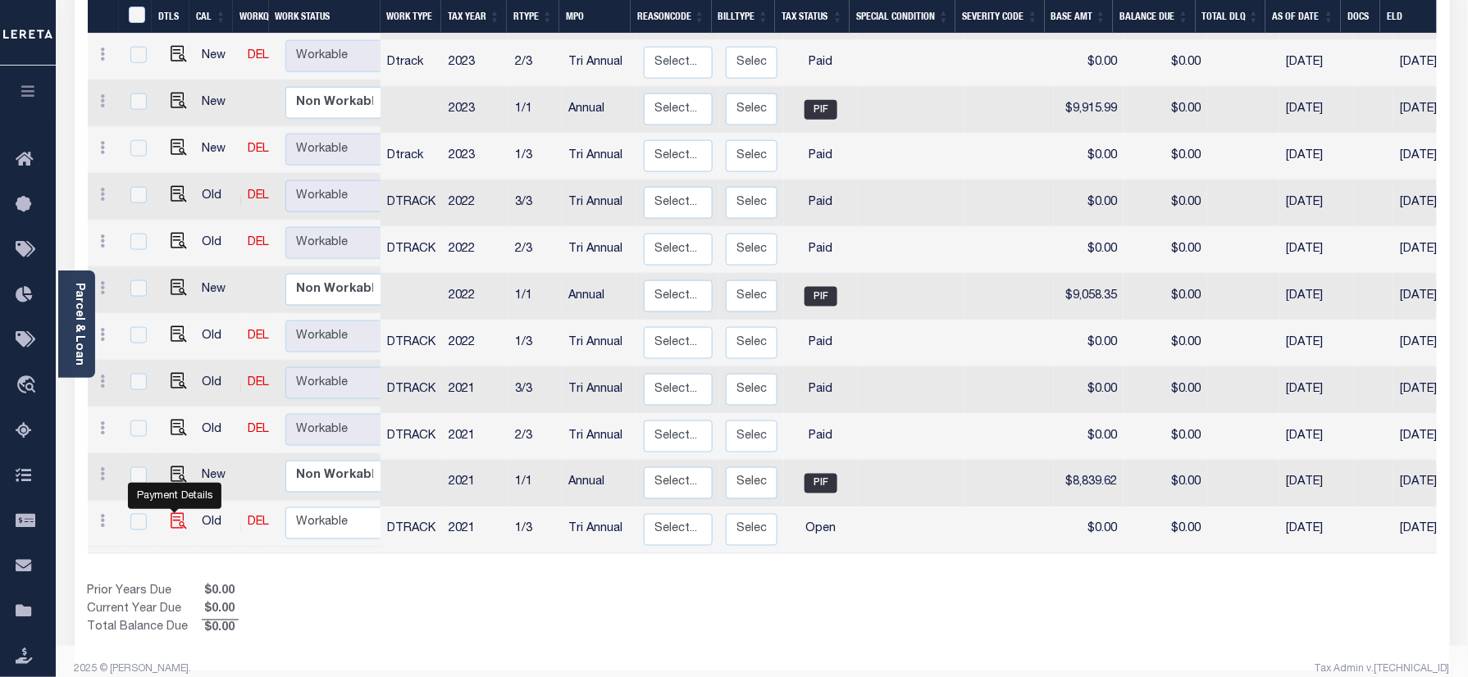
click at [177, 513] on img "" at bounding box center [179, 521] width 16 height 16
checkbox input "true"
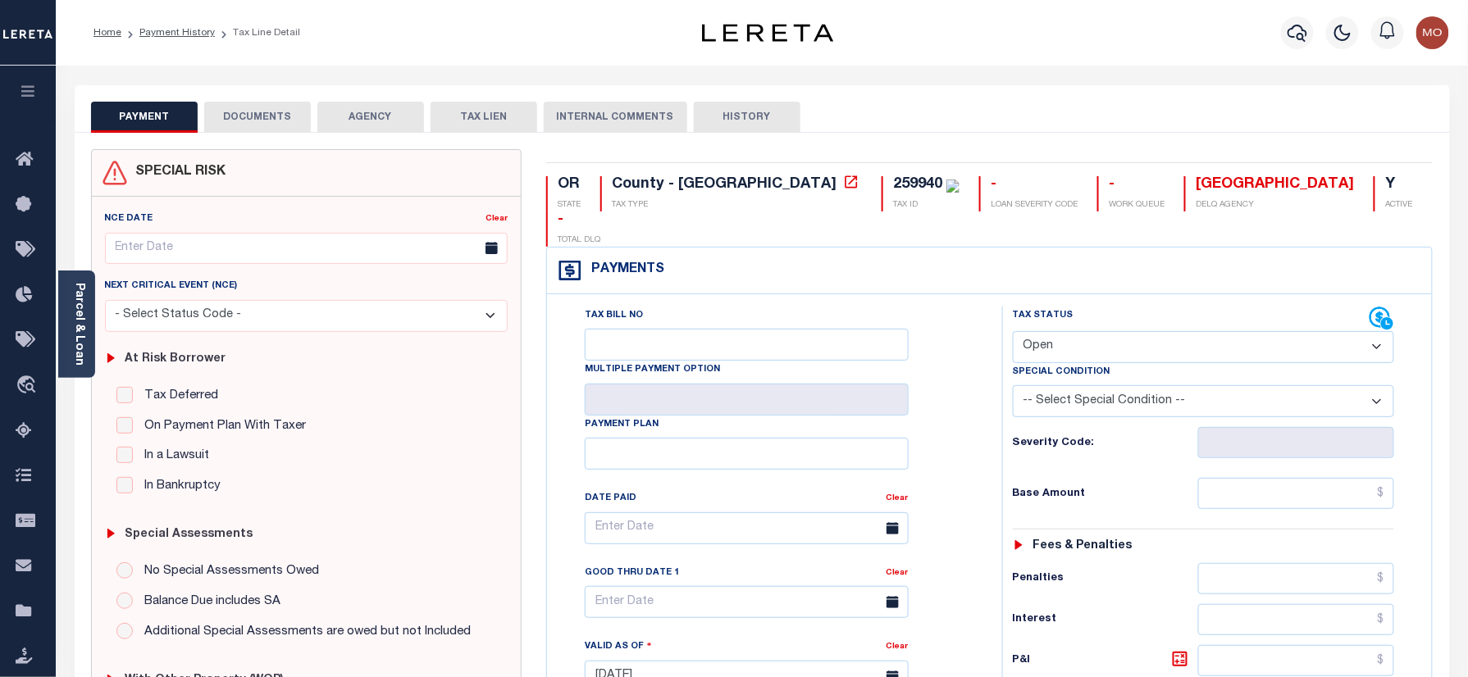
click at [1073, 331] on select "- Select Status Code - Open Due/Unpaid Paid Incomplete No Tax Due Internal Refu…" at bounding box center [1204, 347] width 382 height 32
select select "PYD"
click at [1013, 331] on select "- Select Status Code - Open Due/Unpaid Paid Incomplete No Tax Due Internal Refu…" at bounding box center [1204, 347] width 382 height 32
type input "[DATE]"
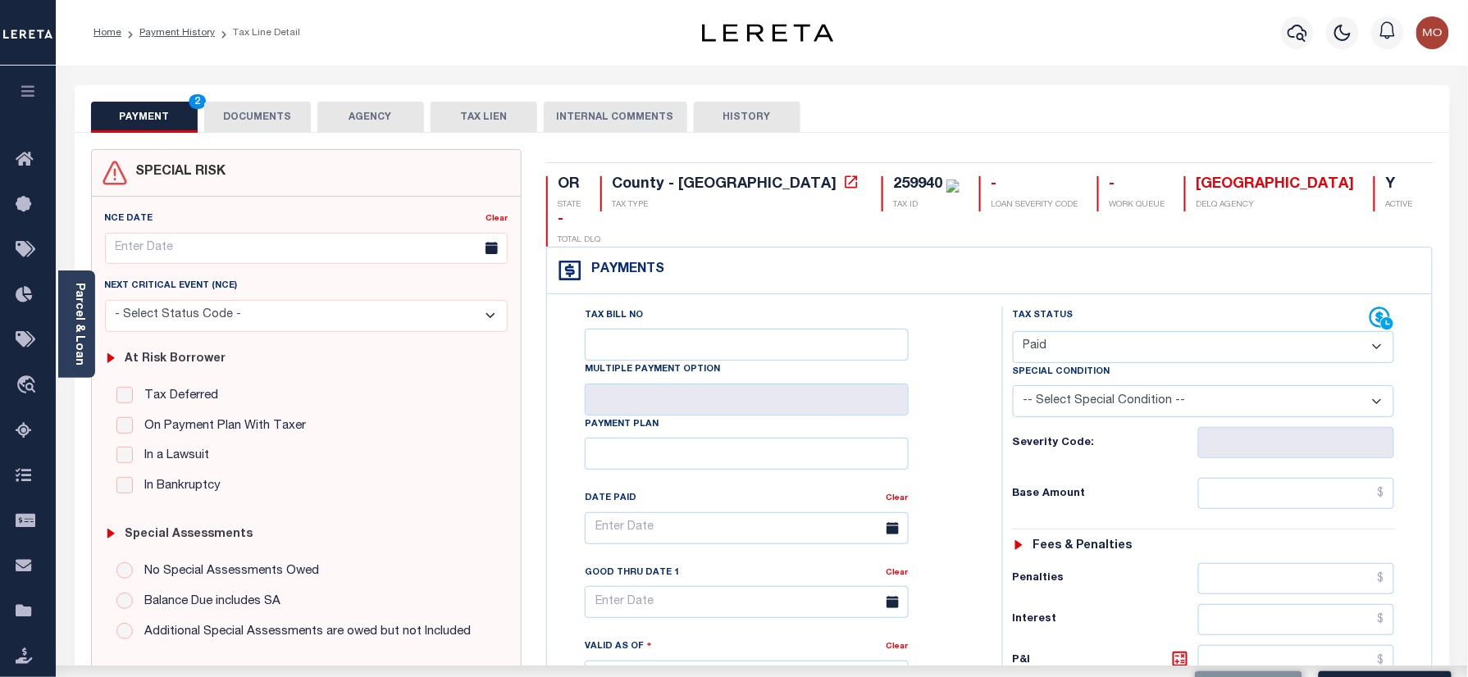
click at [963, 388] on div "Tax Bill No Multiple Payment Option Payment Plan Clear" at bounding box center [770, 537] width 414 height 460
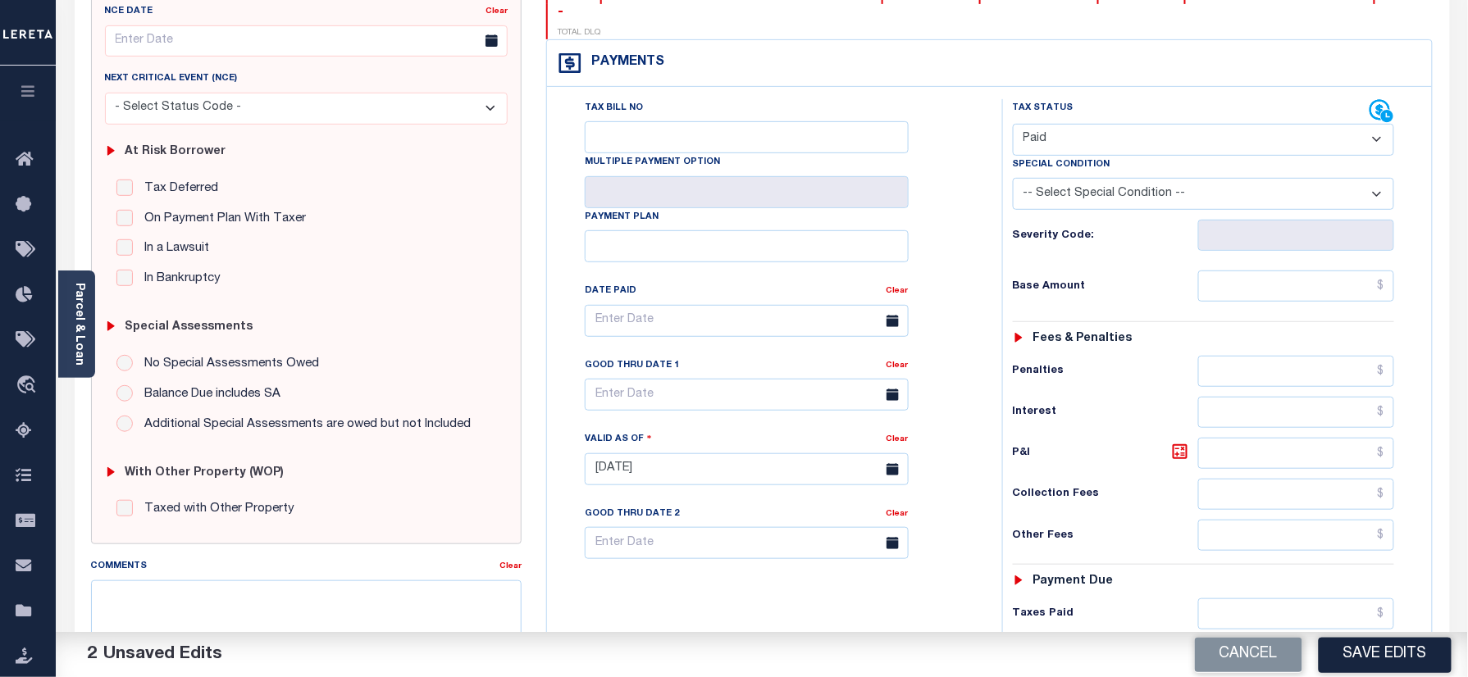
scroll to position [437, 0]
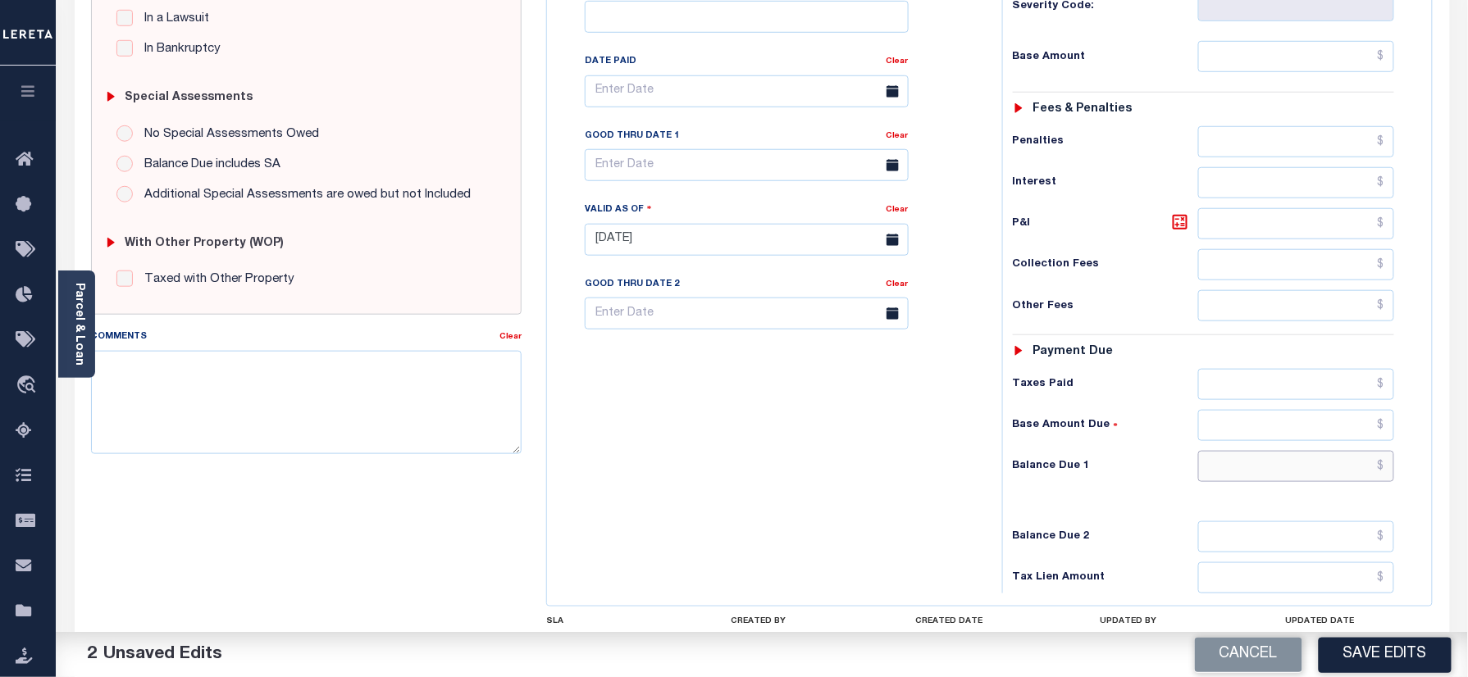
click at [1243, 451] on input "text" at bounding box center [1296, 466] width 197 height 31
type input "$0.00"
click at [417, 404] on textarea "Comments" at bounding box center [306, 402] width 431 height 103
paste textarea "Refer 2024 3/3 year for doc"
type textarea "Refer 2024 3/3 year for doc"
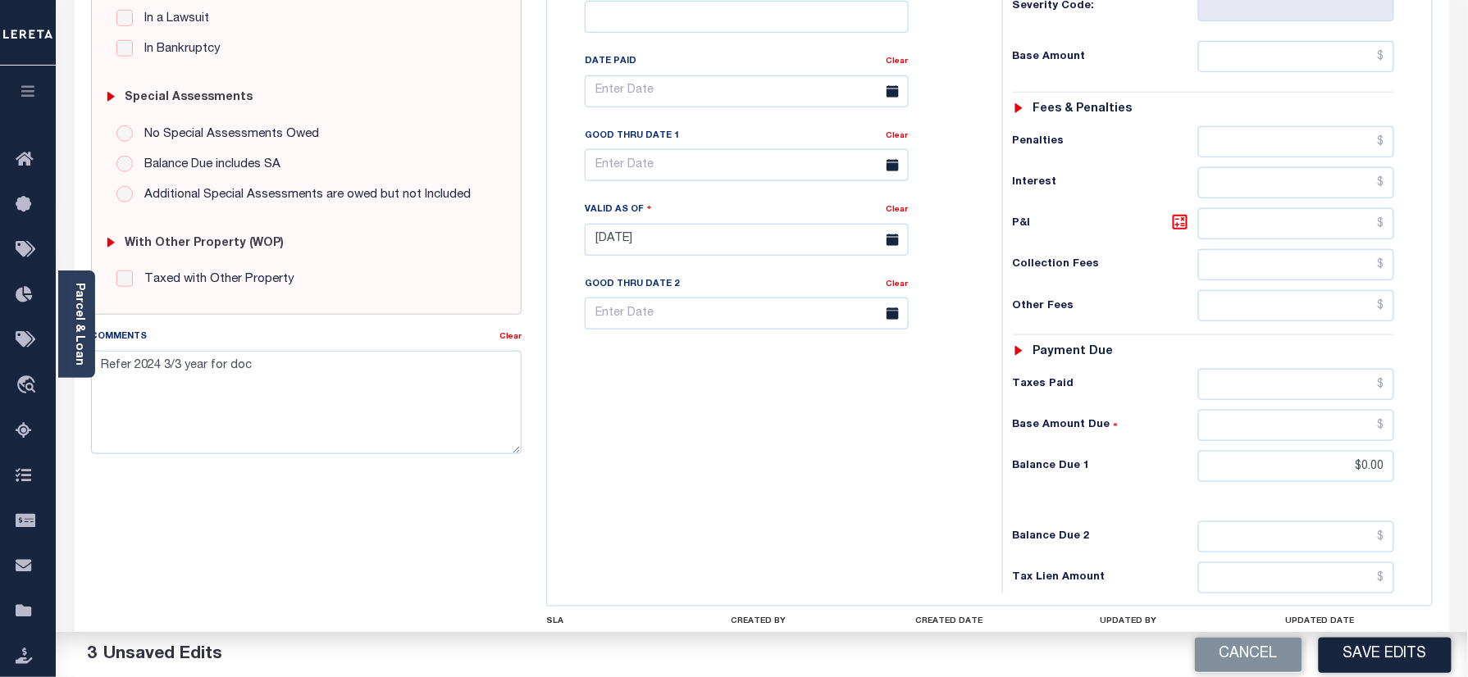
click at [1386, 659] on button "Save Edits" at bounding box center [1385, 654] width 133 height 35
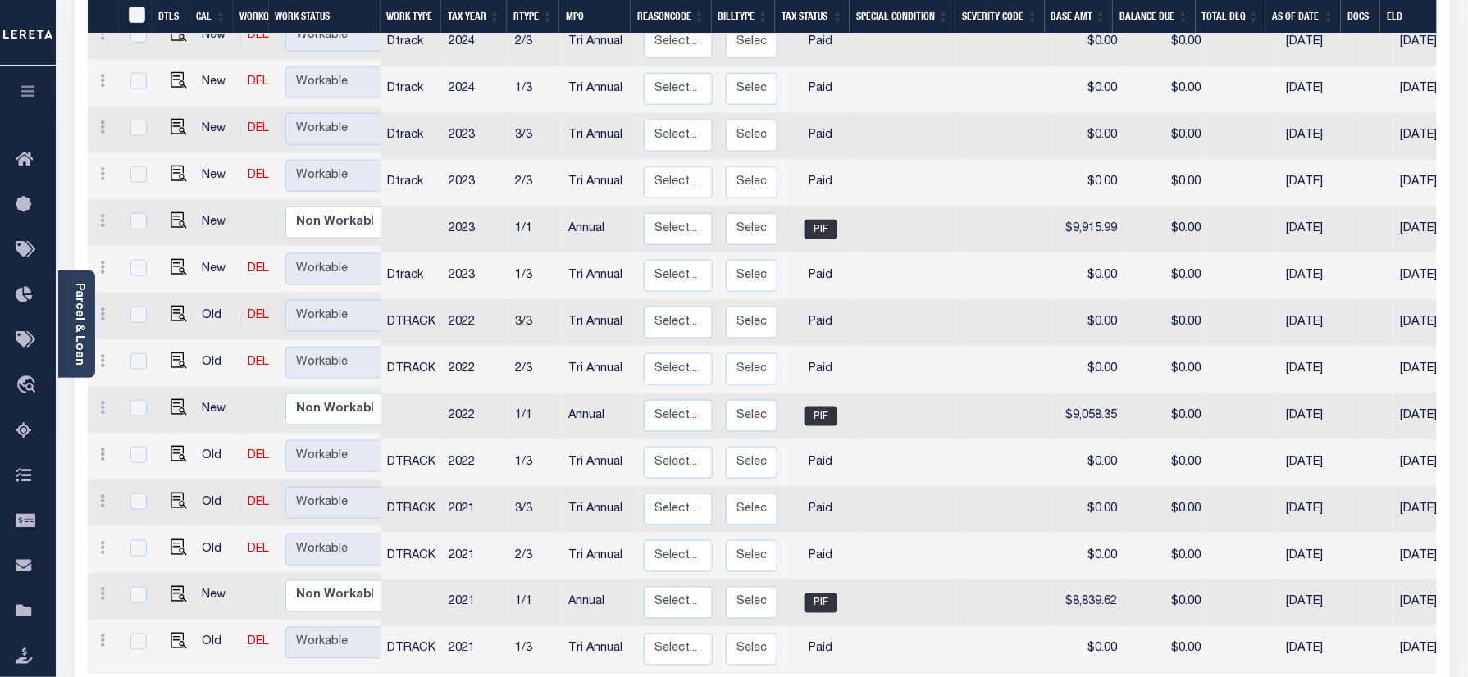
scroll to position [546, 0]
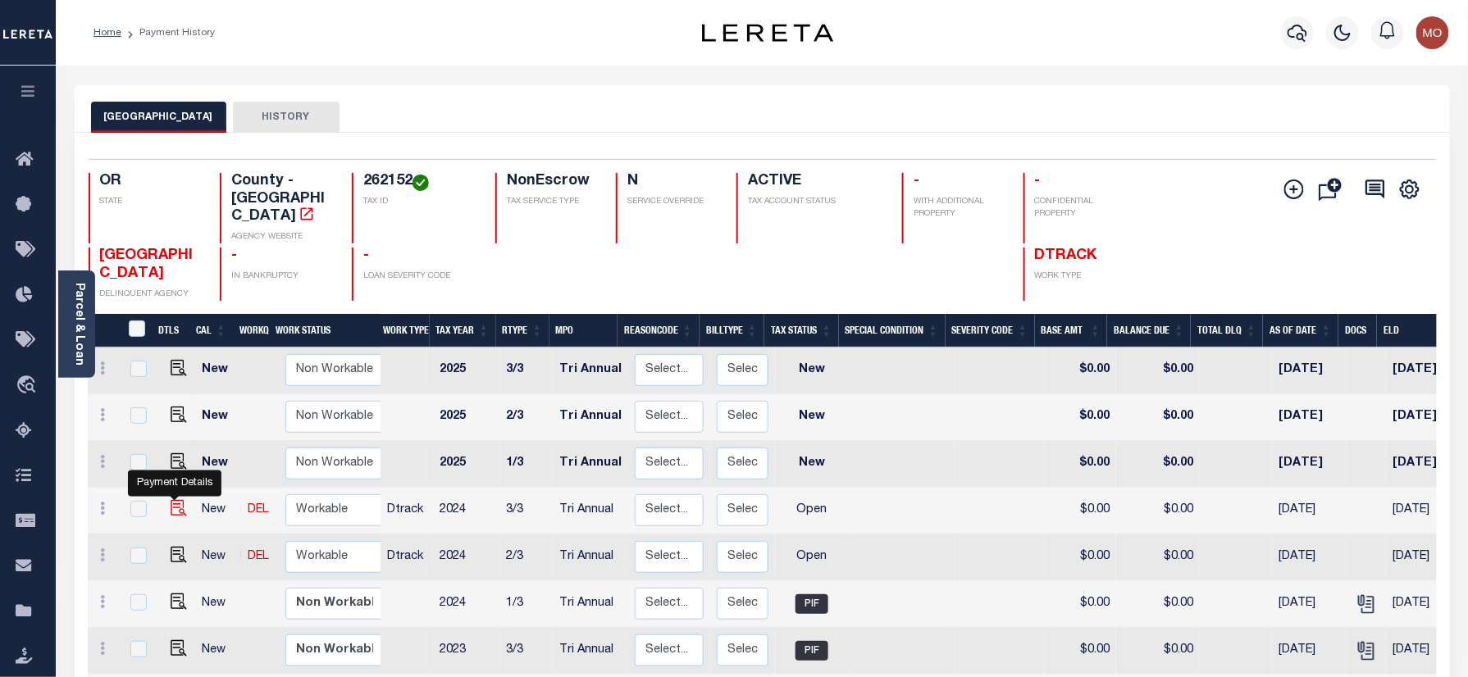
click at [178, 500] on img "" at bounding box center [179, 508] width 16 height 16
checkbox input "true"
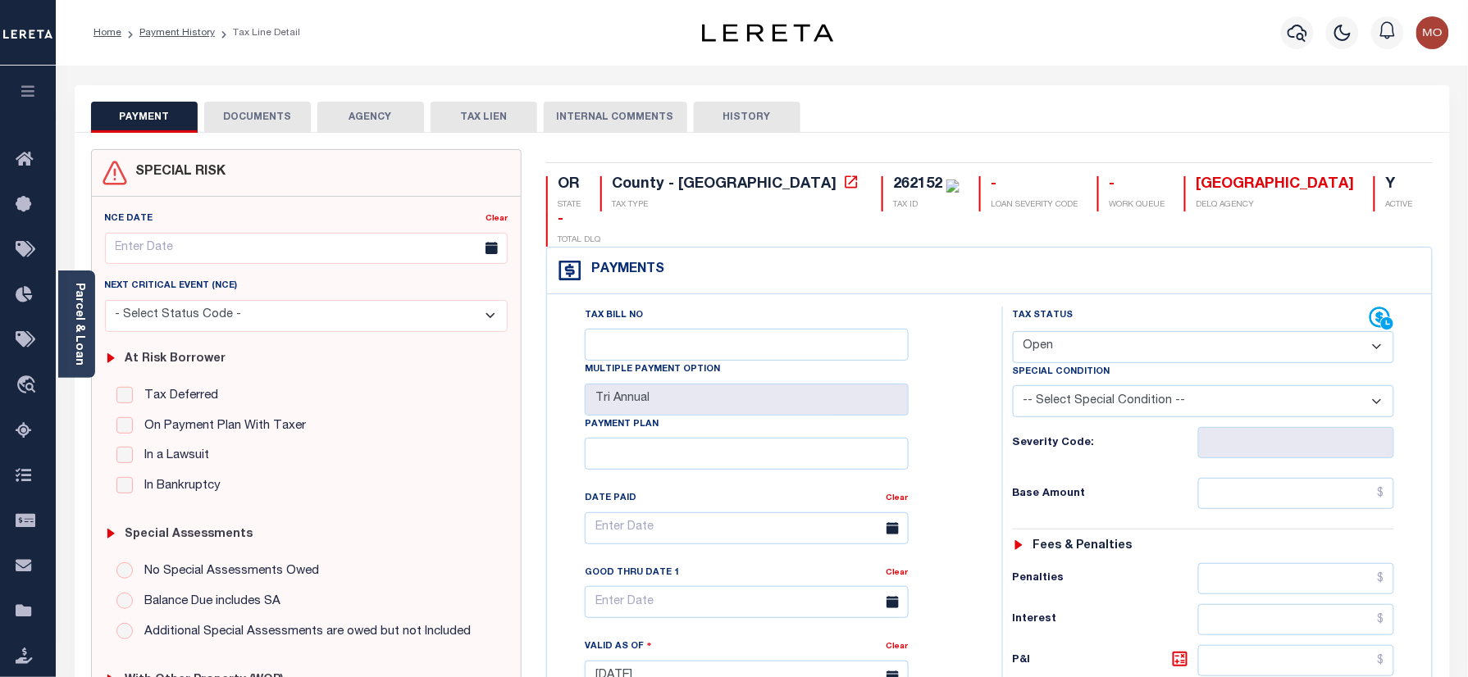
click at [893, 179] on div "262152" at bounding box center [917, 184] width 49 height 15
copy div "262152"
drag, startPoint x: 1090, startPoint y: 319, endPoint x: 1090, endPoint y: 335, distance: 15.6
click at [1090, 331] on select "- Select Status Code - Open Due/Unpaid Paid Incomplete No Tax Due Internal Refu…" at bounding box center [1204, 347] width 382 height 32
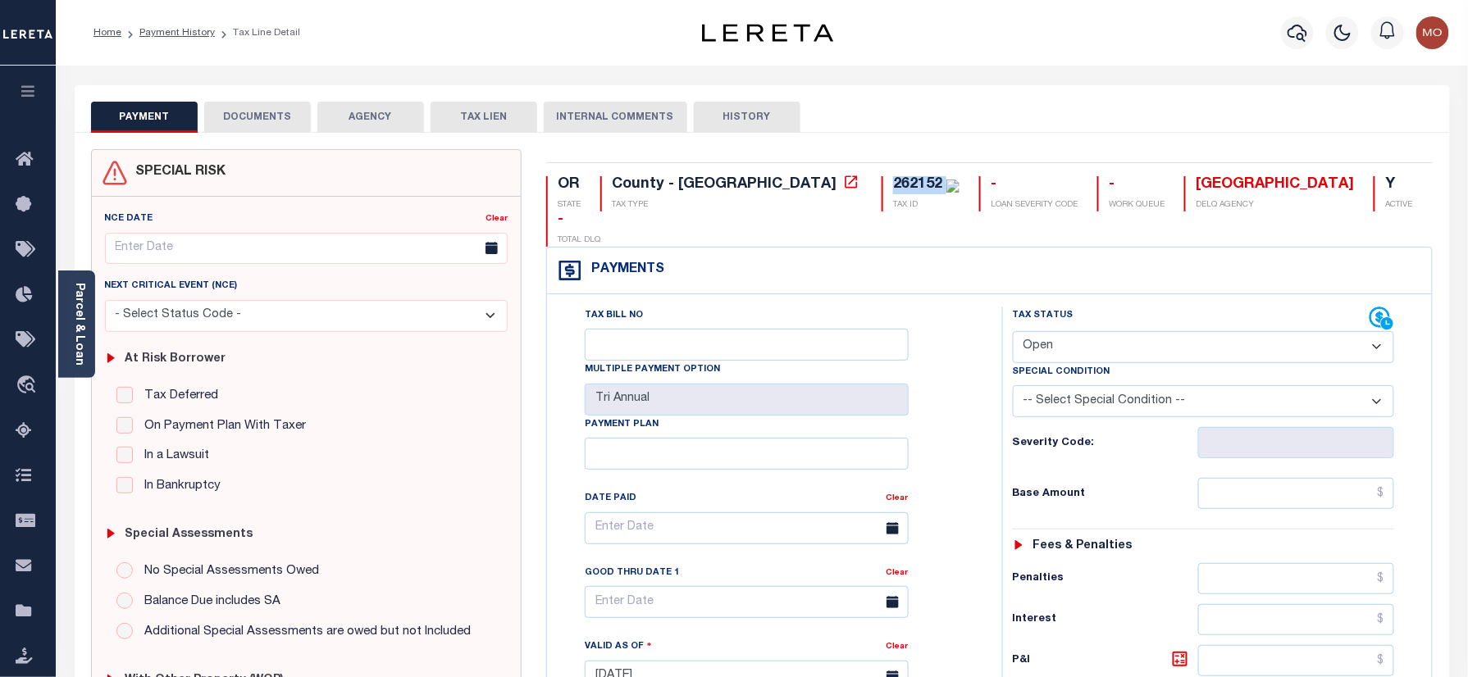
select select "PYD"
click at [1013, 331] on select "- Select Status Code - Open Due/Unpaid Paid Incomplete No Tax Due Internal Refu…" at bounding box center [1204, 347] width 382 height 32
type input "09/11/2025"
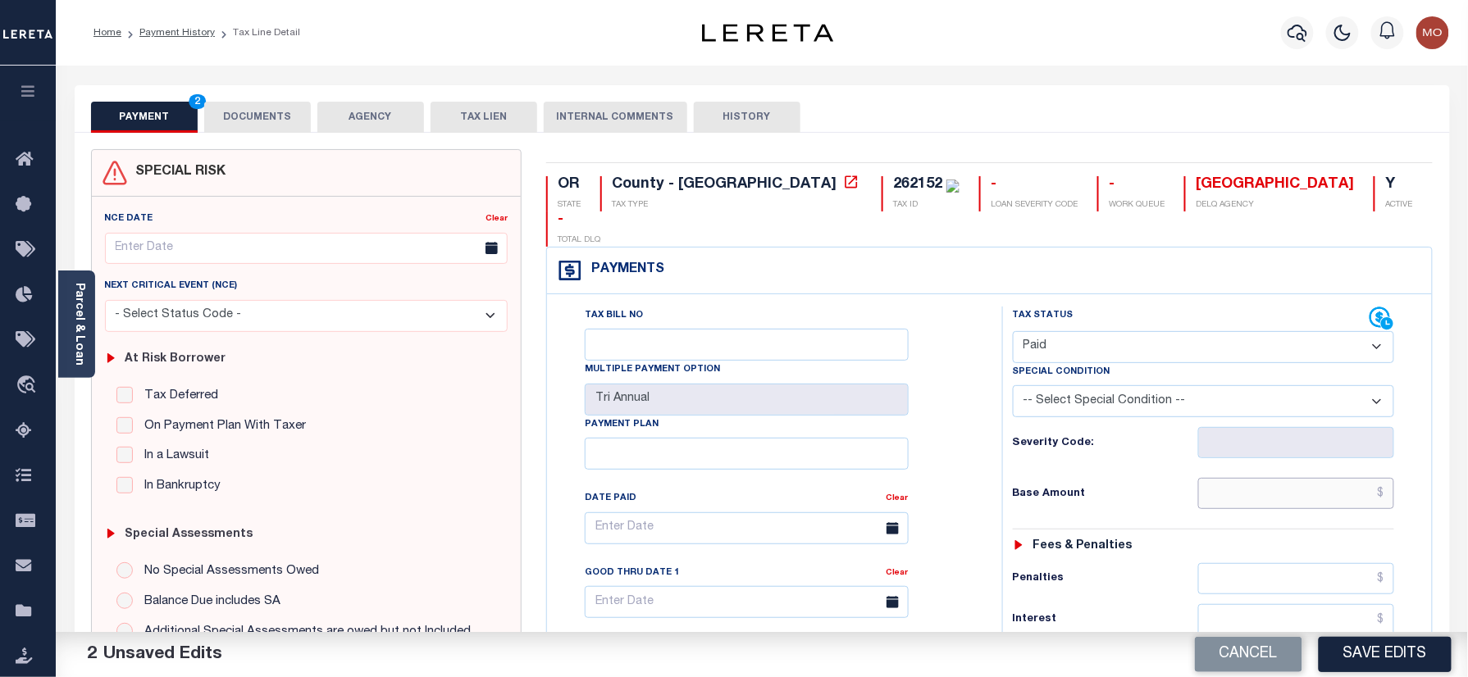
click at [1255, 478] on input "text" at bounding box center [1296, 493] width 197 height 31
paste input "3,895.37"
type input "$3,895.37"
click at [1015, 488] on h6 "Base Amount" at bounding box center [1105, 494] width 185 height 13
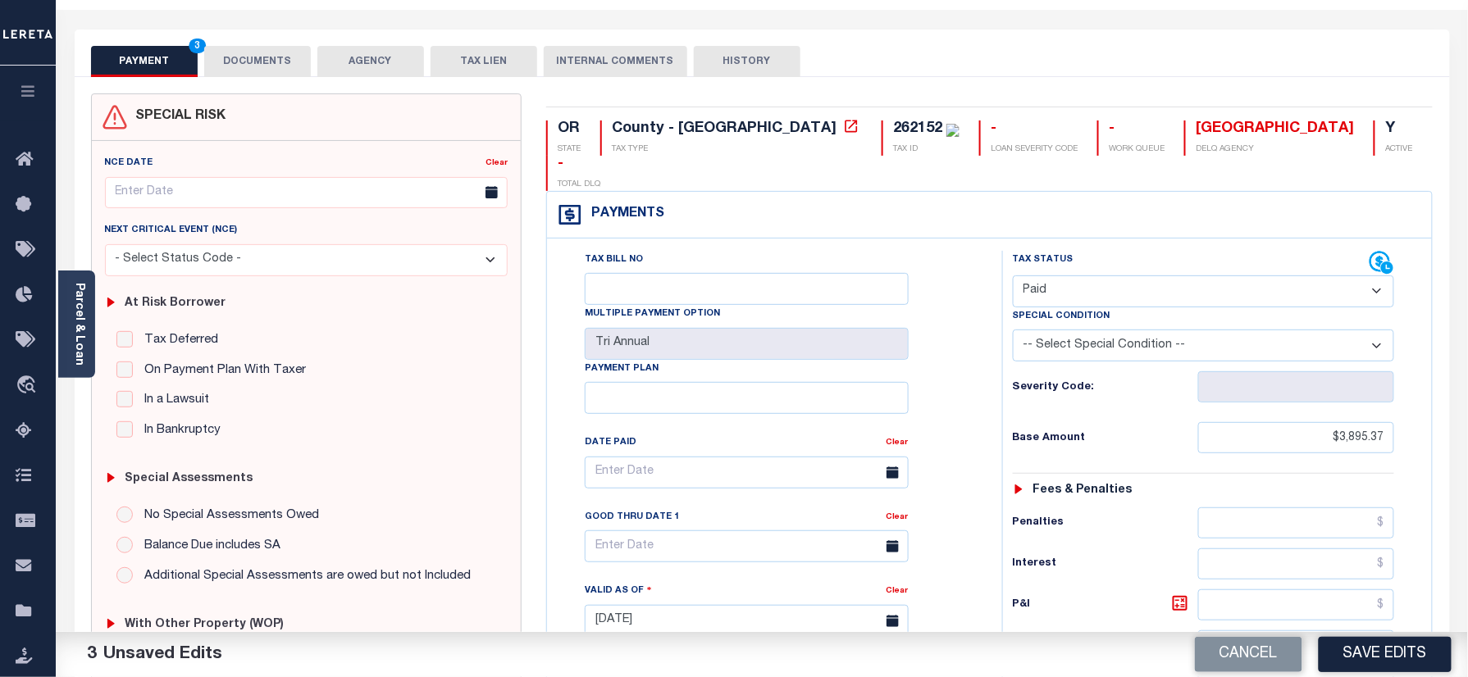
scroll to position [437, 0]
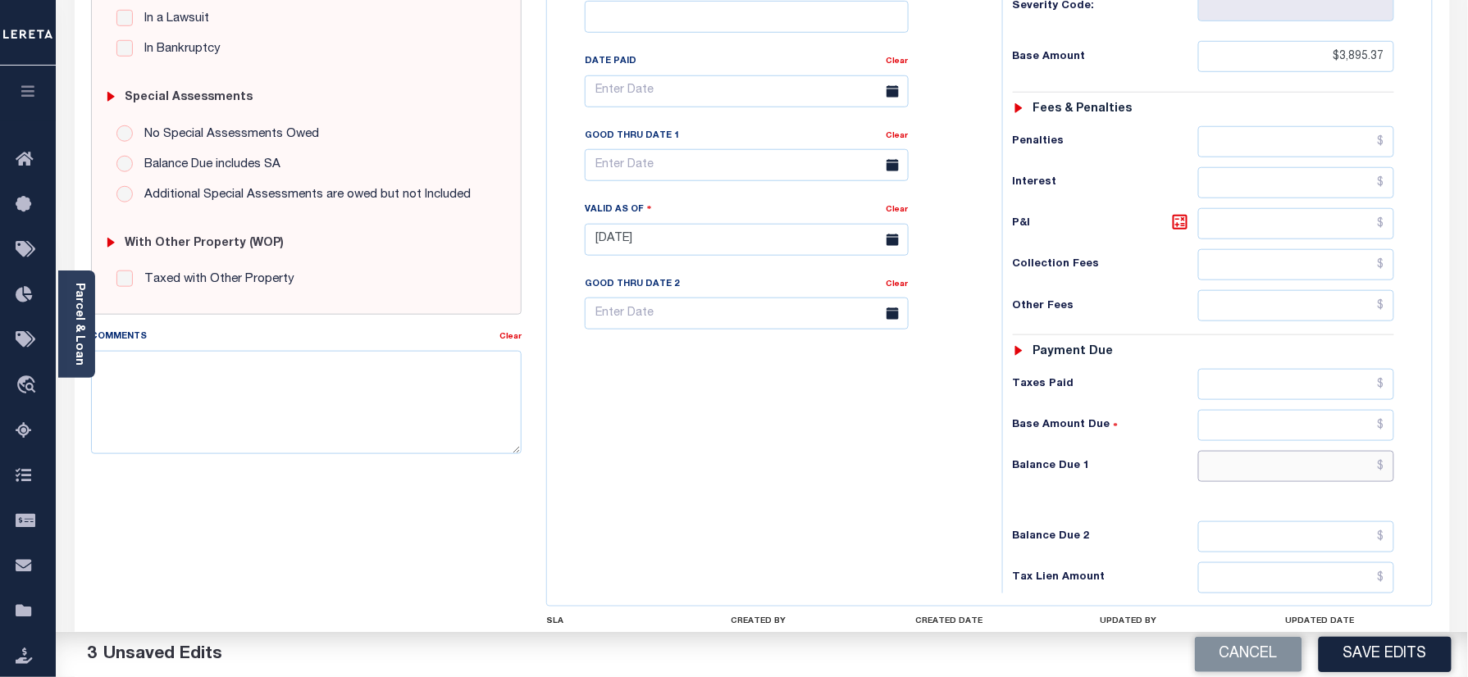
click at [1235, 451] on input "text" at bounding box center [1296, 466] width 197 height 31
type input "$0.00"
click at [796, 457] on div "Tax Bill No Multiple Payment Option Tri Annual Payment Plan Clear" at bounding box center [770, 232] width 439 height 724
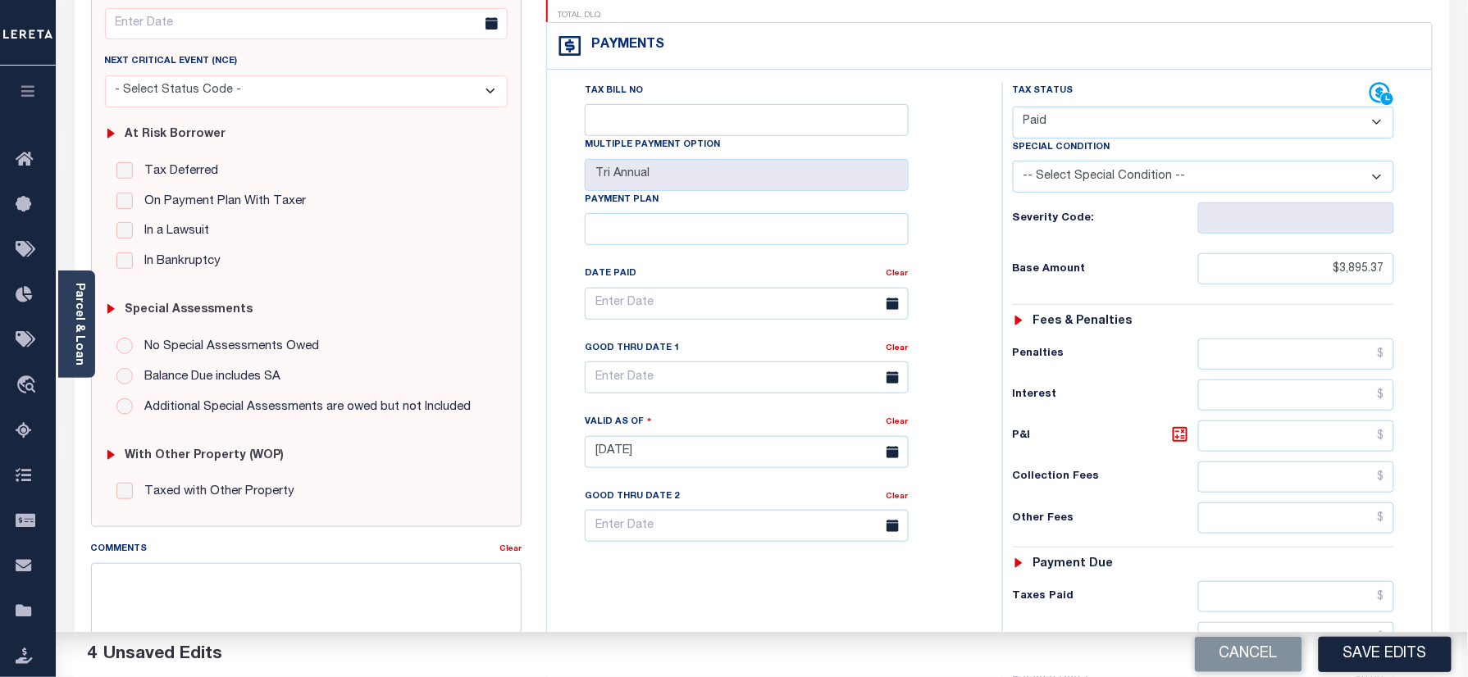
scroll to position [0, 0]
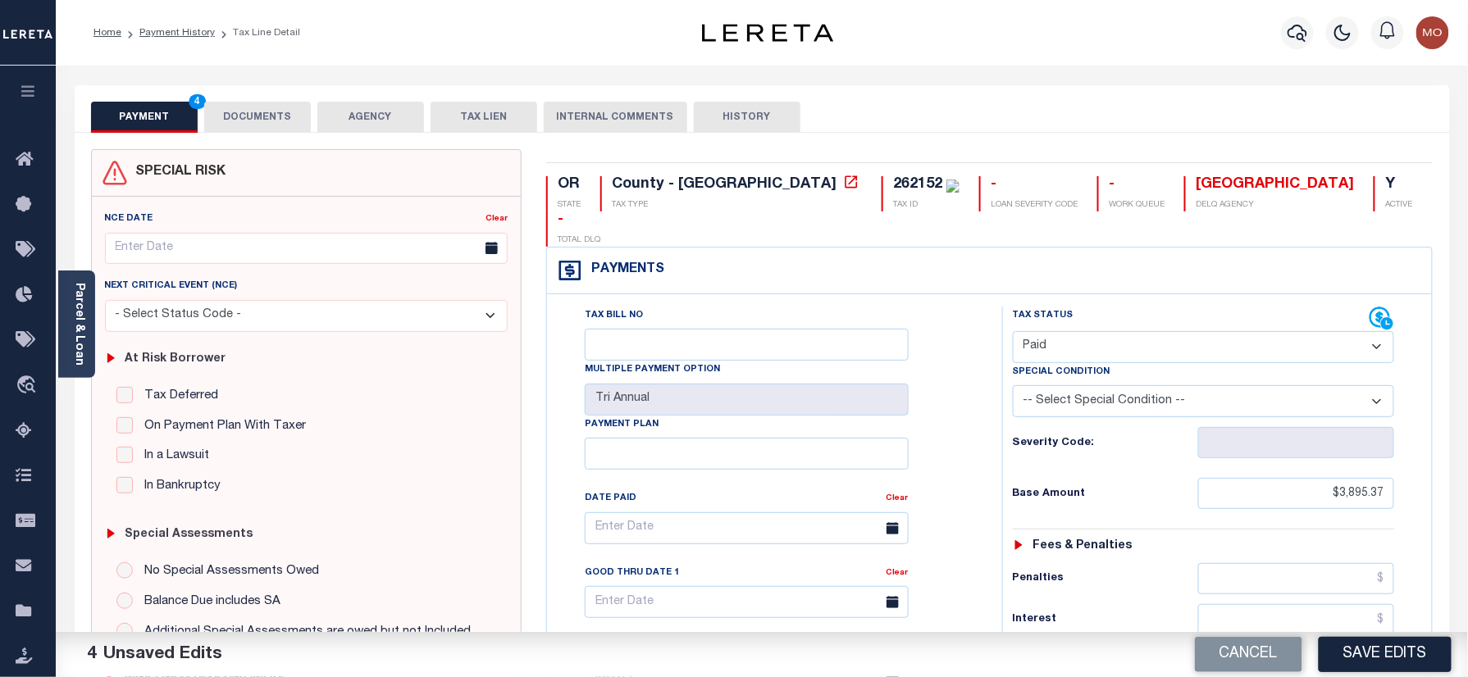
click at [893, 181] on div "262152" at bounding box center [917, 184] width 49 height 15
copy div "262152"
click at [253, 107] on button "DOCUMENTS" at bounding box center [257, 117] width 107 height 31
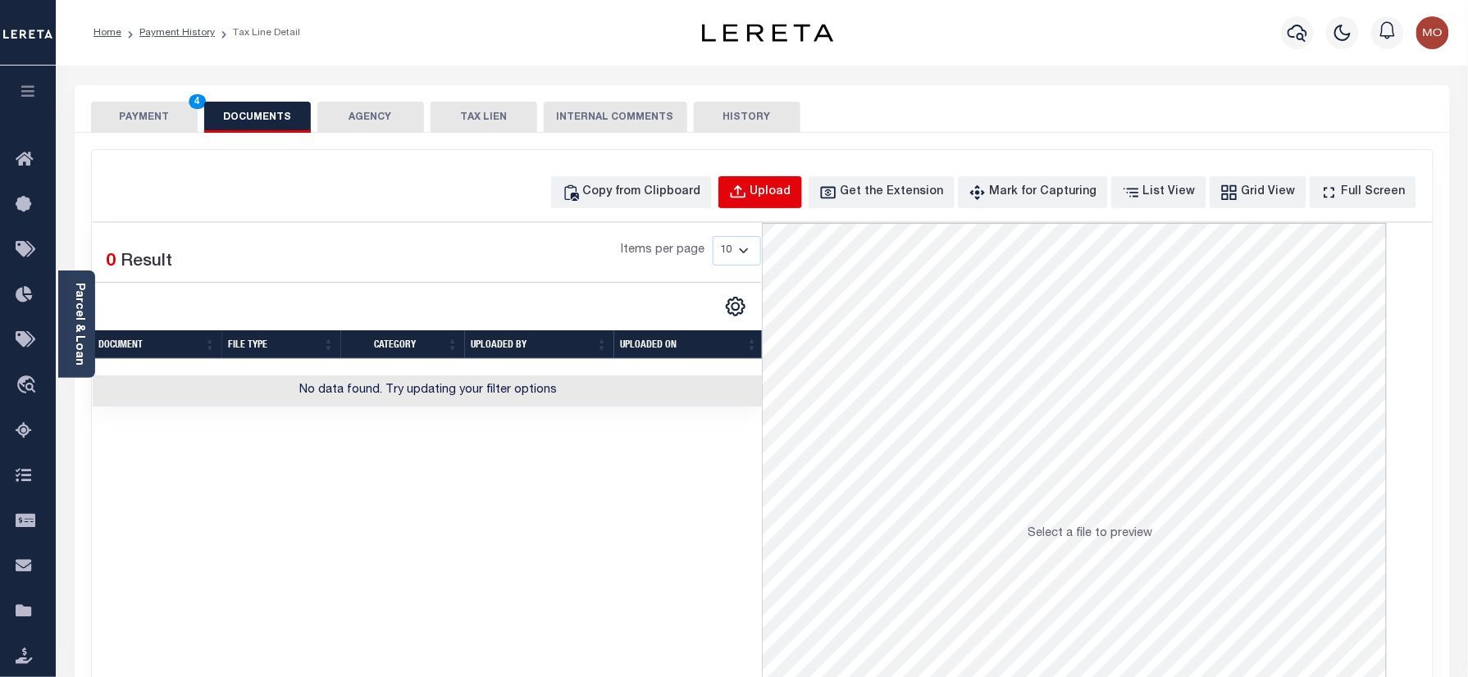
click at [782, 201] on button "Upload" at bounding box center [760, 192] width 84 height 32
select select "POP"
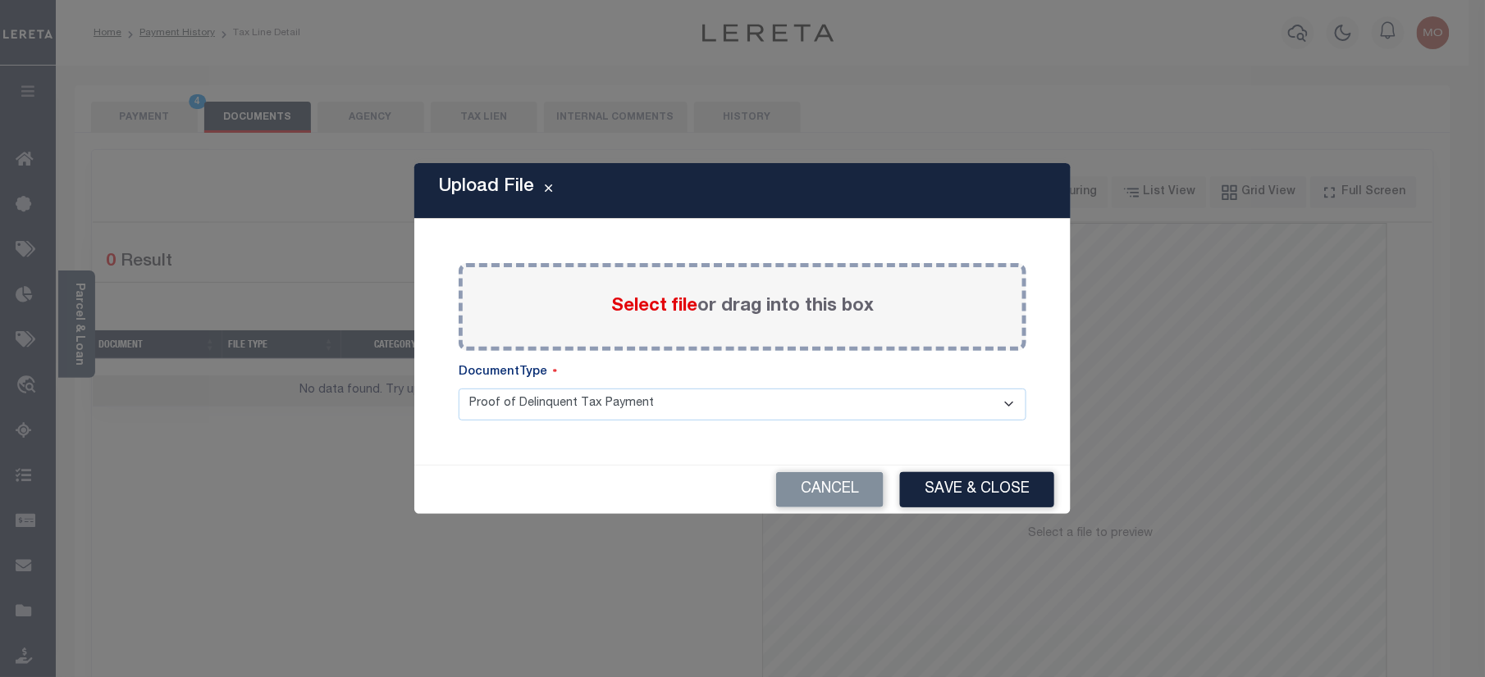
click at [646, 309] on span "Select file" at bounding box center [654, 307] width 86 height 18
click at [0, 0] on input "Select file or drag into this box" at bounding box center [0, 0] width 0 height 0
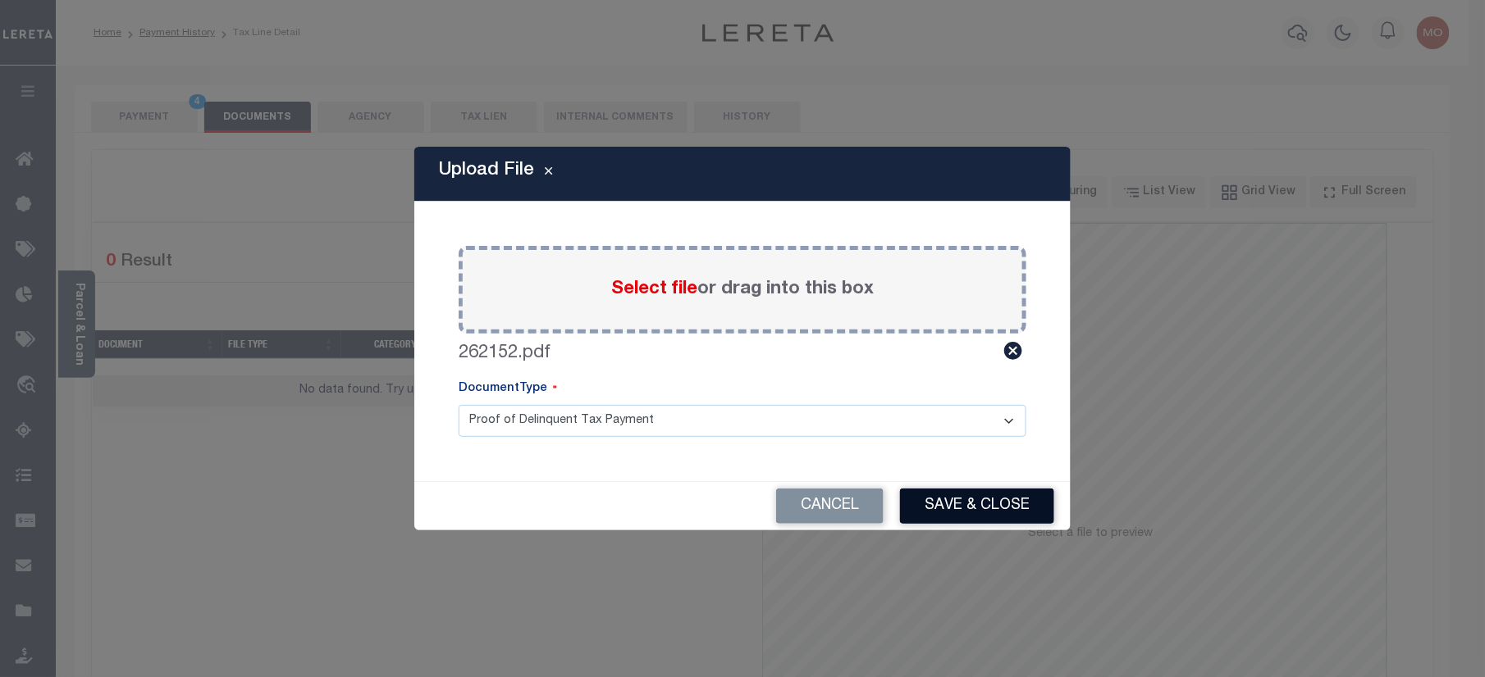
click at [960, 507] on button "Save & Close" at bounding box center [977, 506] width 154 height 35
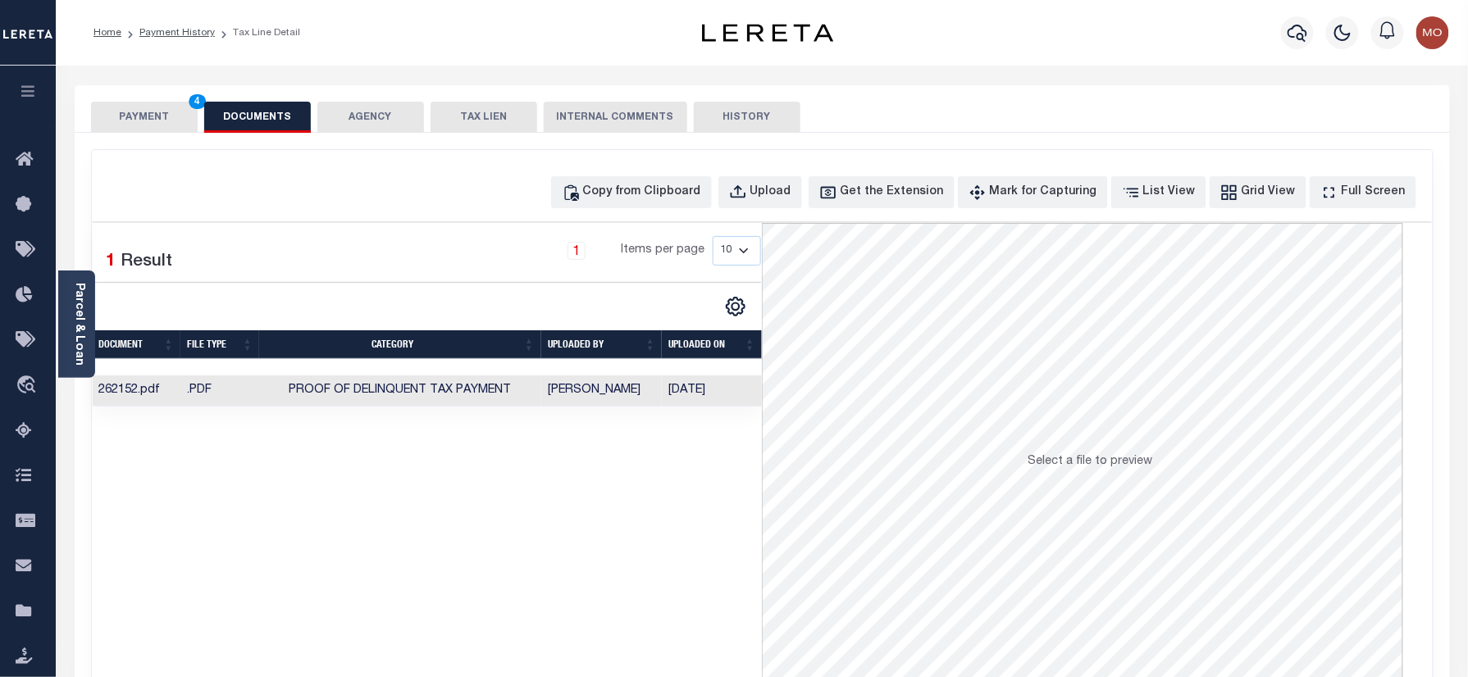
click at [175, 105] on button "PAYMENT 4" at bounding box center [144, 117] width 107 height 31
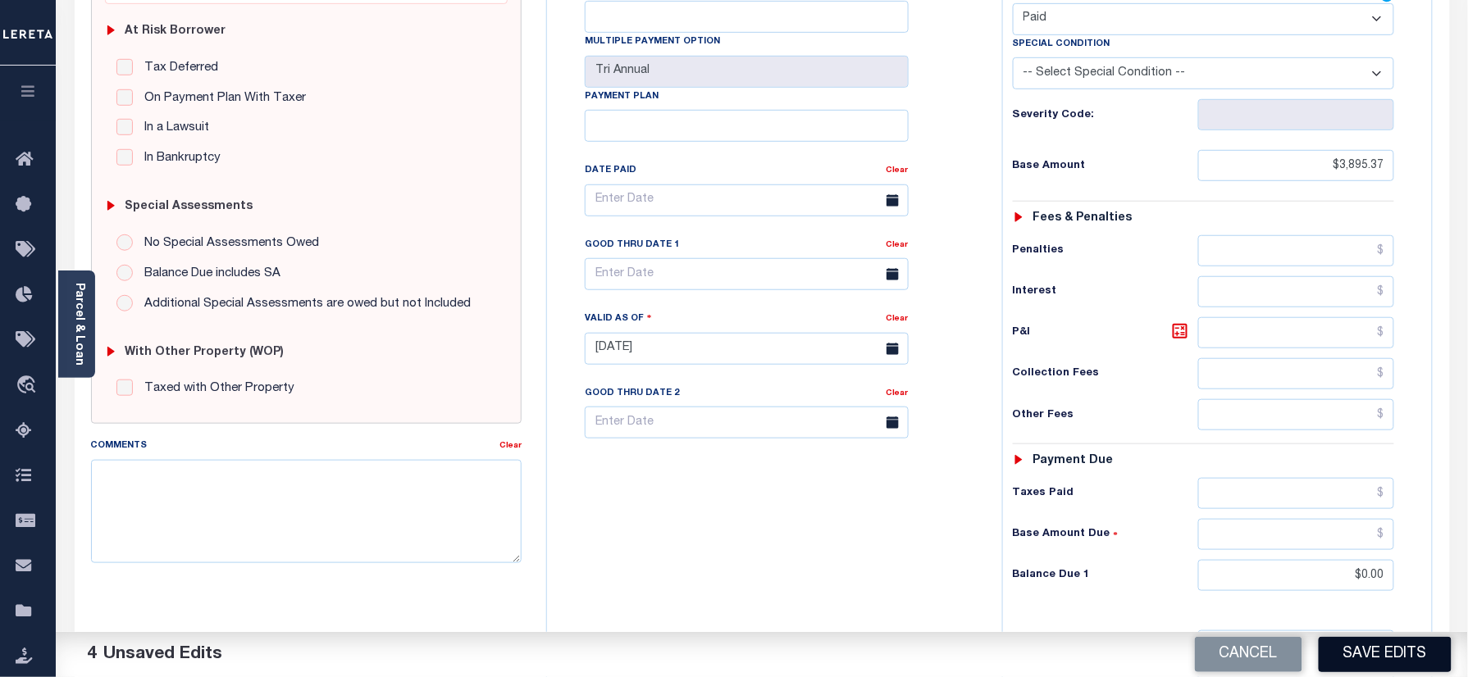
click at [1379, 657] on button "Save Edits" at bounding box center [1385, 654] width 133 height 35
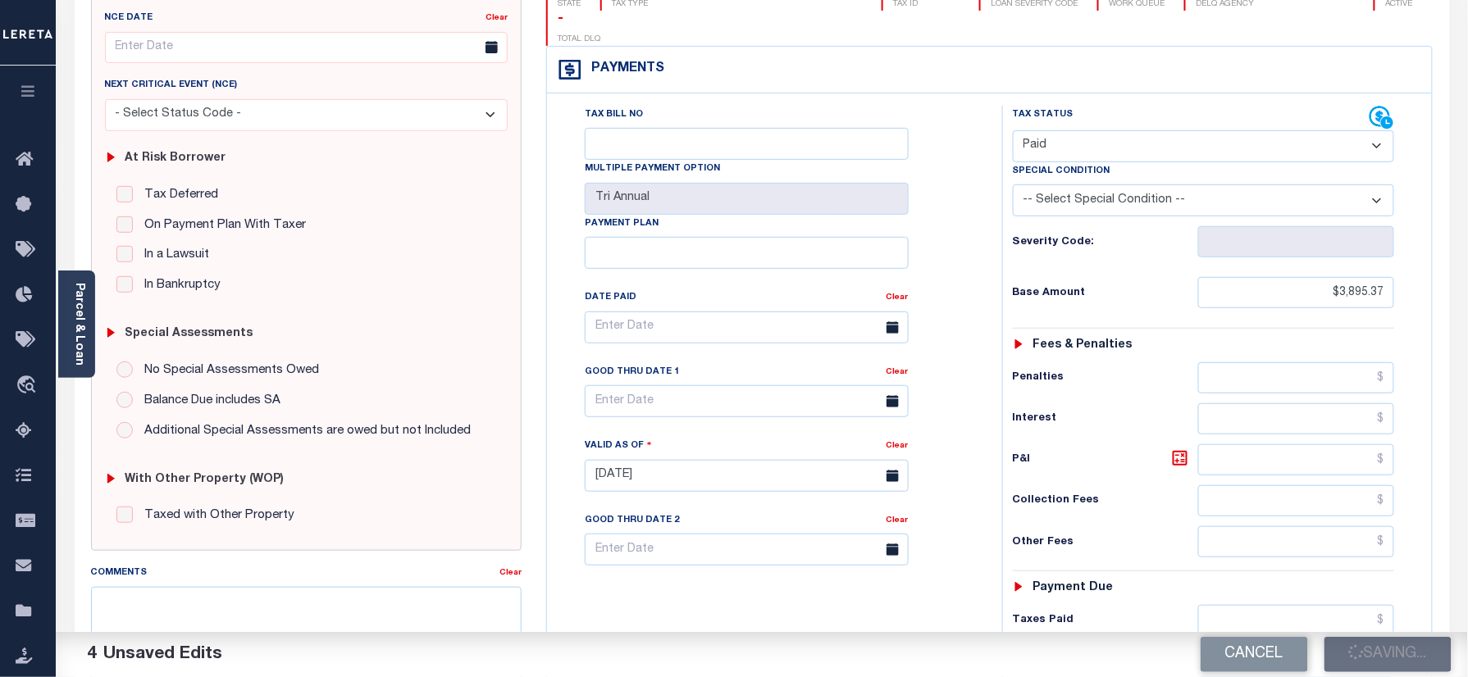
scroll to position [109, 0]
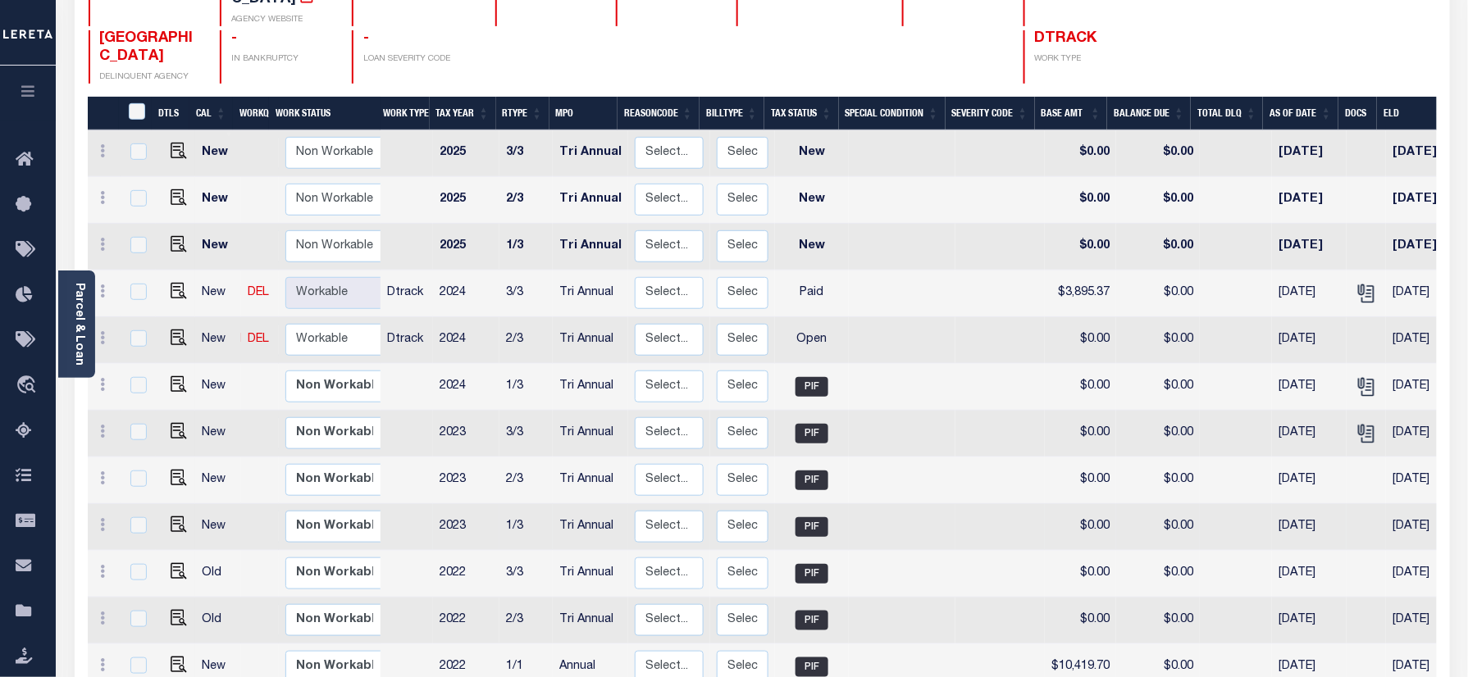
scroll to position [218, 0]
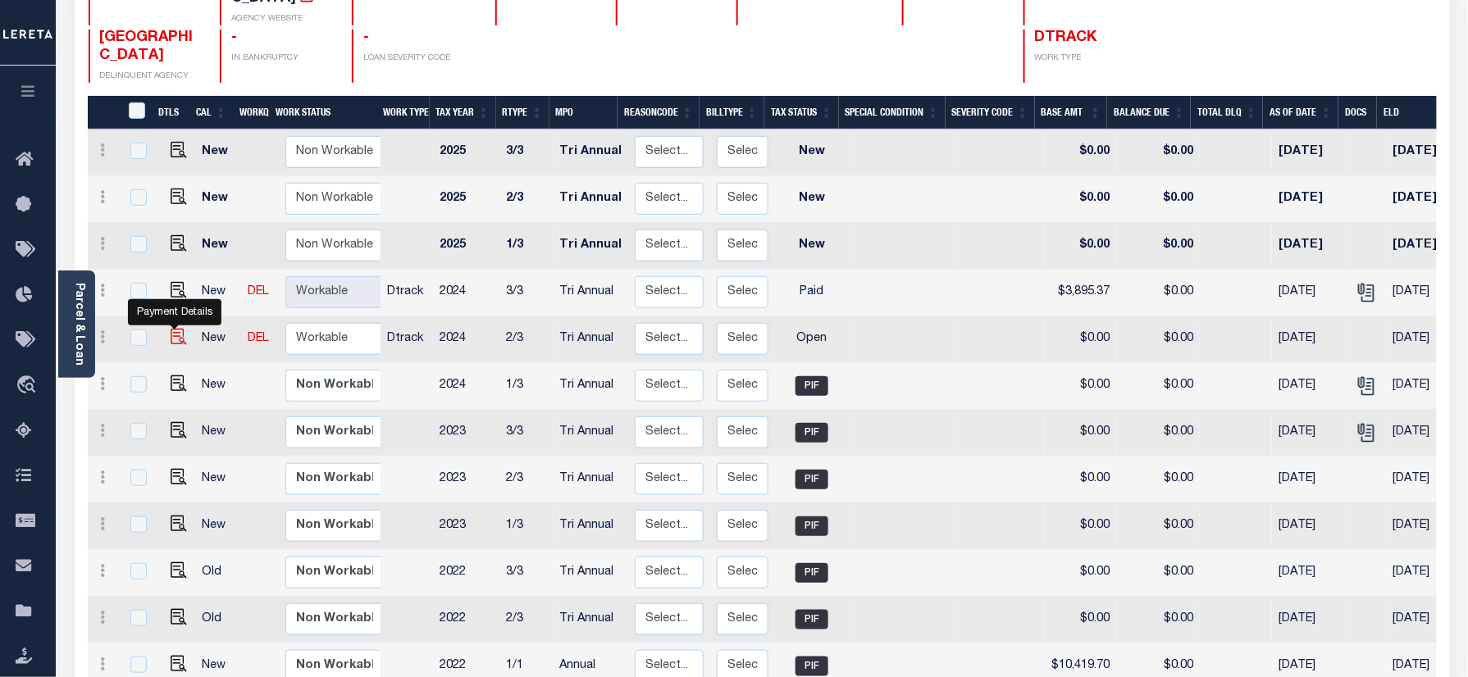
click at [171, 329] on img "" at bounding box center [179, 337] width 16 height 16
checkbox input "true"
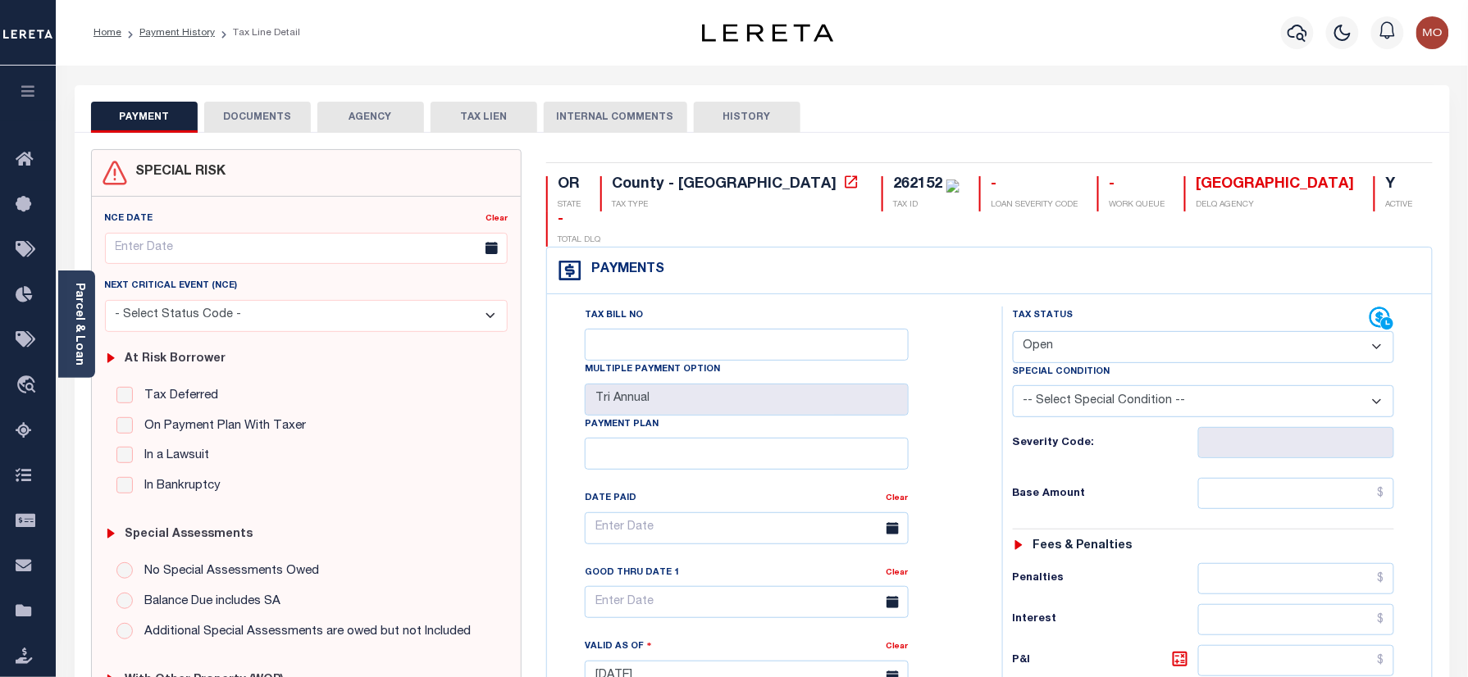
click at [1092, 331] on select "- Select Status Code - Open Due/Unpaid Paid Incomplete No Tax Due Internal Refu…" at bounding box center [1204, 347] width 382 height 32
select select "PYD"
click at [1013, 331] on select "- Select Status Code - Open Due/Unpaid Paid Incomplete No Tax Due Internal Refu…" at bounding box center [1204, 347] width 382 height 32
type input "[DATE]"
click at [981, 411] on div "Tax Bill No Multiple Payment Option Tri Annual Payment Plan Clear" at bounding box center [770, 669] width 439 height 724
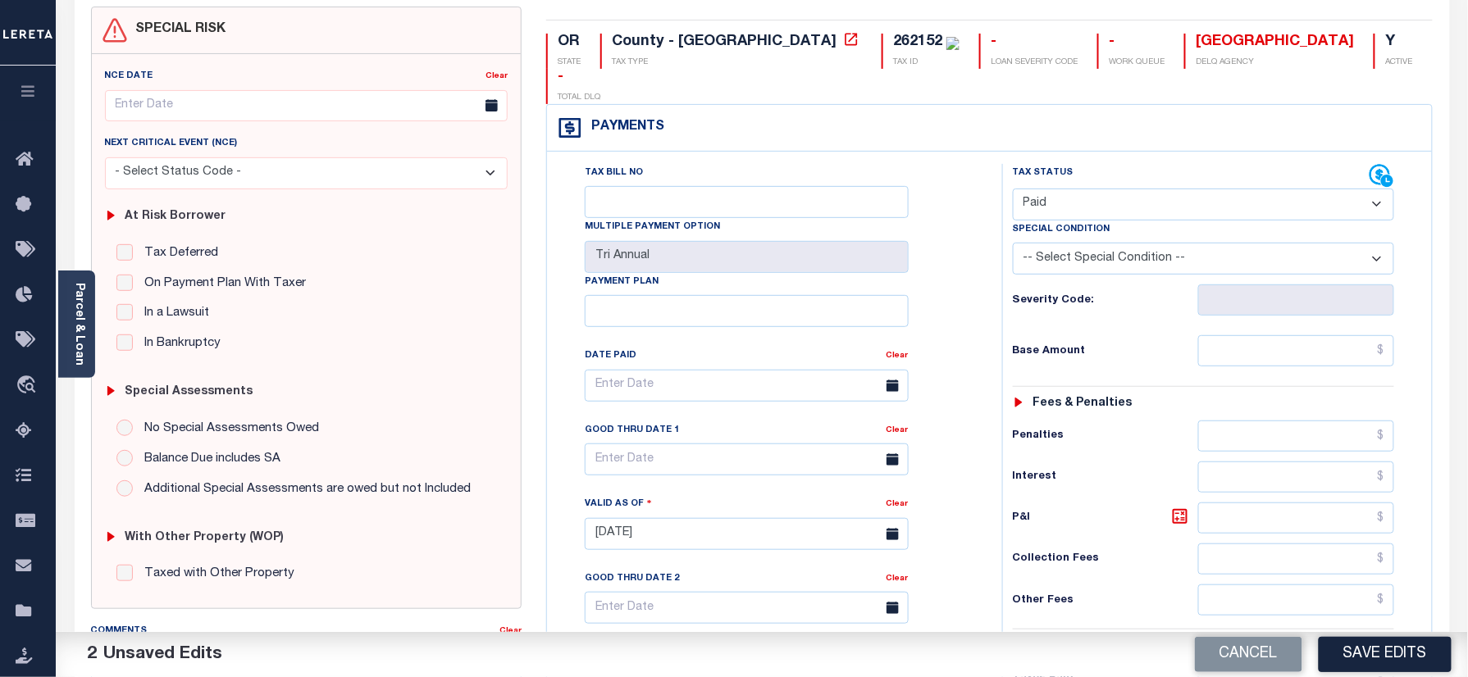
scroll to position [328, 0]
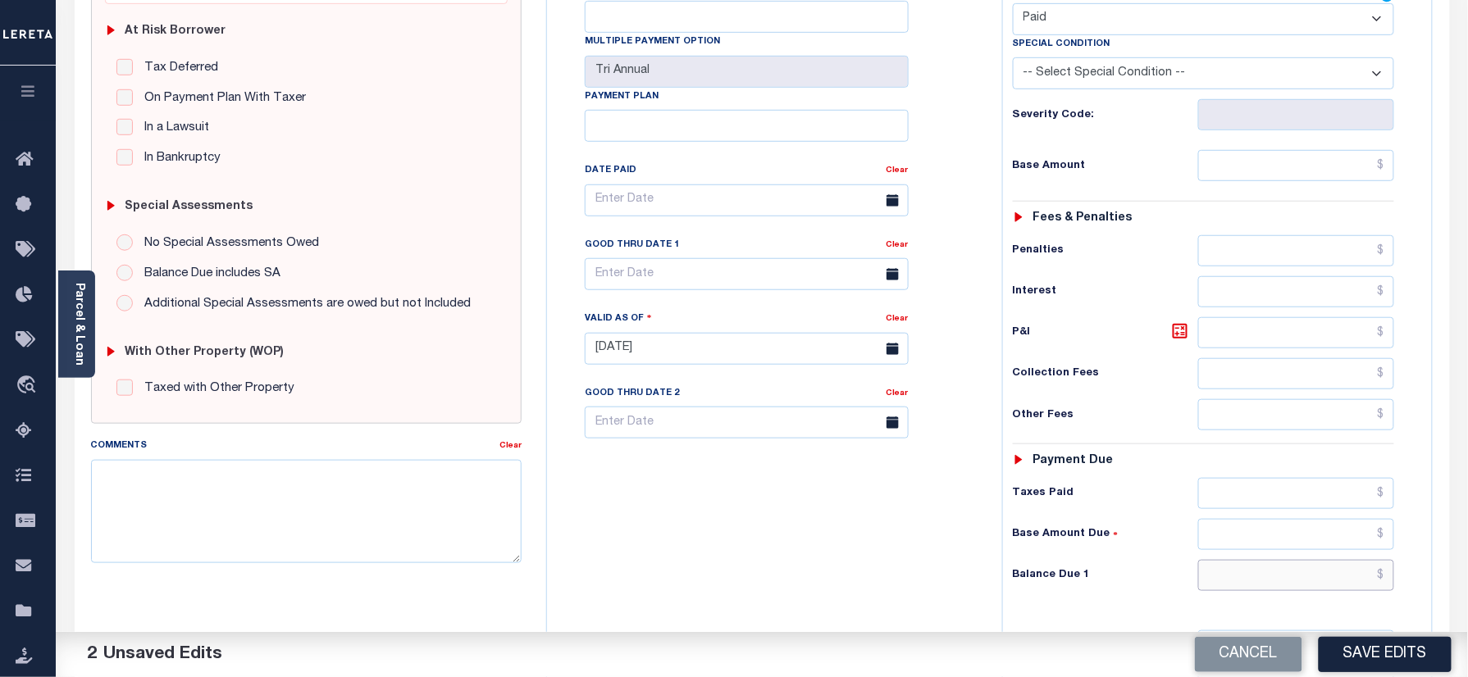
drag, startPoint x: 1238, startPoint y: 553, endPoint x: 1229, endPoint y: 552, distance: 9.1
click at [1238, 560] on input "text" at bounding box center [1296, 575] width 197 height 31
type input "$0.00"
click at [371, 529] on textarea "Comments" at bounding box center [306, 511] width 431 height 103
paste textarea "Refer 2024 3/3 year for doc"
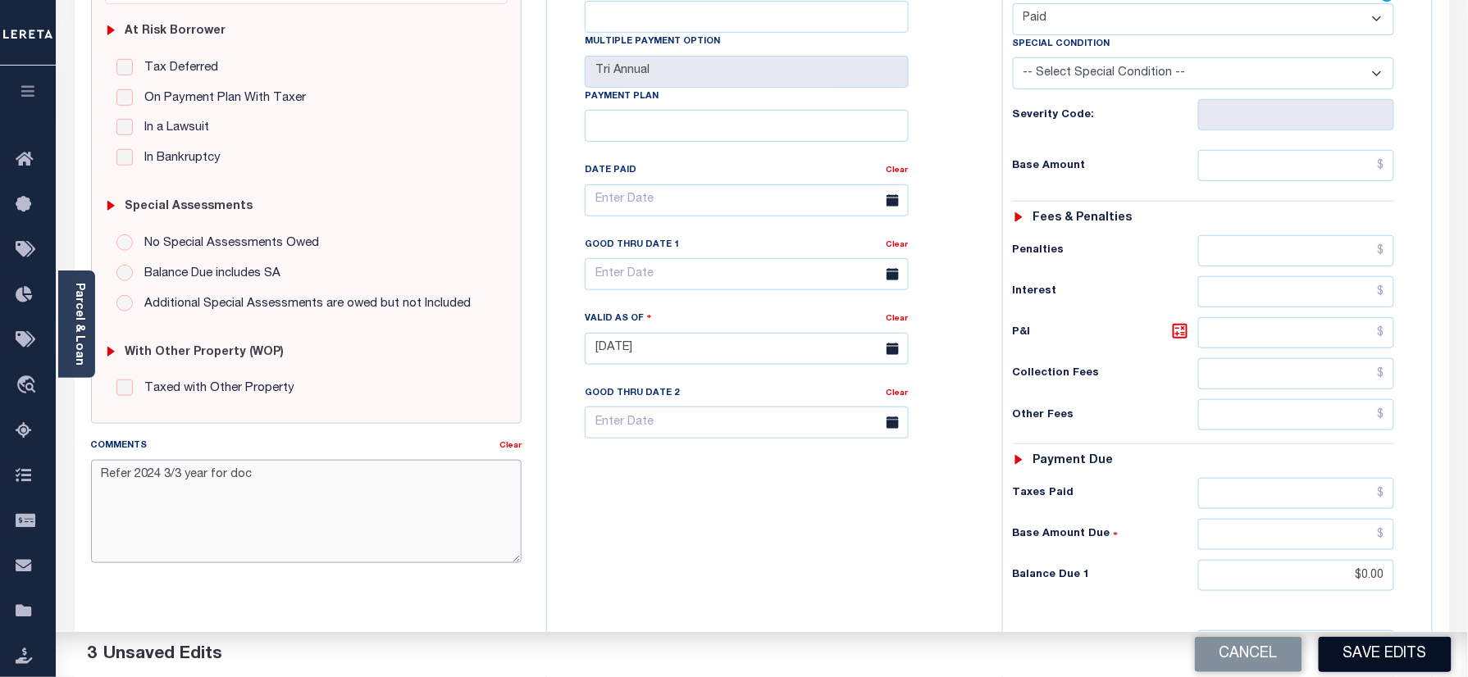
type textarea "Refer 2024 3/3 year for doc"
drag, startPoint x: 1408, startPoint y: 661, endPoint x: 1363, endPoint y: 651, distance: 46.2
click at [1407, 661] on button "Save Edits" at bounding box center [1385, 654] width 133 height 35
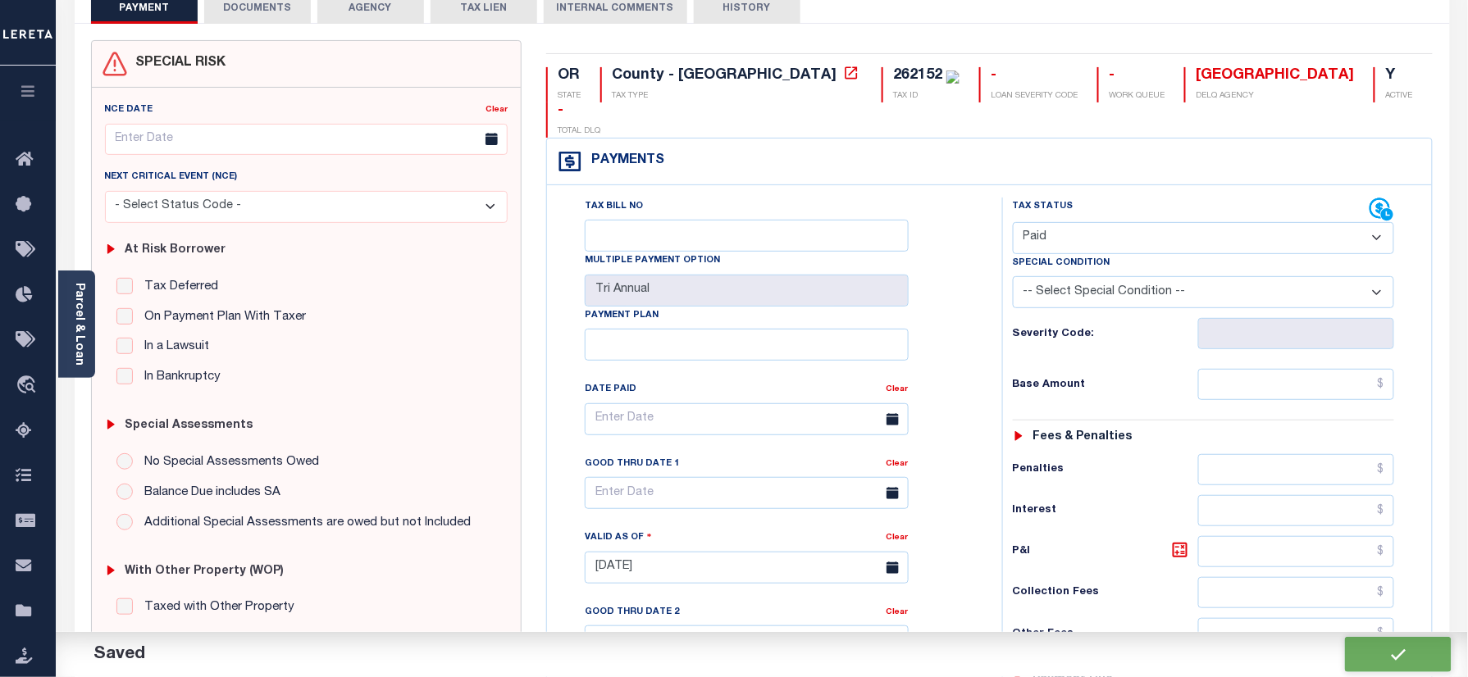
checkbox input "false"
type input "$0"
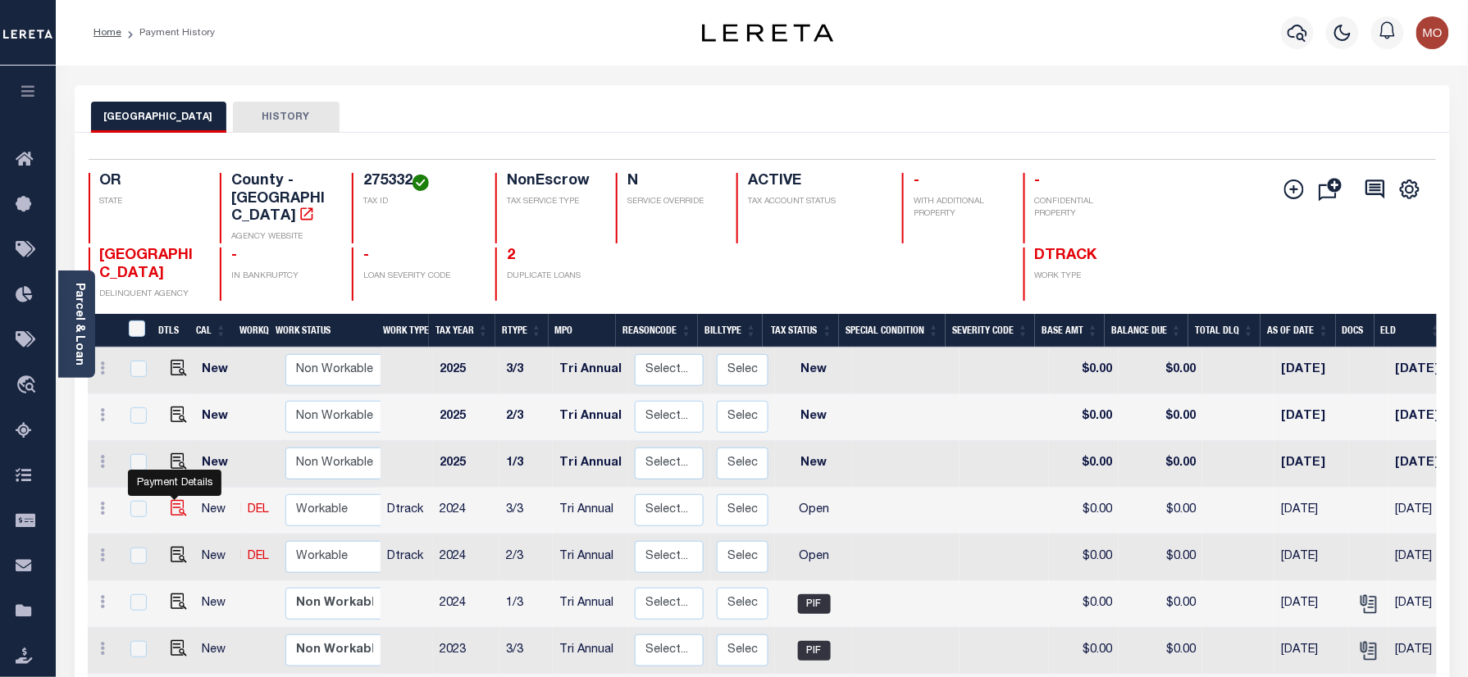
click at [171, 500] on img "" at bounding box center [179, 508] width 16 height 16
checkbox input "true"
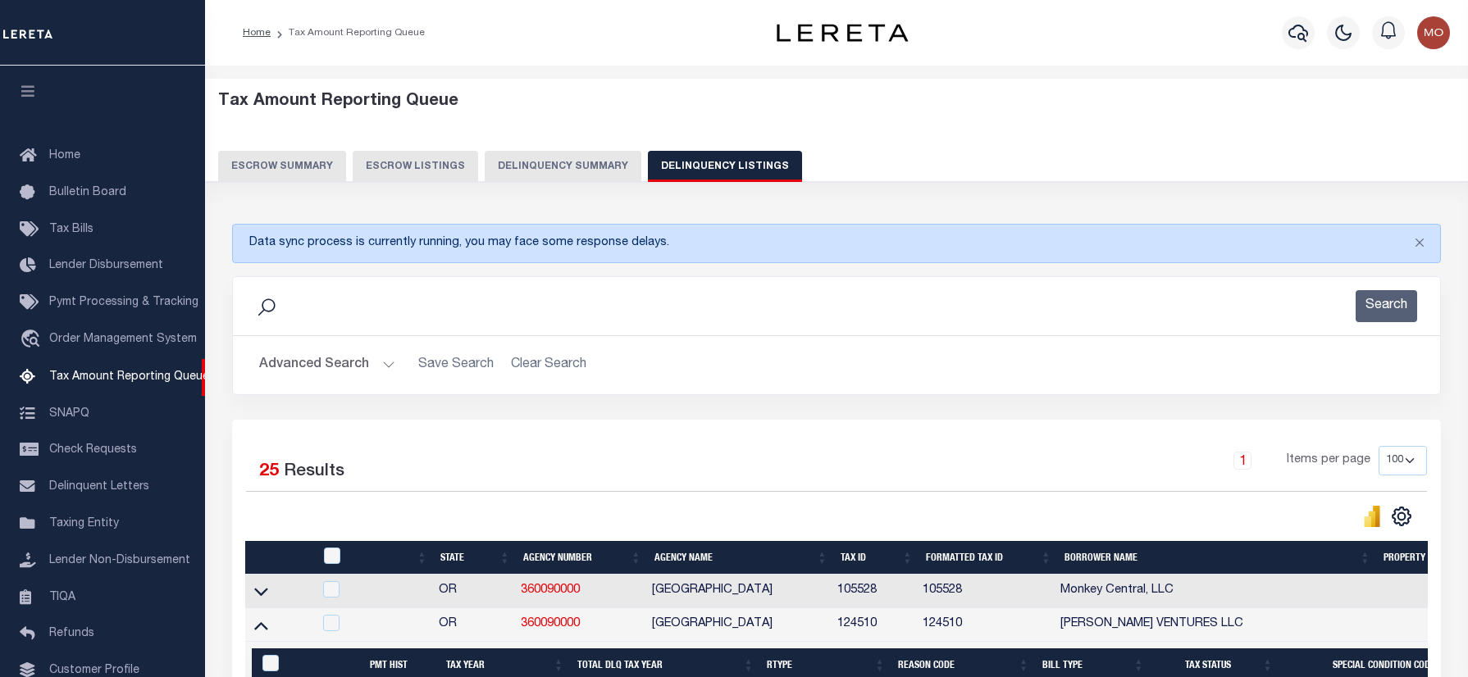
select select "100"
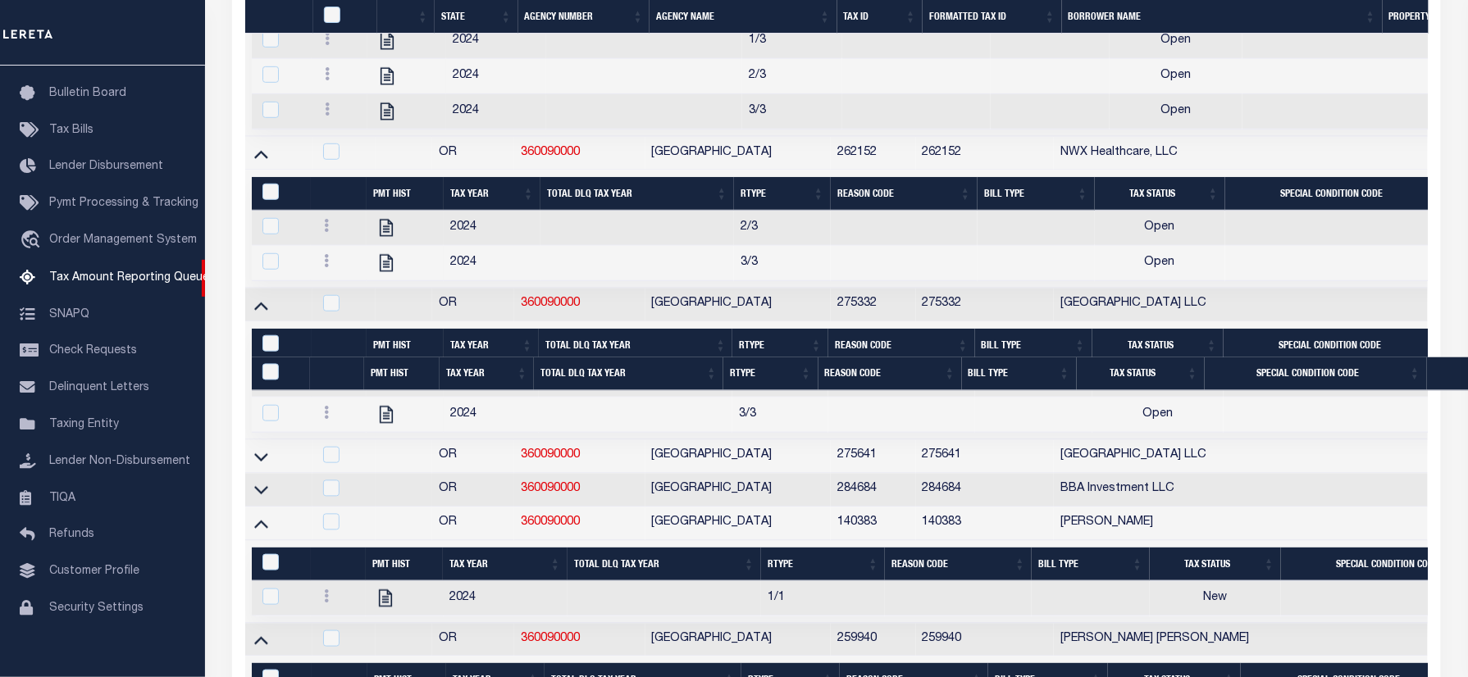
scroll to position [3410, 0]
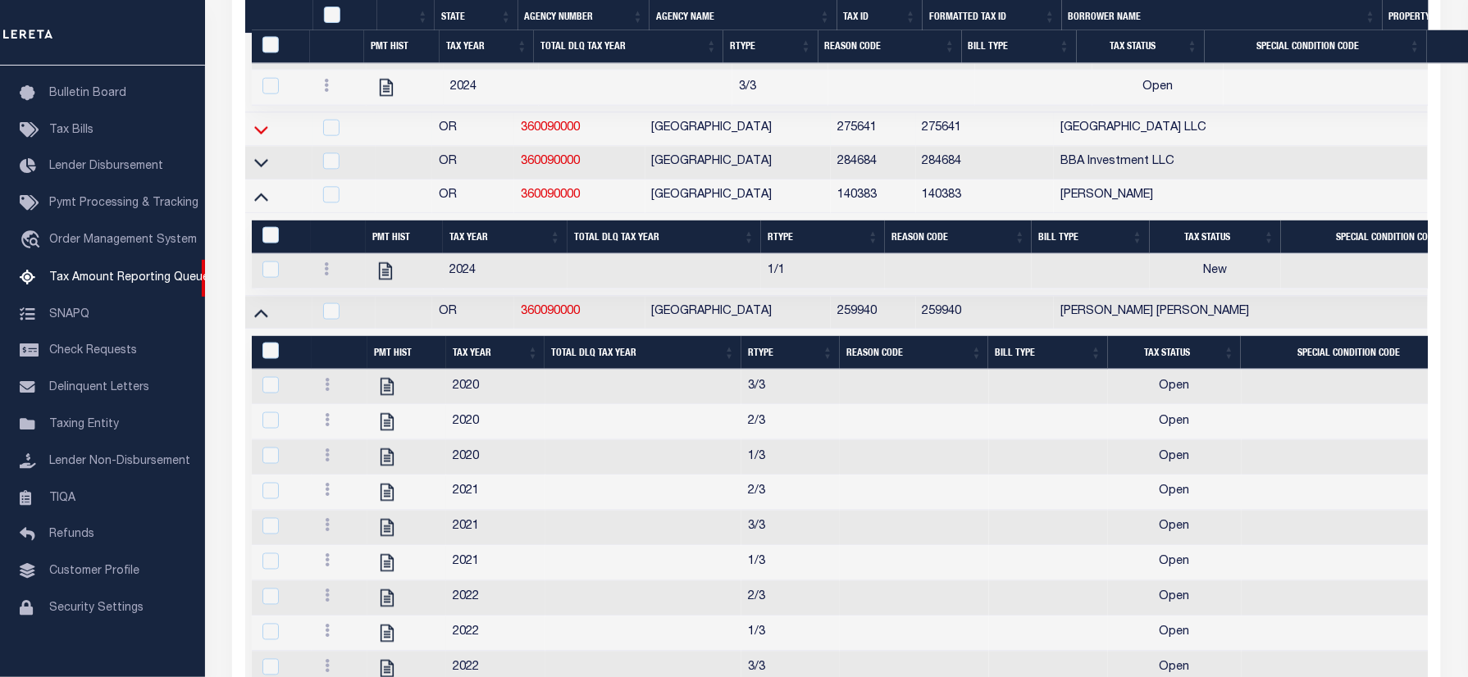
click at [258, 138] on icon at bounding box center [261, 129] width 14 height 17
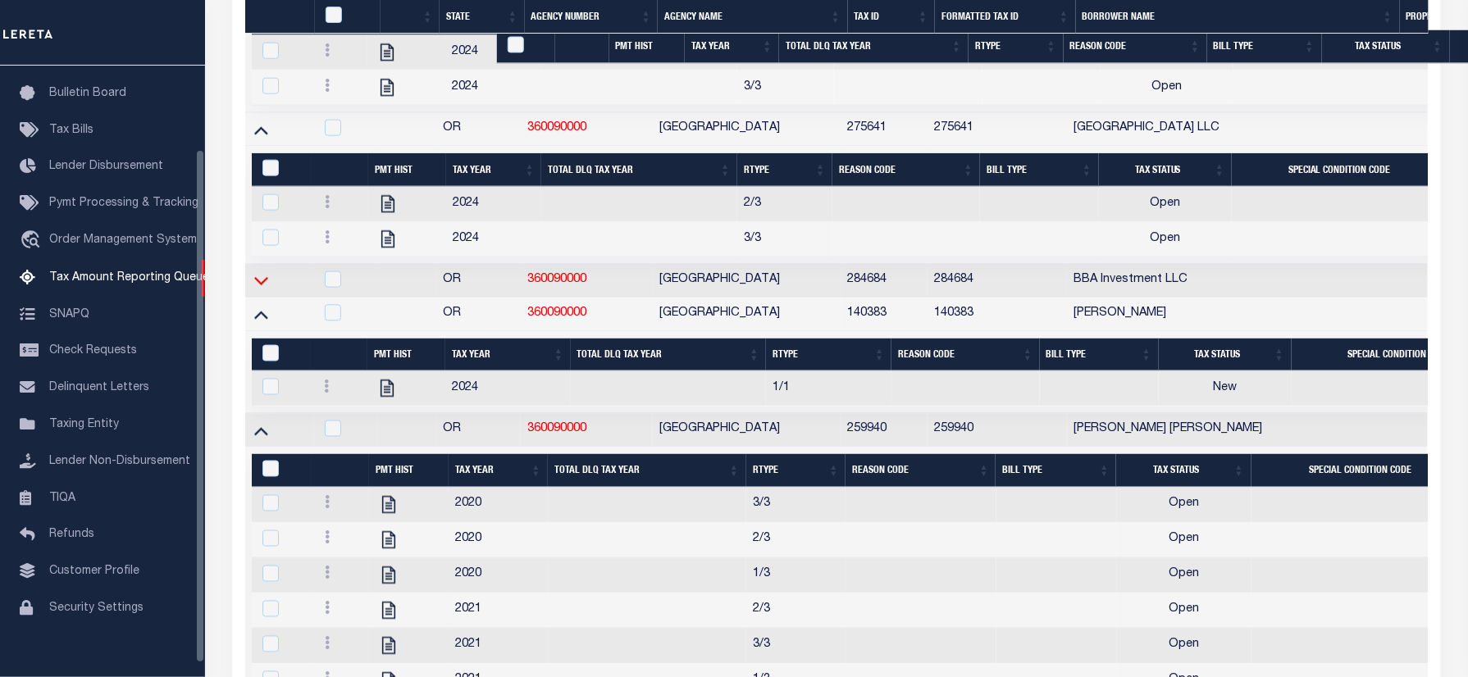
click at [262, 289] on icon at bounding box center [261, 279] width 14 height 17
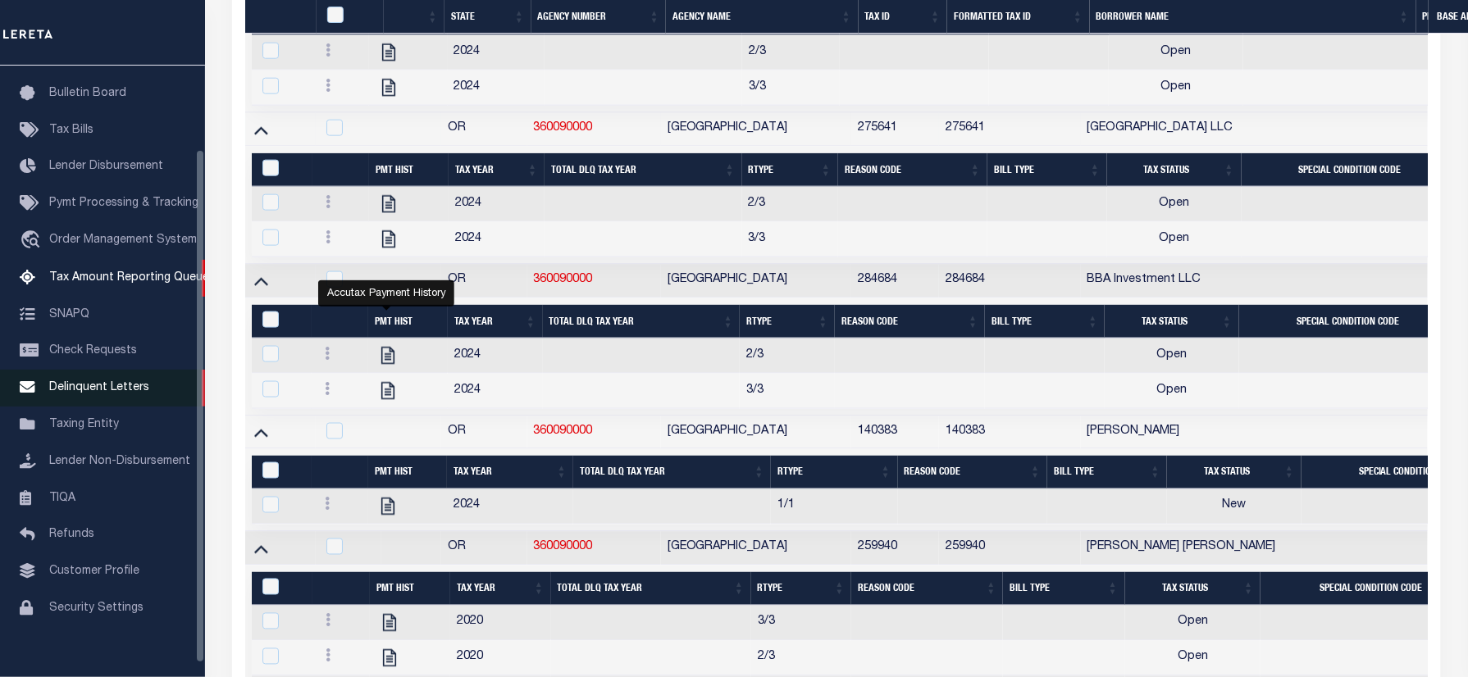
scroll to position [2972, 0]
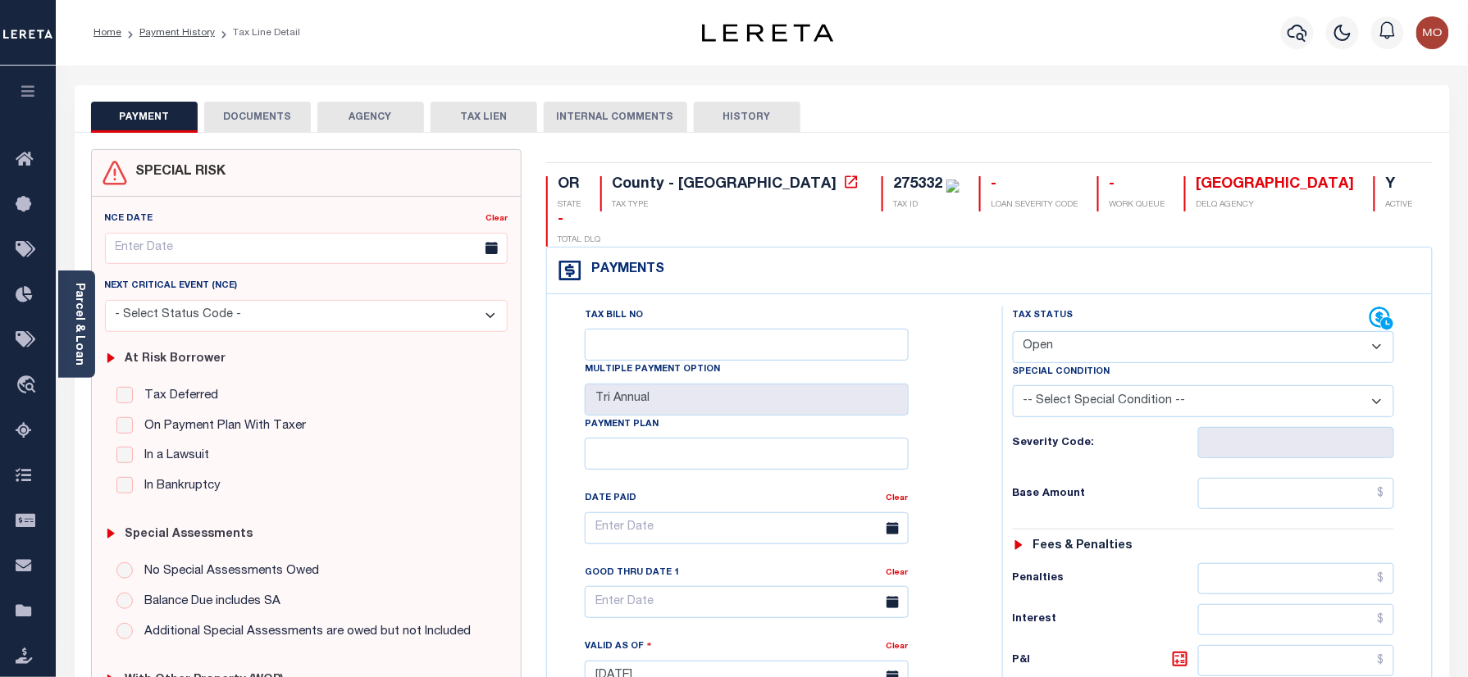
click at [893, 184] on div "275332" at bounding box center [917, 184] width 49 height 15
copy div "275332"
click at [1050, 331] on select "- Select Status Code - Open Due/Unpaid Paid Incomplete No Tax Due Internal Refu…" at bounding box center [1204, 347] width 382 height 32
select select "PYD"
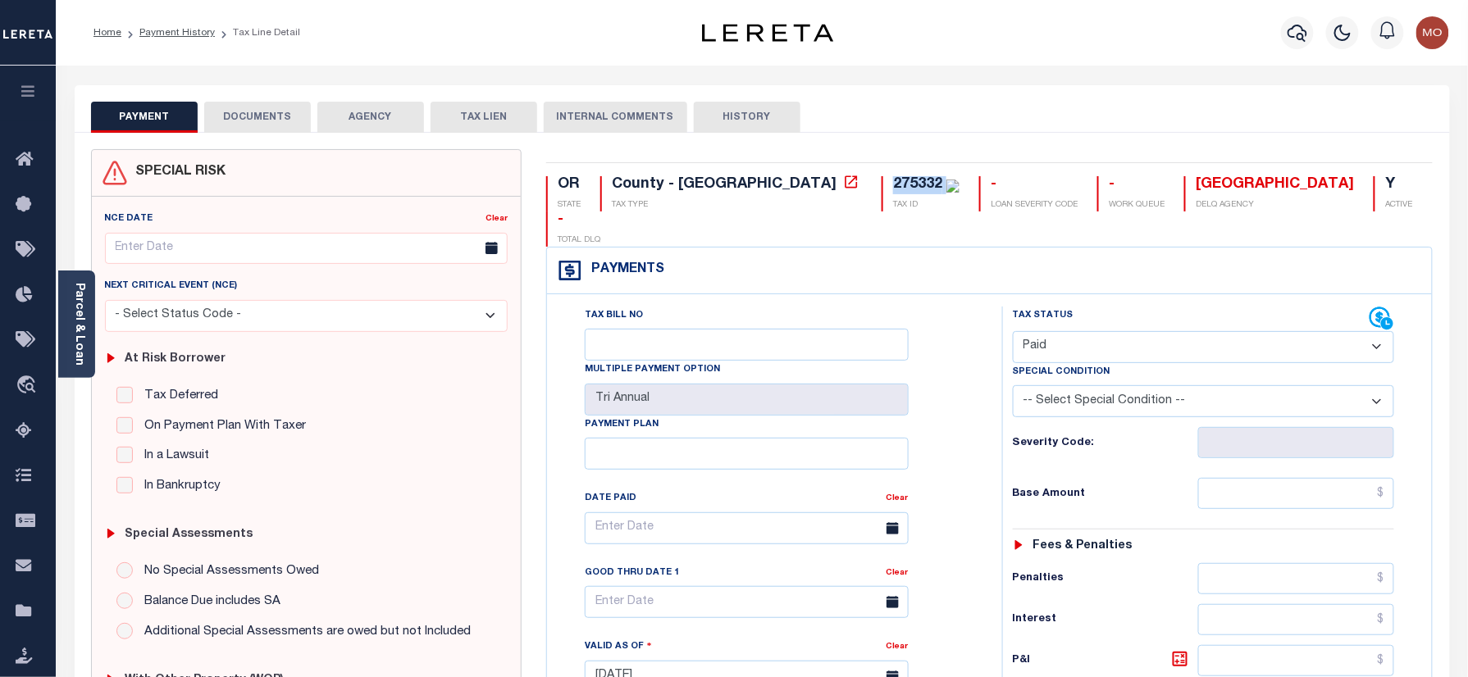
click at [1013, 331] on select "- Select Status Code - Open Due/Unpaid Paid Incomplete No Tax Due Internal Refu…" at bounding box center [1204, 347] width 382 height 32
type input "[DATE]"
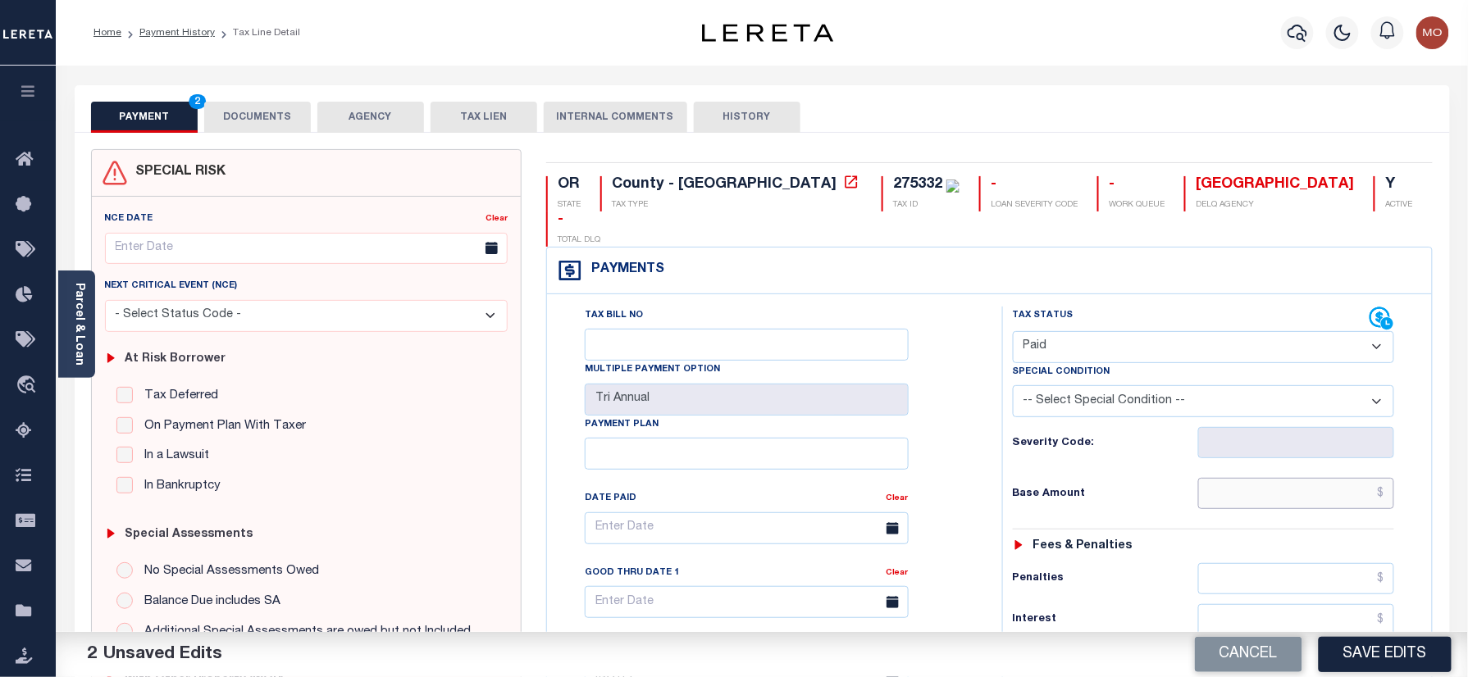
drag, startPoint x: 1243, startPoint y: 464, endPoint x: 1097, endPoint y: 464, distance: 146.0
click at [1238, 478] on input "text" at bounding box center [1296, 493] width 197 height 31
paste input "1,117.23"
type input "$1,117.23"
click at [919, 463] on div "Tax Bill No Multiple Payment Option Tri Annual Payment Plan Clear Clear Valid a…" at bounding box center [770, 537] width 414 height 460
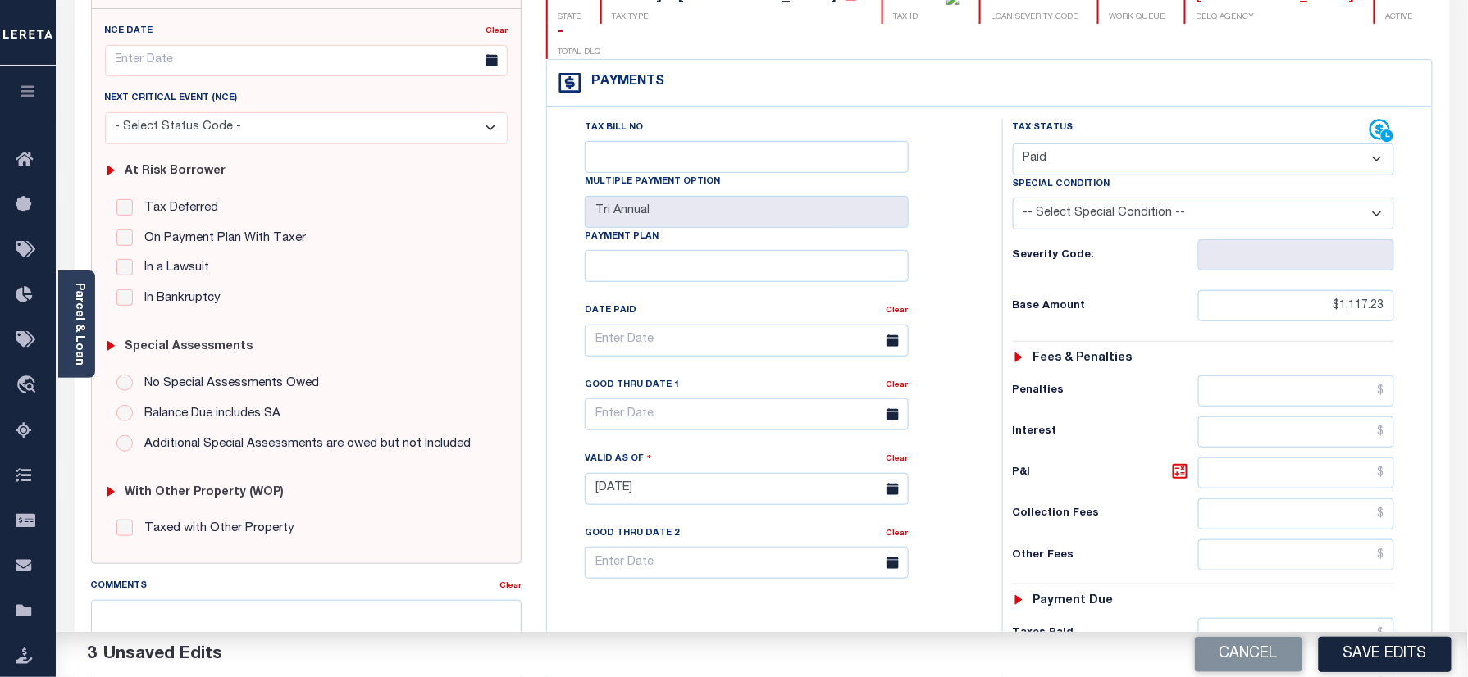
scroll to position [328, 0]
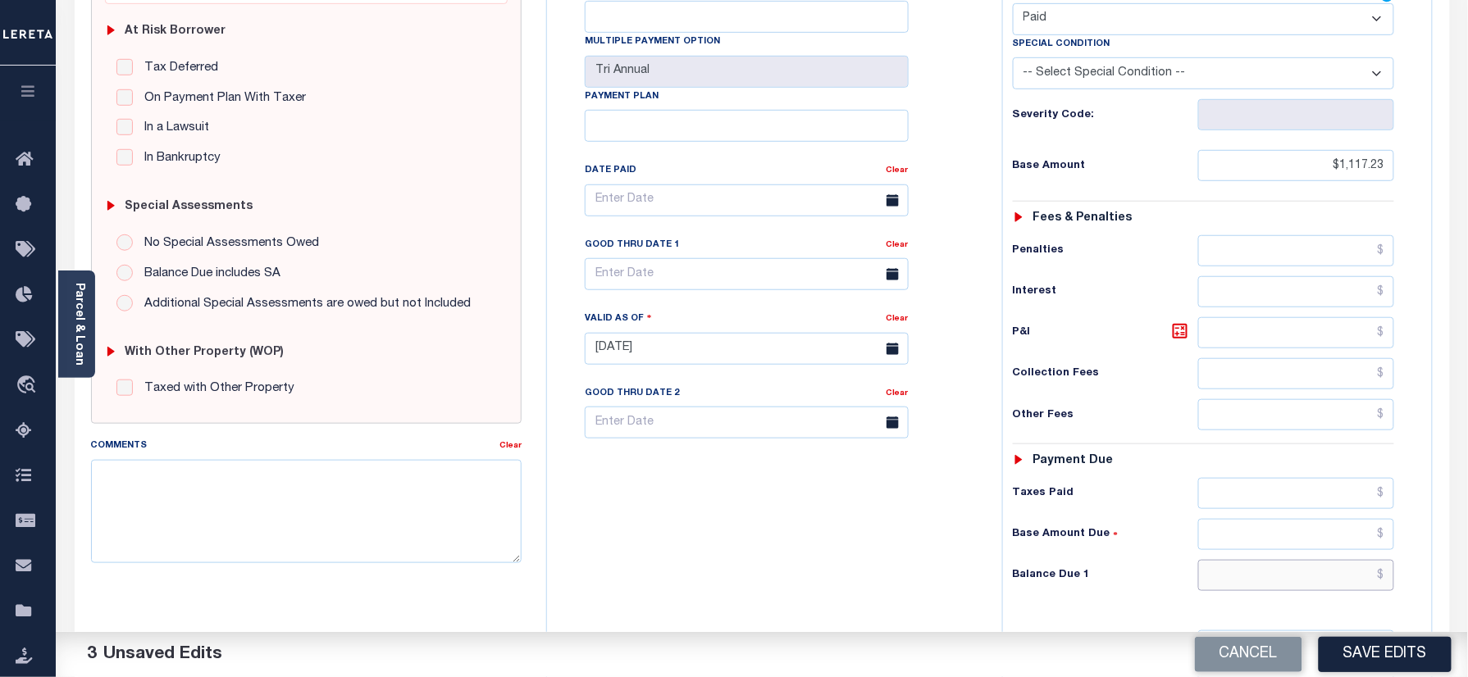
click at [1251, 561] on input "text" at bounding box center [1296, 575] width 197 height 31
type input "$0.00"
click at [812, 545] on div "Tax Bill No Multiple Payment Option Tri Annual Payment Plan Clear" at bounding box center [770, 341] width 439 height 724
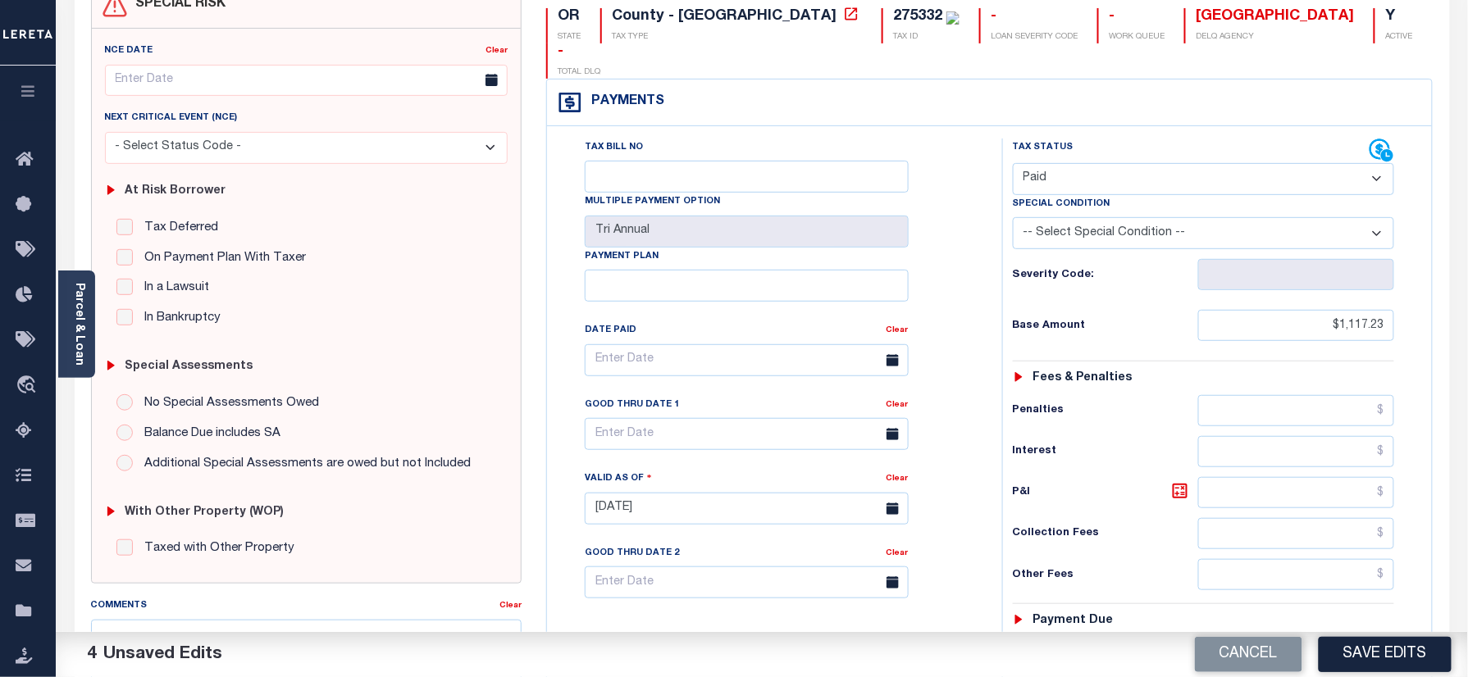
scroll to position [0, 0]
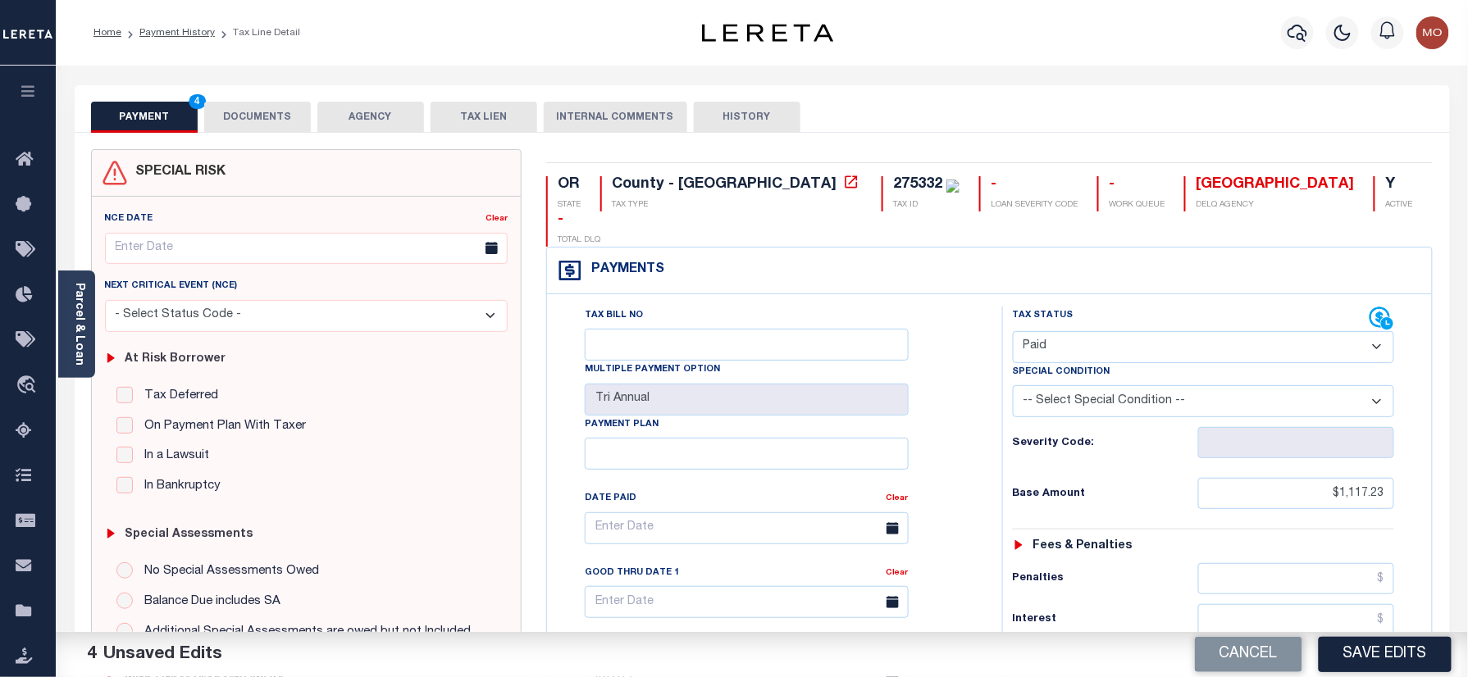
click at [893, 178] on div "275332" at bounding box center [917, 184] width 49 height 15
copy div "275332"
click at [264, 112] on button "DOCUMENTS" at bounding box center [257, 117] width 107 height 31
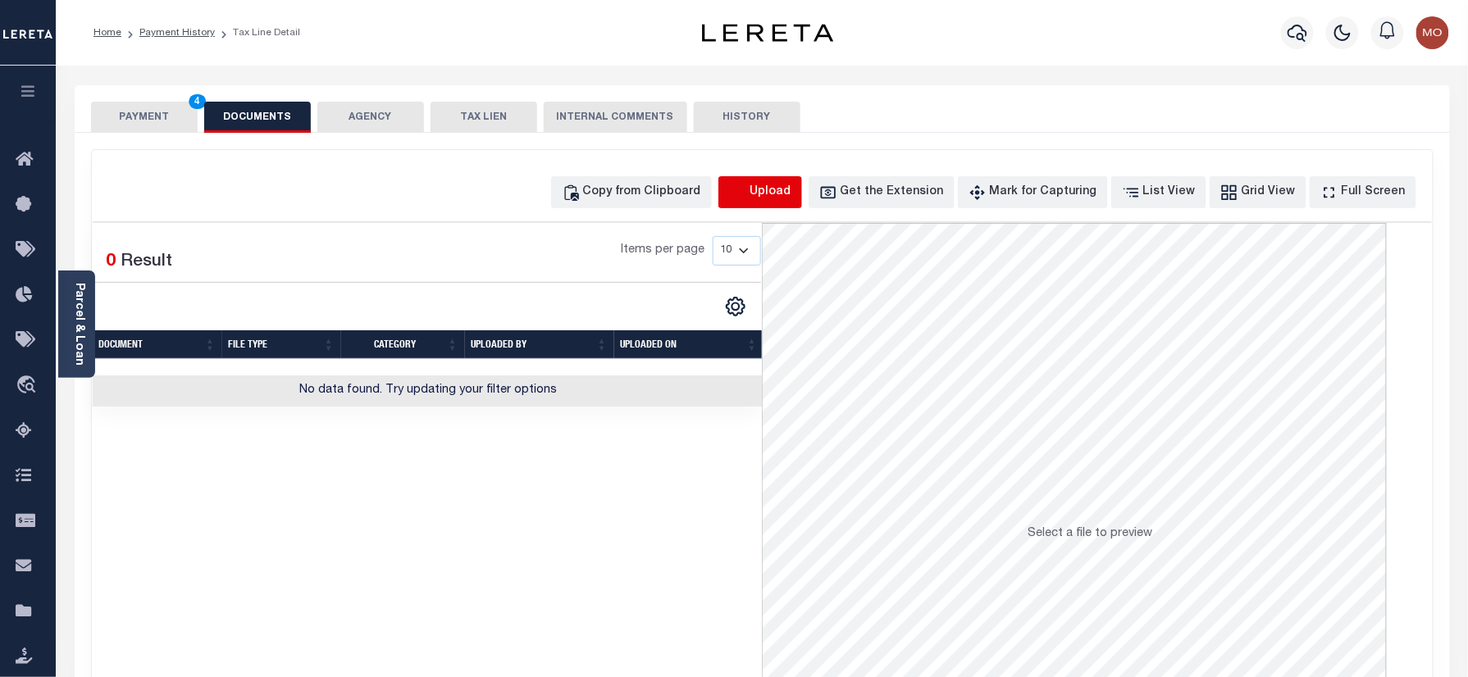
click at [747, 194] on icon "button" at bounding box center [738, 193] width 18 height 18
select select "POP"
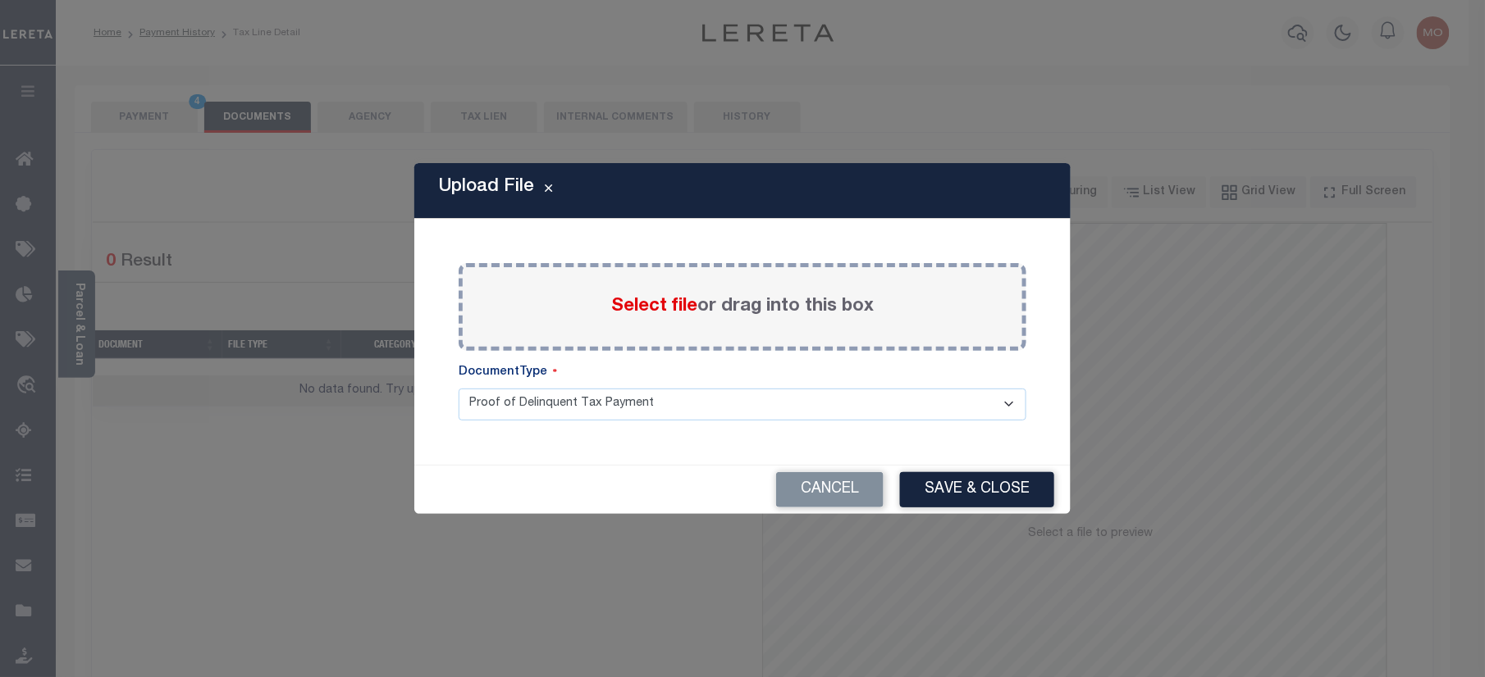
click at [653, 299] on span "Select file" at bounding box center [654, 307] width 86 height 18
click at [0, 0] on input "Select file or drag into this box" at bounding box center [0, 0] width 0 height 0
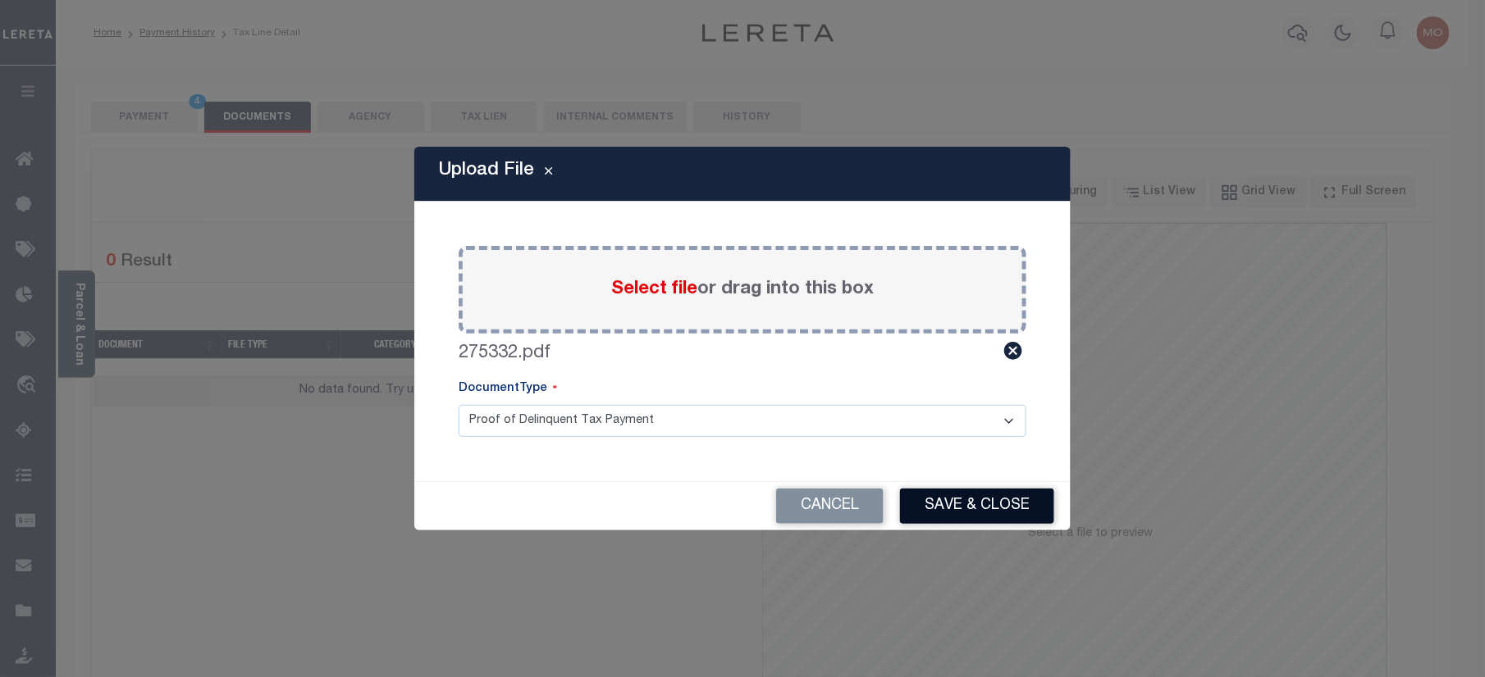
click at [959, 515] on button "Save & Close" at bounding box center [977, 506] width 154 height 35
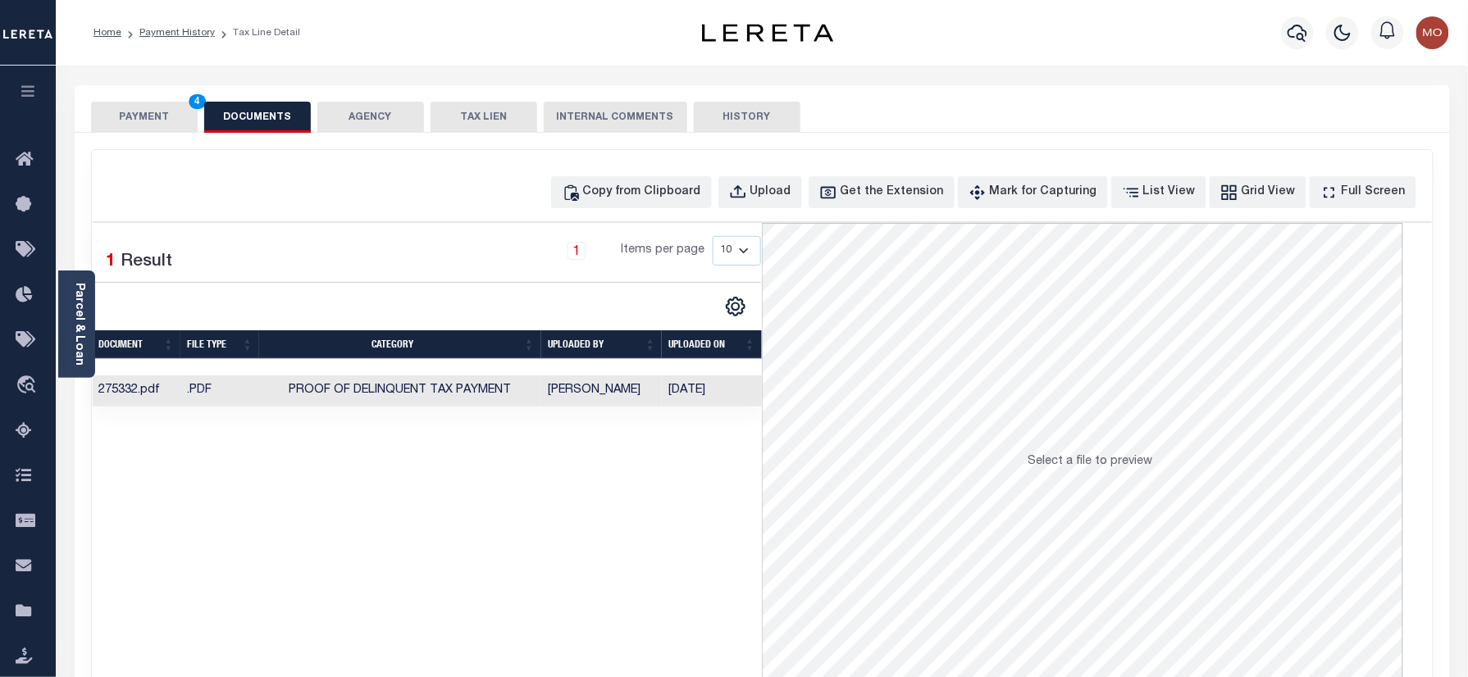
click at [136, 120] on button "PAYMENT 4" at bounding box center [144, 117] width 107 height 31
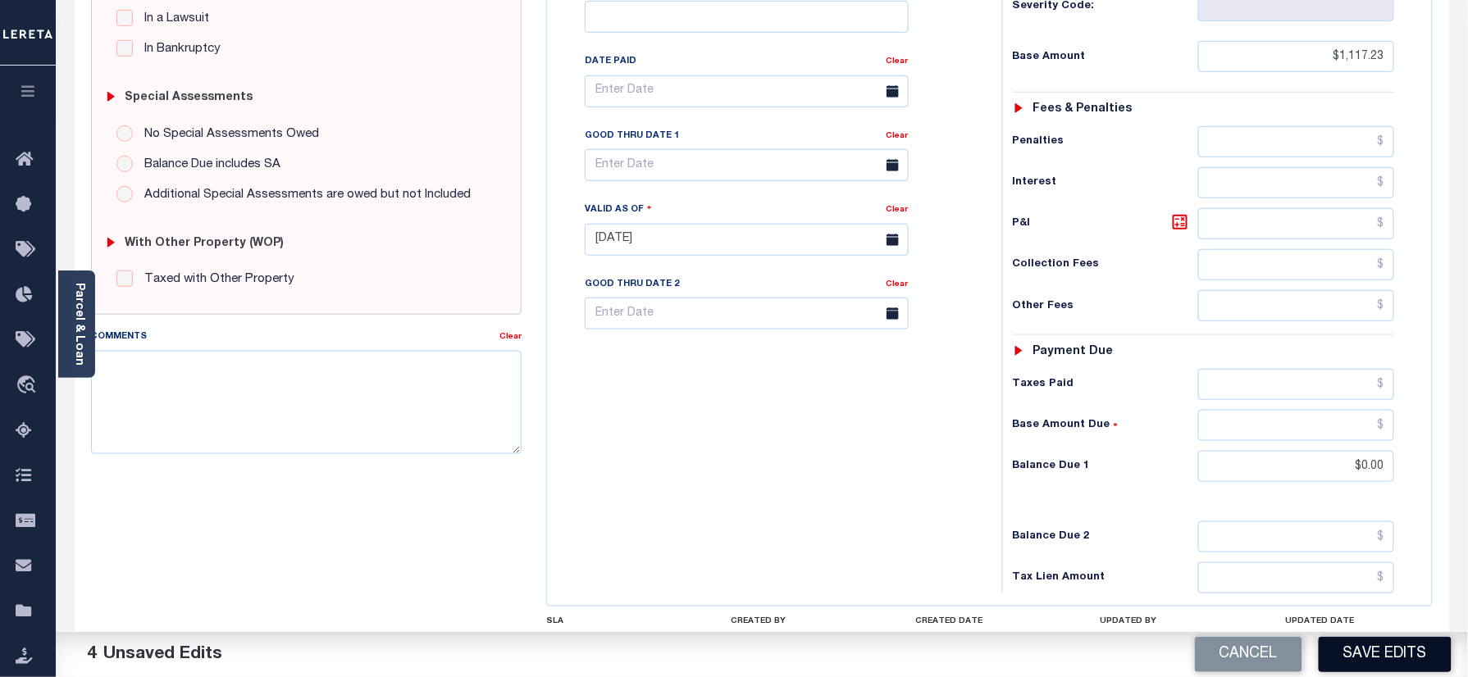
click at [1366, 656] on button "Save Edits" at bounding box center [1385, 654] width 133 height 35
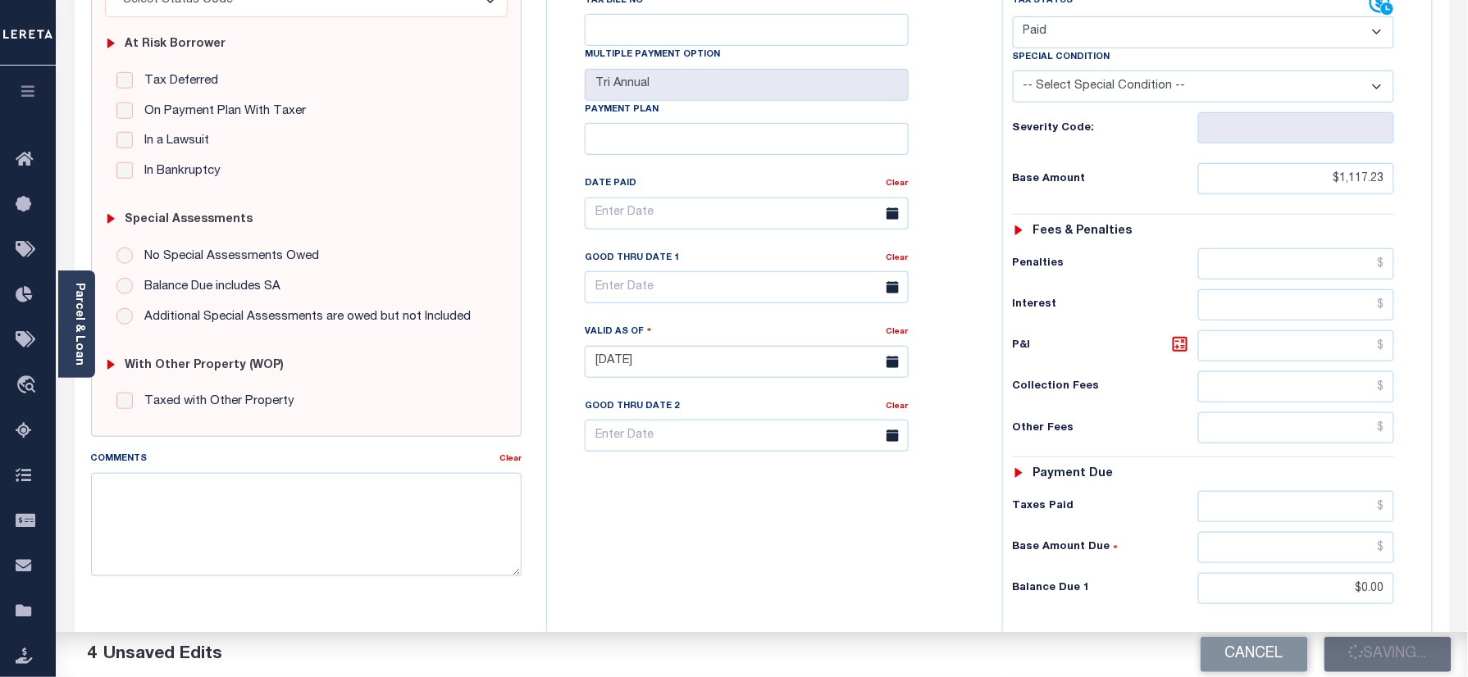
scroll to position [218, 0]
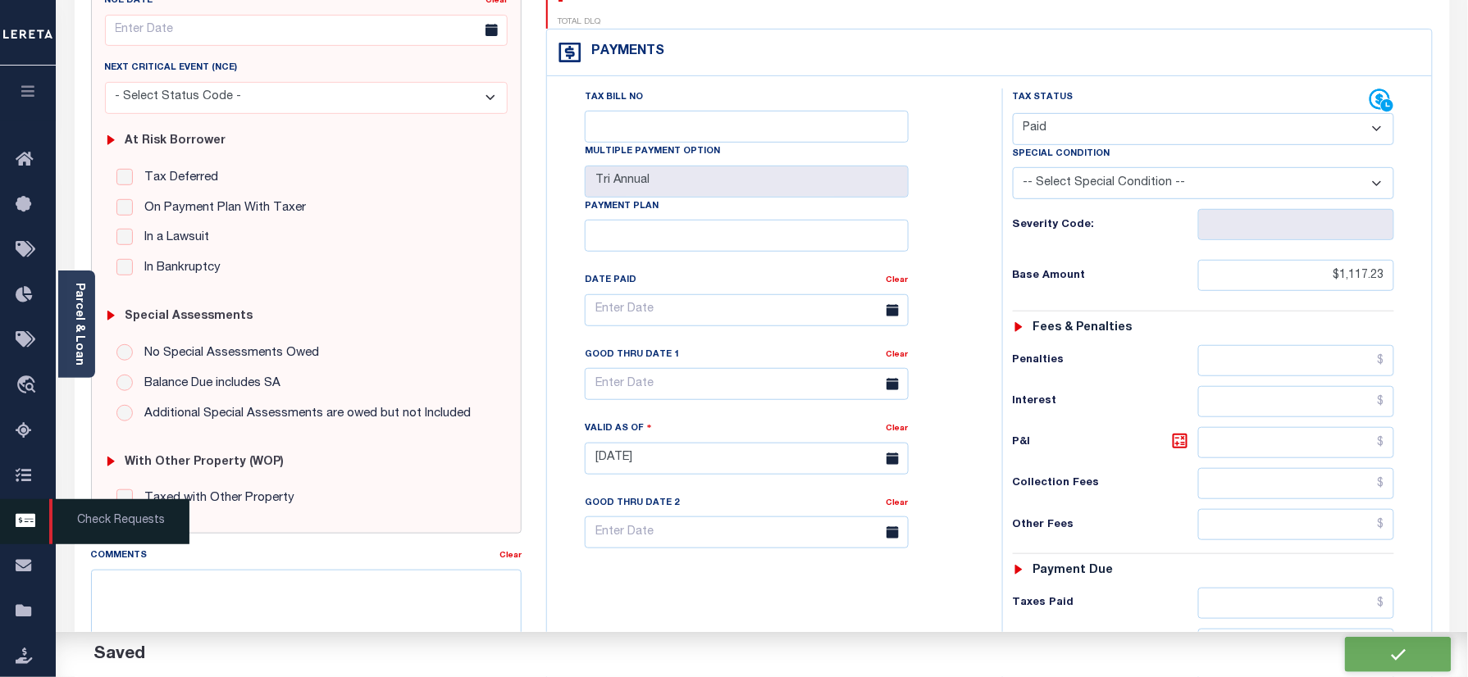
checkbox input "false"
type input "$1,117.23"
type input "$0"
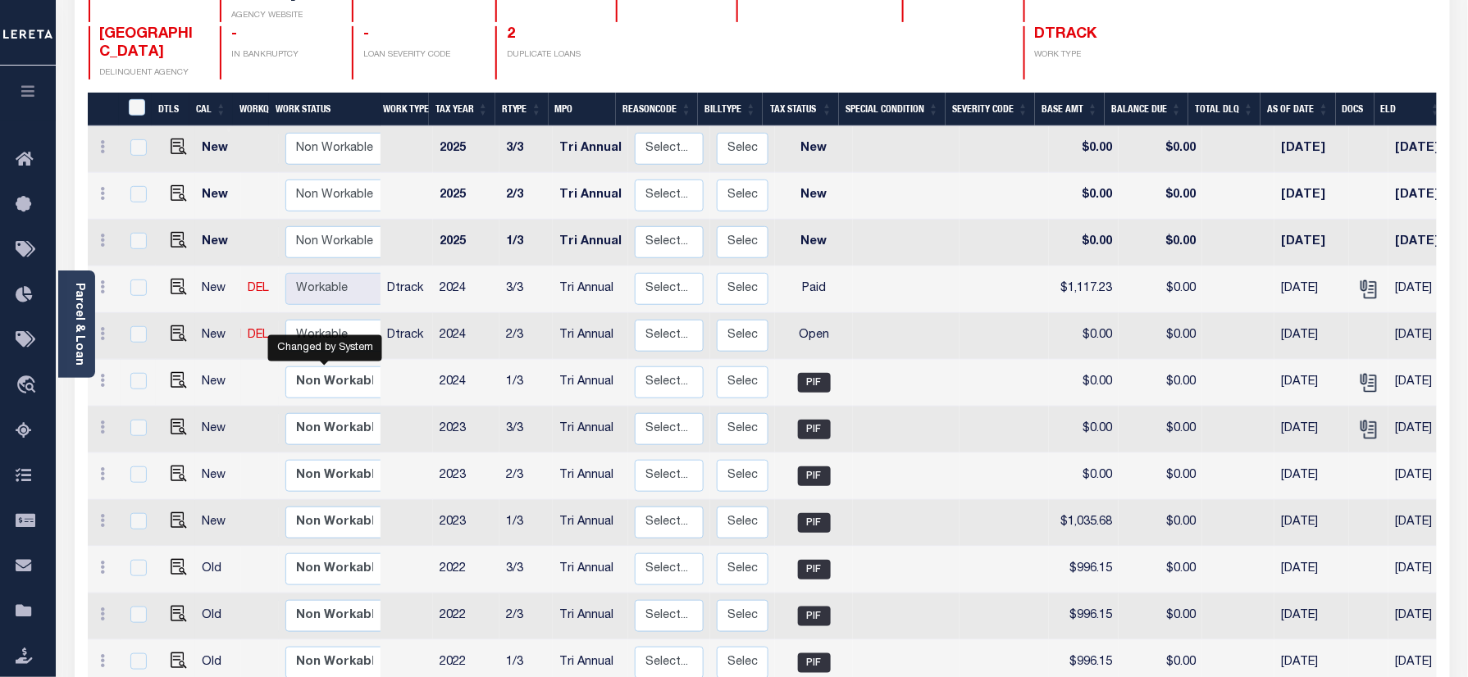
scroll to position [218, 0]
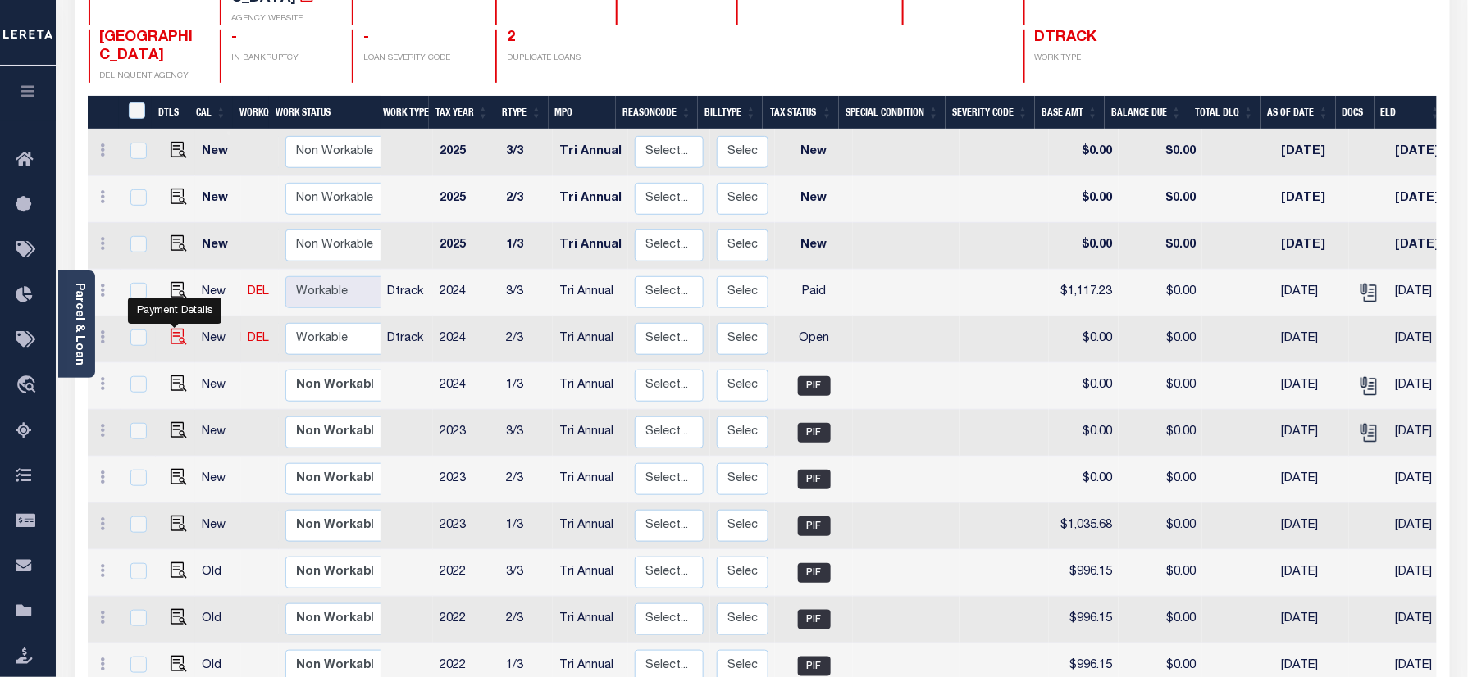
click at [177, 329] on img "" at bounding box center [179, 337] width 16 height 16
checkbox input "true"
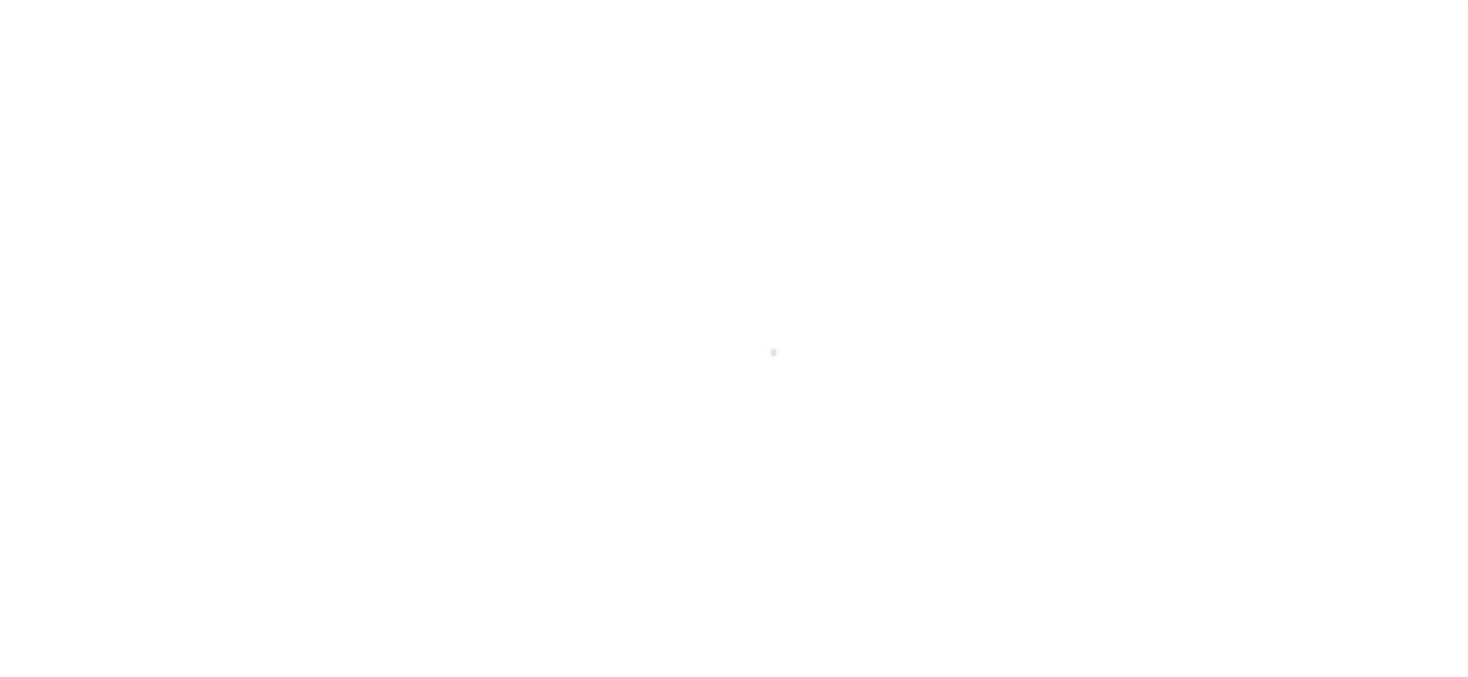
checkbox input "false"
type input "Tri Annual"
type input "[DATE]"
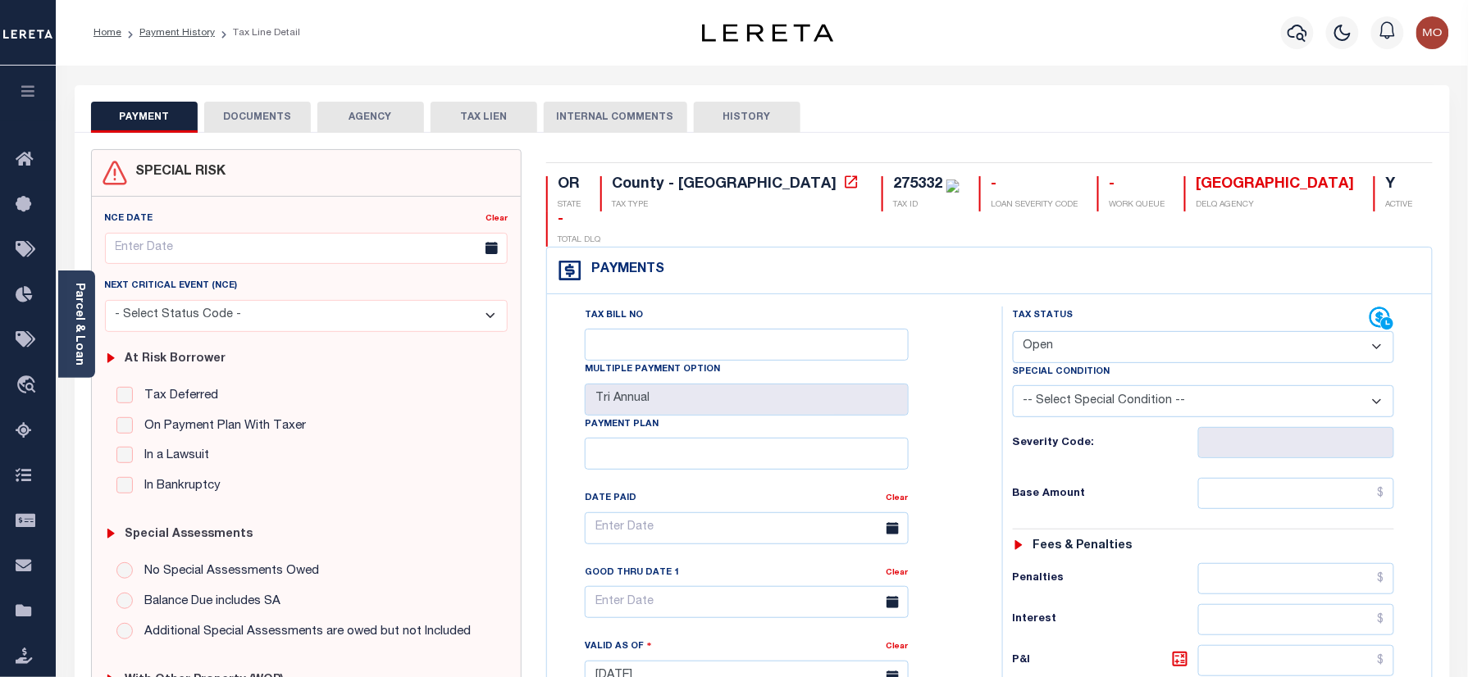
click at [1079, 331] on select "- Select Status Code - Open Due/Unpaid Paid Incomplete No Tax Due Internal Refu…" at bounding box center [1204, 347] width 382 height 32
click at [979, 412] on div "Tax Bill No Multiple Payment Option Tri Annual Payment Plan Clear" at bounding box center [770, 669] width 439 height 724
click at [1083, 331] on select "- Select Status Code - Open Due/Unpaid Paid Incomplete No Tax Due Internal Refu…" at bounding box center [1204, 347] width 382 height 32
select select "PYD"
click at [1013, 331] on select "- Select Status Code - Open Due/Unpaid Paid Incomplete No Tax Due Internal Refu…" at bounding box center [1204, 347] width 382 height 32
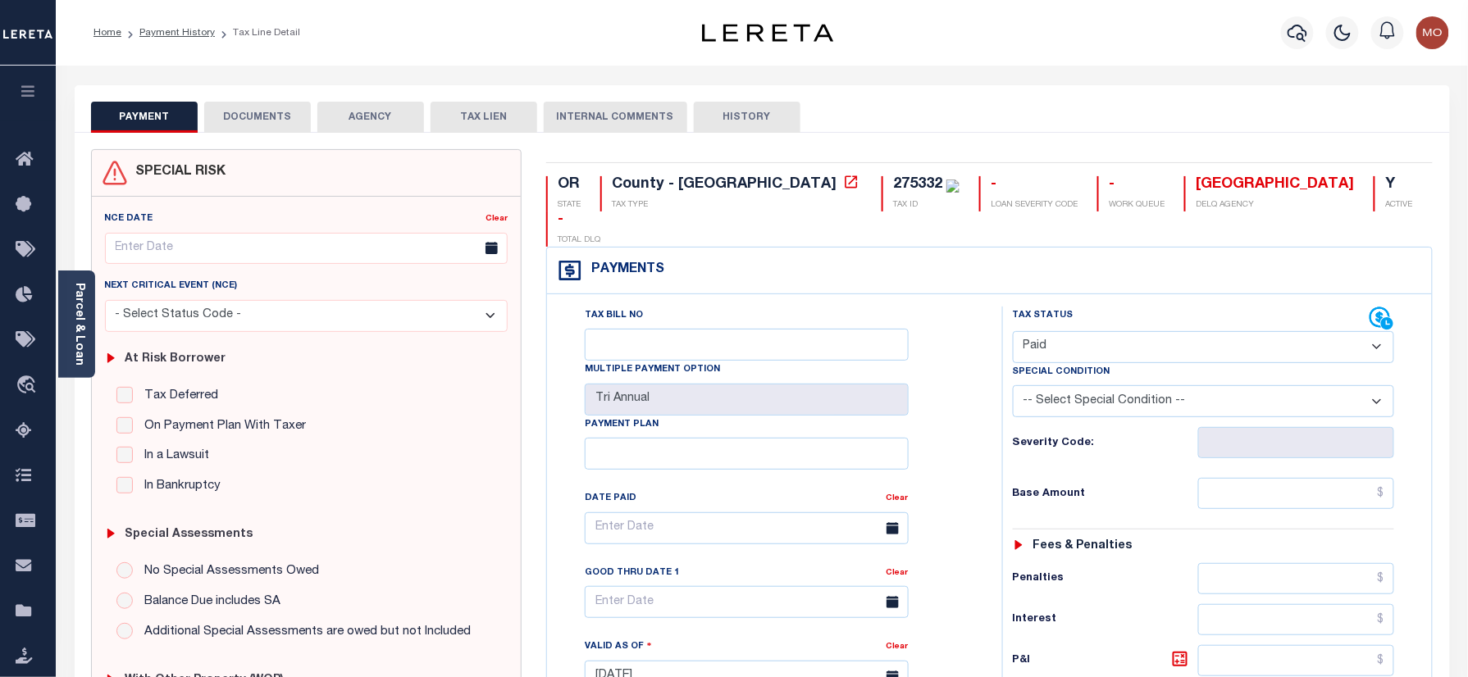
type input "[DATE]"
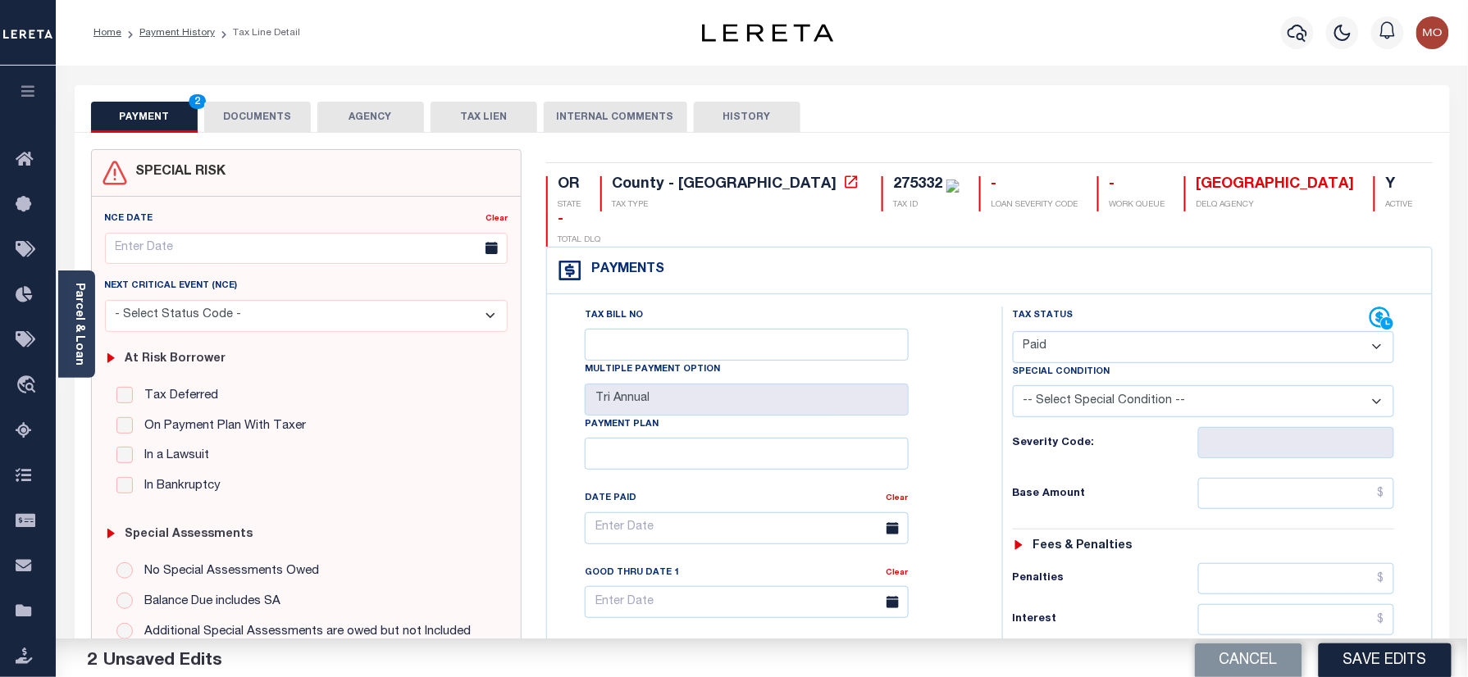
click at [1006, 417] on div "Severity Code:" at bounding box center [1204, 437] width 407 height 41
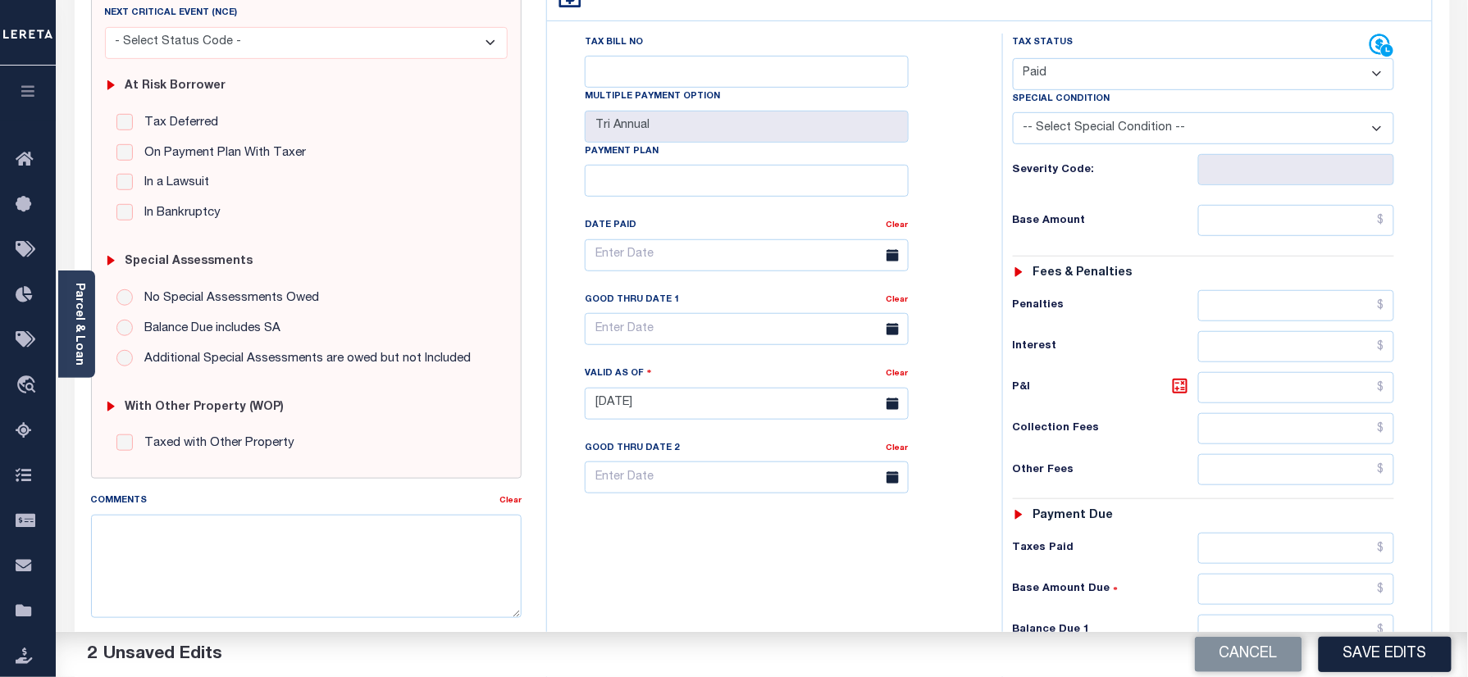
scroll to position [437, 0]
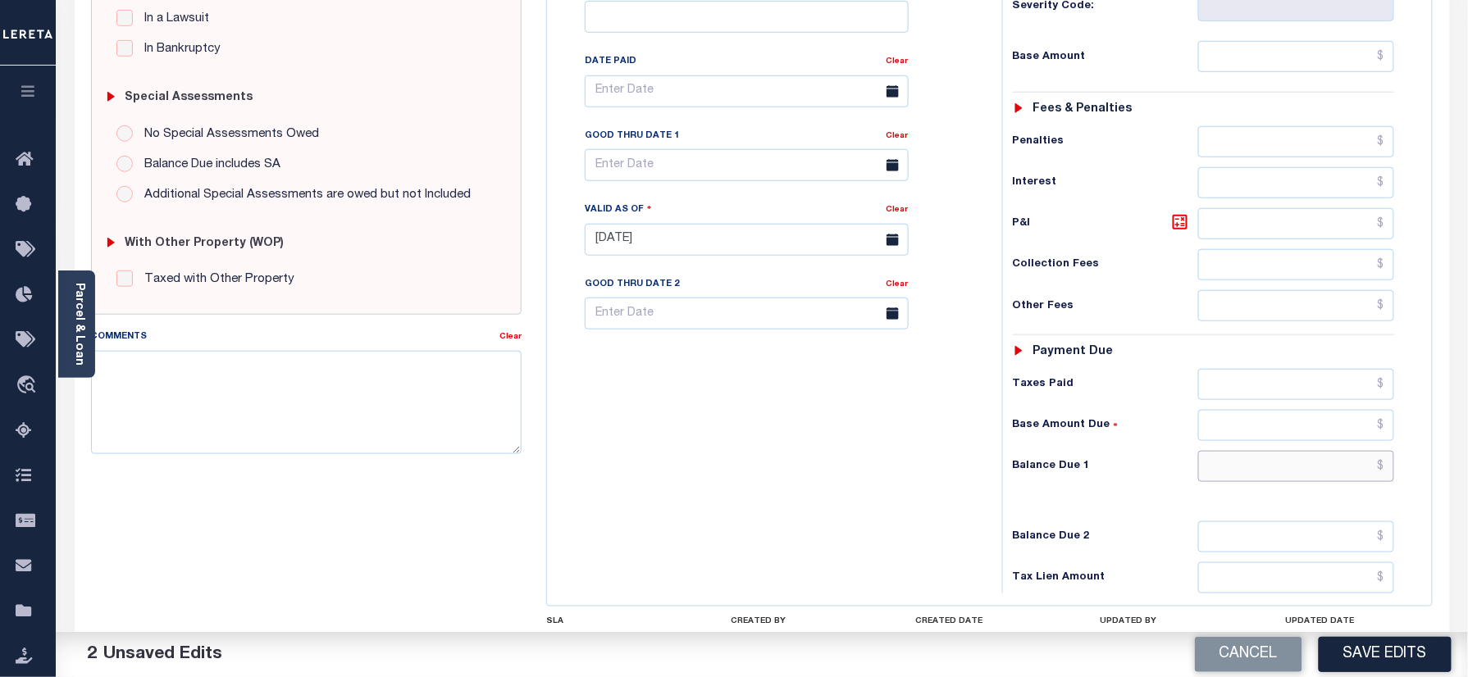
drag, startPoint x: 1274, startPoint y: 441, endPoint x: 1235, endPoint y: 453, distance: 40.2
click at [1274, 451] on input "text" at bounding box center [1296, 466] width 197 height 31
type input "$0.00"
click at [743, 471] on div "Tax Bill No Multiple Payment Option Tri Annual Payment Plan Clear" at bounding box center [770, 232] width 439 height 724
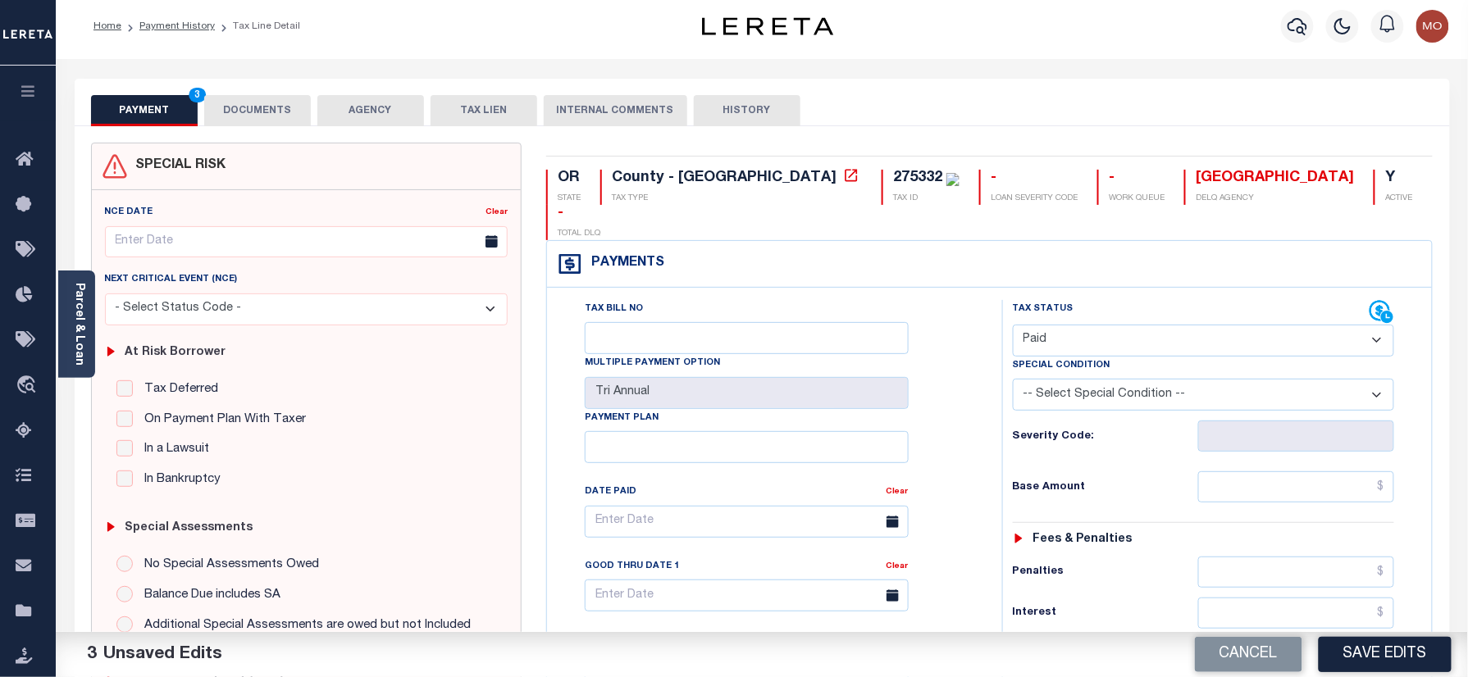
scroll to position [0, 0]
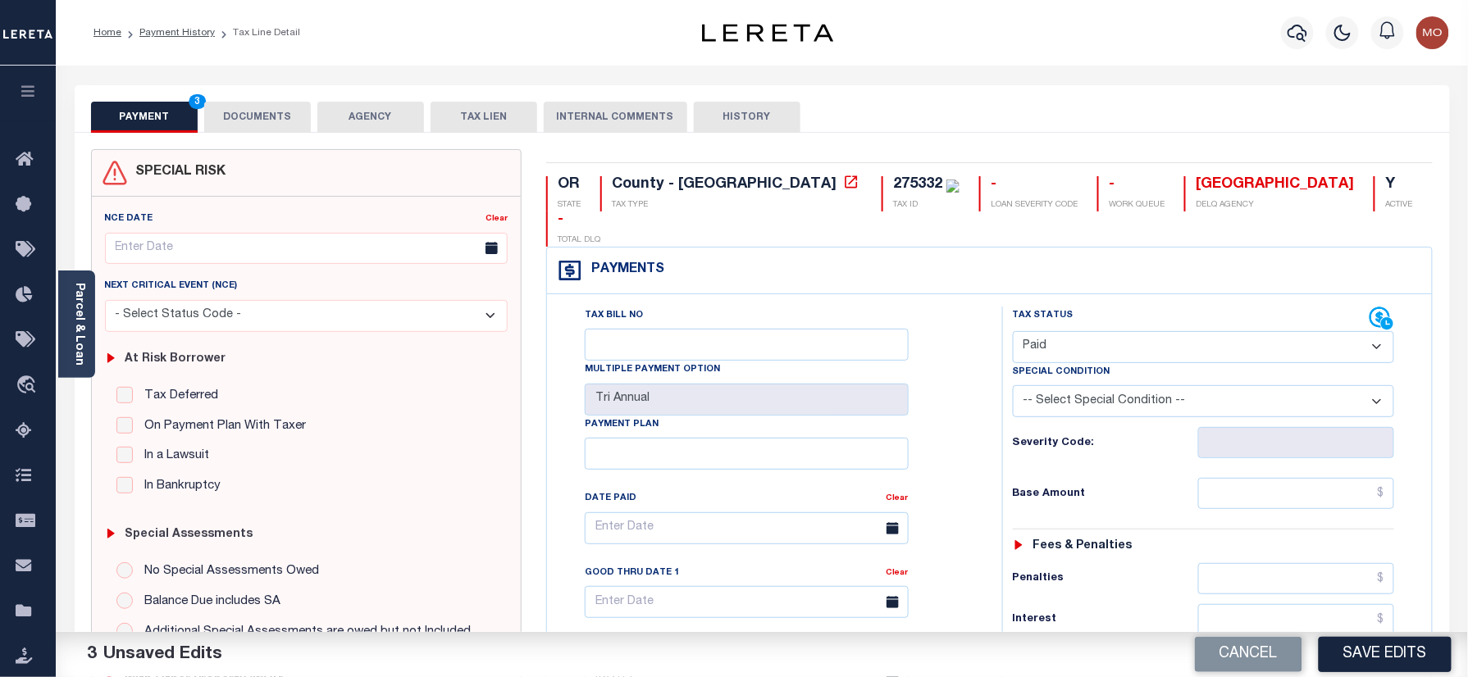
click at [264, 116] on button "DOCUMENTS" at bounding box center [257, 117] width 107 height 31
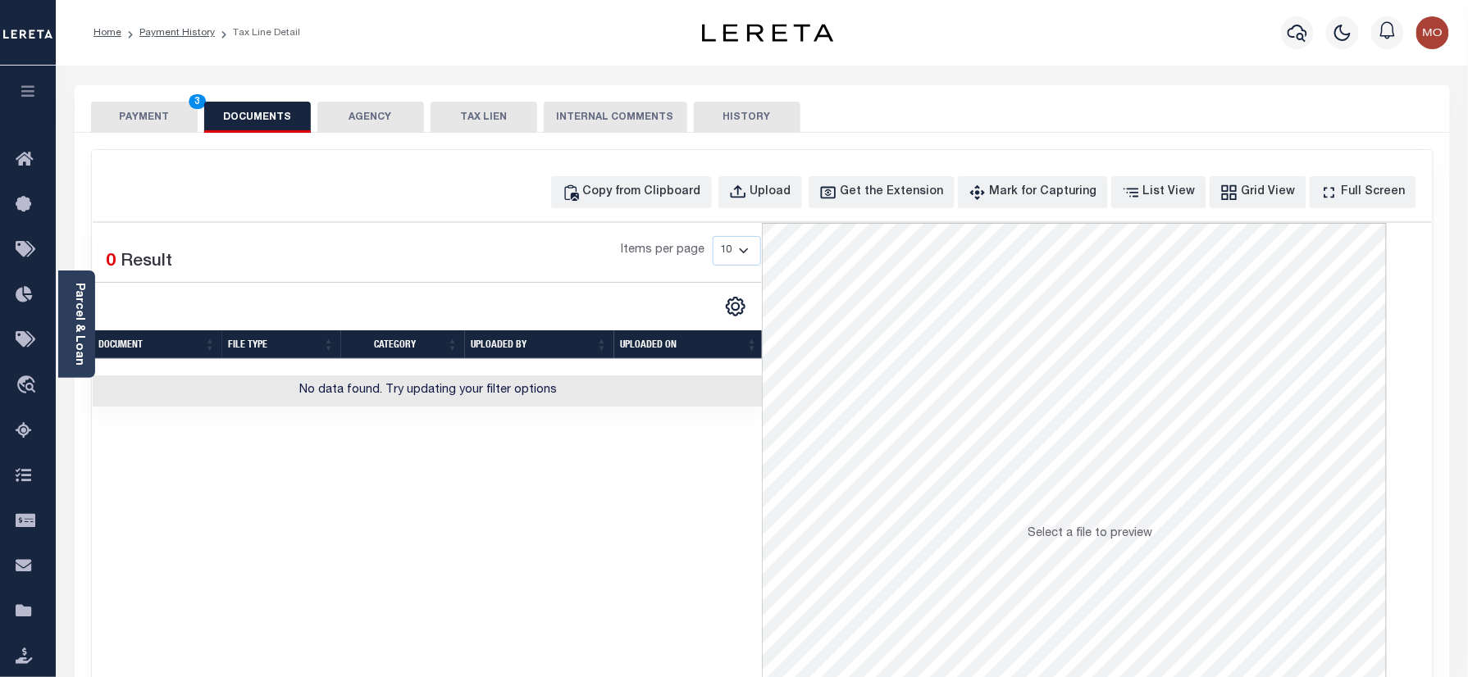
click at [148, 106] on button "PAYMENT 3" at bounding box center [144, 117] width 107 height 31
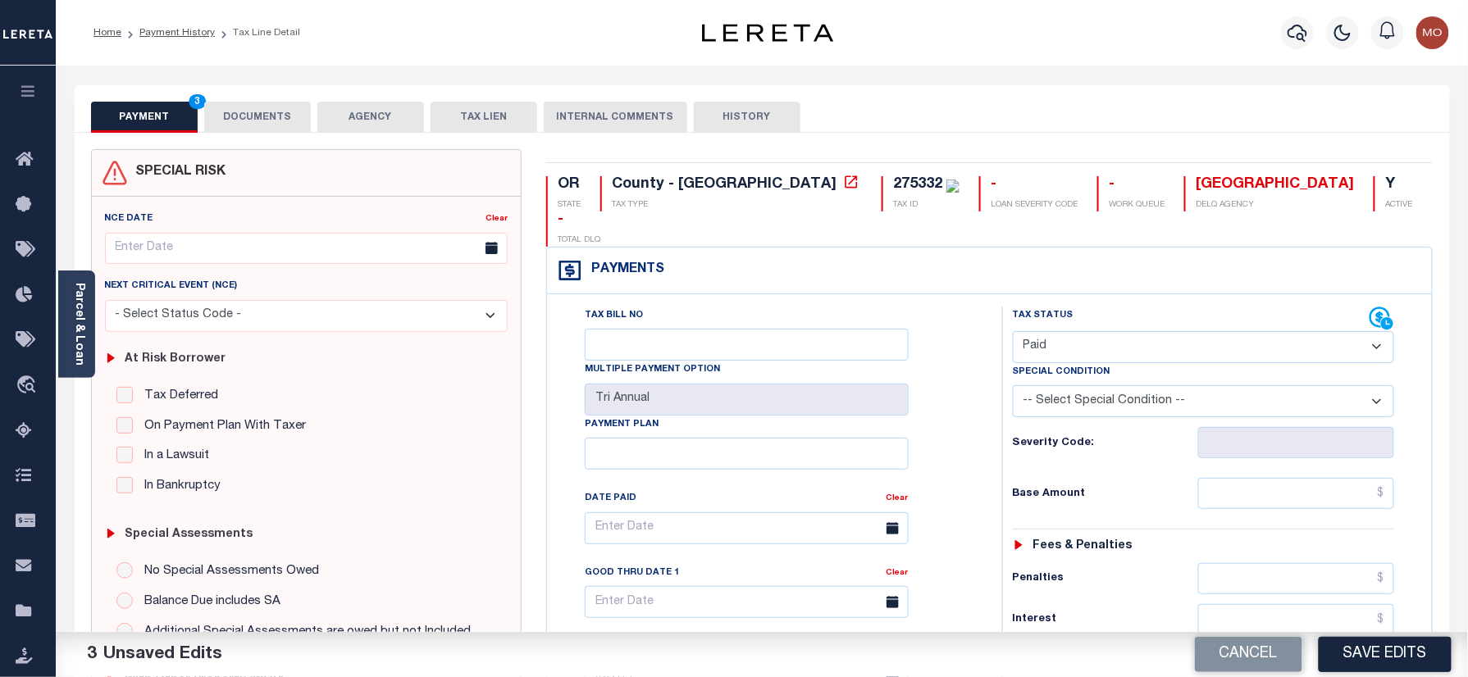
click at [943, 307] on div "Tax Bill No Multiple Payment Option Tri Annual Payment Plan Clear Clear Valid a…" at bounding box center [770, 537] width 414 height 460
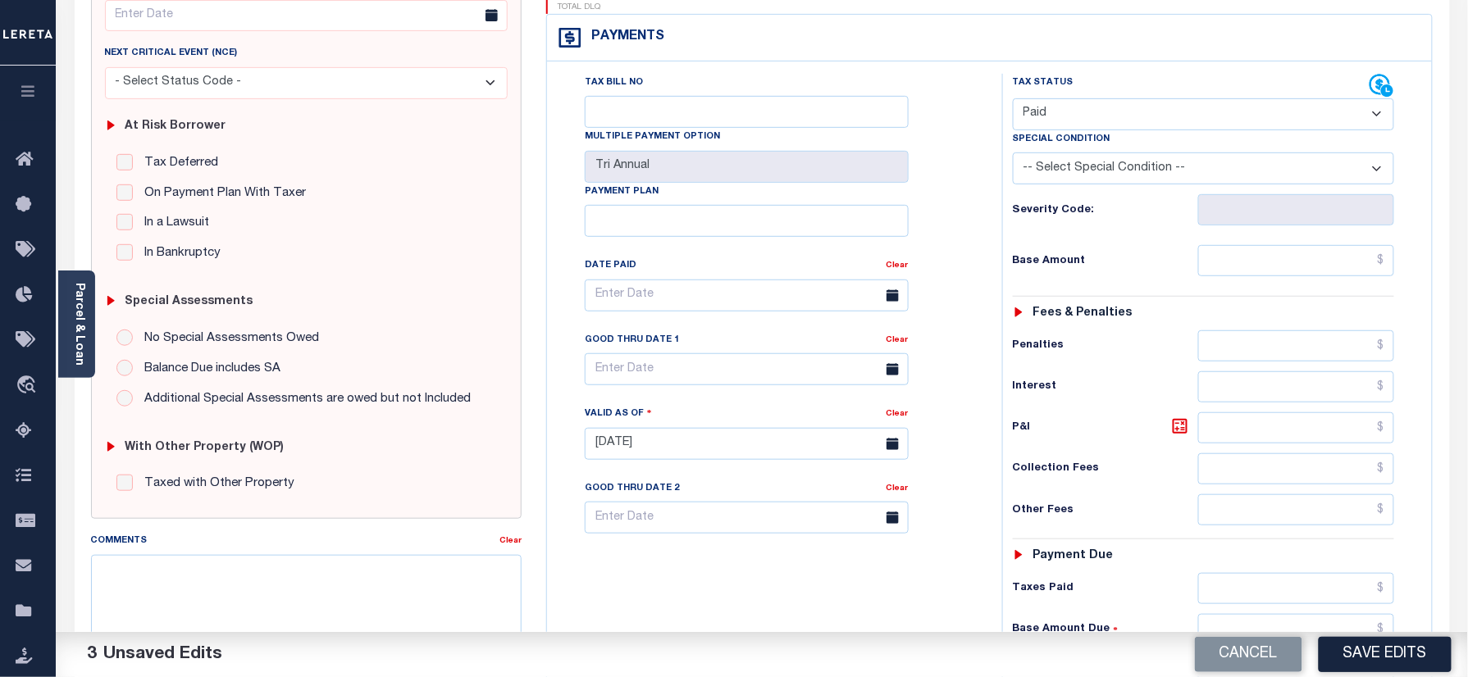
scroll to position [437, 0]
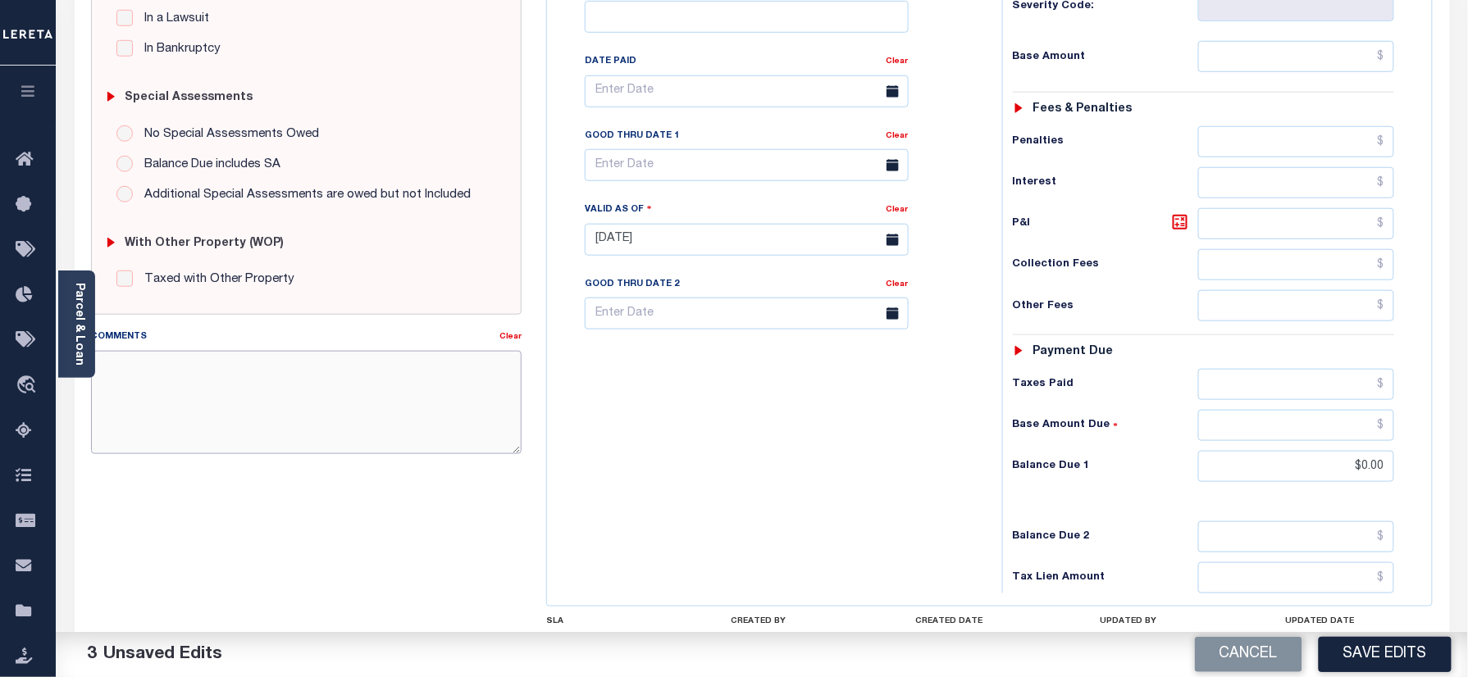
click at [336, 443] on textarea "Comments" at bounding box center [306, 402] width 431 height 103
paste textarea "Refer 2024 3/3 year for doc"
type textarea "Refer 2024 3/3 year for doc"
click at [1357, 653] on button "Save Edits" at bounding box center [1385, 654] width 133 height 35
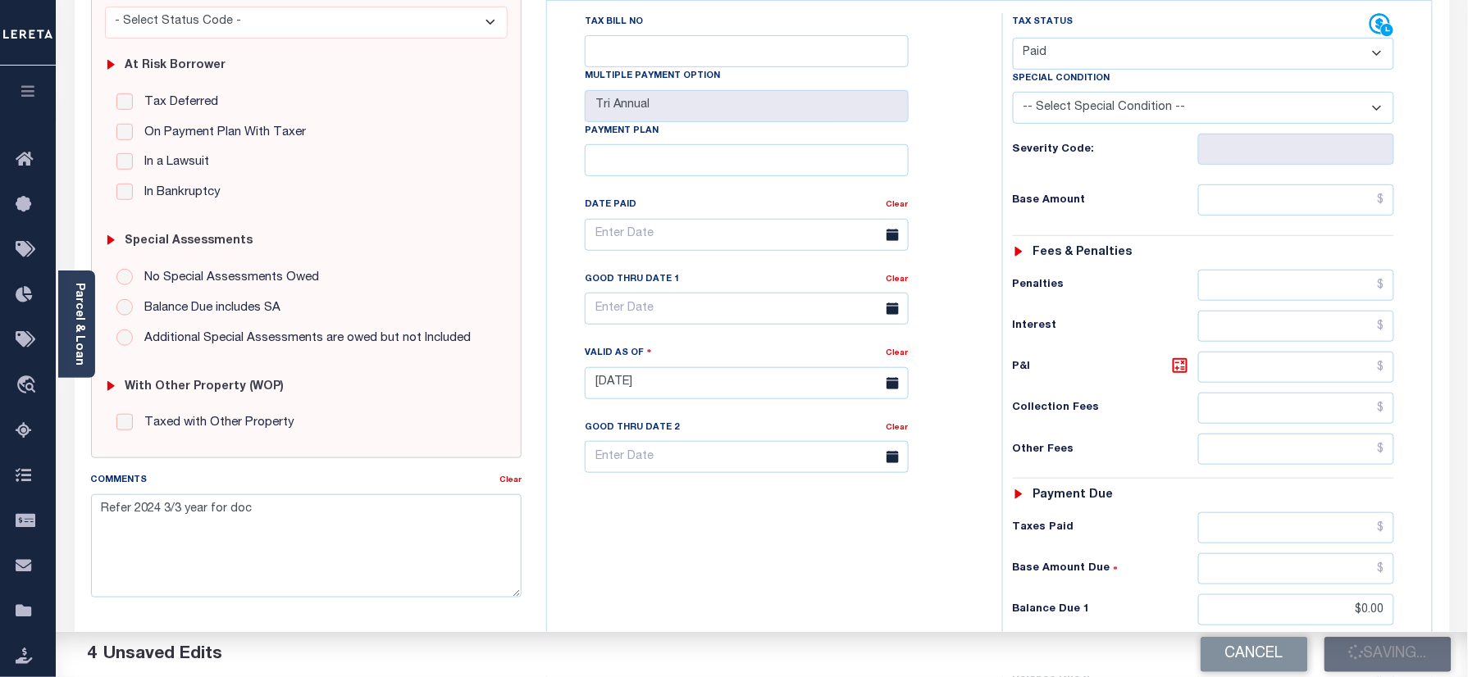
scroll to position [109, 0]
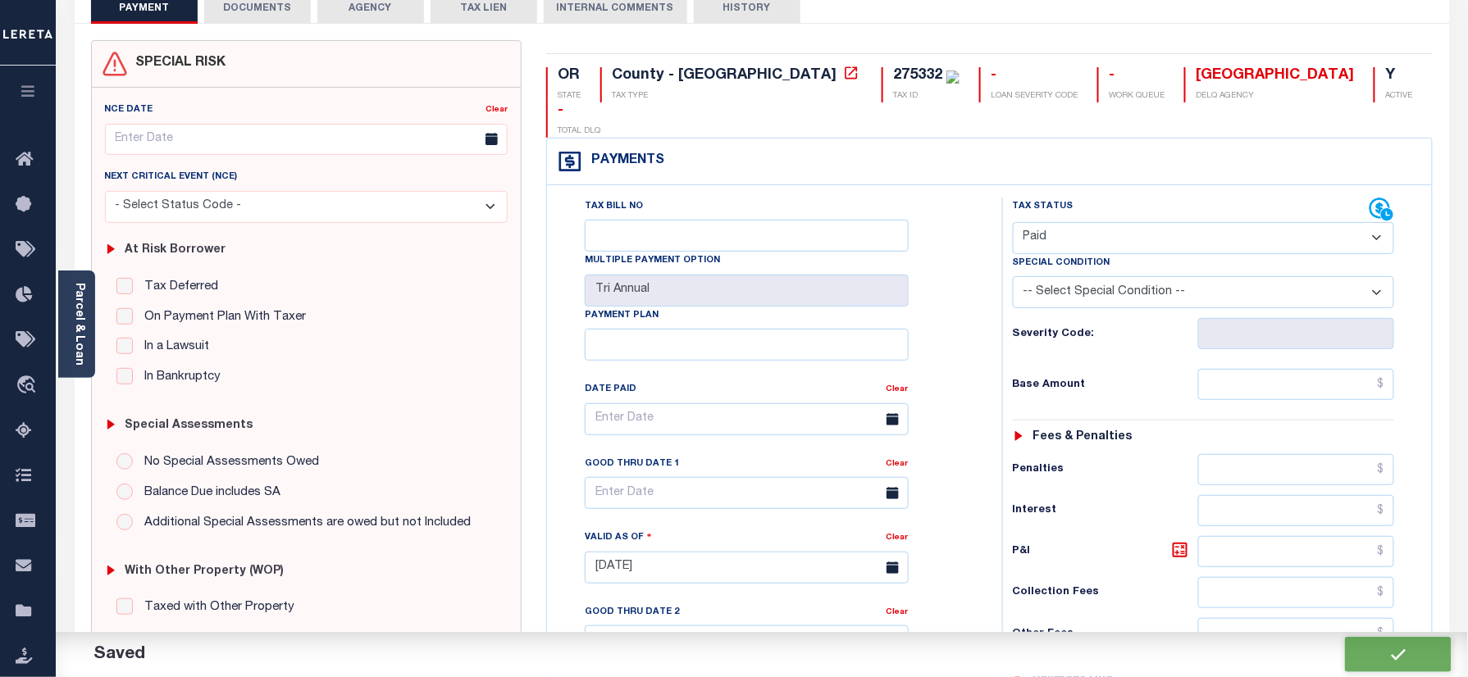
checkbox input "false"
type input "$0"
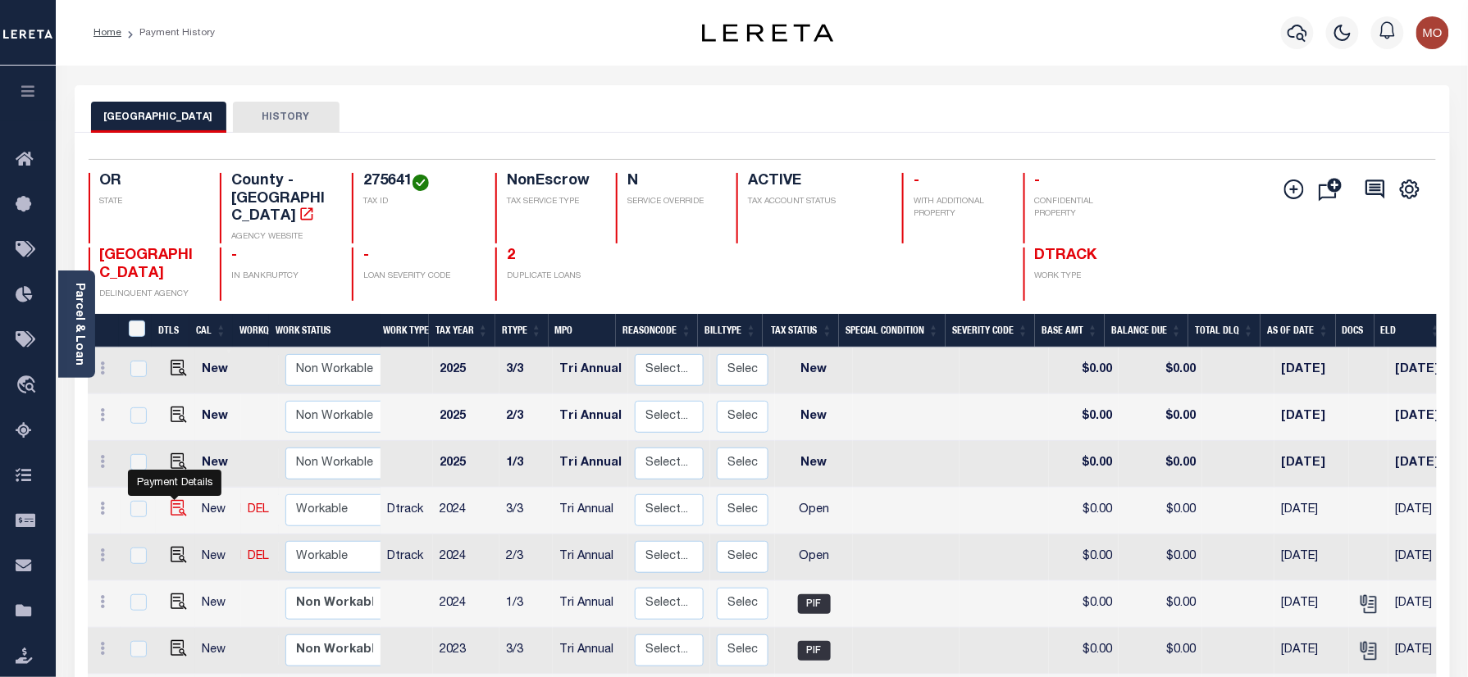
click at [171, 500] on img "" at bounding box center [179, 508] width 16 height 16
checkbox input "true"
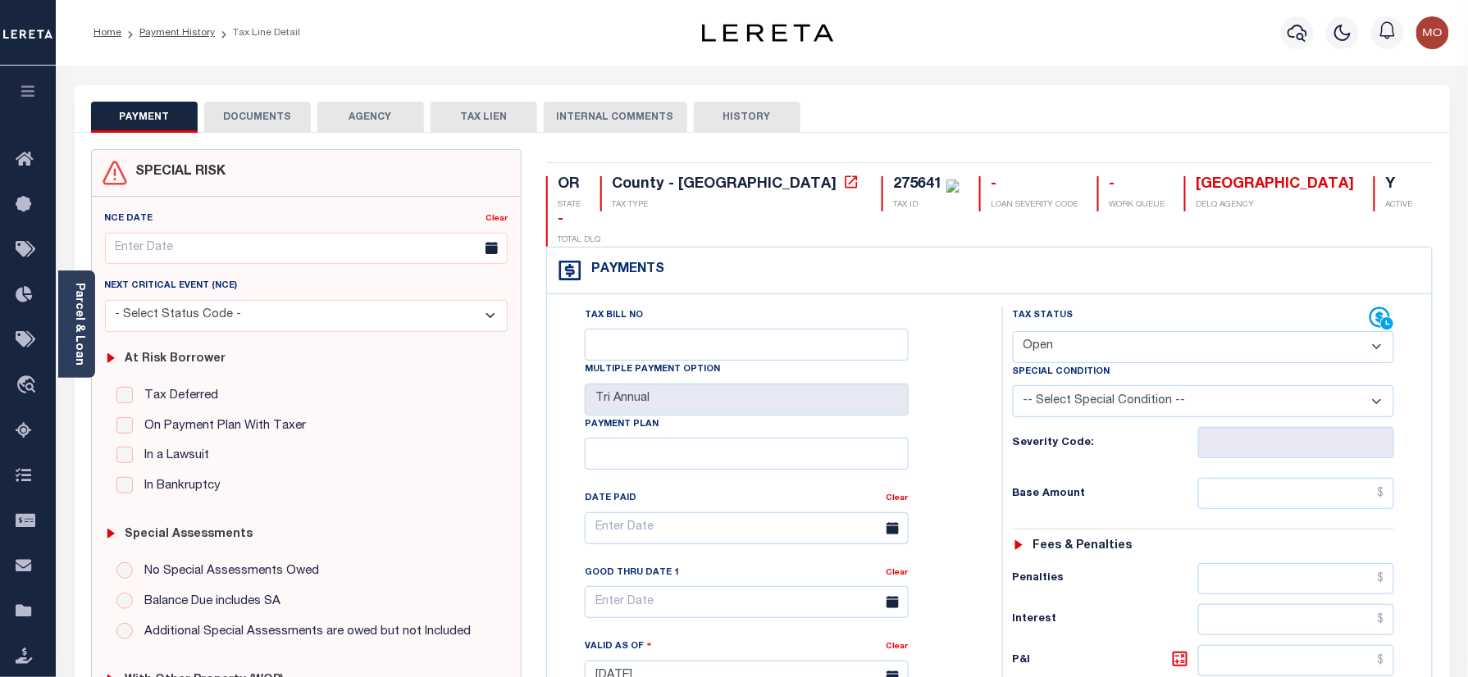
click at [893, 187] on div "275641" at bounding box center [917, 184] width 49 height 15
copy div "275641"
click at [1071, 331] on select "- Select Status Code - Open Due/Unpaid Paid Incomplete No Tax Due Internal Refu…" at bounding box center [1204, 347] width 382 height 32
select select "PYD"
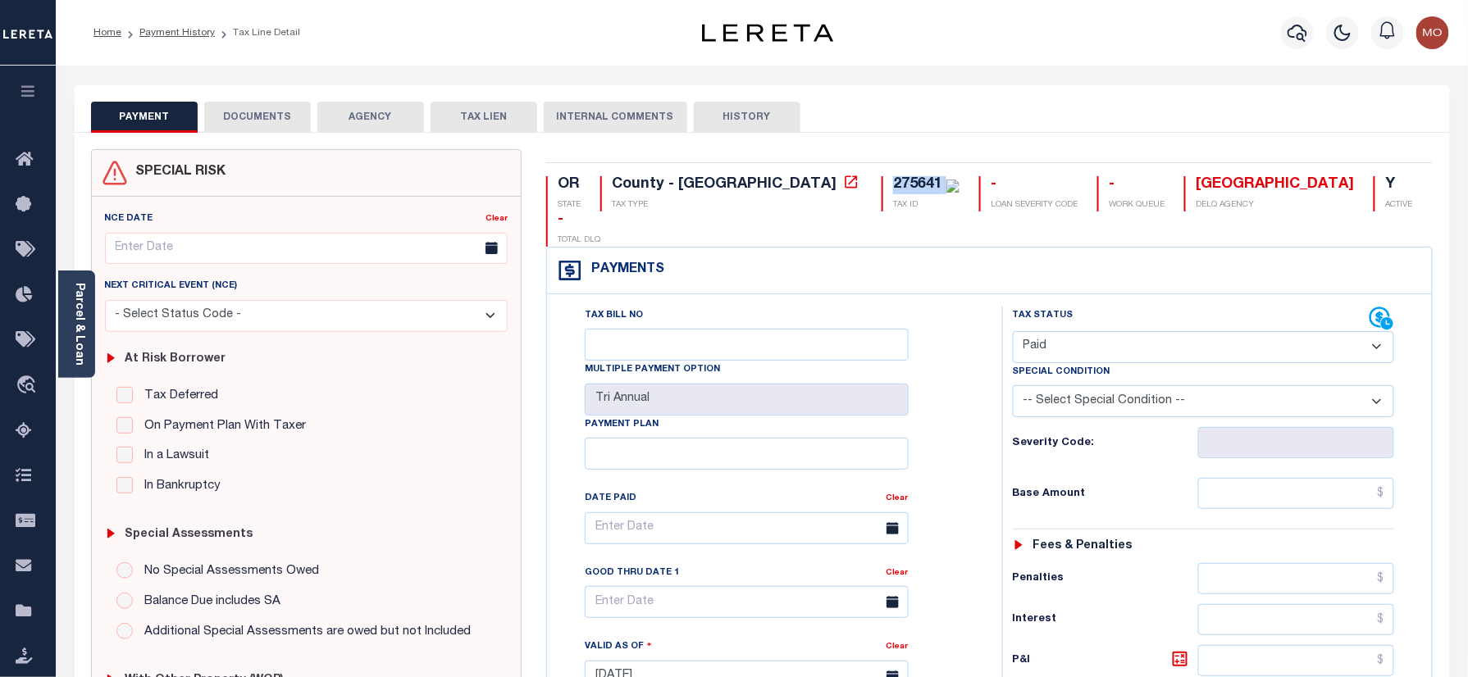
click at [1013, 331] on select "- Select Status Code - Open Due/Unpaid Paid Incomplete No Tax Due Internal Refu…" at bounding box center [1204, 347] width 382 height 32
type input "[DATE]"
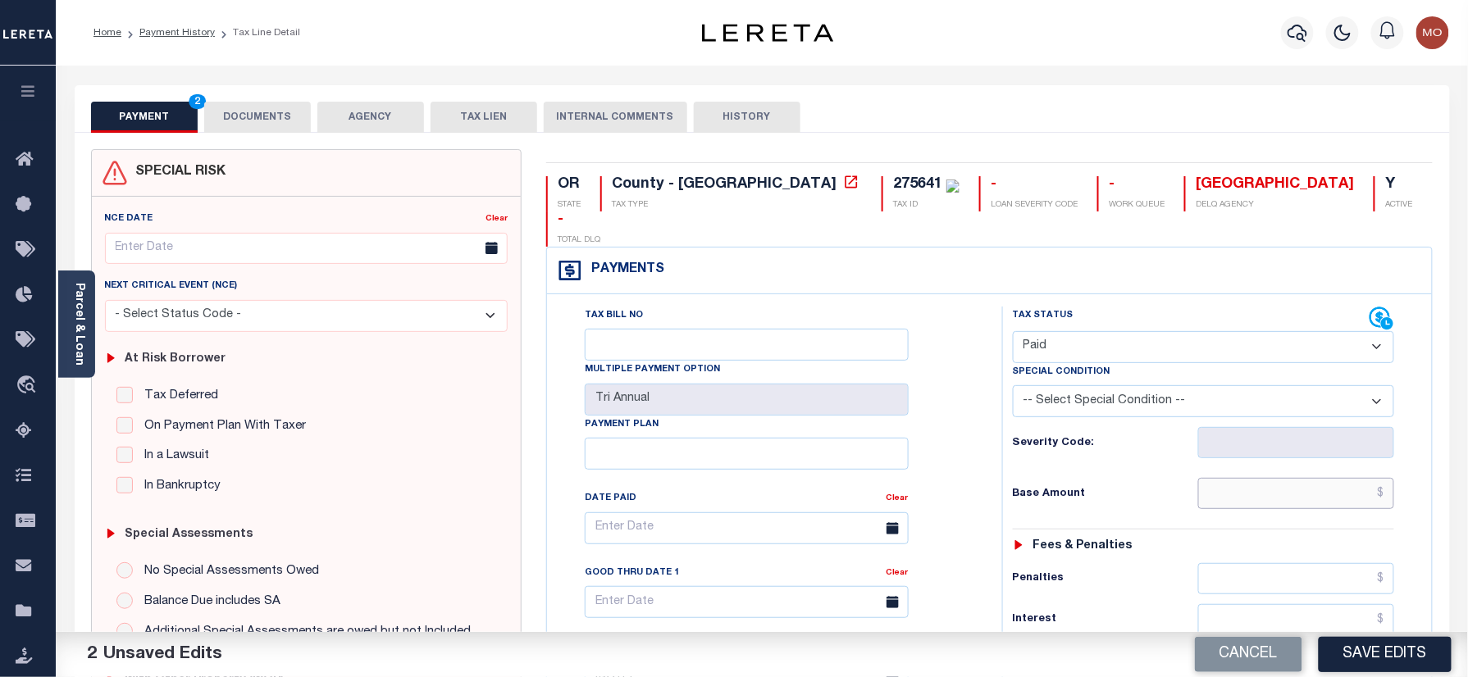
click at [1251, 478] on input "text" at bounding box center [1296, 493] width 197 height 31
paste input "774.55"
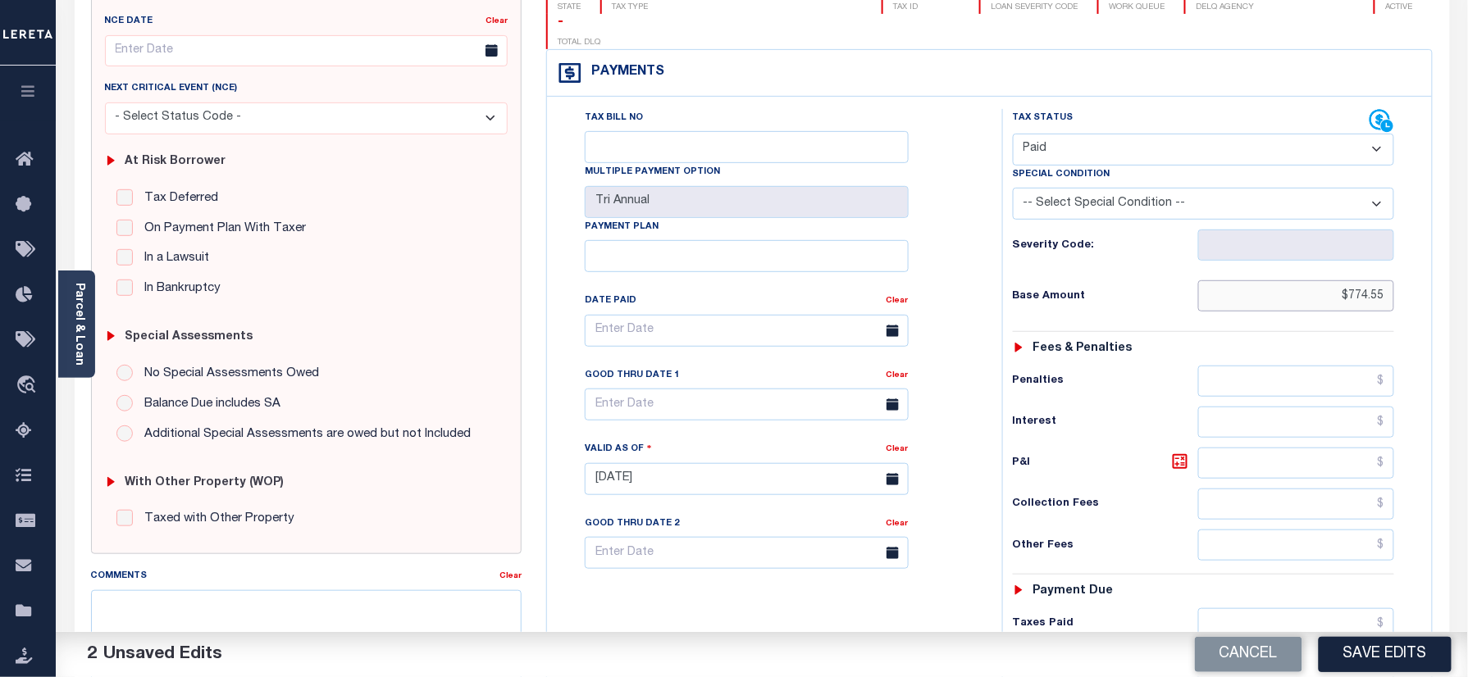
scroll to position [437, 0]
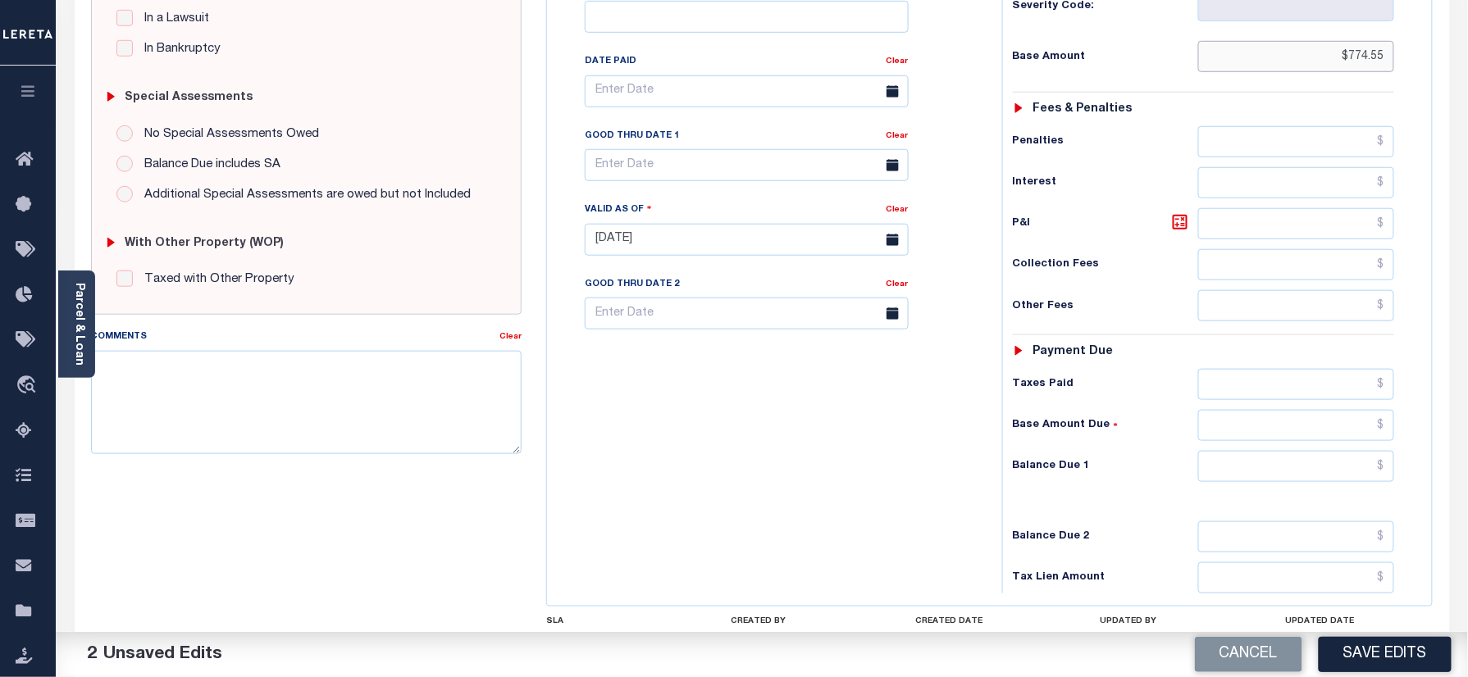
type input "$774.55"
click at [1230, 451] on input "text" at bounding box center [1296, 466] width 197 height 31
type input "$0.00"
click at [820, 441] on div "Tax Bill No Multiple Payment Option Tri Annual Payment Plan Clear" at bounding box center [770, 232] width 439 height 724
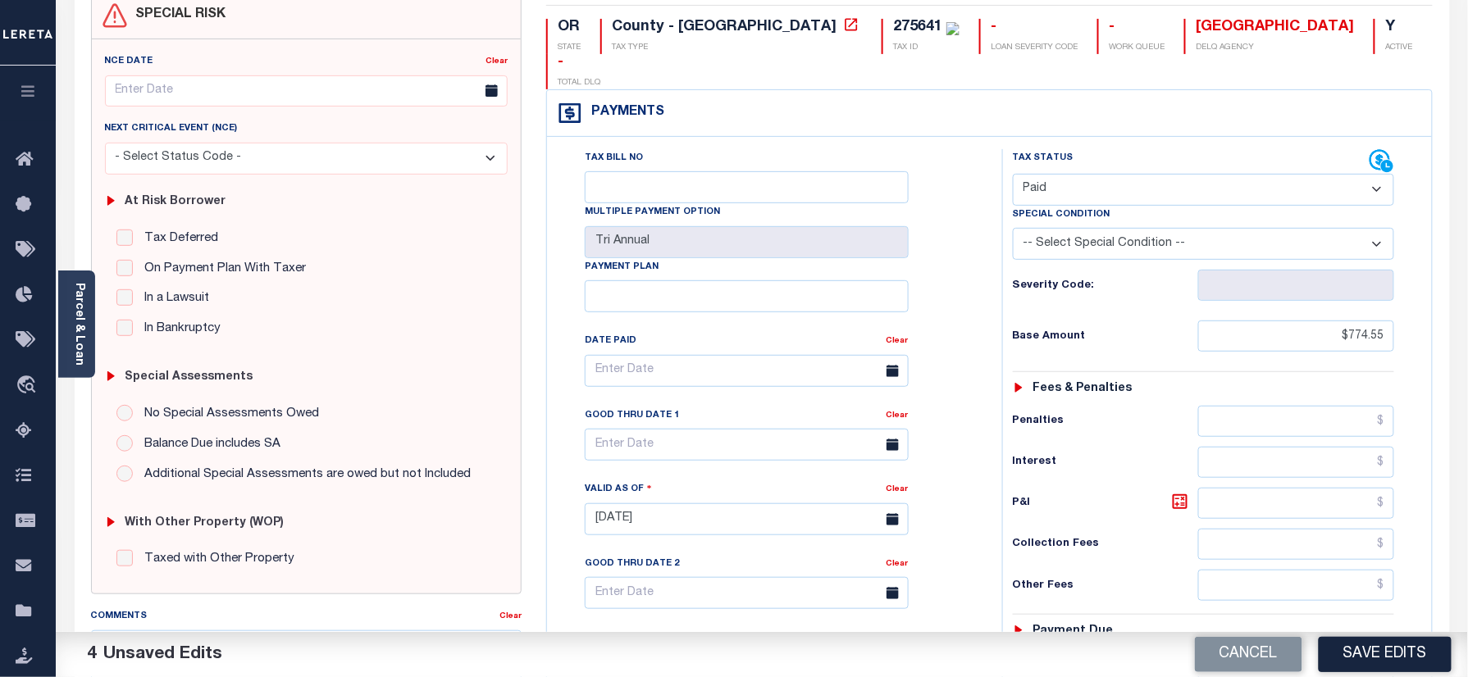
scroll to position [0, 0]
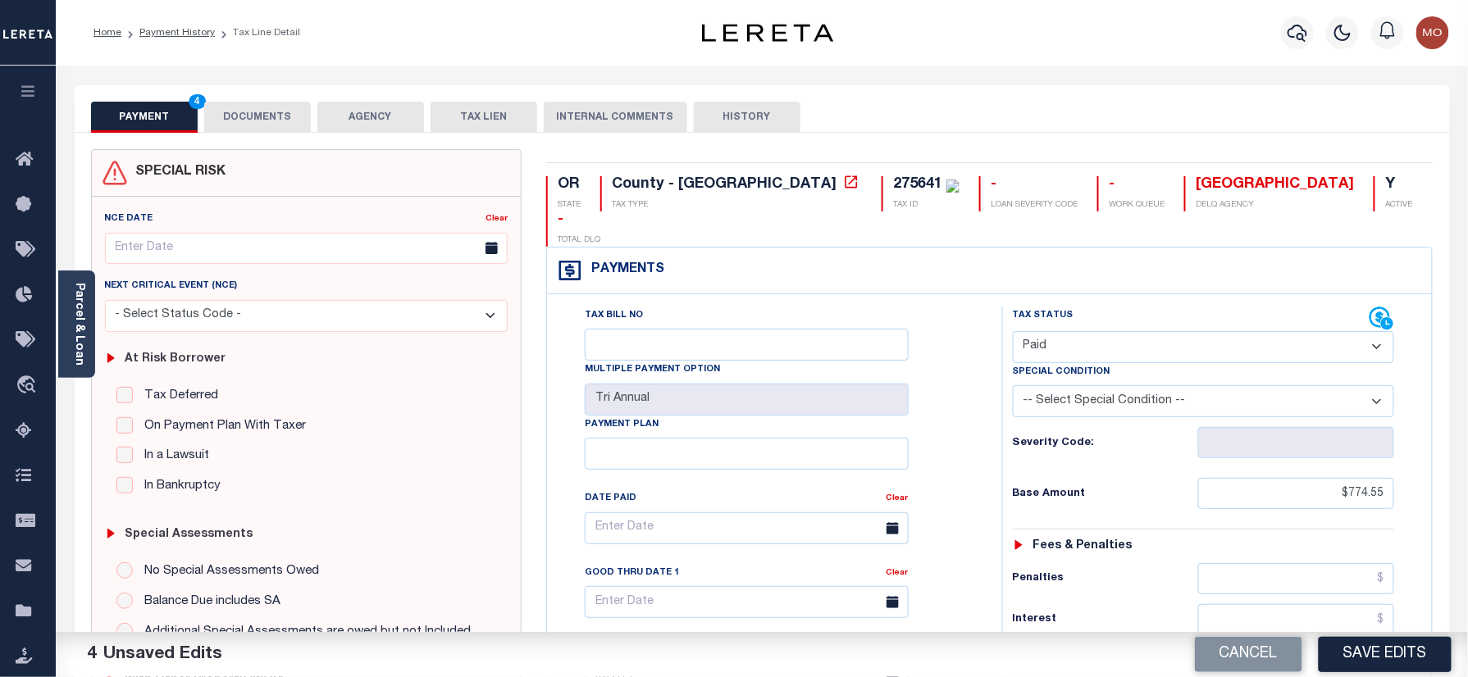
click at [893, 184] on div "275641" at bounding box center [917, 184] width 49 height 15
copy div "275641"
click at [237, 108] on button "DOCUMENTS" at bounding box center [257, 117] width 107 height 31
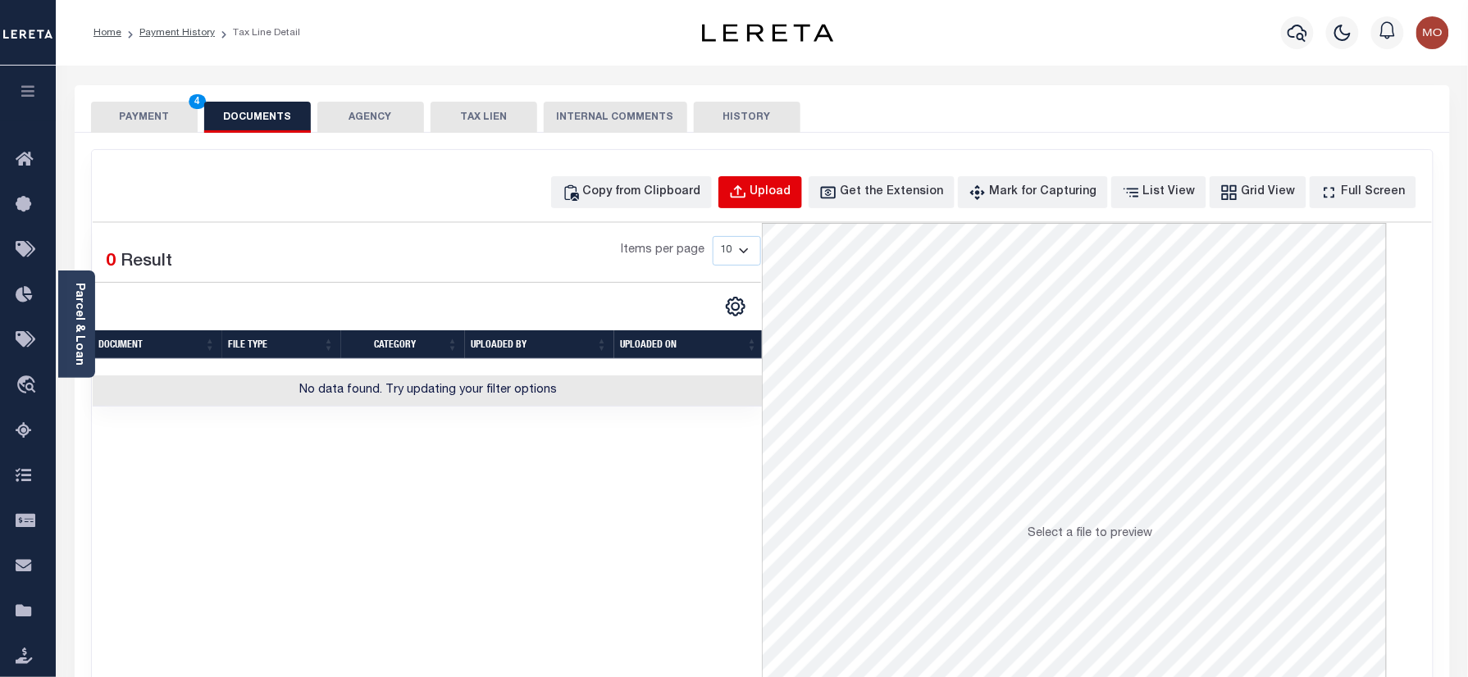
click at [791, 185] on div "Upload" at bounding box center [770, 193] width 41 height 18
select select "POP"
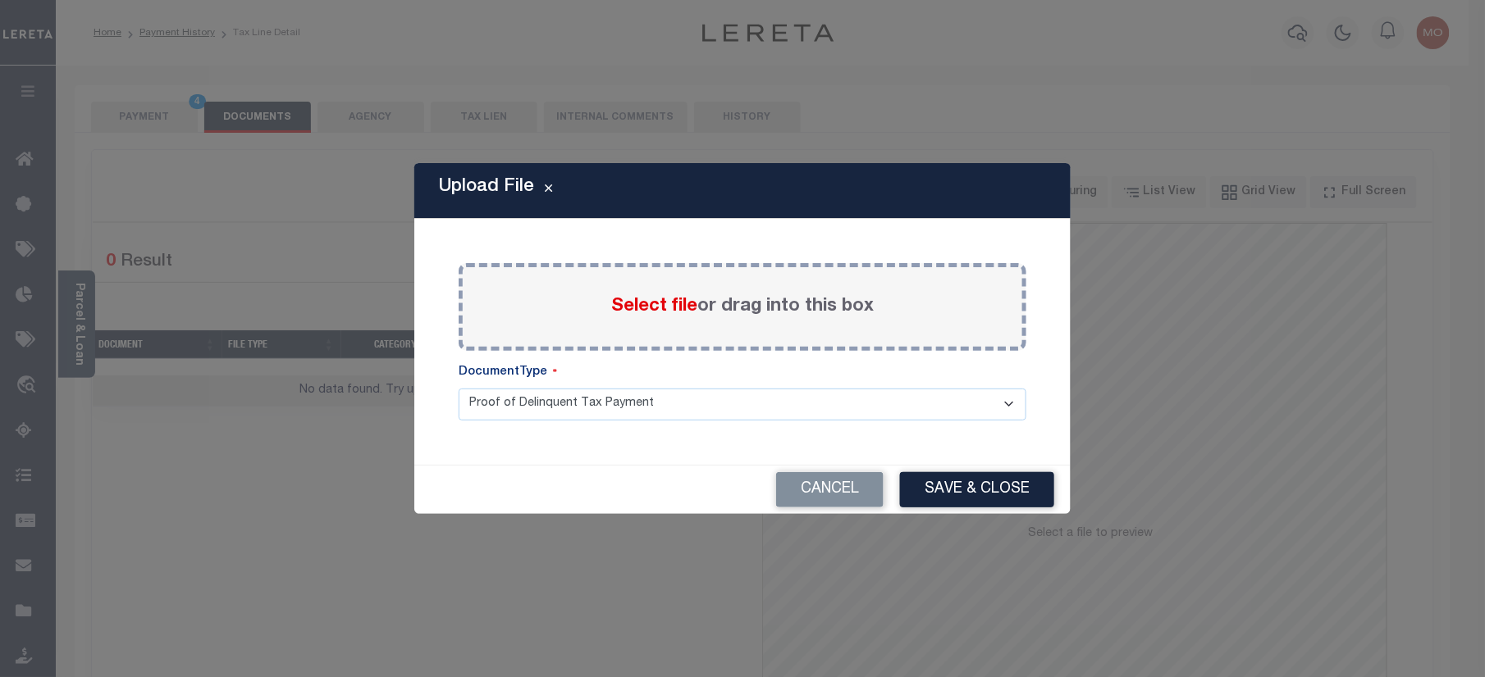
click at [645, 299] on span "Select file" at bounding box center [654, 307] width 86 height 18
click at [0, 0] on input "Select file or drag into this box" at bounding box center [0, 0] width 0 height 0
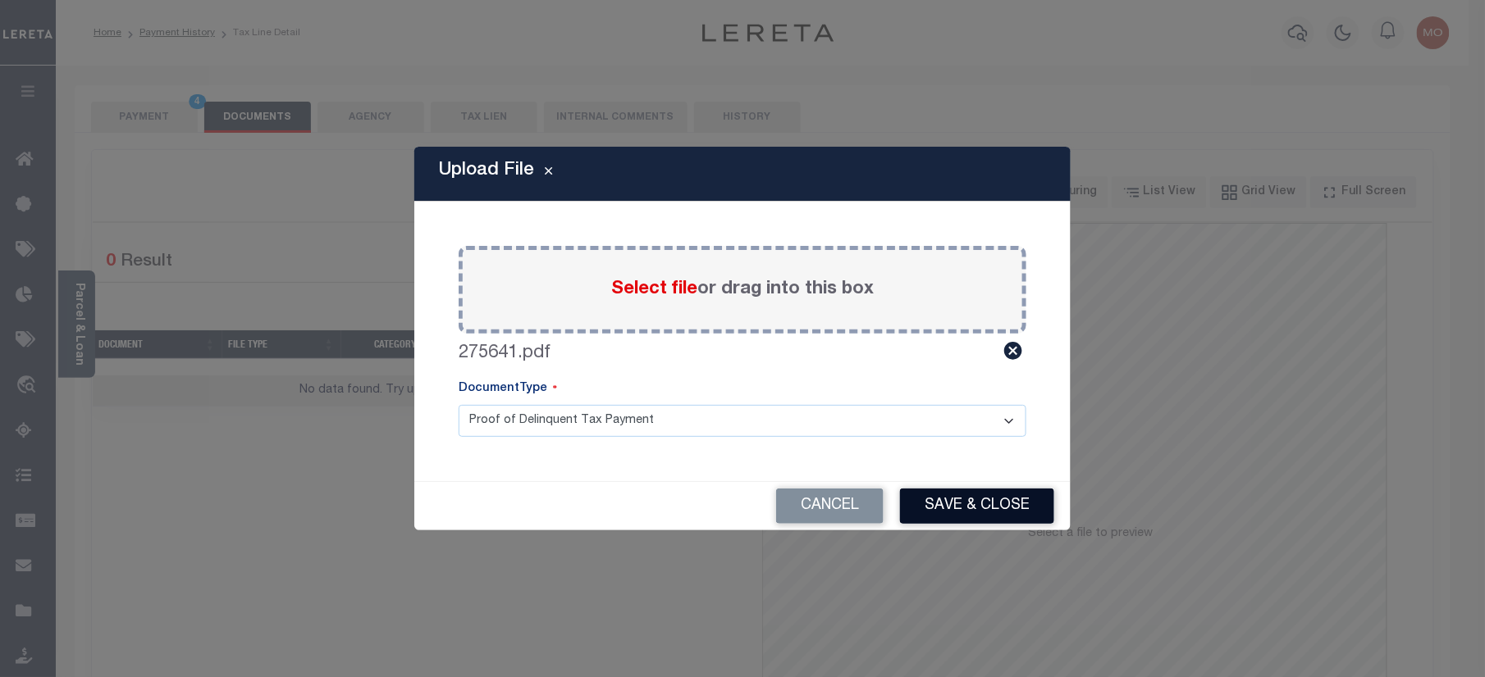
click at [962, 497] on button "Save & Close" at bounding box center [977, 506] width 154 height 35
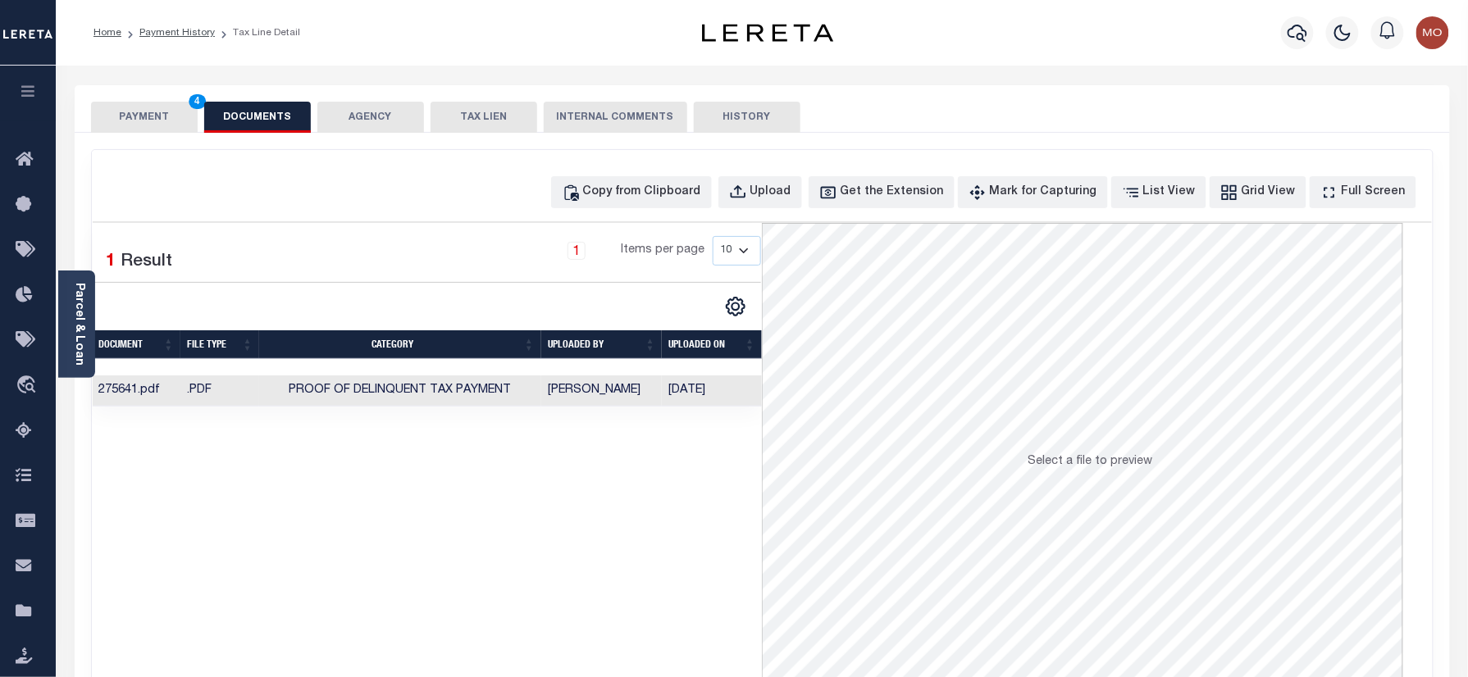
click at [178, 110] on button "PAYMENT 4" at bounding box center [144, 117] width 107 height 31
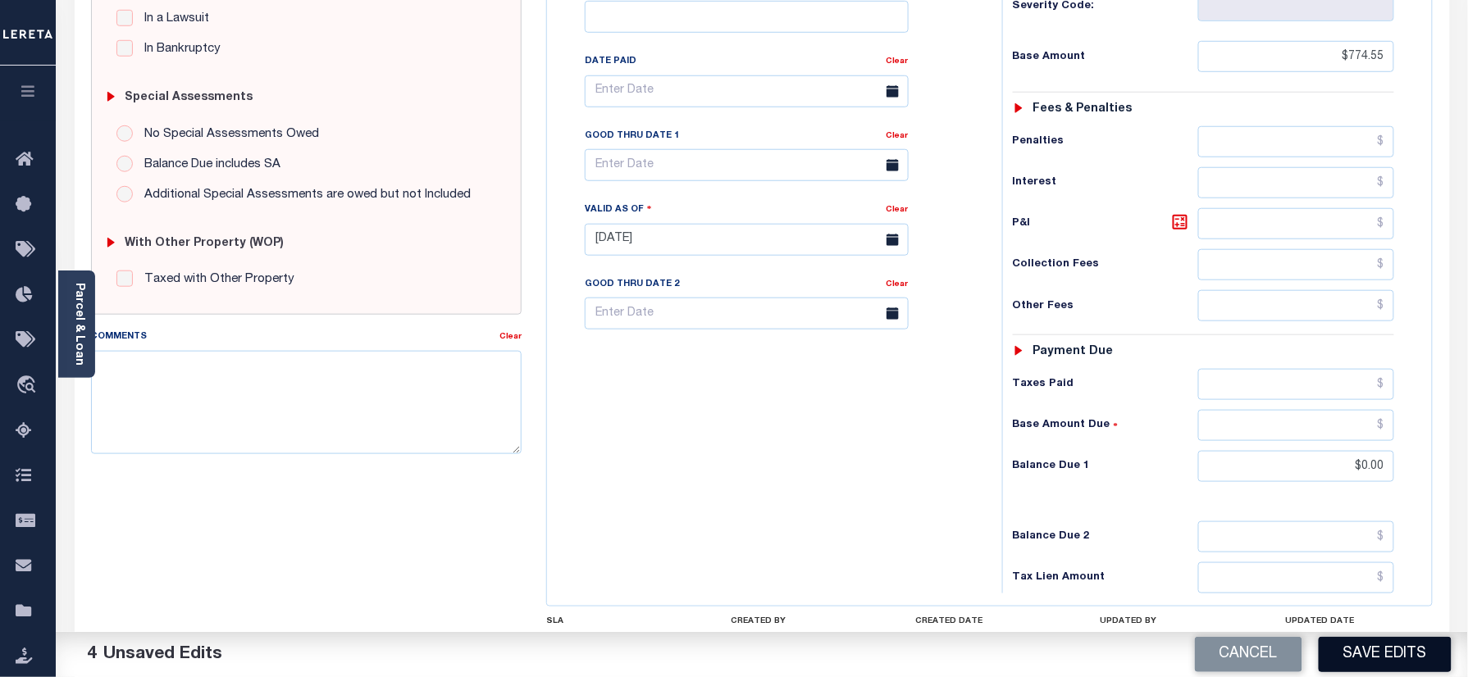
click at [1370, 666] on button "Save Edits" at bounding box center [1385, 654] width 133 height 35
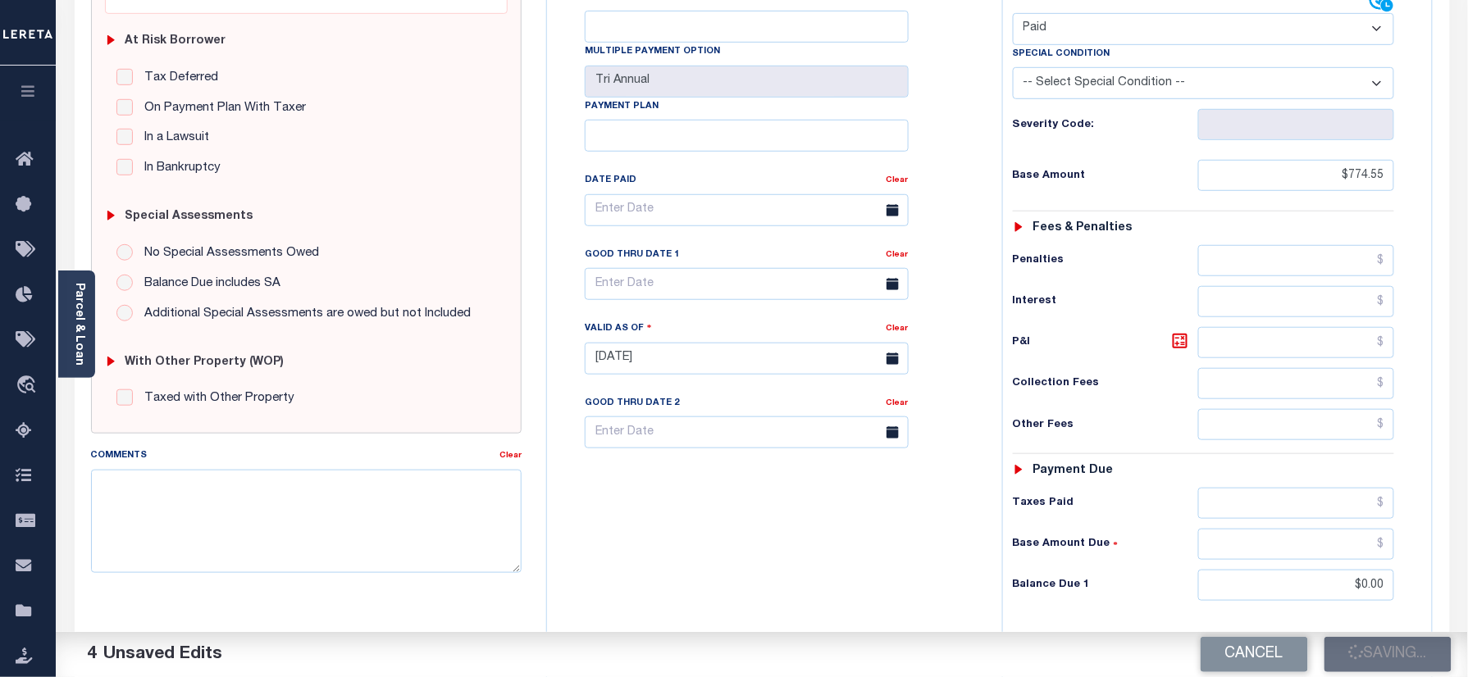
scroll to position [218, 0]
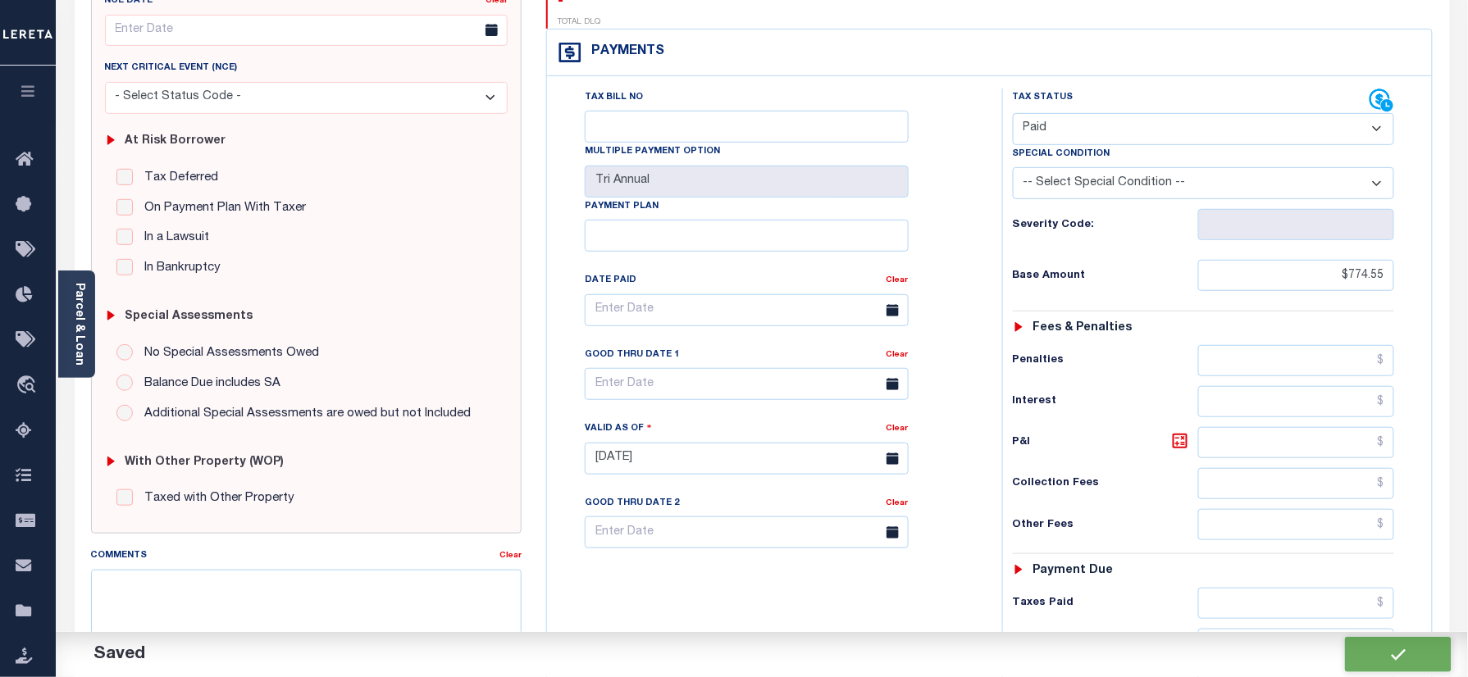
checkbox input "false"
type input "$774.55"
type input "$0"
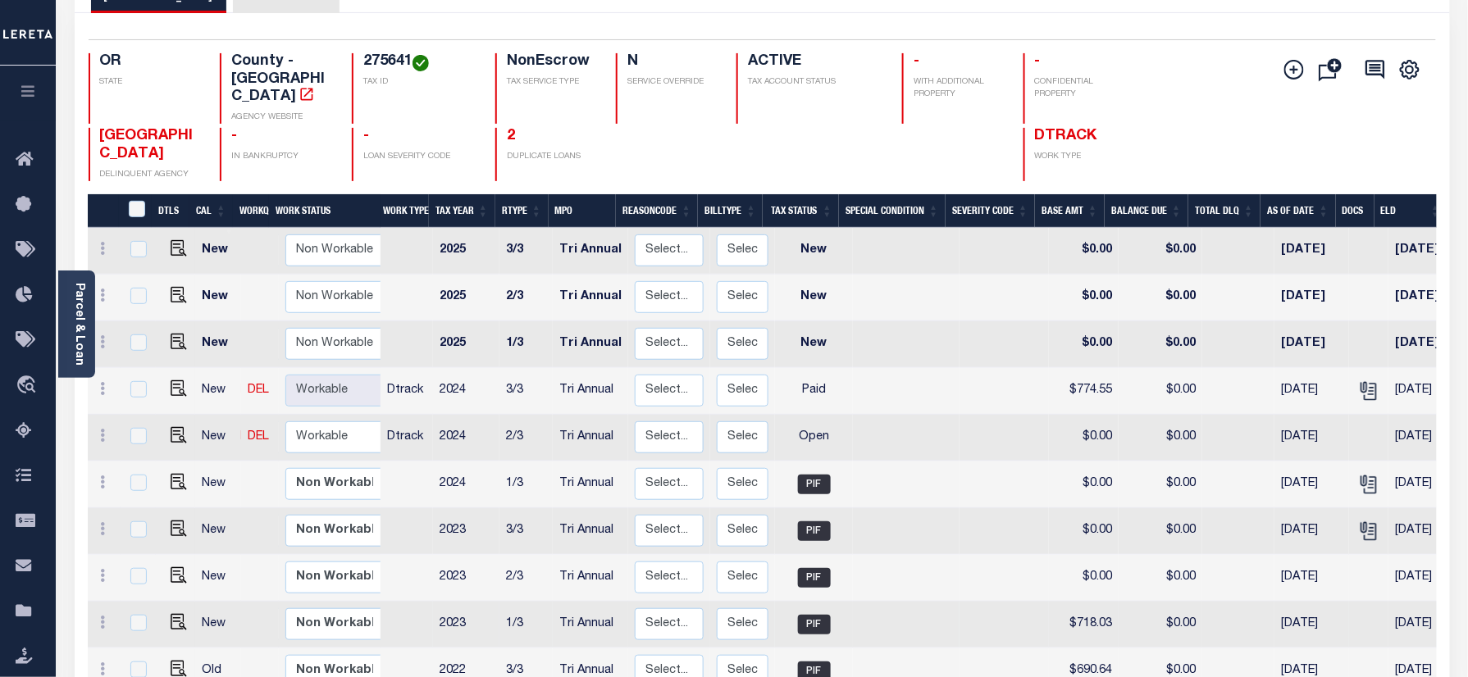
scroll to position [218, 0]
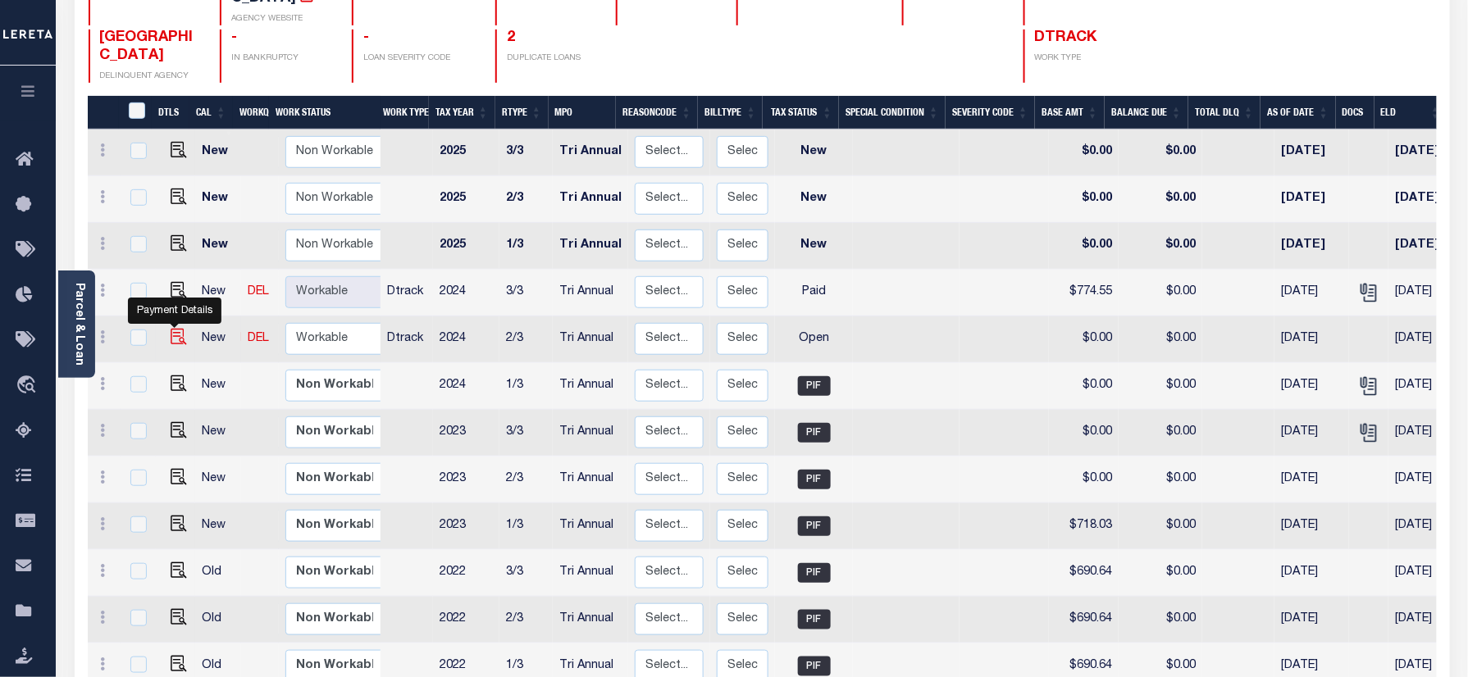
click at [177, 329] on img "" at bounding box center [179, 337] width 16 height 16
checkbox input "true"
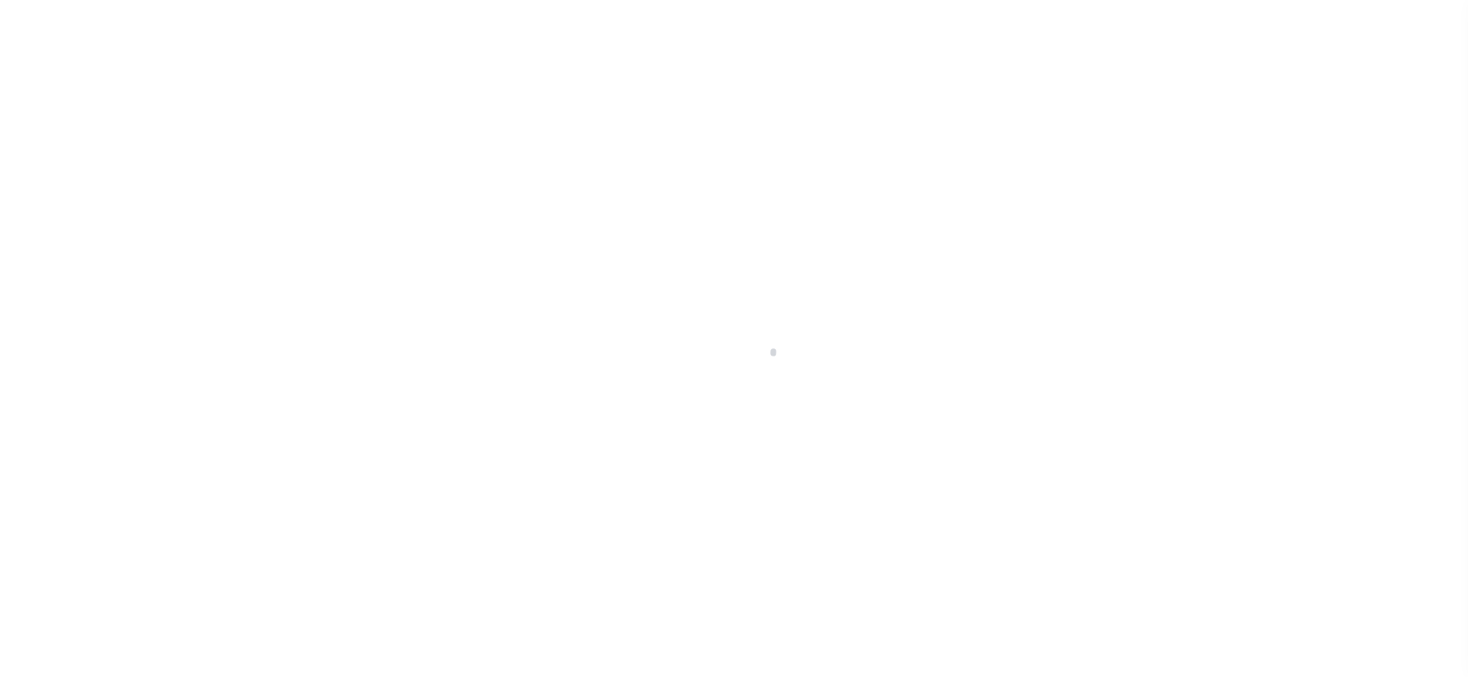
checkbox input "false"
type input "Tri Annual"
type input "02/16/2025"
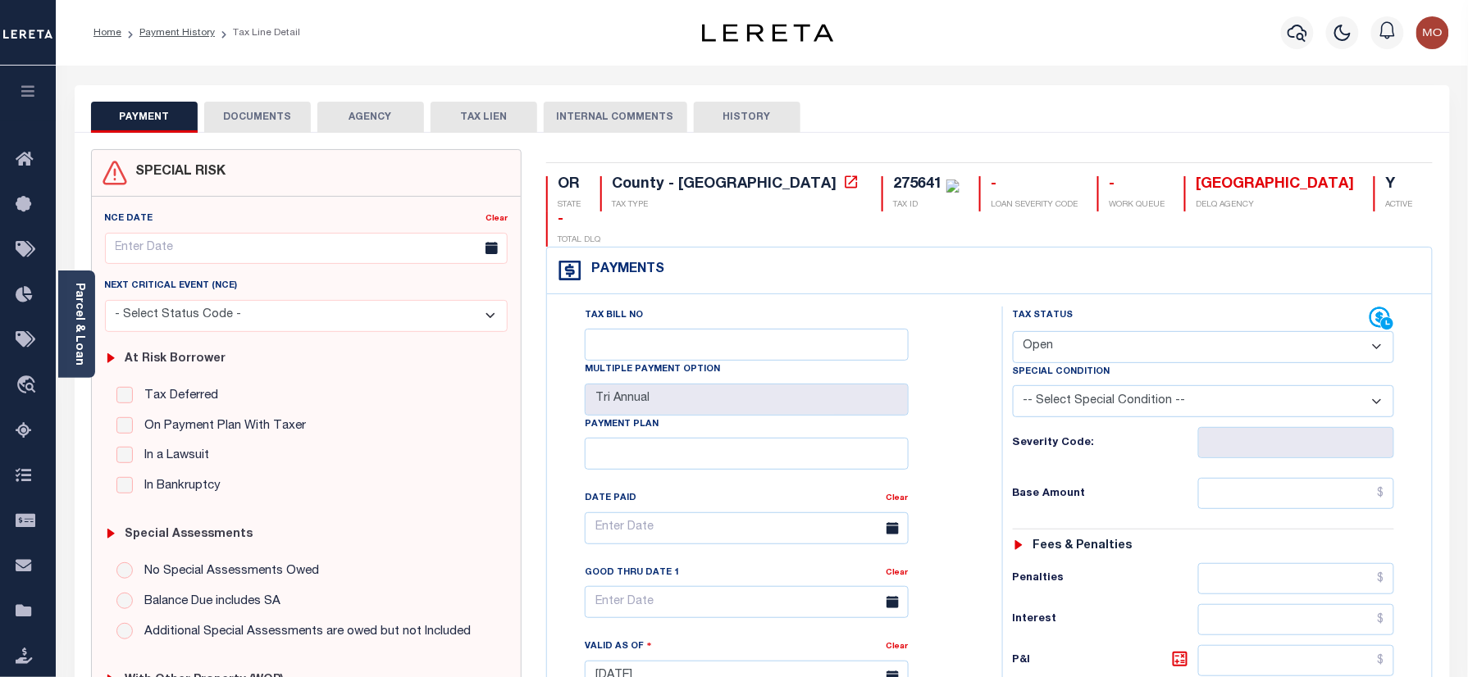
drag, startPoint x: 1089, startPoint y: 312, endPoint x: 1100, endPoint y: 332, distance: 22.4
click at [1089, 331] on select "- Select Status Code - Open Due/Unpaid Paid Incomplete No Tax Due Internal Refu…" at bounding box center [1204, 347] width 382 height 32
select select "PYD"
click at [1013, 331] on select "- Select Status Code - Open Due/Unpaid Paid Incomplete No Tax Due Internal Refu…" at bounding box center [1204, 347] width 382 height 32
type input "09/11/2025"
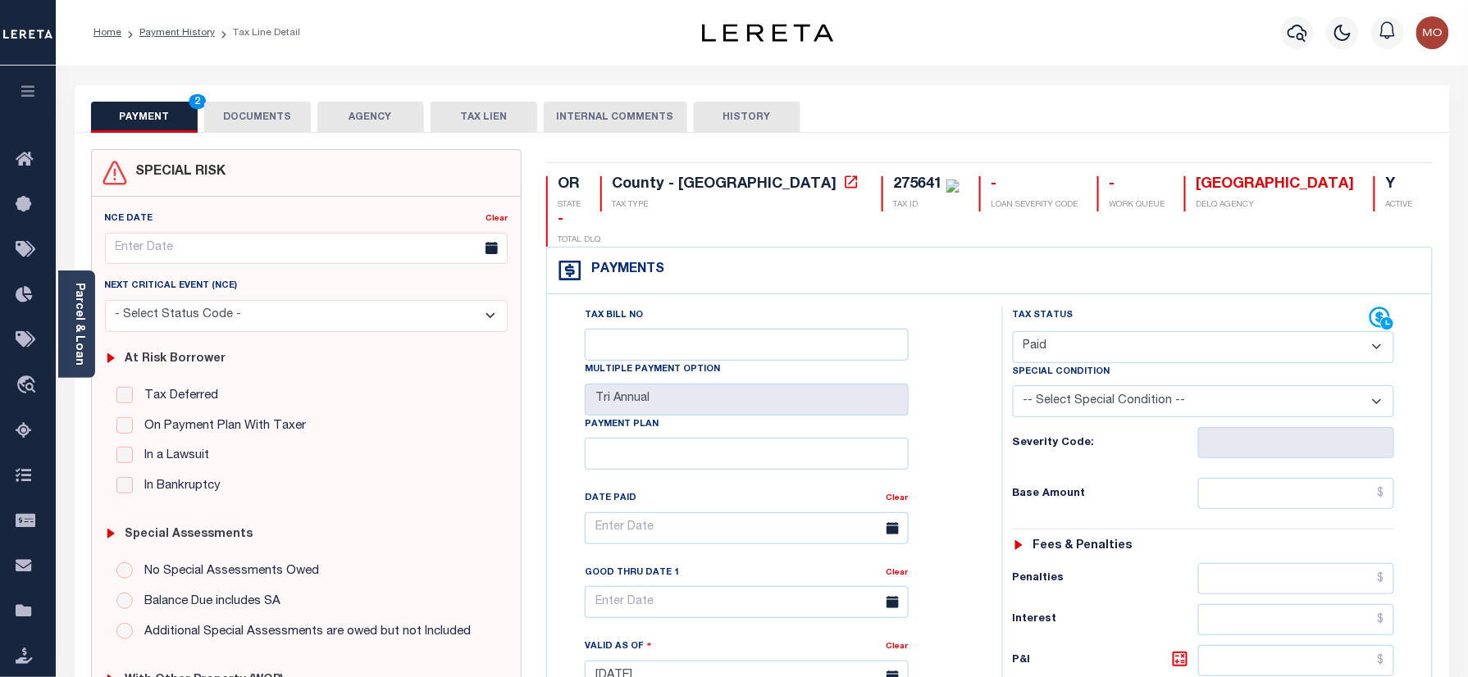
click at [1002, 424] on div "Severity Code:" at bounding box center [1204, 437] width 407 height 41
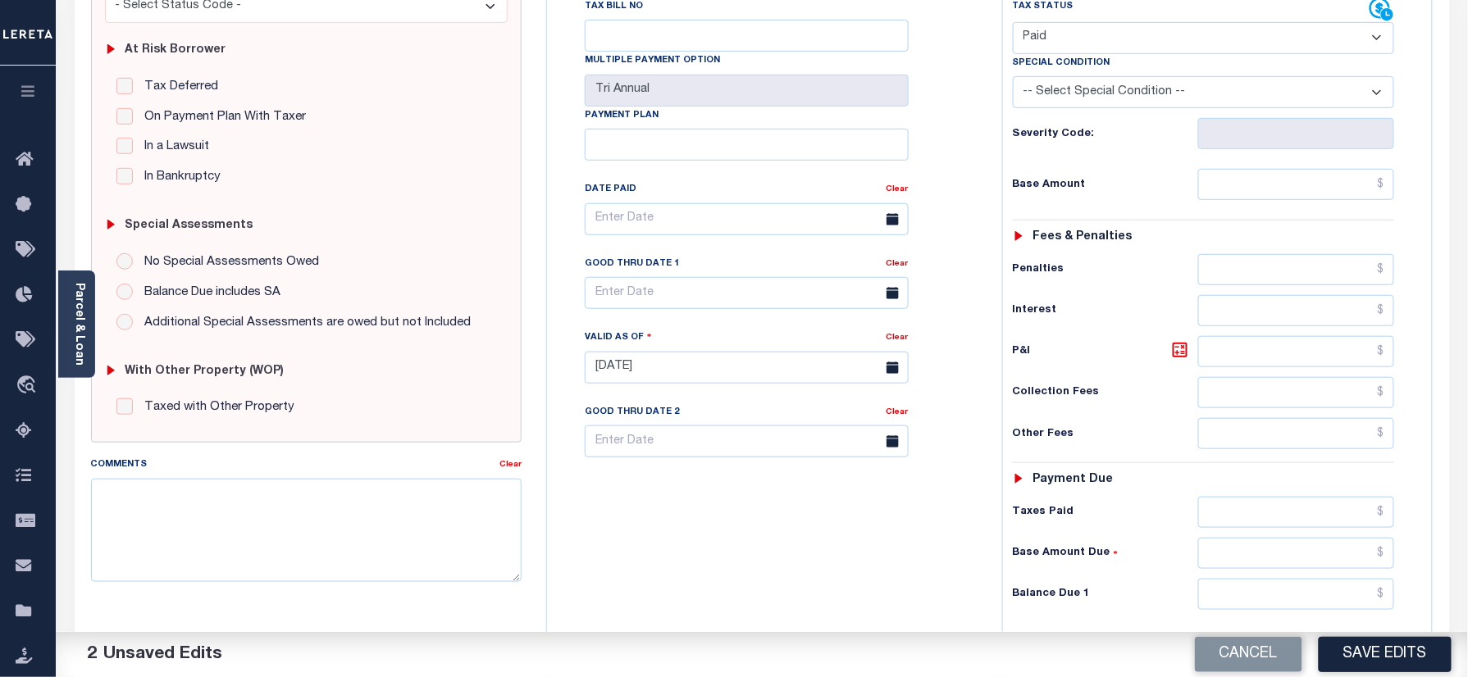
scroll to position [437, 0]
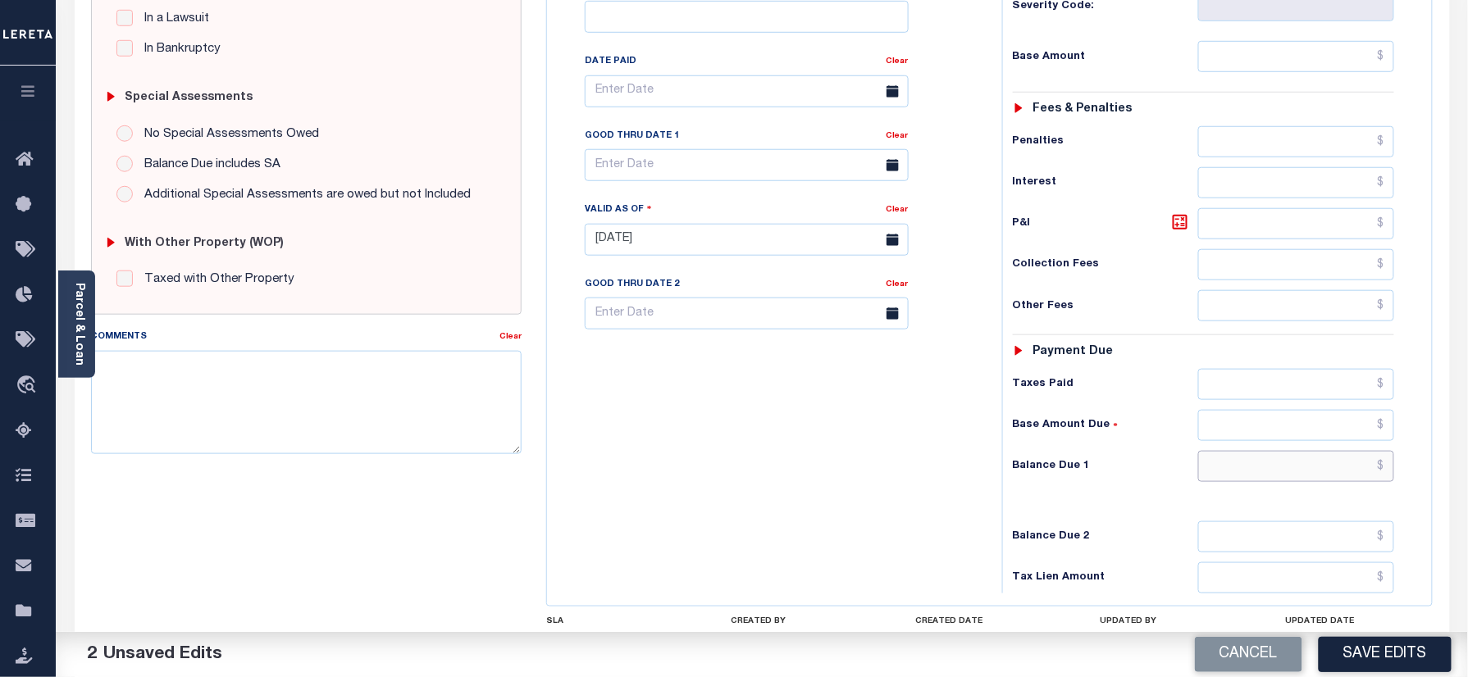
click at [1234, 451] on input "text" at bounding box center [1296, 466] width 197 height 31
type input "$0.00"
click at [382, 440] on textarea "Comments" at bounding box center [306, 402] width 431 height 103
paste textarea "Refer 2024 3/3 year for doc"
type textarea "Refer 2024 3/3 year for doc"
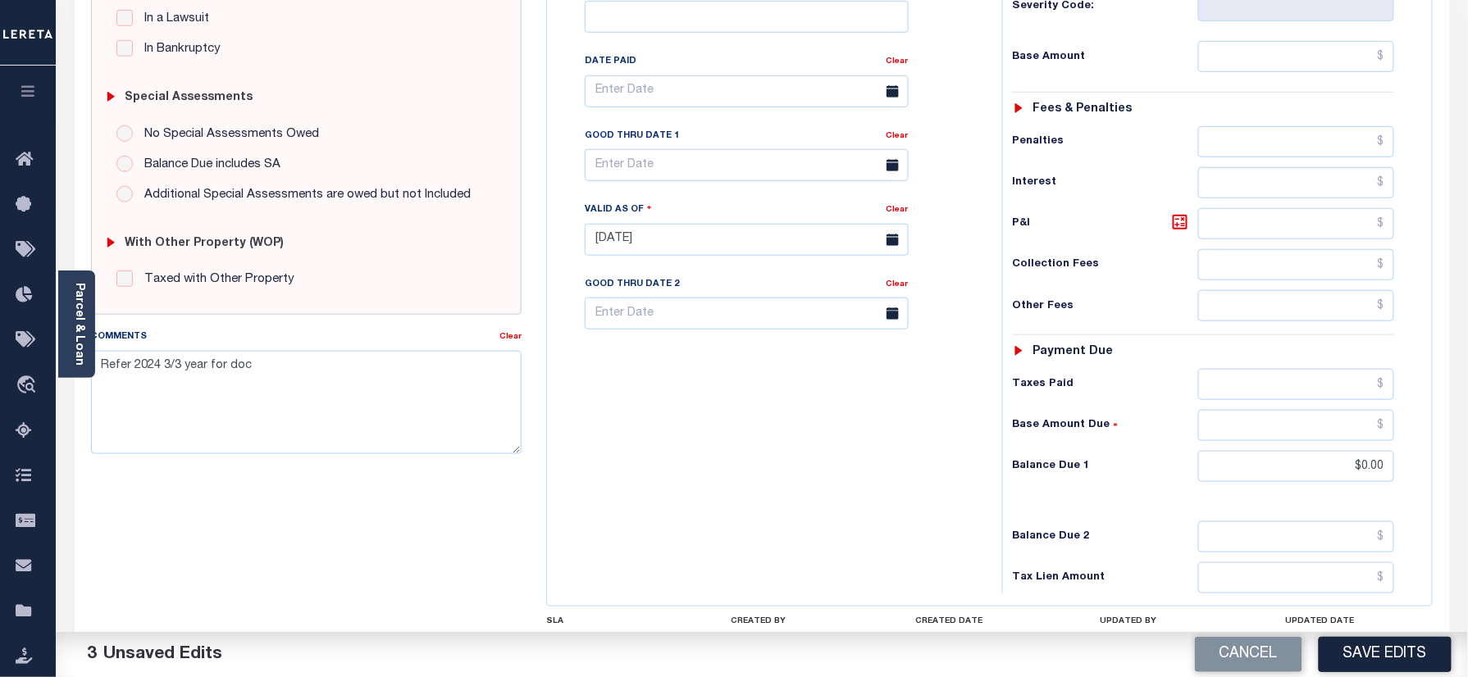
drag, startPoint x: 1379, startPoint y: 647, endPoint x: 1346, endPoint y: 641, distance: 33.5
click at [1380, 647] on button "Save Edits" at bounding box center [1385, 654] width 133 height 35
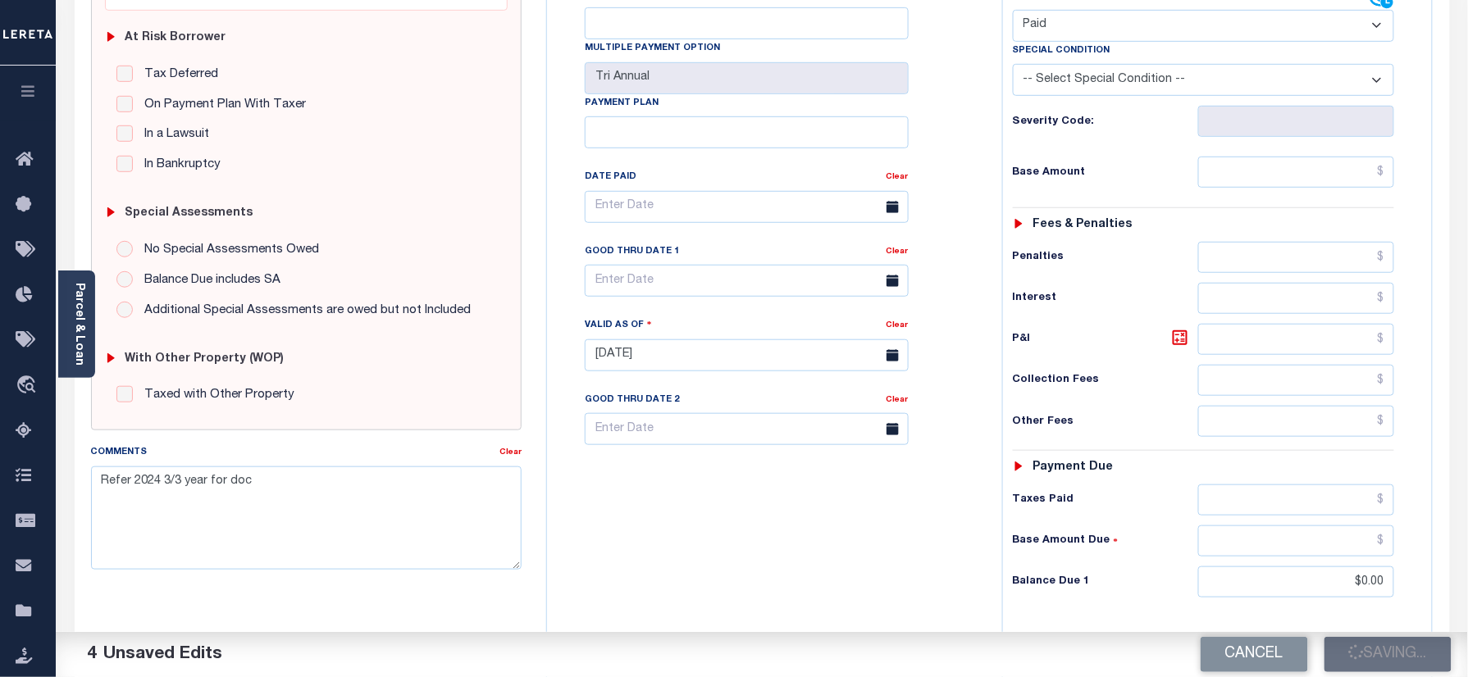
scroll to position [218, 0]
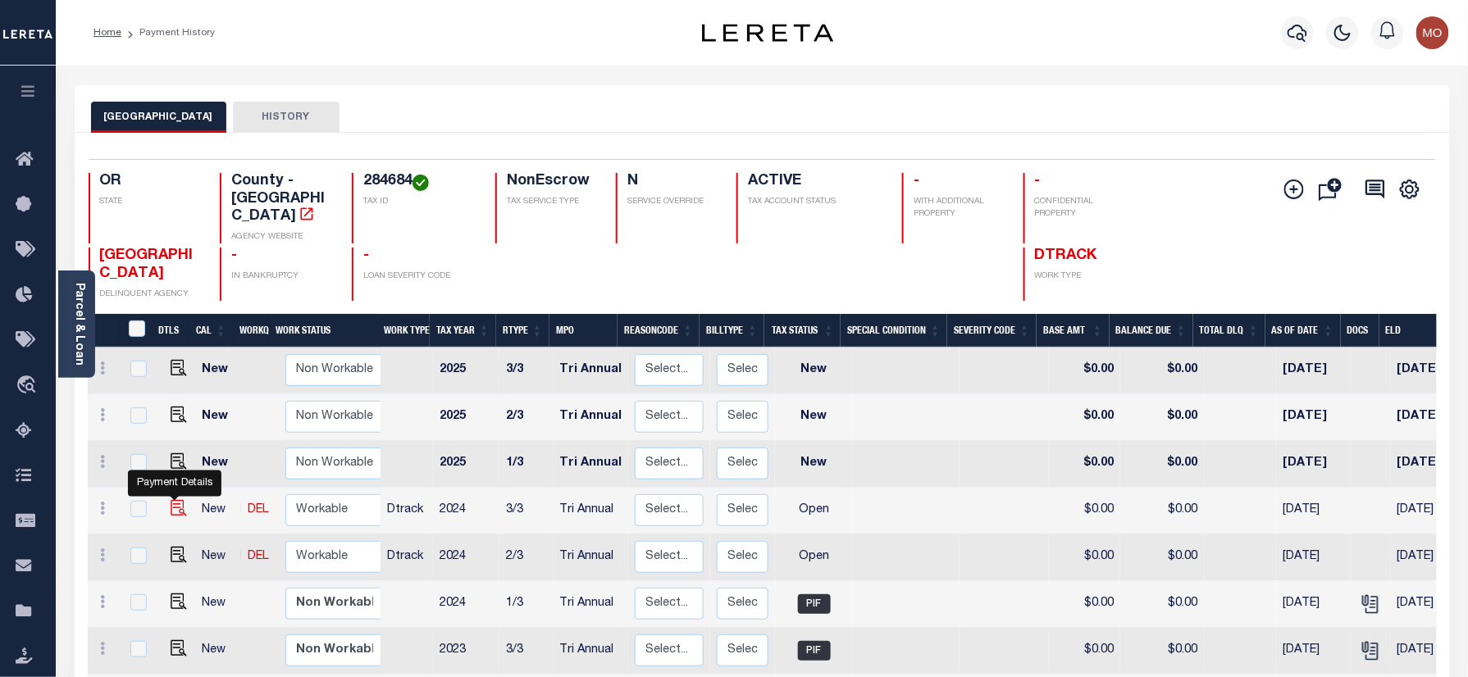
click at [171, 500] on img "" at bounding box center [179, 508] width 16 height 16
checkbox input "true"
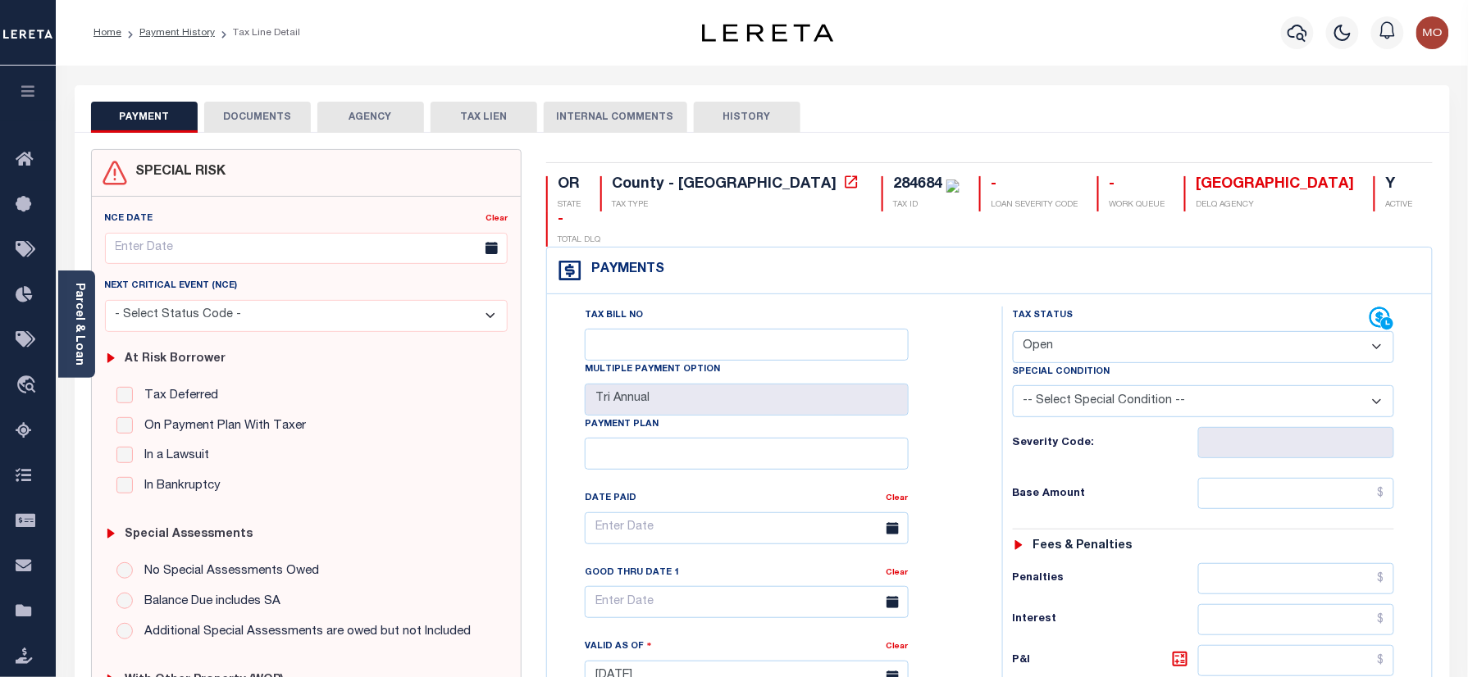
click at [893, 181] on div "284684" at bounding box center [917, 184] width 49 height 15
copy div "284684"
click at [1083, 331] on select "- Select Status Code - Open Due/Unpaid Paid Incomplete No Tax Due Internal Refu…" at bounding box center [1204, 347] width 382 height 32
select select "PYD"
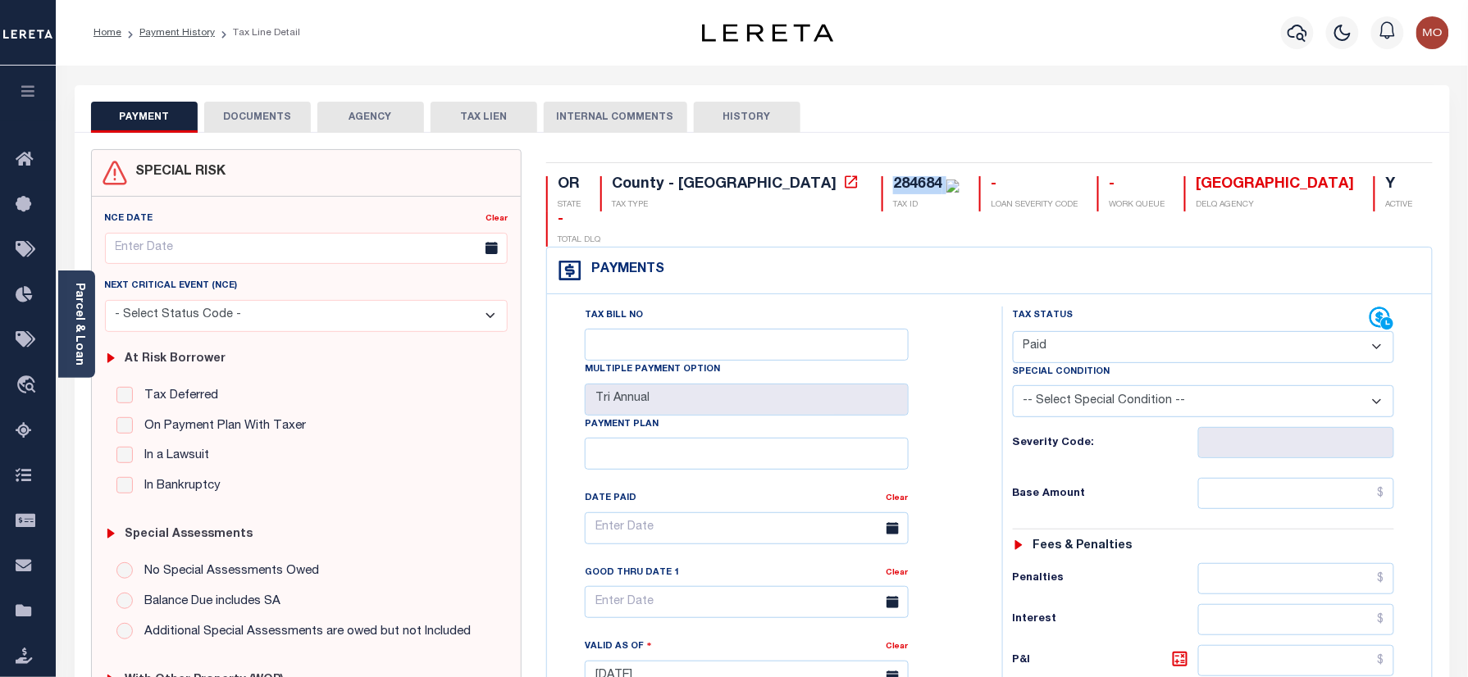
click at [1013, 331] on select "- Select Status Code - Open Due/Unpaid Paid Incomplete No Tax Due Internal Refu…" at bounding box center [1204, 347] width 382 height 32
type input "[DATE]"
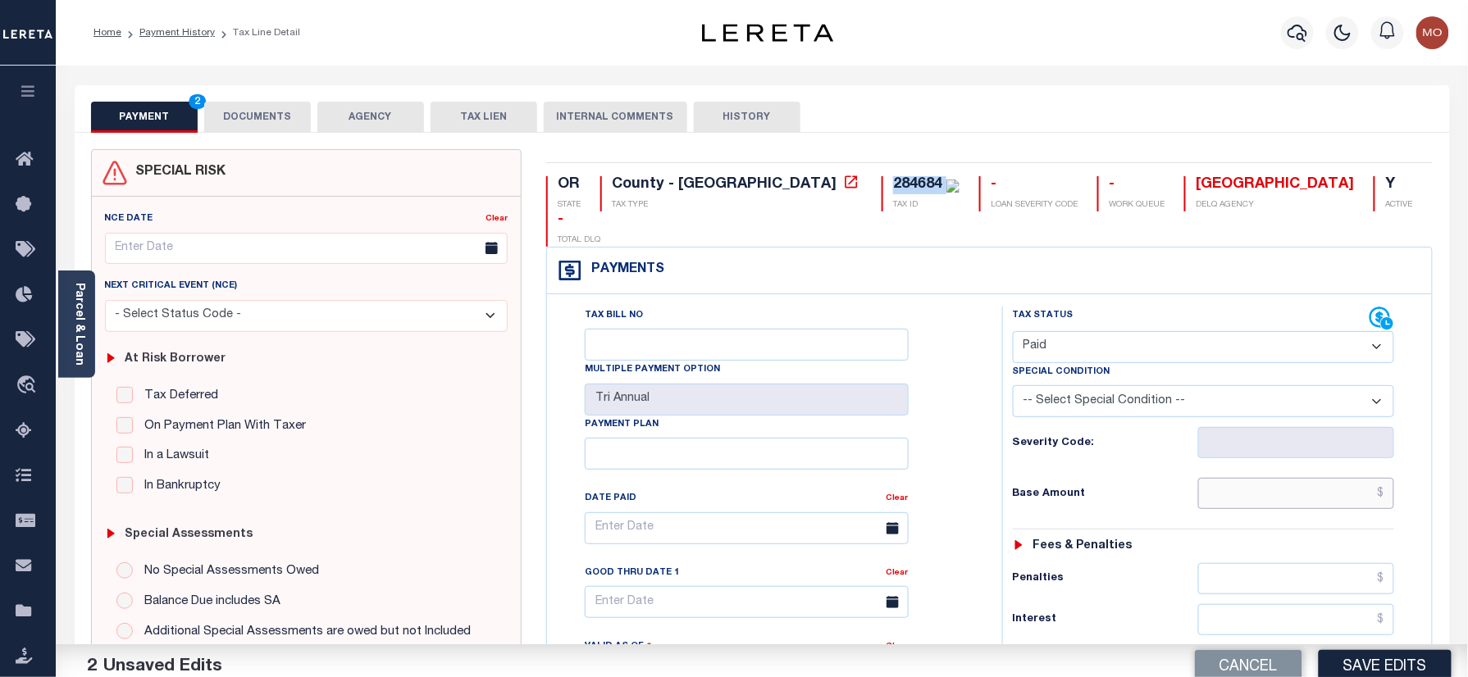
click at [1254, 478] on input "text" at bounding box center [1296, 493] width 197 height 31
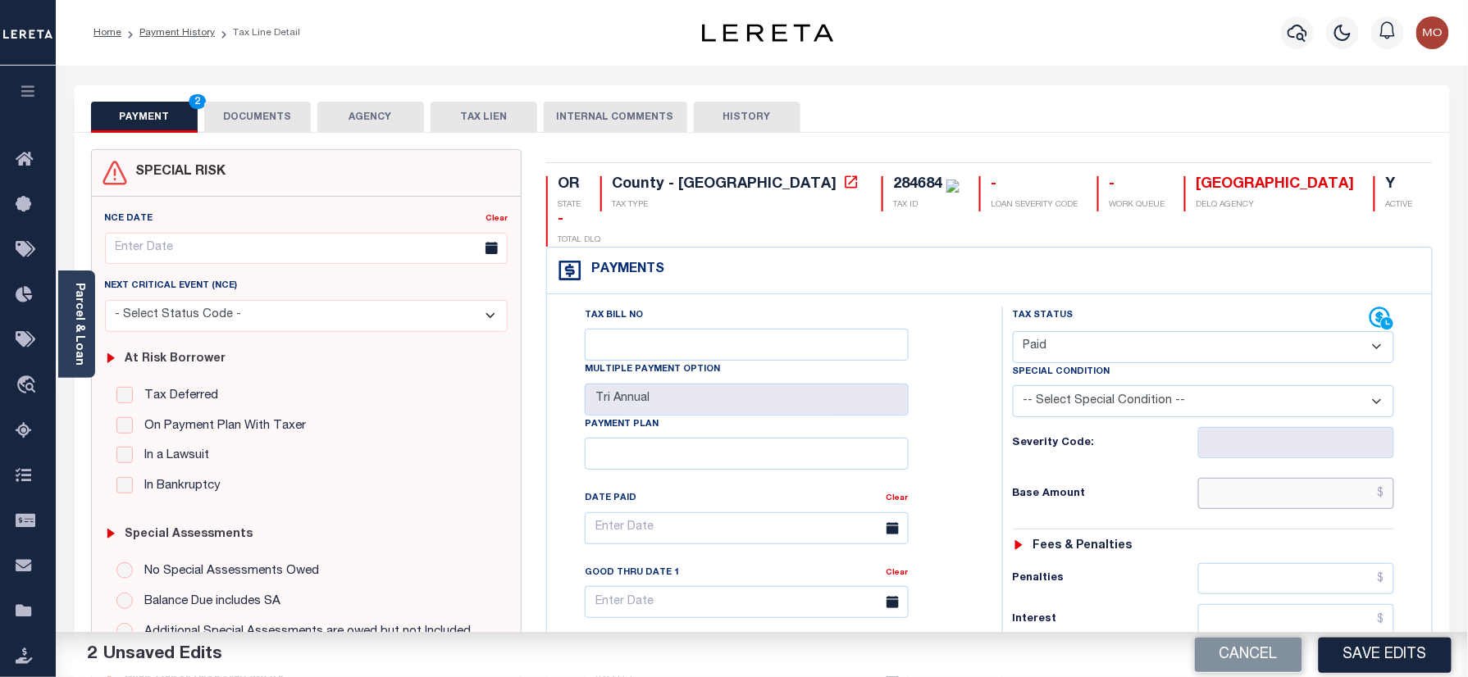
paste input "57,944.01"
type input "$57,944.01"
drag, startPoint x: 961, startPoint y: 467, endPoint x: 1155, endPoint y: 509, distance: 198.0
click at [963, 468] on div "Tax Bill No Multiple Payment Option Tri Annual Payment Plan Clear Clear Valid a…" at bounding box center [770, 537] width 414 height 460
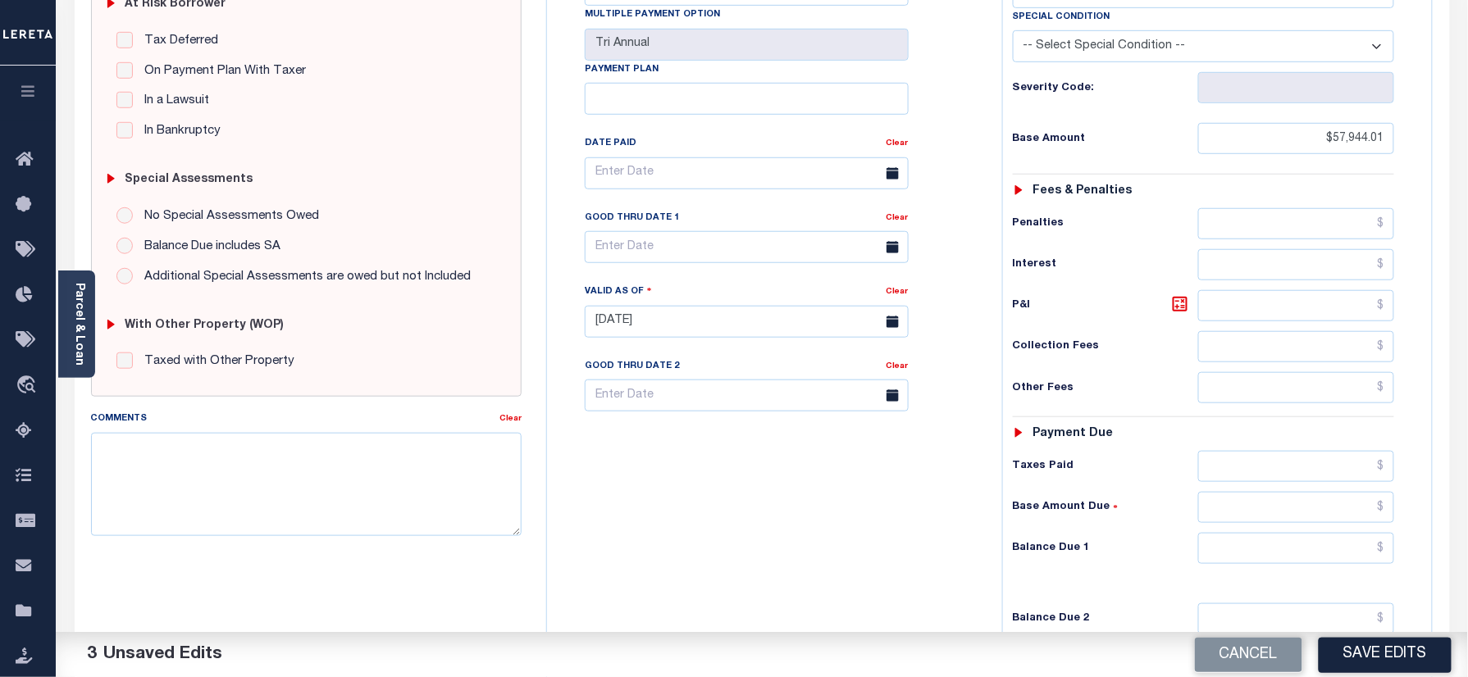
scroll to position [437, 0]
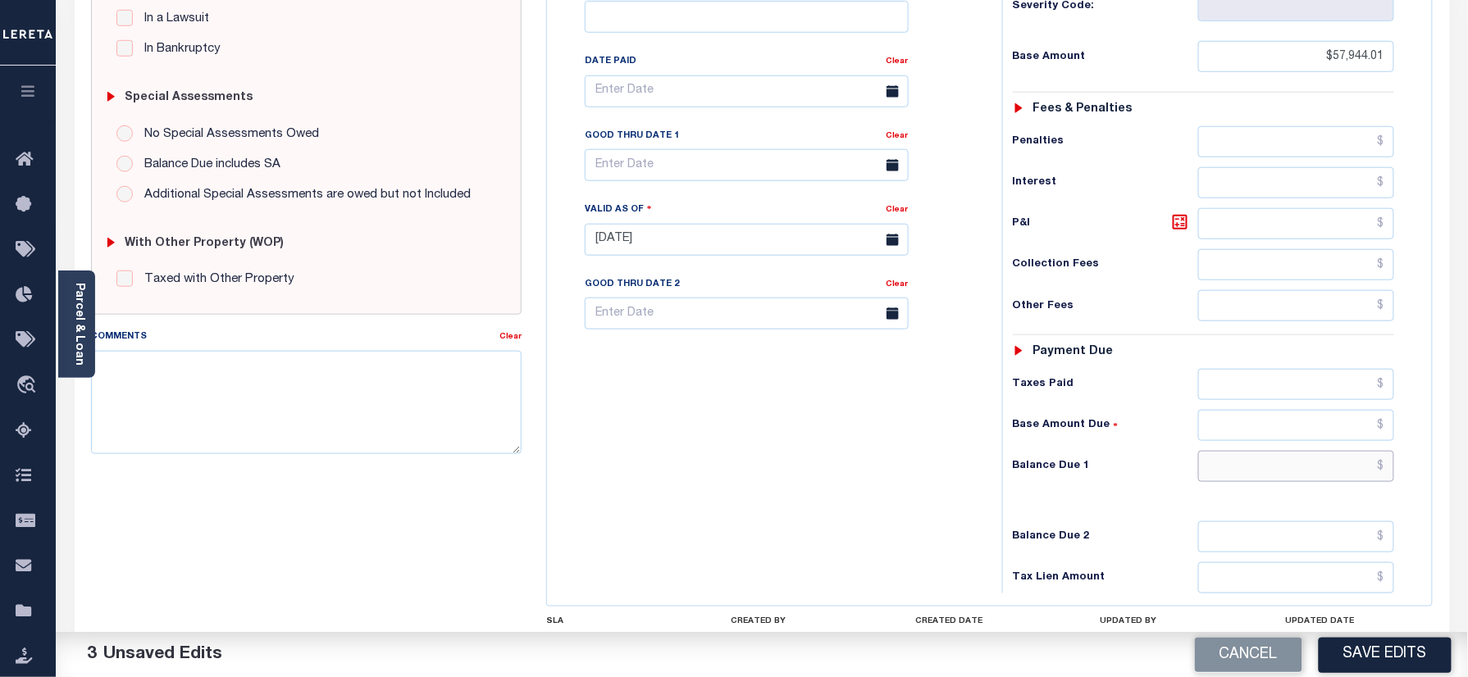
click at [1264, 451] on input "text" at bounding box center [1296, 466] width 197 height 31
type input "$0.00"
click at [792, 423] on div "Tax Bill No Multiple Payment Option Tri Annual Payment Plan Clear" at bounding box center [770, 232] width 439 height 724
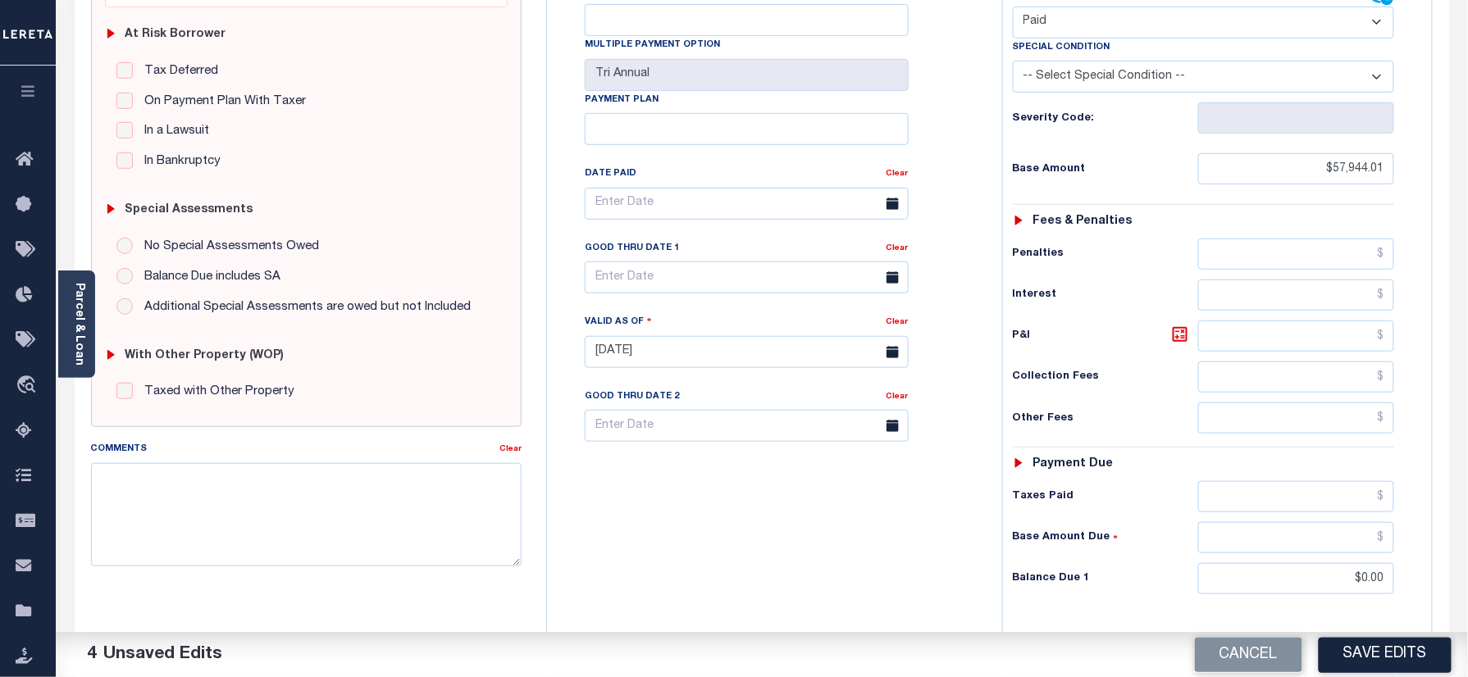
scroll to position [109, 0]
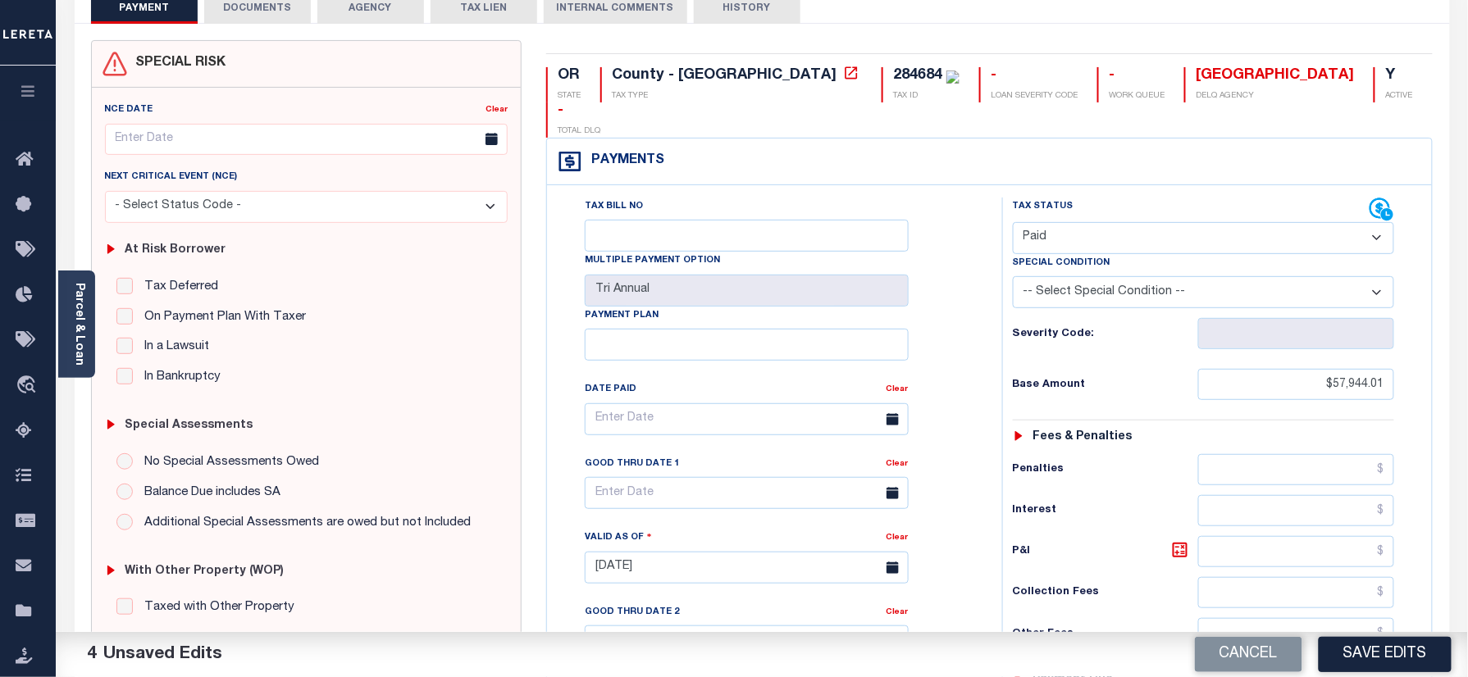
click at [893, 72] on div "284684" at bounding box center [917, 75] width 49 height 15
copy div "284684"
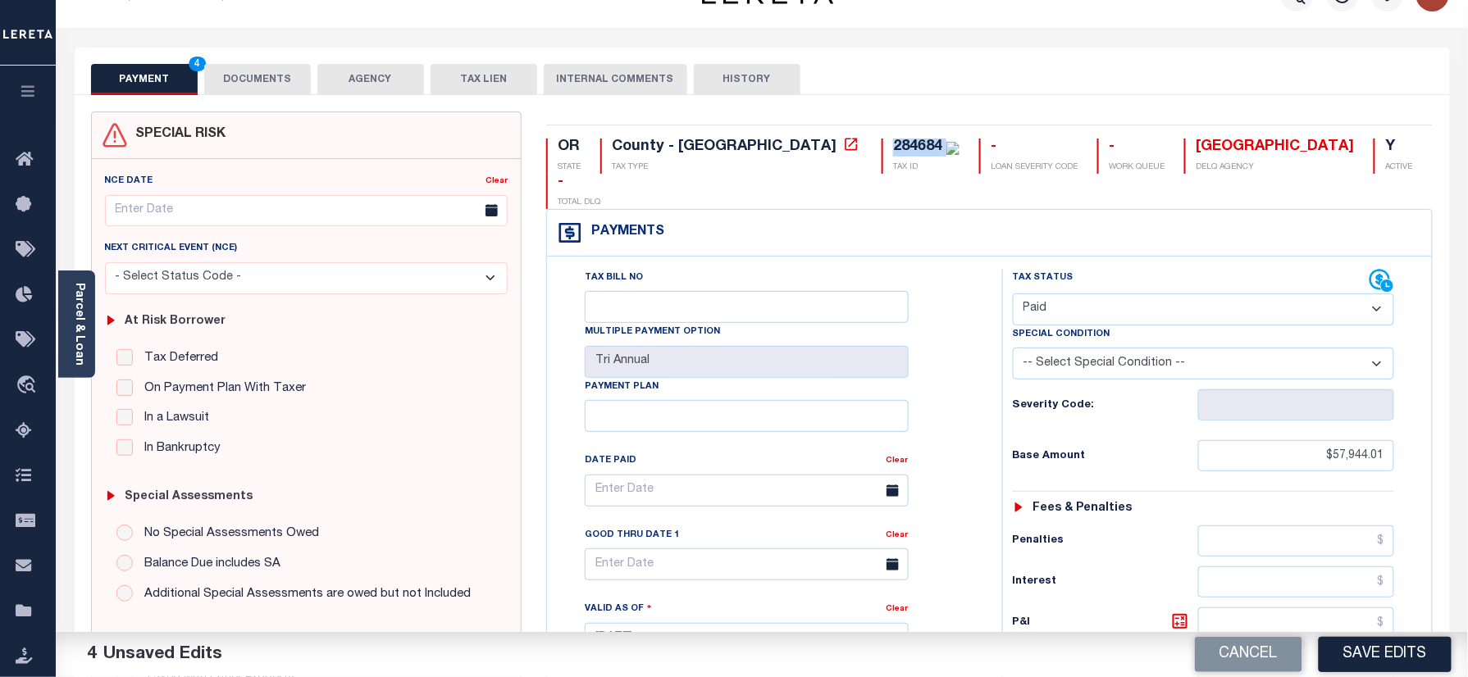
scroll to position [0, 0]
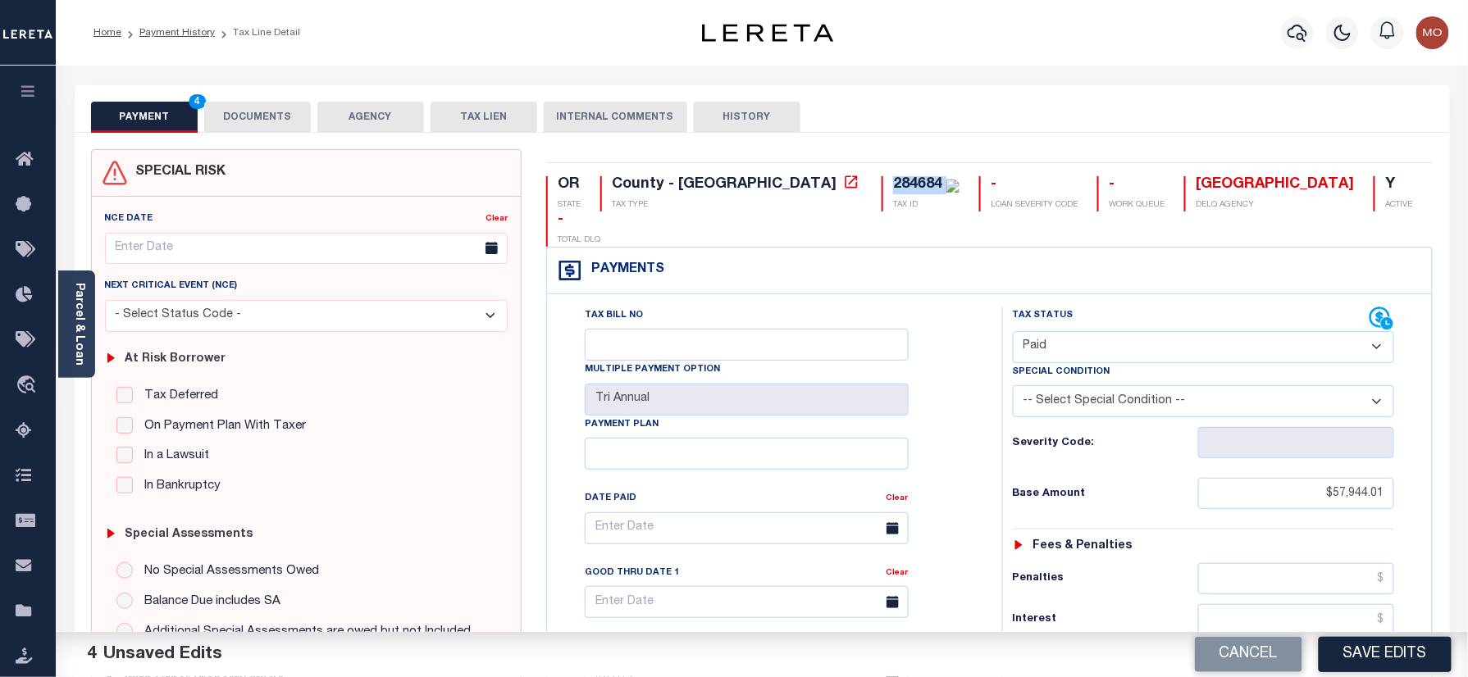
click at [277, 121] on button "DOCUMENTS" at bounding box center [257, 117] width 107 height 31
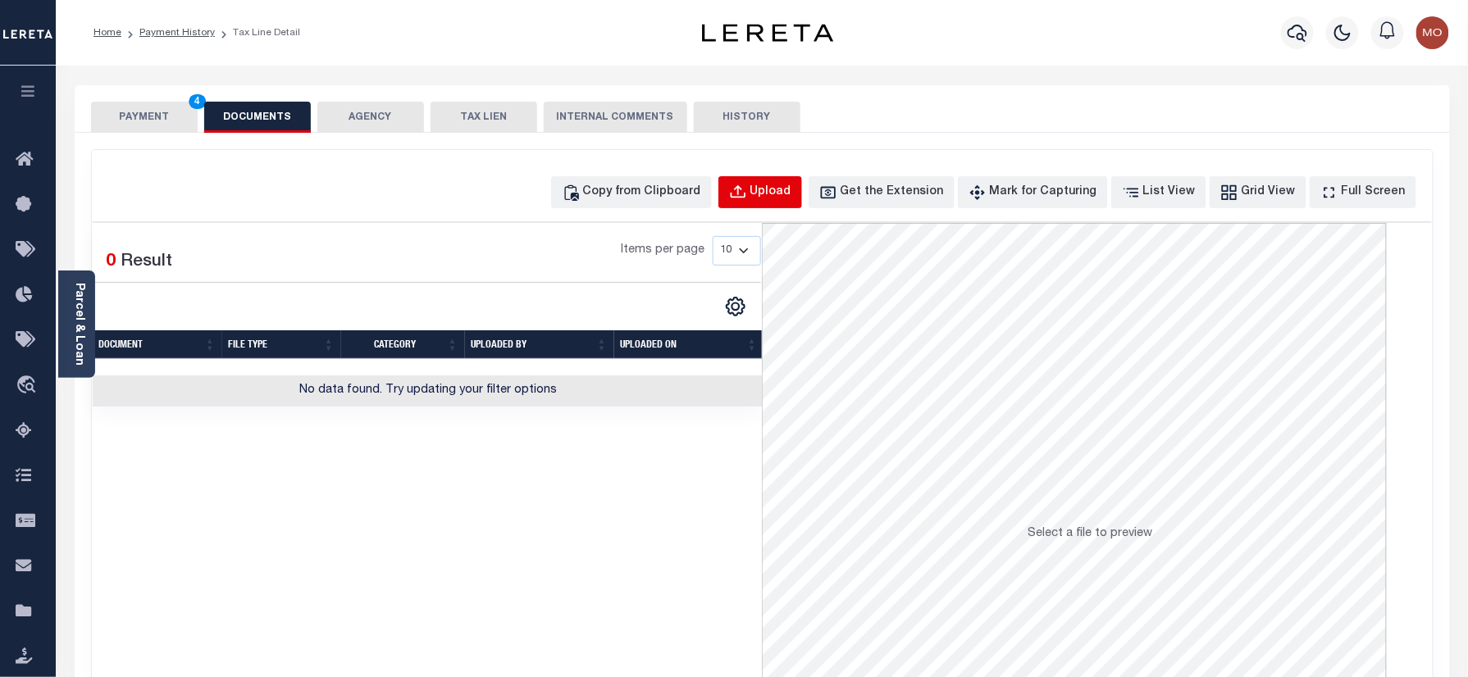
click at [791, 190] on div "Upload" at bounding box center [770, 193] width 41 height 18
select select "POP"
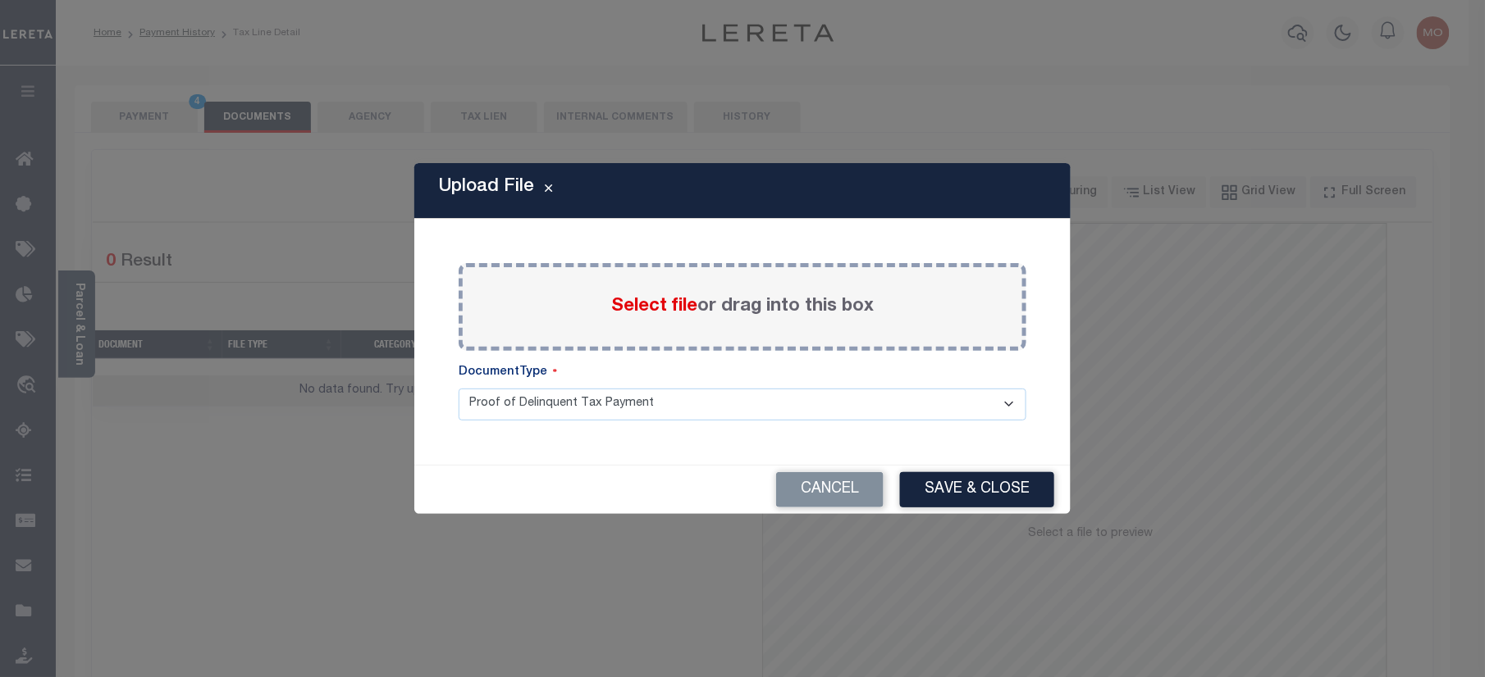
click at [631, 312] on span "Select file" at bounding box center [654, 307] width 86 height 18
click at [0, 0] on input "Select file or drag into this box" at bounding box center [0, 0] width 0 height 0
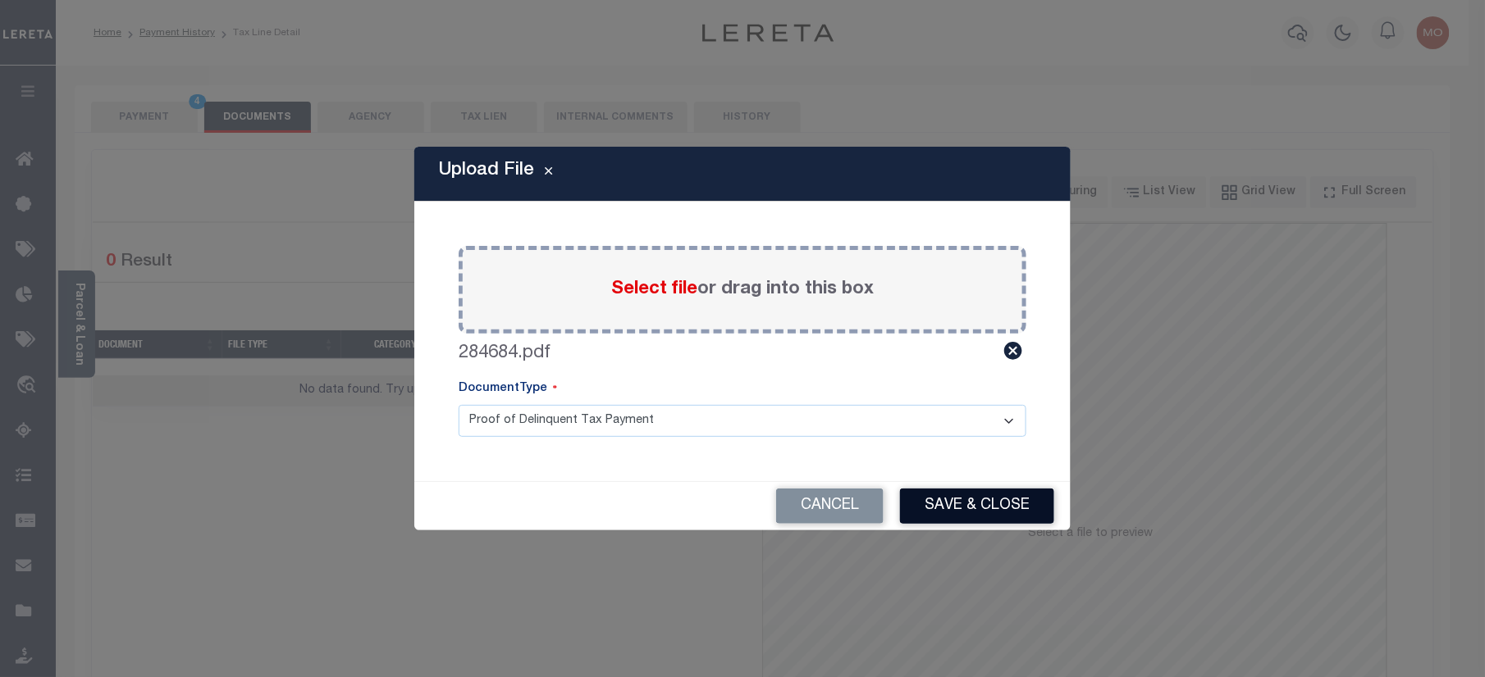
click at [946, 503] on button "Save & Close" at bounding box center [977, 506] width 154 height 35
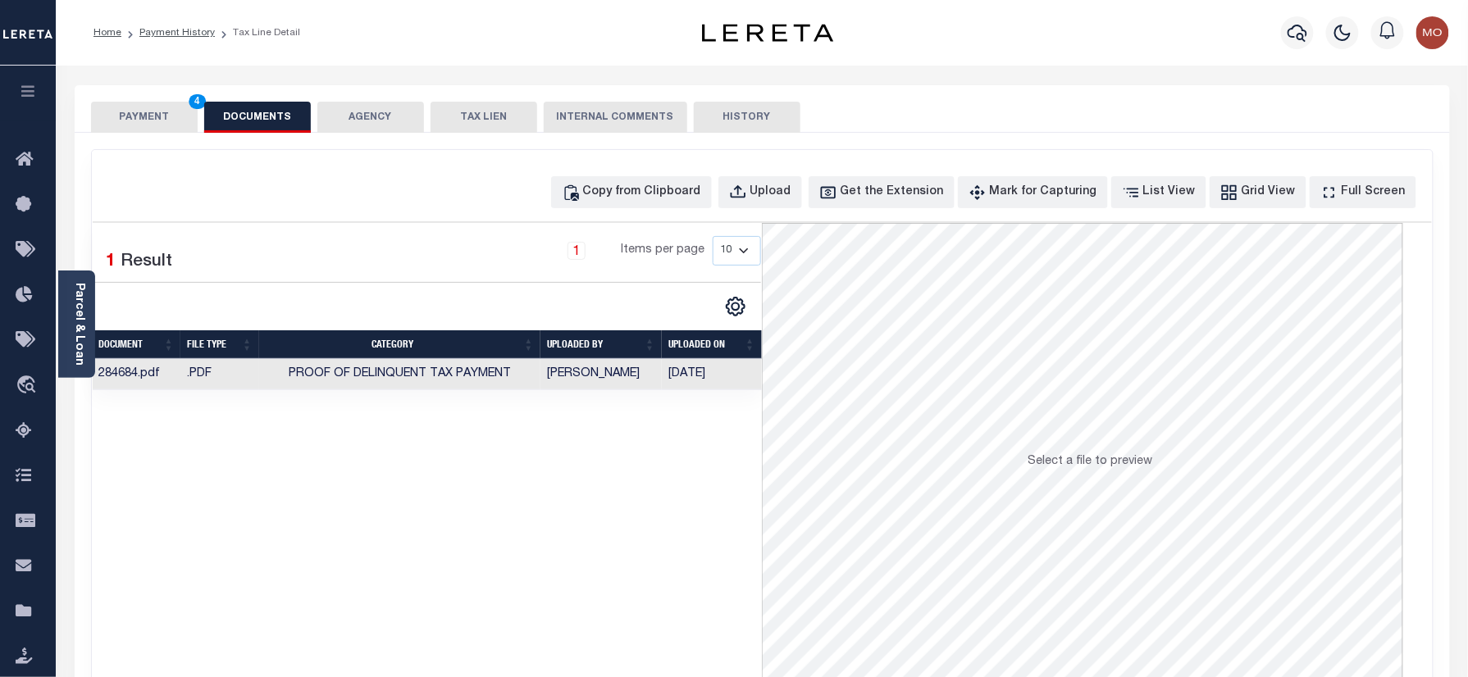
click at [125, 126] on button "PAYMENT 4" at bounding box center [144, 117] width 107 height 31
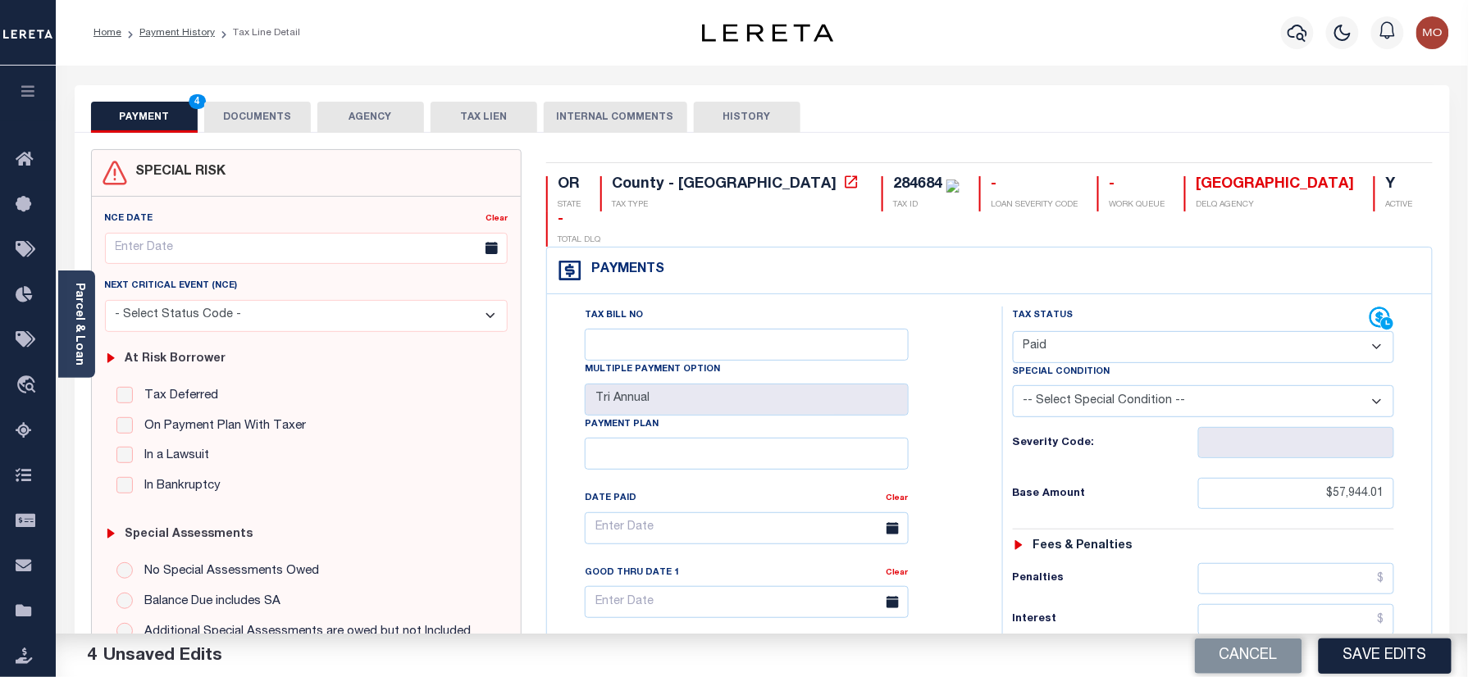
scroll to position [437, 0]
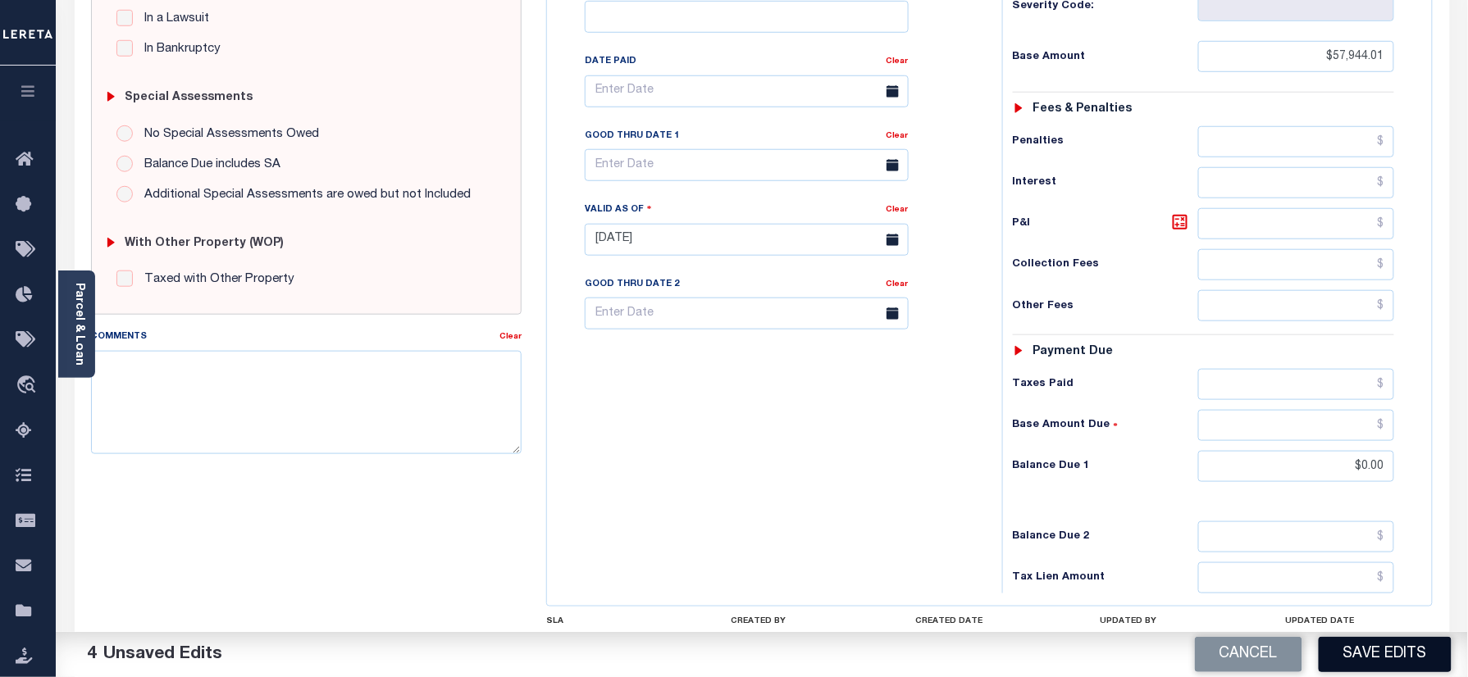
click at [1353, 654] on button "Save Edits" at bounding box center [1385, 654] width 133 height 35
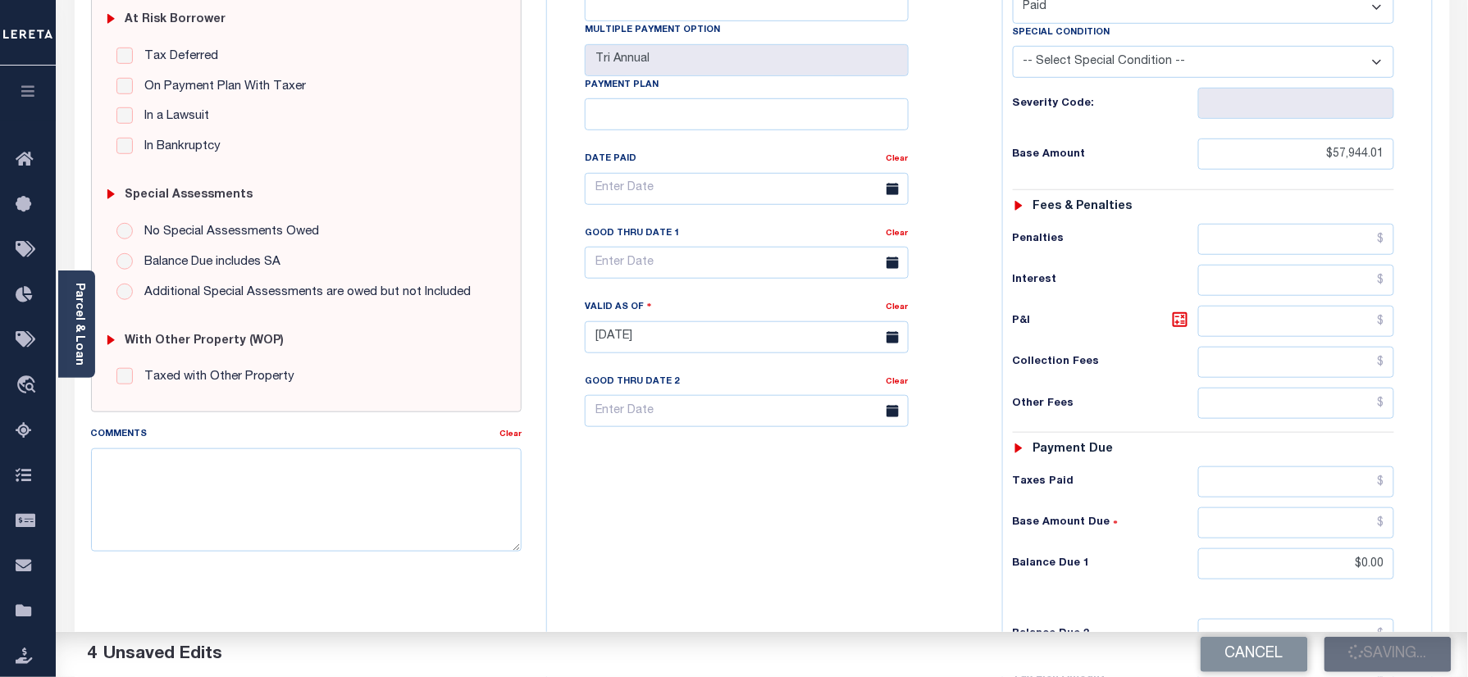
scroll to position [218, 0]
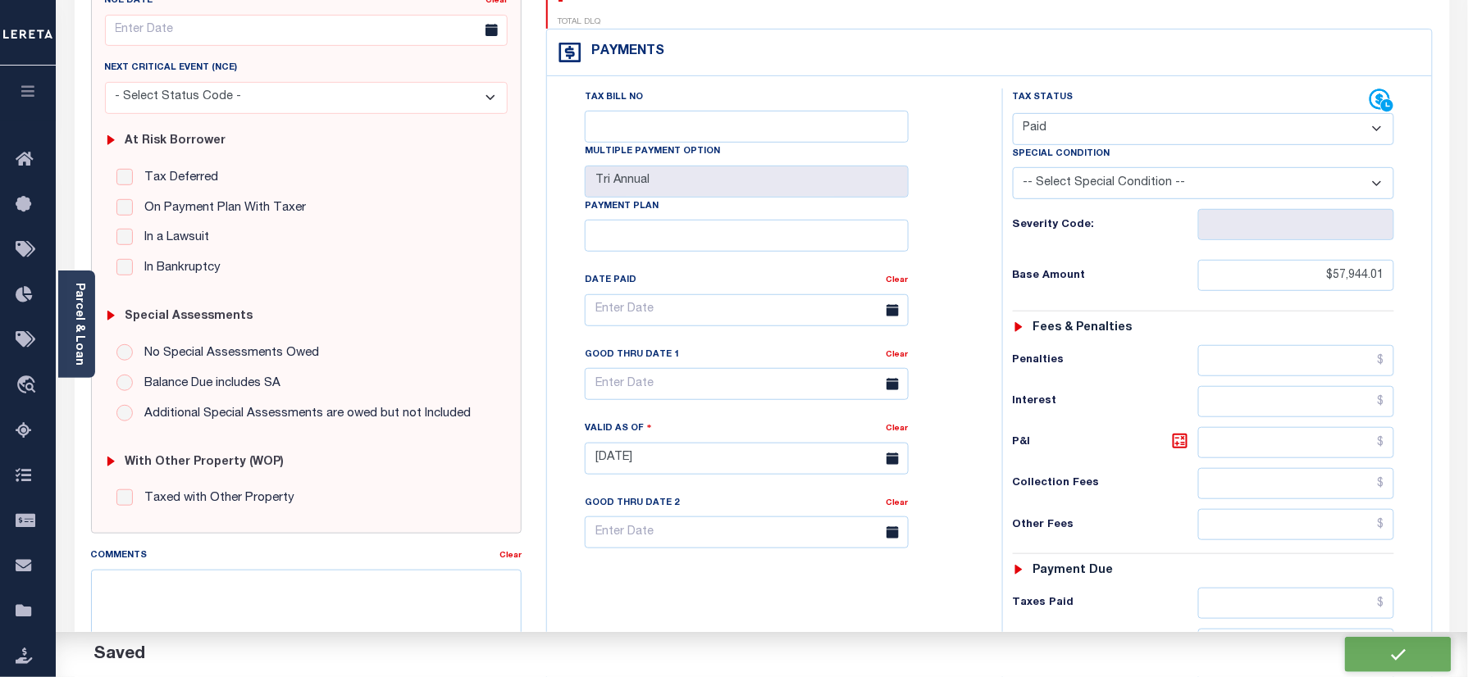
checkbox input "false"
type input "$57,944.01"
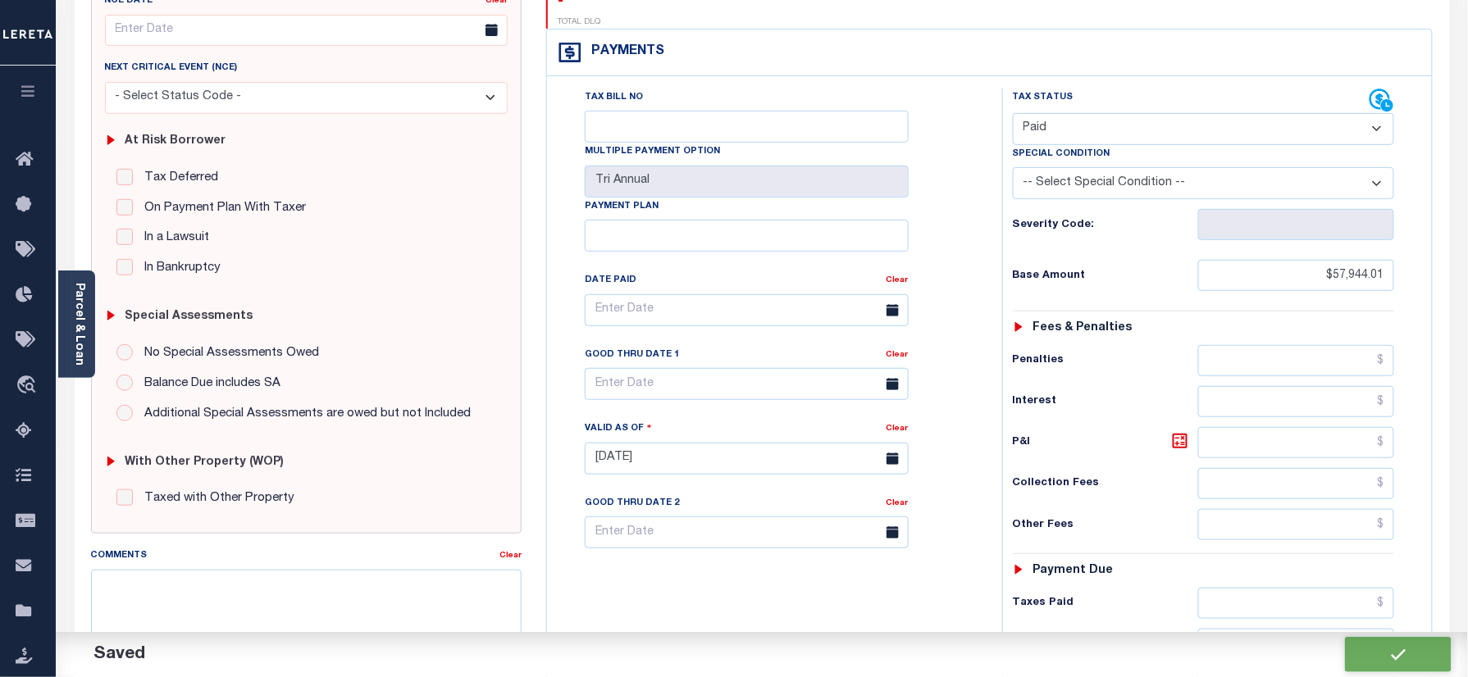
type input "$0"
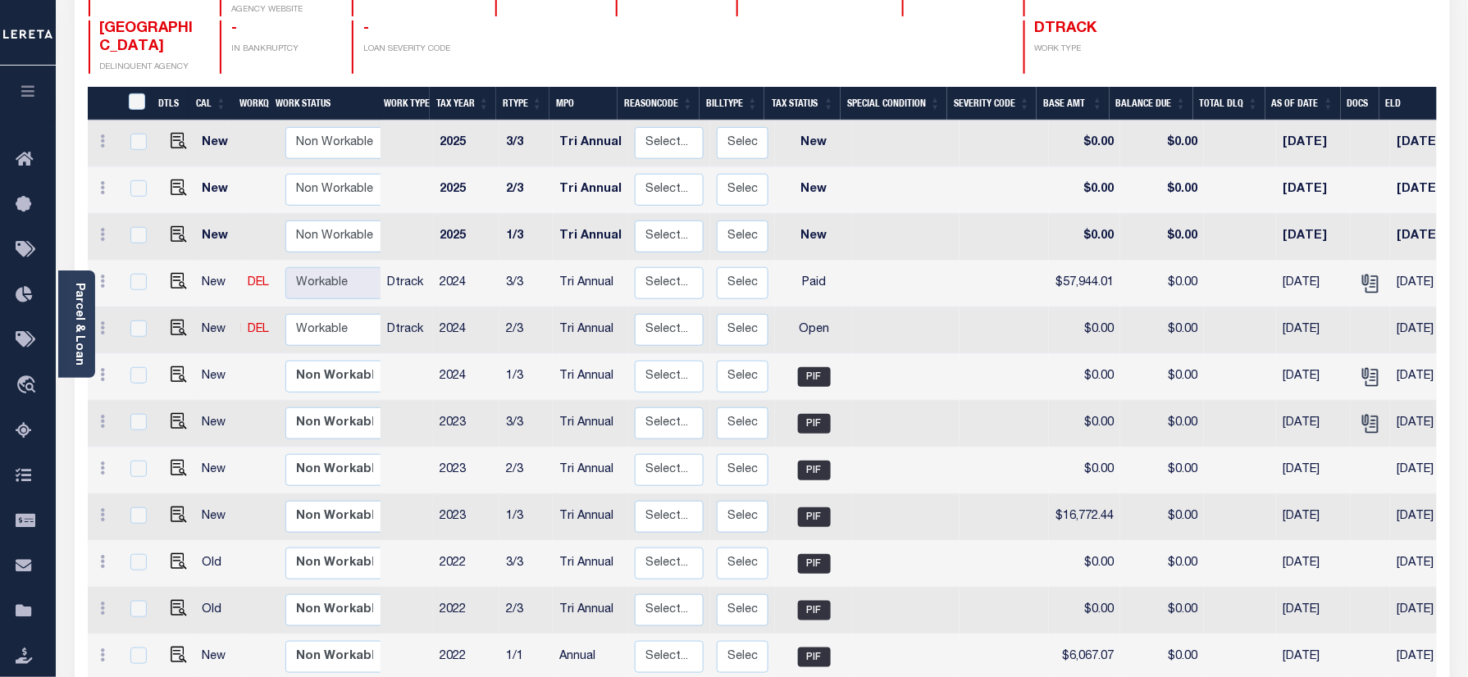
scroll to position [218, 0]
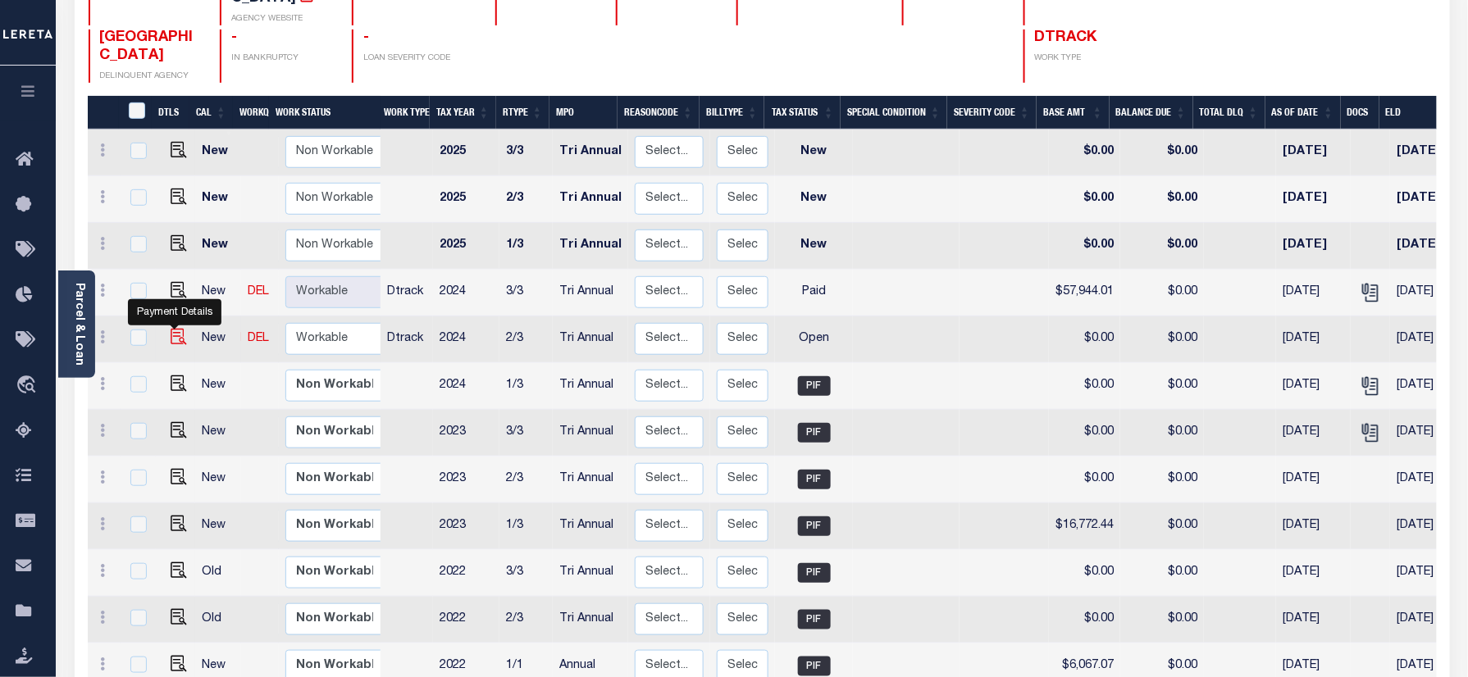
click at [171, 329] on img "" at bounding box center [179, 337] width 16 height 16
checkbox input "true"
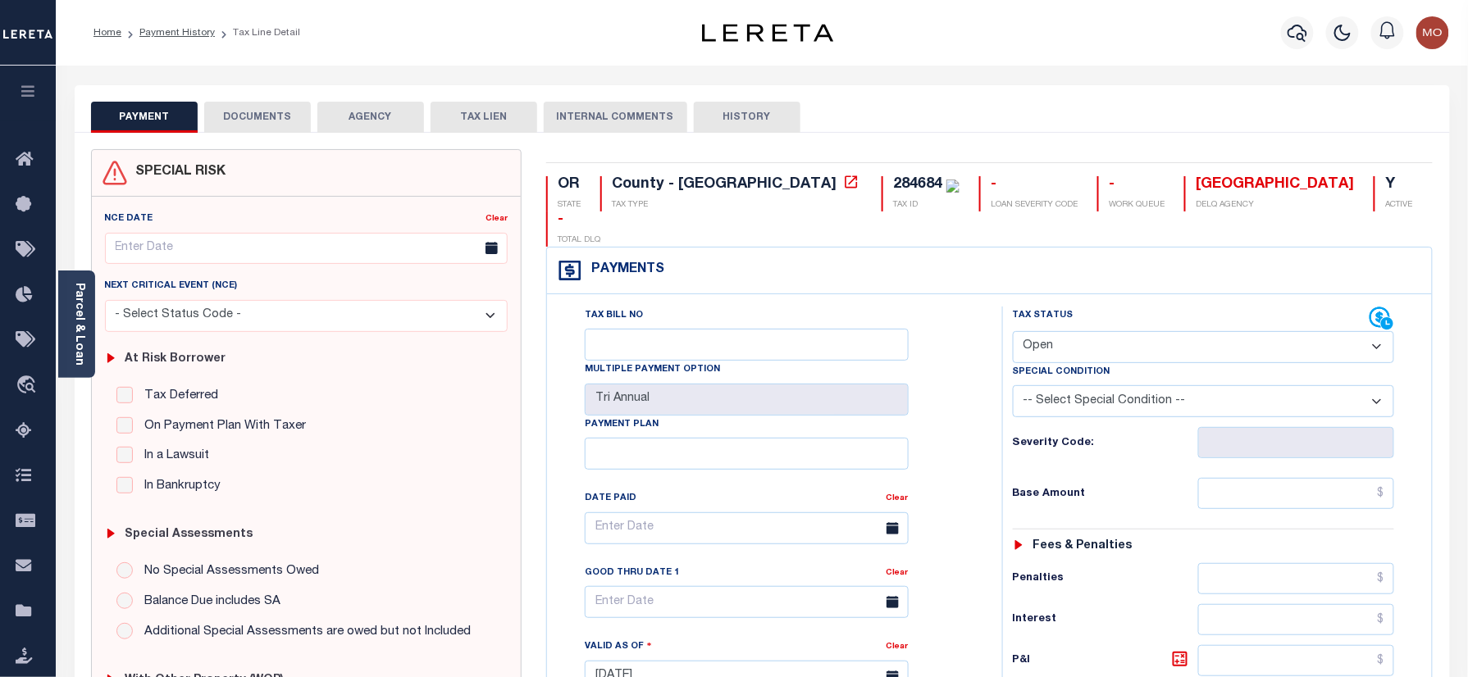
drag, startPoint x: 1064, startPoint y: 320, endPoint x: 1065, endPoint y: 330, distance: 9.9
click at [1064, 331] on select "- Select Status Code - Open Due/Unpaid Paid Incomplete No Tax Due Internal Refu…" at bounding box center [1204, 347] width 382 height 32
select select "PYD"
click at [1013, 331] on select "- Select Status Code - Open Due/Unpaid Paid Incomplete No Tax Due Internal Refu…" at bounding box center [1204, 347] width 382 height 32
type input "[DATE]"
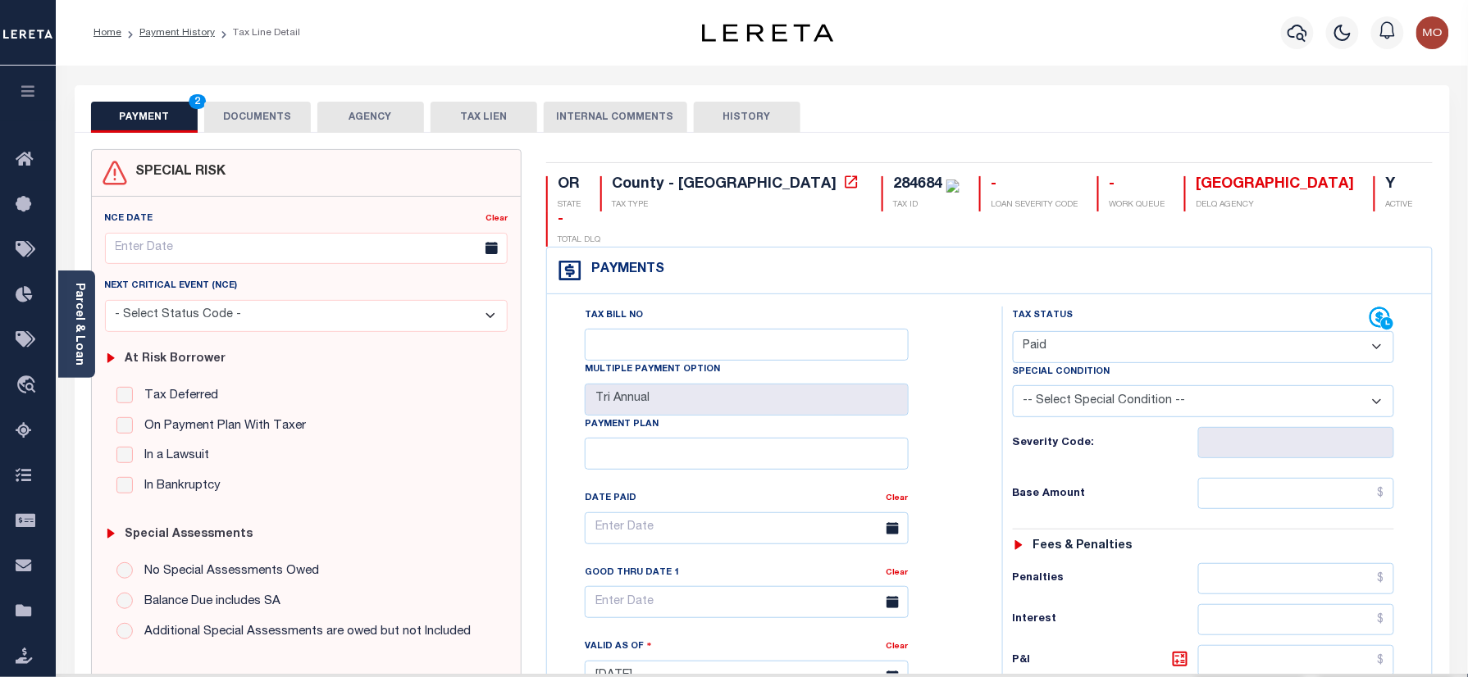
click at [965, 428] on div "Tax Bill No Multiple Payment Option Tri Annual Payment Plan Clear Clear Valid a…" at bounding box center [770, 537] width 414 height 460
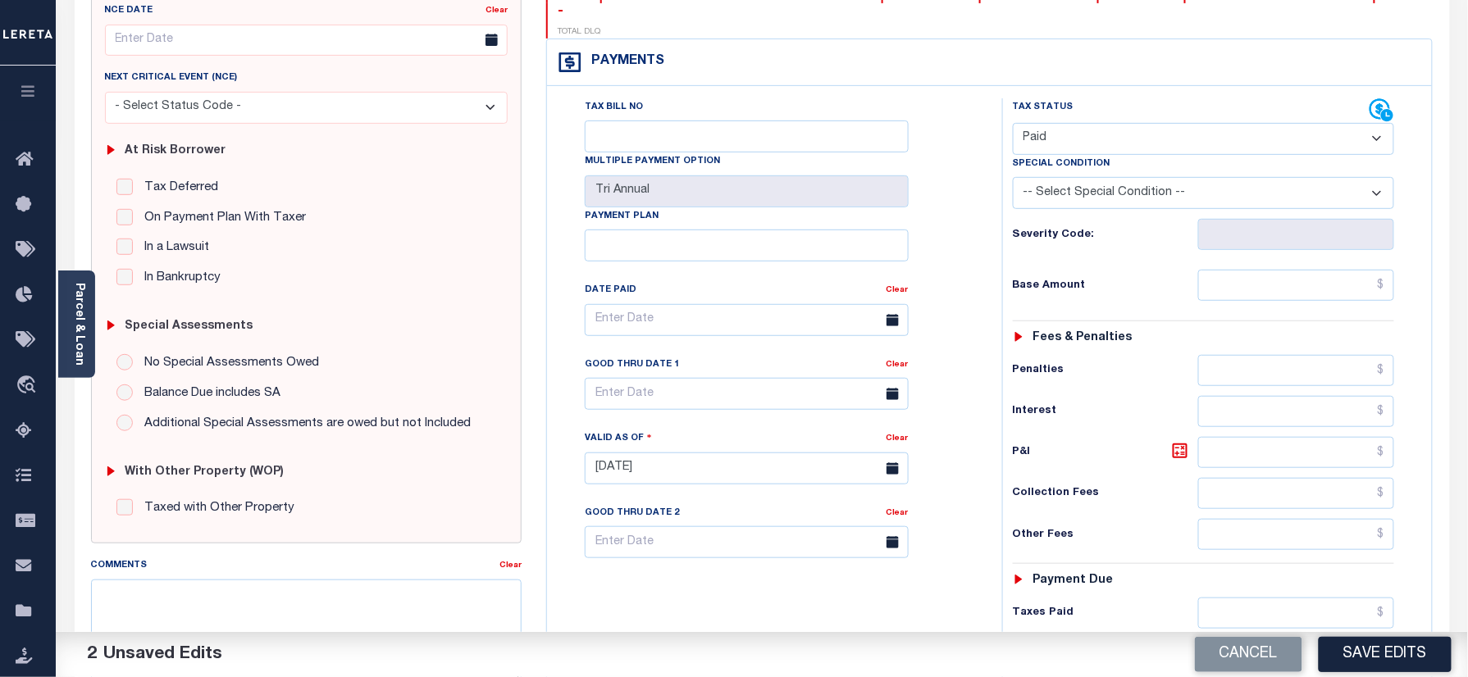
scroll to position [328, 0]
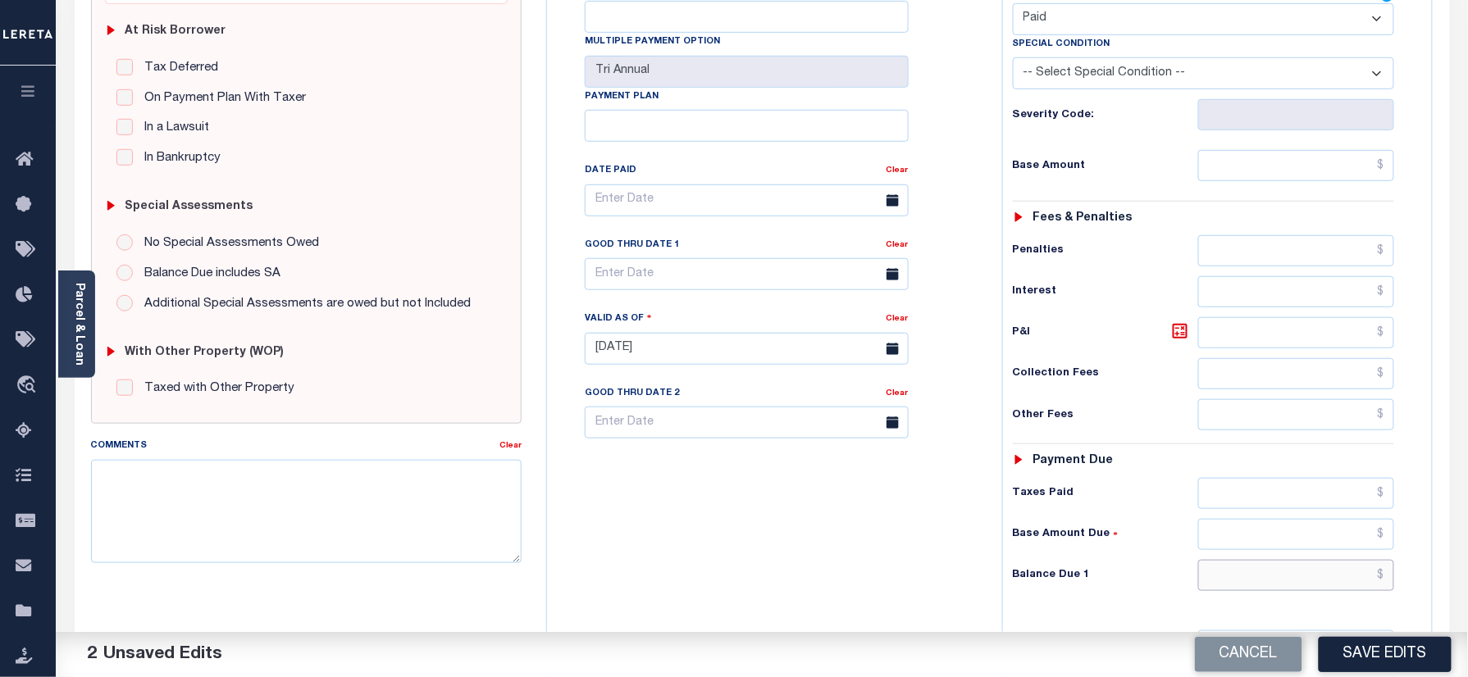
click at [1243, 560] on input "text" at bounding box center [1296, 575] width 197 height 31
type input "$0.00"
drag, startPoint x: 727, startPoint y: 433, endPoint x: 725, endPoint y: 449, distance: 16.5
click at [725, 438] on div "Tax Bill No Multiple Payment Option Tri Annual Payment Plan Clear" at bounding box center [770, 341] width 439 height 724
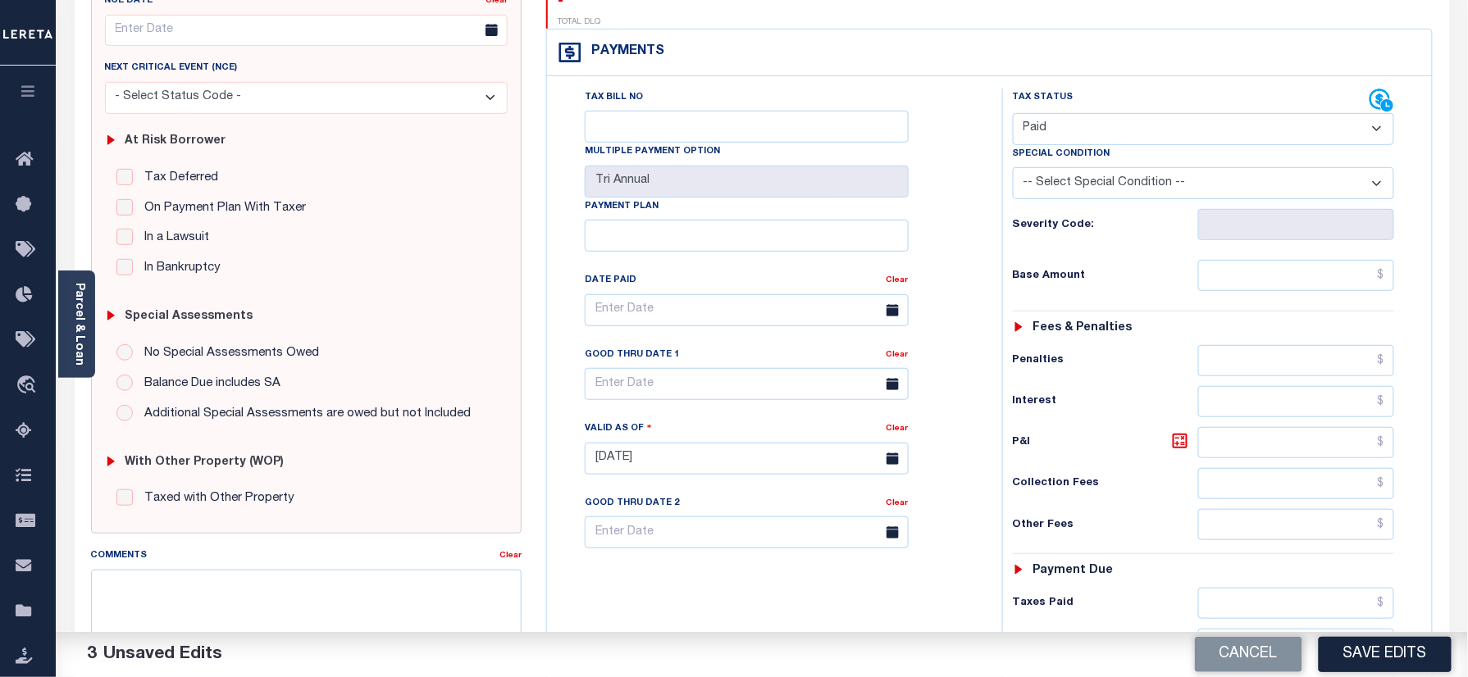
scroll to position [0, 0]
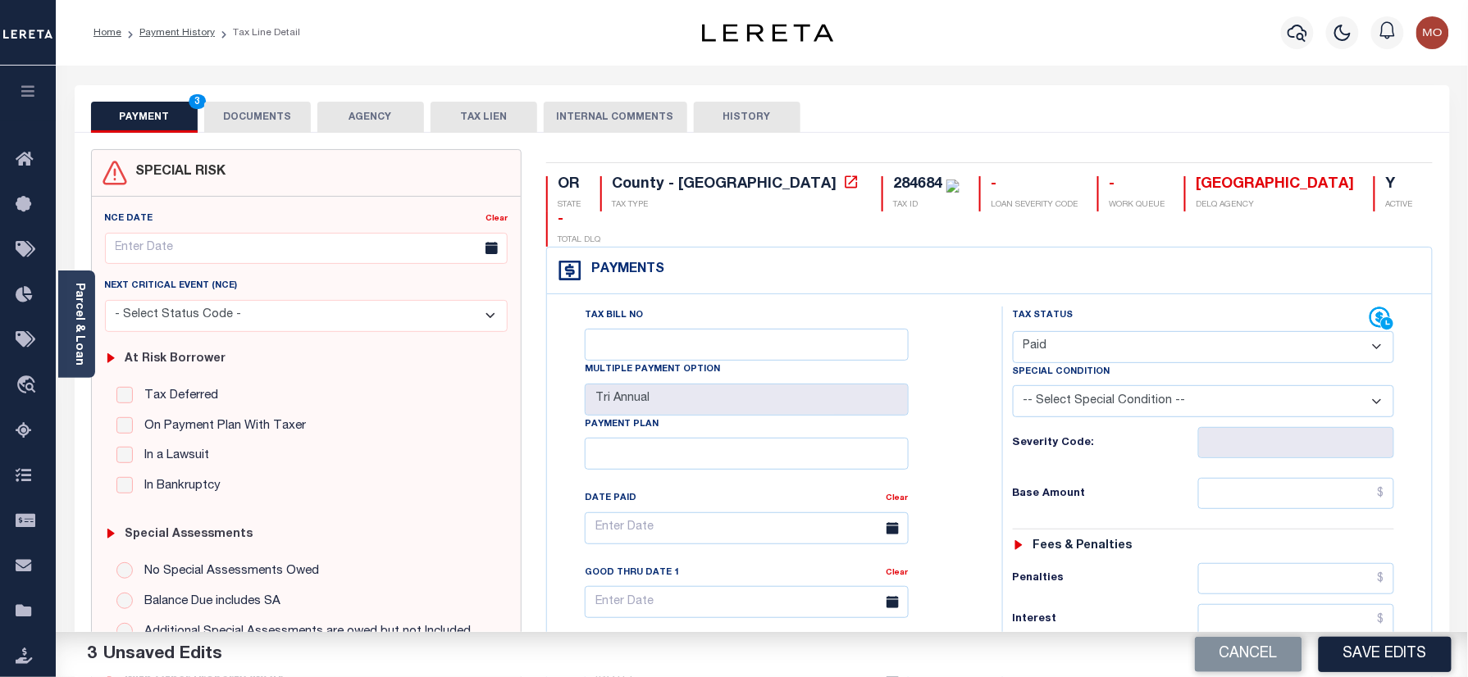
click at [893, 188] on div "284684" at bounding box center [917, 184] width 49 height 15
copy div "284684"
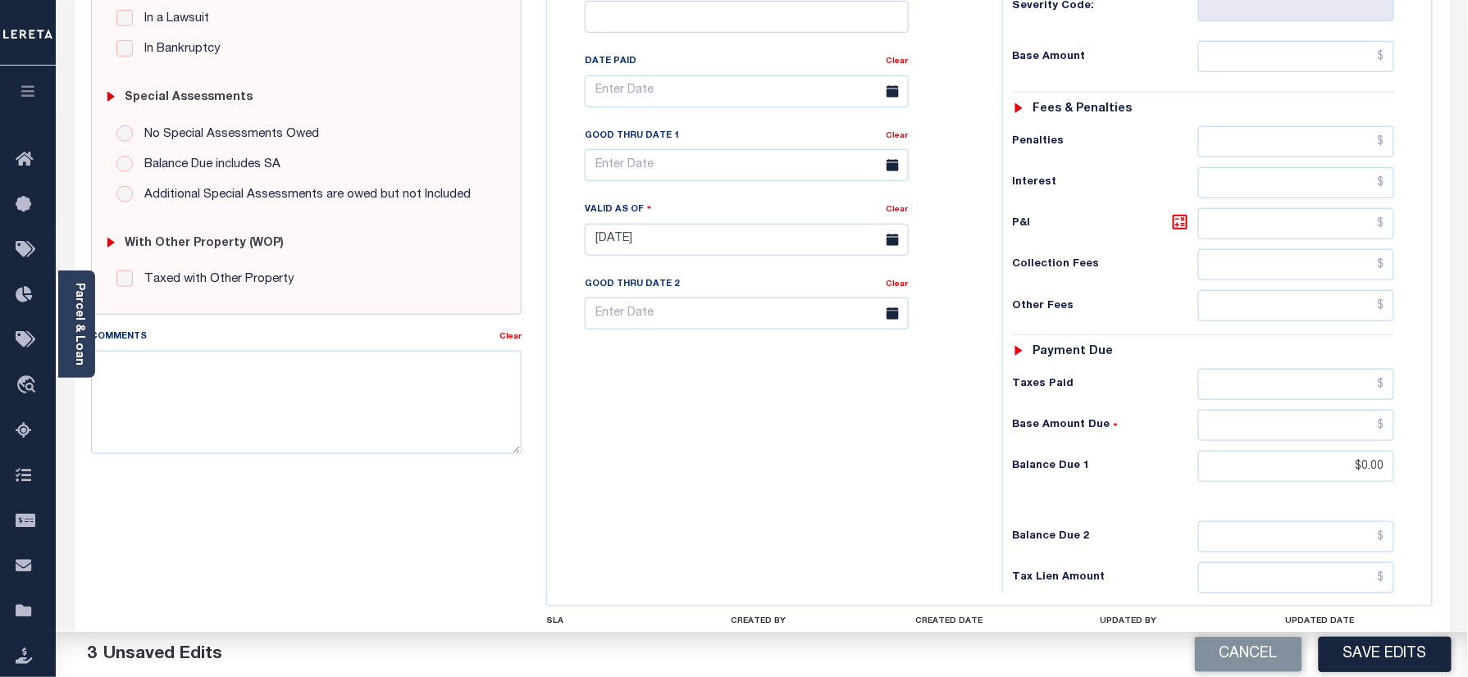
scroll to position [328, 0]
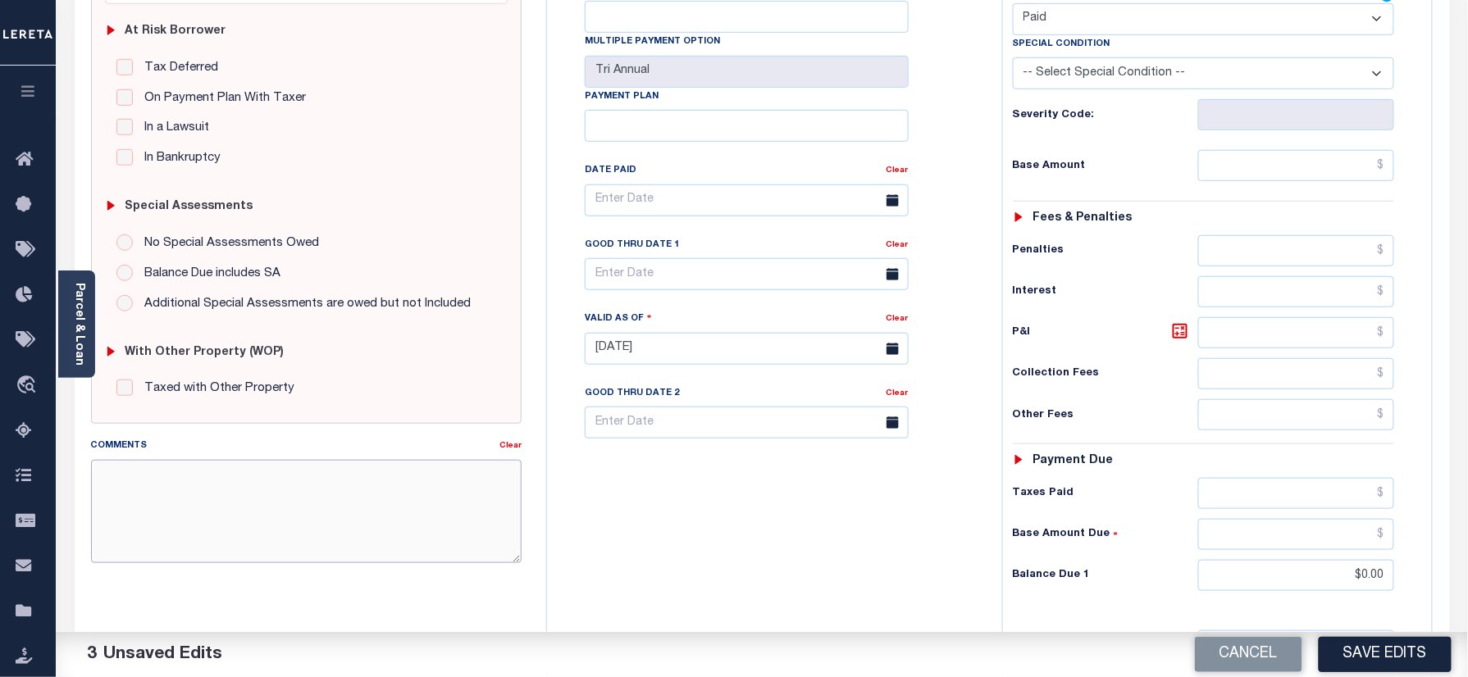
paste textarea "Refer 2024 3/3 year for doc"
click at [366, 510] on textarea "Comments" at bounding box center [306, 511] width 431 height 103
type textarea "Refer 2024 3/3 year for doc"
click at [1368, 663] on button "Save Edits" at bounding box center [1385, 654] width 133 height 35
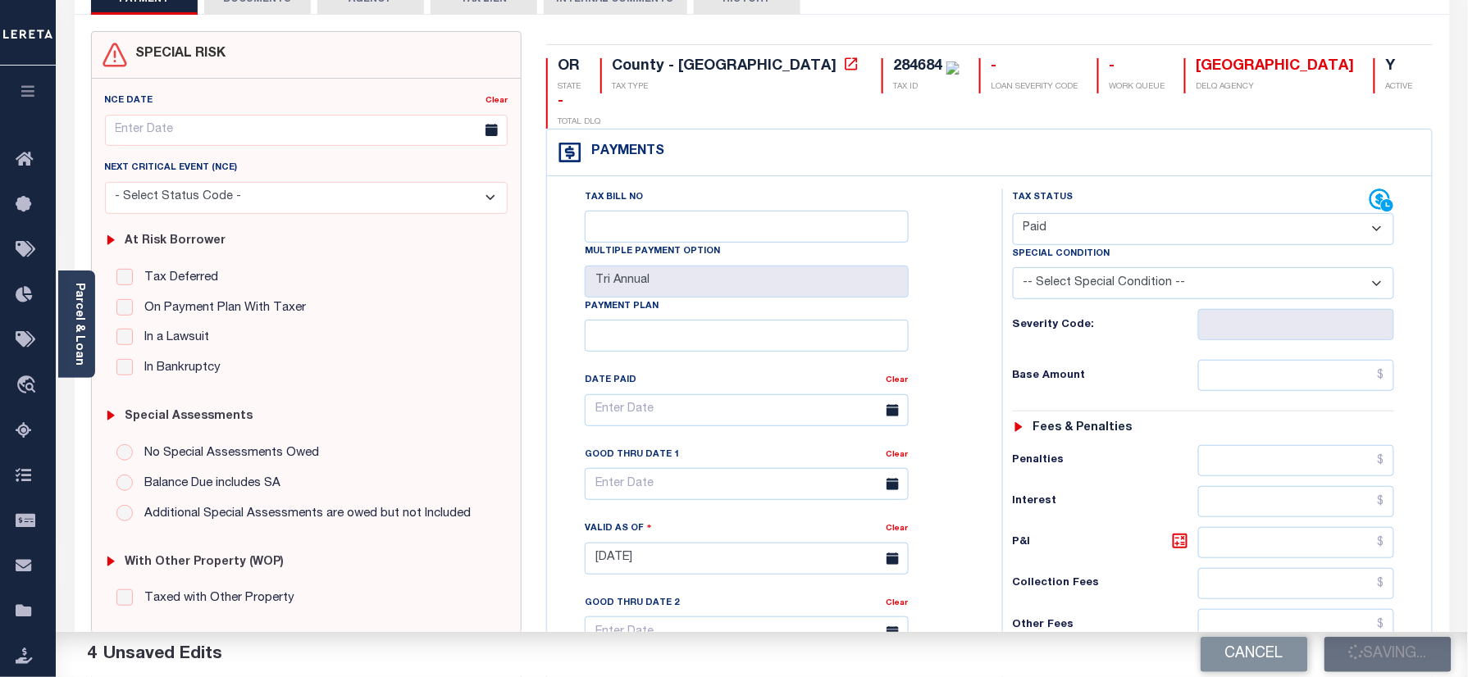
scroll to position [109, 0]
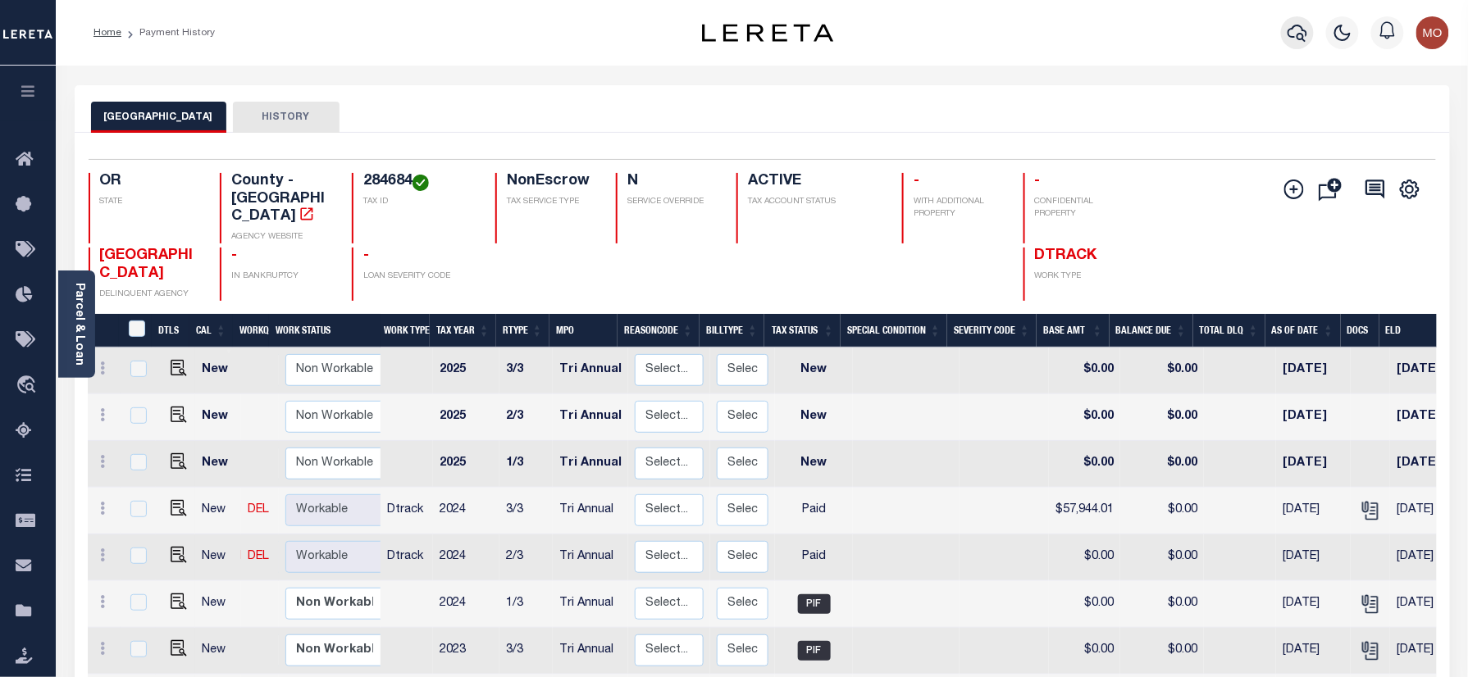
click at [1294, 27] on icon "button" at bounding box center [1298, 33] width 20 height 17
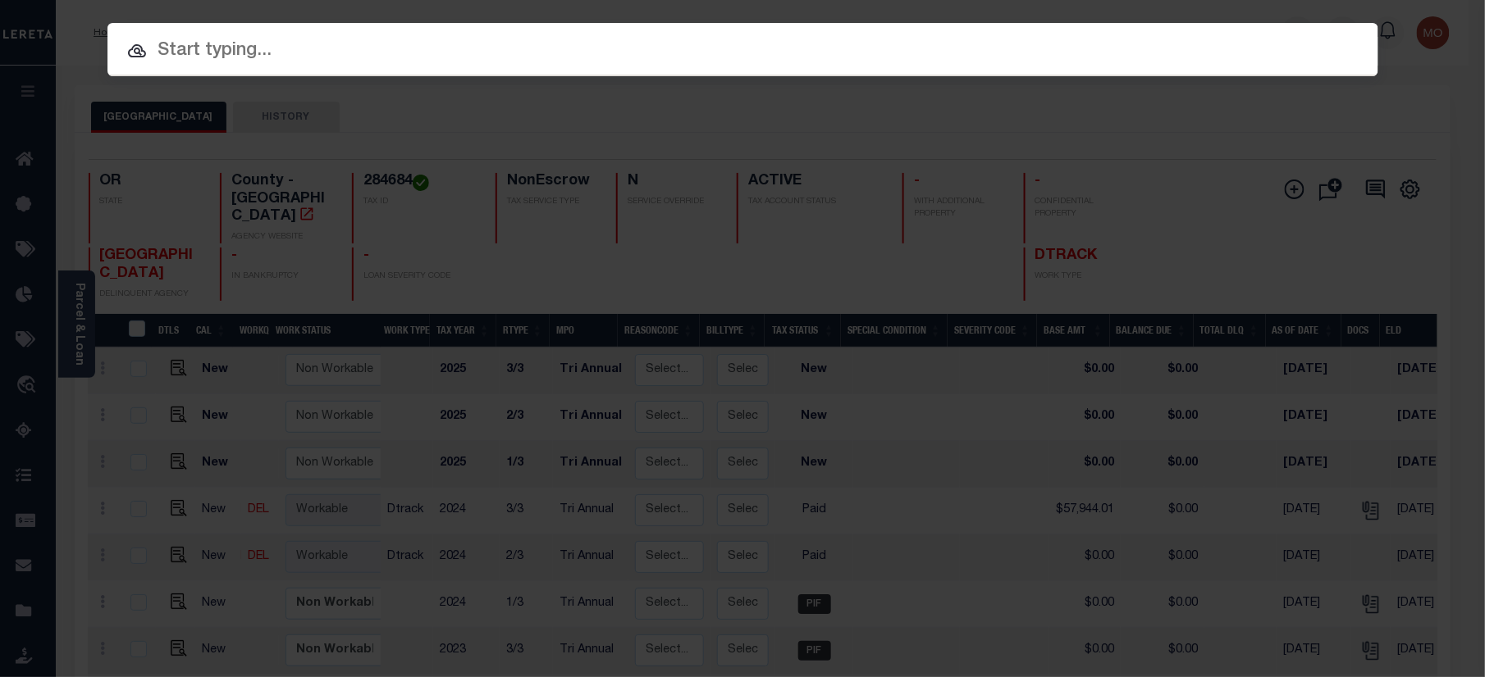
click at [326, 53] on input "text" at bounding box center [742, 51] width 1270 height 29
paste input "346382"
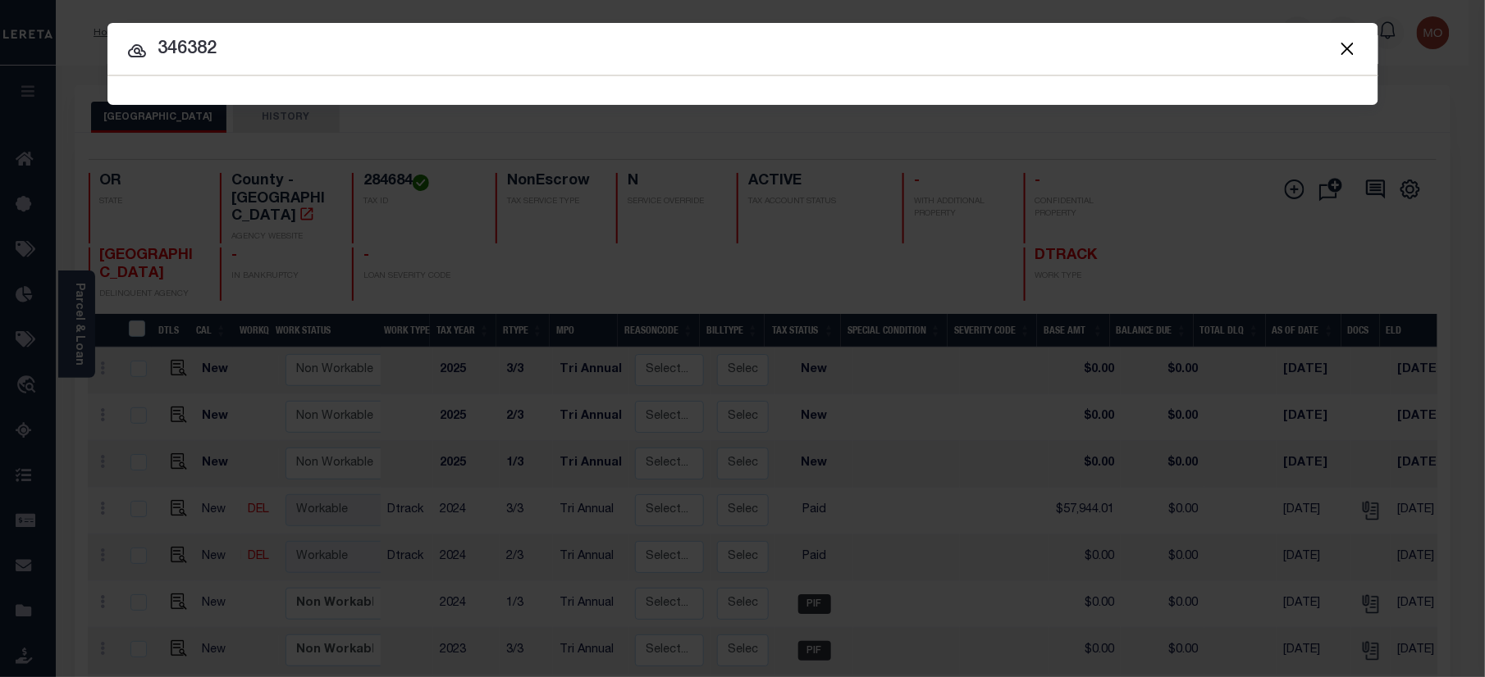
type input "346382"
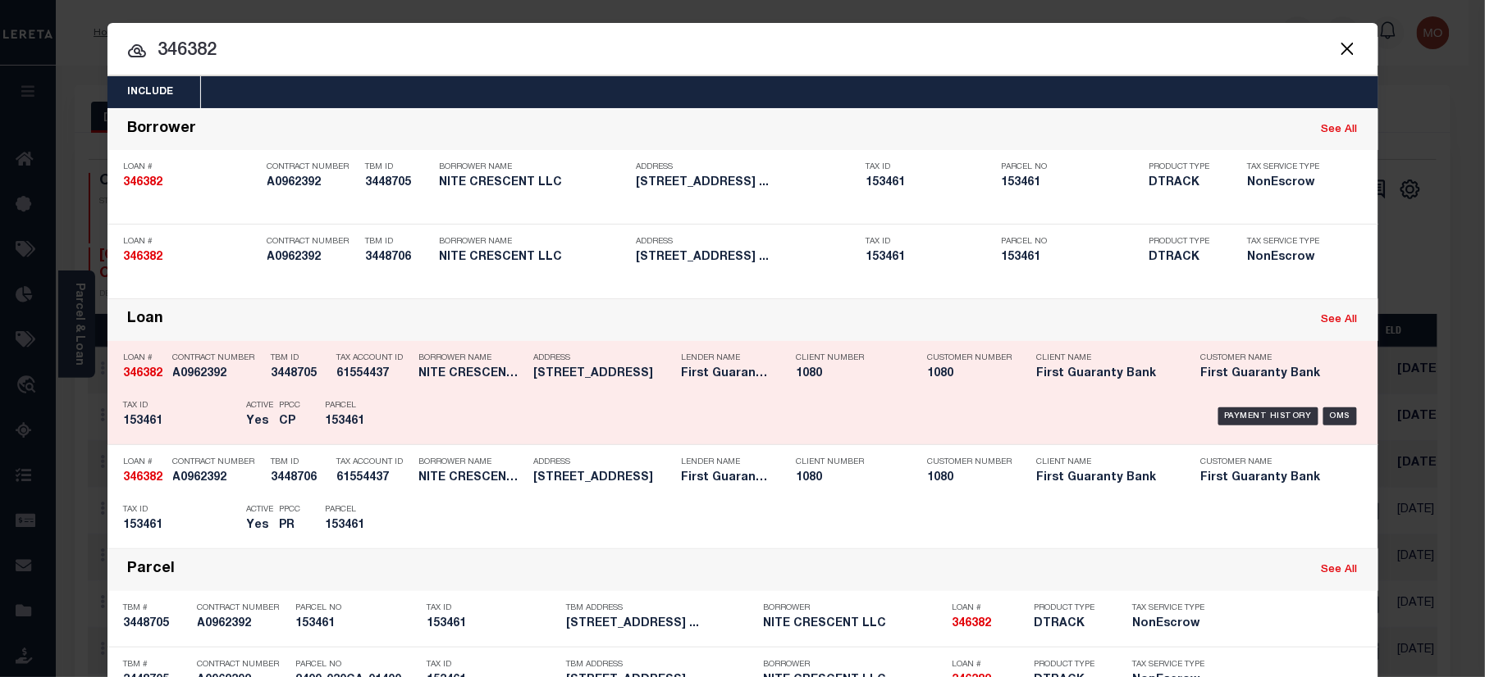
click at [179, 424] on h5 "153461" at bounding box center [181, 422] width 115 height 14
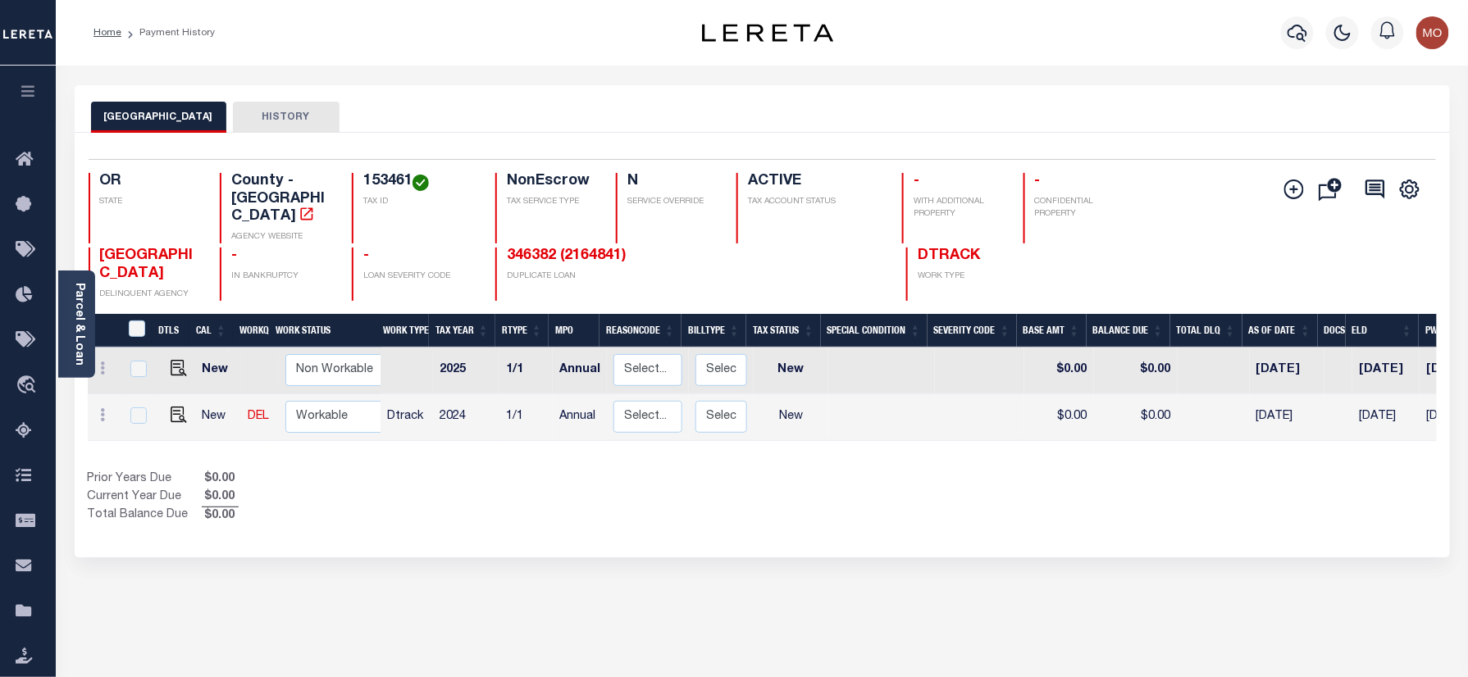
click at [379, 180] on h4 "153461" at bounding box center [419, 182] width 112 height 18
copy h4 "153461"
click at [171, 407] on img "" at bounding box center [179, 415] width 16 height 16
checkbox input "true"
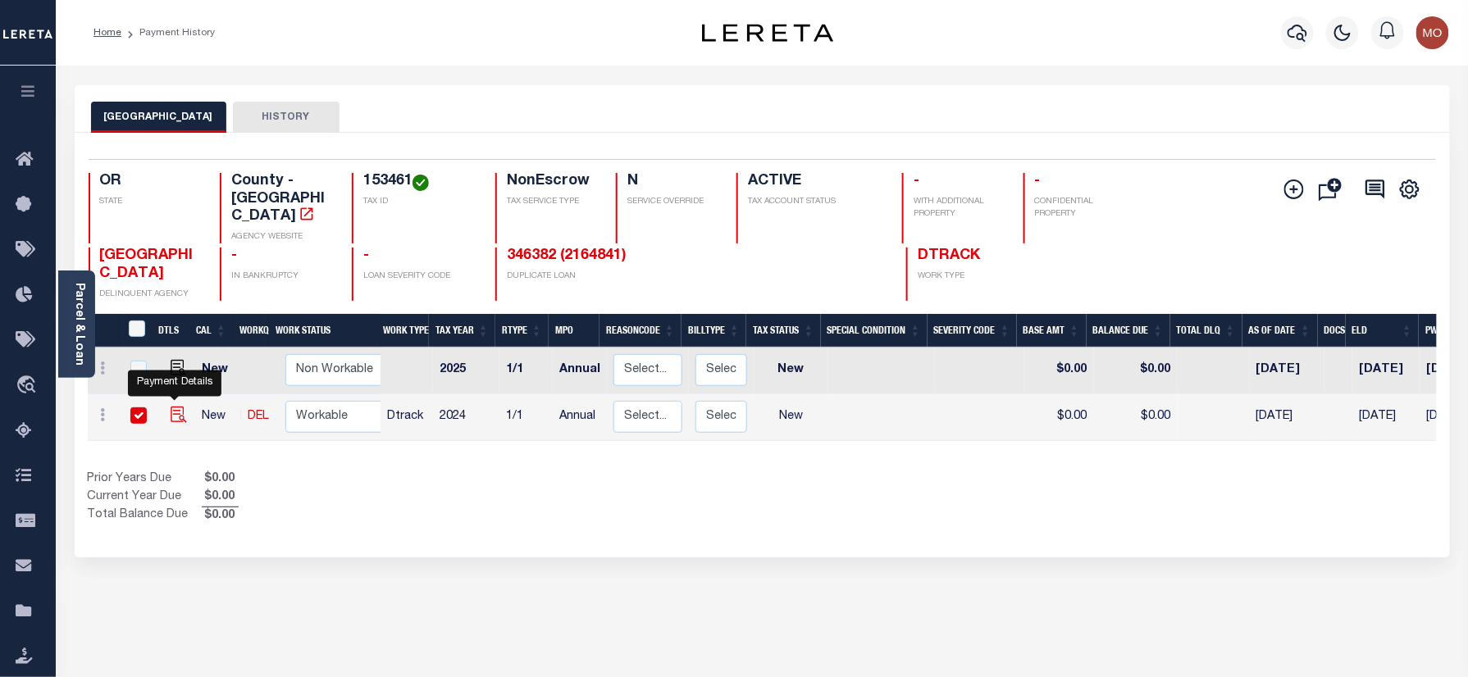
checkbox input "true"
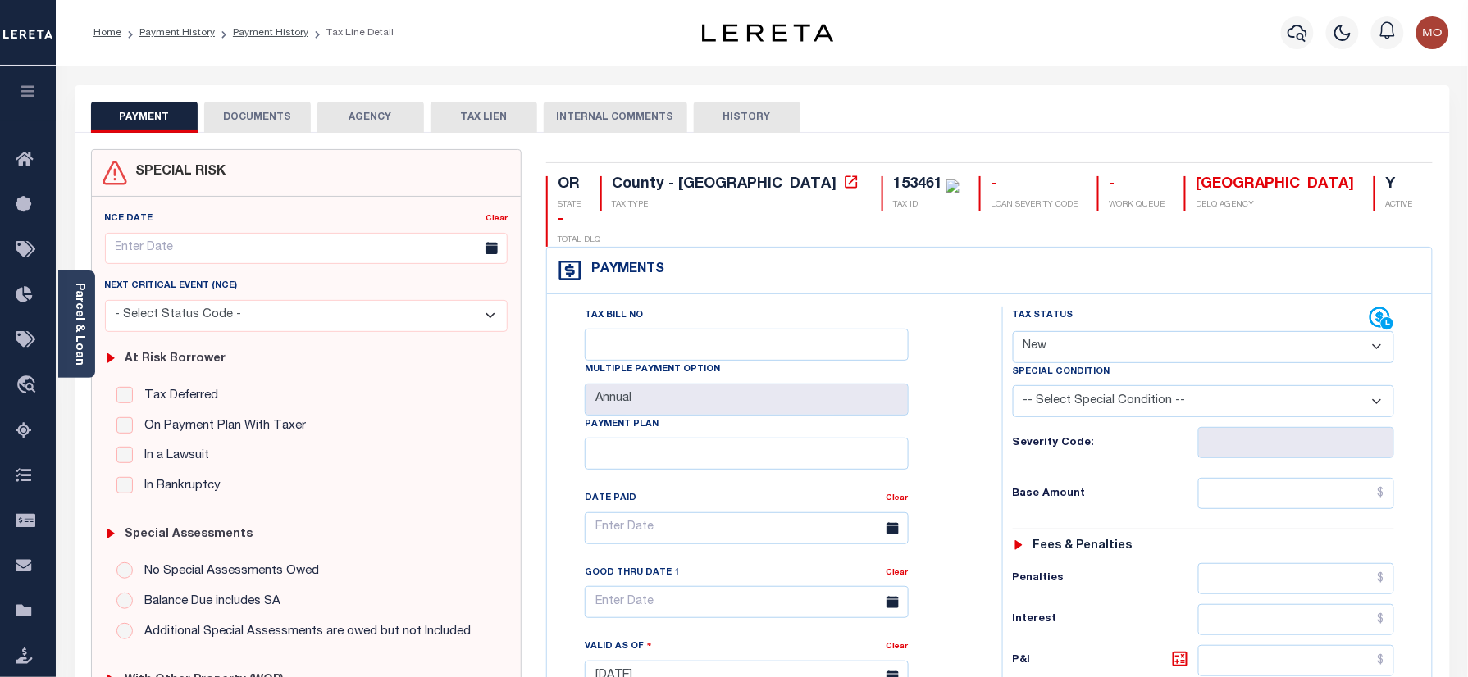
click at [1097, 331] on select "- Select Status Code - Open Due/Unpaid Paid Incomplete No Tax Due Internal Refu…" at bounding box center [1204, 347] width 382 height 32
select select "PYD"
click at [1013, 331] on select "- Select Status Code - Open Due/Unpaid Paid Incomplete No Tax Due Internal Refu…" at bounding box center [1204, 347] width 382 height 32
type input "[DATE]"
click at [986, 425] on div "Tax Bill No Multiple Payment Option Annual Payment Plan" at bounding box center [770, 669] width 439 height 724
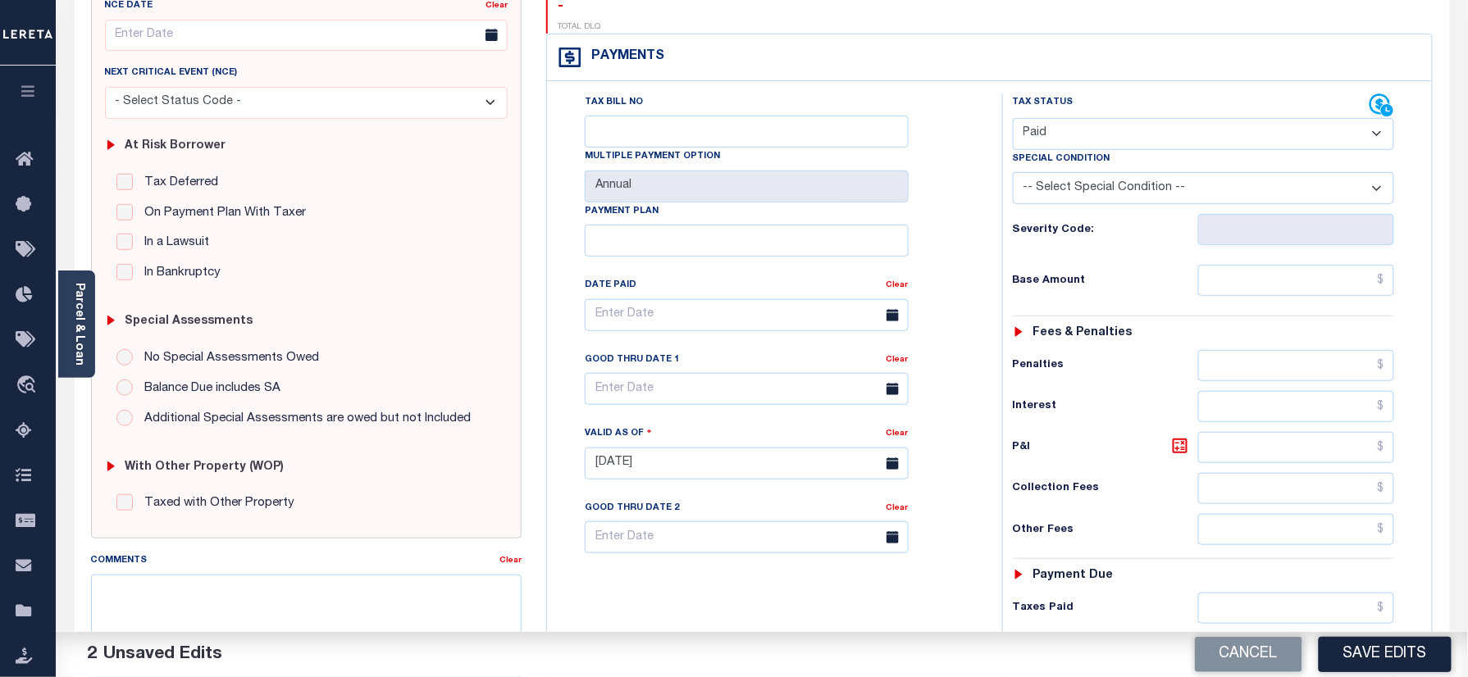
scroll to position [328, 0]
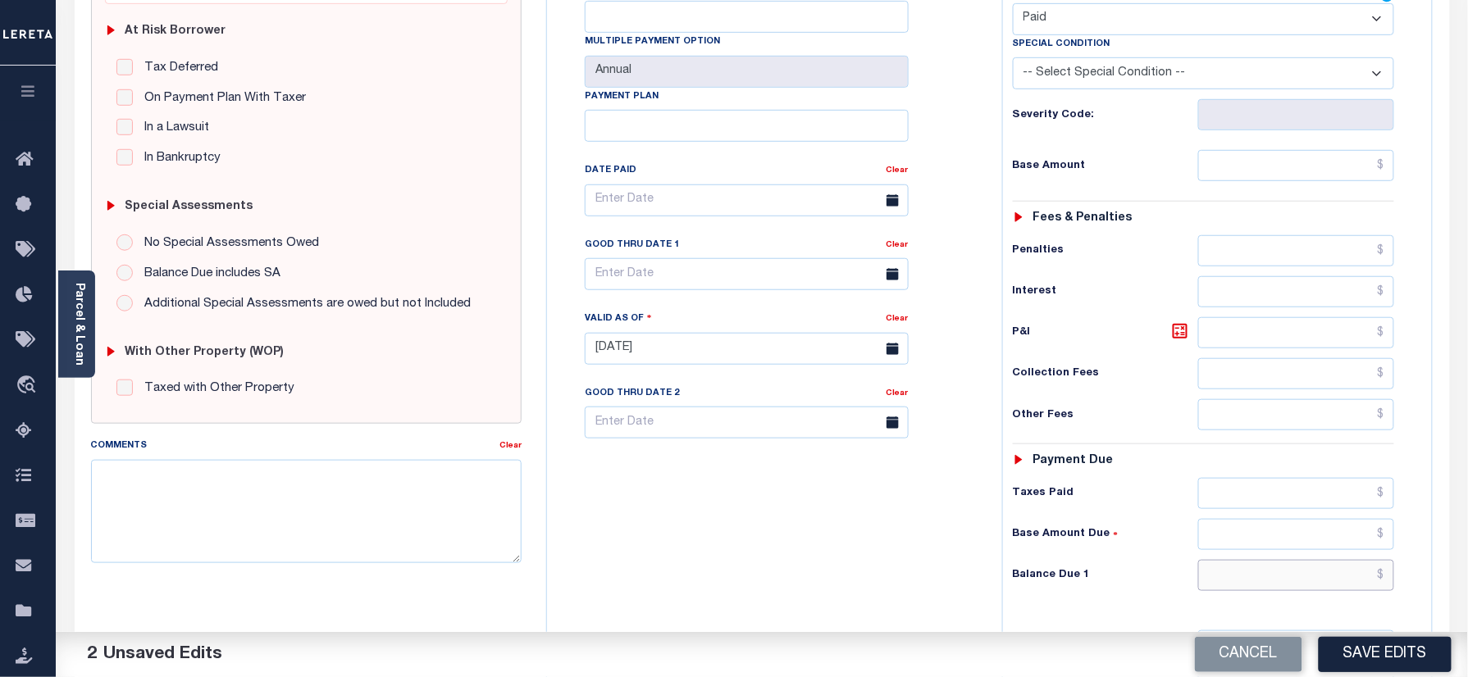
click at [1248, 560] on input "text" at bounding box center [1296, 575] width 197 height 31
type input "$0.00"
drag, startPoint x: 742, startPoint y: 568, endPoint x: 784, endPoint y: 574, distance: 42.2
click at [743, 568] on div "Tax Bill No Multiple Payment Option Annual Payment Plan" at bounding box center [770, 341] width 439 height 724
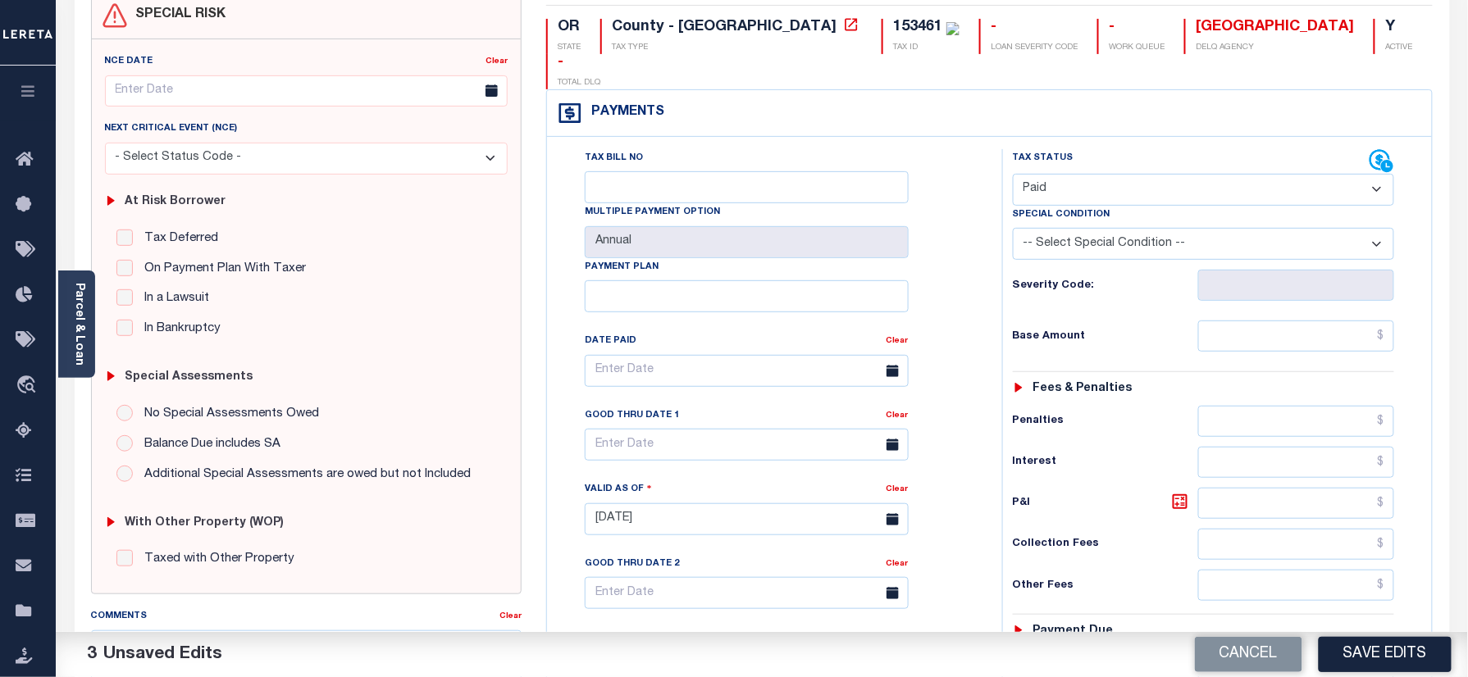
scroll to position [0, 0]
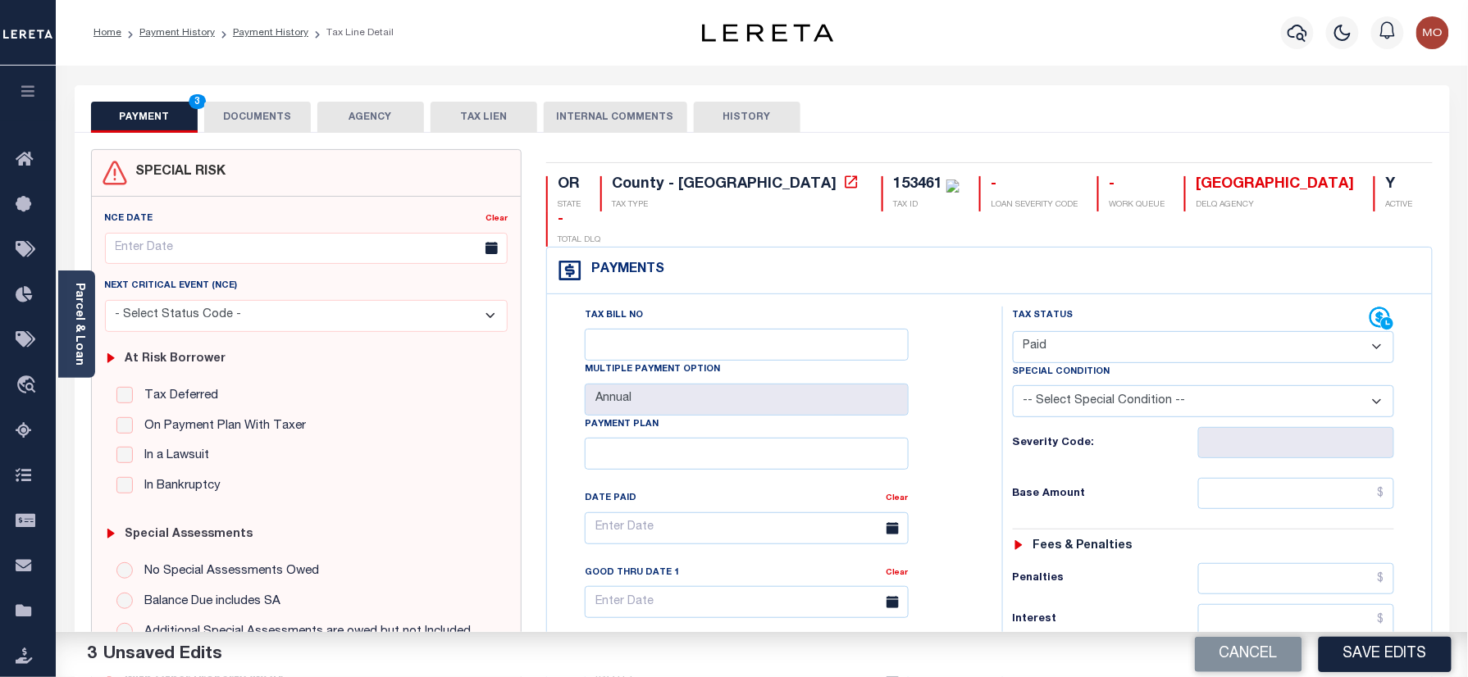
click at [893, 176] on div "153461" at bounding box center [926, 185] width 66 height 18
copy div "153461"
click at [253, 125] on button "DOCUMENTS" at bounding box center [257, 117] width 107 height 31
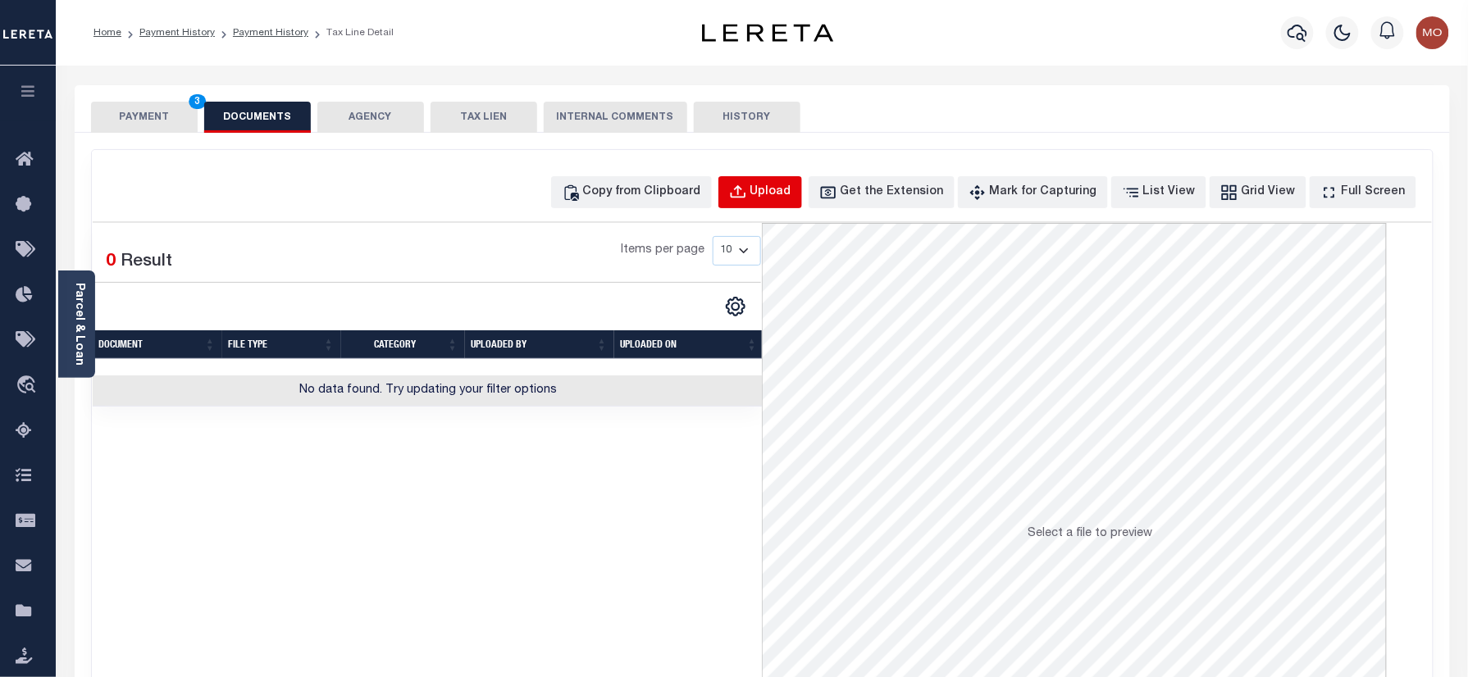
click at [789, 189] on div "Upload" at bounding box center [770, 193] width 41 height 18
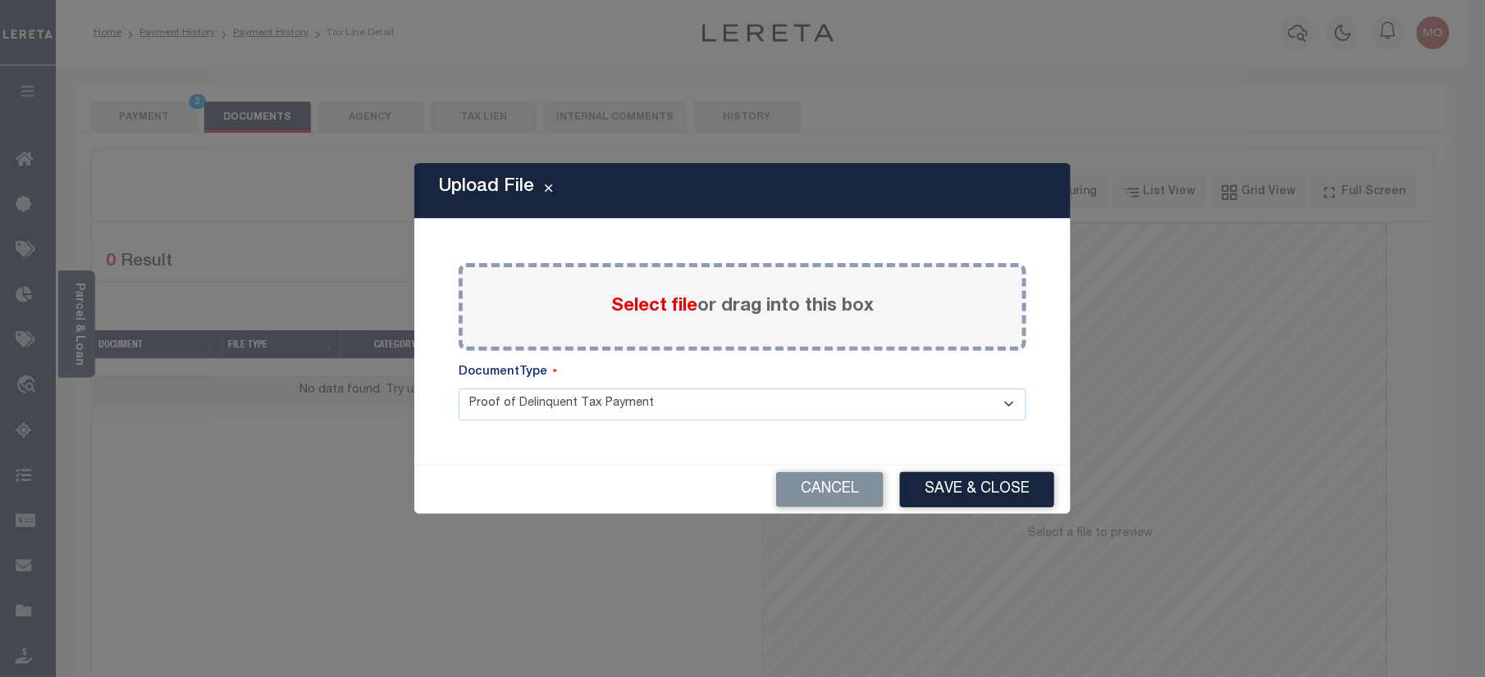
click at [645, 305] on span "Select file" at bounding box center [654, 307] width 86 height 18
click at [0, 0] on input "Select file or drag into this box" at bounding box center [0, 0] width 0 height 0
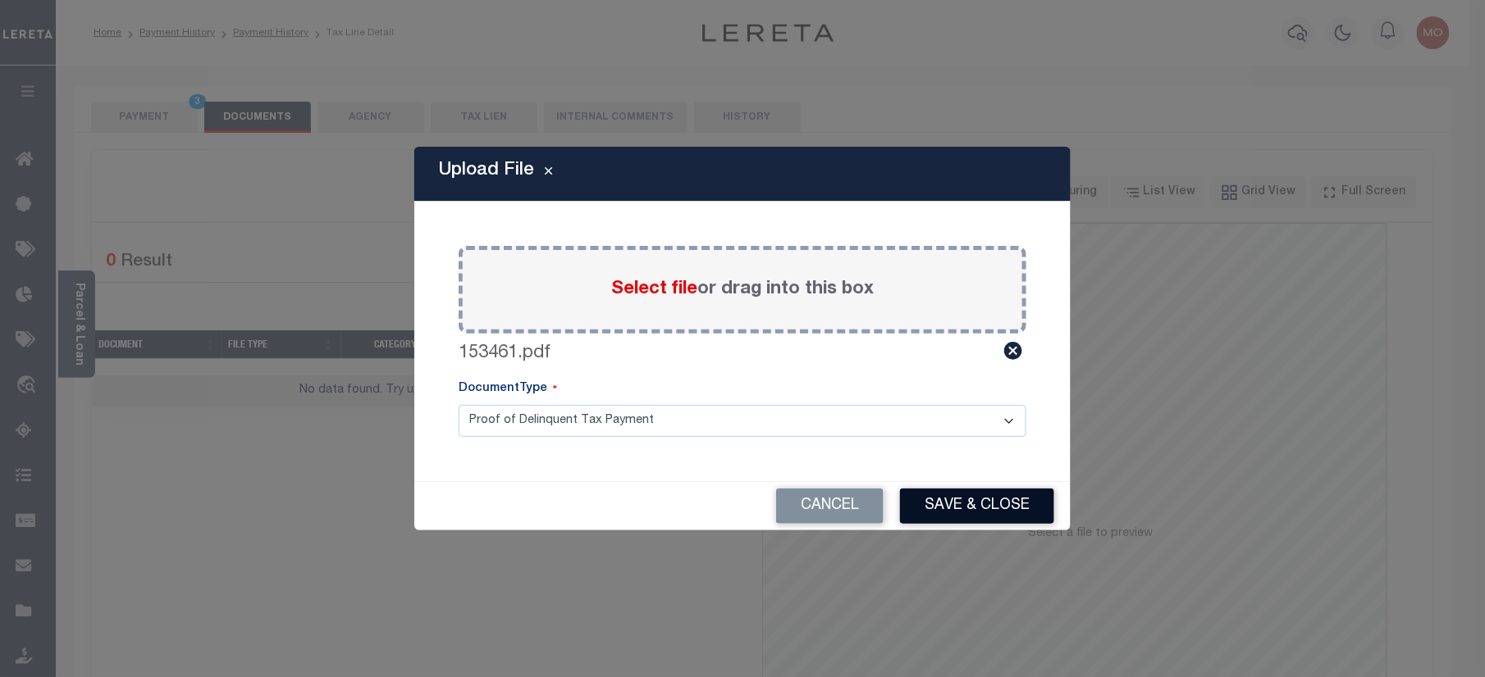
click at [952, 502] on button "Save & Close" at bounding box center [977, 506] width 154 height 35
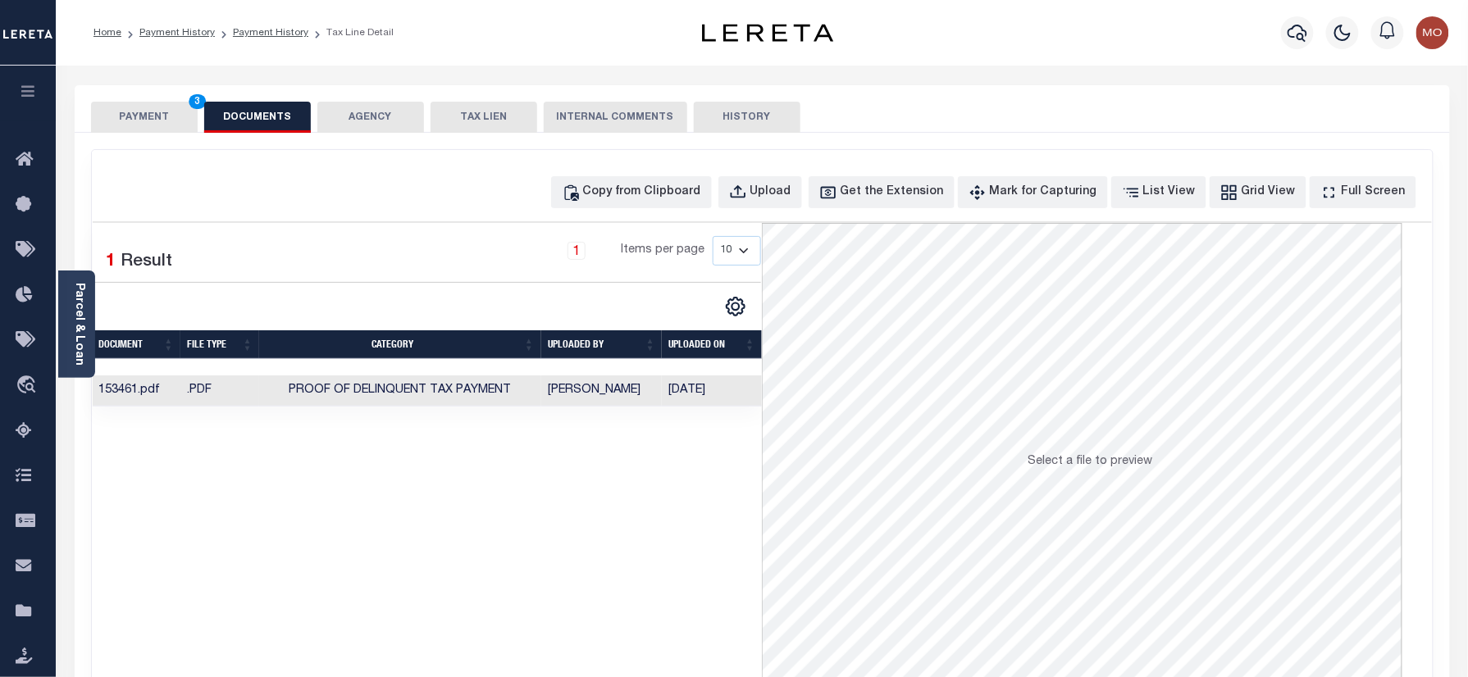
click at [155, 112] on button "PAYMENT 3" at bounding box center [144, 117] width 107 height 31
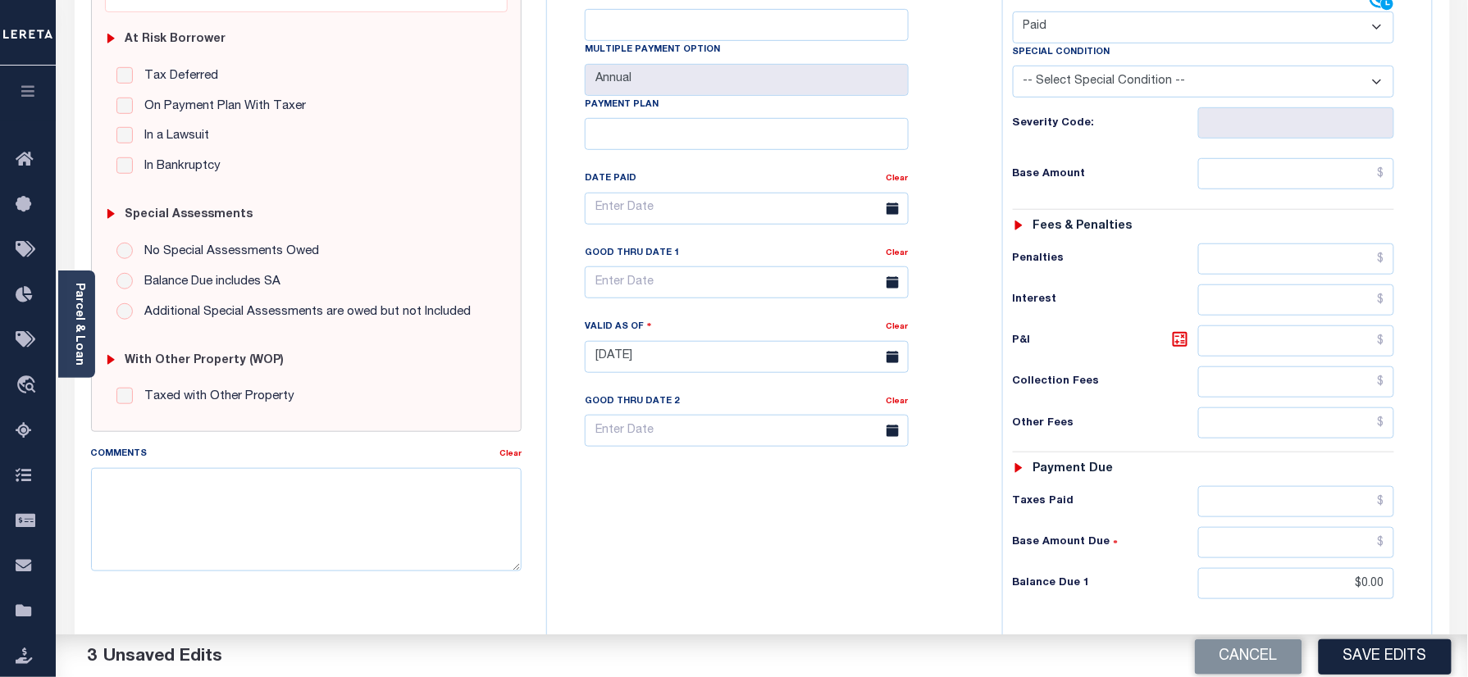
scroll to position [328, 0]
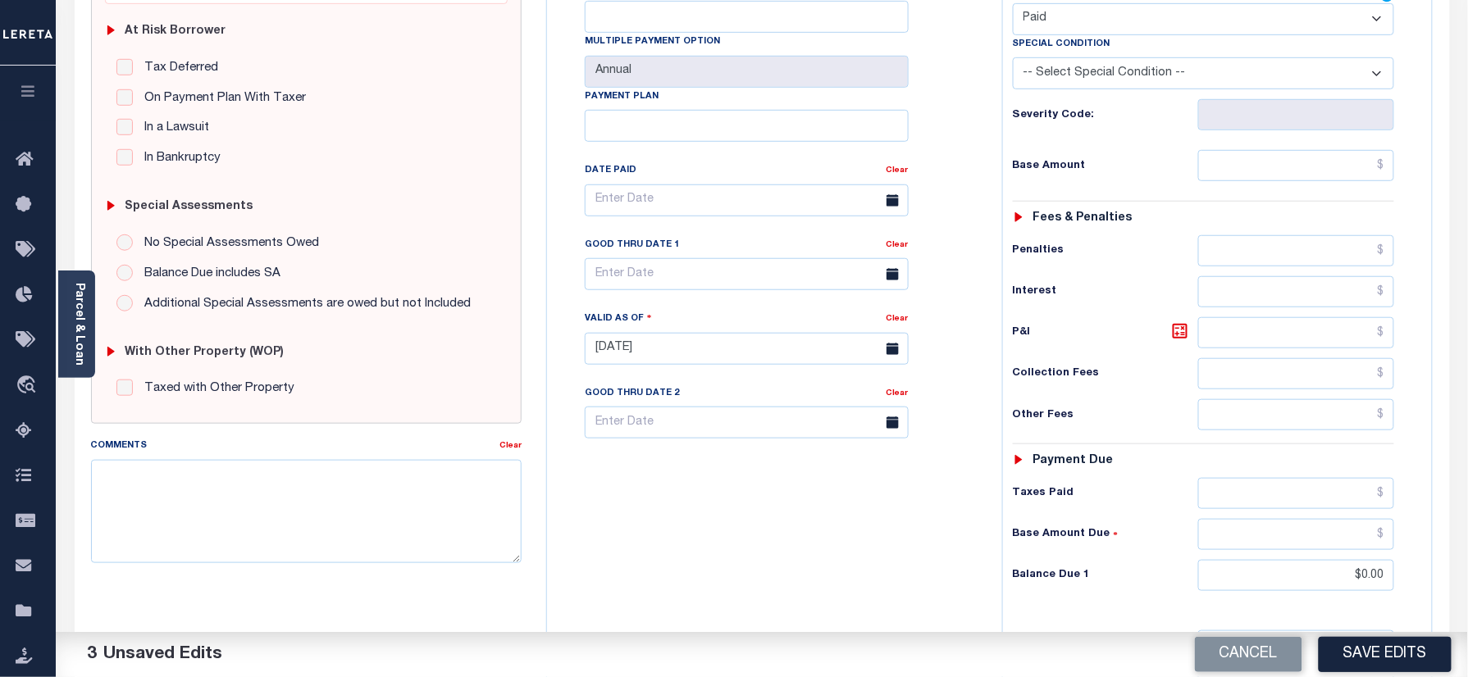
drag, startPoint x: 1356, startPoint y: 648, endPoint x: 1300, endPoint y: 627, distance: 59.7
click at [1357, 646] on button "Save Edits" at bounding box center [1385, 654] width 133 height 35
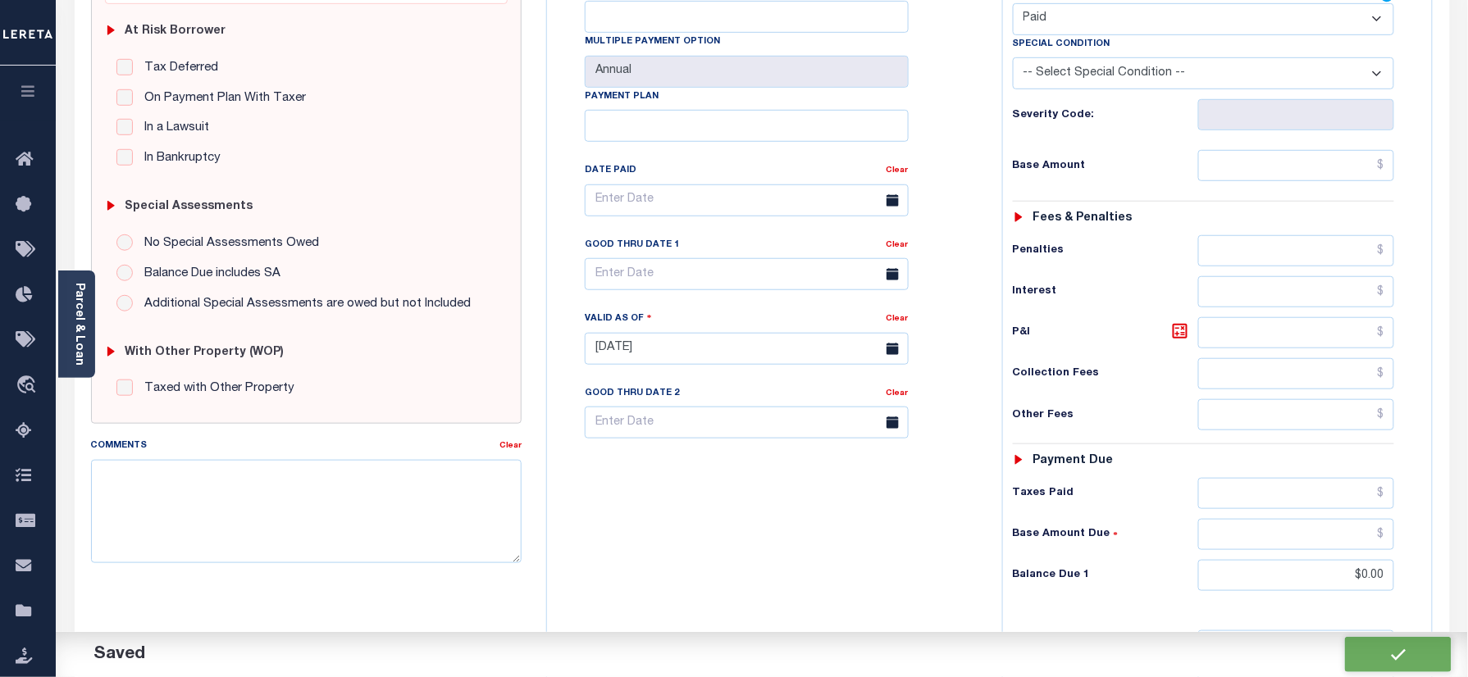
checkbox input "false"
type input "$0"
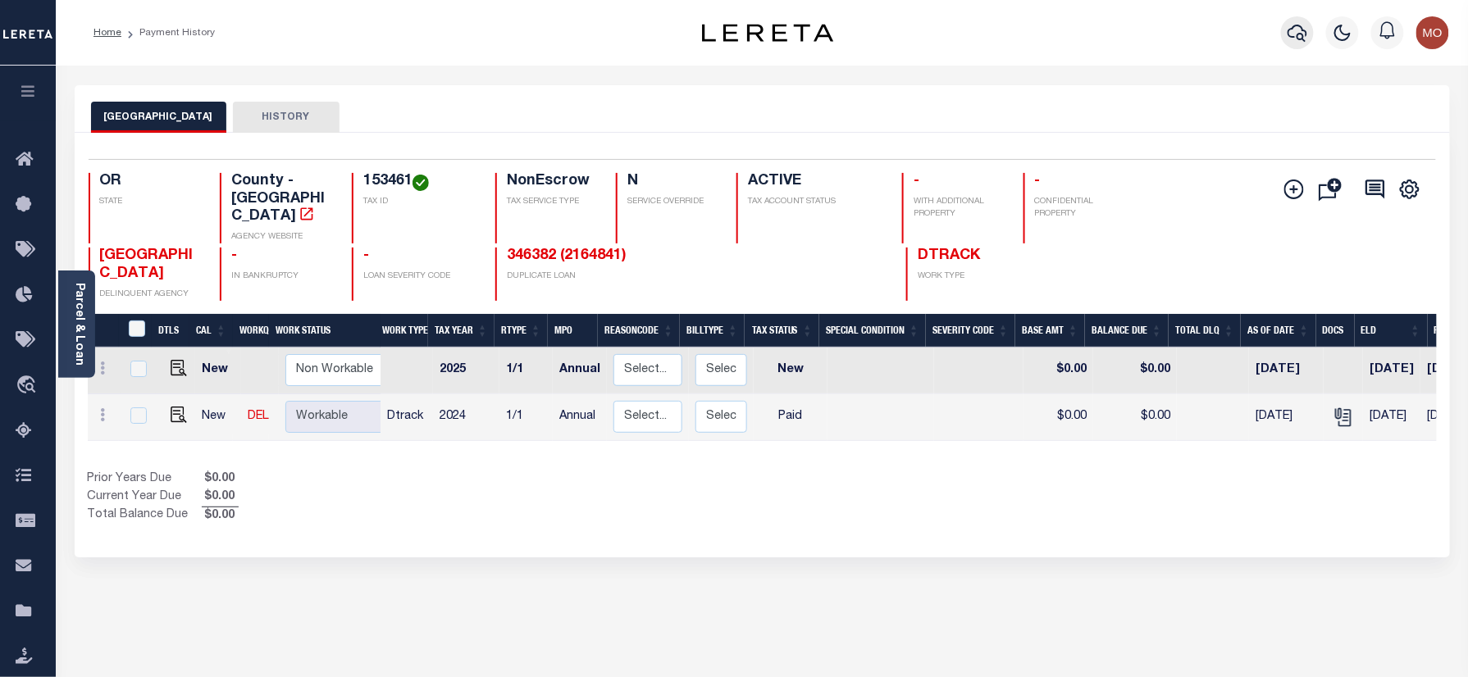
click at [1284, 26] on button "button" at bounding box center [1297, 32] width 33 height 33
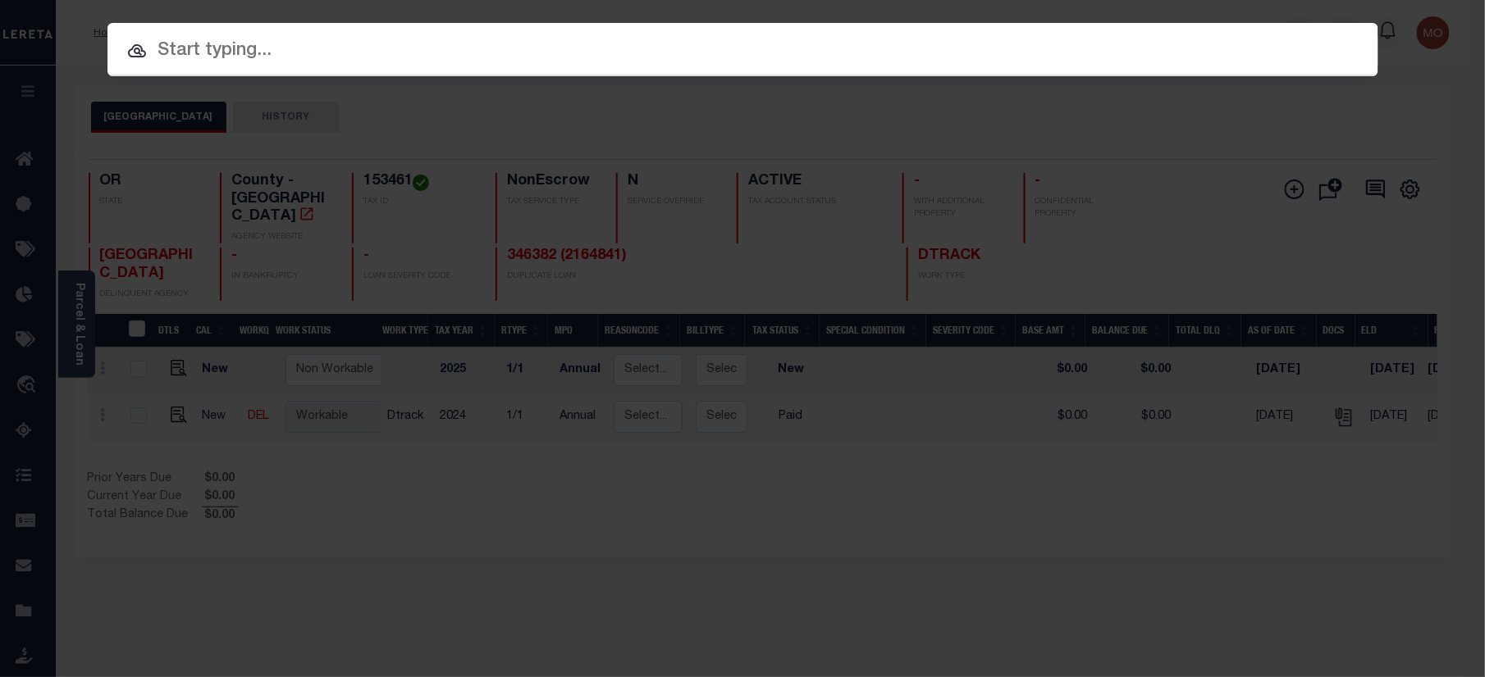
click at [293, 53] on input "text" at bounding box center [742, 51] width 1270 height 29
paste input "22002770"
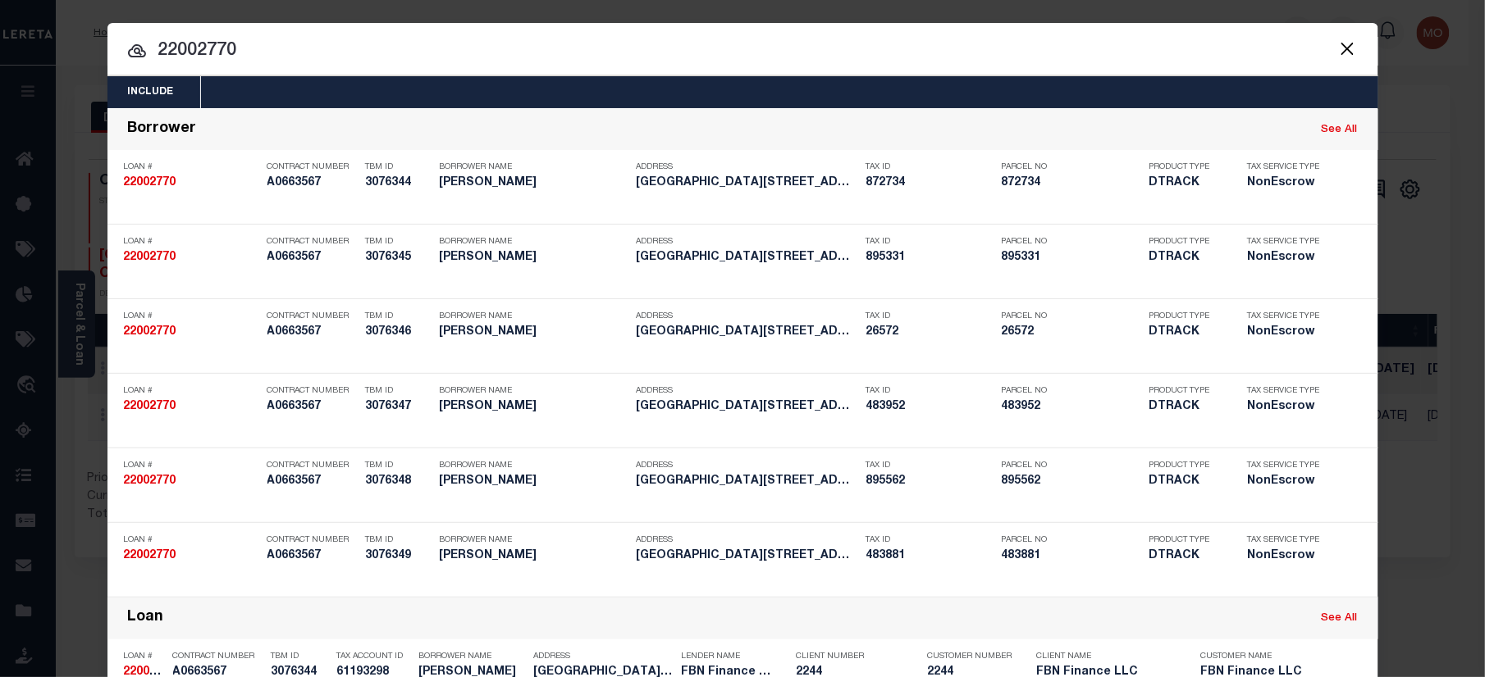
type input "22002770"
click at [243, 52] on input "22002770" at bounding box center [742, 51] width 1270 height 29
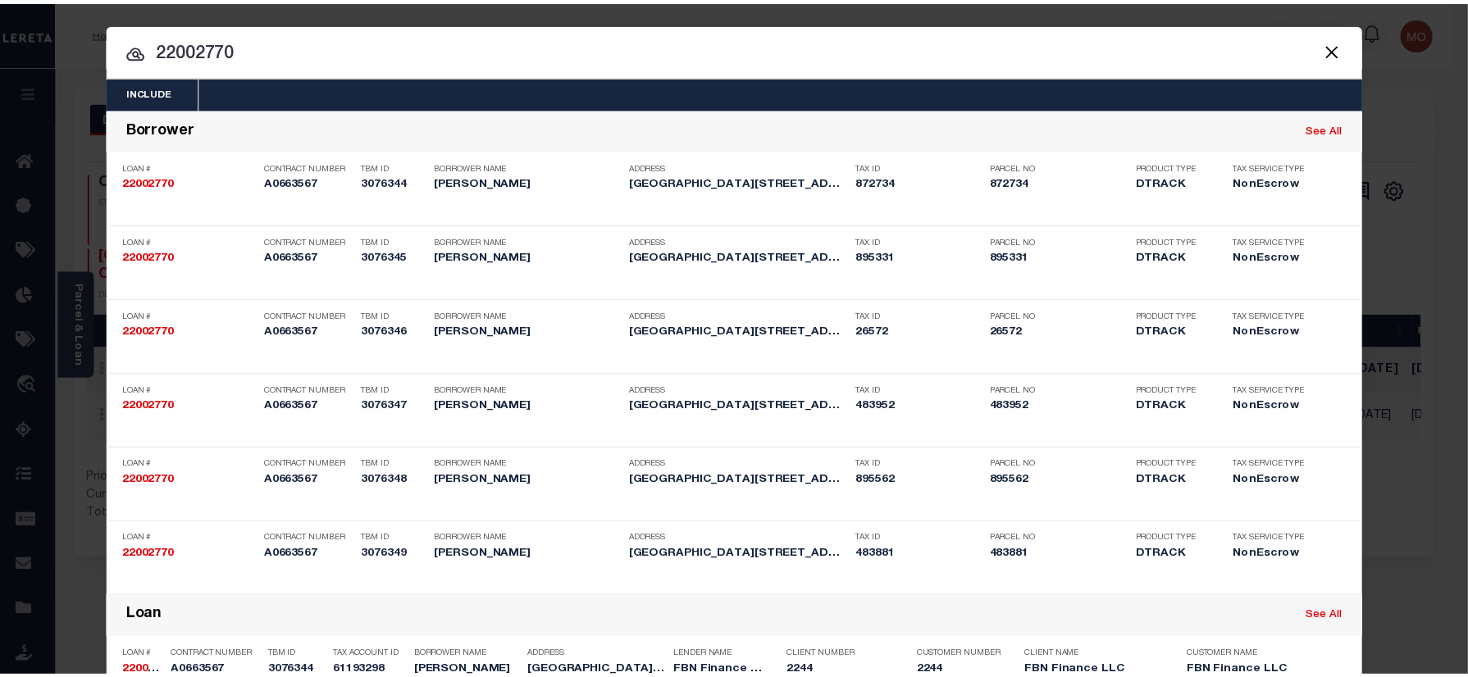
scroll to position [905, 0]
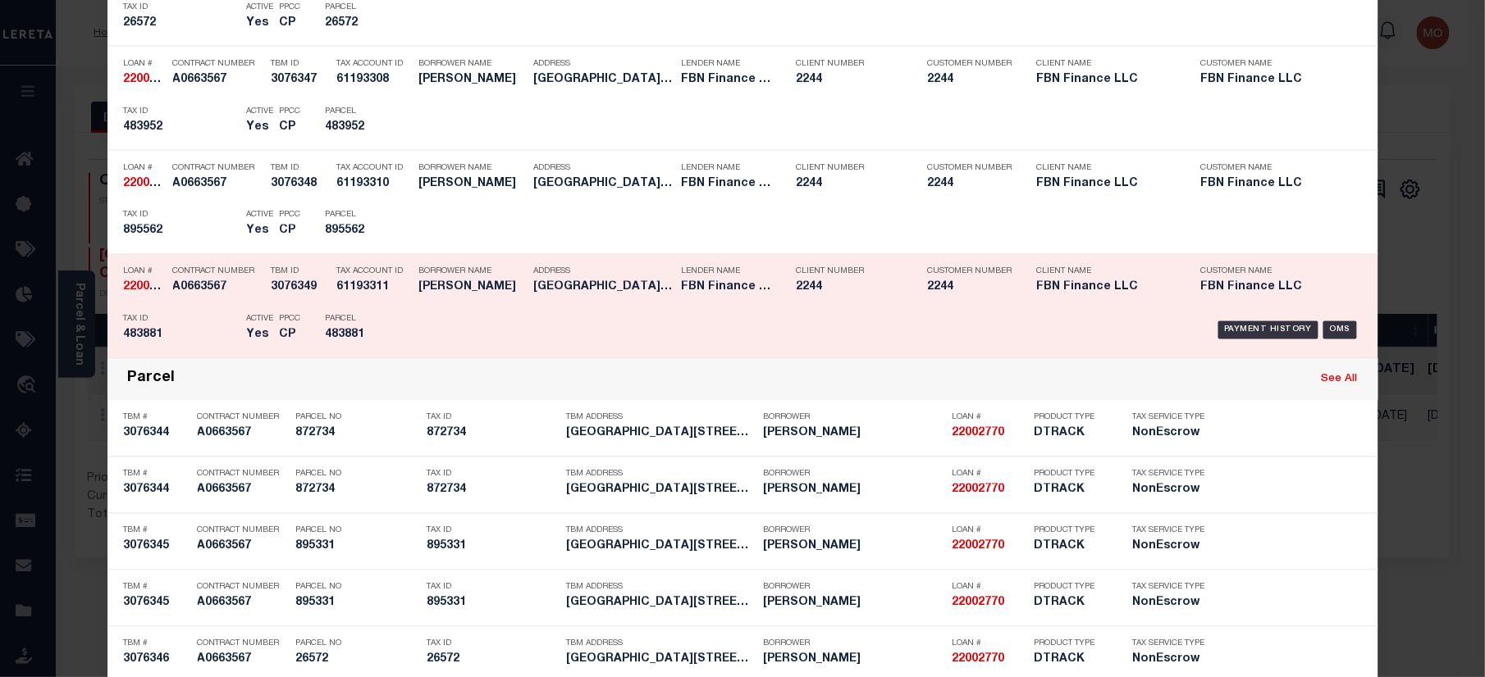
click at [378, 320] on p "Parcel" at bounding box center [363, 320] width 74 height 10
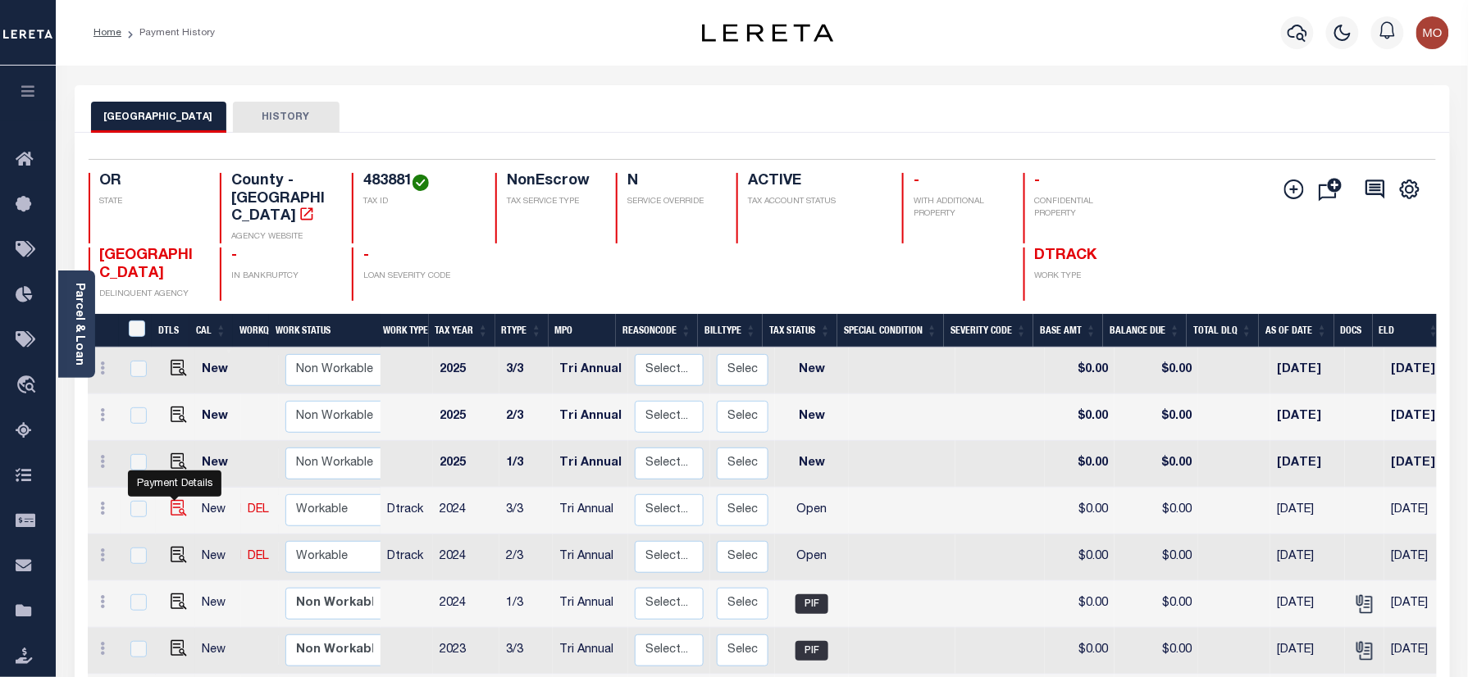
click at [171, 500] on img "" at bounding box center [179, 508] width 16 height 16
checkbox input "true"
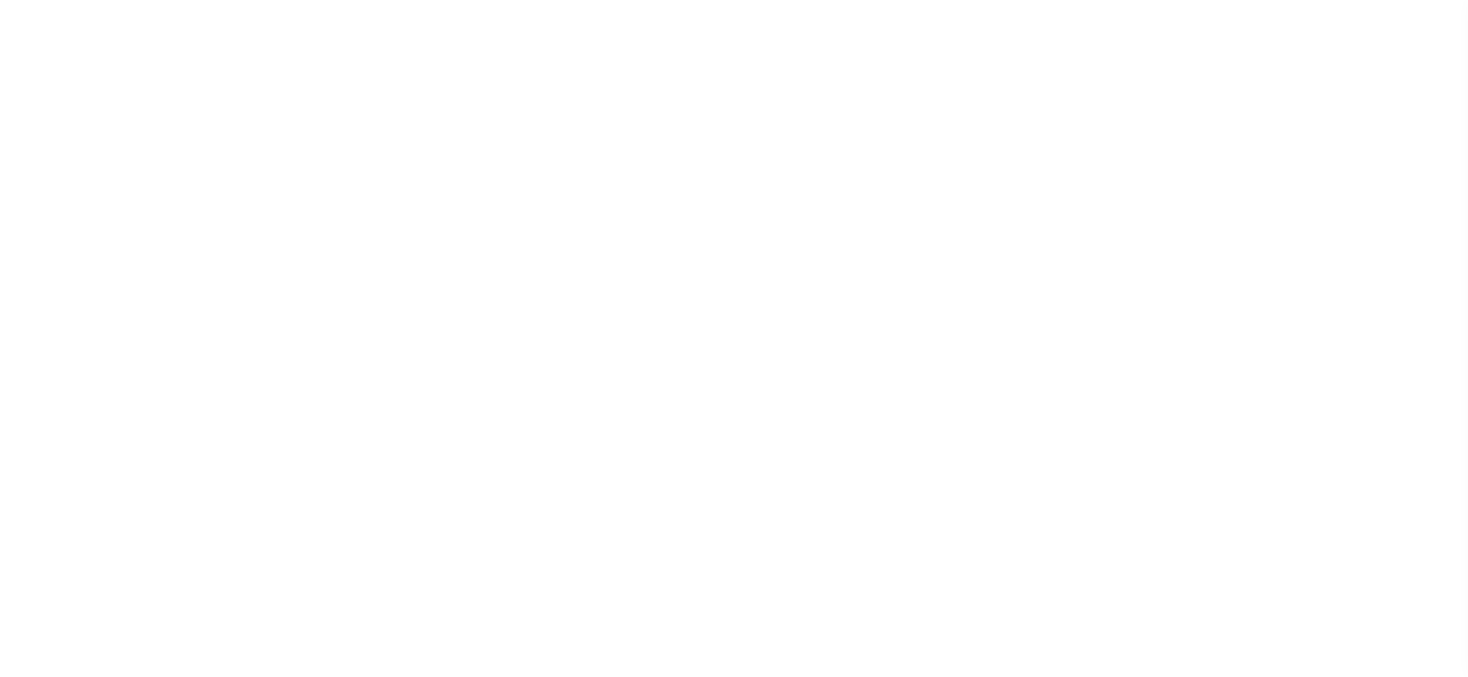
select select "OP2"
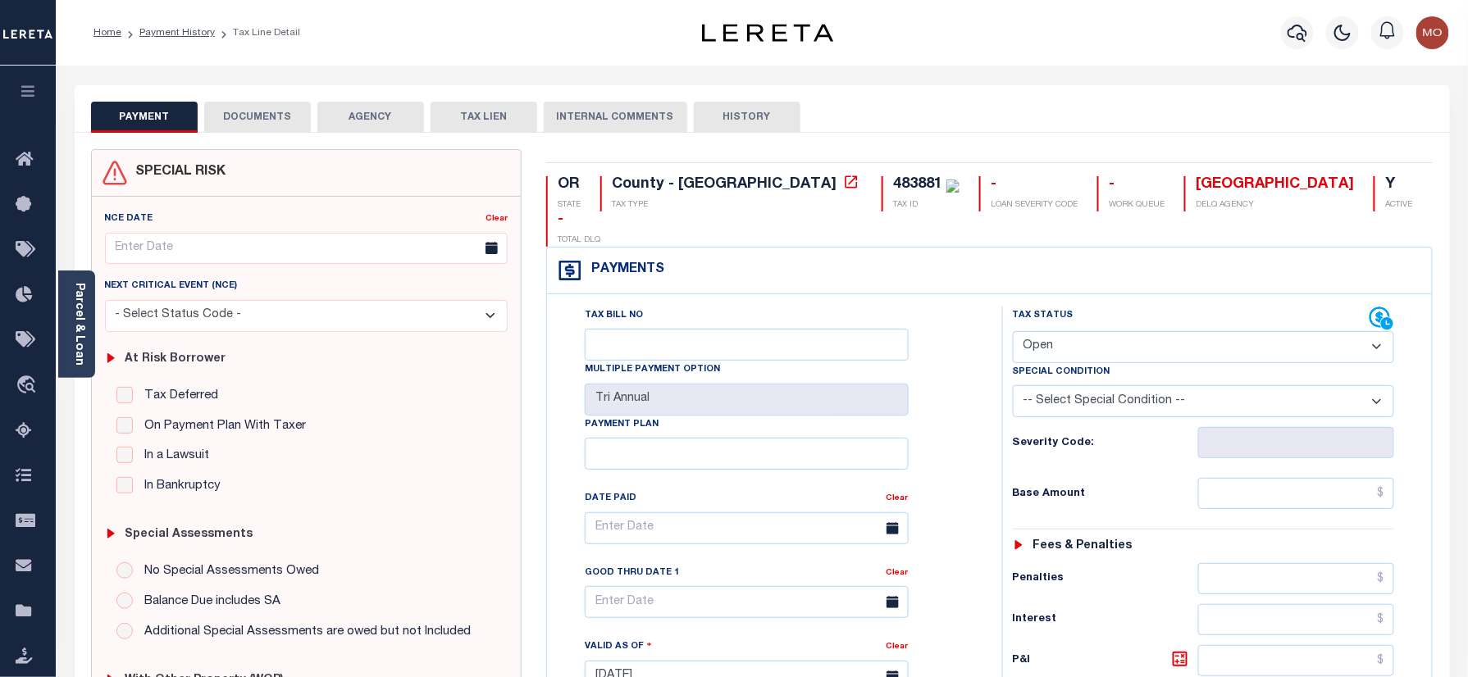
click at [893, 185] on div "483881" at bounding box center [917, 184] width 49 height 15
copy div "483881"
click at [181, 34] on link "Payment History" at bounding box center [176, 33] width 75 height 10
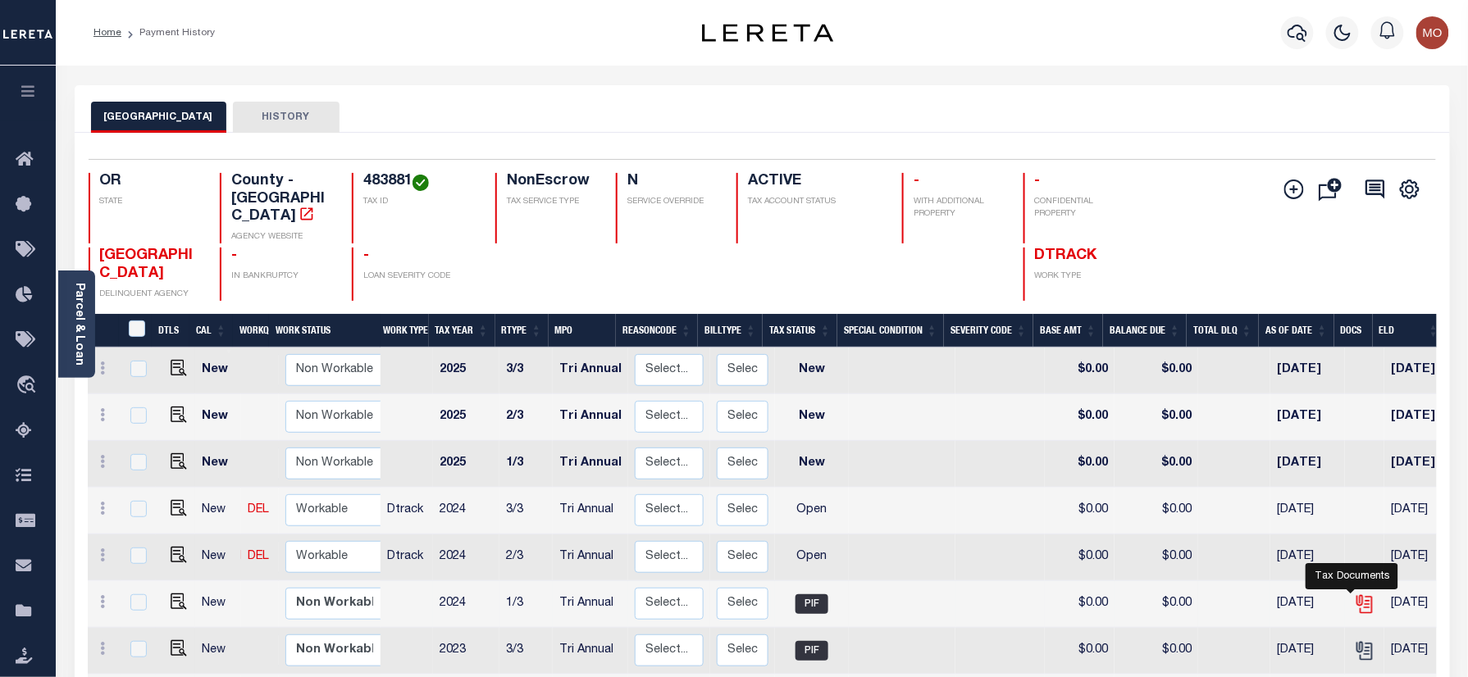
click at [1354, 594] on icon "" at bounding box center [1364, 604] width 21 height 21
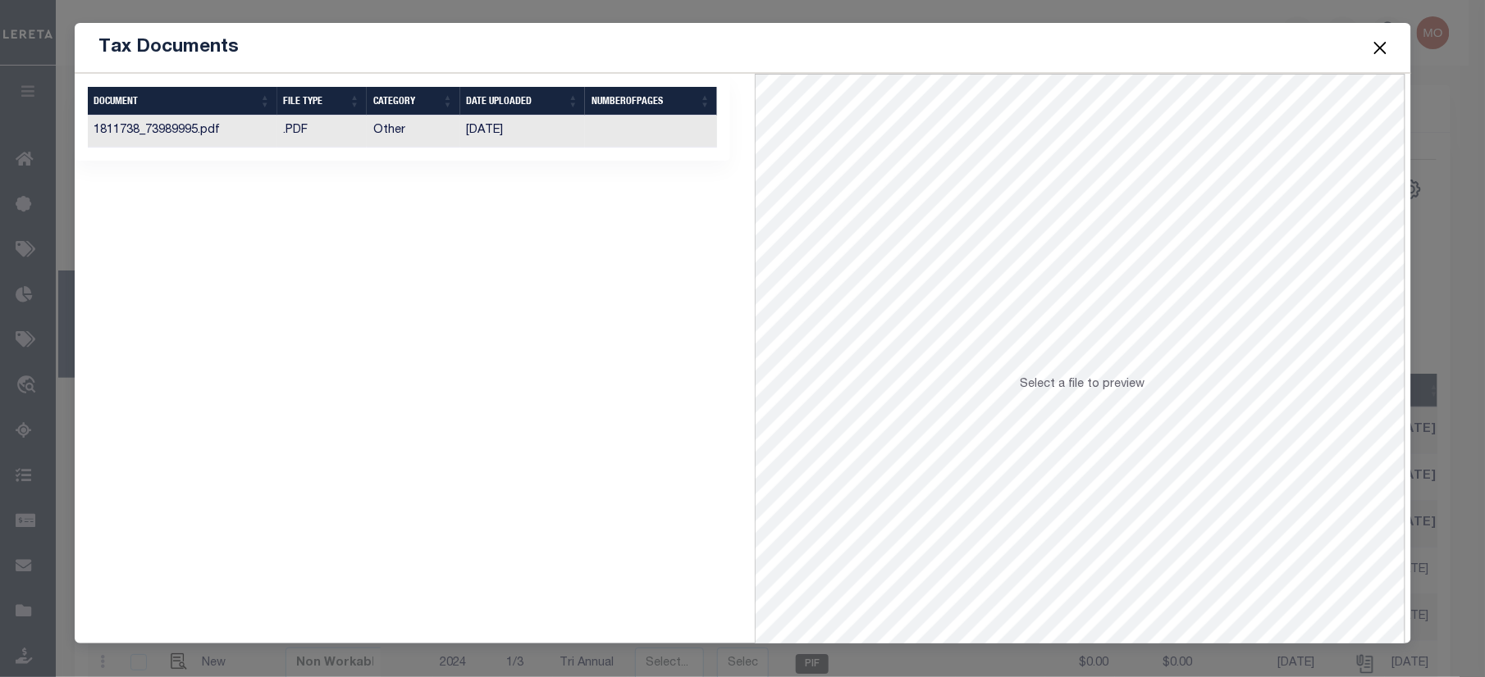
click at [460, 143] on td "02/10/2025" at bounding box center [522, 132] width 125 height 32
click at [1382, 44] on button "Close" at bounding box center [1379, 47] width 21 height 21
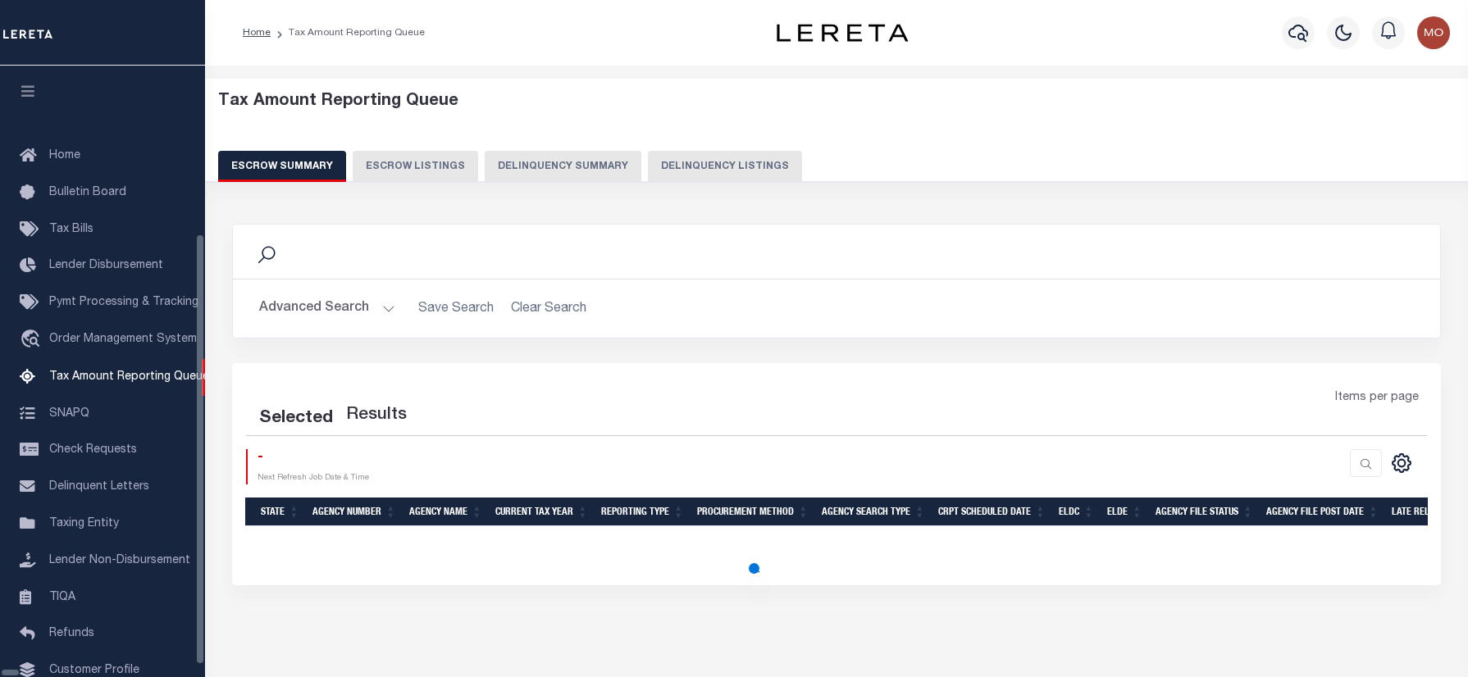
scroll to position [57, 0]
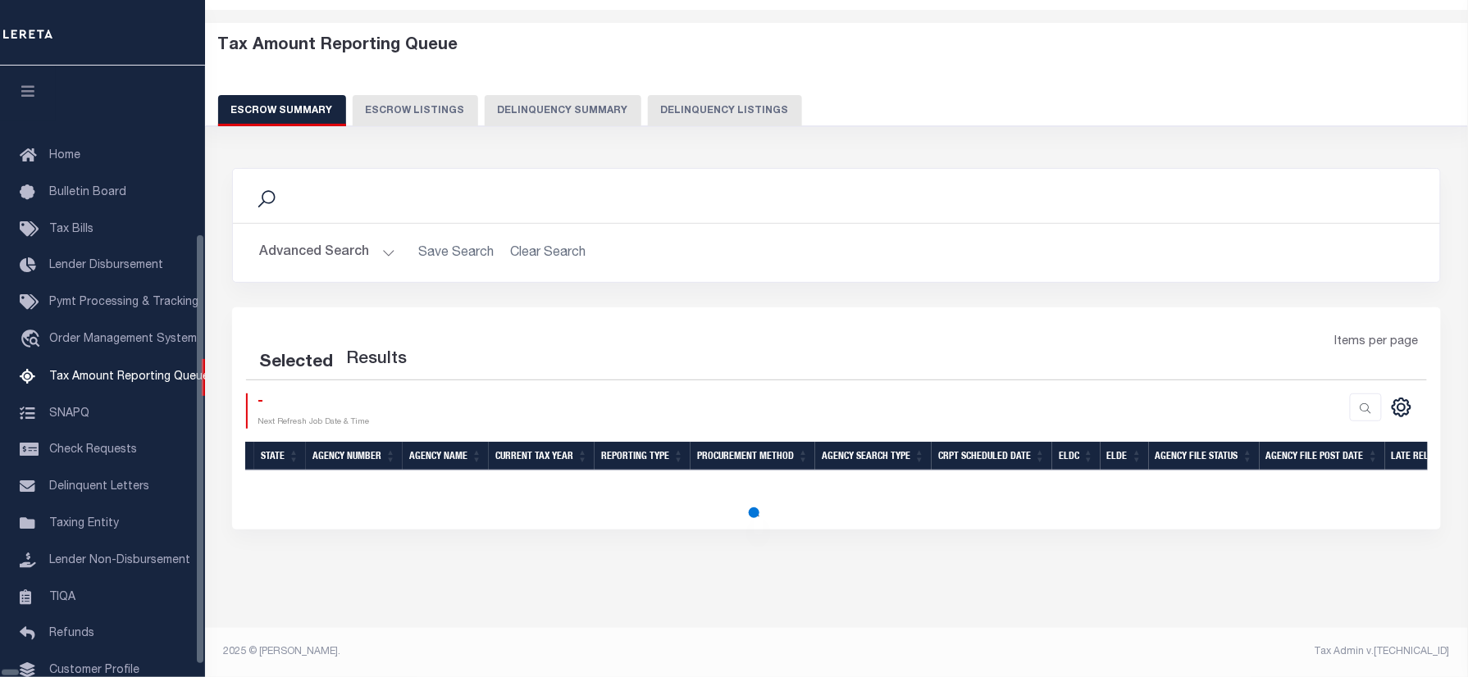
click at [674, 86] on div "Tax Amount Reporting Queue Escrow Summary Escrow Listings Delinquency Summary" at bounding box center [837, 81] width 1238 height 90
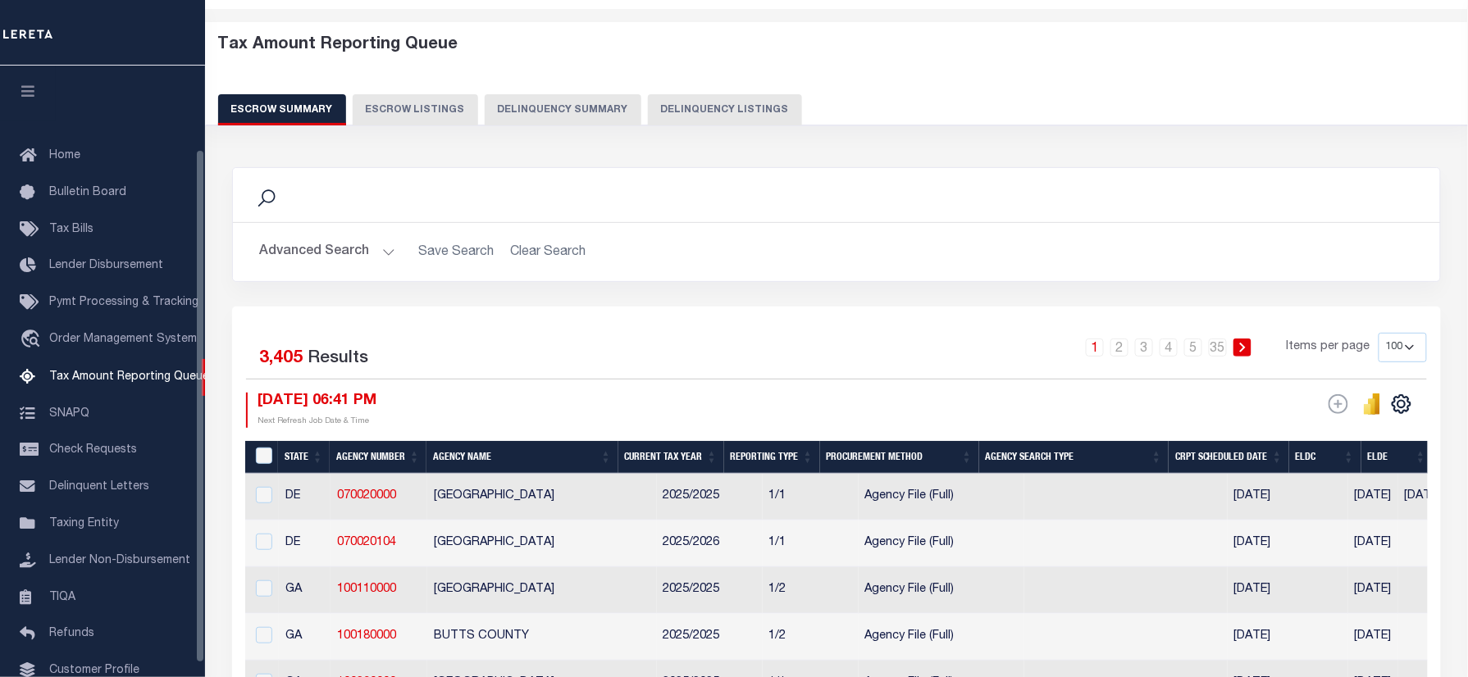
click at [676, 98] on button "Delinquency Listings" at bounding box center [725, 109] width 154 height 31
select select "100"
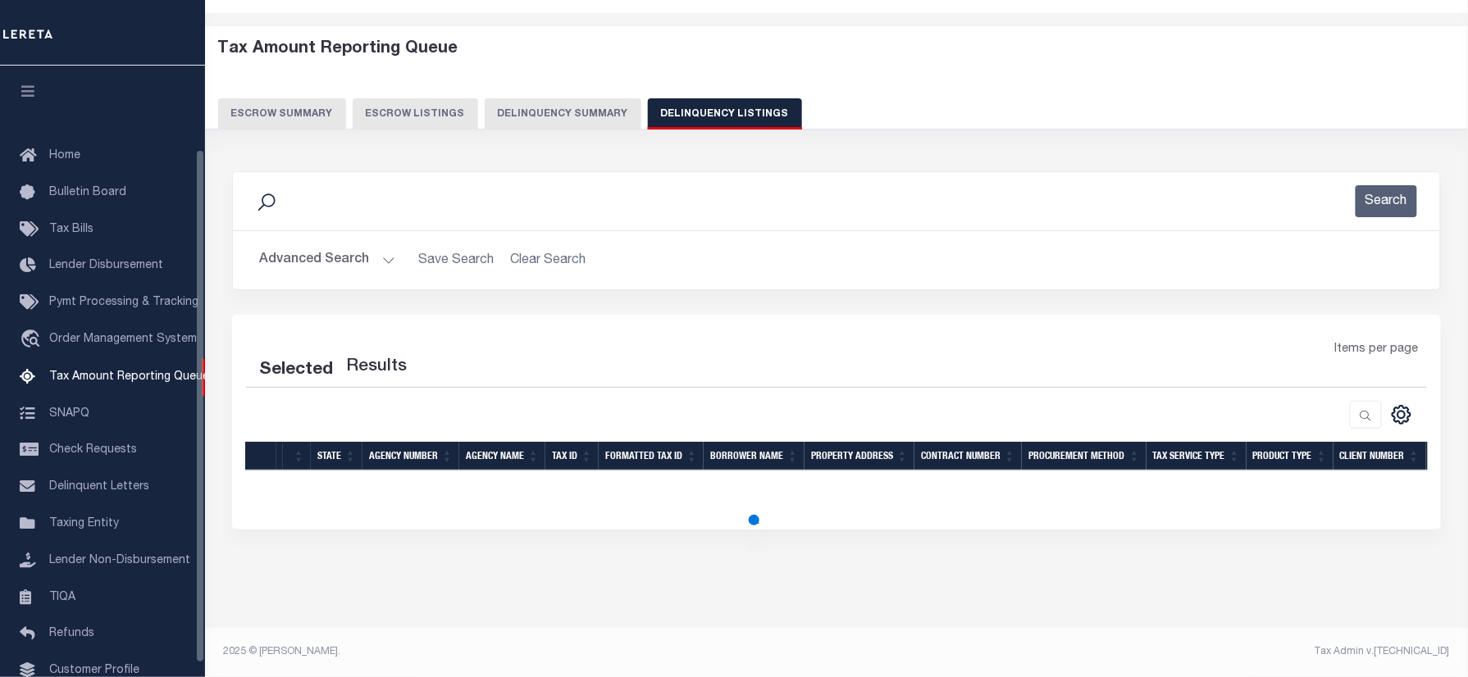
scroll to position [99, 0]
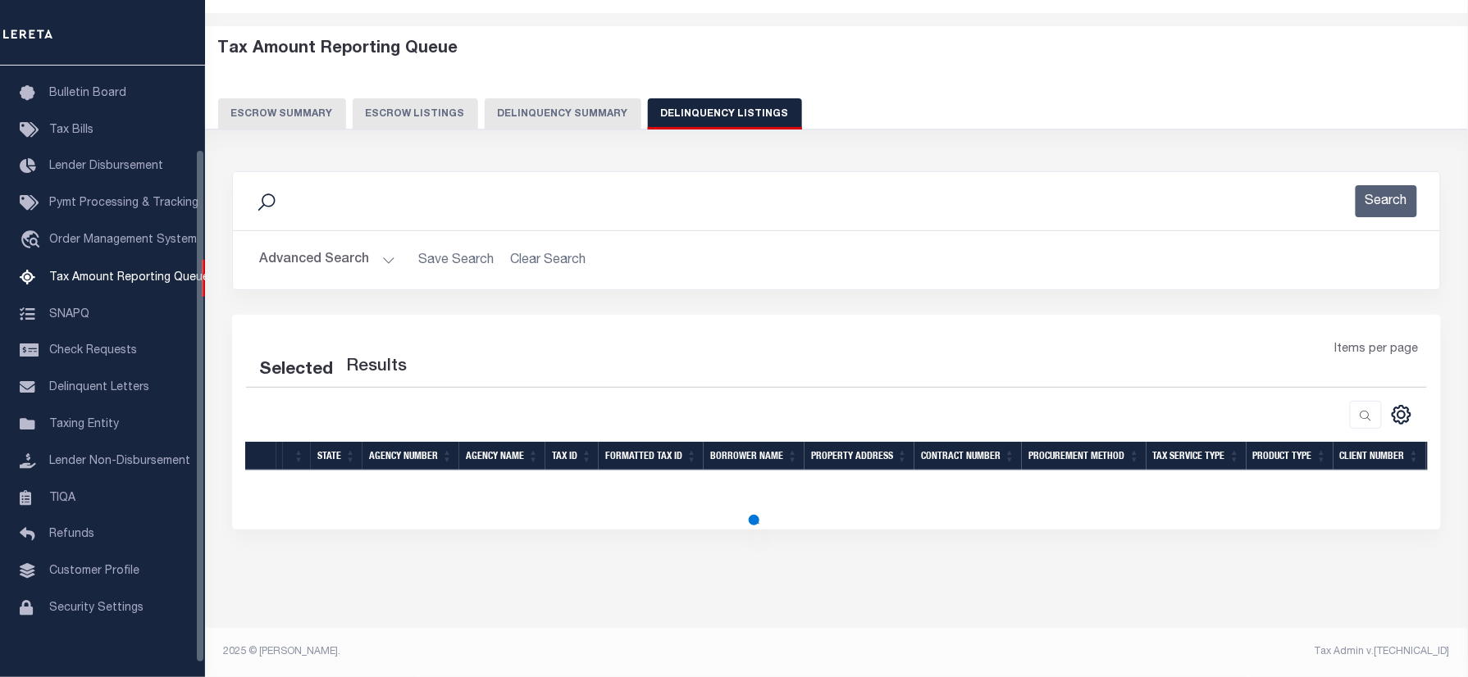
select select "100"
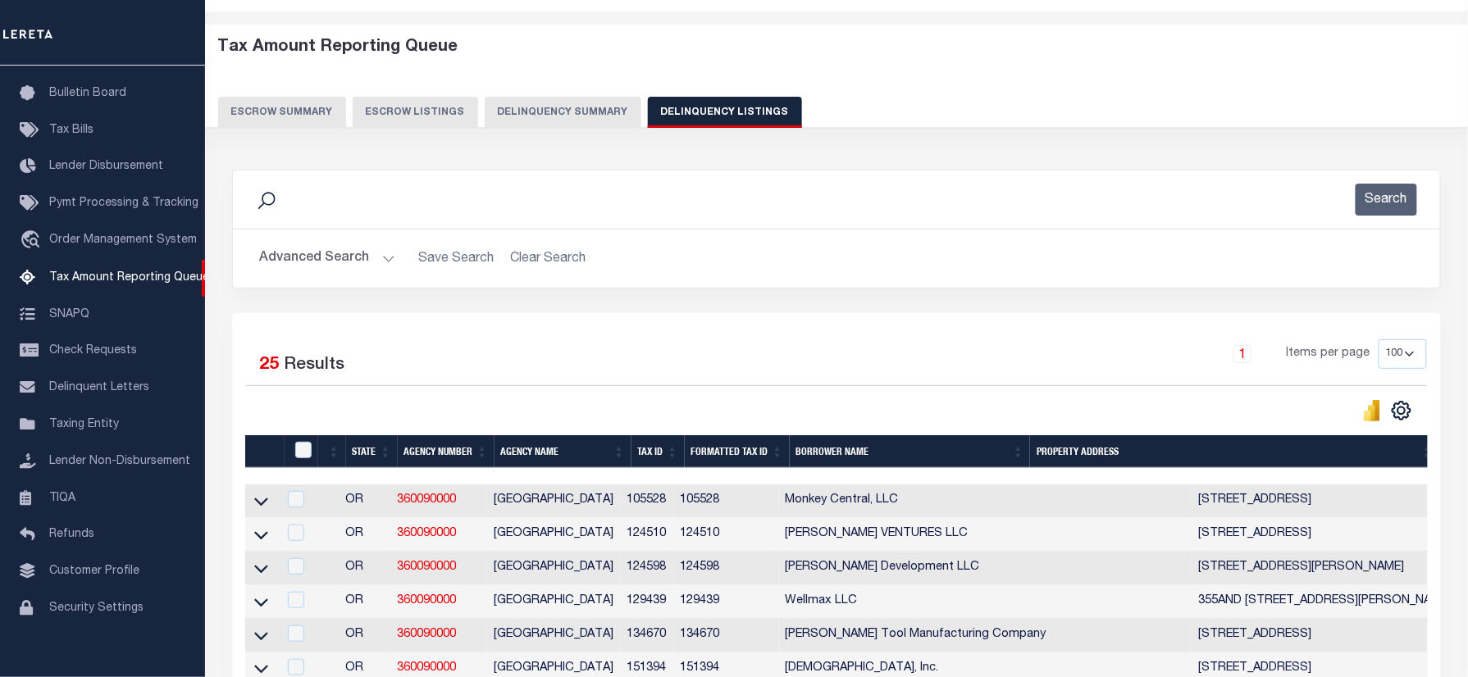
scroll to position [57, 0]
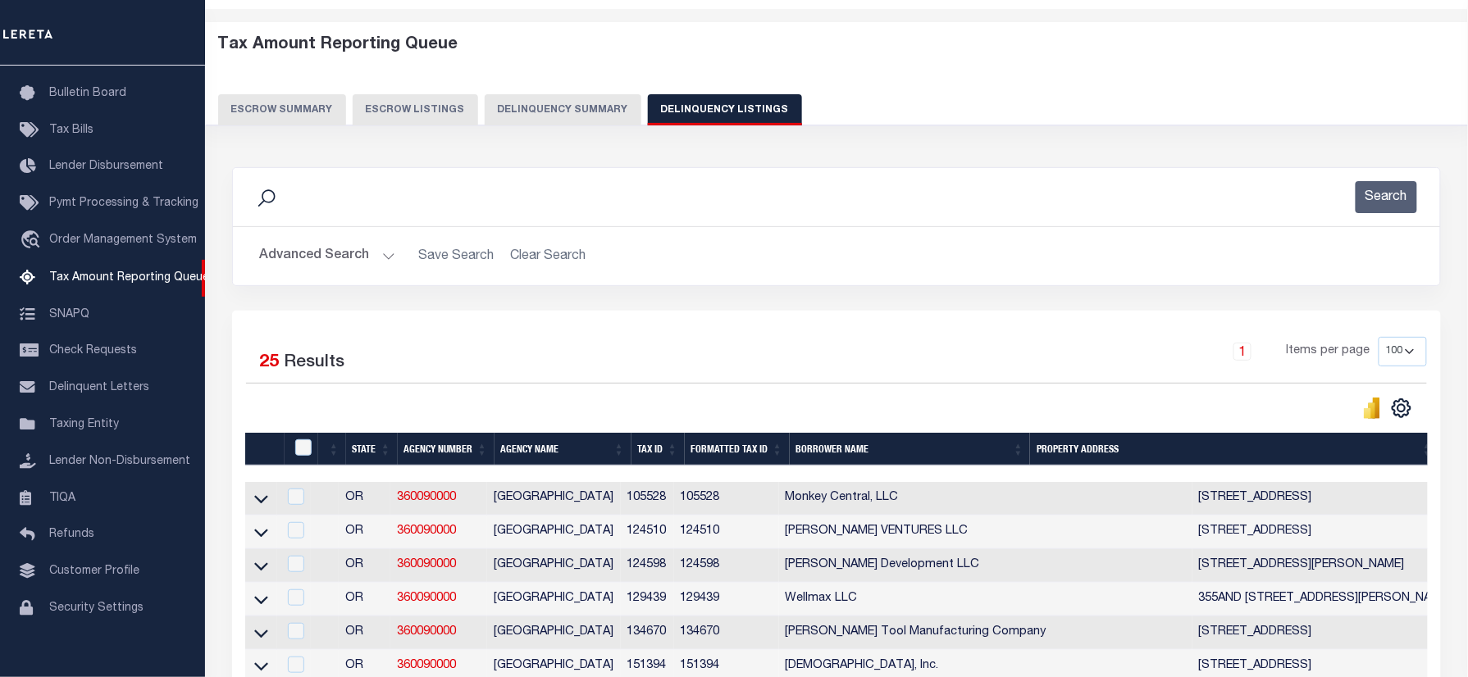
click at [307, 253] on button "Advanced Search" at bounding box center [327, 256] width 136 height 32
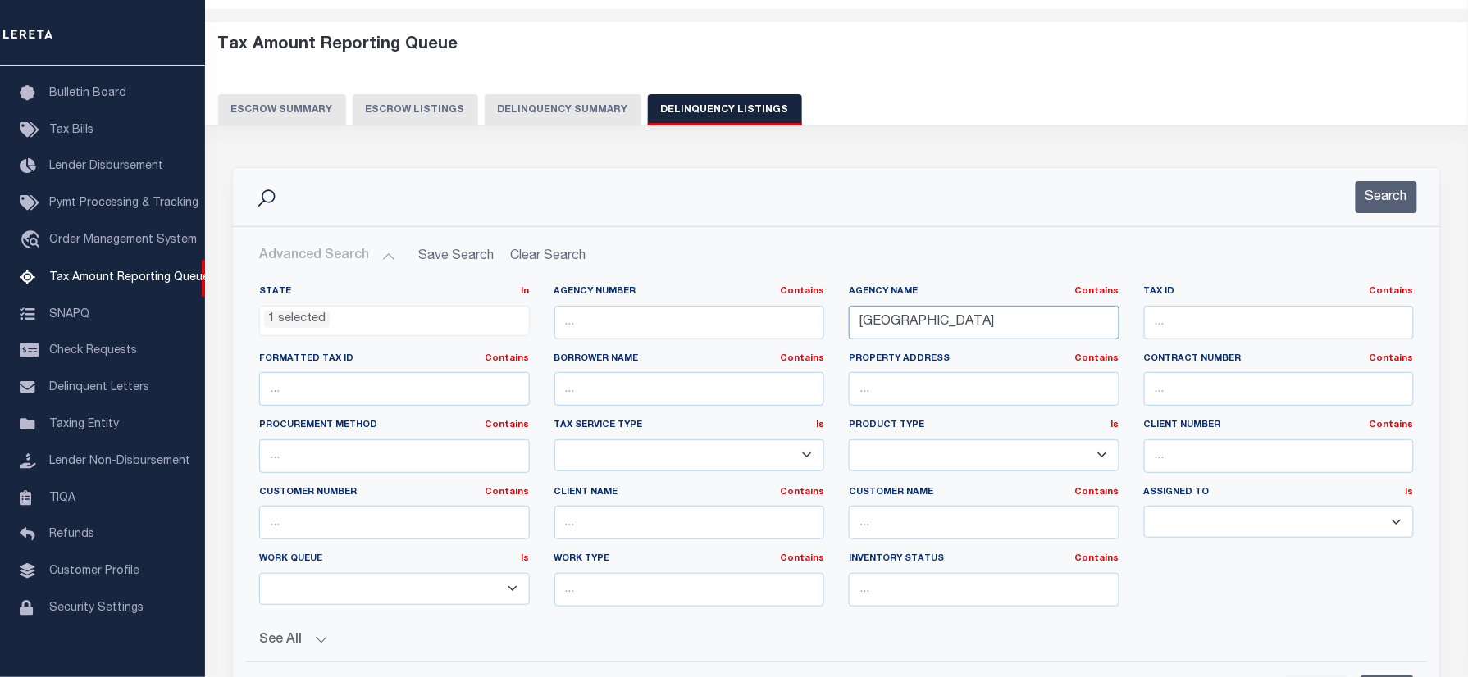
click at [700, 318] on div "State In In AK AL AR AZ CA CO CT DC DE FL GA GU HI IA ID IL IN KS KY LA MA MD M…" at bounding box center [836, 452] width 1179 height 335
paste input "KLAMATH"
click at [1373, 198] on button "Search" at bounding box center [1387, 197] width 62 height 32
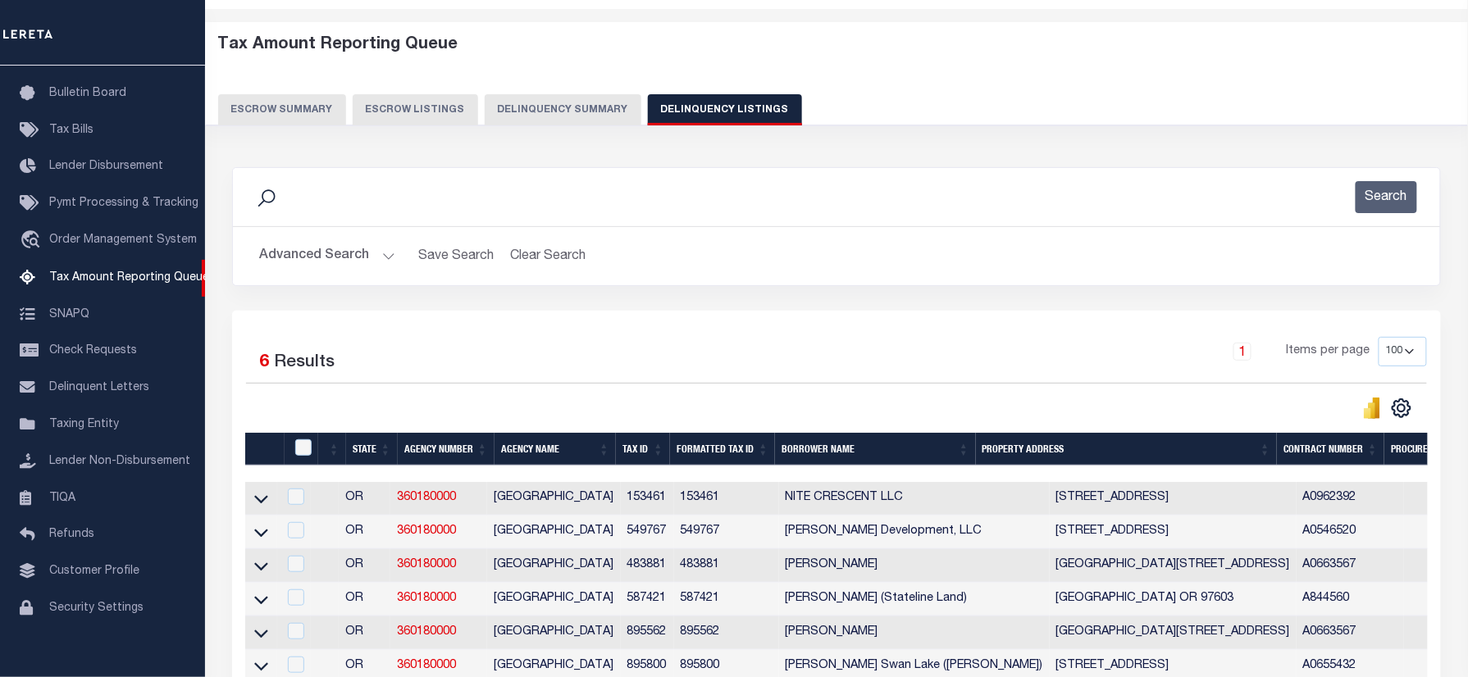
click at [428, 194] on div "Search" at bounding box center [836, 197] width 1181 height 32
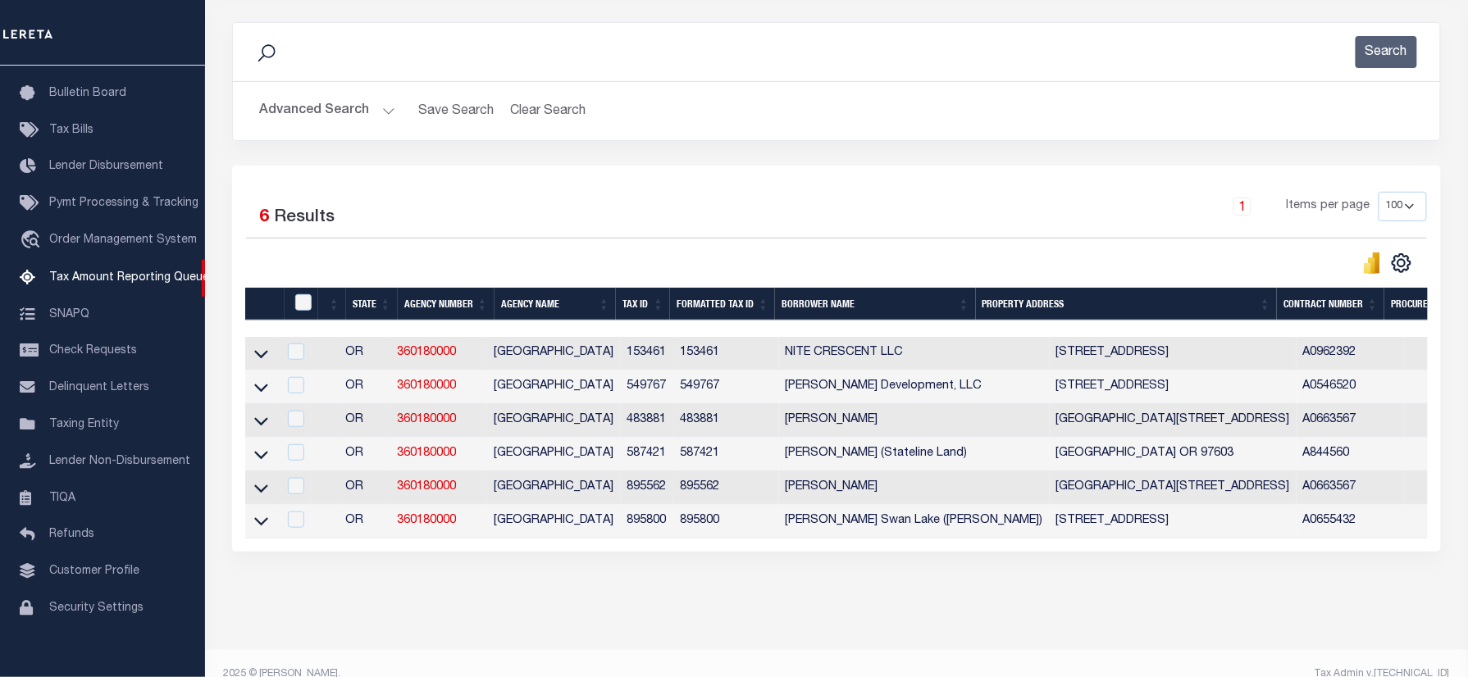
scroll to position [218, 0]
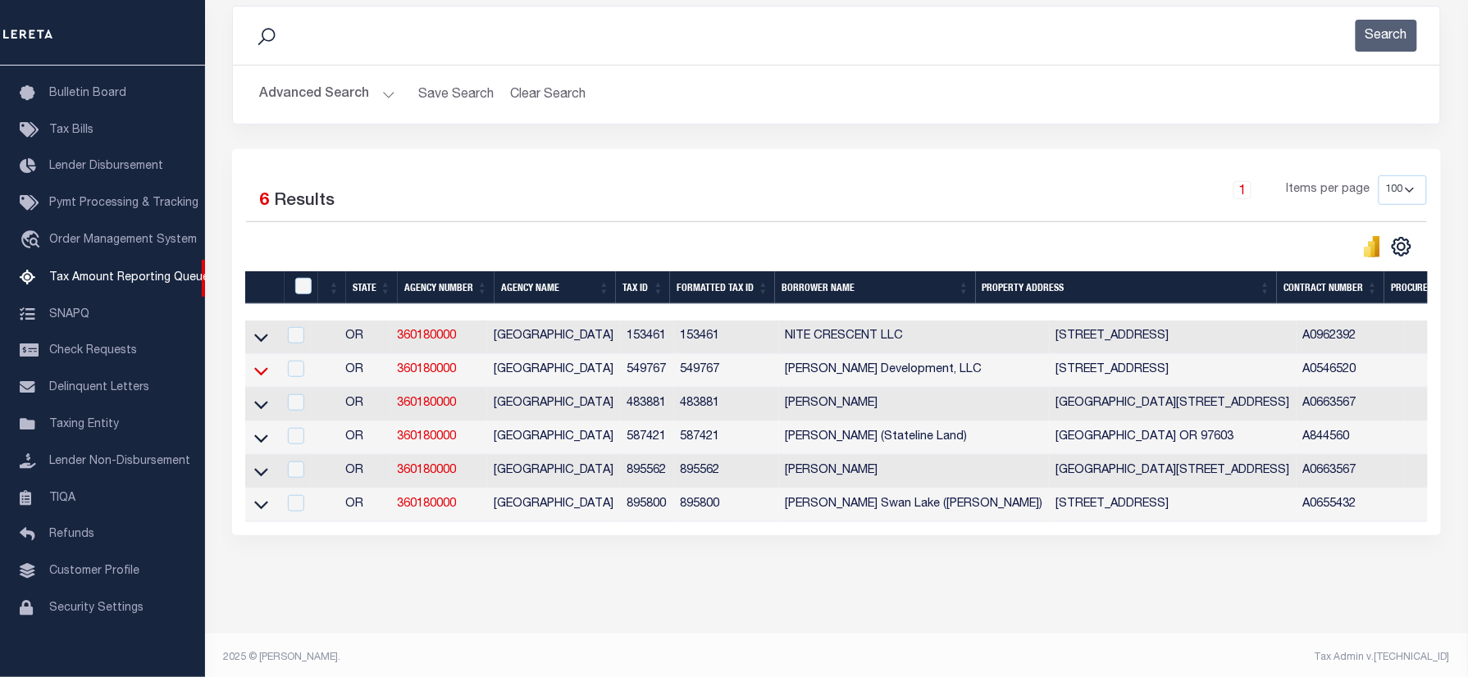
click at [261, 372] on icon at bounding box center [261, 371] width 14 height 17
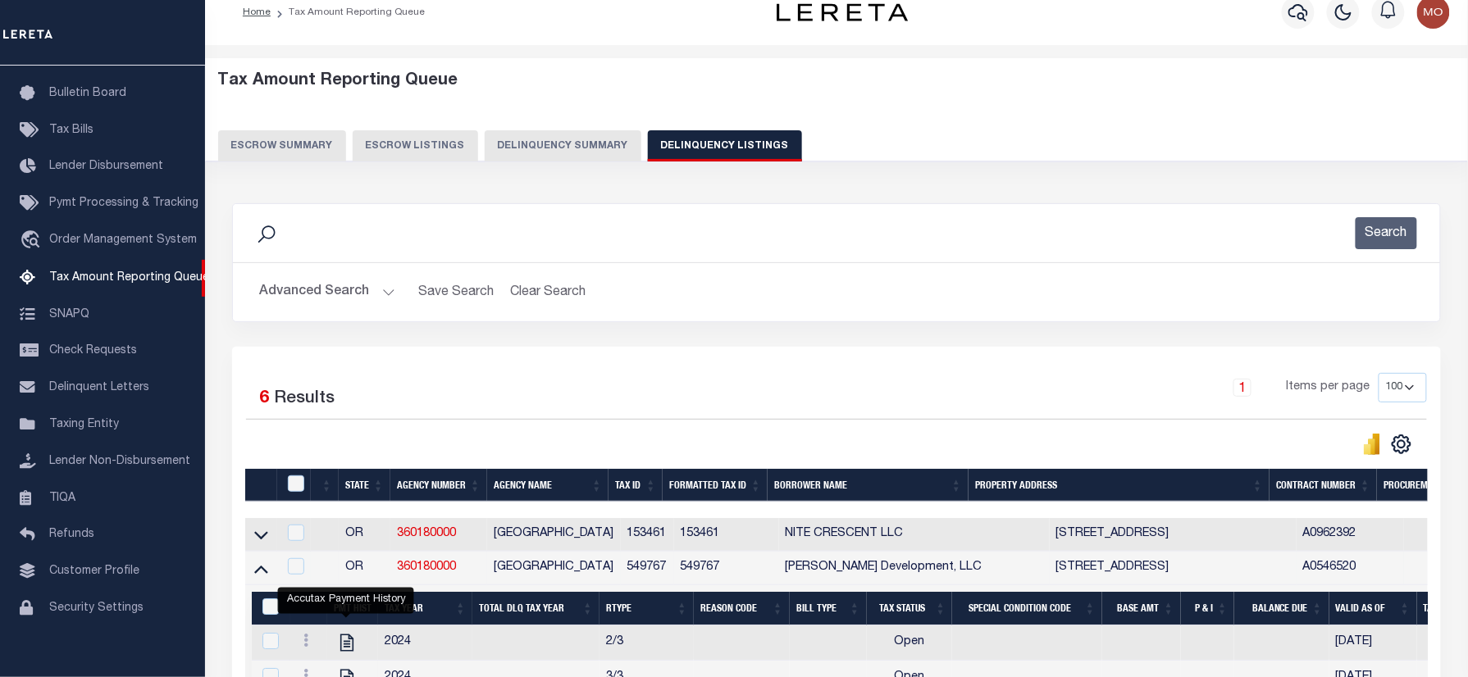
scroll to position [0, 0]
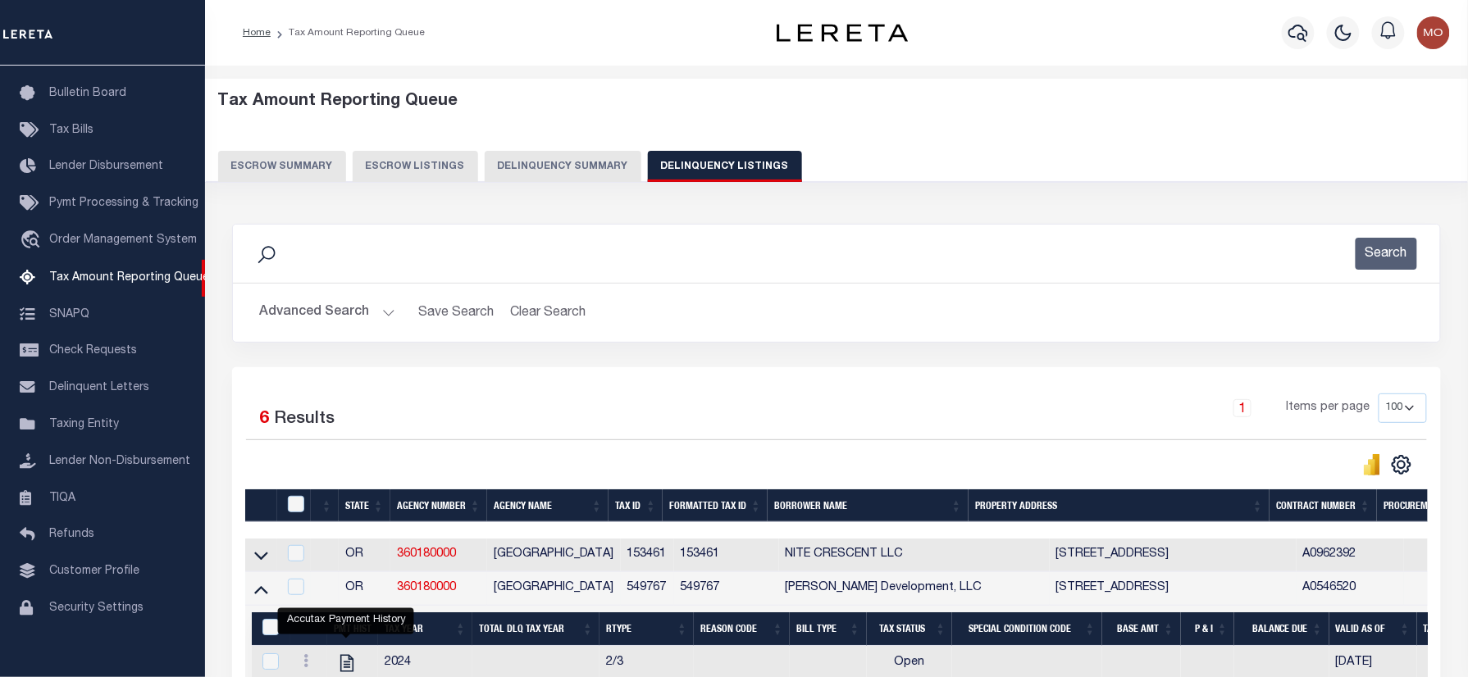
click at [296, 322] on button "Advanced Search" at bounding box center [327, 313] width 136 height 32
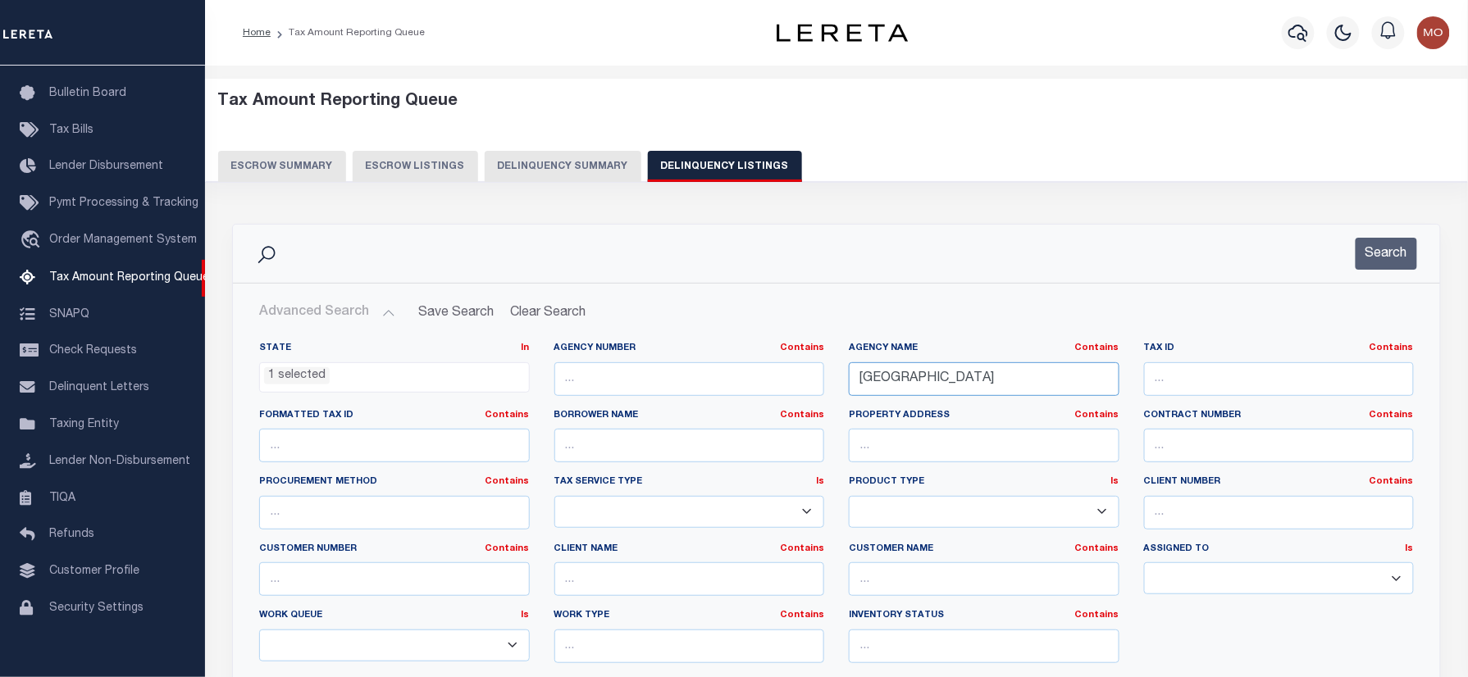
click at [686, 385] on div "State In In AK AL AR AZ CA CO CT DC DE FL GA GU HI IA ID IL IN KS KY LA MA MD M…" at bounding box center [836, 509] width 1179 height 335
paste input "LANE"
type input "[GEOGRAPHIC_DATA]"
click at [1398, 264] on button "Search" at bounding box center [1387, 254] width 62 height 32
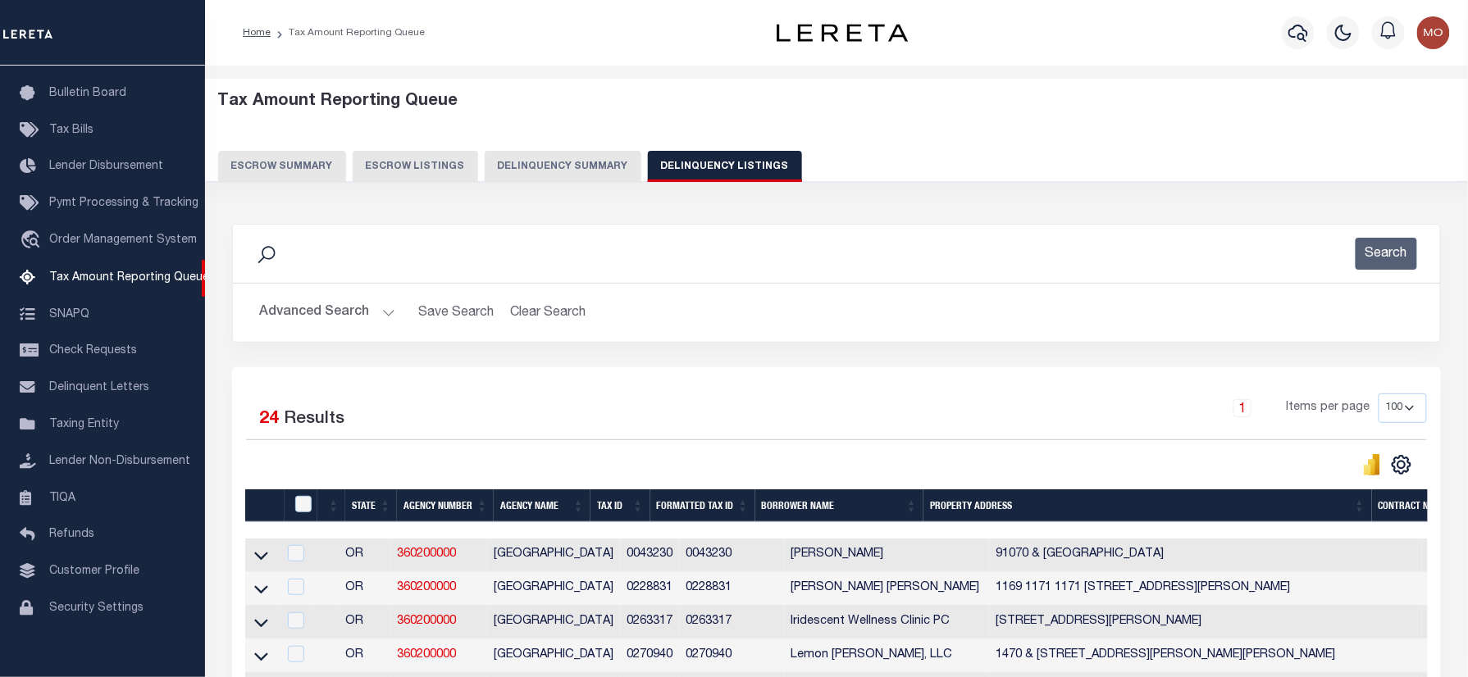
click at [431, 253] on div "Search" at bounding box center [836, 254] width 1181 height 32
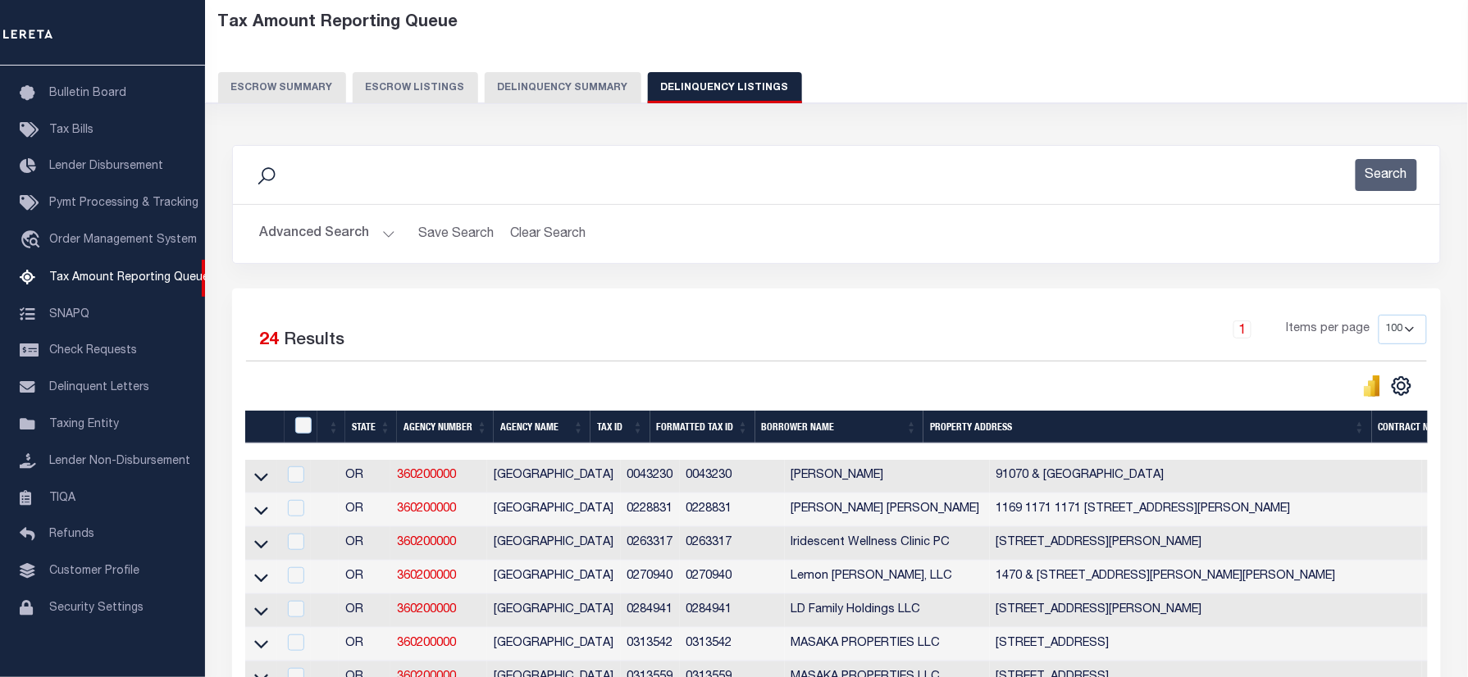
scroll to position [328, 0]
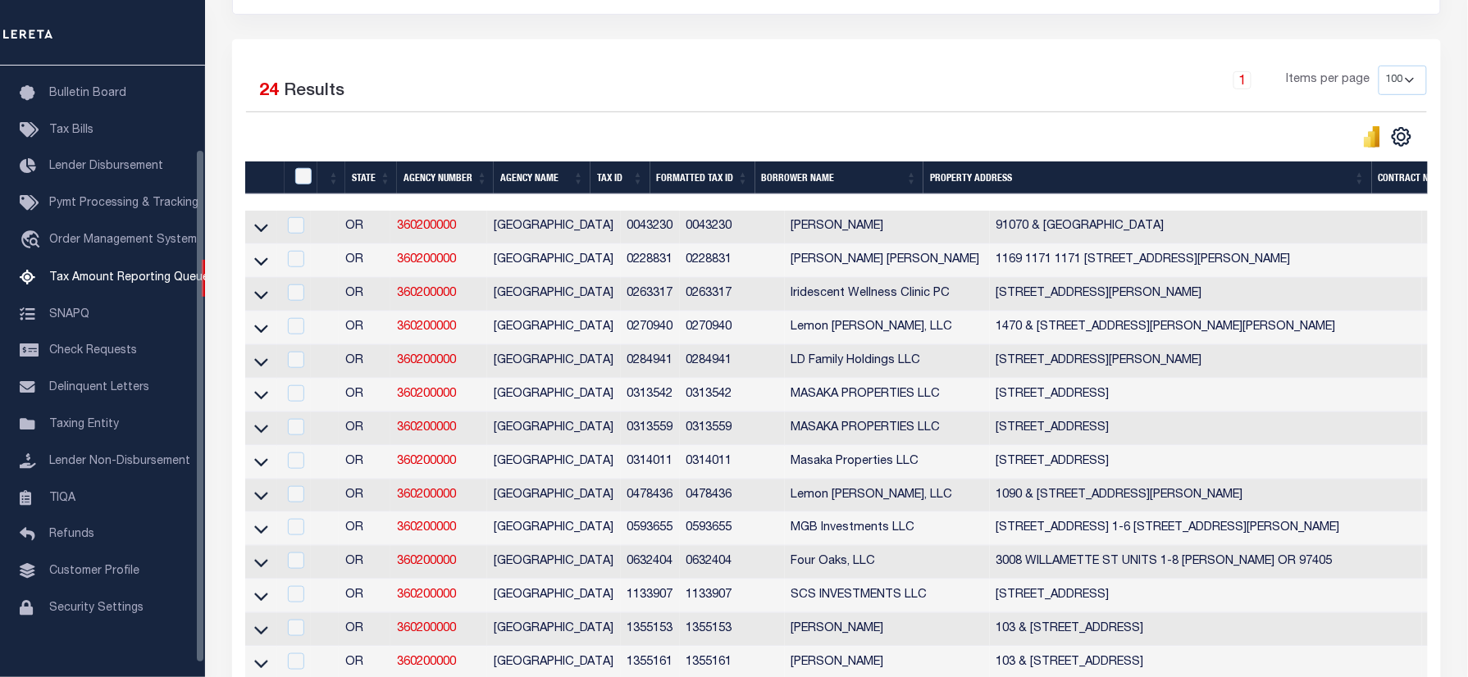
click at [490, 83] on div "Selected 24 Results" at bounding box center [384, 89] width 277 height 46
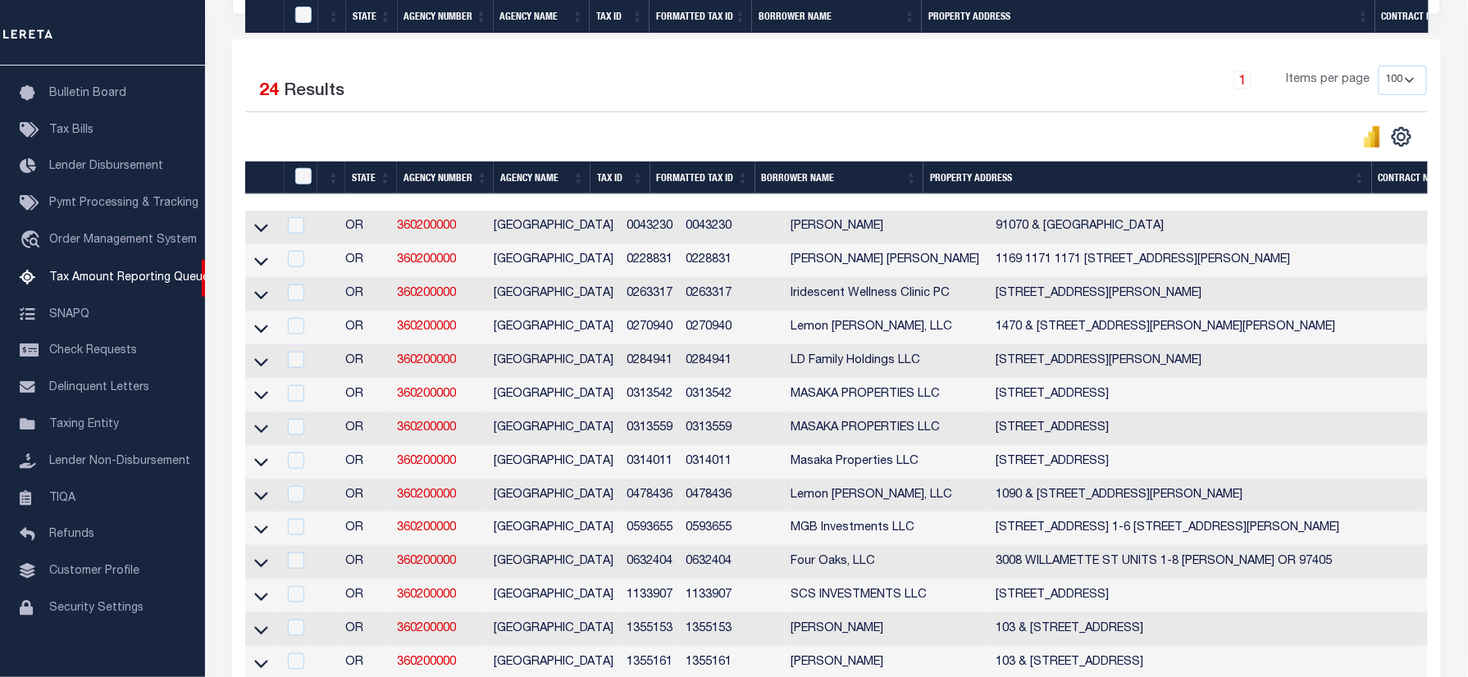
scroll to position [864, 0]
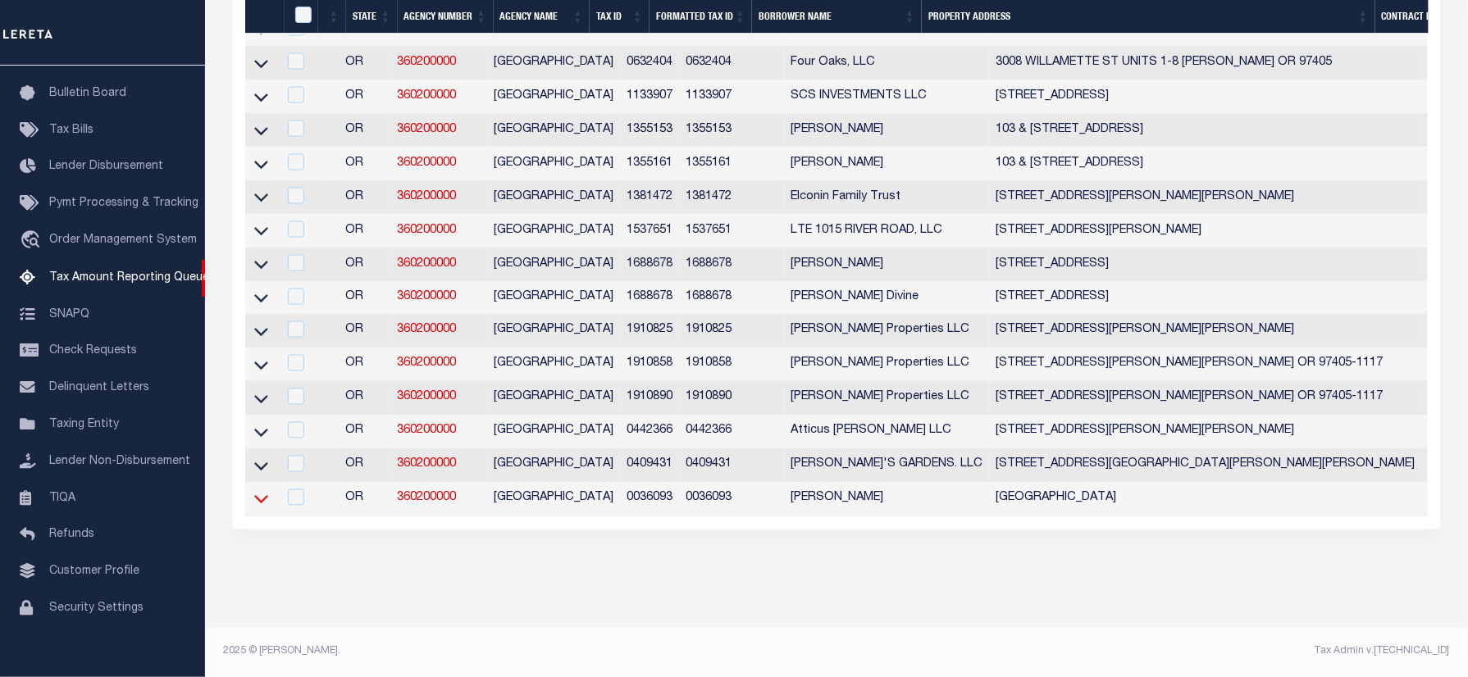
click at [260, 490] on icon at bounding box center [261, 498] width 14 height 17
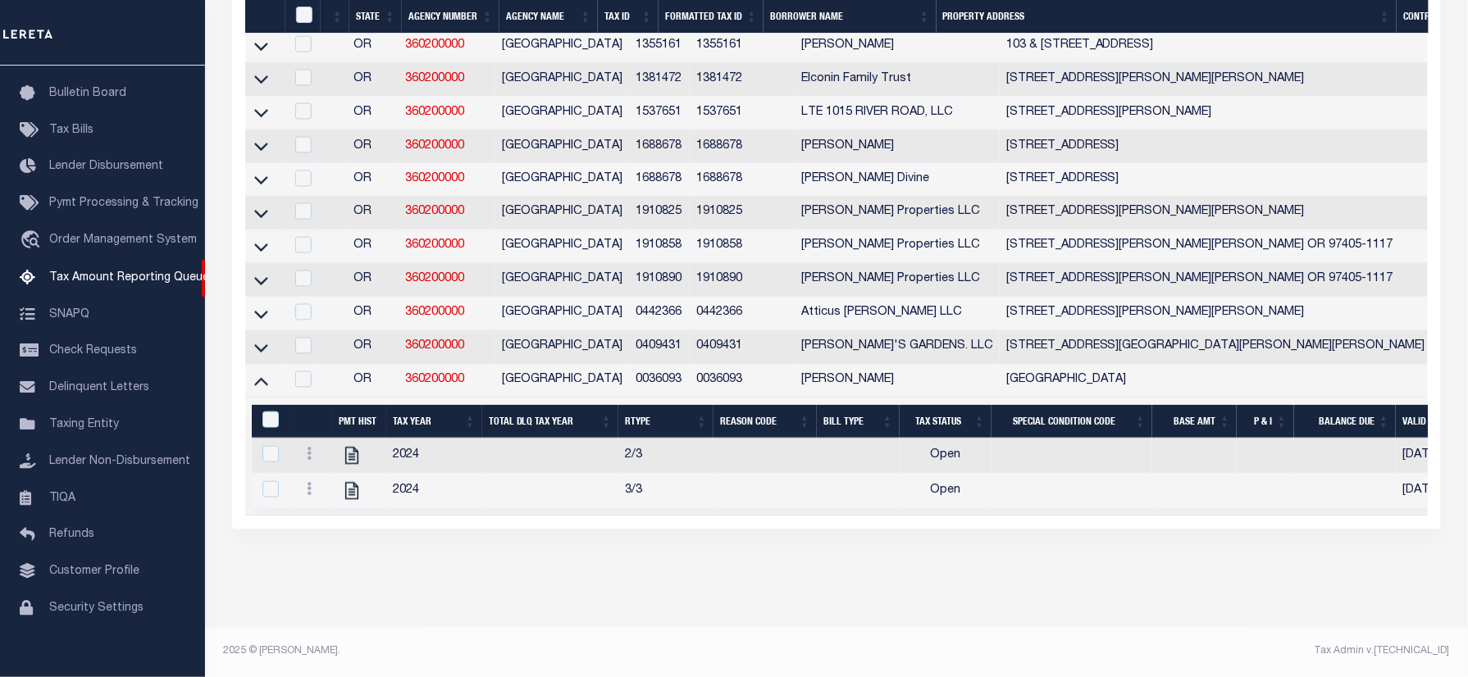
scroll to position [205, 0]
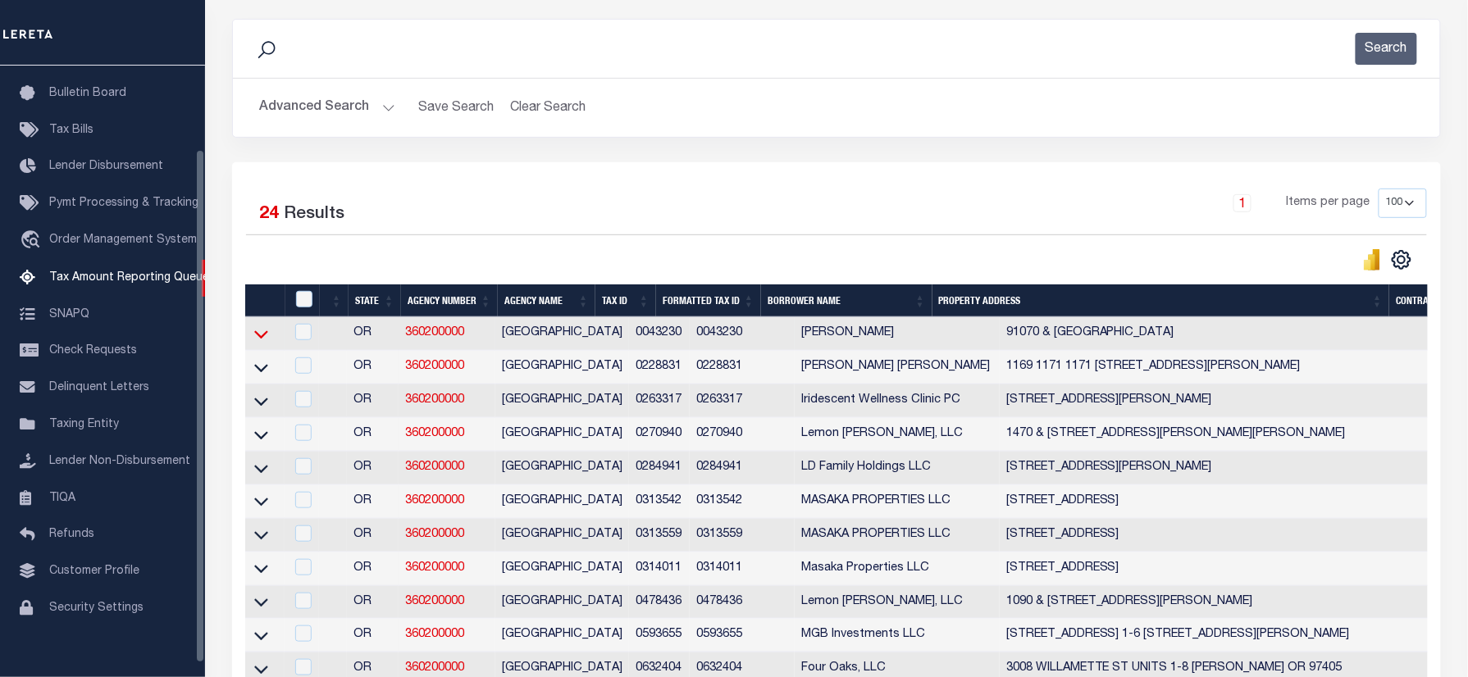
click at [261, 336] on icon at bounding box center [261, 334] width 14 height 17
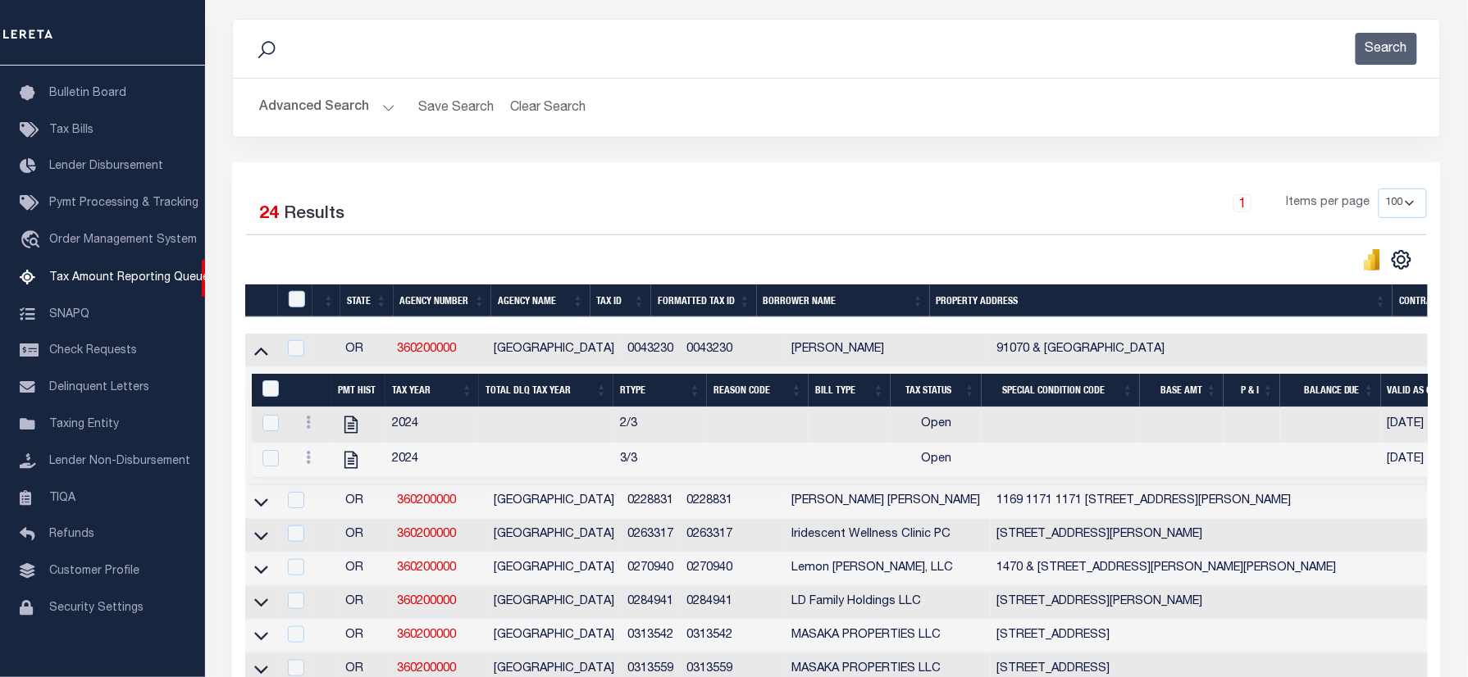
click at [430, 211] on div "Selected 24 Results" at bounding box center [384, 212] width 277 height 46
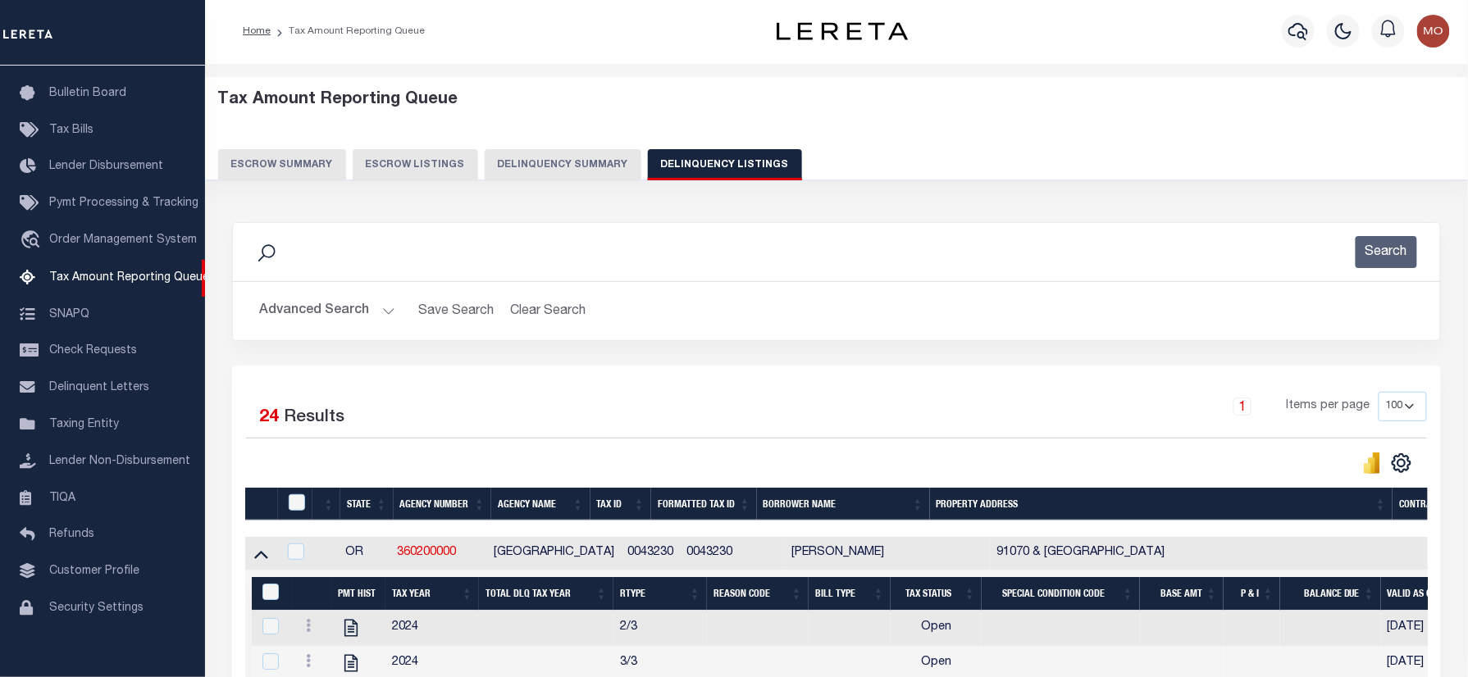
scroll to position [0, 0]
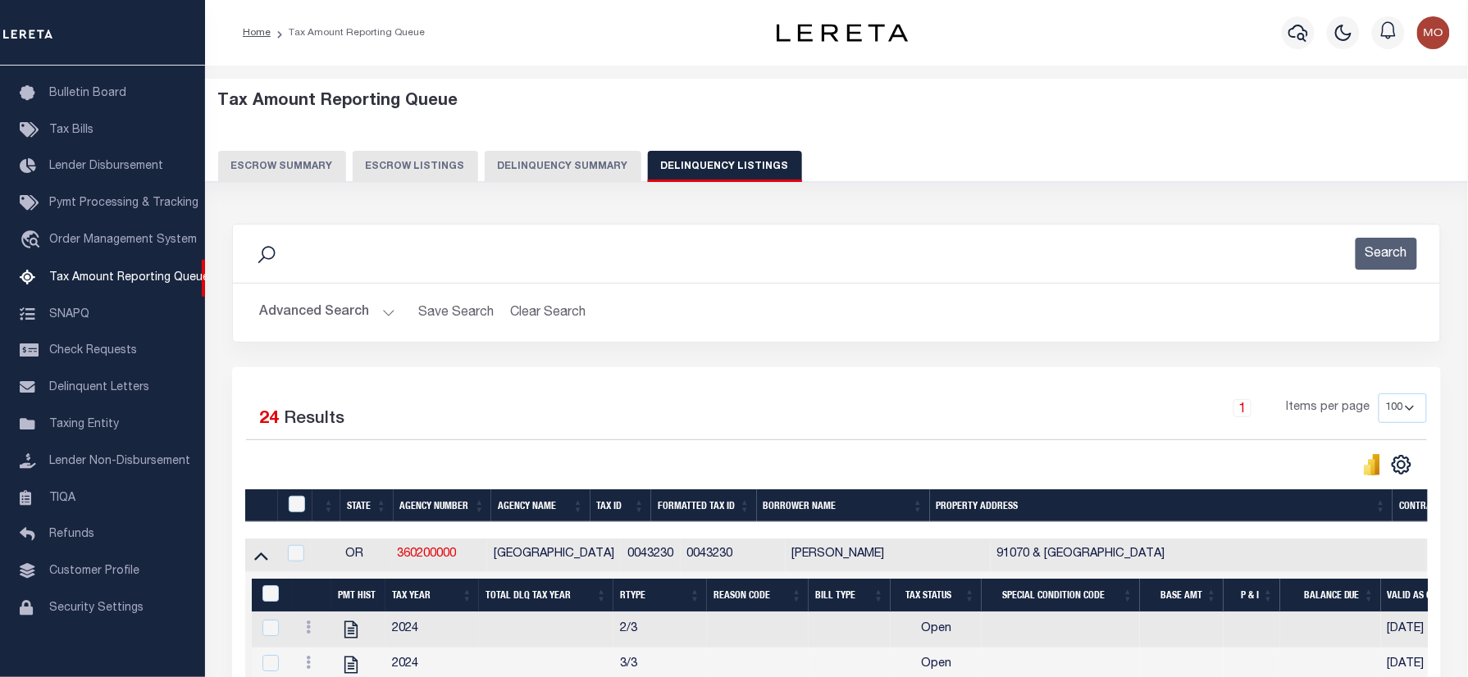
click at [1437, 39] on img "button" at bounding box center [1433, 32] width 33 height 33
click at [1368, 112] on span "Sign out" at bounding box center [1368, 116] width 47 height 11
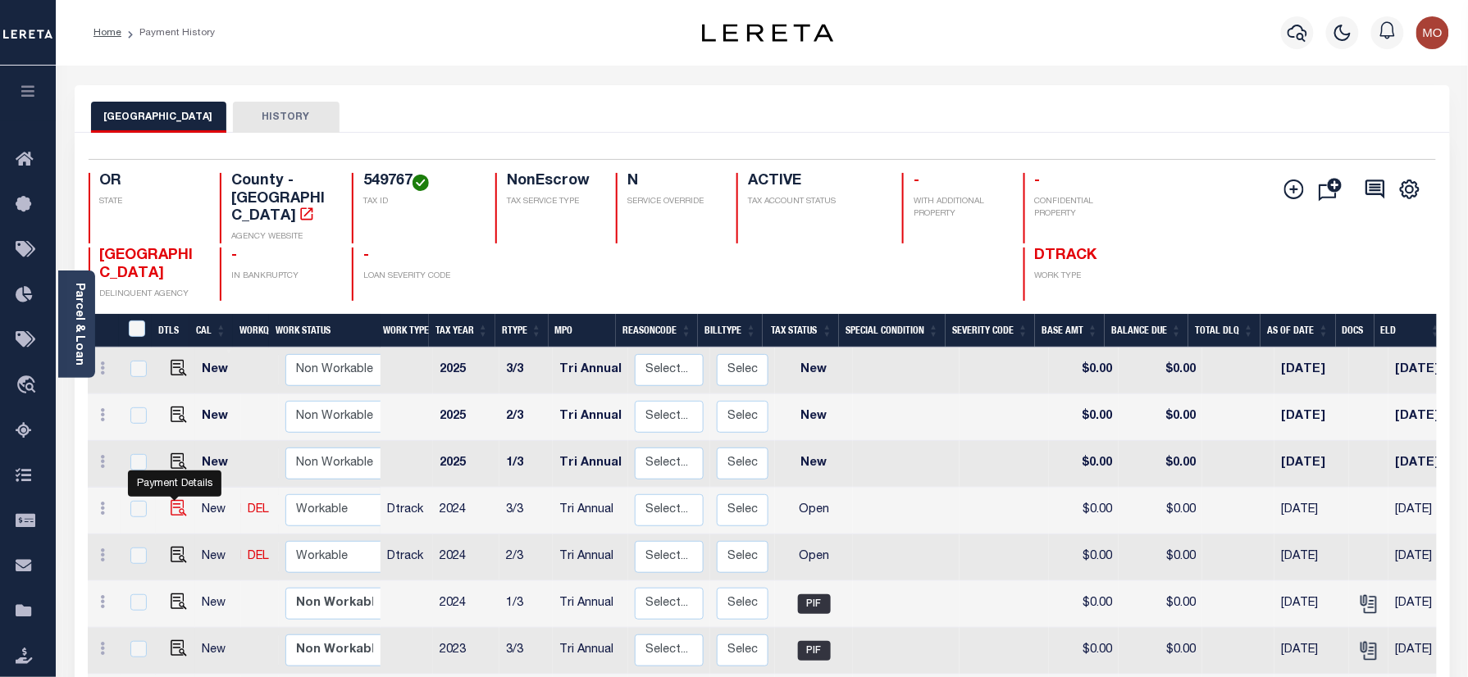
click at [174, 500] on img "" at bounding box center [179, 508] width 16 height 16
checkbox input "true"
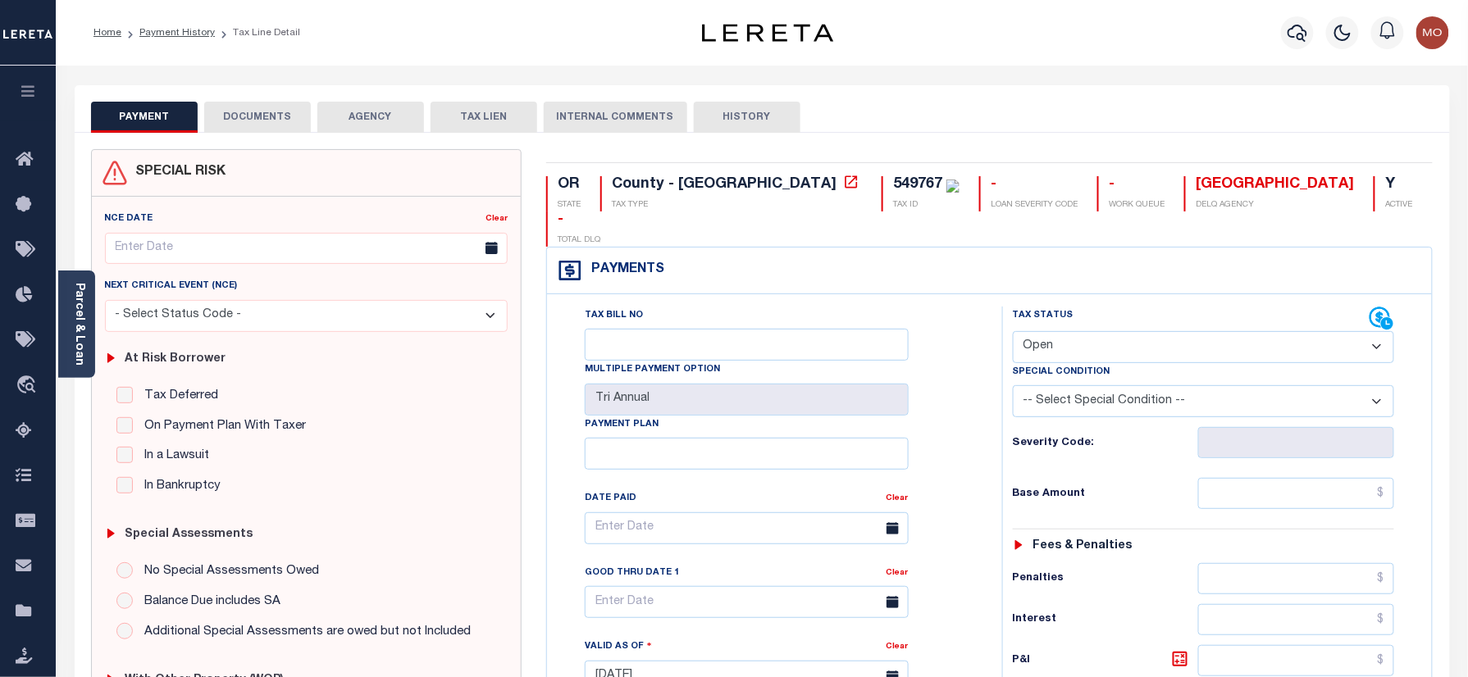
click at [893, 188] on div "549767" at bounding box center [917, 184] width 49 height 15
copy div "549767"
click at [1058, 331] on select "- Select Status Code - Open Due/Unpaid Paid Incomplete No Tax Due Internal Refu…" at bounding box center [1204, 347] width 382 height 32
select select "PYD"
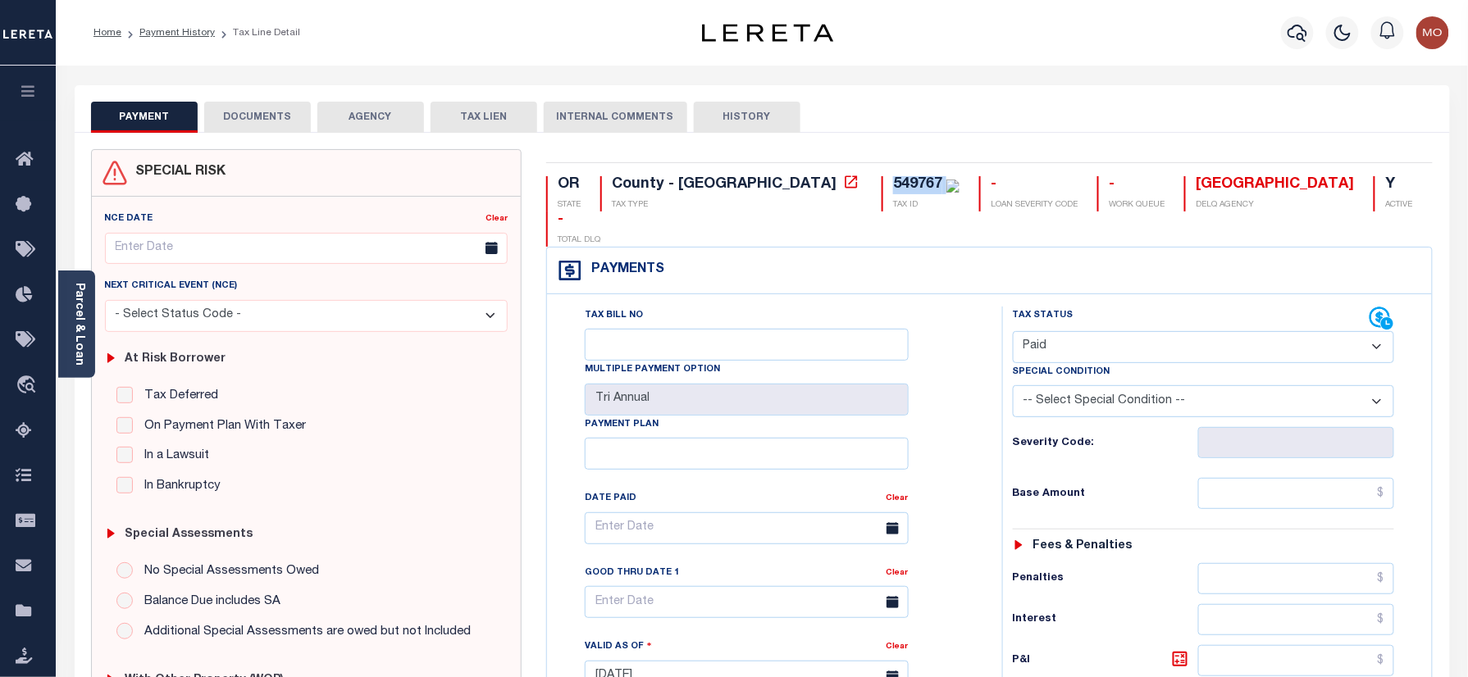
click at [1013, 331] on select "- Select Status Code - Open Due/Unpaid Paid Incomplete No Tax Due Internal Refu…" at bounding box center [1204, 347] width 382 height 32
type input "09/11/2025"
click at [969, 428] on div "Tax Bill No Multiple Payment Option Tri Annual Payment Plan Clear Clear Valid a…" at bounding box center [770, 537] width 414 height 460
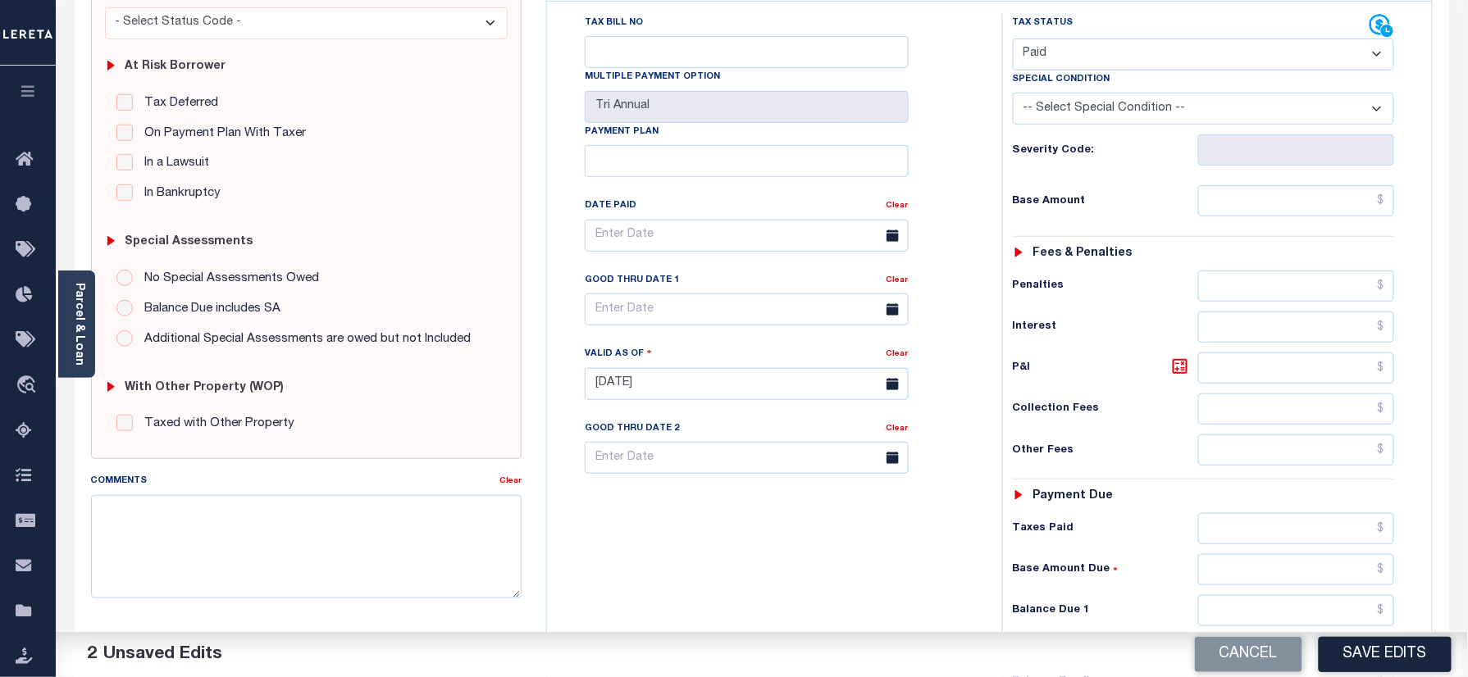
scroll to position [437, 0]
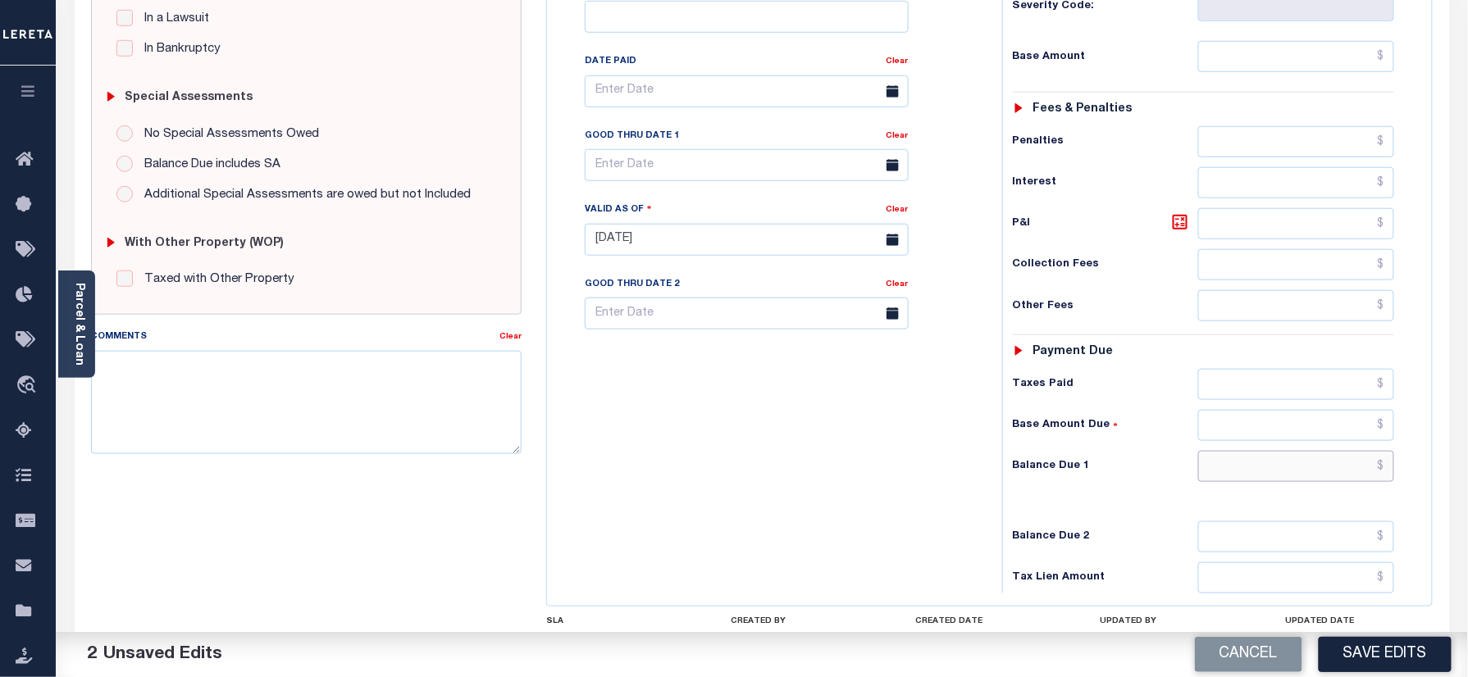
click at [1220, 456] on input "text" at bounding box center [1296, 466] width 197 height 31
type input "$0.00"
click at [725, 408] on div "Tax Bill No Multiple Payment Option Tri Annual Payment Plan Clear" at bounding box center [770, 232] width 439 height 724
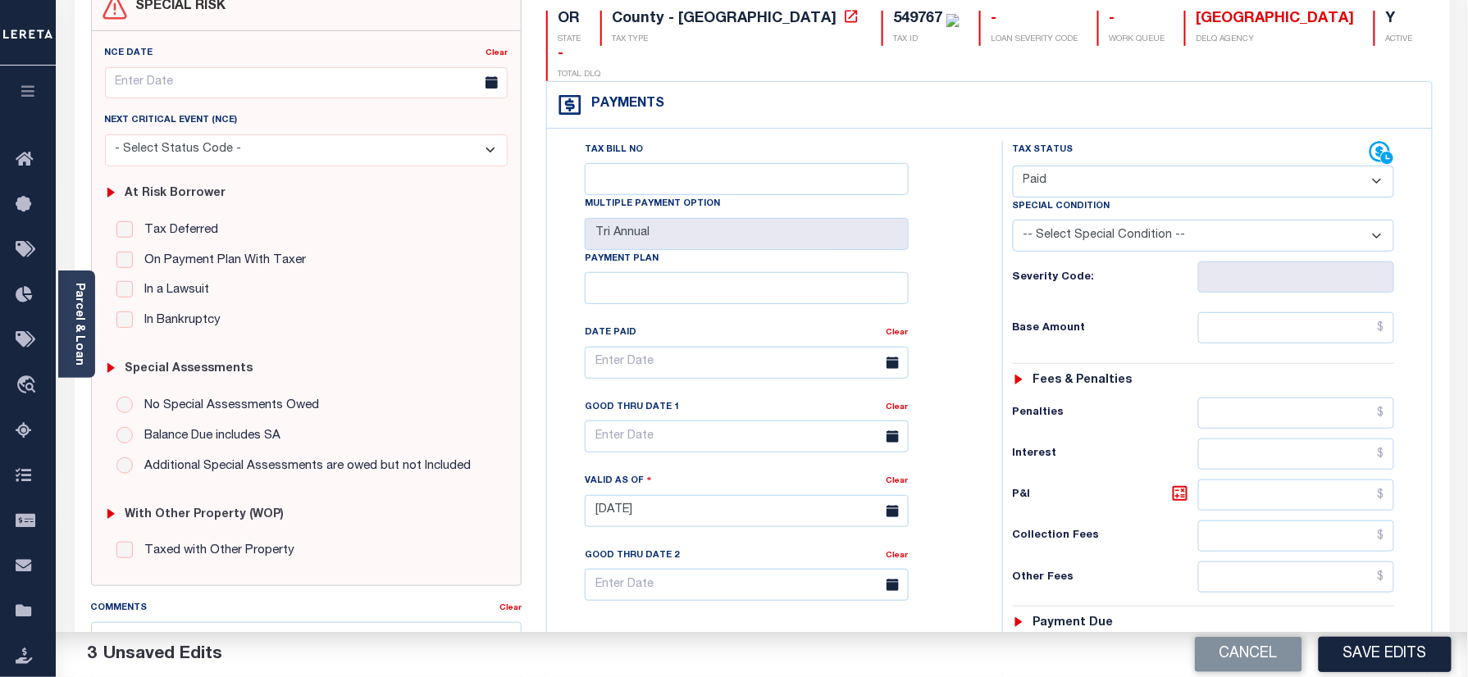
scroll to position [0, 0]
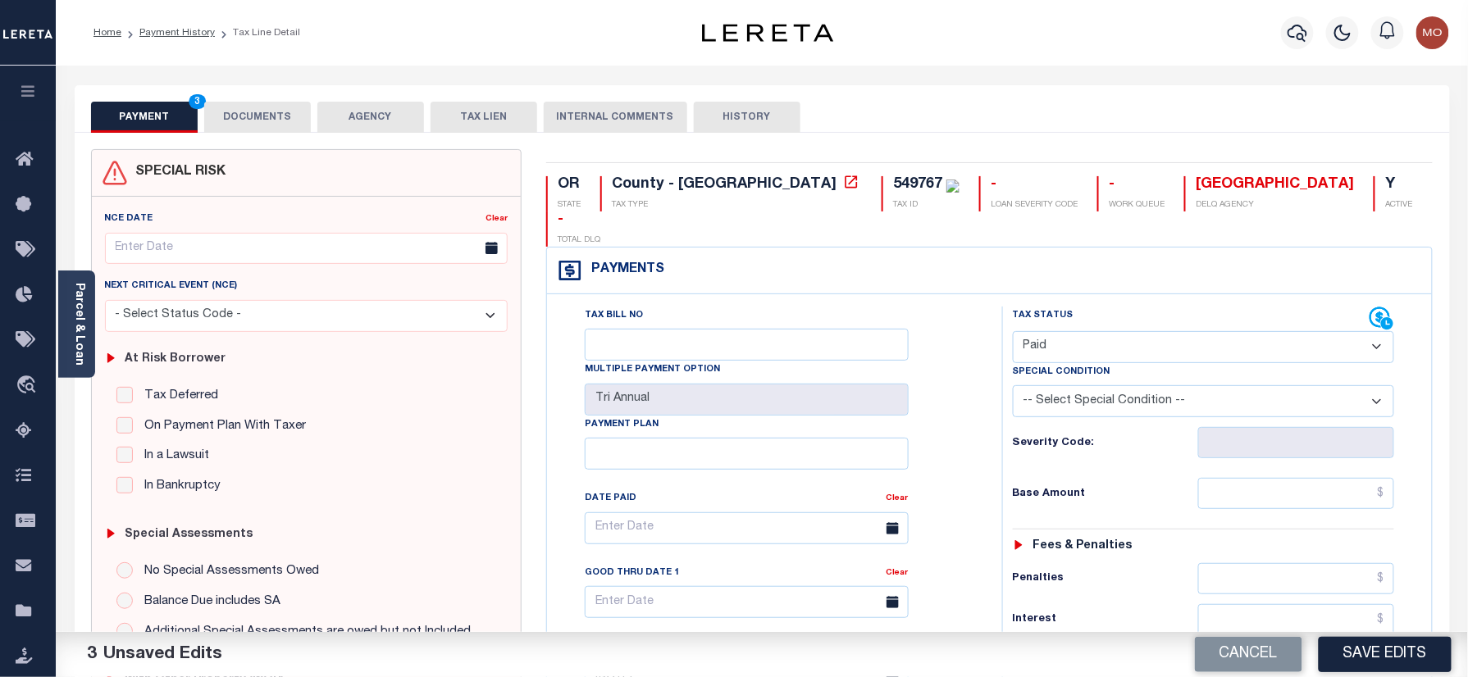
click at [248, 112] on button "DOCUMENTS" at bounding box center [257, 117] width 107 height 31
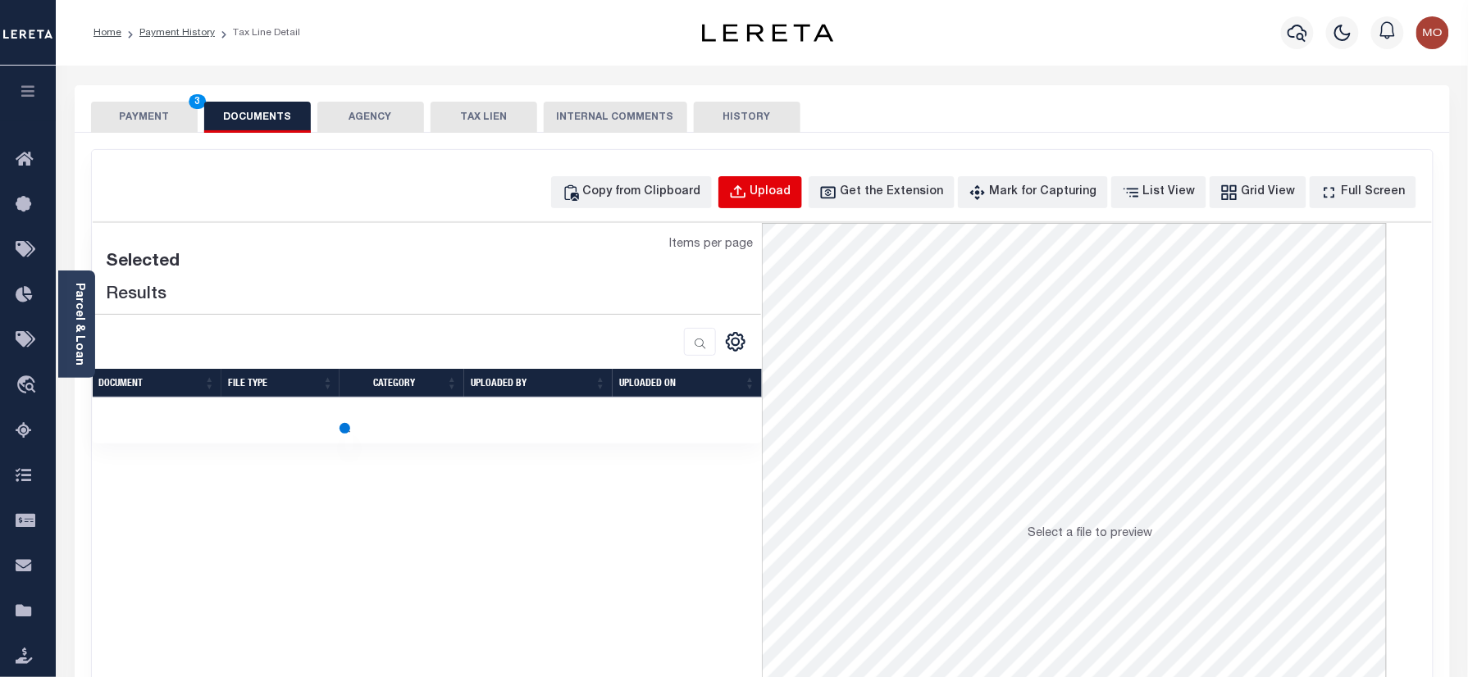
click at [781, 194] on div "Upload" at bounding box center [770, 193] width 41 height 18
select select "POP"
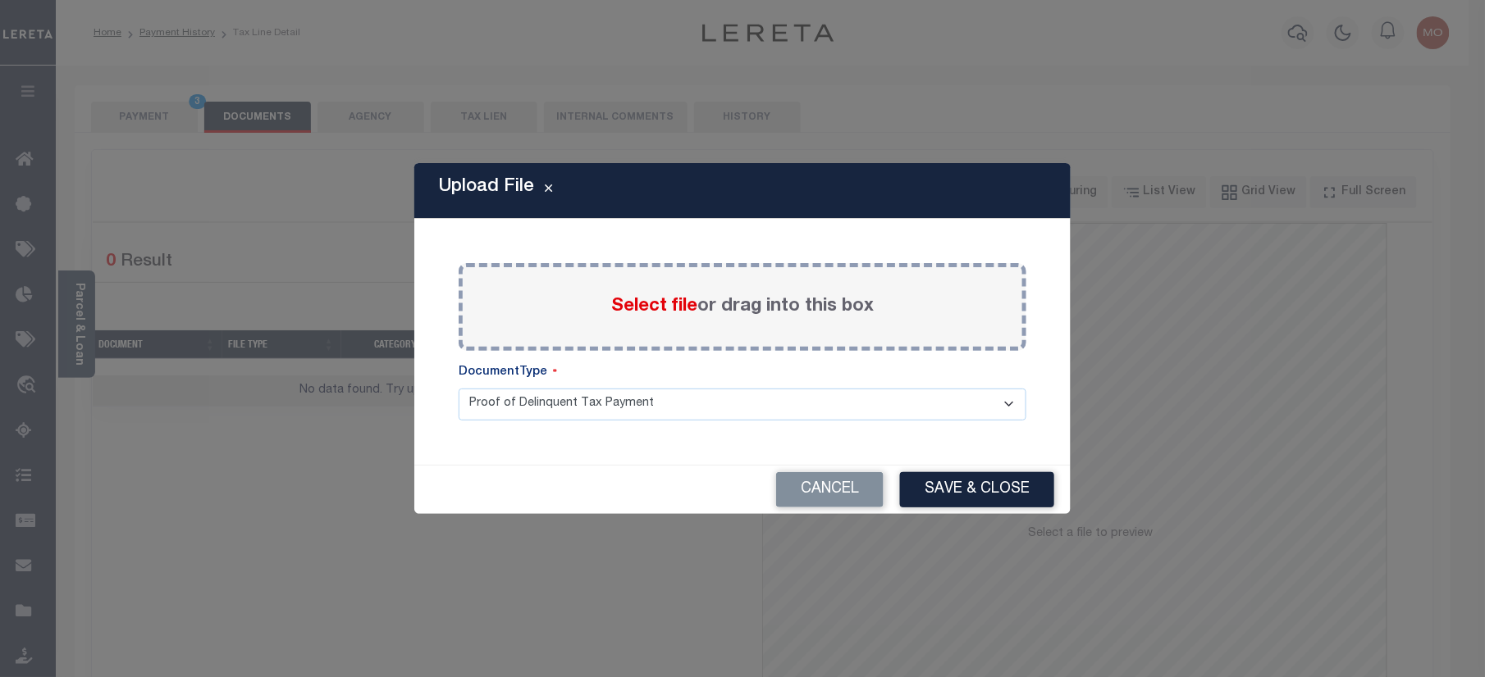
click at [638, 305] on span "Select file" at bounding box center [654, 307] width 86 height 18
click at [0, 0] on input "Select file or drag into this box" at bounding box center [0, 0] width 0 height 0
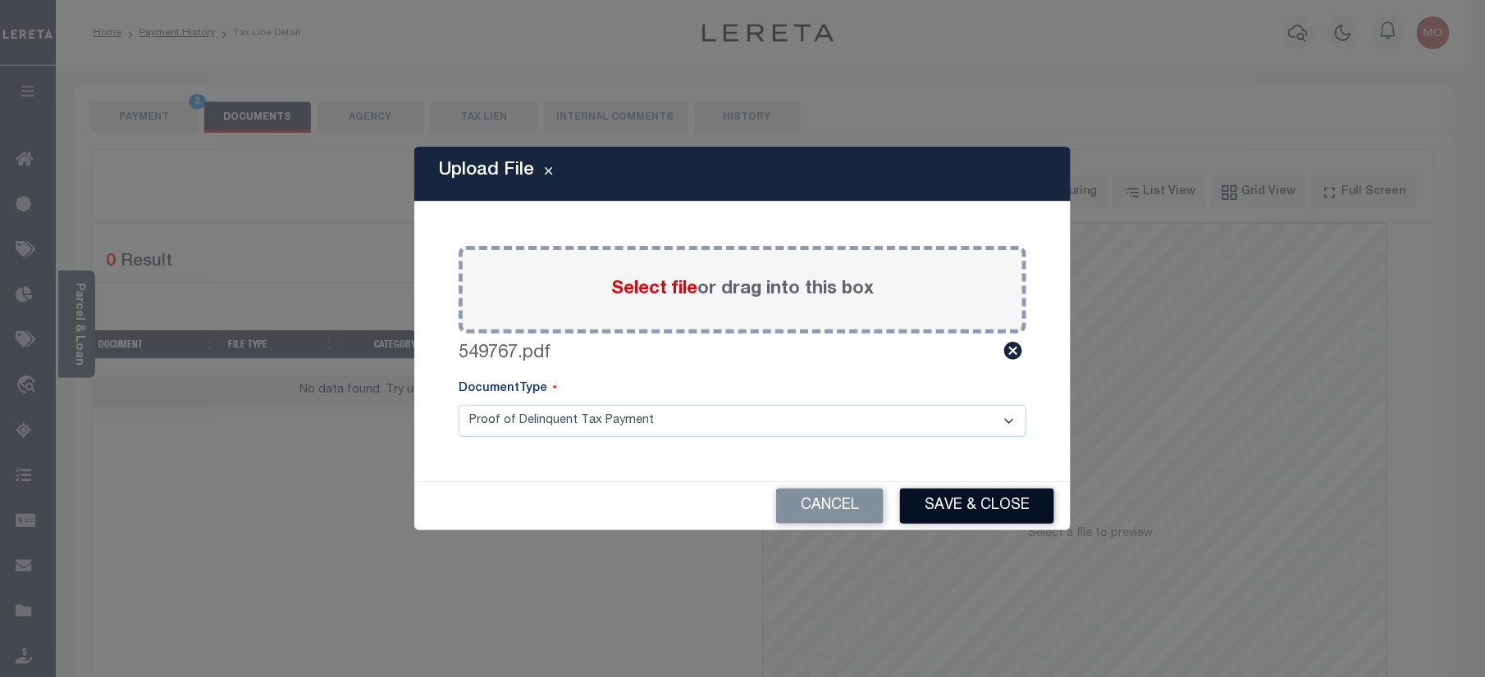
click at [950, 495] on button "Save & Close" at bounding box center [977, 506] width 154 height 35
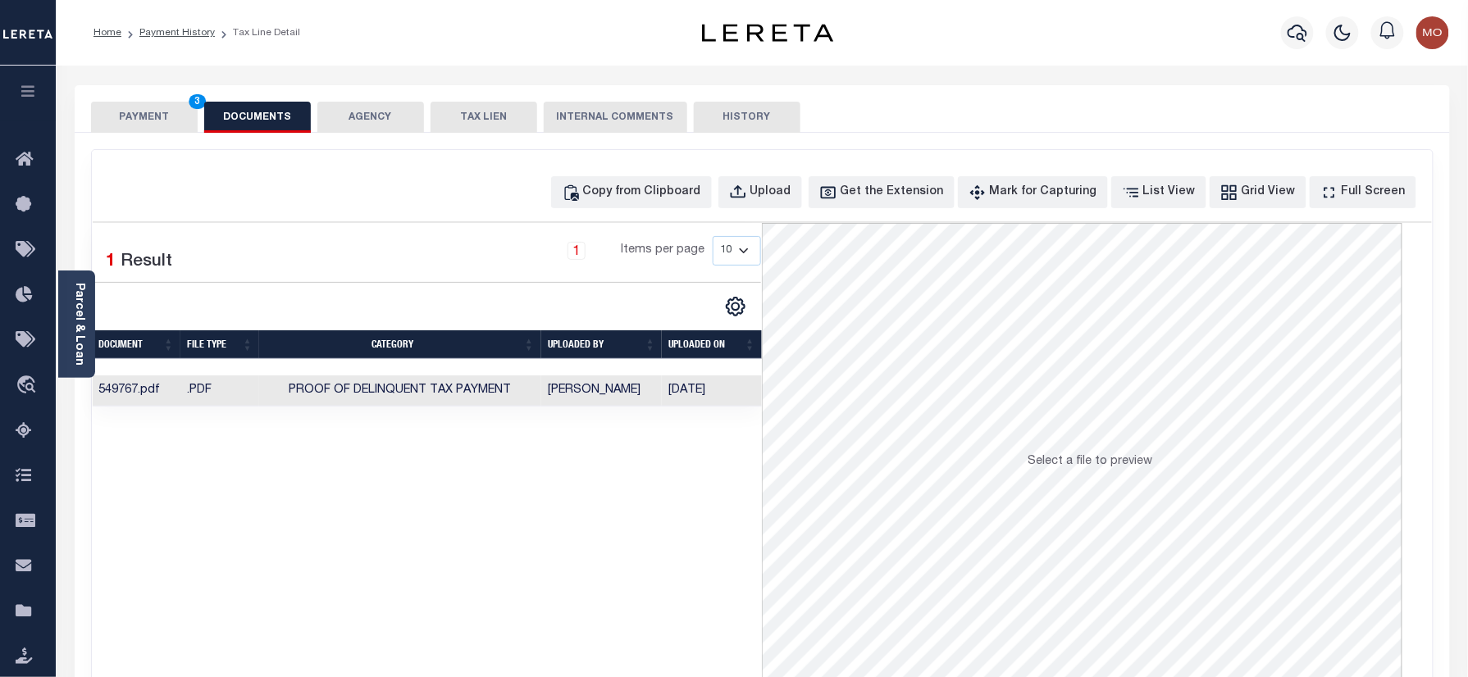
click at [167, 113] on button "PAYMENT 3" at bounding box center [144, 117] width 107 height 31
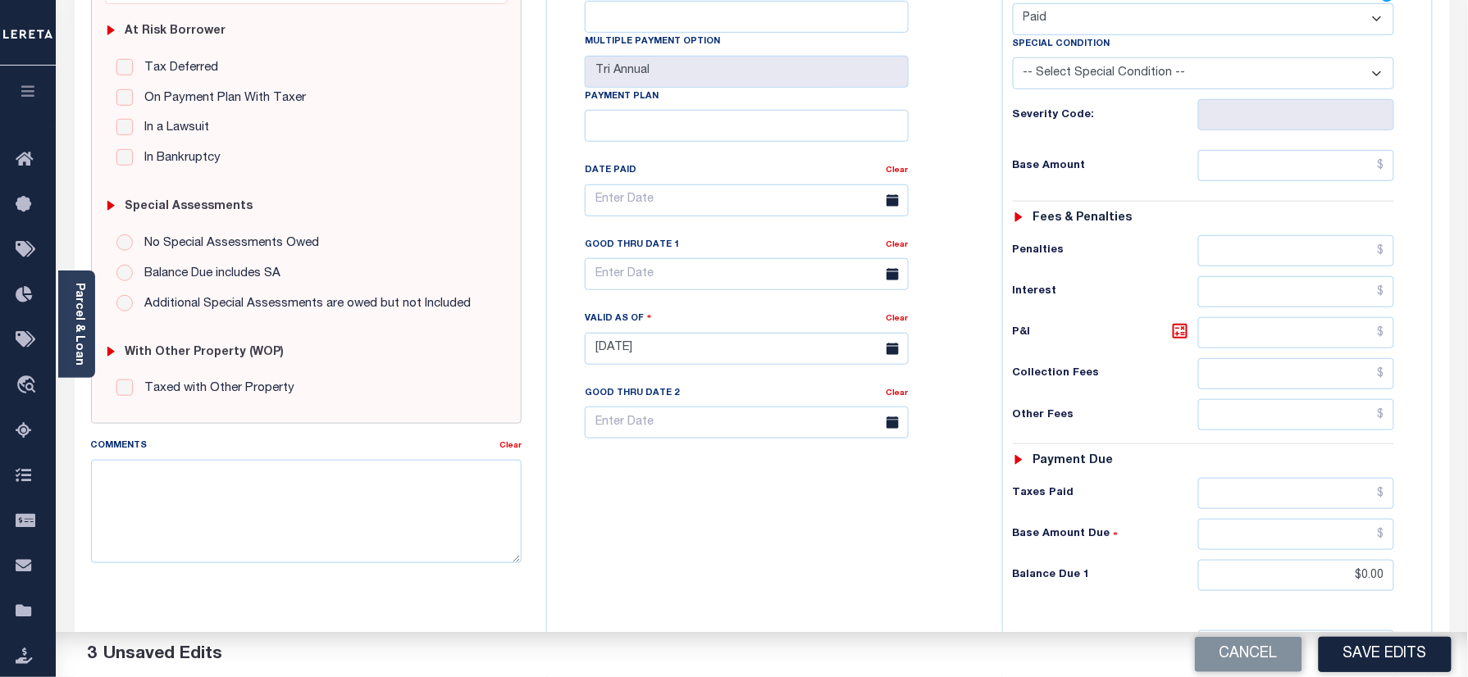
drag, startPoint x: 1369, startPoint y: 667, endPoint x: 1255, endPoint y: 620, distance: 123.2
click at [1368, 666] on button "Save Edits" at bounding box center [1385, 654] width 133 height 35
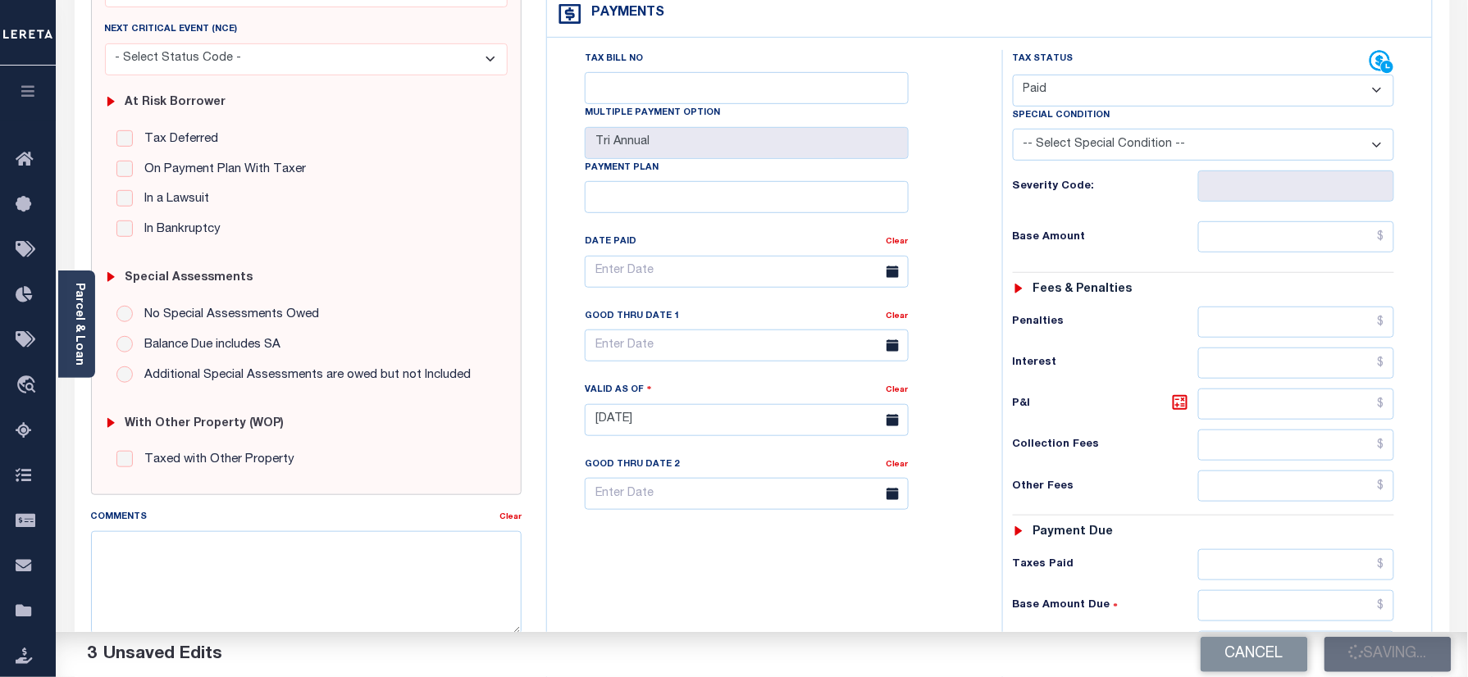
scroll to position [218, 0]
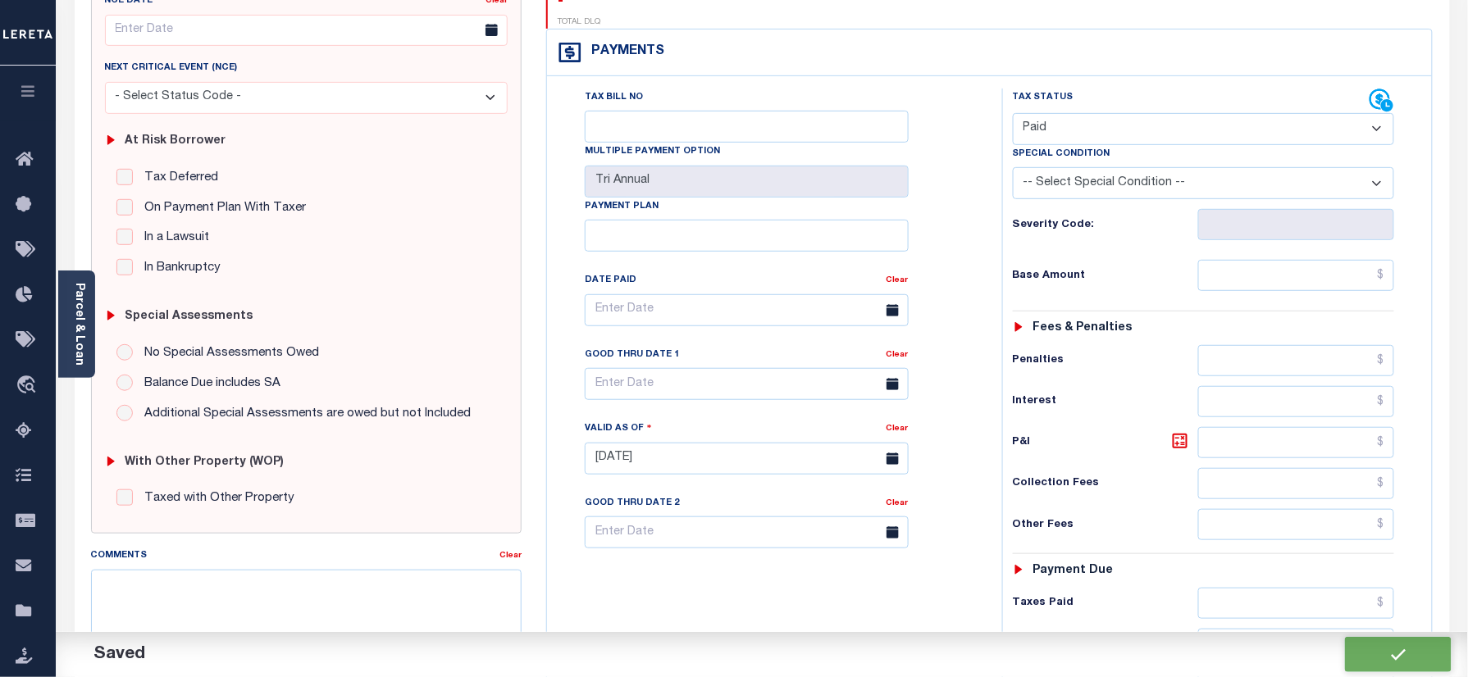
checkbox input "false"
type input "$0"
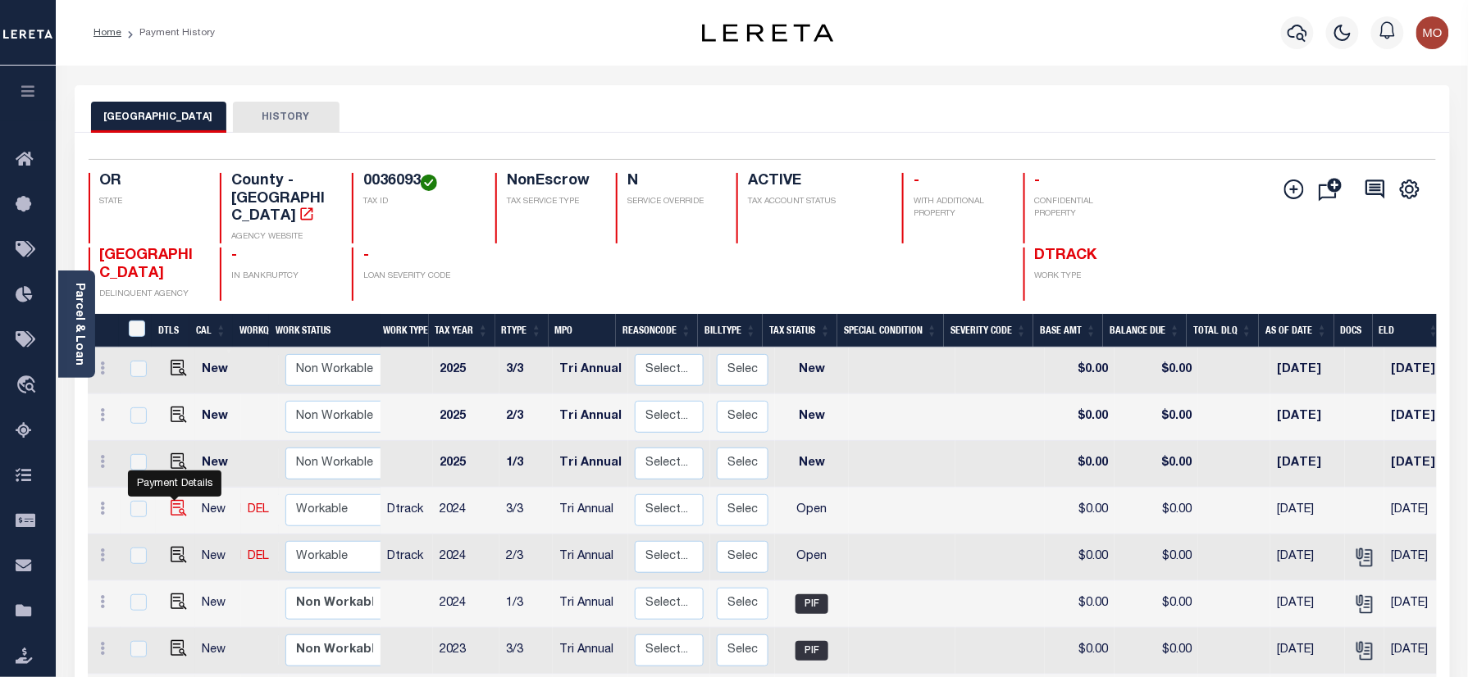
click at [175, 500] on img "" at bounding box center [179, 508] width 16 height 16
checkbox input "true"
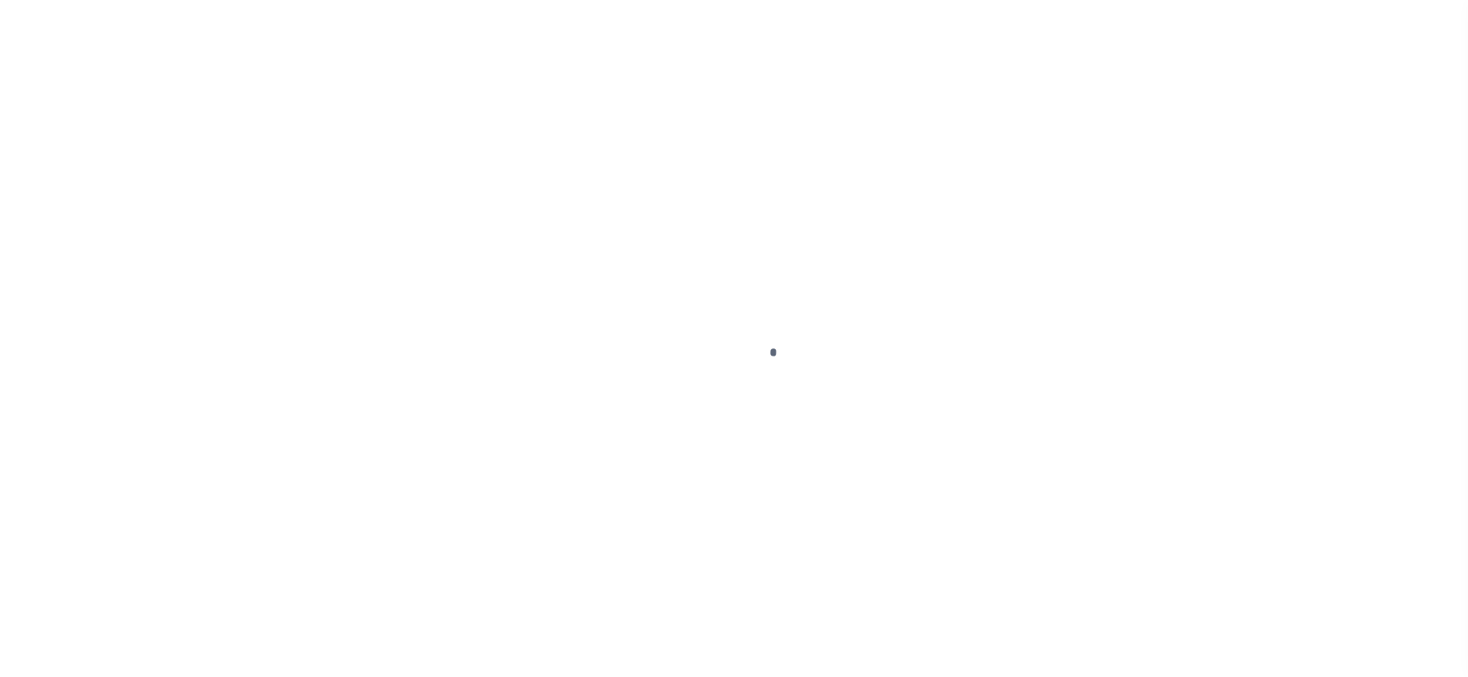
checkbox input "false"
type input "Tri Annual"
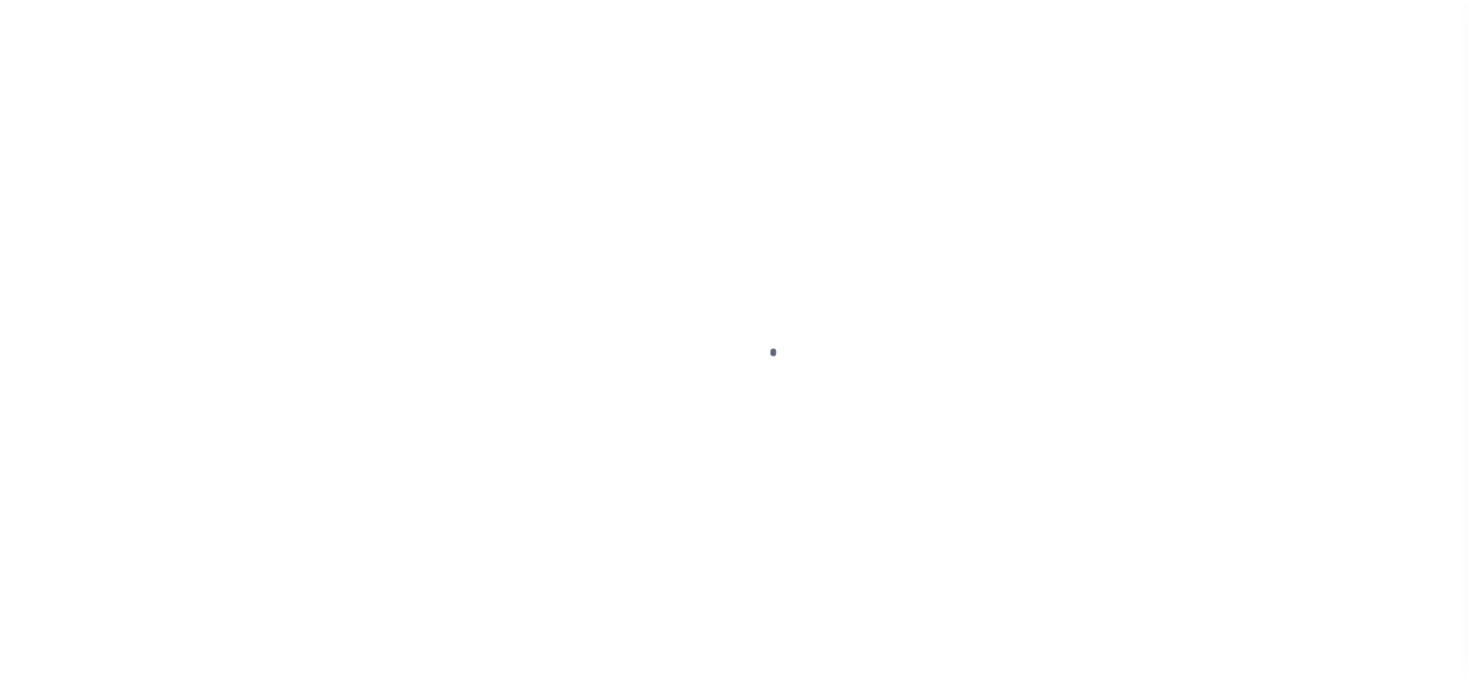
type input "[DATE]"
select select "OP2"
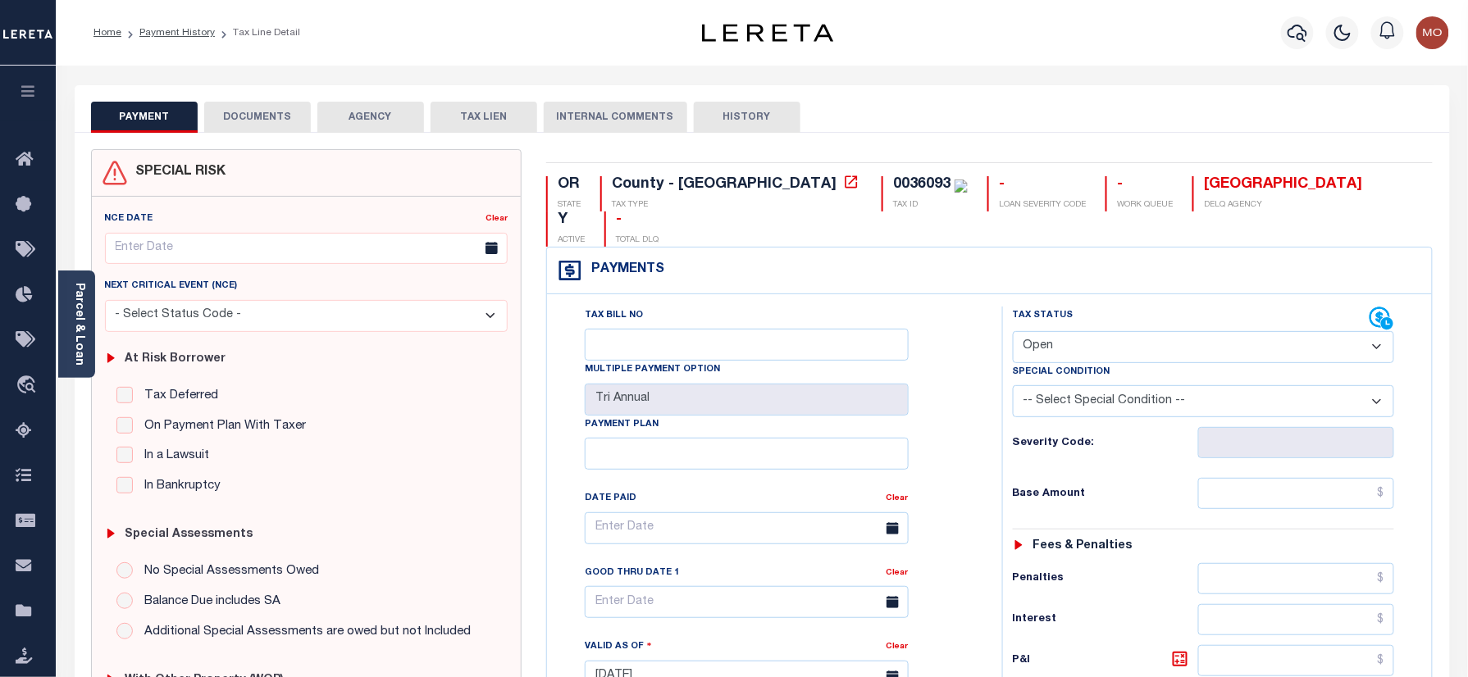
click at [893, 179] on div "0036093" at bounding box center [921, 184] width 57 height 15
copy div "0036093"
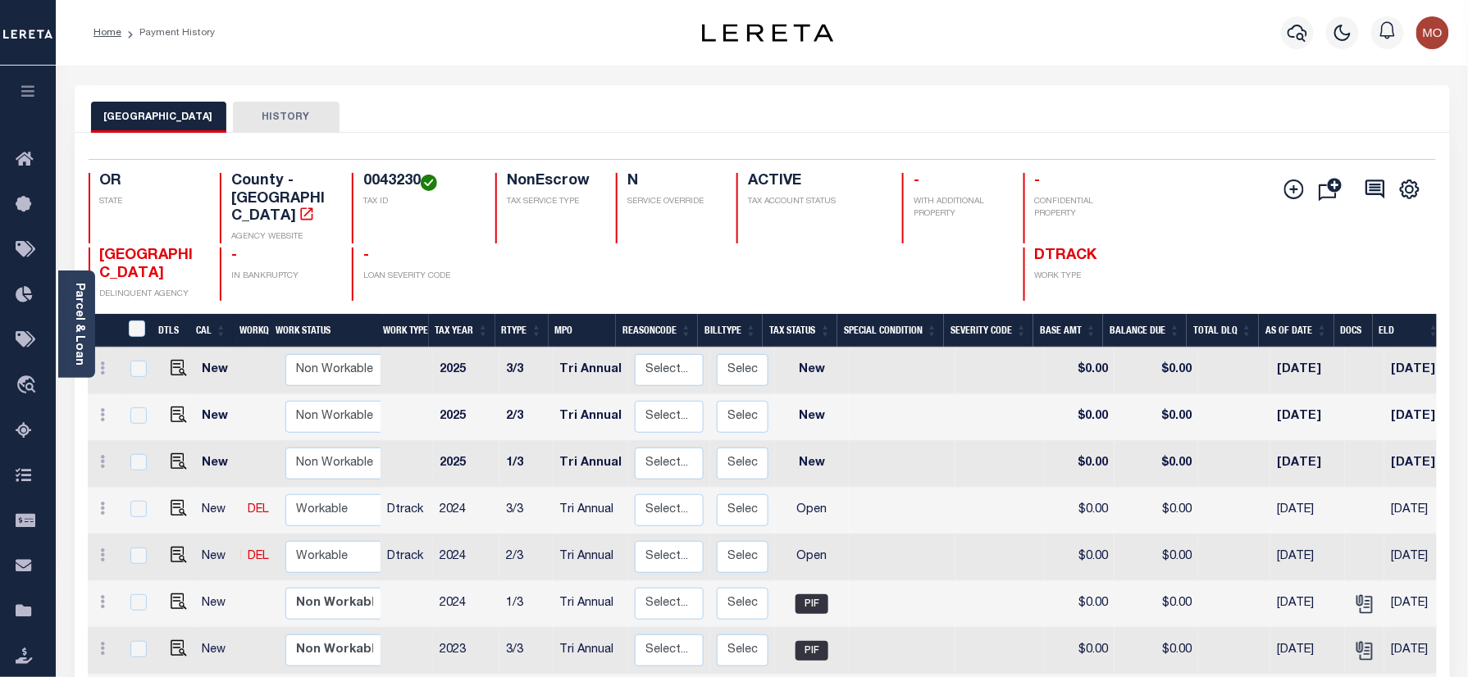
click at [388, 188] on h4 "0043230" at bounding box center [419, 182] width 112 height 18
copy h4 "0043230"
click at [171, 500] on img "" at bounding box center [179, 508] width 16 height 16
checkbox input "true"
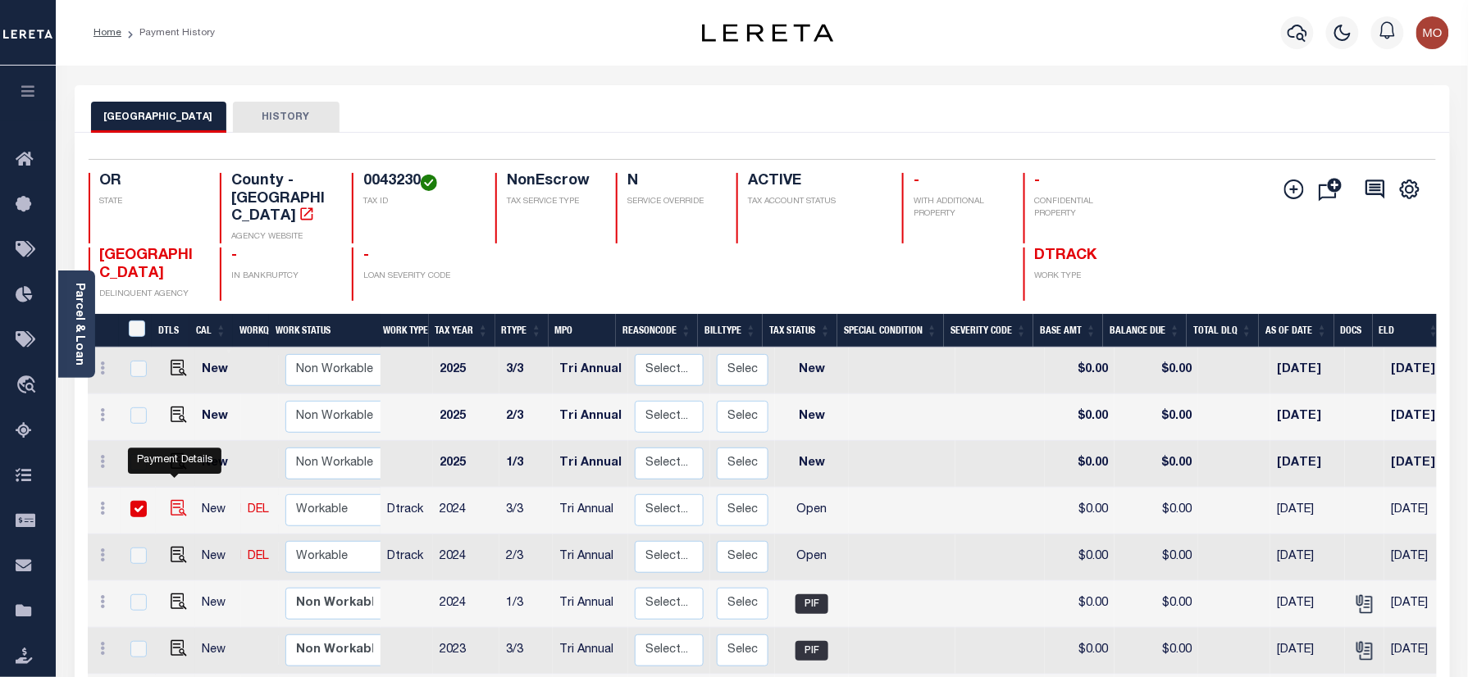
checkbox input "true"
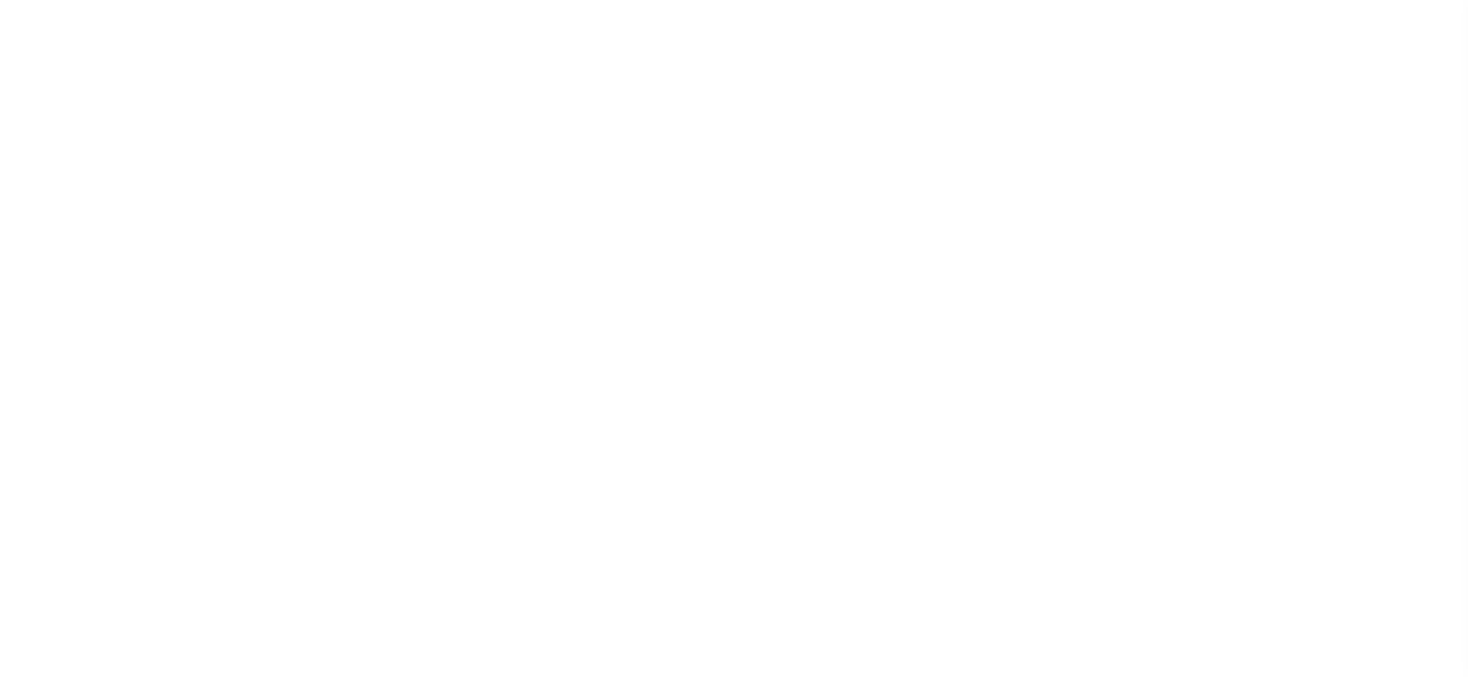
select select "OP2"
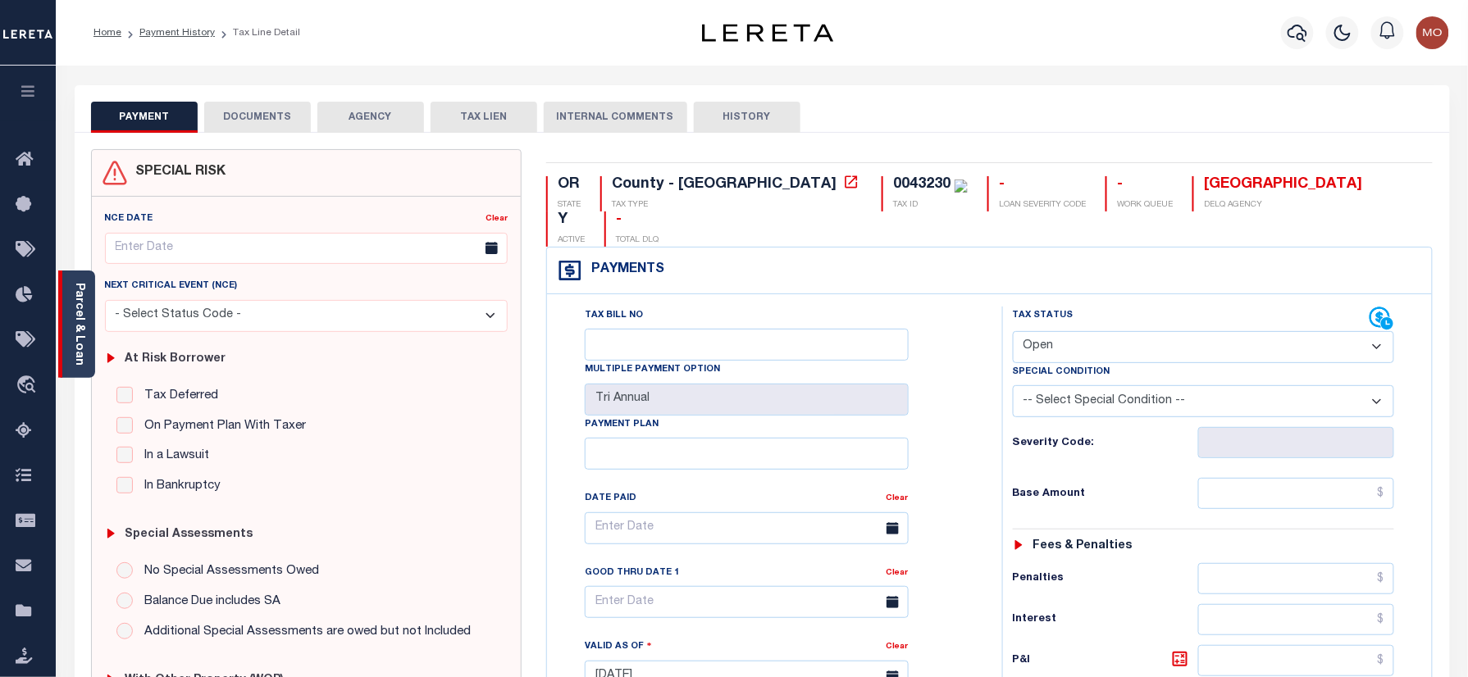
click at [77, 320] on link "Parcel & Loan" at bounding box center [78, 324] width 11 height 83
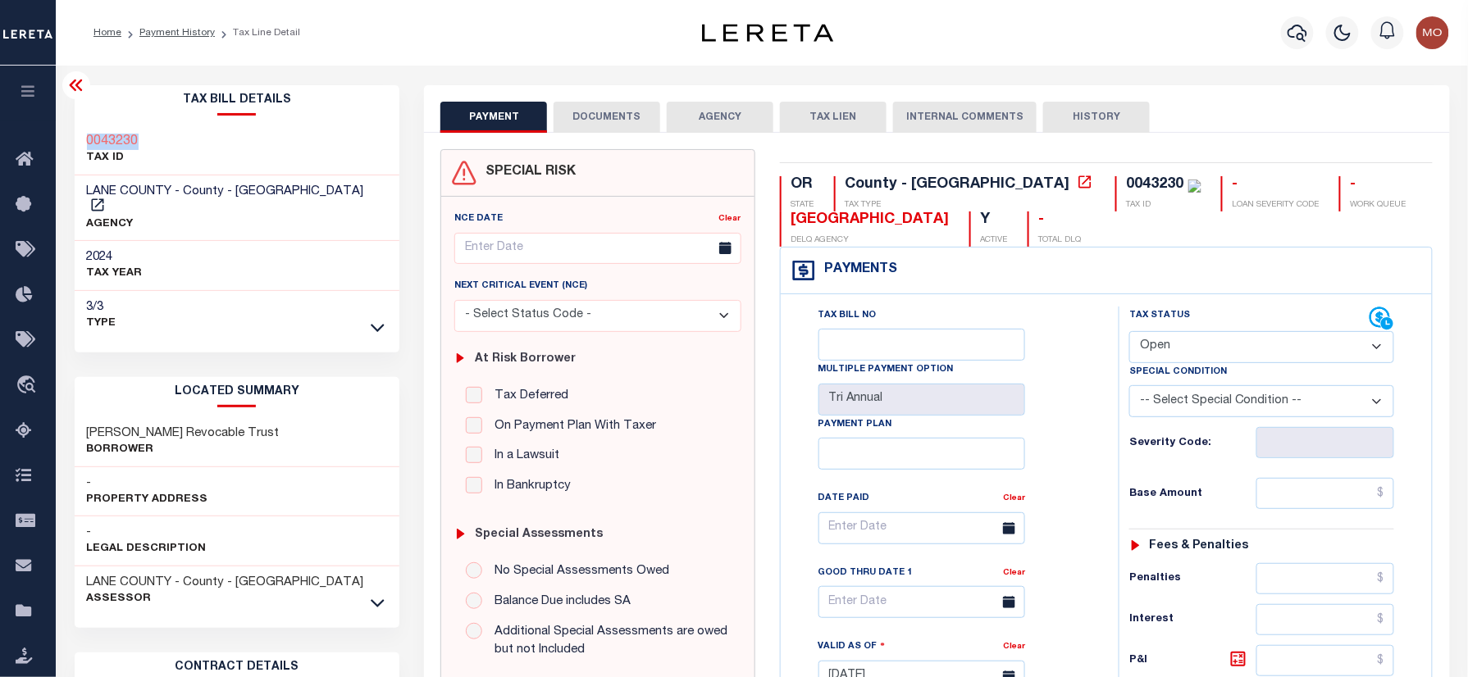
drag, startPoint x: 115, startPoint y: 131, endPoint x: 84, endPoint y: 135, distance: 31.3
click at [84, 135] on div "0043230 TAX ID" at bounding box center [238, 150] width 326 height 50
copy h3 "0043230"
